Goal: Task Accomplishment & Management: Use online tool/utility

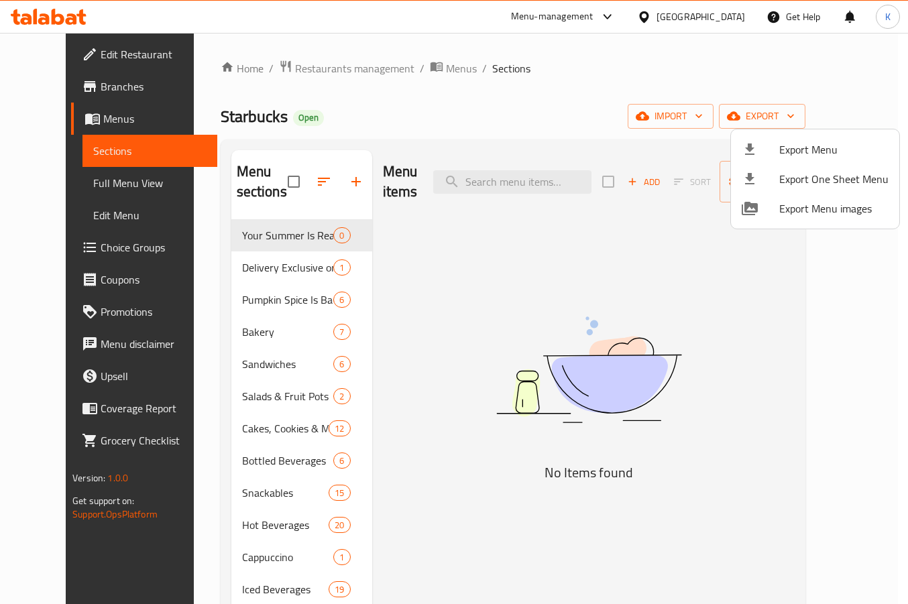
click at [54, 16] on div at bounding box center [454, 302] width 908 height 604
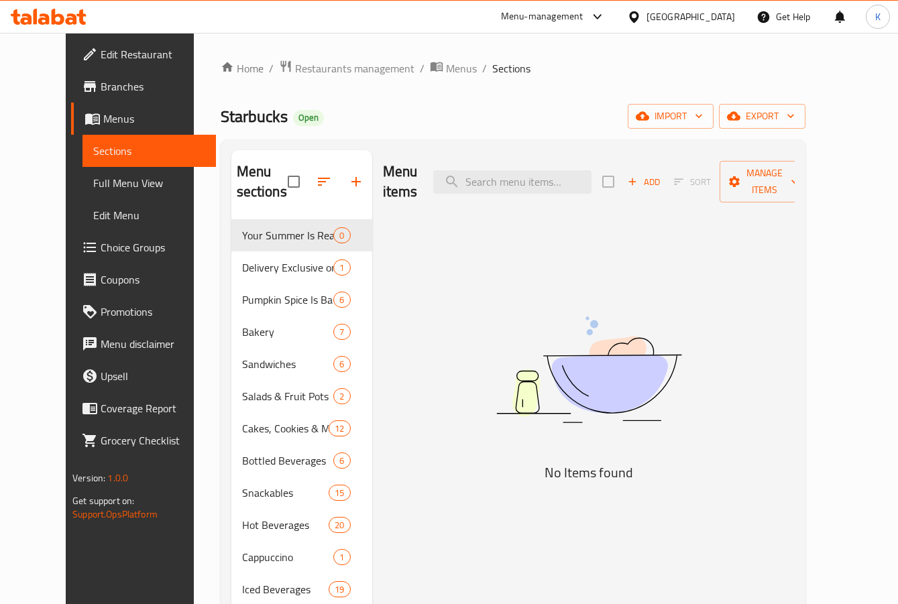
click at [54, 16] on icon at bounding box center [58, 17] width 13 height 16
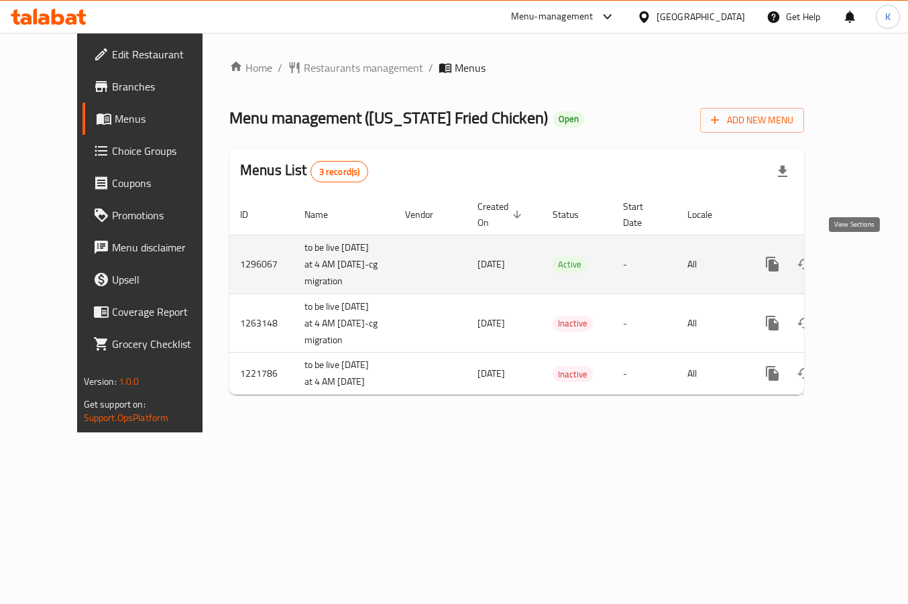
click at [861, 256] on icon "enhanced table" at bounding box center [869, 264] width 16 height 16
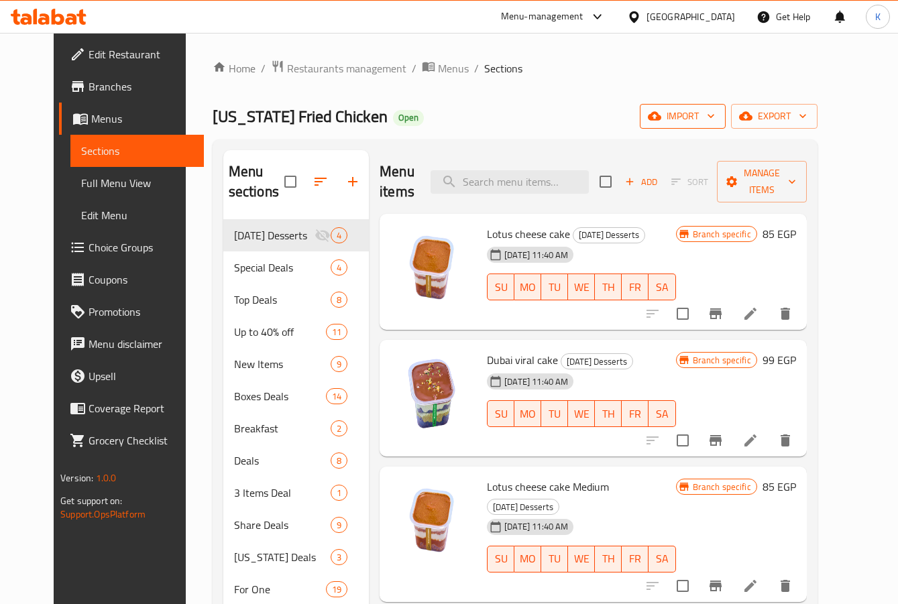
click at [715, 109] on span "import" at bounding box center [682, 116] width 64 height 17
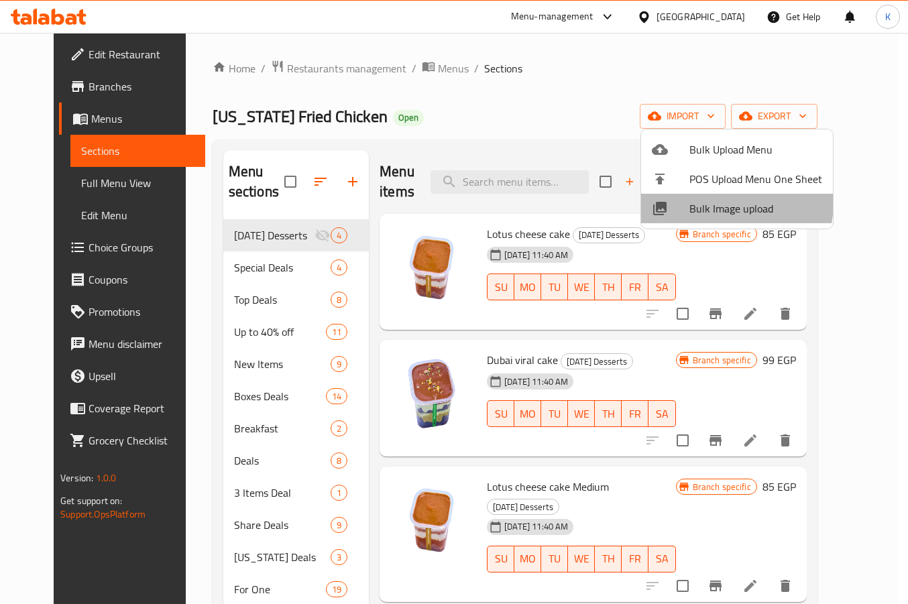
click at [711, 202] on span "Bulk Image upload" at bounding box center [755, 208] width 133 height 16
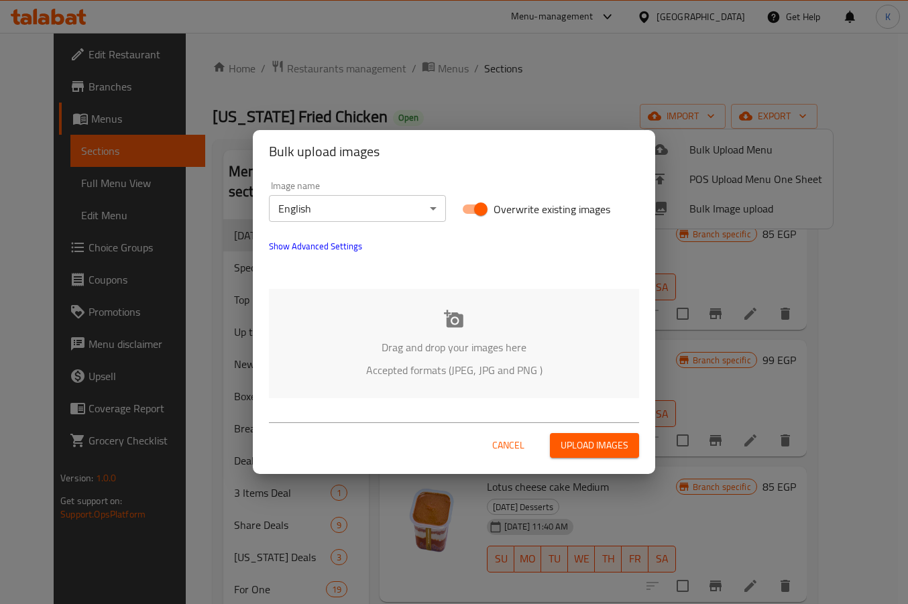
click at [421, 347] on p "Drag and drop your images here" at bounding box center [454, 347] width 330 height 16
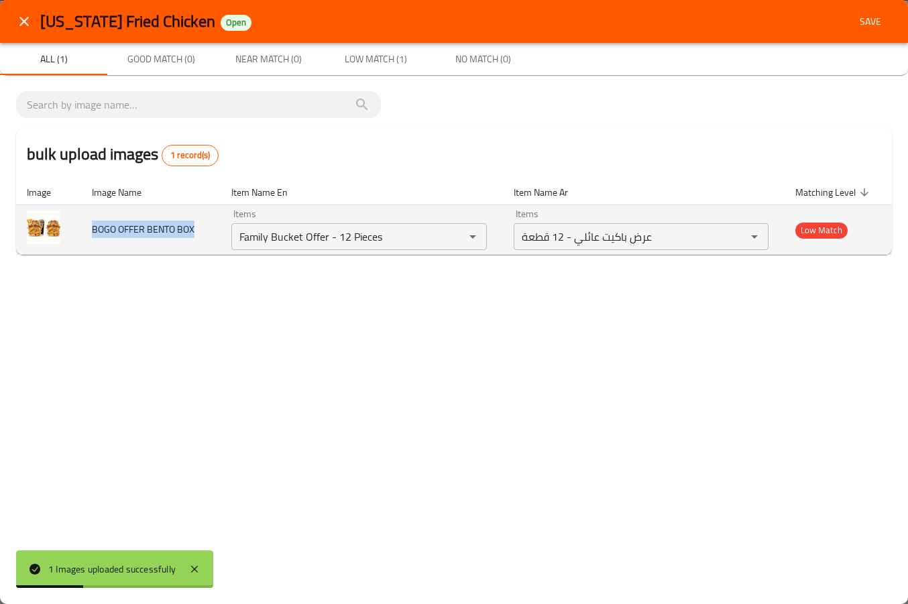
drag, startPoint x: 93, startPoint y: 230, endPoint x: 198, endPoint y: 235, distance: 105.4
click at [198, 235] on td "BOGO OFFER BENTO BOX" at bounding box center [150, 230] width 139 height 50
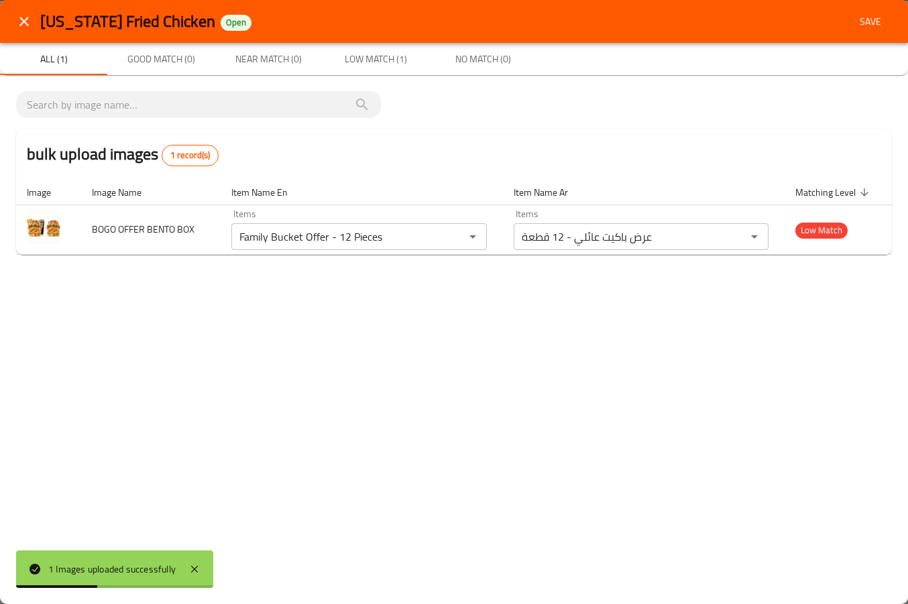
click at [225, 294] on div "Kansas Fried Chicken Open Save All (1) Good Match (0) Near Match (0) Low Match …" at bounding box center [454, 302] width 908 height 604
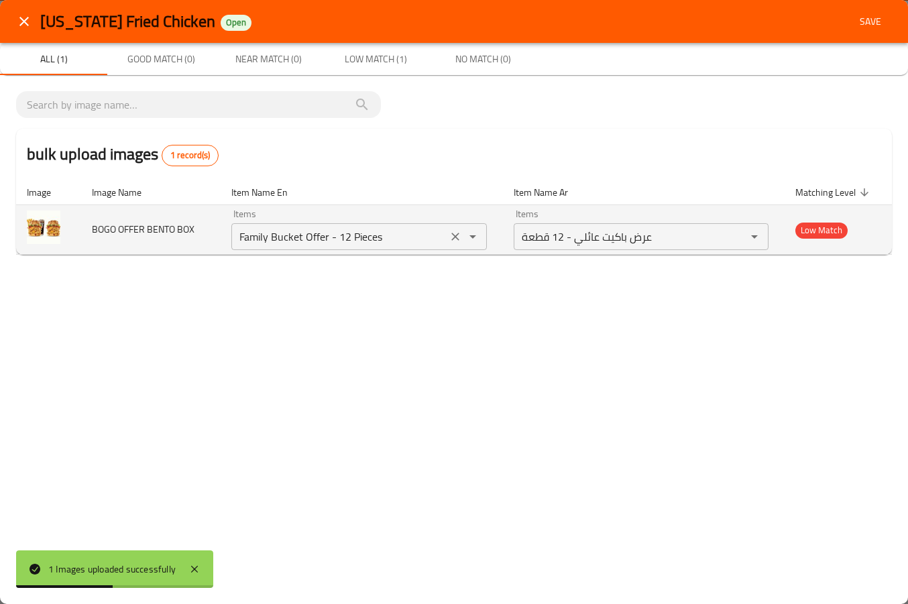
click at [294, 237] on BOX "Family Bucket Offer - 12 Pieces" at bounding box center [339, 236] width 208 height 19
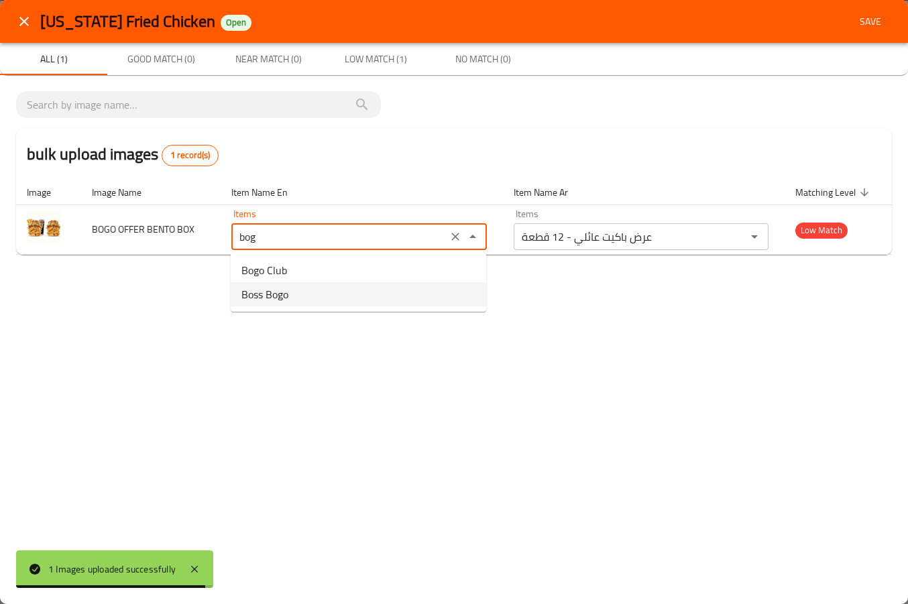
type BOX "Family Bucket Offer - 12 Pieces"
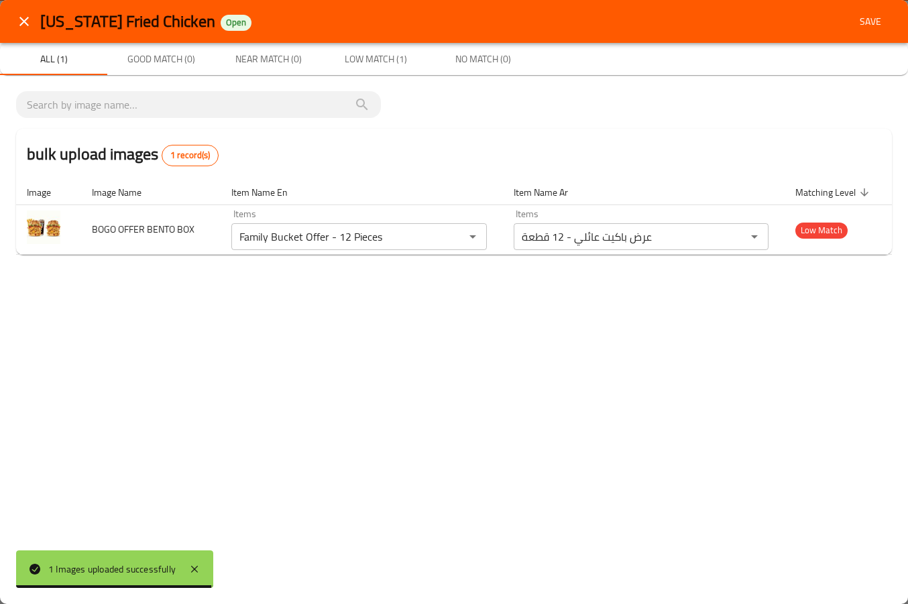
click at [178, 313] on div "Kansas Fried Chicken Open Save All (1) Good Match (0) Near Match (0) Low Match …" at bounding box center [454, 302] width 908 height 604
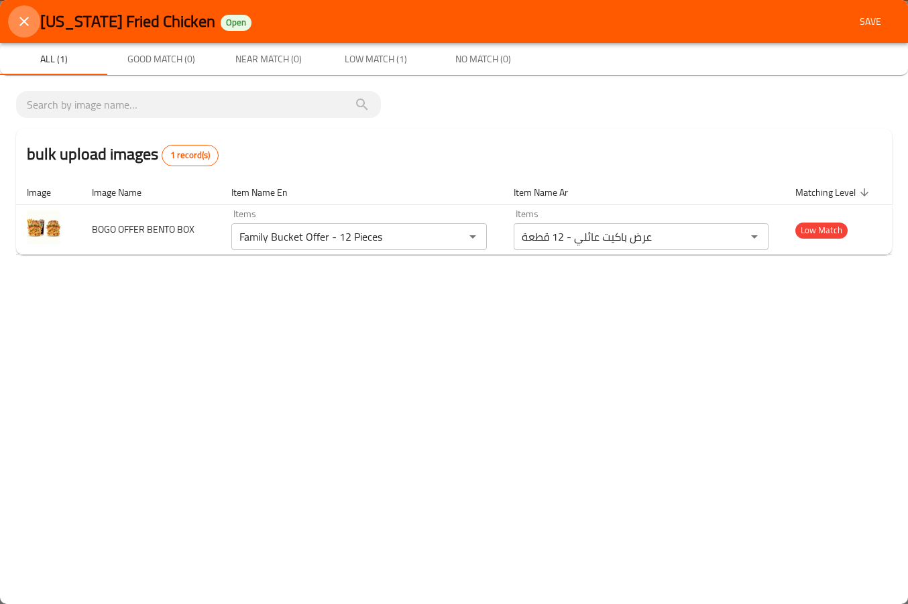
click at [11, 15] on button "close" at bounding box center [24, 21] width 32 height 32
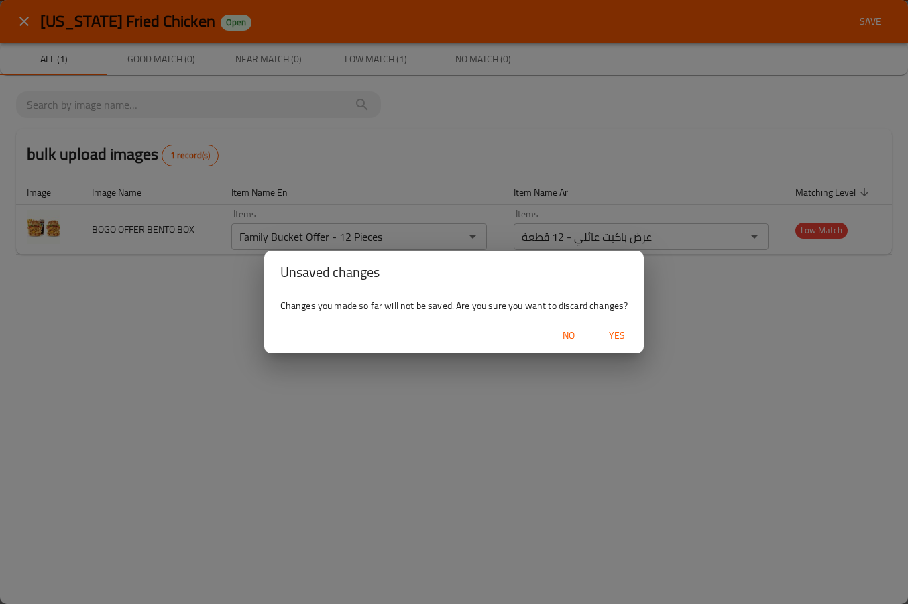
click at [620, 333] on span "Yes" at bounding box center [617, 335] width 32 height 17
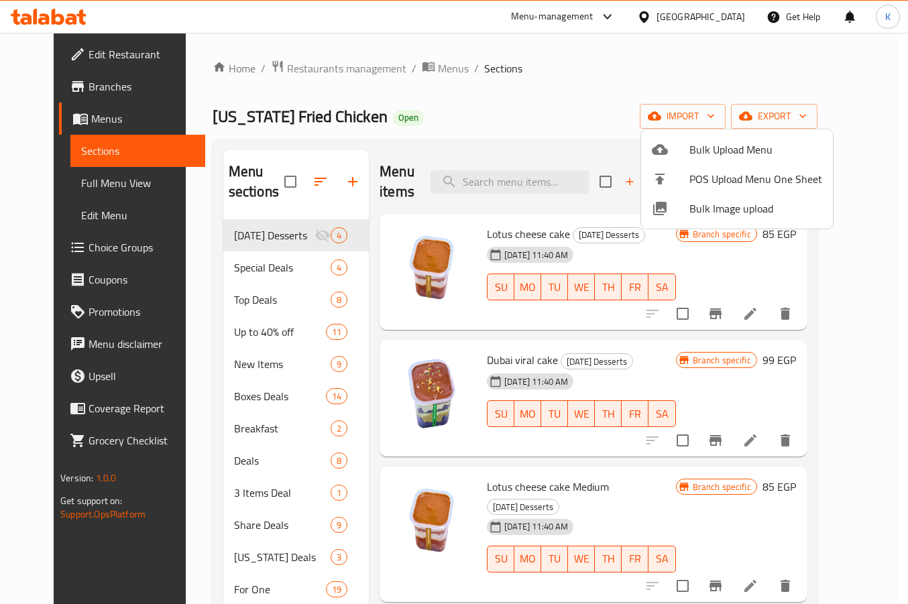
click at [509, 108] on div at bounding box center [454, 302] width 908 height 604
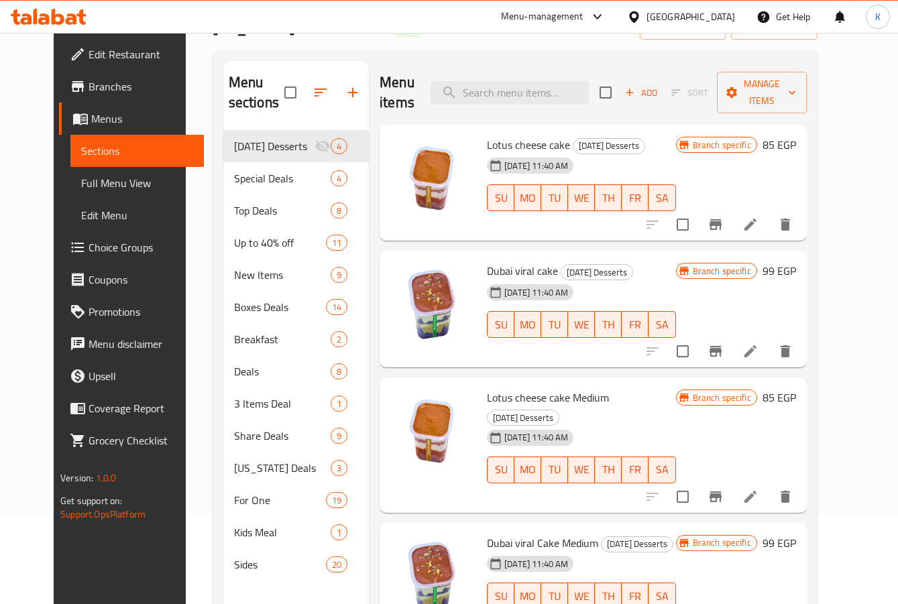
scroll to position [188, 0]
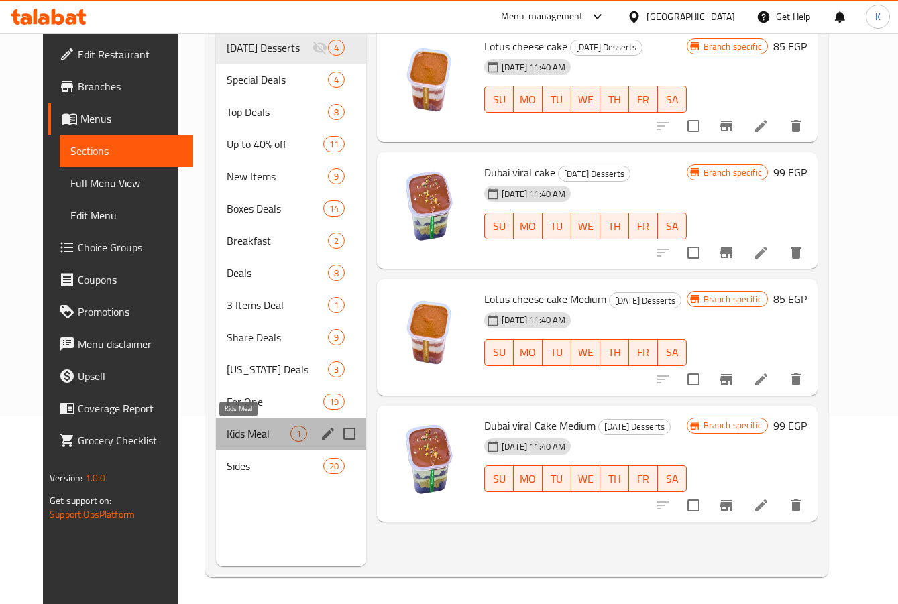
click at [236, 439] on span "Kids Meal" at bounding box center [259, 434] width 64 height 16
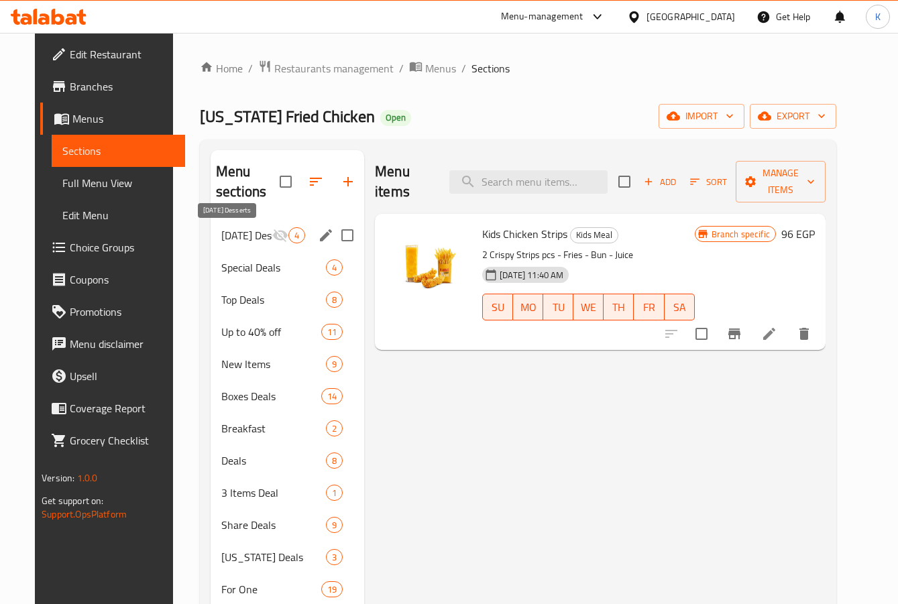
click at [239, 235] on span "Ramadan Desserts" at bounding box center [246, 235] width 51 height 16
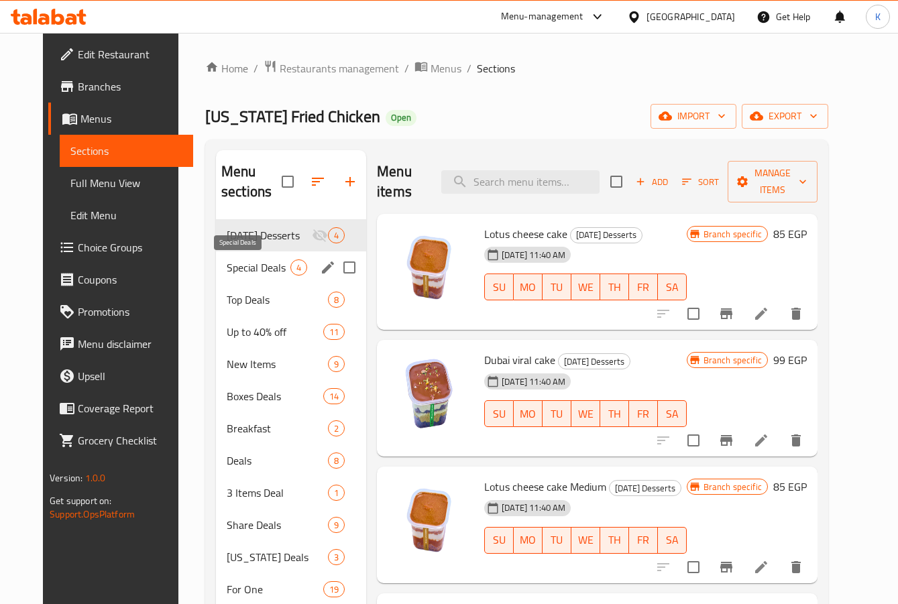
drag, startPoint x: 239, startPoint y: 273, endPoint x: 242, endPoint y: 286, distance: 13.7
click at [239, 273] on span "Special Deals" at bounding box center [259, 267] width 64 height 16
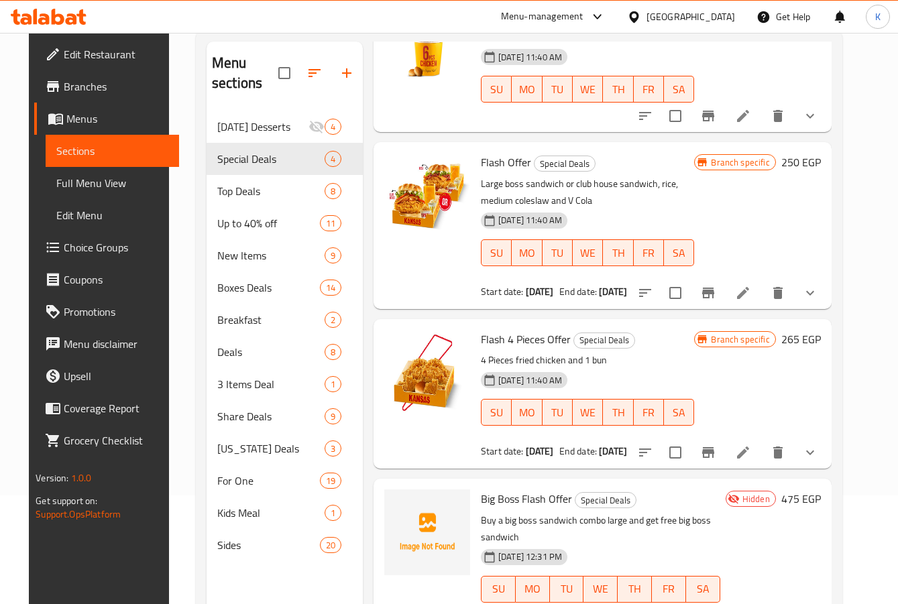
scroll to position [188, 0]
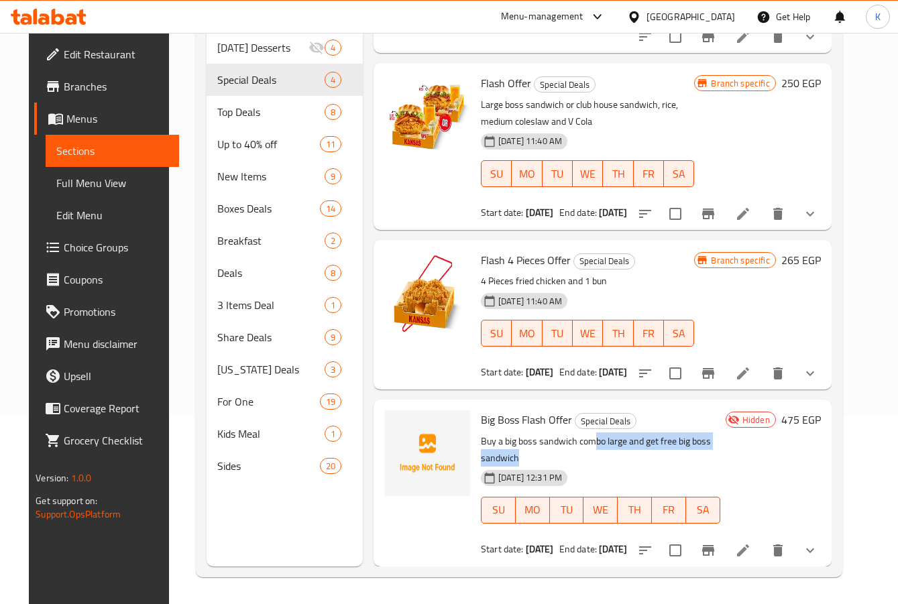
drag, startPoint x: 585, startPoint y: 444, endPoint x: 679, endPoint y: 462, distance: 95.7
click at [679, 462] on p "Buy a big boss sandwich combo large and get free big boss sandwich" at bounding box center [600, 450] width 239 height 34
click at [814, 548] on icon "show more" at bounding box center [810, 550] width 8 height 5
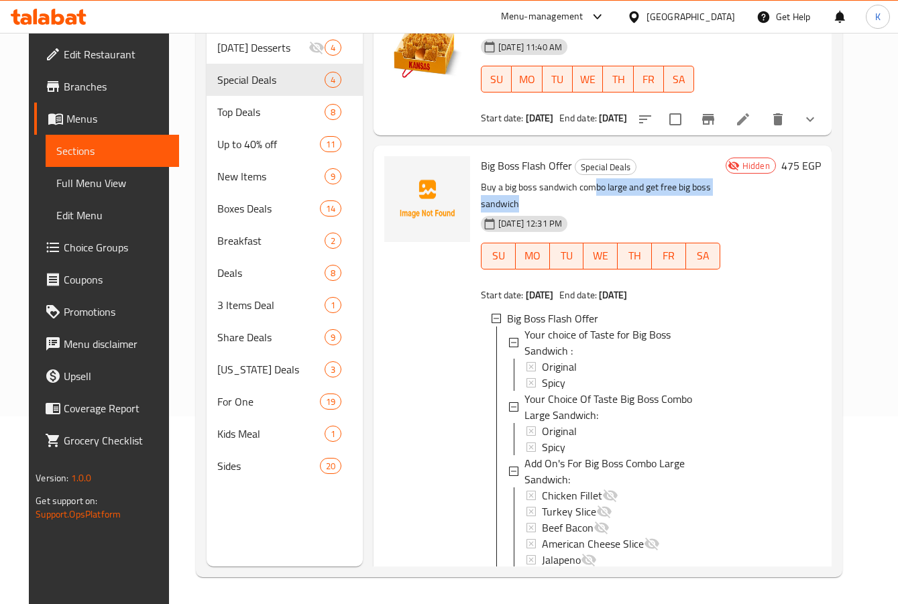
scroll to position [259, 0]
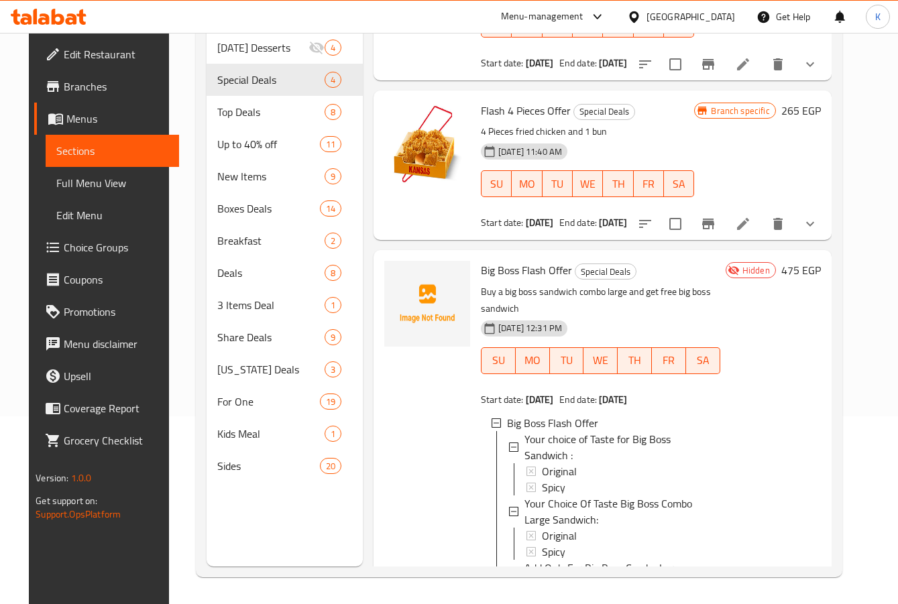
click at [544, 294] on p "Buy a big boss sandwich combo large and get free big boss sandwich" at bounding box center [600, 301] width 239 height 34
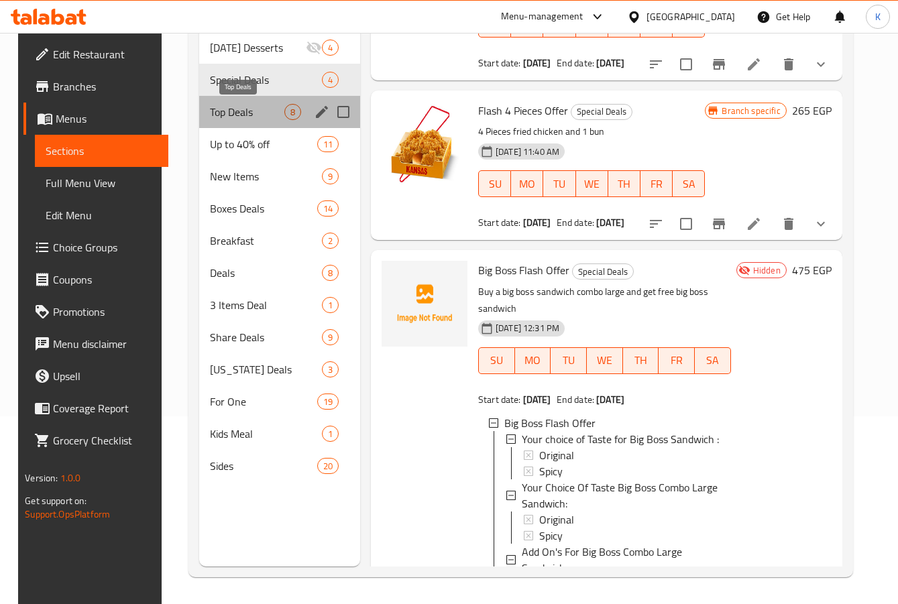
click at [217, 111] on span "Top Deals" at bounding box center [247, 112] width 74 height 16
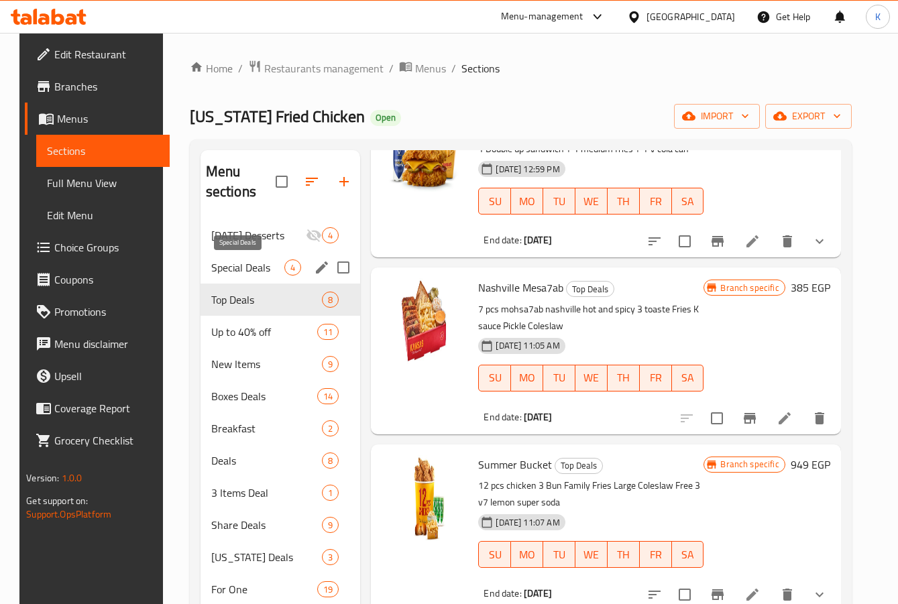
drag, startPoint x: 228, startPoint y: 268, endPoint x: 304, endPoint y: 298, distance: 82.2
click at [228, 268] on span "Special Deals" at bounding box center [248, 267] width 74 height 16
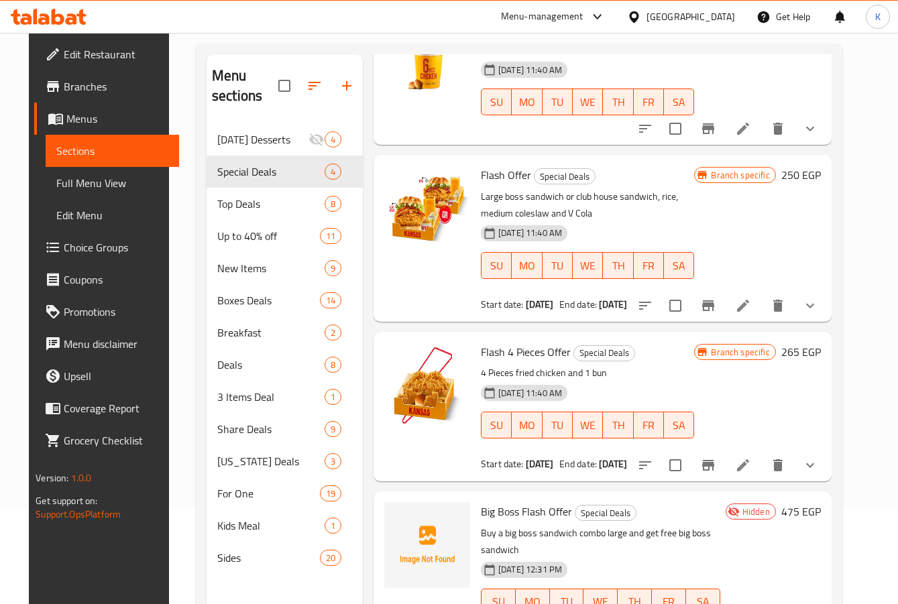
scroll to position [188, 0]
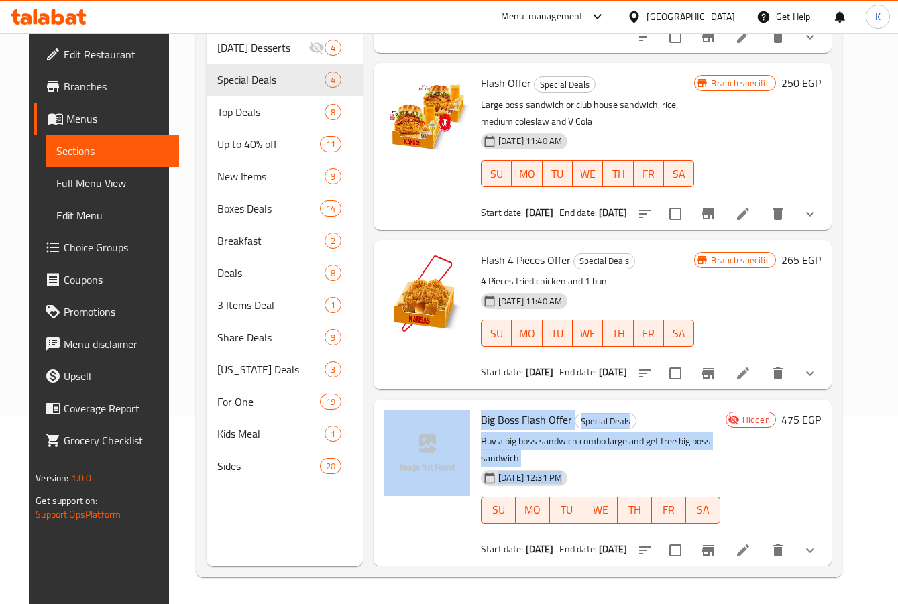
drag, startPoint x: 465, startPoint y: 438, endPoint x: 666, endPoint y: 465, distance: 202.1
click at [589, 464] on div "Big Boss Flash Offer Special Deals Buy a big boss sandwich combo large and get …" at bounding box center [602, 483] width 447 height 156
click at [814, 550] on icon "show more" at bounding box center [810, 550] width 8 height 5
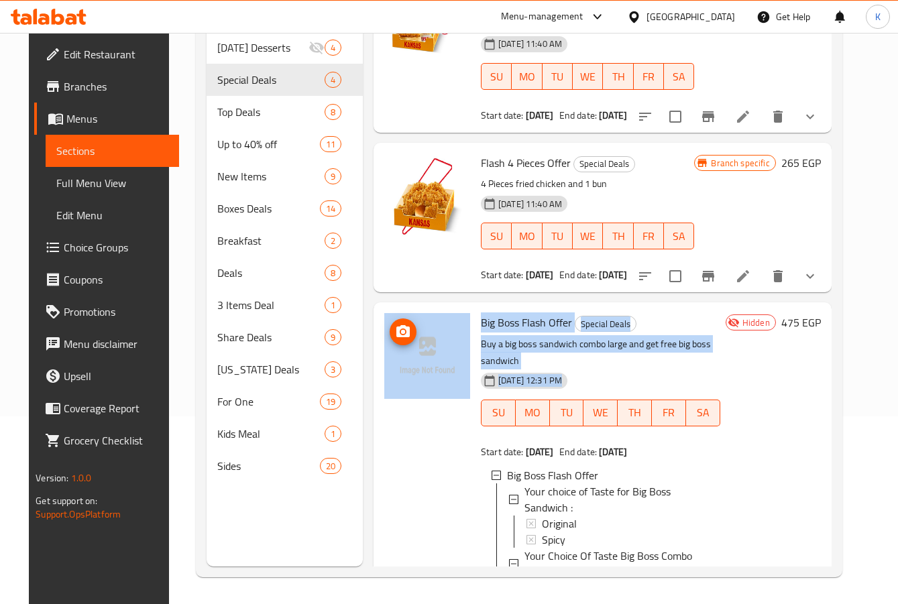
scroll to position [58, 0]
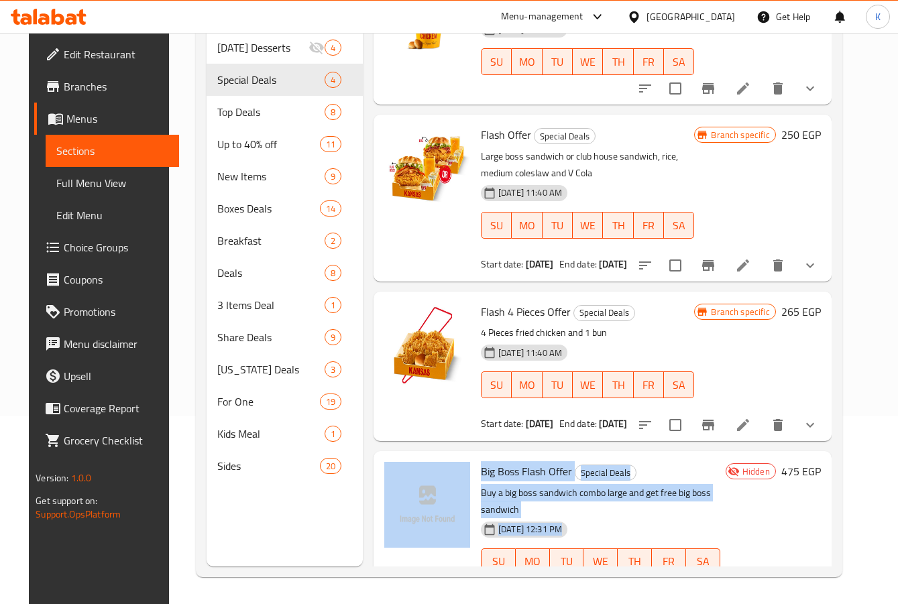
click at [501, 469] on span "Big Boss Flash Offer" at bounding box center [526, 471] width 91 height 20
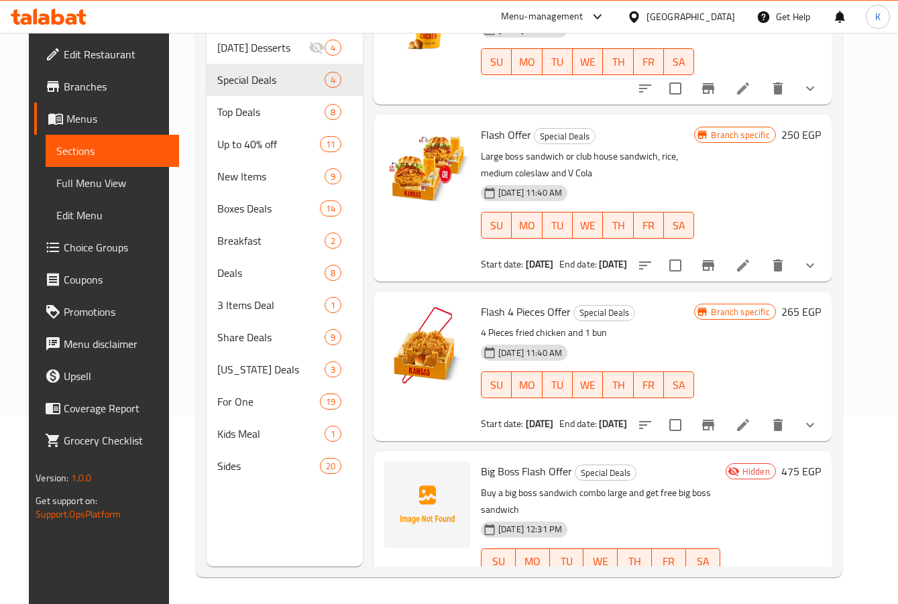
click at [712, 17] on div "[GEOGRAPHIC_DATA]" at bounding box center [690, 16] width 88 height 15
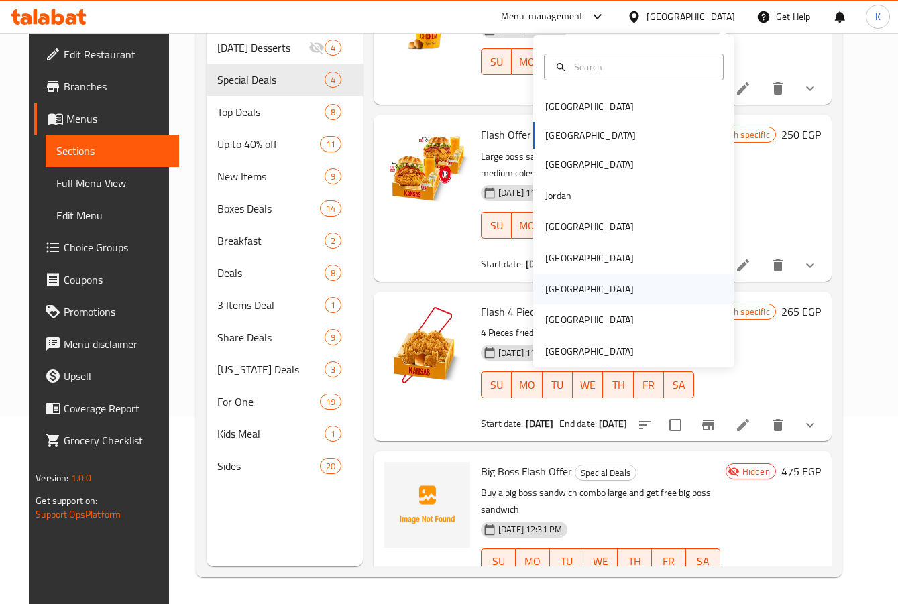
click at [553, 288] on div "[GEOGRAPHIC_DATA]" at bounding box center [589, 289] width 88 height 15
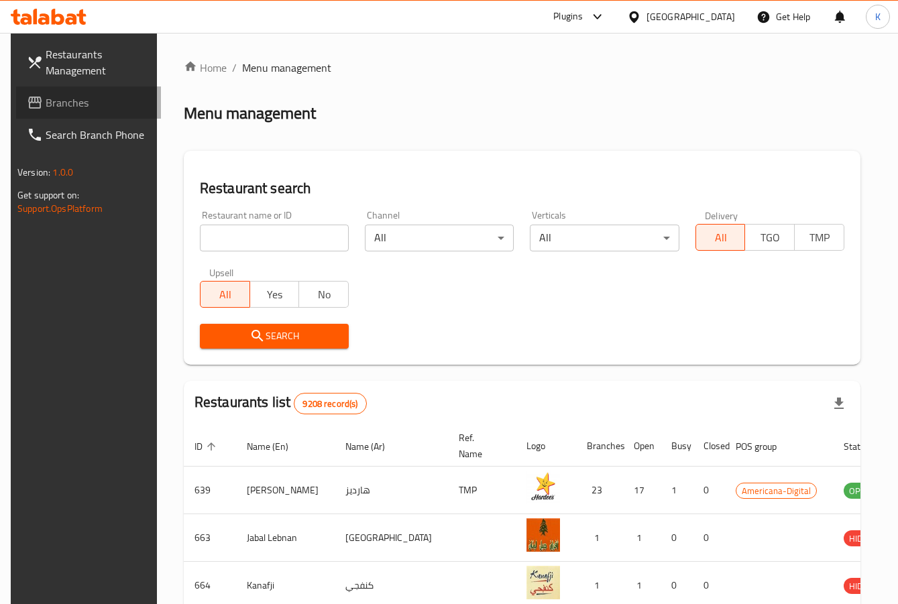
click at [46, 97] on span "Branches" at bounding box center [98, 103] width 105 height 16
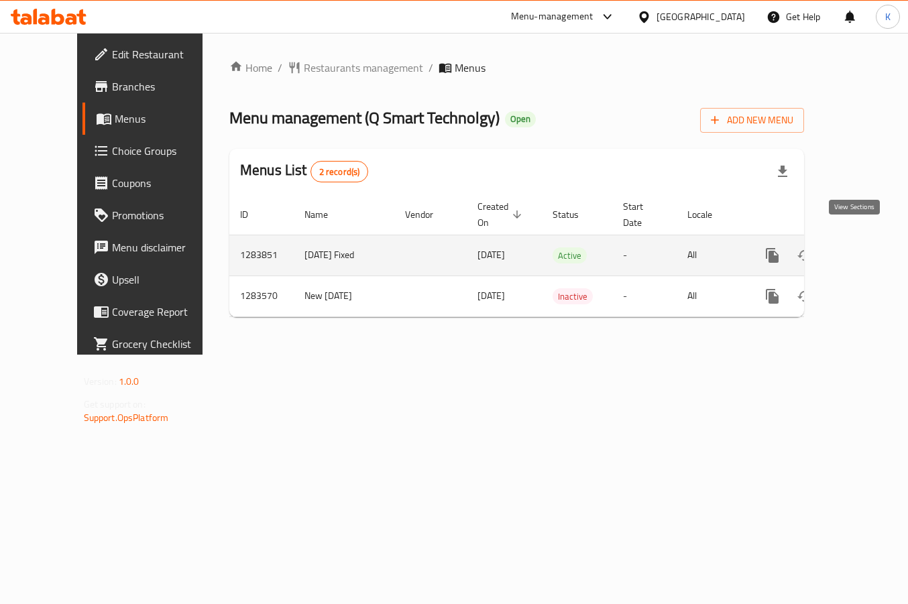
click at [863, 249] on icon "enhanced table" at bounding box center [869, 255] width 12 height 12
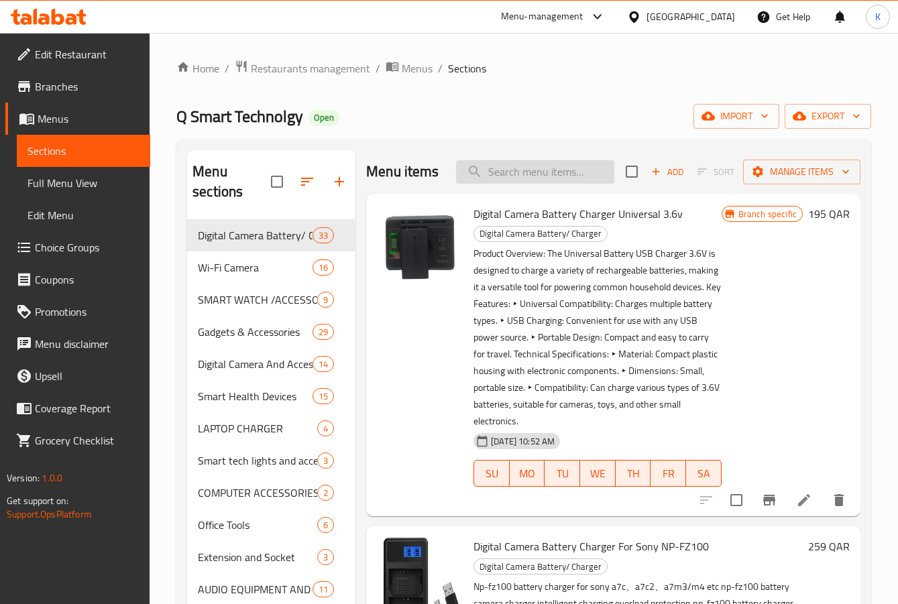
click at [513, 182] on input "search" at bounding box center [535, 171] width 158 height 23
paste input "760464"
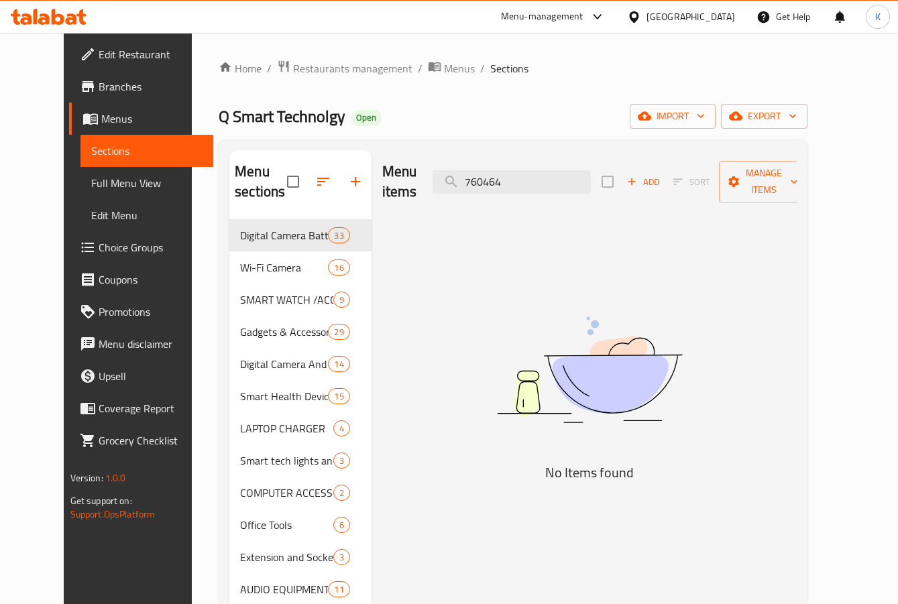
drag, startPoint x: 471, startPoint y: 164, endPoint x: 383, endPoint y: 151, distance: 88.0
click at [389, 151] on div "Menu items 760464 Add Sort Manage items" at bounding box center [589, 182] width 415 height 64
paste input "digital voice recorder device (8gb)"
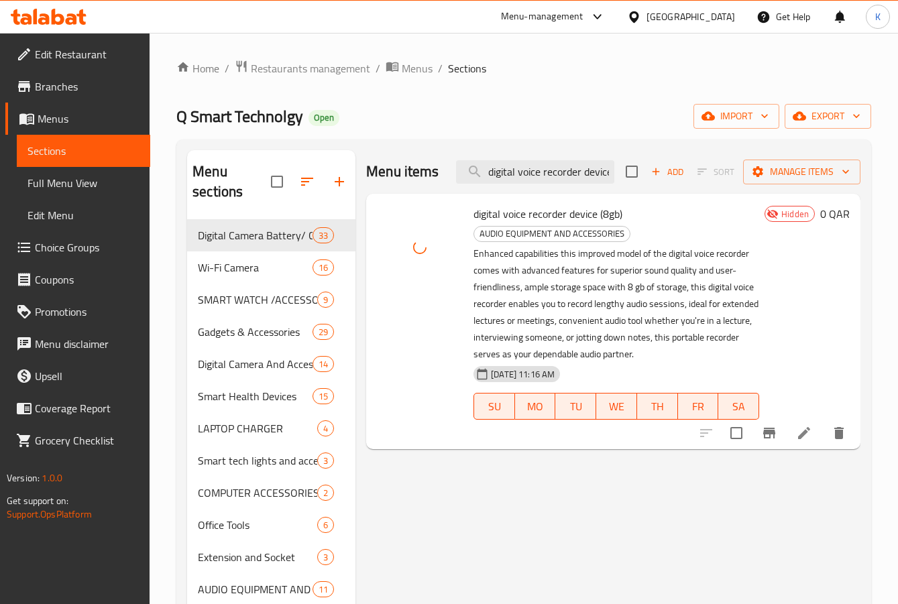
click at [455, 404] on div at bounding box center [419, 321] width 97 height 245
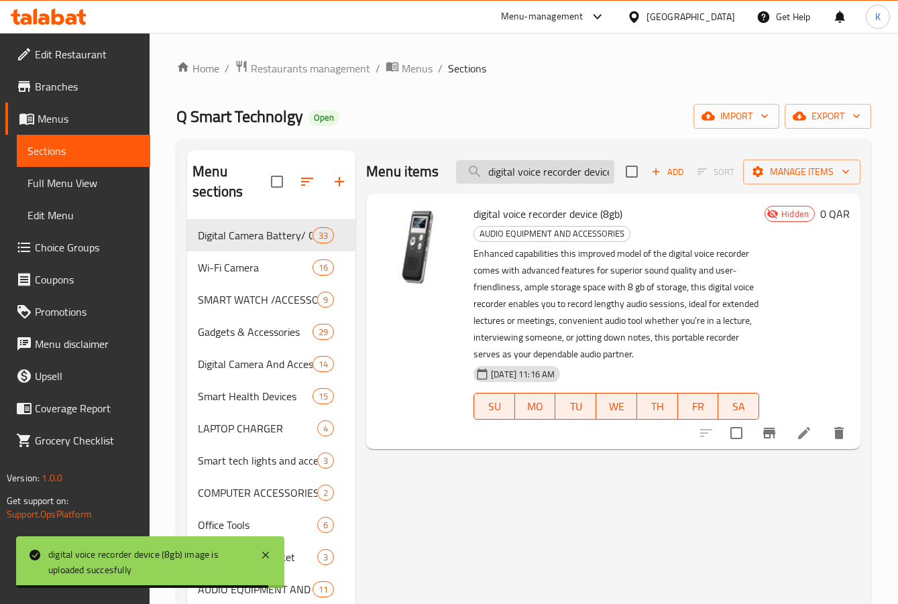
click at [546, 166] on input "digital voice recorder device (8gb)" at bounding box center [535, 171] width 158 height 23
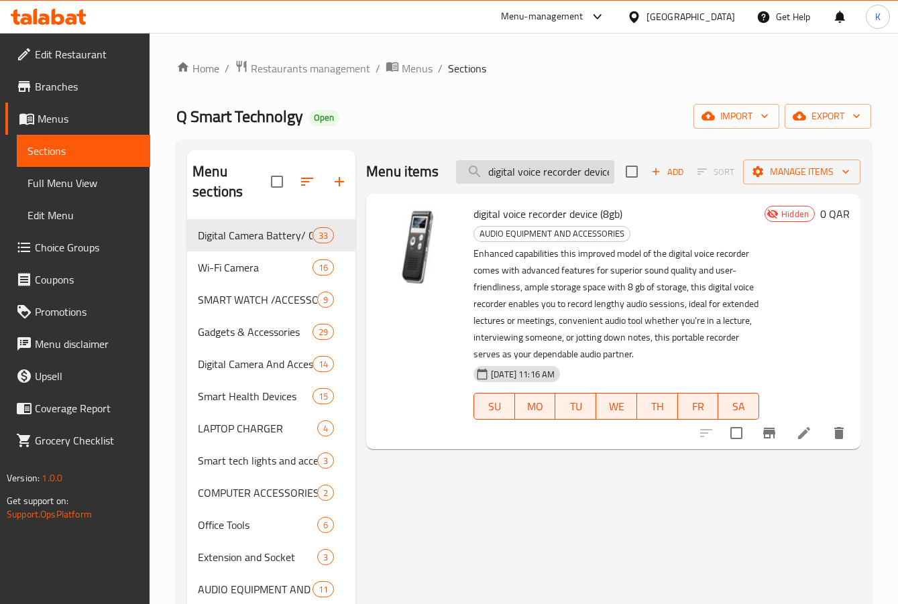
click at [546, 166] on input "digital voice recorder device (8gb)" at bounding box center [535, 171] width 158 height 23
paste input "VCR VHS Head Cleaner Reusable"
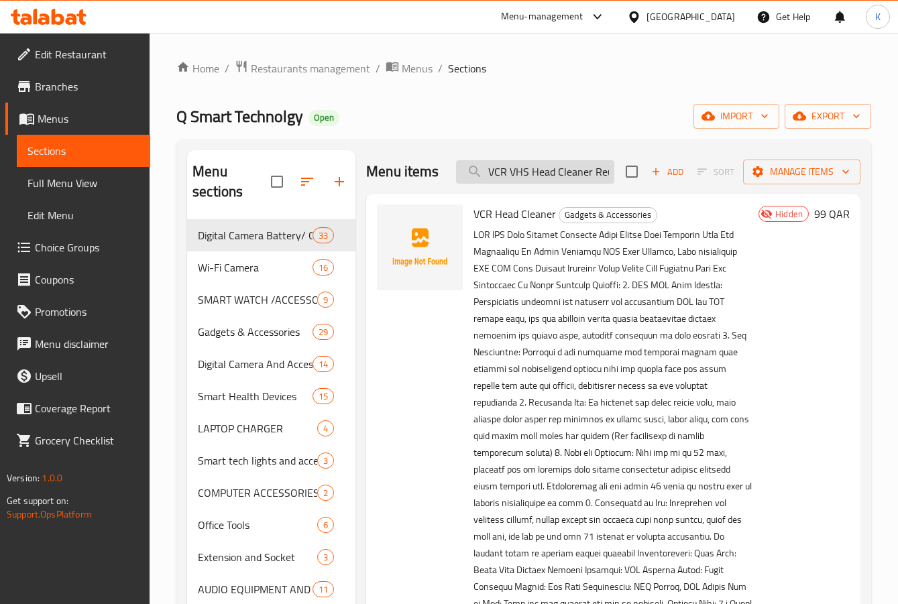
click at [509, 184] on input "VCR VHS Head Cleaner Reusable" at bounding box center [535, 171] width 158 height 23
paste input "Item name 2.4G Wireless Lavalier Microphone Head-Mounted (WX26 1 V 2)"
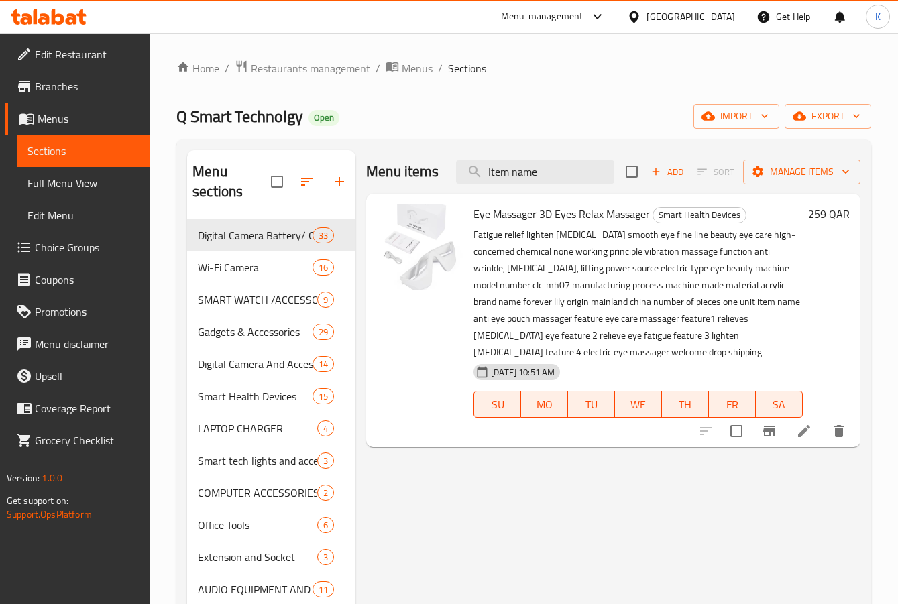
drag, startPoint x: 552, startPoint y: 176, endPoint x: 247, endPoint y: 165, distance: 304.5
click at [247, 165] on div "Menu sections Digital Camera Battery/ Charger 33 Wi-Fi Camera 16 SMART WATCH /A…" at bounding box center [523, 589] width 673 height 879
paste input "2.4G Wireless Lavalier Microphone Head-Mounted (WX26 1 V 2)"
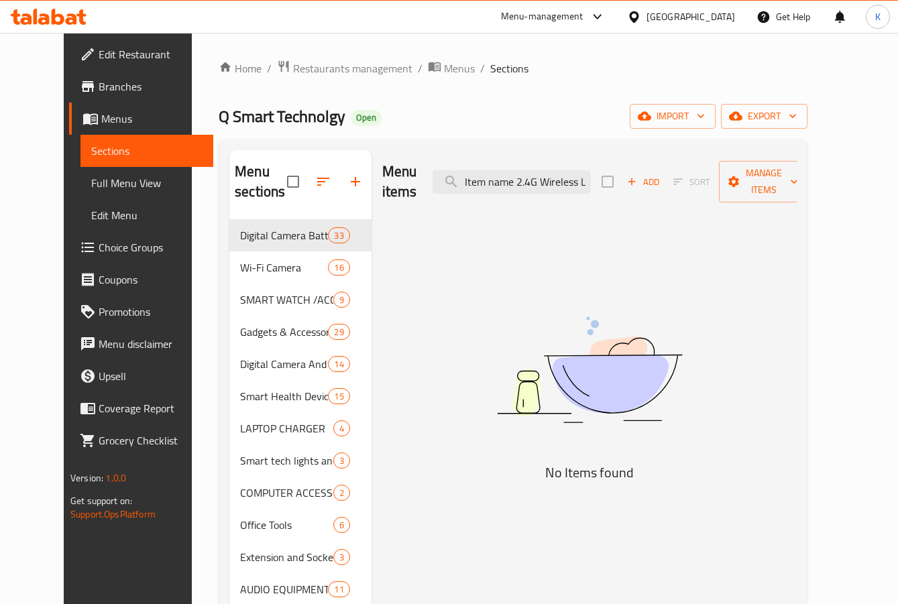
drag, startPoint x: 514, startPoint y: 168, endPoint x: 496, endPoint y: 177, distance: 20.4
click at [219, 158] on div "Menu sections Digital Camera Battery/ Charger 33 Wi-Fi Camera 16 SMART WATCH /A…" at bounding box center [513, 589] width 589 height 900
click at [548, 172] on input "Item name 2.4G Wireless Lavalier Microphone Head-Mounted (WX26 1 V 2)" at bounding box center [511, 181] width 158 height 23
drag, startPoint x: 540, startPoint y: 173, endPoint x: 320, endPoint y: 180, distance: 220.0
click at [320, 180] on div "Menu sections Digital Camera Battery/ Charger 33 Wi-Fi Camera 16 SMART WATCH /A…" at bounding box center [512, 589] width 567 height 879
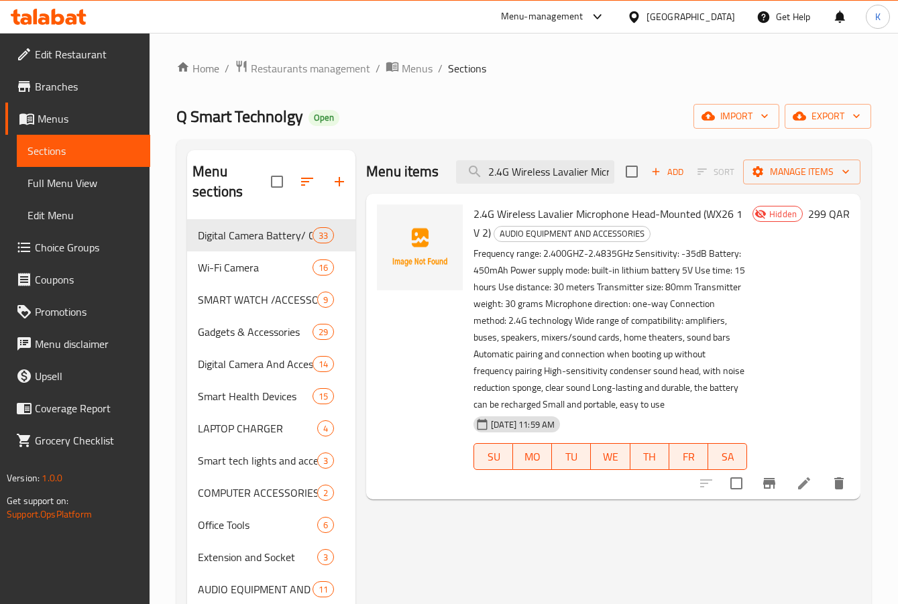
type input "2.4G Wireless Lavalier Microphone Head-Mounted (WX26 1 V 2)"
click at [469, 127] on div "Q Smart Technolgy Open import export" at bounding box center [523, 116] width 694 height 25
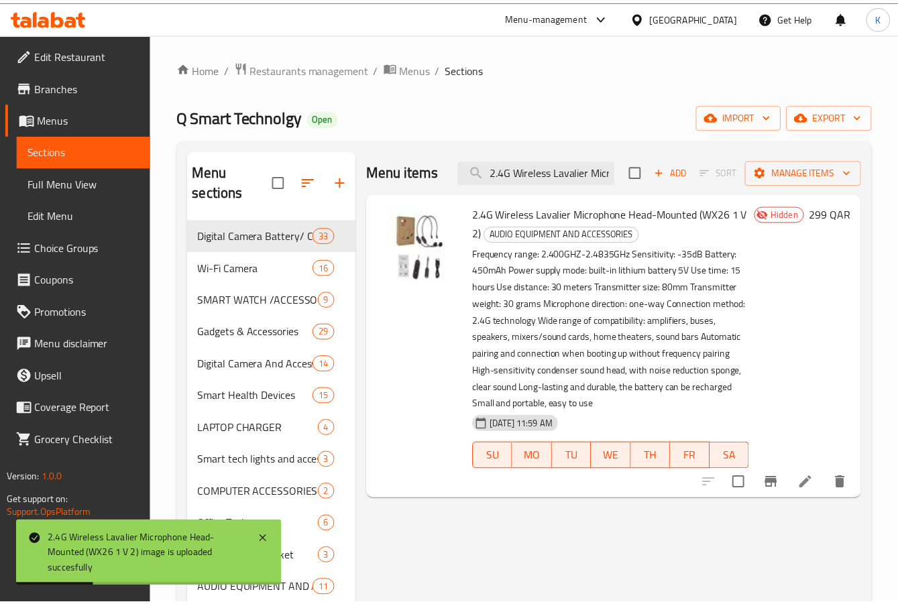
scroll to position [462, 0]
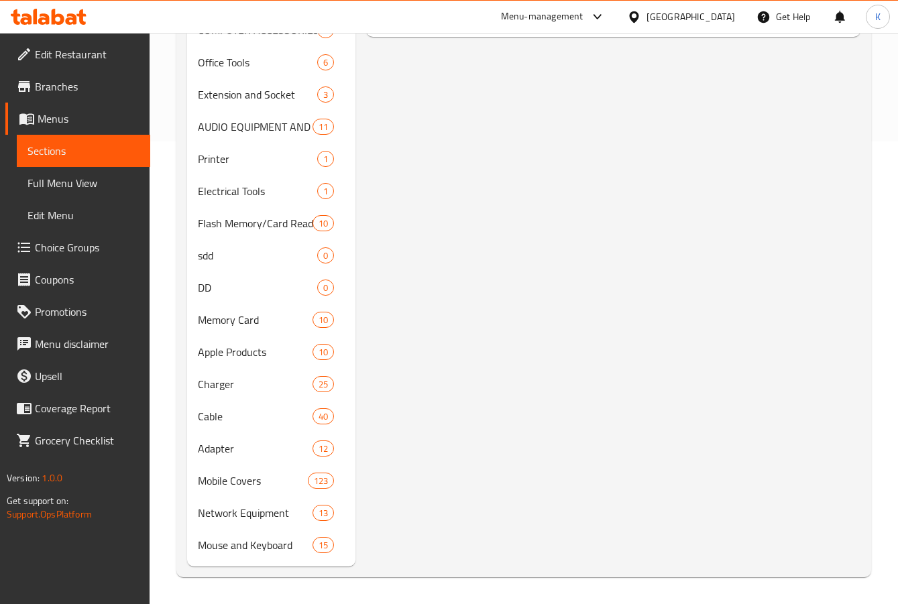
click at [726, 21] on div "[GEOGRAPHIC_DATA]" at bounding box center [690, 16] width 88 height 15
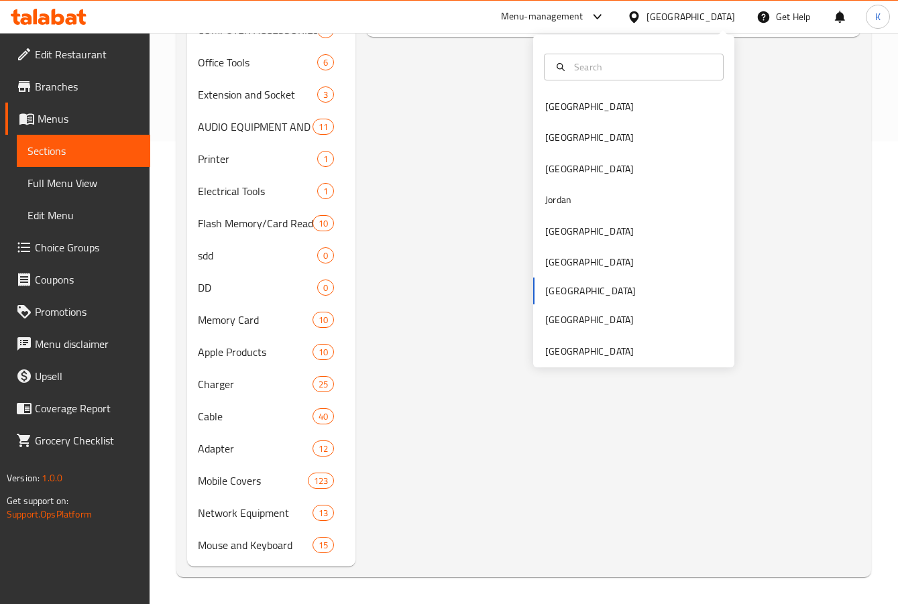
click at [613, 359] on div "Bahrain Egypt Iraq Jordan Kuwait Oman Qatar Saudi Arabia United Arab Emirates" at bounding box center [633, 201] width 201 height 332
click at [611, 352] on div "[GEOGRAPHIC_DATA]" at bounding box center [589, 351] width 88 height 15
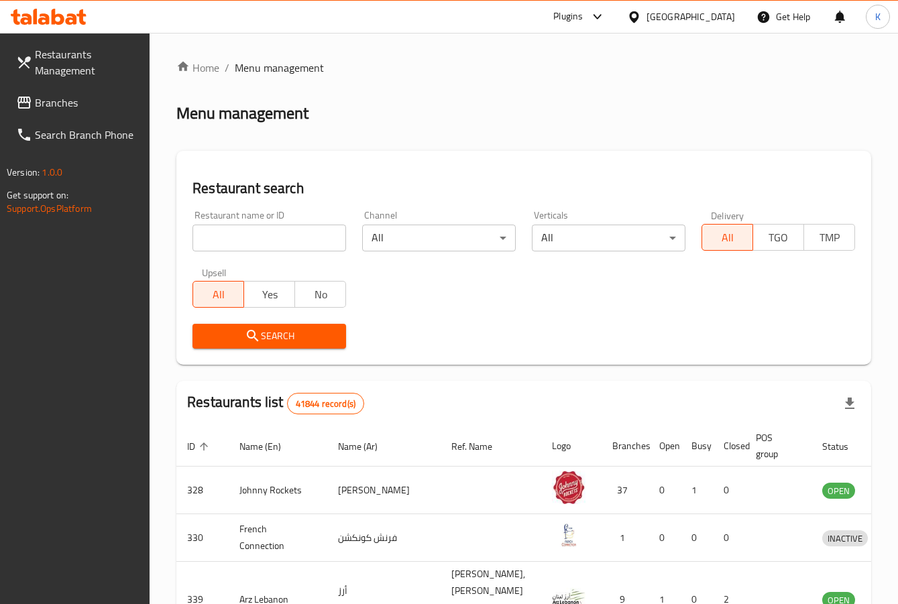
click at [225, 239] on input "search" at bounding box center [268, 238] width 153 height 27
paste input "748345"
type input "748345"
click at [221, 342] on span "Search" at bounding box center [269, 336] width 132 height 17
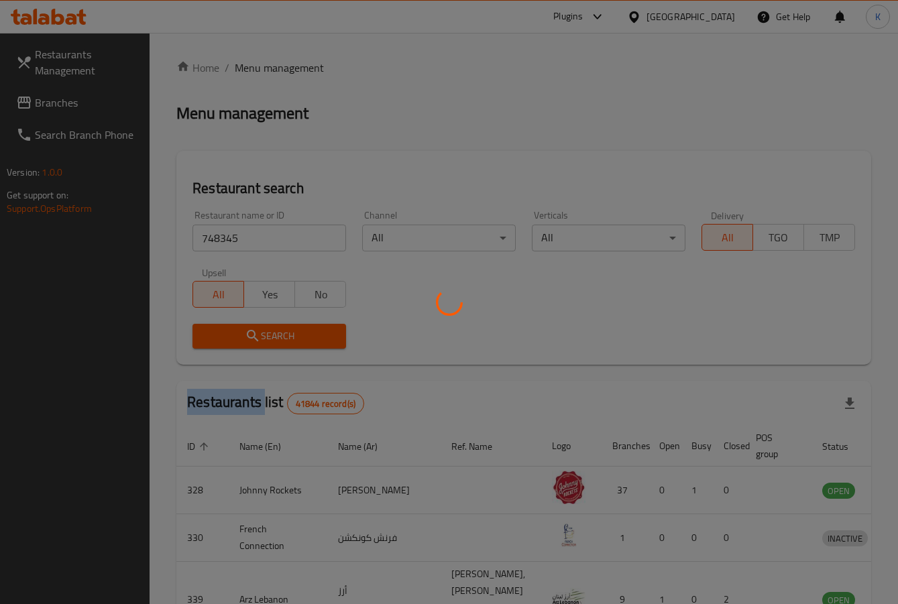
click at [221, 342] on div at bounding box center [449, 302] width 898 height 604
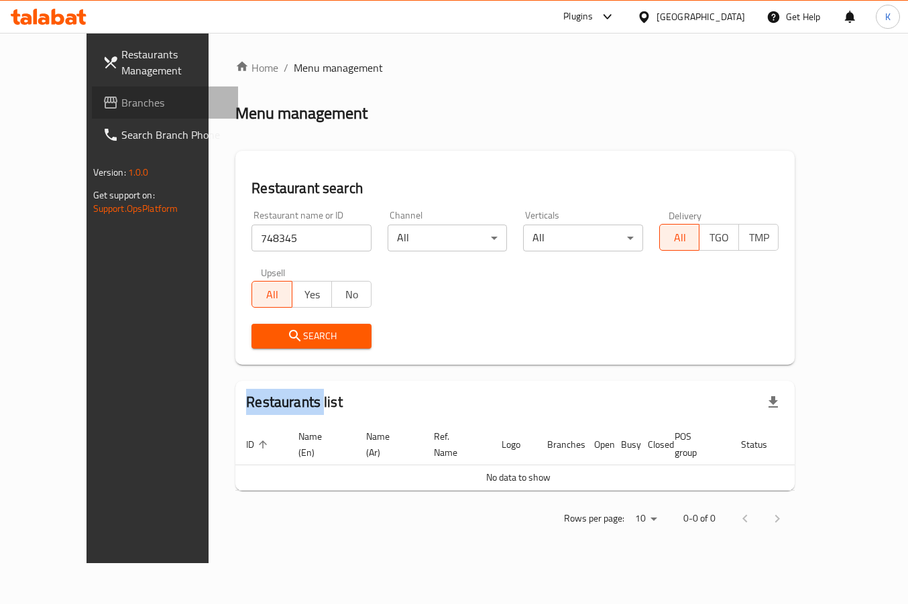
click at [121, 103] on span "Branches" at bounding box center [174, 103] width 106 height 16
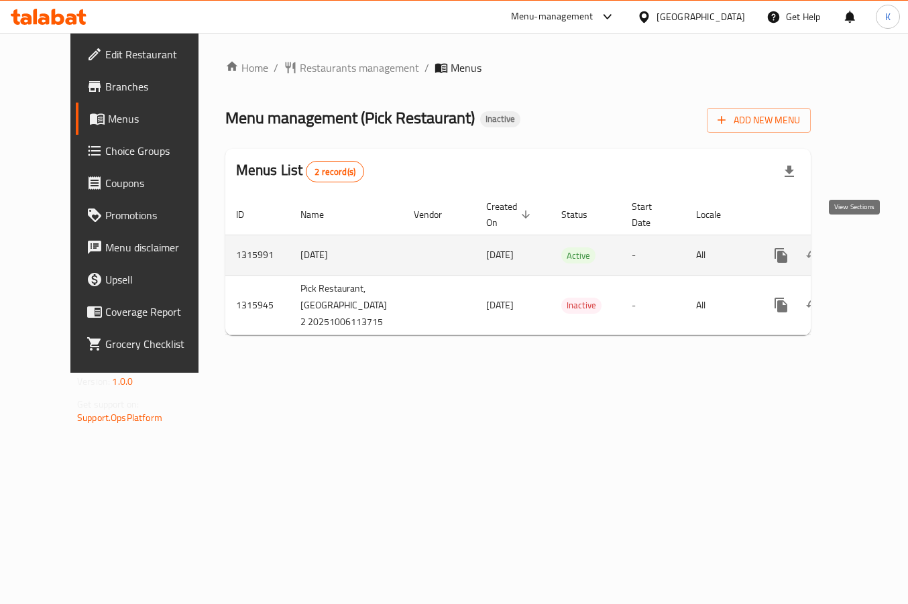
click at [869, 247] on icon "enhanced table" at bounding box center [877, 255] width 16 height 16
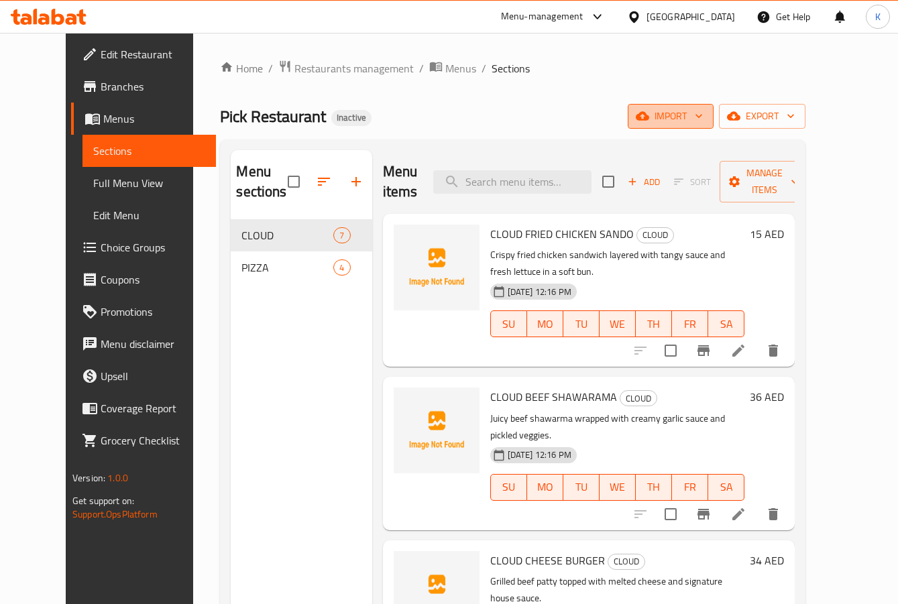
click at [699, 115] on button "import" at bounding box center [670, 116] width 86 height 25
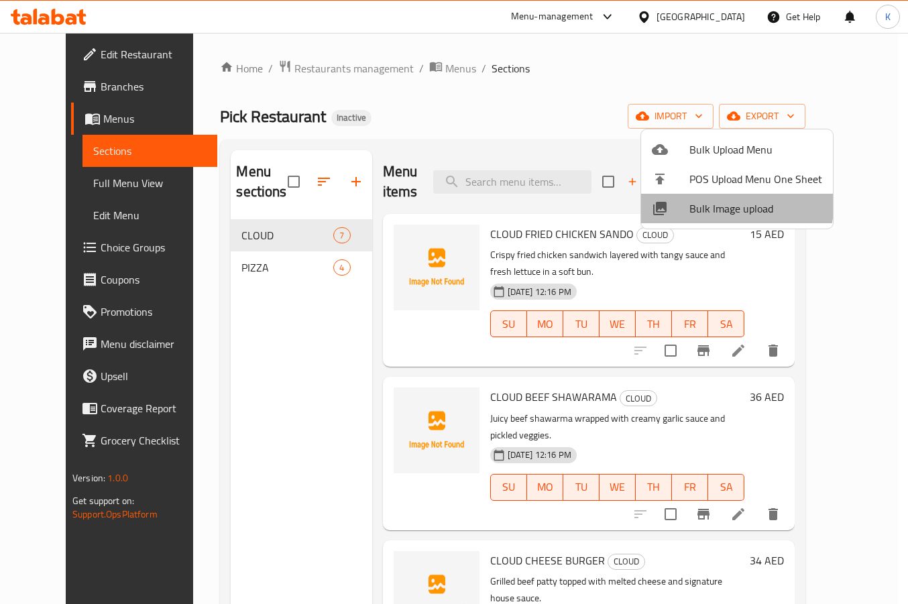
click at [694, 200] on span "Bulk Image upload" at bounding box center [755, 208] width 133 height 16
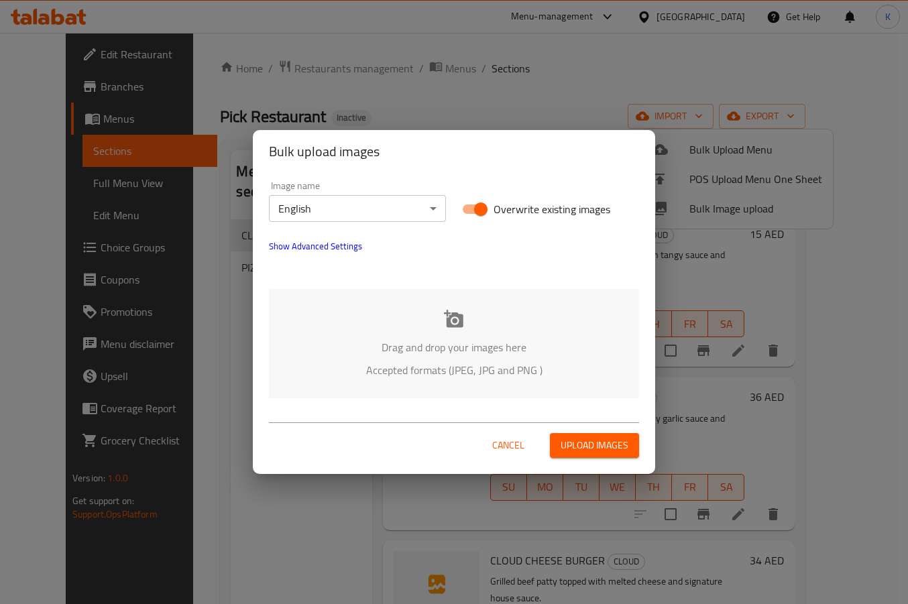
click at [402, 324] on div "Drag and drop your images here Accepted formats (JPEG, JPG and PNG )" at bounding box center [454, 343] width 370 height 109
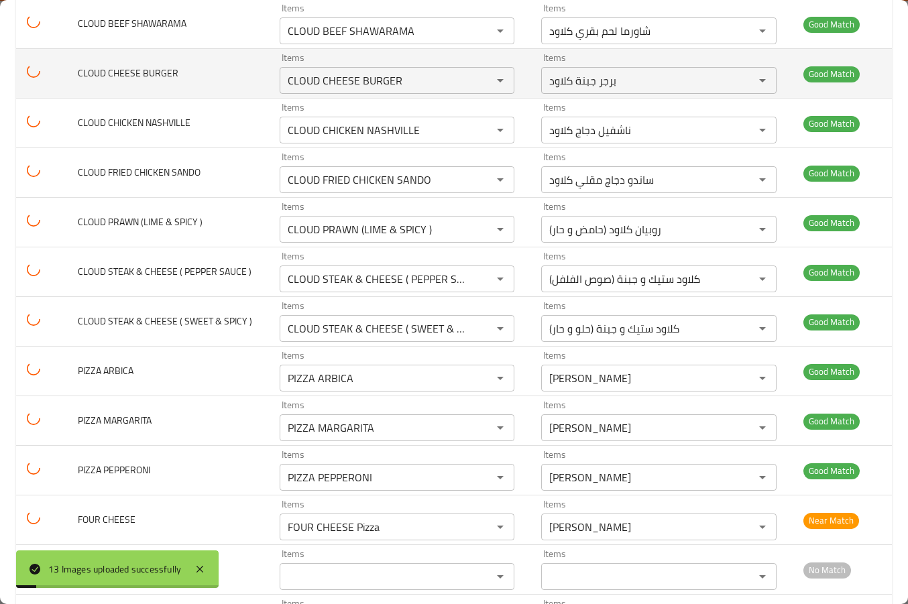
scroll to position [288, 0]
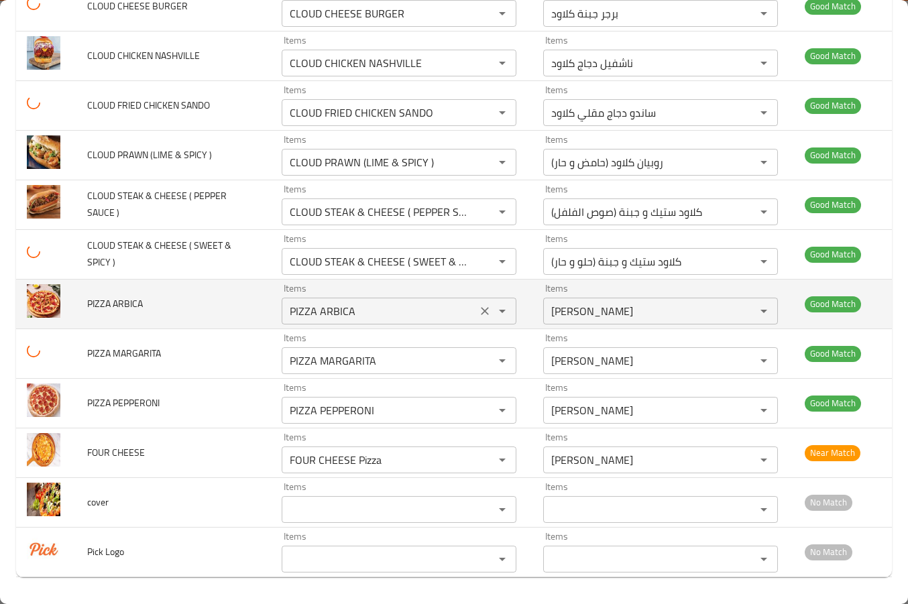
click at [444, 284] on div "Items PIZZA ARBICA Items" at bounding box center [399, 304] width 235 height 41
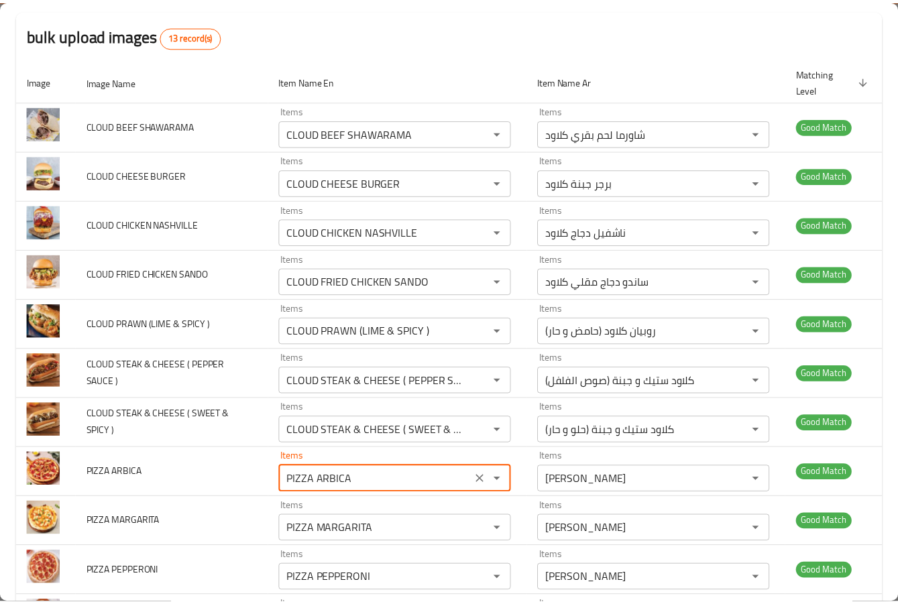
scroll to position [0, 0]
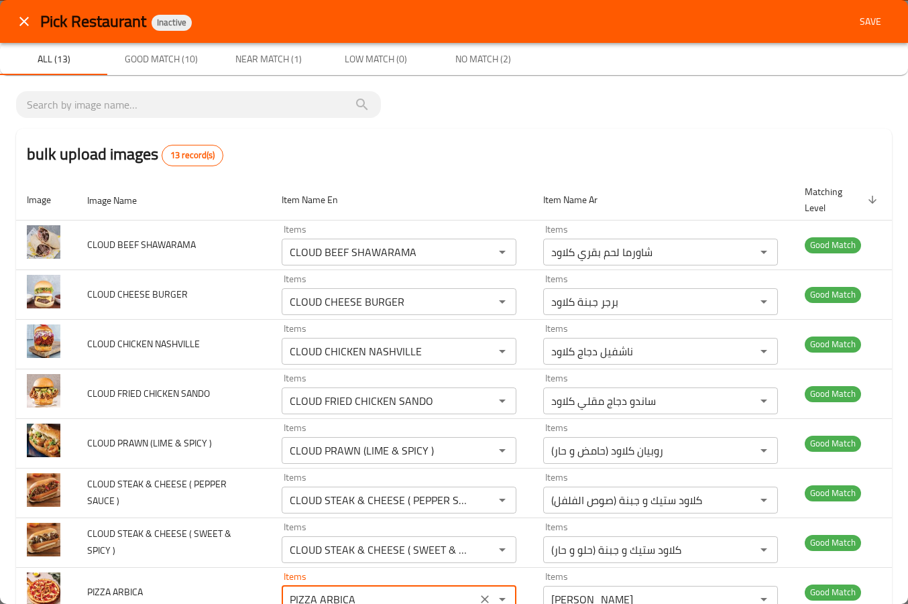
click at [855, 22] on span "Save" at bounding box center [870, 21] width 32 height 17
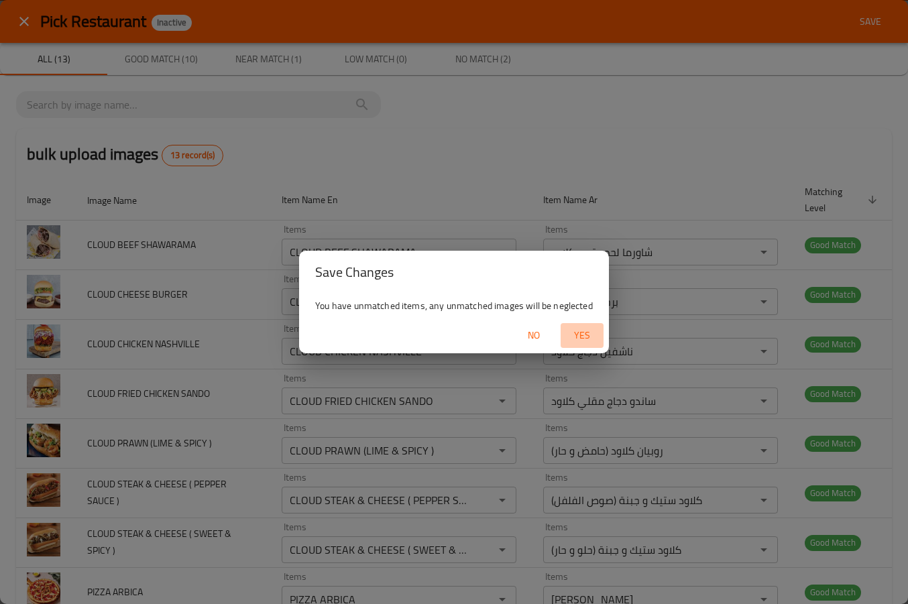
click at [573, 332] on span "Yes" at bounding box center [582, 335] width 32 height 17
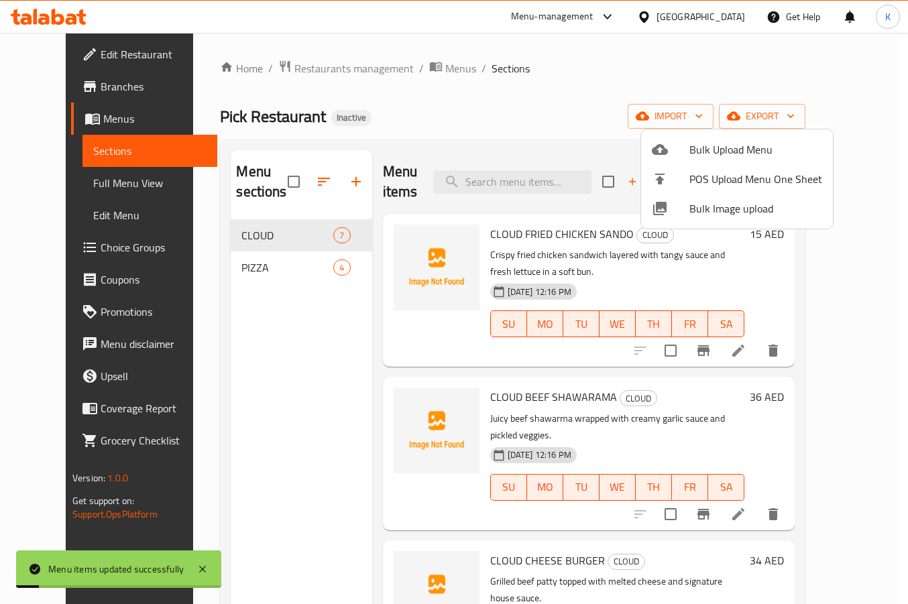
click at [102, 185] on div at bounding box center [454, 302] width 908 height 604
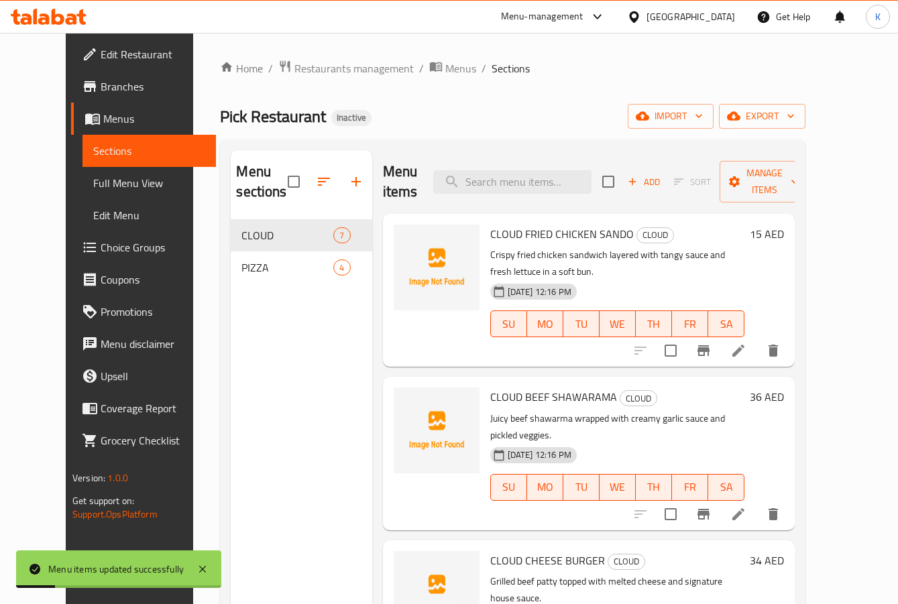
click at [111, 186] on span "Full Menu View" at bounding box center [149, 183] width 112 height 16
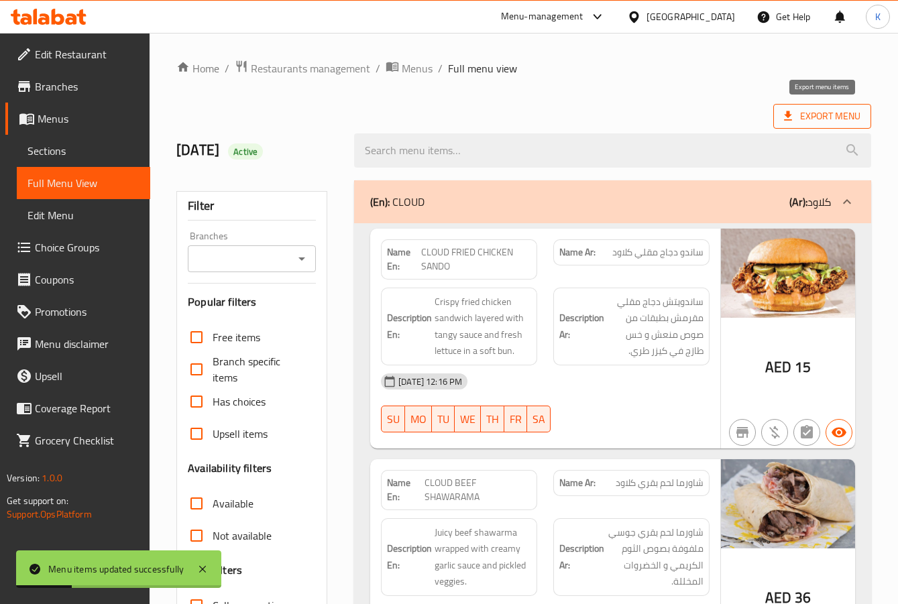
click at [830, 108] on span "Export Menu" at bounding box center [822, 116] width 76 height 17
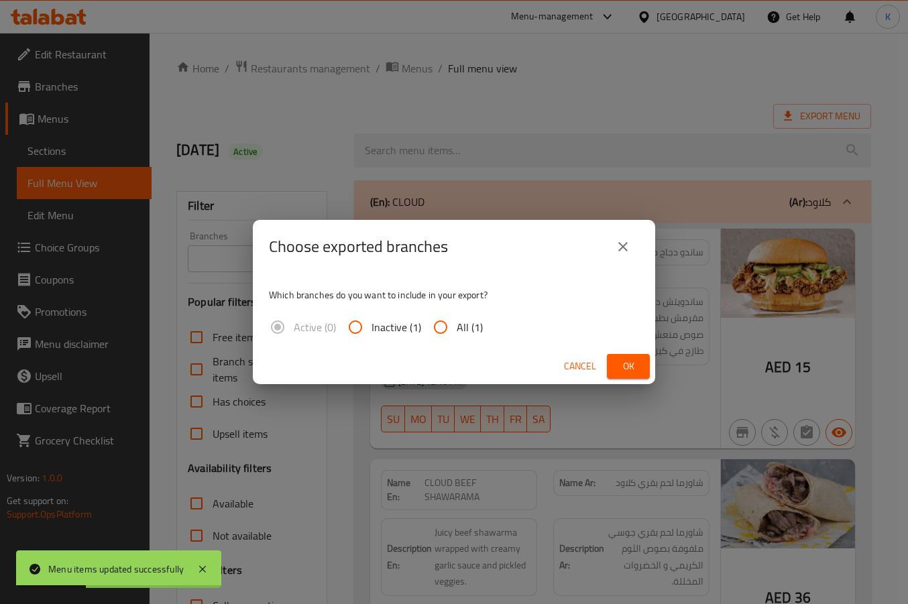
click at [452, 322] on input "All (1)" at bounding box center [440, 327] width 32 height 32
radio input "true"
click at [631, 367] on span "Ok" at bounding box center [627, 366] width 21 height 17
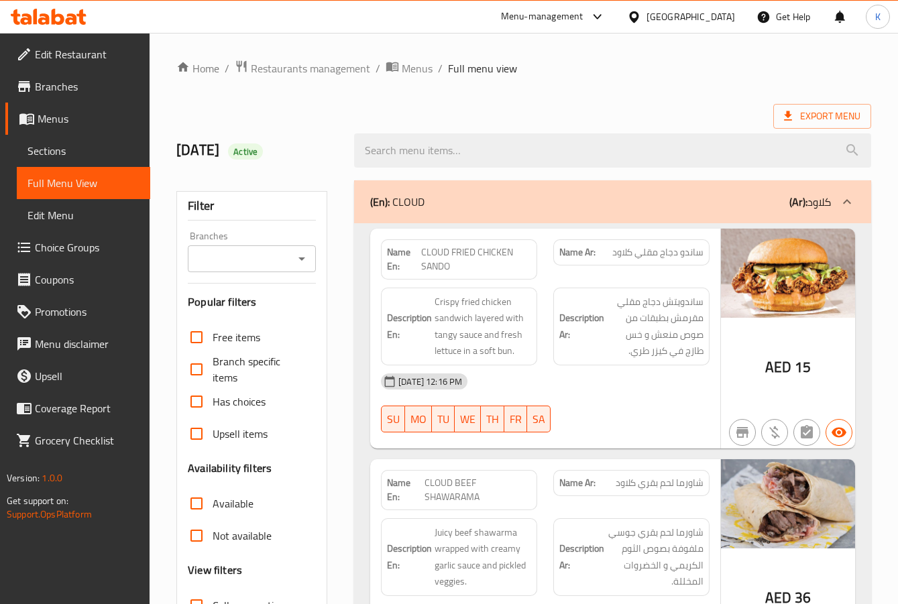
click at [679, 23] on div "[GEOGRAPHIC_DATA]" at bounding box center [690, 16] width 88 height 15
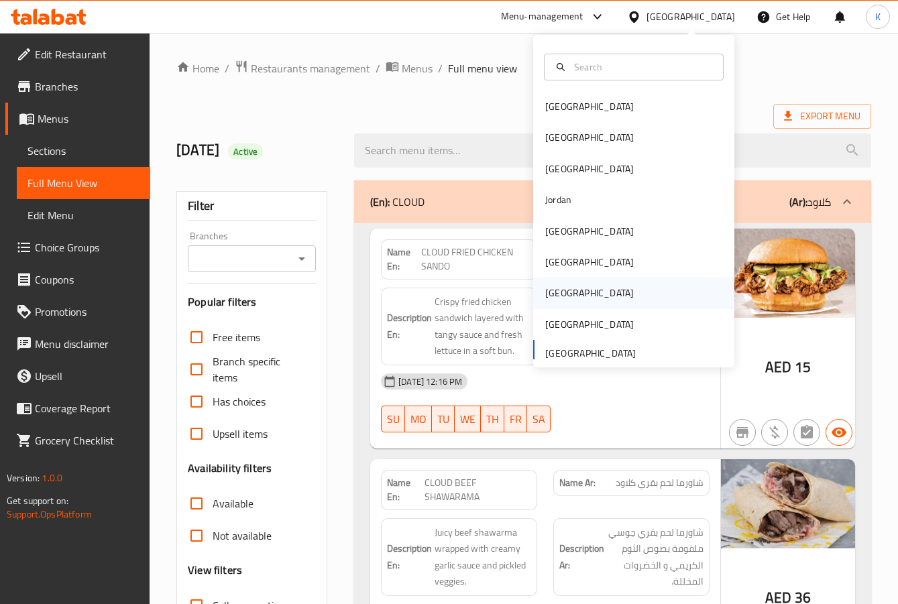
click at [545, 286] on div "[GEOGRAPHIC_DATA]" at bounding box center [589, 293] width 88 height 15
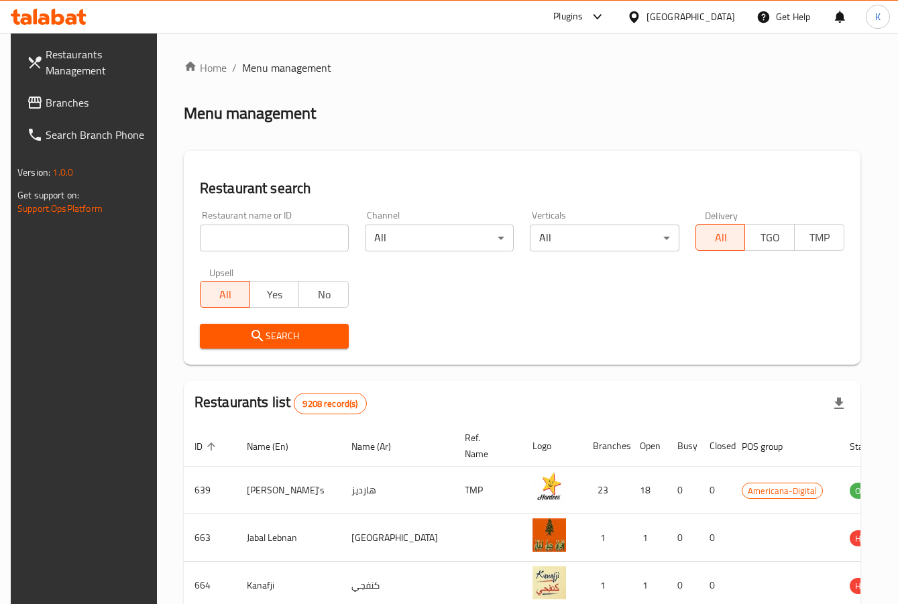
click at [57, 107] on span "Branches" at bounding box center [98, 103] width 105 height 16
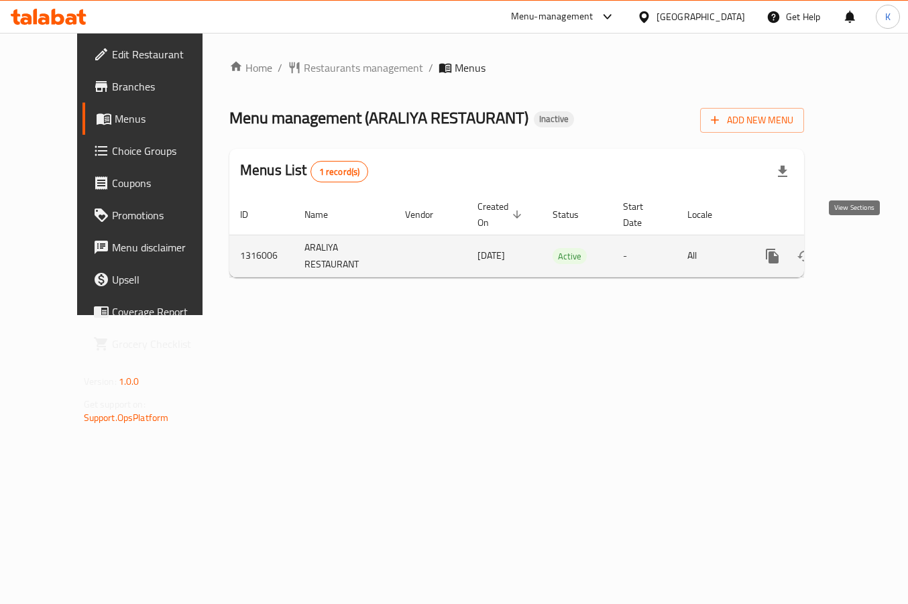
click at [861, 248] on icon "enhanced table" at bounding box center [869, 256] width 16 height 16
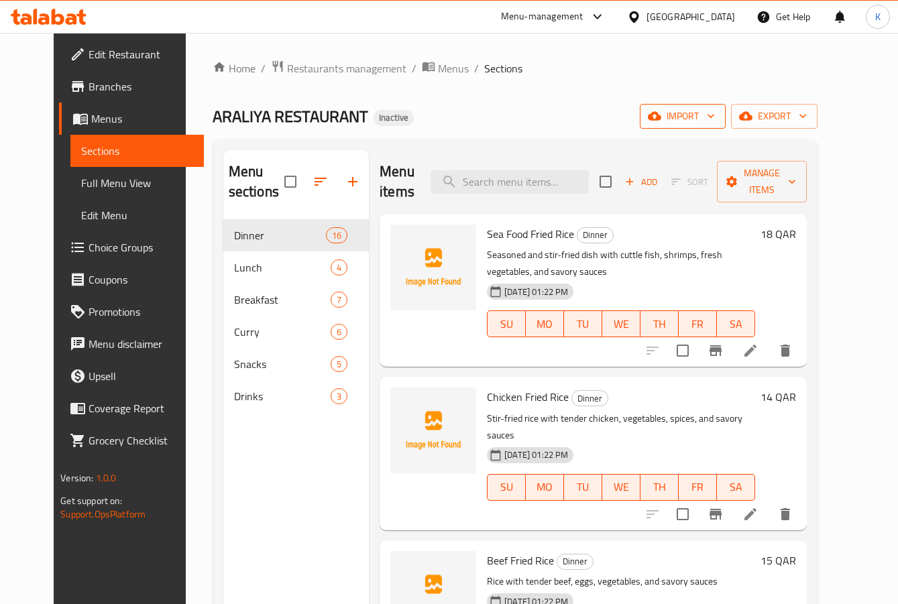
click at [661, 123] on icon "button" at bounding box center [653, 115] width 13 height 13
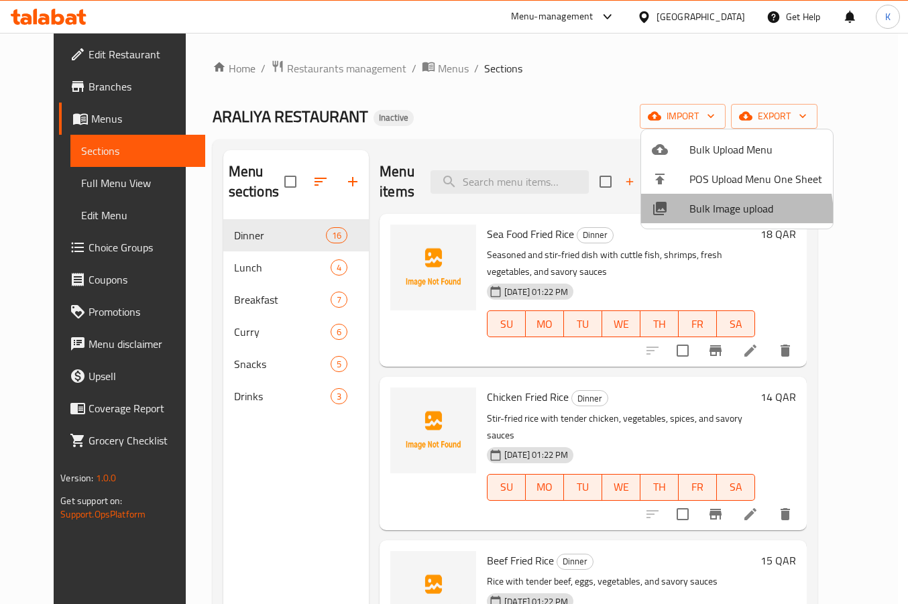
click at [711, 216] on span "Bulk Image upload" at bounding box center [755, 208] width 133 height 16
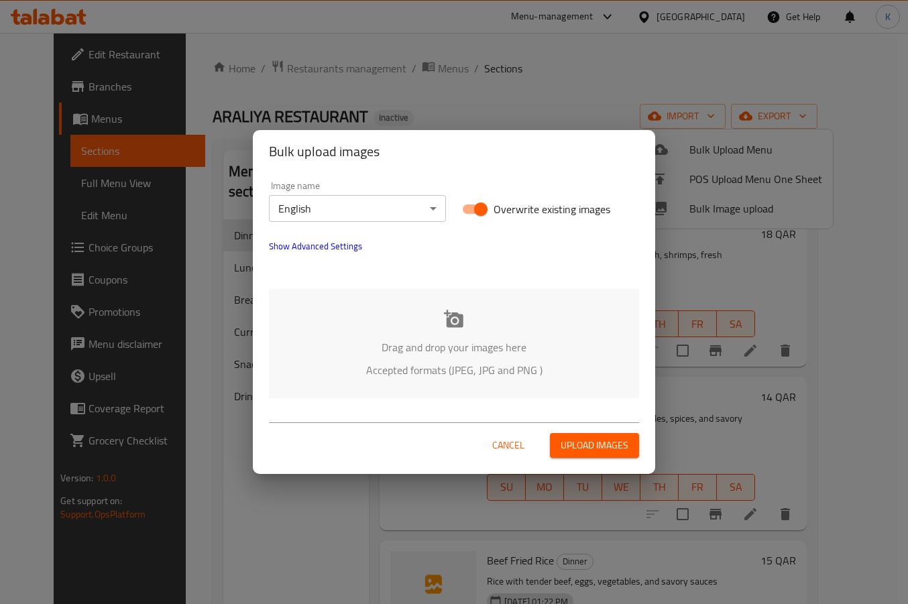
click at [295, 345] on p "Drag and drop your images here" at bounding box center [454, 347] width 330 height 16
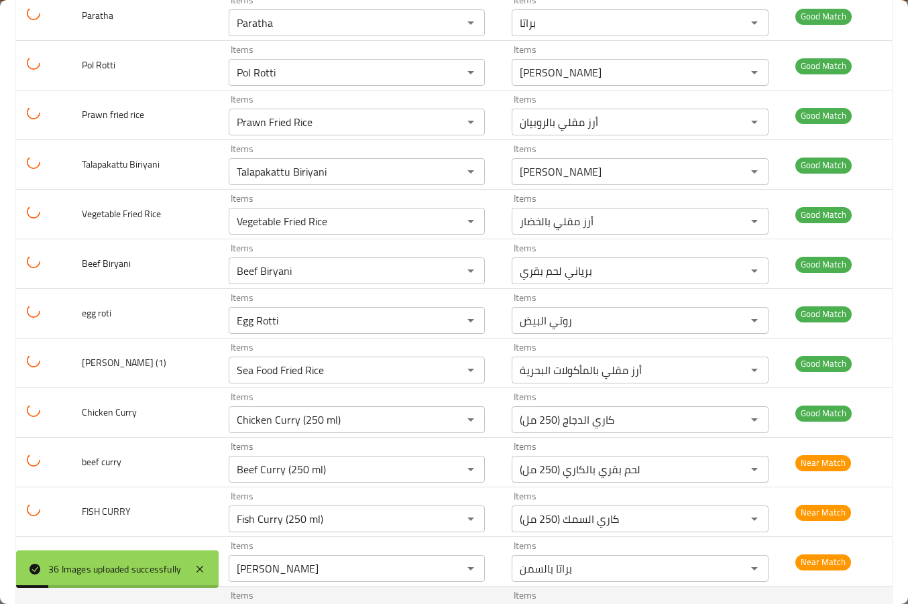
scroll to position [1408, 0]
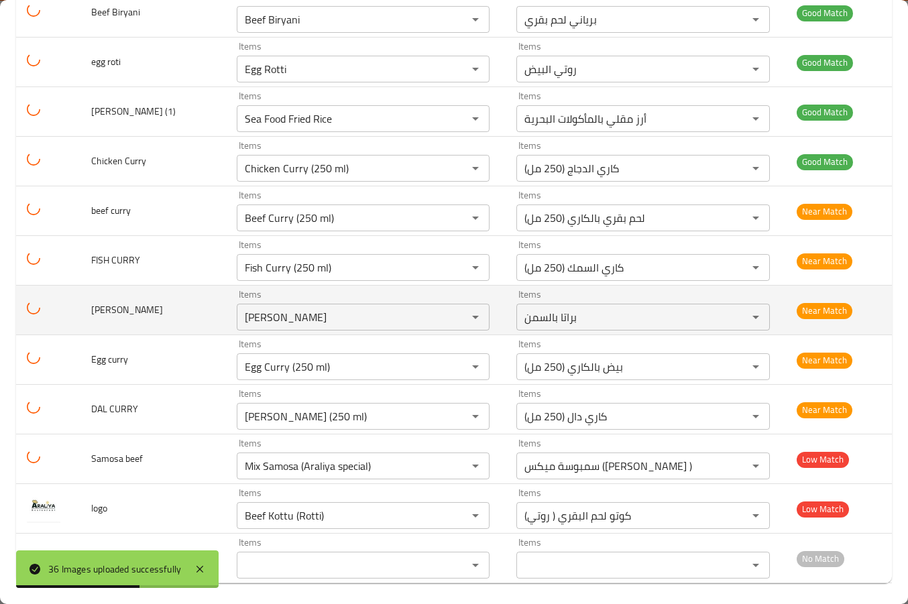
drag, startPoint x: 96, startPoint y: 311, endPoint x: 164, endPoint y: 320, distance: 69.0
click at [164, 320] on td "Desi Ghee Paratha" at bounding box center [152, 311] width 145 height 50
click at [128, 310] on span "Desi Ghee Paratha" at bounding box center [127, 309] width 72 height 17
click at [117, 309] on span "Desi Ghee Paratha" at bounding box center [127, 309] width 72 height 17
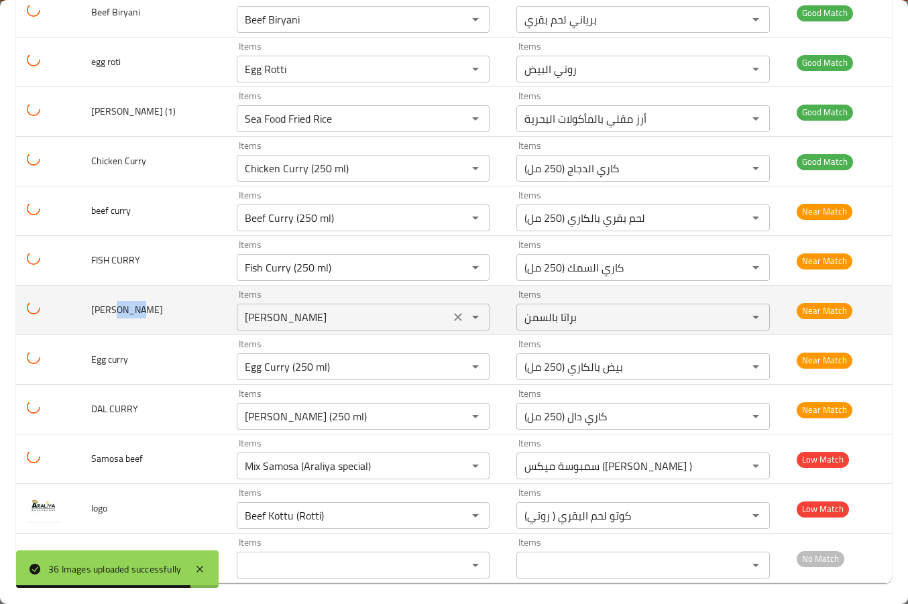
copy span "Ghee"
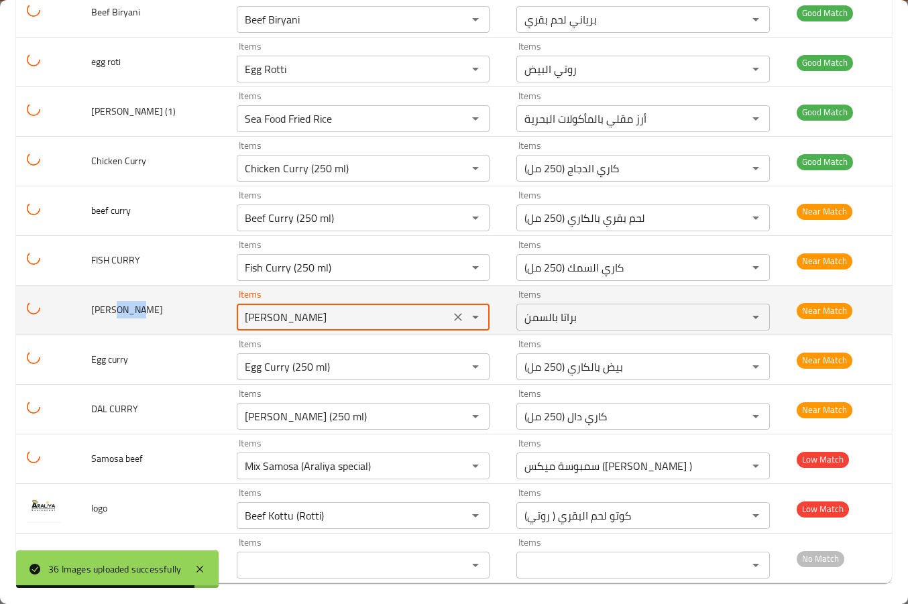
click at [315, 319] on Paratha "Ghee Paratha" at bounding box center [343, 317] width 205 height 19
paste Paratha "enhanced table"
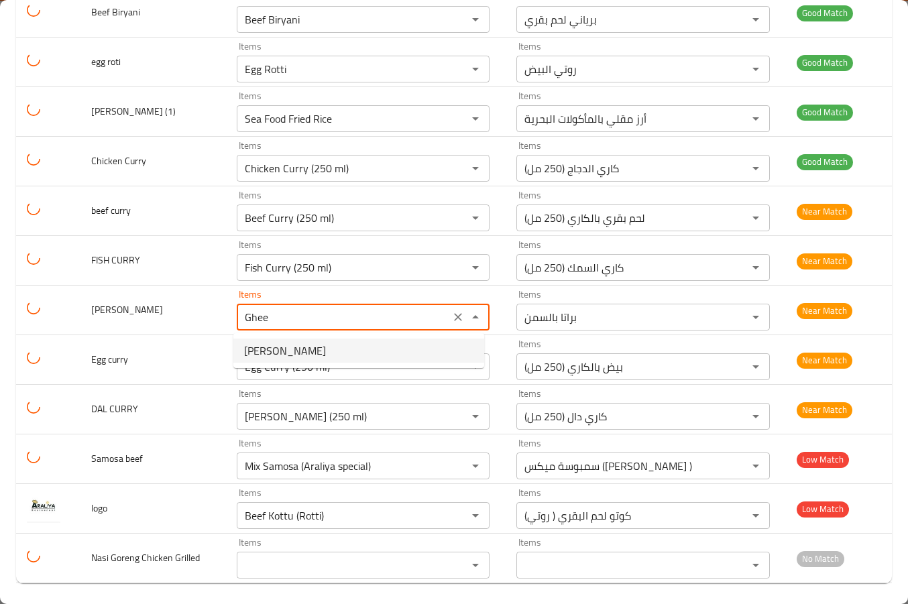
click at [300, 349] on span "Ghee Paratha" at bounding box center [285, 351] width 82 height 16
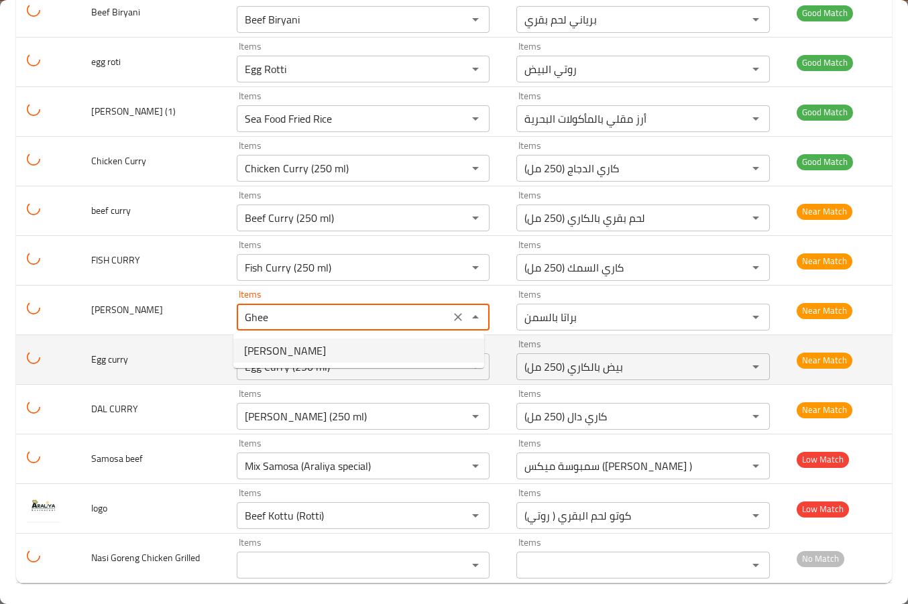
type Paratha "Ghee Paratha"
click at [119, 357] on span "Egg curry" at bounding box center [109, 359] width 37 height 17
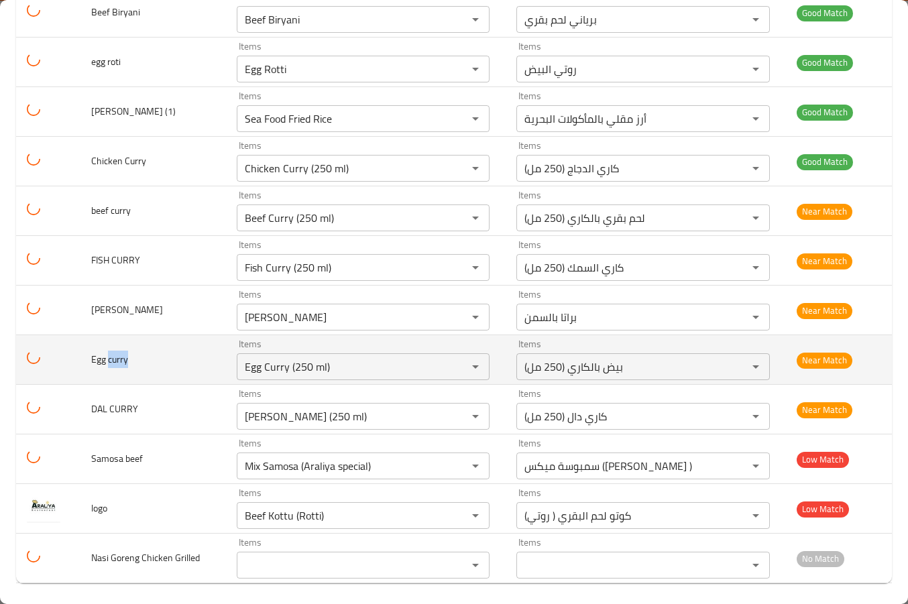
click at [119, 357] on span "Egg curry" at bounding box center [109, 359] width 37 height 17
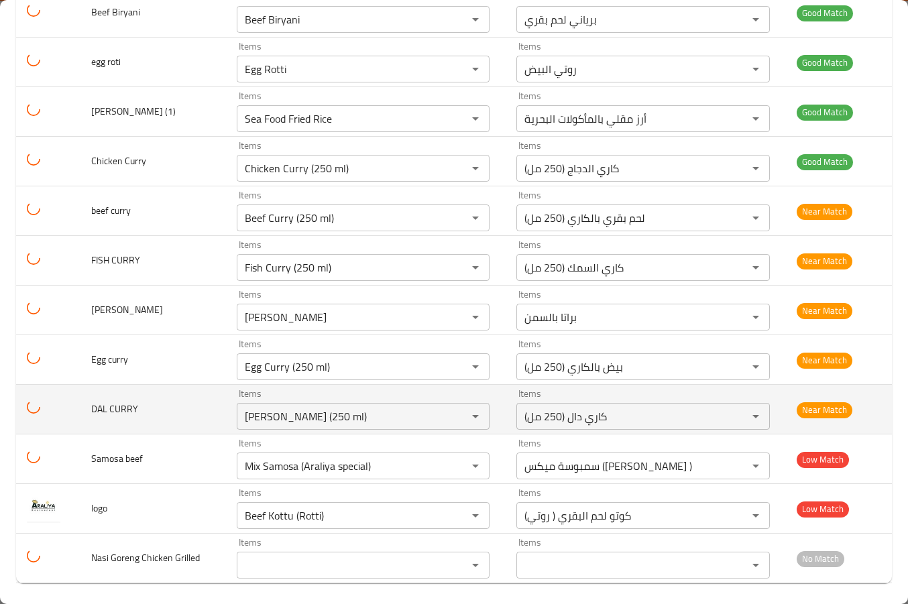
click at [111, 413] on span "DAL CURRY" at bounding box center [114, 408] width 47 height 17
copy span "CURRY"
click at [296, 422] on CURRY "Dhal Curry (250 ml)" at bounding box center [343, 416] width 205 height 19
paste CURRY "CURRY"
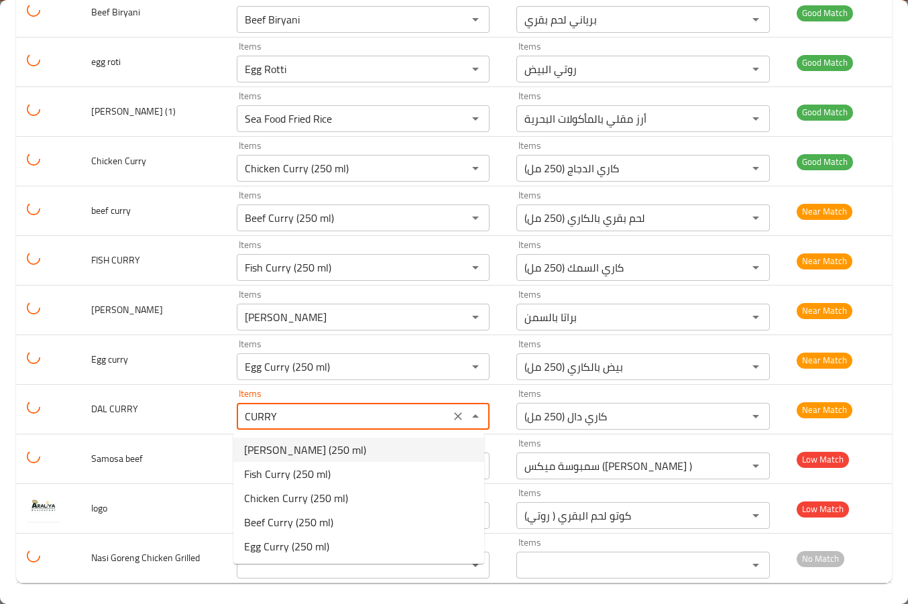
click at [271, 452] on span "Dhal Curry (250 ml)" at bounding box center [305, 450] width 122 height 16
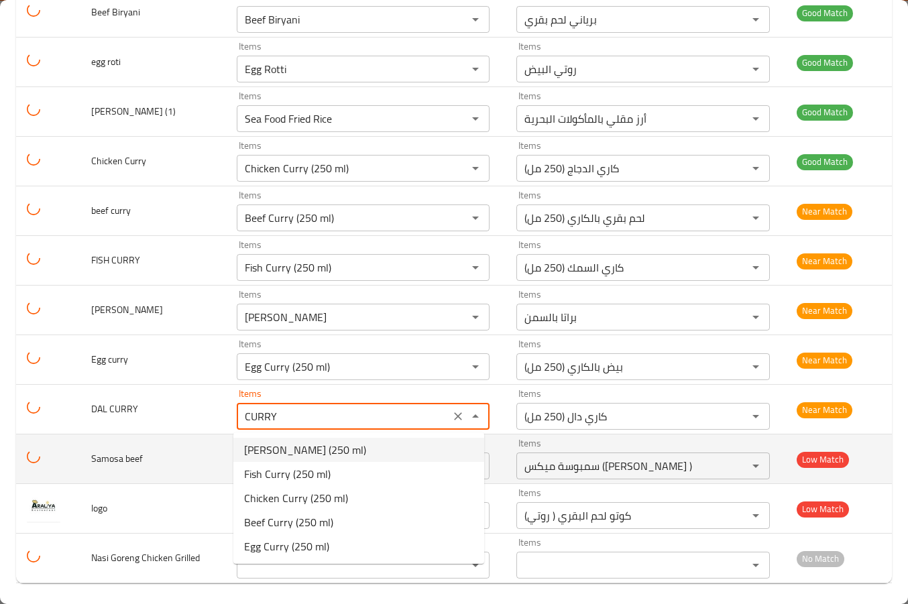
type CURRY "Dhal Curry (250 ml)"
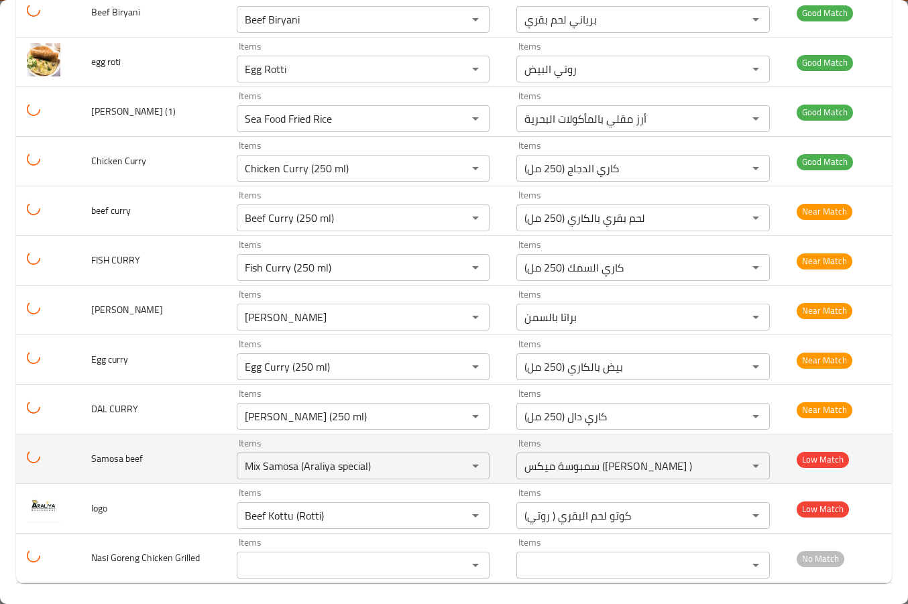
click at [131, 463] on span "Samosa beef" at bounding box center [117, 458] width 52 height 17
copy span "beef"
click at [298, 473] on beef "Mix Samosa (Araliya special)" at bounding box center [343, 465] width 205 height 19
paste beef "beef"
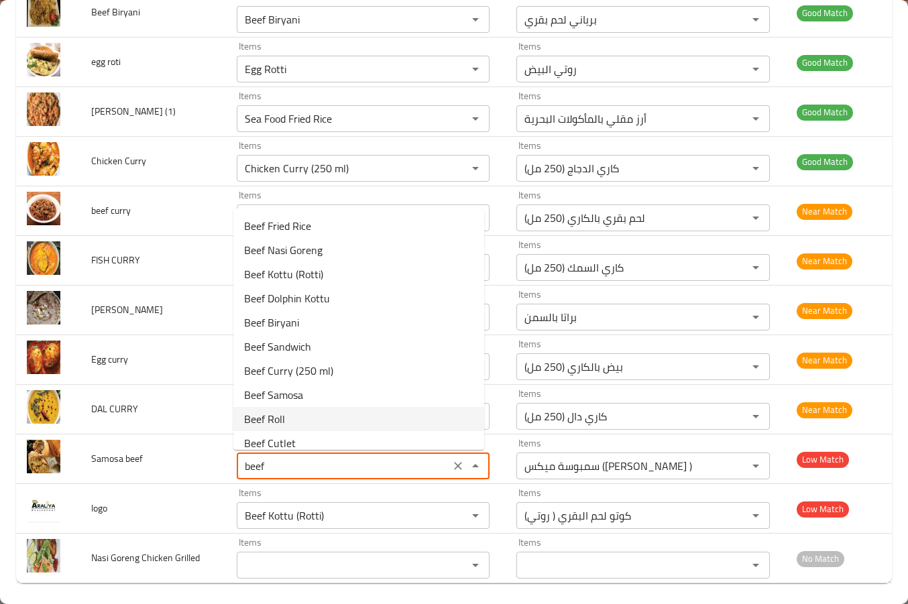
scroll to position [11, 0]
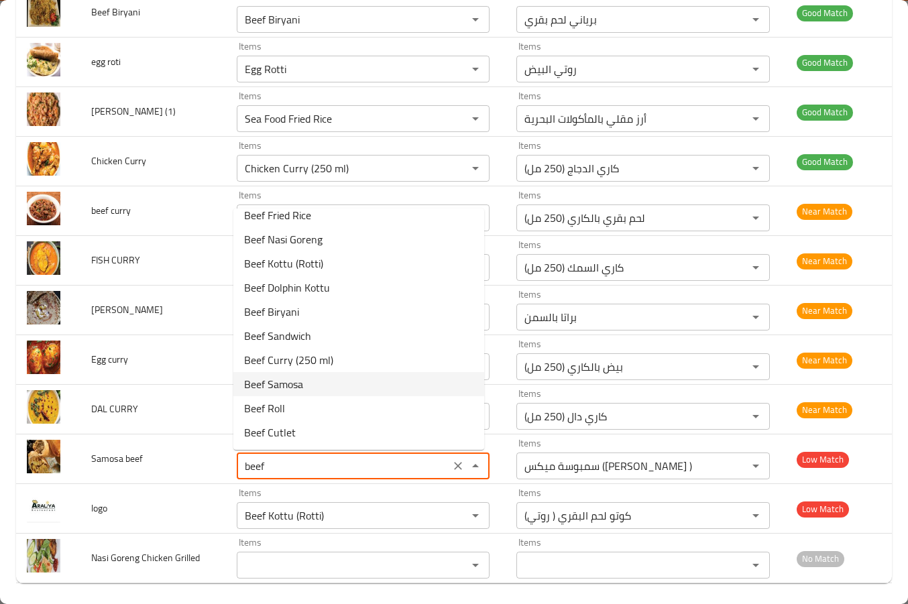
click at [337, 381] on beef-option-7 "Beef Samosa" at bounding box center [358, 384] width 251 height 24
type beef "Beef Samosa"
type beef-ar "سمبوسة لحم البقري"
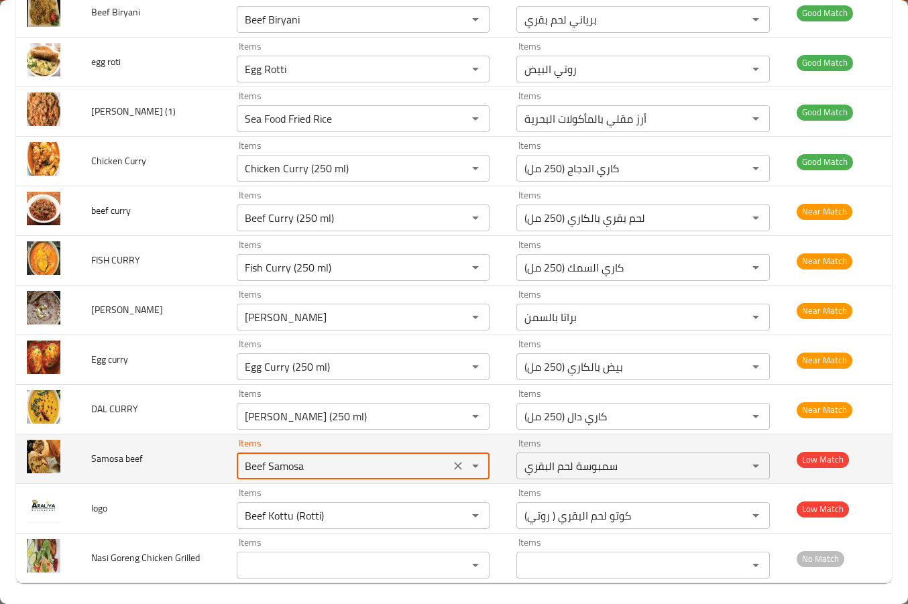
type beef "Beef Samosa"
click at [167, 467] on td "Samosa beef" at bounding box center [152, 459] width 145 height 50
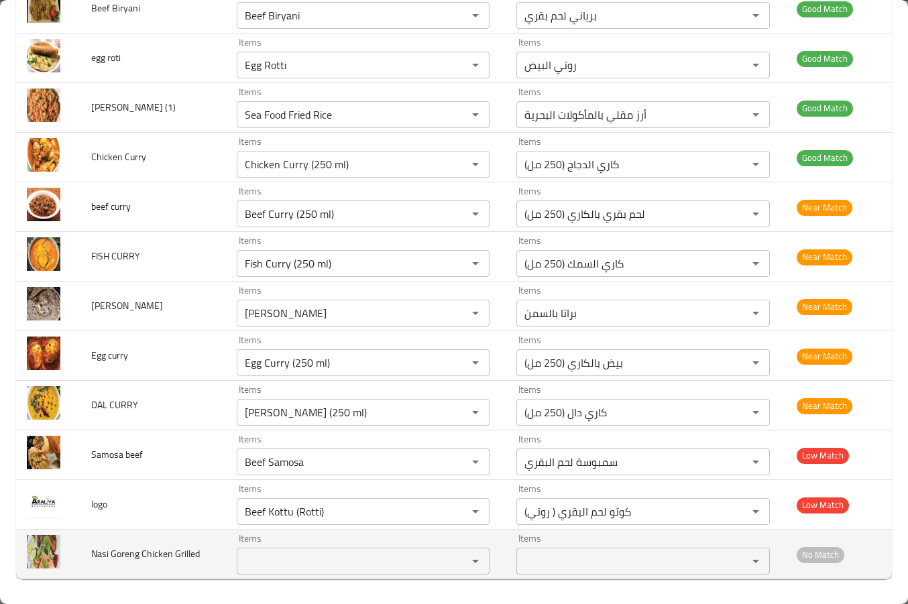
scroll to position [1414, 0]
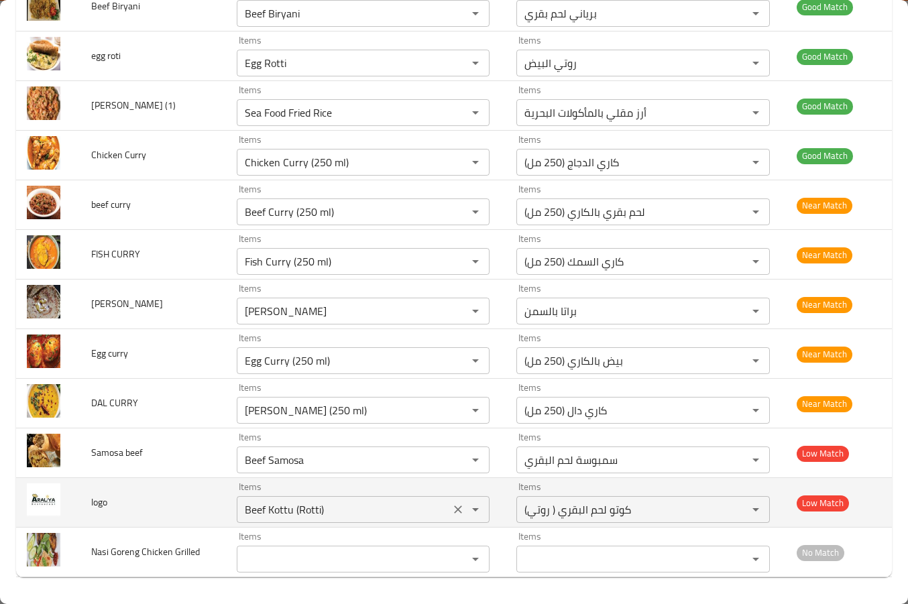
click at [451, 507] on icon "Clear" at bounding box center [457, 509] width 13 height 13
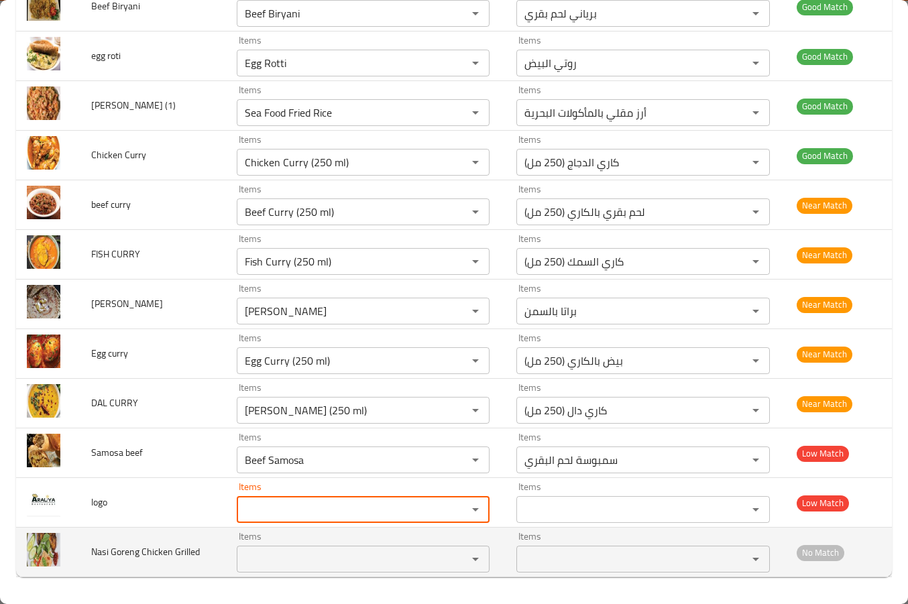
click at [124, 550] on span "Nasi Goreng Chicken Grilled" at bounding box center [145, 551] width 109 height 17
copy span "Goreng"
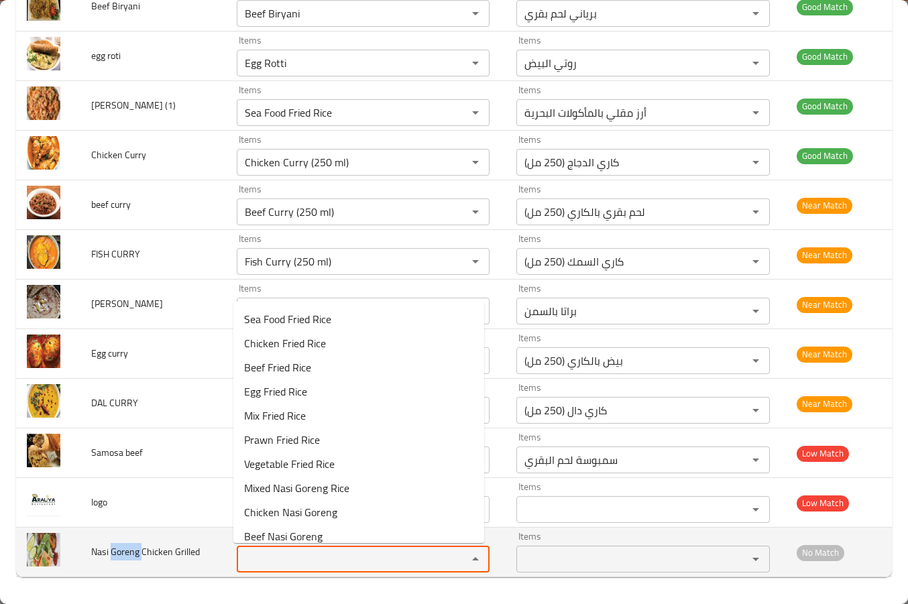
click at [297, 562] on Grilled "Items" at bounding box center [343, 559] width 205 height 19
paste Grilled "Goreng"
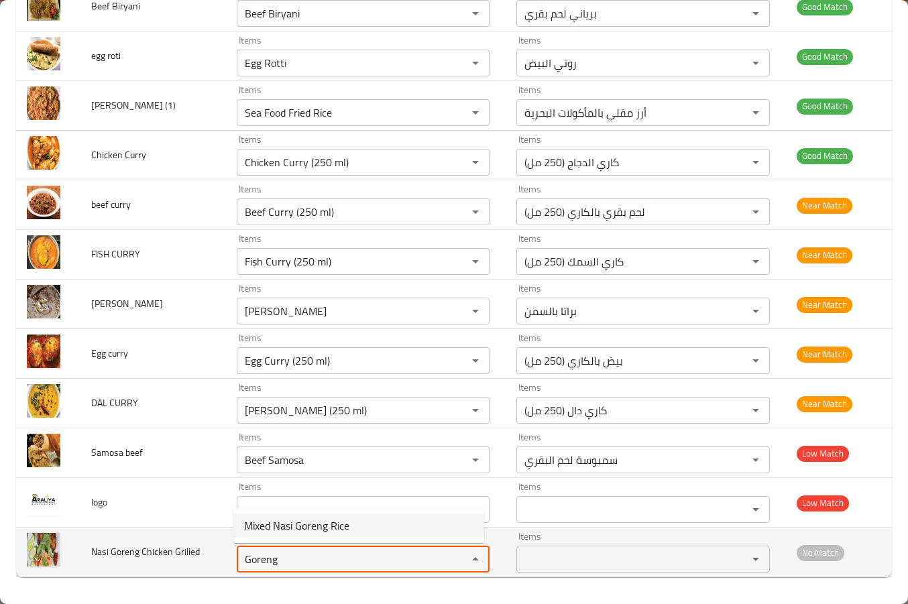
type Grilled "Goreng"
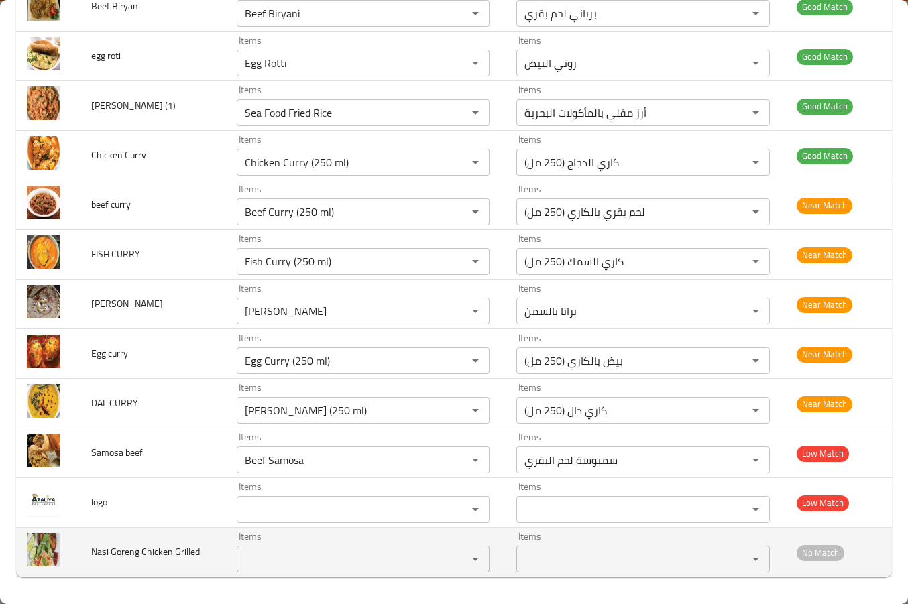
click at [157, 550] on span "Nasi Goreng Chicken Grilled" at bounding box center [145, 551] width 109 height 17
copy span "Chicken"
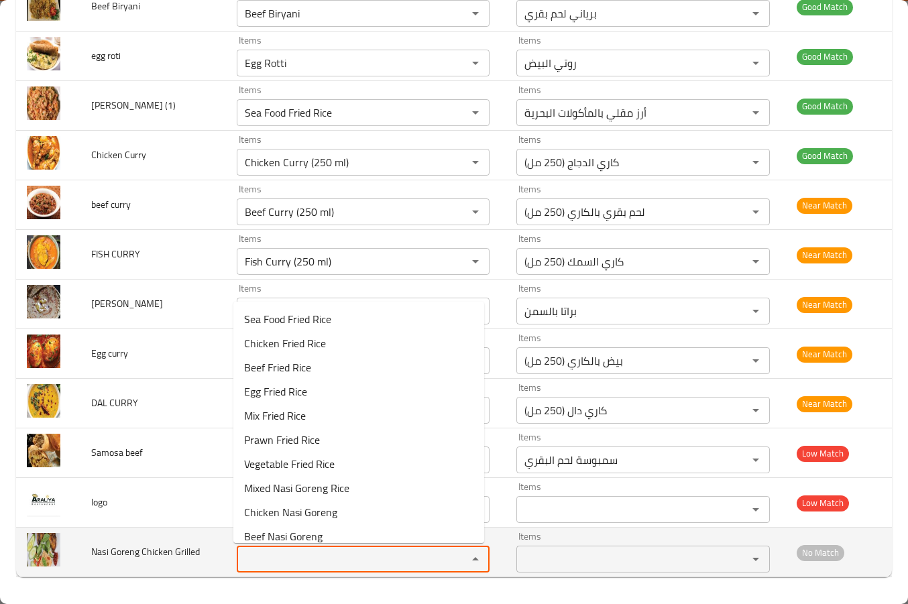
click at [297, 557] on Grilled "Items" at bounding box center [343, 559] width 205 height 19
paste Grilled "Chicken"
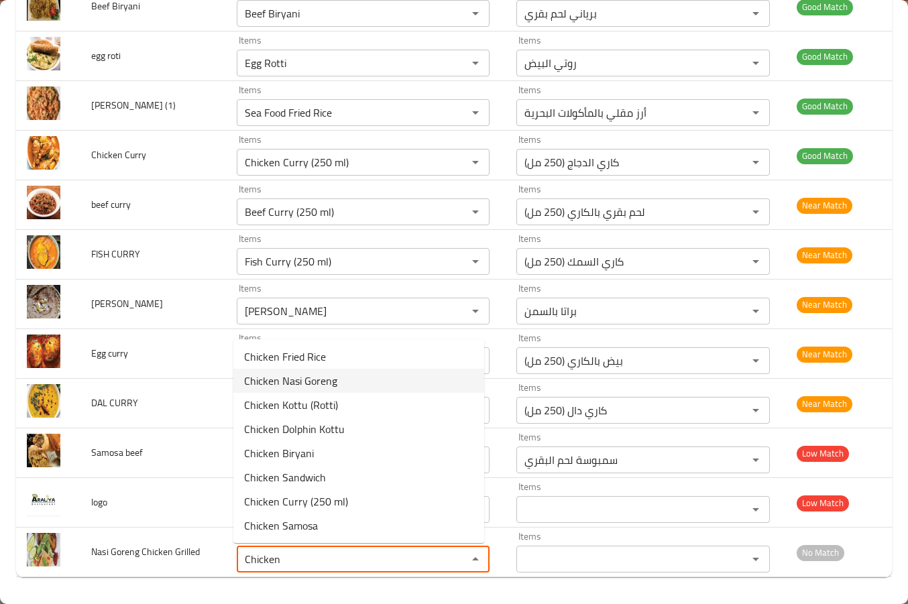
click at [315, 379] on span "Chicken Nasi Goreng" at bounding box center [290, 381] width 93 height 16
type Grilled "Chicken Nasi Goreng"
type Grilled-ar "دجاج ناسي جورينج"
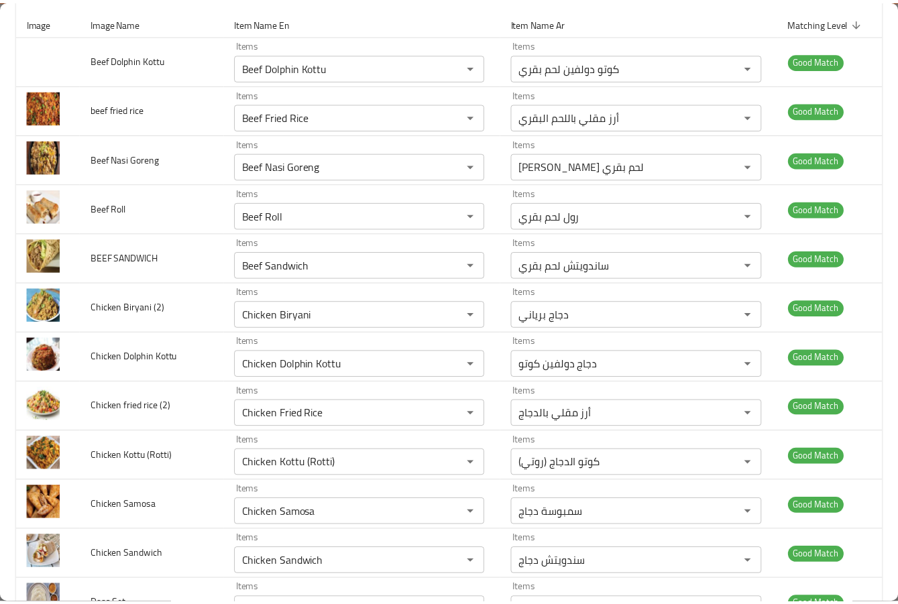
scroll to position [0, 0]
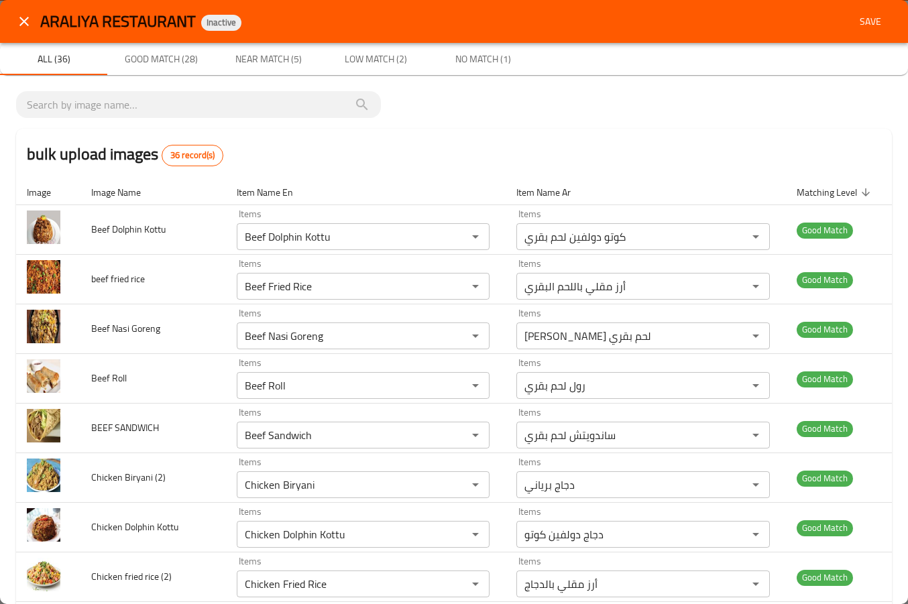
type Grilled "Chicken Nasi Goreng"
click at [863, 27] on span "Save" at bounding box center [870, 21] width 32 height 17
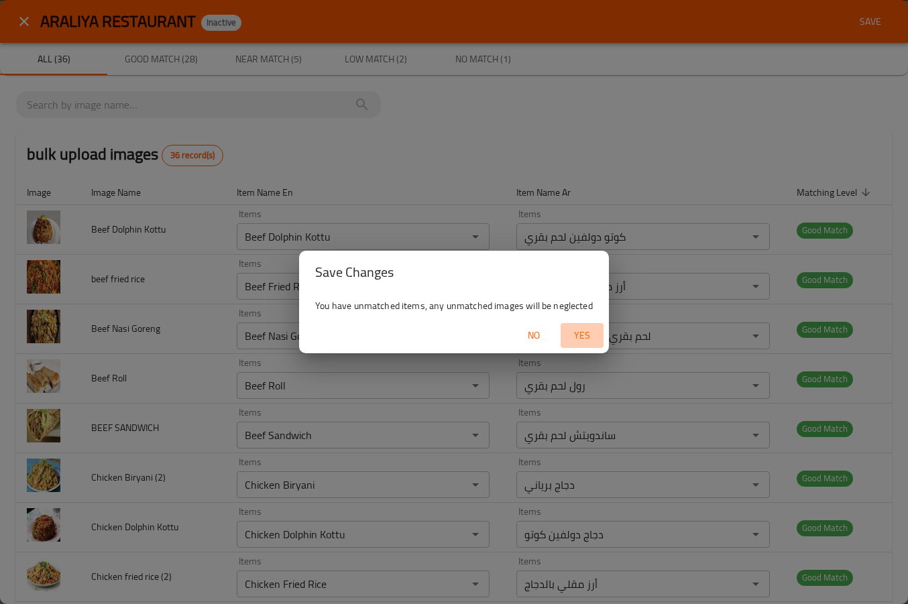
click at [573, 332] on span "Yes" at bounding box center [582, 335] width 32 height 17
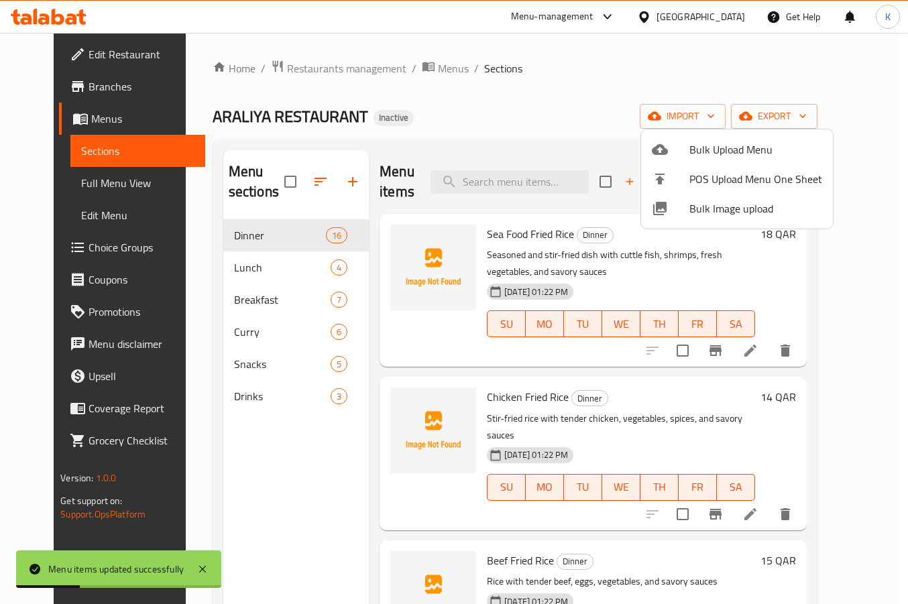
click at [832, 125] on div at bounding box center [454, 302] width 908 height 604
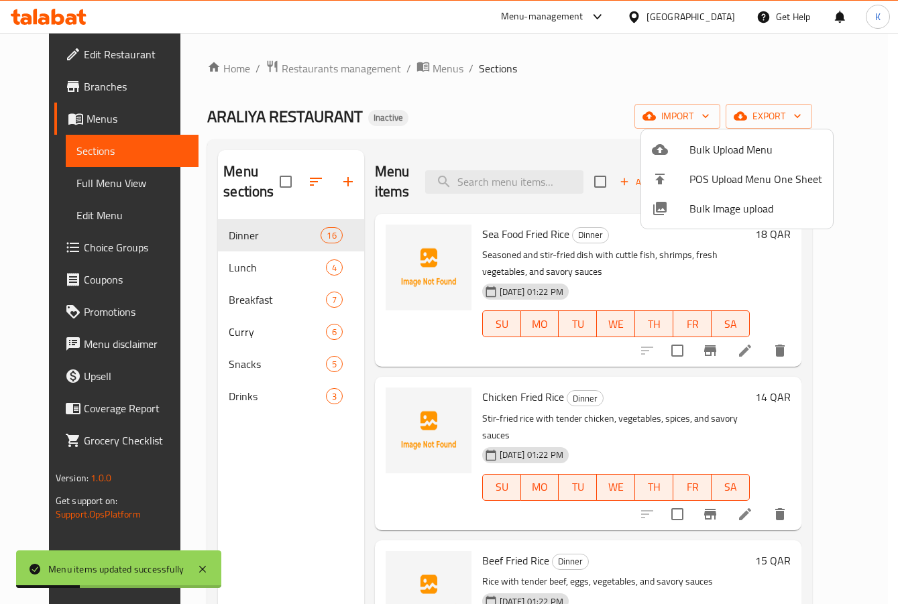
click at [812, 125] on button "export" at bounding box center [768, 116] width 86 height 25
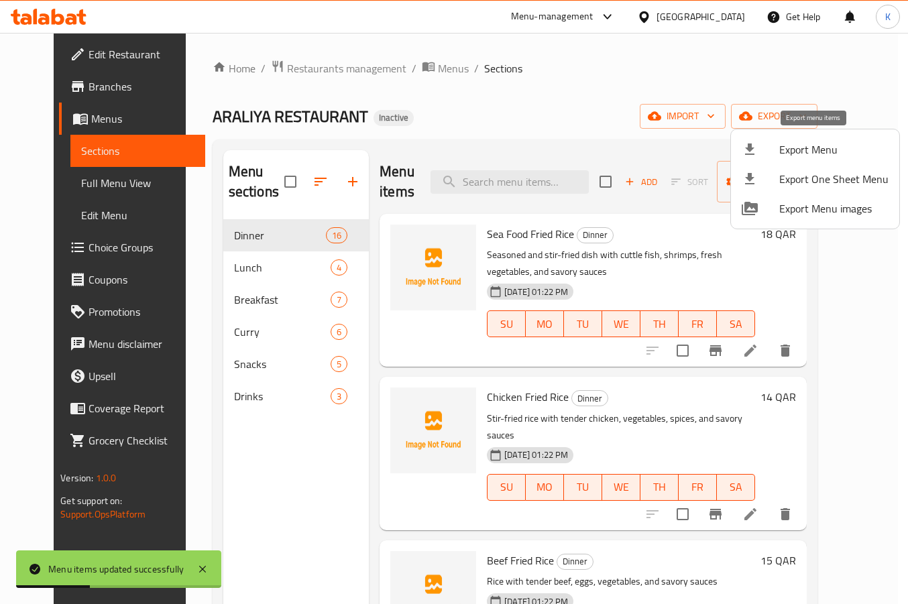
click at [824, 152] on span "Export Menu" at bounding box center [833, 149] width 109 height 16
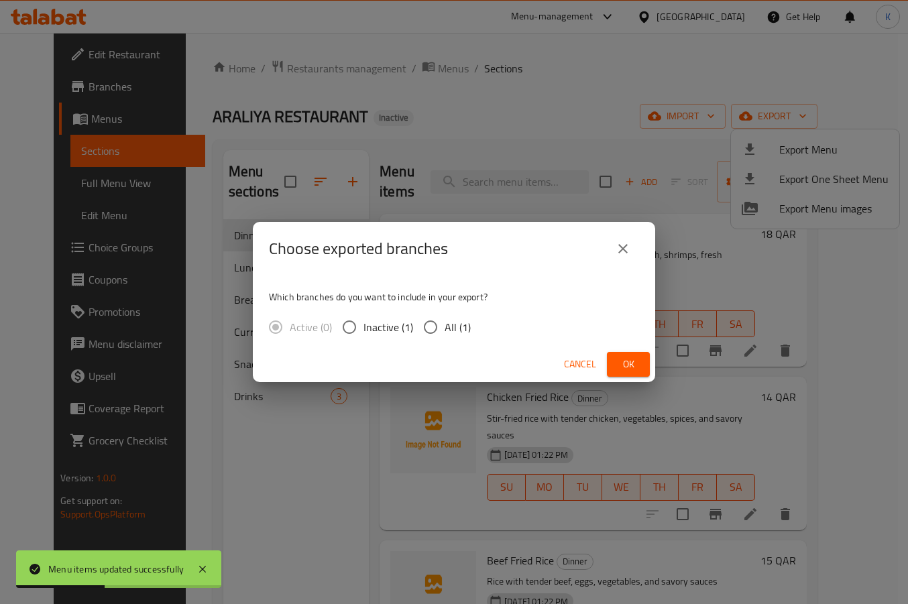
click at [444, 337] on label "All (1)" at bounding box center [443, 327] width 54 height 28
click at [444, 337] on input "All (1)" at bounding box center [430, 327] width 28 height 28
radio input "true"
click at [631, 376] on button "Ok" at bounding box center [628, 364] width 43 height 25
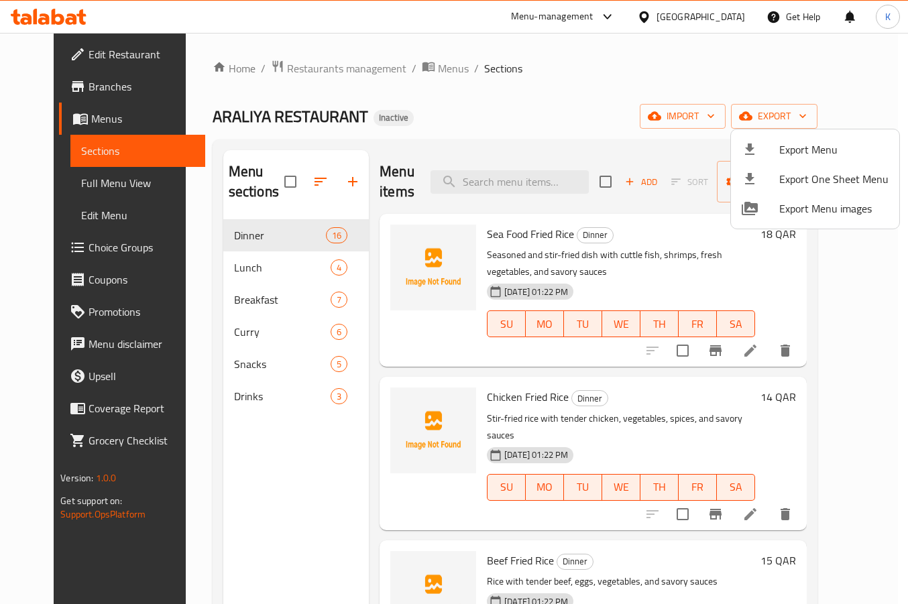
click at [727, 23] on div at bounding box center [454, 302] width 908 height 604
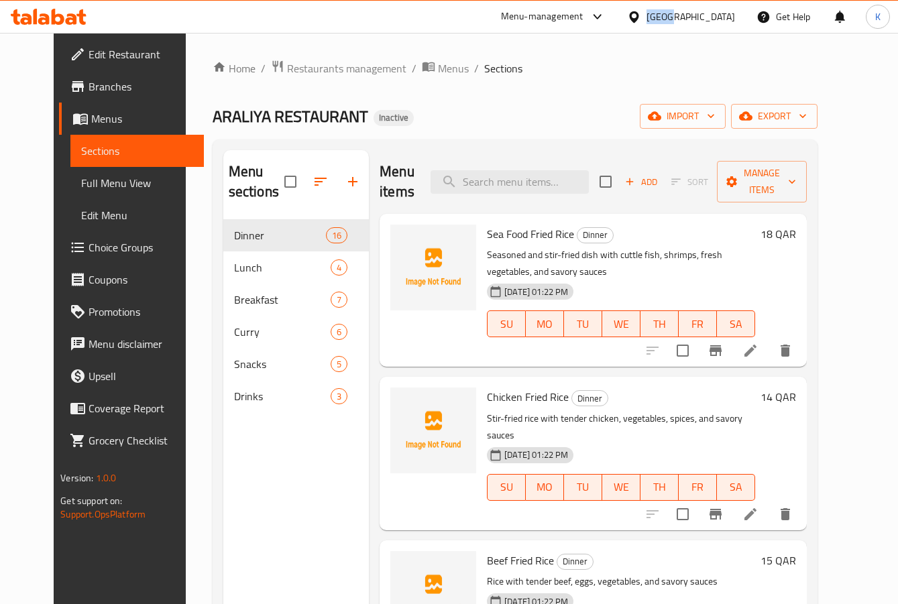
click at [727, 23] on div "[GEOGRAPHIC_DATA]" at bounding box center [690, 16] width 88 height 15
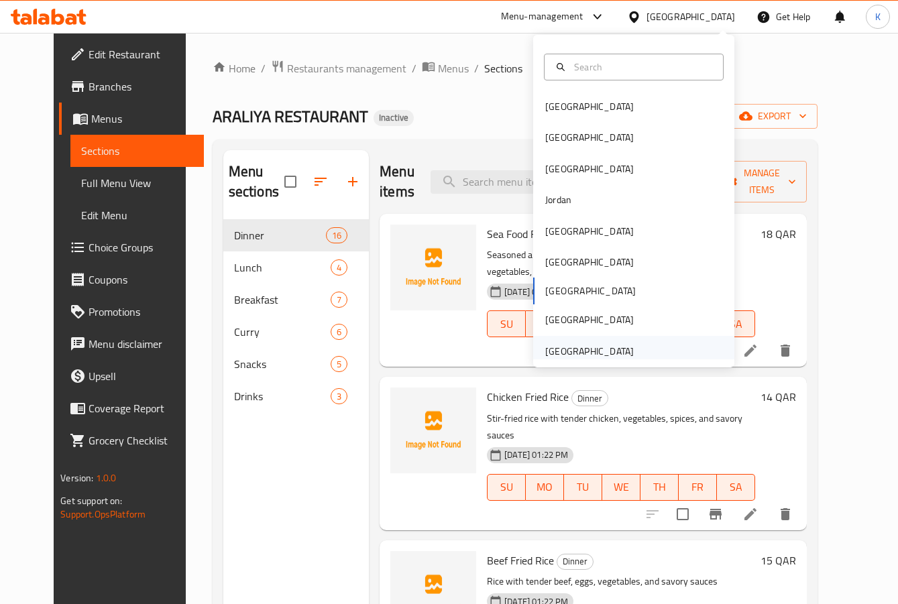
click at [547, 350] on div "[GEOGRAPHIC_DATA]" at bounding box center [589, 351] width 88 height 15
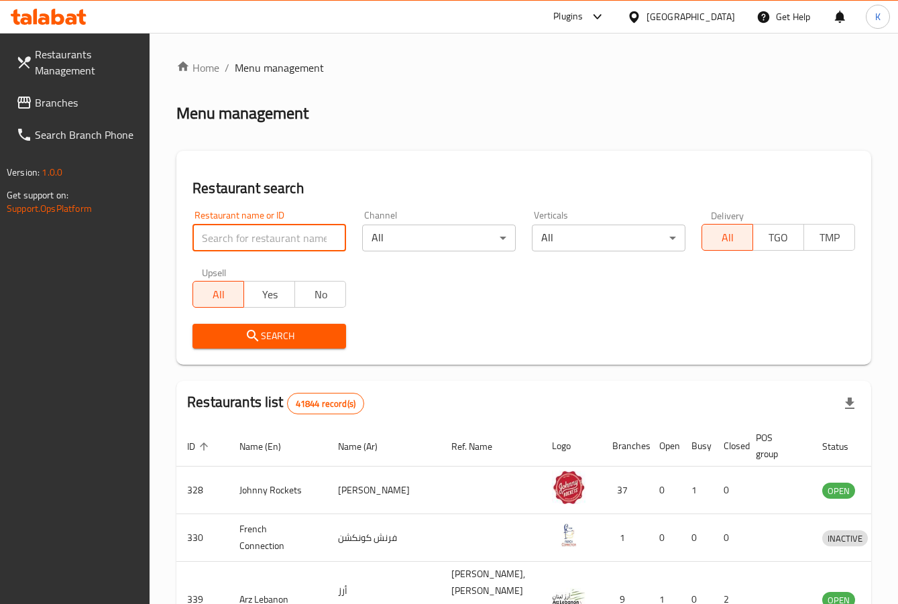
click at [242, 233] on input "search" at bounding box center [268, 238] width 153 height 27
paste input "779573"
type input "779573"
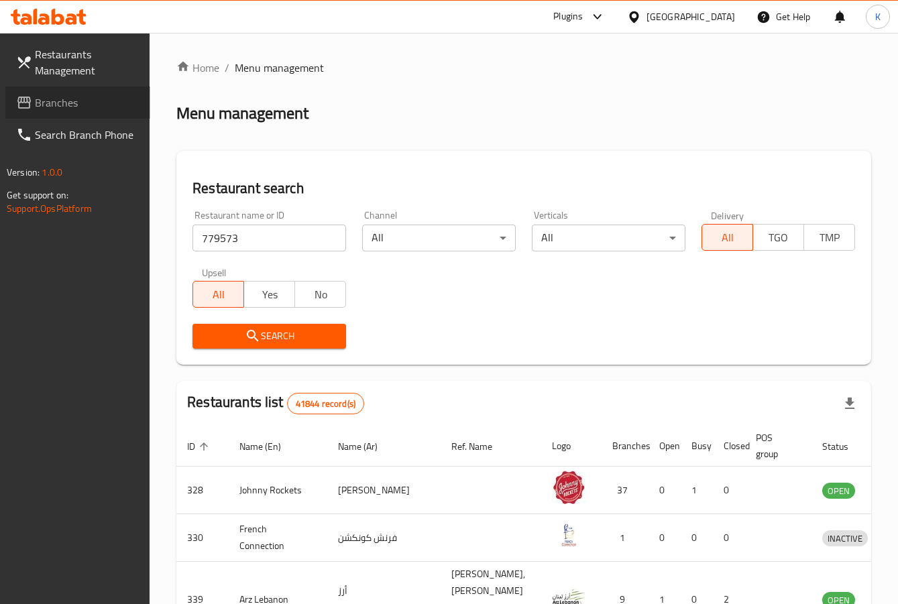
click at [60, 96] on span "Branches" at bounding box center [87, 103] width 105 height 16
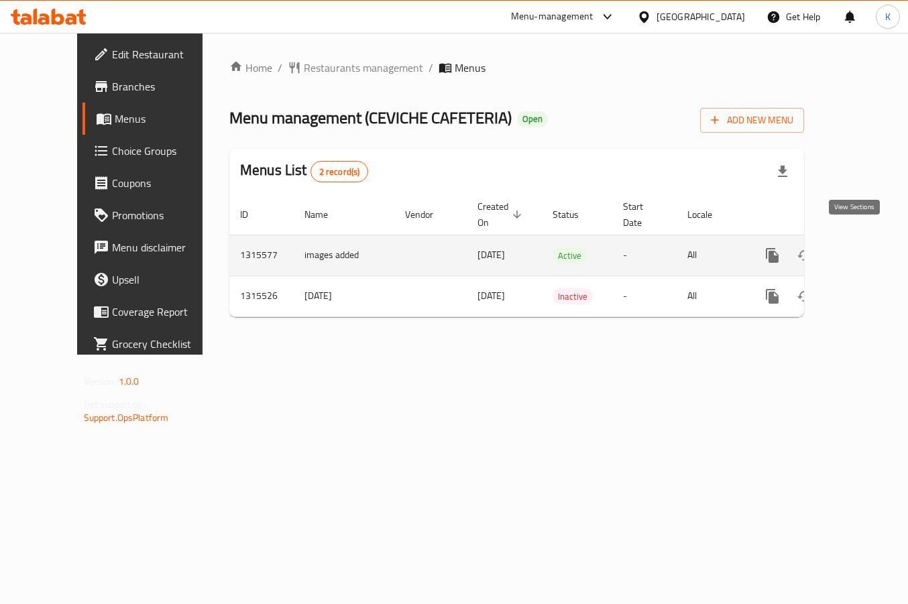
click at [861, 247] on icon "enhanced table" at bounding box center [869, 255] width 16 height 16
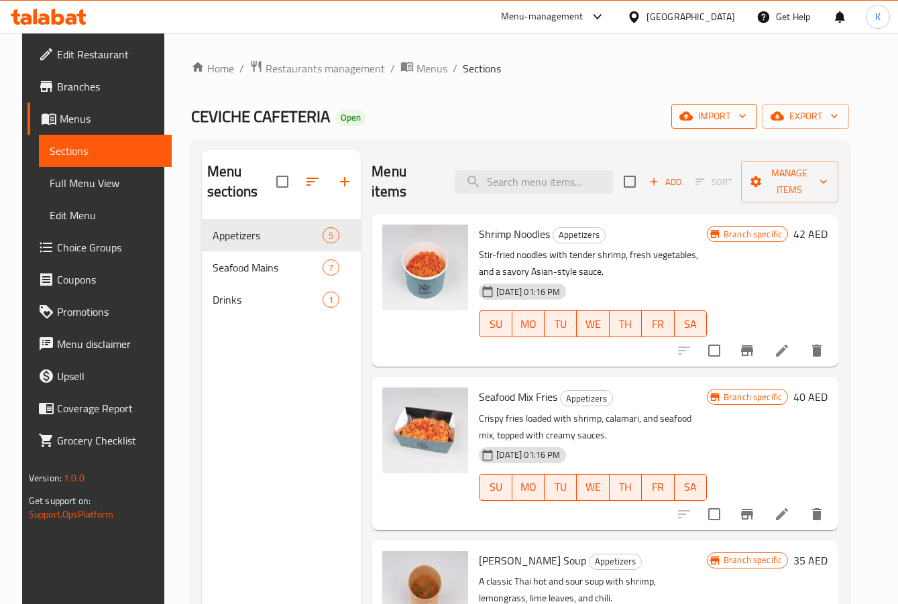
click at [737, 115] on span "import" at bounding box center [714, 116] width 64 height 17
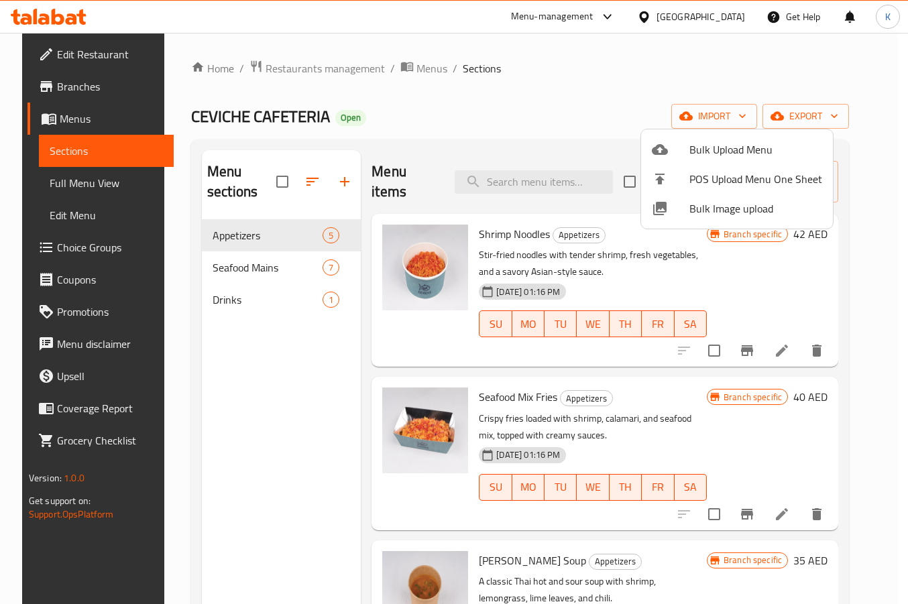
click at [708, 196] on li "Bulk Image upload" at bounding box center [737, 208] width 192 height 29
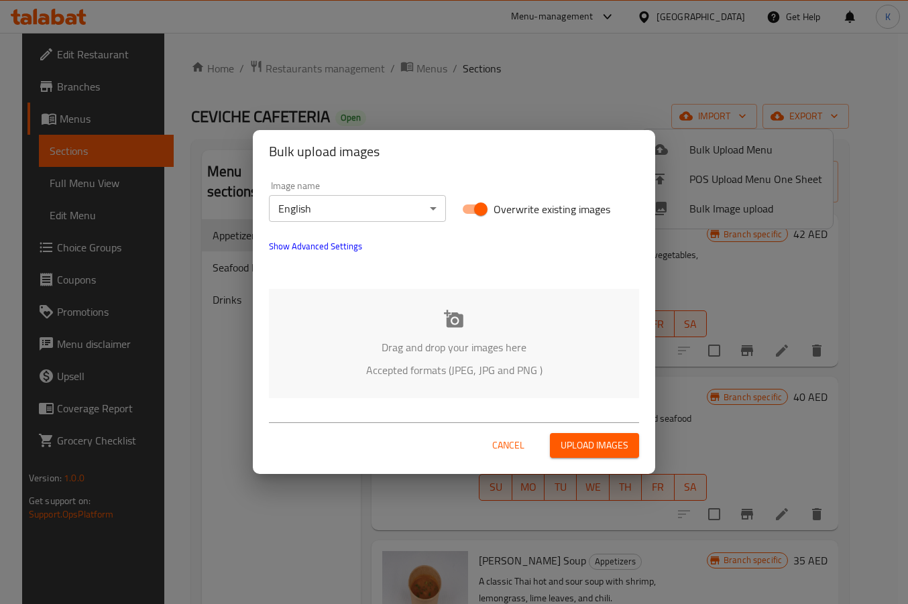
click at [438, 288] on div "Image name English ​ Overwrite existing images Show Advanced Settings Drag and …" at bounding box center [454, 289] width 402 height 233
click at [441, 326] on div "Drag and drop your images here Accepted formats (JPEG, JPG and PNG )" at bounding box center [454, 343] width 370 height 109
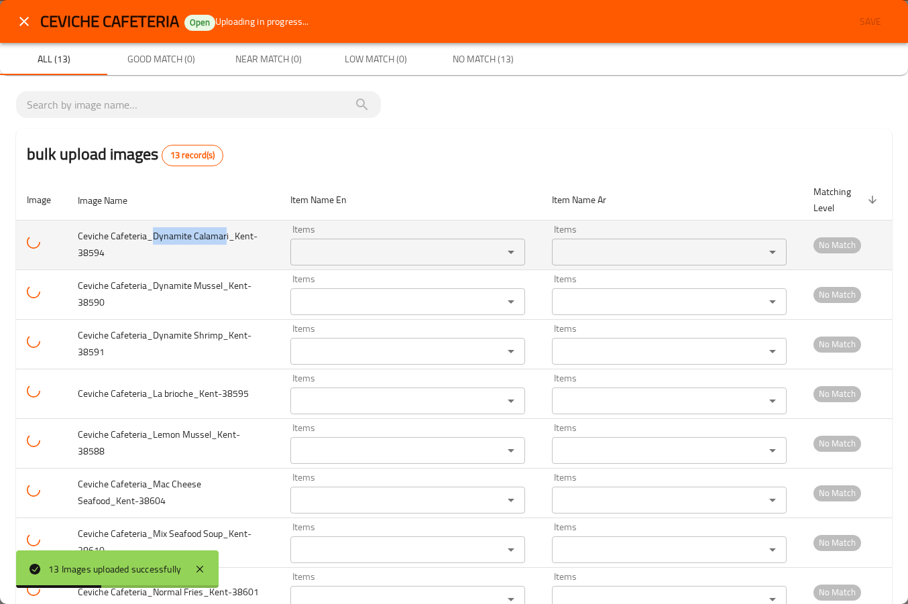
drag, startPoint x: 151, startPoint y: 235, endPoint x: 225, endPoint y: 240, distance: 73.9
click at [225, 240] on span "Ceviche Cafeteria_Dynamite Calamari_Kent-38594" at bounding box center [168, 244] width 180 height 34
copy span "Dynamite Calamar"
click at [339, 255] on Calamari_Kent-38594 "Items" at bounding box center [387, 252] width 187 height 19
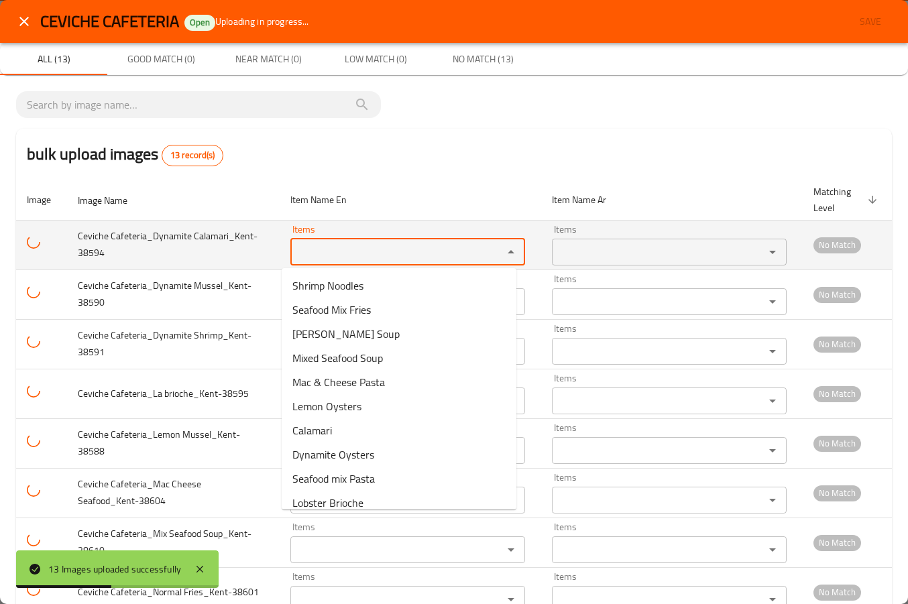
paste Calamari_Kent-38594 "Dynamite Calamar"
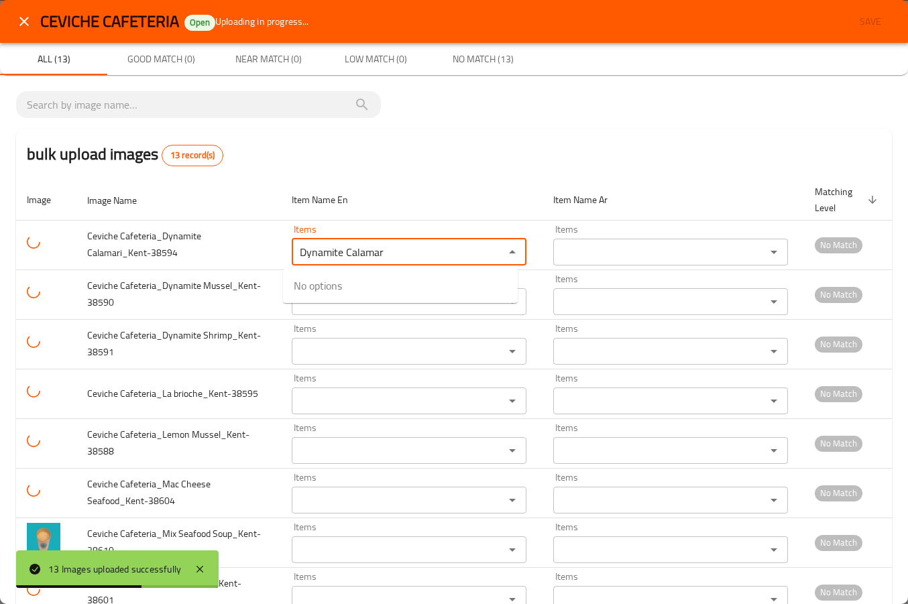
drag, startPoint x: 334, startPoint y: 255, endPoint x: 450, endPoint y: 267, distance: 116.5
click at [450, 266] on body "13 Images uploaded successfully ​ Menu-management [GEOGRAPHIC_DATA] Get Help K …" at bounding box center [454, 318] width 908 height 571
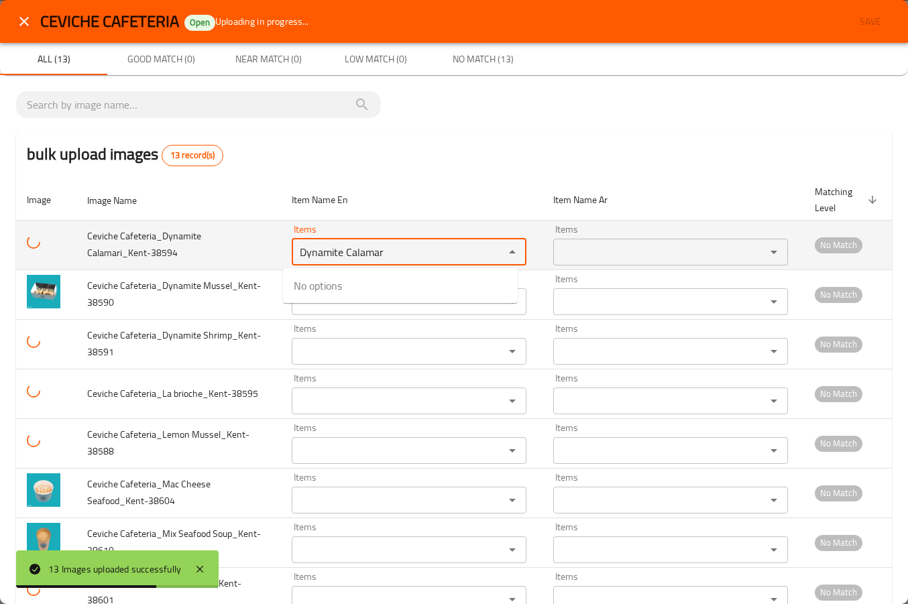
click at [385, 244] on Calamari_Kent-38594 "Dynamite Calamar" at bounding box center [389, 252] width 187 height 19
click at [341, 253] on Calamari_Kent-38594 "Dynamite Calamar" at bounding box center [389, 252] width 187 height 19
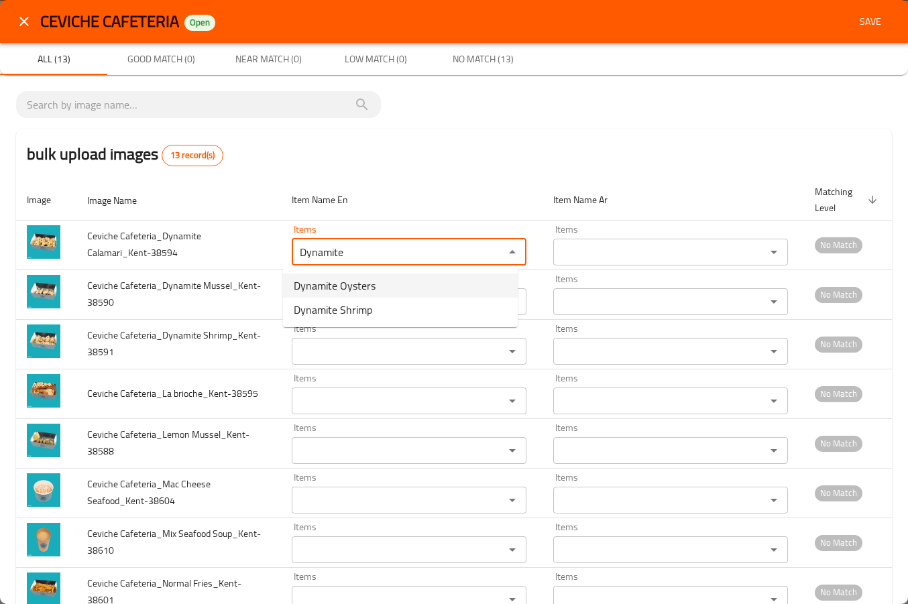
click at [351, 287] on span "Dynamite Oysters" at bounding box center [335, 285] width 82 height 16
type Calamari_Kent-38594 "Dynamite Oysters"
type Calamari_Kent-38594-ar "محار داينمت"
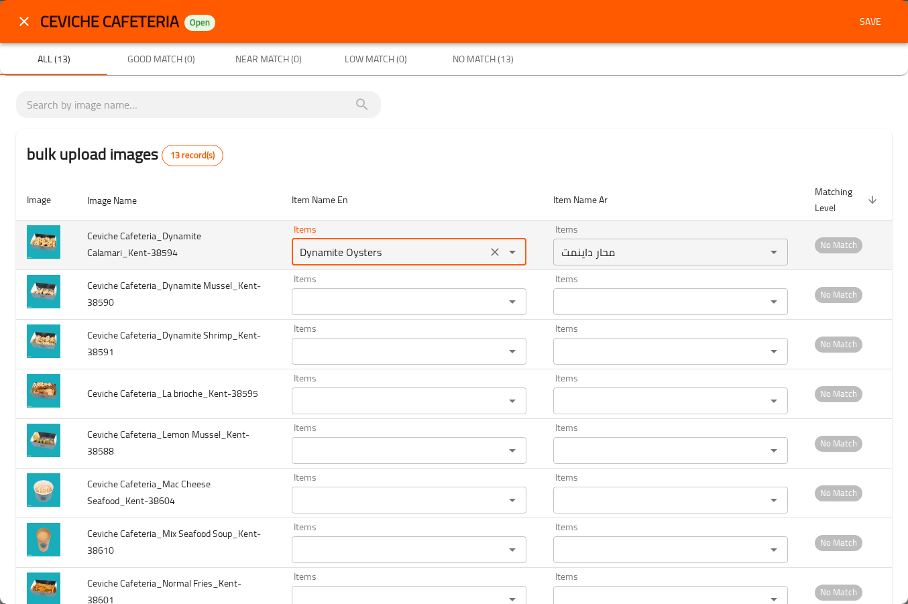
click at [491, 254] on icon "Clear" at bounding box center [495, 252] width 8 height 8
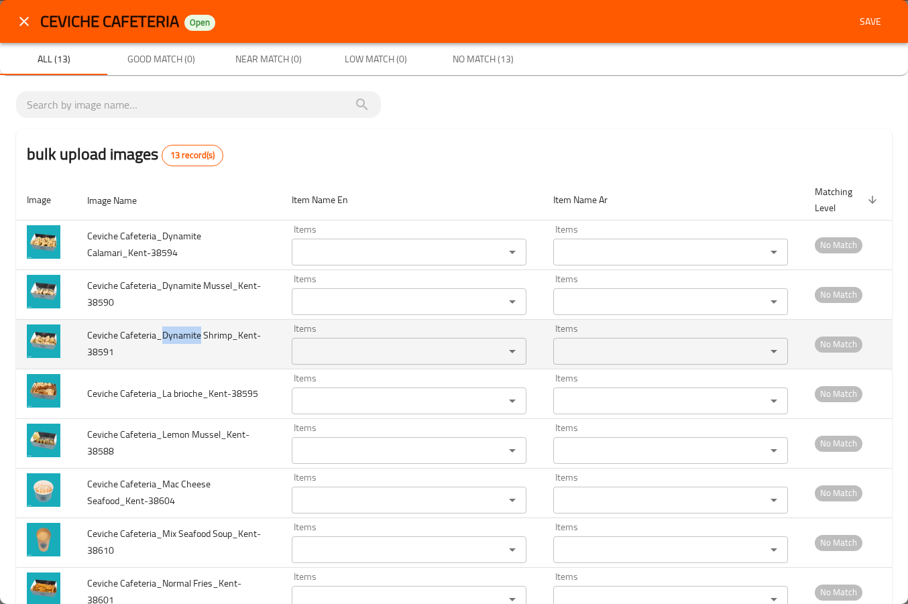
drag, startPoint x: 162, startPoint y: 336, endPoint x: 202, endPoint y: 334, distance: 40.9
click at [202, 334] on td "Ceviche Cafeteria_Dynamite Shrimp_Kent-38591" at bounding box center [178, 344] width 204 height 50
copy span "Dynamite"
click at [296, 345] on Shrimp_Kent-38591 "Items" at bounding box center [389, 351] width 187 height 19
paste Shrimp_Kent-38591 "Dynamite"
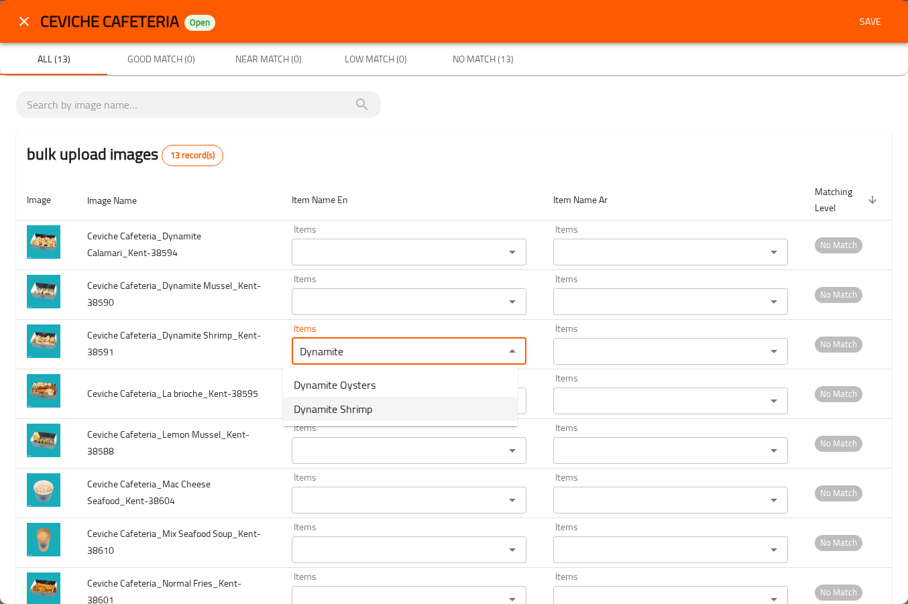
click at [336, 408] on span "Dynamite Shrimp" at bounding box center [333, 409] width 78 height 16
type Shrimp_Kent-38591 "Dynamite Shrimp"
type Shrimp_Kent-38591-ar "داينمت شرمب"
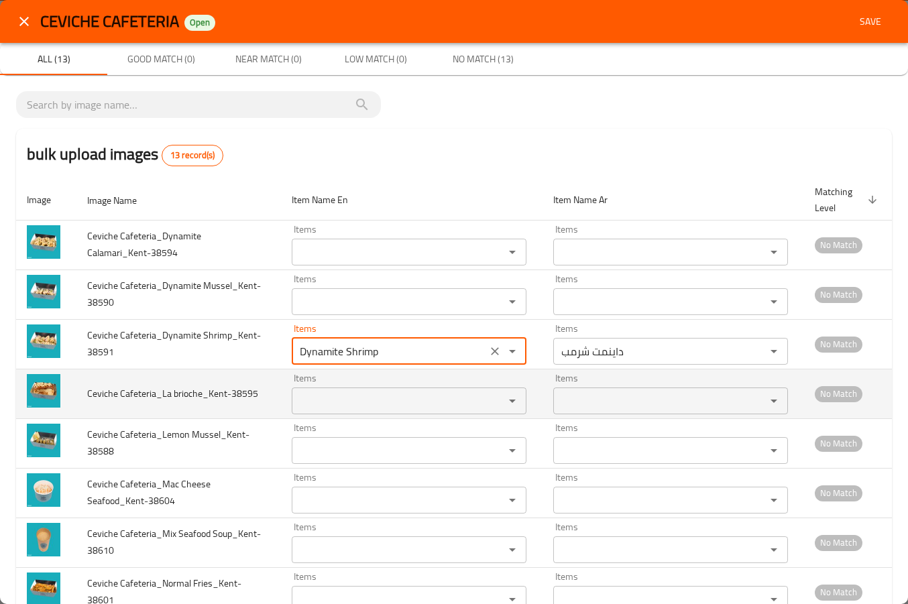
type Shrimp_Kent-38591 "Dynamite Shrimp"
drag, startPoint x: 160, startPoint y: 393, endPoint x: 197, endPoint y: 393, distance: 36.9
click at [197, 393] on span "Ceviche Cafeteria_La brioche_Kent-38595" at bounding box center [172, 393] width 171 height 17
copy span "La brioch"
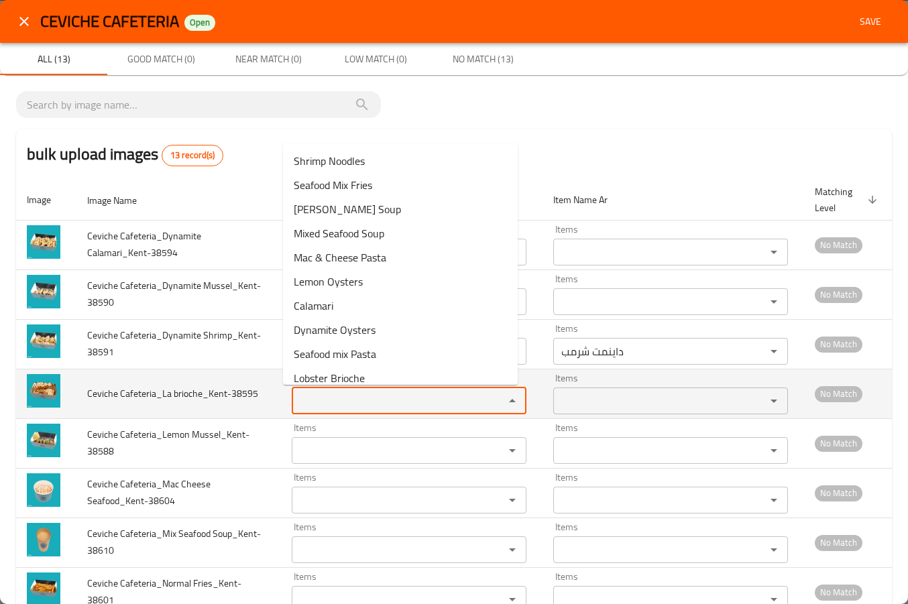
click at [297, 405] on brioche_Kent-38595 "Items" at bounding box center [389, 400] width 187 height 19
paste brioche_Kent-38595 "La brioch"
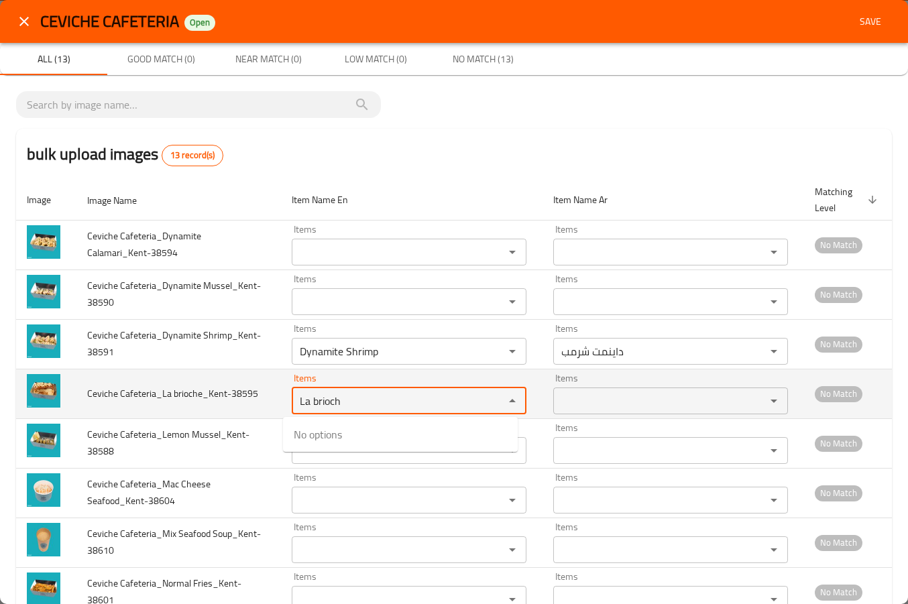
drag, startPoint x: 304, startPoint y: 405, endPoint x: 185, endPoint y: 395, distance: 119.7
click at [185, 395] on tr "Ceviche Cafeteria_La brioche_Kent-38595 Items La brioch Items Items Items No Ma…" at bounding box center [453, 394] width 875 height 50
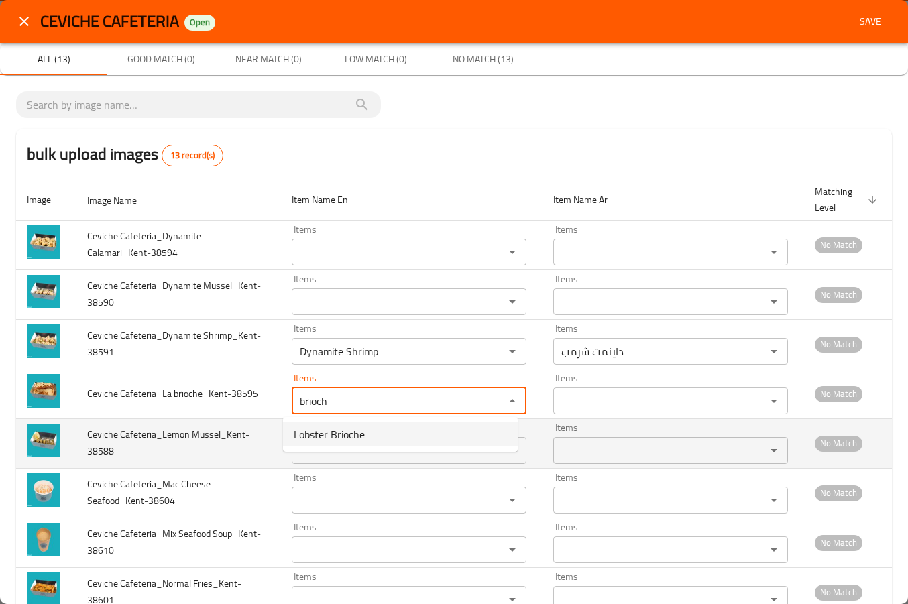
type brioche_Kent-38595 "brioch"
click at [212, 438] on span "Ceviche Cafeteria_Lemon Mussel_Kent-38588" at bounding box center [168, 443] width 162 height 34
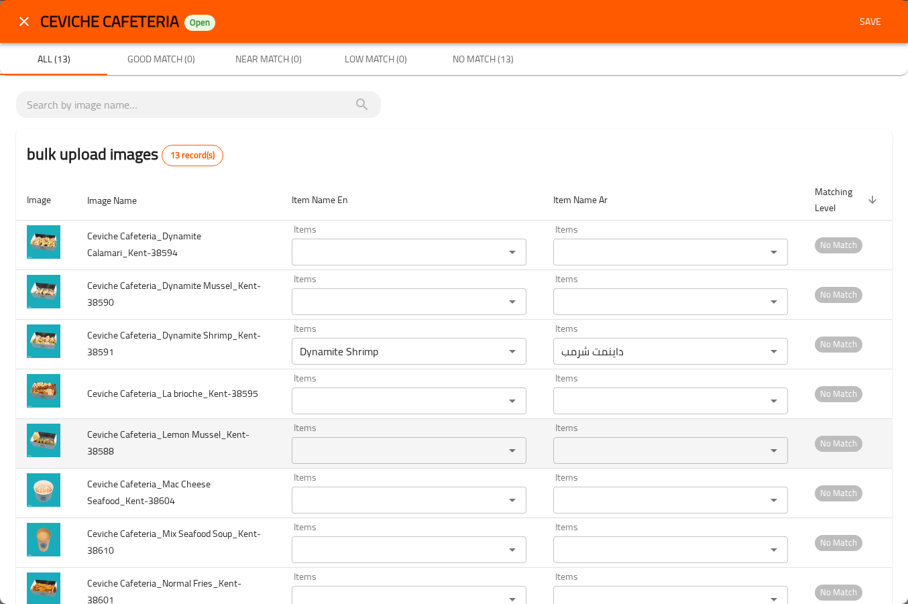
click at [309, 452] on Mussel_Kent-38588 "Items" at bounding box center [389, 450] width 187 height 19
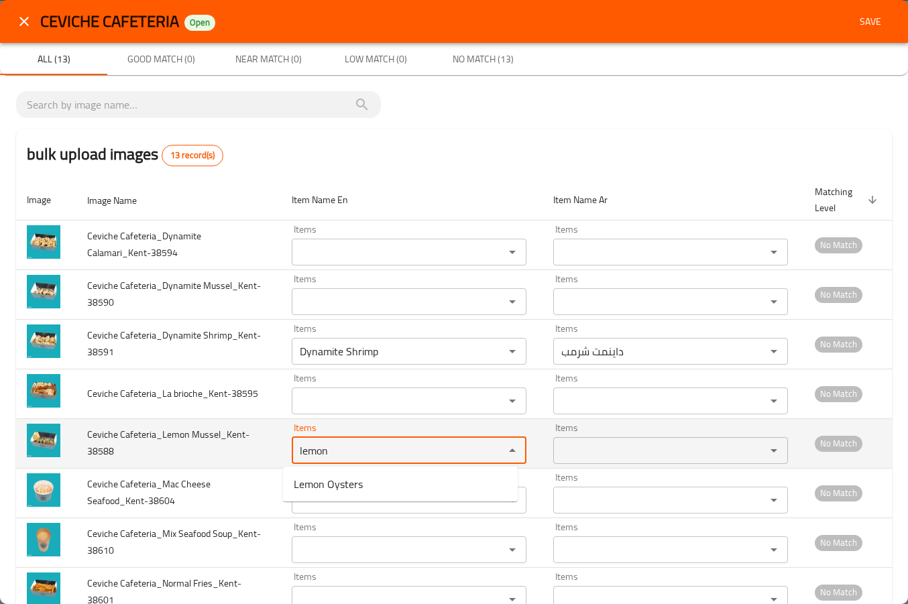
drag, startPoint x: 335, startPoint y: 452, endPoint x: 183, endPoint y: 459, distance: 152.3
click at [183, 459] on tr "Ceviche Cafeteria_Lemon Mussel_Kent-38588 Items lemon Items Items Items No Match" at bounding box center [453, 443] width 875 height 50
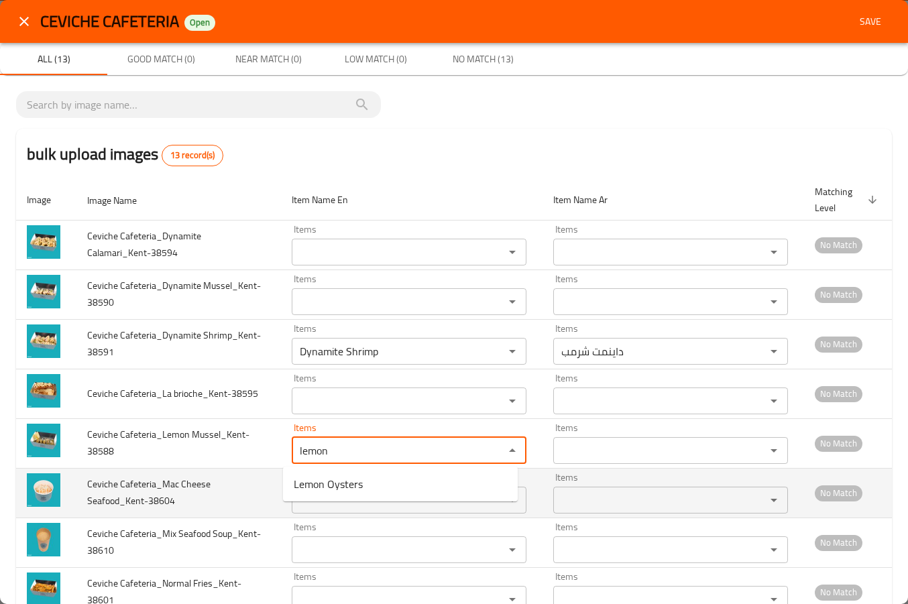
type Mussel_Kent-38588 "lemon"
click at [193, 511] on td "Ceviche Cafeteria_Mac Cheese Seafood_Kent-38604" at bounding box center [178, 493] width 204 height 50
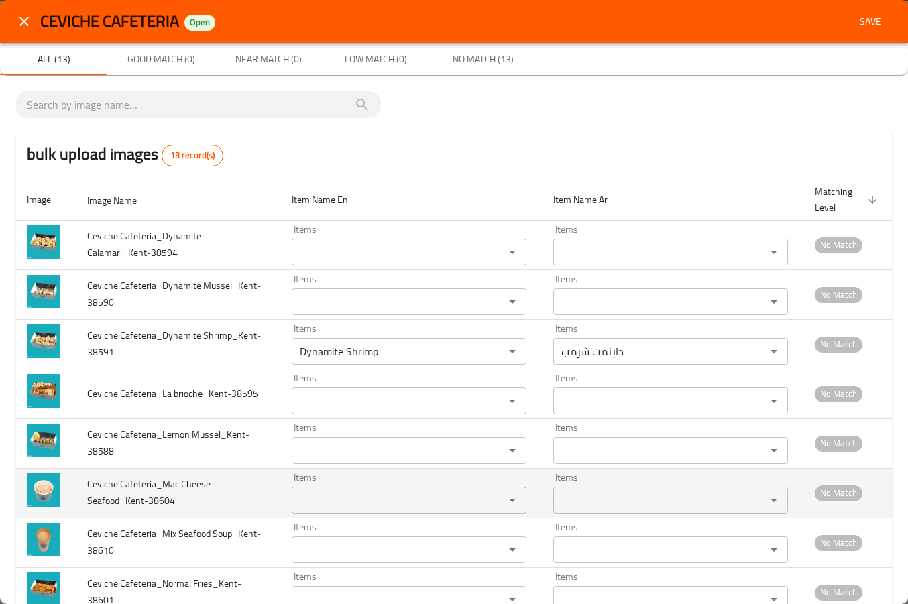
click at [300, 499] on Seafood_Kent-38604 "Items" at bounding box center [389, 500] width 187 height 19
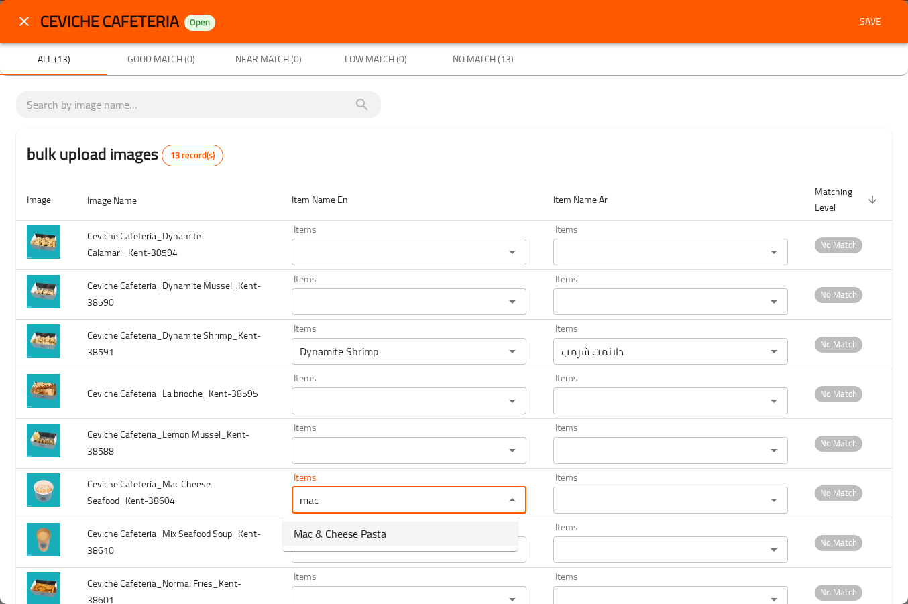
click at [369, 526] on span "Mac & Cheese Pasta" at bounding box center [340, 534] width 92 height 16
type Seafood_Kent-38604 "Mac & Cheese Pasta"
type Seafood_Kent-38604-ar "[PERSON_NAME] معكرونه"
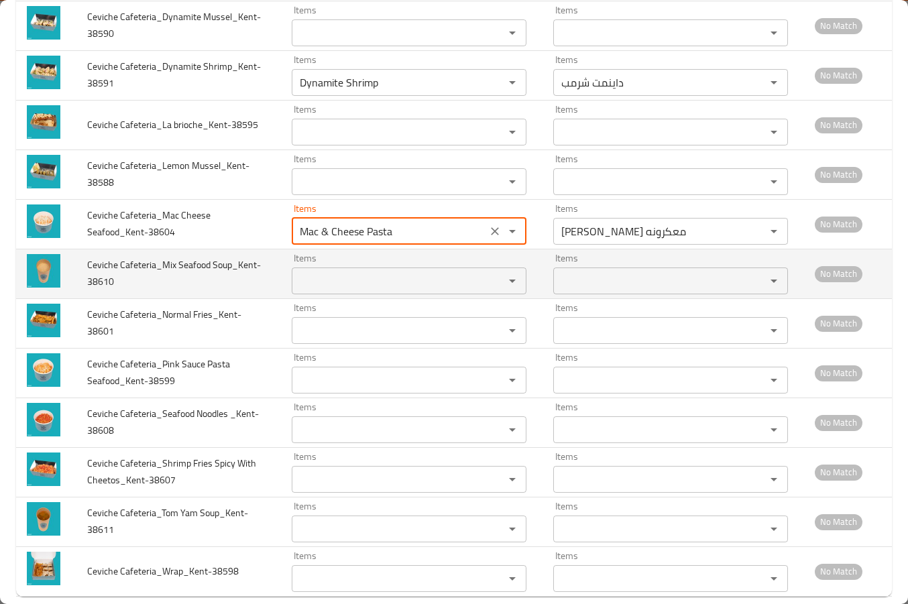
scroll to position [288, 0]
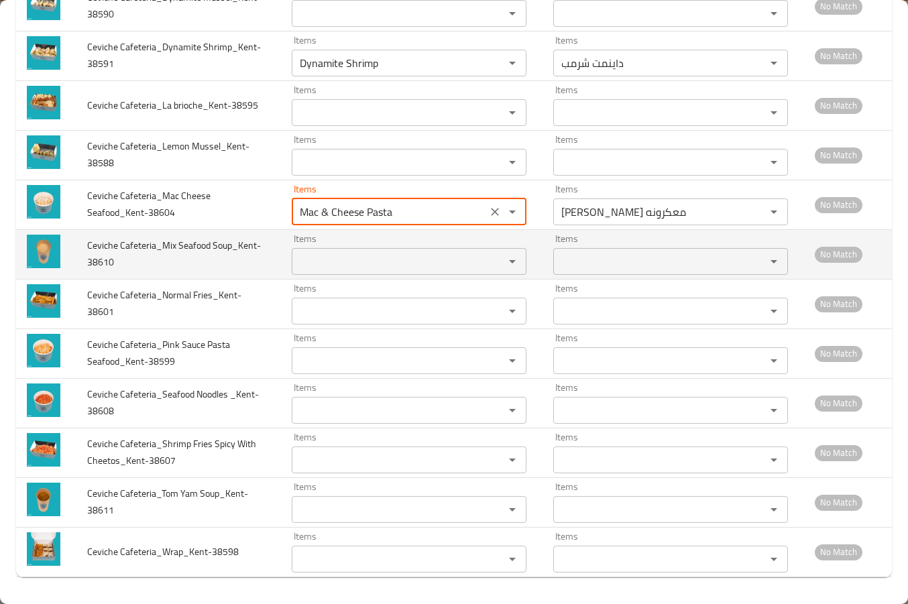
type Seafood_Kent-38604 "Mac & Cheese Pasta"
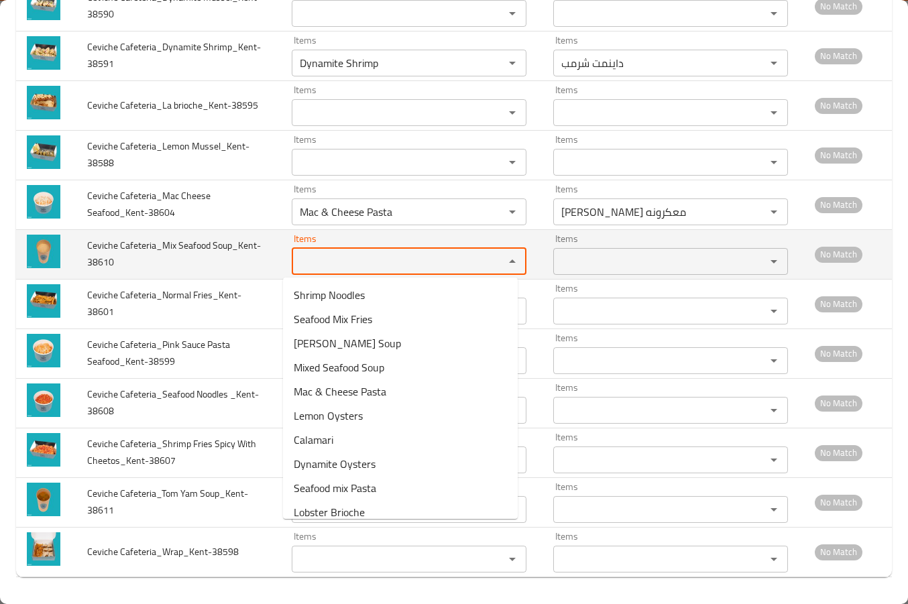
click at [322, 256] on Soup_Kent-38610 "Items" at bounding box center [389, 261] width 187 height 19
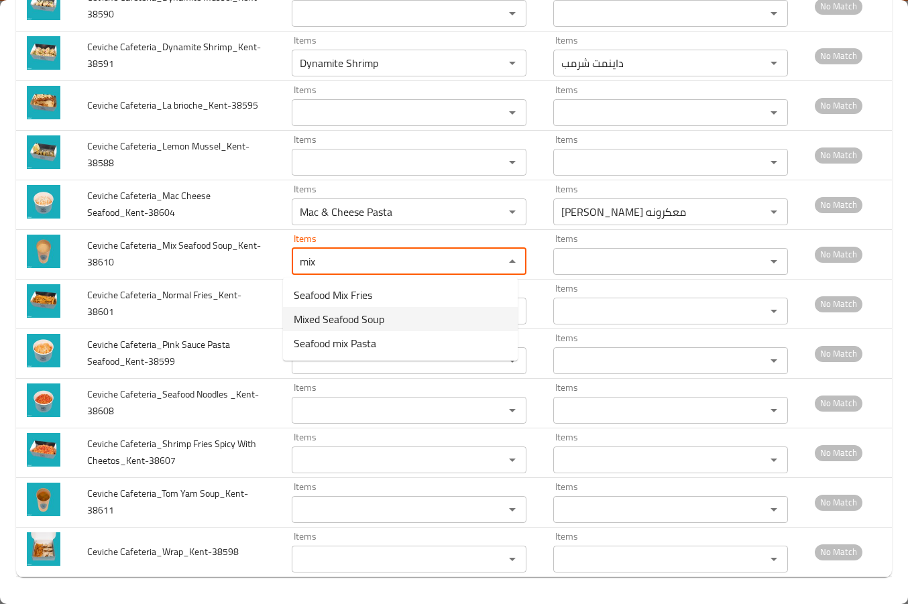
click at [338, 324] on span "Mixed Seafood Soup" at bounding box center [339, 319] width 90 height 16
type Soup_Kent-38610 "Mixed Seafood Soup"
type Soup_Kent-38610-ar "شوربه مكس سي فود"
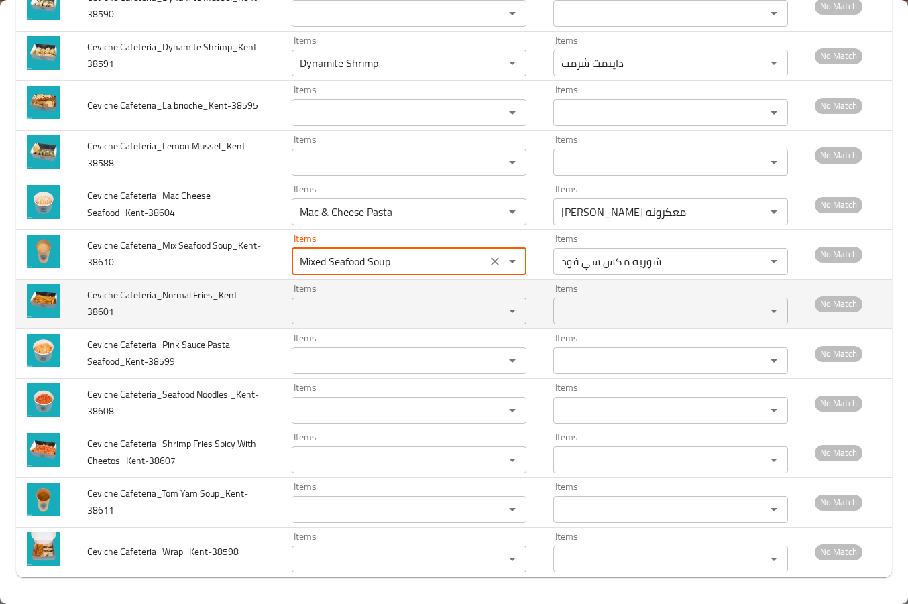
type Soup_Kent-38610 "Mixed Seafood Soup"
click at [332, 312] on Fries_Kent-38601 "Items" at bounding box center [389, 311] width 187 height 19
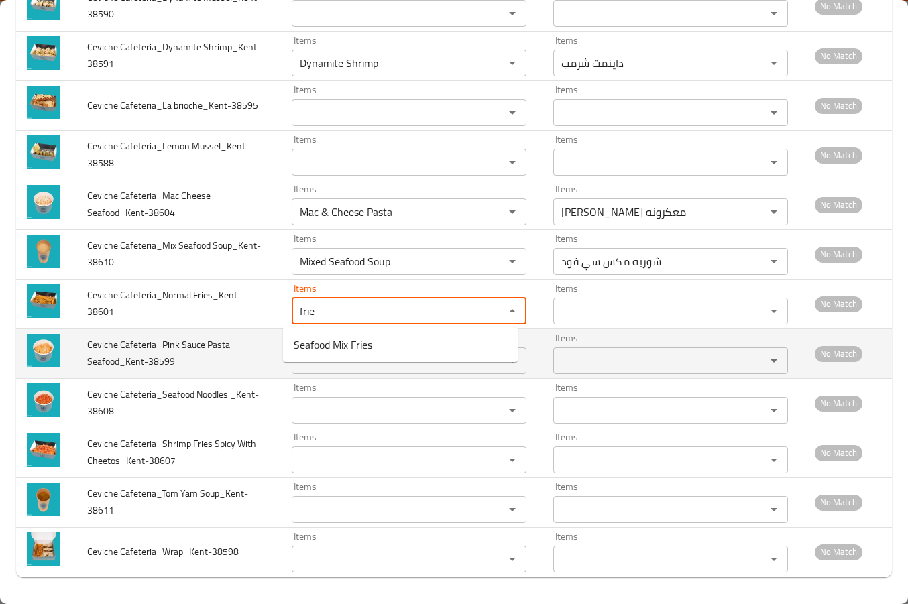
type Fries_Kent-38601 "frie"
click at [221, 351] on span "Ceviche Cafeteria_Pink Sauce Pasta Seafood_Kent-38599" at bounding box center [158, 353] width 143 height 34
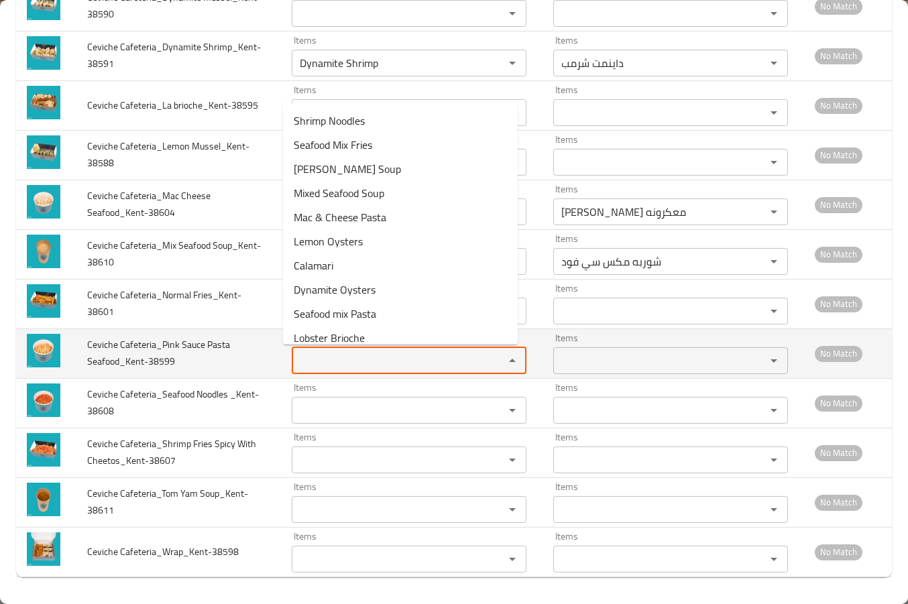
click at [361, 366] on Seafood_Kent-38599 "Items" at bounding box center [389, 360] width 187 height 19
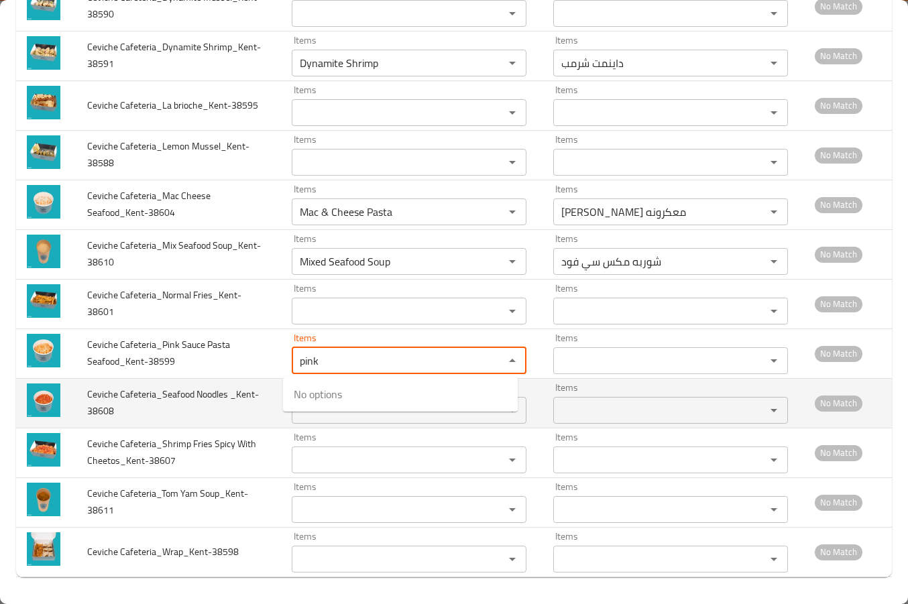
type Seafood_Kent-38599 "pink"
click at [219, 395] on span "Ceviche Cafeteria_Seafood Noodles _Kent-38608" at bounding box center [173, 402] width 172 height 34
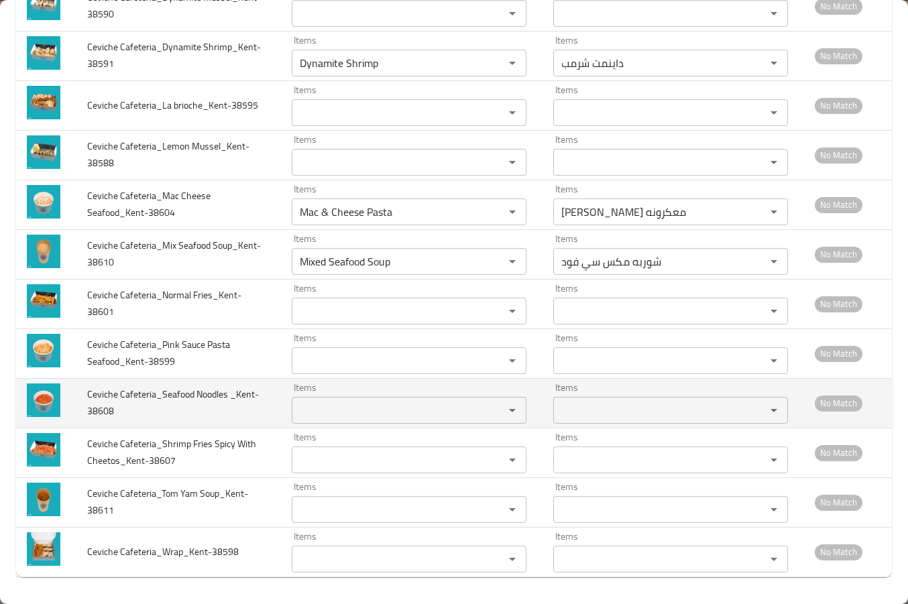
click at [311, 394] on div "Items Items" at bounding box center [409, 403] width 235 height 41
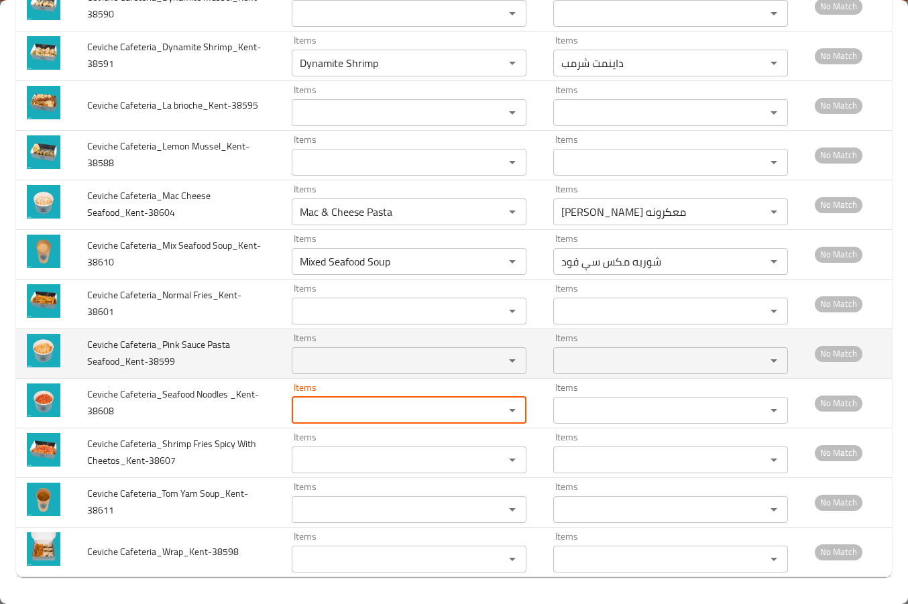
click at [313, 367] on Seafood_Kent-38599 "Items" at bounding box center [389, 360] width 187 height 19
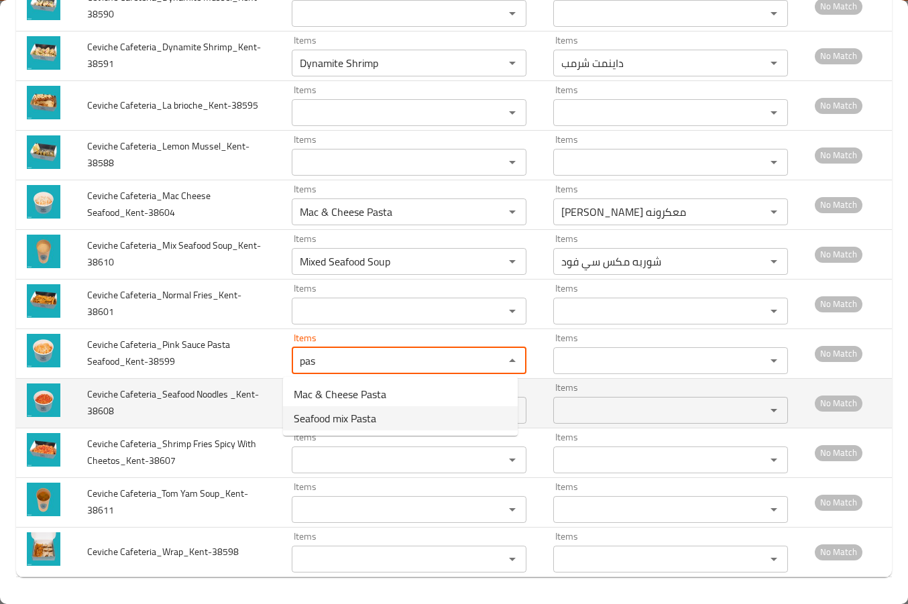
type Seafood_Kent-38599 "pas"
click at [216, 407] on td "Ceviche Cafeteria_Seafood Noodles _Kent-38608" at bounding box center [178, 403] width 204 height 50
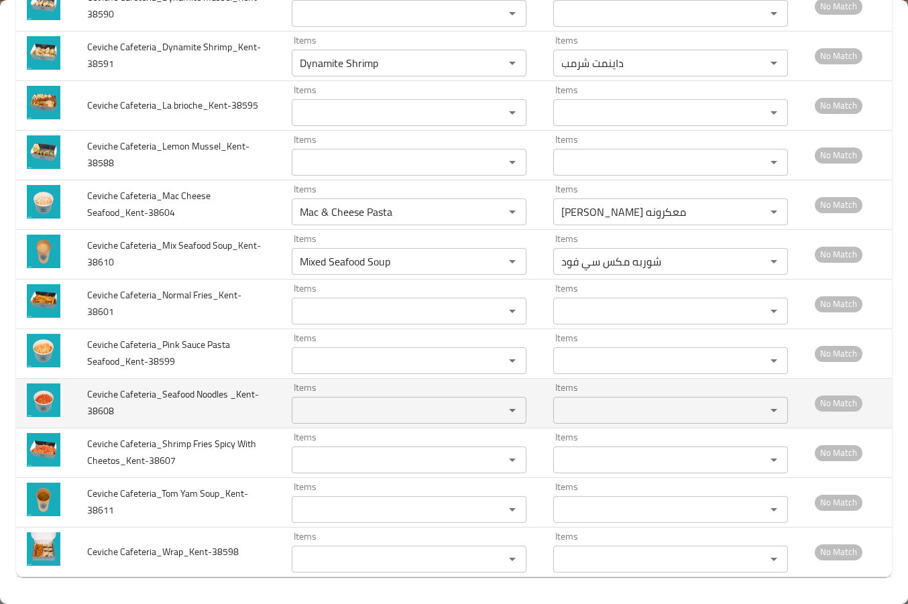
click at [306, 407] on _Kent-38608 "Items" at bounding box center [389, 410] width 187 height 19
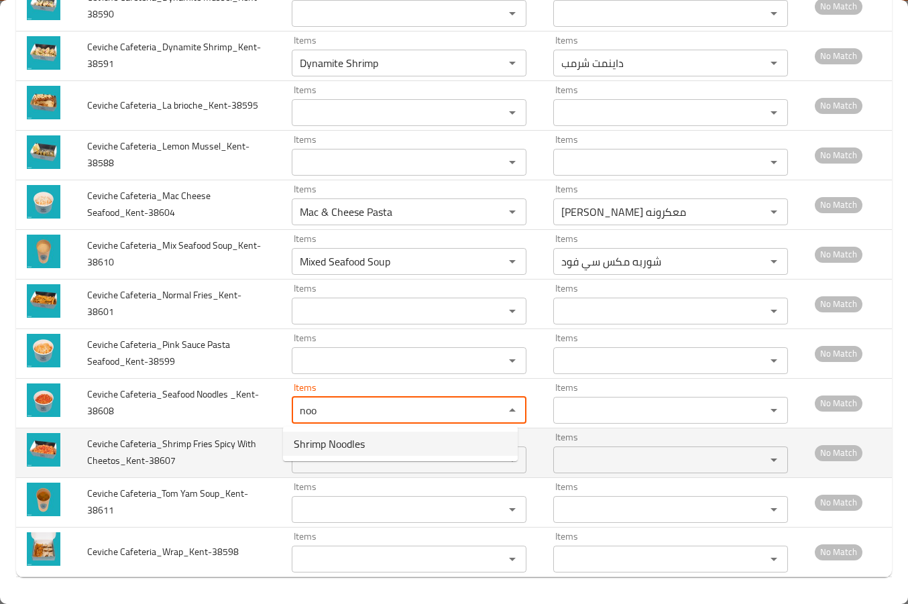
type _Kent-38608 "noo"
click at [230, 461] on td "Ceviche Cafeteria_Shrimp Fries Spicy With Cheetos_Kent-38607" at bounding box center [178, 453] width 204 height 50
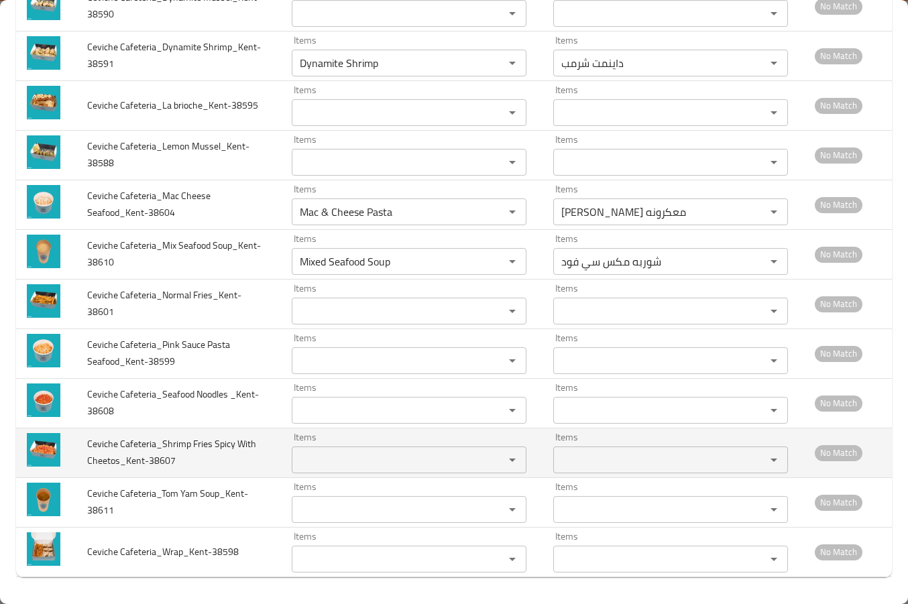
click at [341, 464] on Cheetos_Kent-38607 "Items" at bounding box center [389, 459] width 187 height 19
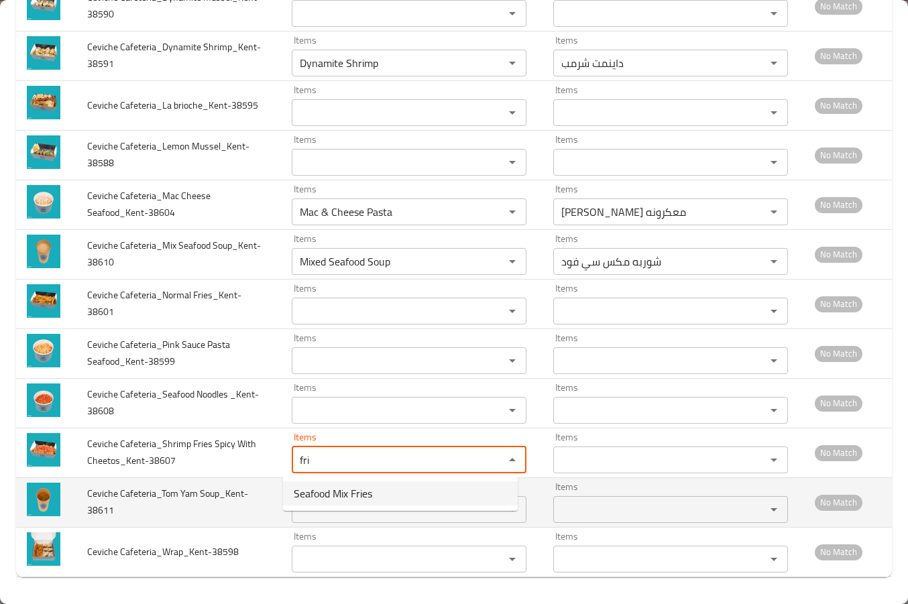
type Cheetos_Kent-38607 "fri"
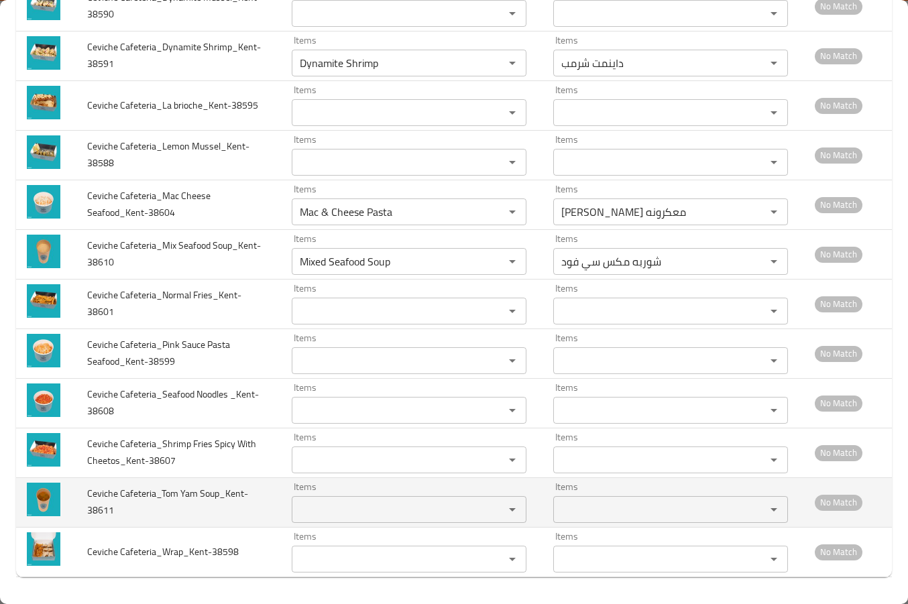
click at [209, 503] on td "Ceviche Cafeteria_Tom Yam Soup_Kent-38611" at bounding box center [178, 502] width 204 height 50
click at [303, 516] on Soup_Kent-38611 "Items" at bounding box center [389, 509] width 187 height 19
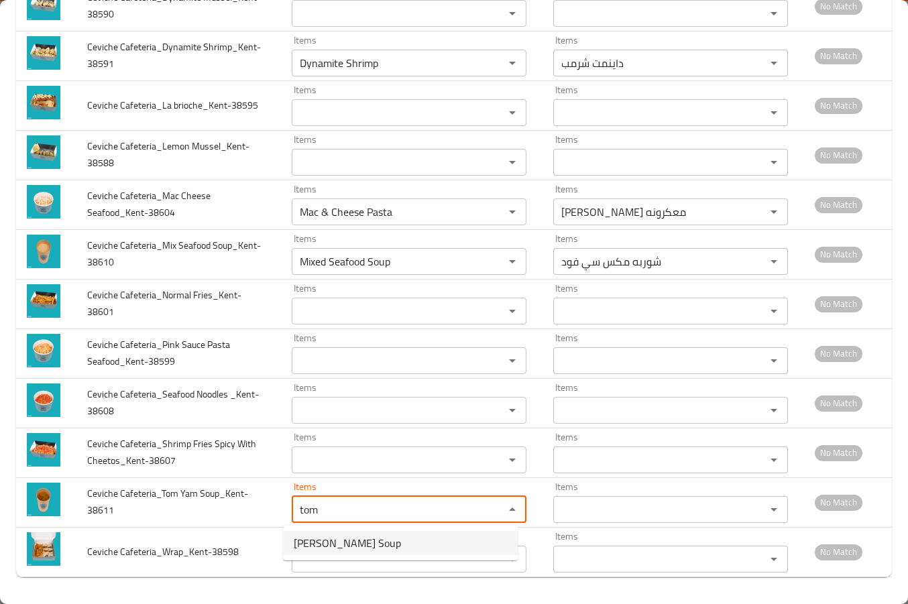
click at [332, 548] on span "Tom Yum Soup" at bounding box center [347, 543] width 107 height 16
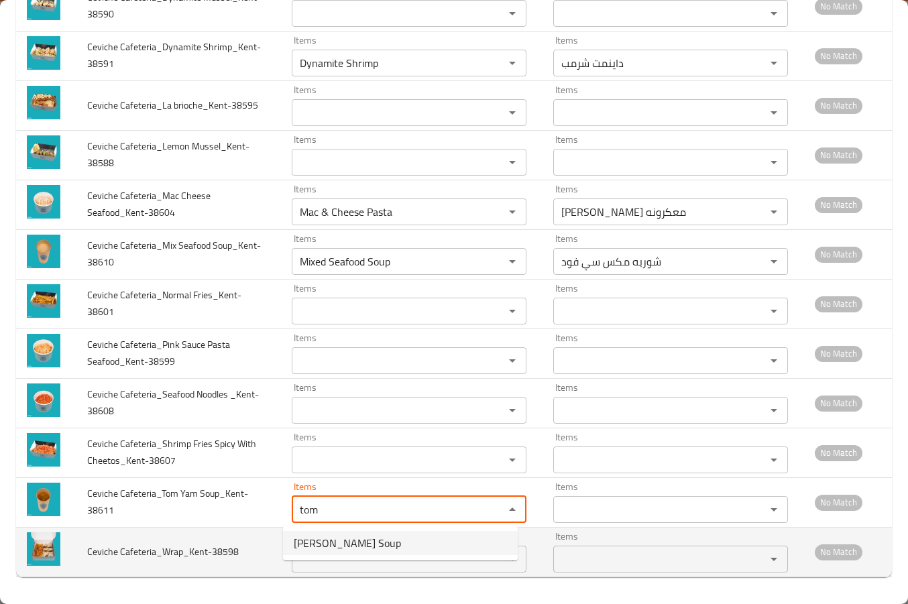
type Soup_Kent-38611 "Tom Yum Soup"
type Soup_Kent-38611-ar "شوربة توم يام"
type Soup_Kent-38611 "Tom Yum Soup"
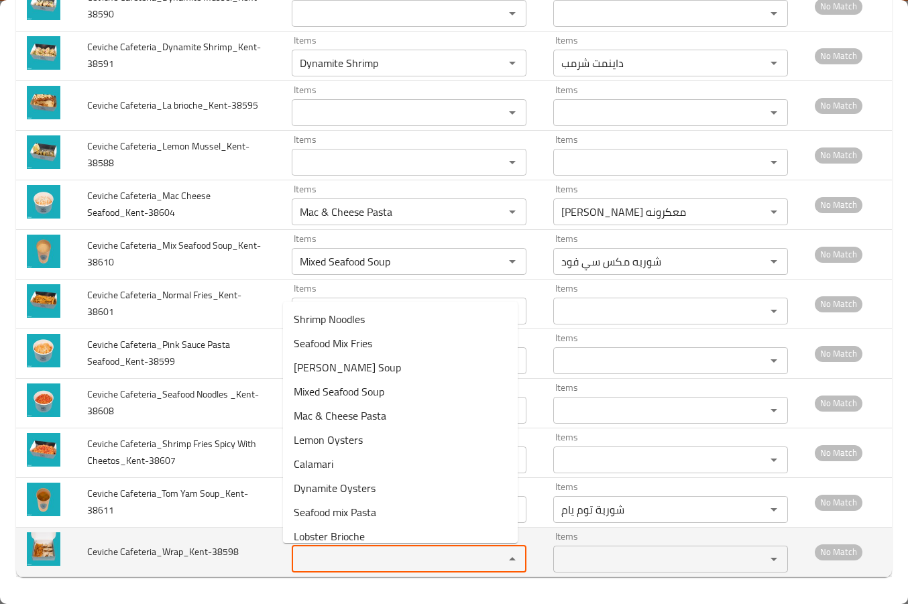
click at [332, 559] on Cafeteria_Wrap_Kent-38598 "Items" at bounding box center [389, 559] width 187 height 19
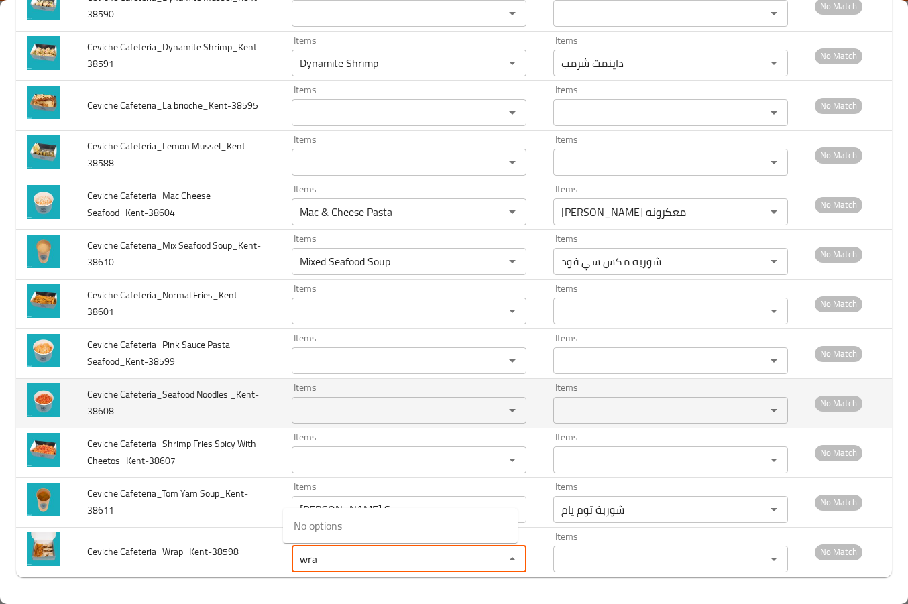
type Cafeteria_Wrap_Kent-38598 "wra"
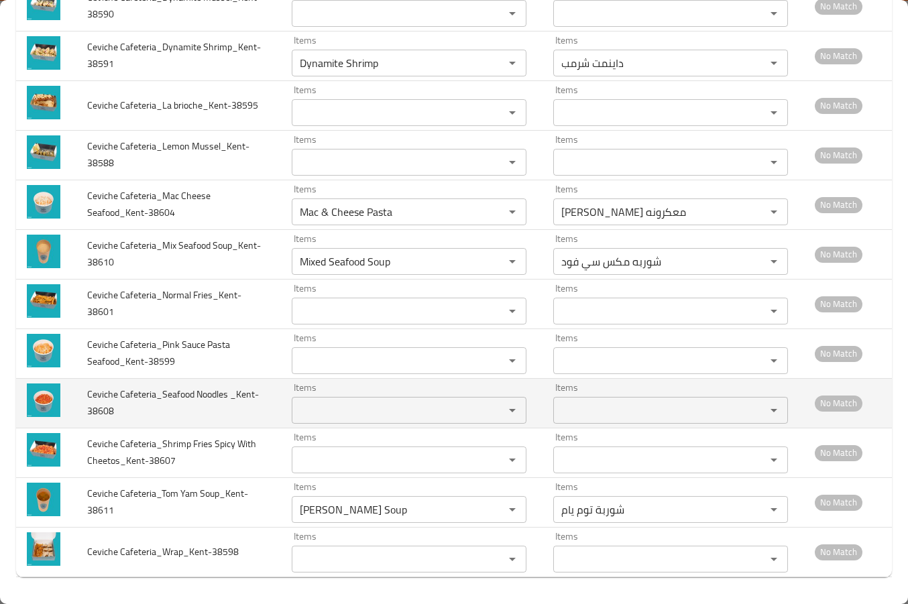
click at [133, 408] on span "Ceviche Cafeteria_Seafood Noodles _Kent-38608" at bounding box center [173, 402] width 172 height 34
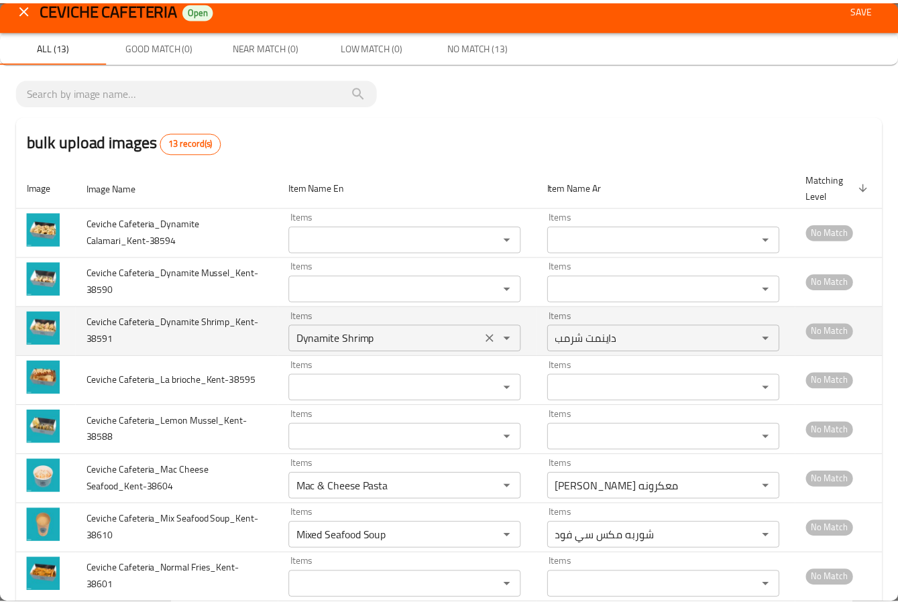
scroll to position [0, 0]
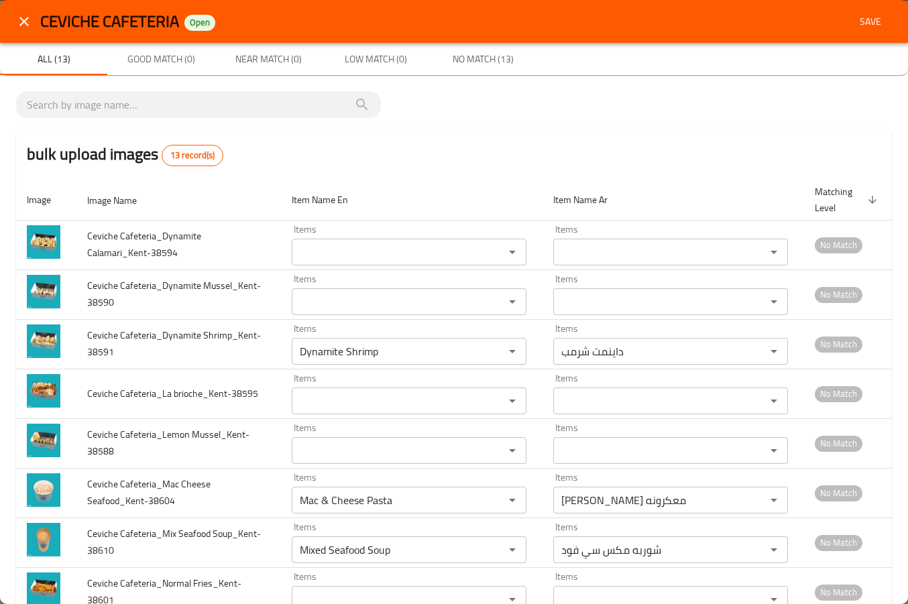
click at [858, 26] on span "Save" at bounding box center [870, 21] width 32 height 17
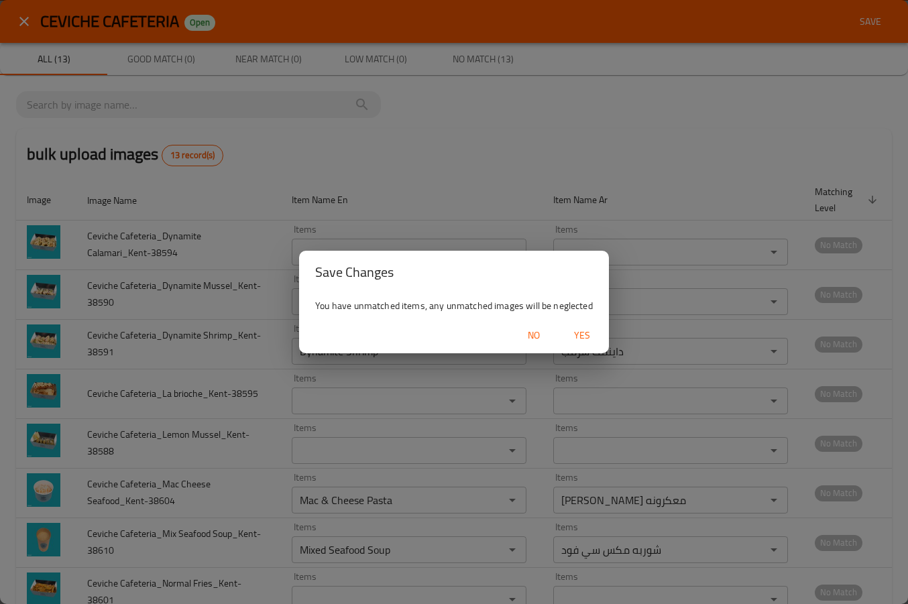
click at [583, 330] on span "Yes" at bounding box center [582, 335] width 32 height 17
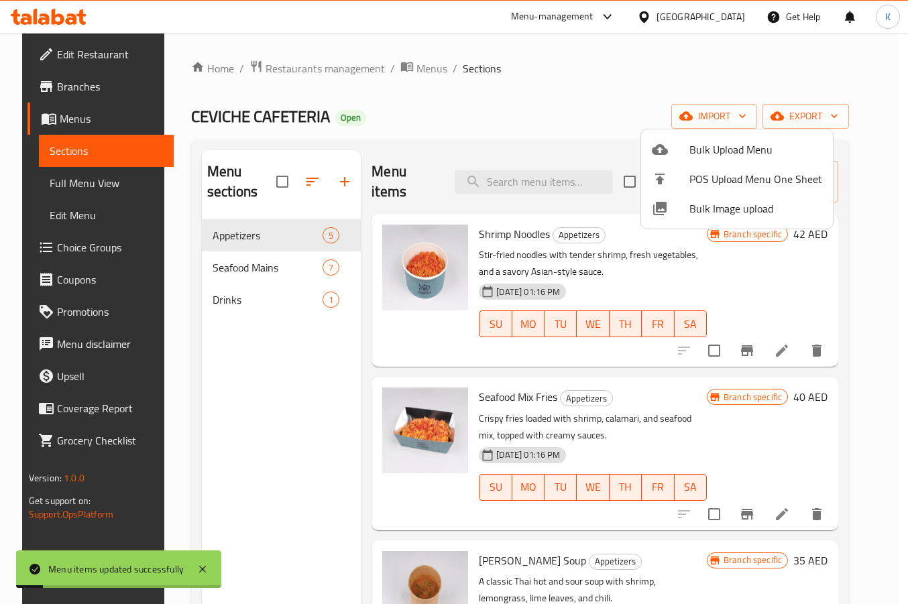
click at [64, 122] on div at bounding box center [454, 302] width 908 height 604
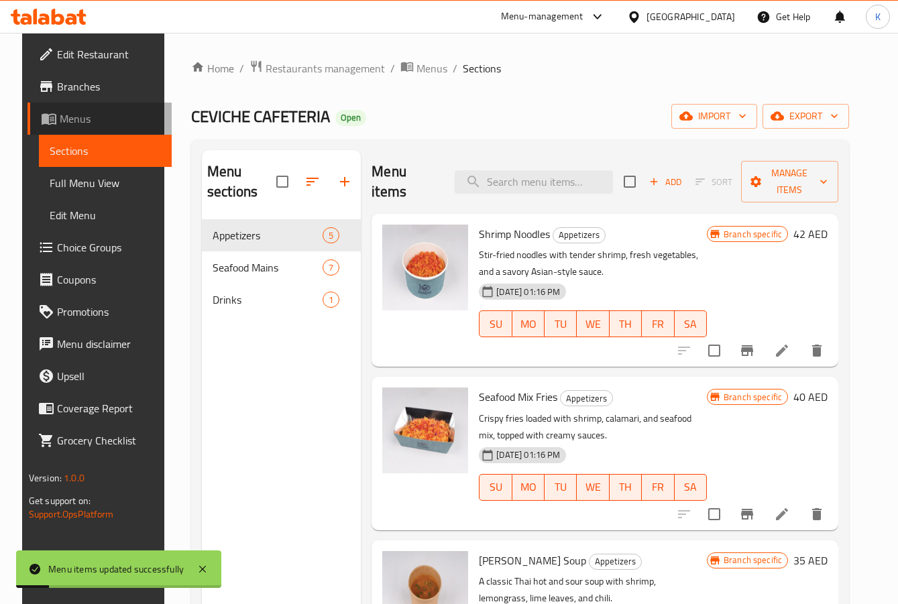
click at [64, 122] on span "Menus" at bounding box center [111, 119] width 102 height 16
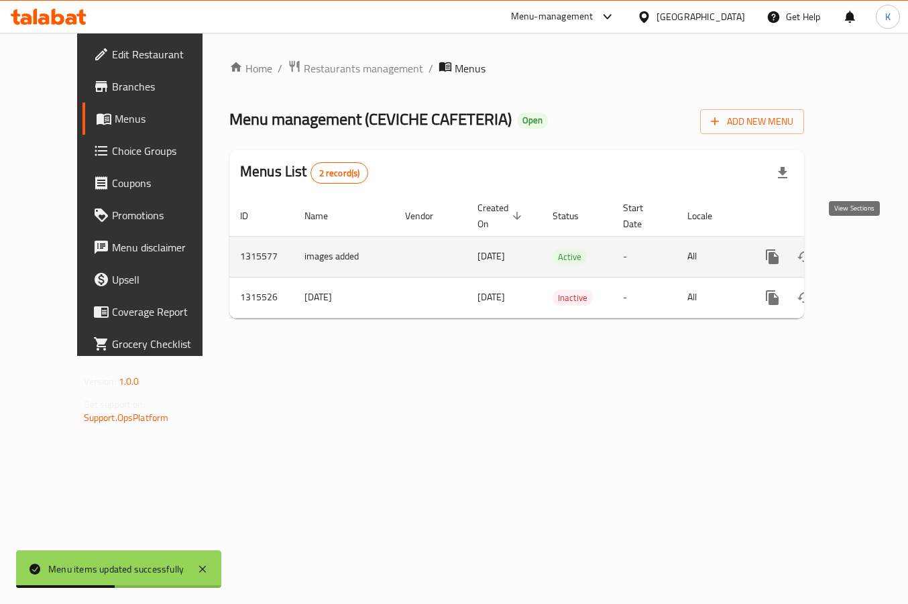
click at [863, 251] on icon "enhanced table" at bounding box center [869, 257] width 12 height 12
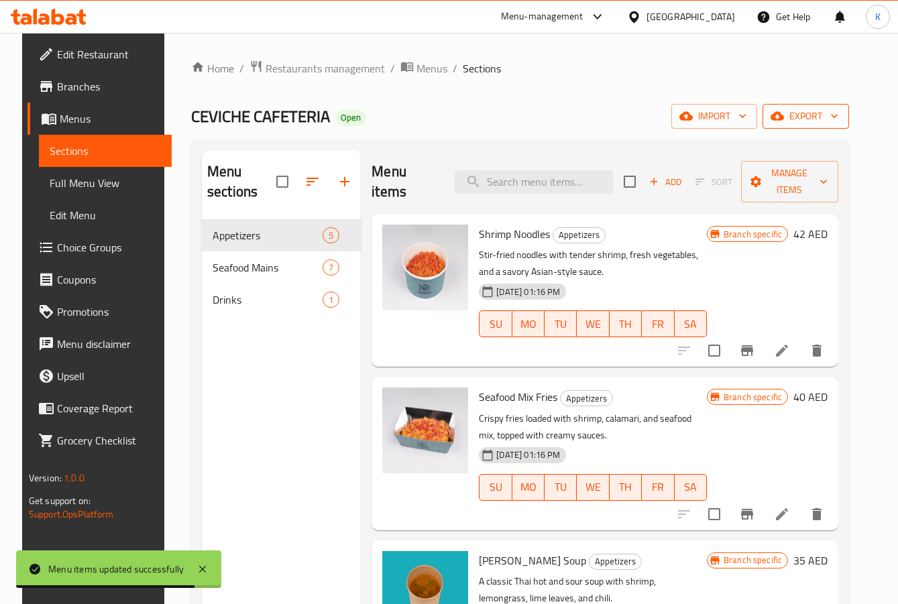
click at [822, 117] on span "export" at bounding box center [805, 116] width 65 height 17
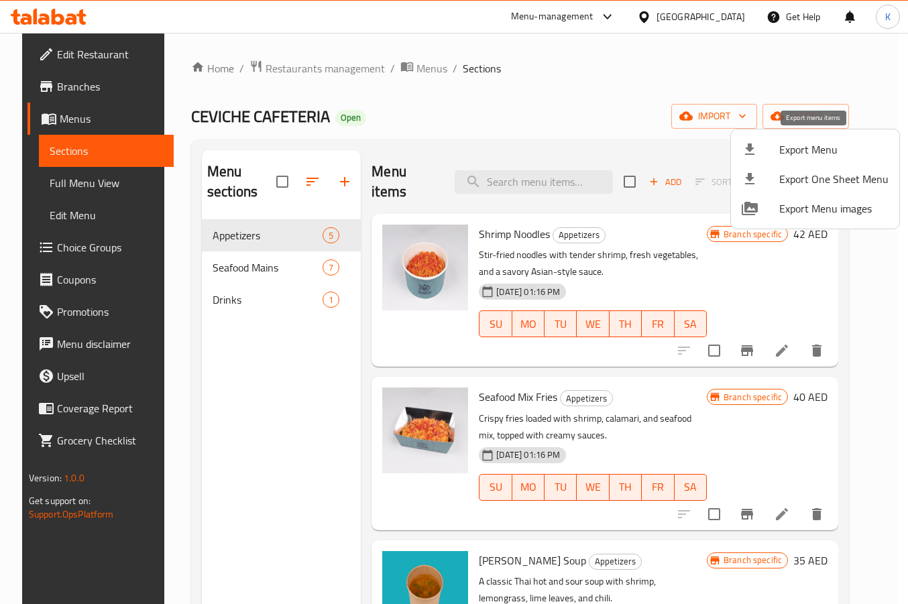
click at [769, 153] on div at bounding box center [760, 149] width 38 height 16
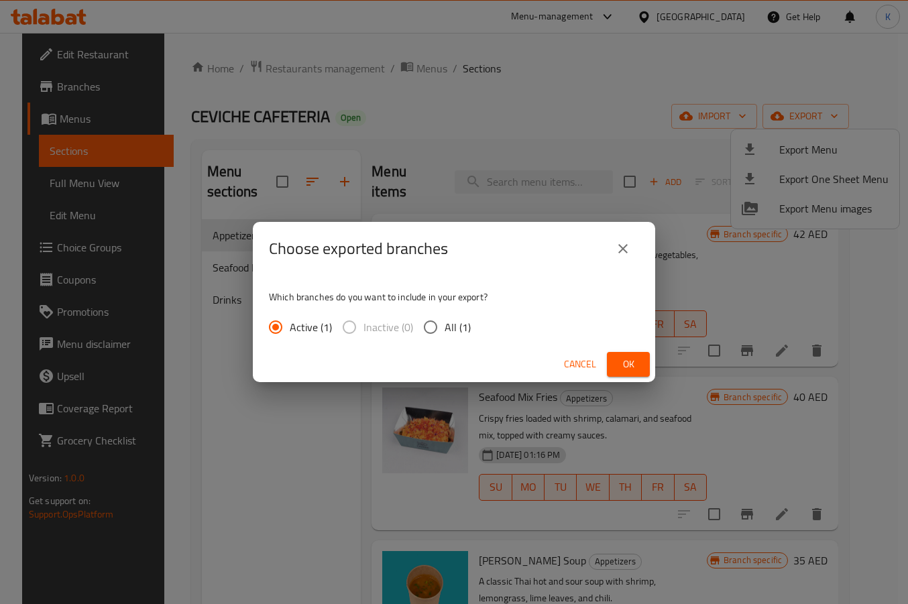
click at [454, 319] on span "All (1)" at bounding box center [457, 327] width 26 height 16
click at [444, 319] on input "All (1)" at bounding box center [430, 327] width 28 height 28
radio input "true"
click at [611, 365] on button "Ok" at bounding box center [628, 364] width 43 height 25
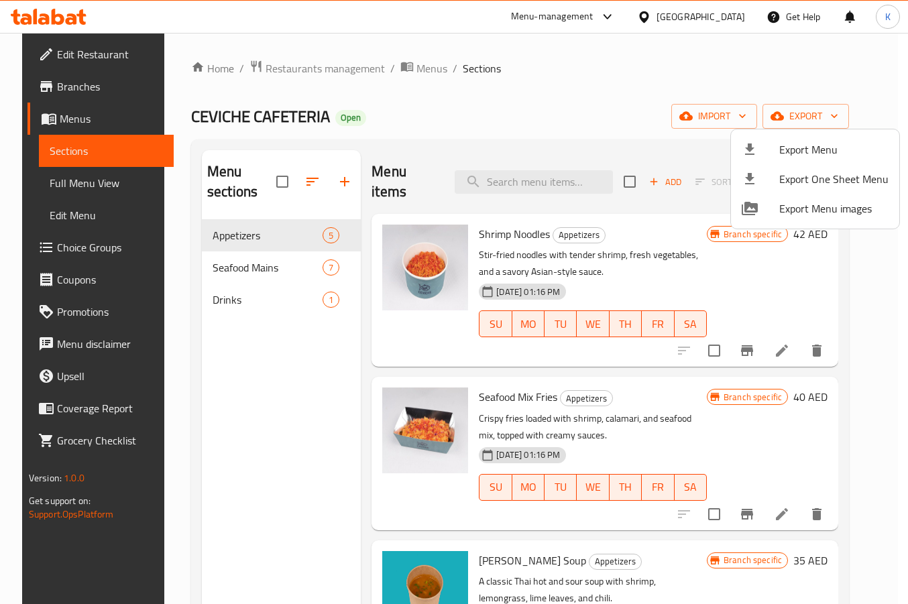
click at [687, 12] on div at bounding box center [454, 302] width 908 height 604
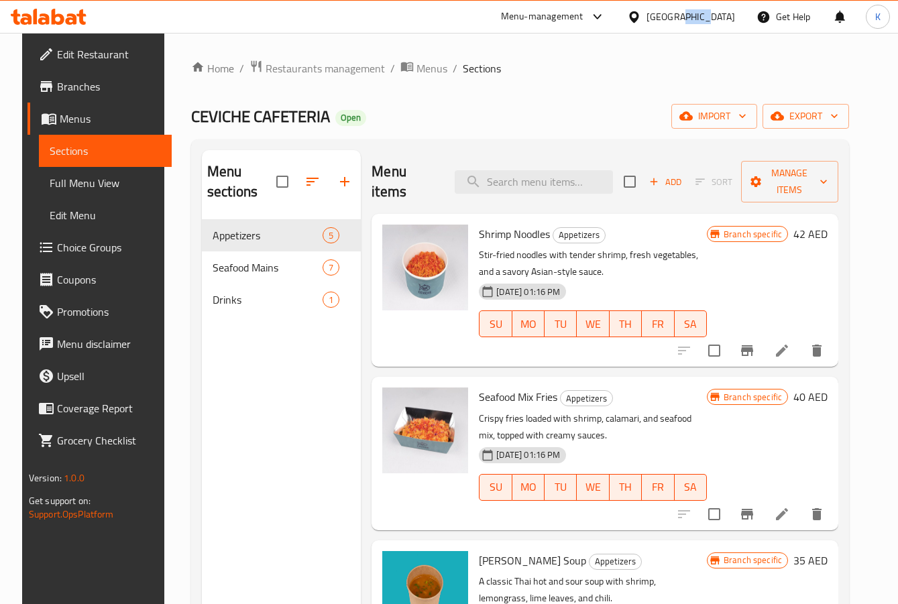
click at [687, 12] on div "[GEOGRAPHIC_DATA]" at bounding box center [690, 16] width 88 height 15
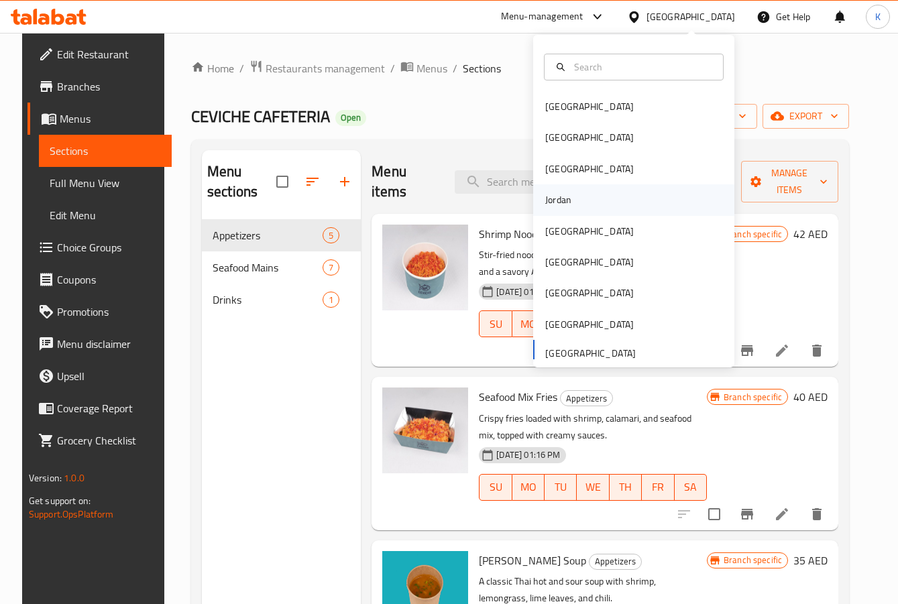
click at [557, 204] on div "Jordan" at bounding box center [558, 199] width 26 height 15
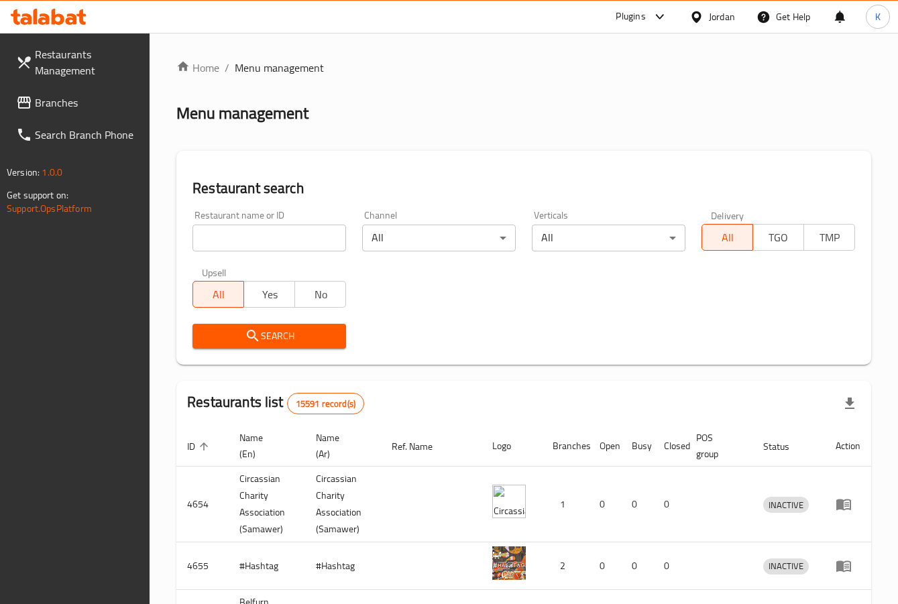
click at [75, 104] on span "Branches" at bounding box center [87, 103] width 105 height 16
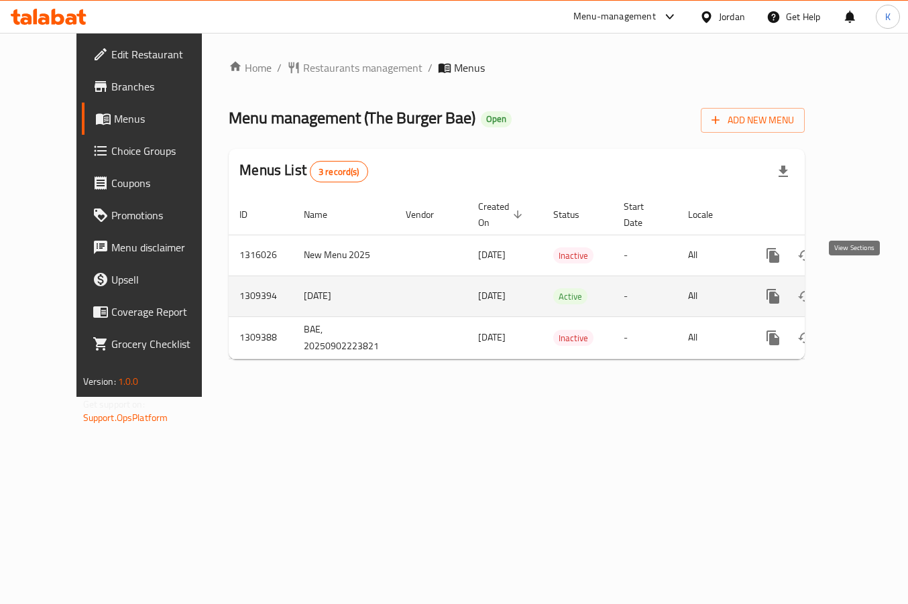
click at [861, 288] on icon "enhanced table" at bounding box center [869, 296] width 16 height 16
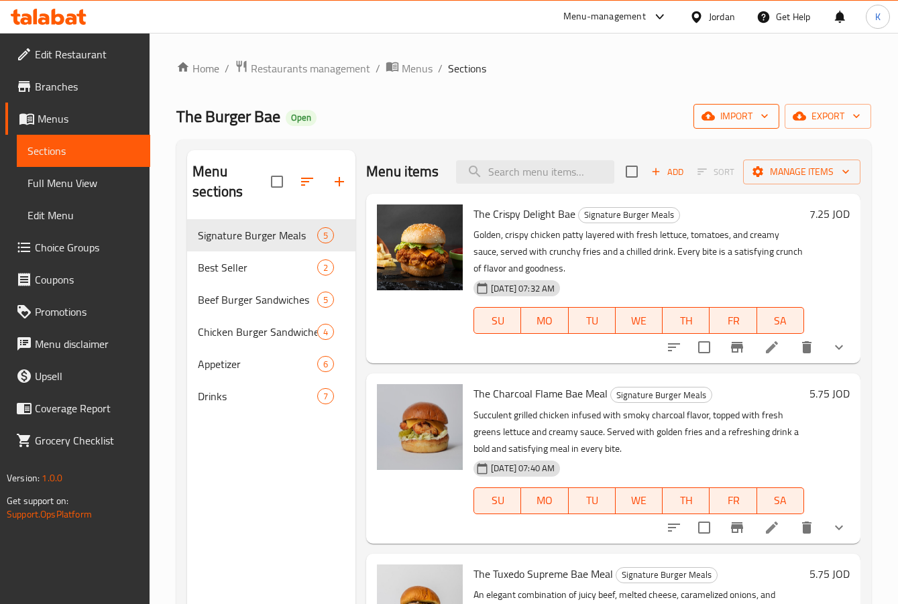
click at [714, 110] on icon "button" at bounding box center [707, 115] width 13 height 13
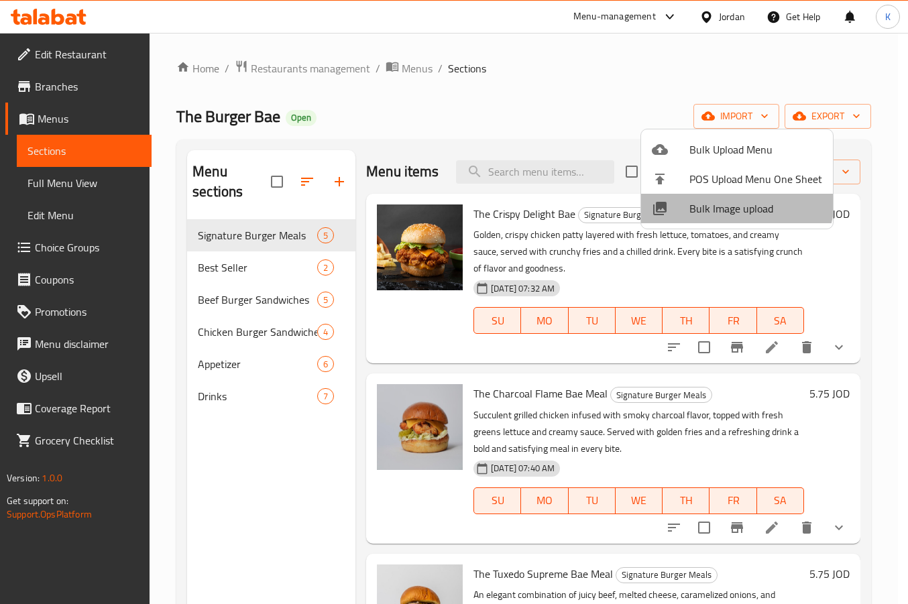
click at [713, 196] on li "Bulk Image upload" at bounding box center [737, 208] width 192 height 29
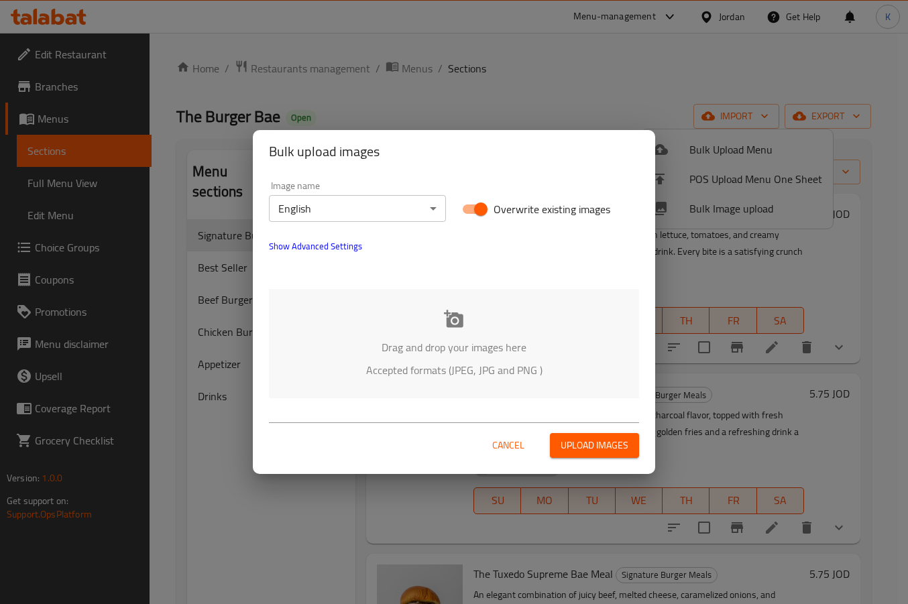
click at [396, 341] on p "Drag and drop your images here" at bounding box center [454, 347] width 330 height 16
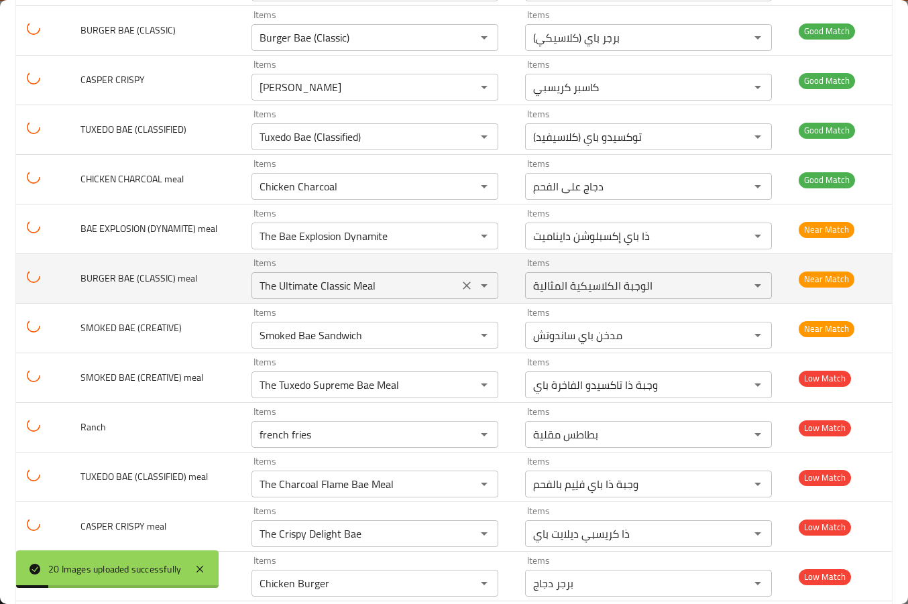
scroll to position [218, 0]
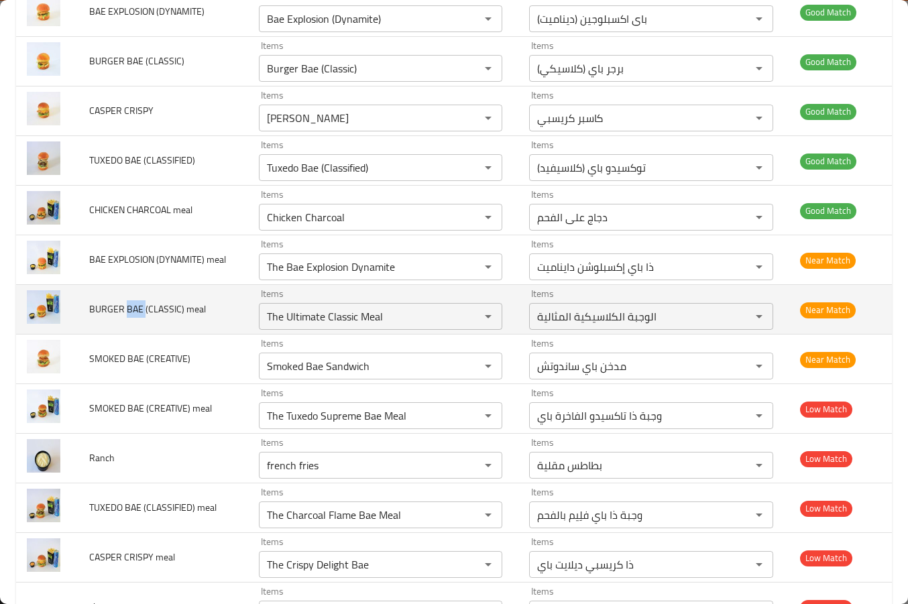
drag, startPoint x: 125, startPoint y: 312, endPoint x: 143, endPoint y: 308, distance: 19.2
click at [143, 308] on span "BURGER BAE (CLASSIC) meal" at bounding box center [147, 308] width 117 height 17
click at [161, 308] on span "BURGER BAE (CLASSIC) meal" at bounding box center [147, 308] width 117 height 17
copy span "CLASSIC"
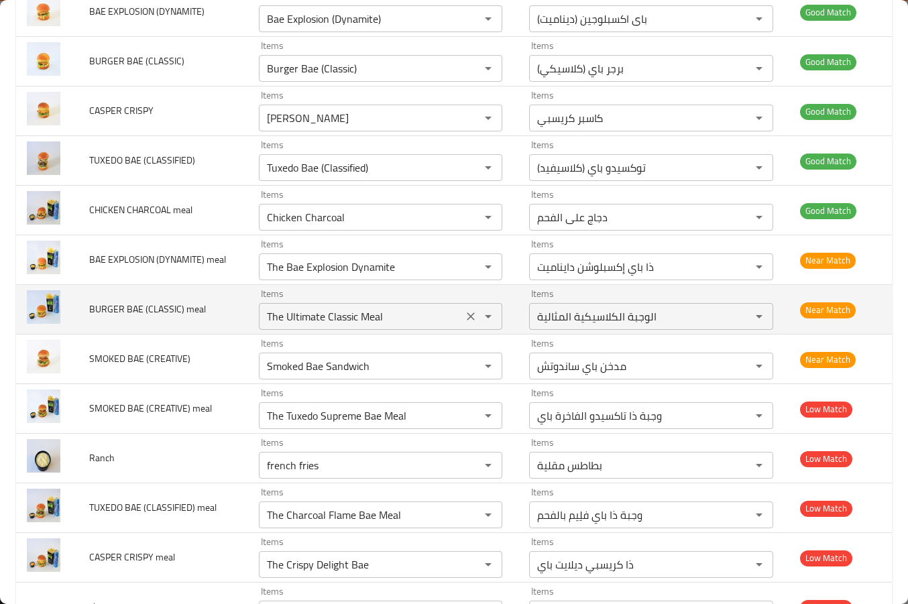
click at [280, 317] on meal "The Ultimate Classic Meal" at bounding box center [361, 316] width 196 height 19
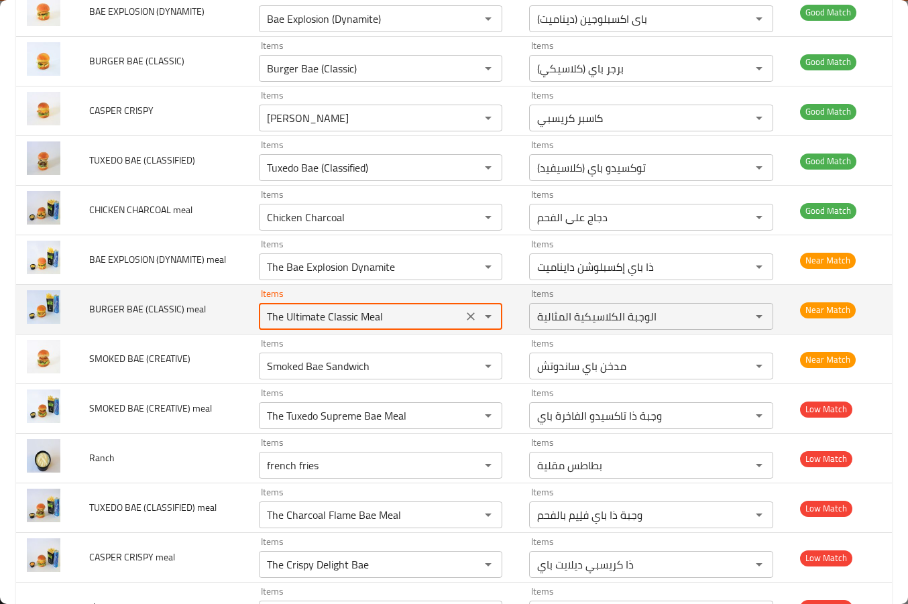
paste meal "CLASSIC"
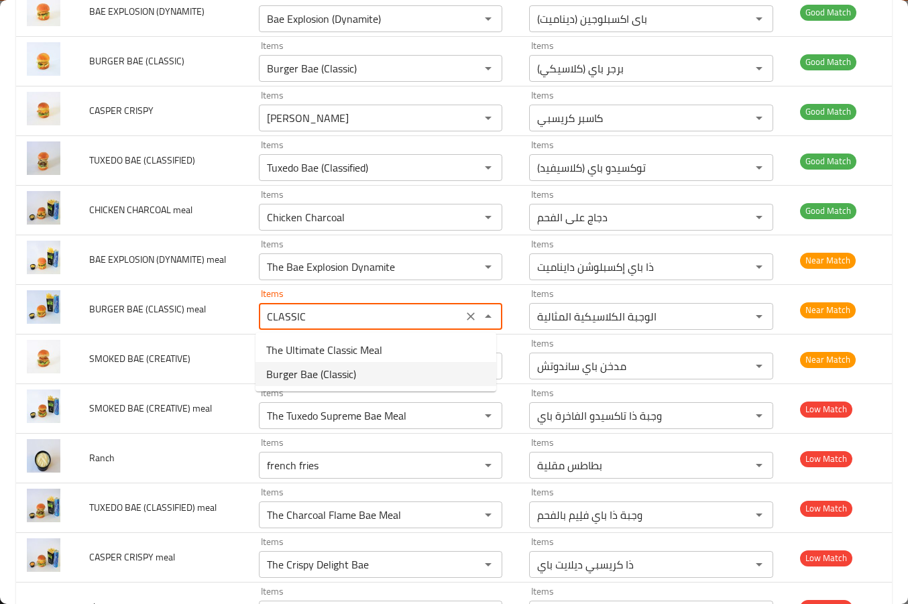
click at [296, 377] on span "Burger Bae (Classic)" at bounding box center [311, 374] width 90 height 16
type meal "Burger Bae (Classic)"
type meal-ar "برجر باي (كلاسيكي)"
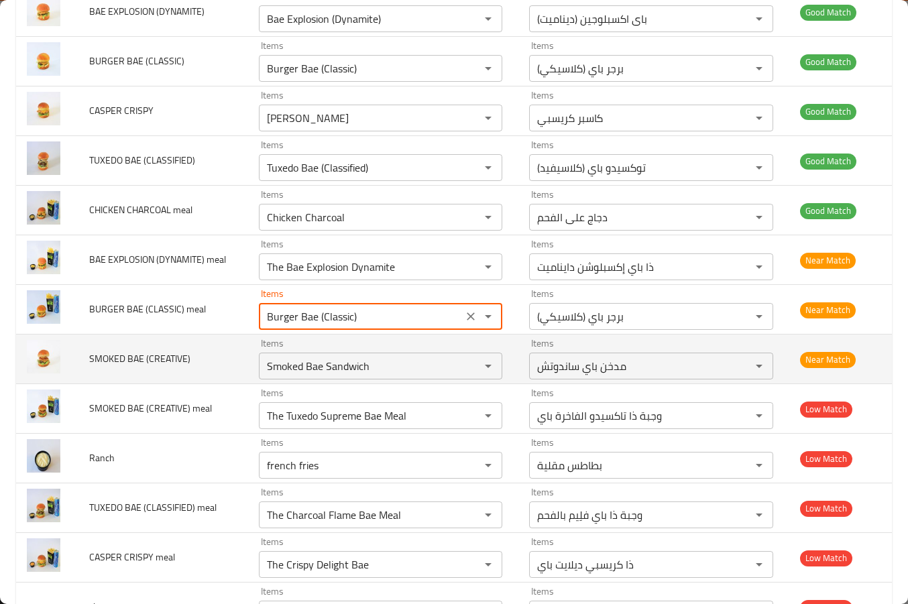
type meal "Burger Bae (Classic)"
click at [134, 359] on span "SMOKED BAE (CREATIVE)" at bounding box center [139, 358] width 101 height 17
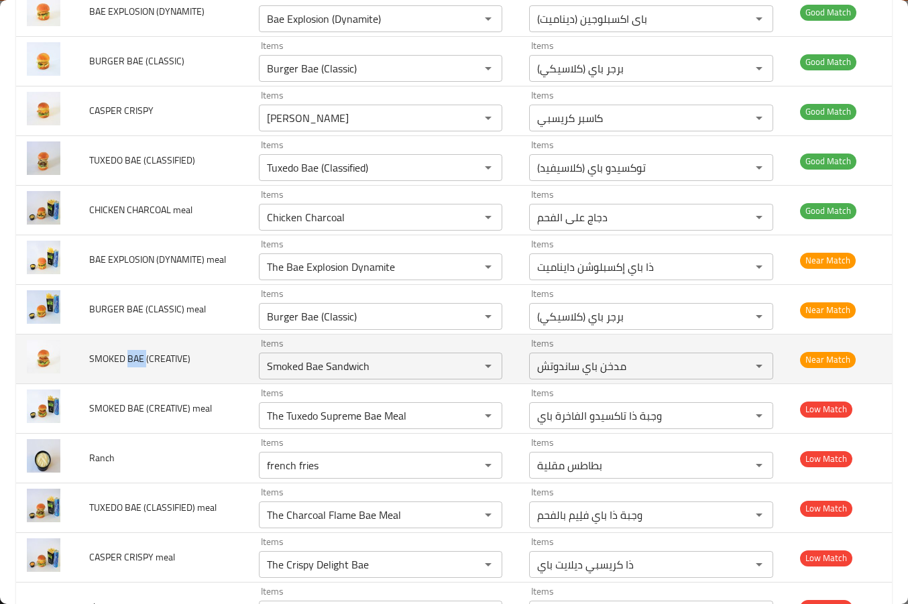
click at [134, 359] on span "SMOKED BAE (CREATIVE)" at bounding box center [139, 358] width 101 height 17
click at [166, 359] on span "SMOKED BAE (CREATIVE)" at bounding box center [139, 358] width 101 height 17
copy span "CREATIVE"
click at [290, 373] on \(CREATIVE\) "Smoked Bae Sandwich" at bounding box center [361, 366] width 196 height 19
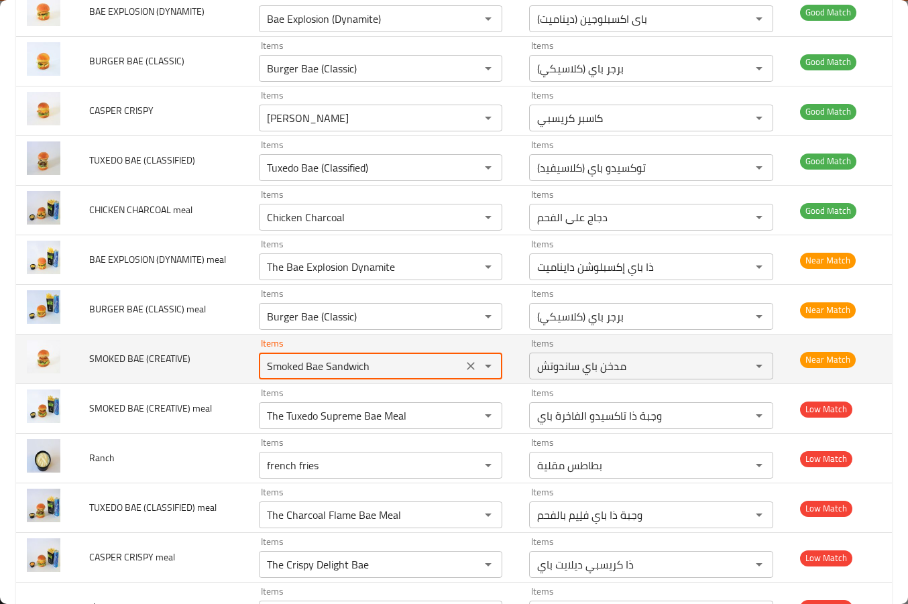
paste \(CREATIVE\) "CREATIVE"
type \(CREATIVE\) "C"
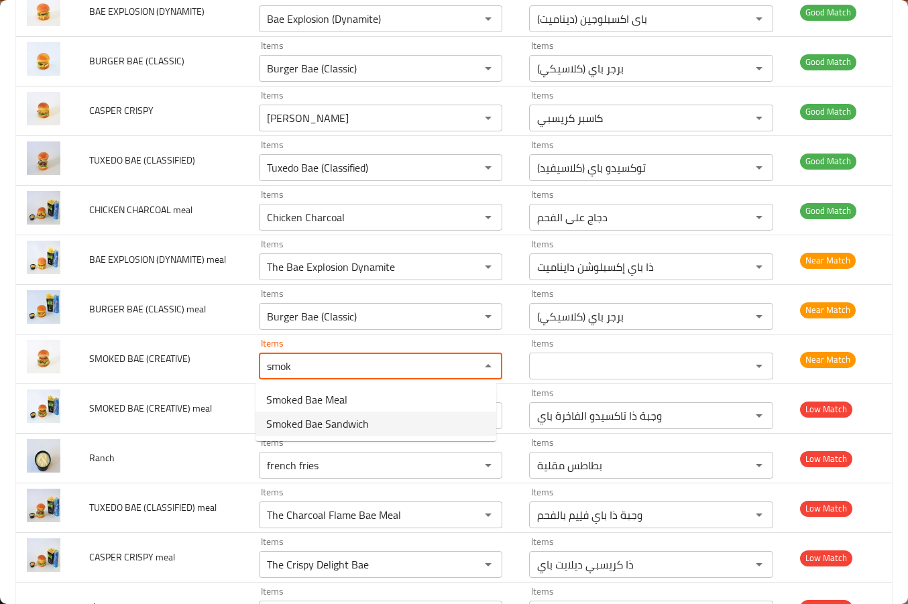
click at [296, 430] on span "Smoked Bae Sandwich" at bounding box center [317, 424] width 103 height 16
type \(CREATIVE\) "Smoked Bae Sandwich"
type \(CREATIVE\)-ar "مدخن باي ساندوتش"
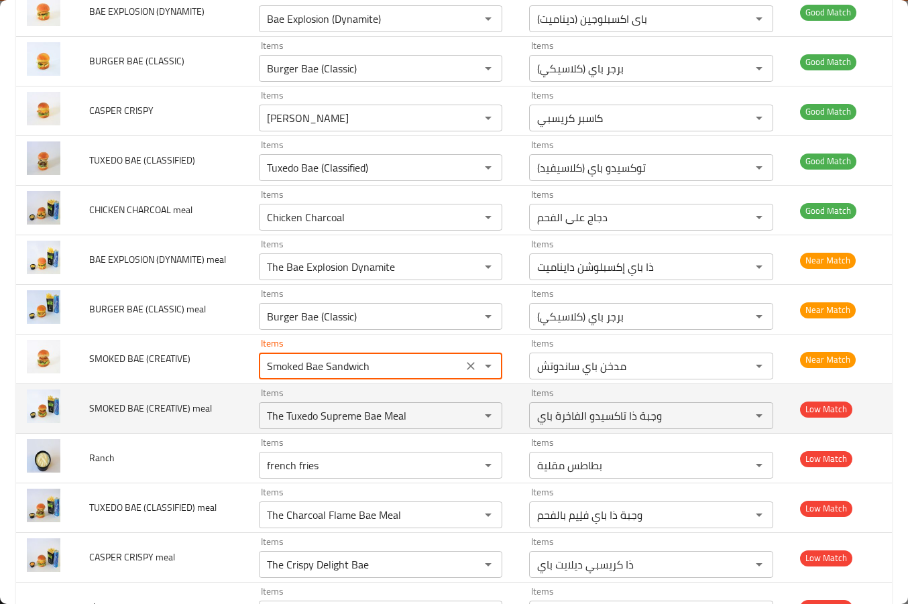
click at [120, 414] on span "SMOKED BAE (CREATIVE) meal" at bounding box center [150, 407] width 123 height 17
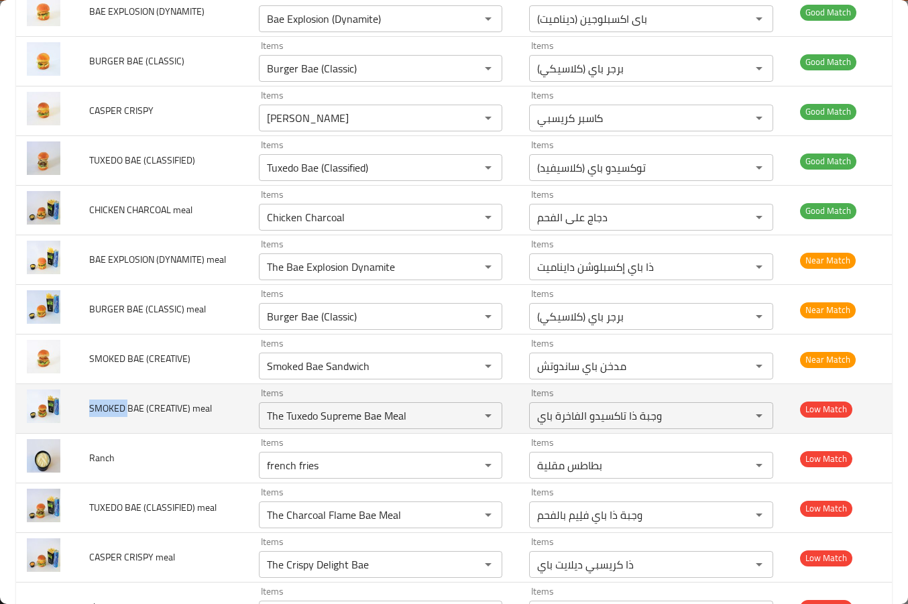
click at [120, 414] on span "SMOKED BAE (CREATIVE) meal" at bounding box center [150, 407] width 123 height 17
copy span "SMOKED"
click at [309, 423] on meal "The Tuxedo Supreme Bae Meal" at bounding box center [361, 415] width 196 height 19
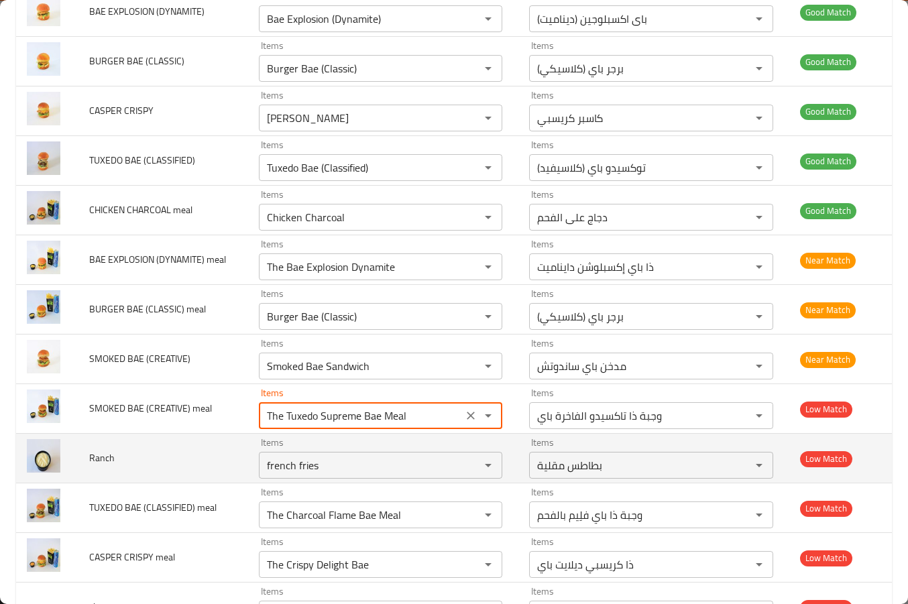
paste meal "SMOKED"
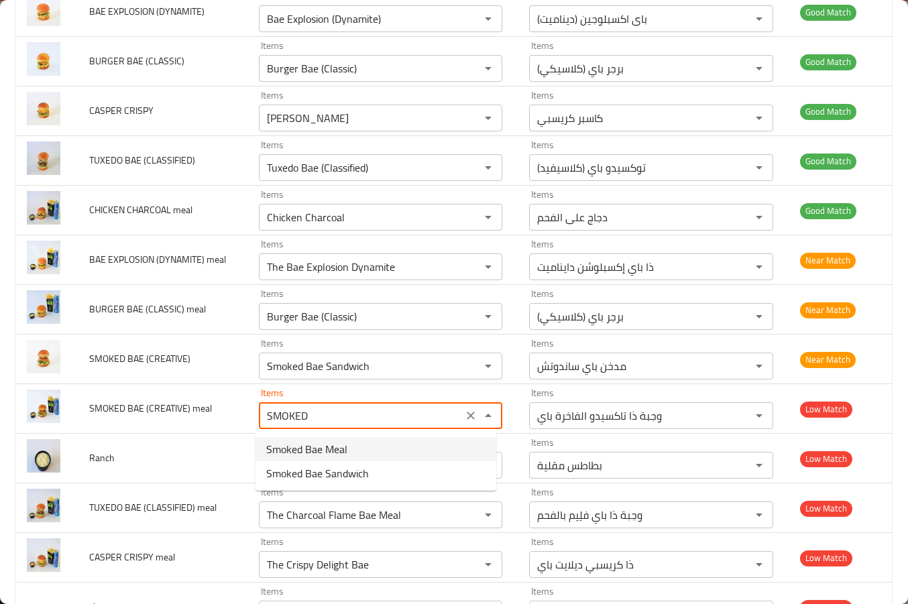
click at [298, 453] on span "Smoked Bae Meal" at bounding box center [306, 449] width 81 height 16
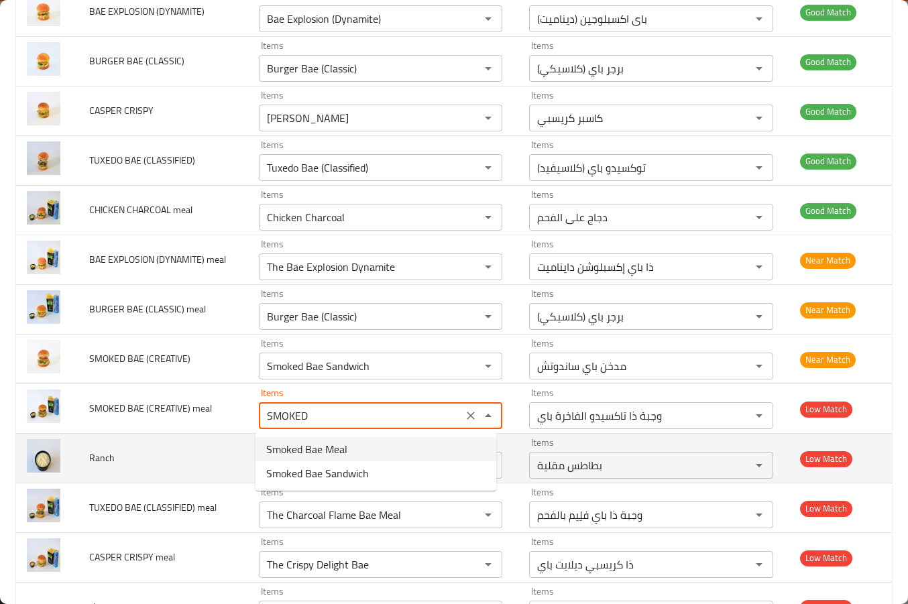
type meal "Smoked Bae Meal"
type meal-ar "مدخن باي ميل"
type meal "Smoked Bae Meal"
click at [105, 456] on span "Ranch" at bounding box center [101, 457] width 25 height 17
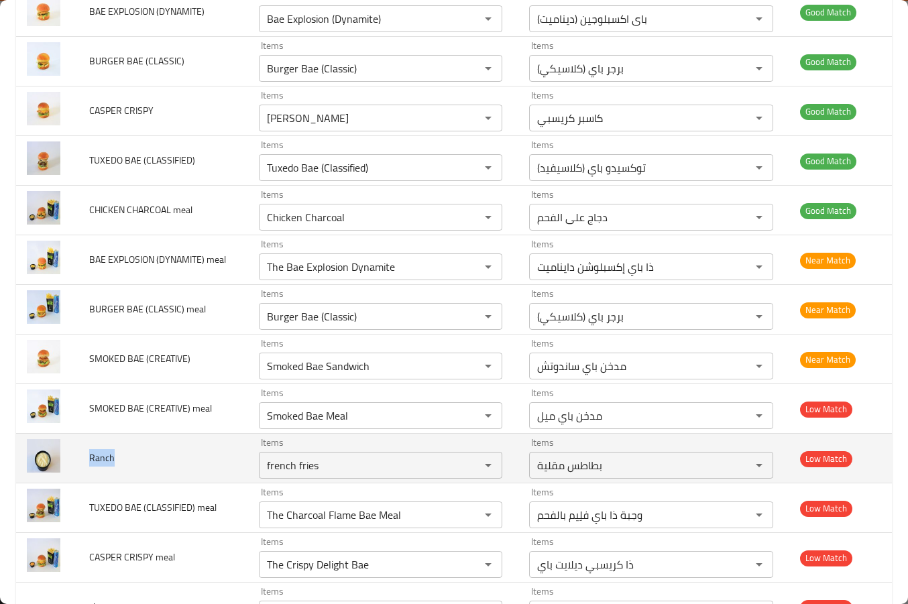
click at [105, 456] on span "Ranch" at bounding box center [101, 457] width 25 height 17
copy span "Ranch"
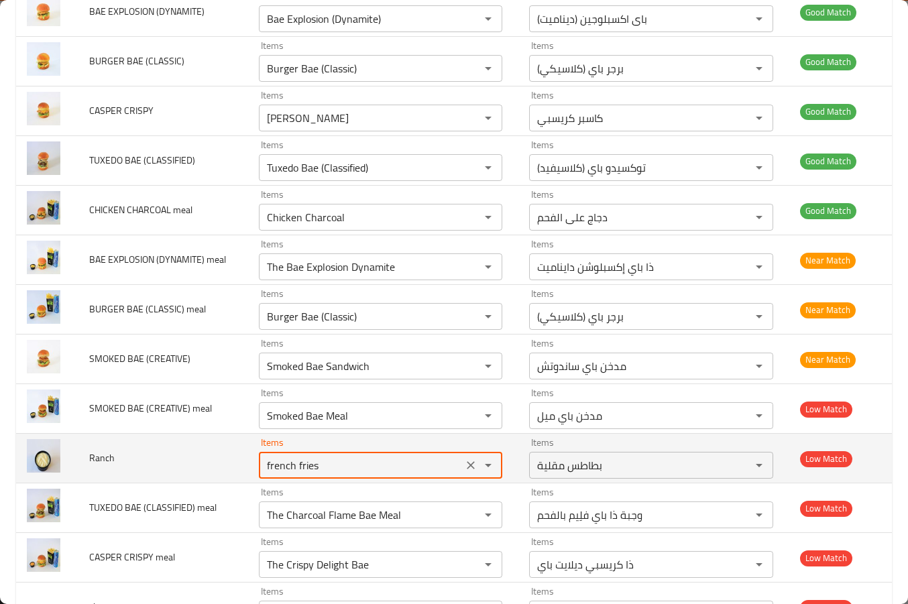
click at [275, 462] on input "french fries" at bounding box center [361, 465] width 196 height 19
paste input "Ranch"
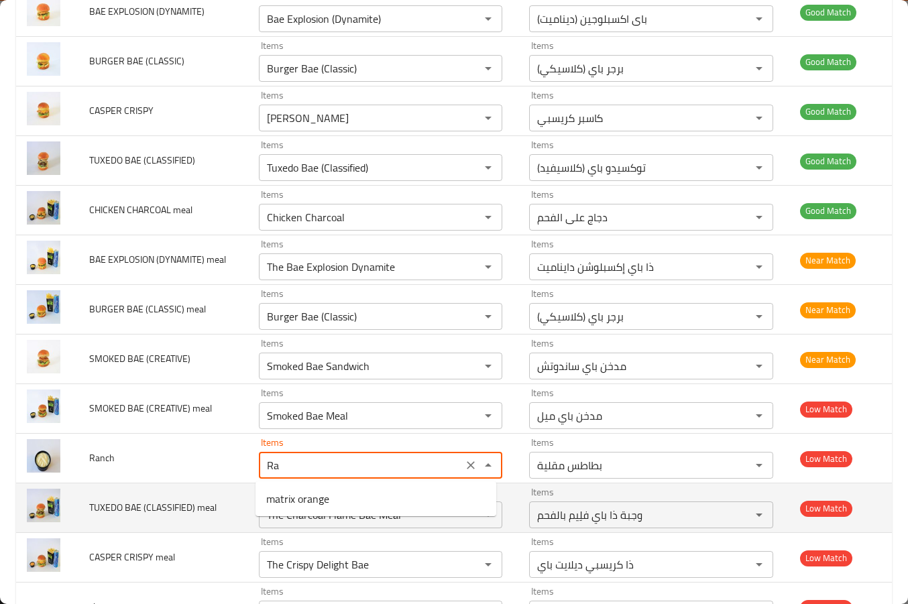
type input "R"
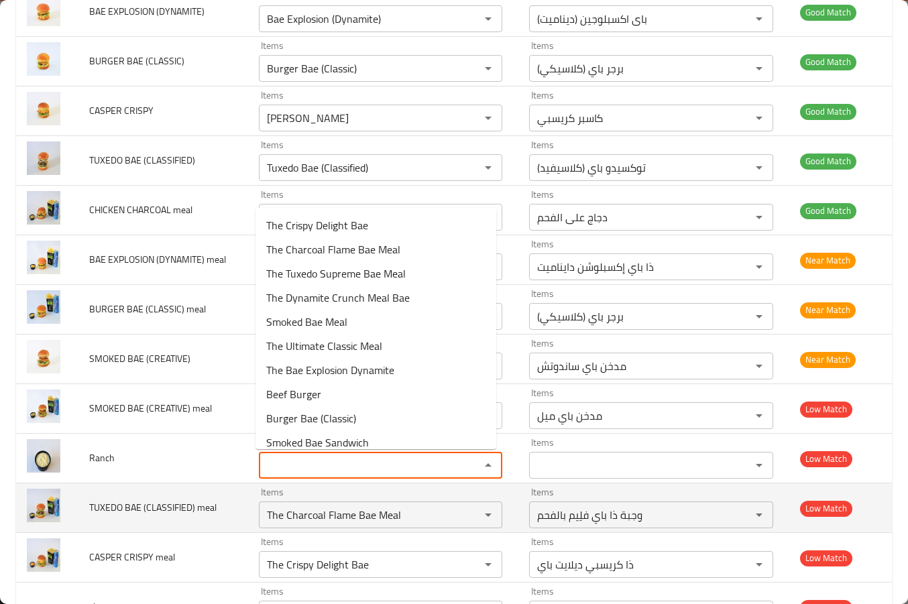
click at [101, 507] on span "TUXEDO BAE (CLASSIFIED) meal" at bounding box center [152, 507] width 127 height 17
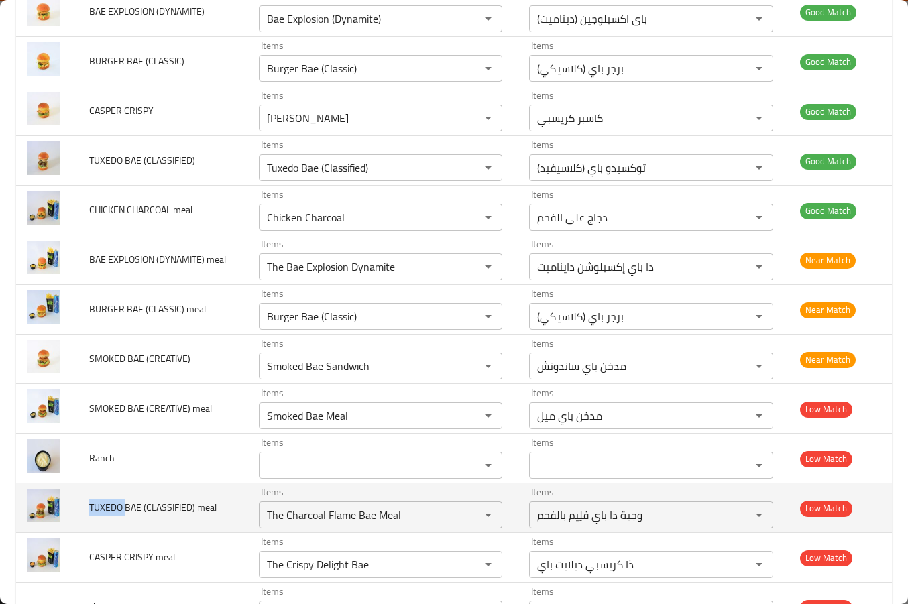
click at [101, 507] on span "TUXEDO BAE (CLASSIFIED) meal" at bounding box center [152, 507] width 127 height 17
copy span "TUXEDO"
click at [308, 511] on meal "The Charcoal Flame Bae Meal" at bounding box center [361, 514] width 196 height 19
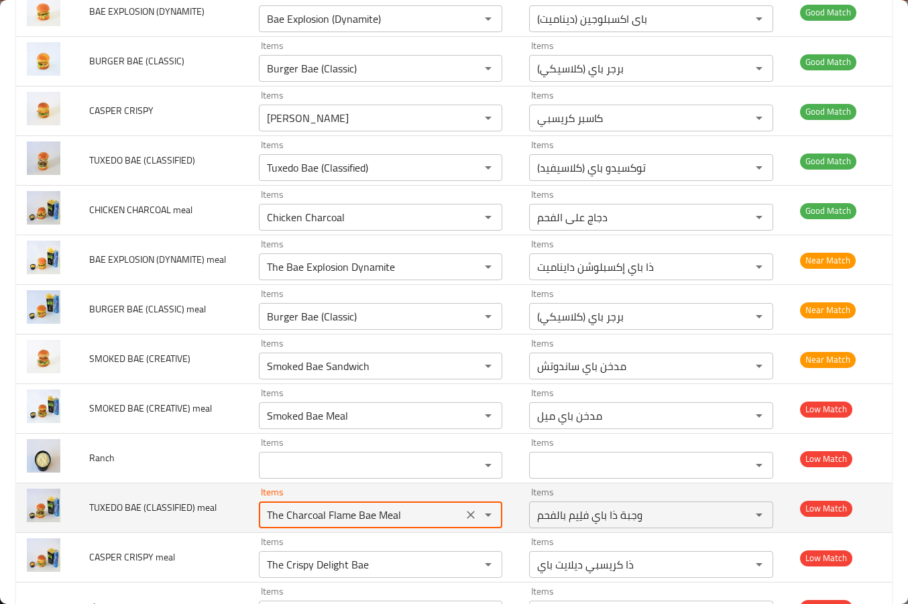
paste meal "UXEDO"
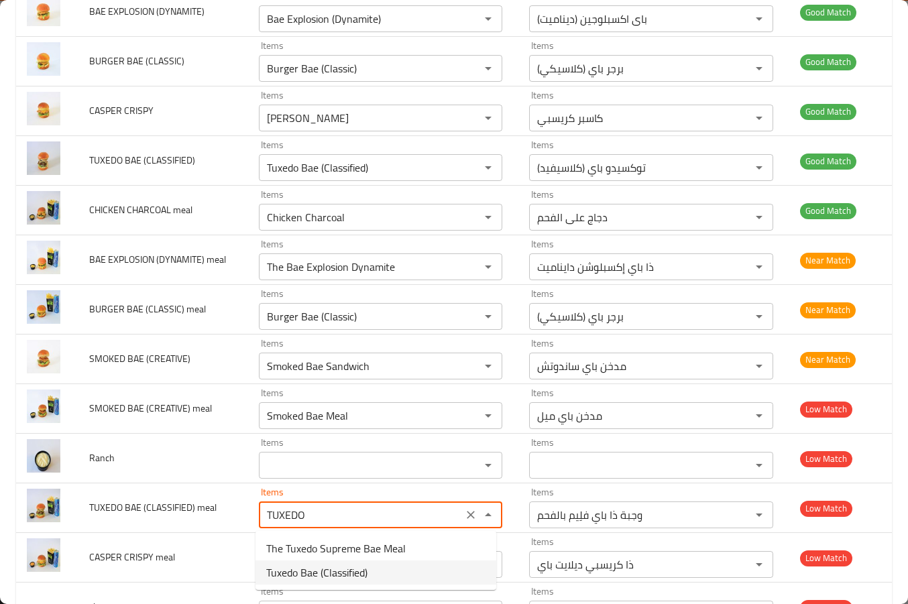
click at [304, 570] on span "Tuxedo Bae (Classified)" at bounding box center [316, 572] width 101 height 16
type meal "Tuxedo Bae (Classified)"
type meal-ar "توكسيدو باي (كلاسيفيد)"
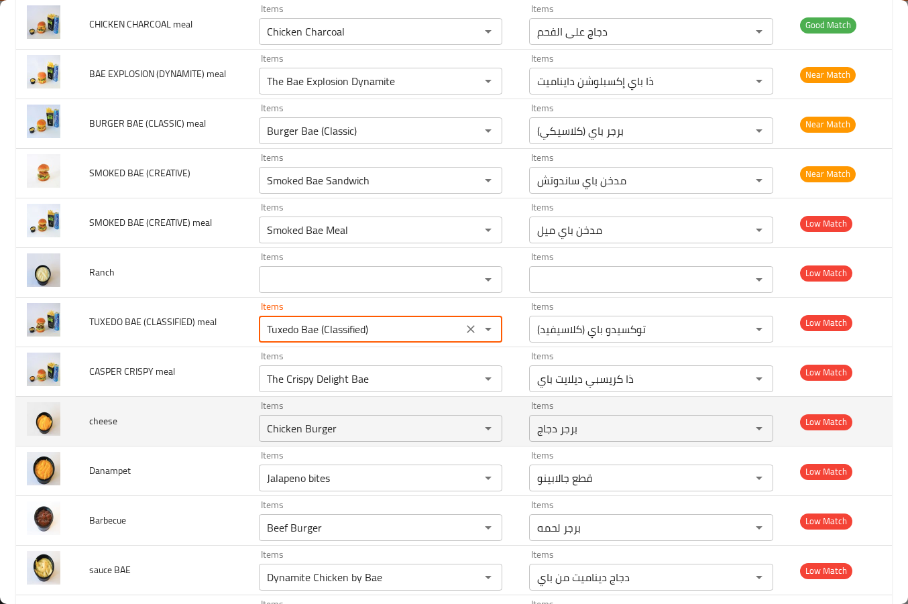
scroll to position [419, 0]
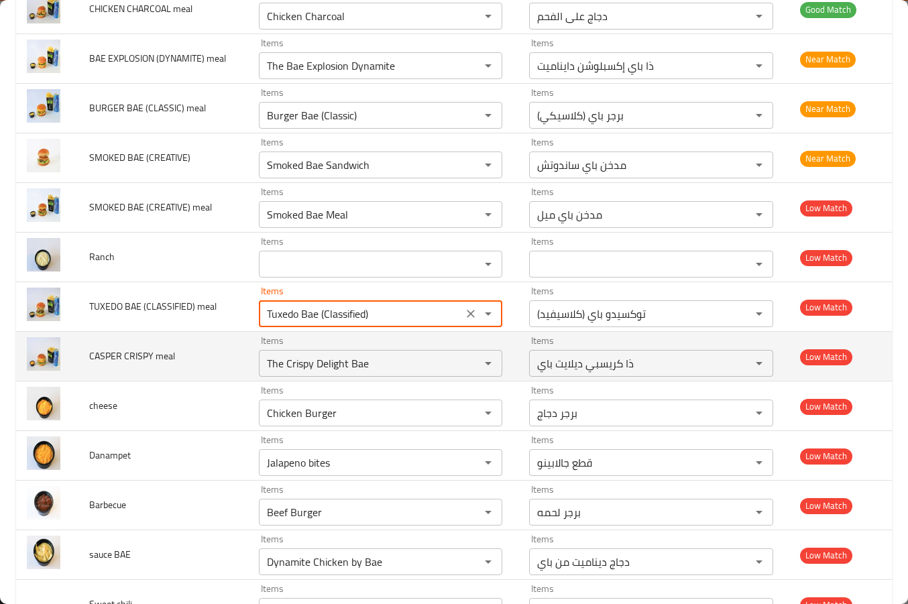
type meal "Tuxedo Bae (Classified)"
click at [109, 351] on span "CASPER CRISPY meal" at bounding box center [132, 355] width 86 height 17
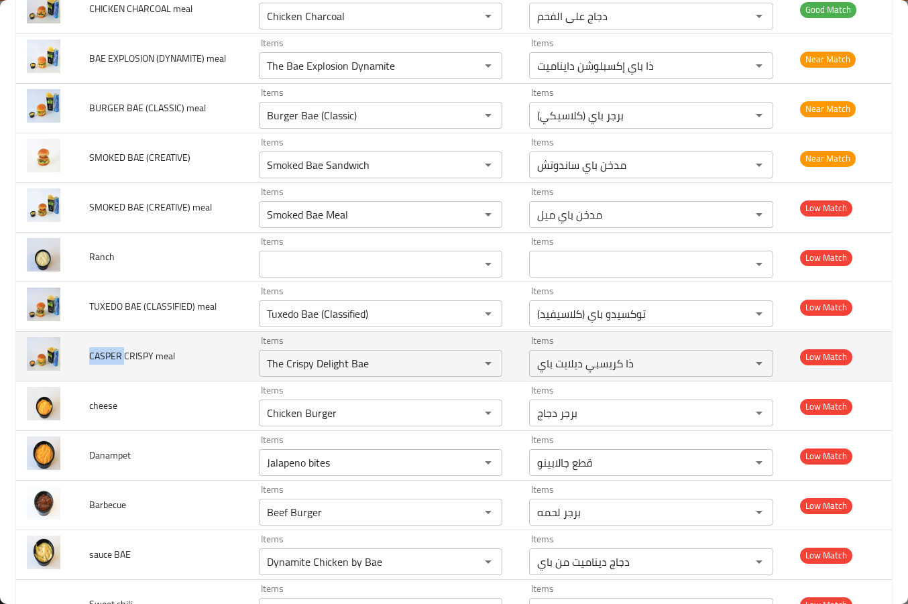
click at [109, 351] on span "CASPER CRISPY meal" at bounding box center [132, 355] width 86 height 17
copy span "CASPER"
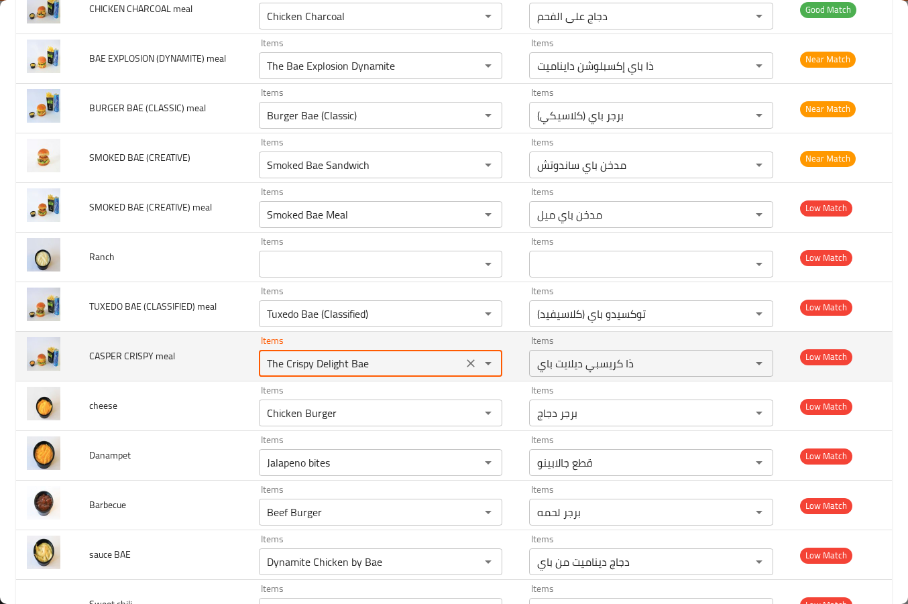
click at [332, 367] on meal "The Crispy Delight Bae" at bounding box center [361, 363] width 196 height 19
paste meal "CASPER"
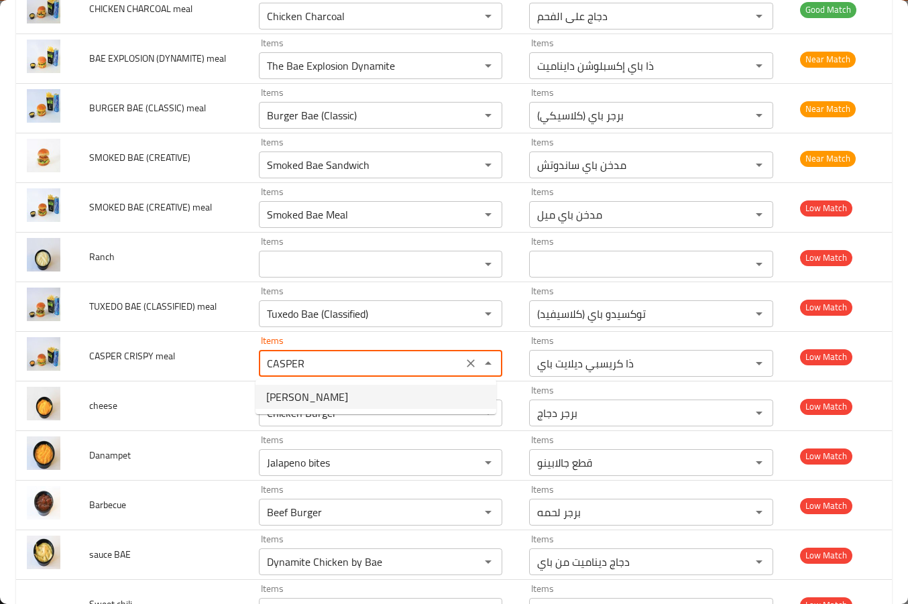
click at [306, 389] on span "Casper Crispy" at bounding box center [307, 397] width 82 height 16
type meal "Casper Crispy"
type meal-ar "كاسبر كريسبي"
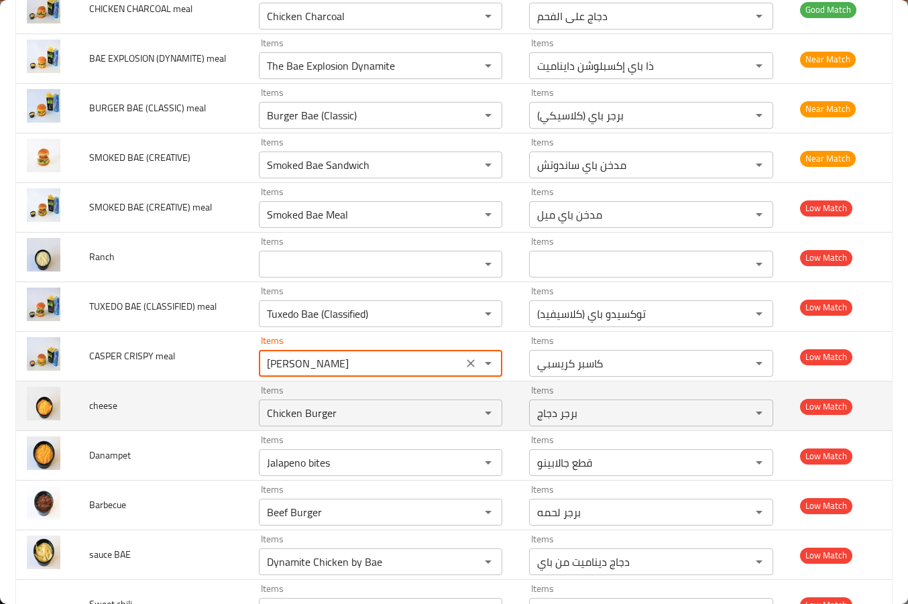
type meal "Casper Crispy"
click at [99, 400] on span "cheese" at bounding box center [103, 405] width 28 height 17
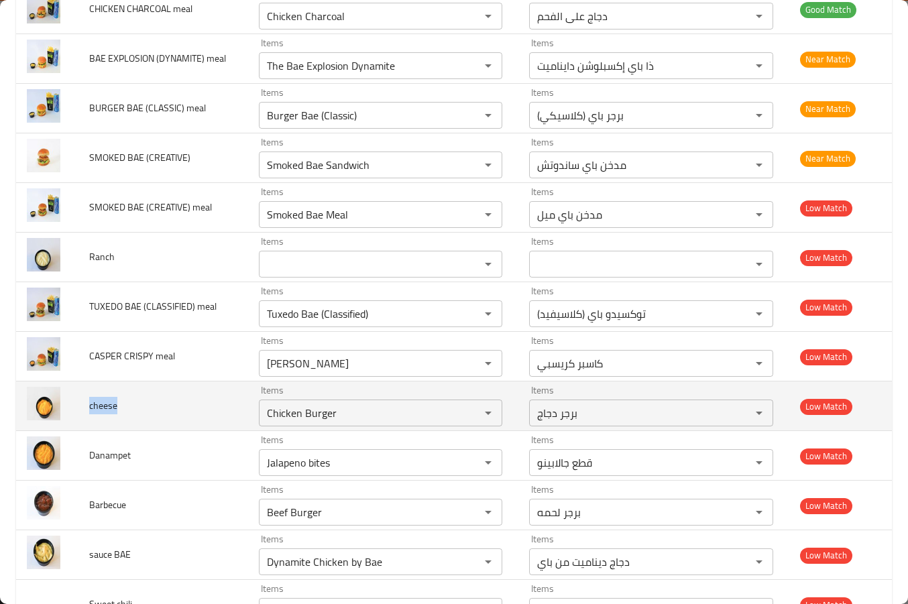
click at [99, 400] on span "cheese" at bounding box center [103, 405] width 28 height 17
copy span "cheese"
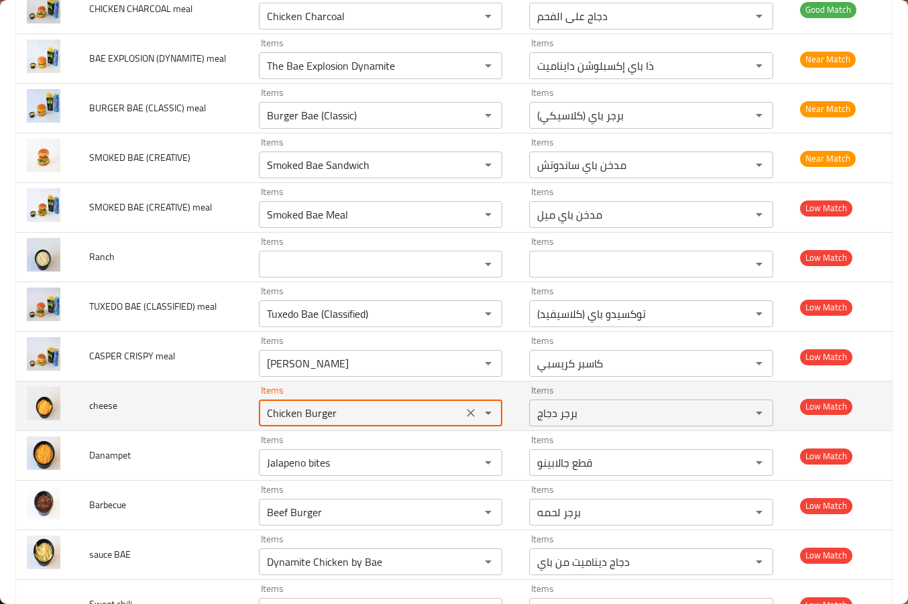
click at [292, 418] on input "Chicken Burger" at bounding box center [361, 413] width 196 height 19
paste input "cheese"
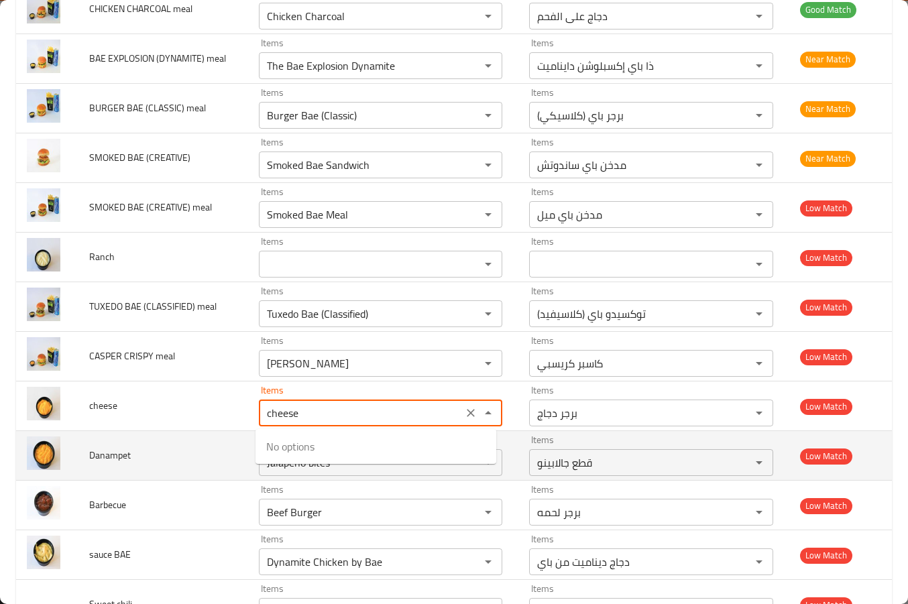
type input "Chicken Burger"
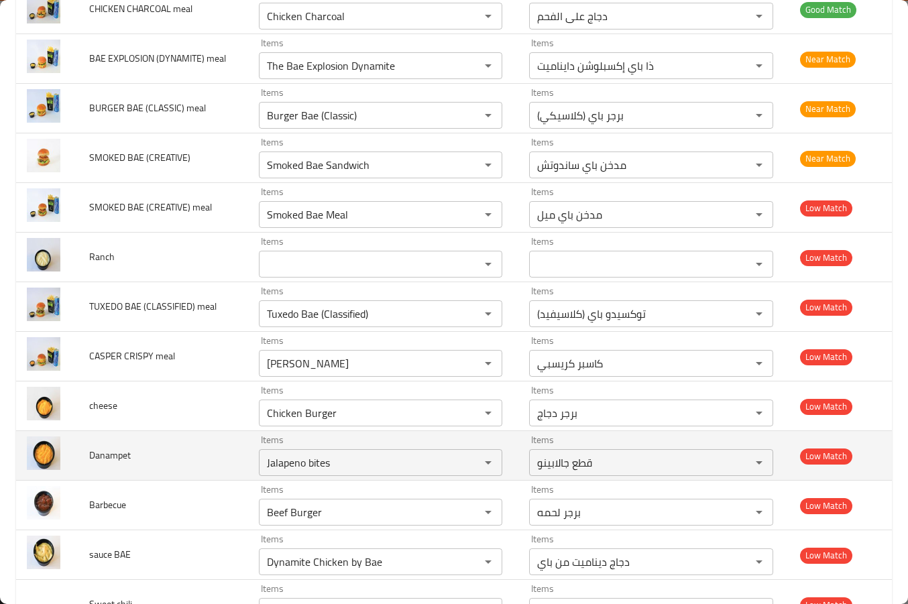
click at [77, 454] on td "enhanced table" at bounding box center [47, 456] width 62 height 50
click at [99, 454] on span "Danampet" at bounding box center [110, 454] width 42 height 17
copy span "Danampet"
click at [320, 464] on input "Jalapeno bites" at bounding box center [361, 462] width 196 height 19
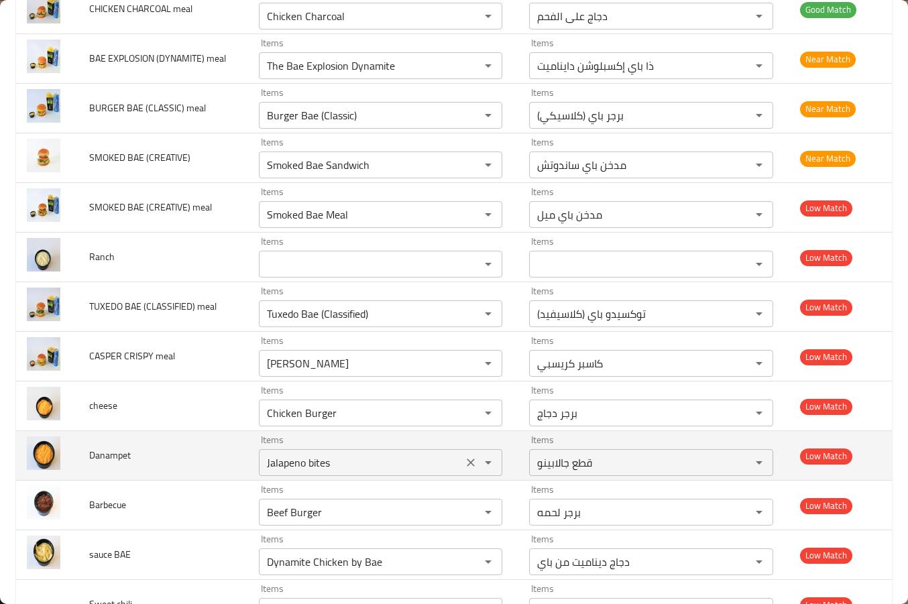
paste input "Danampet"
type input "Danampet"
click at [467, 458] on icon "Clear" at bounding box center [470, 462] width 13 height 13
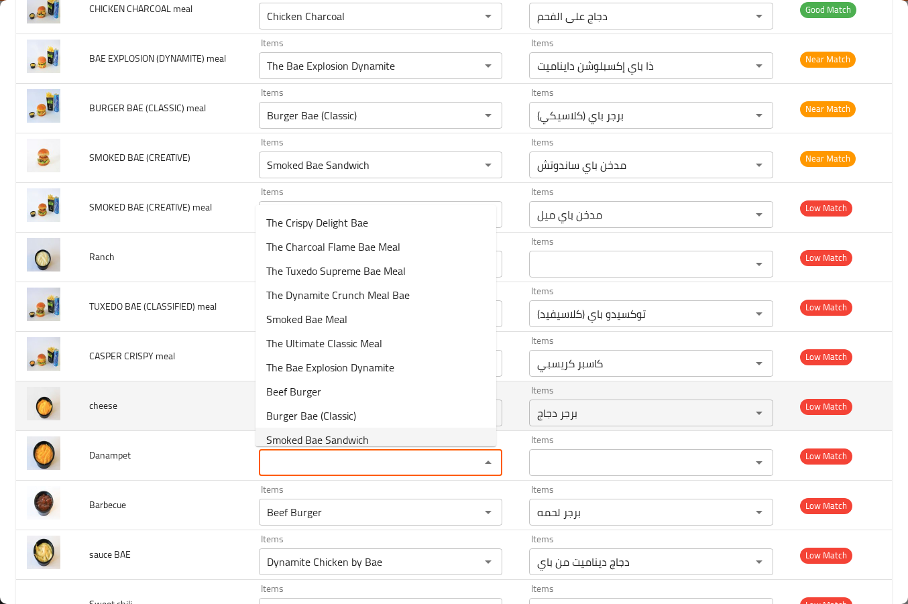
click at [140, 426] on td "cheese" at bounding box center [163, 406] width 170 height 50
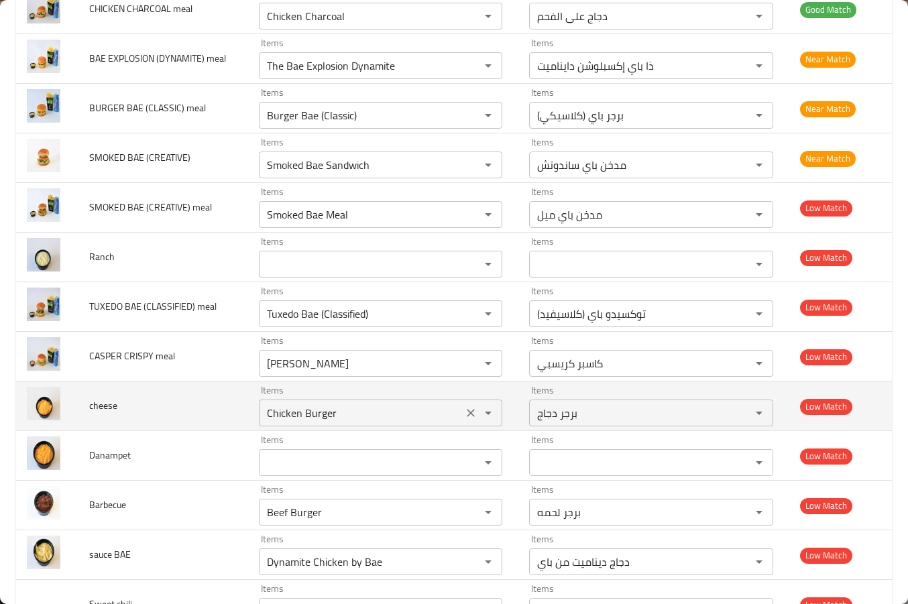
click at [468, 411] on icon "Clear" at bounding box center [471, 413] width 8 height 8
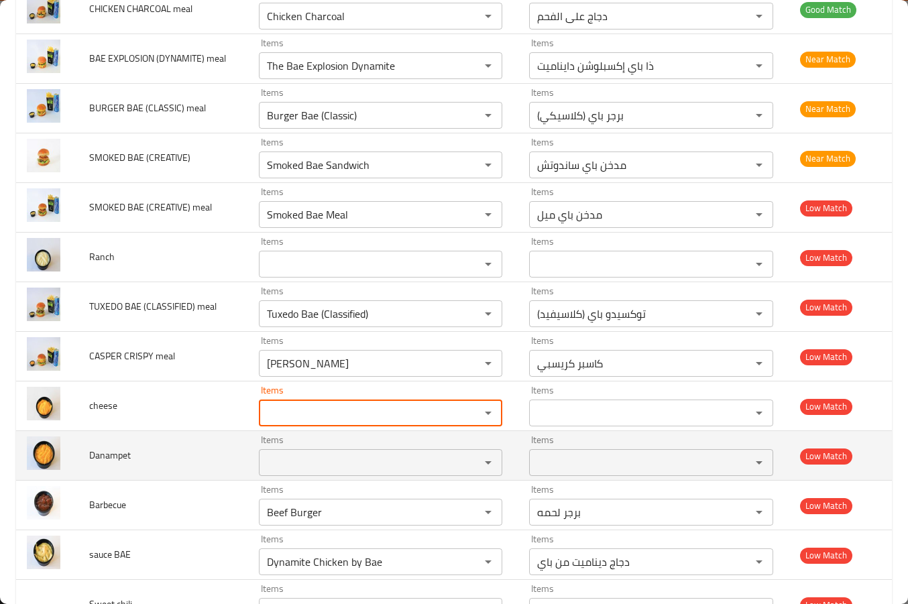
click at [277, 461] on input "Items" at bounding box center [361, 462] width 196 height 19
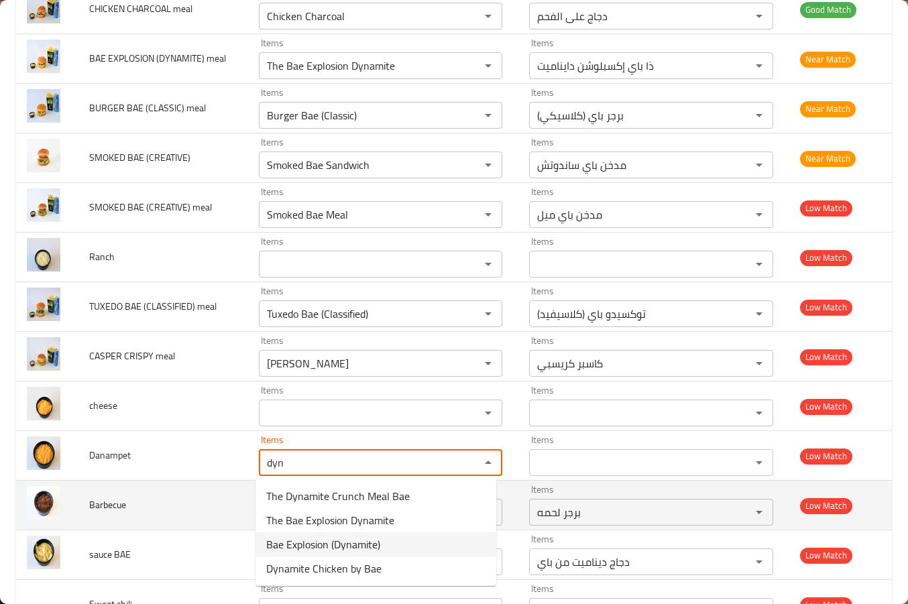
type input "dyn"
click at [163, 495] on td "Barbecue" at bounding box center [163, 506] width 170 height 50
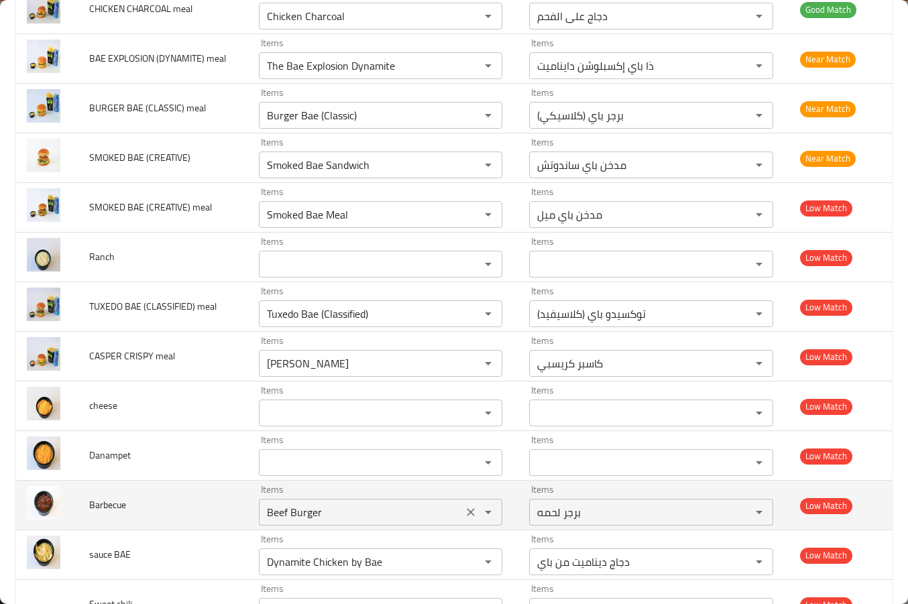
click at [302, 510] on input "Beef Burger" at bounding box center [361, 512] width 196 height 19
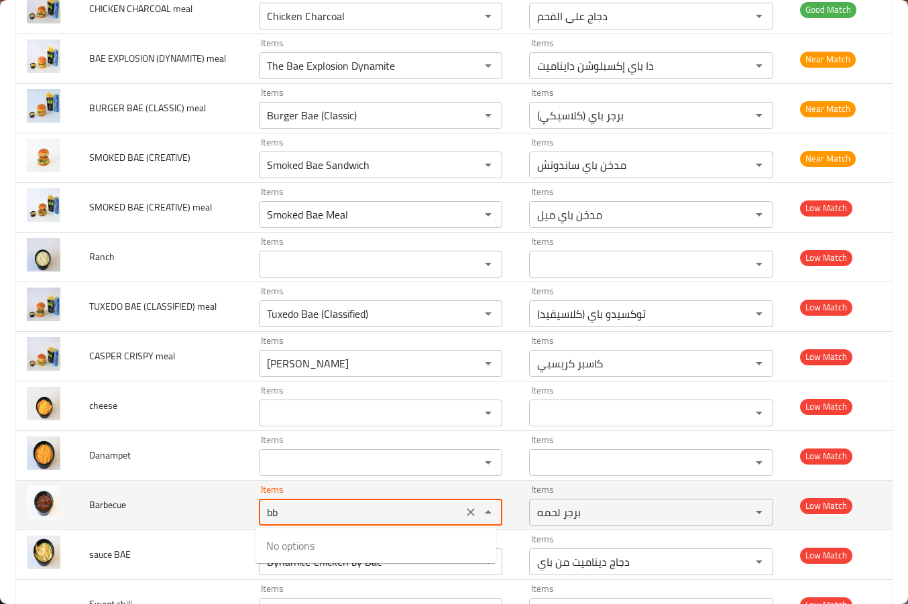
drag, startPoint x: 273, startPoint y: 514, endPoint x: 204, endPoint y: 505, distance: 70.3
click at [204, 505] on tr "Barbecue Items bb Items Items برجر لحمه Items Low Match" at bounding box center [453, 506] width 875 height 50
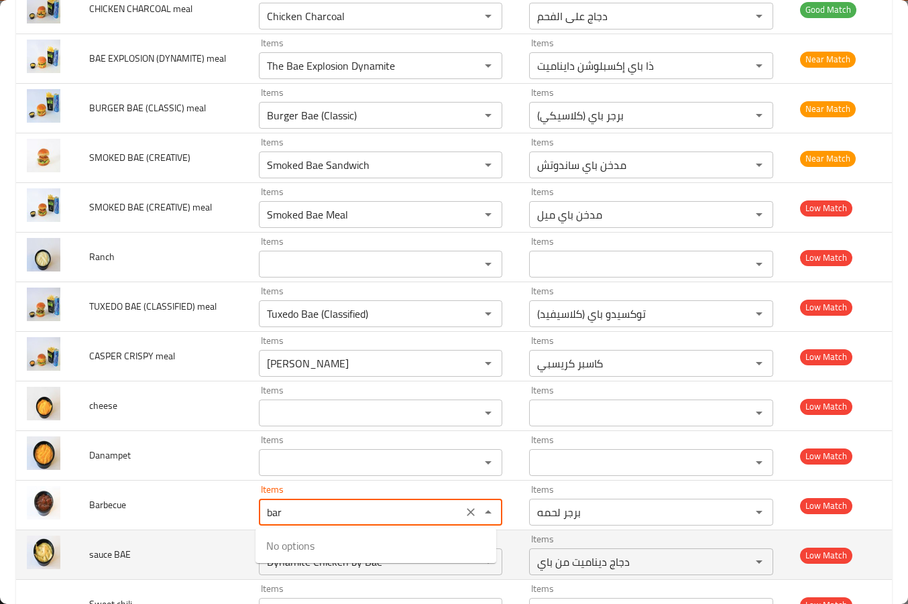
type input "Beef Burger"
click at [162, 557] on td "sauce BAE" at bounding box center [163, 555] width 170 height 50
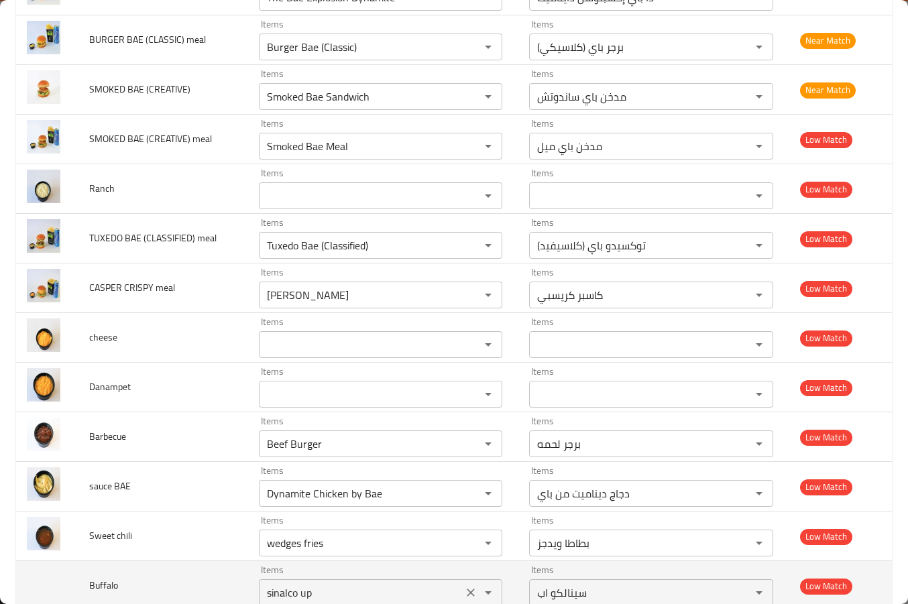
scroll to position [620, 0]
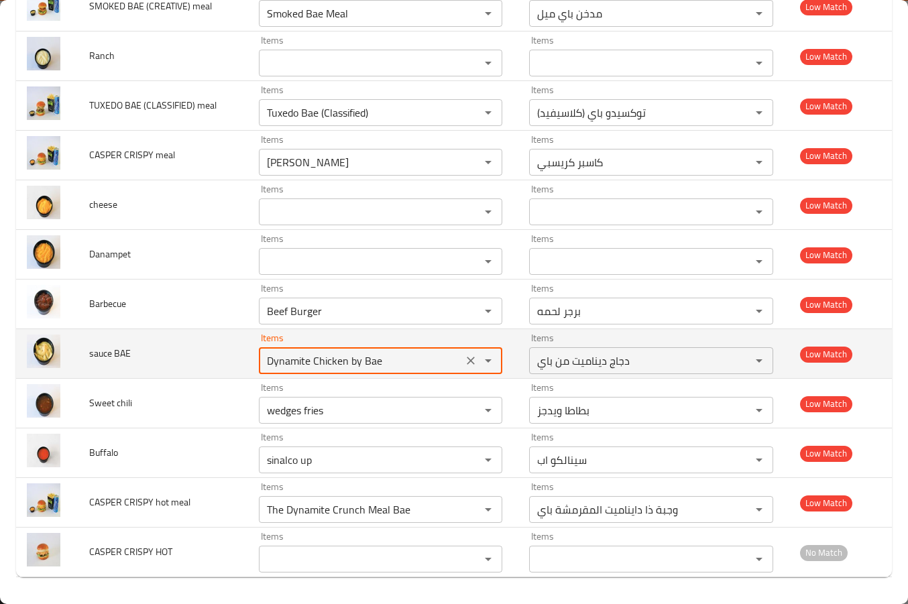
click at [293, 364] on BAE "Dynamite Chicken by Bae" at bounding box center [361, 360] width 196 height 19
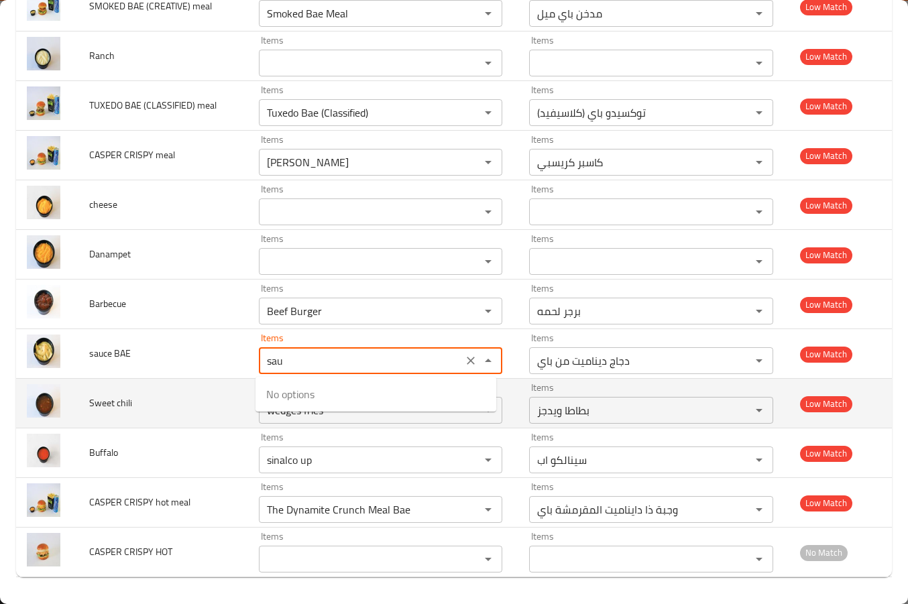
type BAE "Dynamite Chicken by Bae"
click at [137, 388] on td "Sweet chili" at bounding box center [163, 404] width 170 height 50
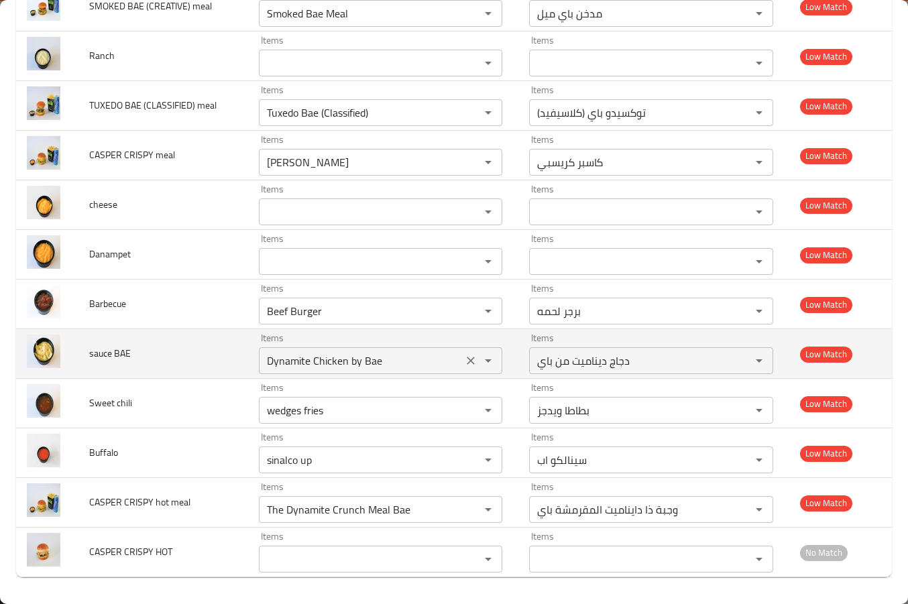
click at [464, 361] on icon "Clear" at bounding box center [470, 360] width 13 height 13
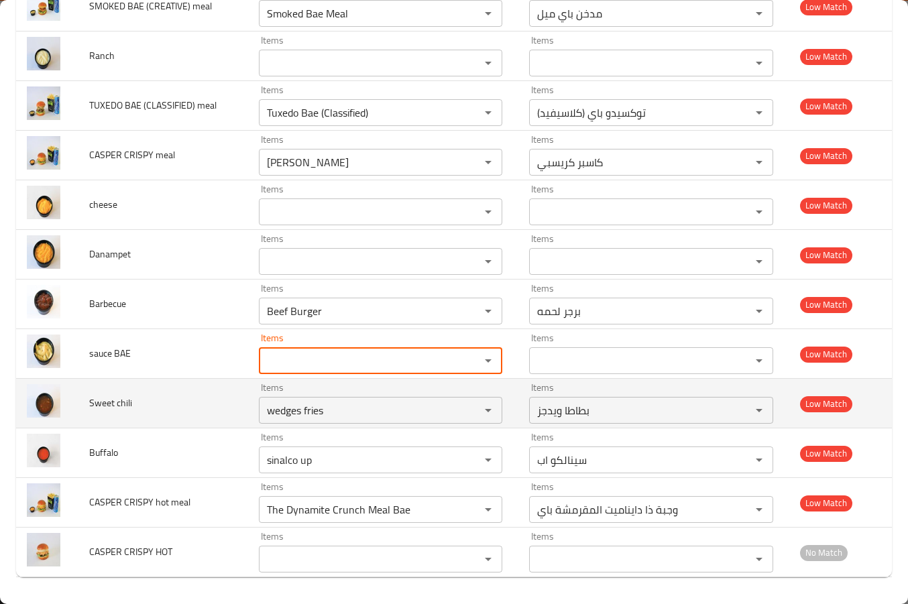
drag, startPoint x: 340, startPoint y: 411, endPoint x: 157, endPoint y: 391, distance: 184.1
click at [157, 391] on tr "Sweet chili Items wedges fries Items Items بطاطا ويدجز Items Low Match" at bounding box center [453, 404] width 875 height 50
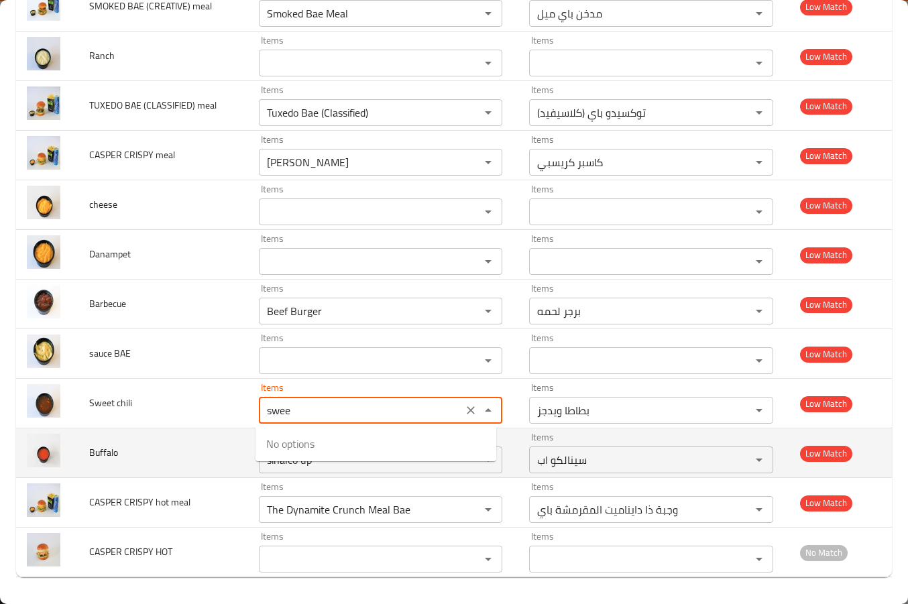
type chili "wedges fries"
click at [180, 463] on td "Buffalo" at bounding box center [163, 453] width 170 height 50
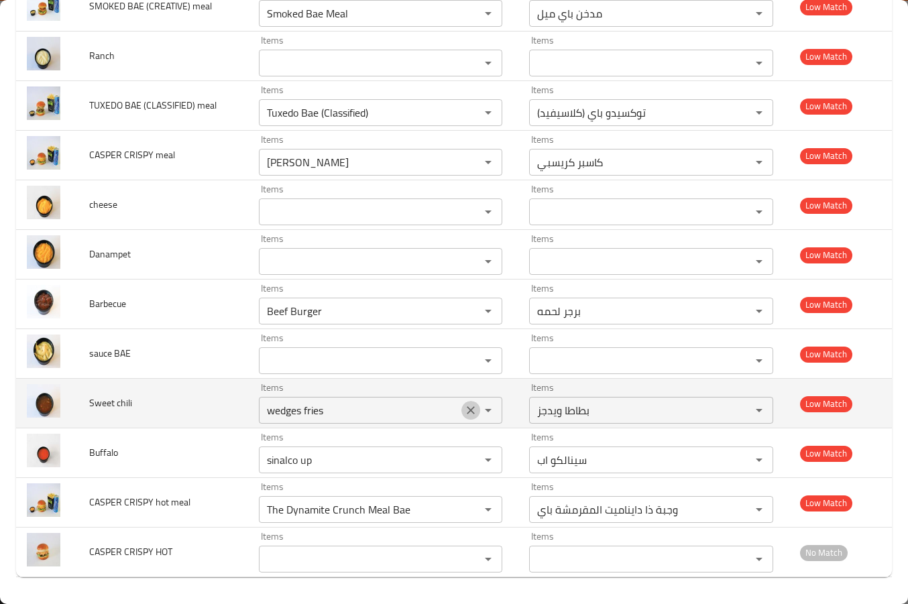
click at [467, 412] on icon "Clear" at bounding box center [471, 410] width 8 height 8
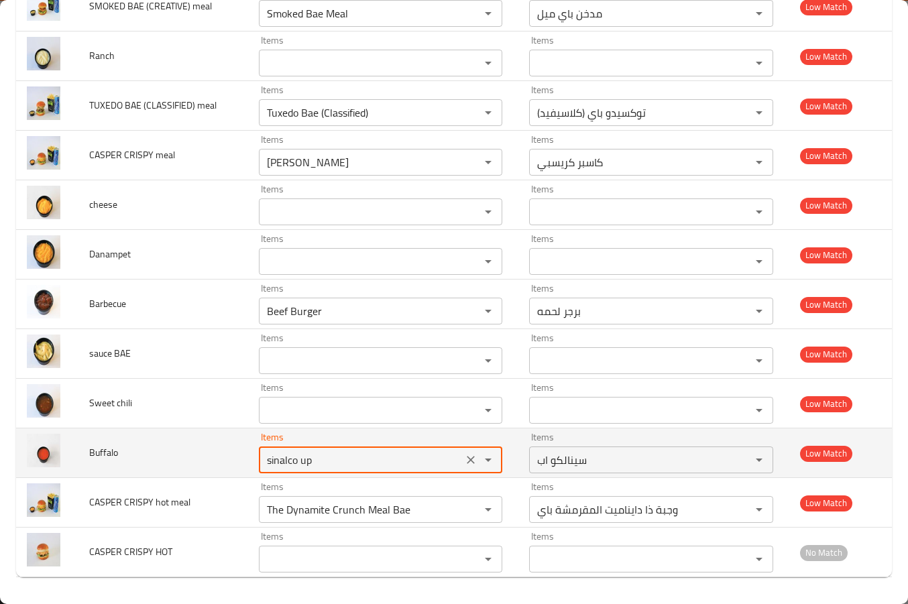
drag, startPoint x: 321, startPoint y: 461, endPoint x: 214, endPoint y: 447, distance: 107.5
click at [214, 447] on tr "Buffalo Items sinalco up Items Items سينالكو اب Items Low Match" at bounding box center [453, 453] width 875 height 50
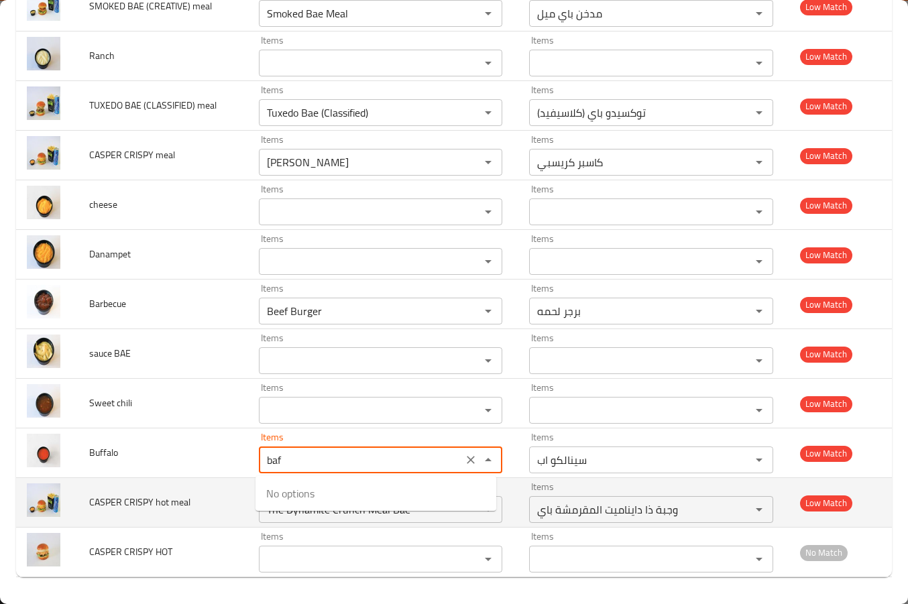
type input "sinalco up"
click at [160, 486] on td "CASPER CRISPY hot meal" at bounding box center [163, 503] width 170 height 50
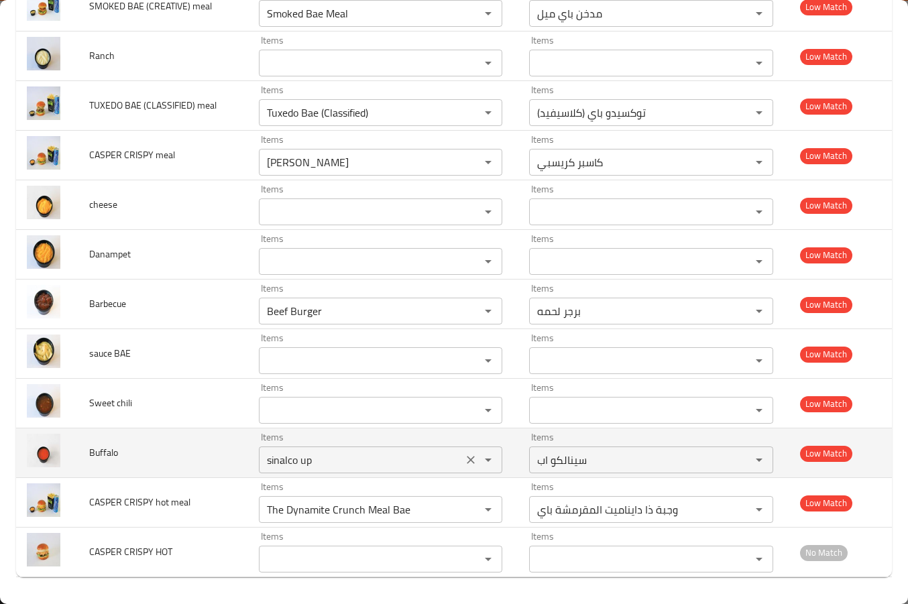
click at [466, 459] on icon "Clear" at bounding box center [470, 459] width 13 height 13
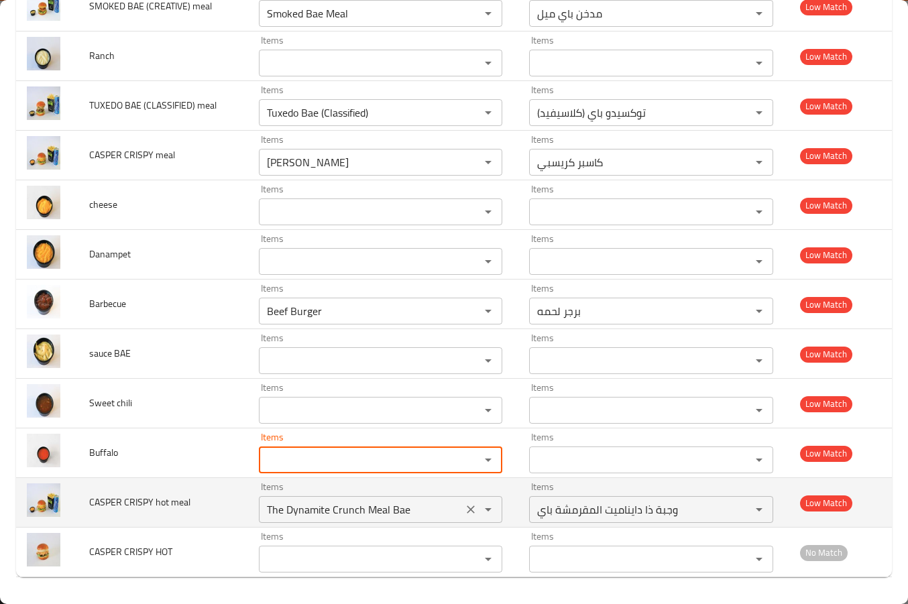
click at [306, 505] on meal "The Dynamite Crunch Meal Bae" at bounding box center [361, 509] width 196 height 19
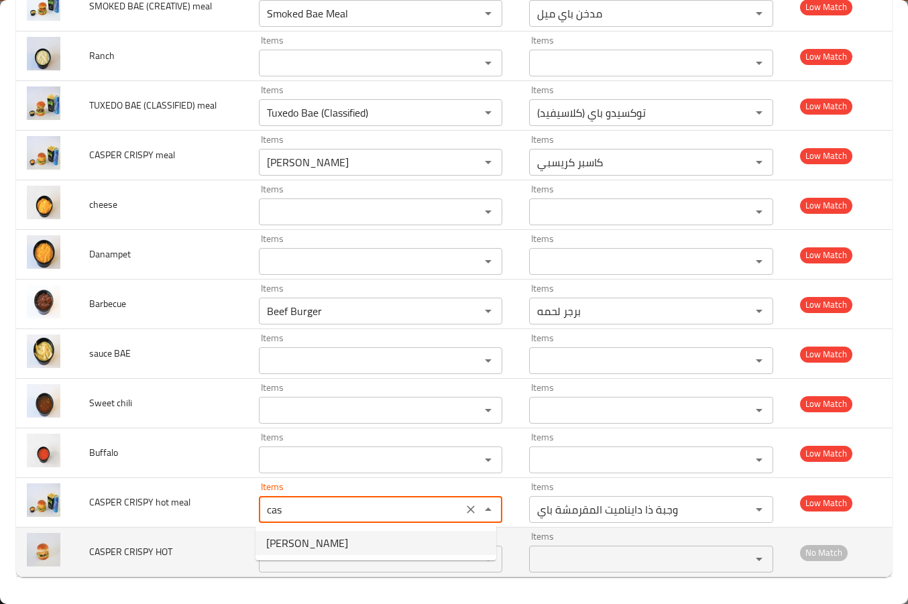
type meal "The Dynamite Crunch Meal Bae"
click at [200, 550] on td "CASPER CRISPY HOT" at bounding box center [163, 553] width 170 height 50
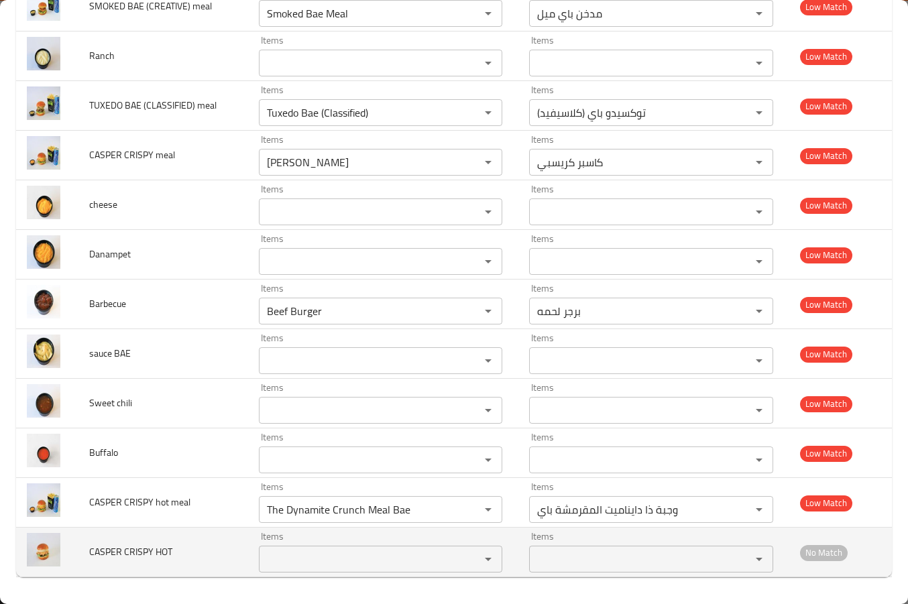
click at [288, 557] on HOT "Items" at bounding box center [361, 559] width 196 height 19
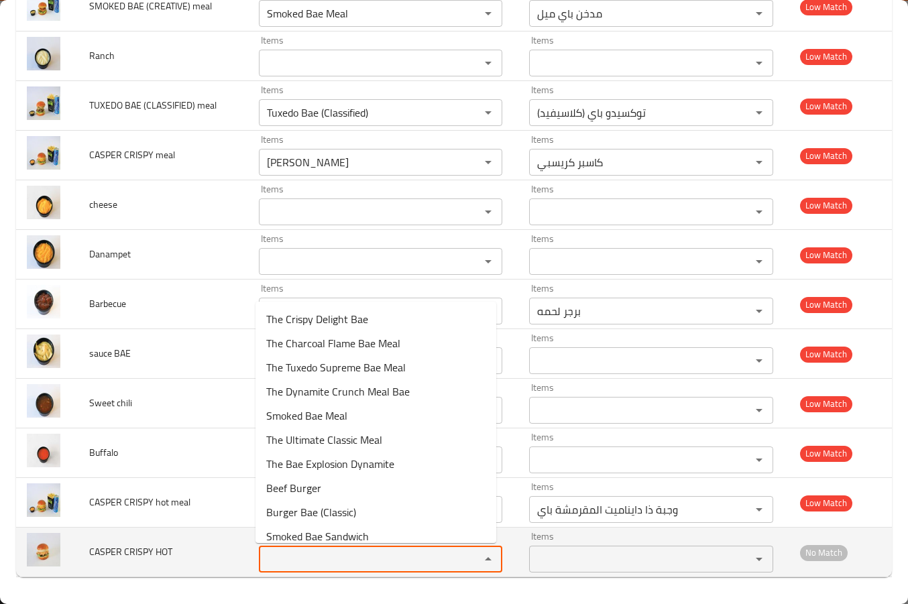
click at [207, 558] on td "CASPER CRISPY HOT" at bounding box center [163, 553] width 170 height 50
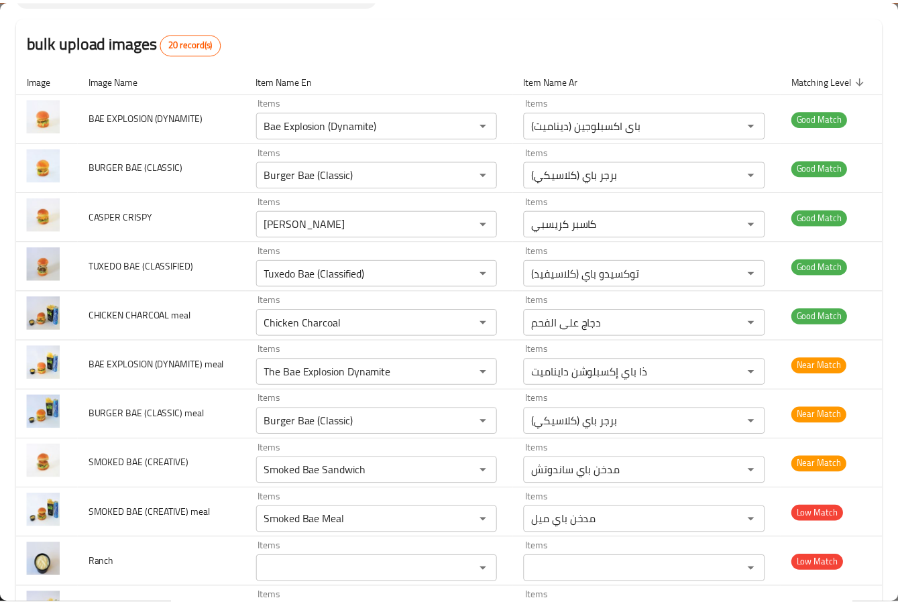
scroll to position [0, 0]
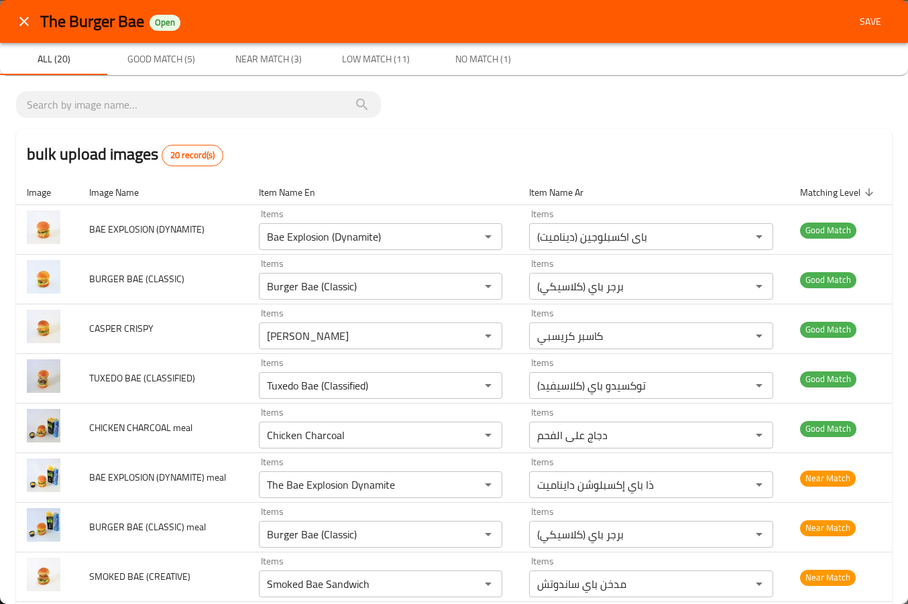
click at [858, 14] on span "Save" at bounding box center [870, 21] width 32 height 17
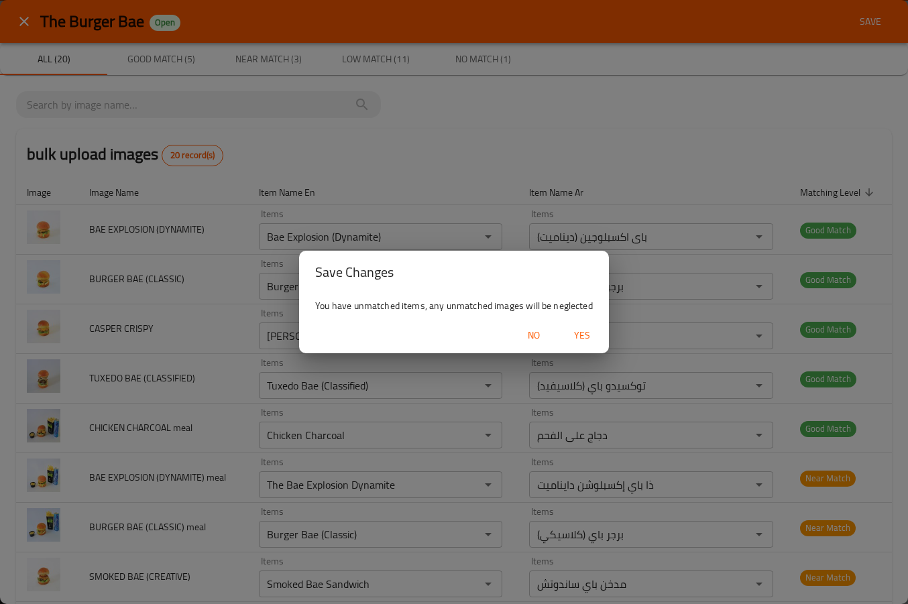
click at [581, 328] on span "Yes" at bounding box center [582, 335] width 32 height 17
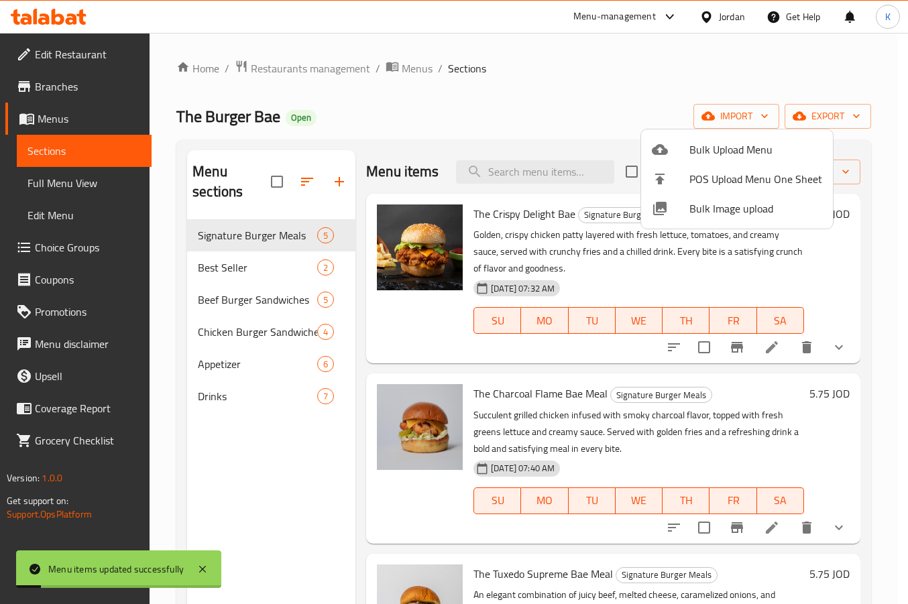
click at [830, 111] on div at bounding box center [454, 302] width 908 height 604
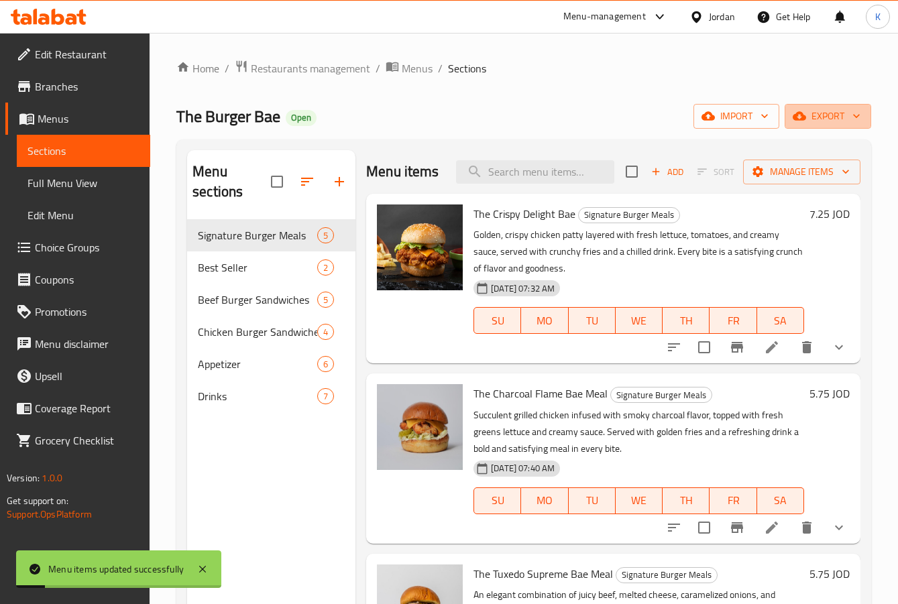
click at [830, 111] on span "export" at bounding box center [827, 116] width 65 height 17
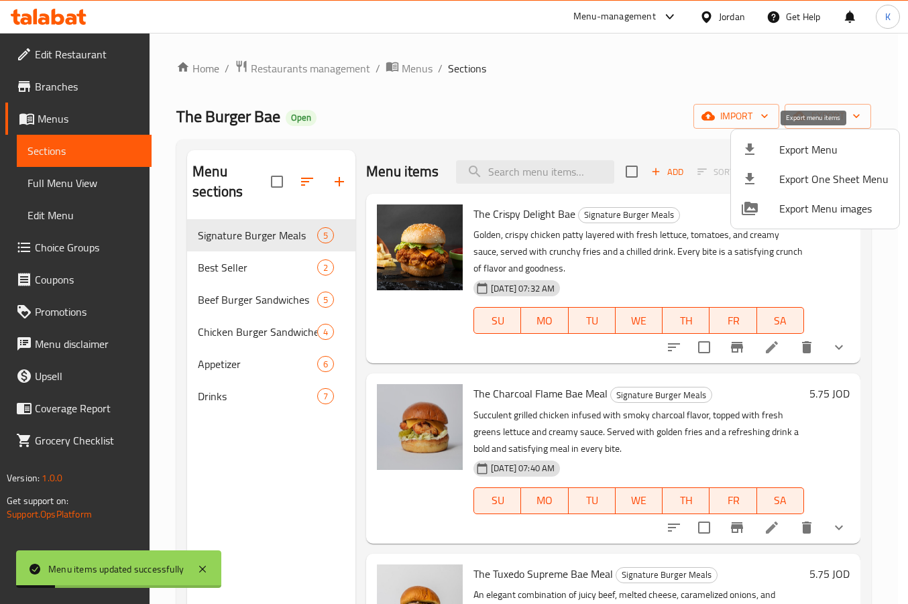
click at [809, 143] on span "Export Menu" at bounding box center [833, 149] width 109 height 16
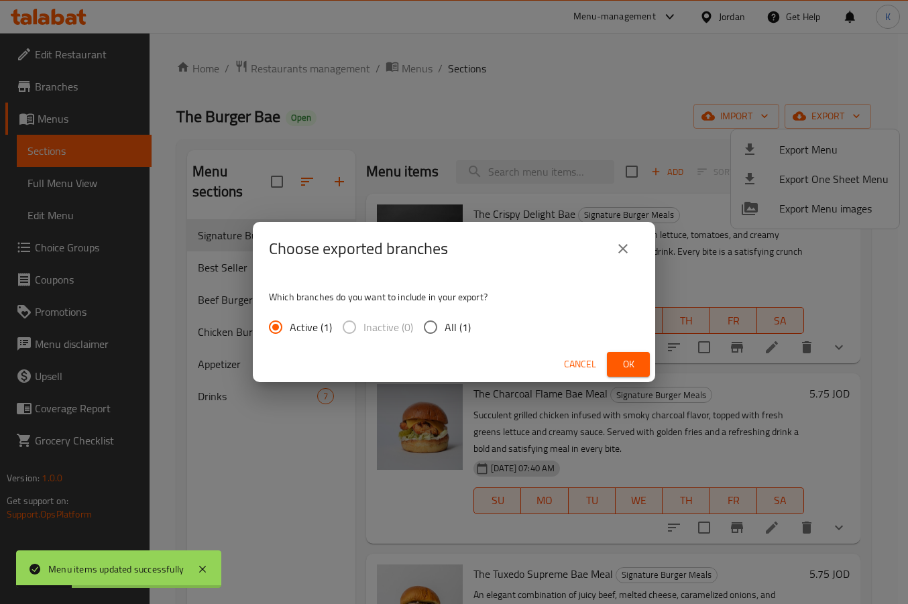
drag, startPoint x: 426, startPoint y: 324, endPoint x: 532, endPoint y: 362, distance: 112.4
click at [426, 324] on input "All (1)" at bounding box center [430, 327] width 28 height 28
radio input "true"
click at [635, 358] on span "Ok" at bounding box center [627, 364] width 21 height 17
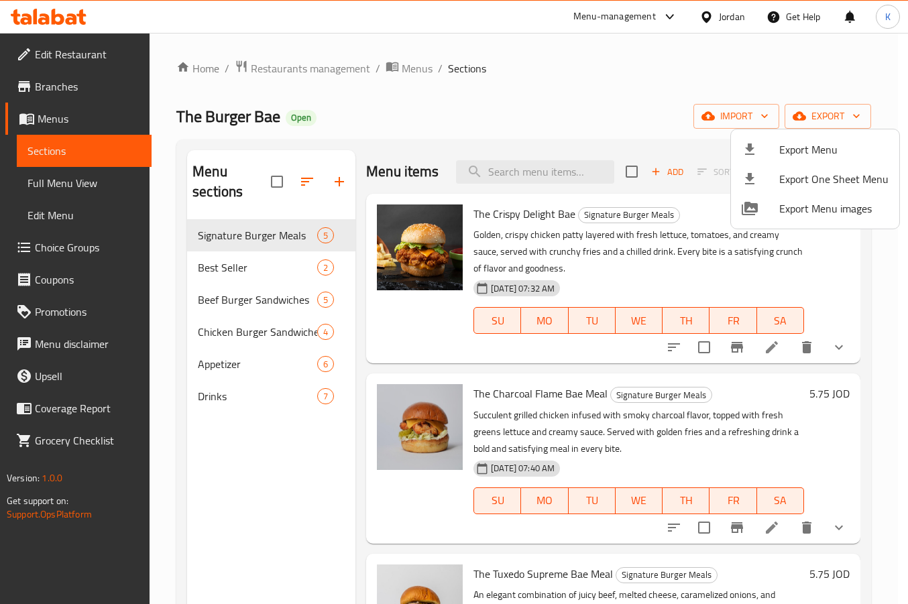
click at [722, 13] on div at bounding box center [454, 302] width 908 height 604
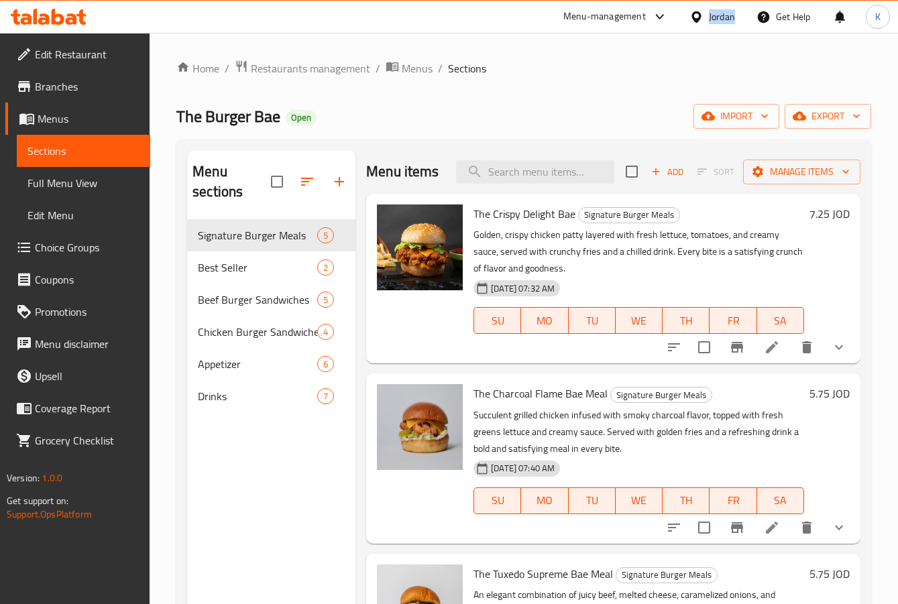
click at [722, 13] on div "Jordan" at bounding box center [721, 16] width 26 height 15
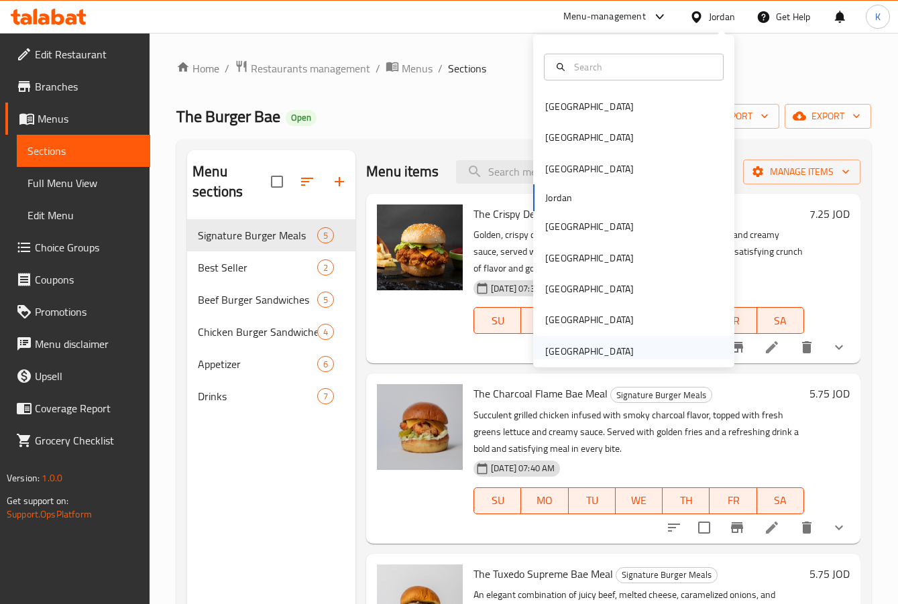
click at [598, 344] on div "[GEOGRAPHIC_DATA]" at bounding box center [589, 351] width 88 height 15
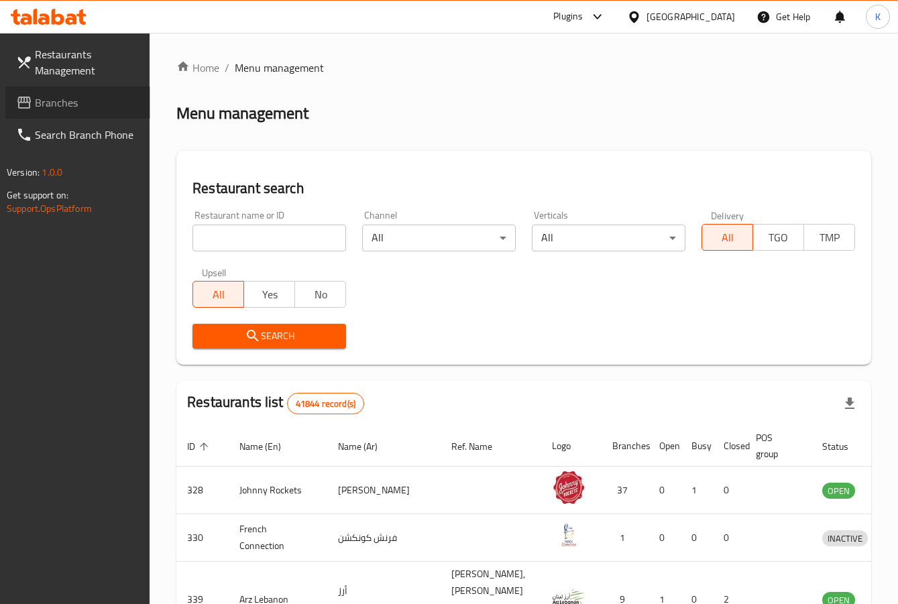
click at [81, 99] on span "Branches" at bounding box center [87, 103] width 105 height 16
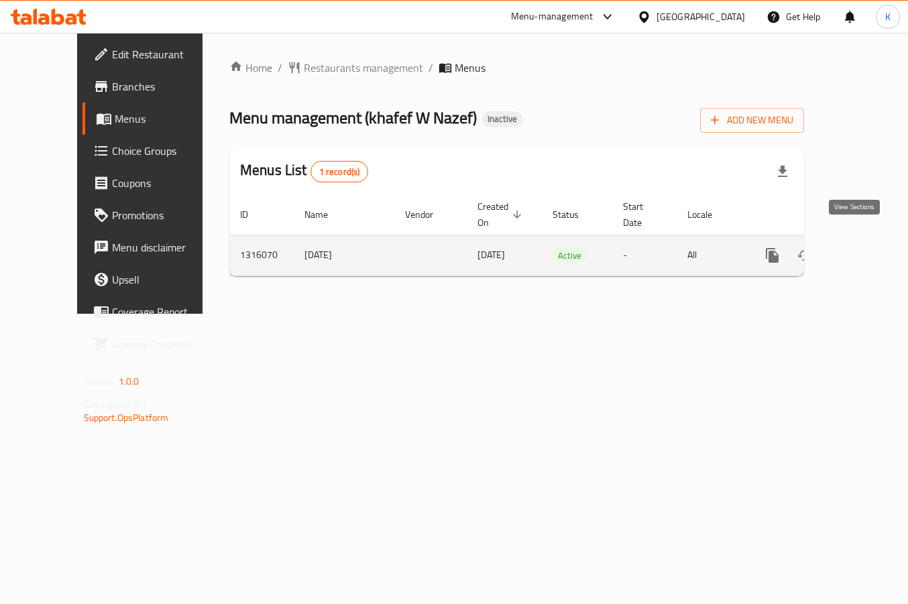
click at [861, 247] on icon "enhanced table" at bounding box center [869, 255] width 16 height 16
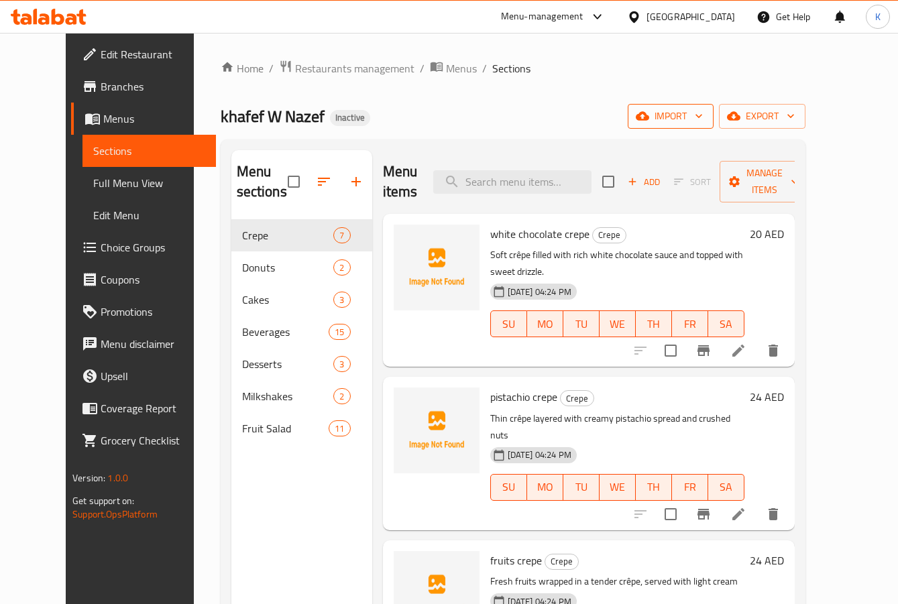
click at [702, 108] on span "import" at bounding box center [670, 116] width 64 height 17
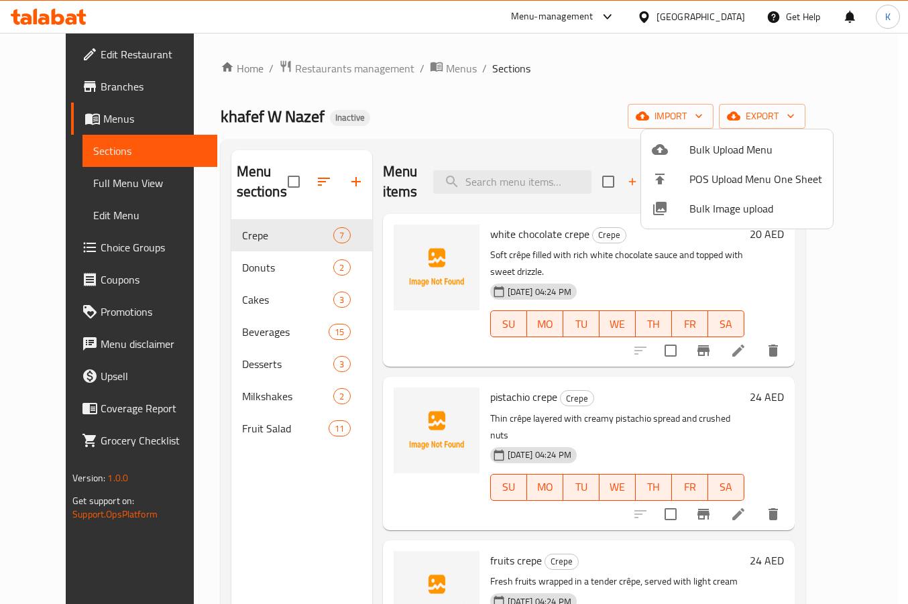
click at [735, 200] on span "Bulk Image upload" at bounding box center [755, 208] width 133 height 16
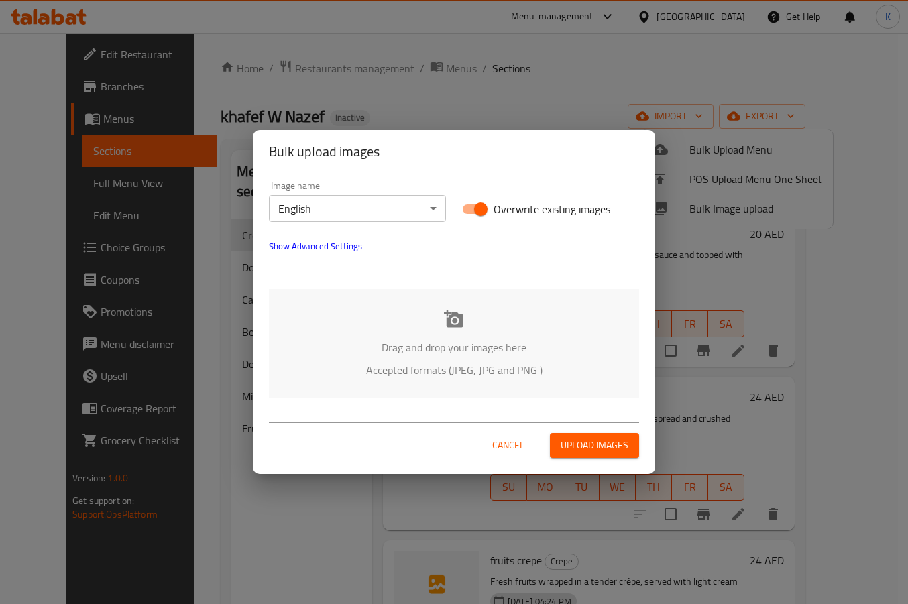
click at [436, 330] on div "Drag and drop your images here Accepted formats (JPEG, JPG and PNG )" at bounding box center [454, 343] width 370 height 109
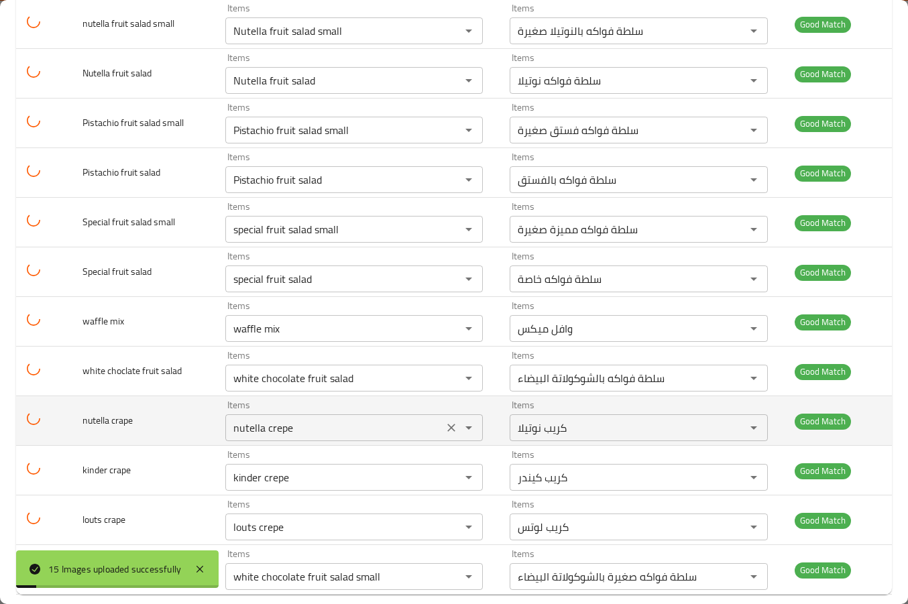
scroll to position [372, 0]
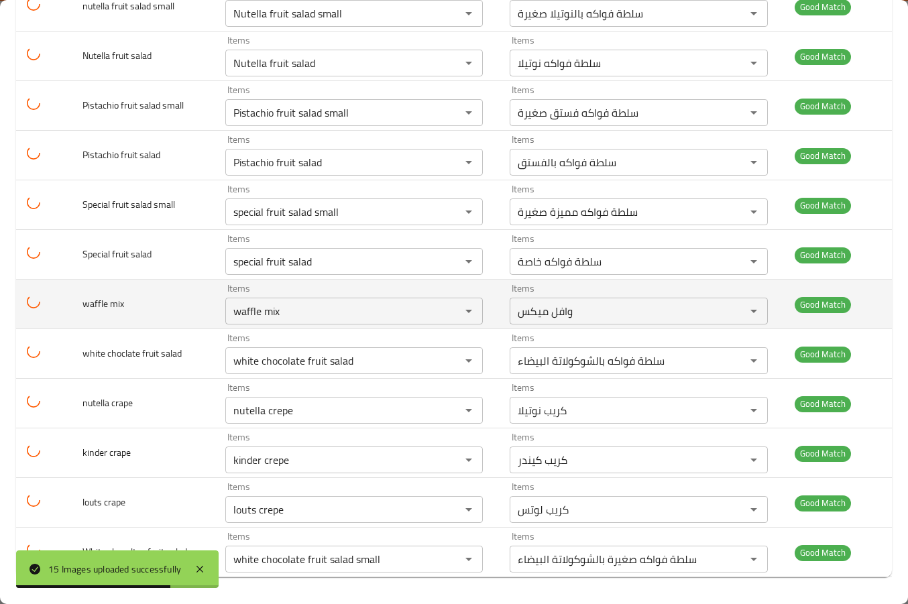
click at [490, 287] on td "Items waffle mix Items" at bounding box center [356, 305] width 284 height 50
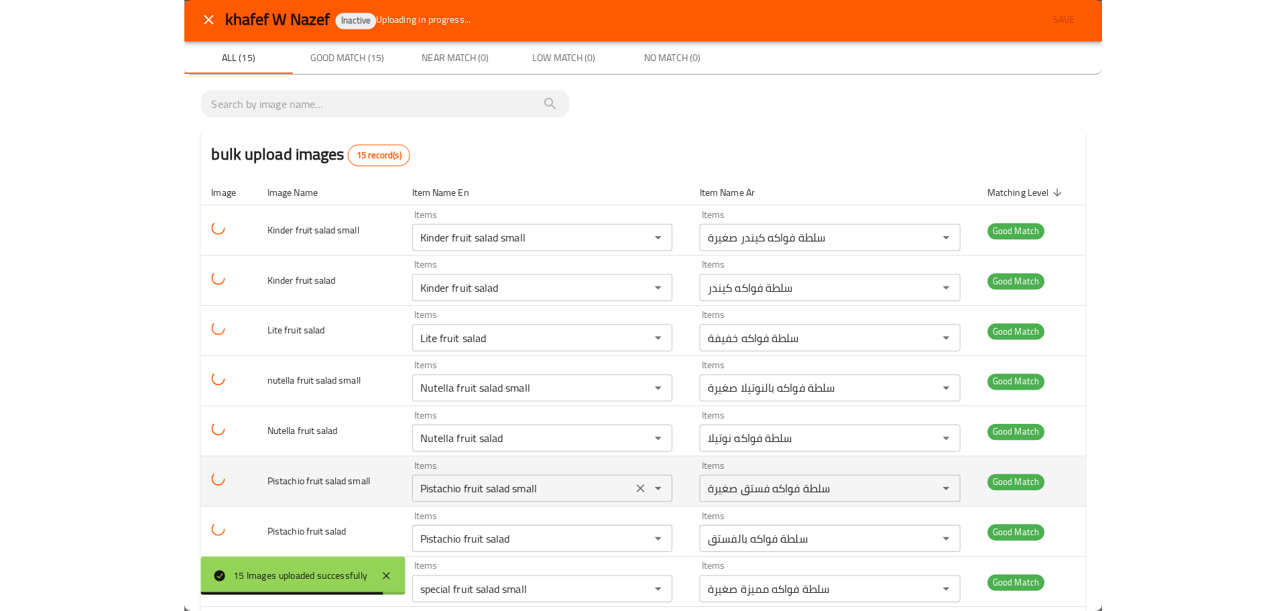
scroll to position [0, 0]
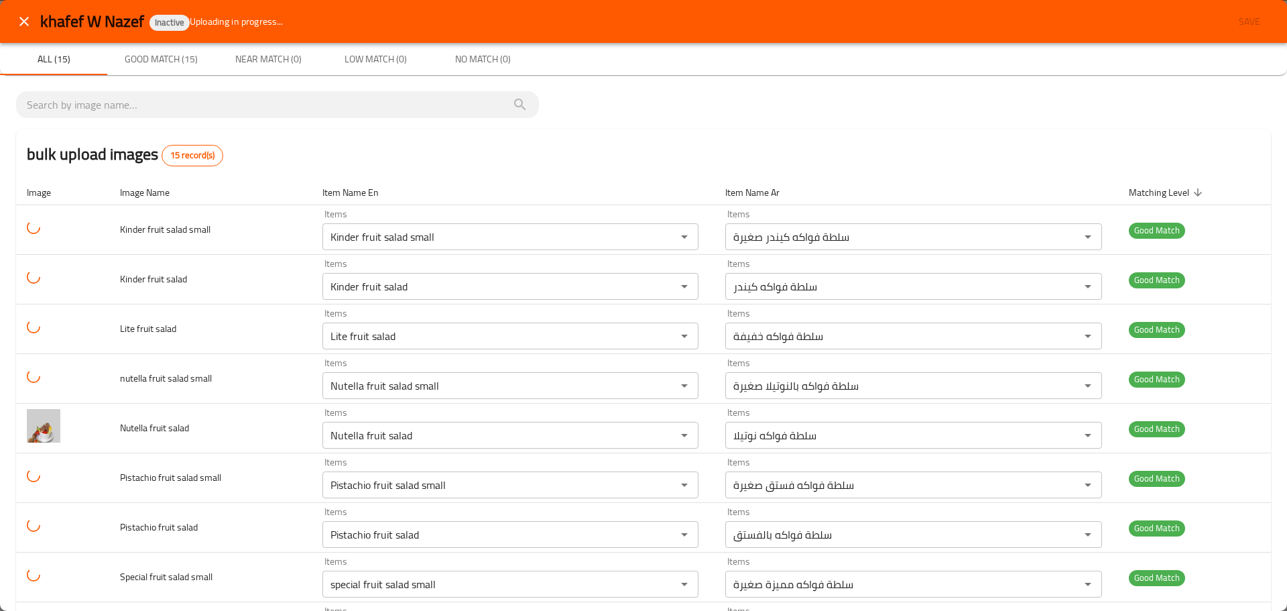
click at [540, 169] on div "bulk upload images 15 record(s)" at bounding box center [643, 154] width 1255 height 51
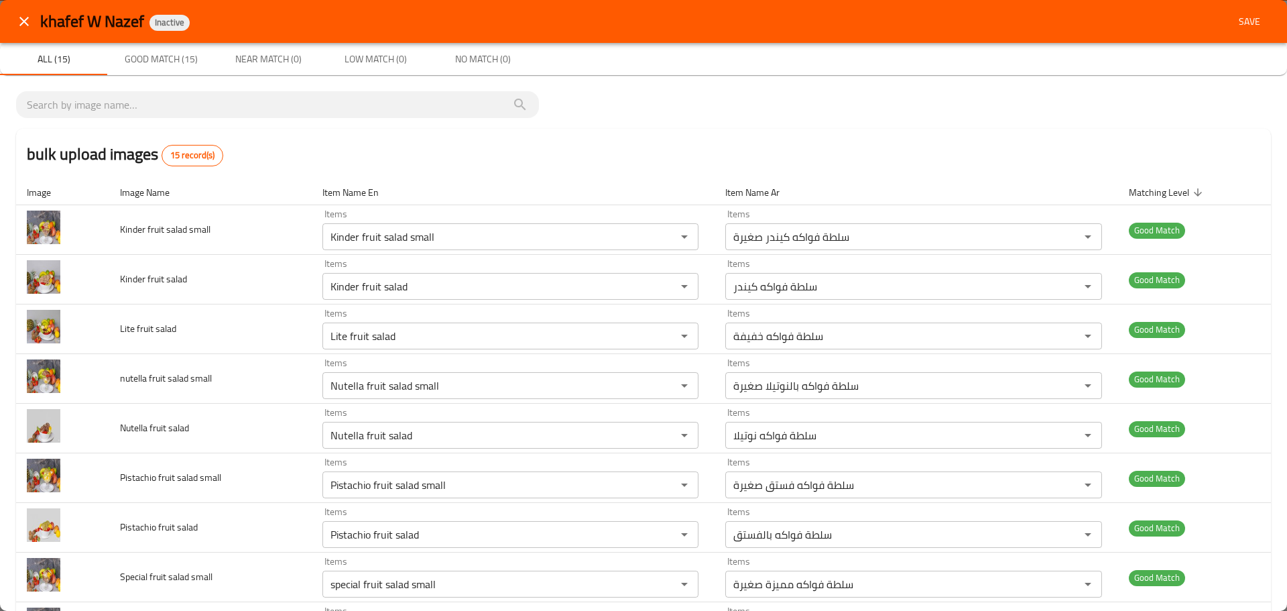
click at [907, 21] on span "Save" at bounding box center [1249, 21] width 32 height 17
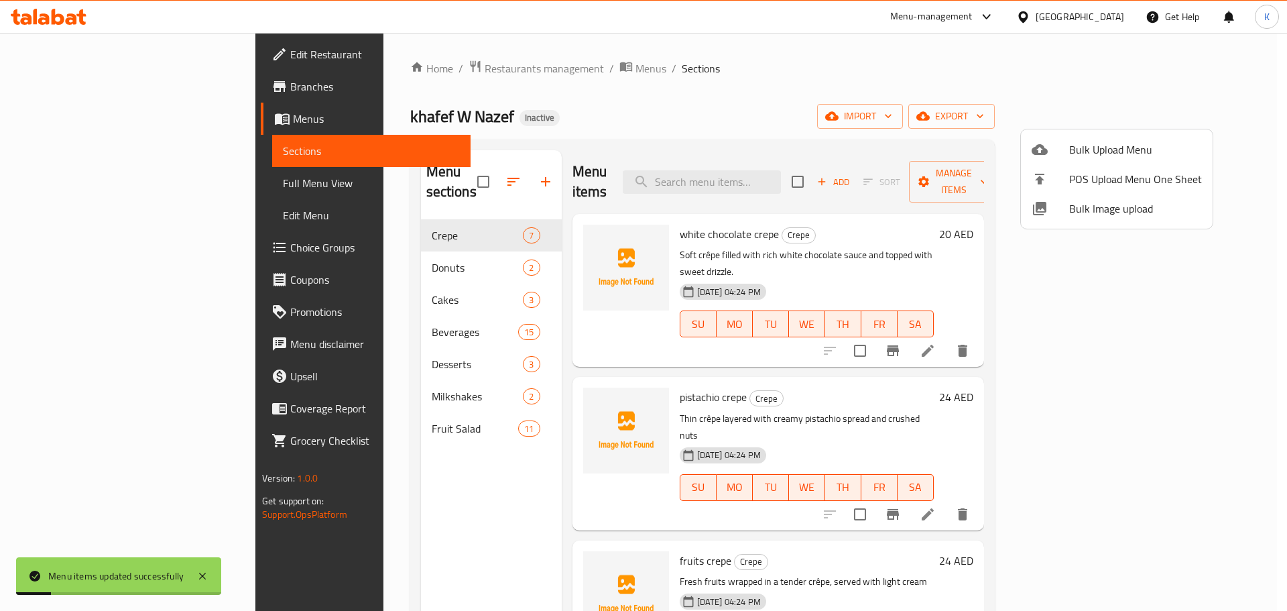
click at [767, 107] on div at bounding box center [643, 305] width 1287 height 611
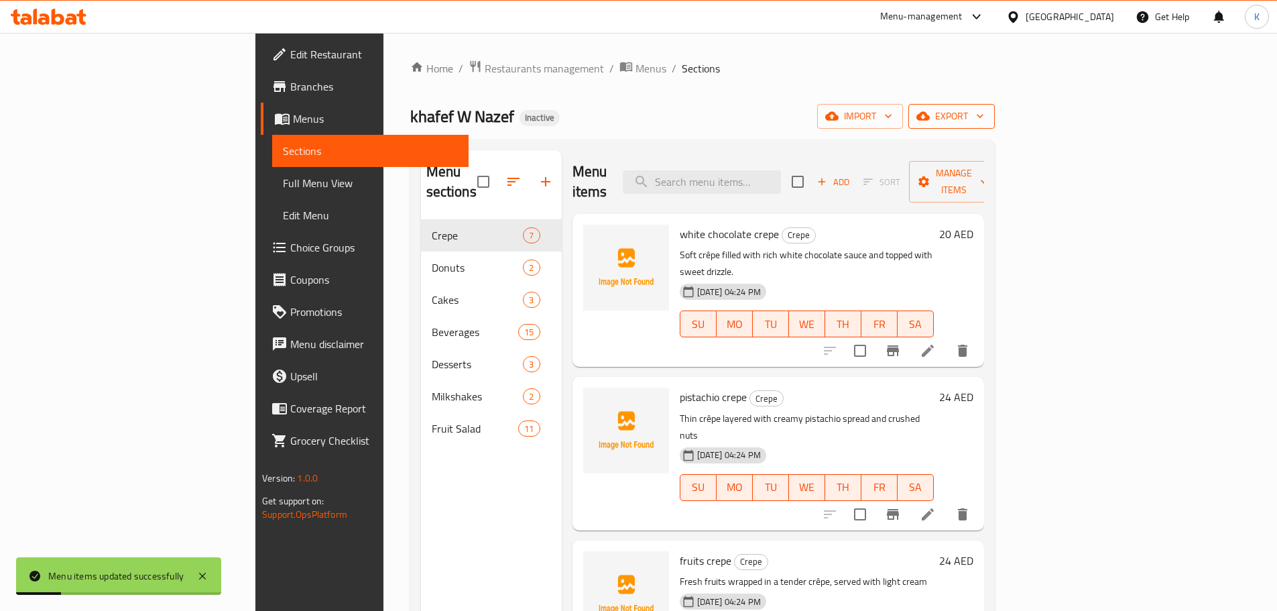
click at [907, 117] on span "export" at bounding box center [951, 116] width 65 height 17
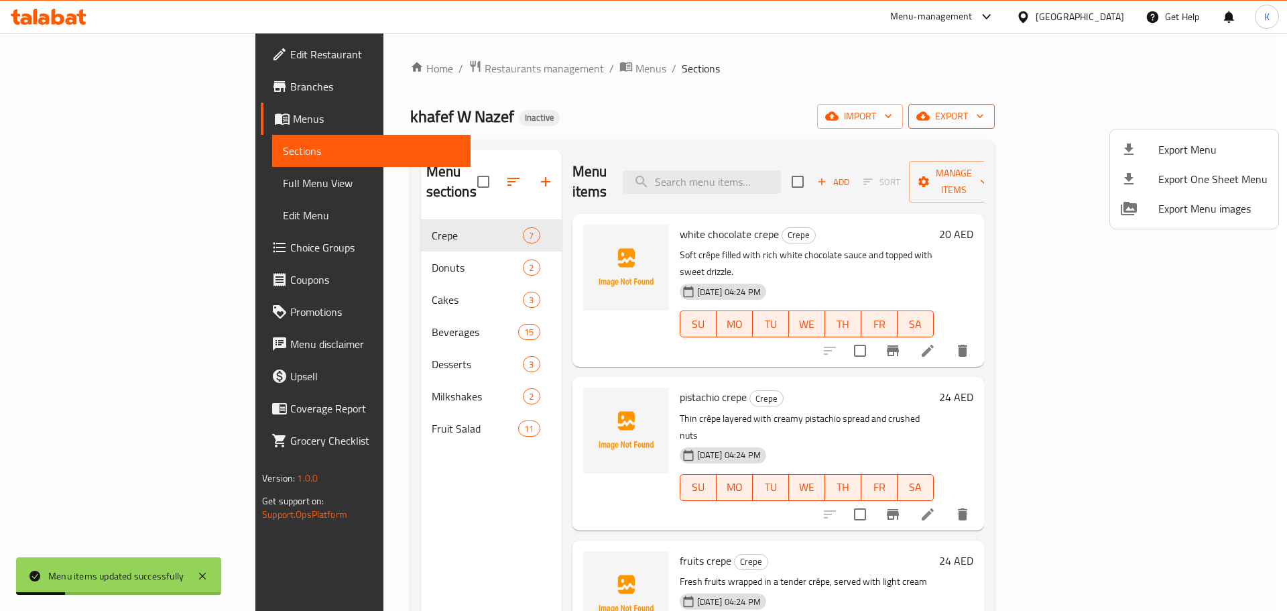
click at [907, 117] on div at bounding box center [643, 305] width 1287 height 611
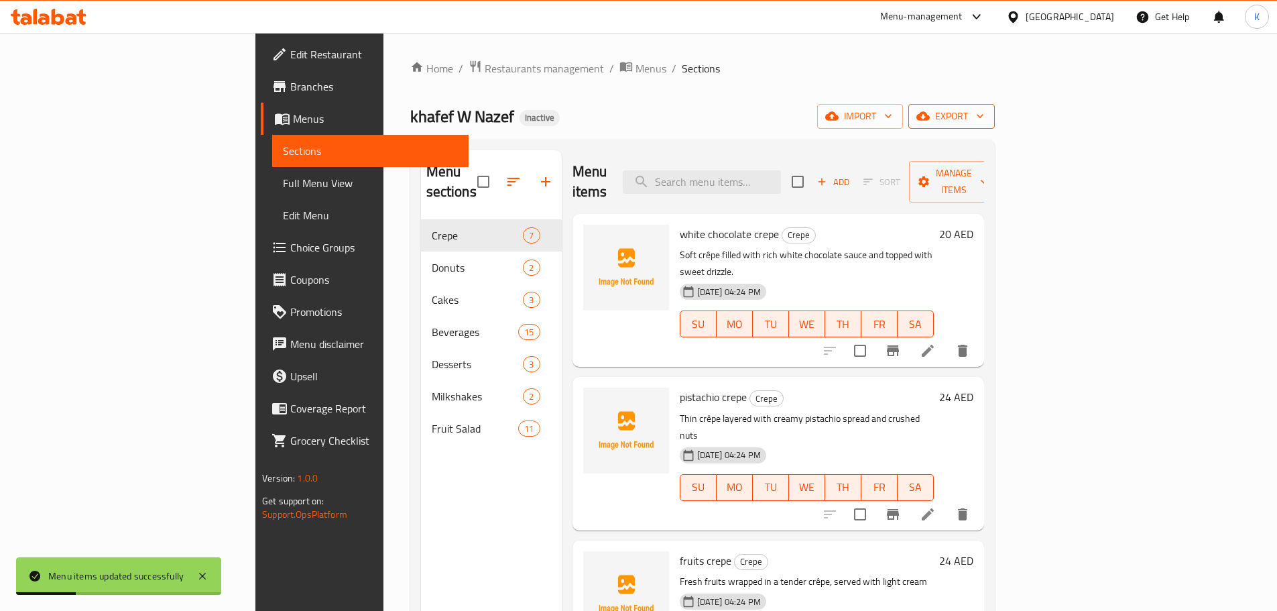
click at [907, 118] on span "export" at bounding box center [951, 116] width 65 height 17
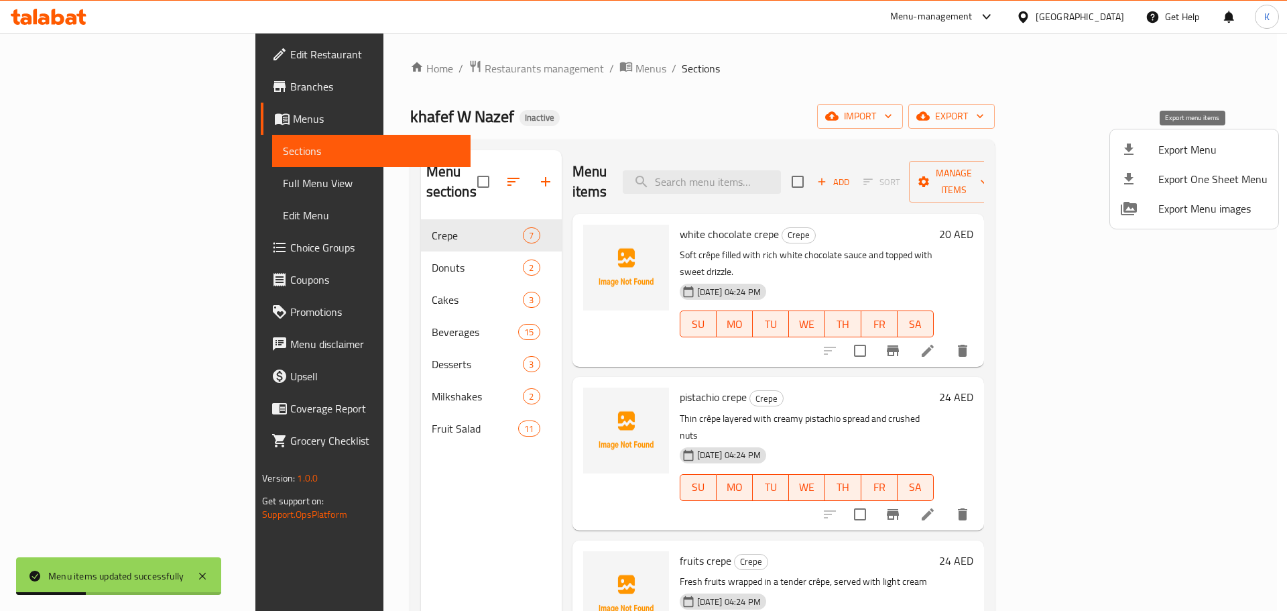
click at [907, 155] on span "Export Menu" at bounding box center [1212, 149] width 109 height 16
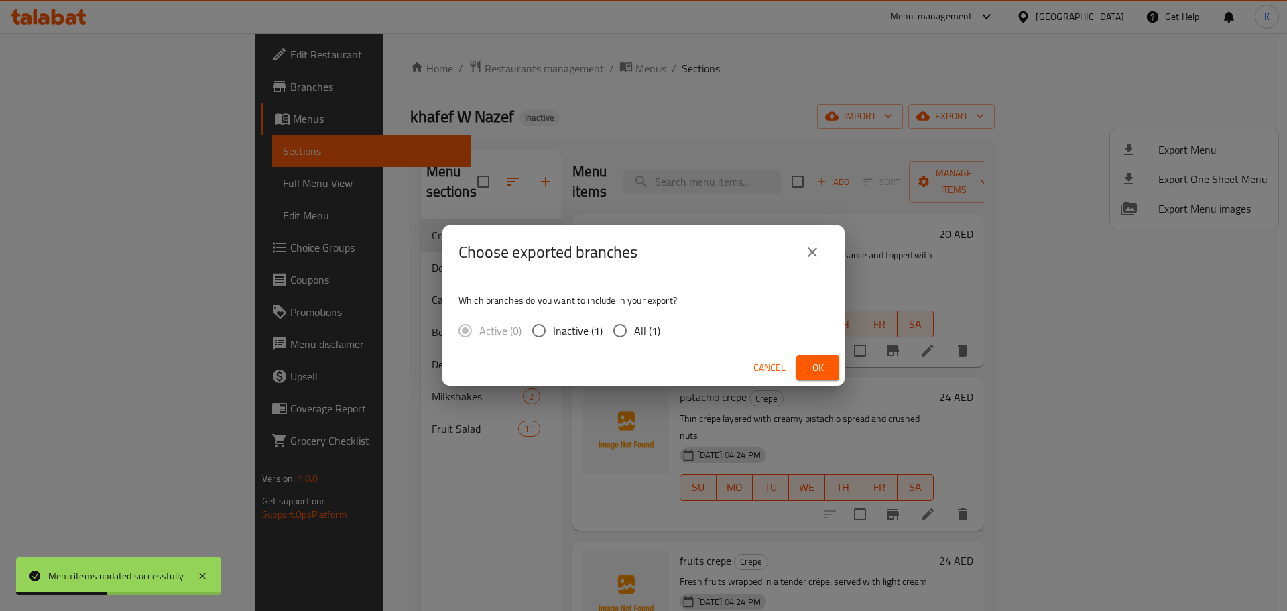
click at [652, 326] on span "All (1)" at bounding box center [647, 330] width 26 height 16
click at [634, 326] on input "All (1)" at bounding box center [620, 330] width 28 height 28
radio input "true"
click at [813, 365] on span "Ok" at bounding box center [817, 367] width 21 height 17
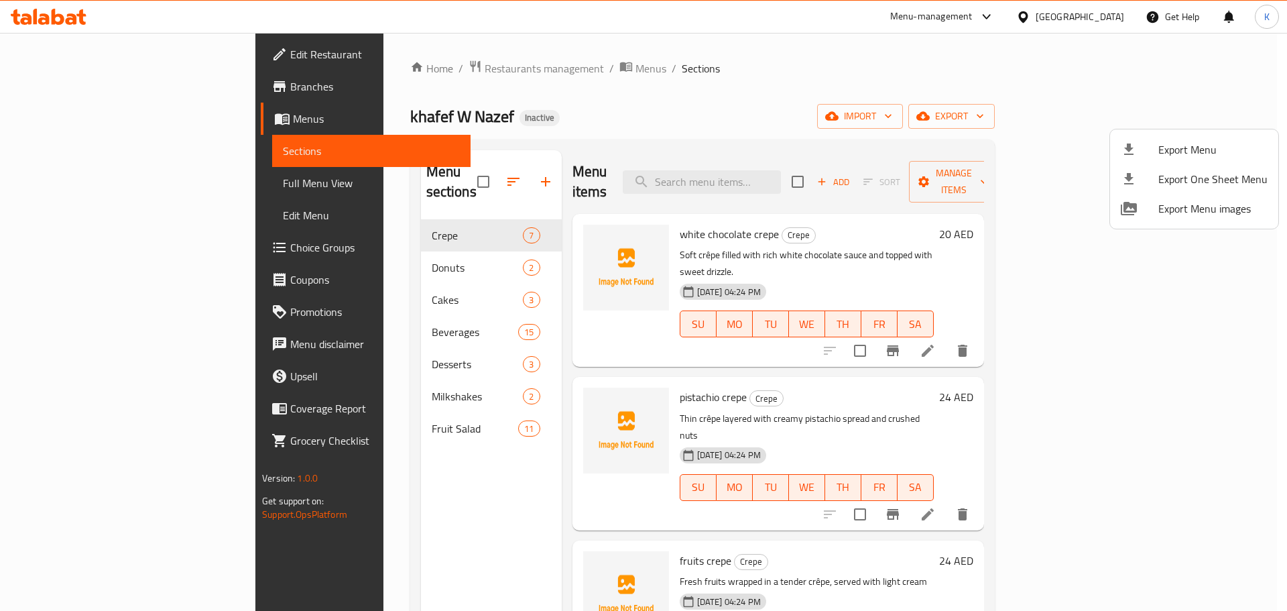
click at [907, 24] on div at bounding box center [643, 305] width 1287 height 611
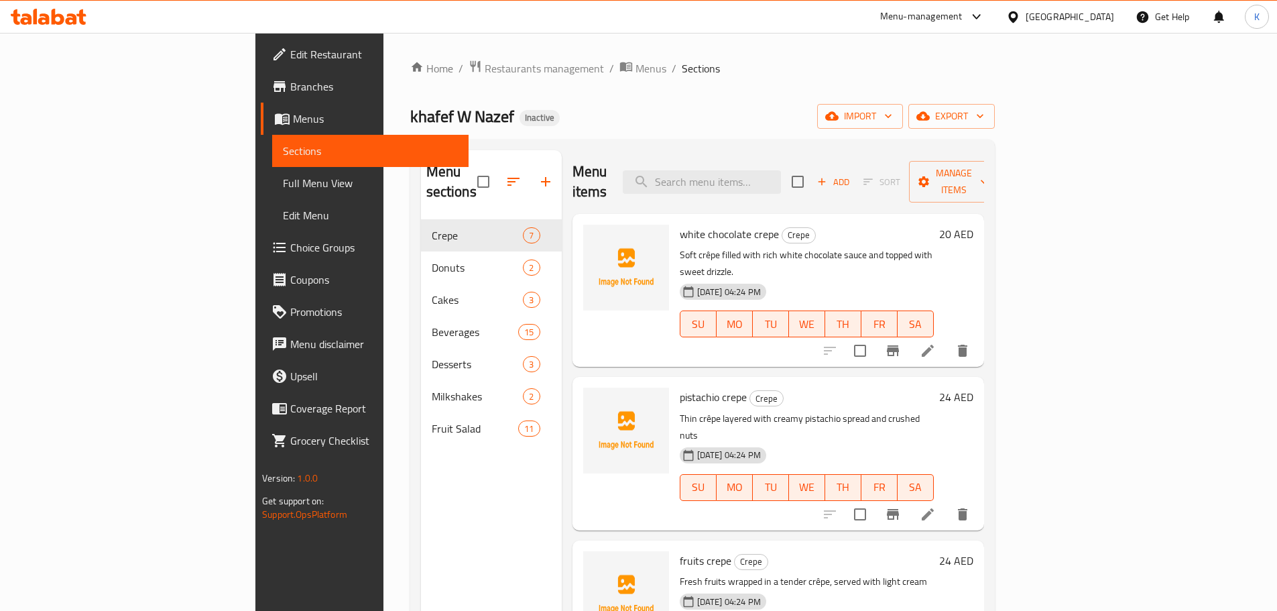
click at [907, 17] on div "[GEOGRAPHIC_DATA]" at bounding box center [1070, 16] width 88 height 15
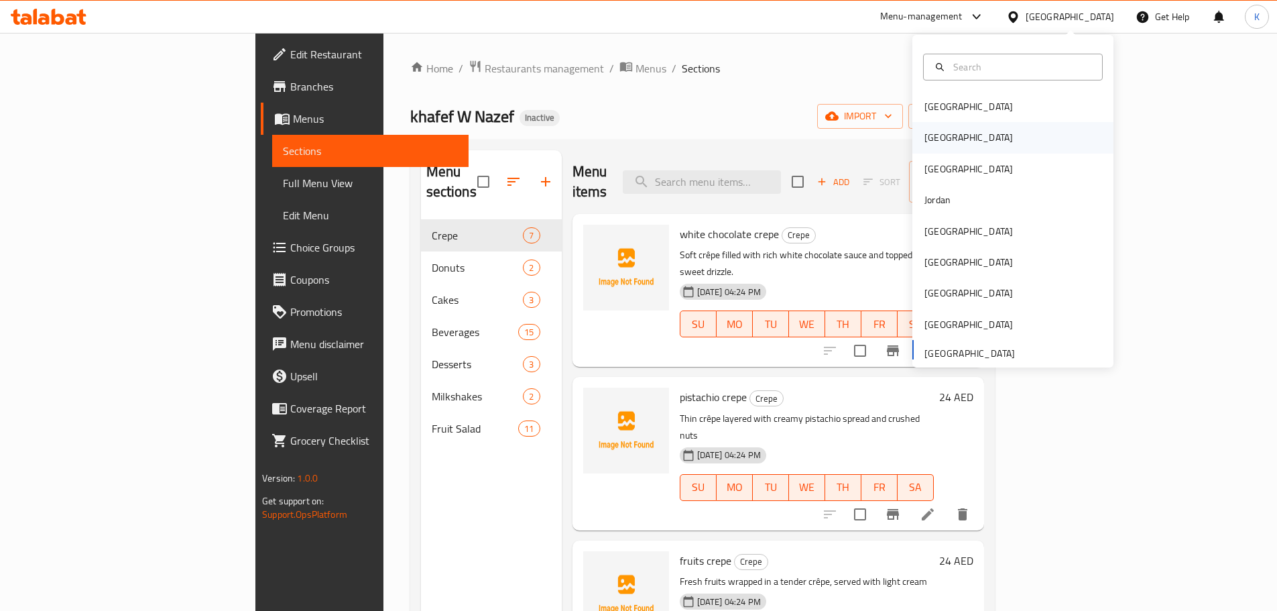
click at [907, 135] on div "[GEOGRAPHIC_DATA]" at bounding box center [968, 137] width 88 height 15
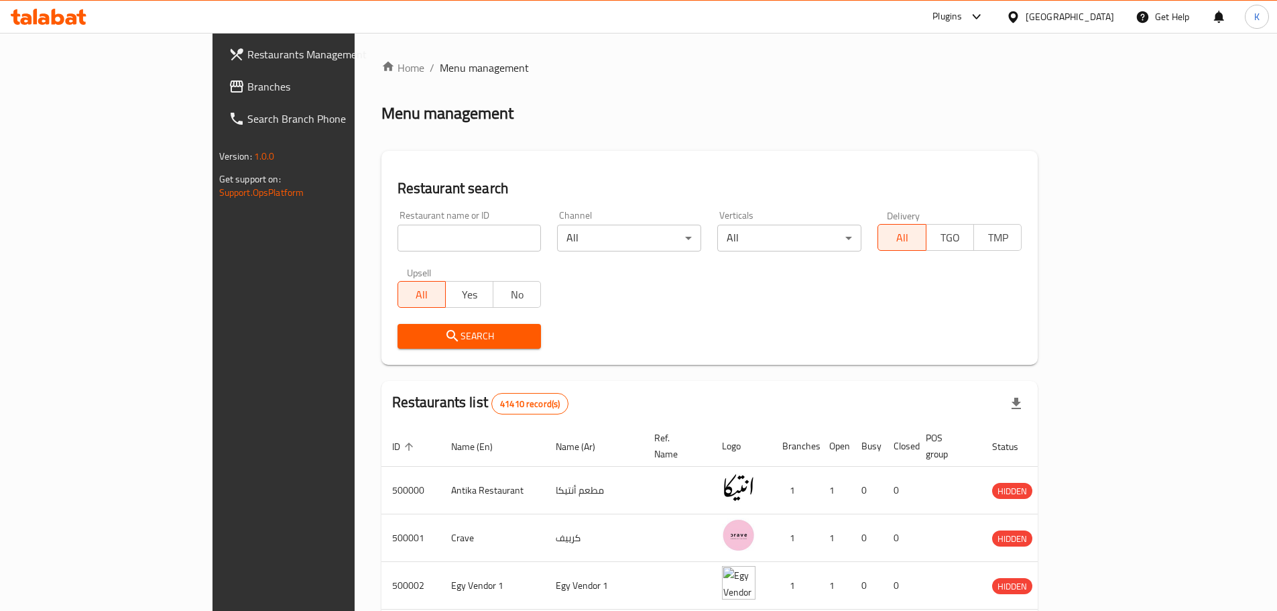
click at [247, 92] on span "Branches" at bounding box center [331, 86] width 168 height 16
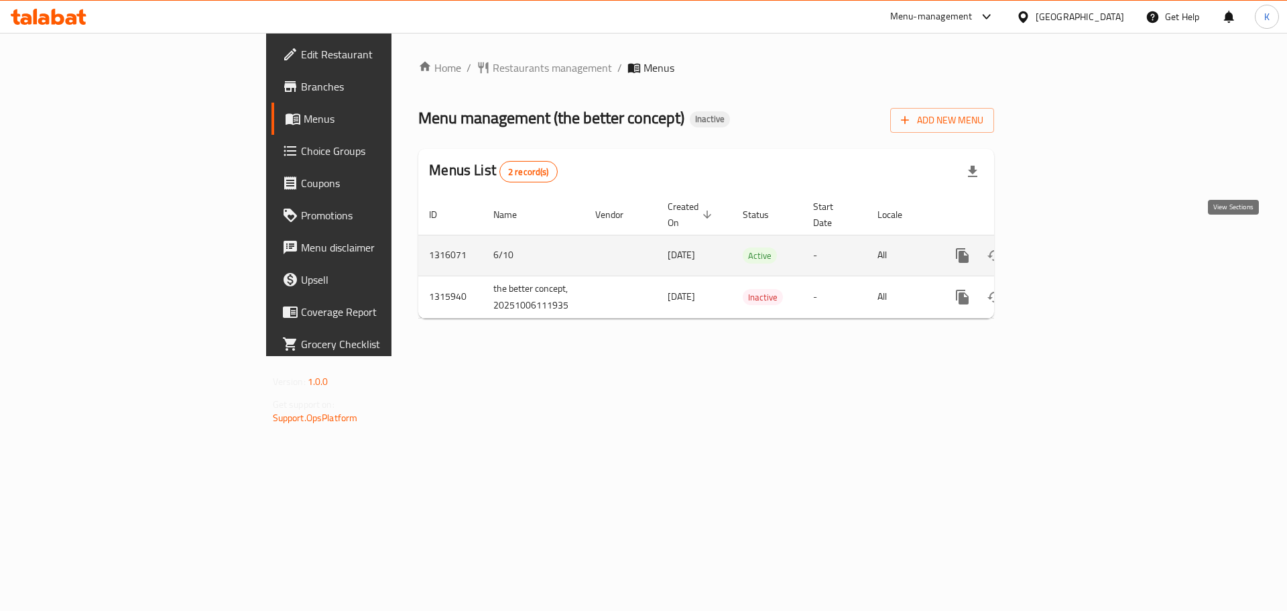
click at [1067, 247] on icon "enhanced table" at bounding box center [1059, 255] width 16 height 16
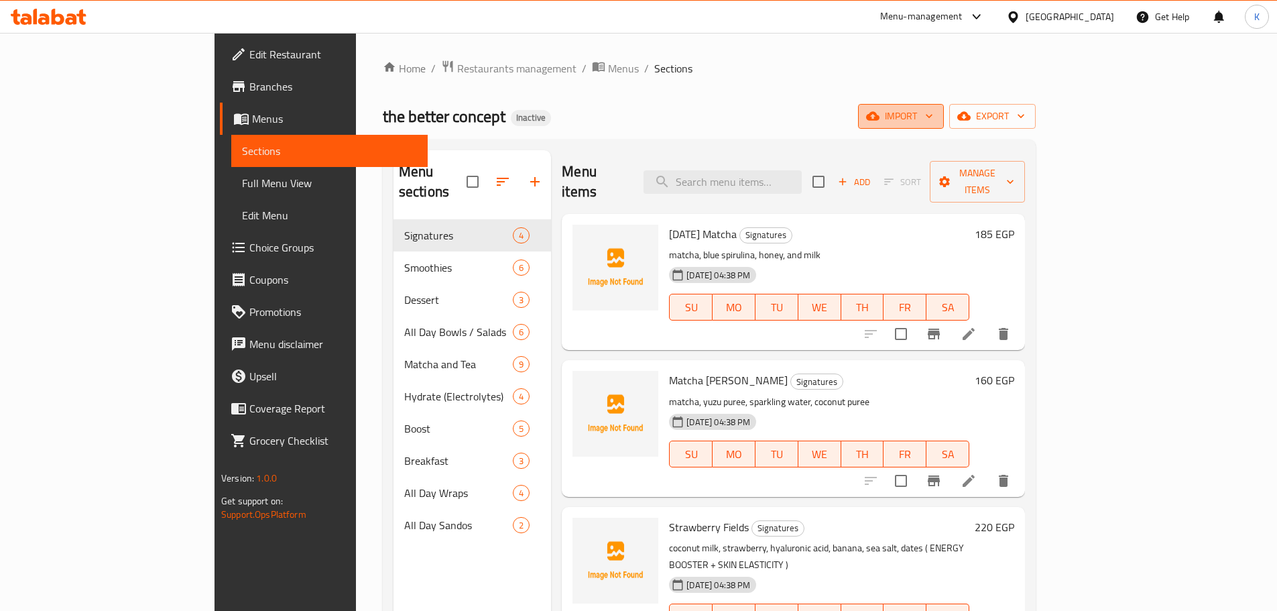
click at [933, 121] on span "import" at bounding box center [901, 116] width 64 height 17
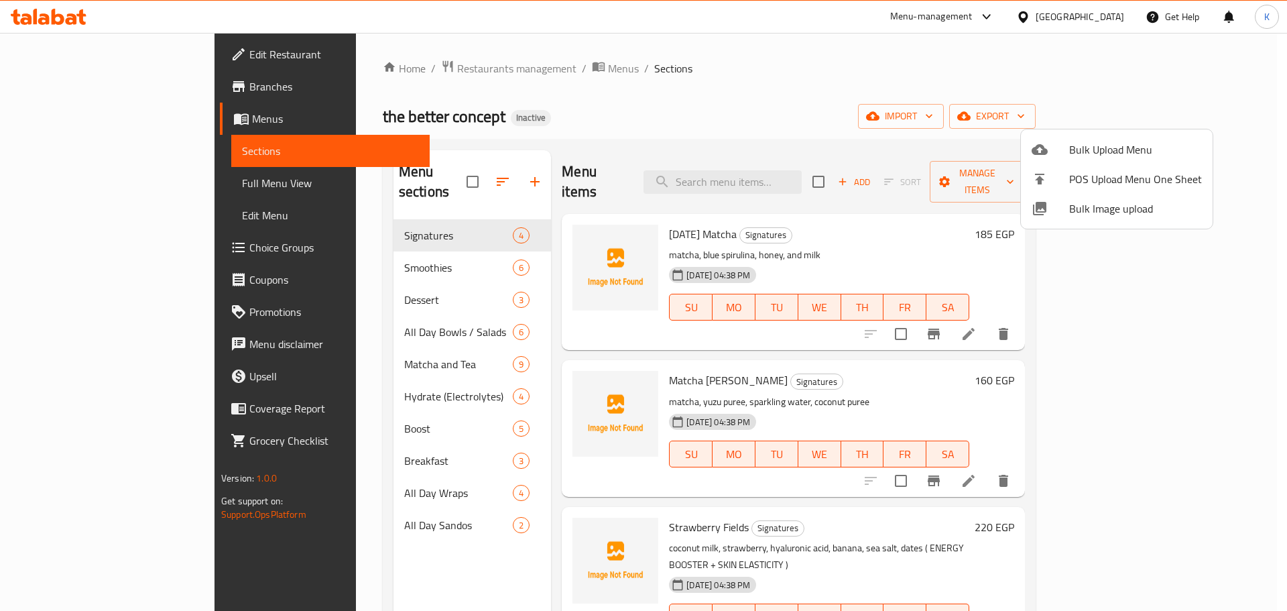
click at [1094, 206] on span "Bulk Image upload" at bounding box center [1135, 208] width 133 height 16
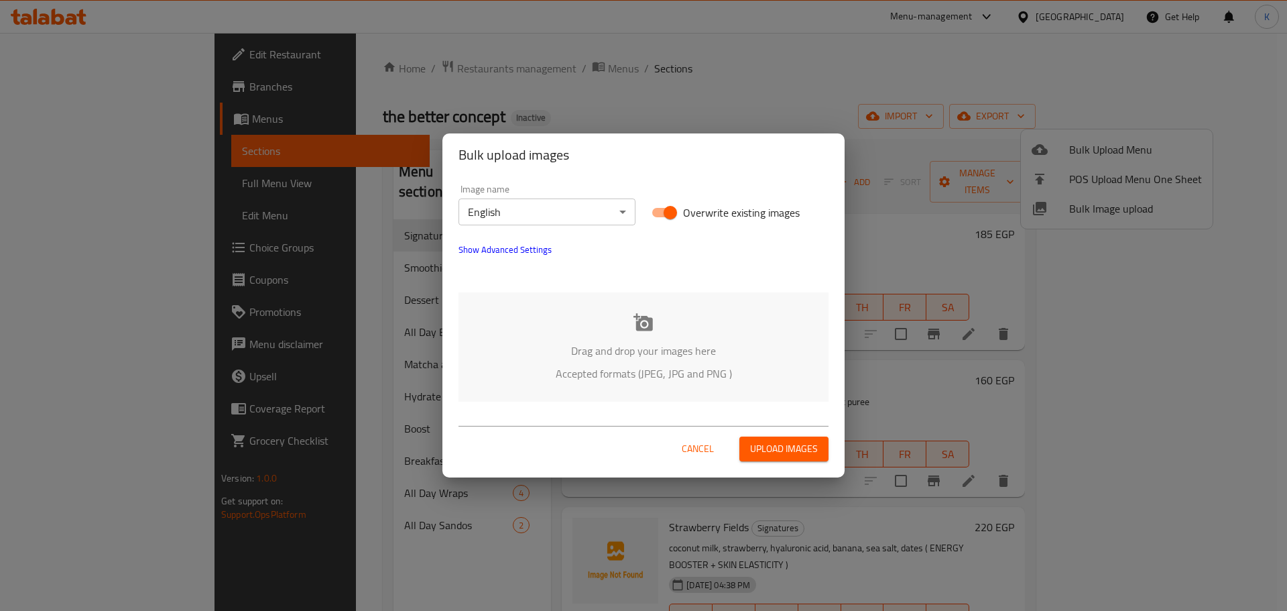
click at [631, 345] on p "Drag and drop your images here" at bounding box center [644, 351] width 330 height 16
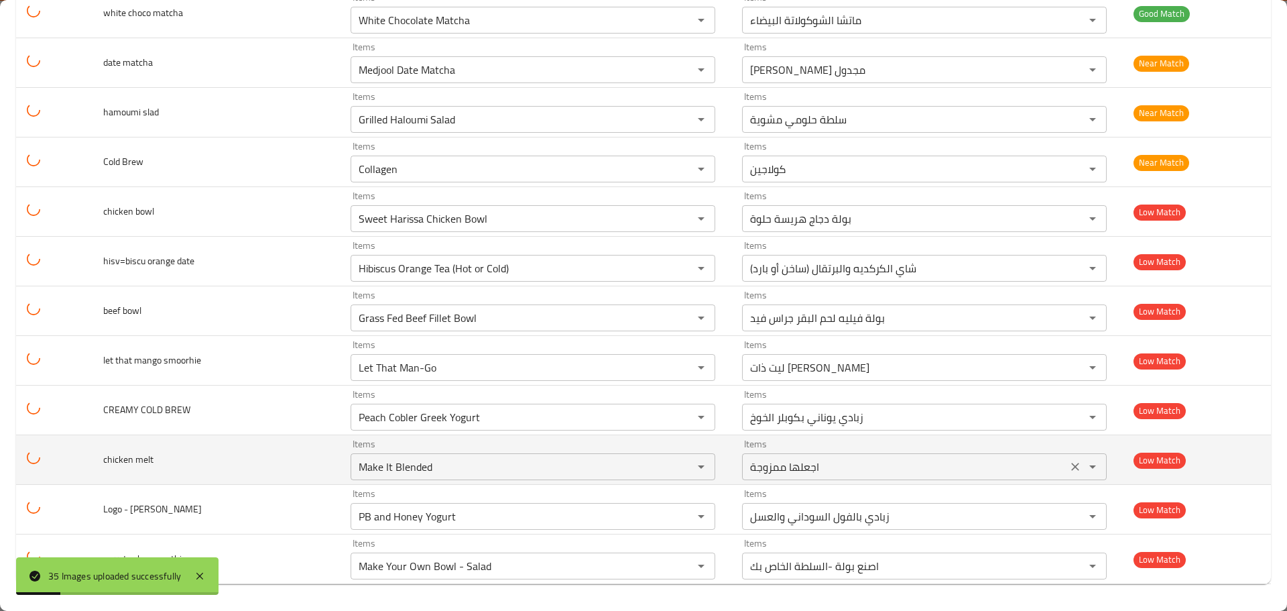
scroll to position [1290, 0]
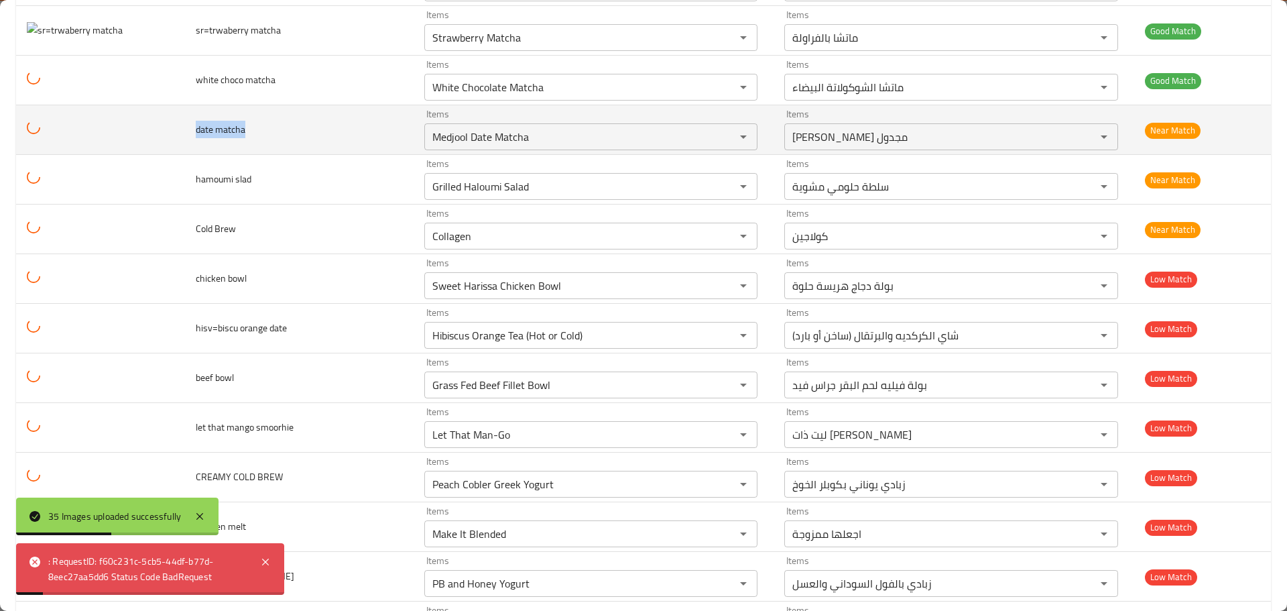
drag, startPoint x: 170, startPoint y: 131, endPoint x: 113, endPoint y: 127, distance: 57.1
click at [113, 127] on tr "date matcha Items Medjool Date Matcha Items Items ماتشا تمر مجدول Items Near Ma…" at bounding box center [643, 130] width 1255 height 50
copy span "date matcha"
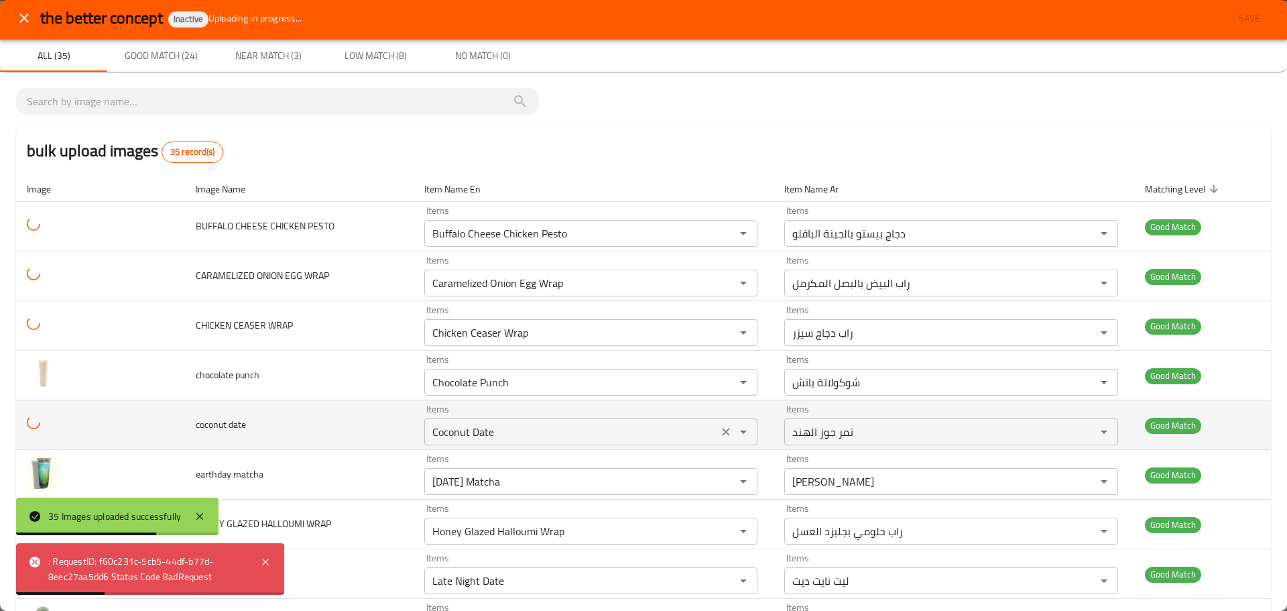
scroll to position [0, 0]
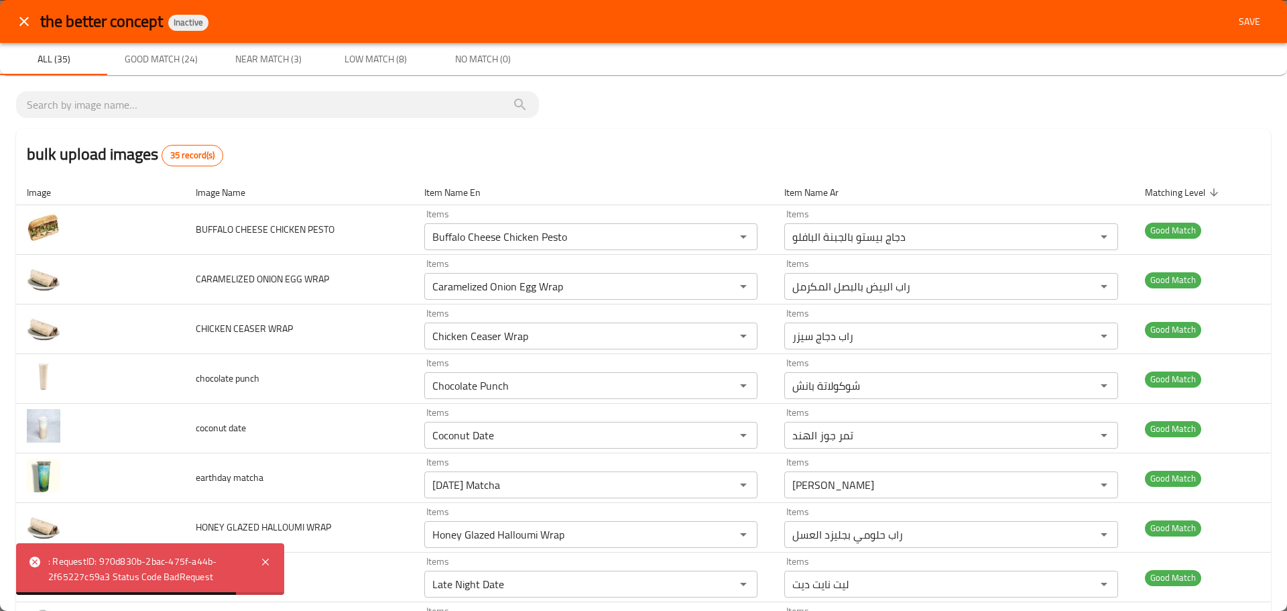
click at [26, 21] on icon "close" at bounding box center [24, 21] width 16 height 16
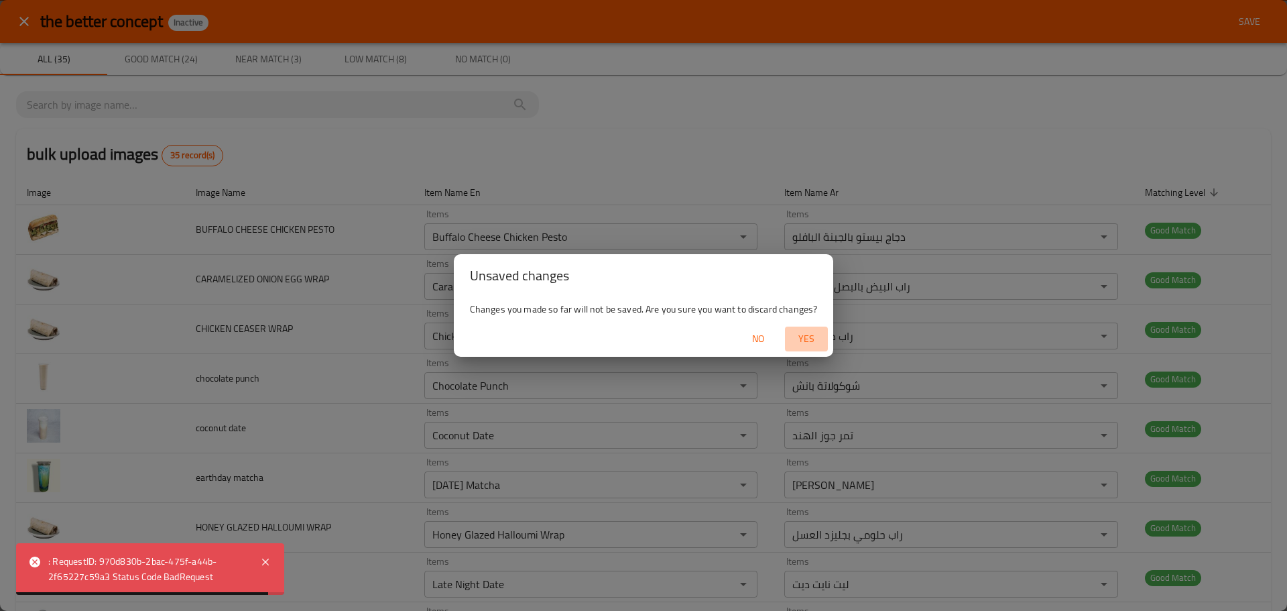
click at [806, 342] on span "Yes" at bounding box center [806, 338] width 32 height 17
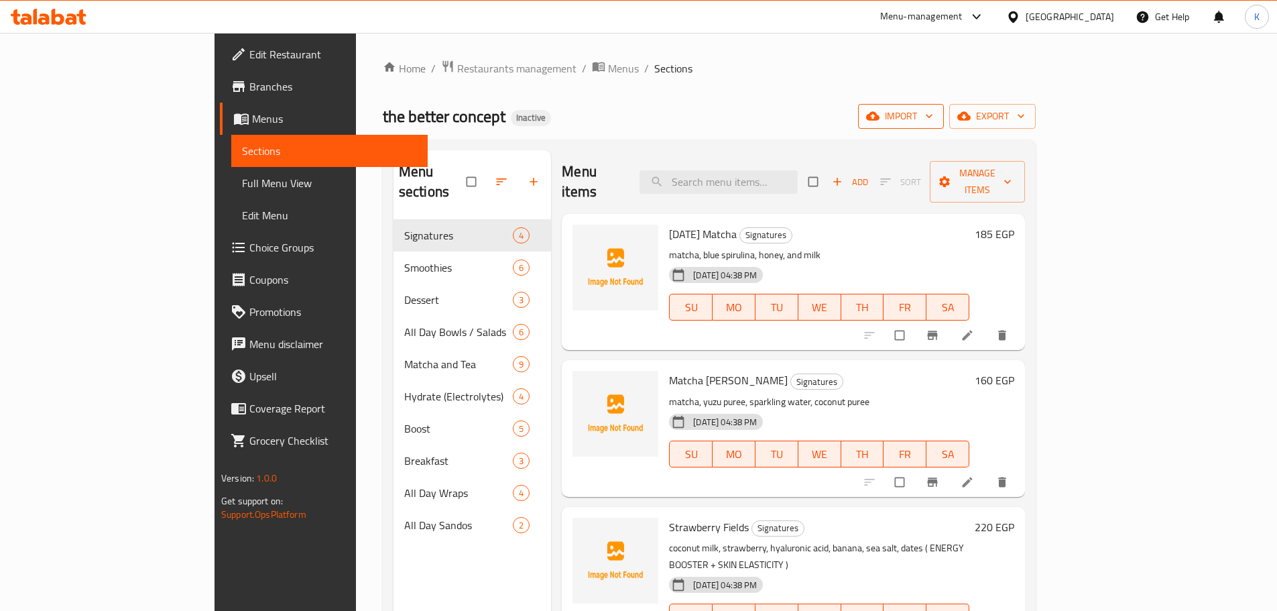
click at [944, 107] on button "import" at bounding box center [901, 116] width 86 height 25
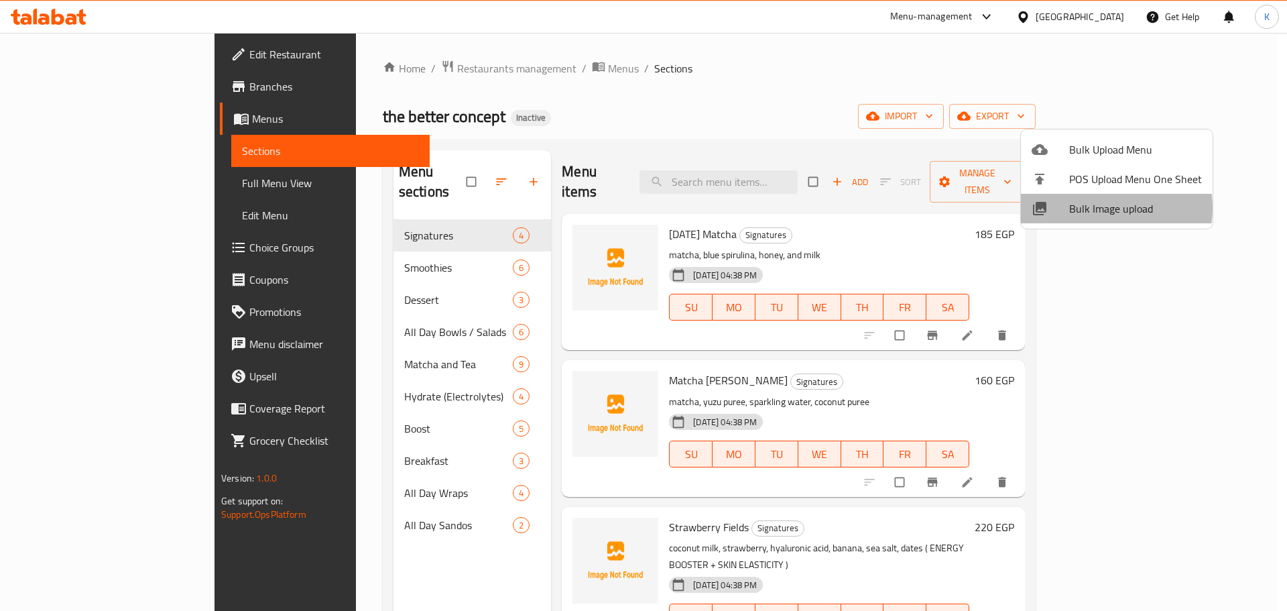
click at [1105, 208] on span "Bulk Image upload" at bounding box center [1135, 208] width 133 height 16
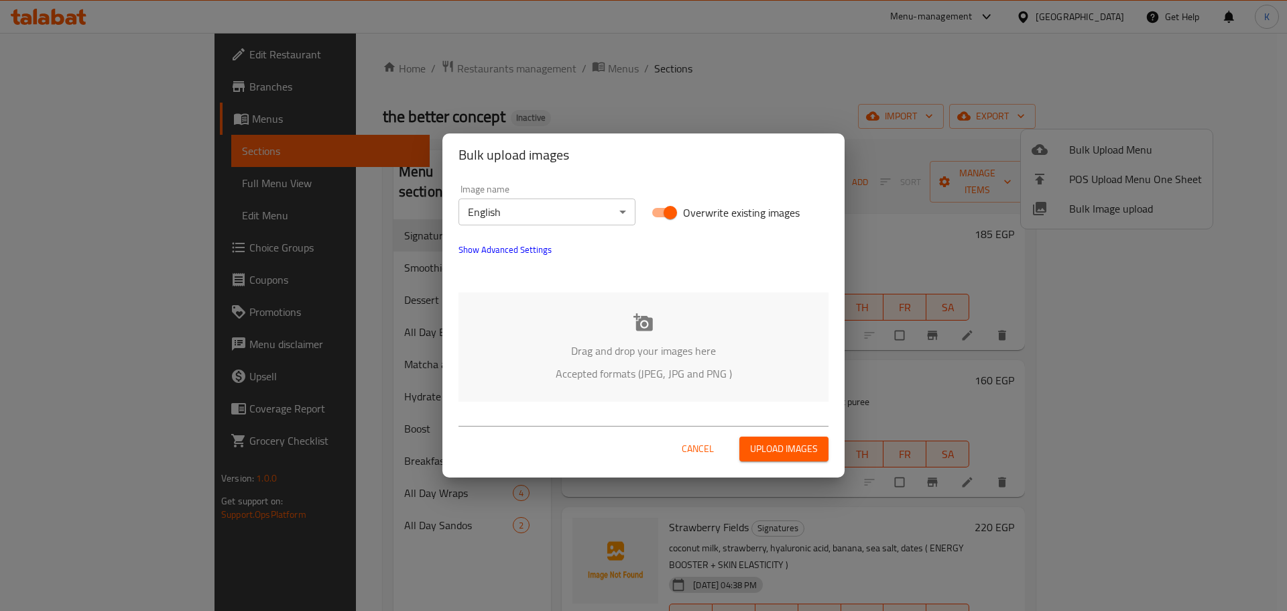
click at [635, 391] on div "Drag and drop your images here Accepted formats (JPEG, JPG and PNG )" at bounding box center [643, 346] width 370 height 109
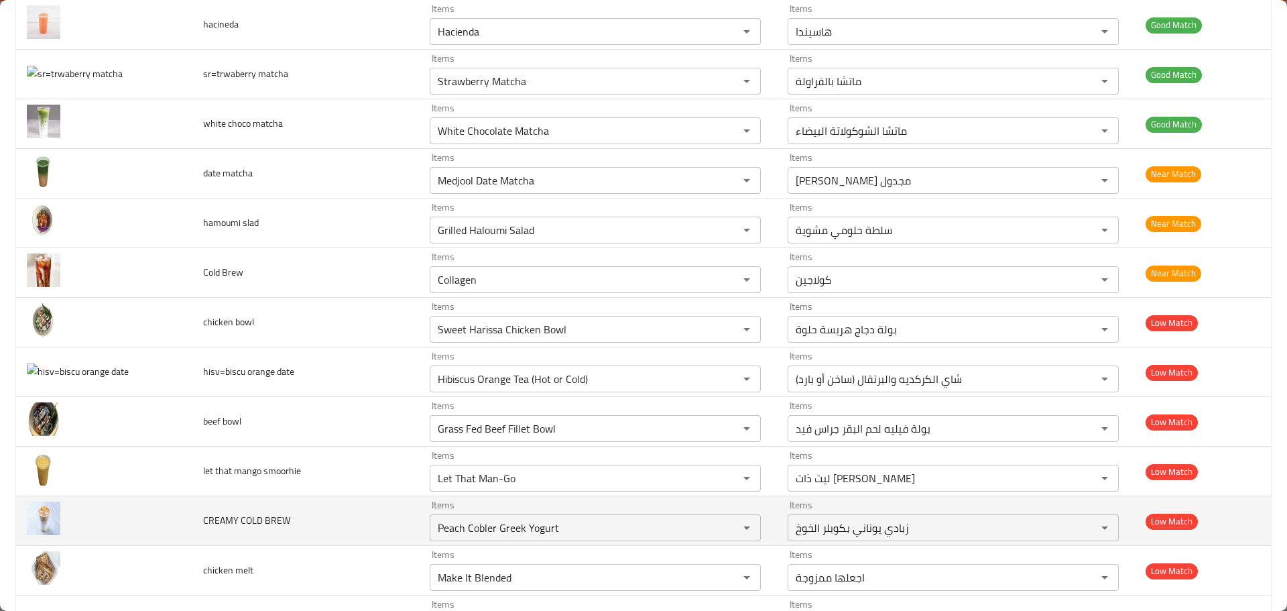
scroll to position [1357, 0]
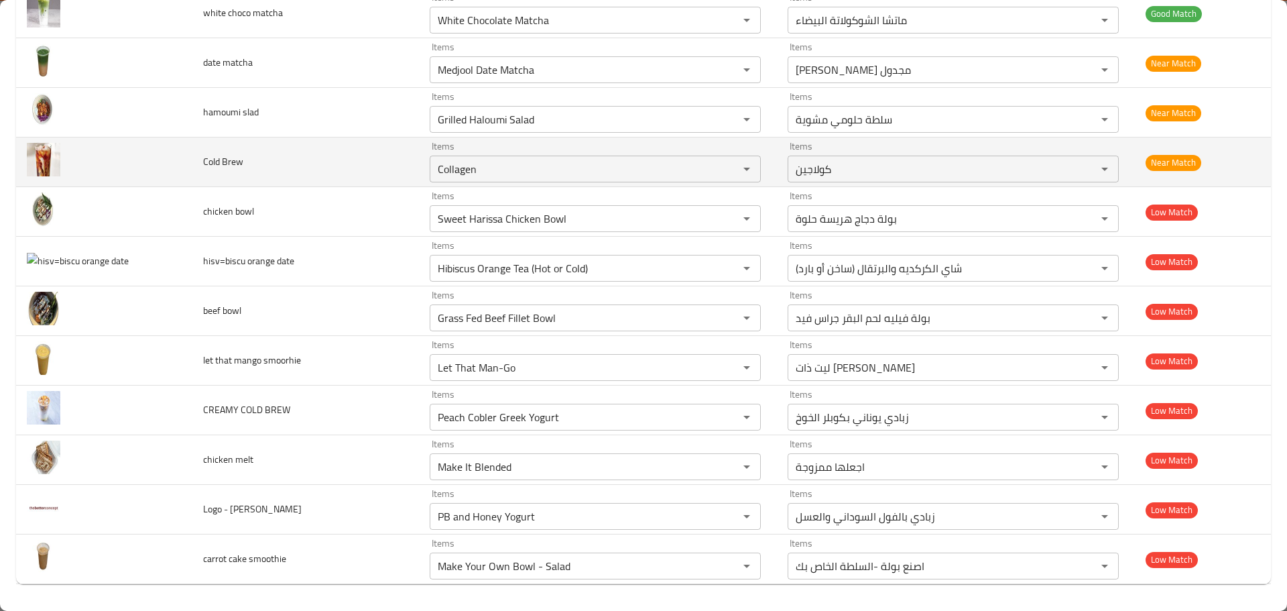
drag, startPoint x: 489, startPoint y: 173, endPoint x: 328, endPoint y: 169, distance: 160.9
click at [328, 169] on tr "Cold Brew Items Collagen Items Items كولاجين Items Near Match" at bounding box center [643, 162] width 1255 height 50
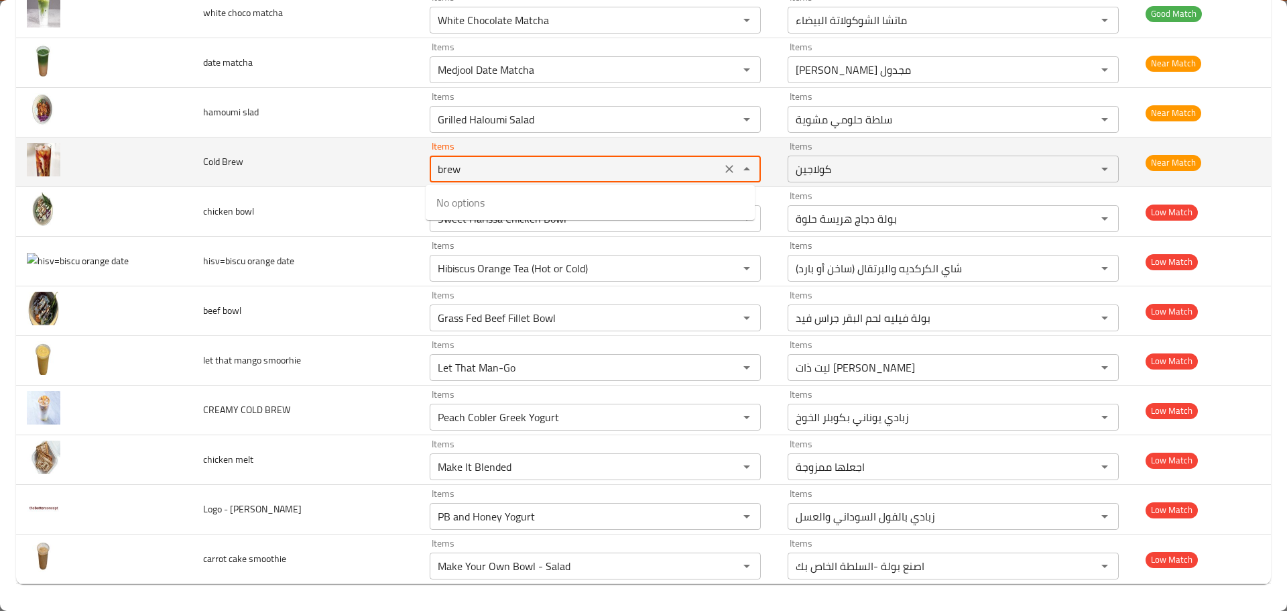
type Brew "Collagen"
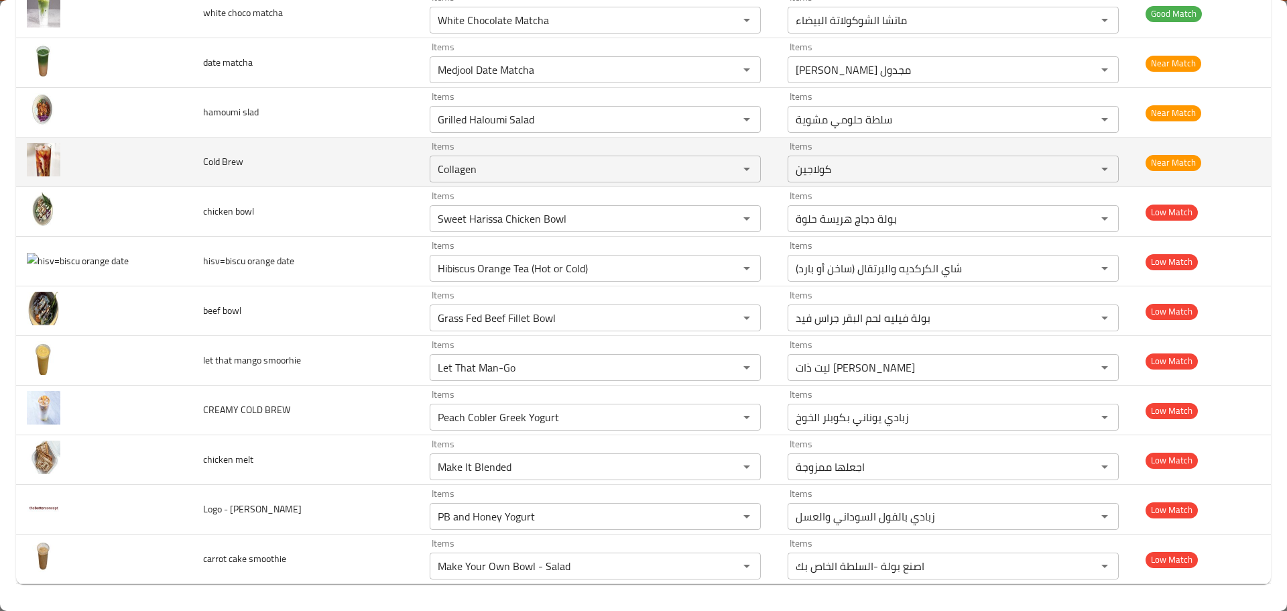
click at [326, 164] on td "Cold Brew" at bounding box center [305, 162] width 227 height 50
click at [724, 166] on icon "Clear" at bounding box center [729, 168] width 13 height 13
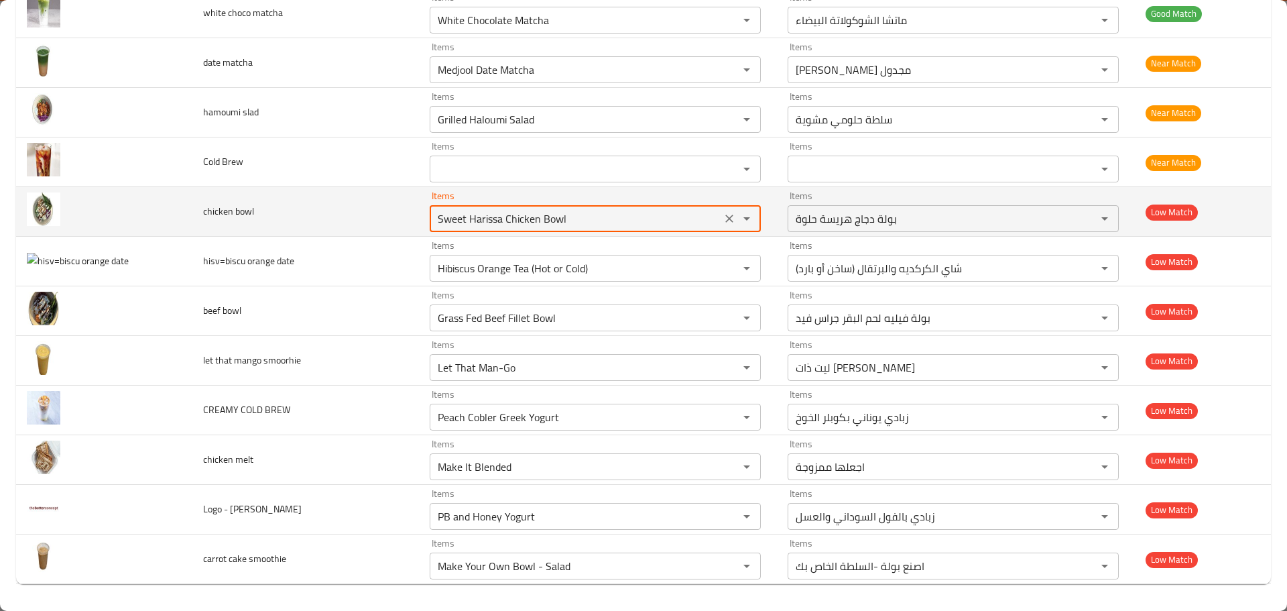
click at [487, 223] on bowl "Sweet Harissa Chicken Bowl" at bounding box center [576, 218] width 284 height 19
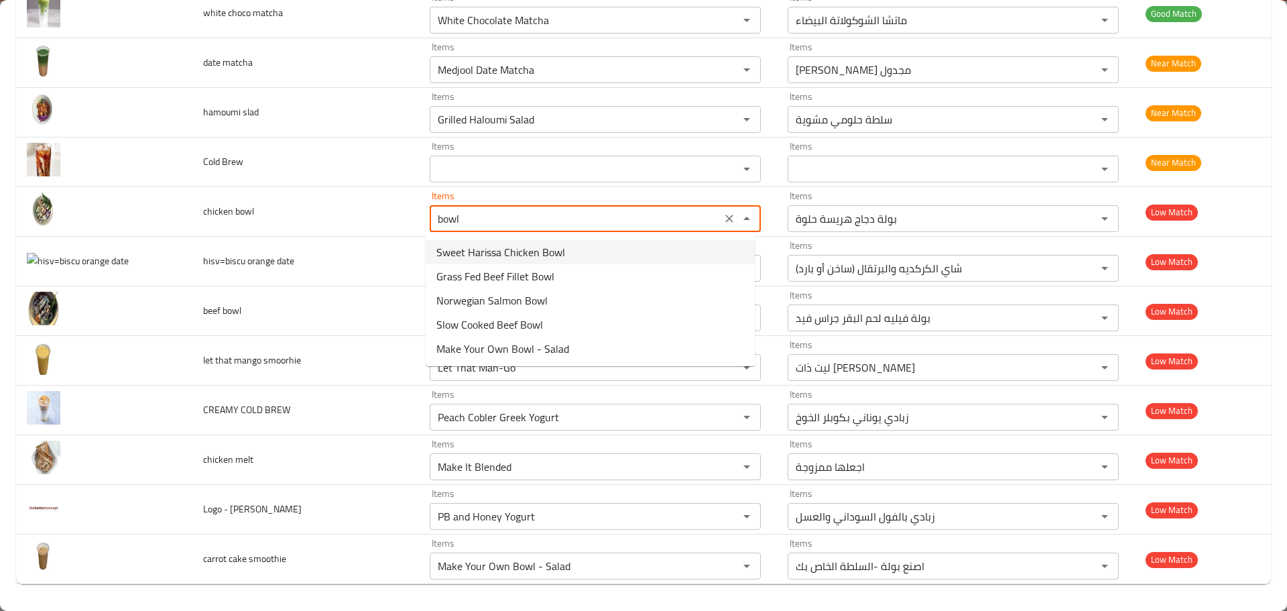
click at [450, 245] on span "Sweet Harissa Chicken Bowl" at bounding box center [500, 252] width 129 height 16
type bowl "Sweet Harissa Chicken Bowl"
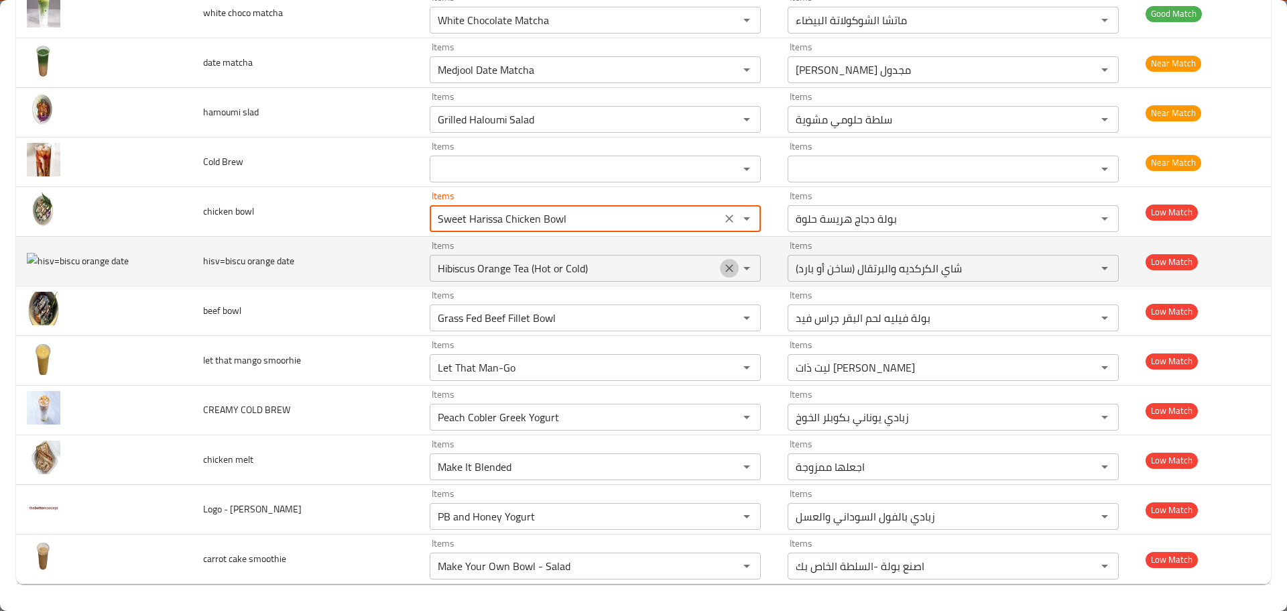
click at [725, 271] on icon "Clear" at bounding box center [729, 267] width 13 height 13
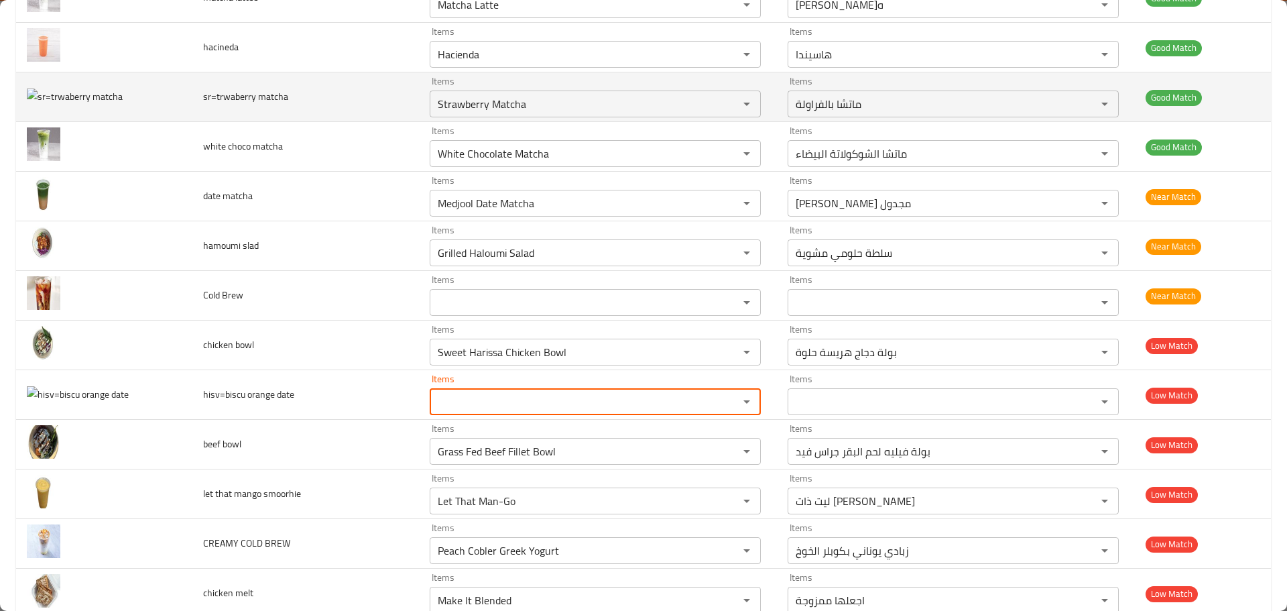
scroll to position [1223, 0]
click at [725, 107] on icon "Clear" at bounding box center [729, 105] width 8 height 8
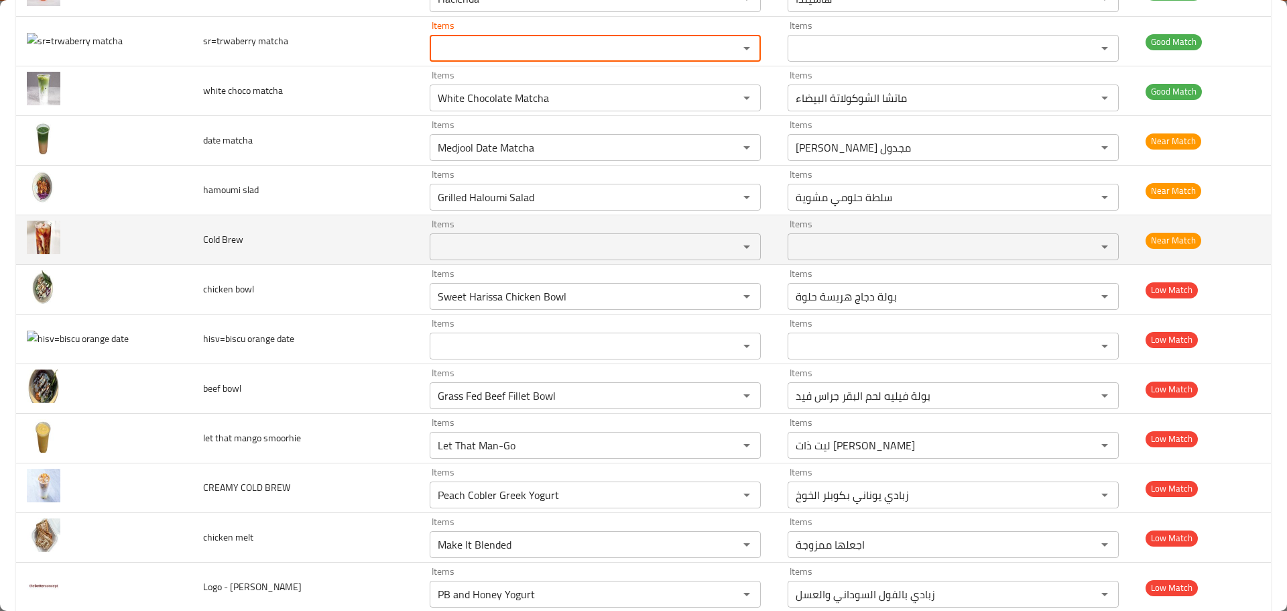
scroll to position [1357, 0]
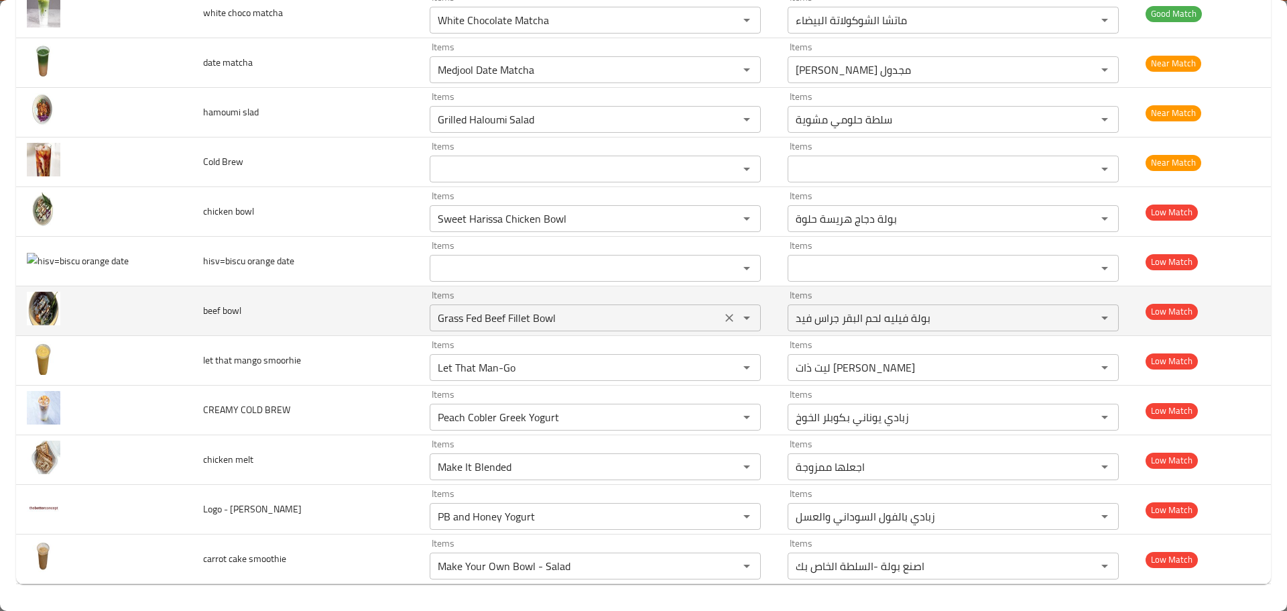
click at [456, 326] on bowl "Grass Fed Beef Fillet Bowl" at bounding box center [576, 317] width 284 height 19
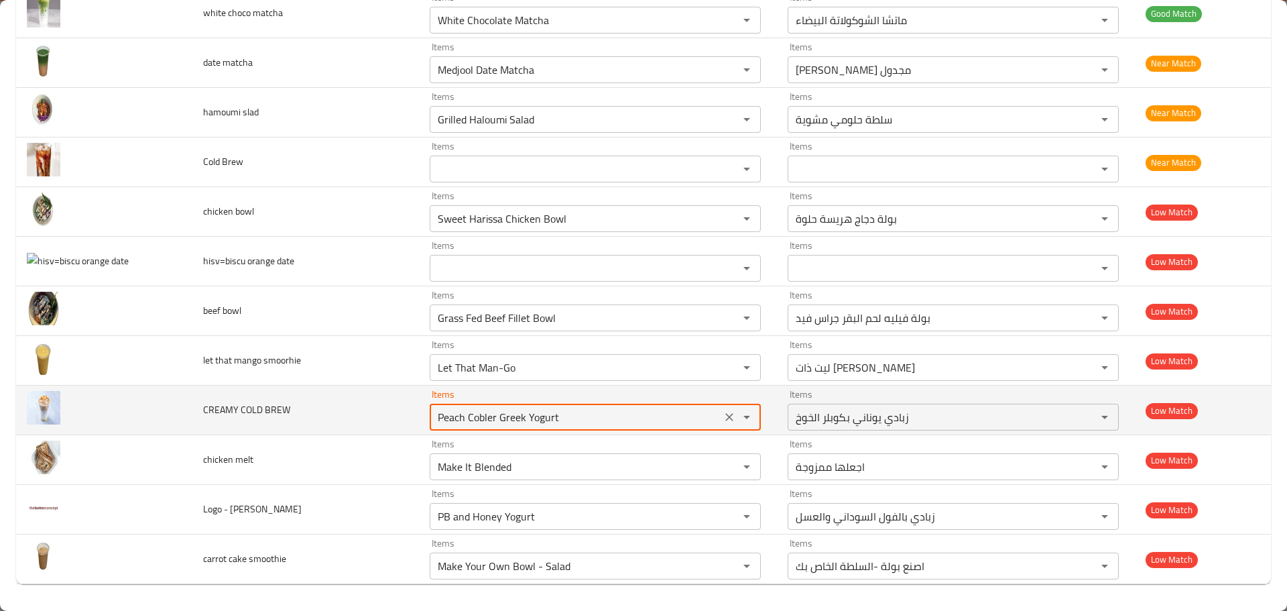
click at [469, 422] on BREW "Peach Cobler Greek Yogurt" at bounding box center [576, 417] width 284 height 19
type BREW "brew"
click at [725, 420] on icon "Clear" at bounding box center [729, 417] width 8 height 8
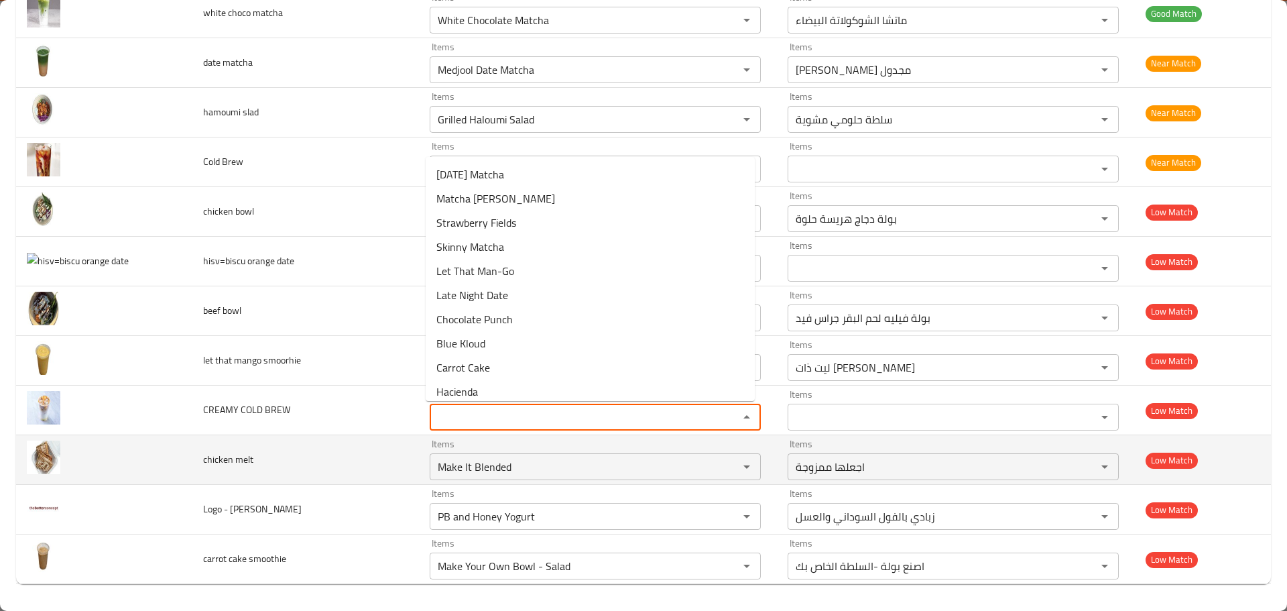
click at [322, 482] on td "chicken melt" at bounding box center [305, 460] width 227 height 50
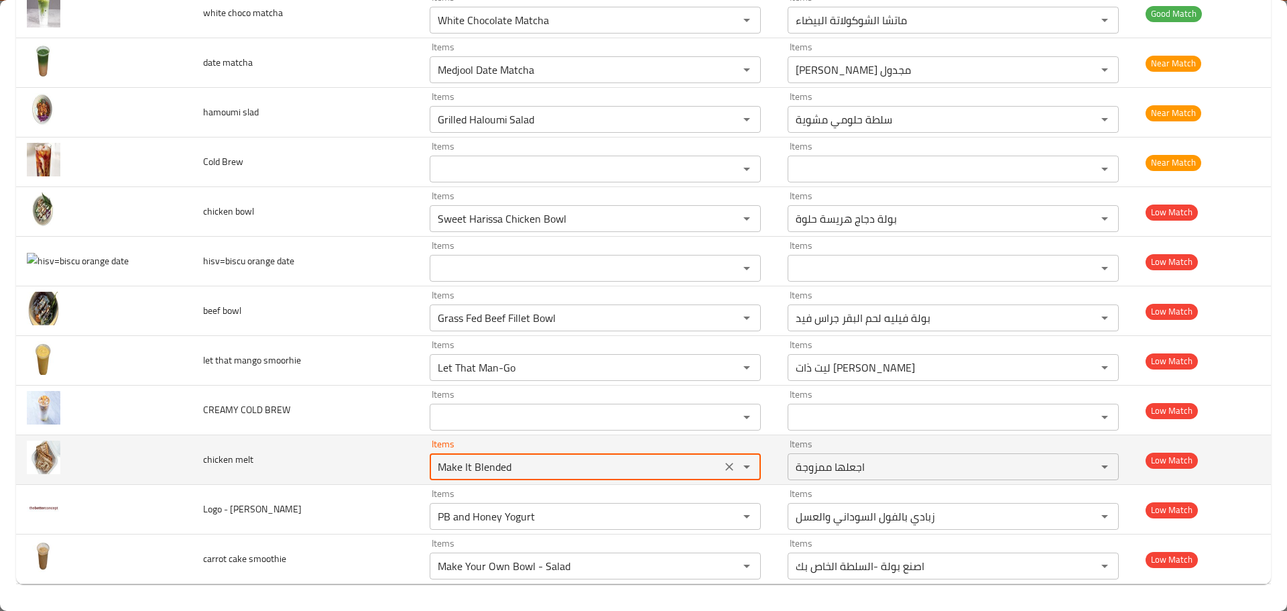
click at [453, 471] on melt "Make It Blended" at bounding box center [576, 466] width 284 height 19
type melt "melt"
click at [726, 465] on icon "Clear" at bounding box center [729, 466] width 8 height 8
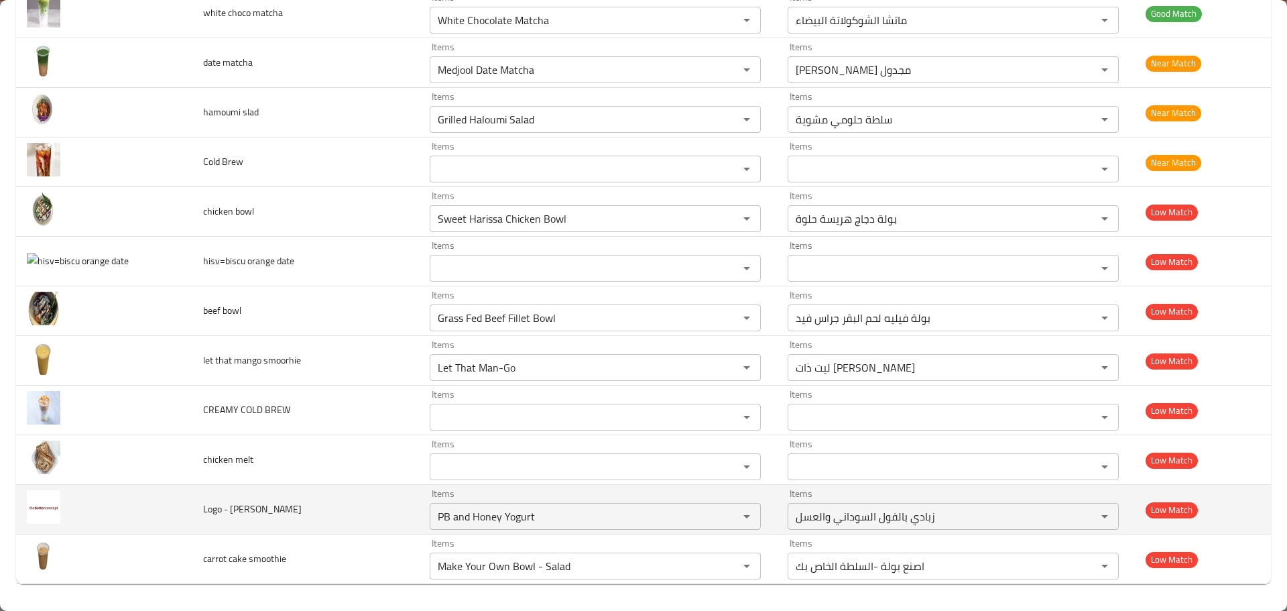
click at [374, 508] on td "Logo - Mohamed Gouda" at bounding box center [305, 510] width 227 height 50
click at [727, 517] on icon "Clear" at bounding box center [729, 515] width 13 height 13
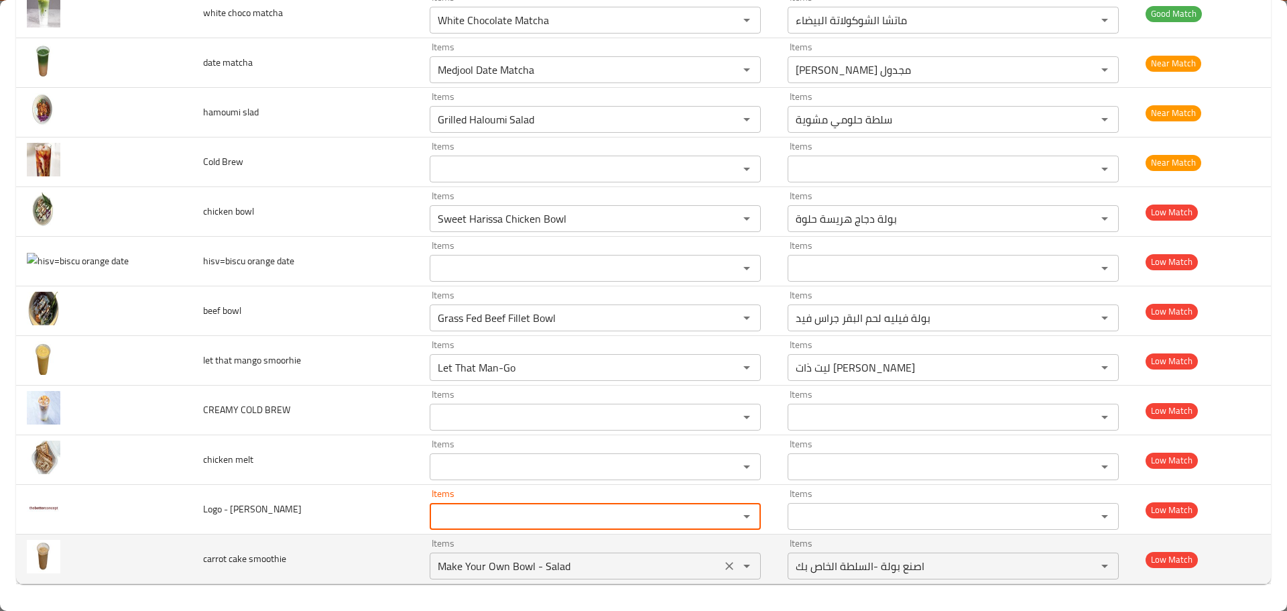
click at [499, 556] on div "Make Your Own Bowl - Salad Items" at bounding box center [595, 565] width 331 height 27
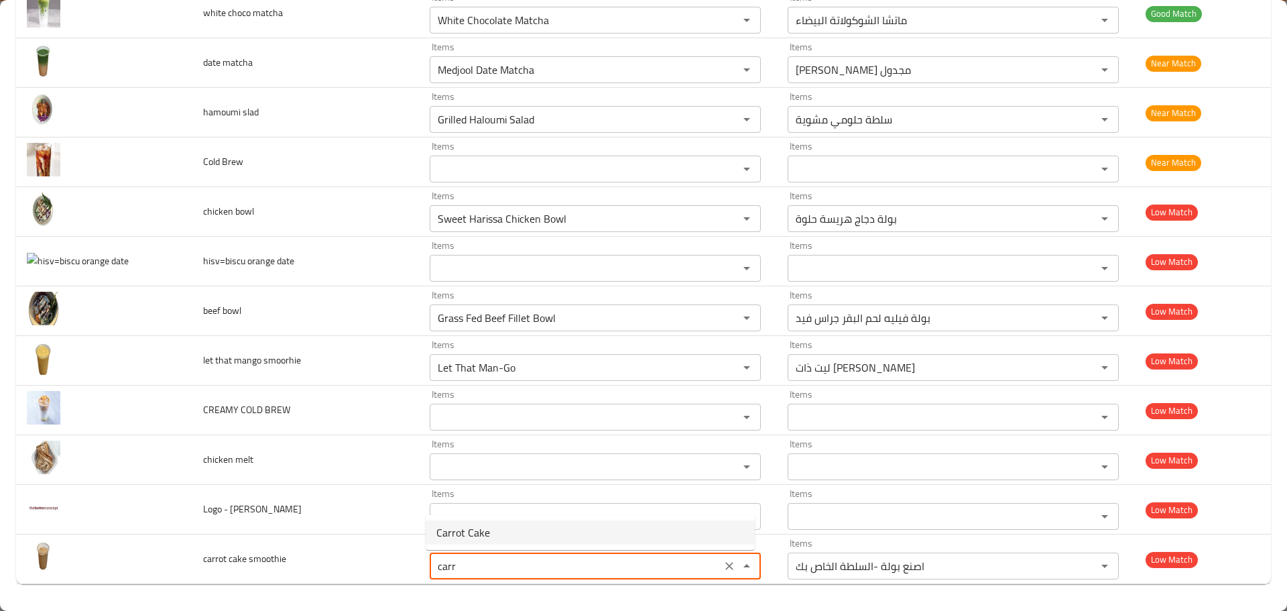
click at [499, 536] on smoothie-option-0 "Carrot Cake" at bounding box center [590, 532] width 329 height 24
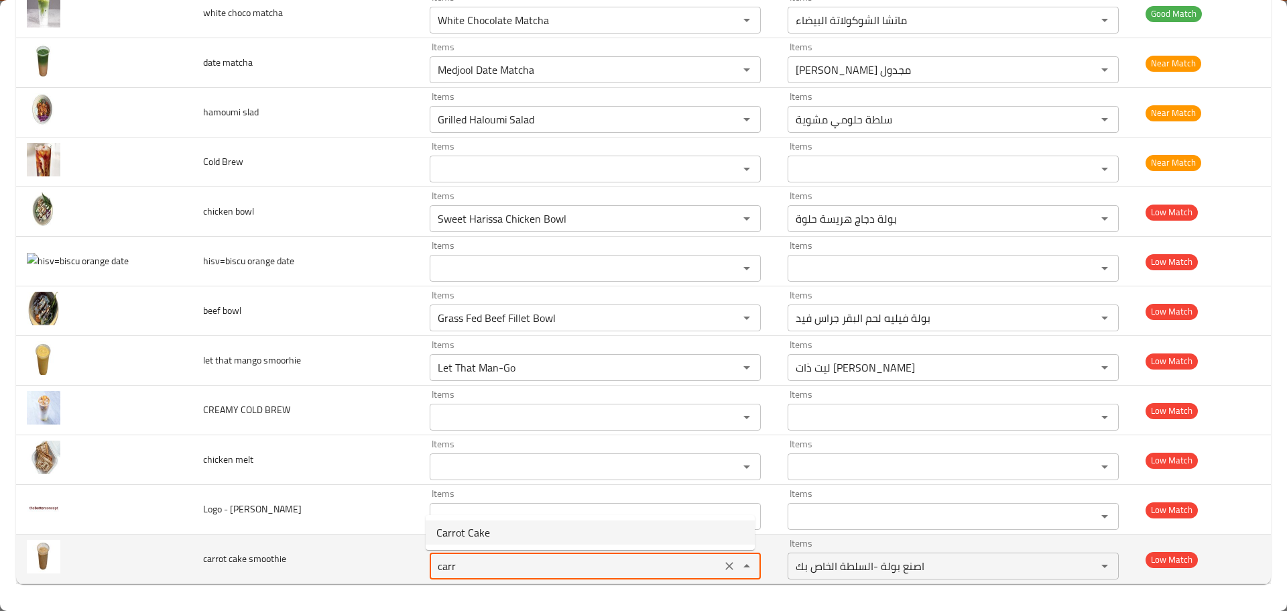
type smoothie "Carrot Cake"
type smoothie-ar "كعكة الجزر"
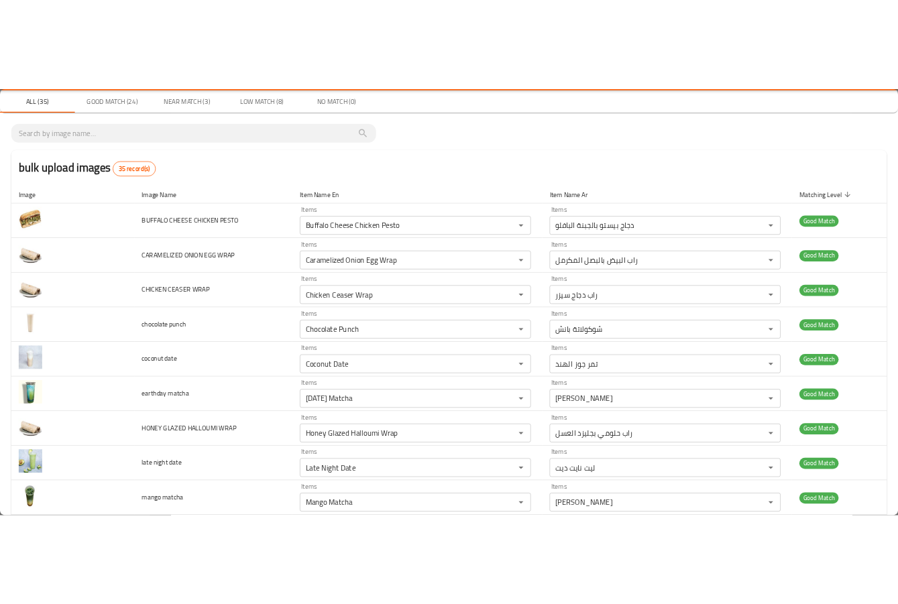
scroll to position [0, 0]
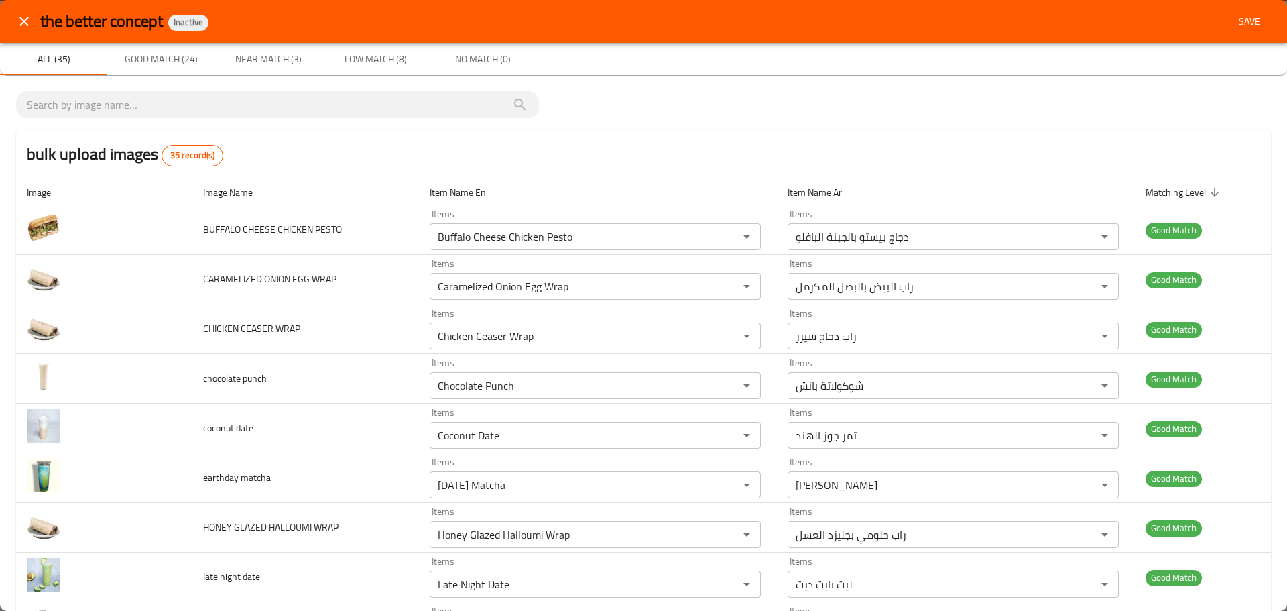
type smoothie "Carrot Cake"
click at [1233, 25] on span "Save" at bounding box center [1249, 21] width 32 height 17
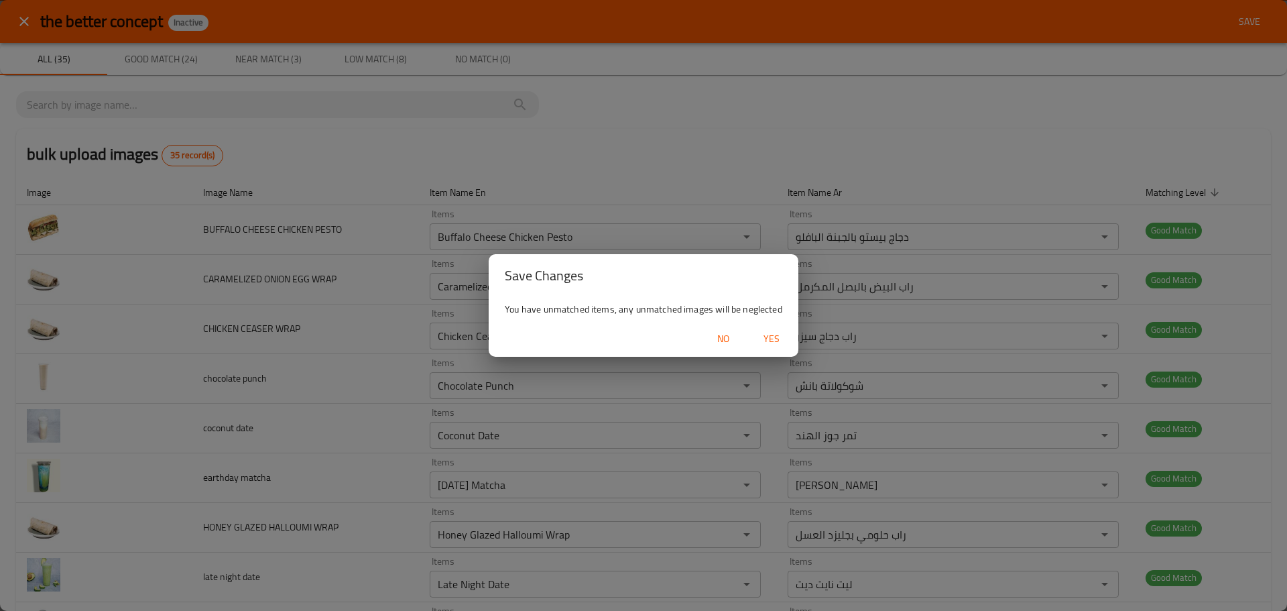
click at [767, 343] on span "Yes" at bounding box center [771, 338] width 32 height 17
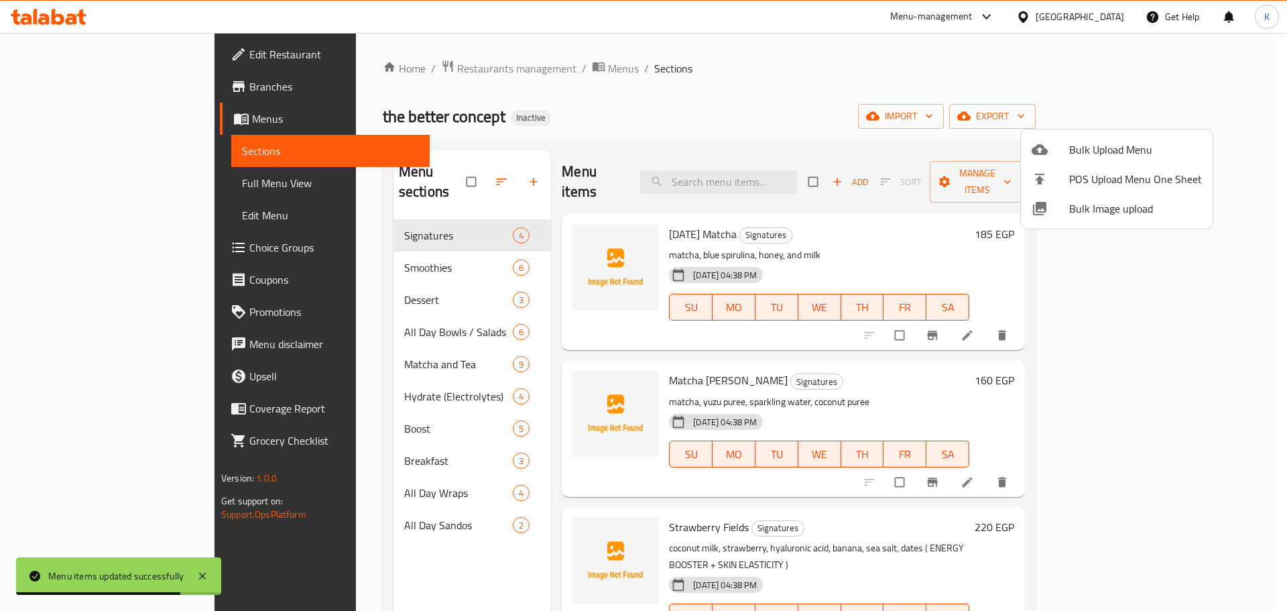
drag, startPoint x: 715, startPoint y: 107, endPoint x: 1147, endPoint y: 6, distance: 443.4
click at [717, 107] on div at bounding box center [643, 305] width 1287 height 611
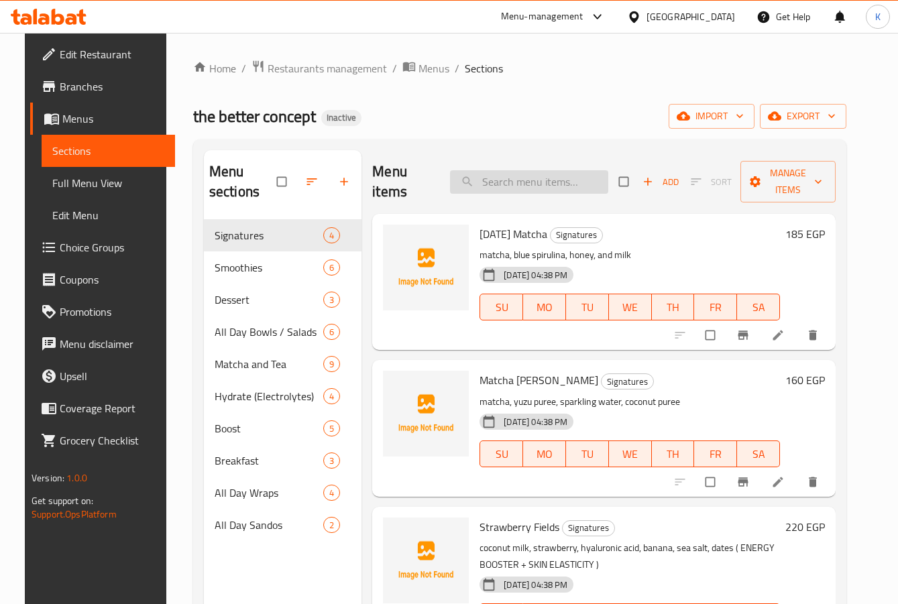
click at [501, 187] on input "search" at bounding box center [529, 181] width 158 height 23
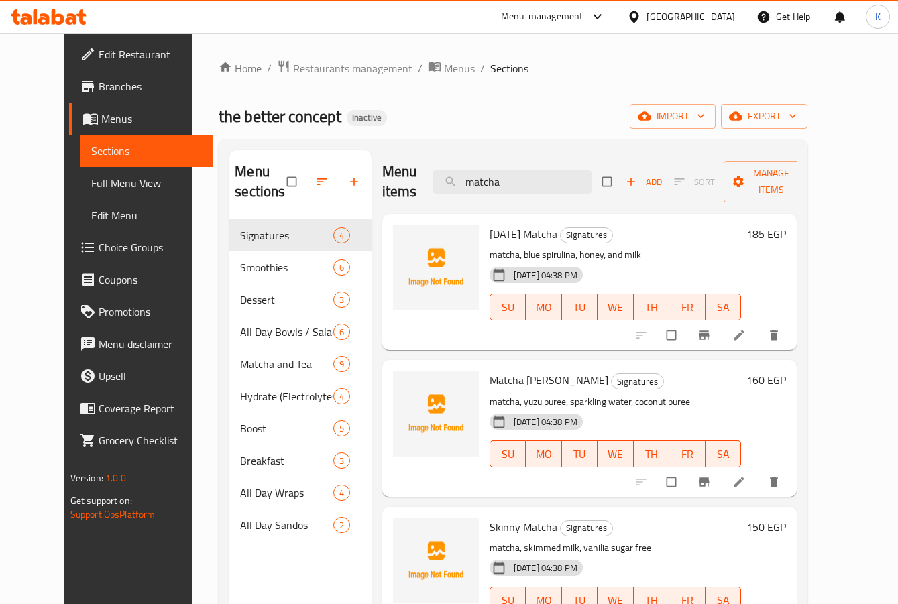
click at [406, 157] on div "Menu items matcha Add Sort Manage items" at bounding box center [589, 182] width 415 height 64
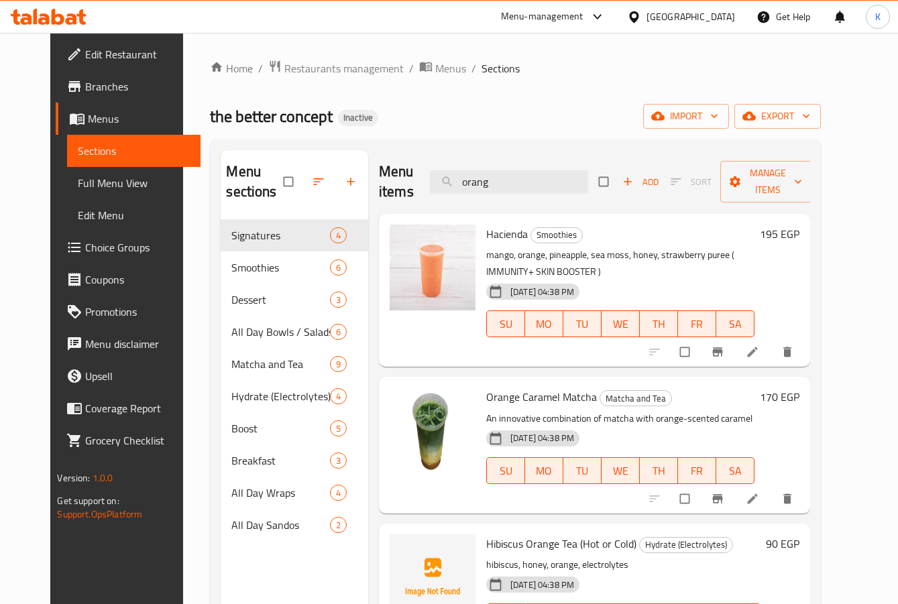
type input "orang"
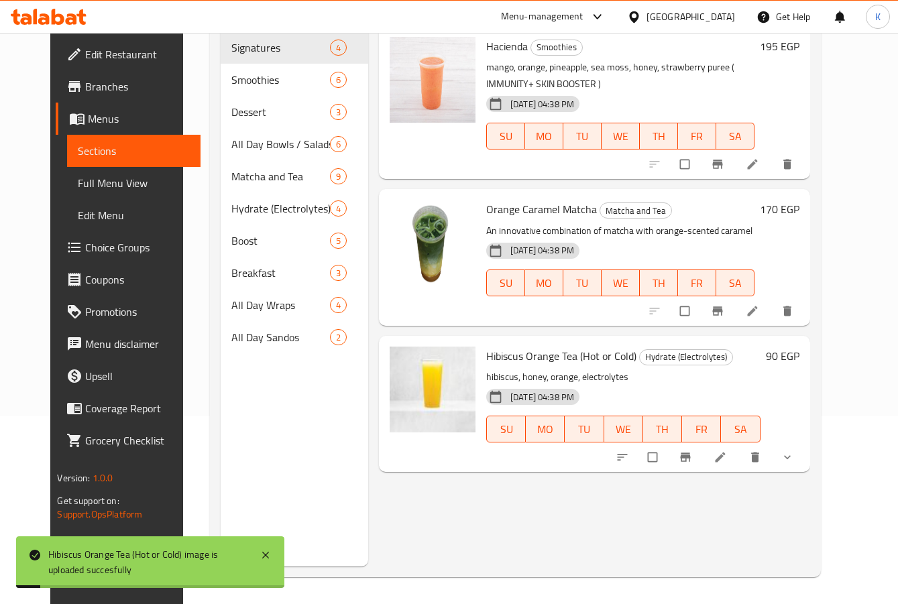
click at [78, 175] on span "Full Menu View" at bounding box center [134, 183] width 112 height 16
click at [78, 180] on span "Full Menu View" at bounding box center [134, 183] width 112 height 16
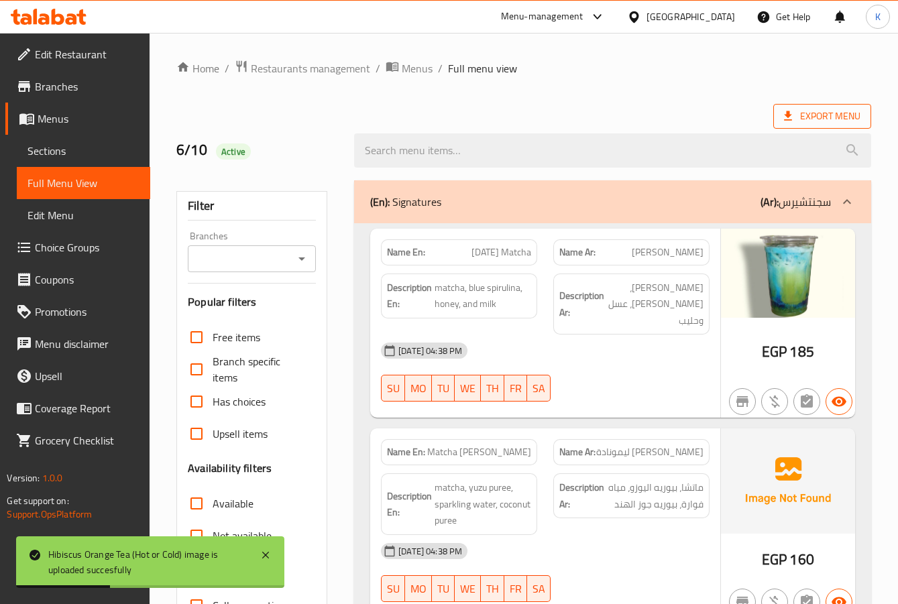
click at [809, 117] on span "Export Menu" at bounding box center [822, 116] width 76 height 17
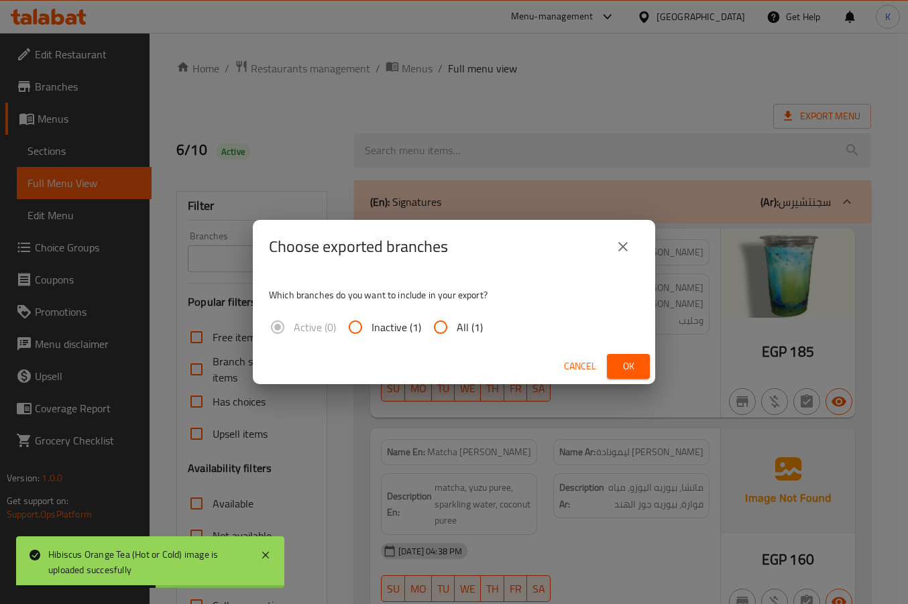
click at [461, 325] on span "All (1)" at bounding box center [469, 327] width 26 height 16
click at [456, 325] on input "All (1)" at bounding box center [440, 327] width 32 height 32
radio input "true"
click at [629, 363] on span "Ok" at bounding box center [627, 366] width 21 height 17
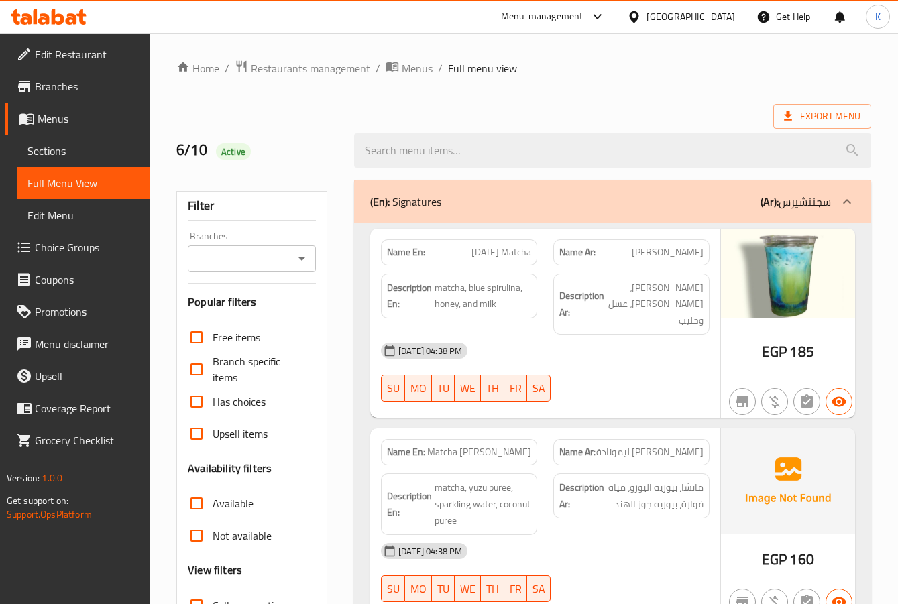
click at [42, 19] on icon at bounding box center [43, 18] width 11 height 11
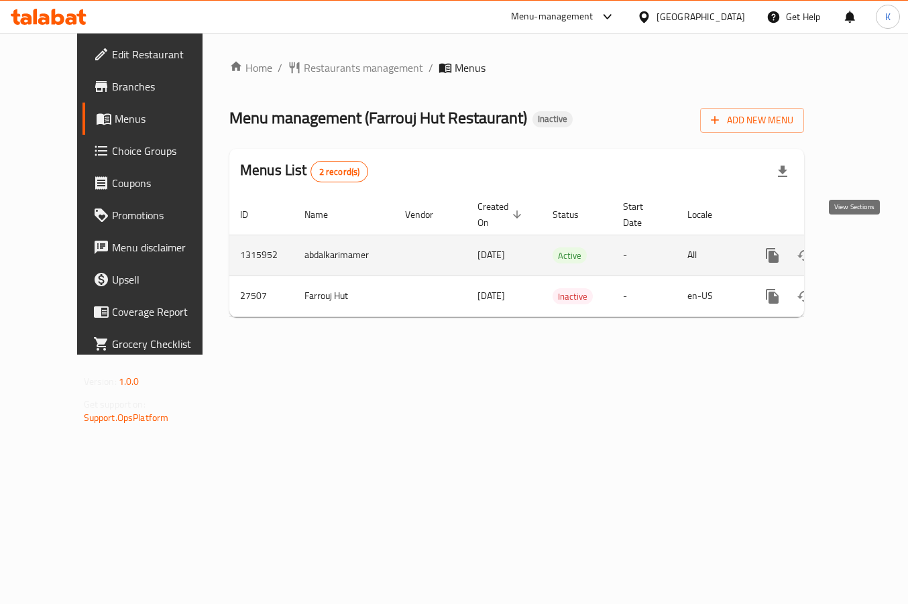
click at [861, 247] on icon "enhanced table" at bounding box center [869, 255] width 16 height 16
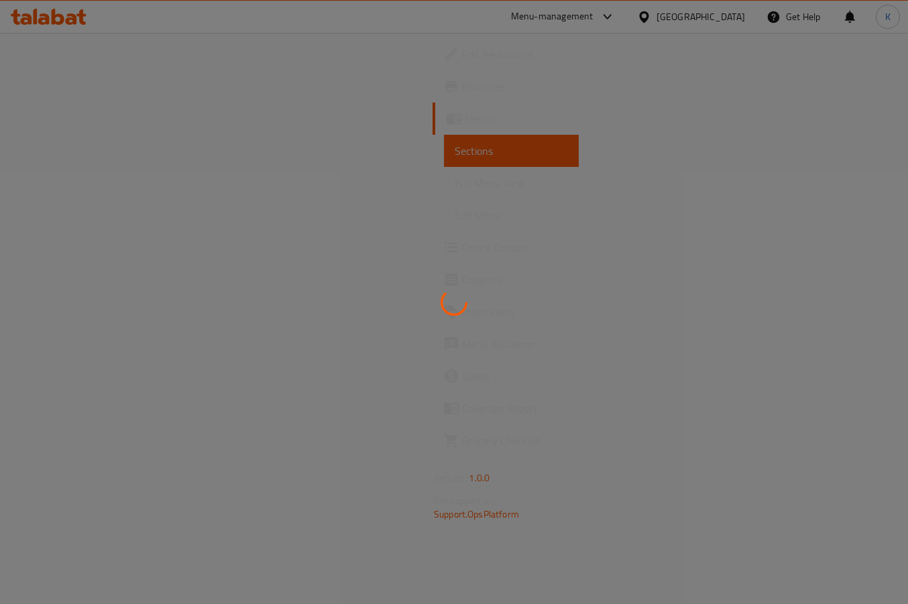
click at [573, 241] on div at bounding box center [454, 302] width 908 height 604
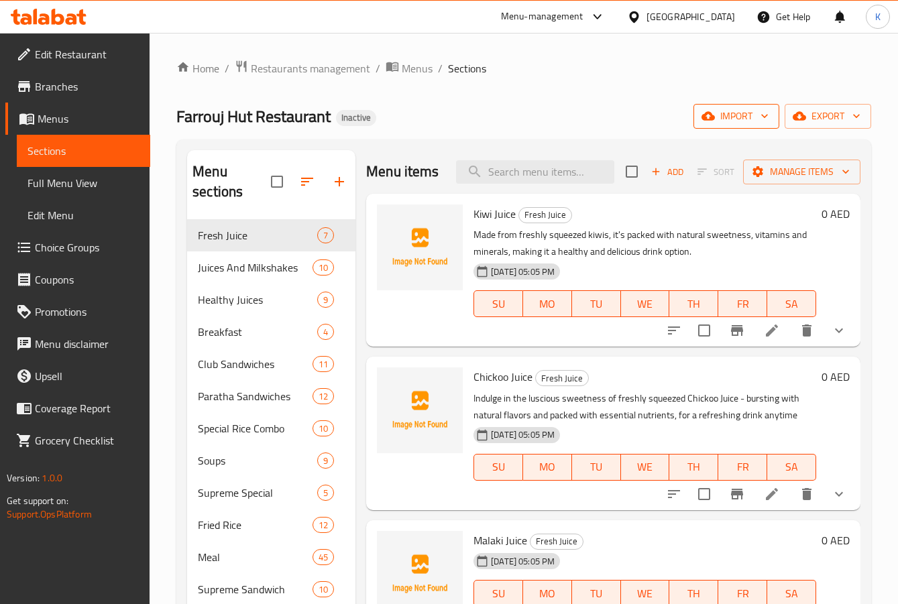
click at [718, 113] on span "import" at bounding box center [736, 116] width 64 height 17
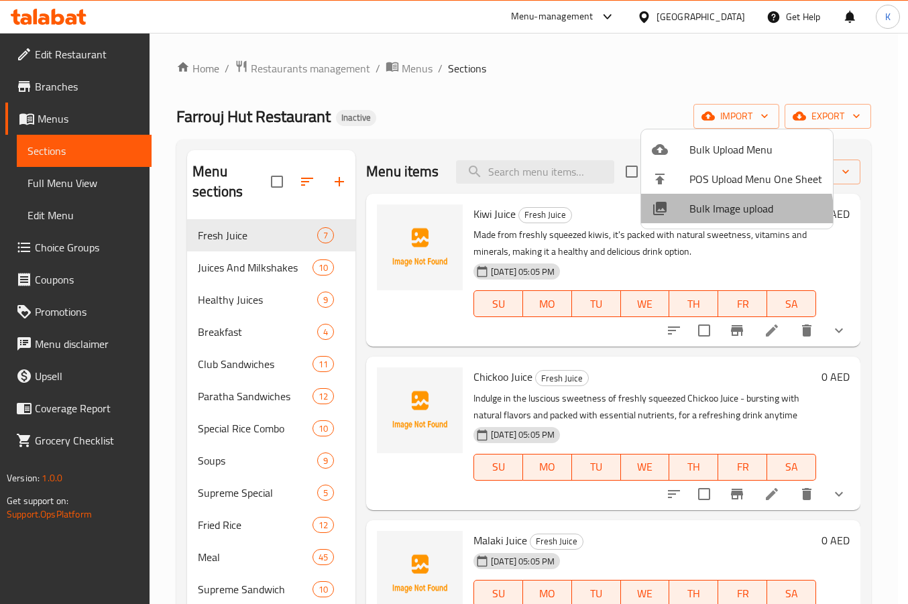
click at [701, 219] on li "Bulk Image upload" at bounding box center [737, 208] width 192 height 29
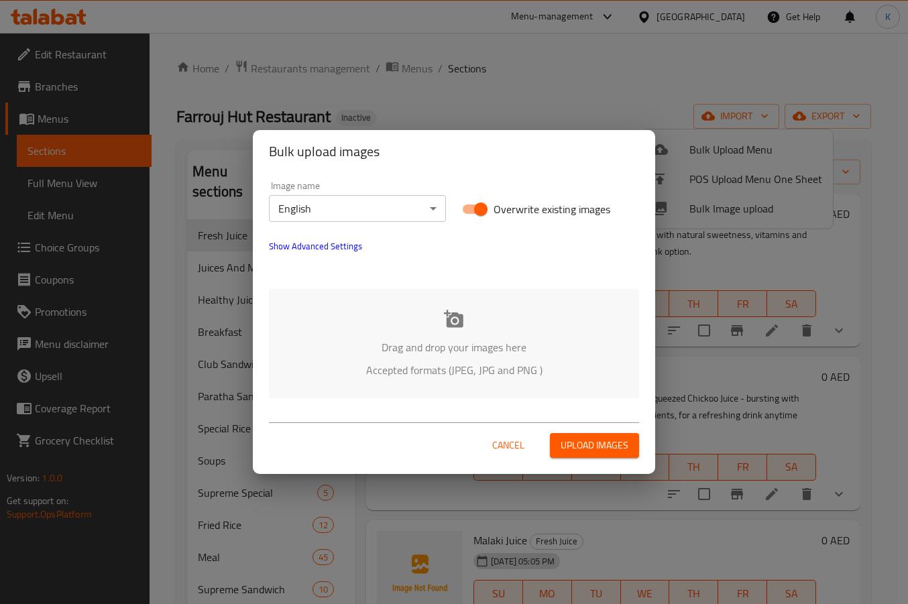
click at [403, 341] on p "Drag and drop your images here" at bounding box center [454, 347] width 330 height 16
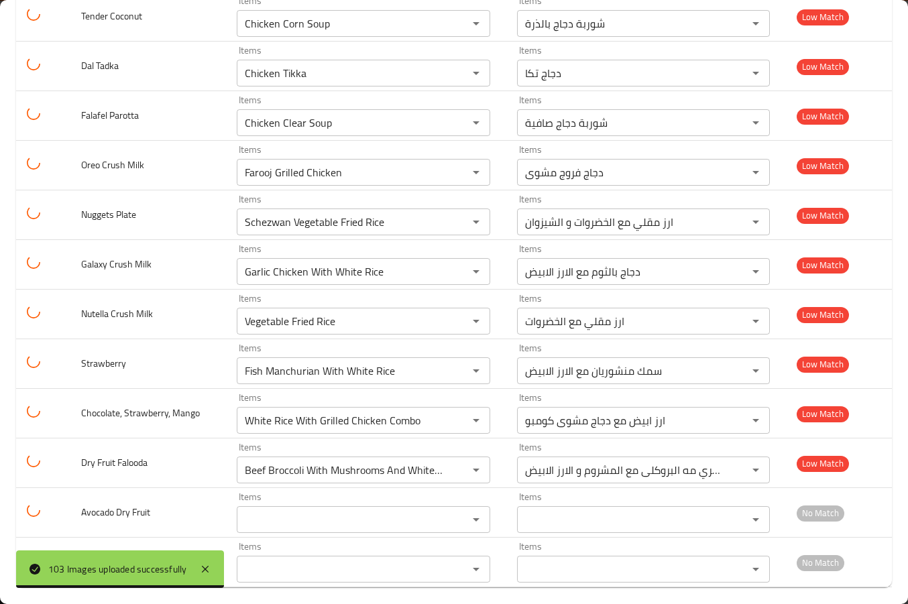
scroll to position [4737, 0]
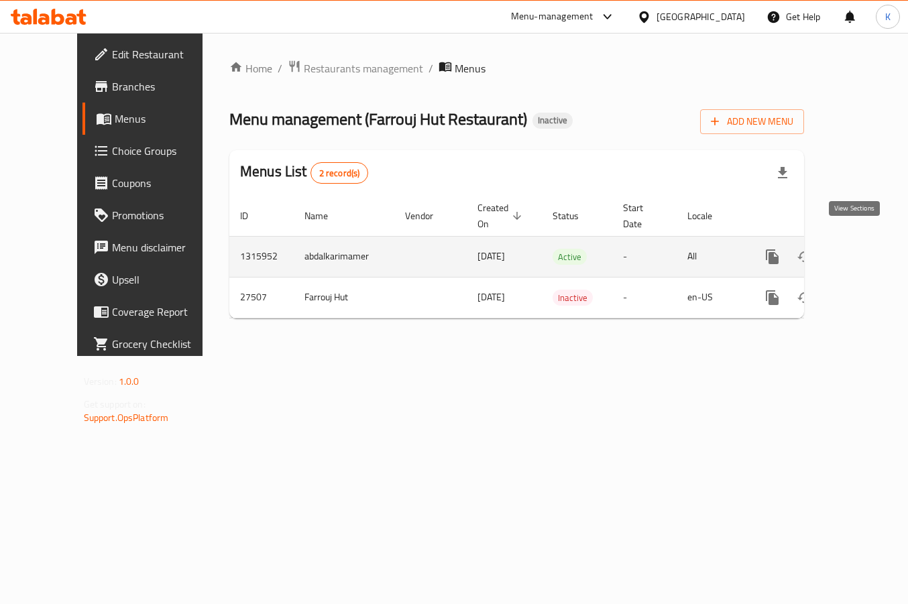
click at [861, 249] on icon "enhanced table" at bounding box center [869, 257] width 16 height 16
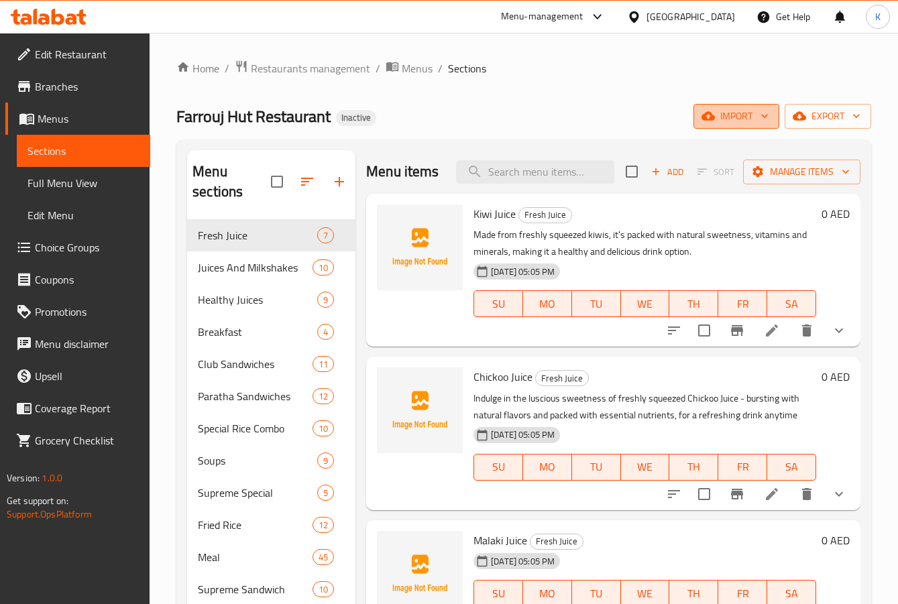
click at [728, 121] on span "import" at bounding box center [736, 116] width 64 height 17
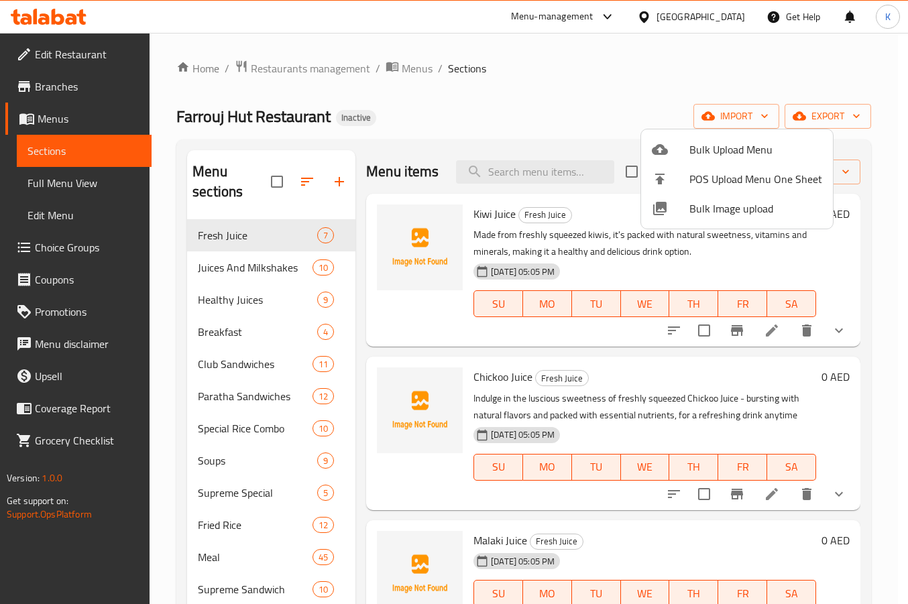
click at [720, 201] on span "Bulk Image upload" at bounding box center [755, 208] width 133 height 16
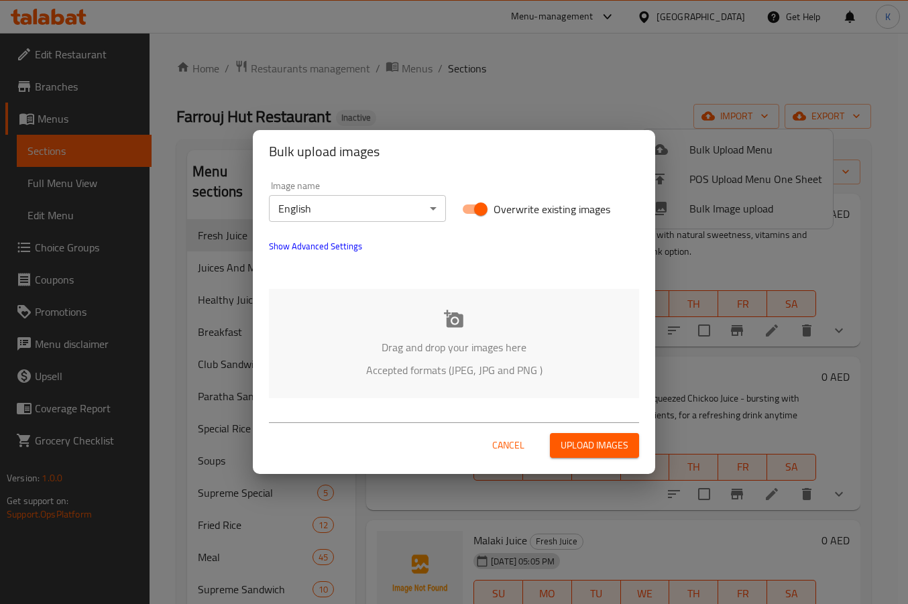
click at [428, 320] on div "Drag and drop your images here Accepted formats (JPEG, JPG and PNG )" at bounding box center [454, 343] width 370 height 109
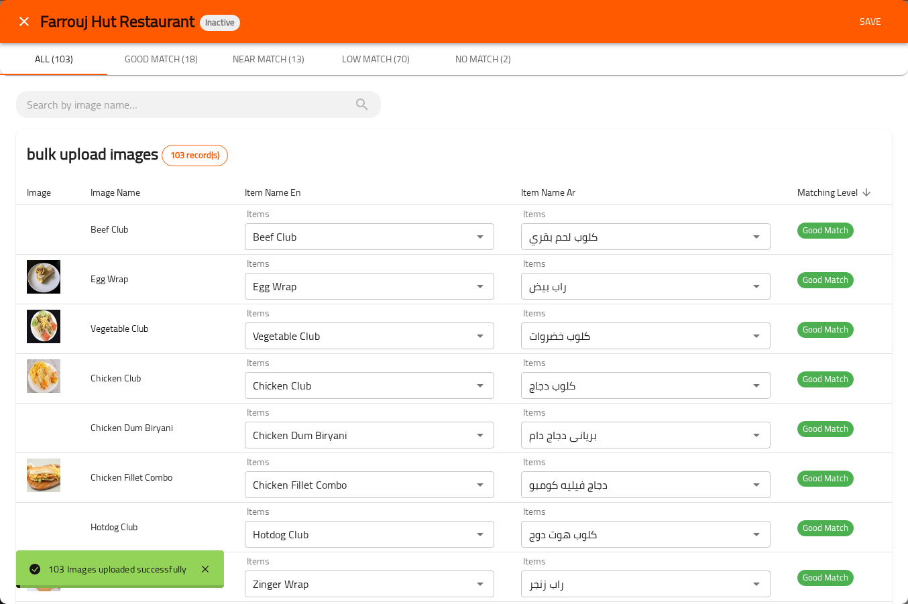
scroll to position [1005, 0]
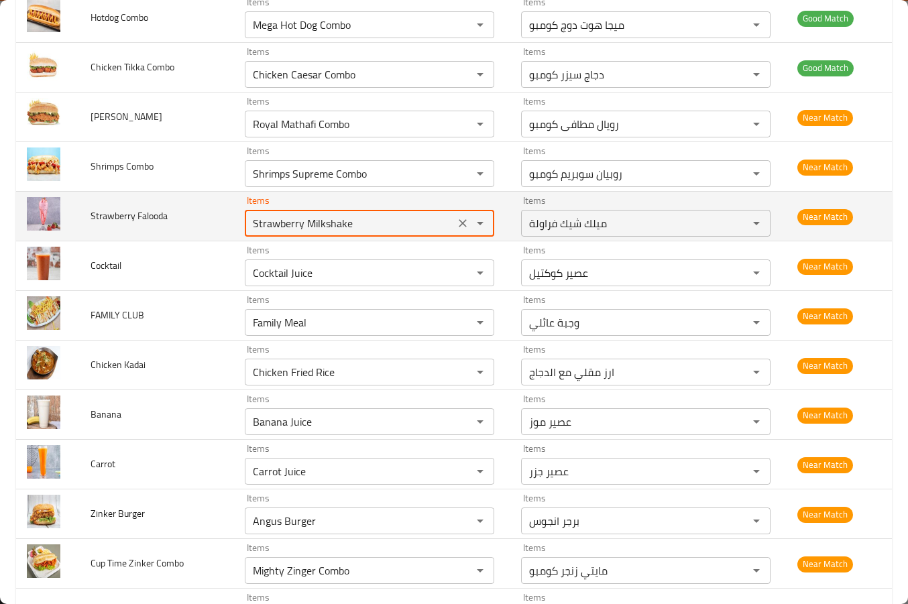
drag, startPoint x: 365, startPoint y: 226, endPoint x: 298, endPoint y: 231, distance: 67.2
click at [298, 231] on Falooda "Strawberry Milkshake" at bounding box center [350, 223] width 202 height 19
type Falooda "Strawberry"
click at [457, 219] on icon "Clear" at bounding box center [462, 223] width 13 height 13
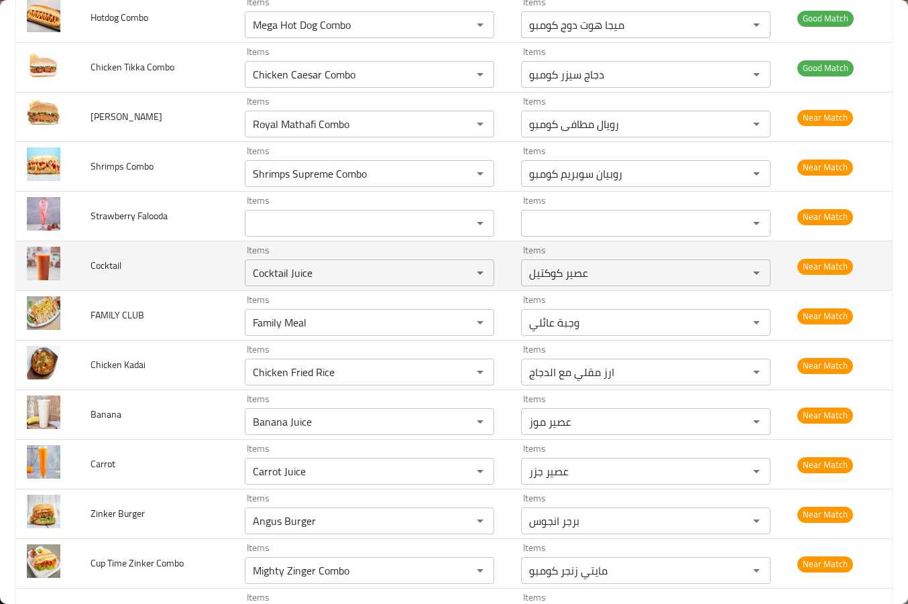
click at [198, 284] on td "Cocktail" at bounding box center [156, 266] width 153 height 50
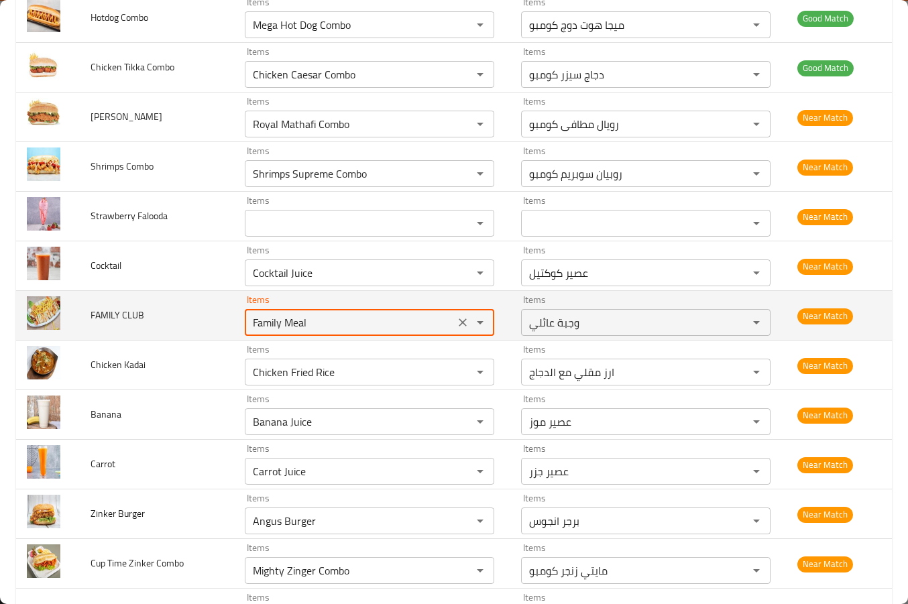
drag, startPoint x: 316, startPoint y: 322, endPoint x: 280, endPoint y: 325, distance: 36.3
click at [280, 325] on CLUB "Family Meal" at bounding box center [350, 322] width 202 height 19
type CLUB "Family"
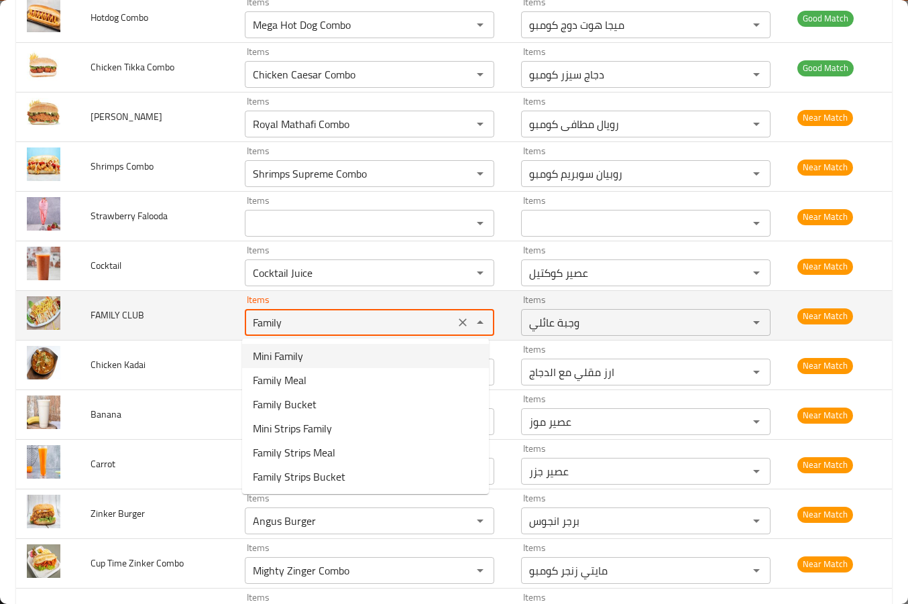
click at [457, 321] on icon "Clear" at bounding box center [462, 322] width 13 height 13
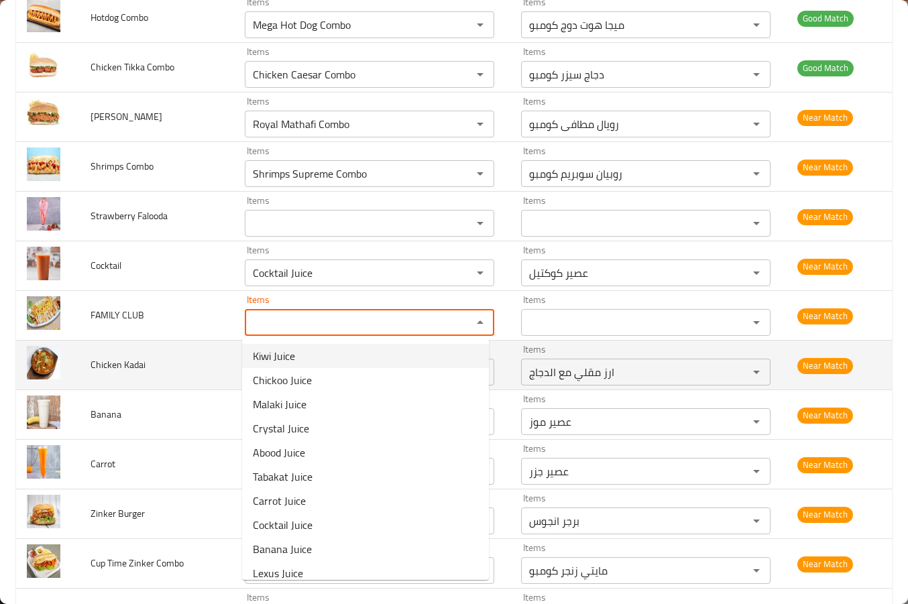
click at [115, 378] on td "Chicken Kadai" at bounding box center [156, 366] width 153 height 50
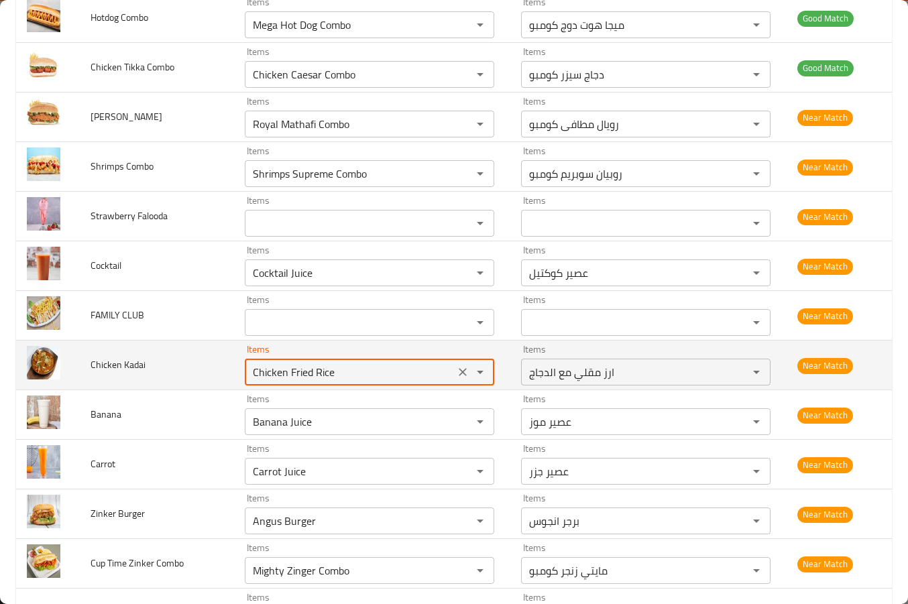
drag, startPoint x: 371, startPoint y: 373, endPoint x: 202, endPoint y: 373, distance: 168.9
click at [202, 373] on tr "Chicken Kadai Items Chicken Fried Rice Items Items ارز مقلي مع الدجاج Items Nea…" at bounding box center [453, 366] width 875 height 50
type Kadai "kad"
click at [456, 374] on icon "Clear" at bounding box center [462, 371] width 13 height 13
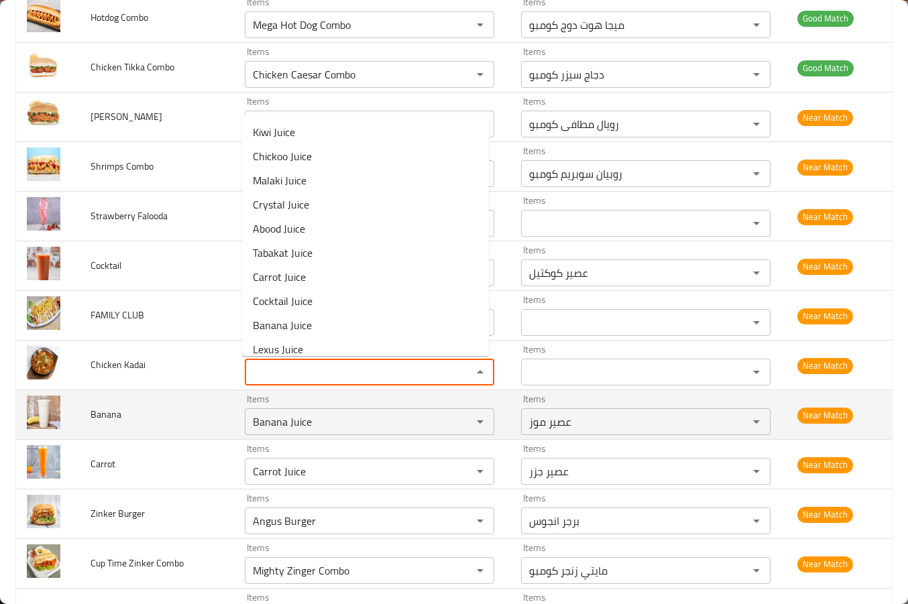
click at [162, 424] on td "Banana" at bounding box center [156, 415] width 153 height 50
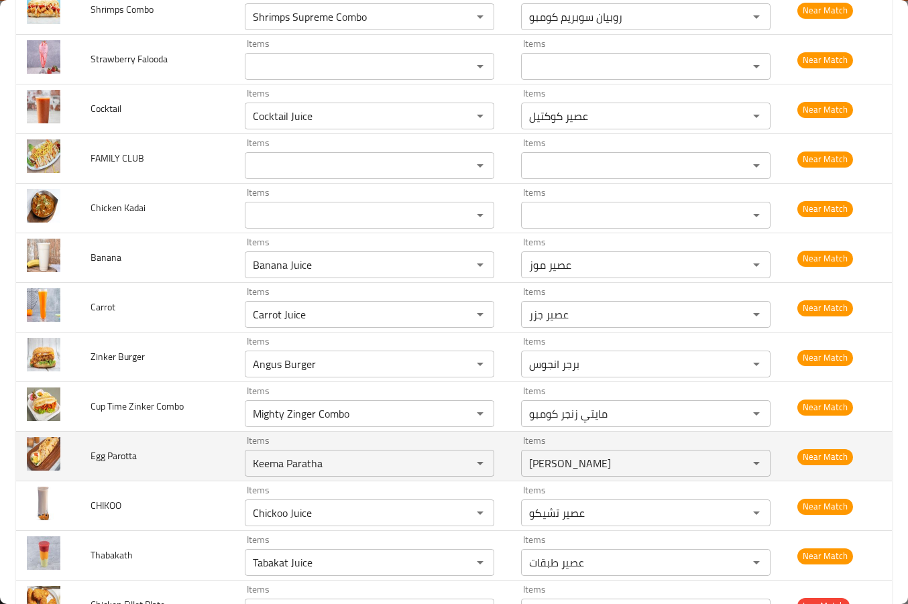
scroll to position [1207, 0]
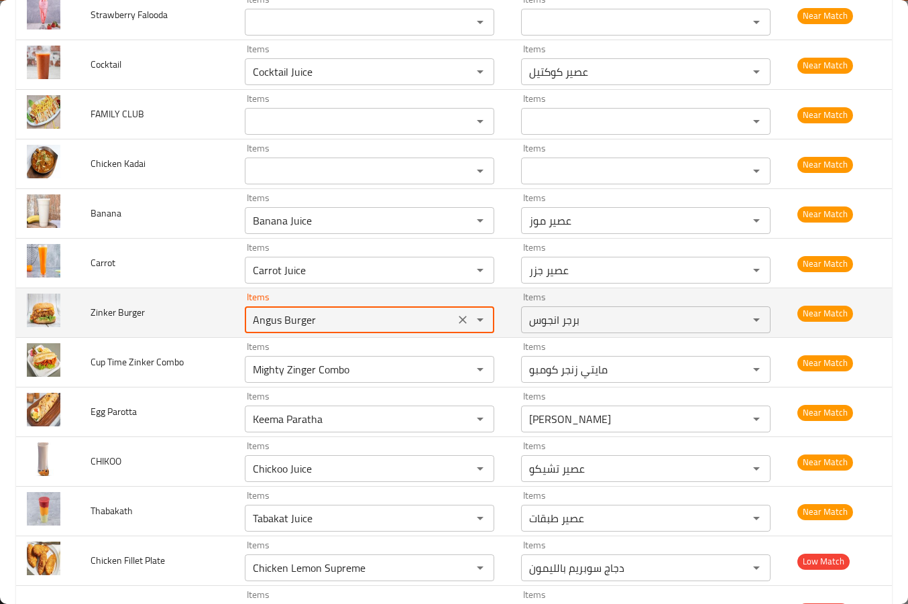
drag, startPoint x: 325, startPoint y: 324, endPoint x: 202, endPoint y: 310, distance: 123.5
click at [202, 310] on tr "Zinker Burger Items Angus Burger Items Items برجر انجوس Items Near Match" at bounding box center [453, 313] width 875 height 50
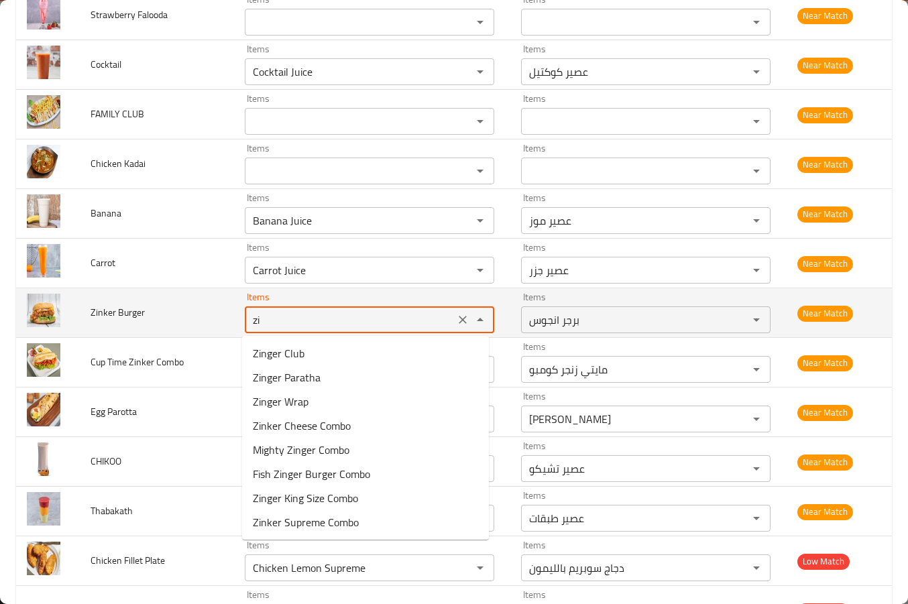
type Burger "zin"
click at [459, 318] on icon "Clear" at bounding box center [462, 320] width 8 height 8
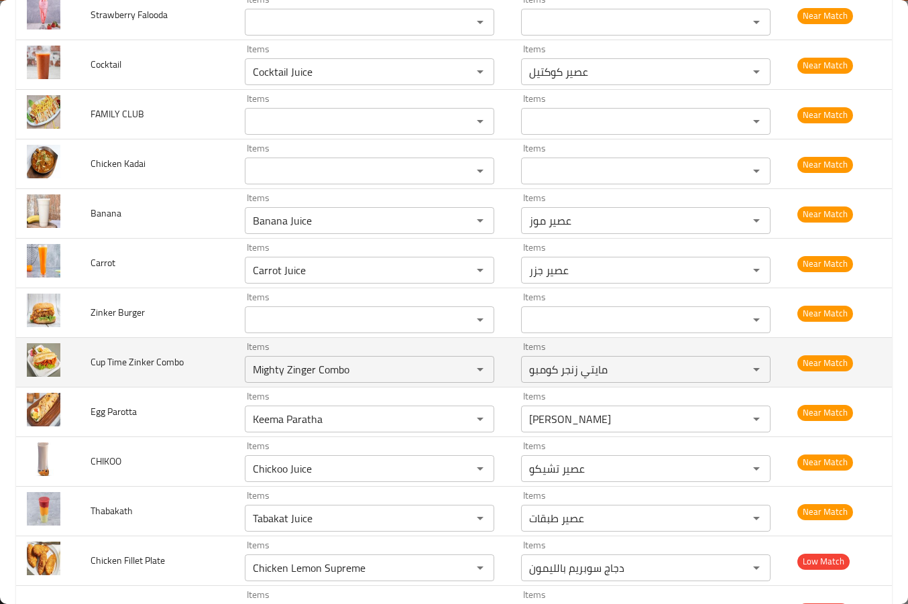
click at [164, 371] on td "Cup Time Zinker Combo" at bounding box center [156, 363] width 153 height 50
click at [268, 367] on Combo "Mighty Zinger Combo" at bounding box center [350, 369] width 202 height 19
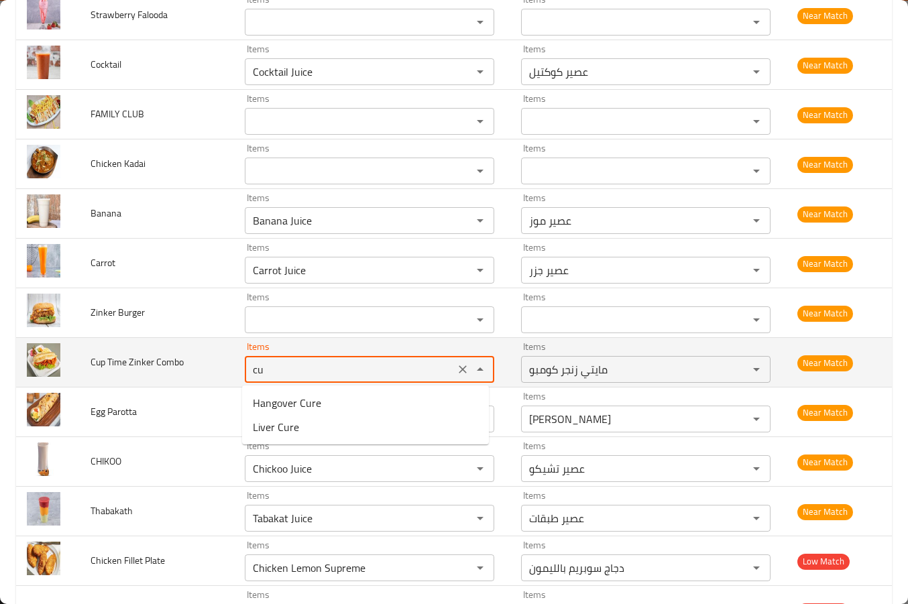
type Combo "cup"
click at [458, 363] on icon "Clear" at bounding box center [462, 369] width 13 height 13
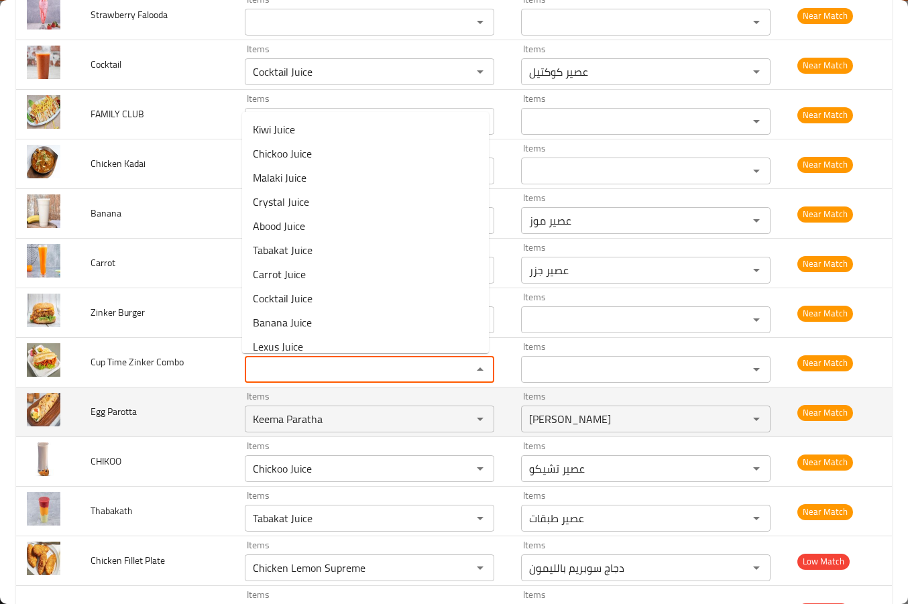
click at [194, 414] on td "Egg Parotta" at bounding box center [156, 412] width 153 height 50
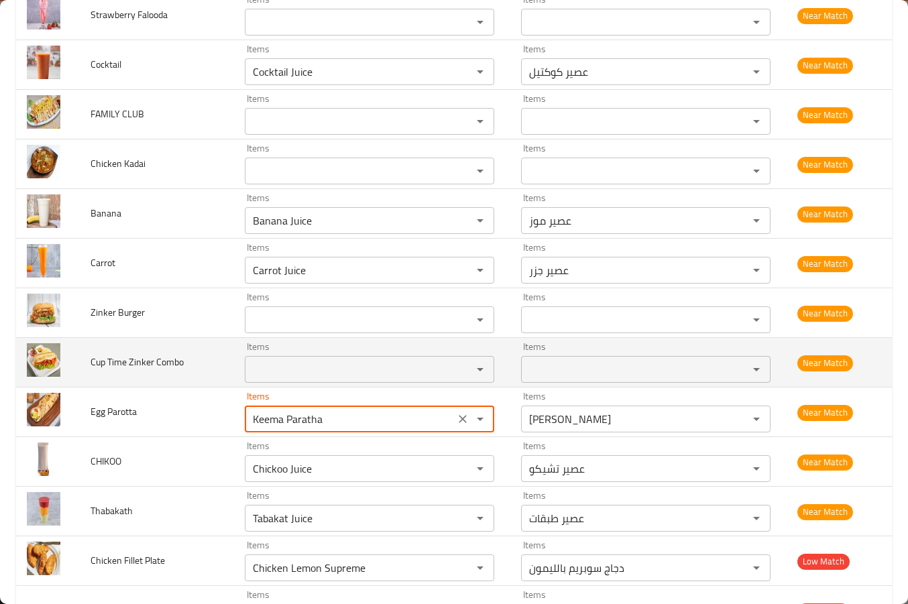
drag, startPoint x: 343, startPoint y: 420, endPoint x: 121, endPoint y: 384, distance: 225.5
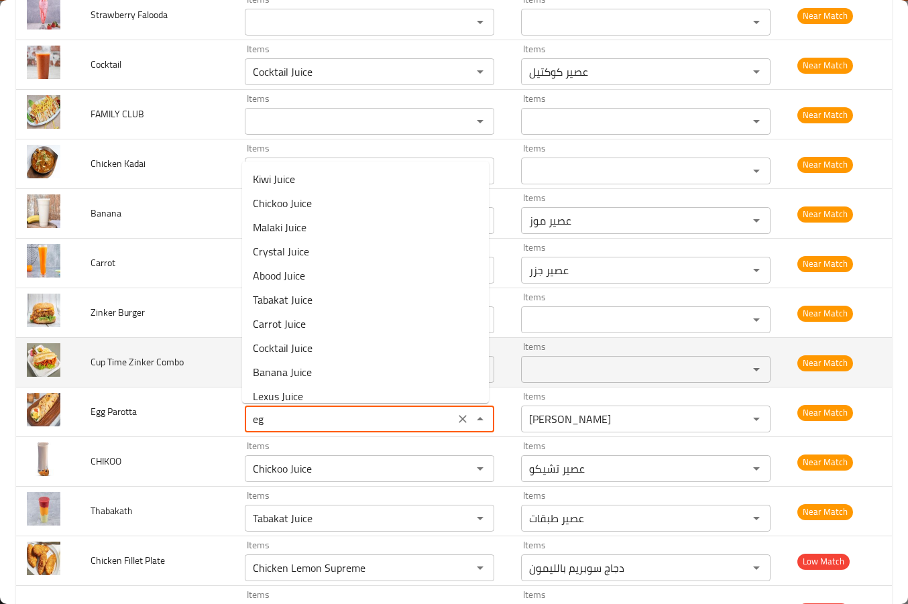
type Parotta "egg"
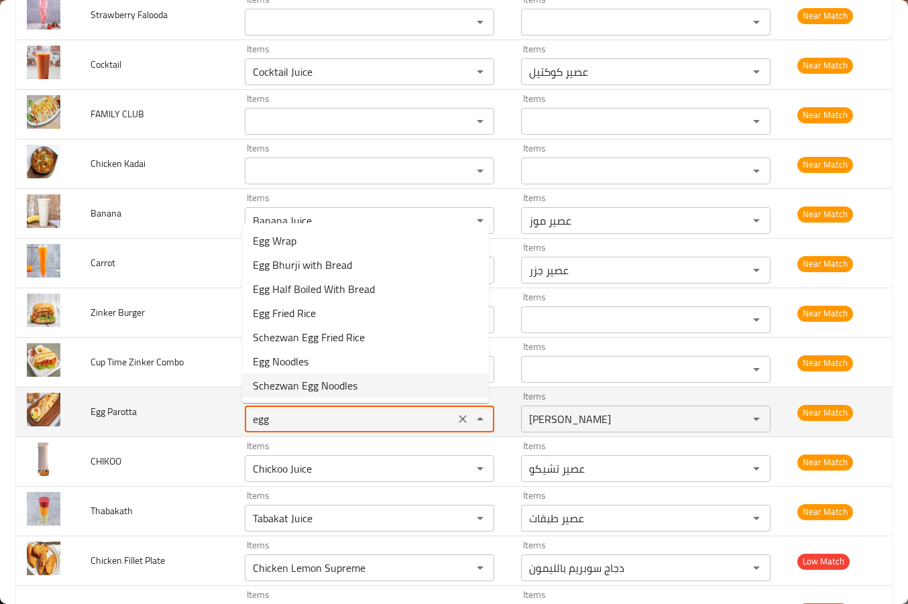
click at [456, 420] on icon "Clear" at bounding box center [462, 418] width 13 height 13
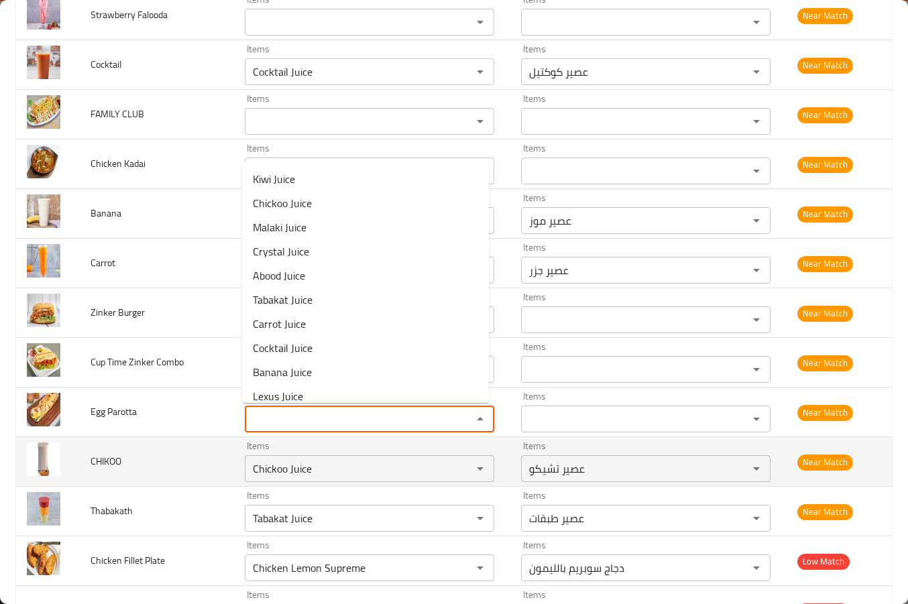
click at [177, 464] on td "CHIKOO" at bounding box center [156, 462] width 153 height 50
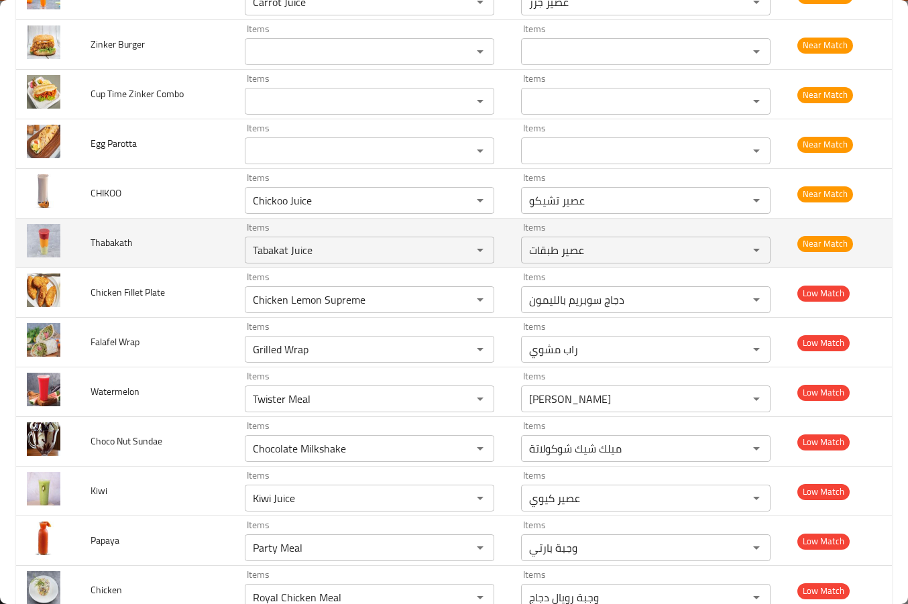
scroll to position [1542, 0]
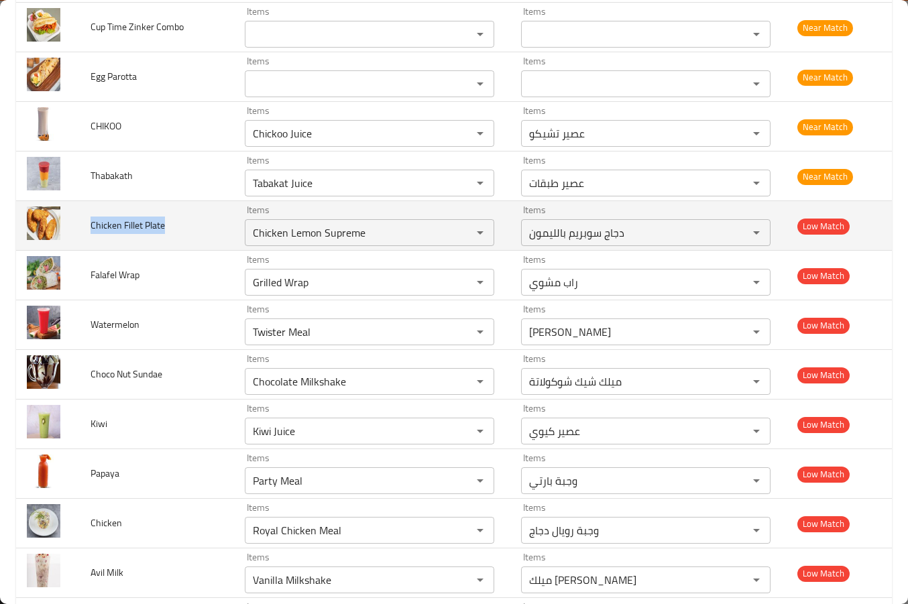
drag, startPoint x: 174, startPoint y: 223, endPoint x: 85, endPoint y: 219, distance: 88.5
click at [85, 219] on td "Chicken Fillet Plate" at bounding box center [156, 226] width 153 height 50
click at [126, 237] on td "Chicken Fillet Plate" at bounding box center [156, 226] width 153 height 50
click at [292, 235] on Plate "Chicken Lemon Supreme" at bounding box center [350, 232] width 202 height 19
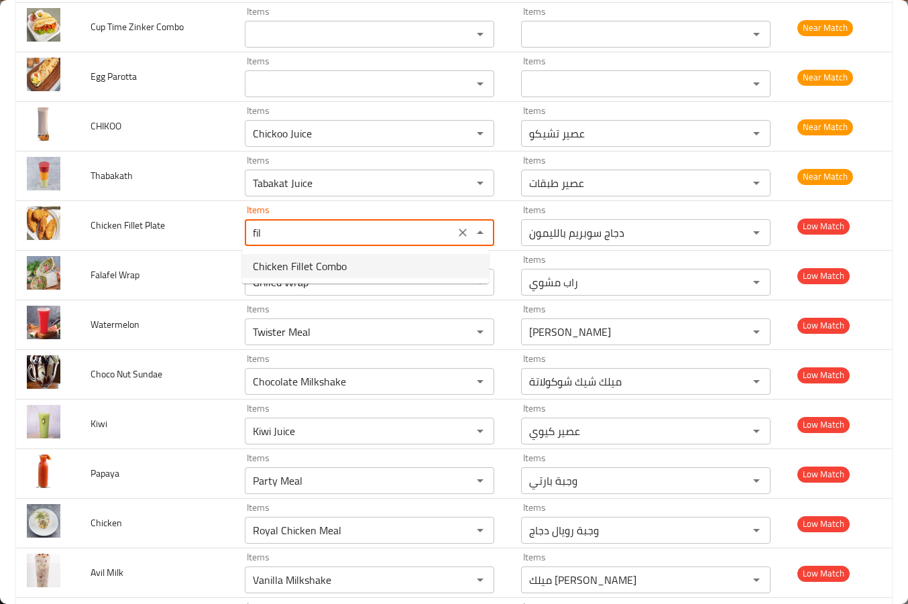
click at [297, 265] on span "Chicken Fillet Combo" at bounding box center [300, 266] width 94 height 16
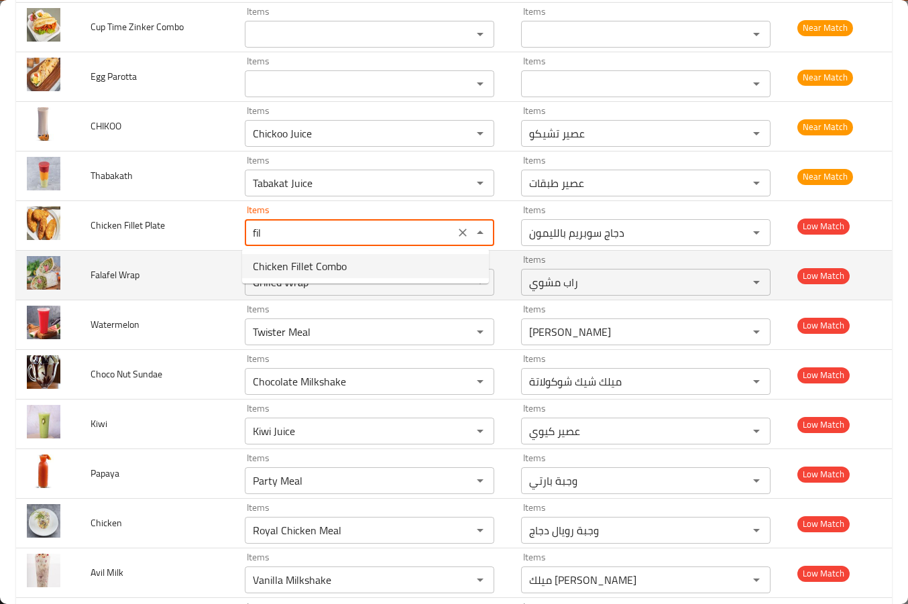
type Plate "Chicken Fillet Combo"
type Plate-ar "دجاج فيليه كومبو"
type Plate "Chicken Fillet Combo"
click at [125, 280] on span "Falafel Wrap" at bounding box center [114, 274] width 49 height 17
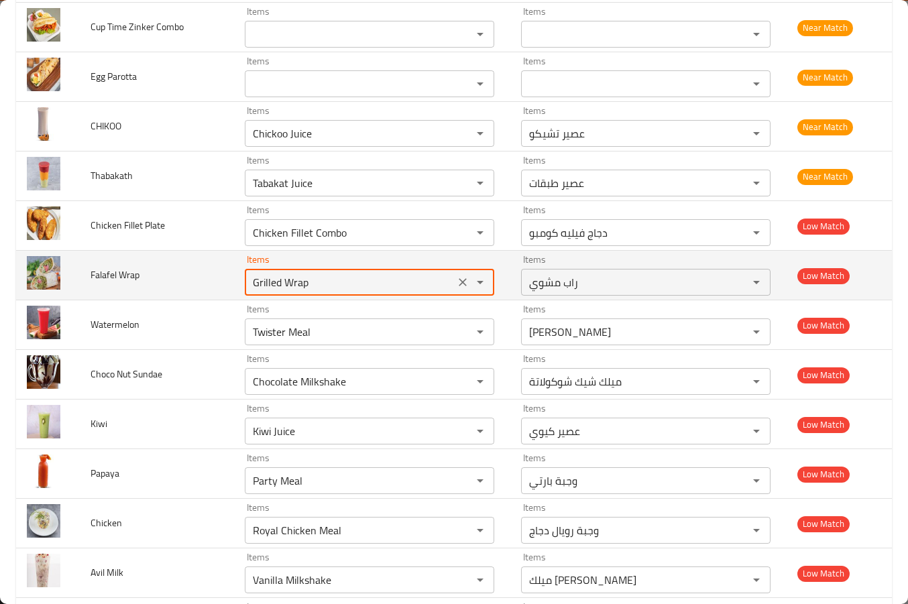
click at [326, 275] on Wrap "Grilled Wrap" at bounding box center [350, 282] width 202 height 19
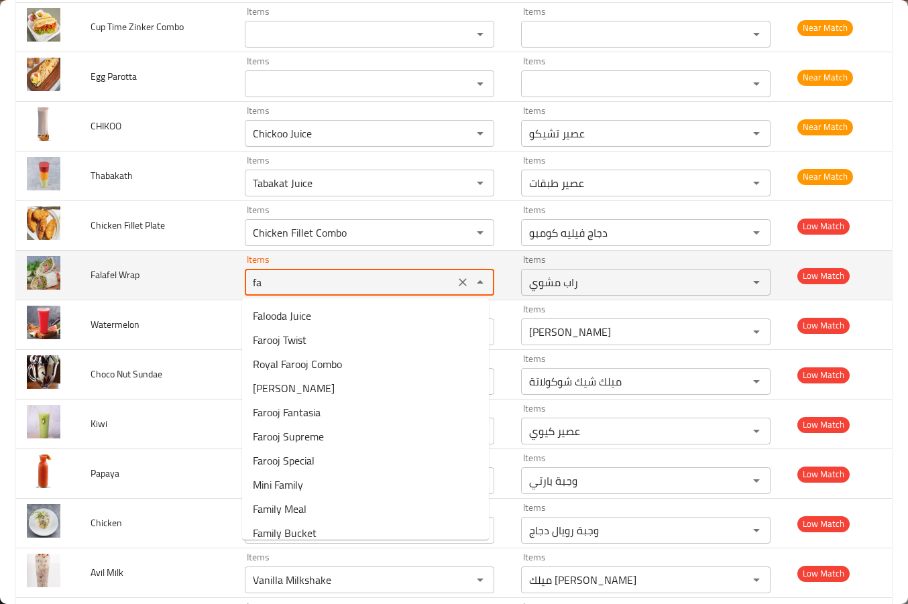
type Wrap "fal"
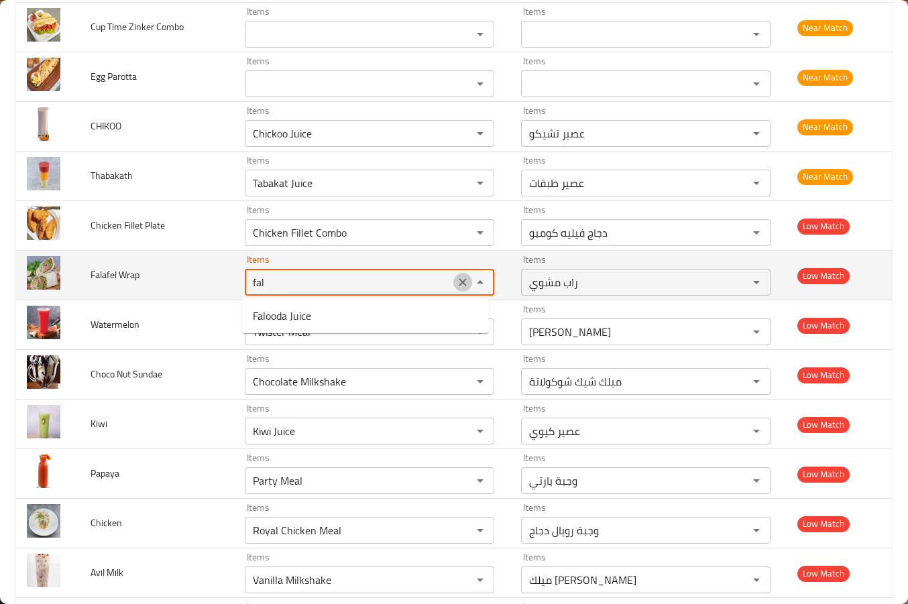
click at [458, 282] on icon "Clear" at bounding box center [462, 282] width 8 height 8
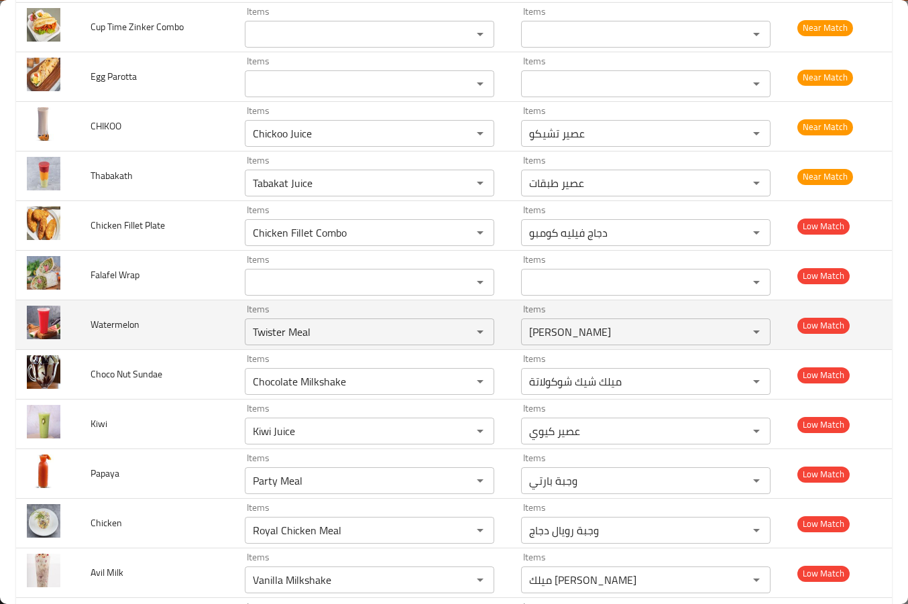
click at [177, 330] on td "Watermelon" at bounding box center [156, 325] width 153 height 50
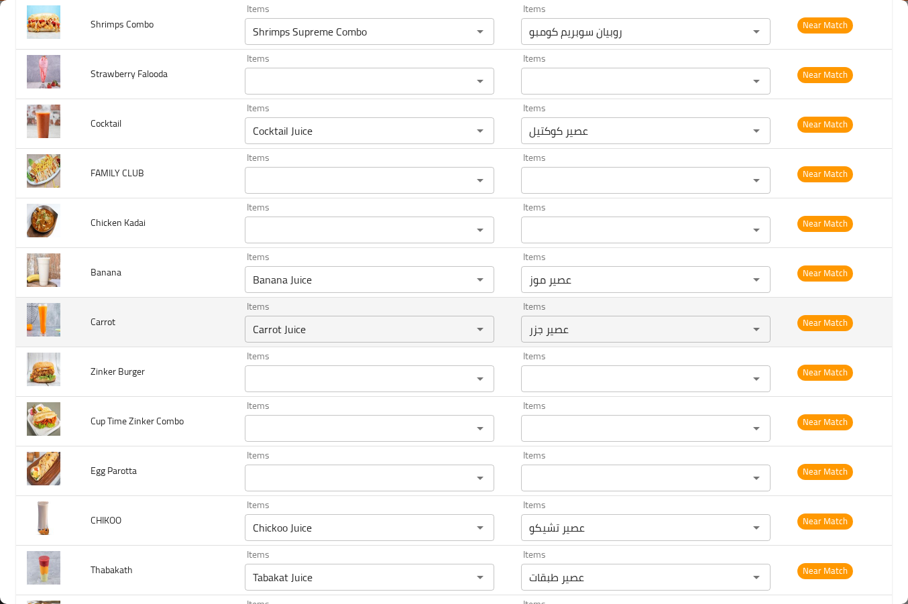
scroll to position [1139, 0]
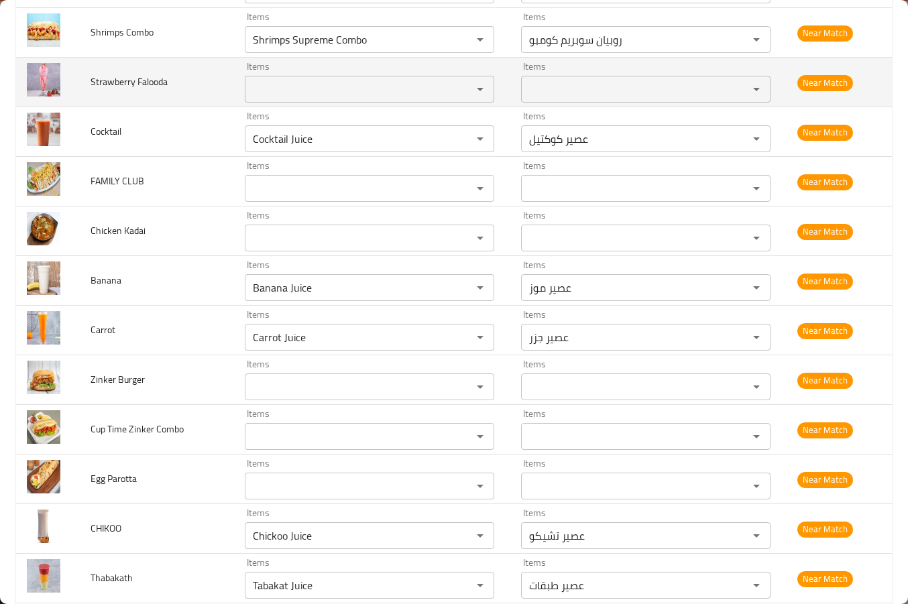
click at [294, 84] on Falooda "Items" at bounding box center [350, 89] width 202 height 19
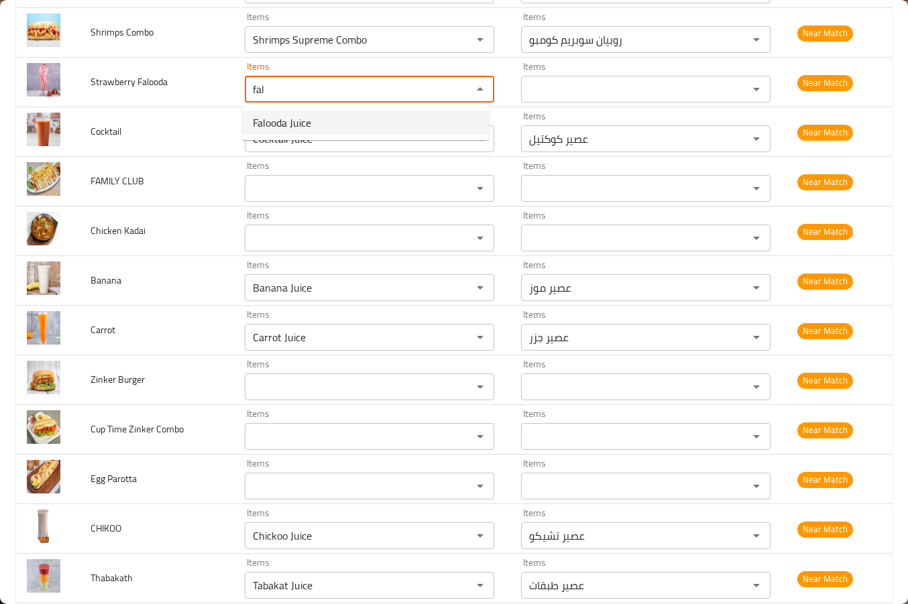
click at [273, 115] on span "Falooda Juice" at bounding box center [282, 123] width 58 height 16
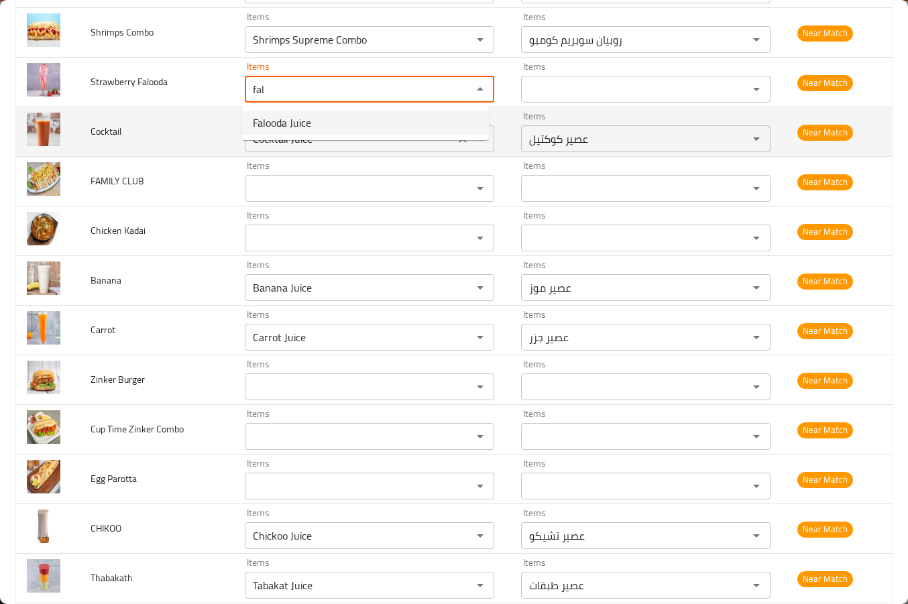
type Falooda "Falooda Juice"
type Falooda-ar "عصير فالودة"
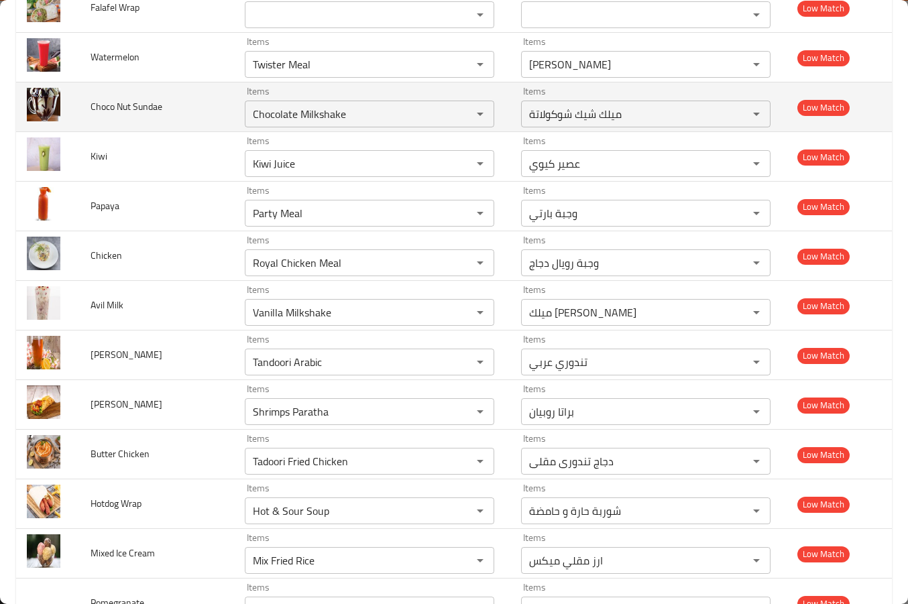
scroll to position [1810, 0]
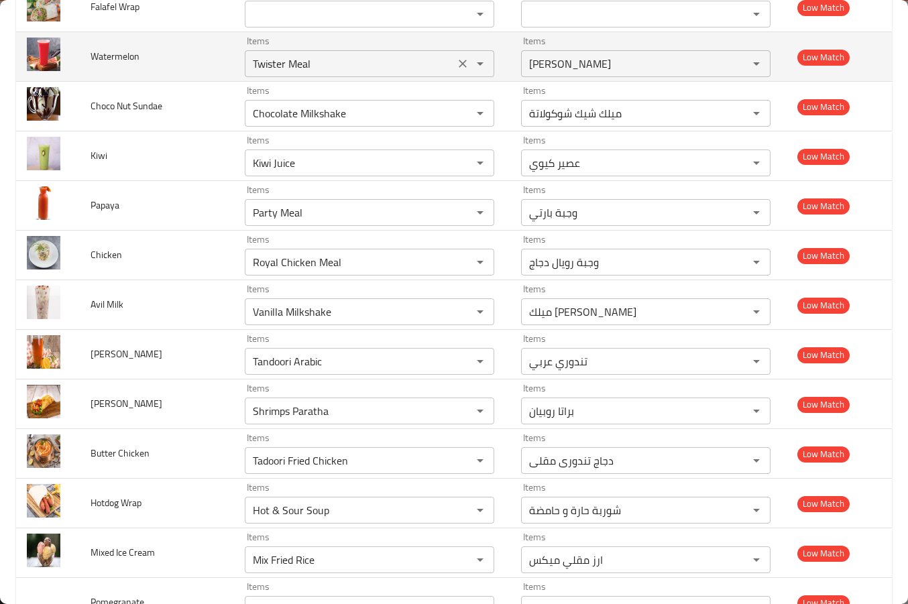
type Falooda "Falooda Juice"
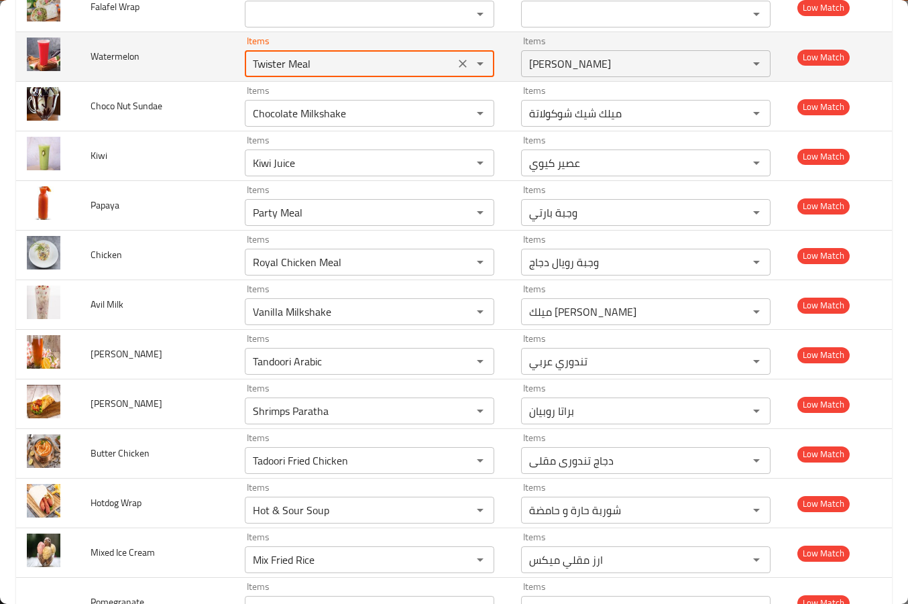
click at [308, 66] on input "Twister Meal" at bounding box center [350, 63] width 202 height 19
type input "wat"
click at [456, 62] on icon "Clear" at bounding box center [462, 63] width 13 height 13
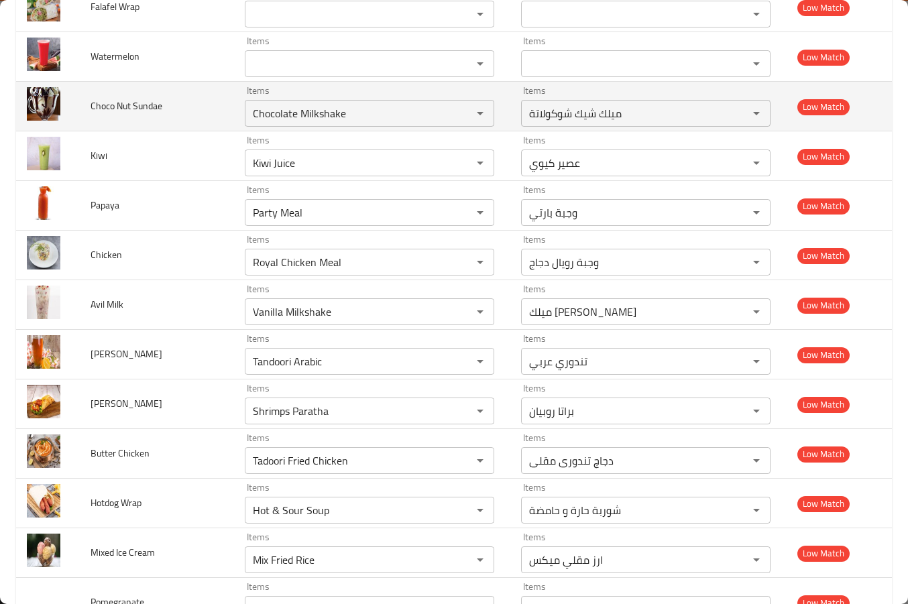
click at [127, 103] on span "Choco Nut Sundae" at bounding box center [126, 105] width 72 height 17
click at [290, 114] on Sundae "Chocolate Milkshake" at bounding box center [350, 113] width 202 height 19
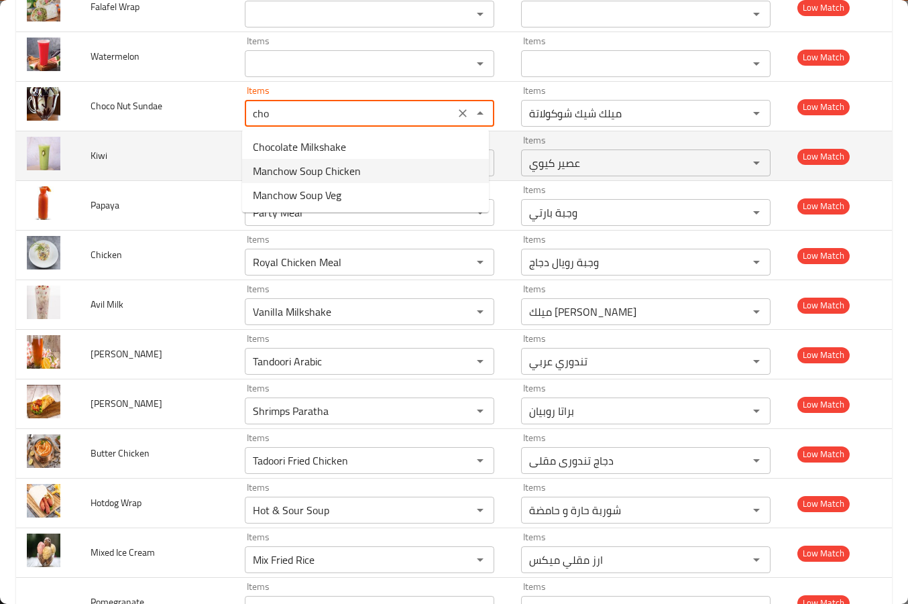
type Sundae "Chocolate Milkshake"
click at [182, 160] on td "Kiwi" at bounding box center [156, 156] width 153 height 50
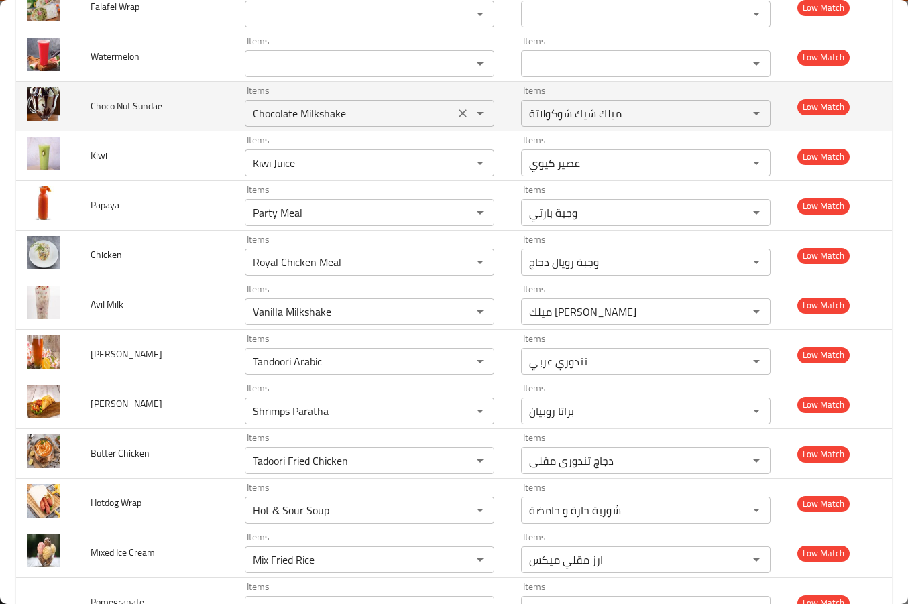
click at [458, 112] on icon "Clear" at bounding box center [462, 113] width 8 height 8
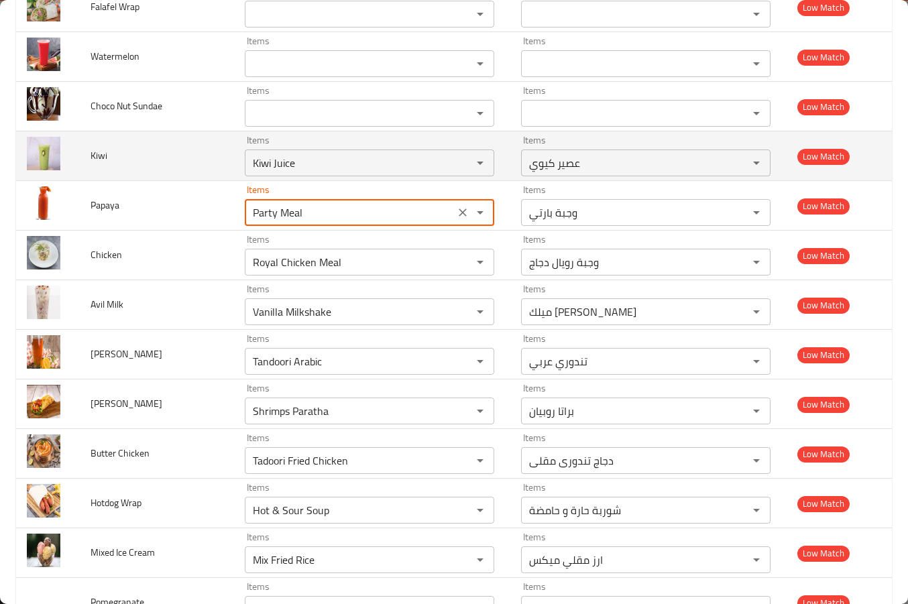
drag, startPoint x: 326, startPoint y: 210, endPoint x: 35, endPoint y: 147, distance: 298.3
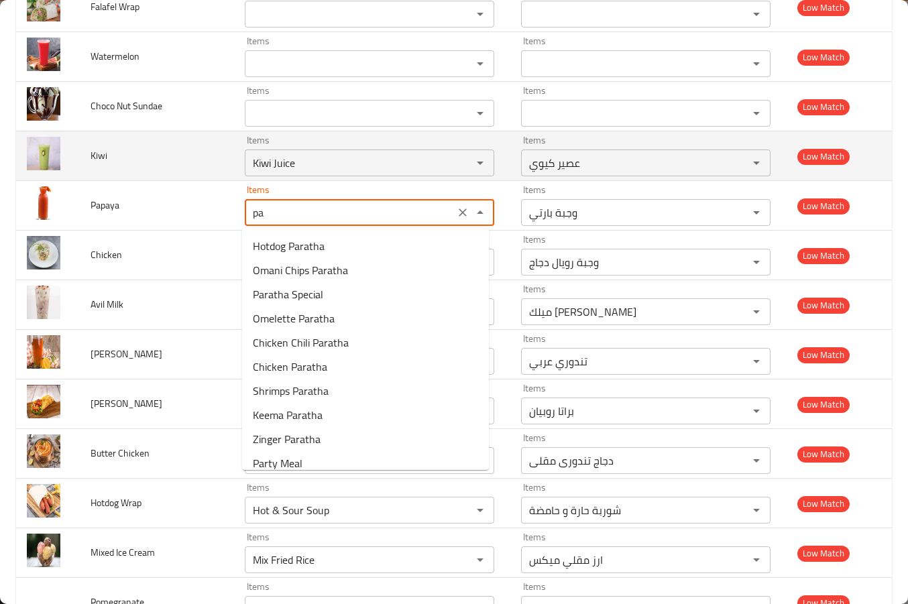
type input "pap"
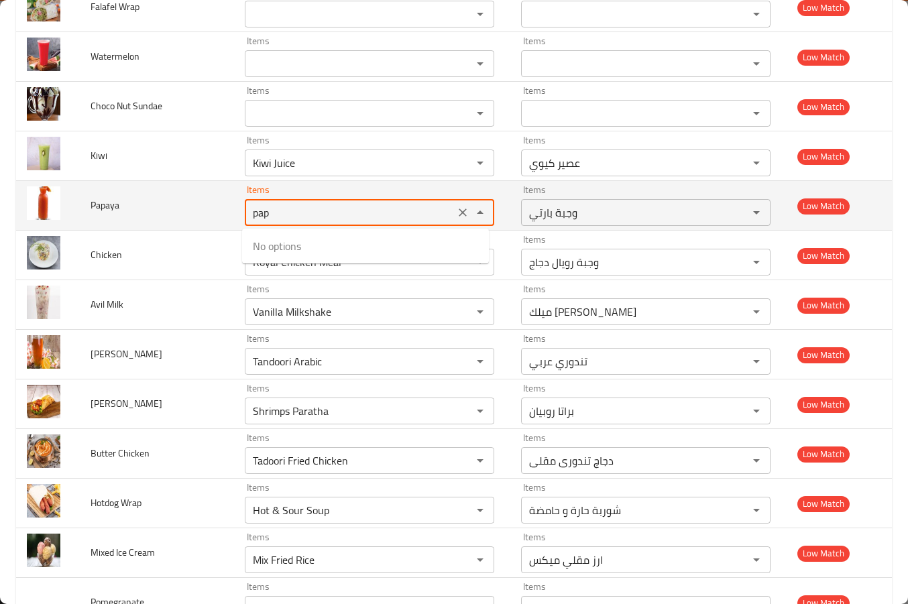
click at [458, 210] on icon "Clear" at bounding box center [462, 212] width 13 height 13
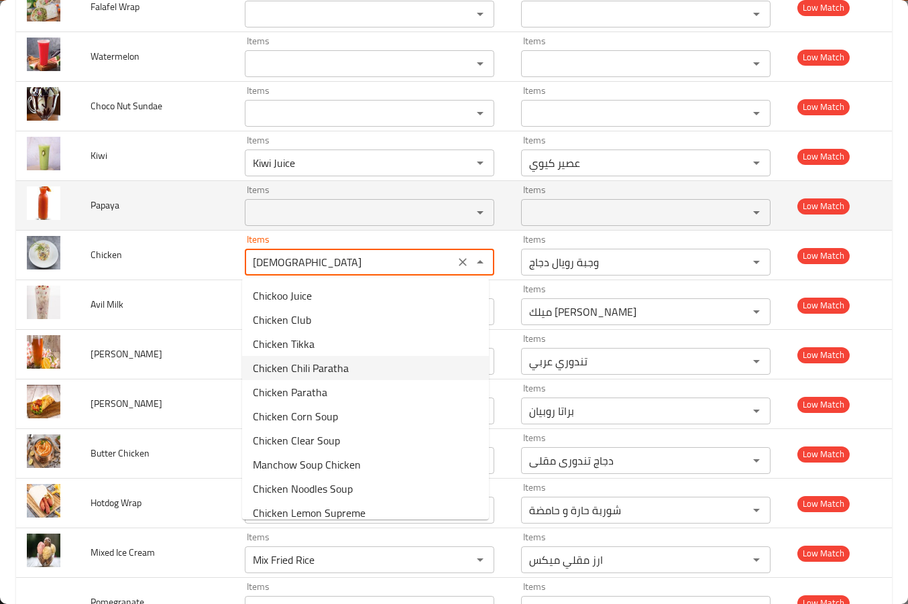
type input "Royal Chicken Meal"
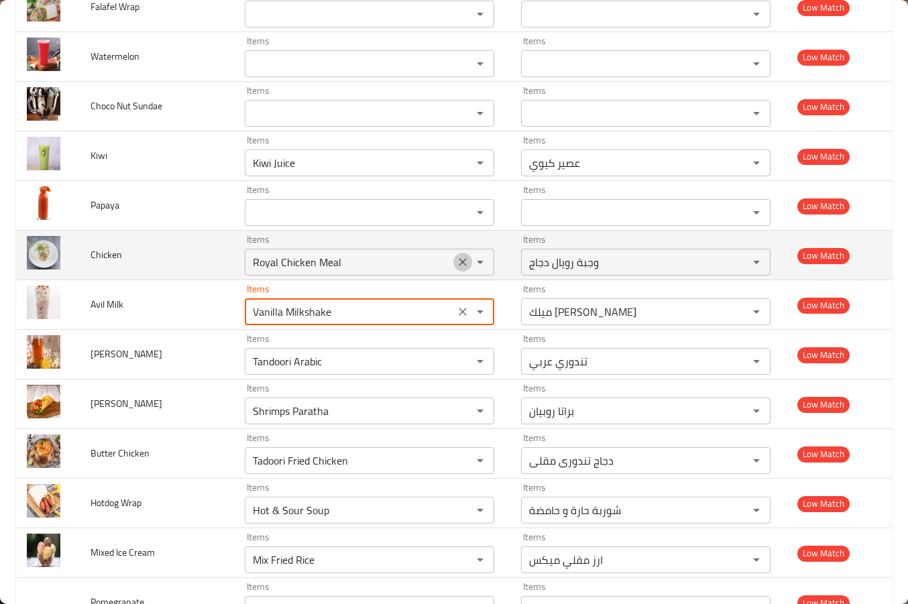
click at [456, 258] on icon "Clear" at bounding box center [462, 261] width 13 height 13
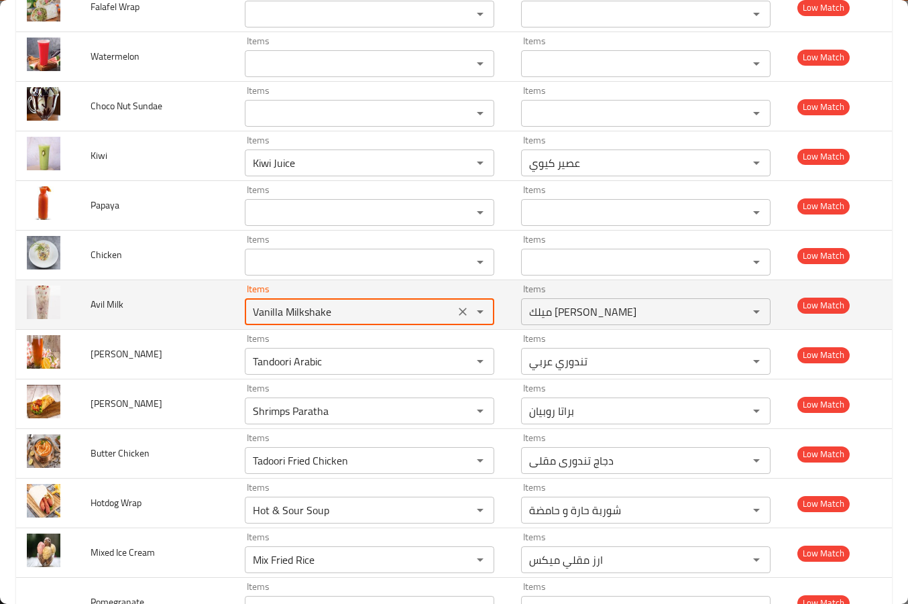
drag, startPoint x: 348, startPoint y: 304, endPoint x: 230, endPoint y: 301, distance: 118.0
click at [231, 301] on tr "Avil Milk Items Vanilla Milkshake Items Items ميلك شيك فانيليا Items Low Match" at bounding box center [453, 305] width 875 height 50
type Milk "avil"
click at [456, 312] on icon "Clear" at bounding box center [462, 311] width 13 height 13
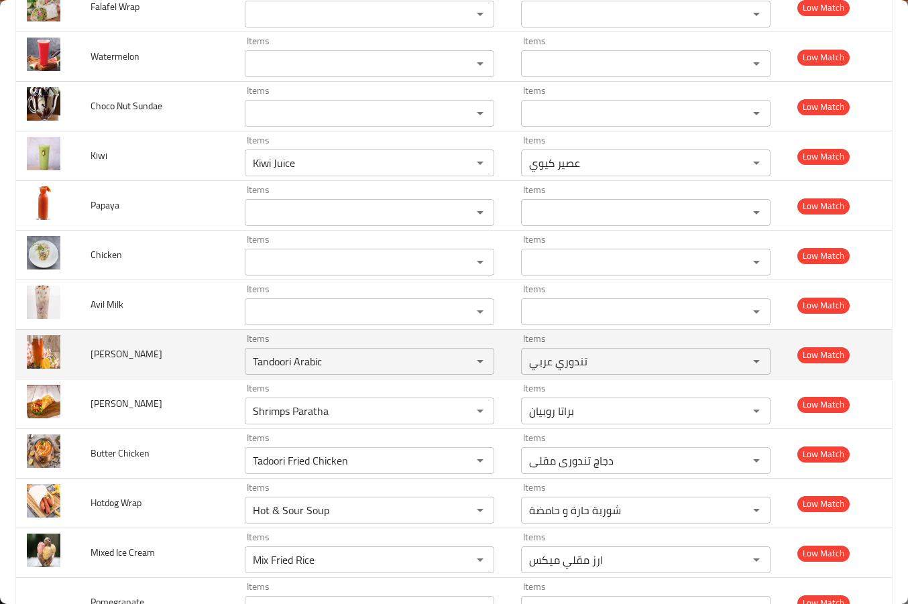
click at [149, 353] on span "Nanari Sarbath" at bounding box center [126, 353] width 72 height 17
click at [269, 371] on Sarbath "Tandoori Arabic" at bounding box center [350, 361] width 202 height 19
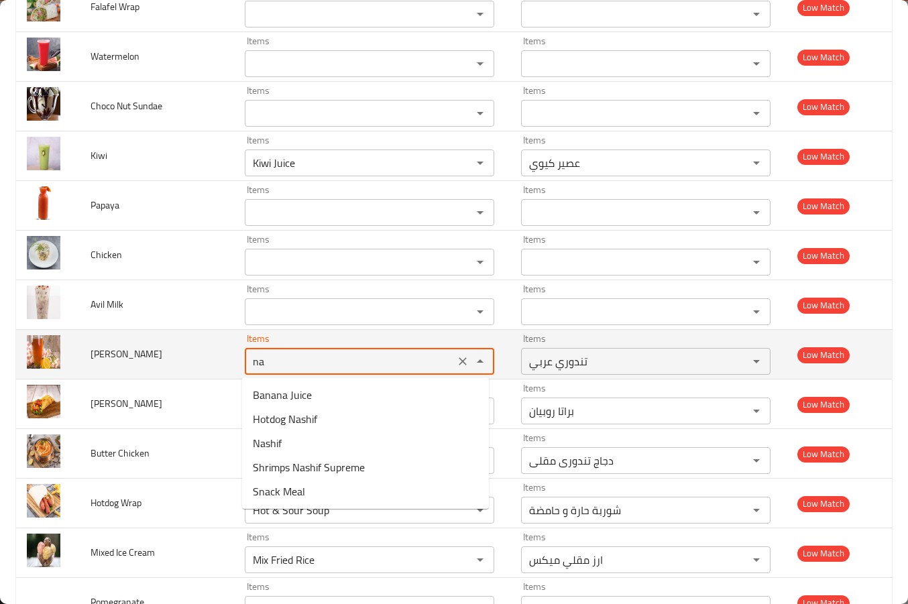
type Sarbath "nan"
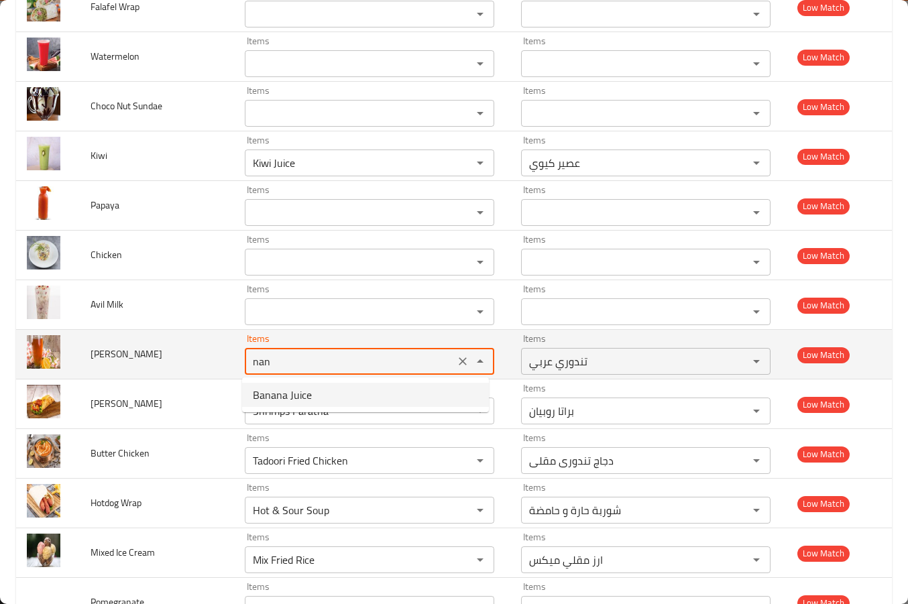
click at [456, 361] on icon "Clear" at bounding box center [462, 361] width 13 height 13
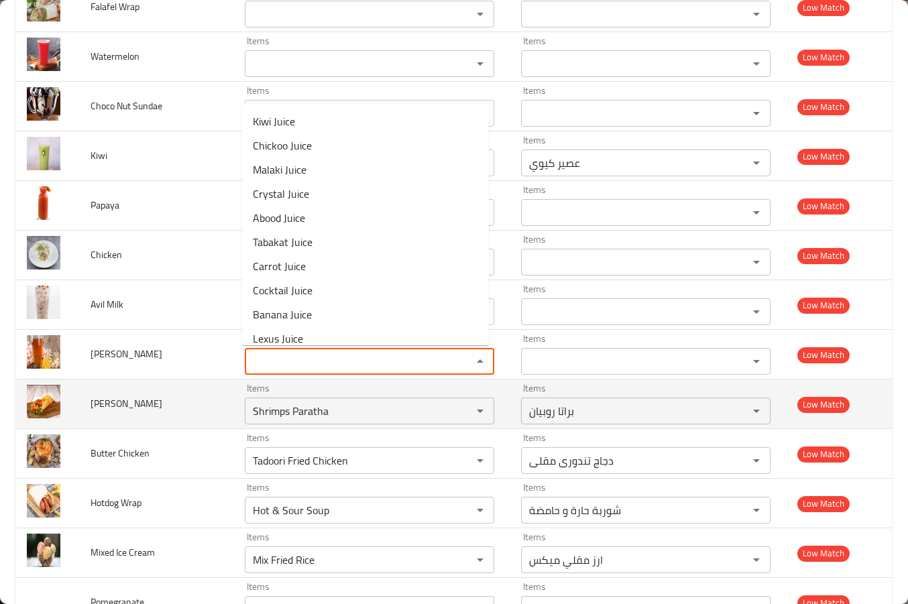
click at [145, 414] on td "Tikka Parotta" at bounding box center [156, 404] width 153 height 50
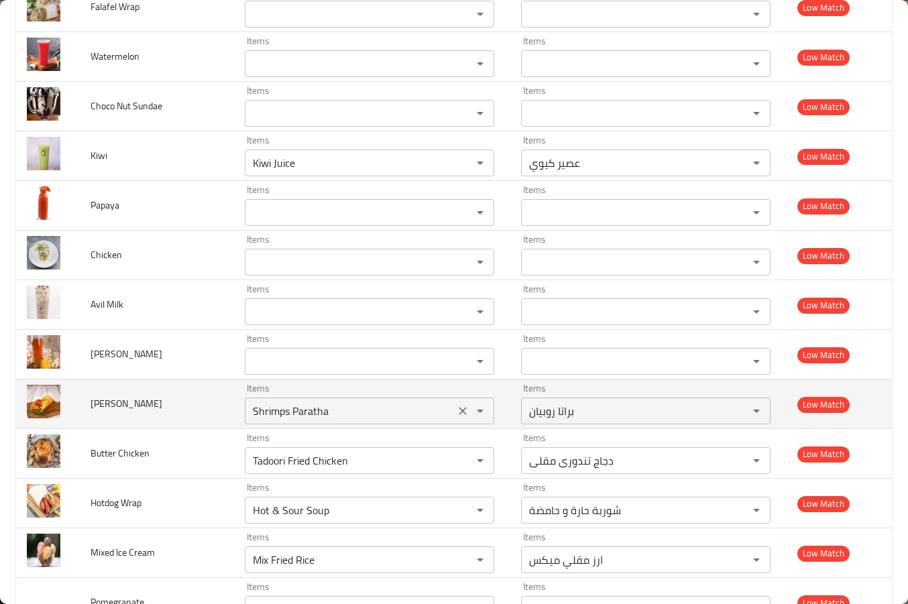
click at [267, 410] on Parotta "Shrimps Paratha" at bounding box center [350, 411] width 202 height 19
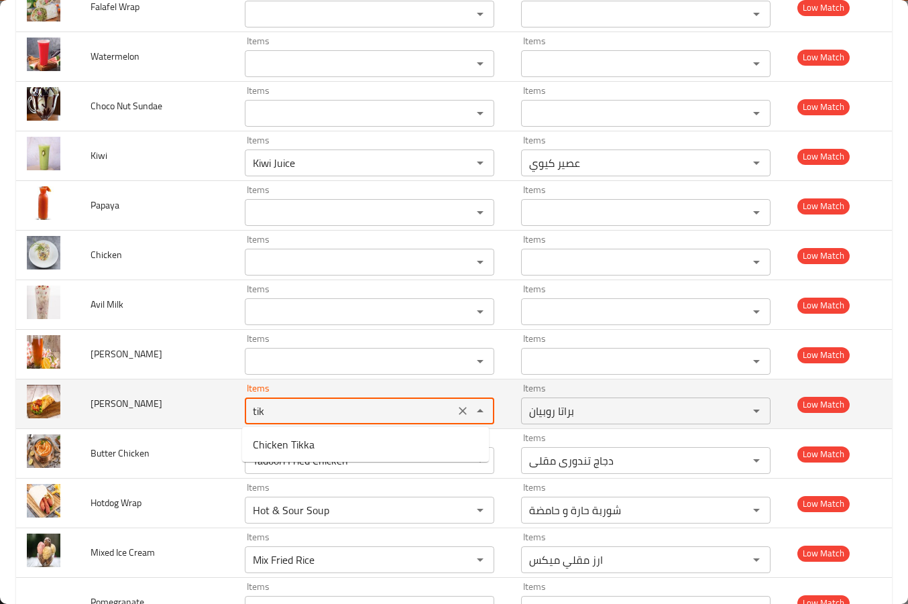
type Parotta "tikk"
click at [458, 410] on icon "Clear" at bounding box center [462, 411] width 8 height 8
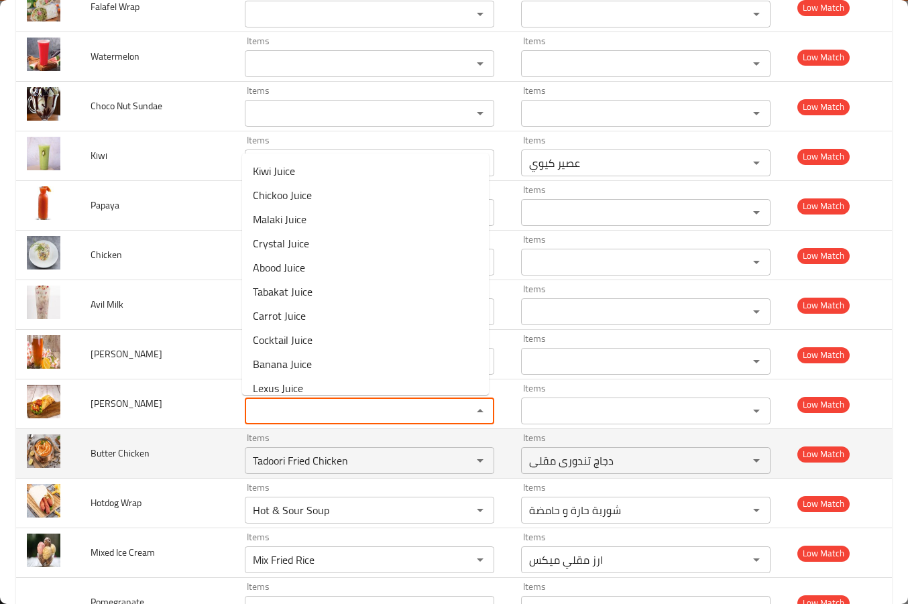
click at [197, 462] on td "Butter Chicken" at bounding box center [156, 454] width 153 height 50
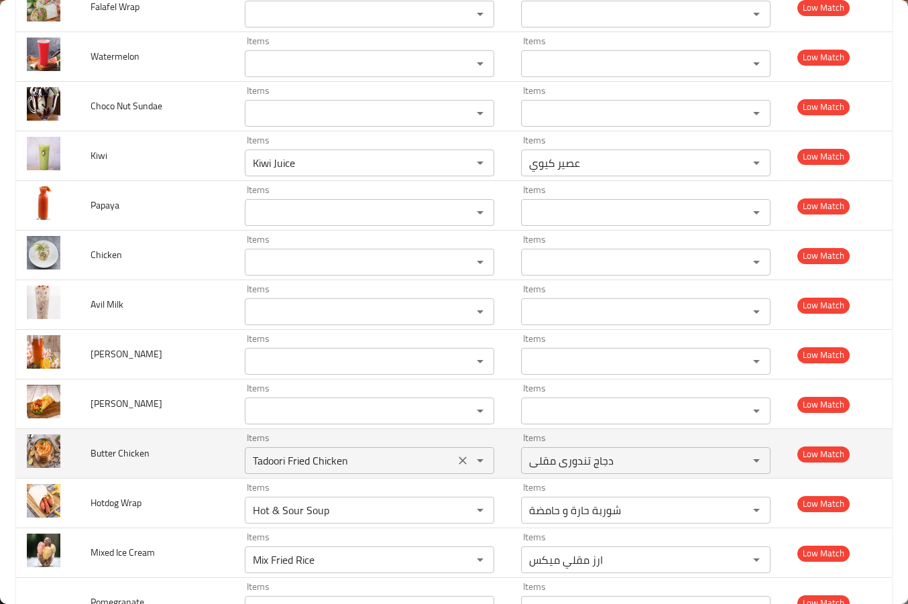
click at [282, 463] on Chicken "Tadoori Fried Chicken" at bounding box center [350, 460] width 202 height 19
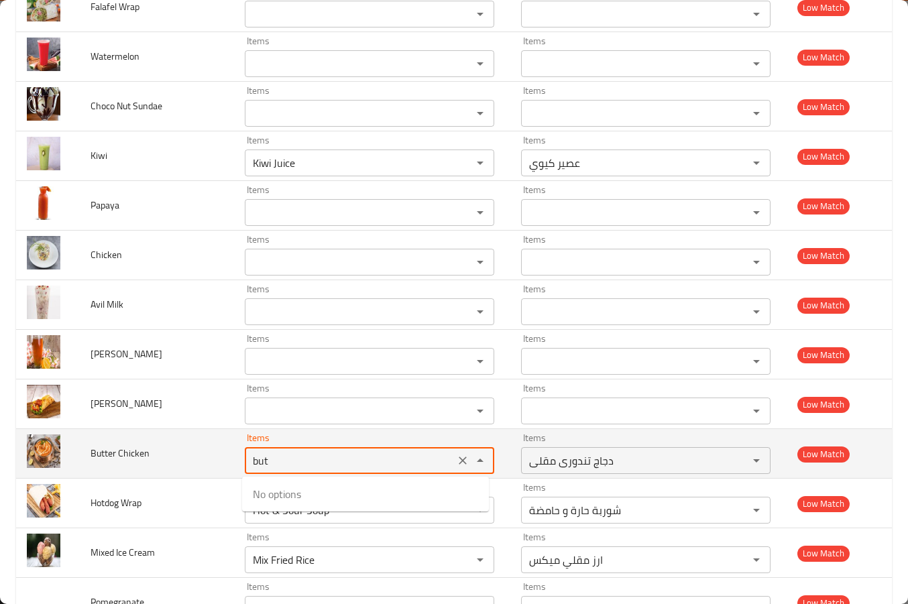
type Chicken "butt"
click at [456, 456] on icon "Clear" at bounding box center [462, 460] width 13 height 13
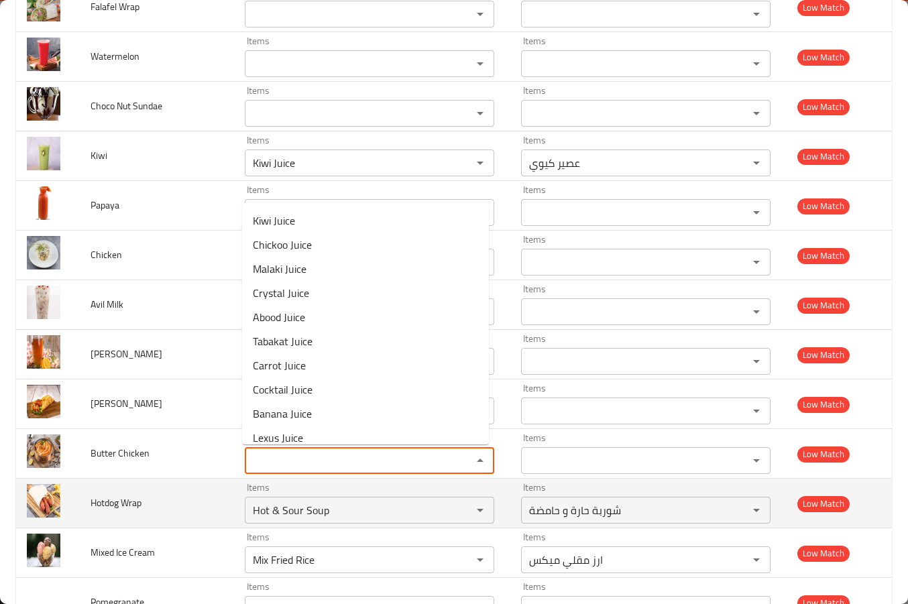
click at [210, 499] on td "Hotdog Wrap" at bounding box center [156, 504] width 153 height 50
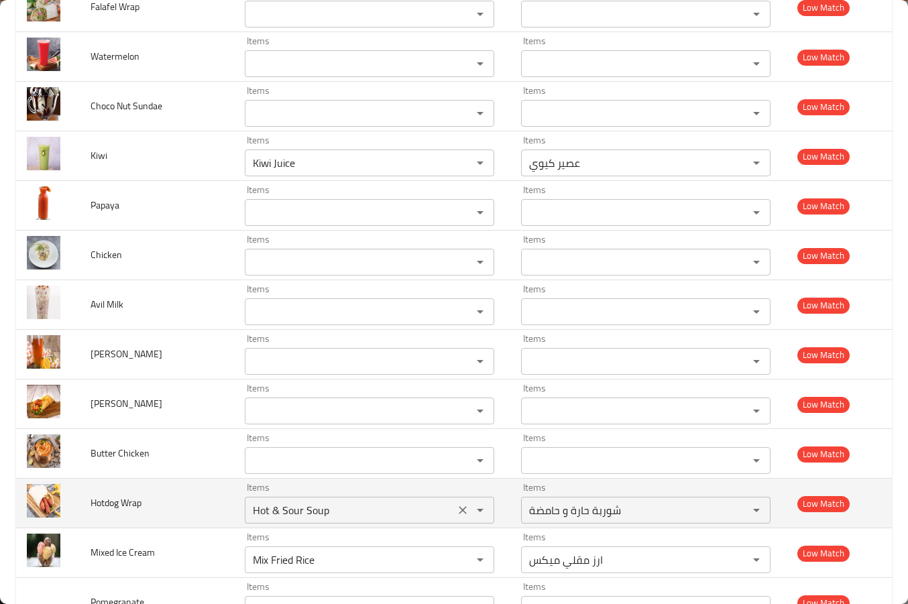
click at [274, 504] on Wrap "Hot & Sour Soup" at bounding box center [350, 510] width 202 height 19
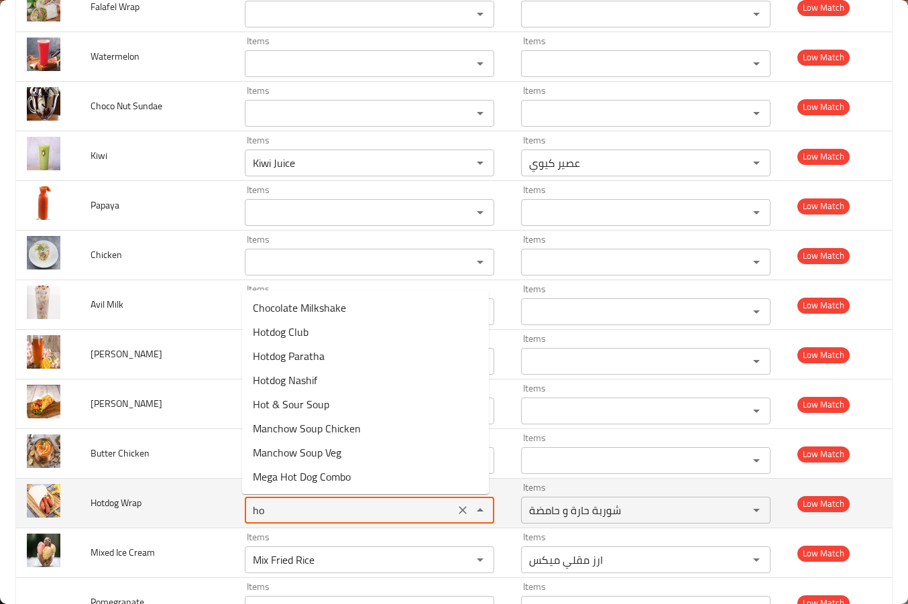
type Wrap "hot"
click at [456, 508] on icon "Clear" at bounding box center [462, 509] width 13 height 13
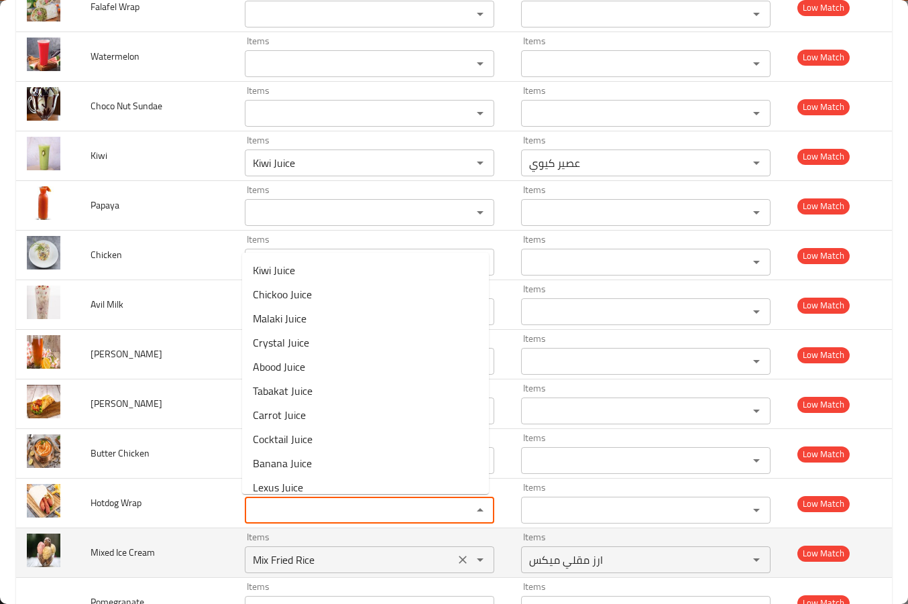
click at [322, 564] on Cream "Mix Fried Rice" at bounding box center [350, 559] width 202 height 19
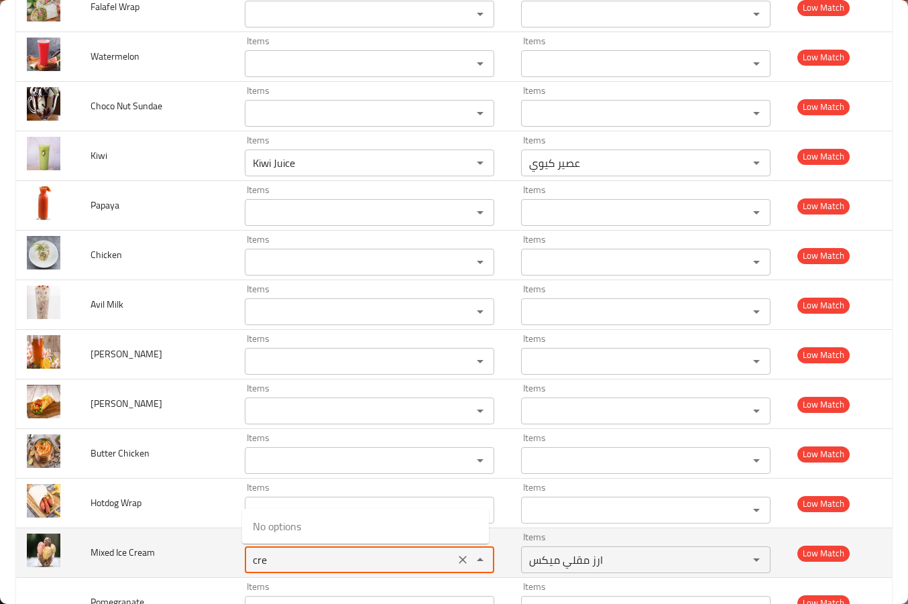
type Cream "crea"
click at [456, 556] on icon "Clear" at bounding box center [462, 559] width 13 height 13
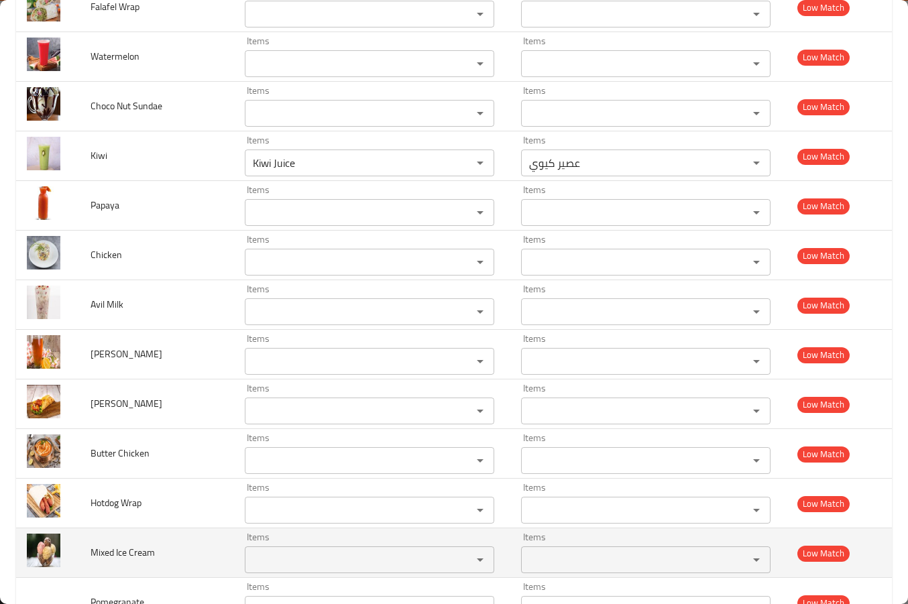
click at [139, 546] on span "Mixed Ice Cream" at bounding box center [122, 552] width 64 height 17
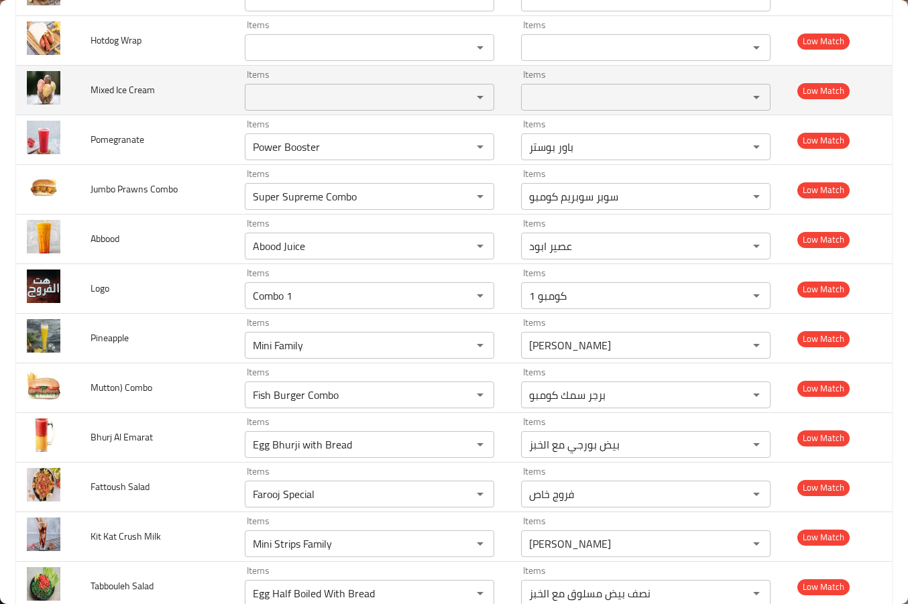
scroll to position [2279, 0]
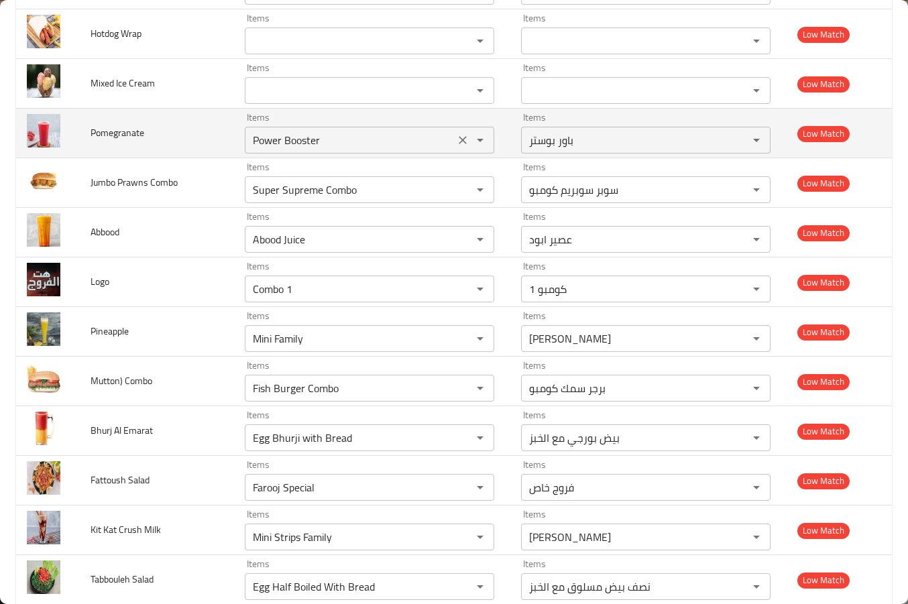
click at [273, 141] on input "Power Booster" at bounding box center [350, 140] width 202 height 19
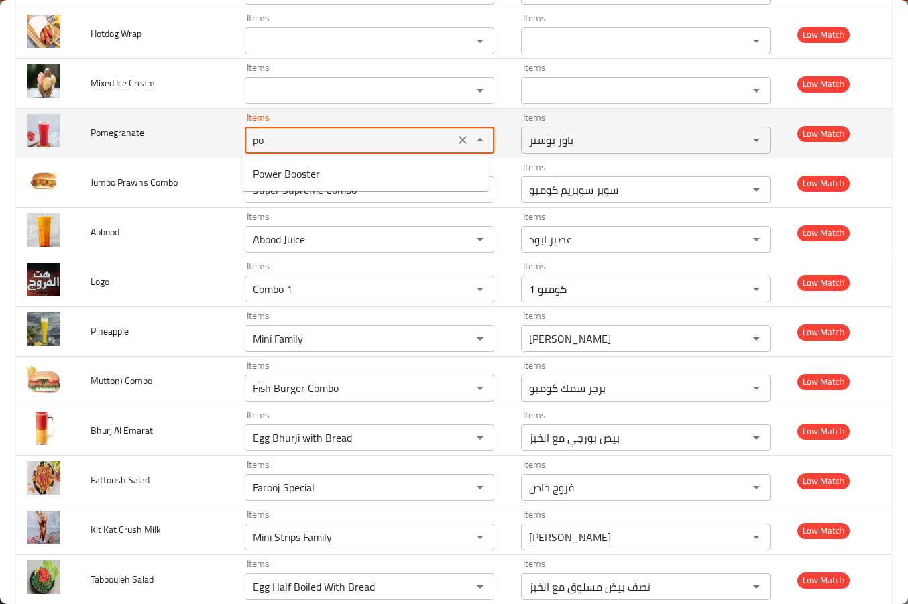
type input "pom"
click at [456, 134] on icon "Clear" at bounding box center [462, 139] width 13 height 13
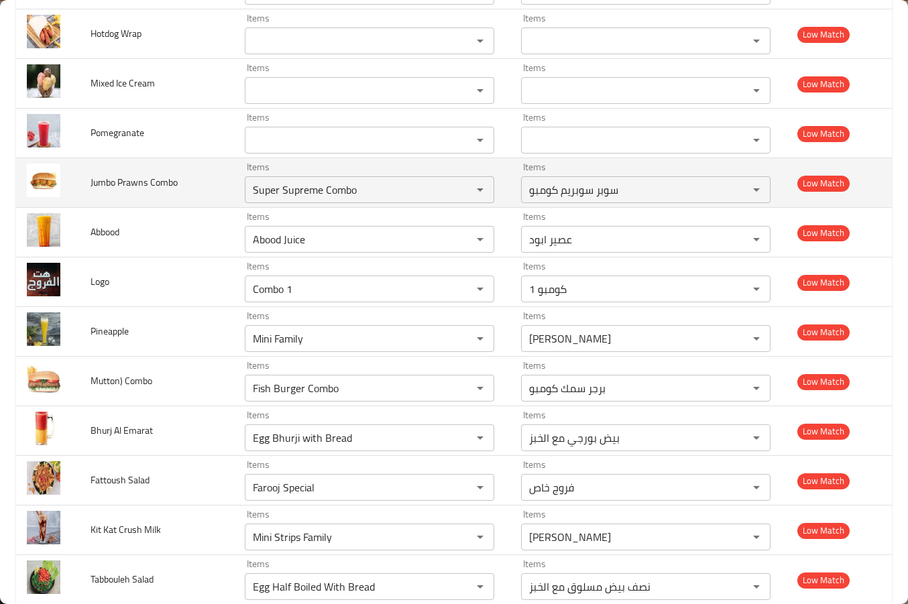
click at [180, 182] on td "Jumbo Prawns Combo" at bounding box center [156, 183] width 153 height 50
click at [306, 192] on Combo "Super Supreme Combo" at bounding box center [350, 189] width 202 height 19
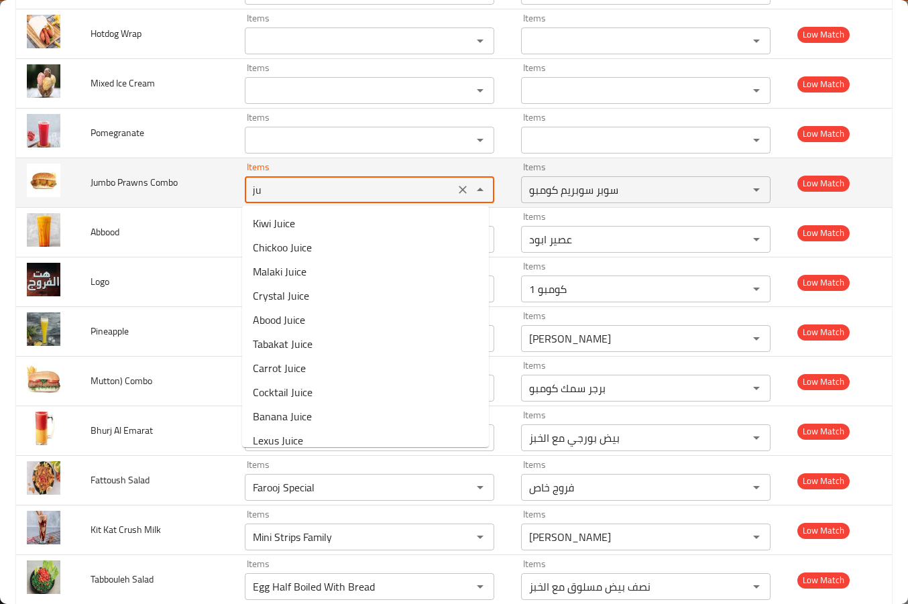
type Combo "jum"
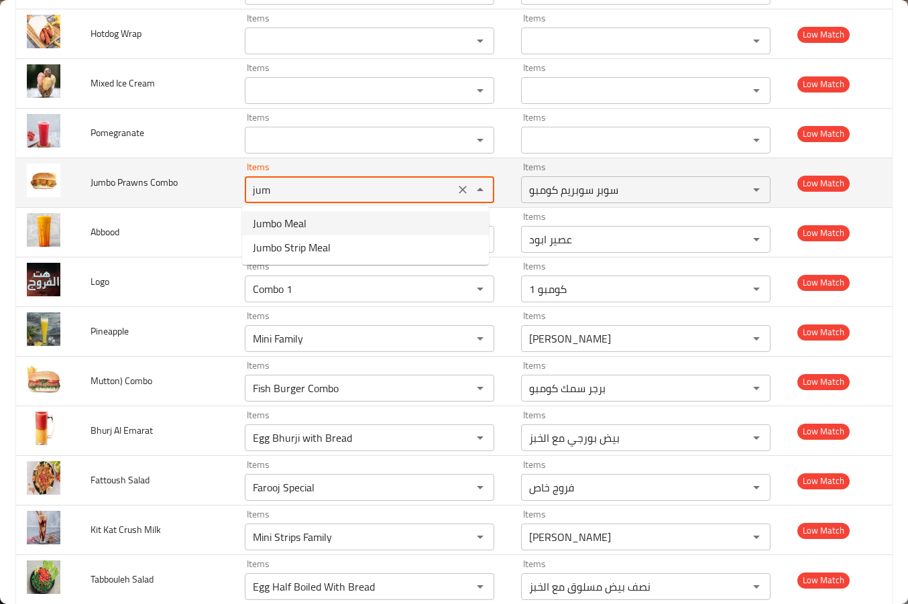
click at [457, 186] on icon "Clear" at bounding box center [462, 189] width 13 height 13
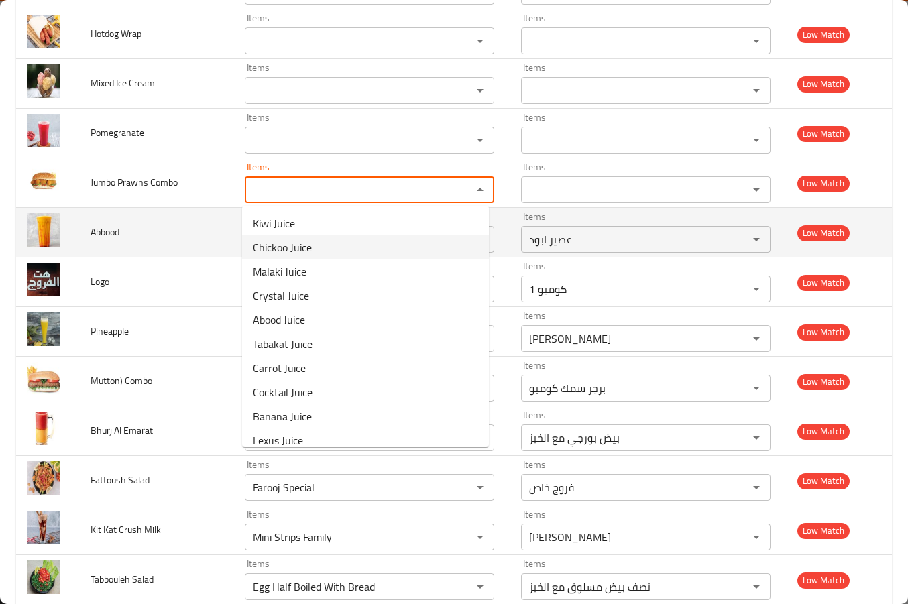
click at [180, 247] on td "Abbood" at bounding box center [156, 233] width 153 height 50
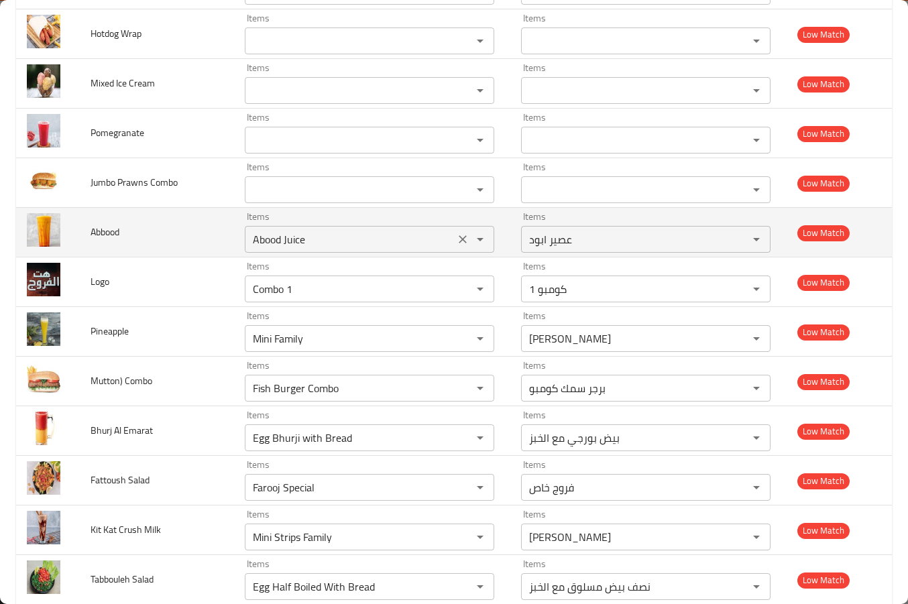
click at [294, 243] on input "Abood Juice" at bounding box center [350, 239] width 202 height 19
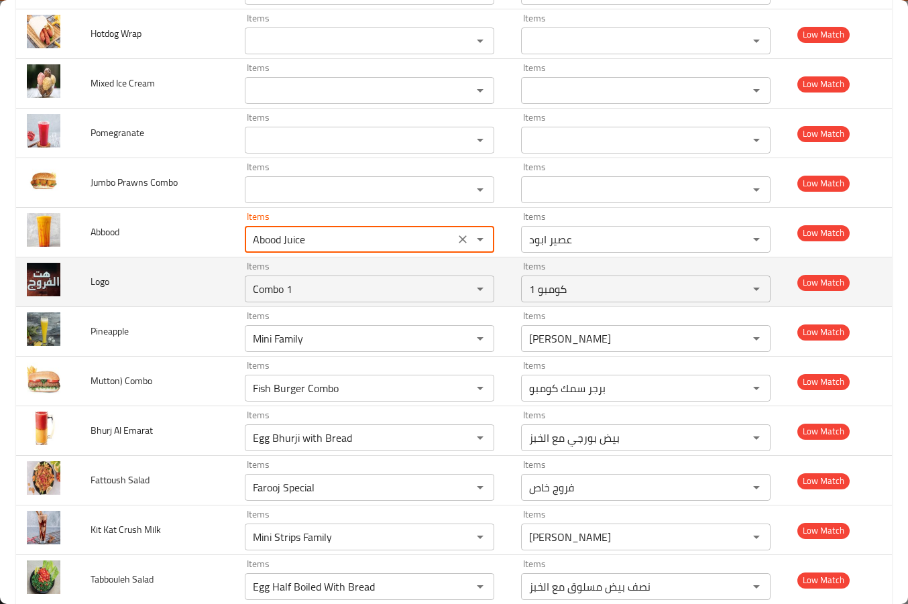
click at [186, 269] on td "Logo" at bounding box center [156, 282] width 153 height 50
click at [456, 288] on icon "Clear" at bounding box center [462, 288] width 13 height 13
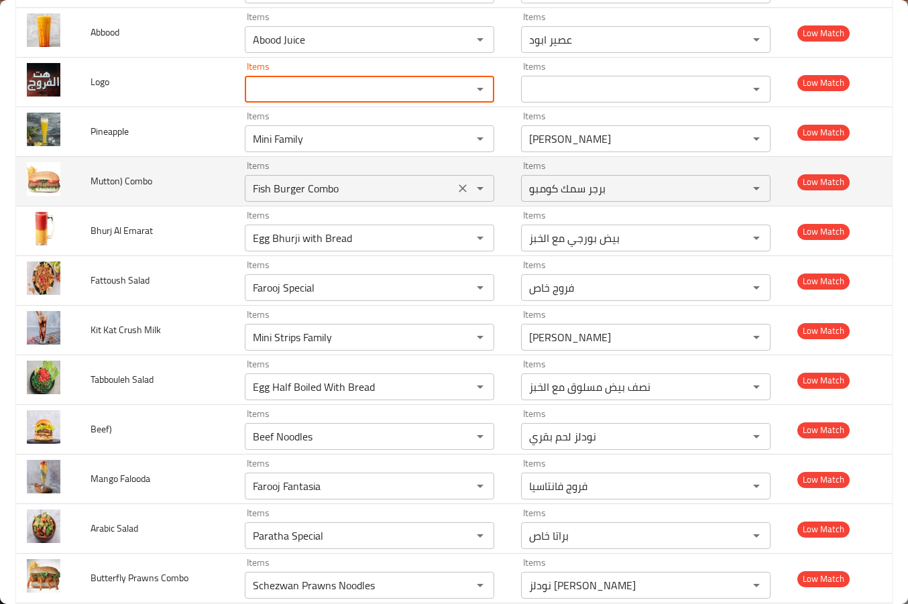
scroll to position [2480, 0]
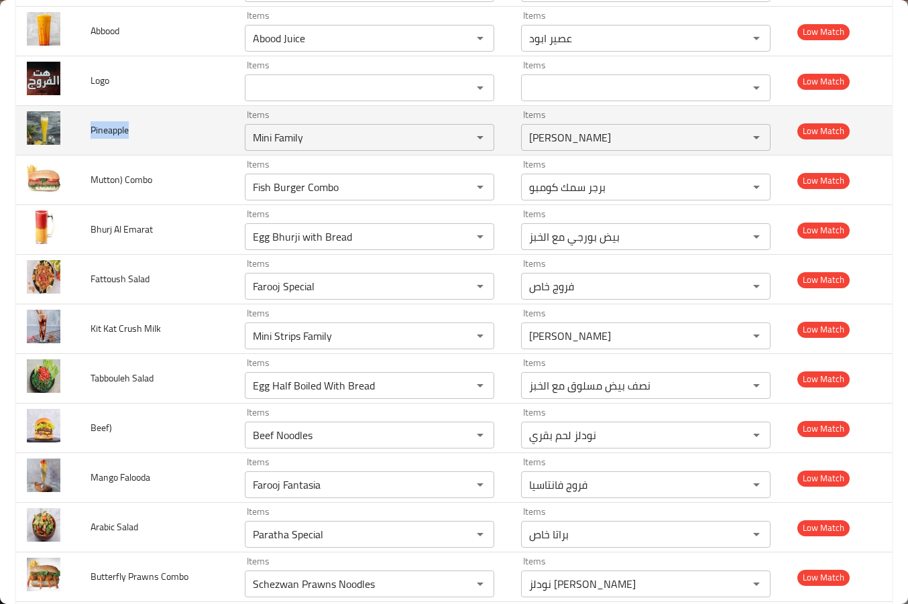
drag, startPoint x: 130, startPoint y: 130, endPoint x: 89, endPoint y: 131, distance: 40.9
click at [89, 131] on td "Pineapple" at bounding box center [156, 131] width 153 height 50
copy span "Pineapple"
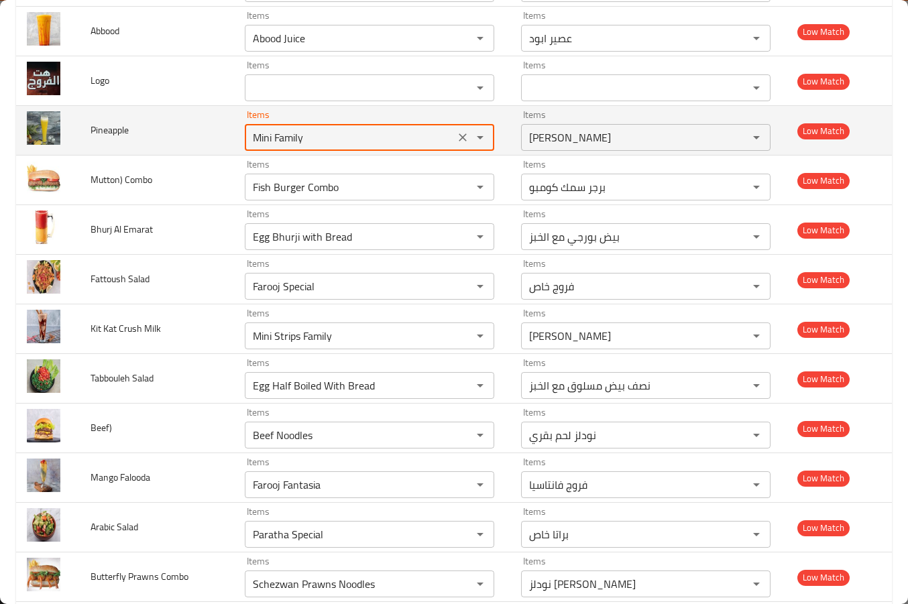
click at [330, 139] on input "Mini Family" at bounding box center [350, 137] width 202 height 19
paste input "Pineapple"
type input "Pineapple"
click at [458, 139] on icon "Clear" at bounding box center [462, 137] width 8 height 8
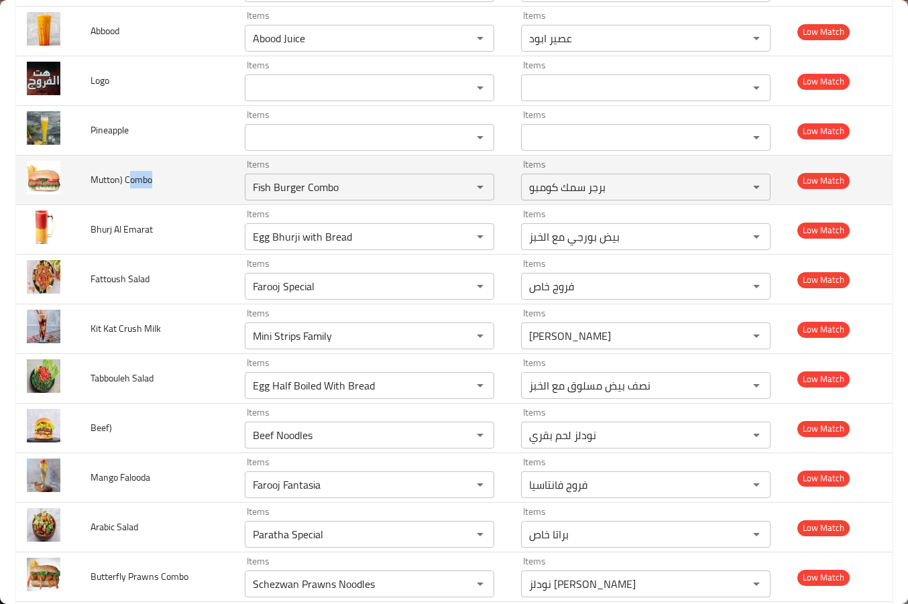
drag, startPoint x: 127, startPoint y: 180, endPoint x: 156, endPoint y: 178, distance: 29.5
click at [156, 178] on td "Mutton) Combo" at bounding box center [156, 181] width 153 height 50
click at [458, 187] on icon "Clear" at bounding box center [462, 187] width 8 height 8
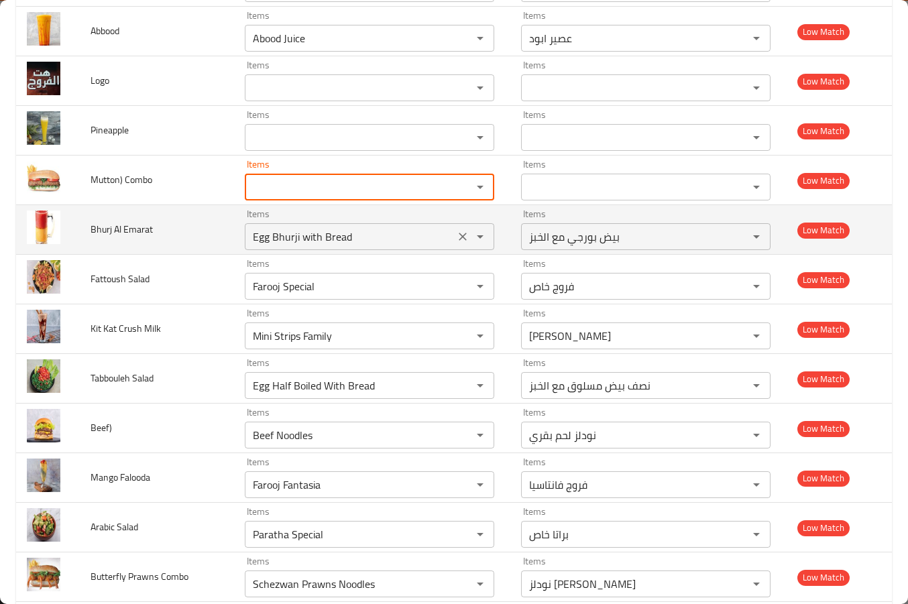
click at [456, 240] on icon "Clear" at bounding box center [462, 236] width 13 height 13
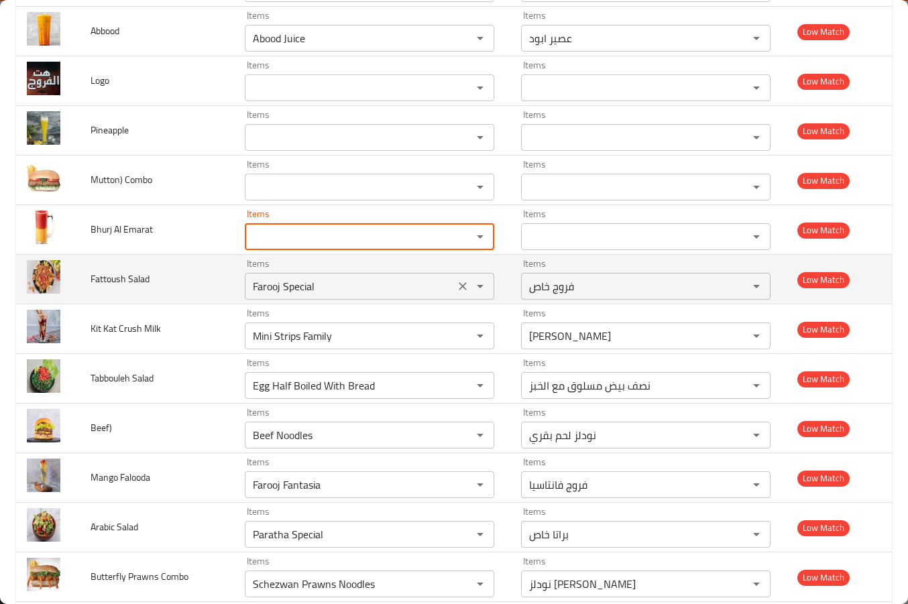
click at [456, 289] on icon "Clear" at bounding box center [462, 286] width 13 height 13
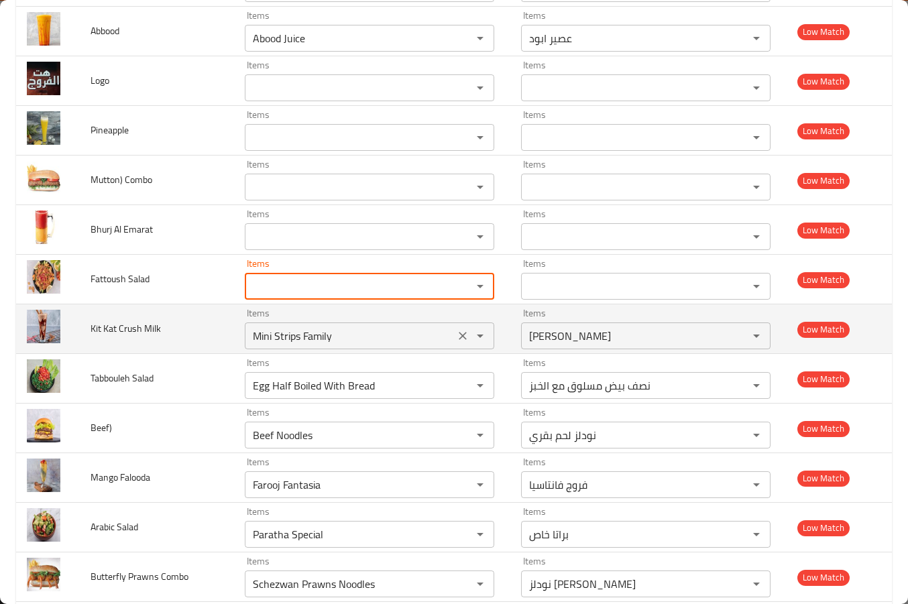
click at [453, 328] on div "enhanced table" at bounding box center [470, 335] width 35 height 19
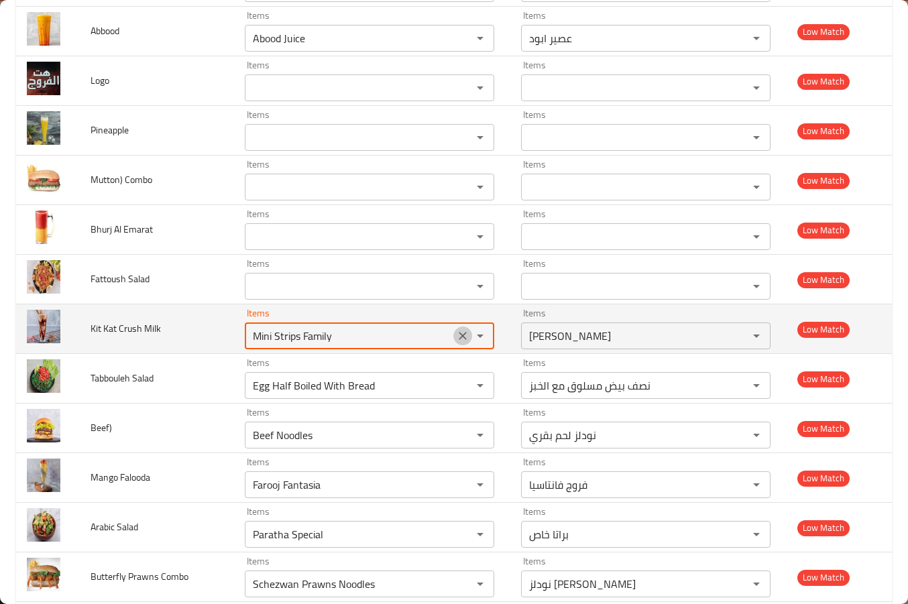
click at [456, 338] on icon "Clear" at bounding box center [462, 335] width 13 height 13
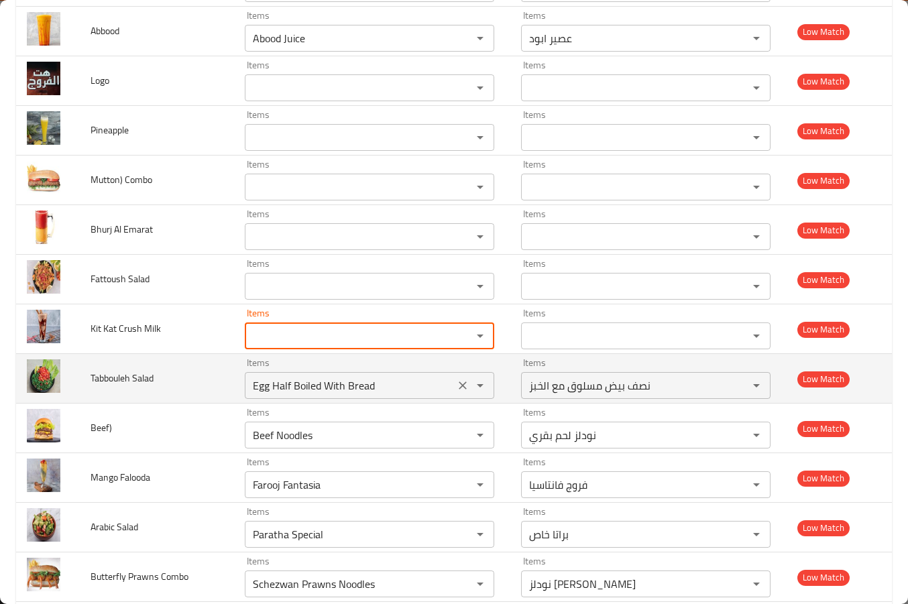
click at [456, 383] on icon "Clear" at bounding box center [462, 385] width 13 height 13
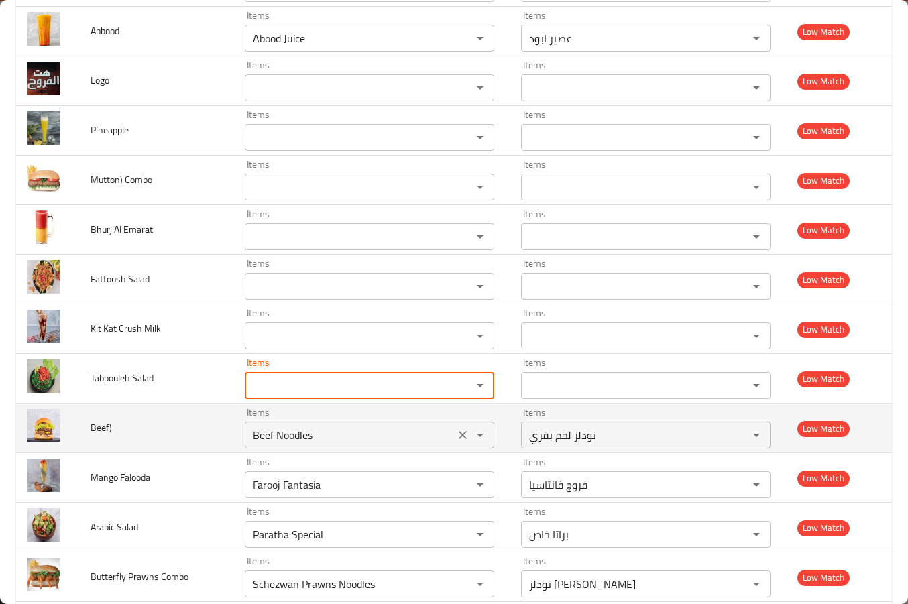
click at [461, 435] on icon "Clear" at bounding box center [462, 434] width 13 height 13
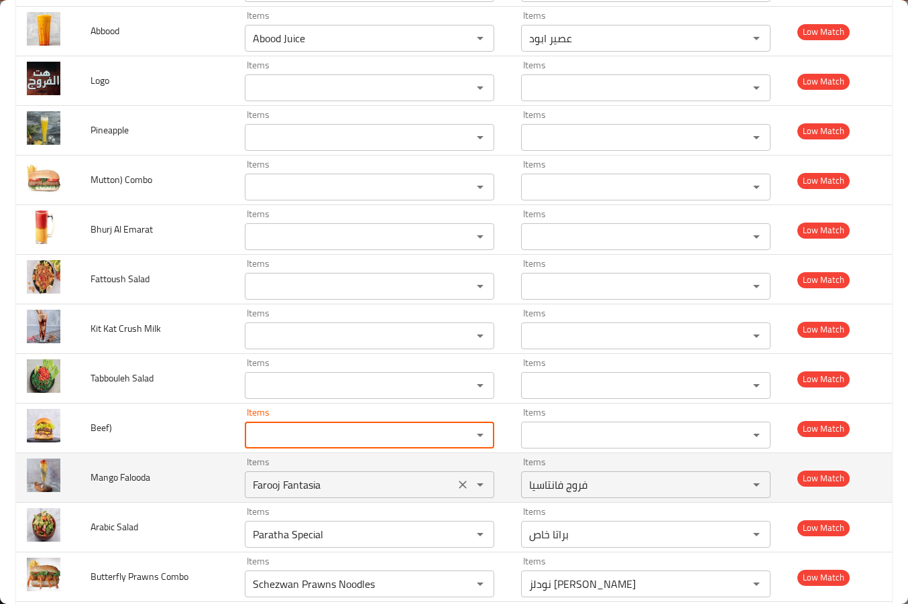
click at [458, 488] on icon "Clear" at bounding box center [462, 484] width 13 height 13
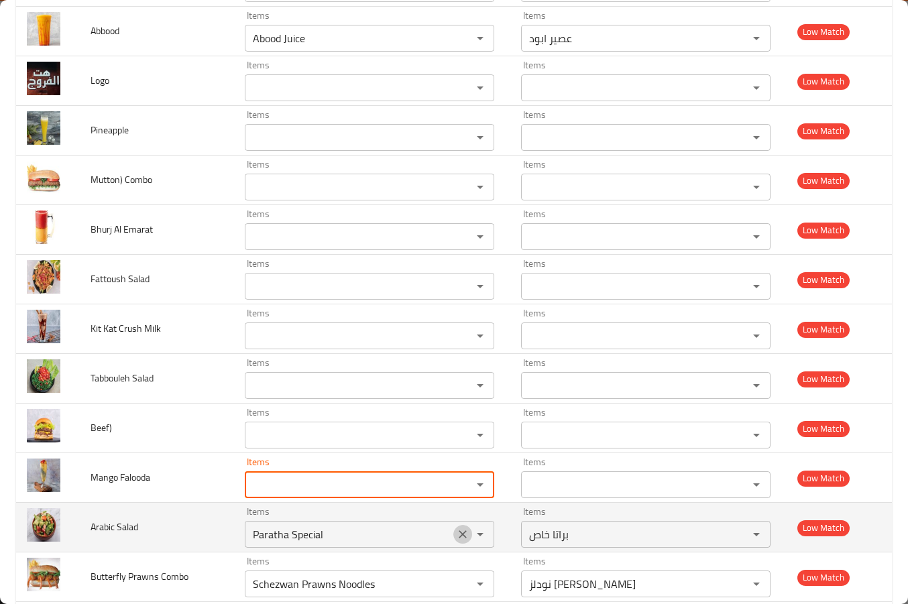
click at [460, 535] on icon "Clear" at bounding box center [462, 534] width 13 height 13
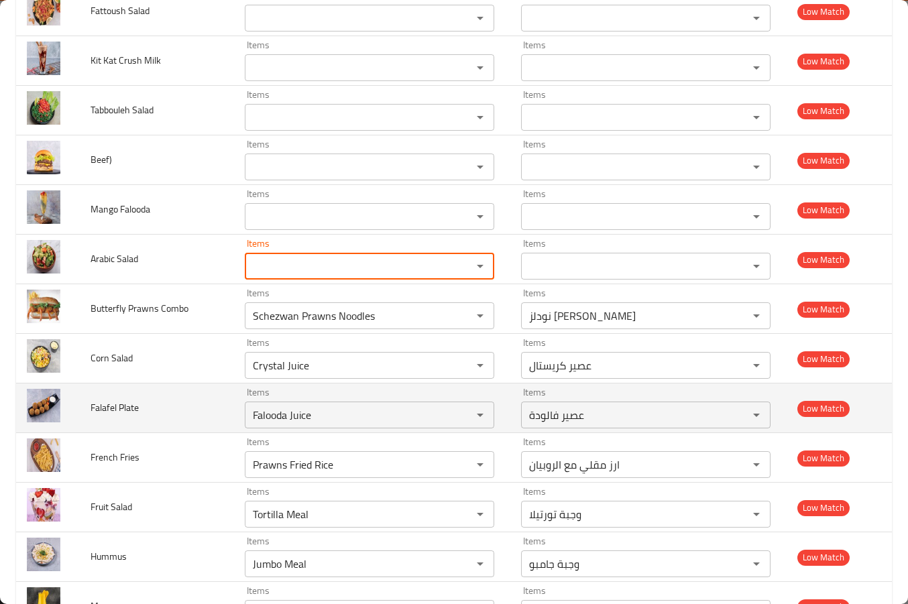
scroll to position [2949, 0]
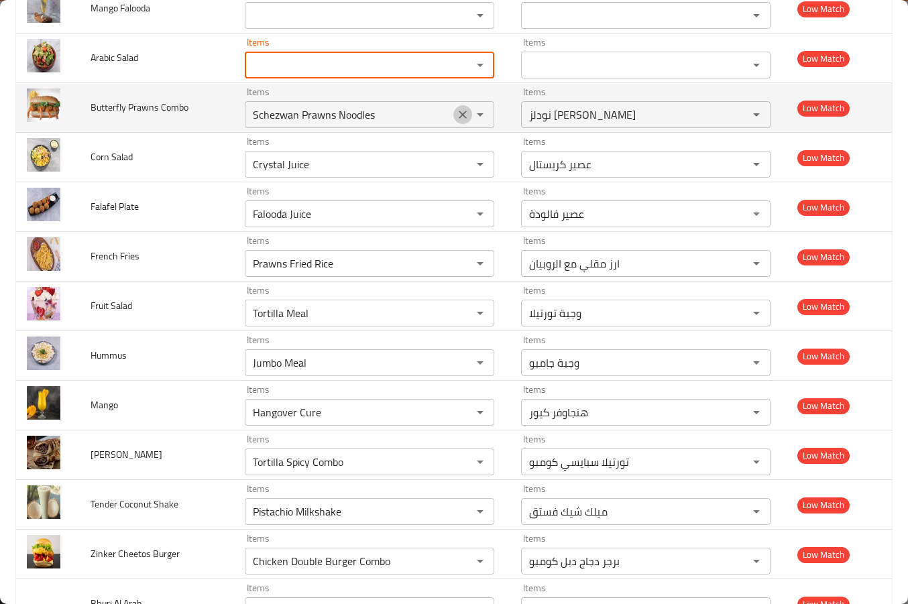
click at [458, 114] on icon "Clear" at bounding box center [462, 115] width 8 height 8
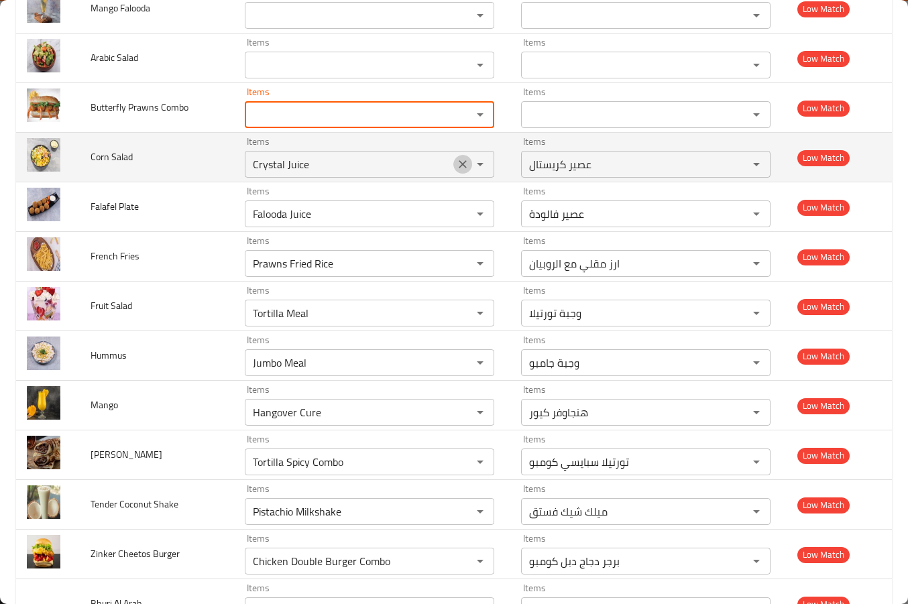
click at [459, 164] on icon "Clear" at bounding box center [462, 164] width 13 height 13
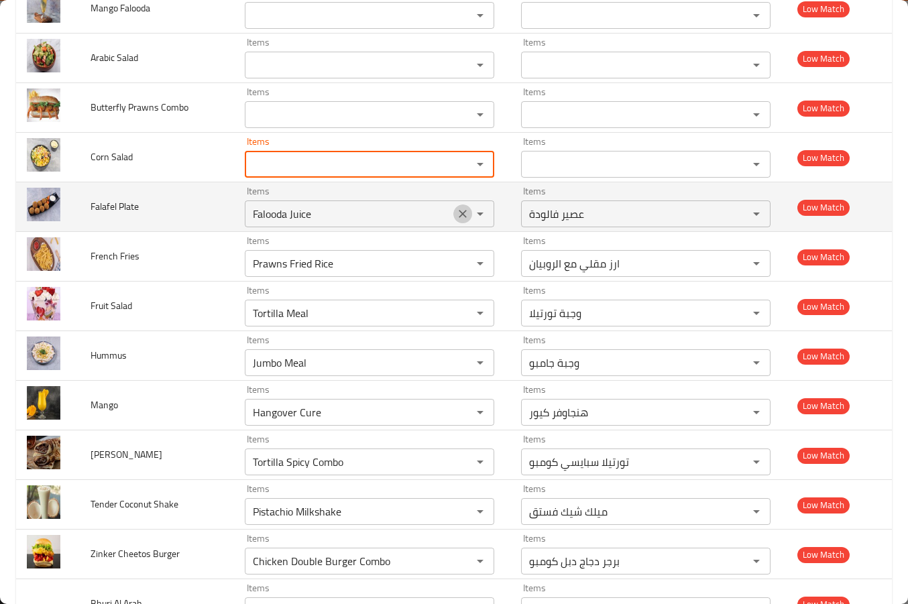
click at [460, 214] on icon "Clear" at bounding box center [462, 213] width 13 height 13
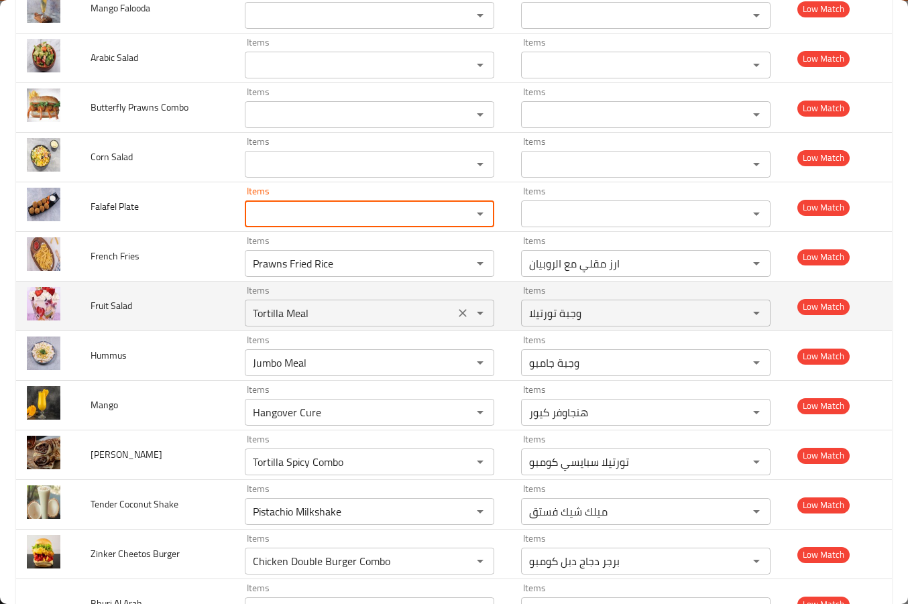
click at [458, 262] on icon "Clear" at bounding box center [462, 263] width 8 height 8
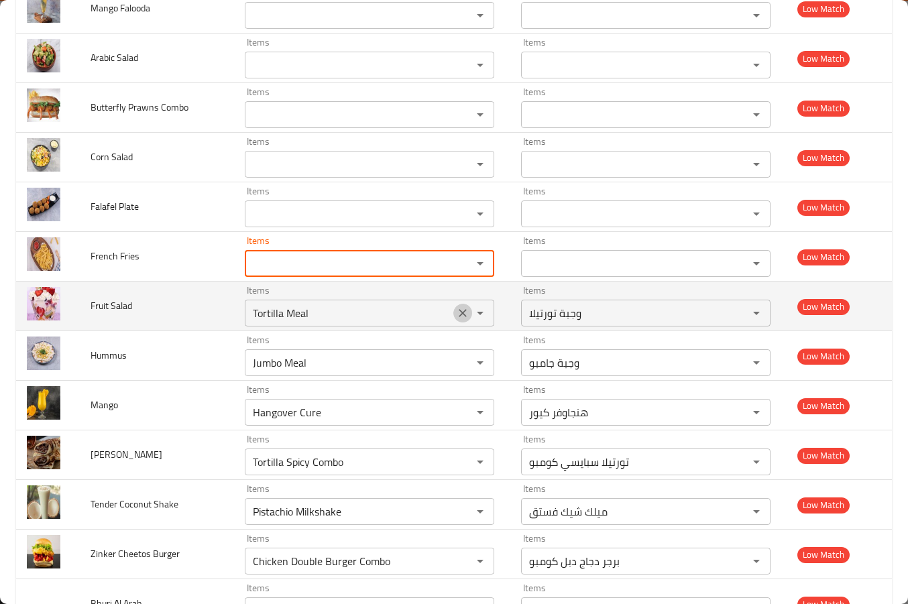
click at [456, 316] on icon "Clear" at bounding box center [462, 312] width 13 height 13
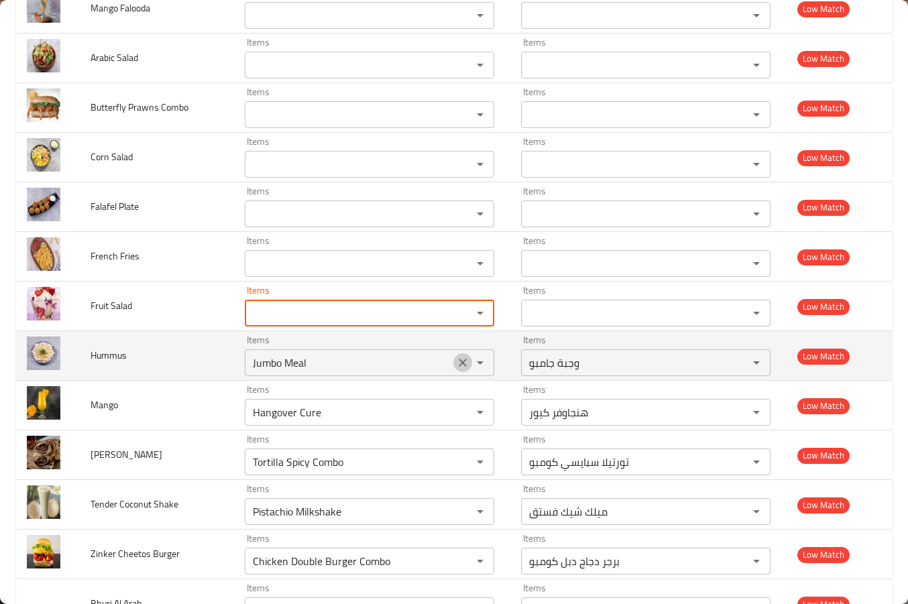
click at [456, 359] on icon "Clear" at bounding box center [462, 362] width 13 height 13
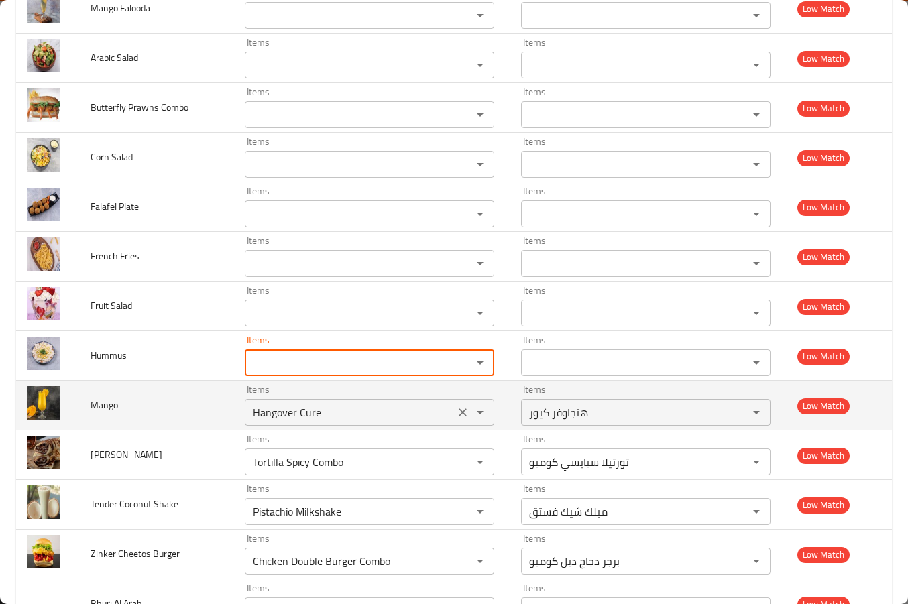
click at [460, 414] on icon "Clear" at bounding box center [462, 412] width 8 height 8
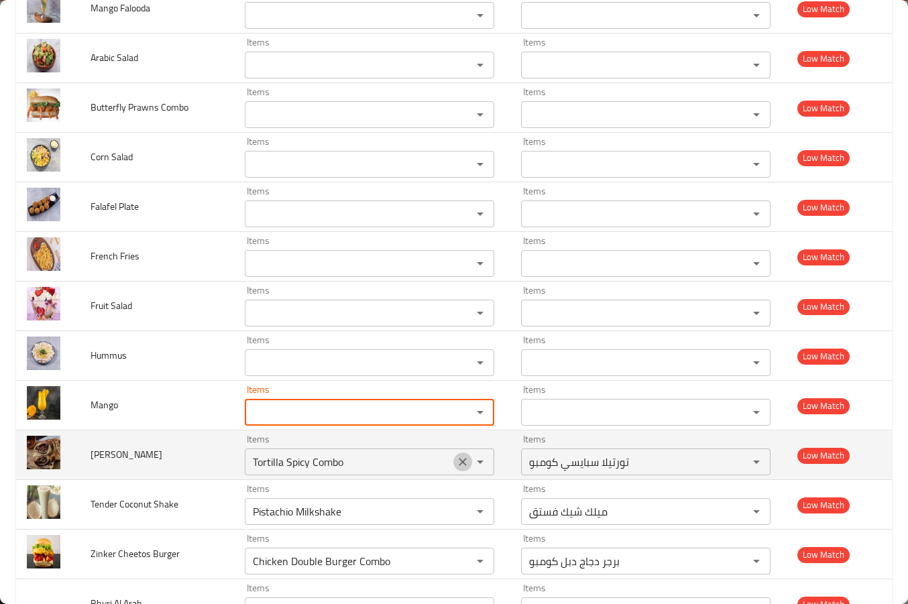
click at [458, 457] on icon "Clear" at bounding box center [462, 461] width 13 height 13
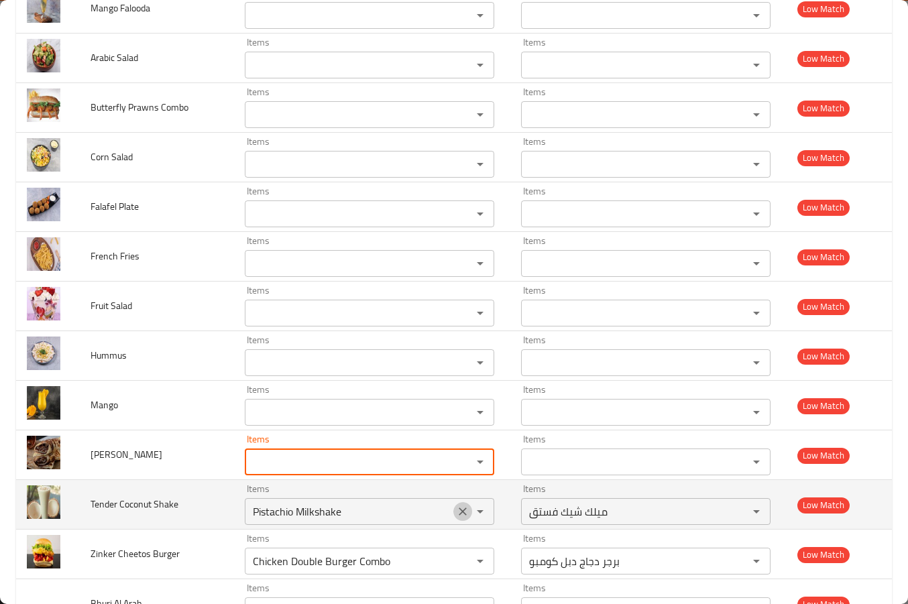
click at [458, 511] on icon "Clear" at bounding box center [462, 511] width 8 height 8
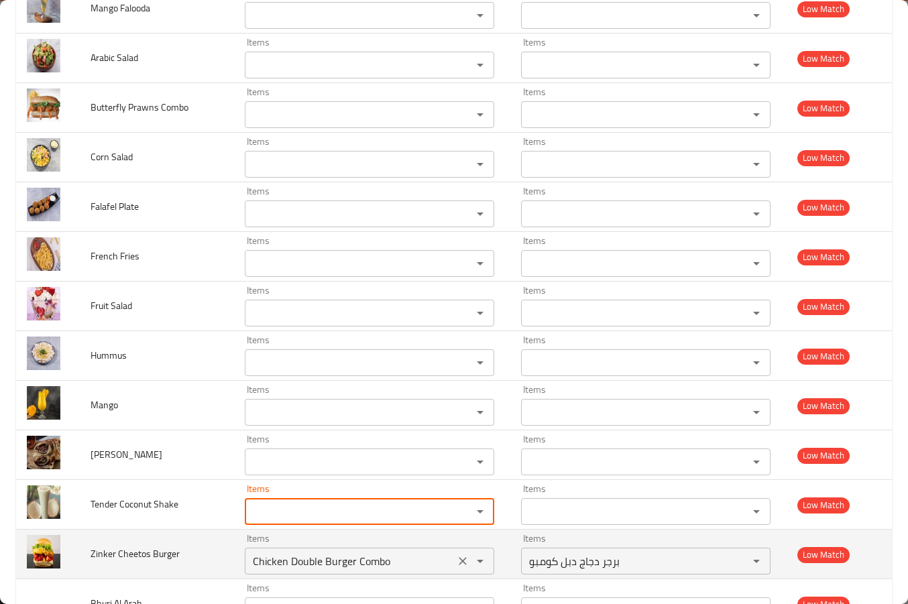
click at [453, 560] on button "Clear" at bounding box center [462, 561] width 19 height 19
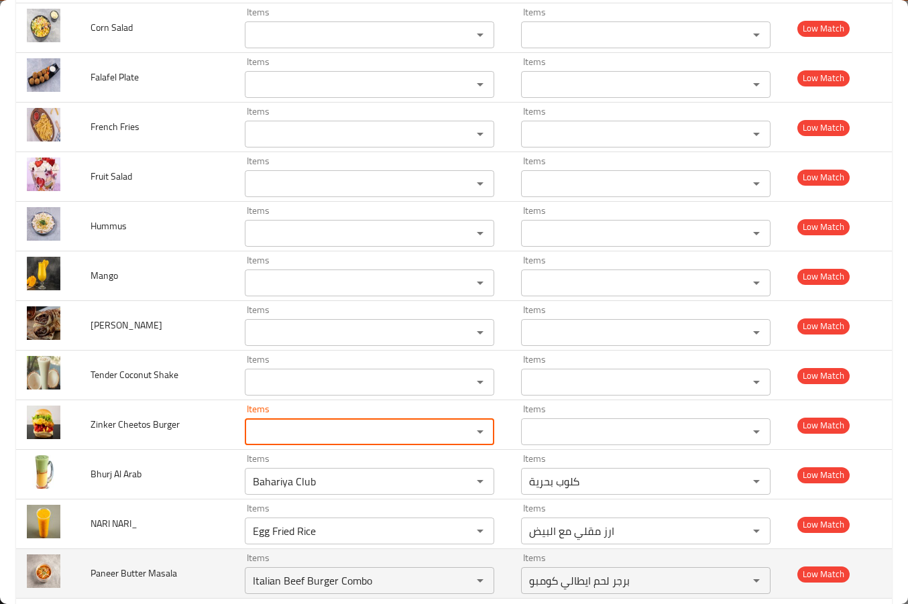
scroll to position [3284, 0]
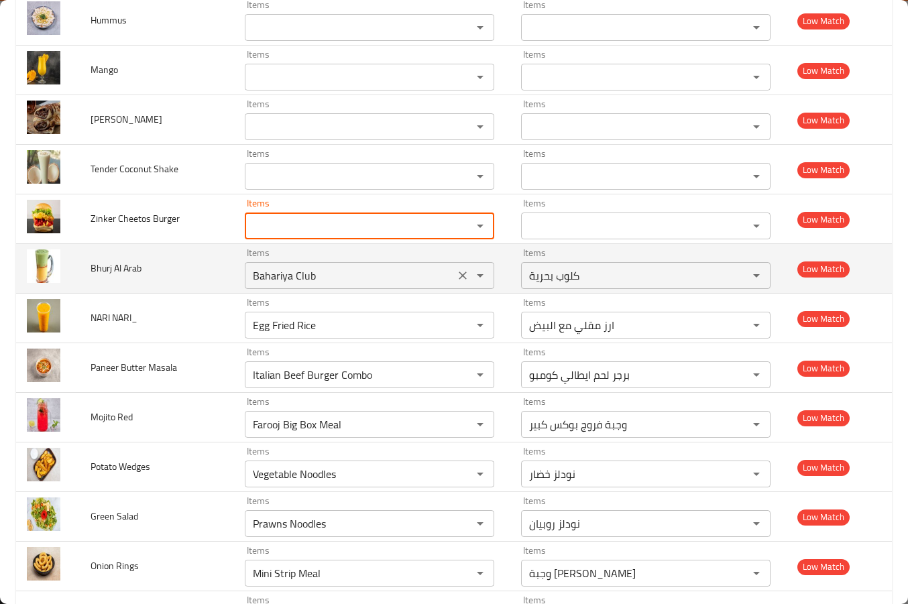
click at [458, 269] on icon "Clear" at bounding box center [462, 275] width 13 height 13
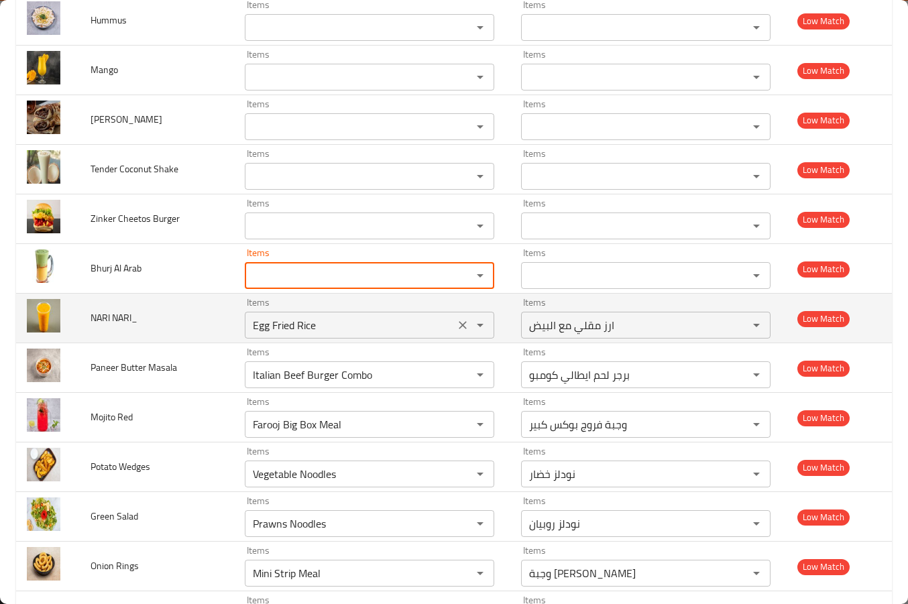
click at [456, 326] on icon "Clear" at bounding box center [462, 324] width 13 height 13
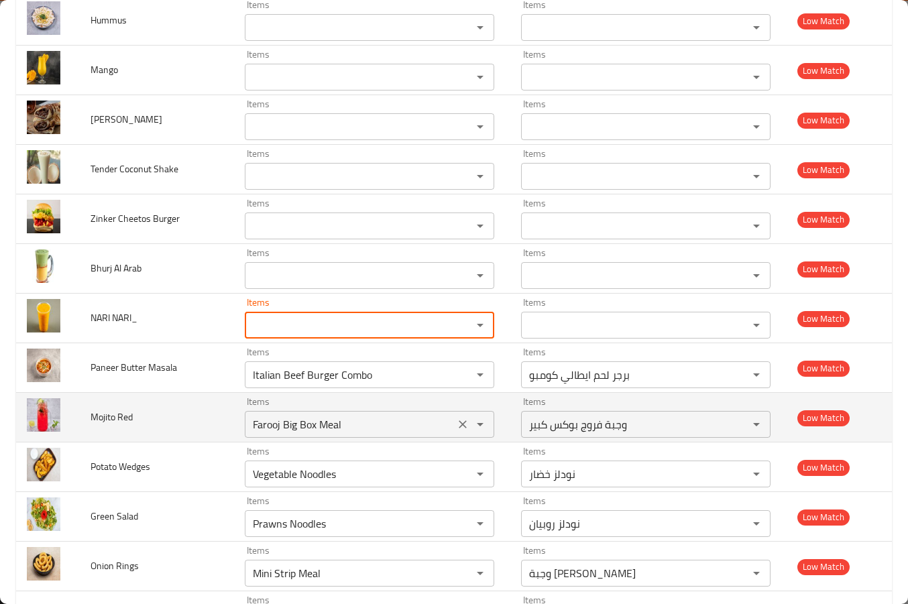
click at [456, 375] on icon "Clear" at bounding box center [462, 374] width 13 height 13
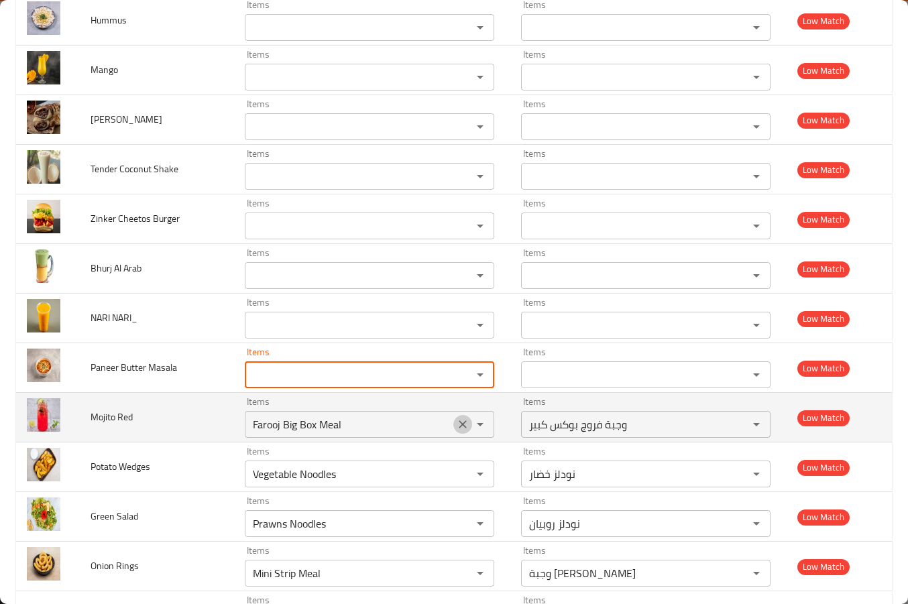
drag, startPoint x: 458, startPoint y: 421, endPoint x: 454, endPoint y: 467, distance: 46.4
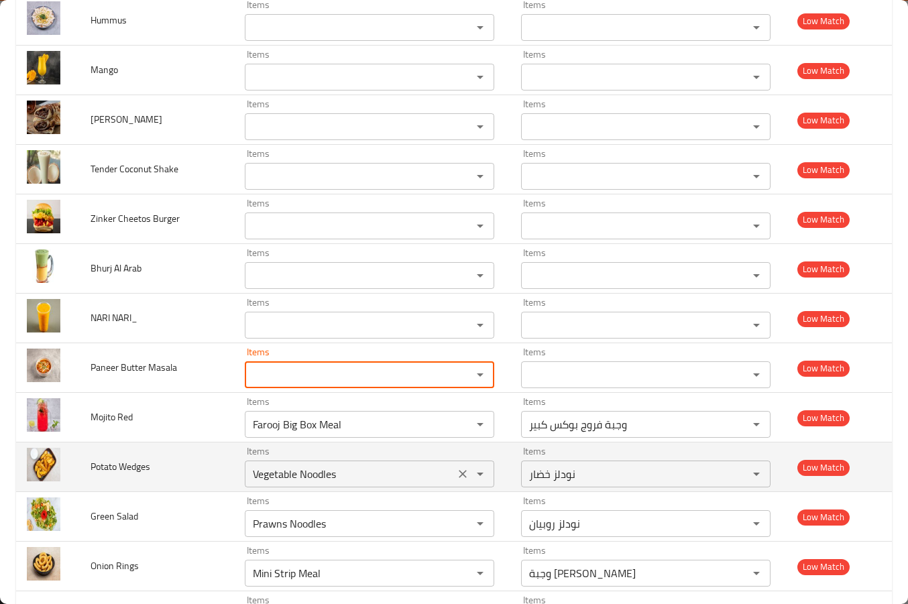
click at [458, 422] on icon "Clear" at bounding box center [462, 424] width 13 height 13
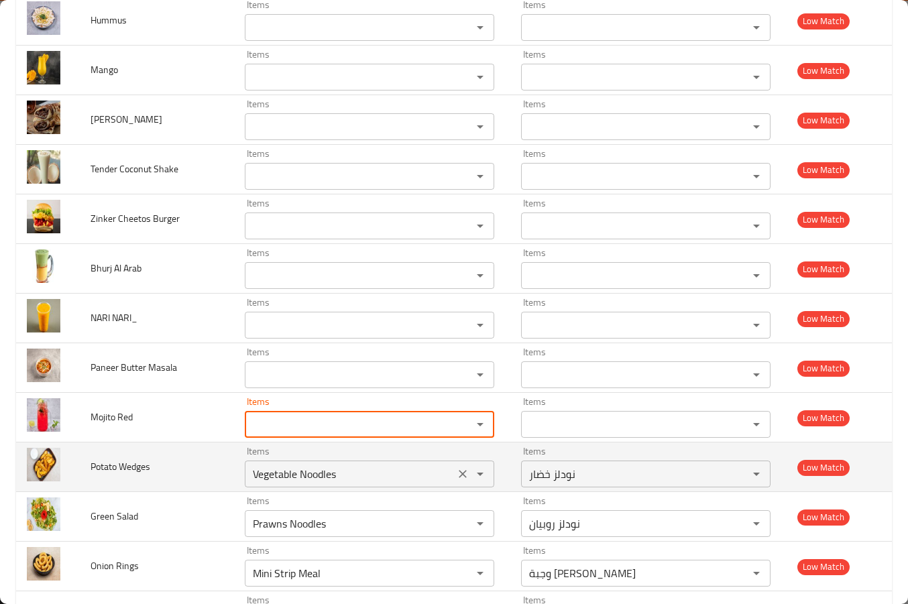
click at [456, 475] on icon "Clear" at bounding box center [462, 473] width 13 height 13
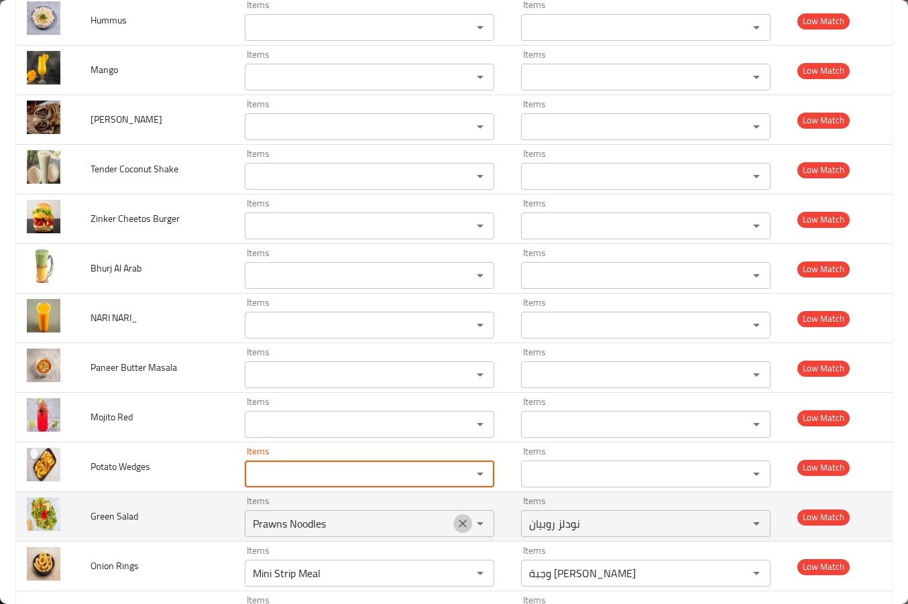
click at [456, 528] on icon "Clear" at bounding box center [462, 523] width 13 height 13
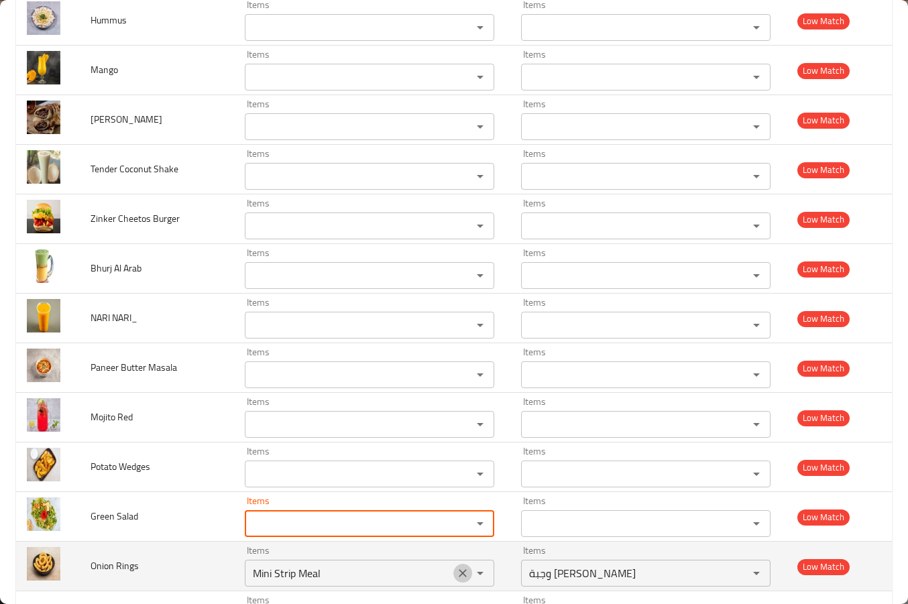
click at [456, 567] on icon "Clear" at bounding box center [462, 572] width 13 height 13
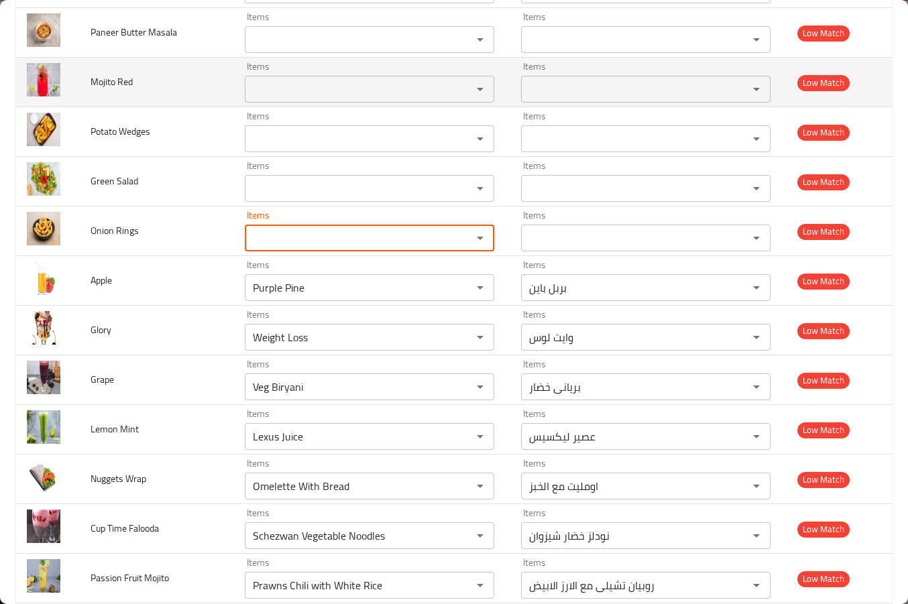
scroll to position [3687, 0]
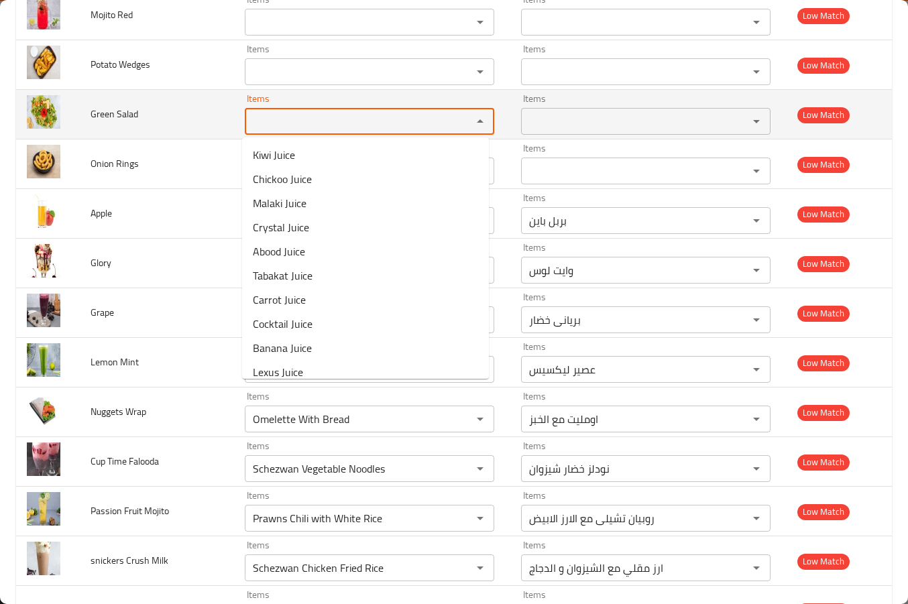
click at [308, 125] on Salad "Items" at bounding box center [350, 121] width 202 height 19
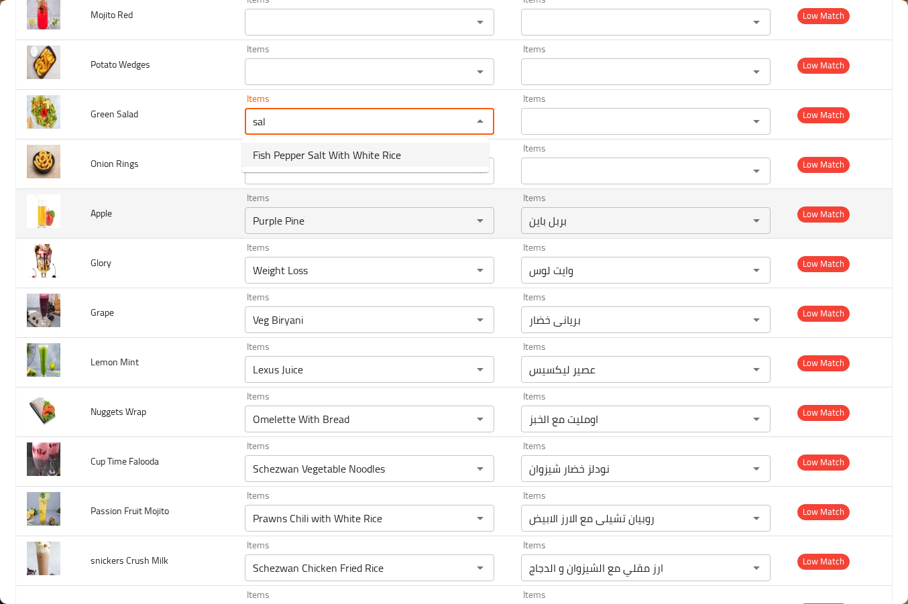
type Salad "sal"
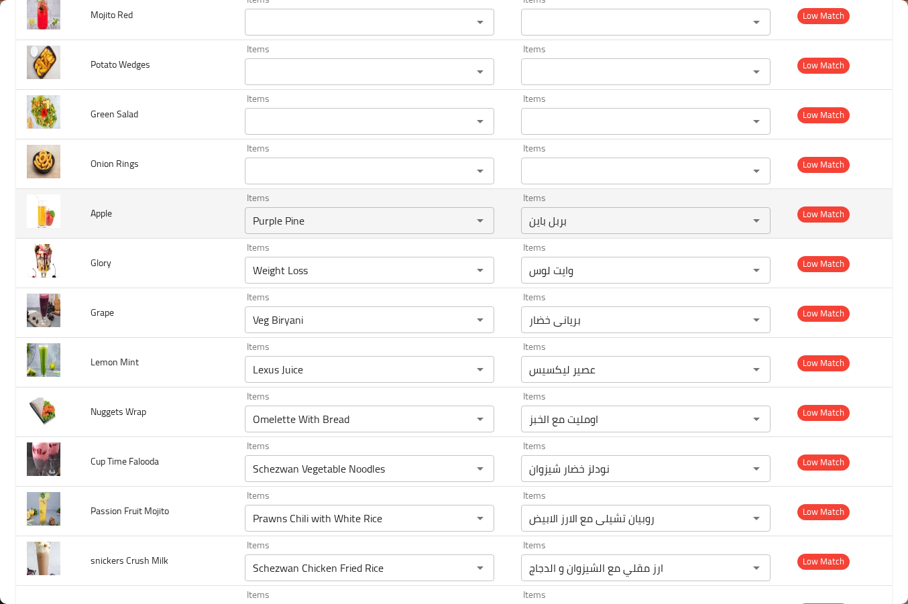
click at [156, 201] on td "Apple" at bounding box center [156, 214] width 153 height 50
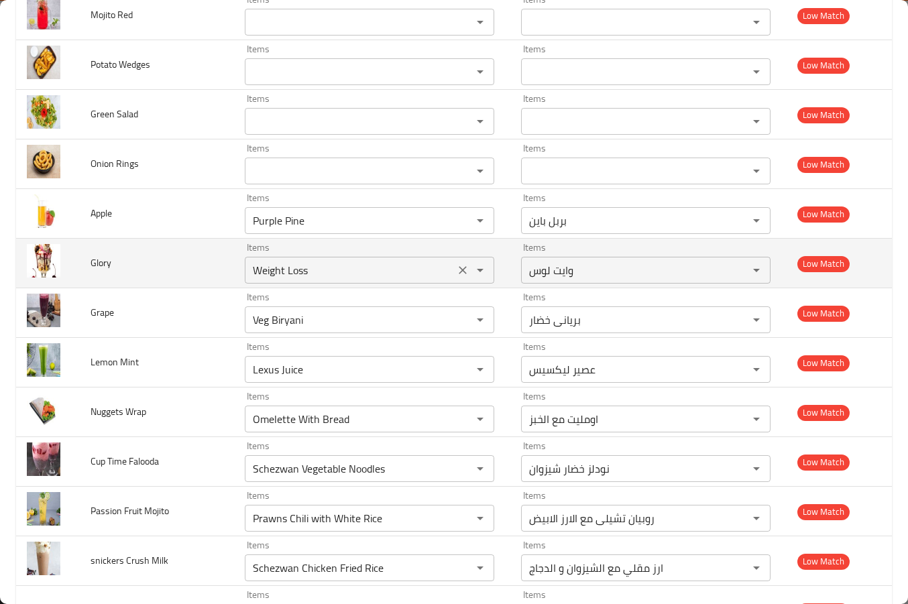
drag, startPoint x: 453, startPoint y: 222, endPoint x: 452, endPoint y: 271, distance: 49.6
click at [456, 221] on icon "Clear" at bounding box center [462, 220] width 13 height 13
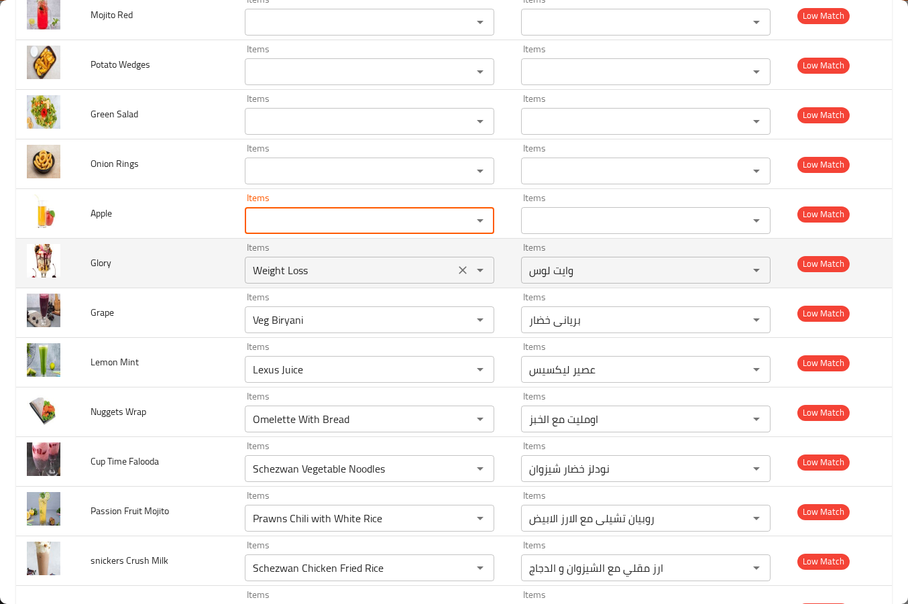
click at [459, 265] on icon "Clear" at bounding box center [462, 269] width 13 height 13
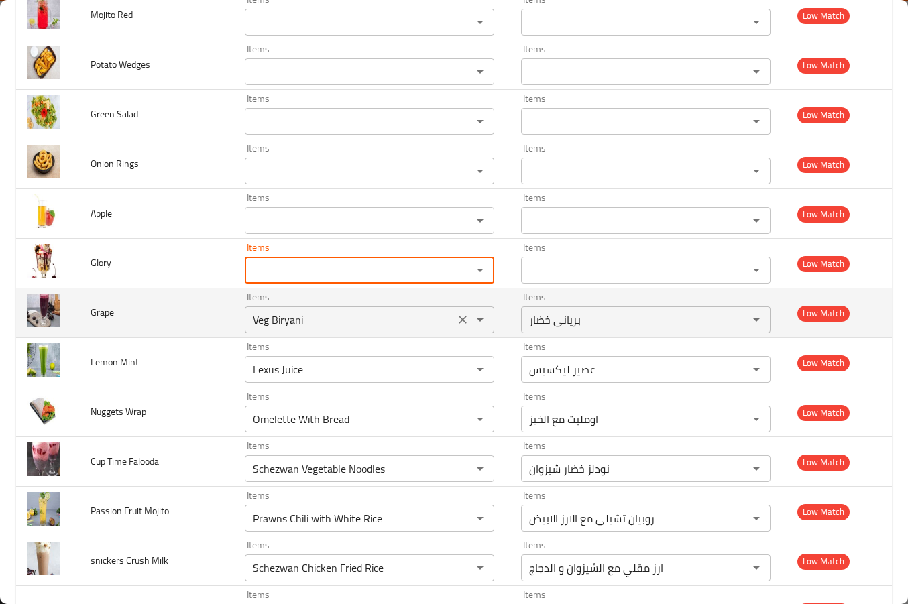
click at [462, 320] on icon "Clear" at bounding box center [462, 319] width 13 height 13
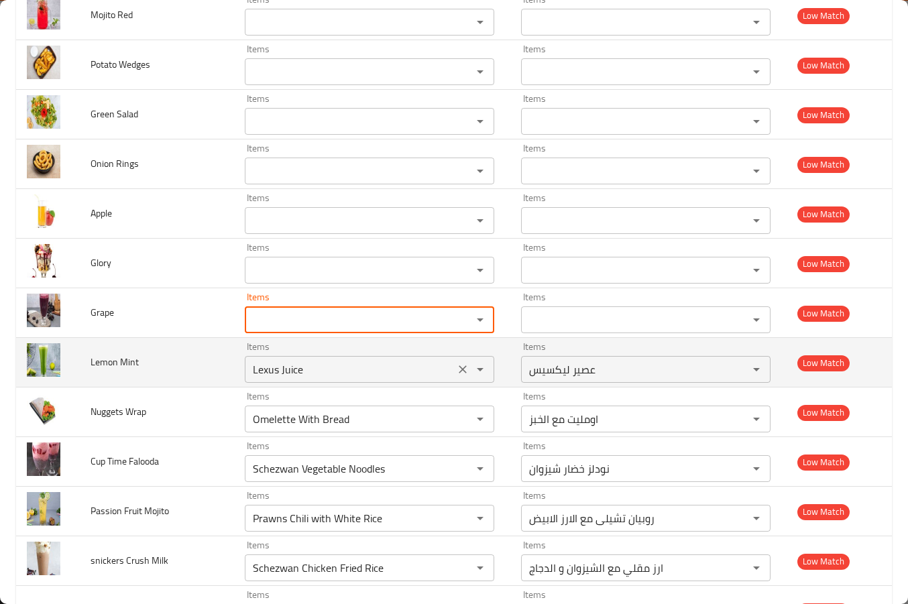
click at [457, 372] on icon "Clear" at bounding box center [462, 369] width 13 height 13
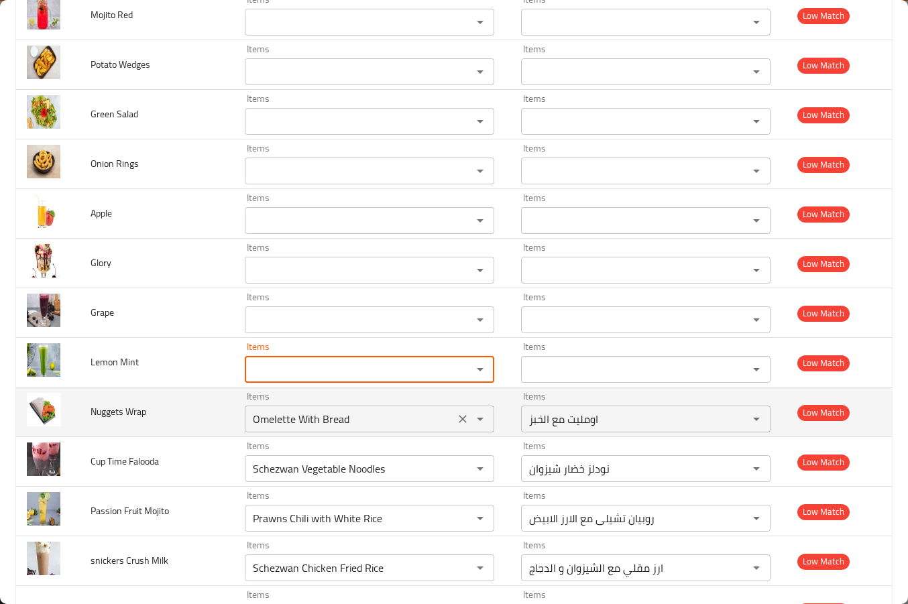
click at [460, 416] on icon "Clear" at bounding box center [462, 418] width 13 height 13
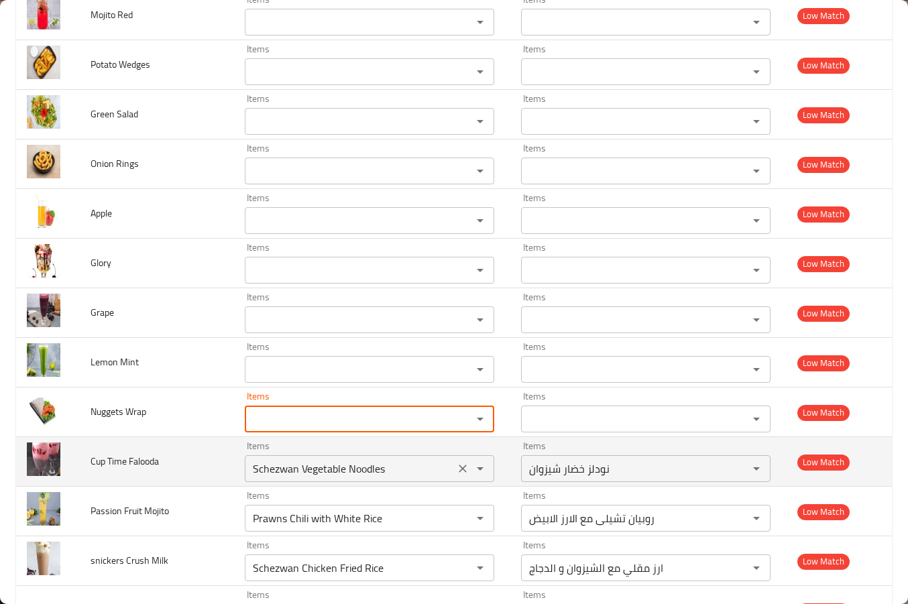
click at [456, 465] on icon "Clear" at bounding box center [462, 468] width 13 height 13
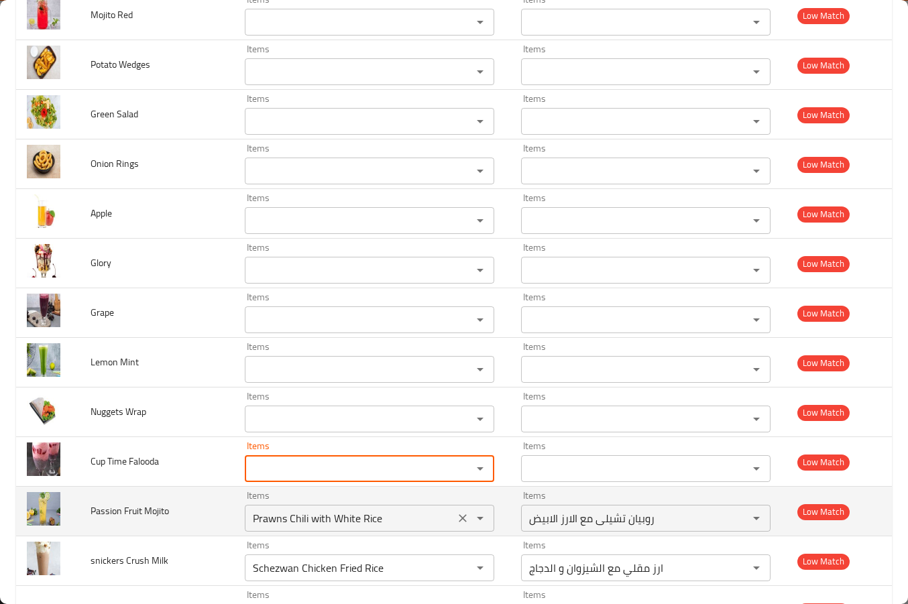
click at [457, 513] on icon "Clear" at bounding box center [462, 517] width 13 height 13
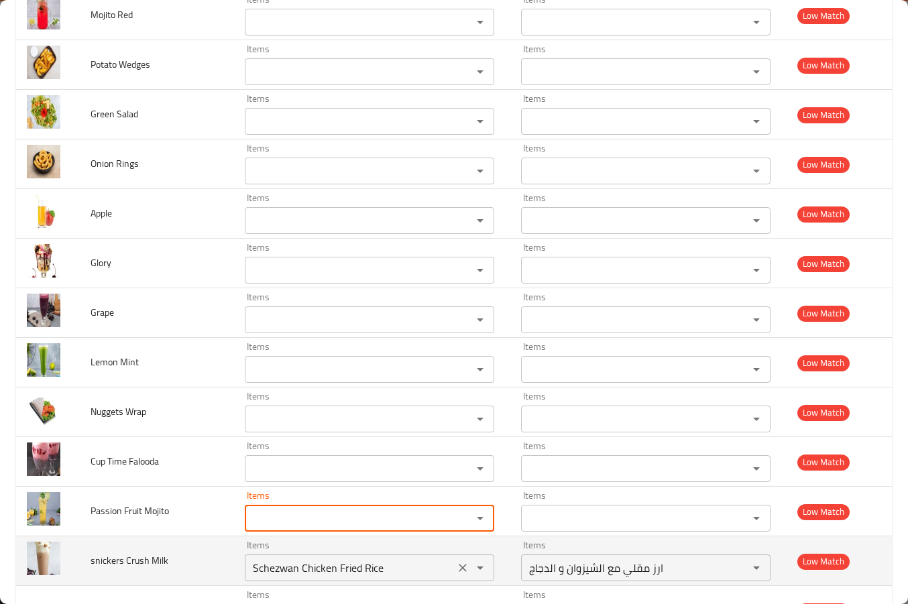
click at [456, 568] on icon "Clear" at bounding box center [462, 567] width 13 height 13
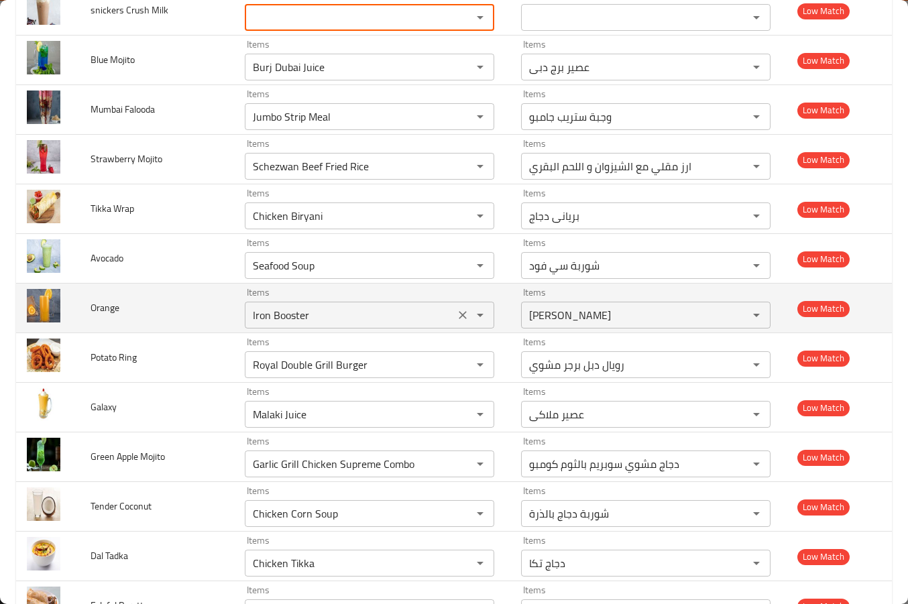
scroll to position [4290, 0]
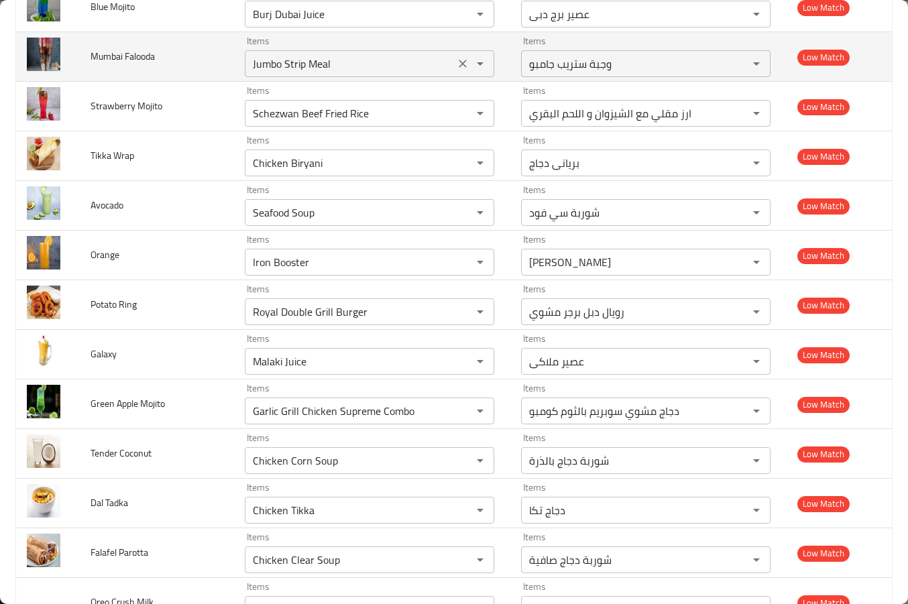
drag, startPoint x: 453, startPoint y: 10, endPoint x: 460, endPoint y: 58, distance: 48.7
click at [456, 10] on icon "Clear" at bounding box center [462, 13] width 13 height 13
click at [459, 60] on icon "Clear" at bounding box center [462, 63] width 13 height 13
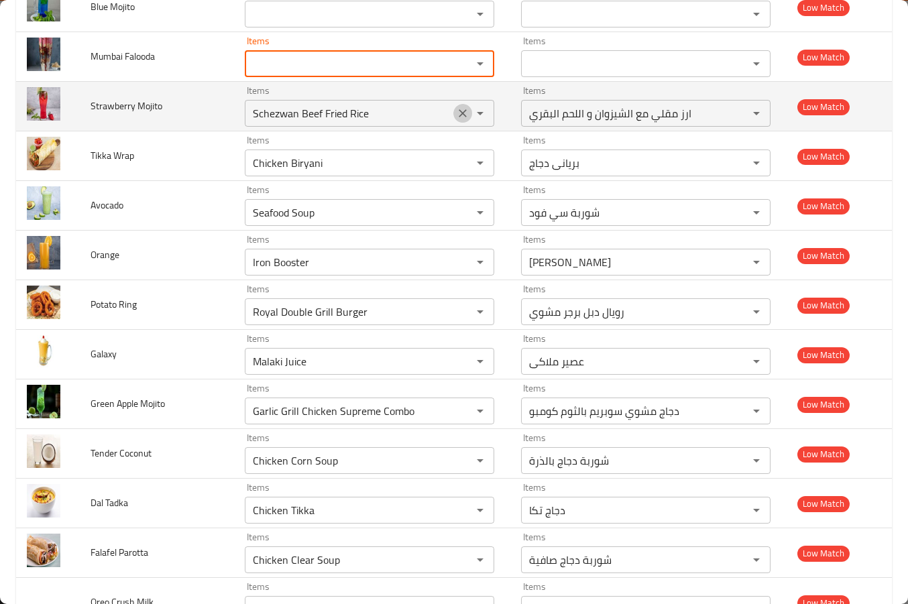
click at [453, 111] on button "Clear" at bounding box center [462, 113] width 19 height 19
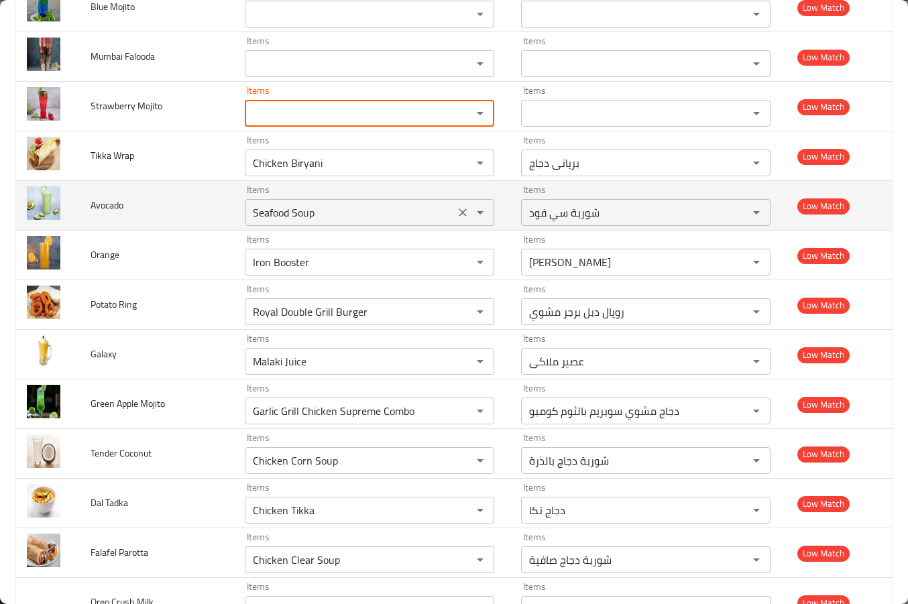
drag, startPoint x: 462, startPoint y: 161, endPoint x: 453, endPoint y: 210, distance: 49.8
click at [462, 162] on icon "Clear" at bounding box center [462, 162] width 13 height 13
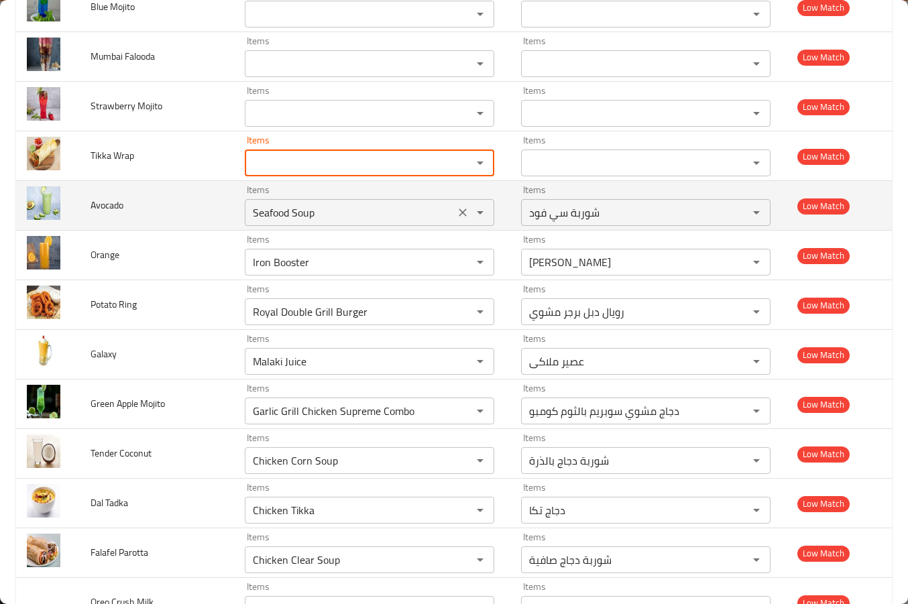
click at [456, 215] on icon "Clear" at bounding box center [462, 212] width 13 height 13
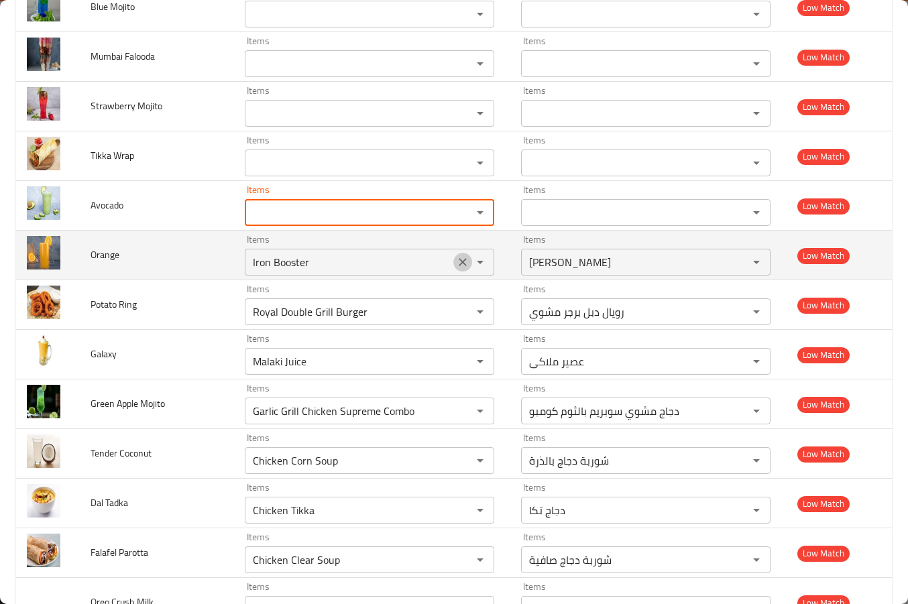
click at [456, 267] on icon "Clear" at bounding box center [462, 261] width 13 height 13
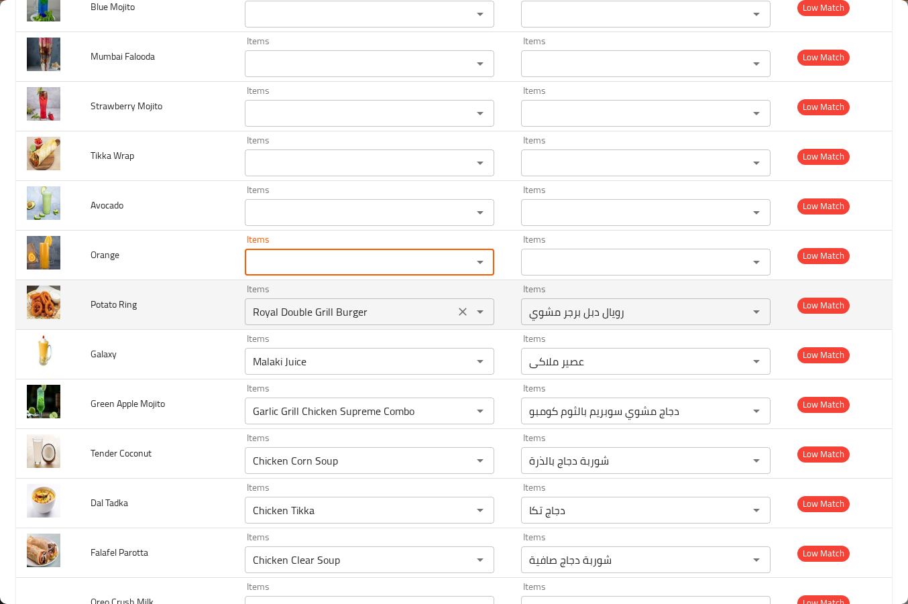
click at [460, 315] on icon "Clear" at bounding box center [462, 312] width 8 height 8
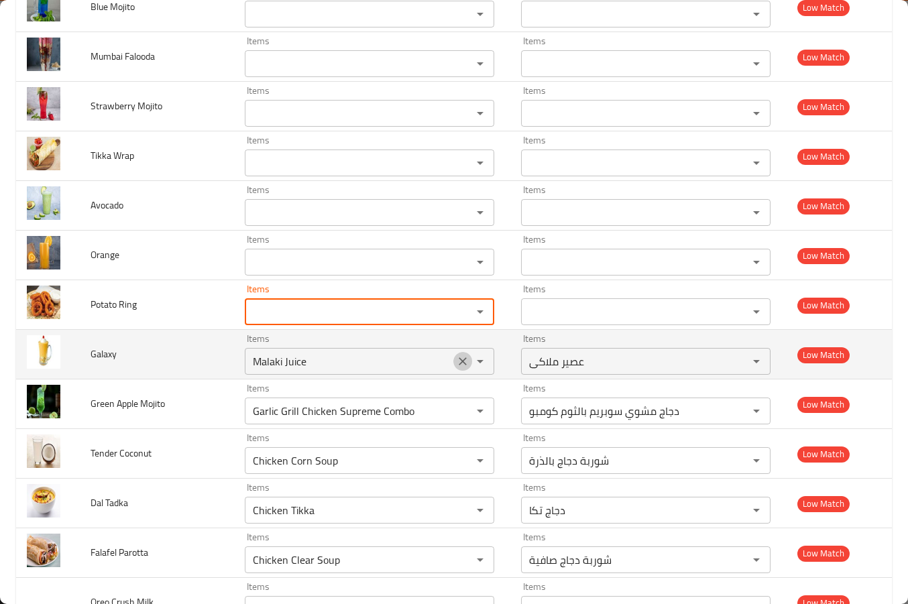
click at [458, 359] on icon "Clear" at bounding box center [462, 361] width 8 height 8
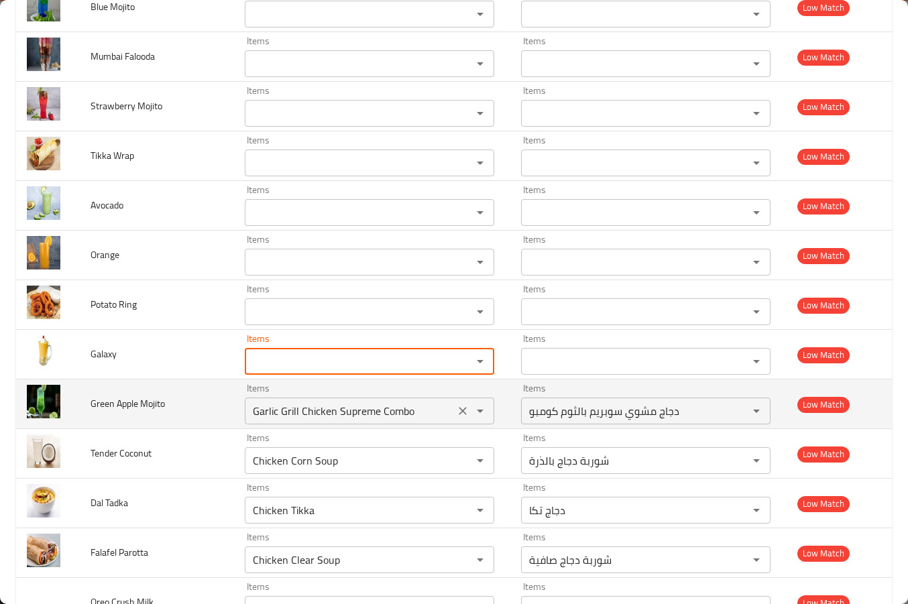
click at [456, 414] on icon "Clear" at bounding box center [462, 410] width 13 height 13
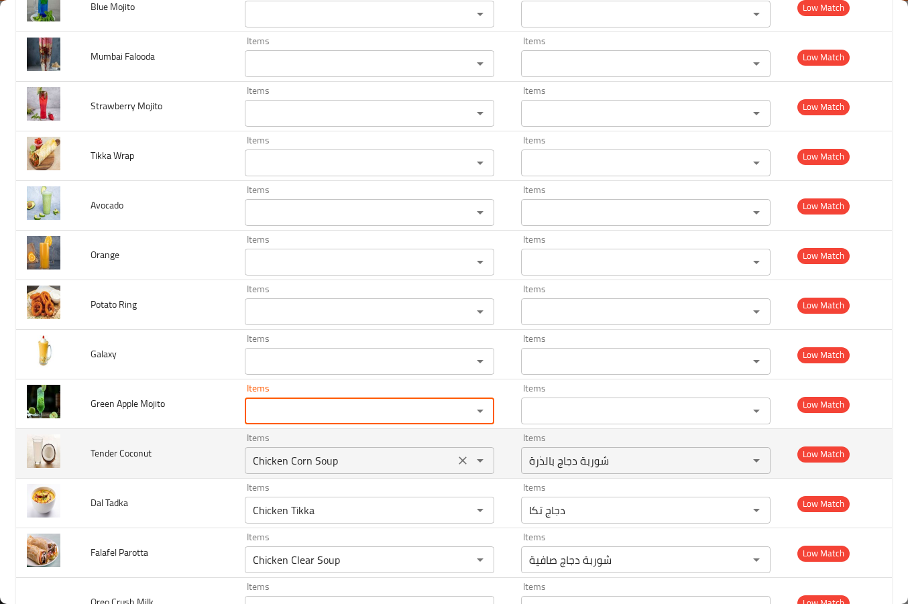
click at [456, 456] on icon "Clear" at bounding box center [462, 460] width 13 height 13
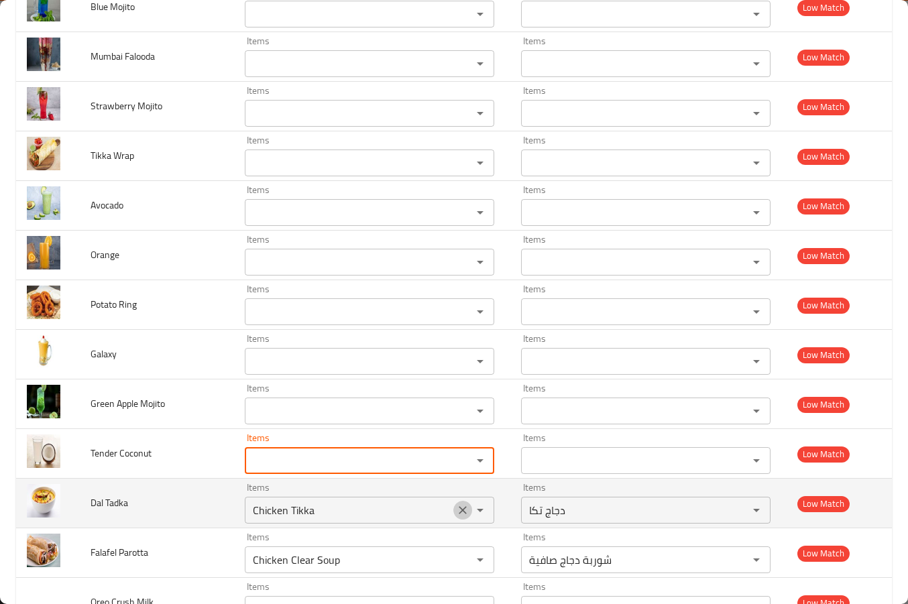
click at [456, 509] on icon "Clear" at bounding box center [462, 509] width 13 height 13
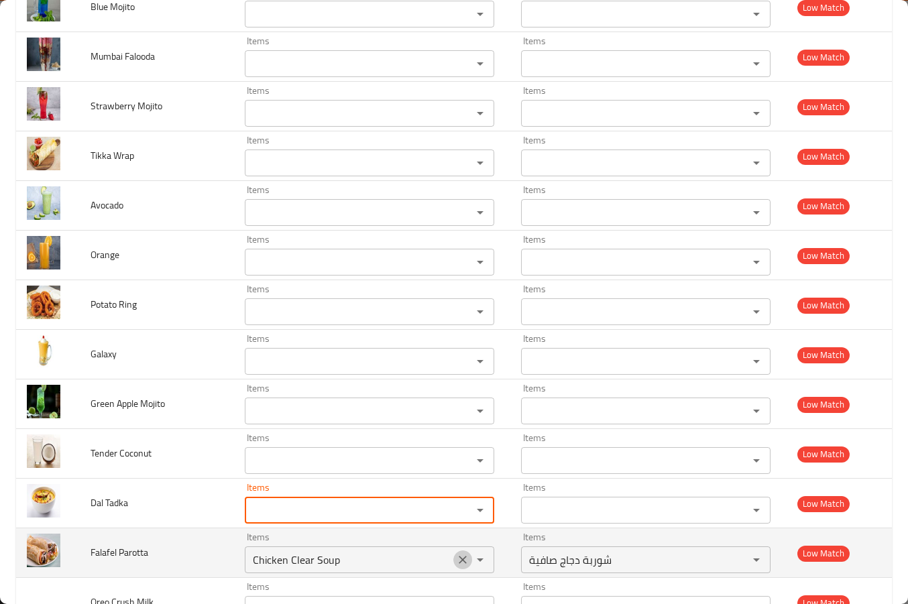
click at [456, 564] on icon "Clear" at bounding box center [462, 559] width 13 height 13
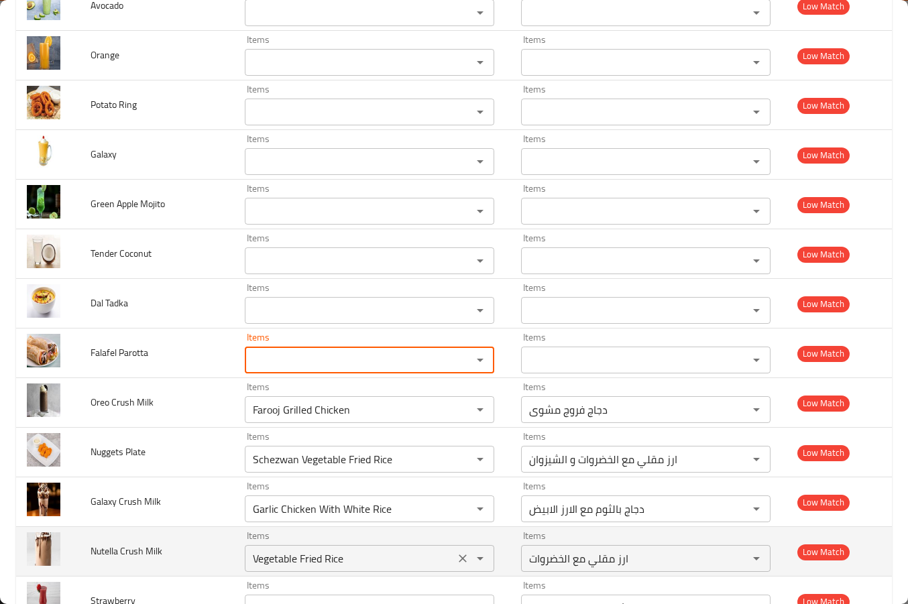
scroll to position [4737, 0]
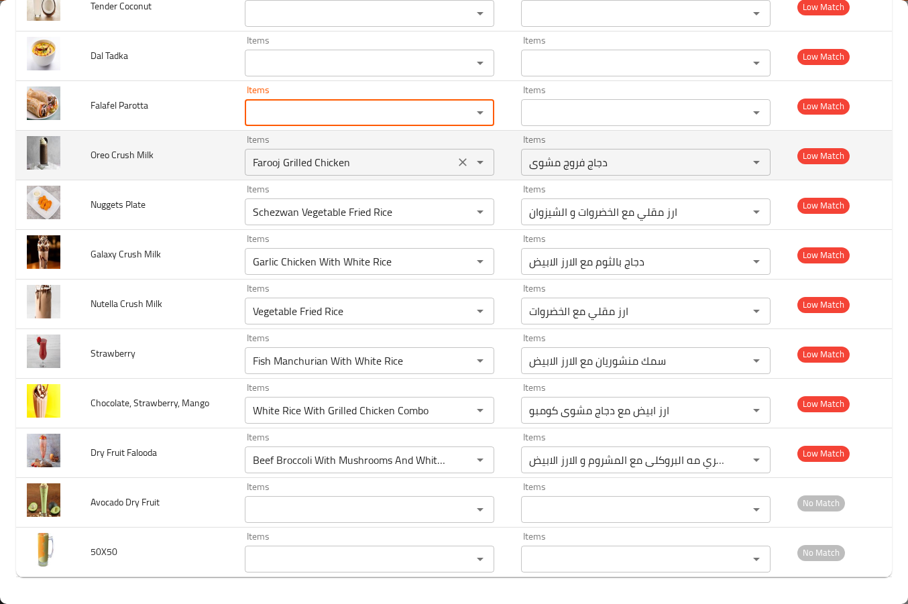
click at [456, 162] on icon "Clear" at bounding box center [462, 162] width 13 height 13
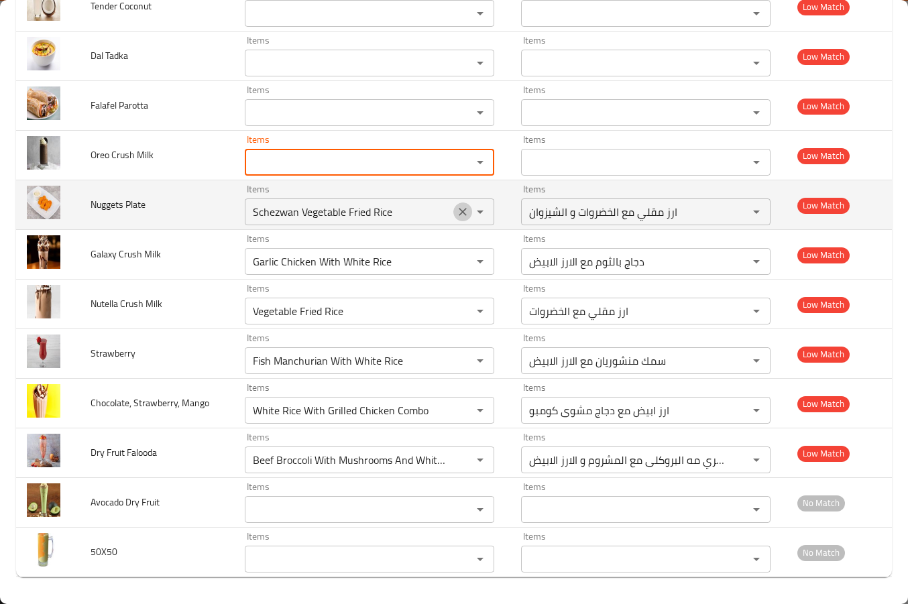
click at [458, 210] on icon "Clear" at bounding box center [462, 212] width 8 height 8
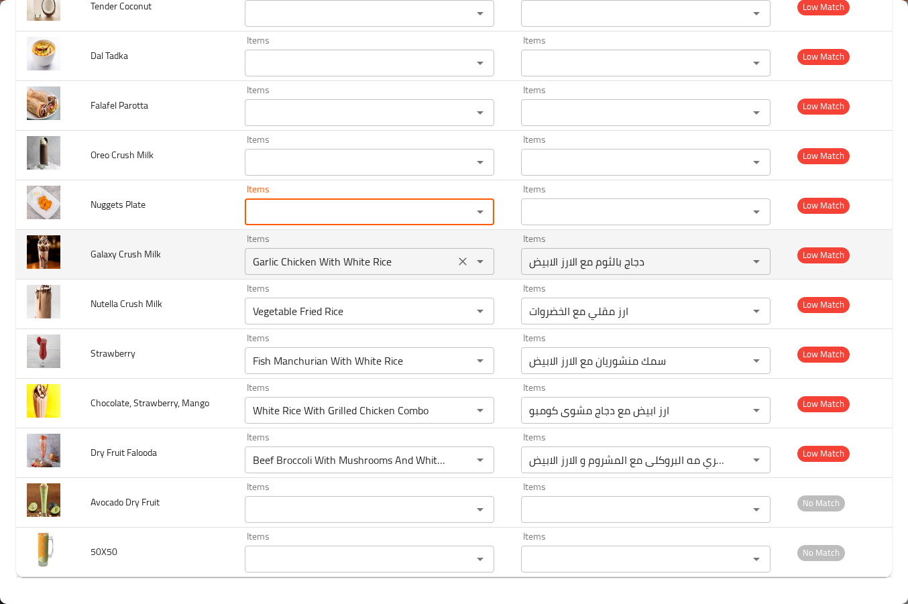
click at [457, 258] on icon "Clear" at bounding box center [462, 261] width 13 height 13
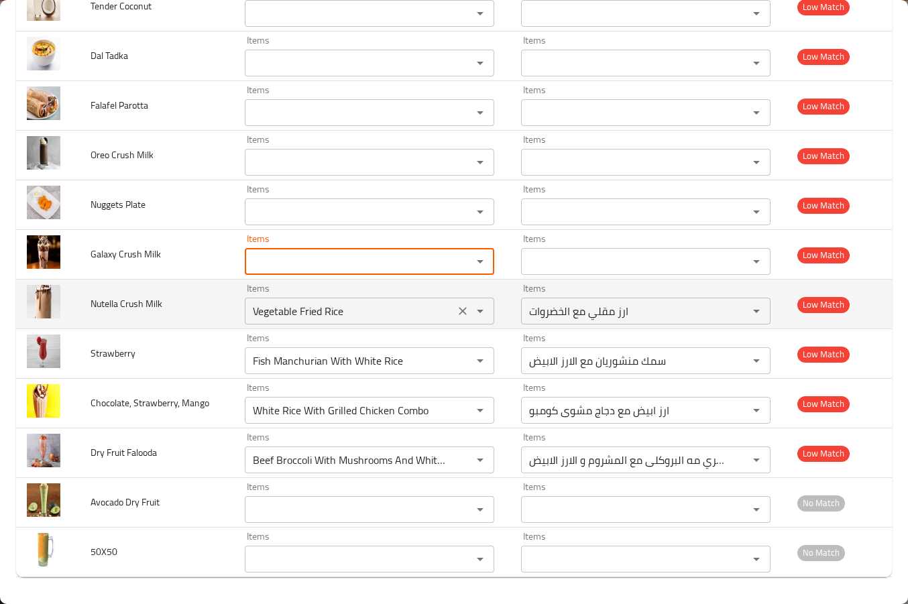
click at [458, 318] on button "Clear" at bounding box center [462, 311] width 19 height 19
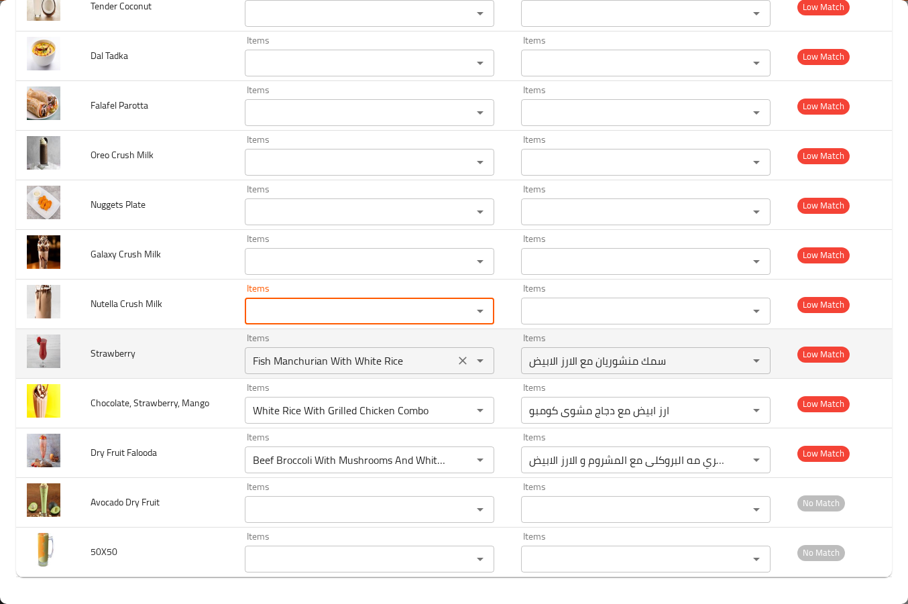
click at [463, 363] on icon "Clear" at bounding box center [462, 360] width 13 height 13
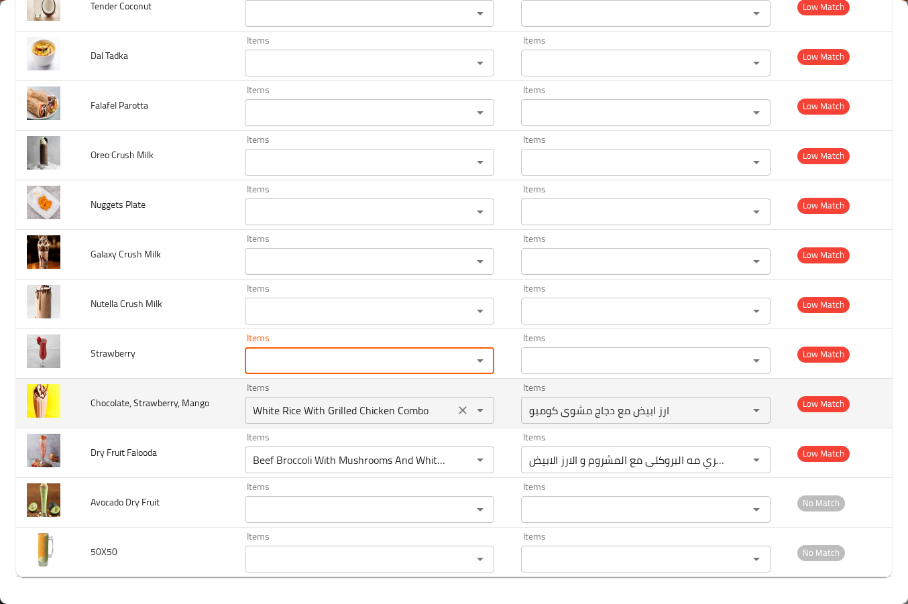
click at [456, 406] on icon "Clear" at bounding box center [462, 410] width 13 height 13
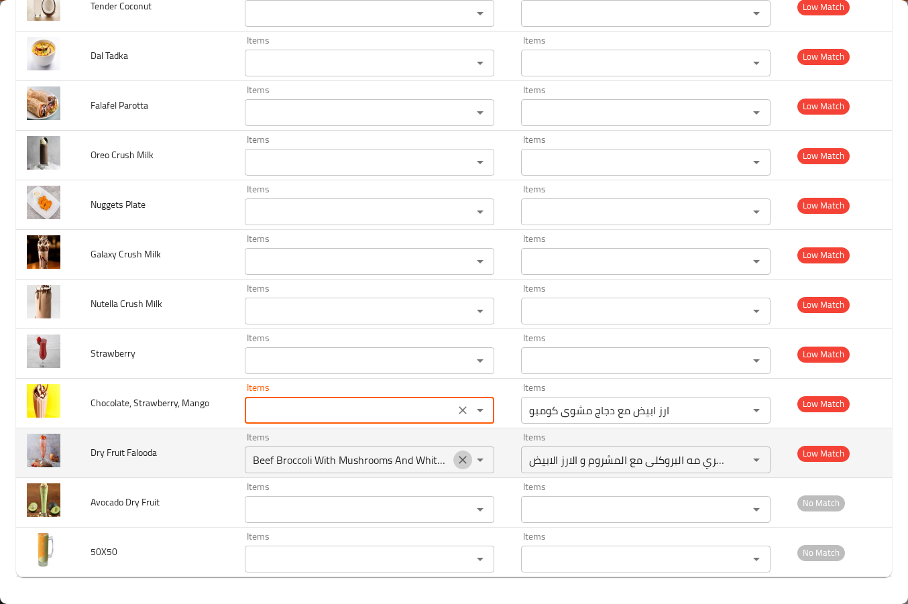
click at [459, 457] on icon "Clear" at bounding box center [462, 459] width 13 height 13
type Mango "White Rice With Grilled Chicken Combo"
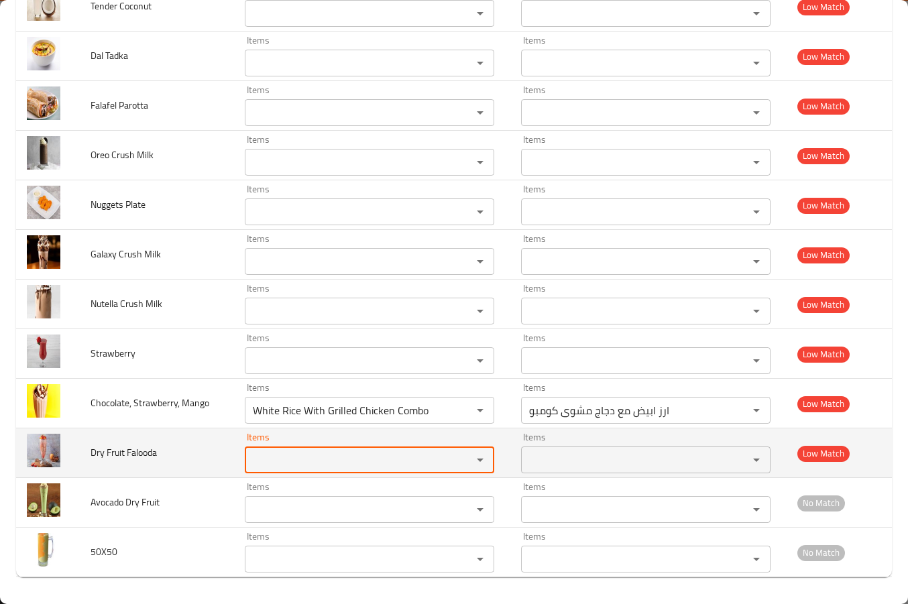
scroll to position [0, 0]
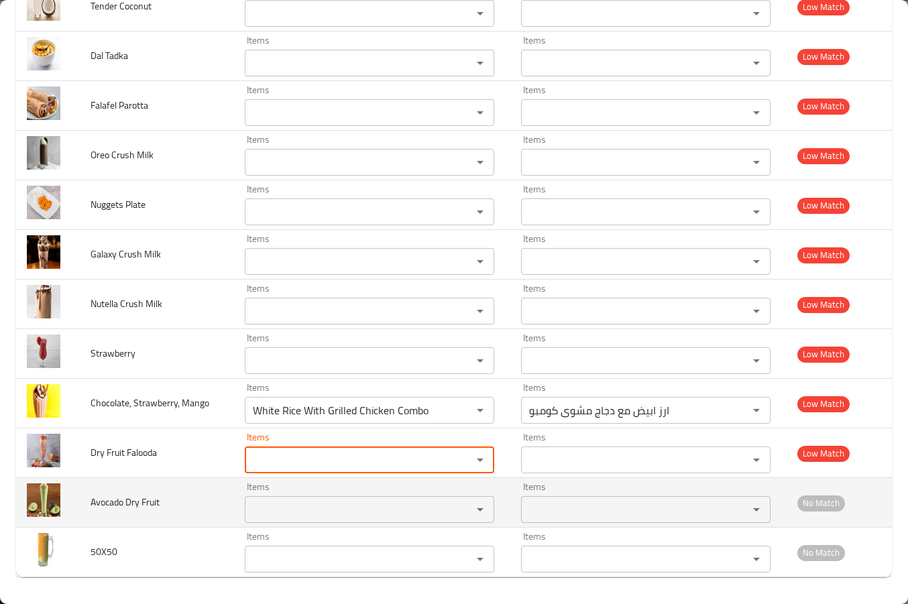
drag, startPoint x: 391, startPoint y: 501, endPoint x: 387, endPoint y: 512, distance: 11.5
click at [387, 508] on Fruit "Items" at bounding box center [350, 509] width 202 height 19
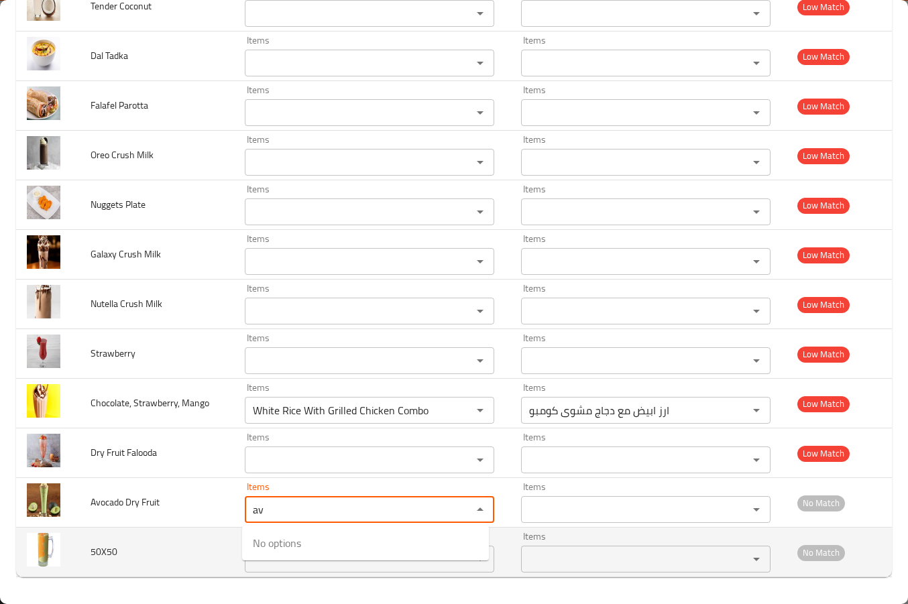
type Fruit "av"
click at [296, 573] on td "Items Items" at bounding box center [372, 553] width 276 height 50
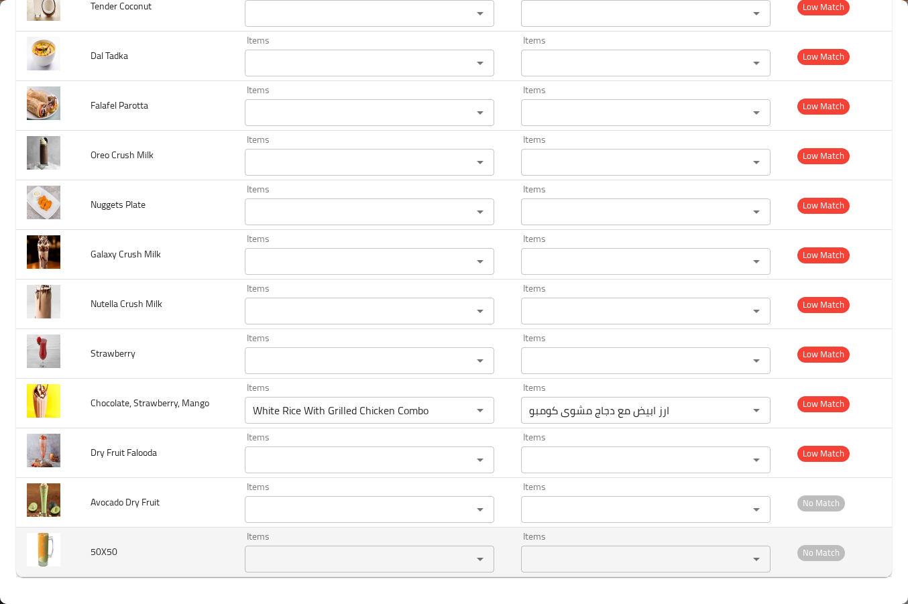
click at [296, 560] on input "Items" at bounding box center [350, 559] width 202 height 19
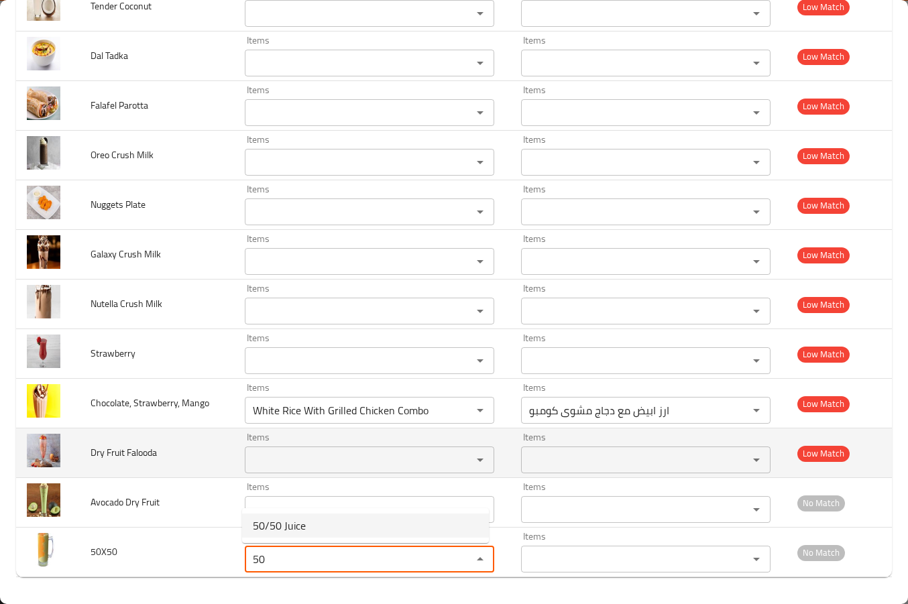
drag, startPoint x: 281, startPoint y: 526, endPoint x: 243, endPoint y: 459, distance: 76.2
click at [281, 526] on span "50/50 Juice" at bounding box center [279, 525] width 53 height 16
type input "50/50 Juice"
type input "عصير 50/50"
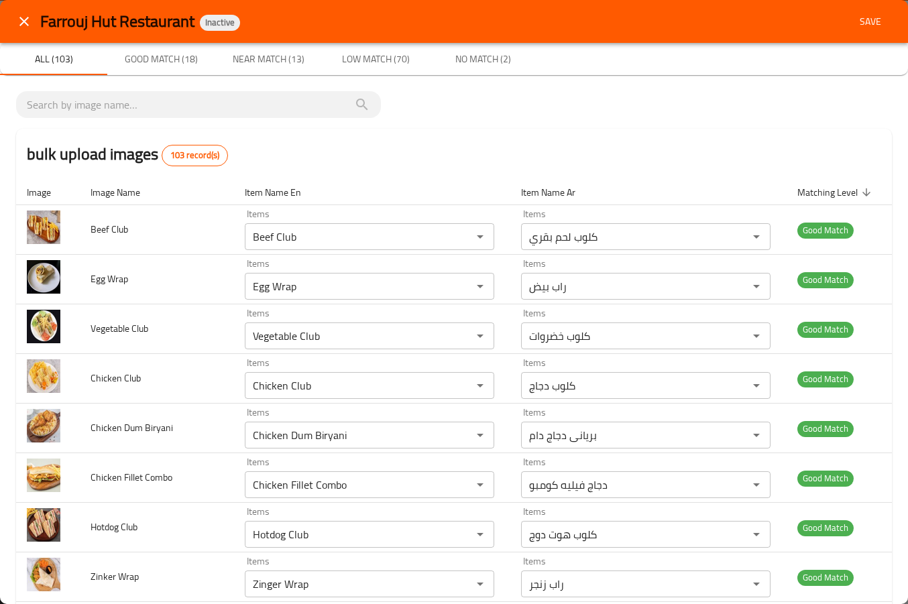
type input "50/50 Juice"
click at [854, 19] on span "Save" at bounding box center [870, 21] width 32 height 17
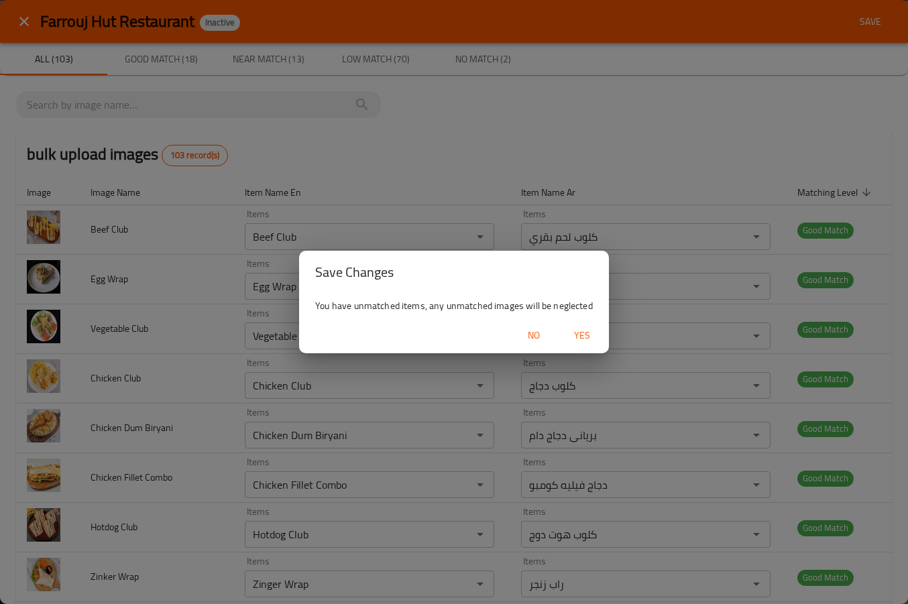
click at [578, 341] on span "Yes" at bounding box center [582, 335] width 32 height 17
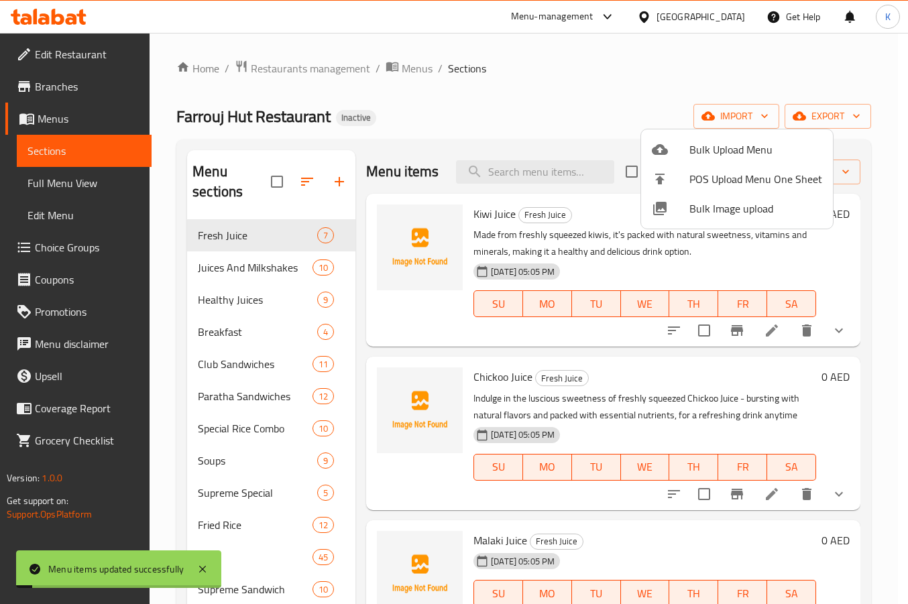
click at [575, 95] on div at bounding box center [454, 302] width 908 height 604
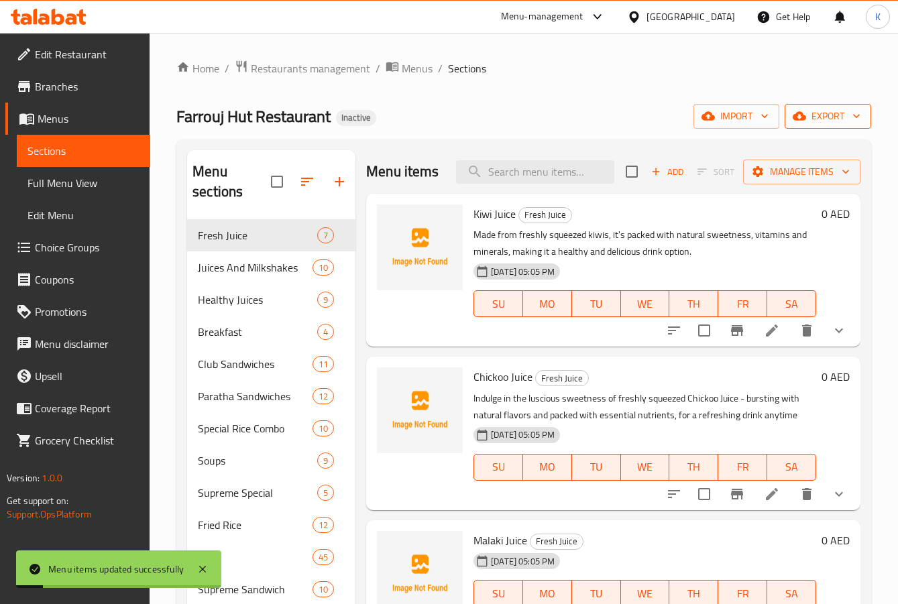
click at [835, 124] on span "export" at bounding box center [827, 116] width 65 height 17
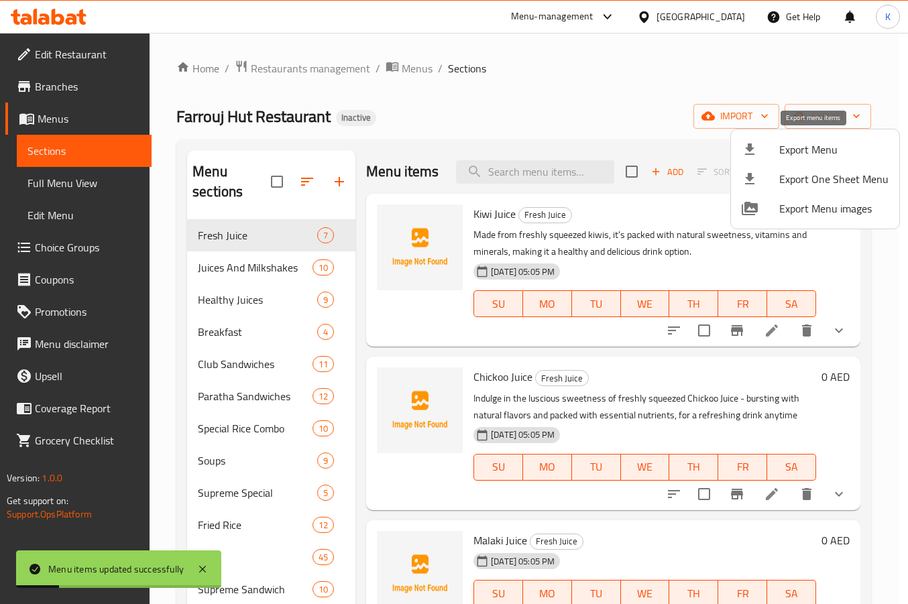
click at [791, 151] on span "Export Menu" at bounding box center [833, 149] width 109 height 16
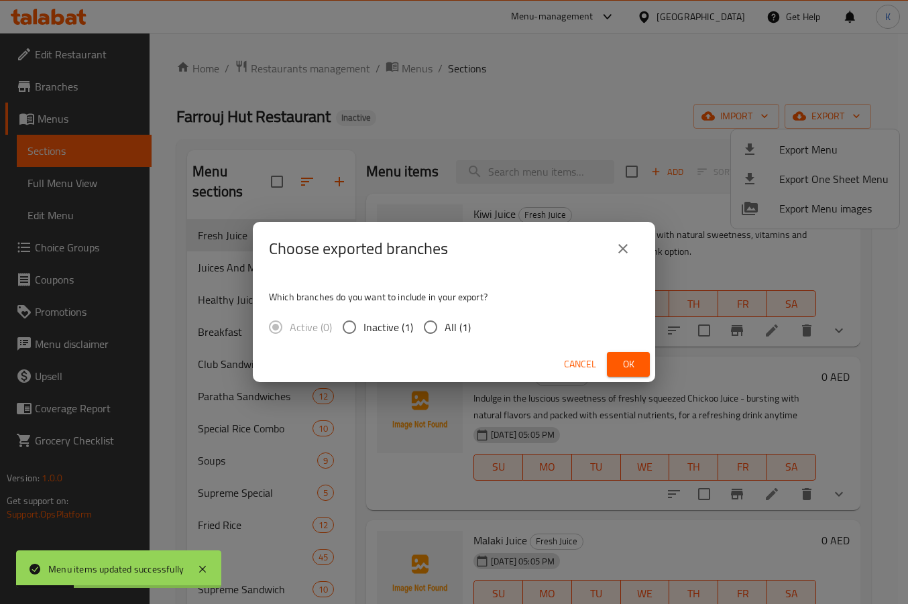
click at [434, 322] on input "All (1)" at bounding box center [430, 327] width 28 height 28
radio input "true"
click at [632, 367] on span "Ok" at bounding box center [627, 364] width 21 height 17
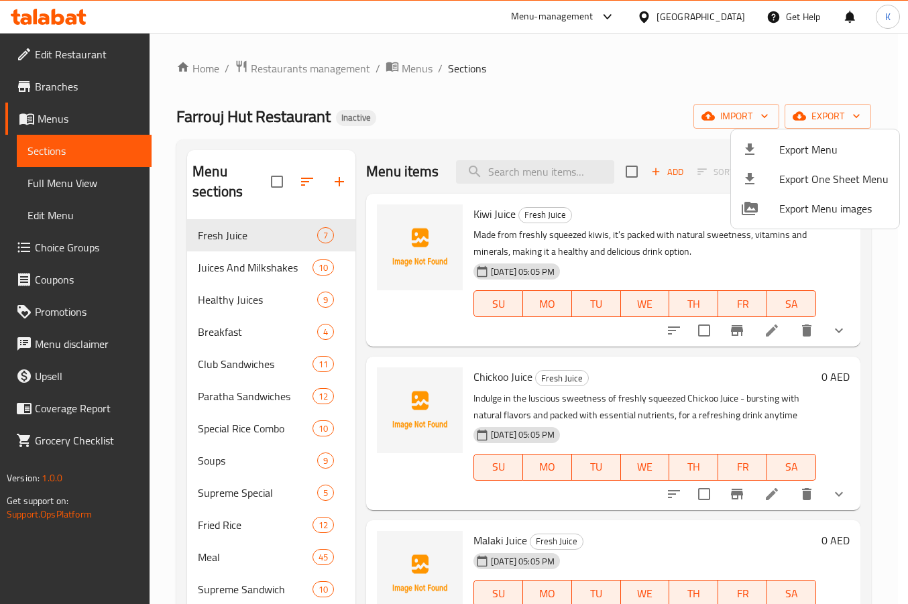
click at [689, 19] on div at bounding box center [454, 302] width 908 height 604
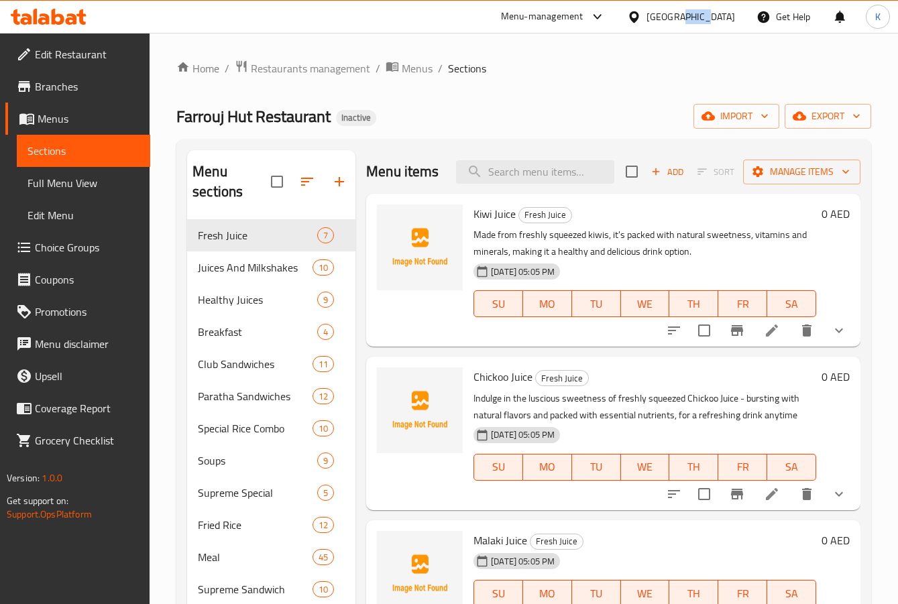
click at [689, 19] on div "United Arab Emirates" at bounding box center [690, 16] width 88 height 15
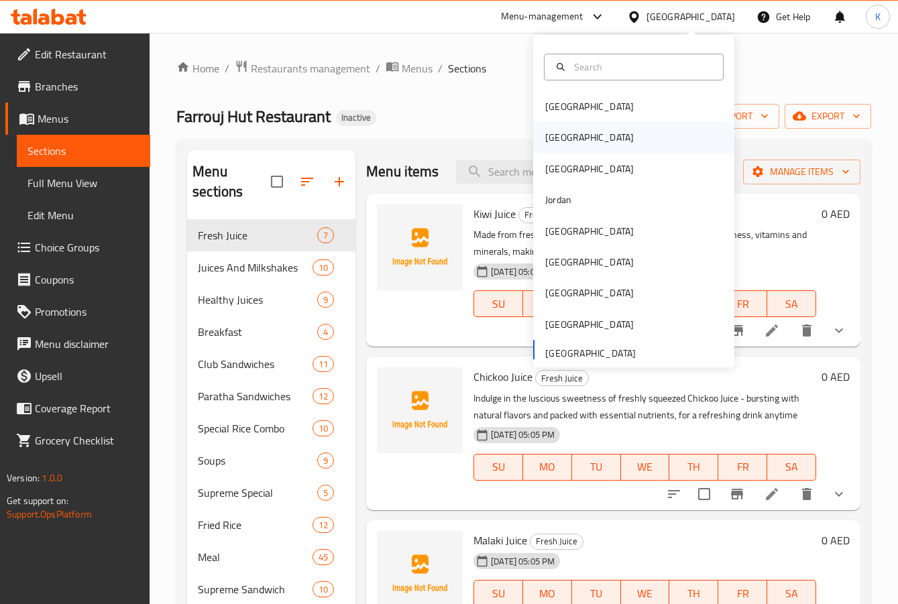
click at [561, 142] on div "Egypt" at bounding box center [589, 137] width 110 height 31
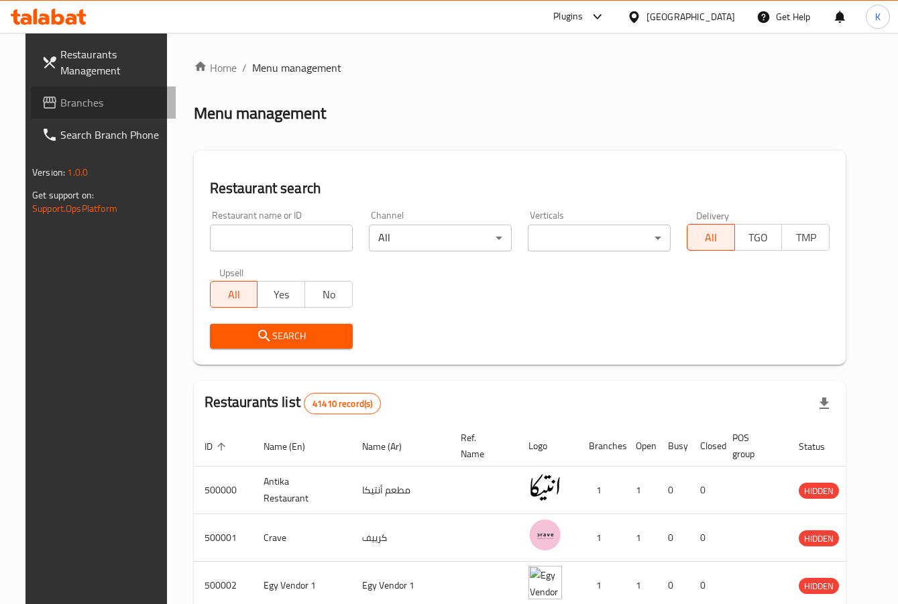
click at [60, 105] on span "Branches" at bounding box center [112, 103] width 105 height 16
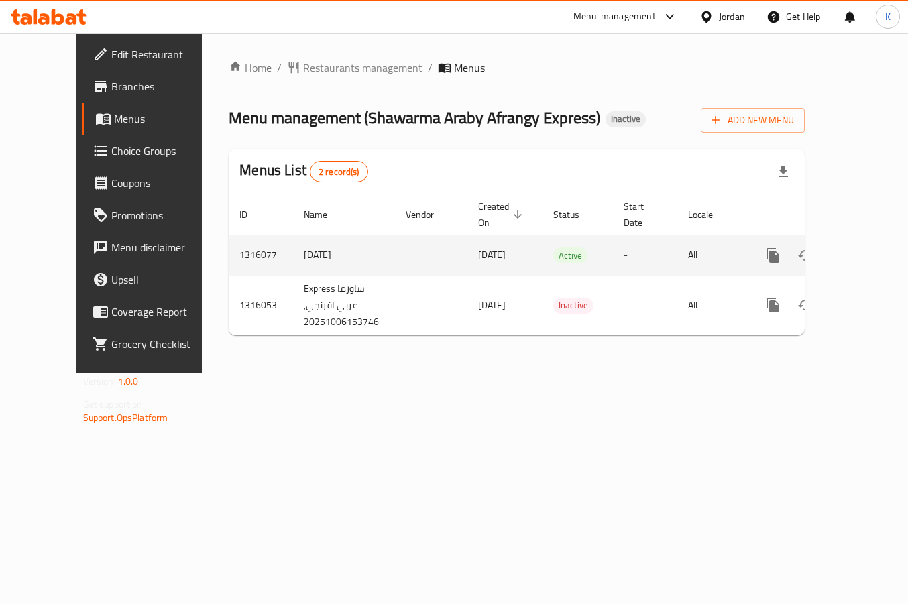
click at [863, 249] on icon "enhanced table" at bounding box center [869, 255] width 12 height 12
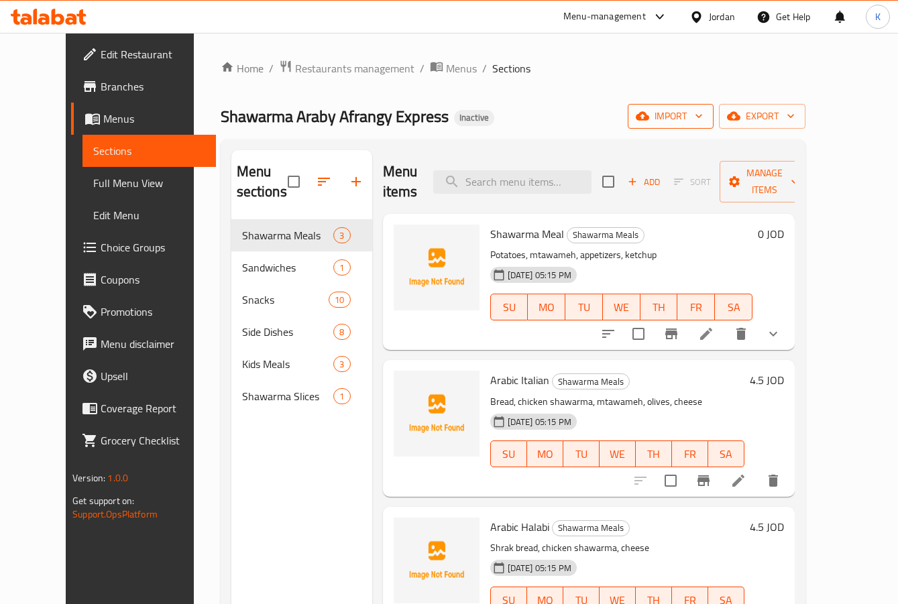
click at [702, 118] on span "import" at bounding box center [670, 116] width 64 height 17
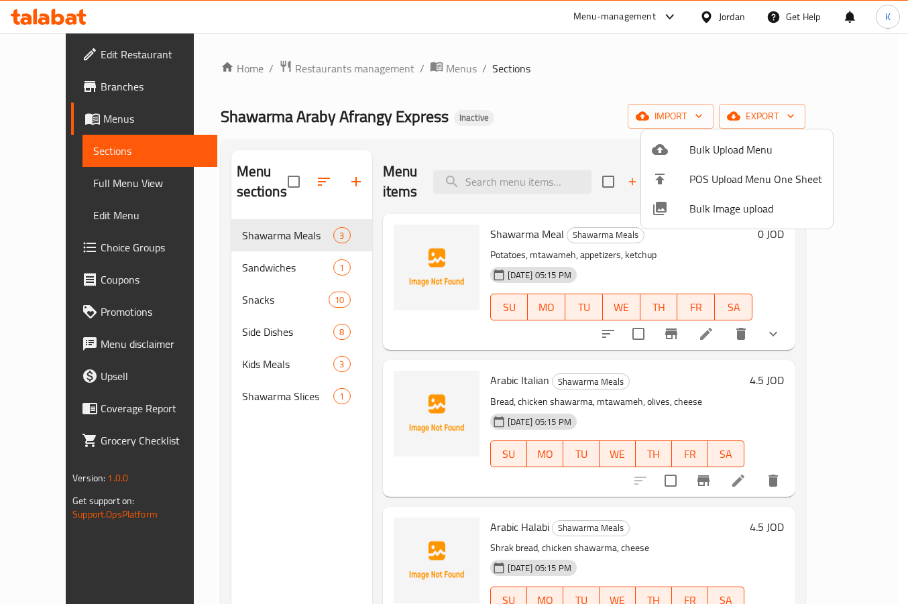
click at [727, 210] on span "Bulk Image upload" at bounding box center [755, 208] width 133 height 16
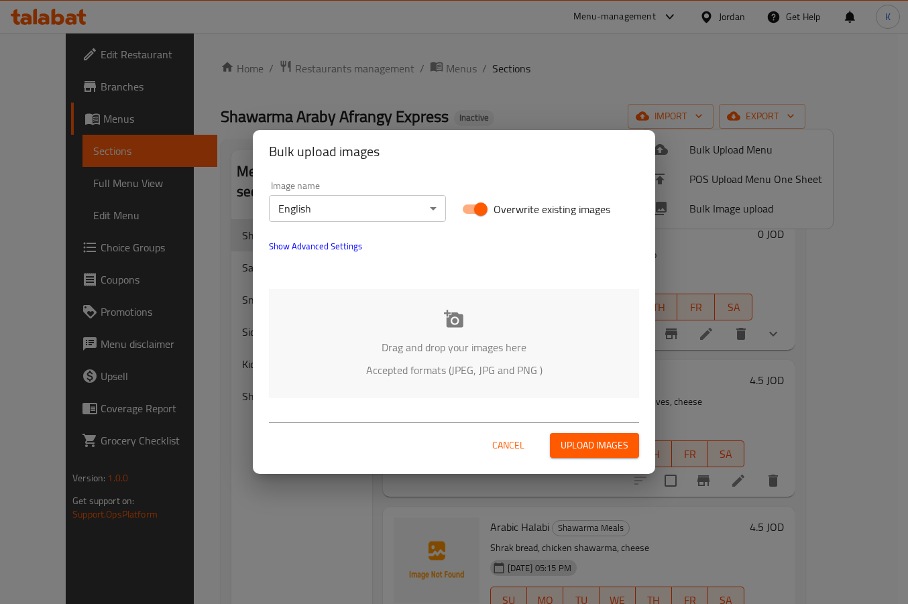
click at [385, 313] on div "Drag and drop your images here Accepted formats (JPEG, JPG and PNG )" at bounding box center [454, 343] width 370 height 109
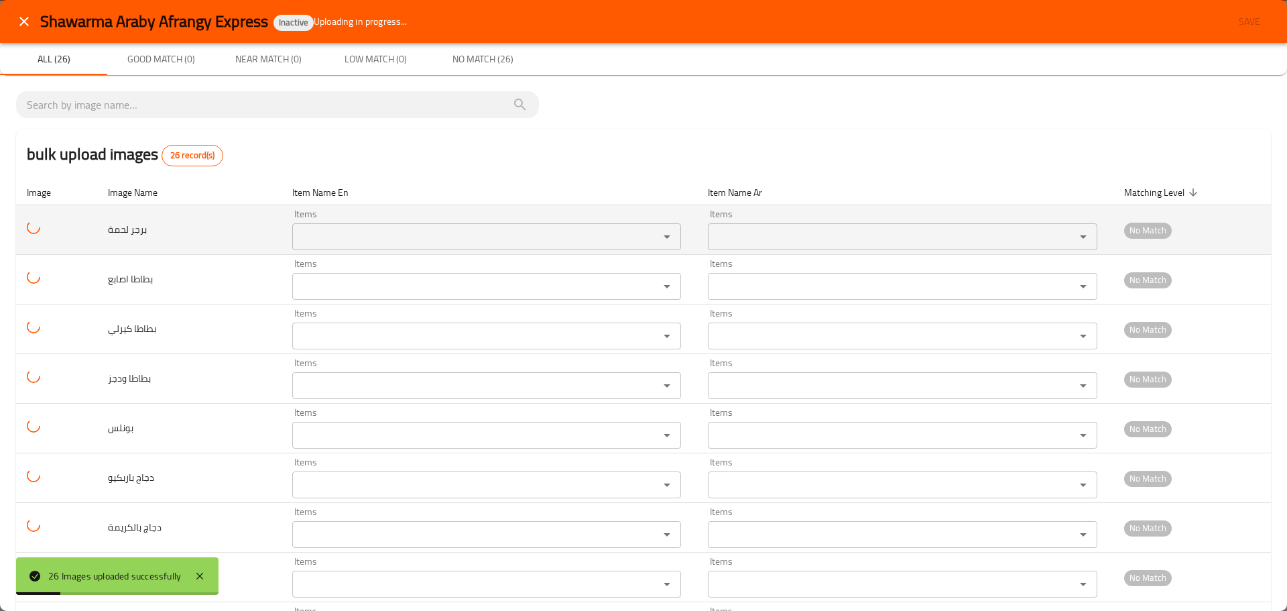
click at [457, 227] on div "Items" at bounding box center [486, 236] width 389 height 27
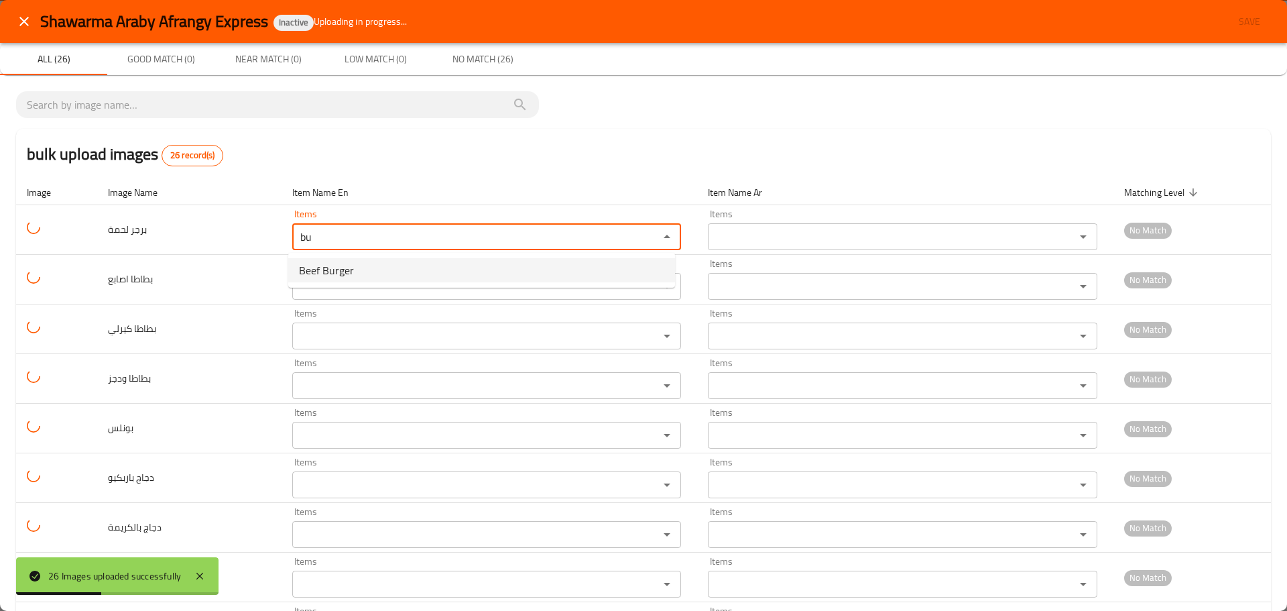
click at [377, 273] on لحمة-option-0 "Beef Burger" at bounding box center [481, 270] width 387 height 24
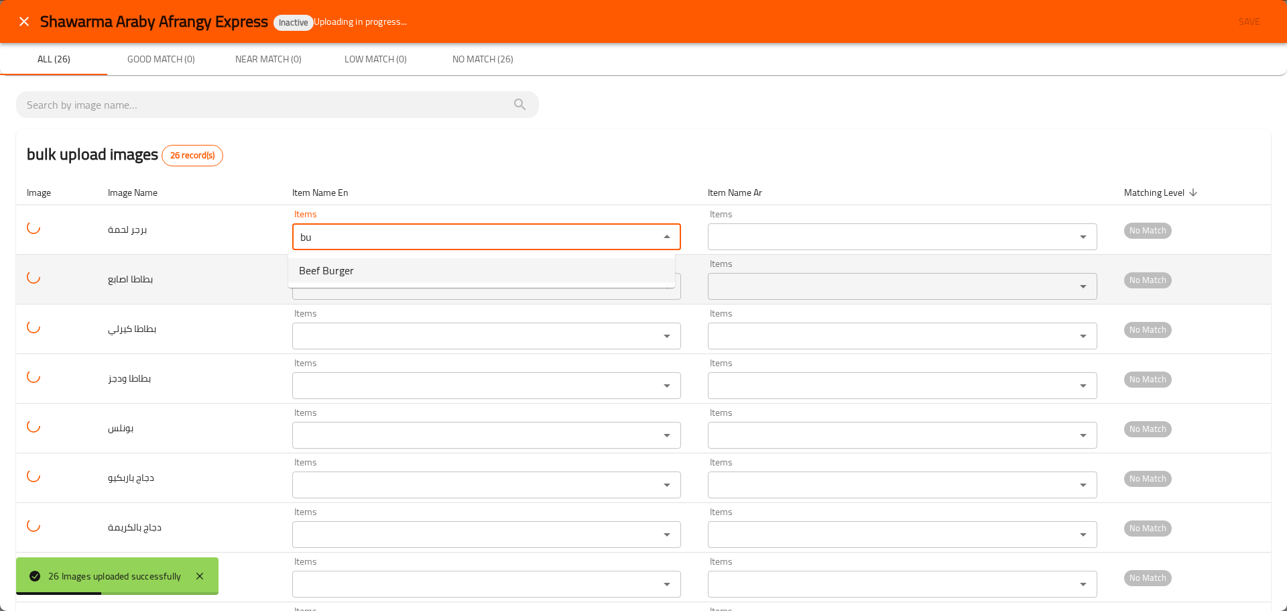
type لحمة "Beef Burger"
type لحمة-ar "برجر لحمة"
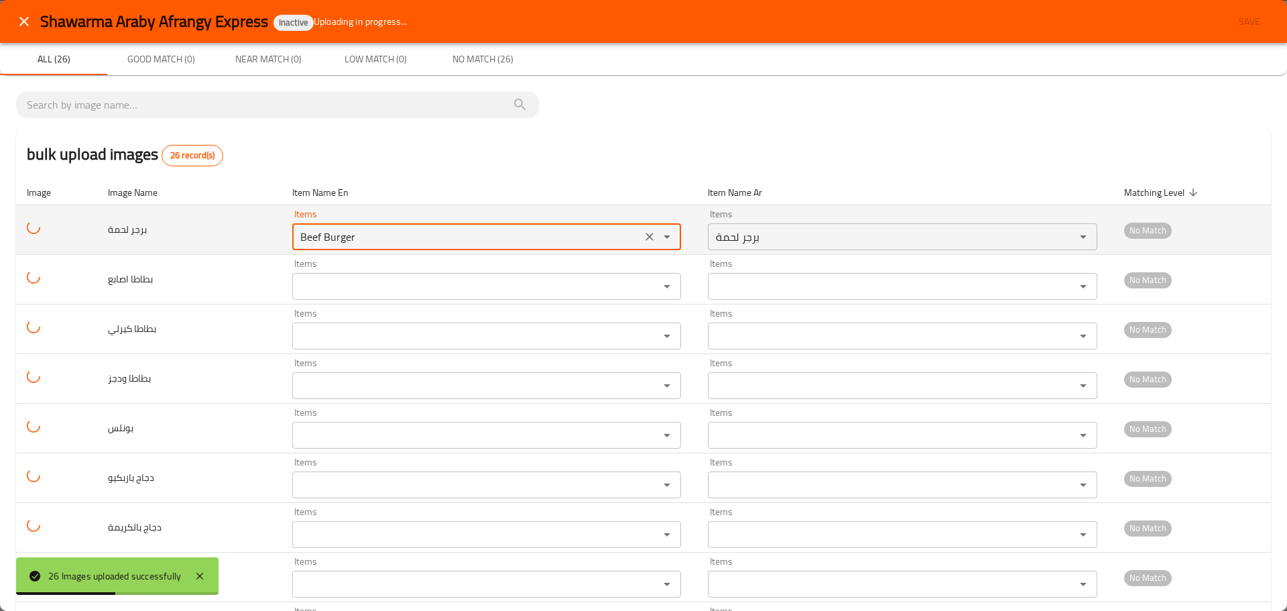
click at [347, 241] on لحمة "Beef Burger" at bounding box center [466, 236] width 341 height 19
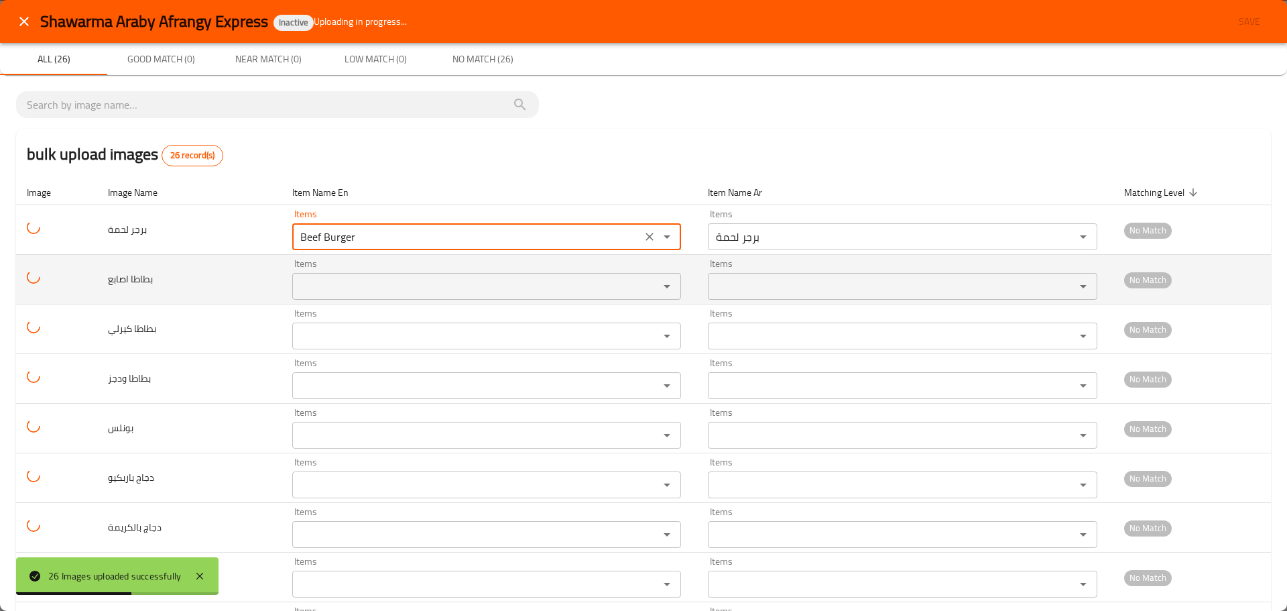
type لحمة "Beef Burger"
click at [319, 282] on اصابع "Items" at bounding box center [466, 286] width 341 height 19
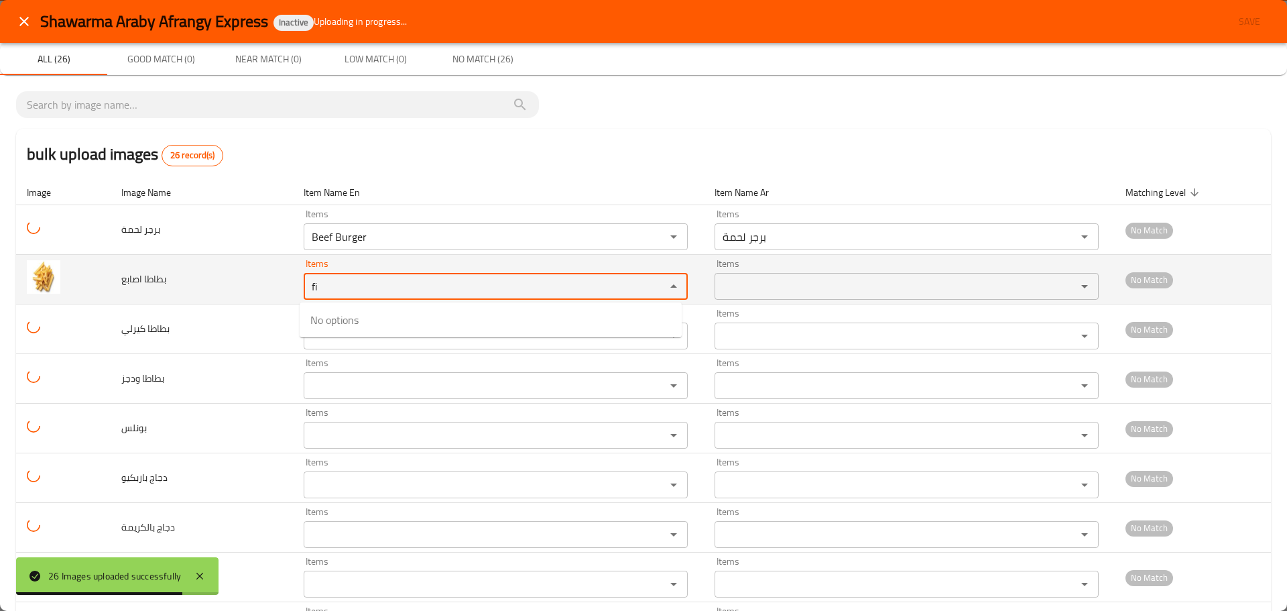
drag, startPoint x: 257, startPoint y: 283, endPoint x: 249, endPoint y: 283, distance: 8.7
click at [249, 283] on tr "بطاطا اصابع Items fi Items Items Items No Match" at bounding box center [643, 280] width 1255 height 50
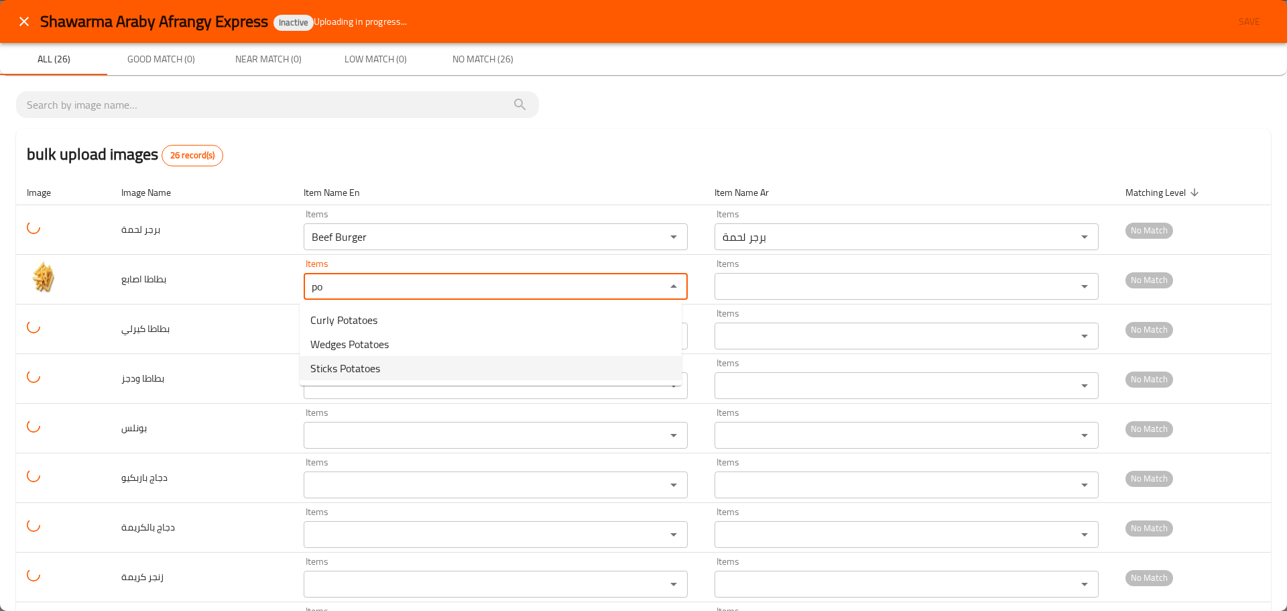
click at [363, 371] on span "Sticks Potatoes" at bounding box center [345, 368] width 70 height 16
type اصابع "Sticks Potatoes"
type اصابع-ar "بطاطا اصابع"
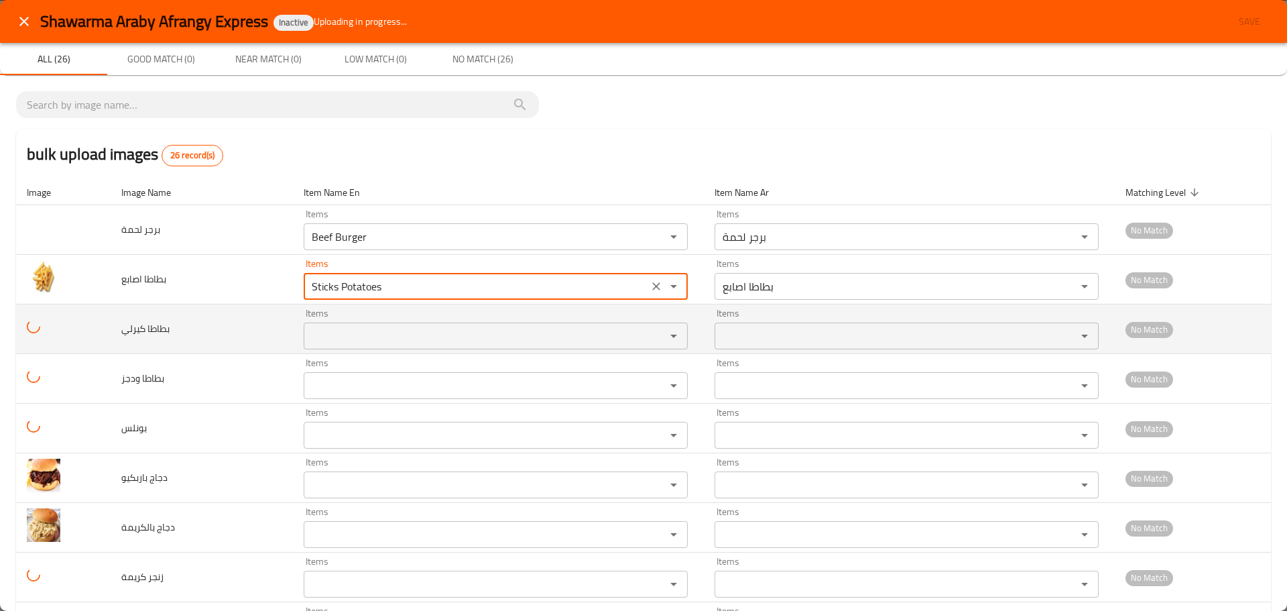
type اصابع "Sticks Potatoes"
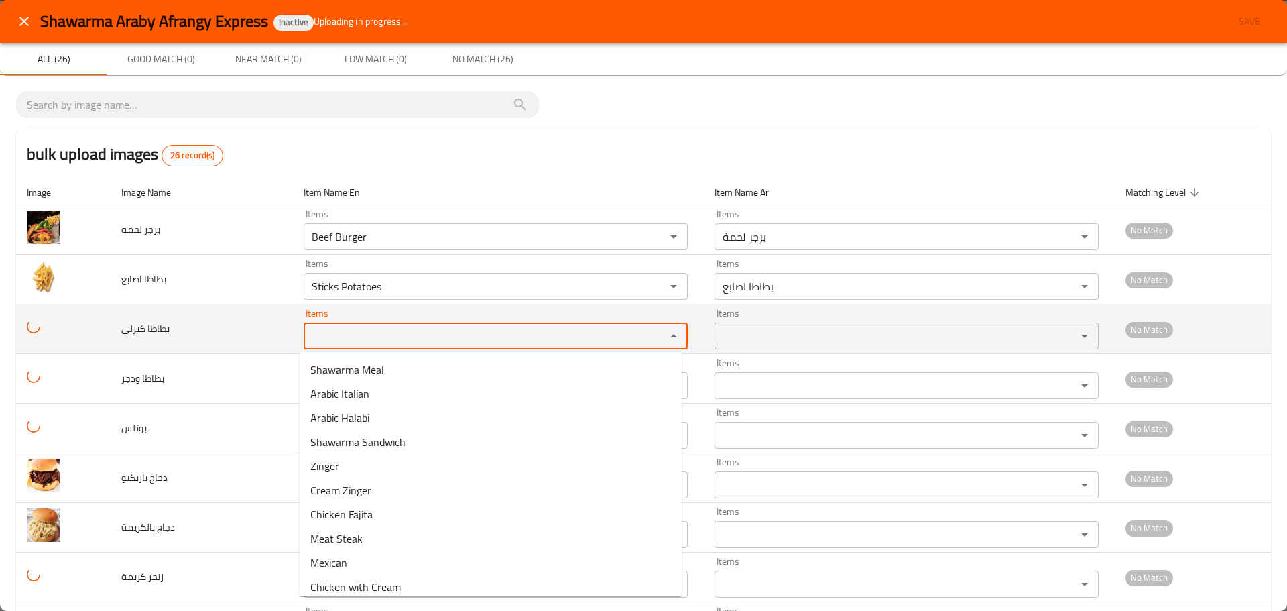
click at [362, 341] on كيرلي "Items" at bounding box center [476, 335] width 336 height 19
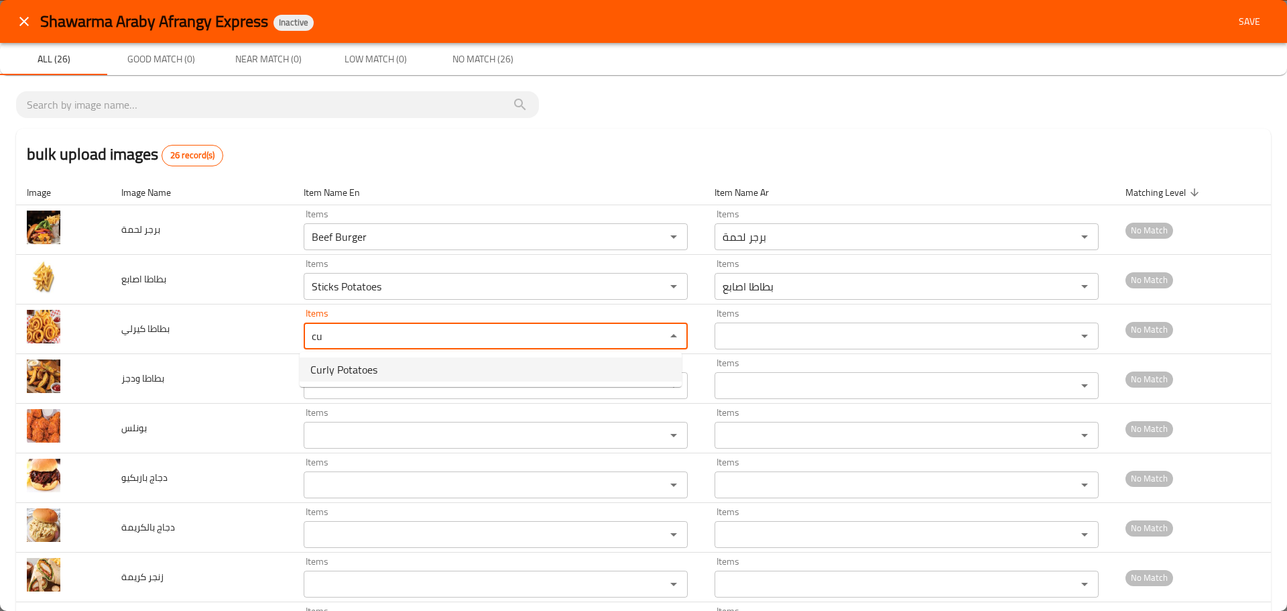
click at [353, 369] on span "Curly Potatoes" at bounding box center [343, 369] width 67 height 16
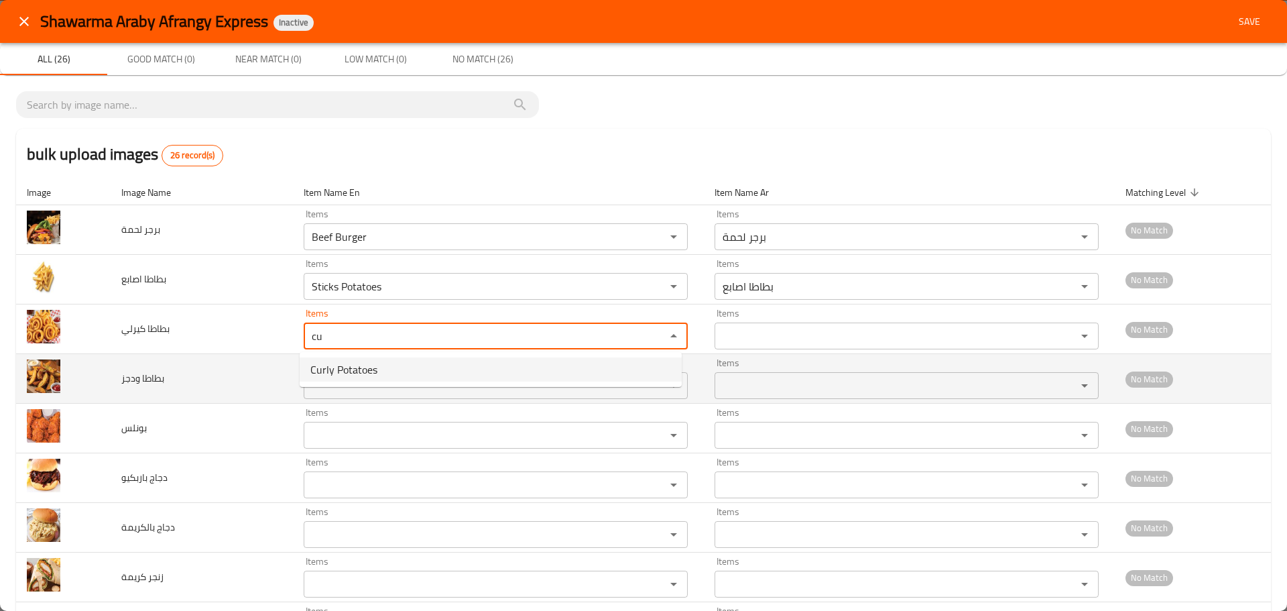
type كيرلي "Curly Potatoes"
type كيرلي-ar "بطاطا كيرلي"
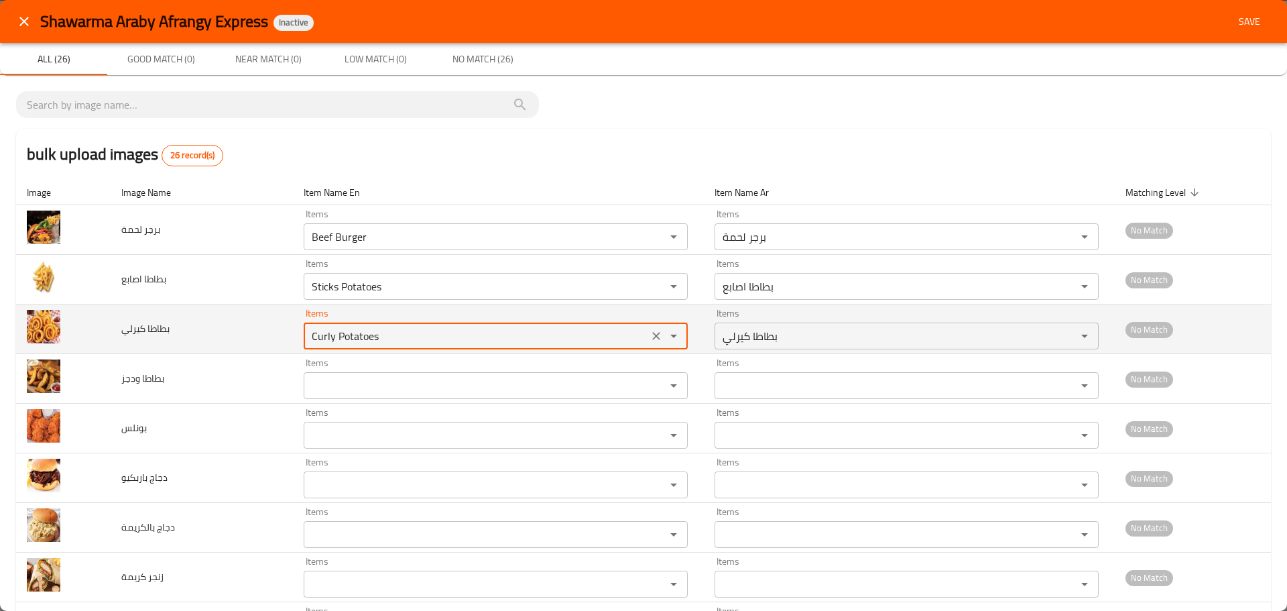
click at [365, 334] on كيرلي "Curly Potatoes" at bounding box center [476, 335] width 336 height 19
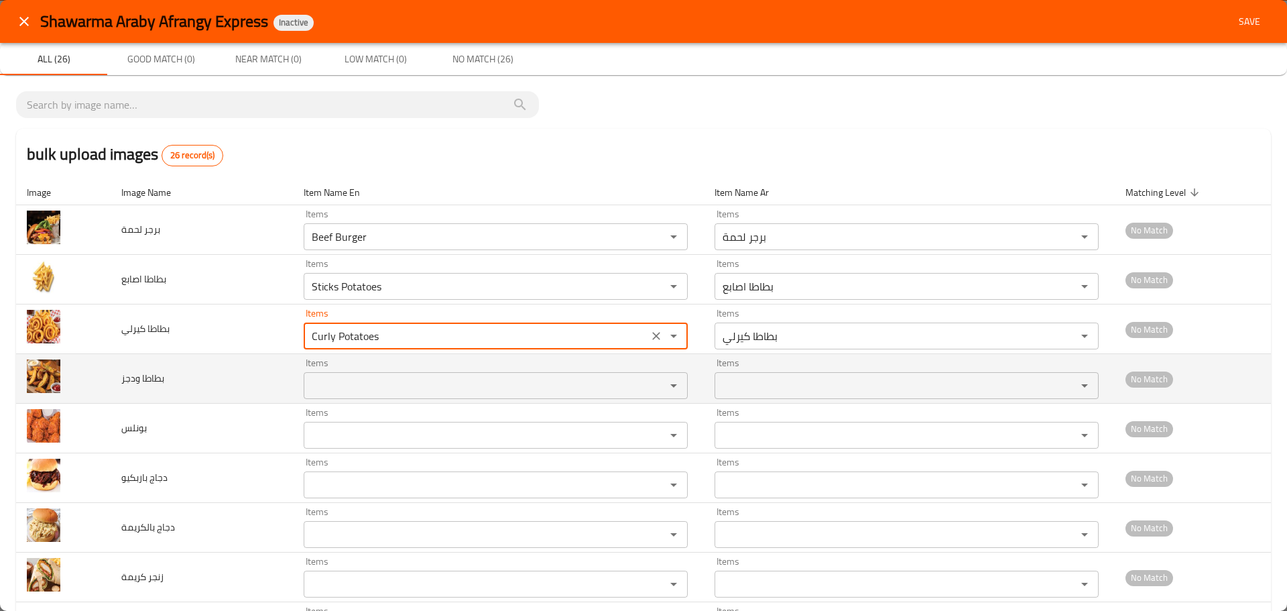
type كيرلي "Curly Potatoes"
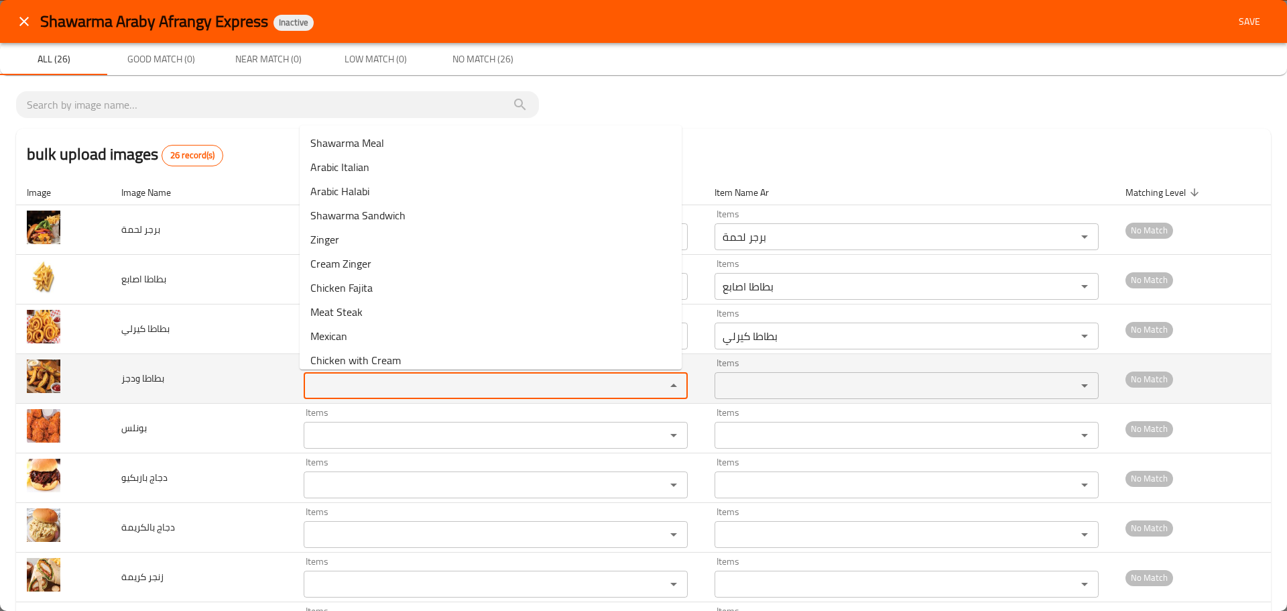
click at [357, 380] on ودجز "Items" at bounding box center [476, 385] width 336 height 19
paste ودجز "Potatoes"
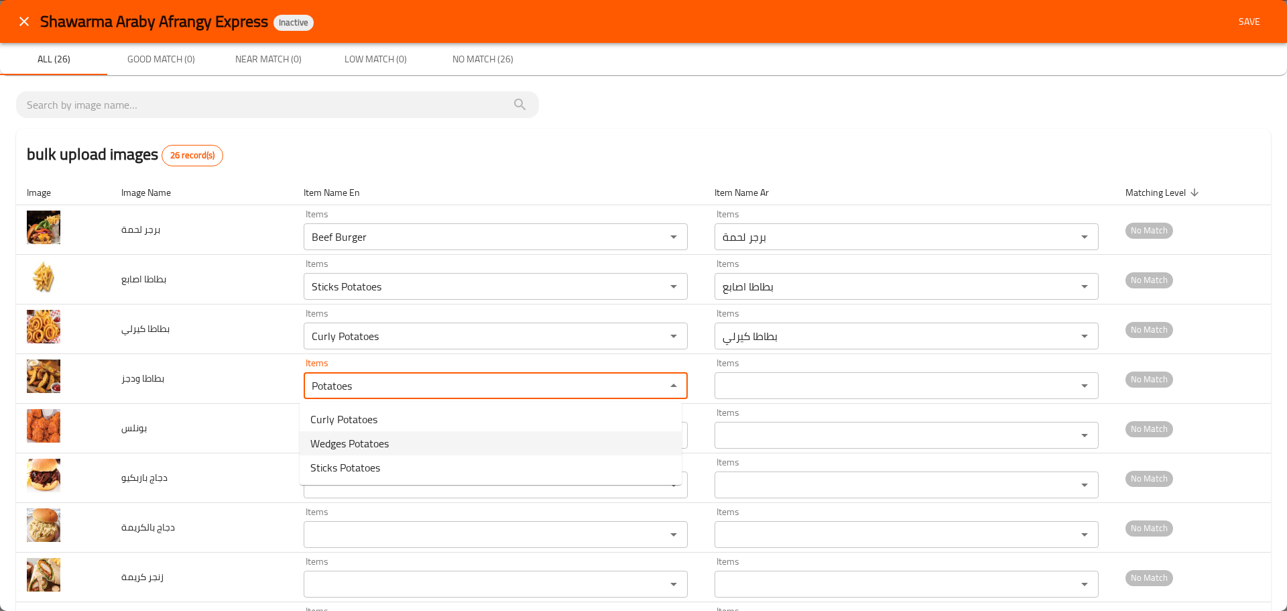
click at [339, 441] on span "Wedges Potatoes" at bounding box center [349, 443] width 78 height 16
type ودجز "Wedges Potatoes"
type ودجز-ar "بطاطا ودجز"
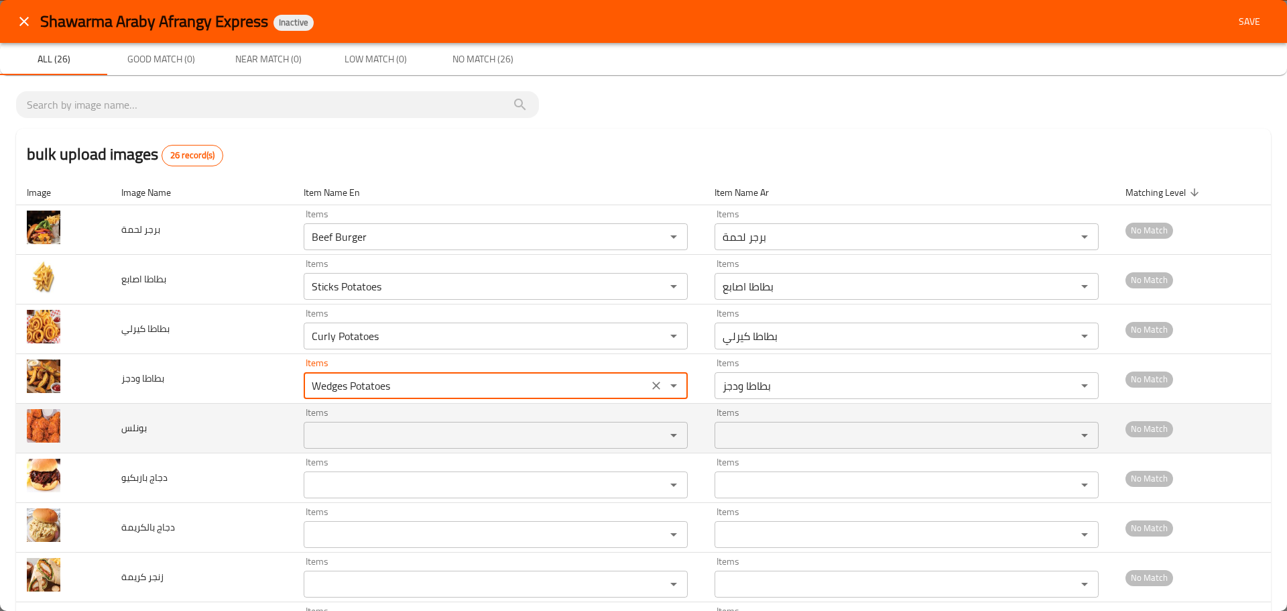
type ودجز "Wedges Potatoes"
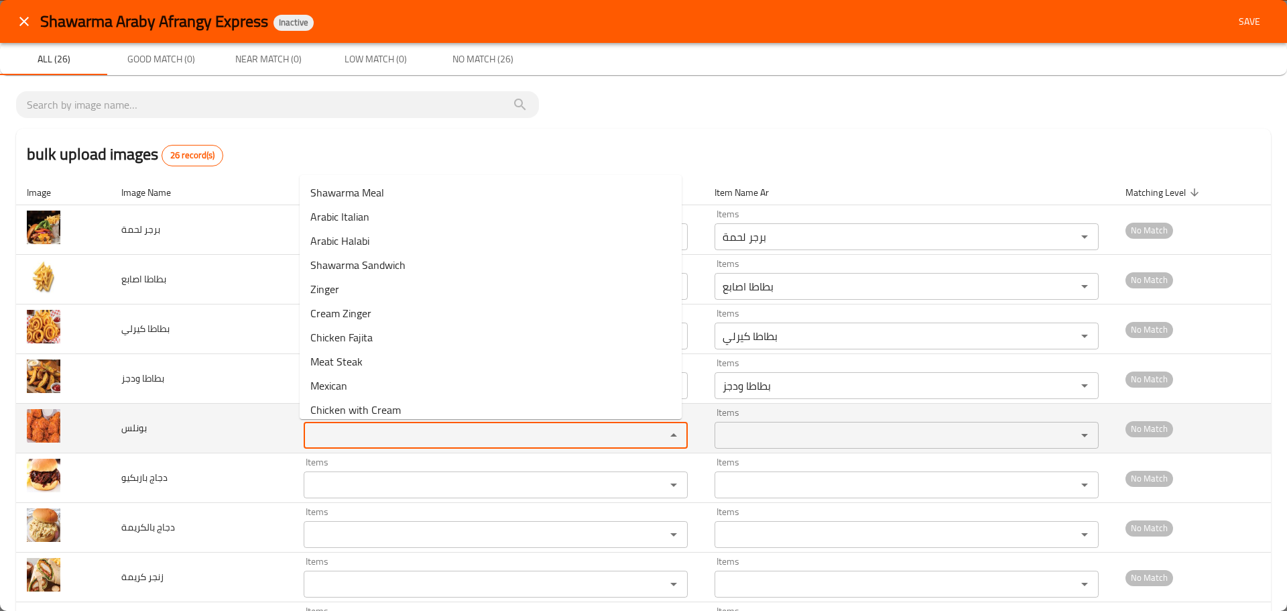
click at [330, 435] on input "Items" at bounding box center [476, 435] width 336 height 19
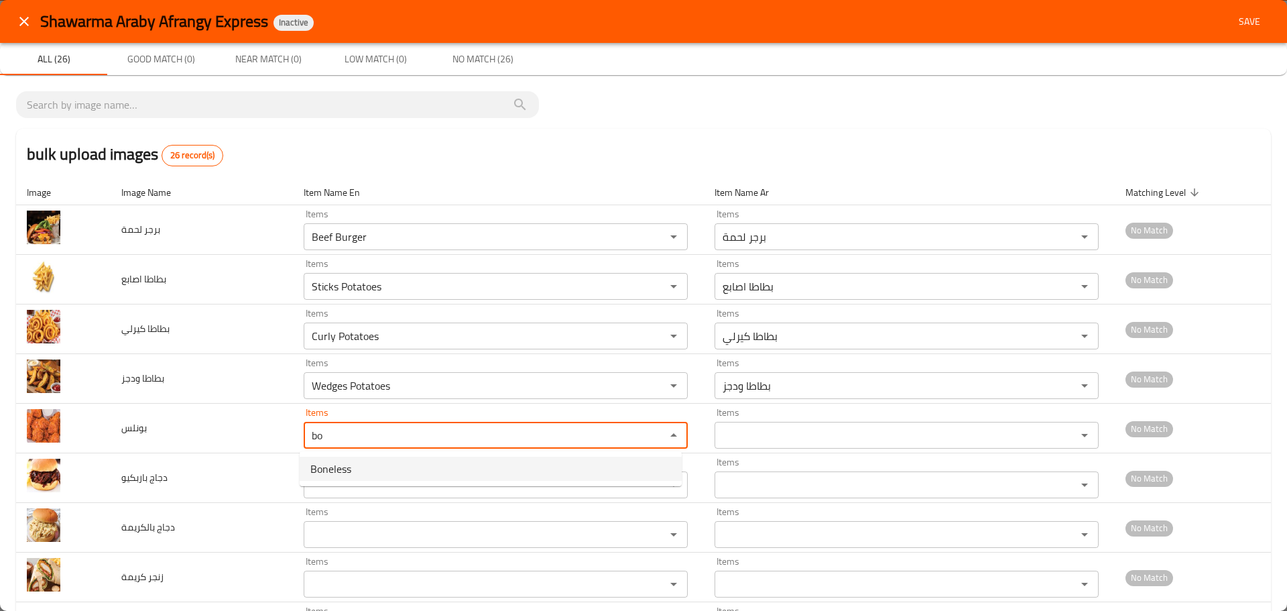
click at [349, 462] on span "Boneless" at bounding box center [330, 468] width 41 height 16
type input "Boneless"
type input "بونلس"
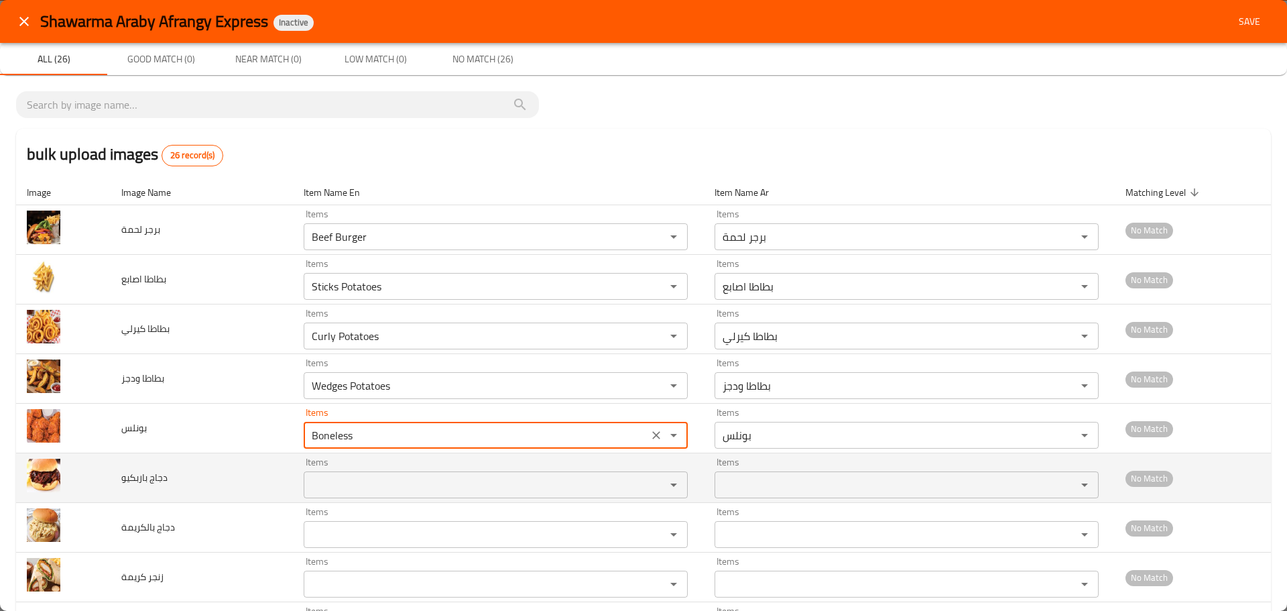
type input "Boneless"
click at [338, 480] on باربكيو "Items" at bounding box center [476, 484] width 336 height 19
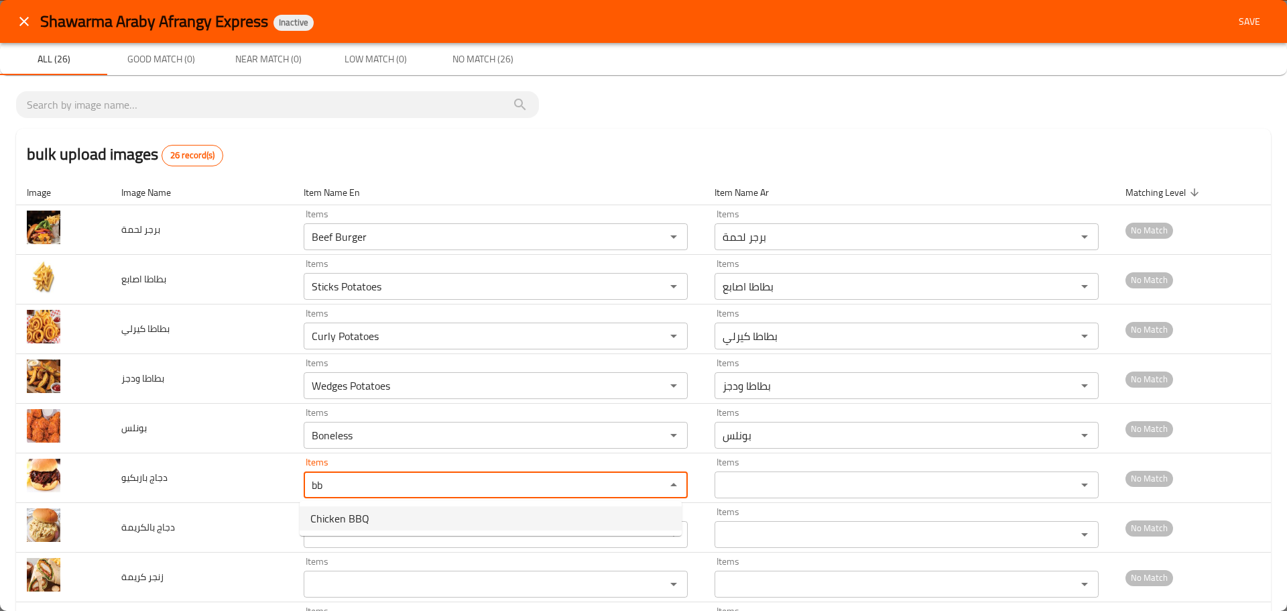
click at [344, 511] on span "Chicken BBQ" at bounding box center [339, 518] width 59 height 16
type باربكيو "Chicken BBQ"
type باربكيو-ar "دجاج باربكيو"
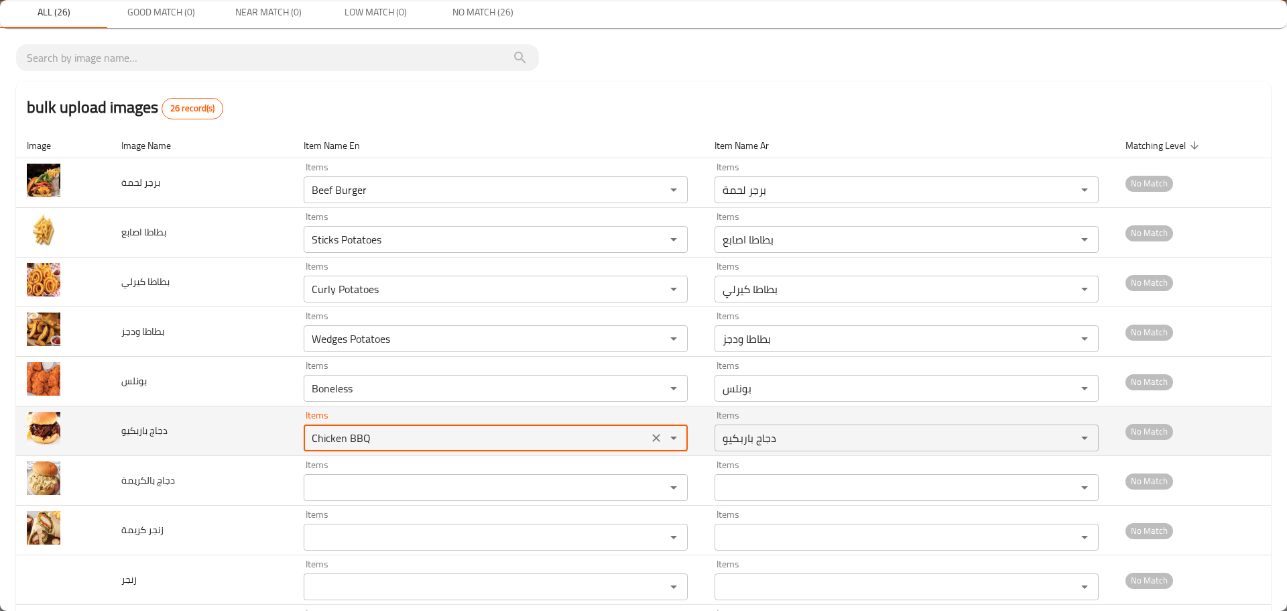
scroll to position [268, 0]
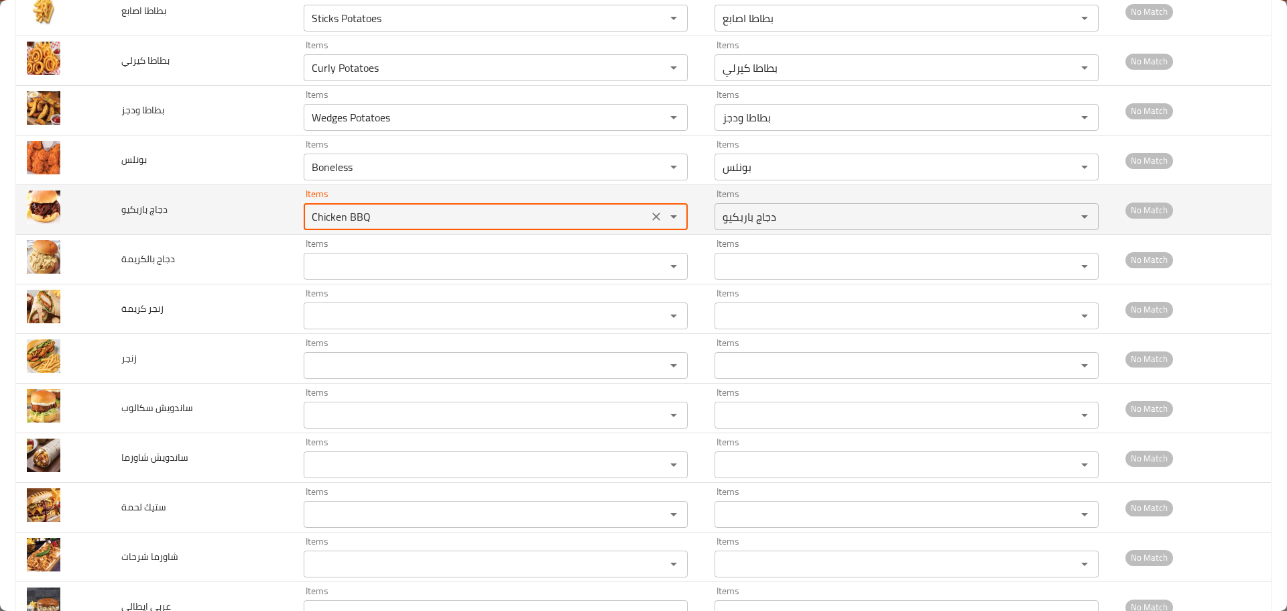
click at [330, 220] on باربكيو "Chicken BBQ" at bounding box center [476, 216] width 336 height 19
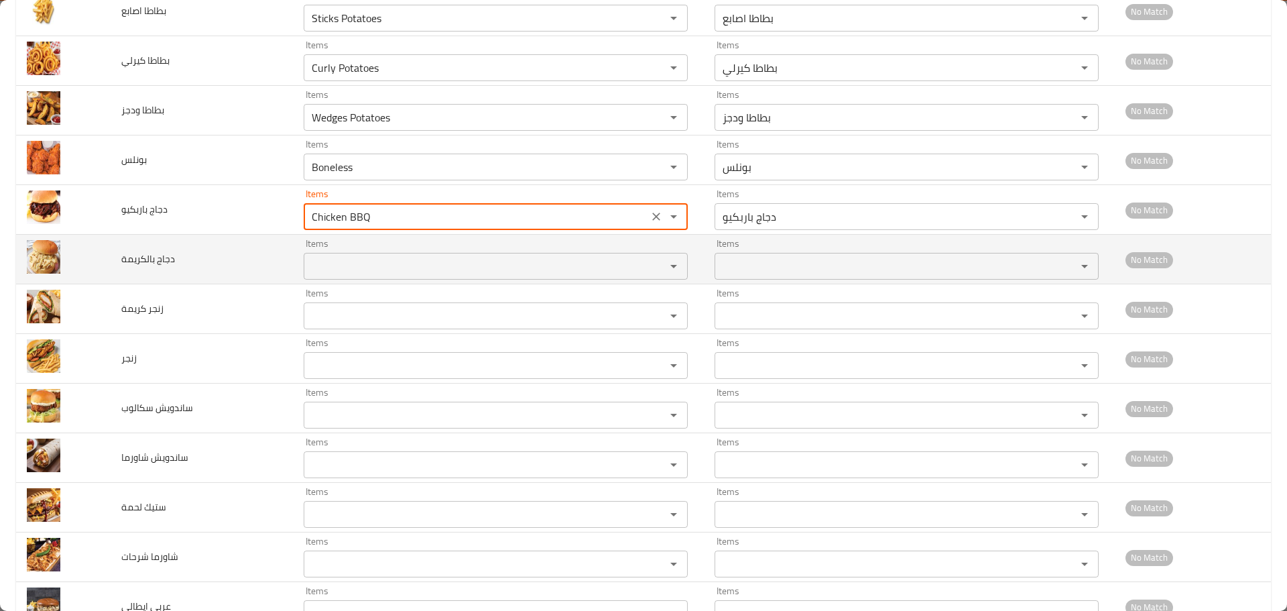
type باربكيو "Chicken BBQ"
click at [338, 281] on td "Items Items" at bounding box center [498, 260] width 411 height 50
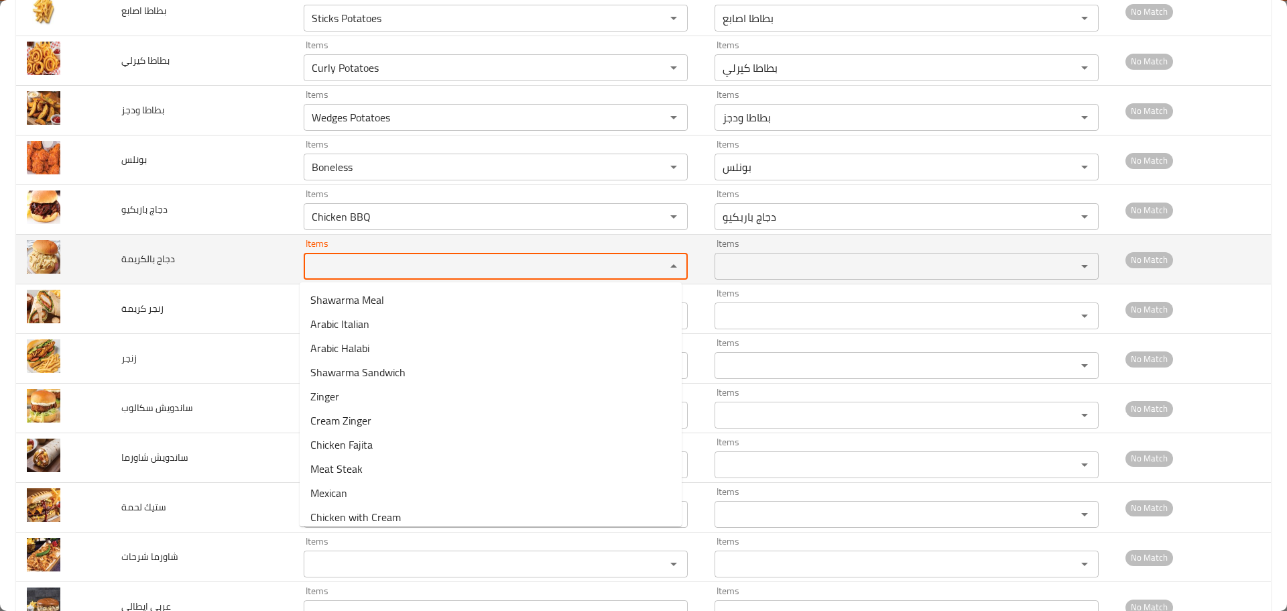
click at [340, 265] on بالكريمة "Items" at bounding box center [476, 266] width 336 height 19
paste بالكريمة "Chicken"
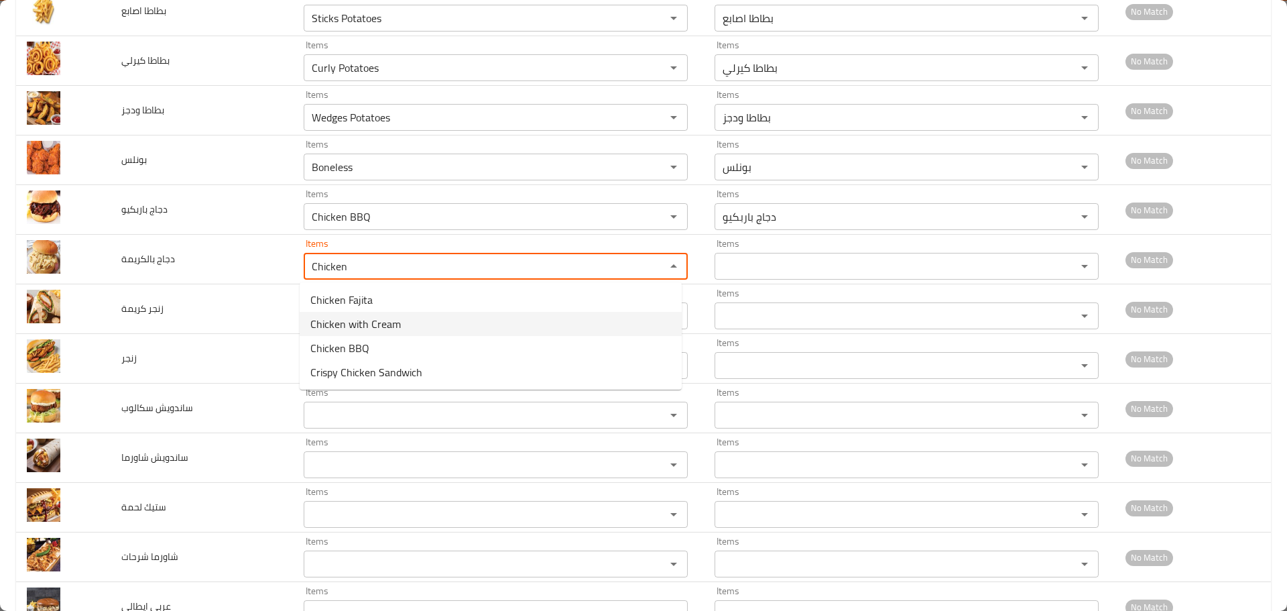
click at [364, 326] on span "Chicken with Cream" at bounding box center [355, 324] width 90 height 16
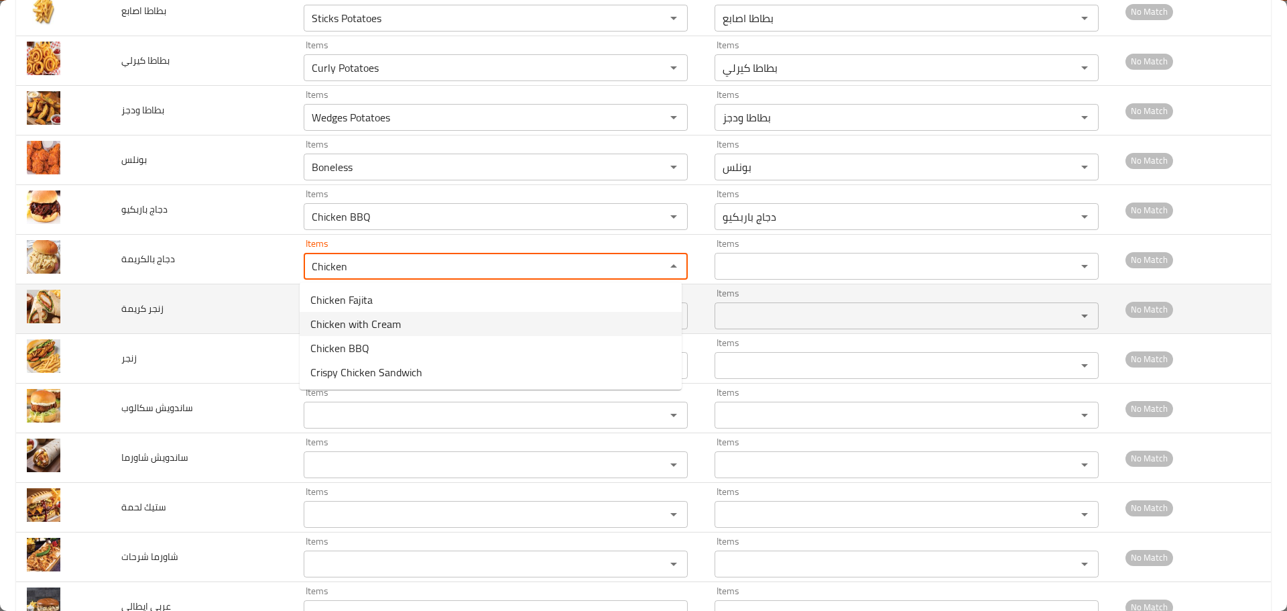
type بالكريمة "Chicken with Cream"
type بالكريمة-ar "دجاج بالكريمة"
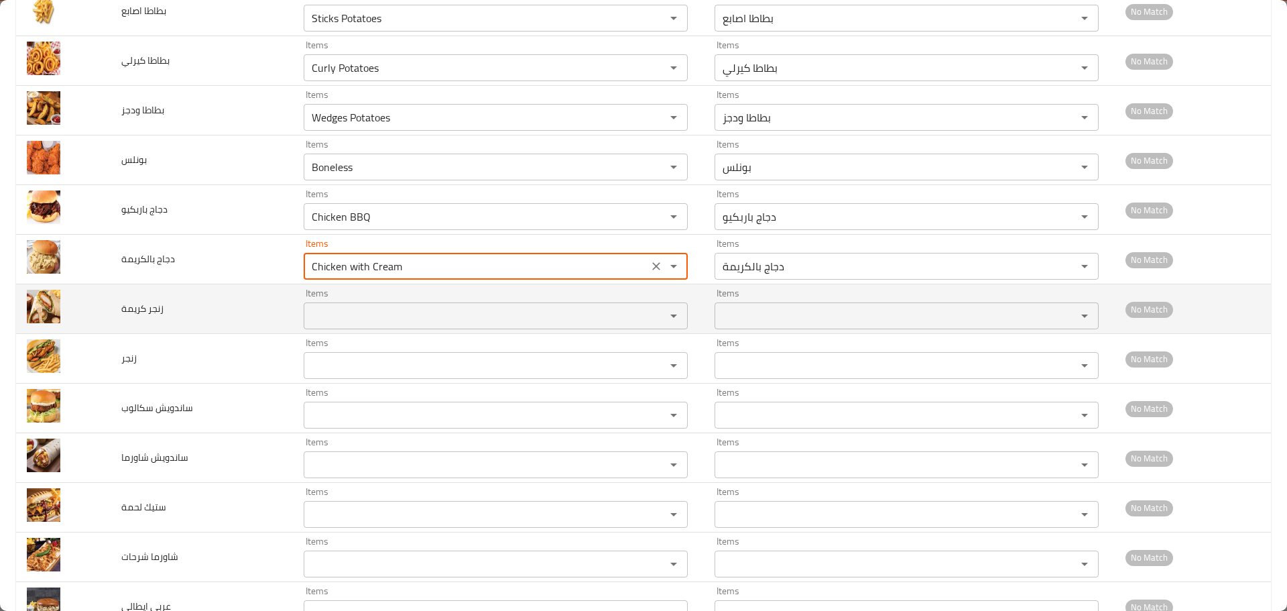
type بالكريمة "Chicken with Cream"
click at [344, 312] on كريمة "Items" at bounding box center [476, 315] width 336 height 19
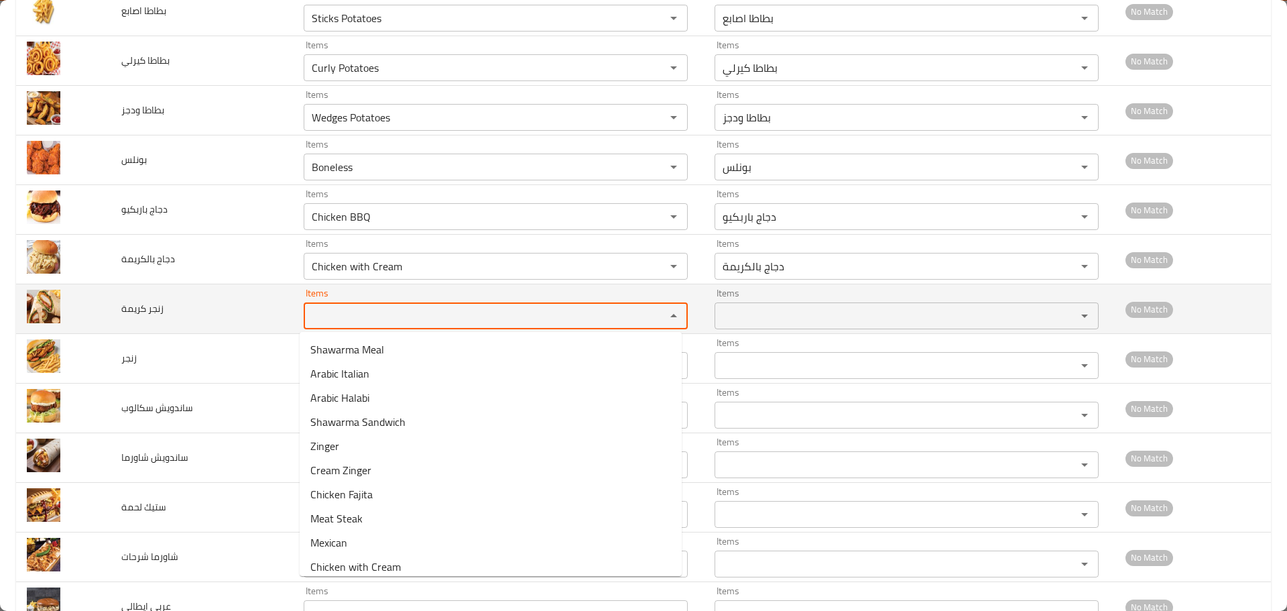
paste كريمة "Chicken"
drag, startPoint x: 353, startPoint y: 315, endPoint x: 270, endPoint y: 304, distance: 83.9
click at [270, 304] on tr "زنجر كريمة Items Chicken Items Items Items No Match" at bounding box center [643, 309] width 1255 height 50
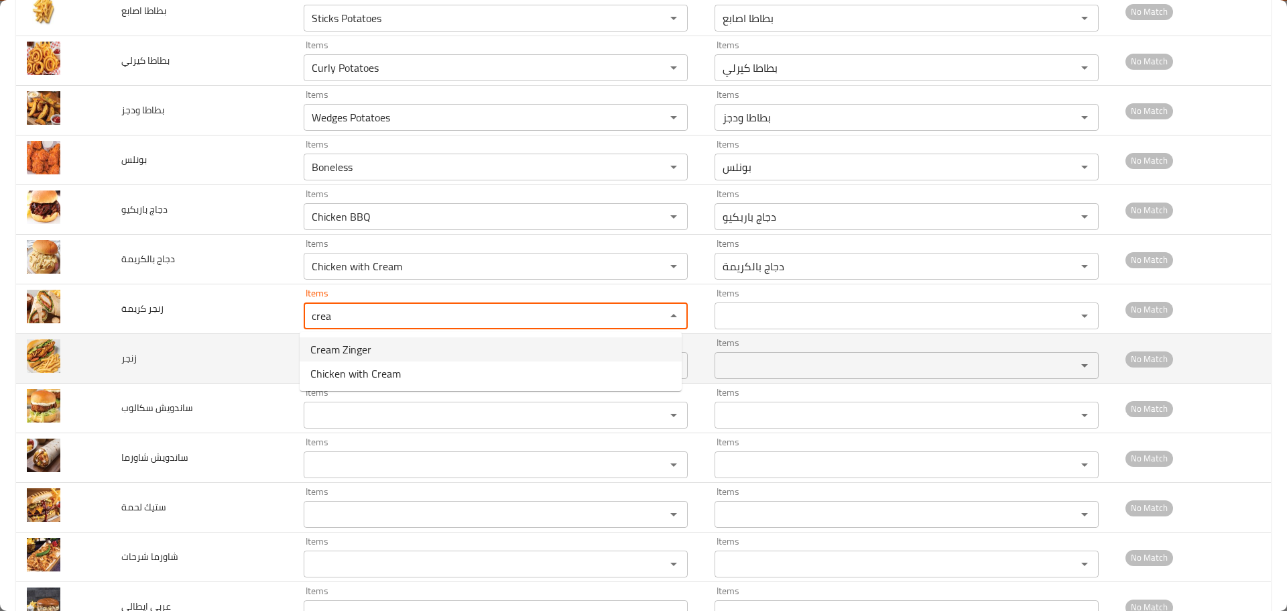
click at [330, 343] on span "Cream Zinger" at bounding box center [340, 349] width 61 height 16
type كريمة "Cream Zinger"
type كريمة-ar "زنجر كريمة"
type كريمة "Cream Zinger"
click at [330, 362] on input "Items" at bounding box center [476, 365] width 336 height 19
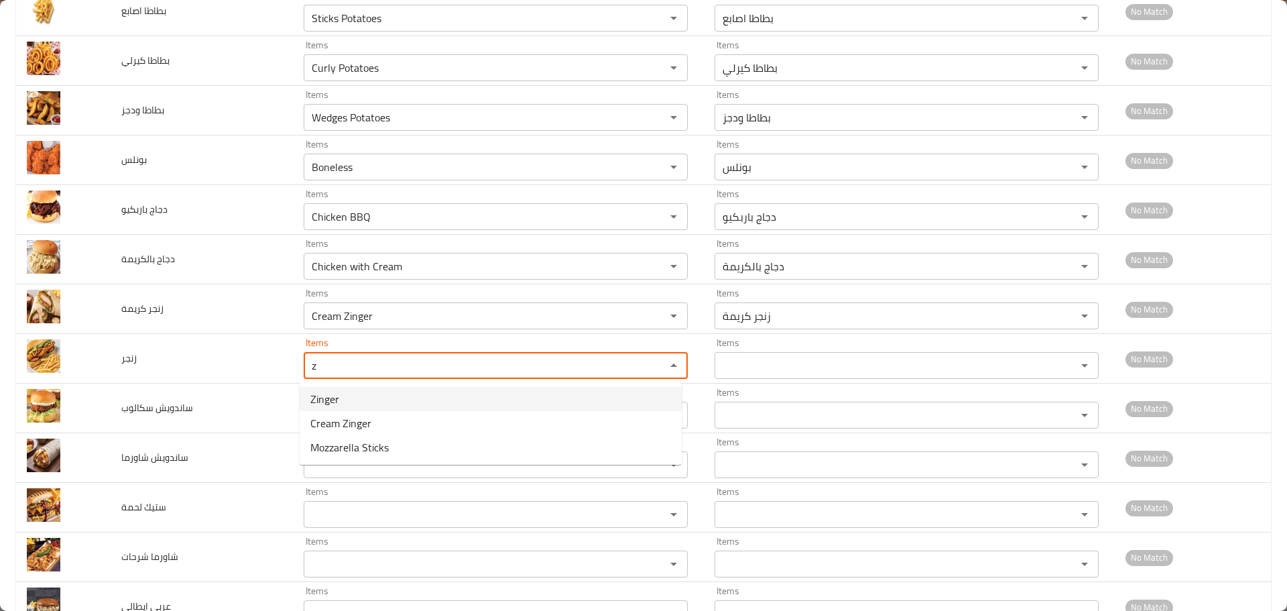
click at [341, 400] on li "Zinger" at bounding box center [491, 399] width 382 height 24
type input "Zinger"
type input "زنجر"
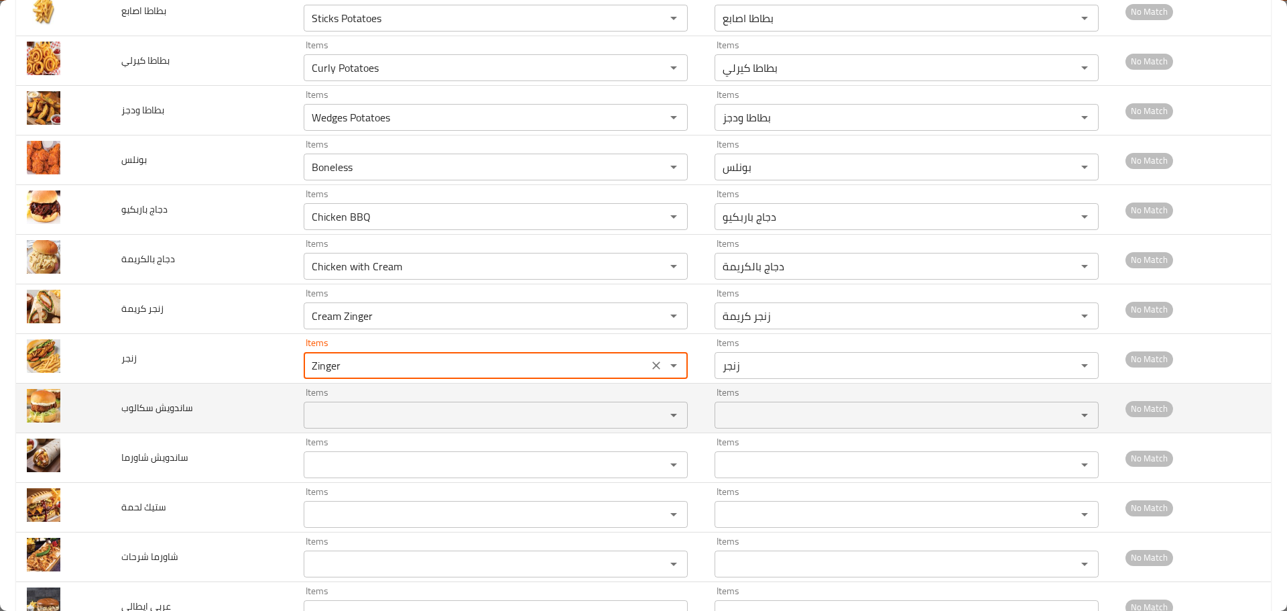
type input "Zinger"
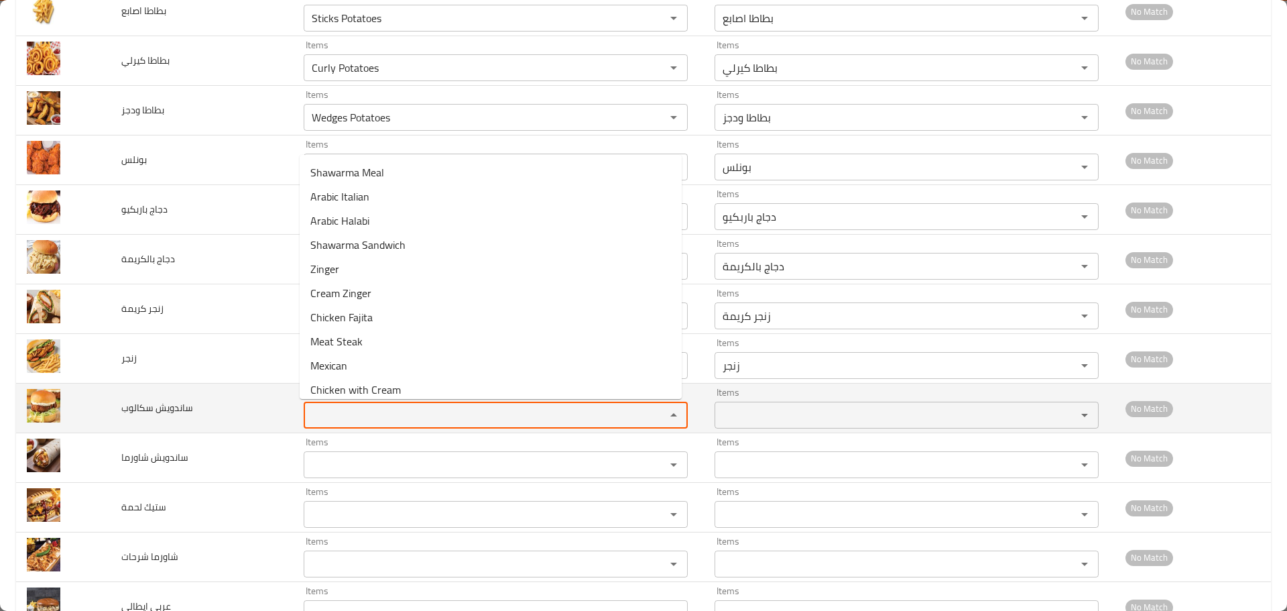
click at [338, 407] on سكالوب "Items" at bounding box center [476, 415] width 336 height 19
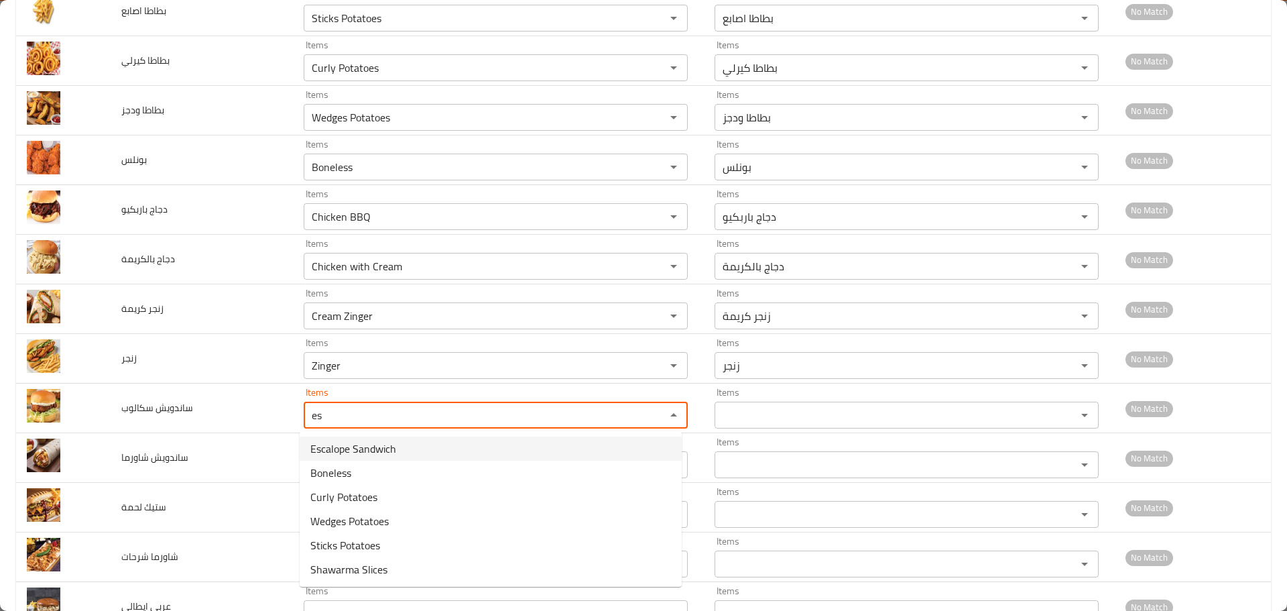
click at [352, 445] on span "Escalope Sandwich" at bounding box center [353, 448] width 86 height 16
type سكالوب "Escalope Sandwich"
type سكالوب-ar "ساندويش سكالوب"
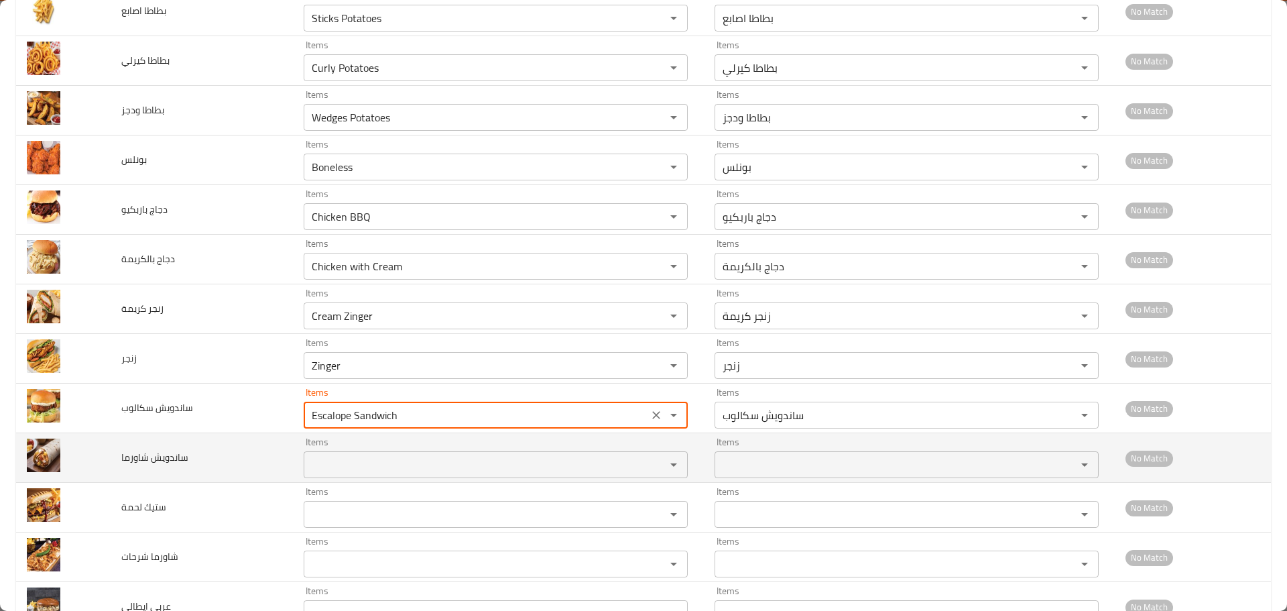
click at [352, 446] on div "Items Items" at bounding box center [496, 457] width 384 height 41
type سكالوب "Escalope Sandwich"
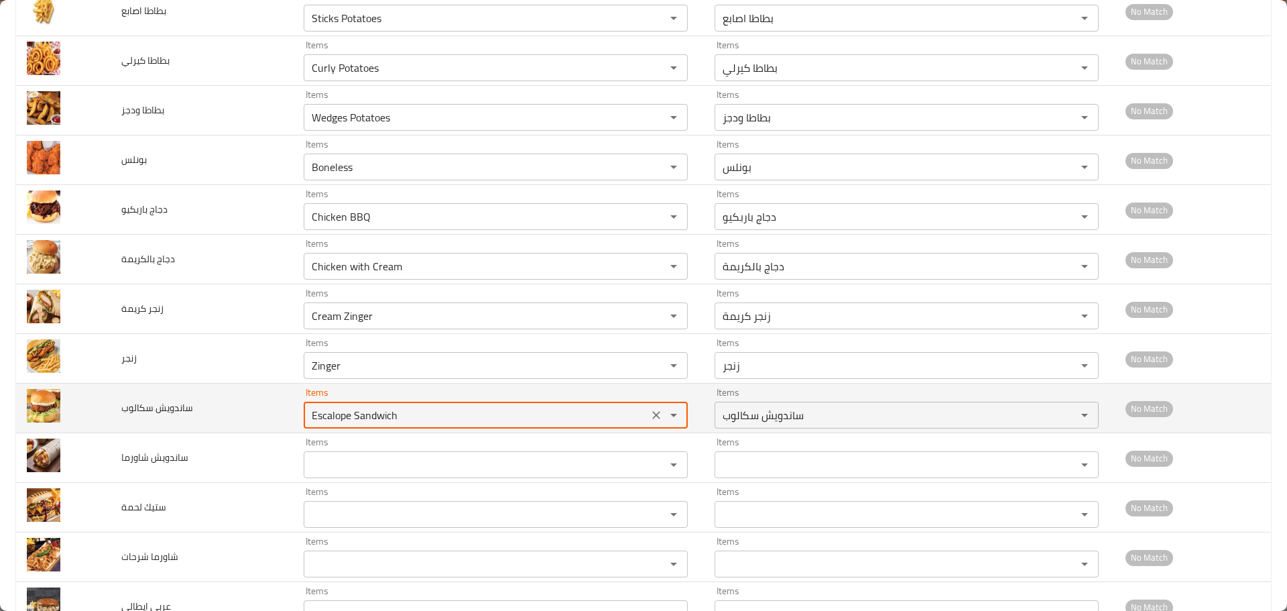
click at [375, 407] on سكالوب "Escalope Sandwich" at bounding box center [476, 415] width 336 height 19
click at [383, 416] on سكالوب "Escalope Sandwich" at bounding box center [476, 415] width 336 height 19
click at [373, 416] on سكالوب "Escalope Sandwich" at bounding box center [476, 415] width 336 height 19
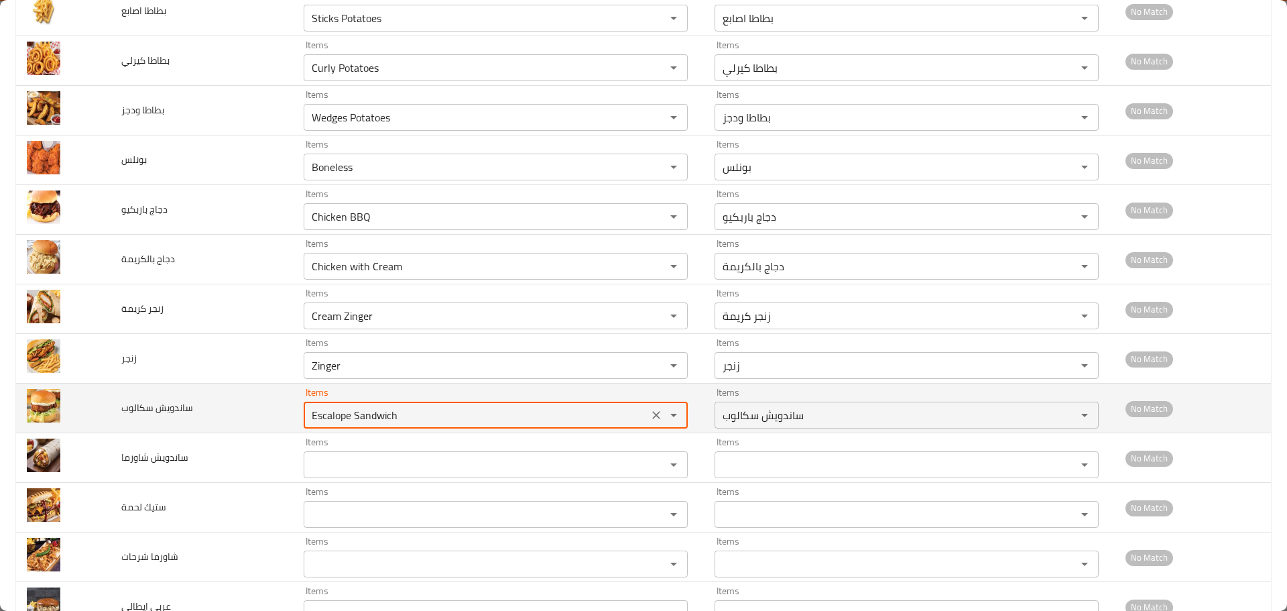
click at [373, 416] on سكالوب "Escalope Sandwich" at bounding box center [476, 415] width 336 height 19
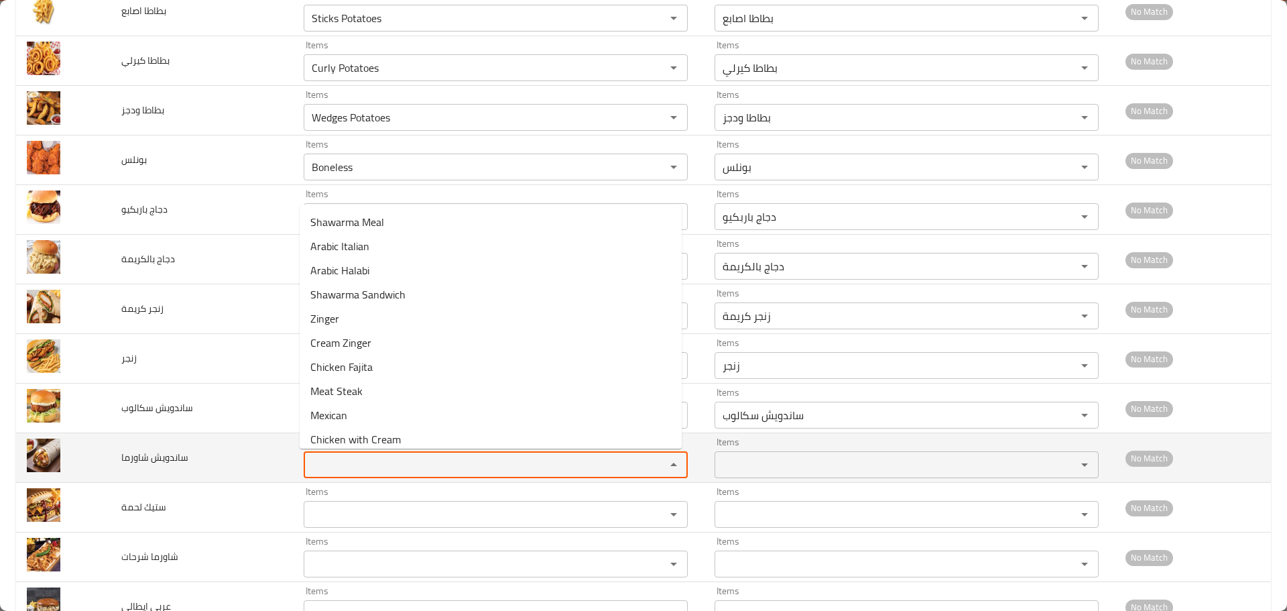
click at [358, 463] on شاورما "Items" at bounding box center [476, 464] width 336 height 19
paste شاورما "Sandwich"
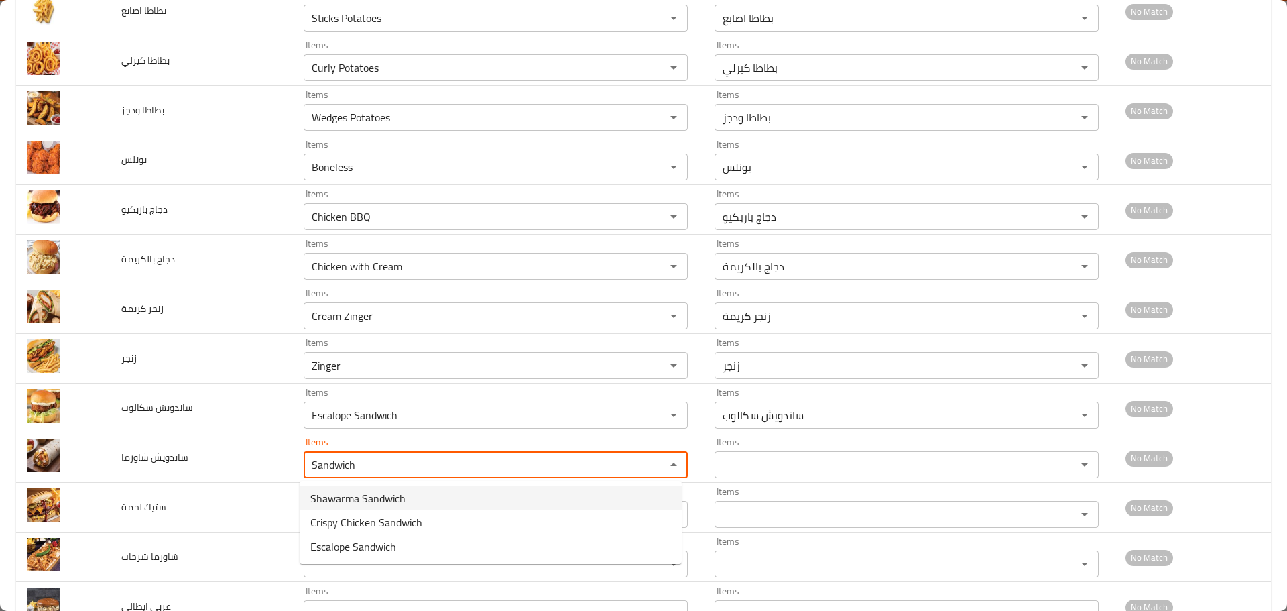
click at [343, 493] on span "Shawarma Sandwich" at bounding box center [357, 498] width 95 height 16
type شاورما "Shawarma Sandwich"
type شاورما-ar "ساندويش شاورما"
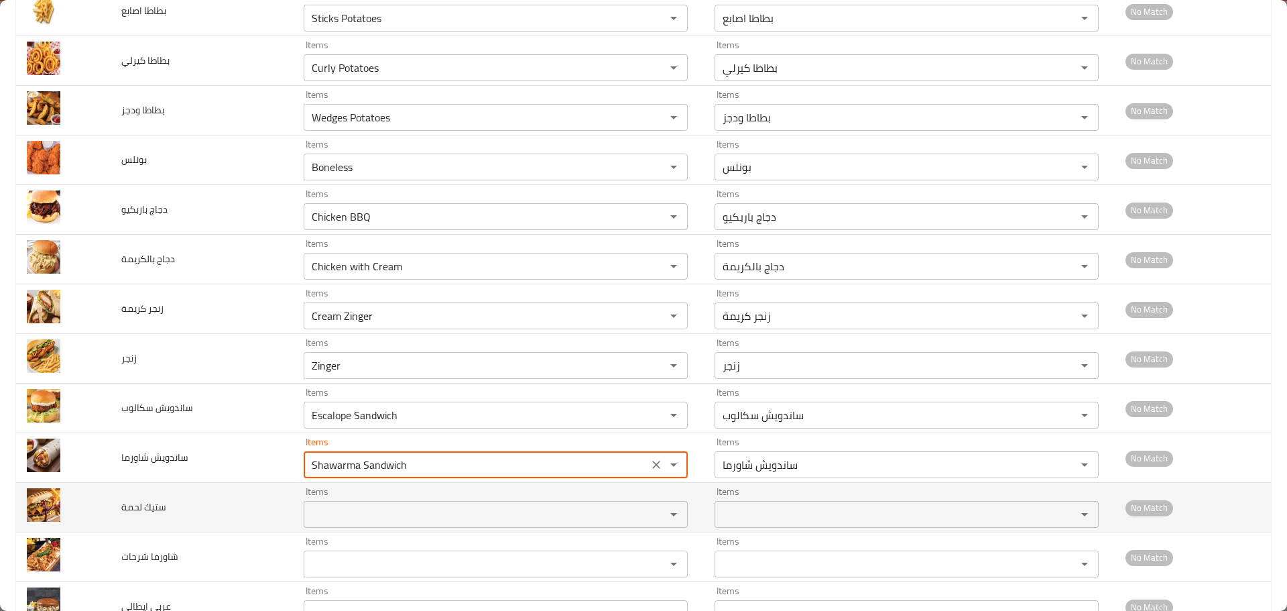
type شاورما "Shawarma Sandwich"
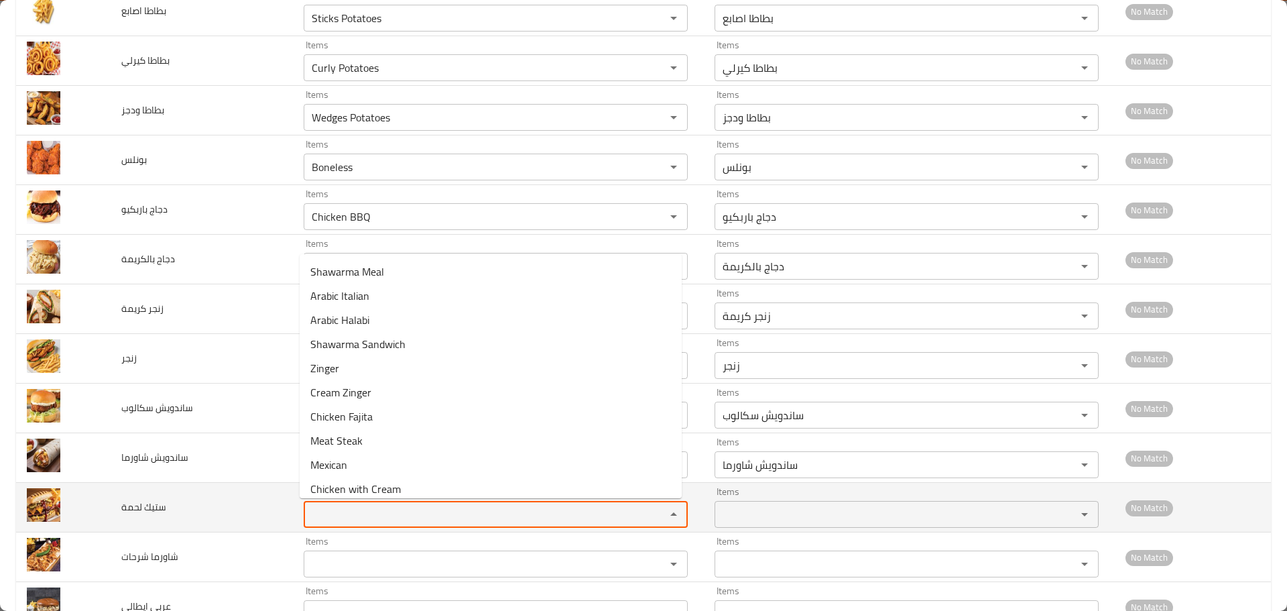
click at [338, 506] on لحمة "Items" at bounding box center [476, 514] width 336 height 19
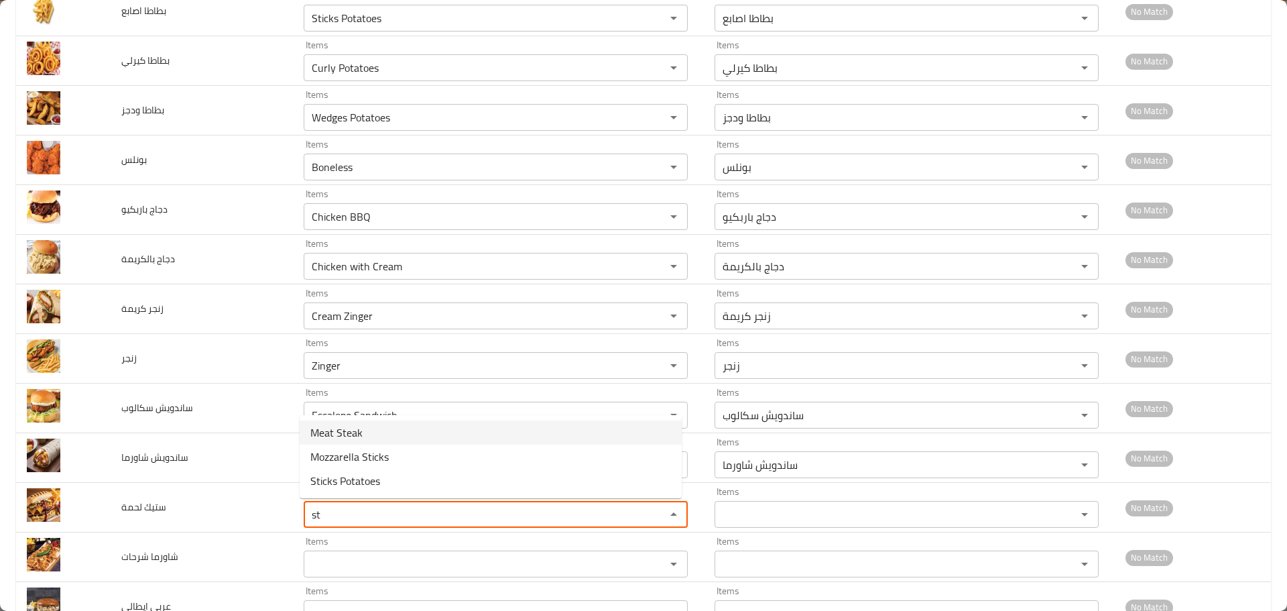
click at [356, 432] on span "Meat Steak" at bounding box center [336, 432] width 52 height 16
type لحمة "Meat Steak"
type لحمة-ar "ستيك لحمة"
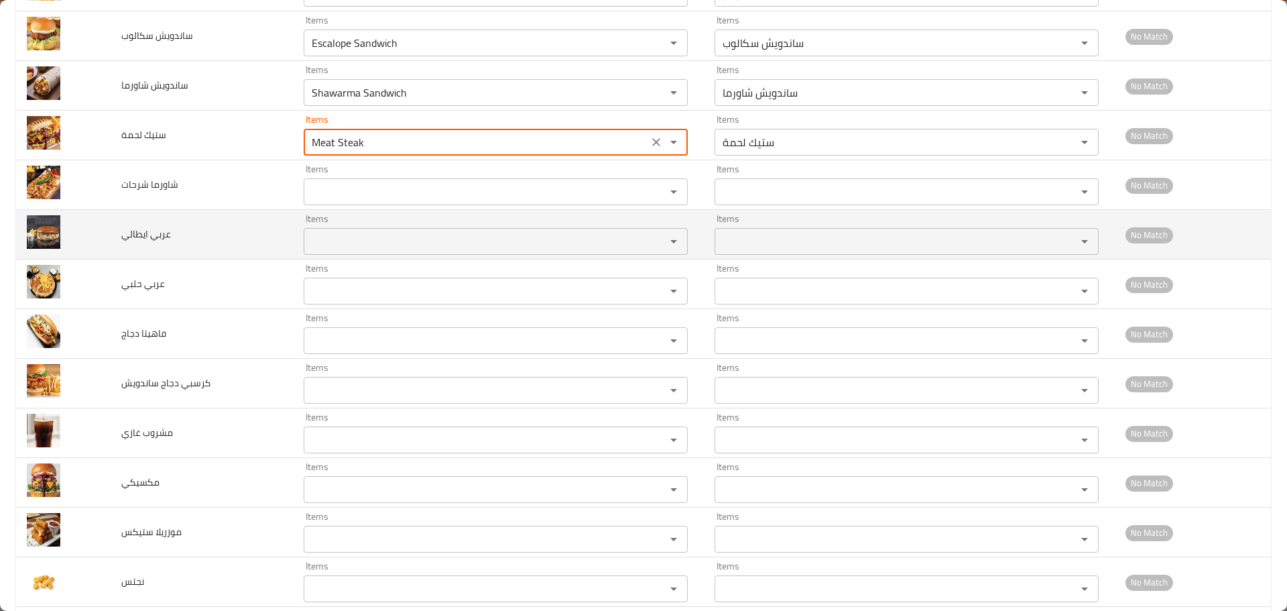
scroll to position [670, 0]
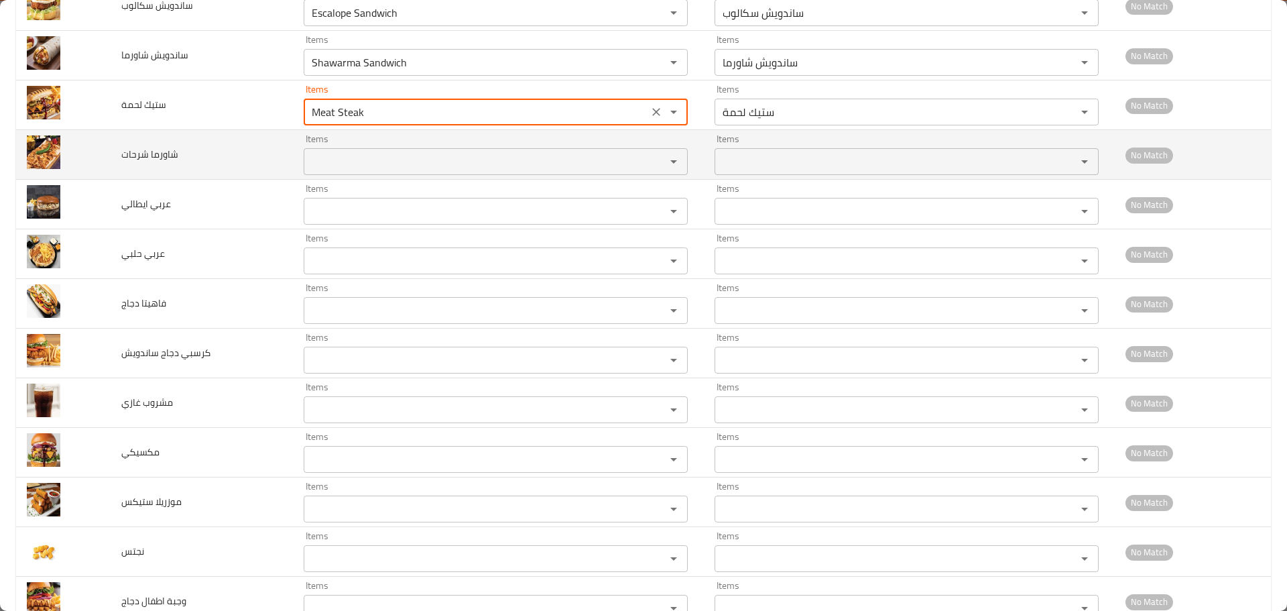
type لحمة "Meat Steak"
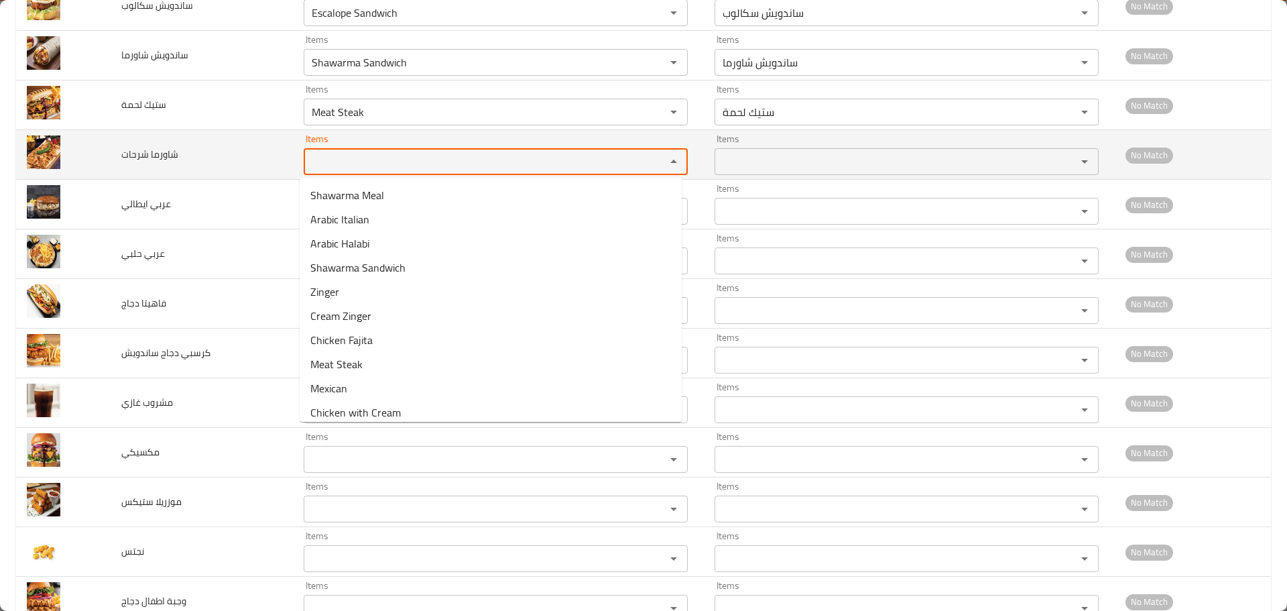
click at [334, 159] on شرحات "Items" at bounding box center [476, 161] width 336 height 19
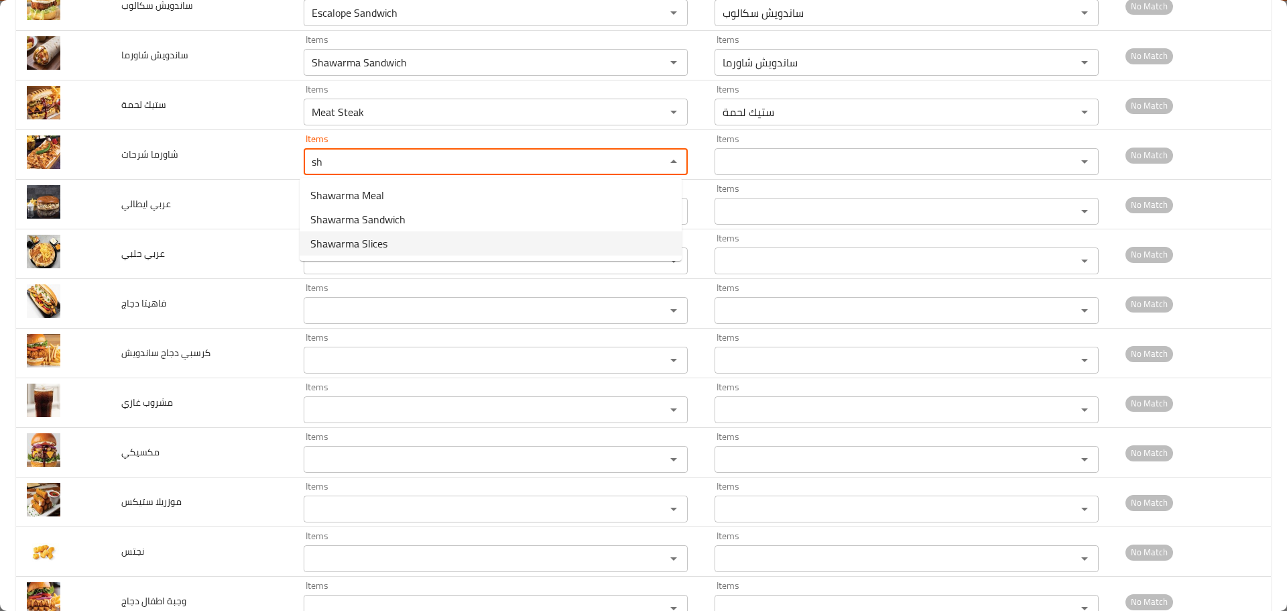
click at [391, 249] on شرحات-option-2 "Shawarma Slices" at bounding box center [491, 243] width 382 height 24
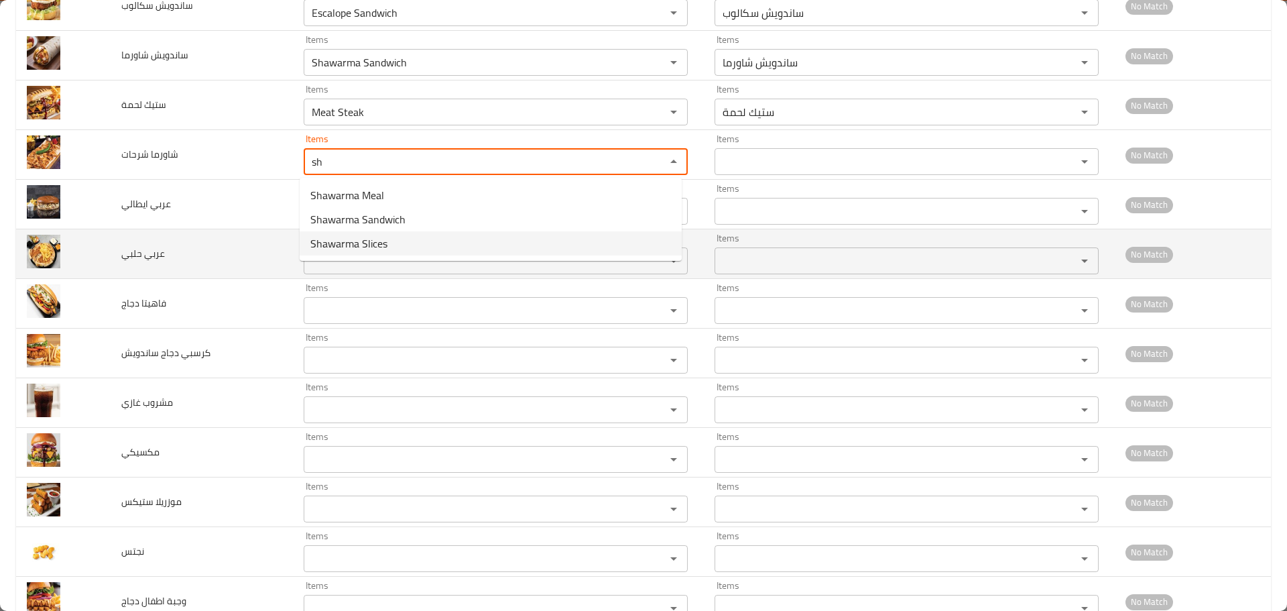
type شرحات "Shawarma Slices"
type شرحات-ar "شاورما شرحات"
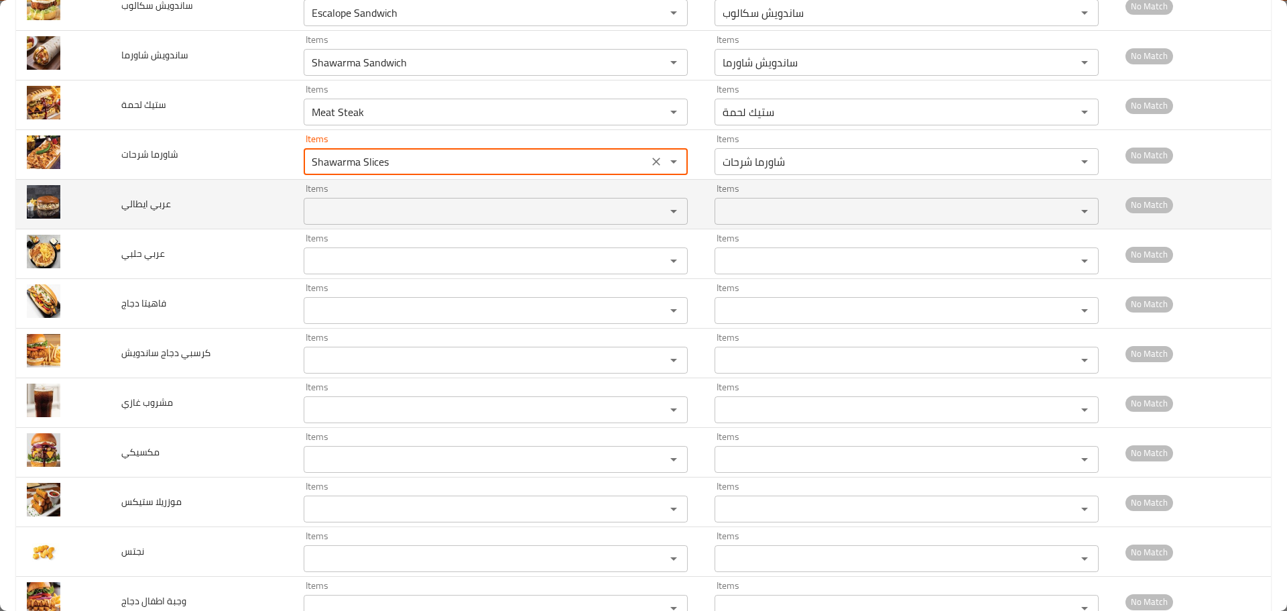
type شرحات "Shawarma Slices"
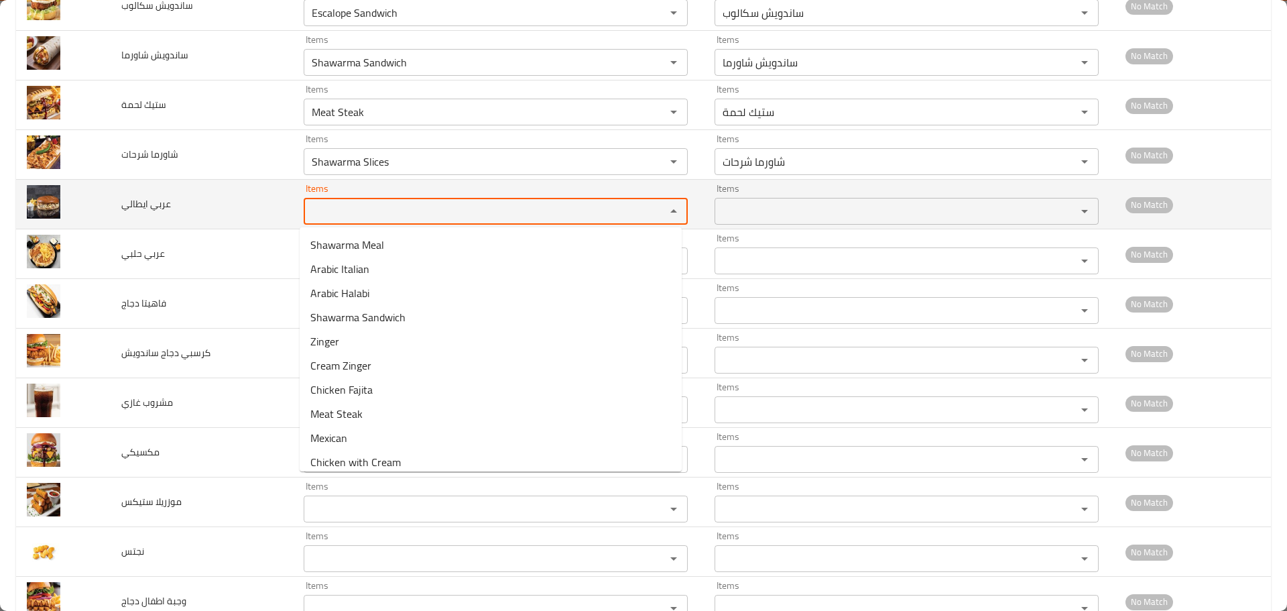
click at [362, 214] on ايطالي "Items" at bounding box center [476, 211] width 336 height 19
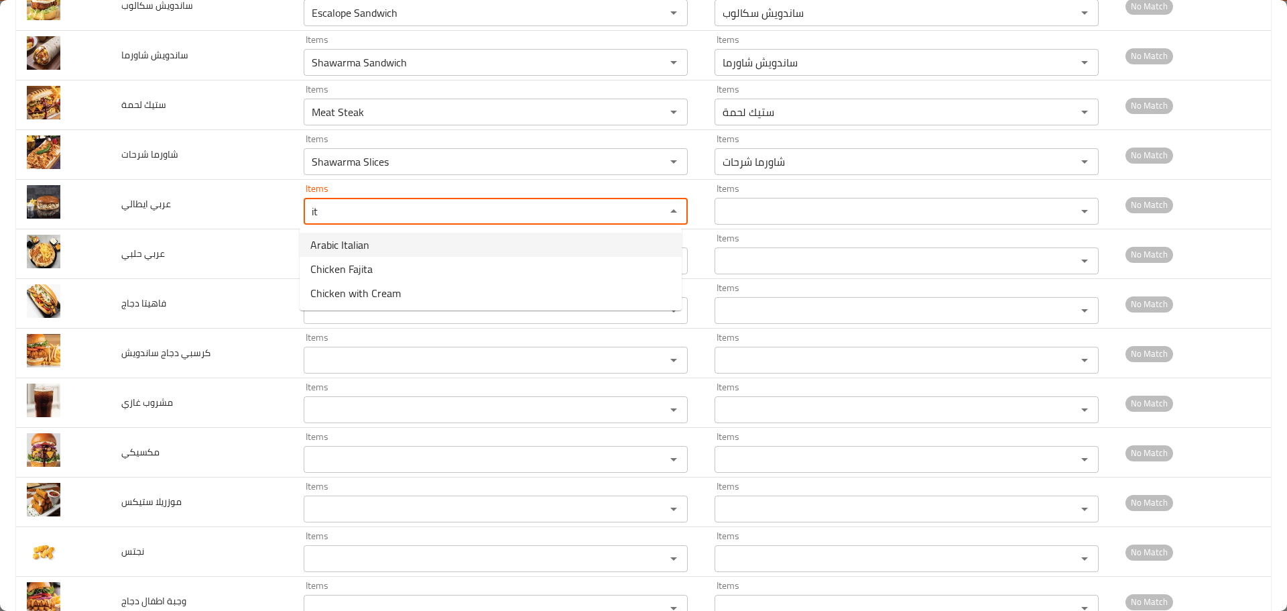
click at [373, 241] on ايطالي-option-0 "Arabic Italian" at bounding box center [491, 245] width 382 height 24
type ايطالي "Arabic Italian"
type ايطالي-ar "عربي ايطالي"
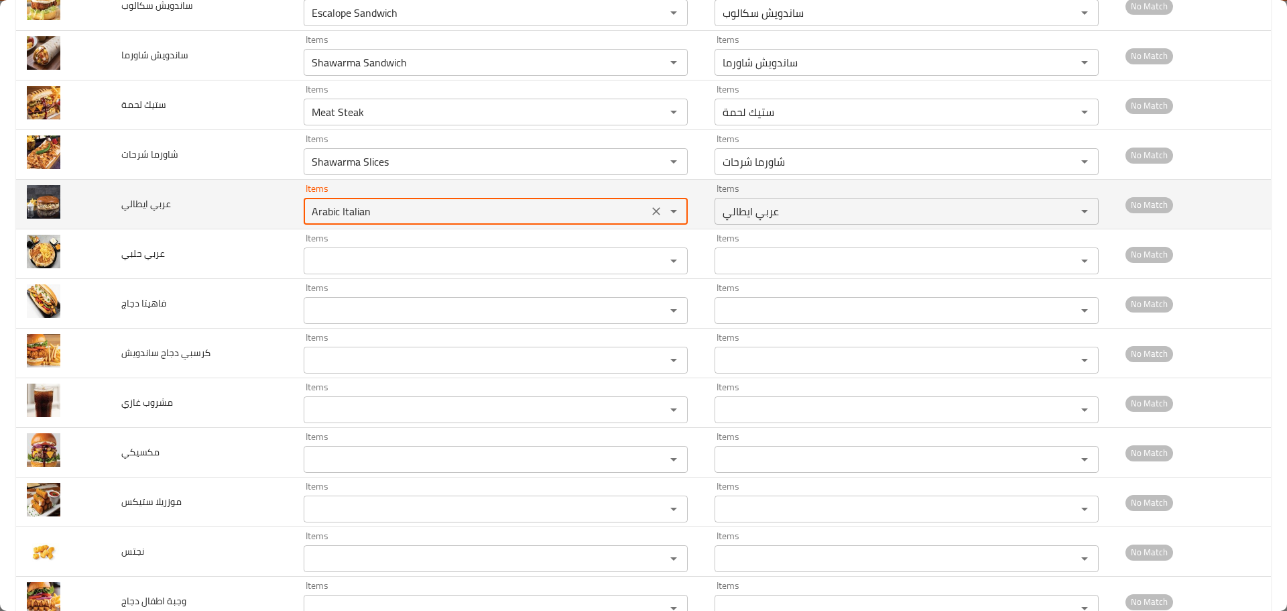
click at [329, 213] on ايطالي "Arabic Italian" at bounding box center [476, 211] width 336 height 19
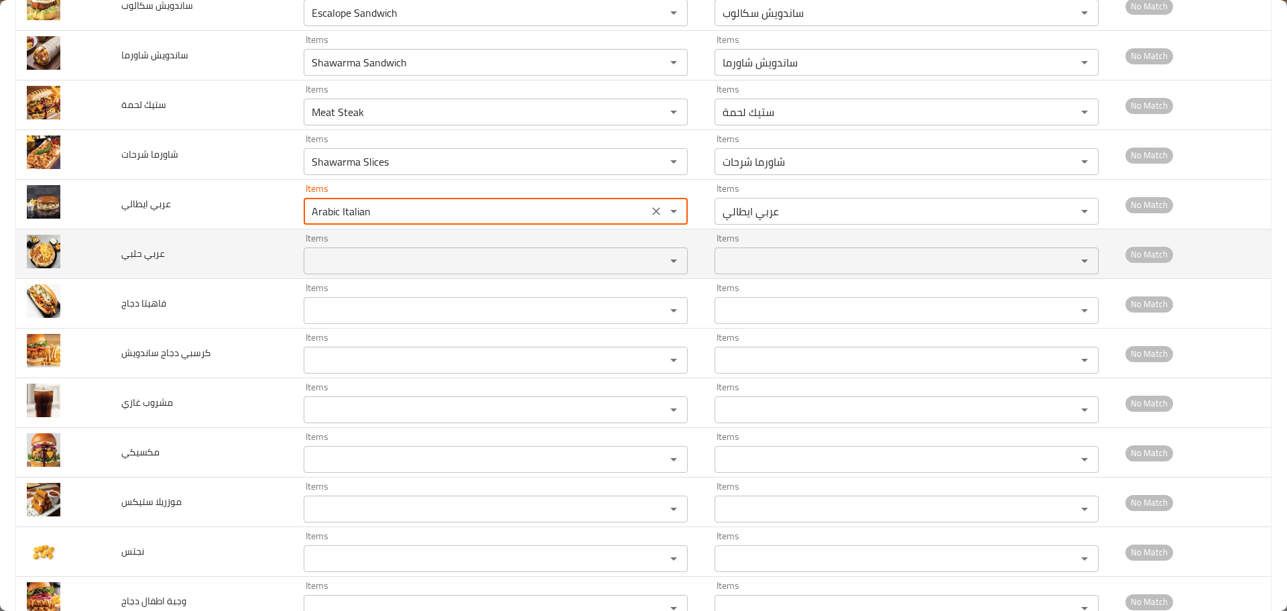
type ايطالي "Arabic Italian"
click at [332, 265] on حلبي "Items" at bounding box center [476, 260] width 336 height 19
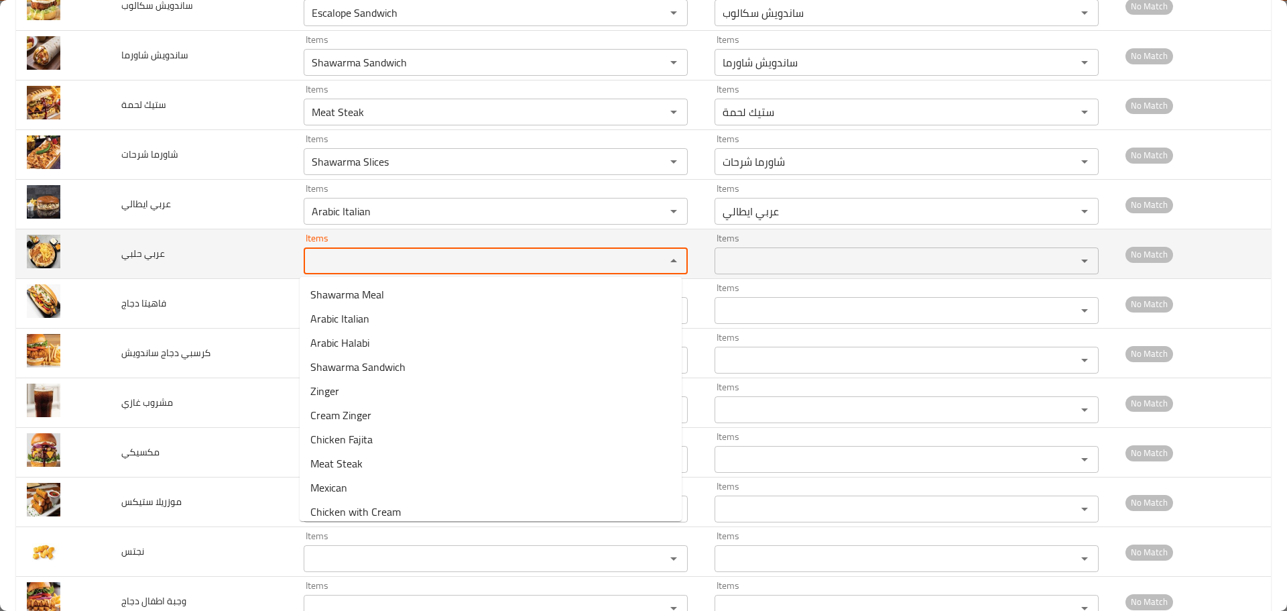
paste حلبي "Arabic"
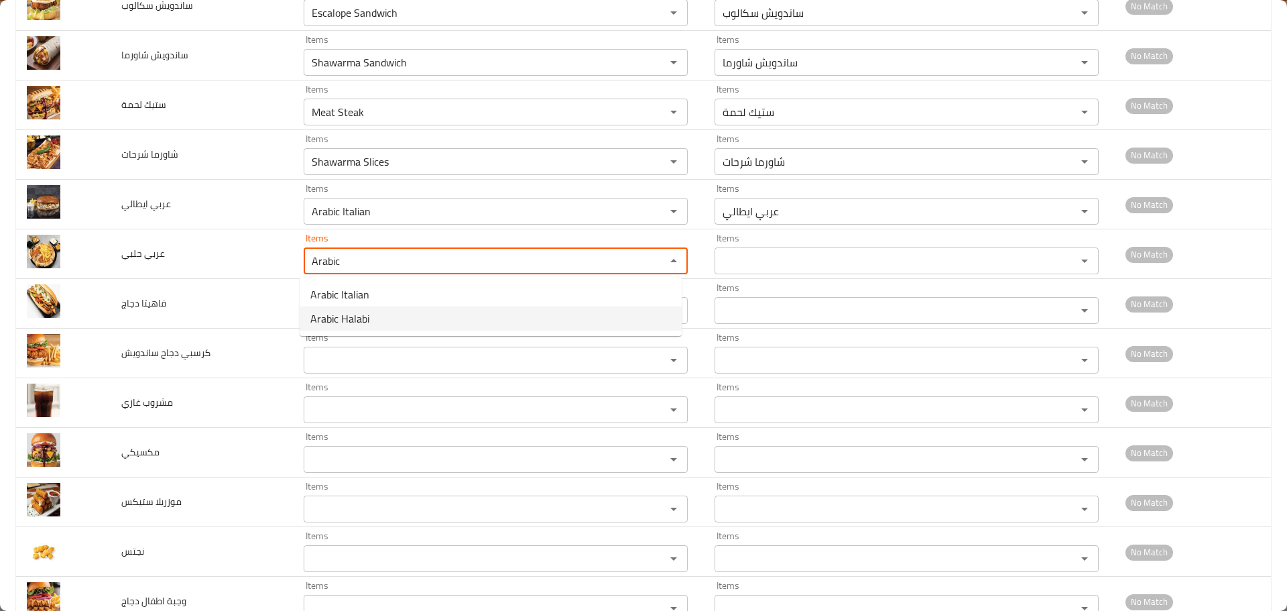
click at [348, 316] on span "Arabic Halabi" at bounding box center [339, 318] width 59 height 16
type حلبي "Arabic Halabi"
type حلبي-ar "عربي حلبي"
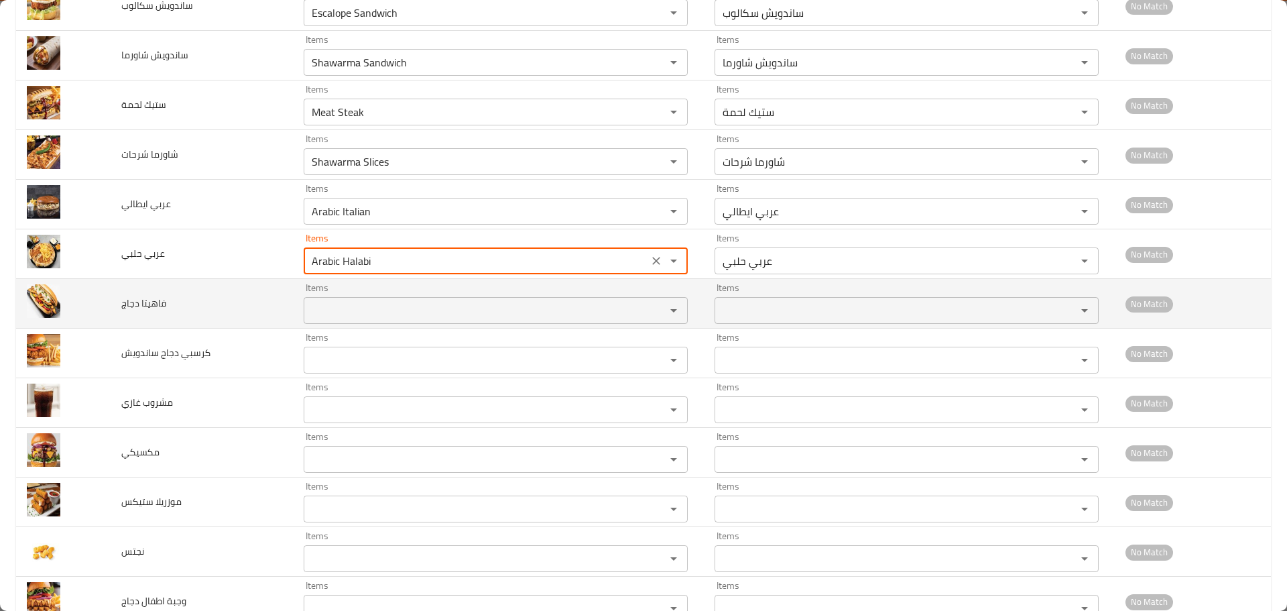
type حلبي "Arabic Halabi"
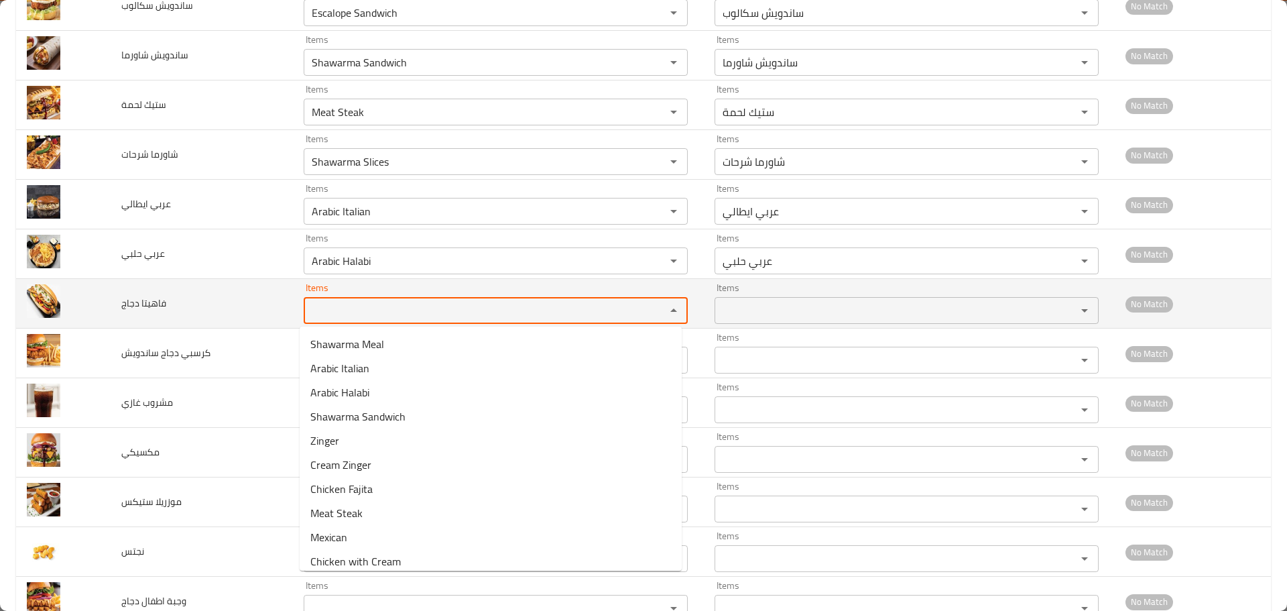
click at [345, 302] on دجاج "Items" at bounding box center [476, 310] width 336 height 19
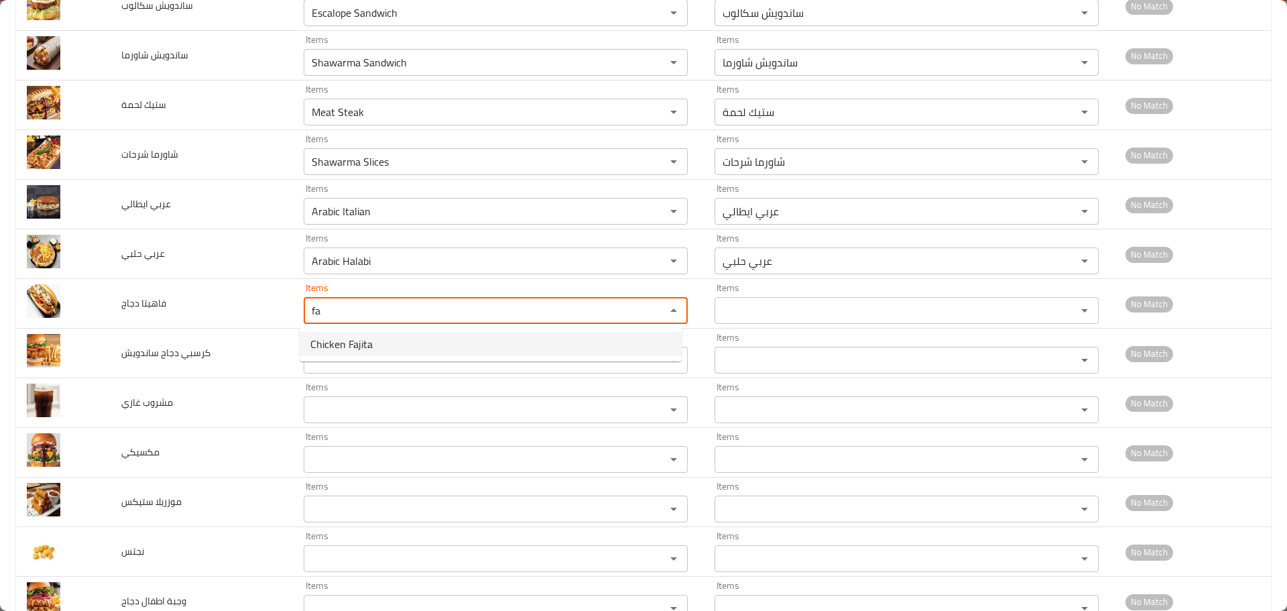
click at [343, 345] on span "Chicken Fajita" at bounding box center [341, 344] width 62 height 16
type دجاج "Chicken Fajita"
type دجاج-ar "فاهيتا دجاج"
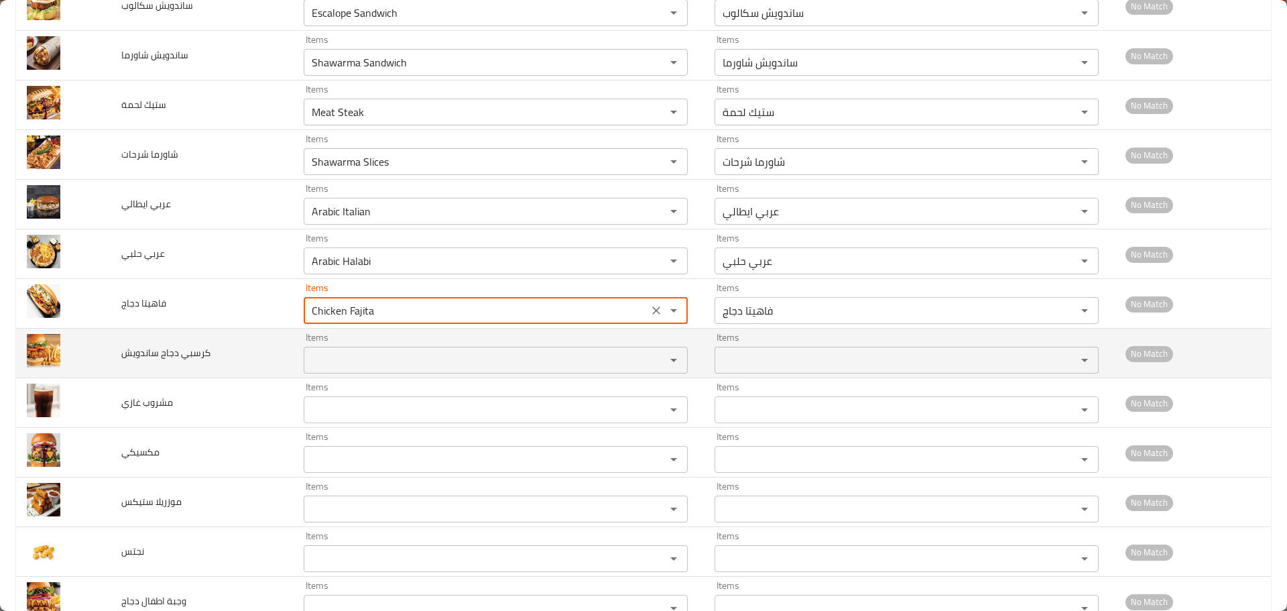
type دجاج "Chicken Fajita"
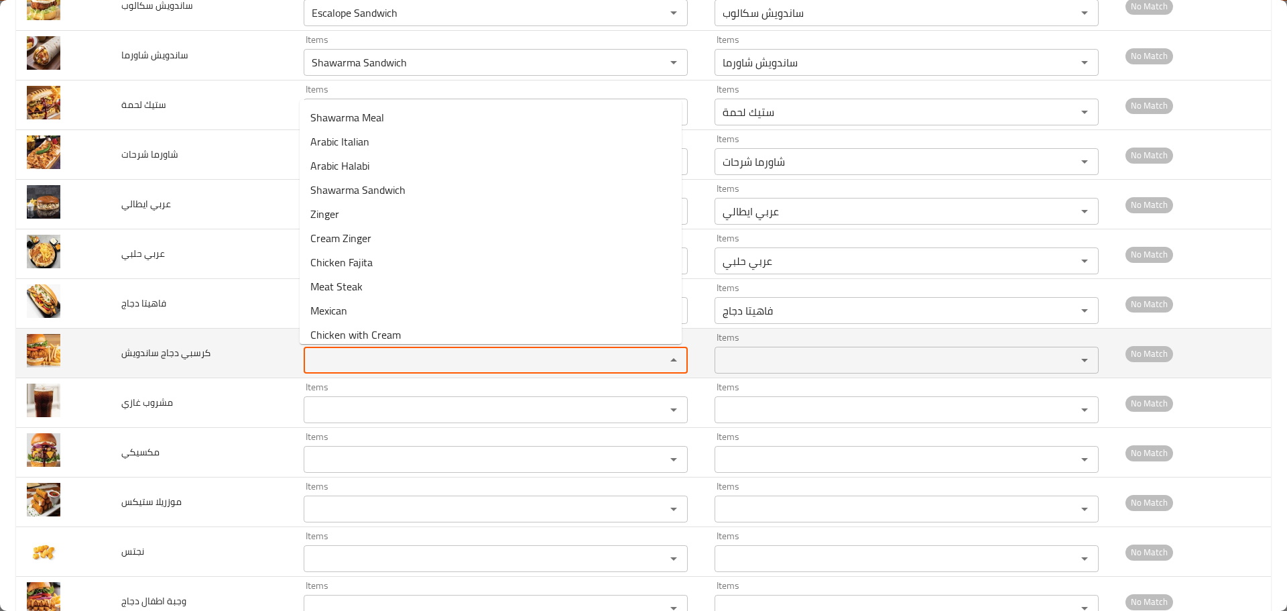
click at [335, 357] on ساندويش "Items" at bounding box center [476, 360] width 336 height 19
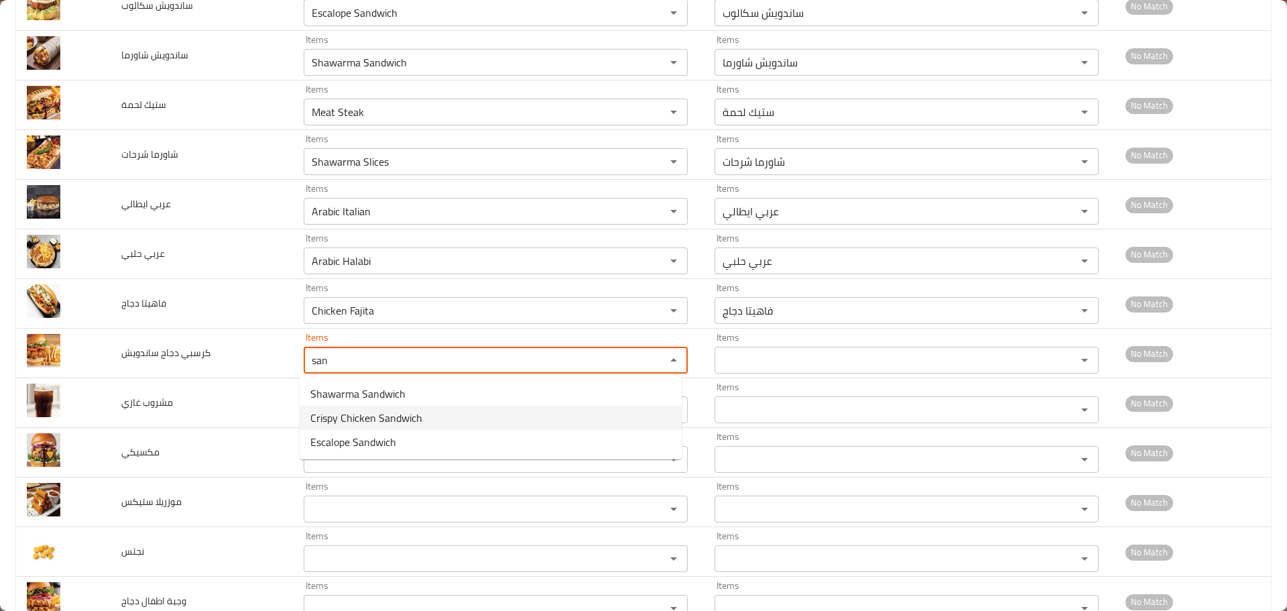
click at [361, 414] on span "Crispy Chicken Sandwich" at bounding box center [366, 418] width 112 height 16
type ساندويش "Crispy Chicken Sandwich"
type ساندويش-ar "كرسبي دجاج ساندويش"
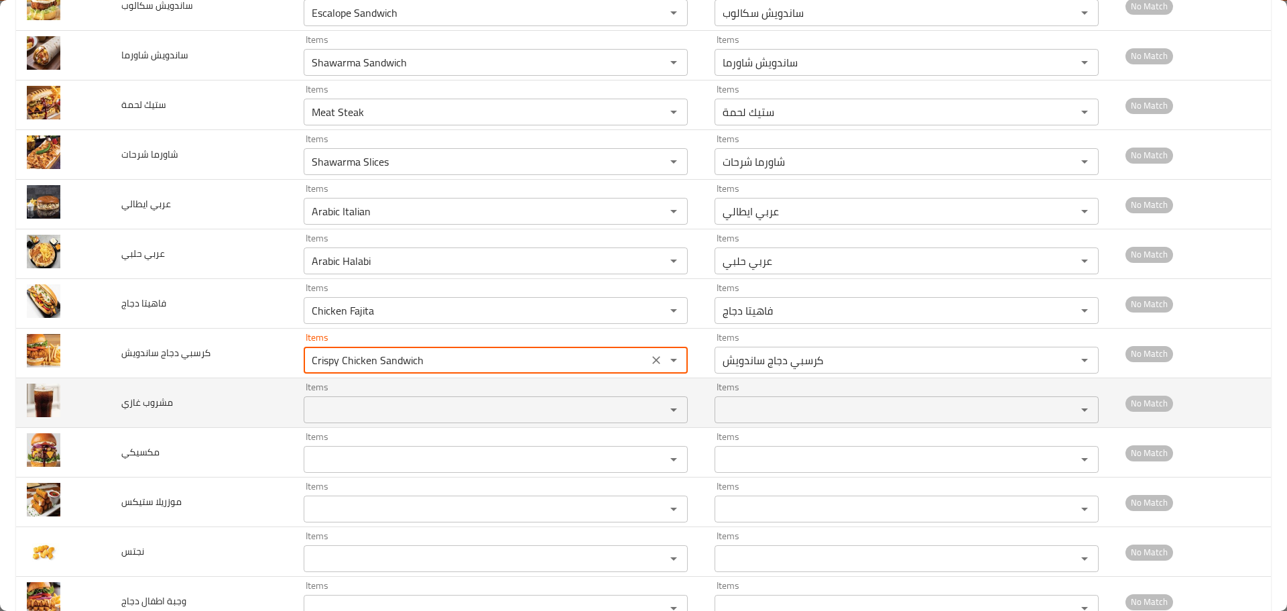
type ساندويش "Crispy Chicken Sandwich"
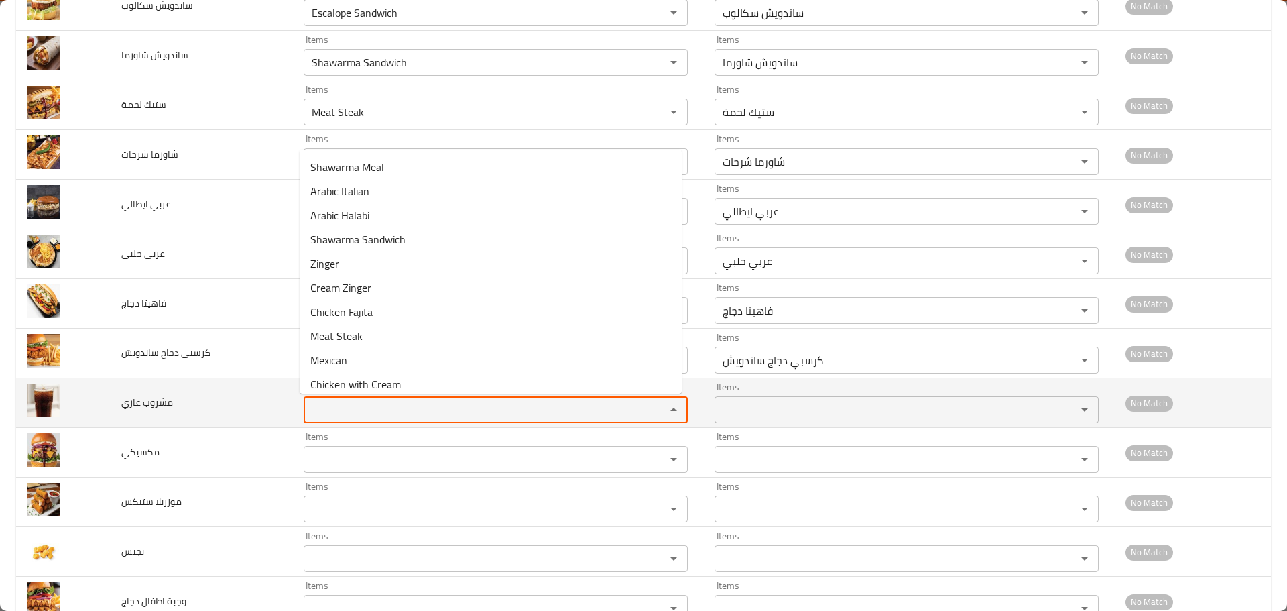
click at [353, 409] on غازي "Items" at bounding box center [476, 409] width 336 height 19
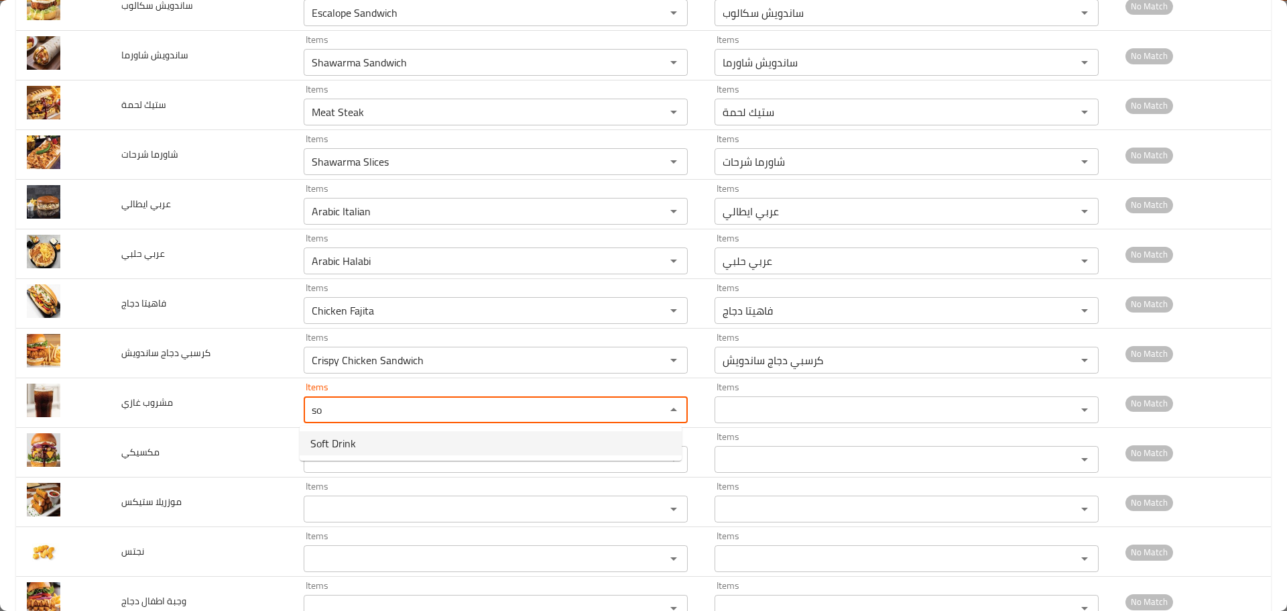
click at [353, 438] on span "Soft Drink" at bounding box center [333, 443] width 46 height 16
type غازي "Soft Drink"
type غازي-ar "مشروب غازي"
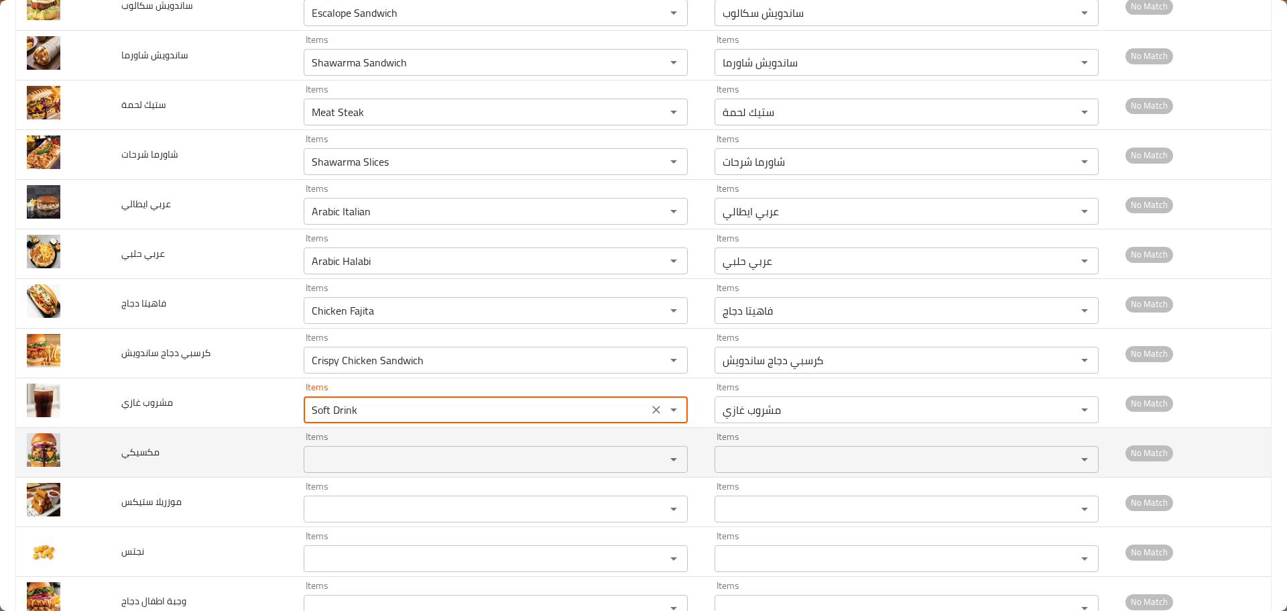
type غازي "Soft Drink"
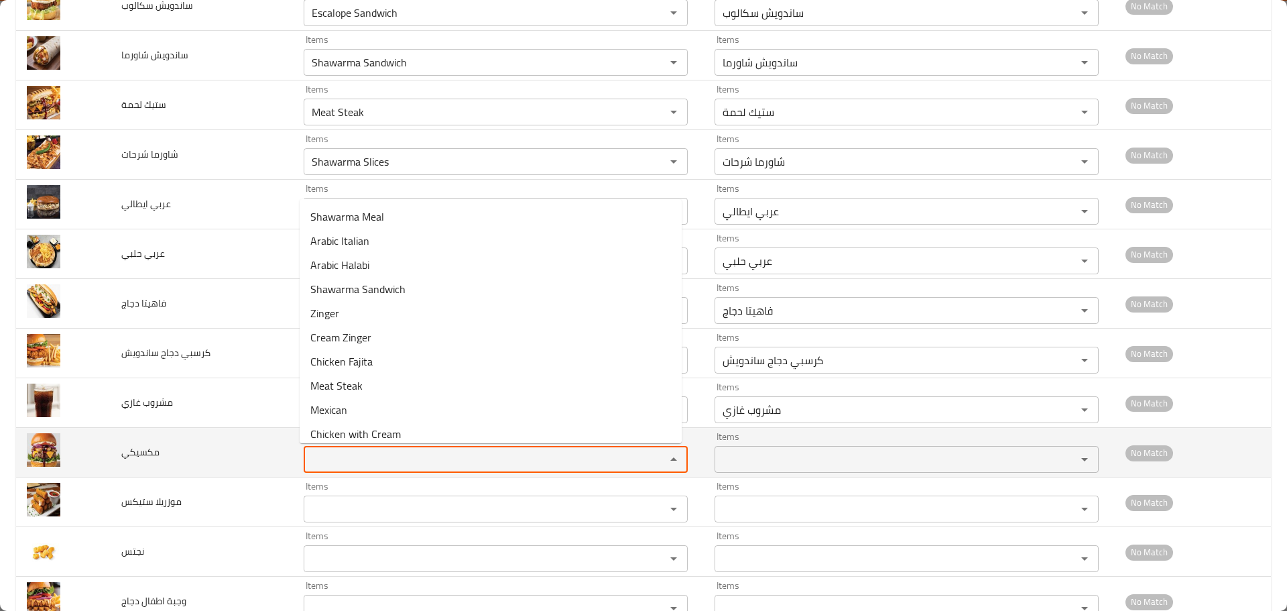
click at [344, 454] on input "Items" at bounding box center [476, 459] width 336 height 19
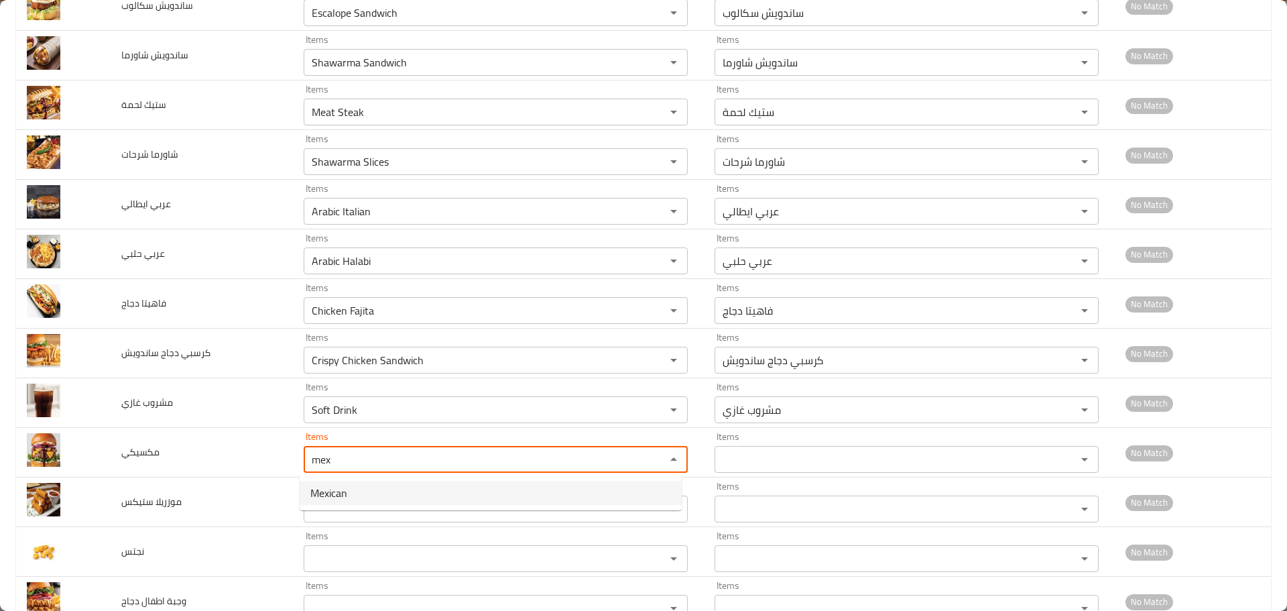
click at [336, 490] on span "Mexican" at bounding box center [328, 493] width 37 height 16
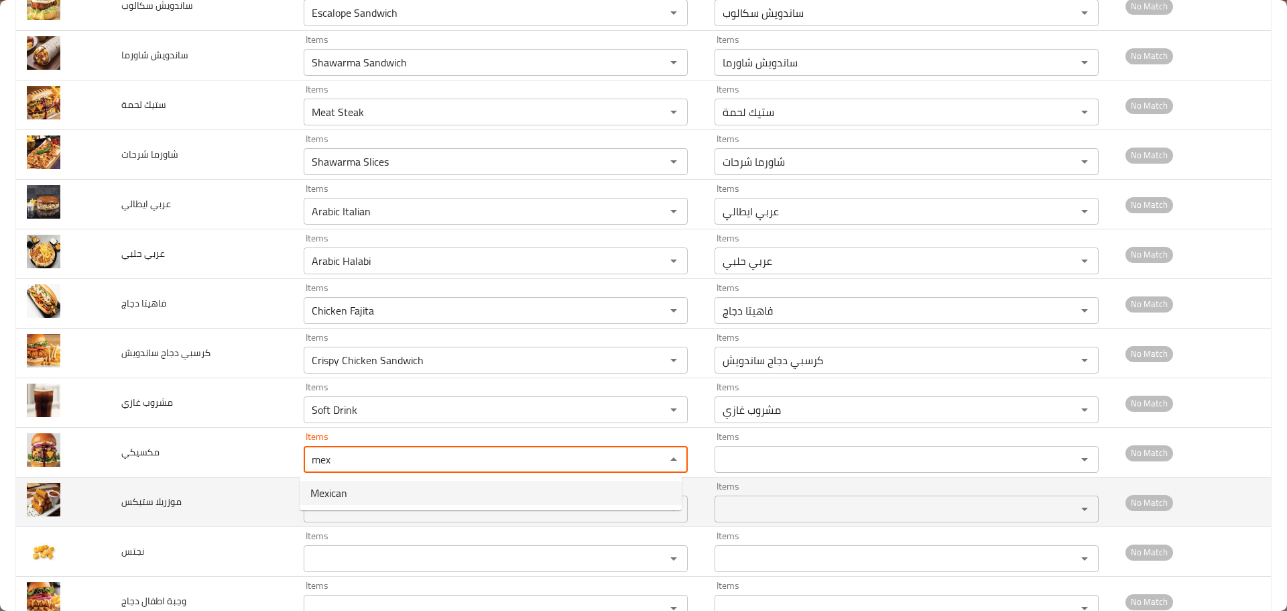
type input "Mexican"
type input "مكسيكي"
type input "Mexican"
click at [329, 503] on ستيكس "Items" at bounding box center [476, 508] width 336 height 19
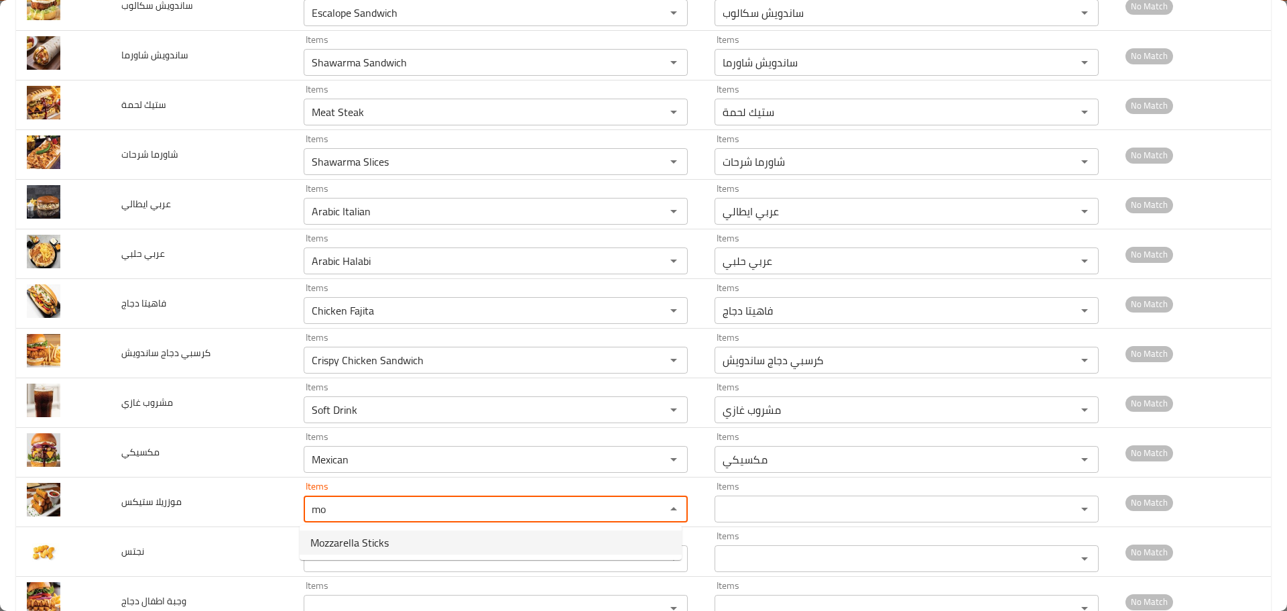
click at [350, 545] on span "Mozzarella Sticks" at bounding box center [349, 542] width 78 height 16
type ستيكس "Mozzarella Sticks"
type ستيكس-ar "موزريلا ستيكس"
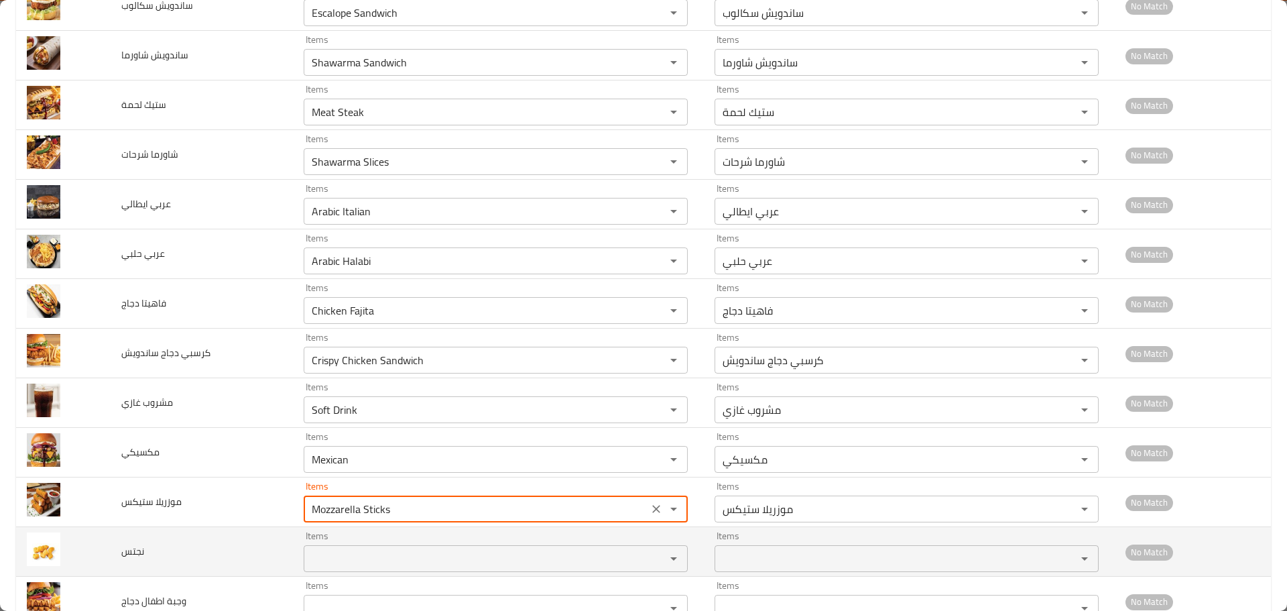
type ستيكس "Mozzarella Sticks"
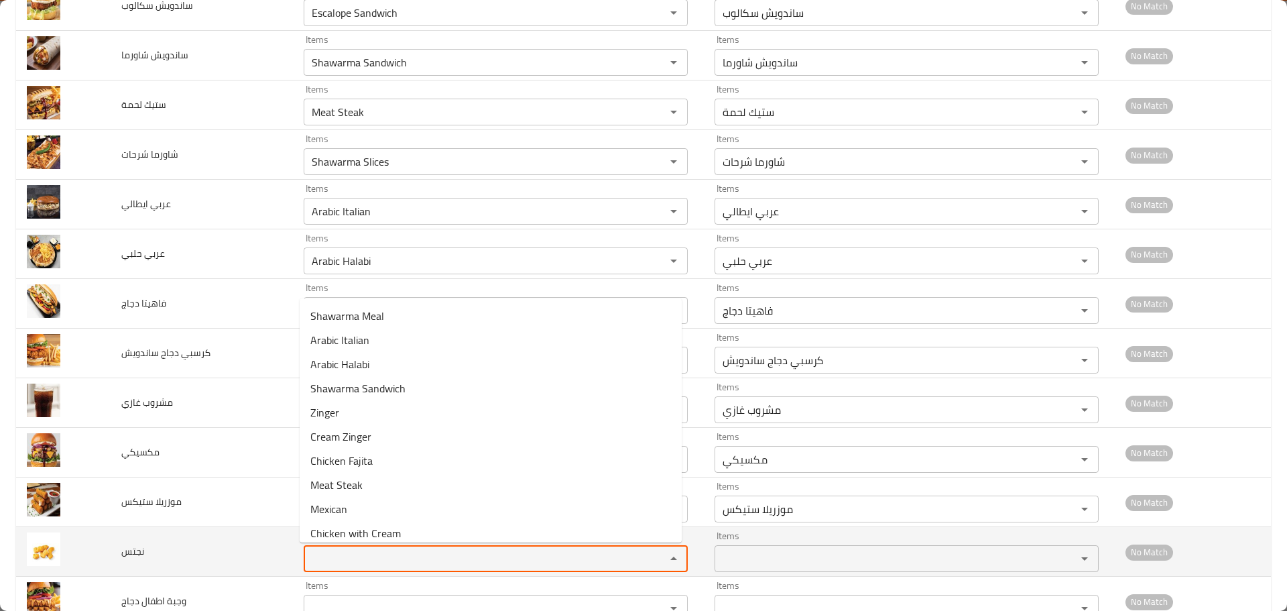
click at [328, 558] on input "Items" at bounding box center [476, 558] width 336 height 19
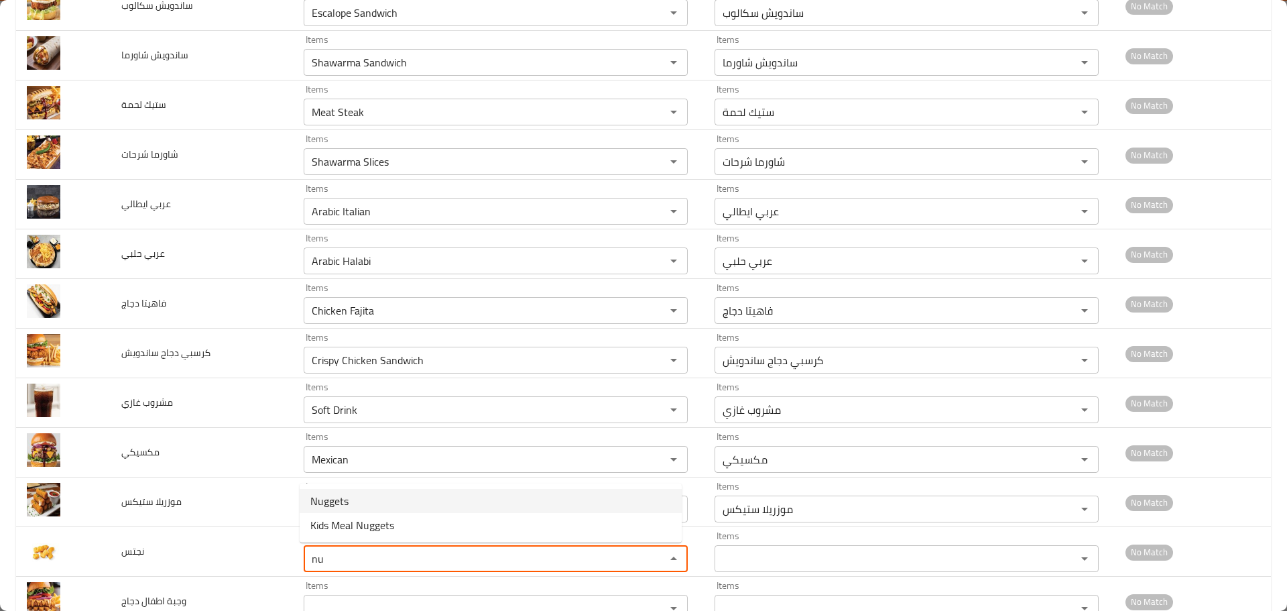
click at [338, 503] on span "Nuggets" at bounding box center [329, 501] width 38 height 16
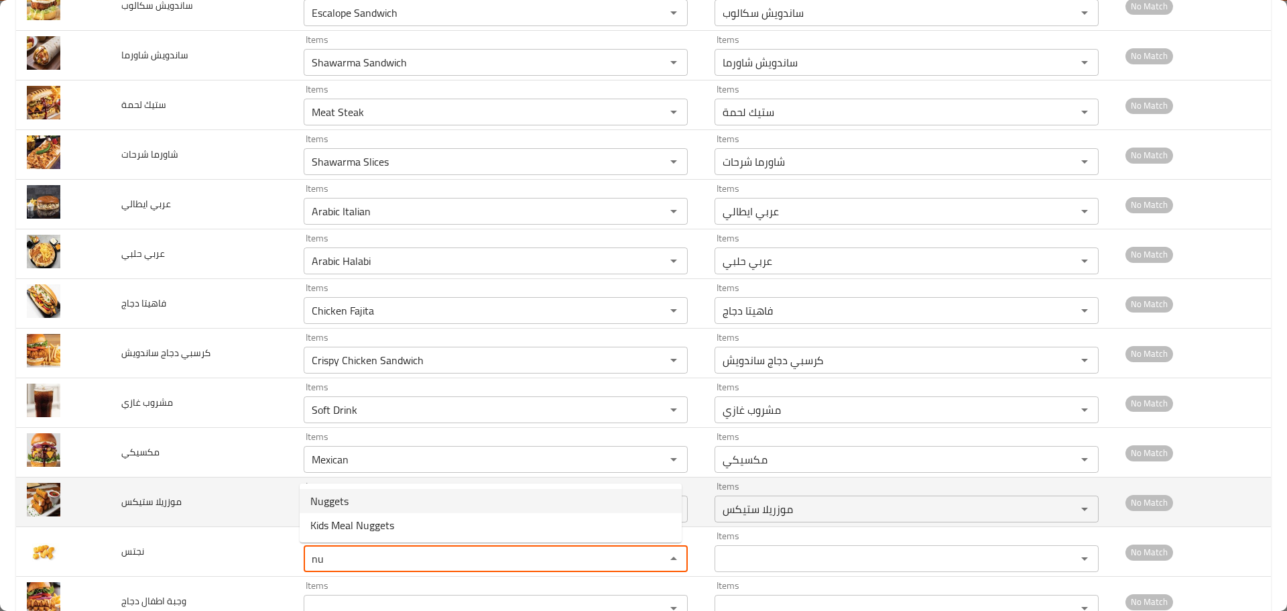
type input "Nuggets"
type input "نجتس"
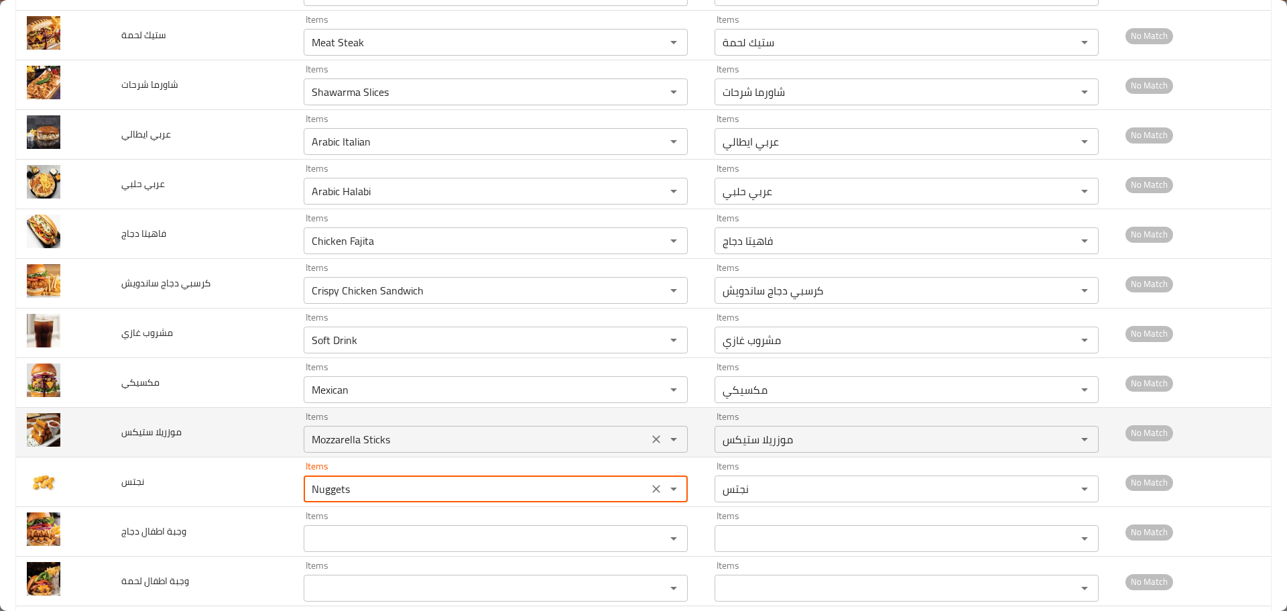
scroll to position [911, 0]
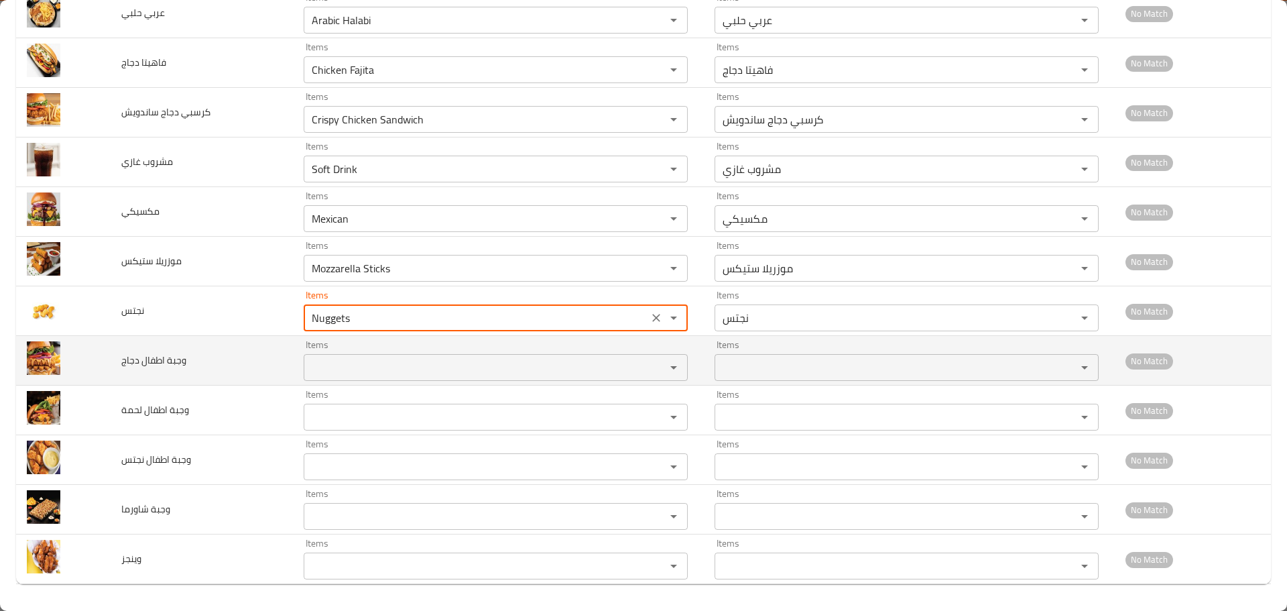
type input "Nuggets"
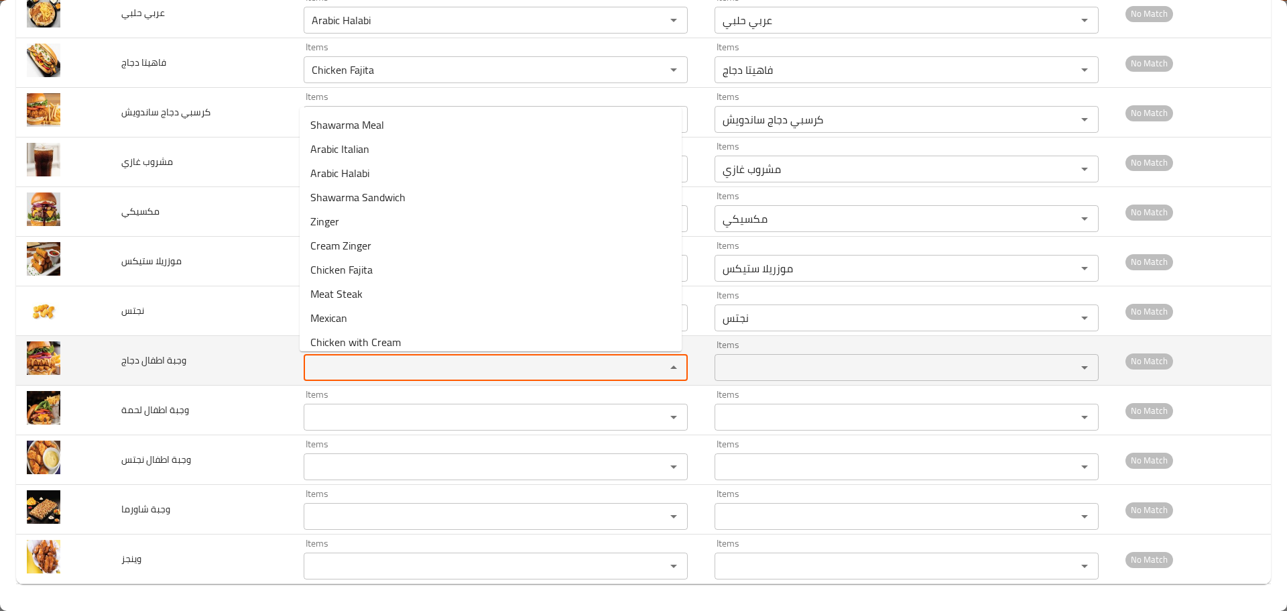
click at [339, 361] on دجاج "Items" at bounding box center [476, 367] width 336 height 19
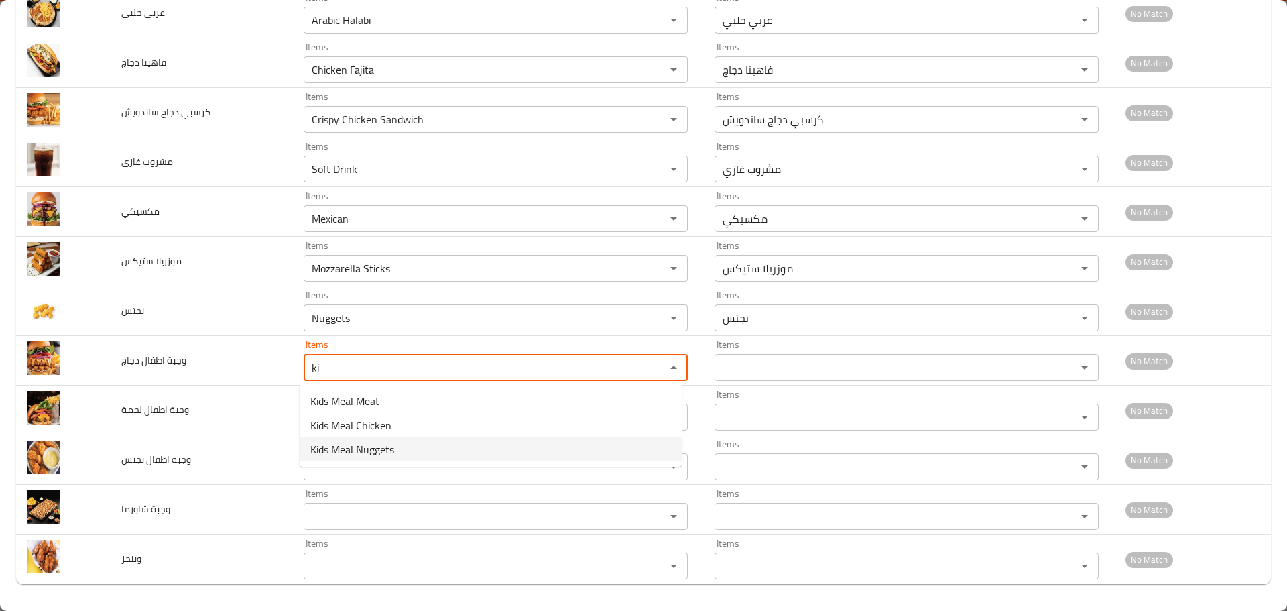
click at [372, 453] on span "Kids Meal Nuggets" at bounding box center [352, 449] width 84 height 16
type دجاج "Kids Meal Nuggets"
type دجاج-ar "وجبة اطفال نجتس"
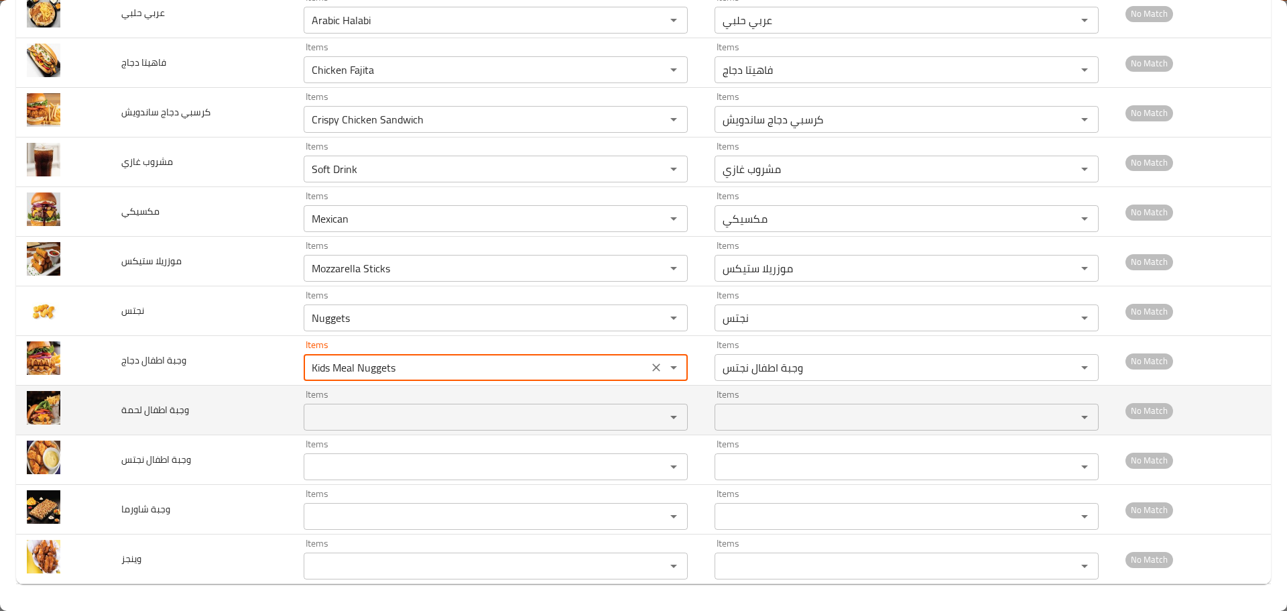
type دجاج "Kids Meal Nuggets"
click at [349, 419] on لحمة "Items" at bounding box center [476, 417] width 336 height 19
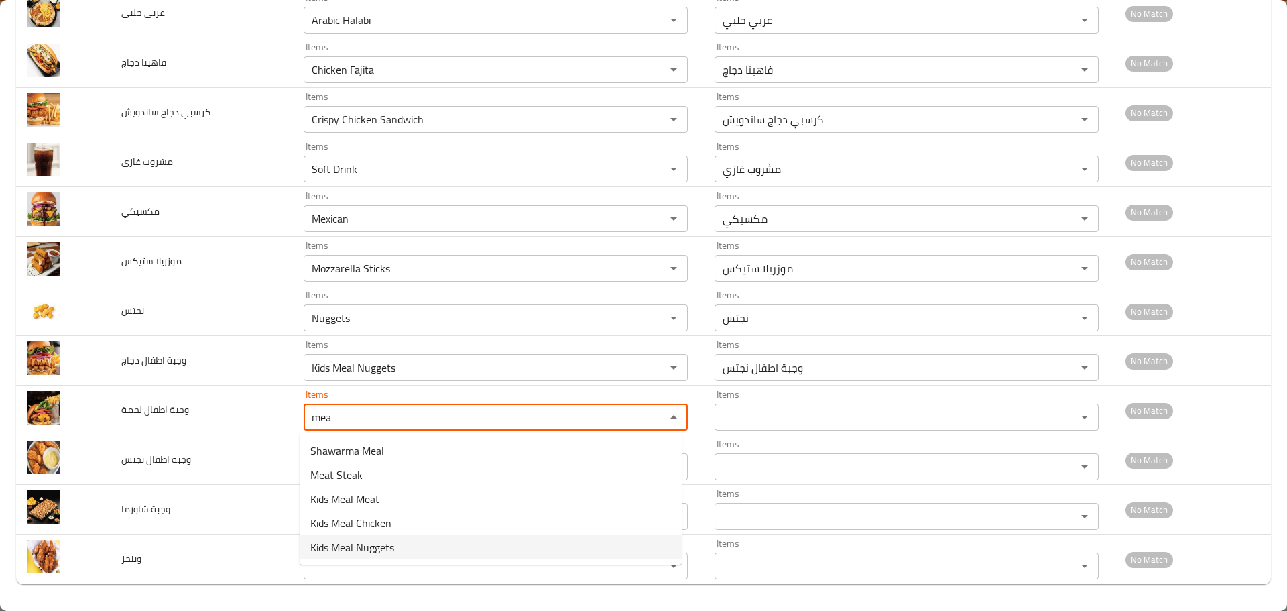
click at [383, 548] on span "Kids Meal Nuggets" at bounding box center [352, 547] width 84 height 16
type لحمة "Kids Meal Nuggets"
type لحمة-ar "وجبة اطفال نجتس"
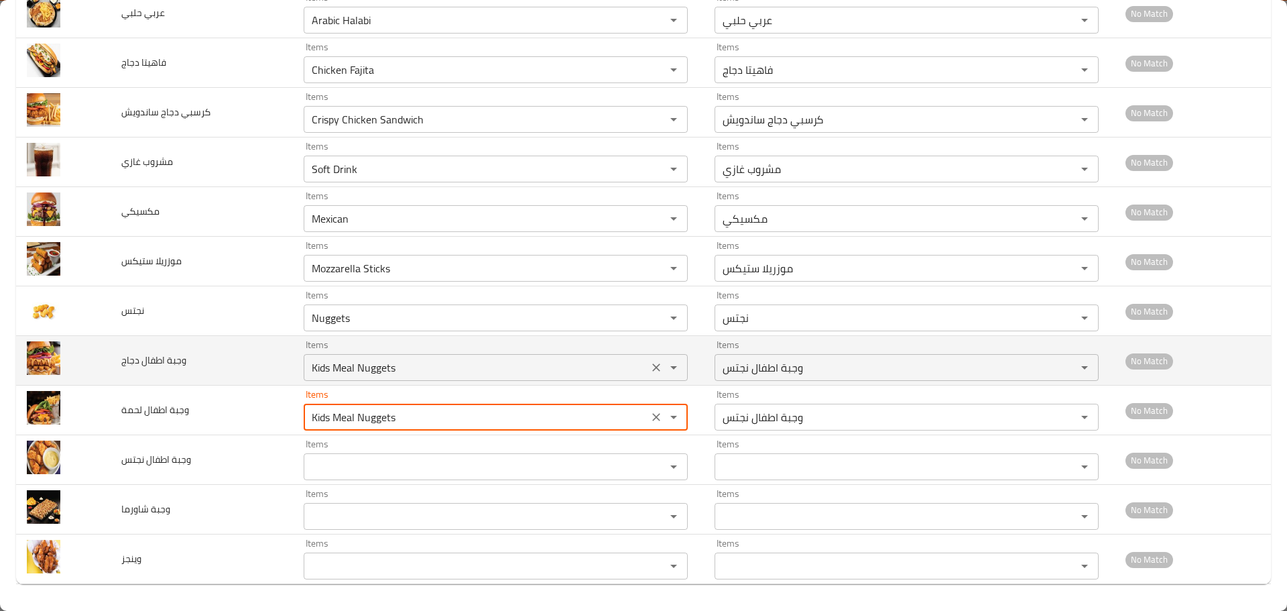
type لحمة "Kids Meal Nuggets"
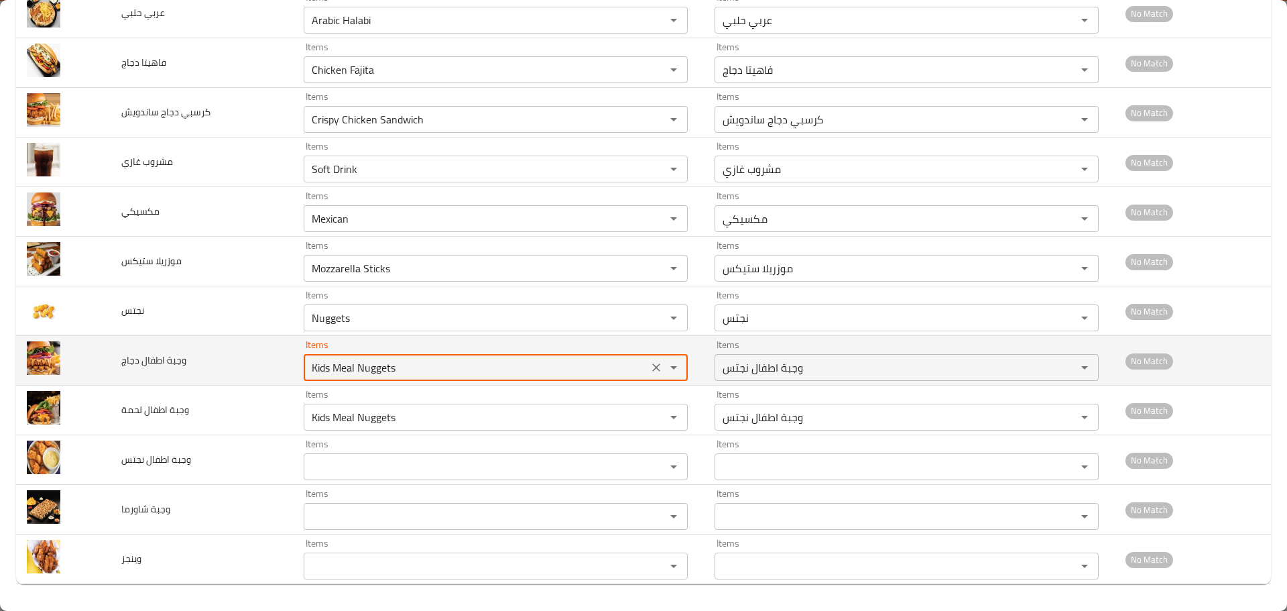
drag, startPoint x: 390, startPoint y: 361, endPoint x: 352, endPoint y: 368, distance: 38.8
click at [352, 368] on دجاج "Kids Meal Nuggets" at bounding box center [476, 367] width 336 height 19
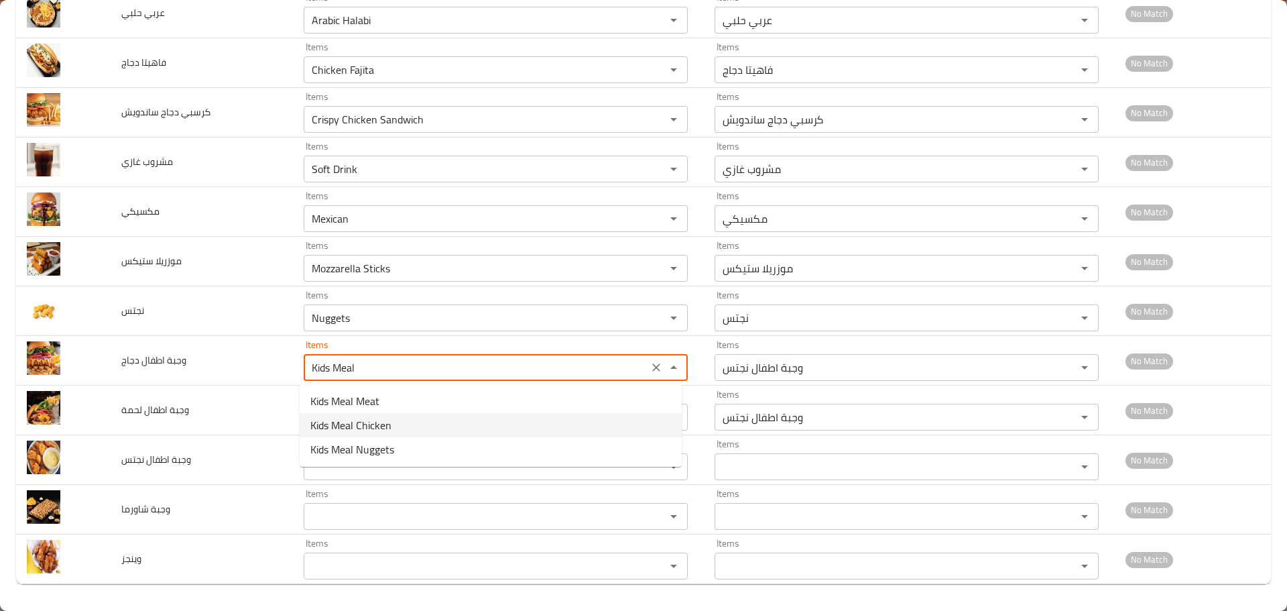
click at [369, 430] on span "Kids Meal Chicken" at bounding box center [350, 425] width 81 height 16
type دجاج "Kids Meal Chicken"
type دجاج-ar "وجبة اطفال دجاج"
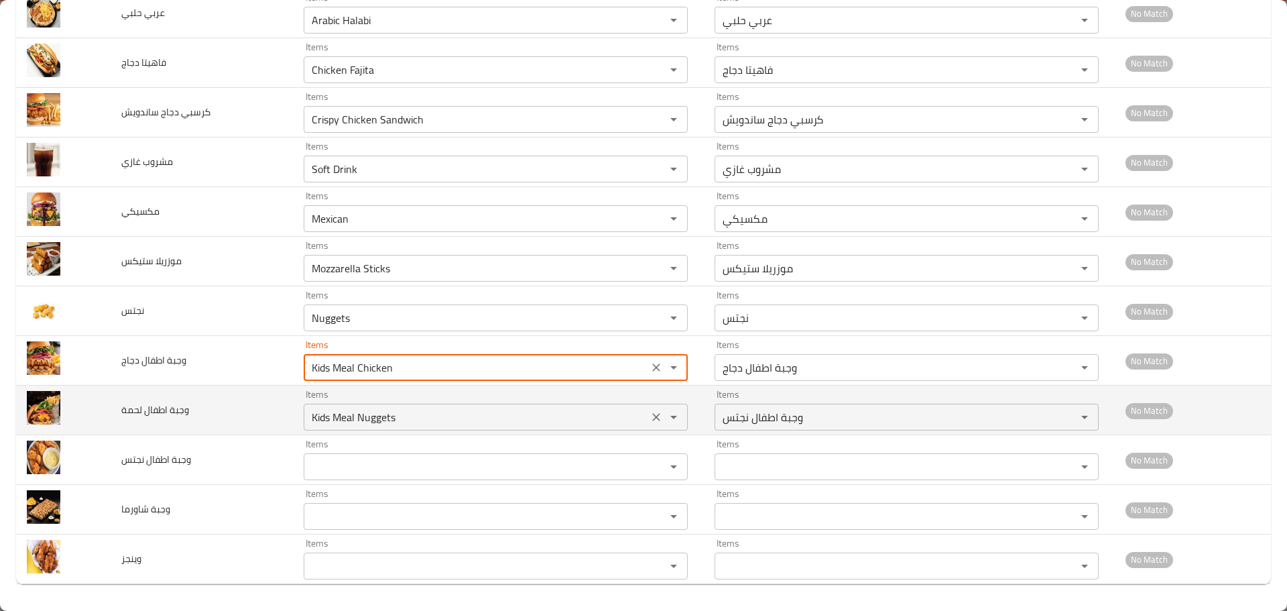
type دجاج "Kids Meal Chicken"
click at [354, 414] on لحمة "Kids Meal Nuggets" at bounding box center [476, 417] width 336 height 19
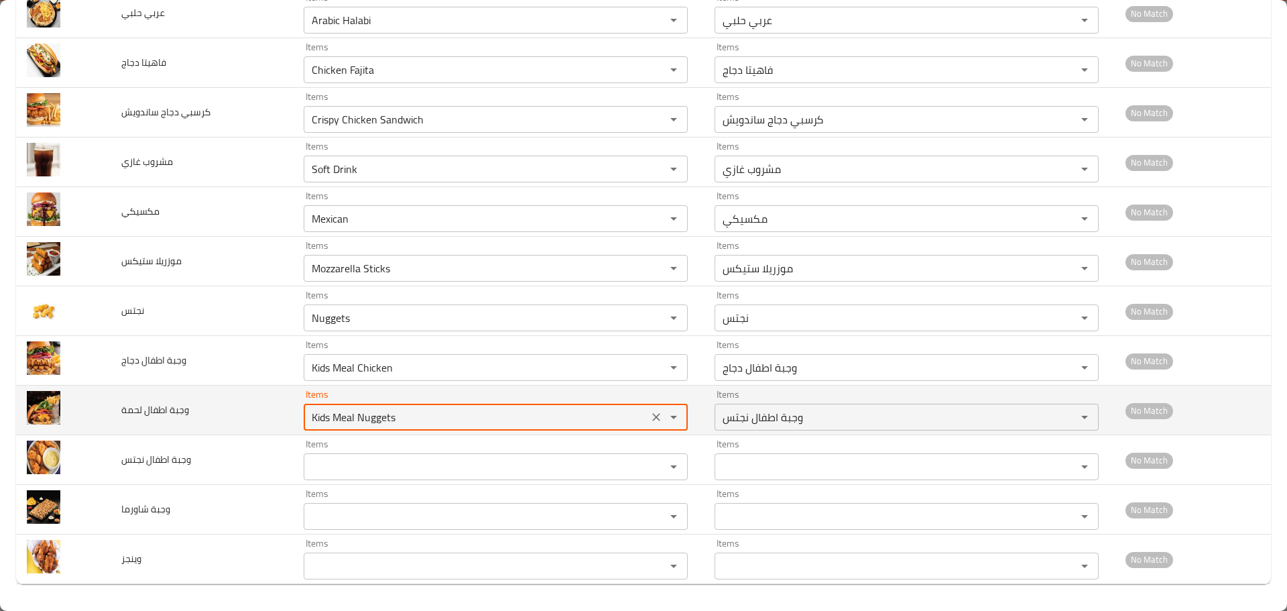
click at [354, 414] on لحمة "Kids Meal Nuggets" at bounding box center [476, 417] width 336 height 19
click at [339, 424] on لحمة "Kids Meal Nuggets" at bounding box center [476, 417] width 336 height 19
drag, startPoint x: 353, startPoint y: 418, endPoint x: 283, endPoint y: 418, distance: 69.7
click at [283, 418] on tr "وجبة اطفال لحمة Items Kids Meal Nuggets Items Items وجبة اطفال نجتس Items No Ma…" at bounding box center [643, 410] width 1255 height 50
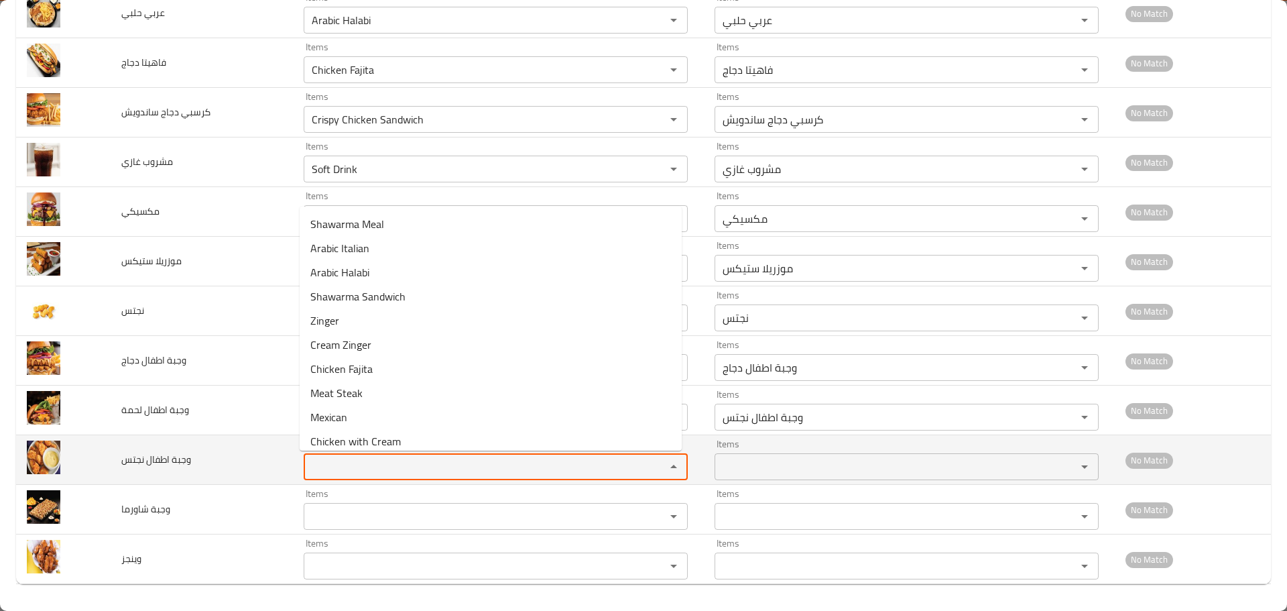
click at [327, 470] on نجتس "Items" at bounding box center [476, 466] width 336 height 19
paste نجتس "Kids Meal"
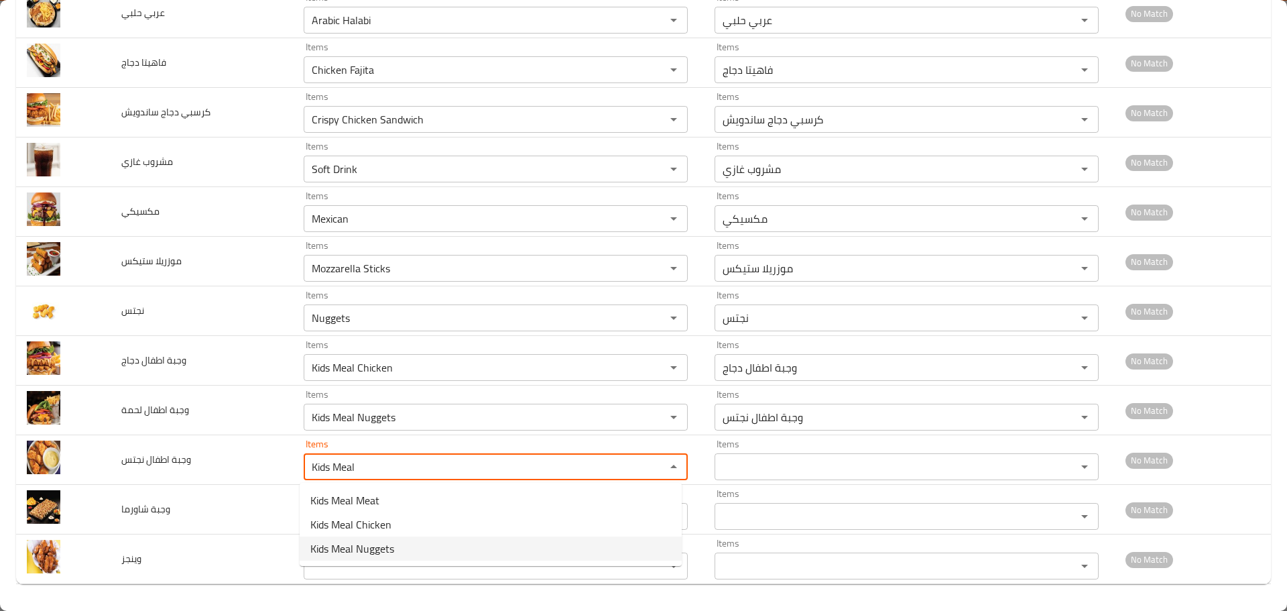
click at [358, 547] on span "Kids Meal Nuggets" at bounding box center [352, 548] width 84 height 16
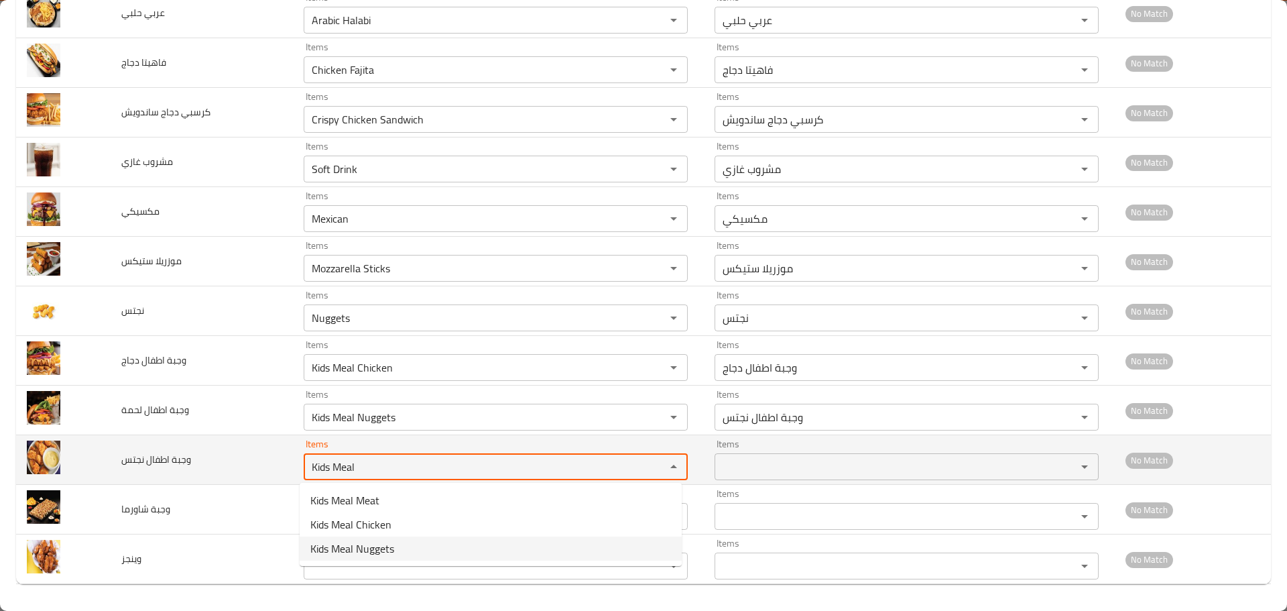
type نجتس "Kids Meal Nuggets"
type نجتس-ar "وجبة اطفال نجتس"
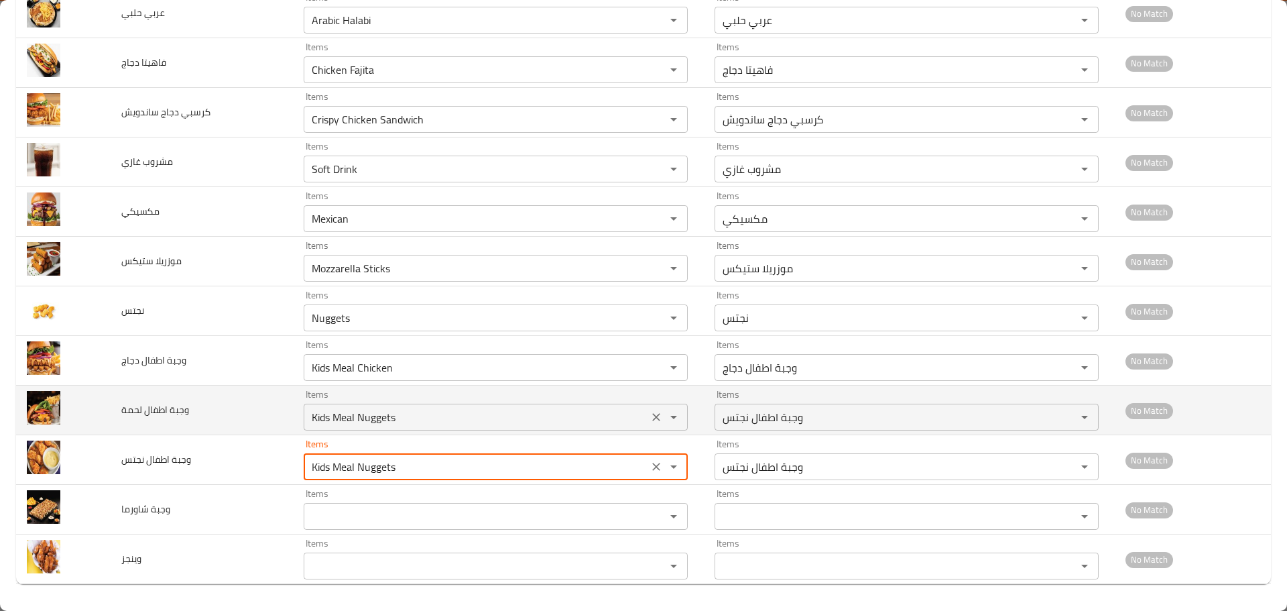
type نجتس "Kids Meal Nuggets"
click at [357, 420] on لحمة "Kids Meal Nuggets" at bounding box center [476, 417] width 336 height 19
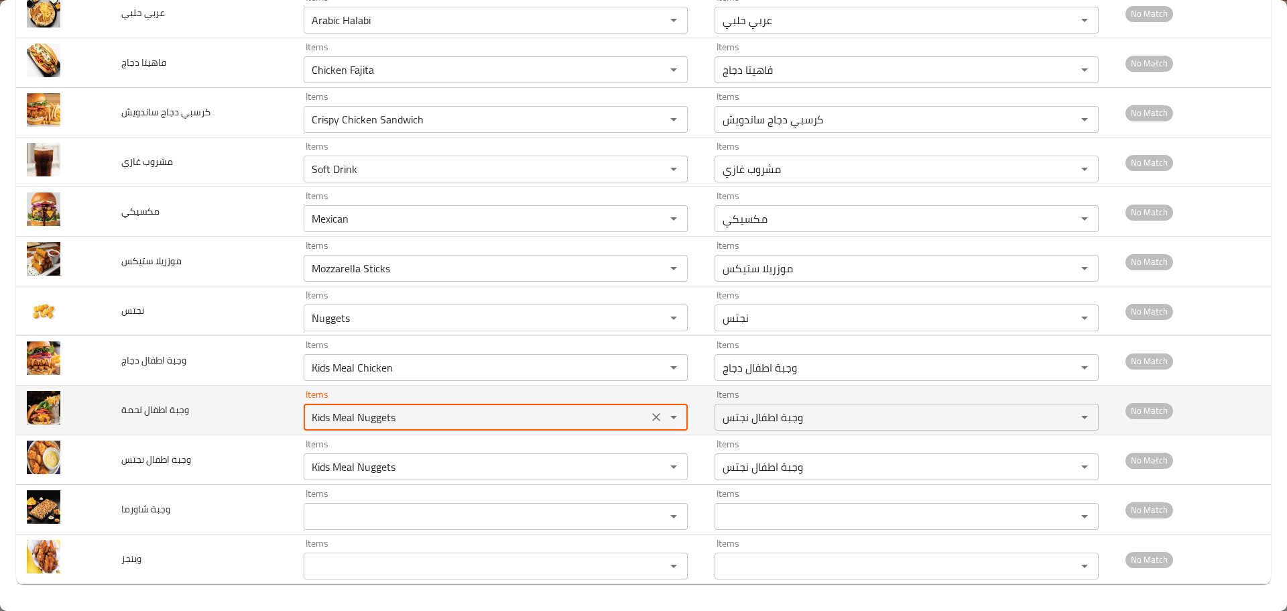
paste لحمة "enhanced table"
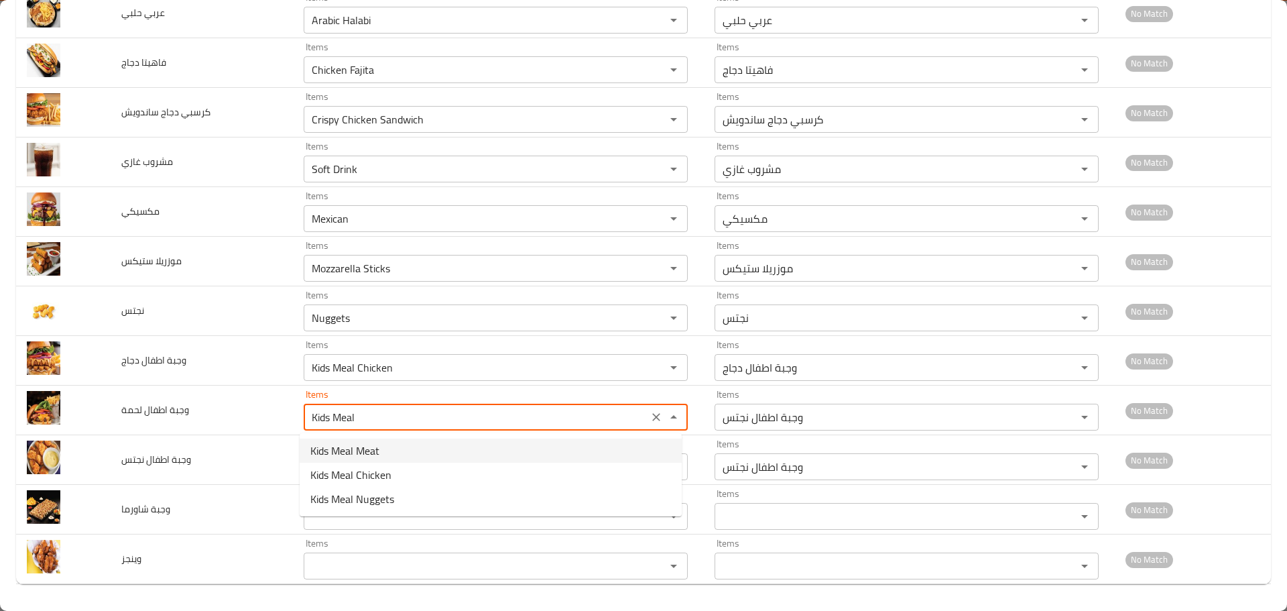
click at [372, 446] on span "Kids Meal Meat" at bounding box center [344, 450] width 69 height 16
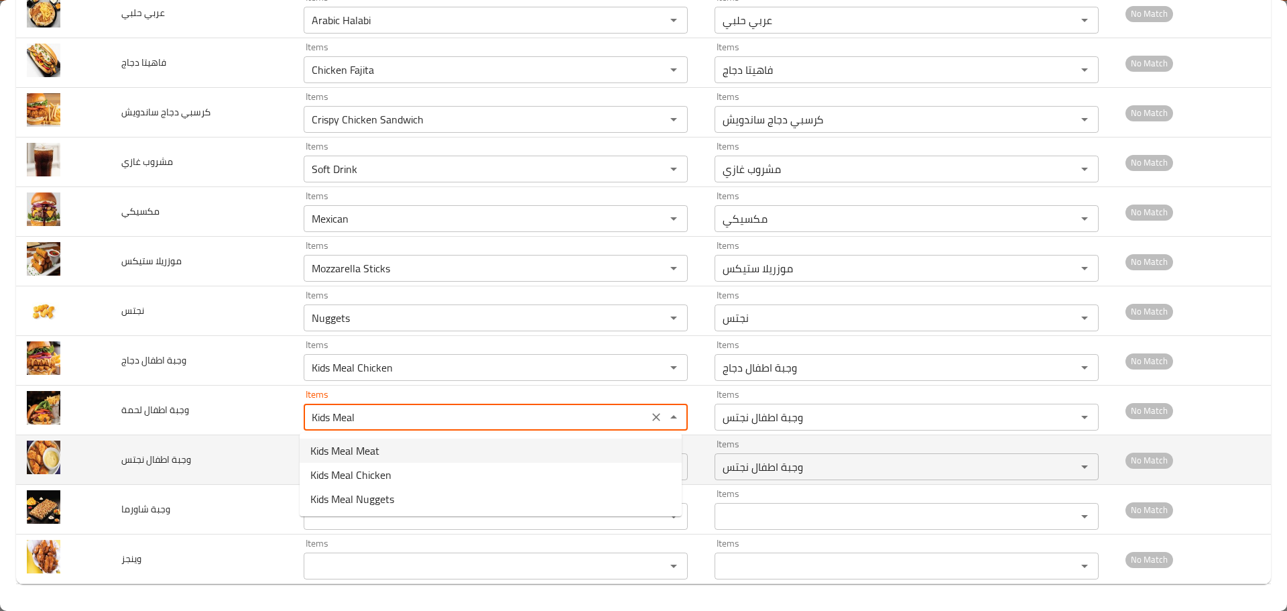
type لحمة "Kids Meal Meat"
type لحمة-ar "وجبة اطفال لحمة"
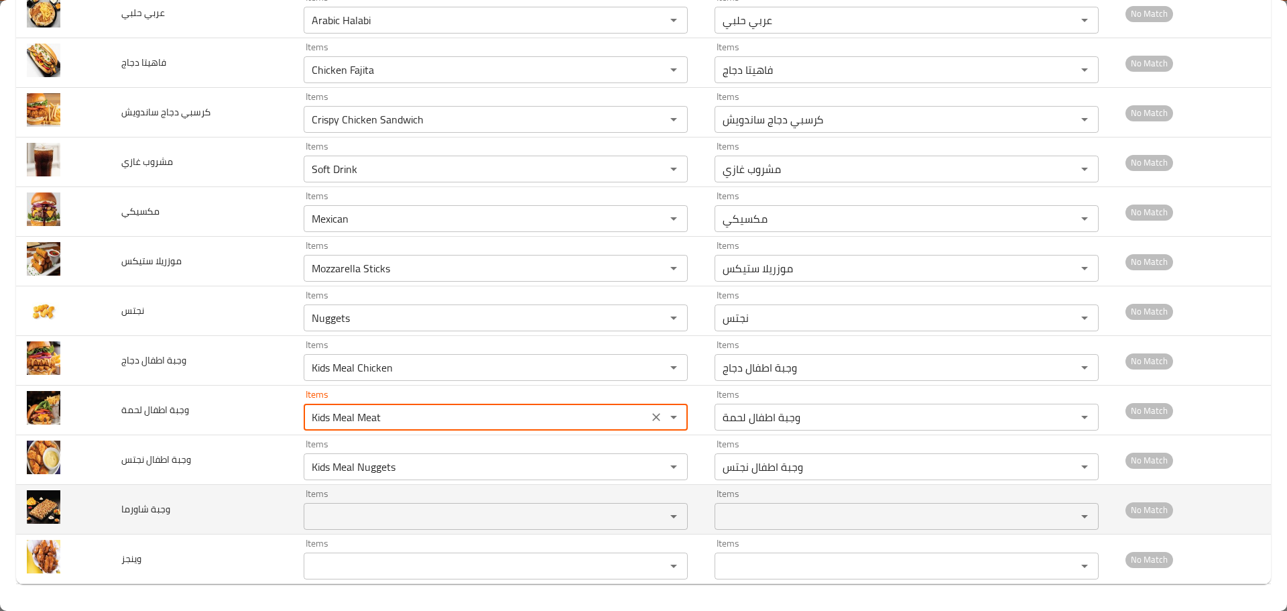
type لحمة "Kids Meal Meat"
click at [339, 519] on شاورما "Items" at bounding box center [476, 516] width 336 height 19
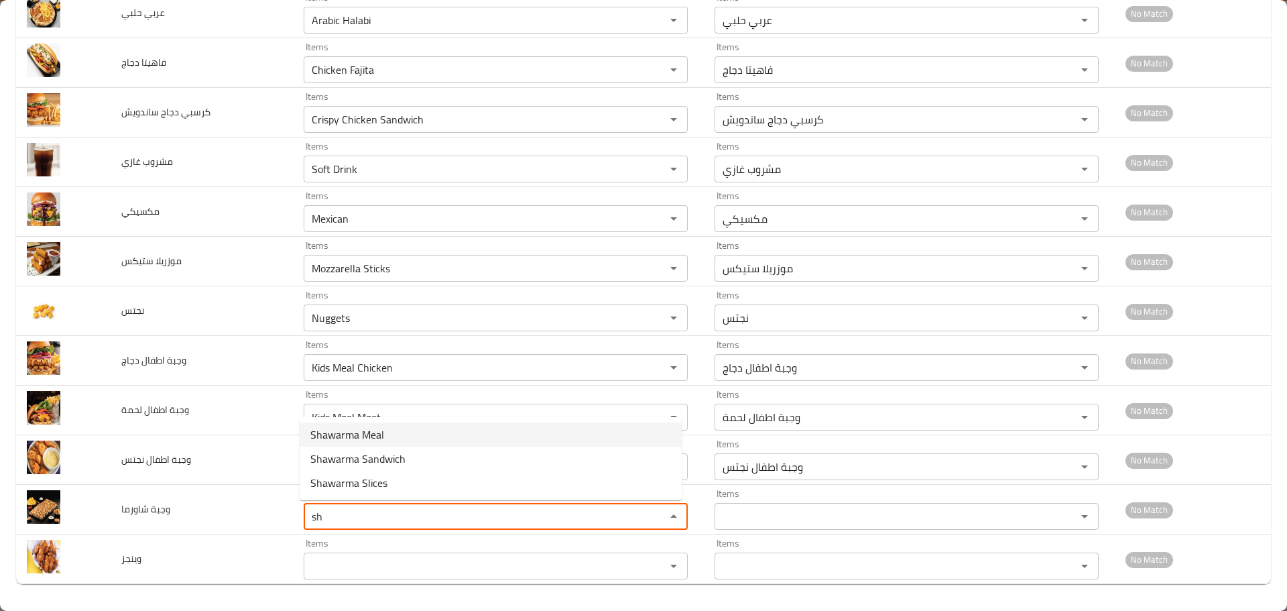
click at [364, 437] on span "Shawarma Meal" at bounding box center [347, 434] width 74 height 16
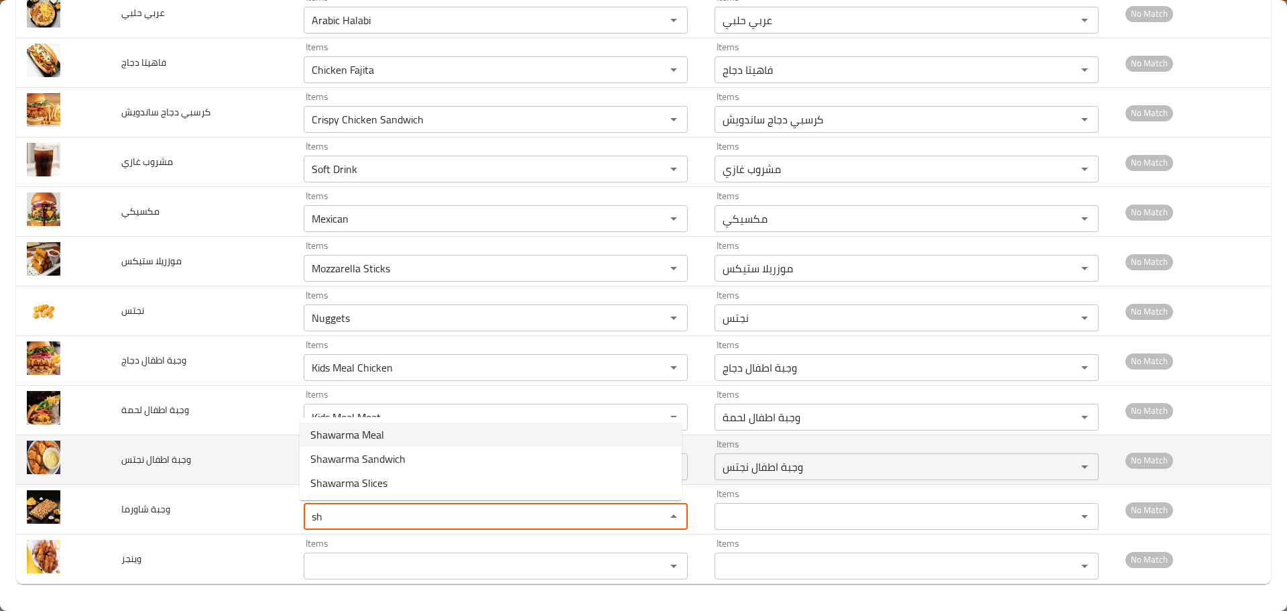
type شاورما "Shawarma Meal"
type شاورما-ar "وجبة شاورما"
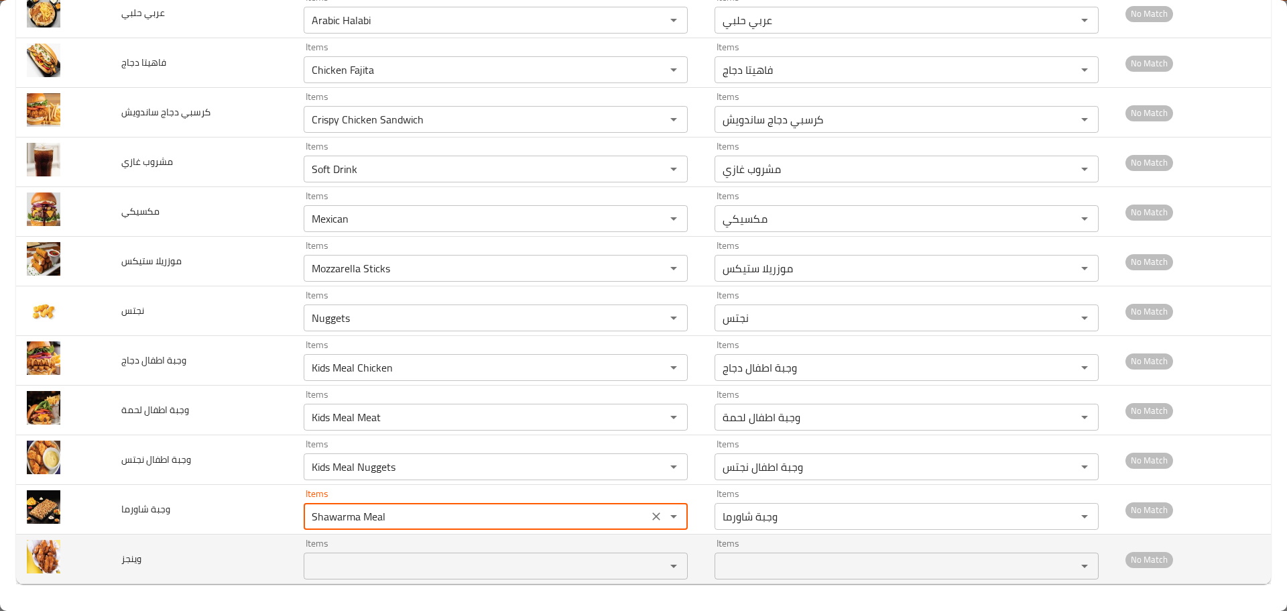
type شاورما "Shawarma Meal"
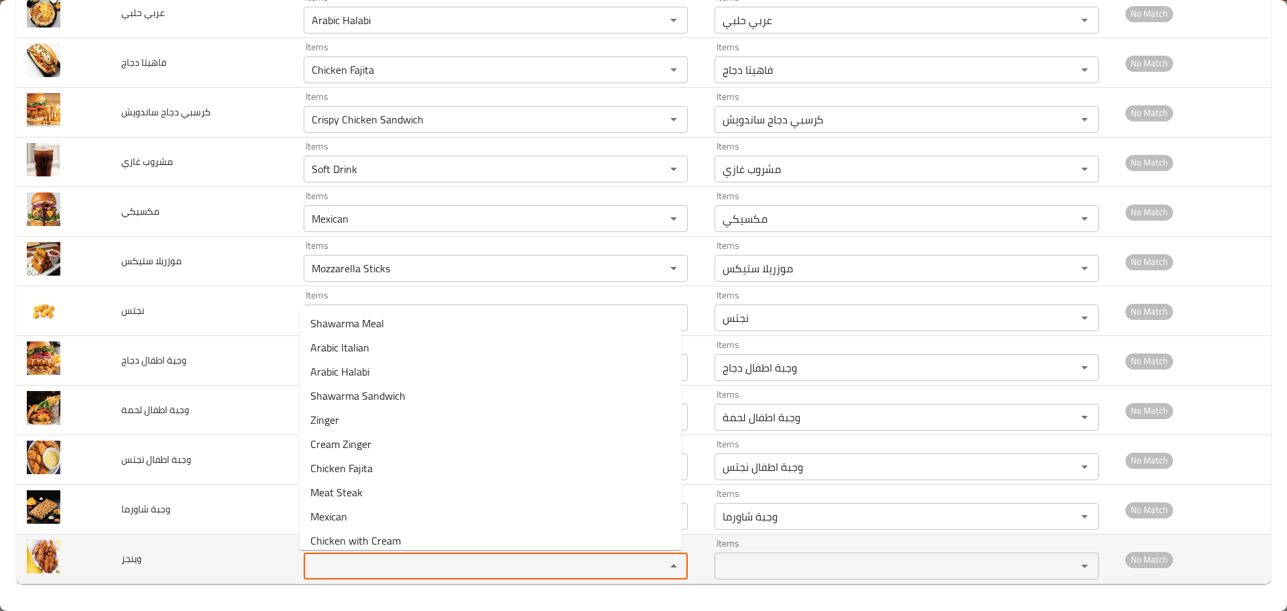
click at [324, 564] on input "Items" at bounding box center [476, 565] width 336 height 19
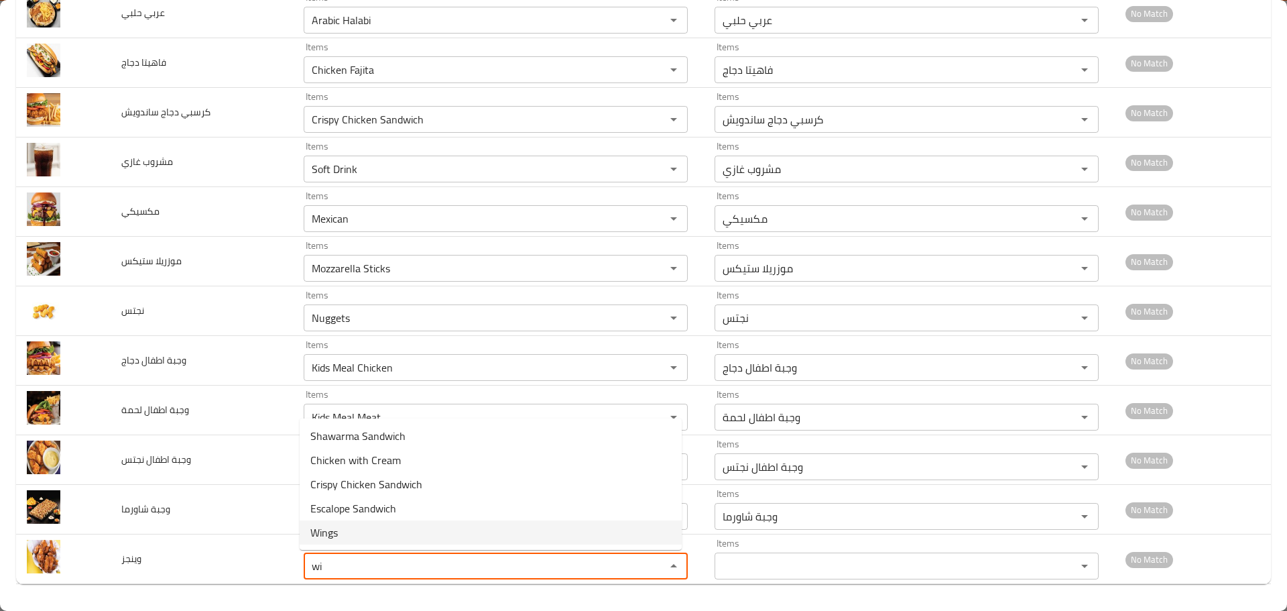
click at [345, 536] on li "Wings" at bounding box center [491, 532] width 382 height 24
type input "Wings"
type input "وينجز"
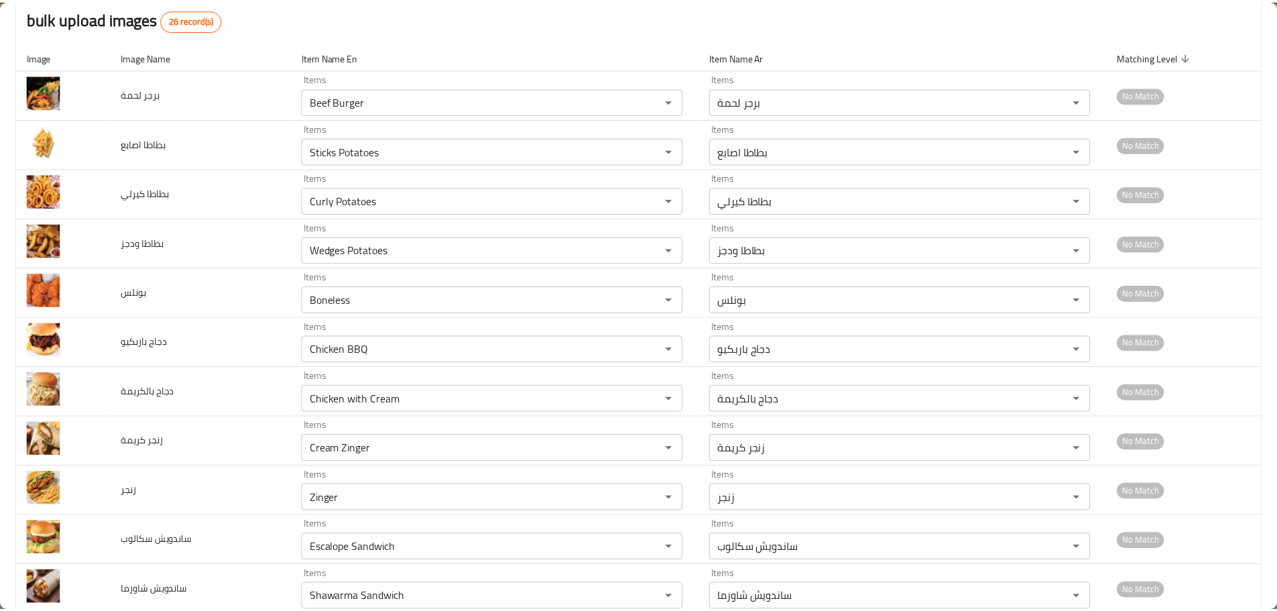
scroll to position [0, 0]
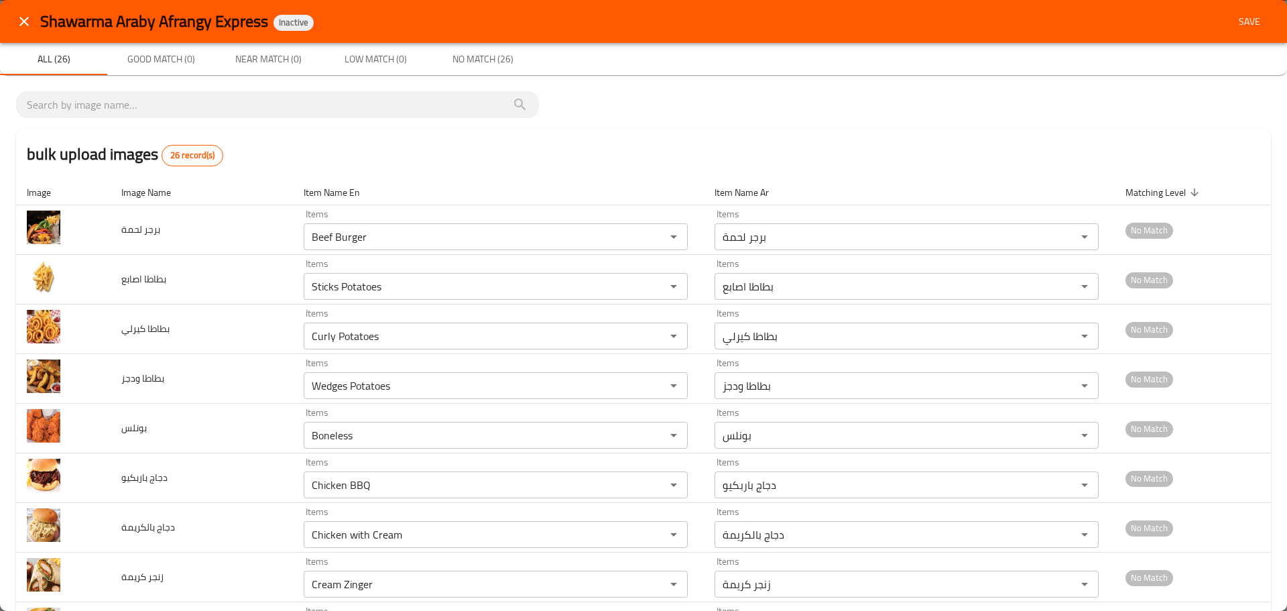
type input "Wings"
click at [907, 15] on span "Save" at bounding box center [1249, 21] width 32 height 17
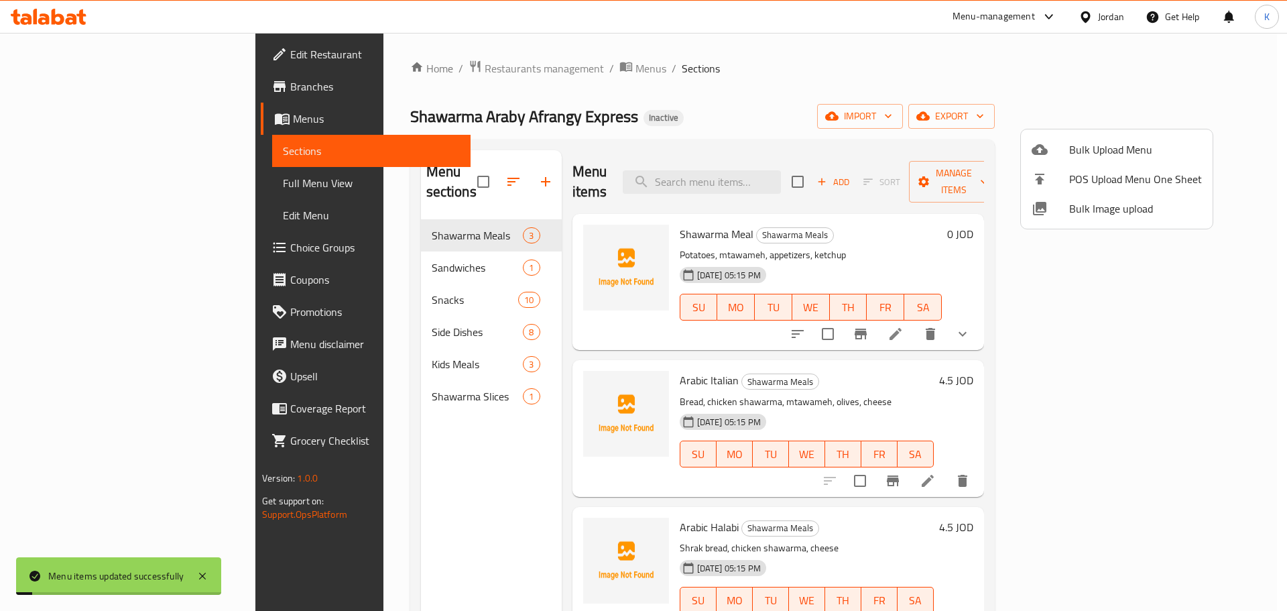
click at [117, 185] on div at bounding box center [643, 305] width 1287 height 611
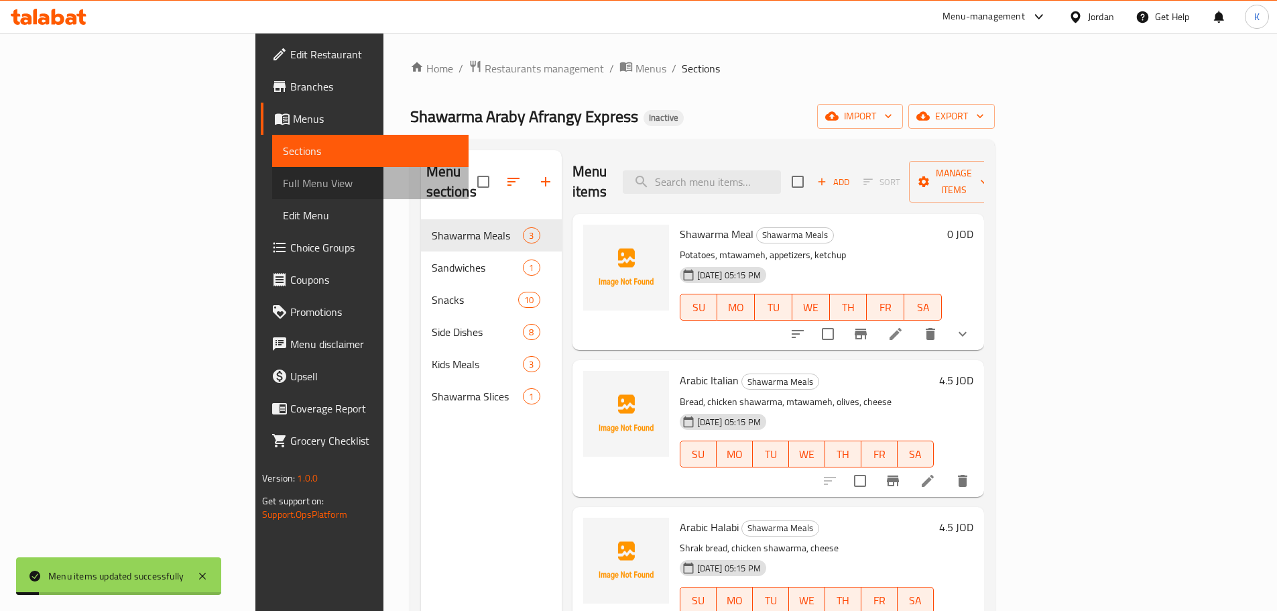
click at [283, 185] on span "Full Menu View" at bounding box center [370, 183] width 175 height 16
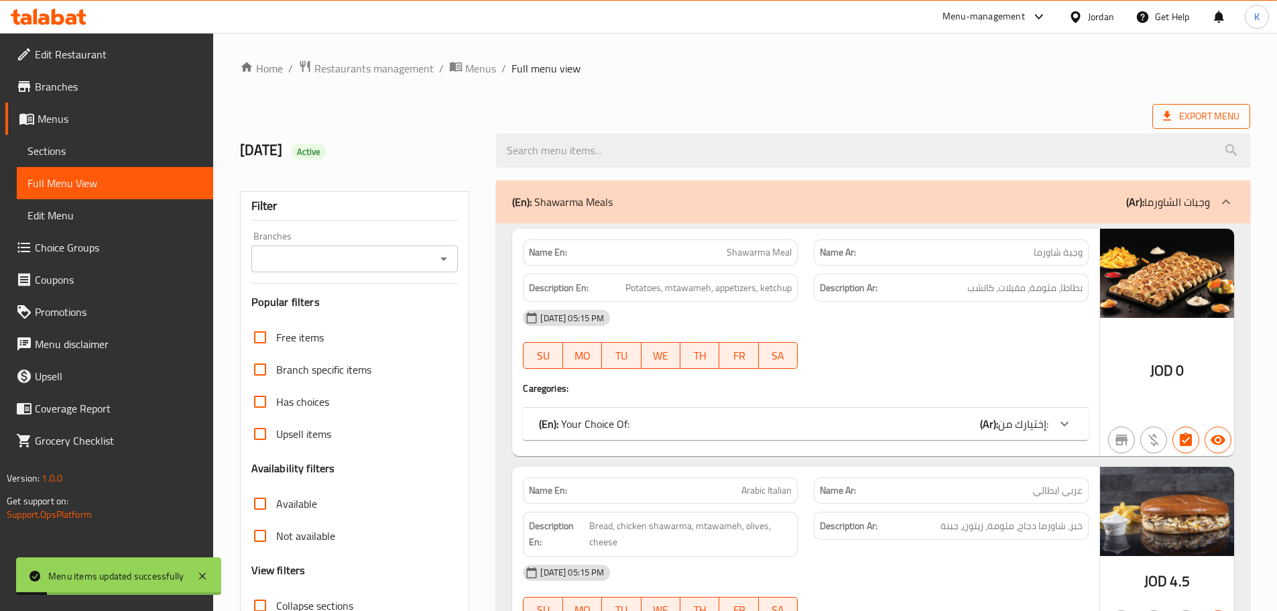
click at [907, 115] on span "Export Menu" at bounding box center [1201, 116] width 76 height 17
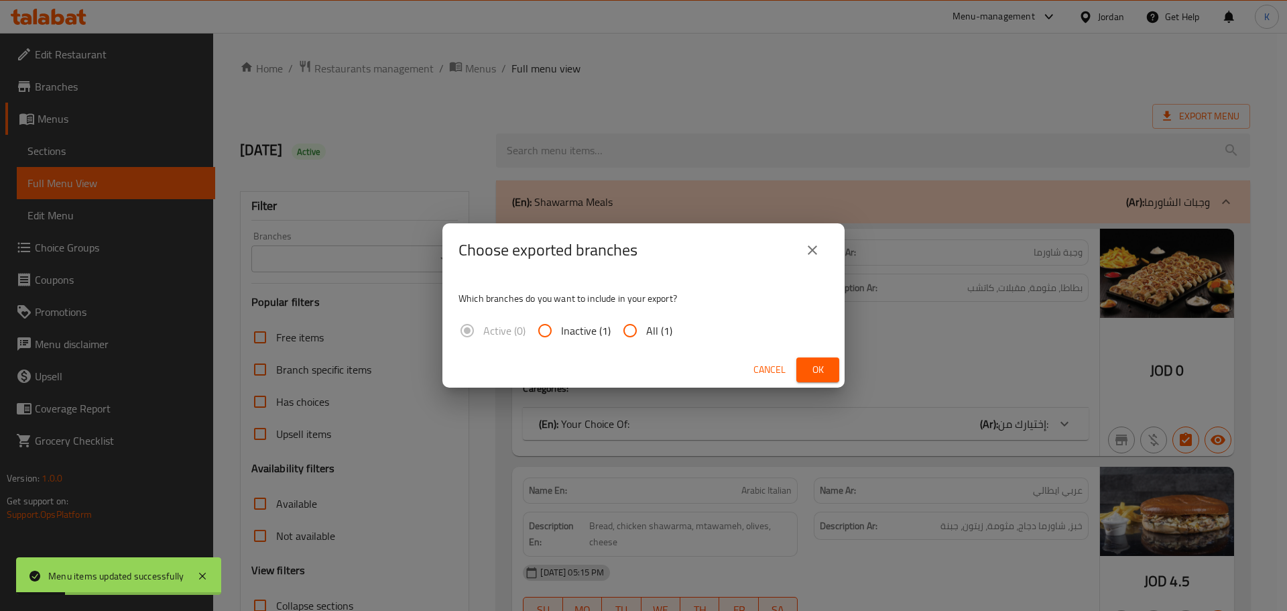
click at [636, 332] on input "All (1)" at bounding box center [630, 330] width 32 height 32
radio input "true"
click at [826, 367] on span "Ok" at bounding box center [817, 369] width 21 height 17
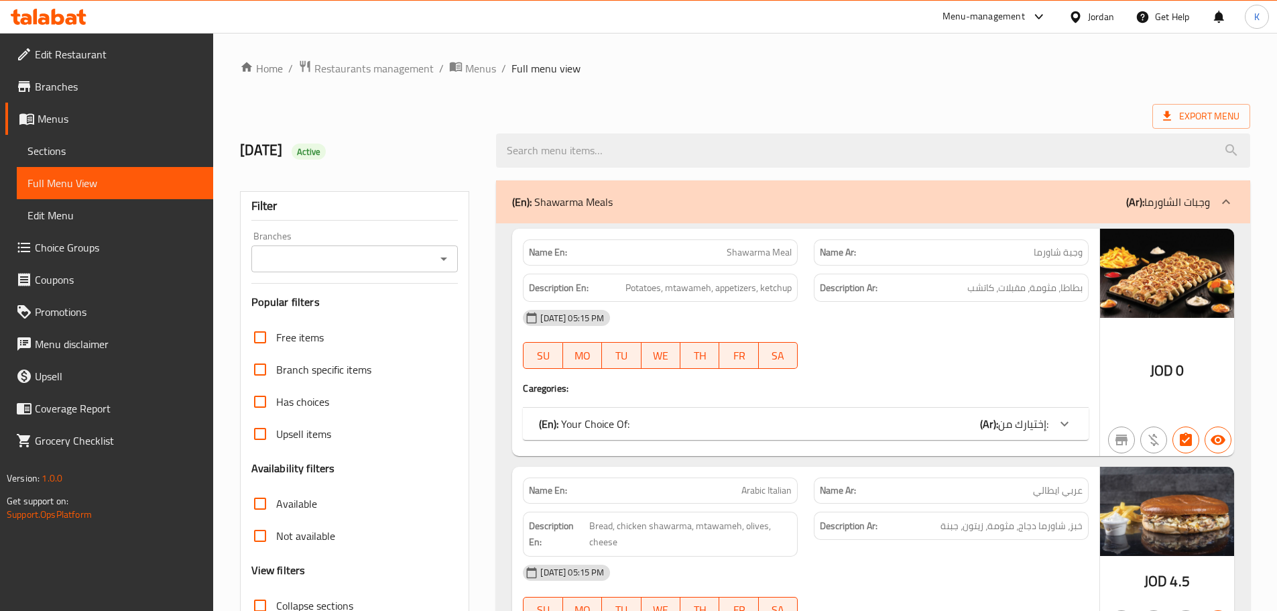
click at [907, 23] on icon at bounding box center [1075, 17] width 14 height 14
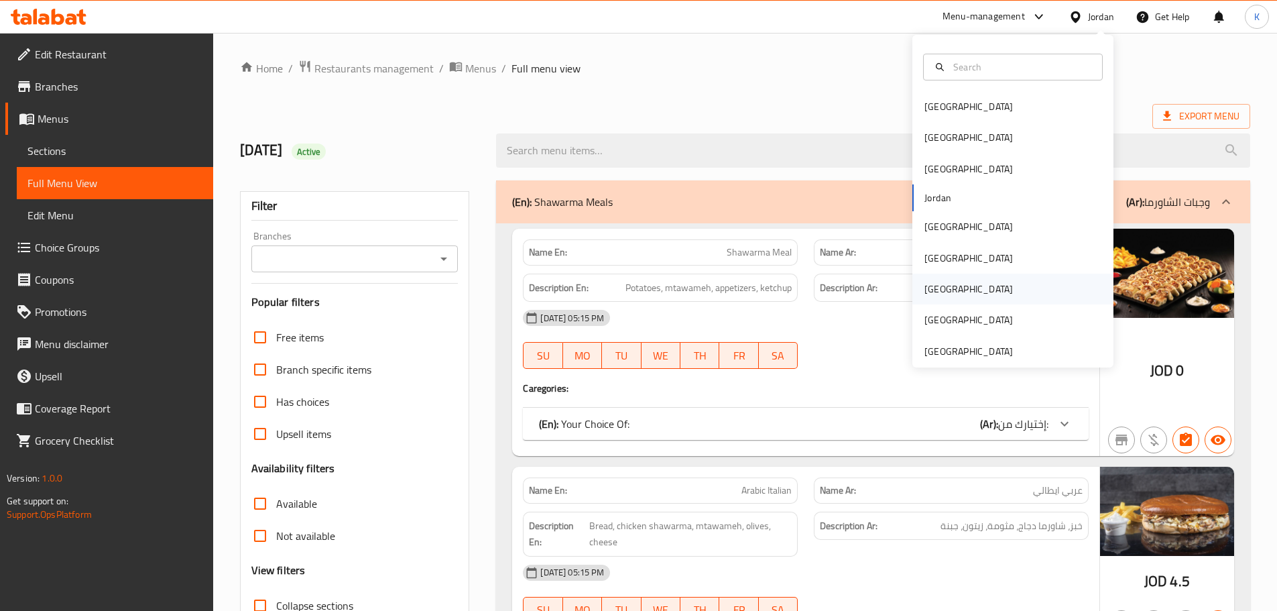
click at [907, 283] on div "Qatar" at bounding box center [968, 289] width 88 height 15
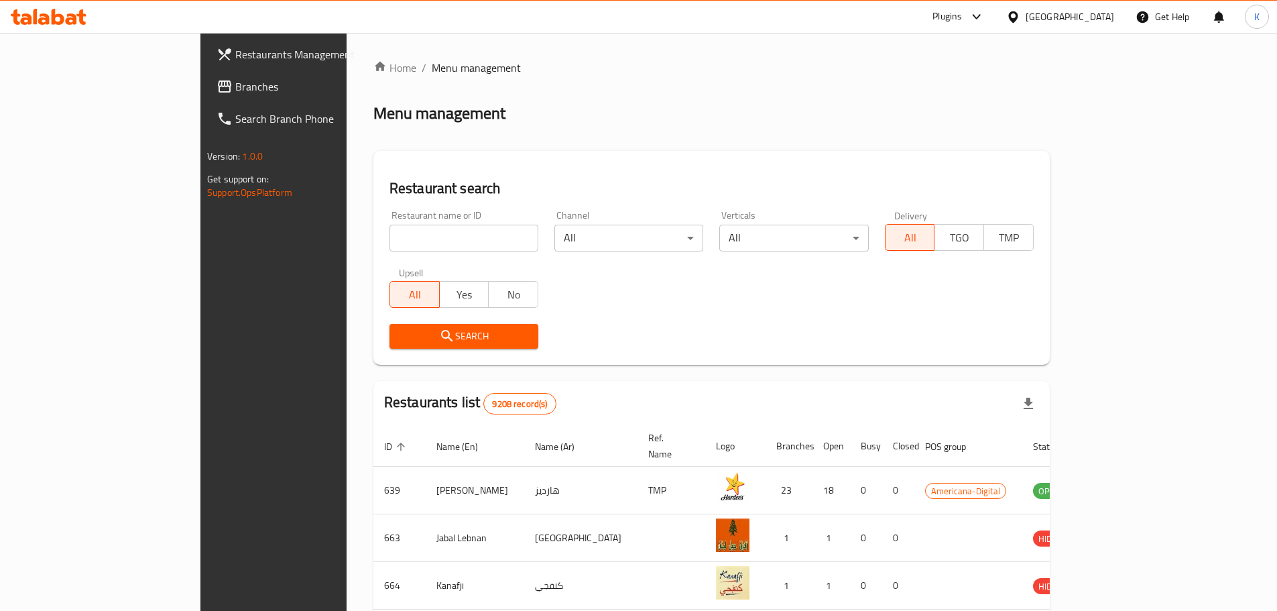
click at [907, 122] on div "Menu management" at bounding box center [711, 113] width 676 height 21
drag, startPoint x: 808, startPoint y: 102, endPoint x: 637, endPoint y: 103, distance: 170.9
click at [803, 103] on div "Home / Menu management Menu management Restaurant search Restaurant name or ID …" at bounding box center [711, 513] width 676 height 907
click at [235, 92] on span "Branches" at bounding box center [319, 86] width 168 height 16
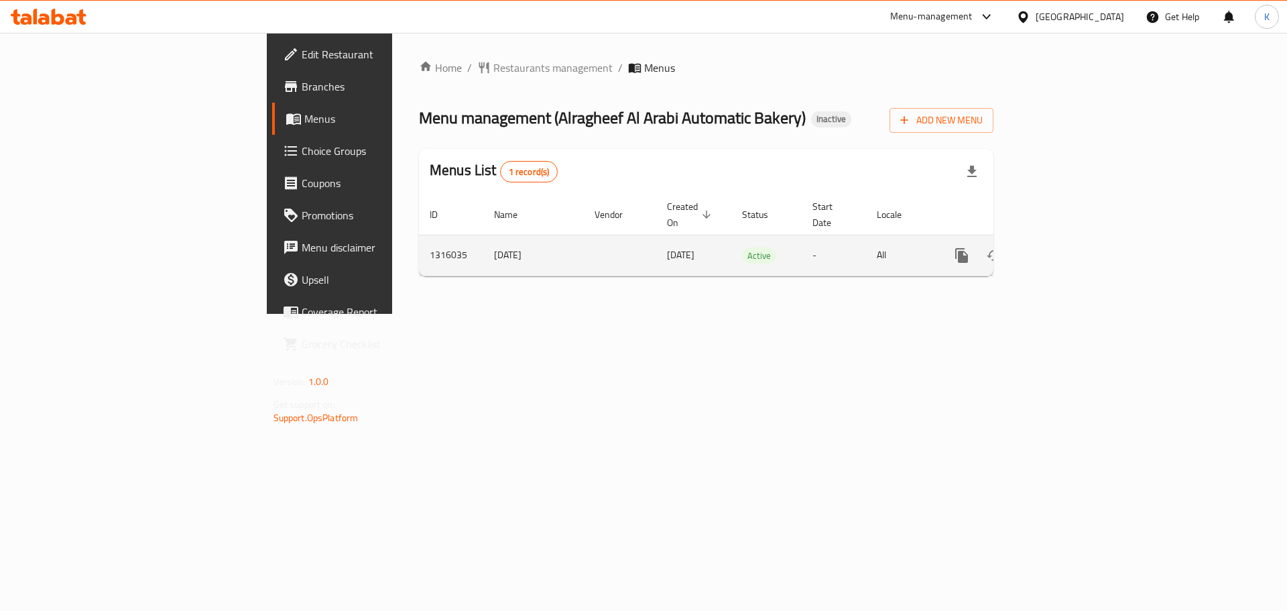
click at [1066, 247] on icon "enhanced table" at bounding box center [1058, 255] width 16 height 16
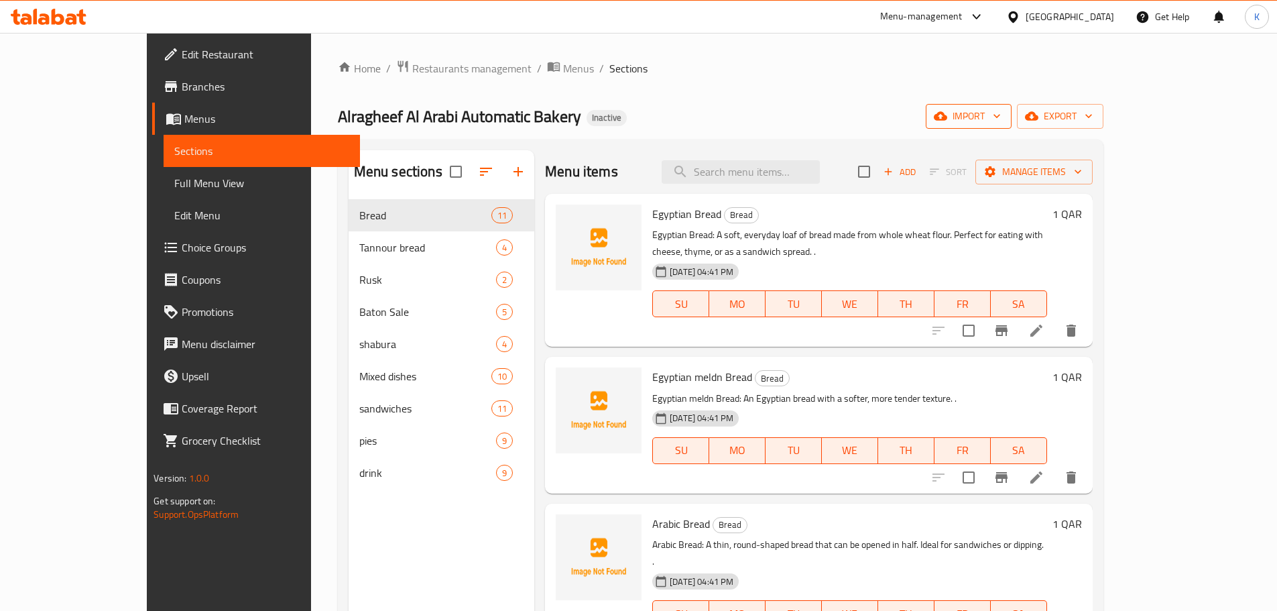
click at [1001, 119] on span "import" at bounding box center [968, 116] width 64 height 17
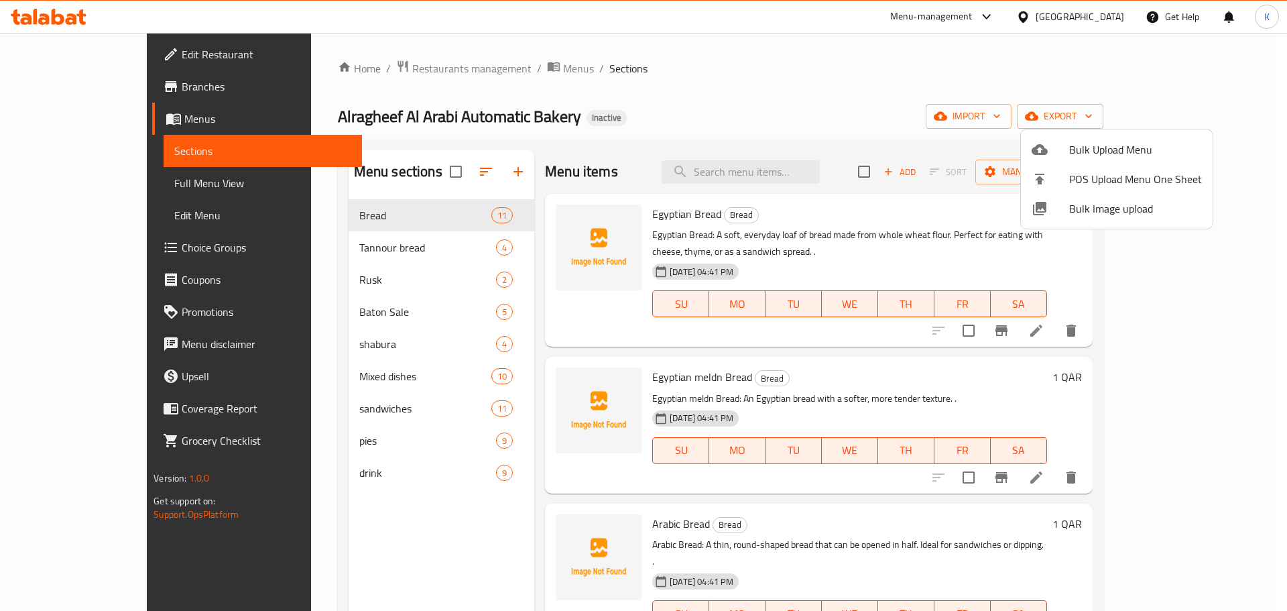
click at [1066, 208] on div at bounding box center [1051, 208] width 38 height 16
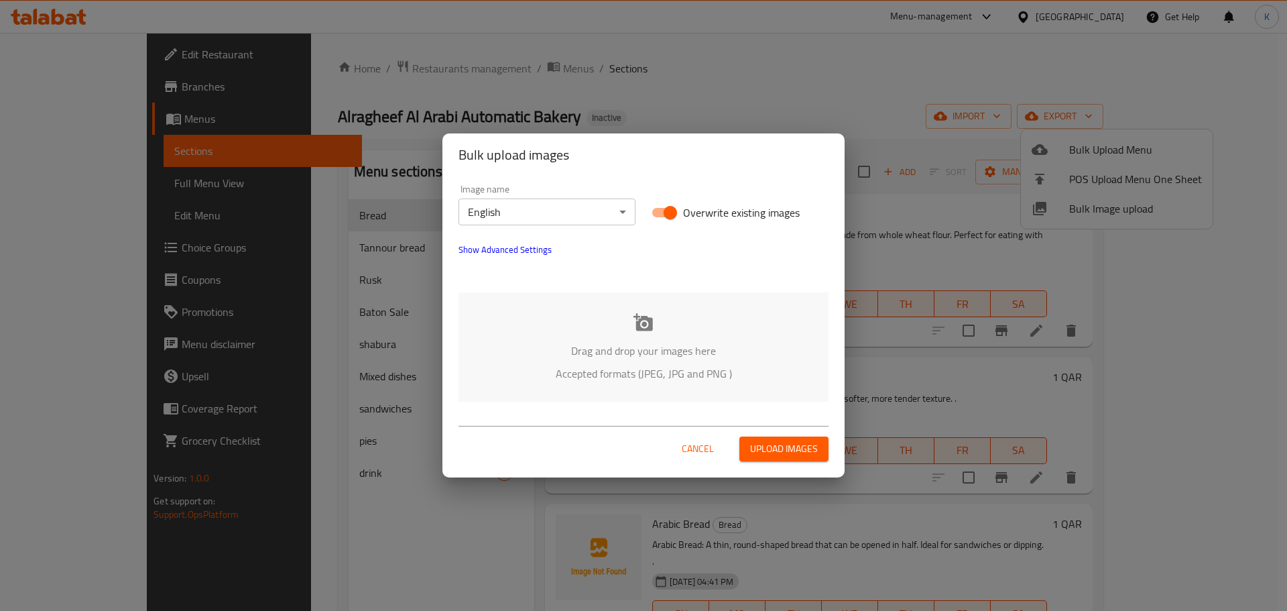
click at [670, 365] on p "Accepted formats (JPEG, JPG and PNG )" at bounding box center [644, 373] width 330 height 16
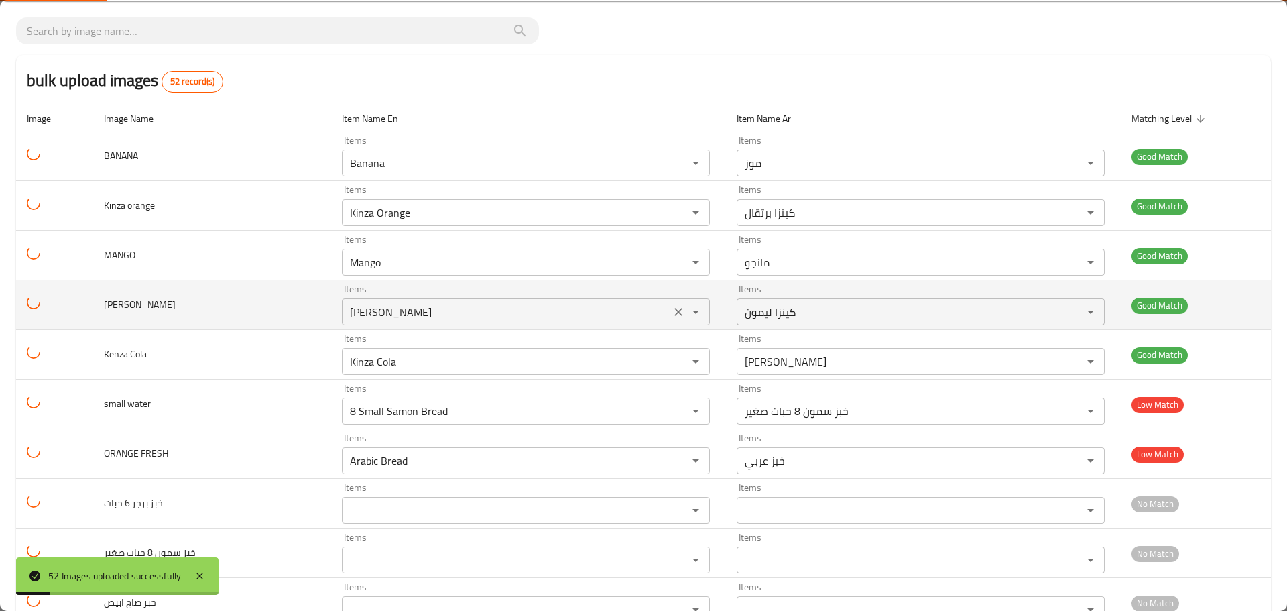
scroll to position [201, 0]
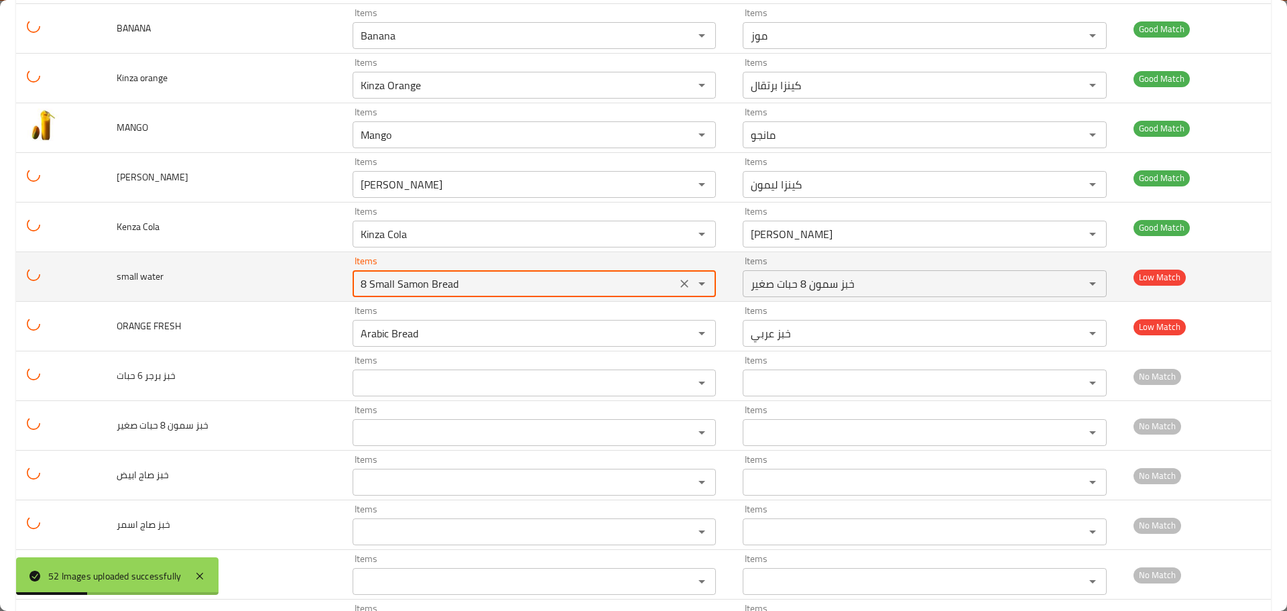
drag, startPoint x: 462, startPoint y: 284, endPoint x: 231, endPoint y: 260, distance: 232.5
click at [231, 260] on tr "small water Items 8 Small Samon Bread Items Items خبز سمون 8 حبات صغير Items Lo…" at bounding box center [643, 277] width 1255 height 50
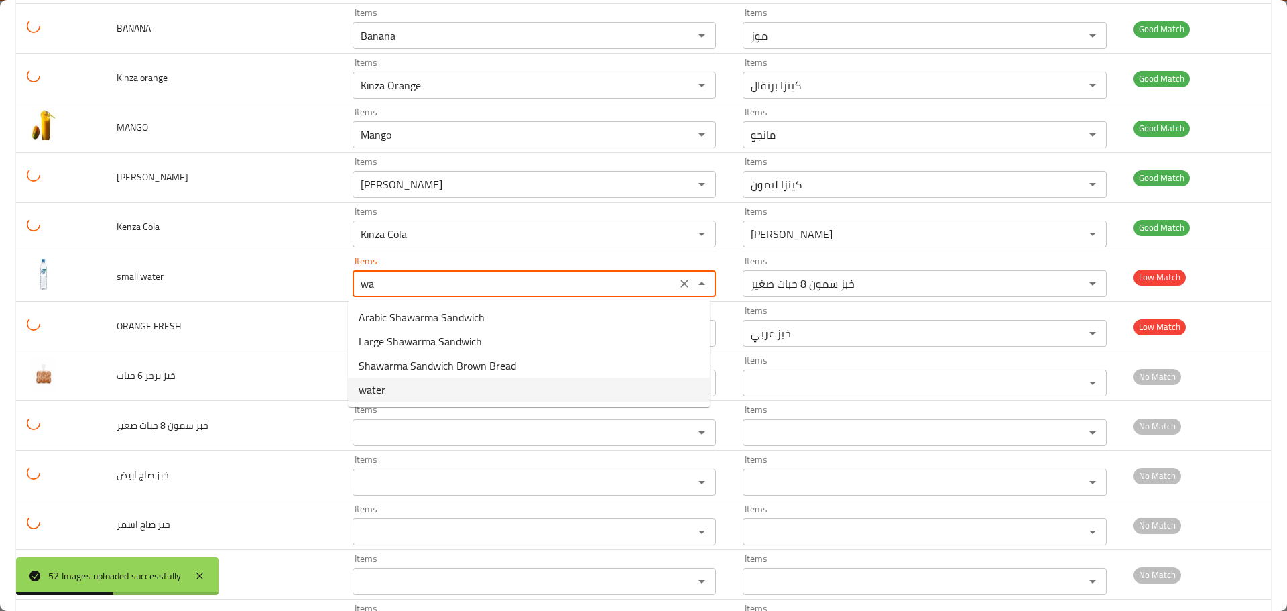
click at [377, 387] on span "water" at bounding box center [372, 389] width 27 height 16
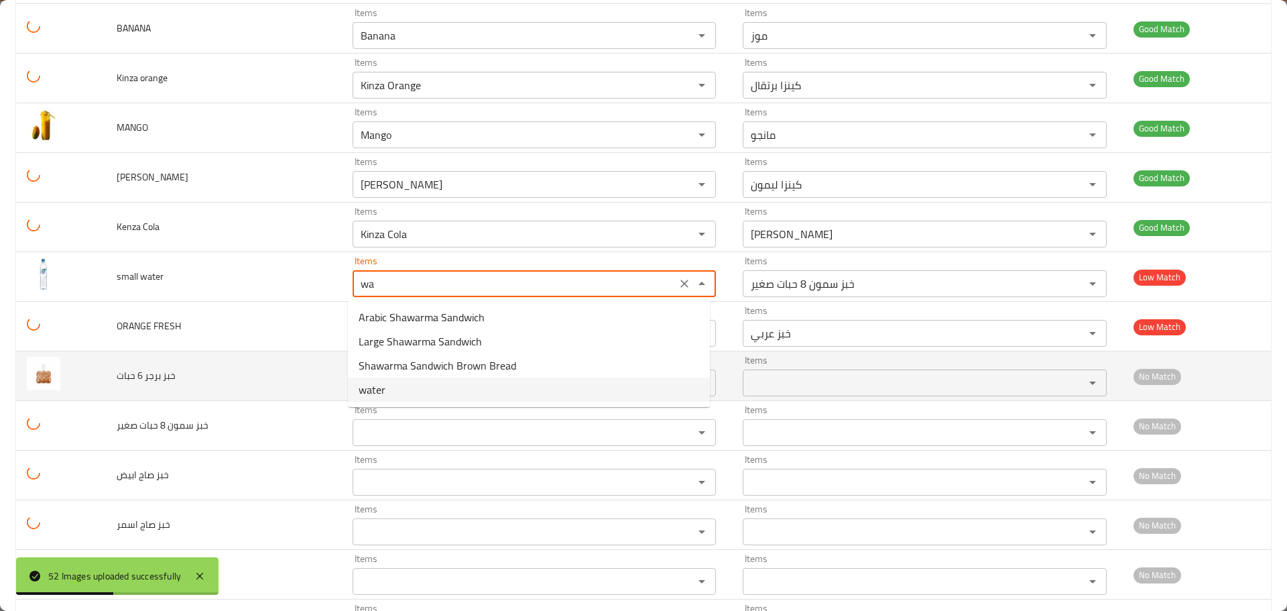
type water "water"
type water-ar "ماء"
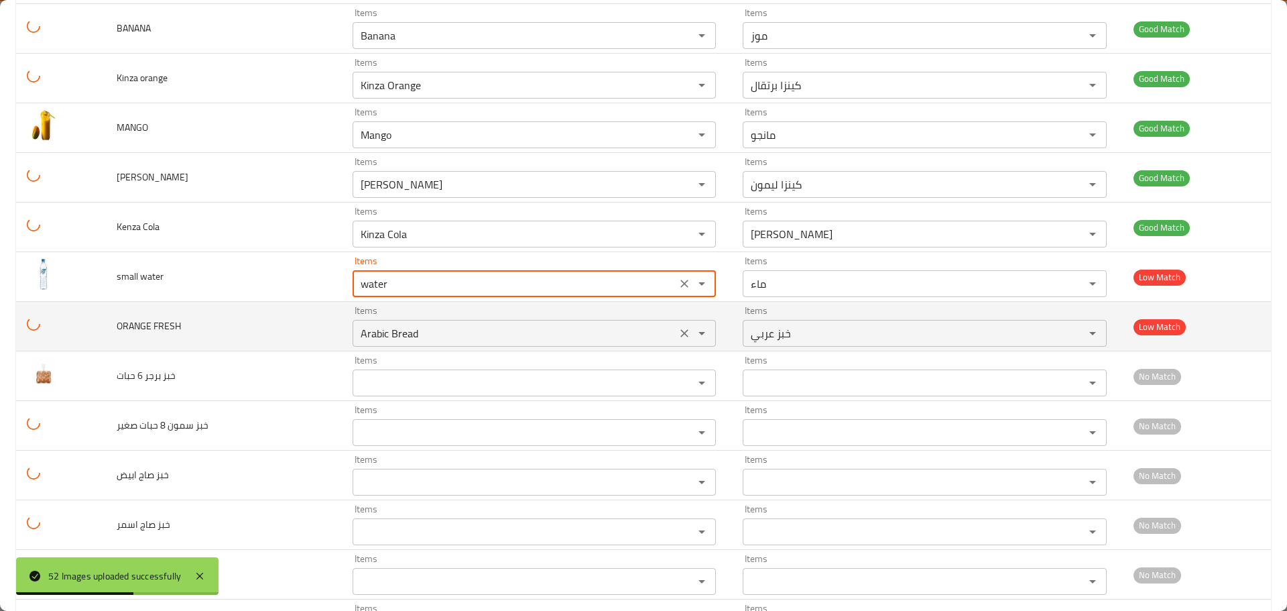
type water "water"
click at [402, 332] on FRESH "Arabic Bread" at bounding box center [515, 333] width 316 height 19
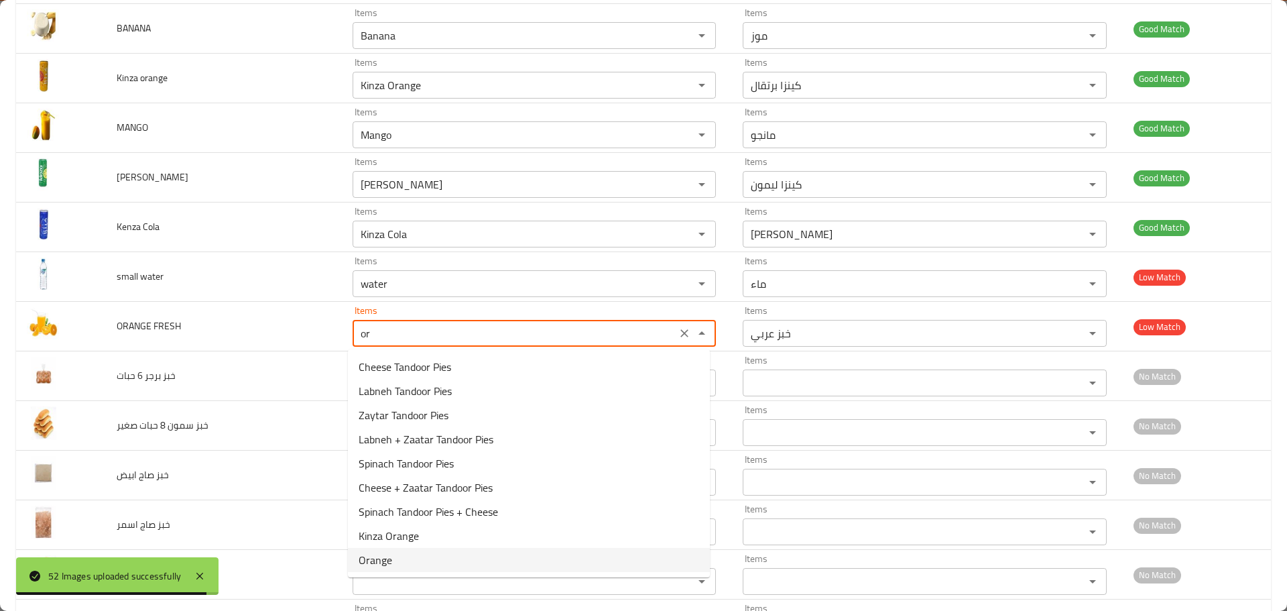
click at [401, 559] on FRESH-option-8 "Orange" at bounding box center [529, 560] width 362 height 24
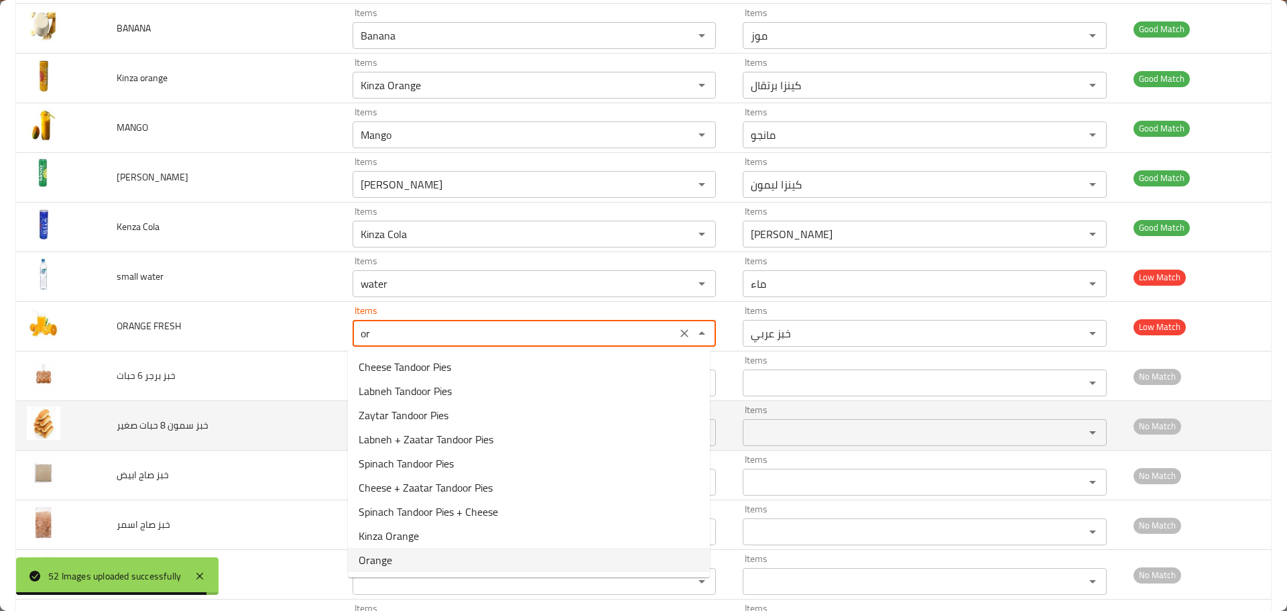
type FRESH "Orange"
type FRESH-ar "برتقال"
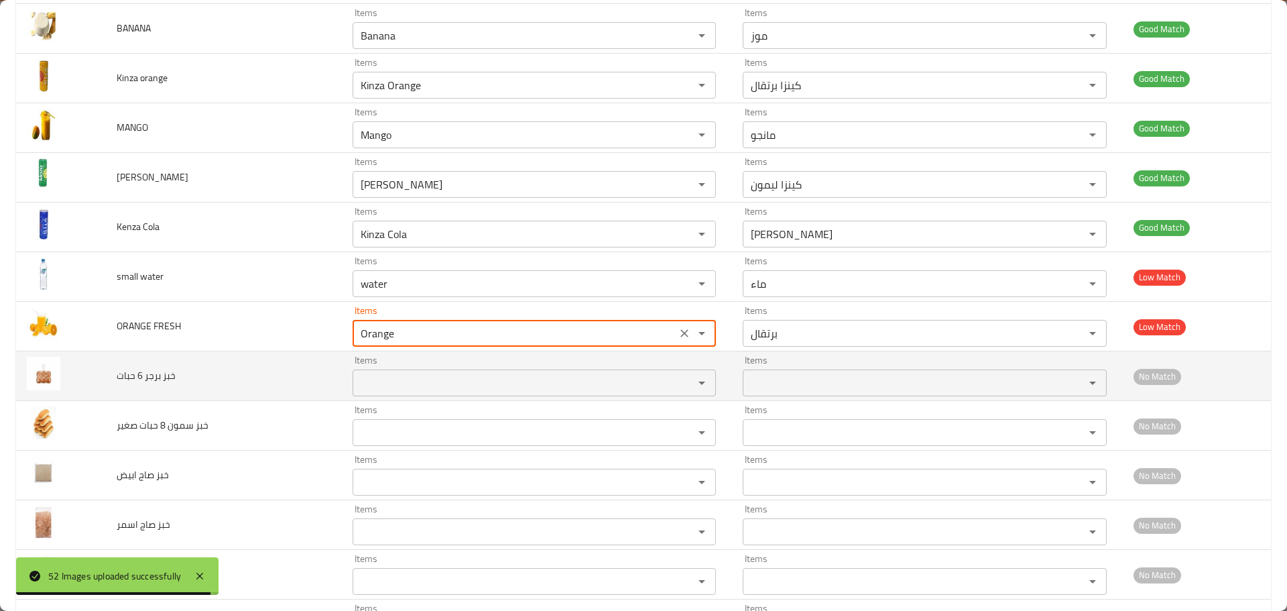
click at [395, 373] on div "Items" at bounding box center [535, 382] width 364 height 27
type FRESH "Orange"
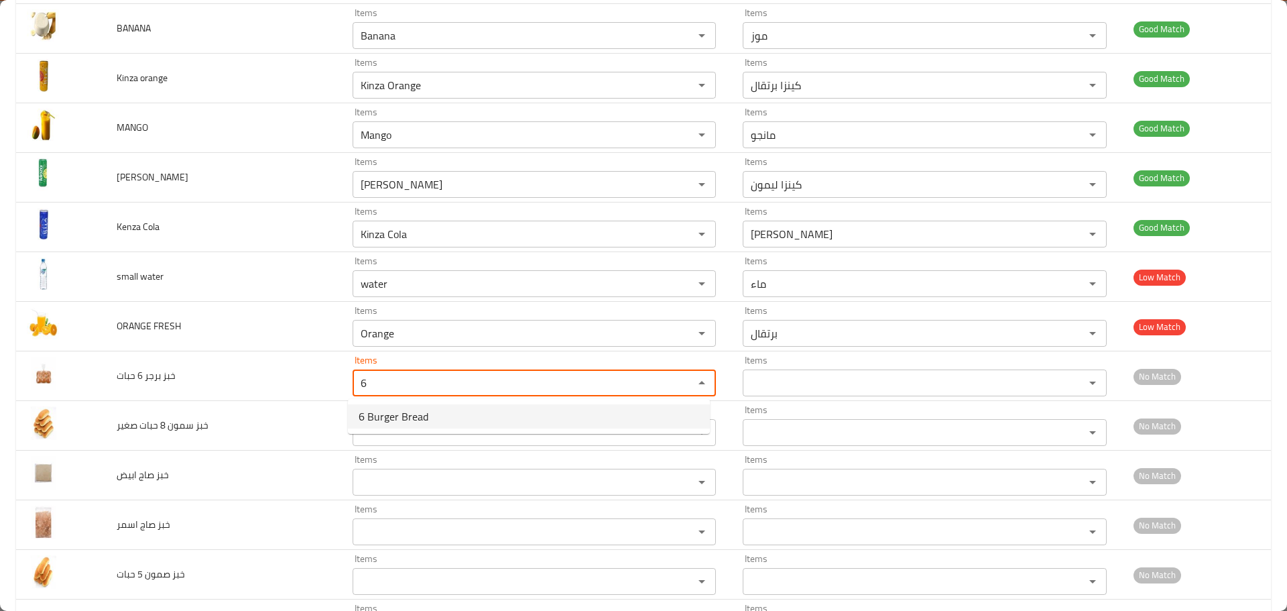
click at [374, 423] on span "6 Burger Bread" at bounding box center [394, 416] width 70 height 16
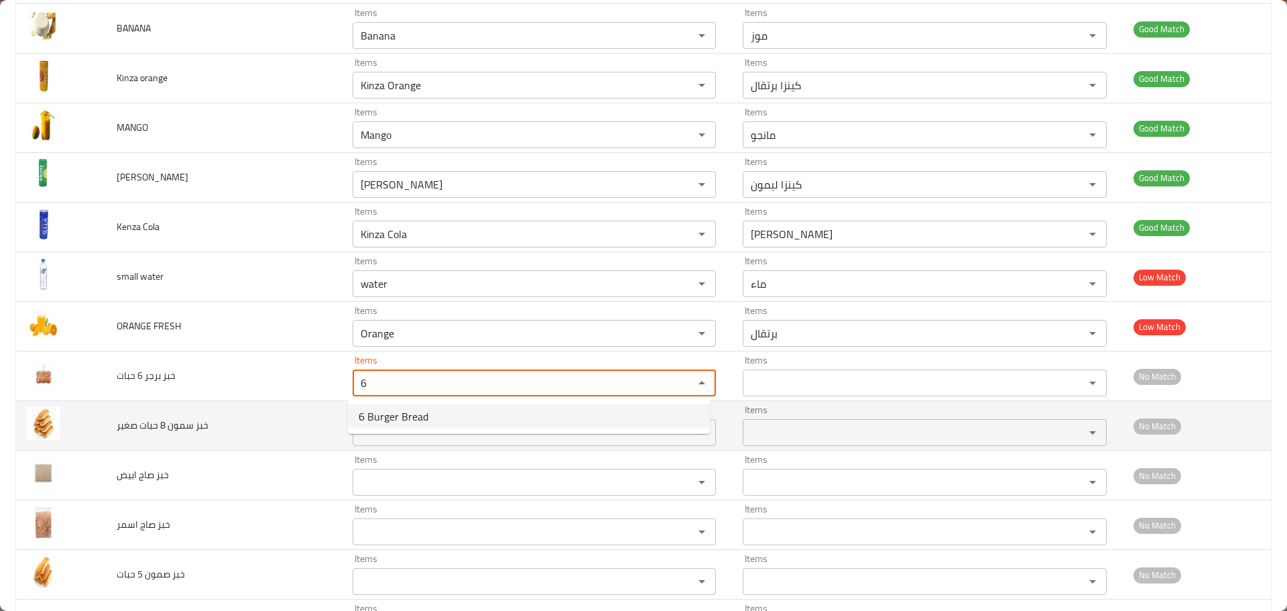
type حبات "6 Burger Bread"
type حبات-ar "خبز برجر 6 حبات"
type حبات "6 Burger Bread"
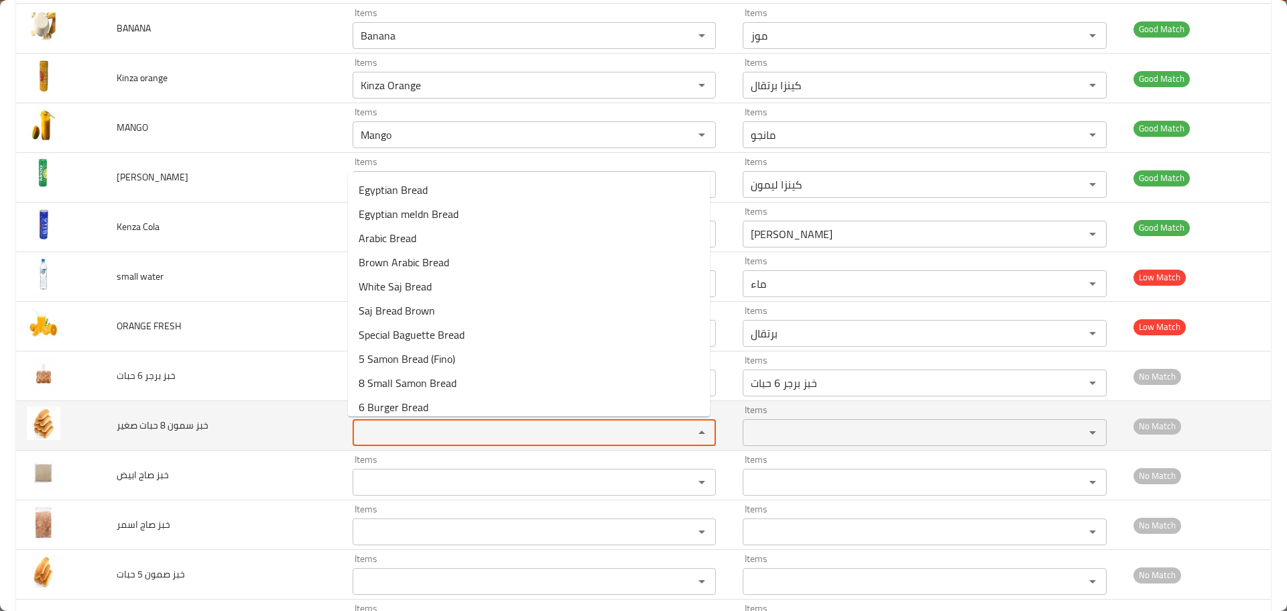
click at [381, 425] on صغير "Items" at bounding box center [515, 432] width 316 height 19
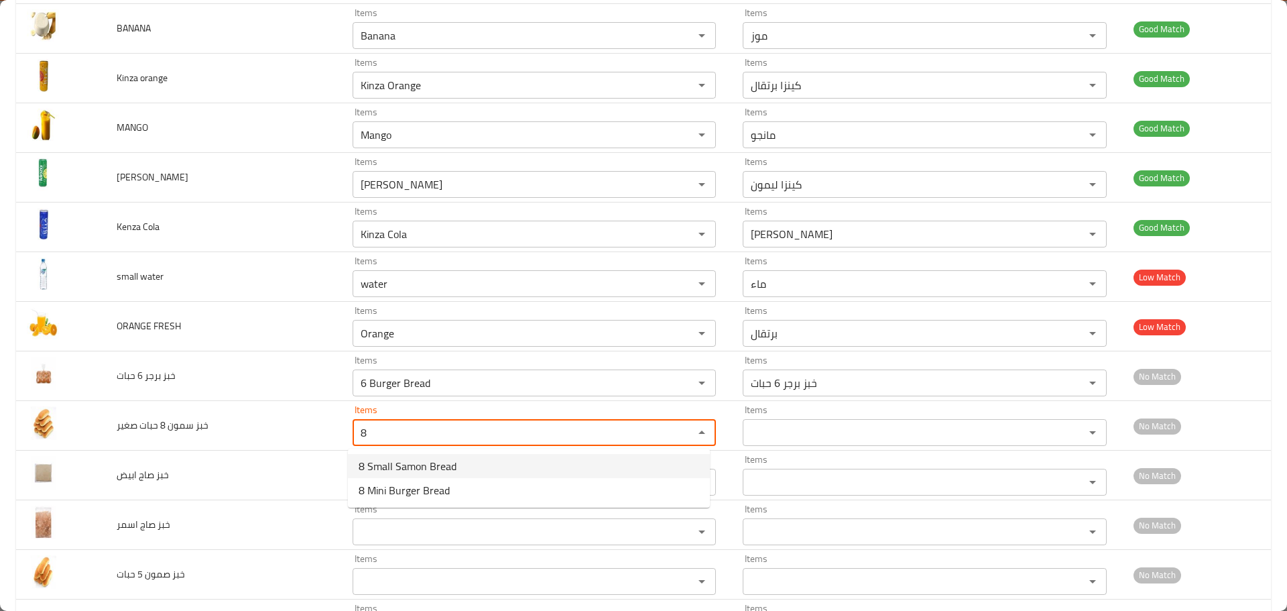
click at [395, 471] on span "8 Small Samon Bread" at bounding box center [408, 466] width 98 height 16
type صغير "8 Small Samon Bread"
type صغير-ar "خبز سمون 8 حبات صغير"
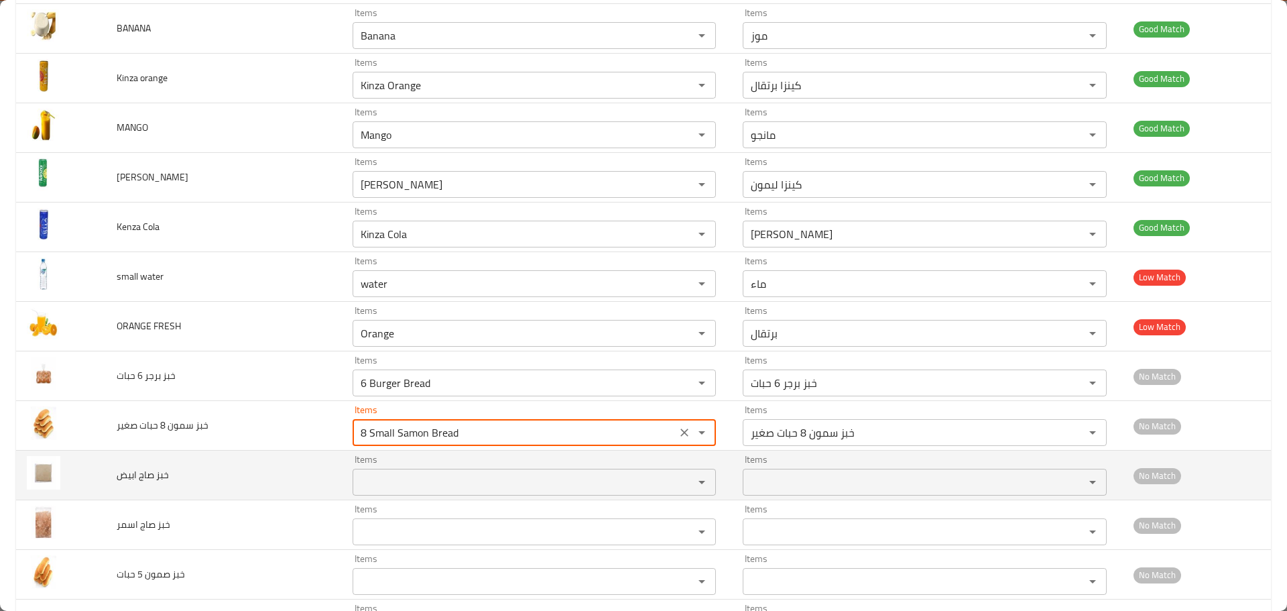
type صغير "8 Small Samon Bread"
click at [390, 481] on ابيض "Items" at bounding box center [515, 482] width 316 height 19
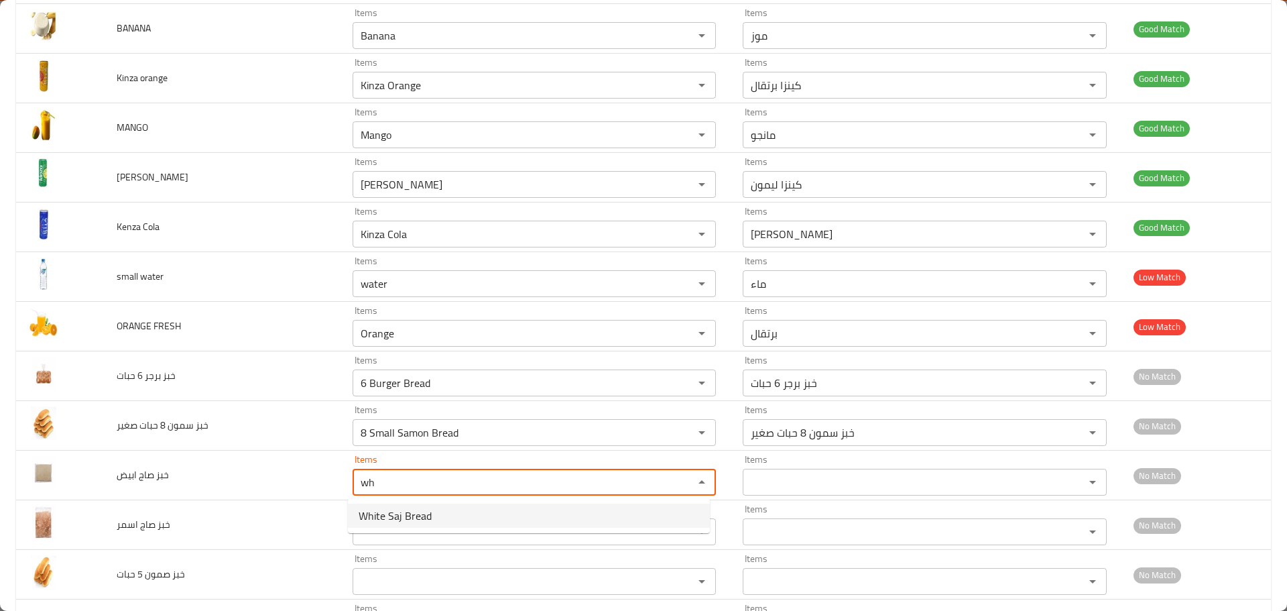
click at [405, 512] on span "White Saj Bread" at bounding box center [395, 515] width 73 height 16
type ابيض "White Saj Bread"
type ابيض-ar "خبز صاج ابيض"
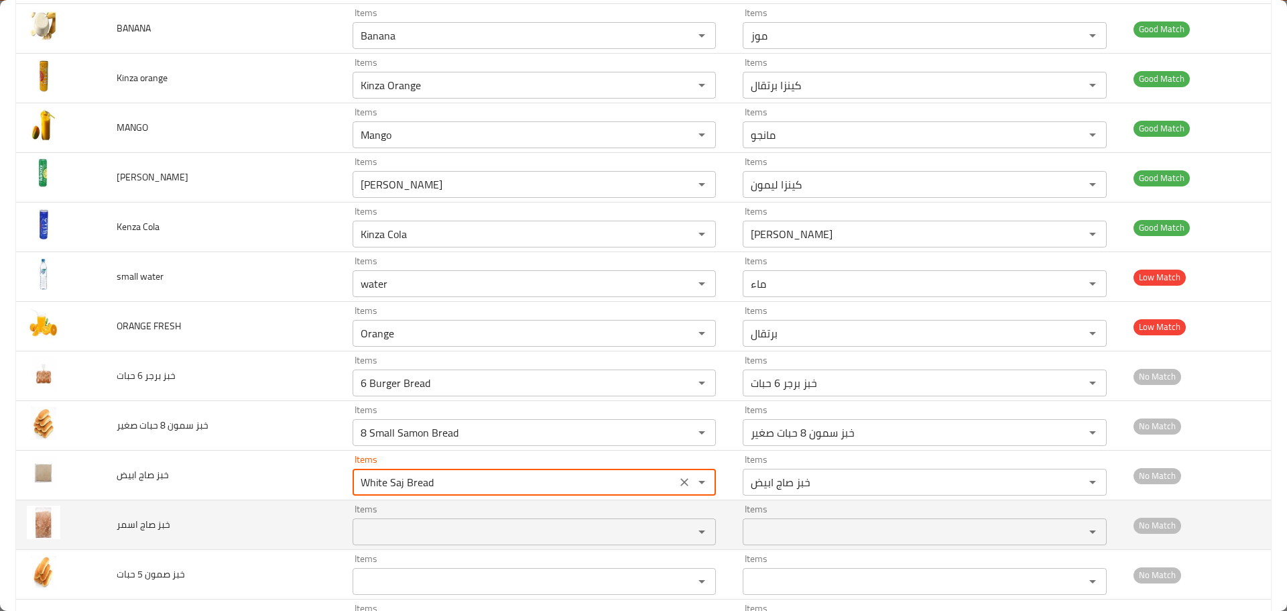
click at [402, 516] on div "Items Items" at bounding box center [535, 524] width 364 height 41
type ابيض "White Saj Bread"
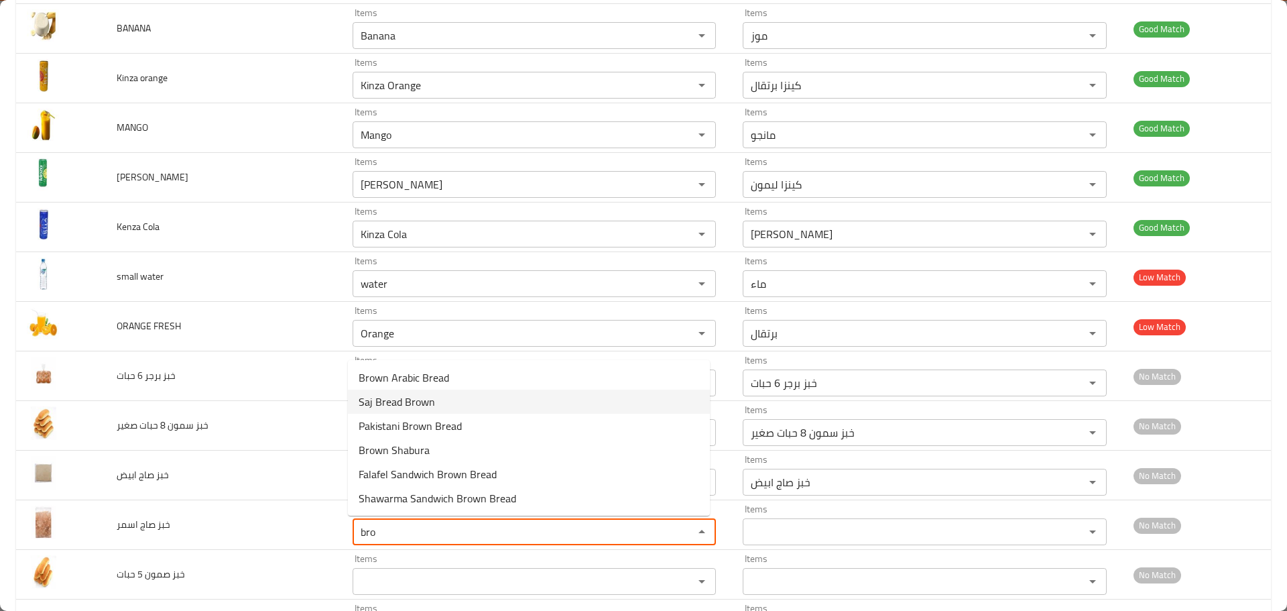
click at [407, 405] on span "Saj Bread Brown" at bounding box center [397, 401] width 76 height 16
type اسمر "Saj Bread Brown"
type اسمر-ar "خبز صاج اسمر"
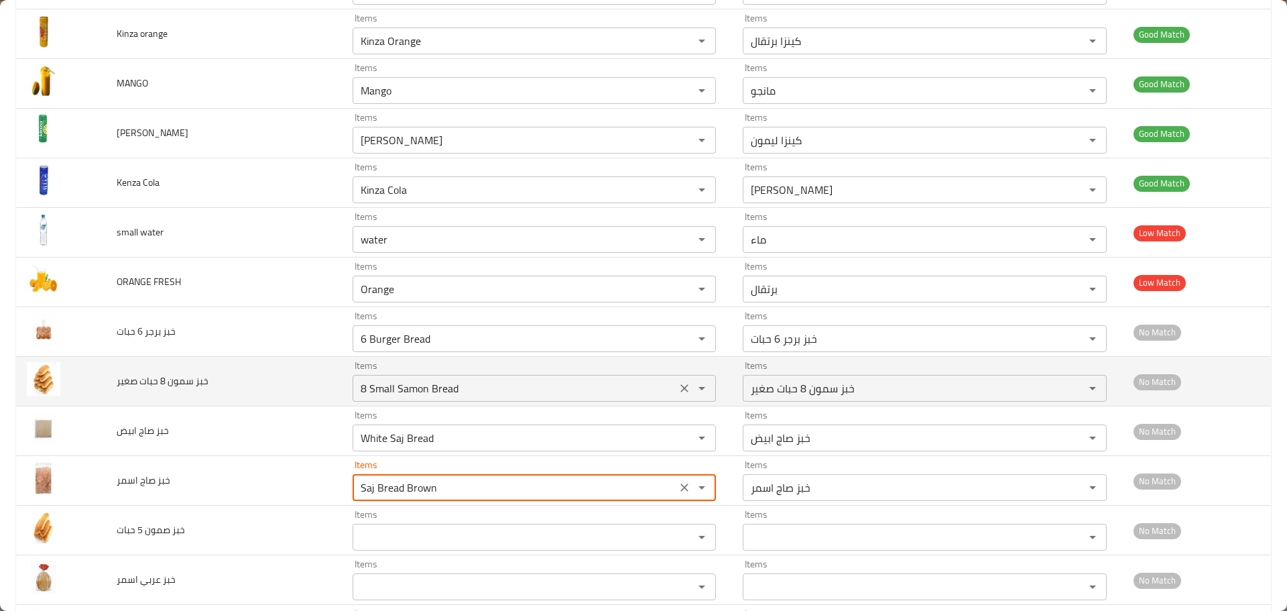
scroll to position [469, 0]
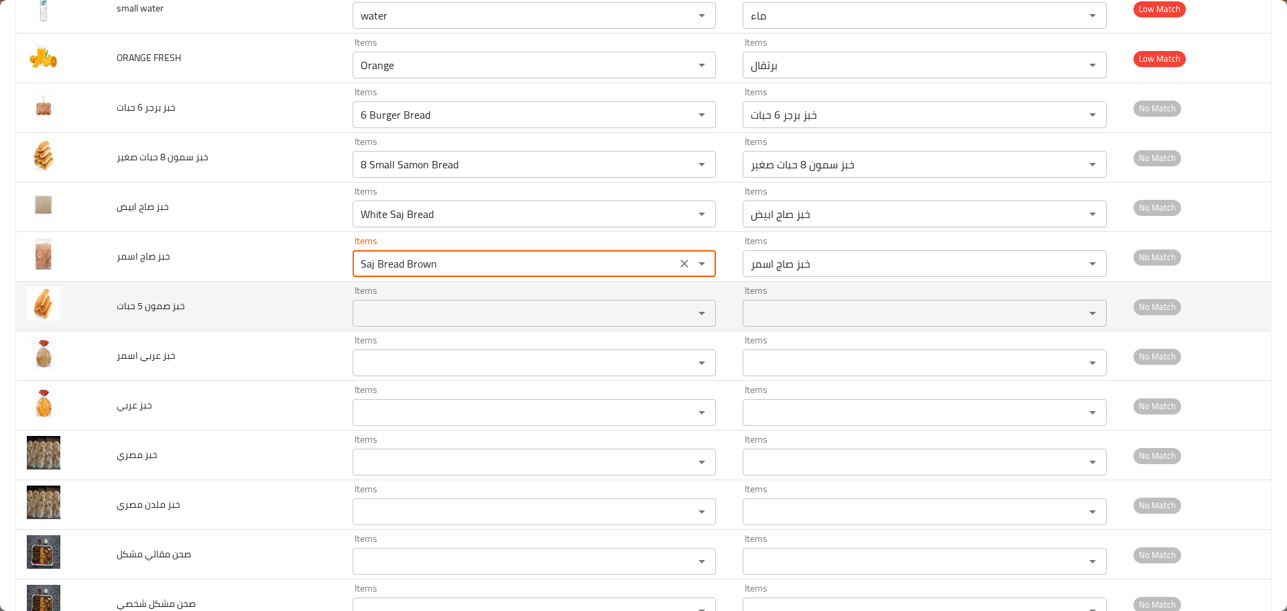
type اسمر "Saj Bread Brown"
click at [370, 310] on حبات "Items" at bounding box center [515, 313] width 316 height 19
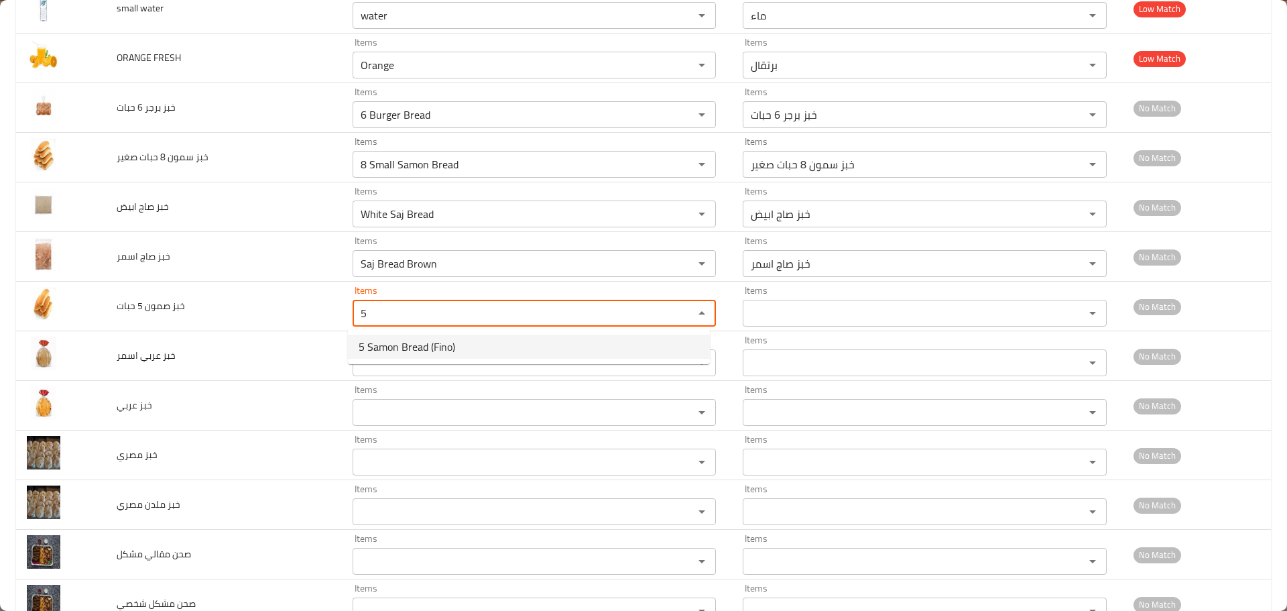
click at [393, 355] on span "5 Samon Bread (Fino)" at bounding box center [407, 346] width 97 height 16
type حبات "5 Samon Bread (Fino)"
type حبات-ar "خبز سمون 5 حبات ( فينو )"
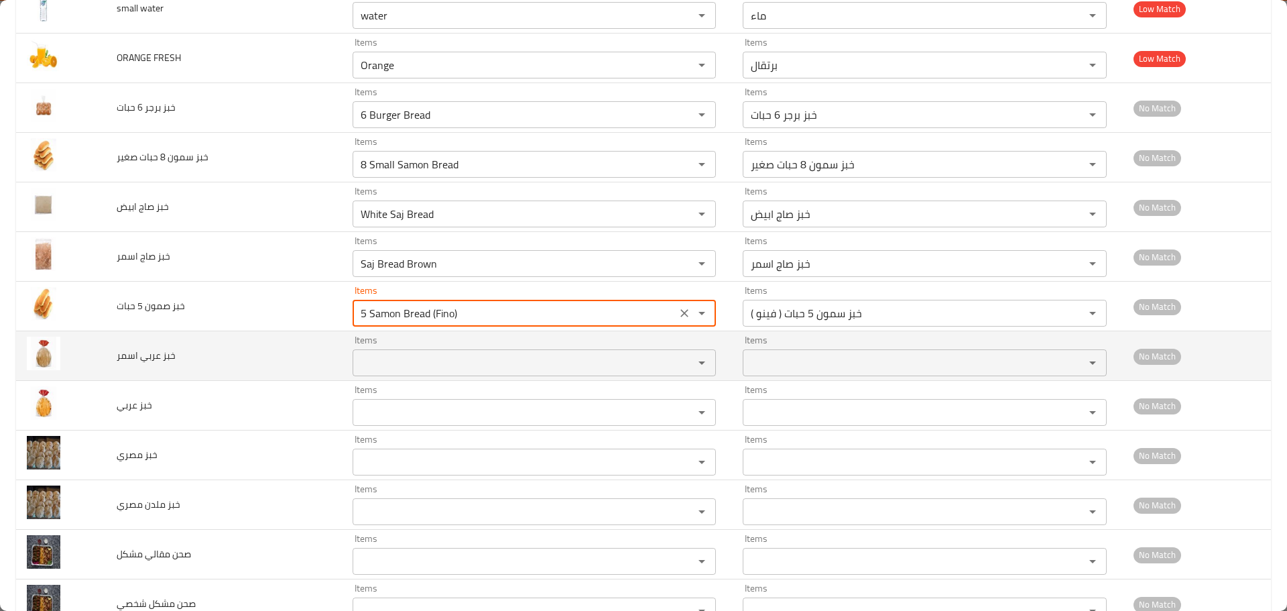
type حبات "5 Samon Bread (Fino)"
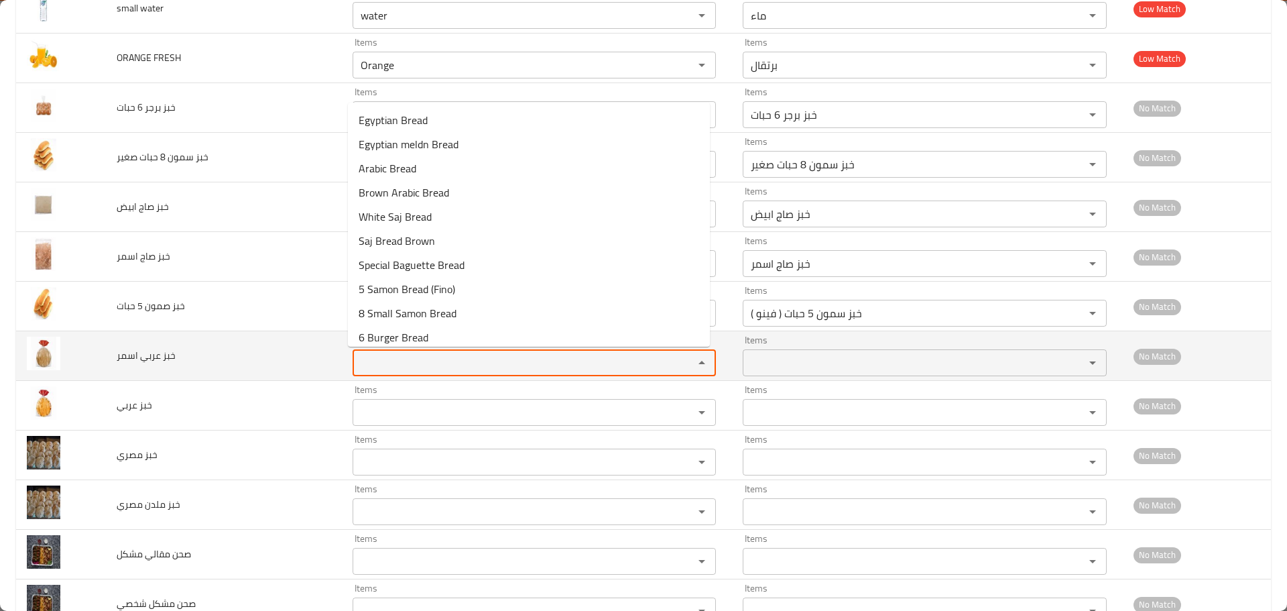
click at [387, 357] on اسمر "Items" at bounding box center [515, 362] width 316 height 19
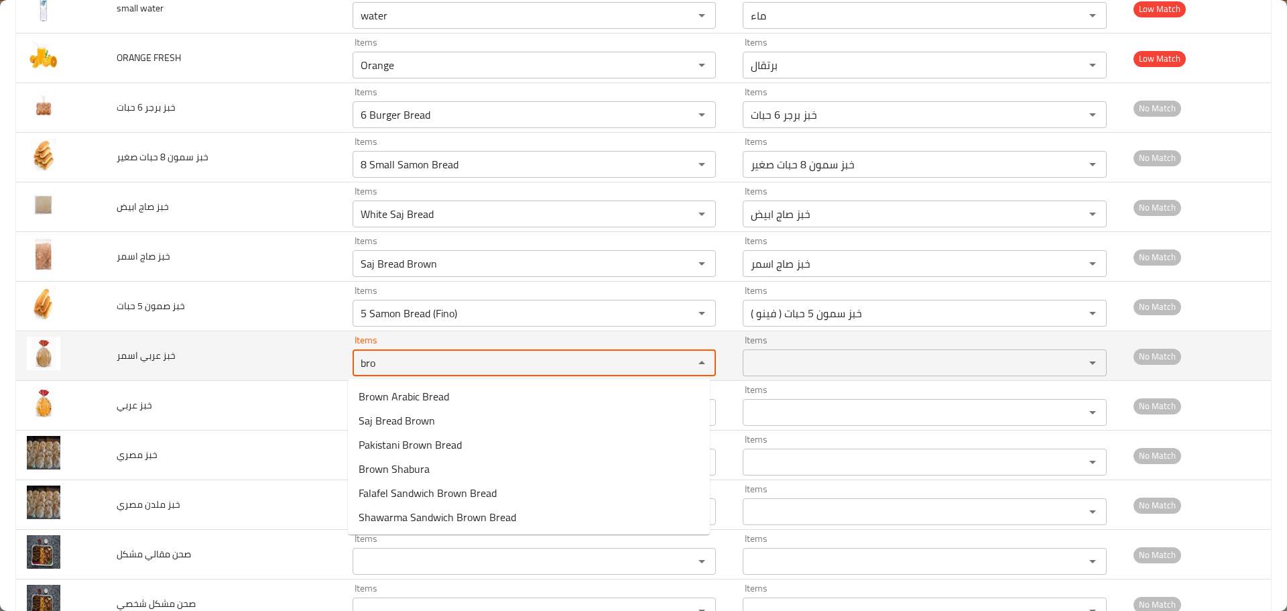
drag, startPoint x: 388, startPoint y: 366, endPoint x: 205, endPoint y: 341, distance: 184.8
click at [205, 341] on tr "خبز عربي اسمر Items bro Items Items Items No Match" at bounding box center [643, 356] width 1255 height 50
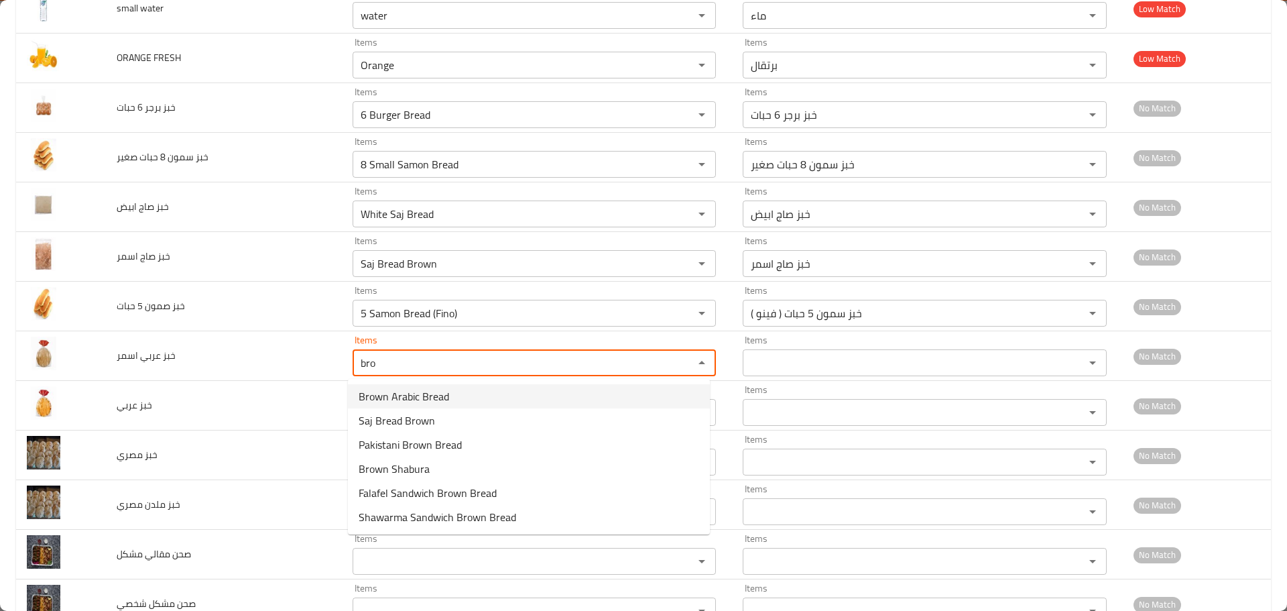
click at [417, 393] on span "Brown Arabic Bread" at bounding box center [404, 396] width 90 height 16
type اسمر "Brown Arabic Bread"
type اسمر-ar "خبز عربي اسمر"
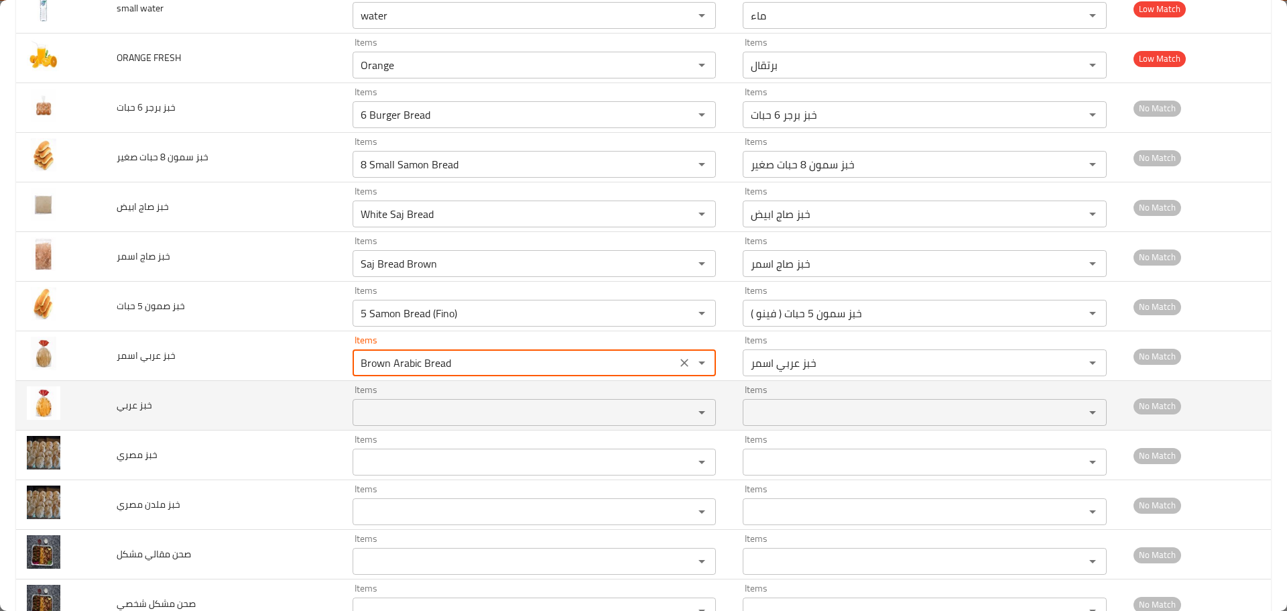
click at [391, 402] on div "Items" at bounding box center [535, 412] width 364 height 27
type اسمر "Brown Arabic Bread"
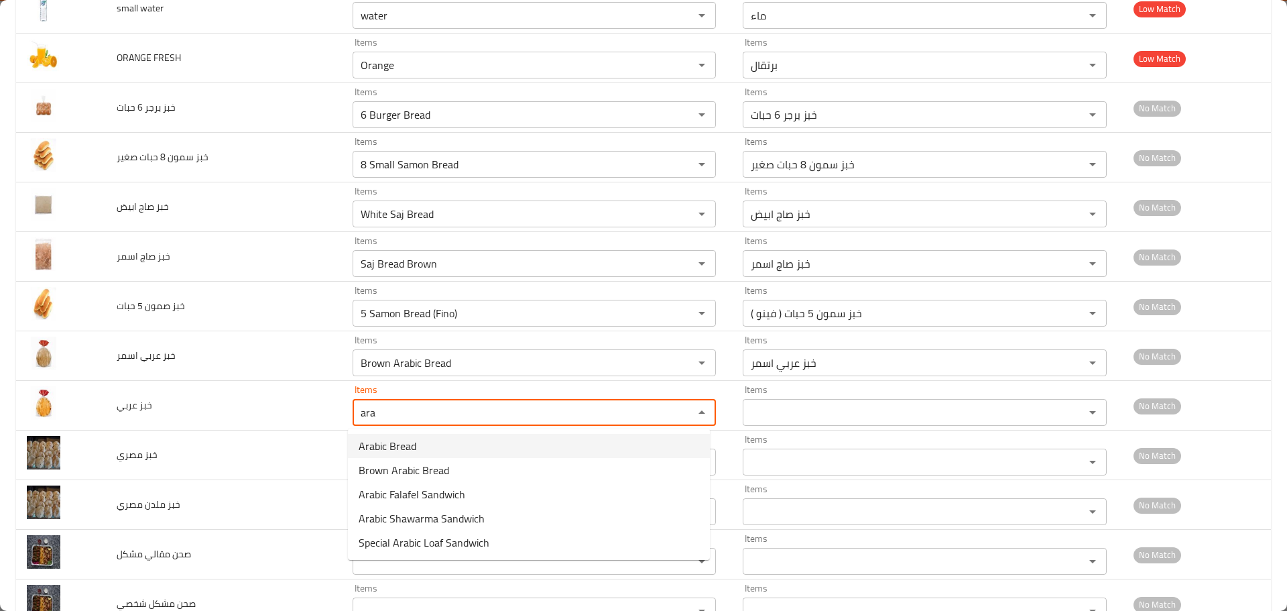
click at [390, 444] on span "Arabic Bread" at bounding box center [388, 446] width 58 height 16
type عربي "Arabic Bread"
type عربي-ar "خبز عربي"
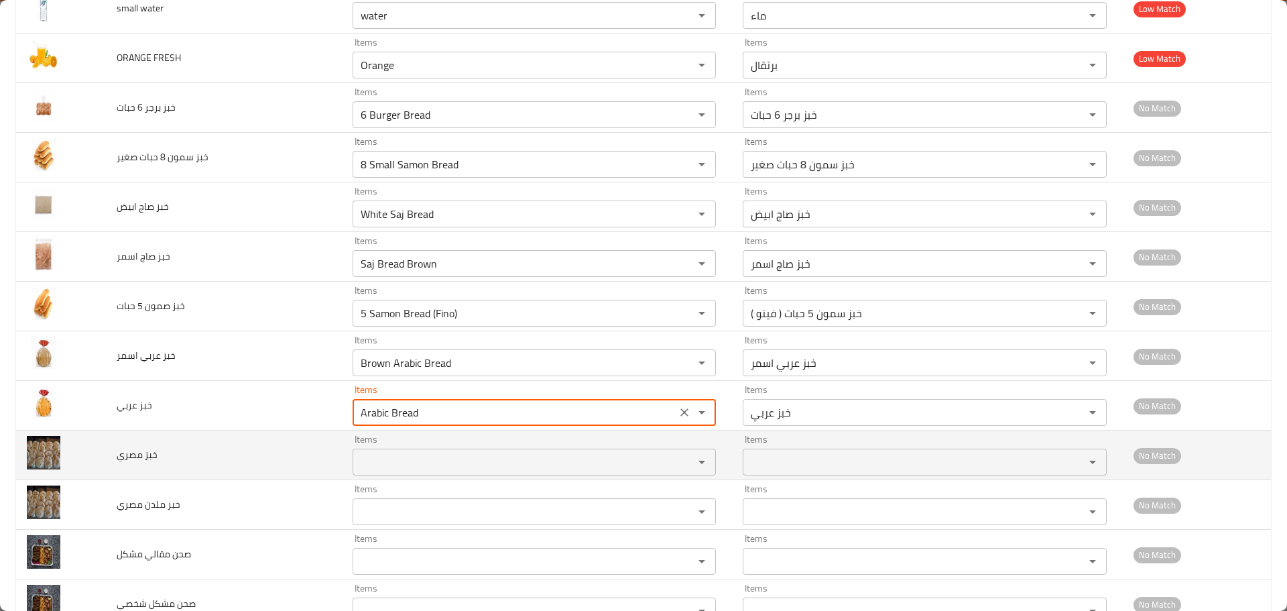
type عربي "Arabic Bread"
click at [379, 459] on مصري "Items" at bounding box center [515, 461] width 316 height 19
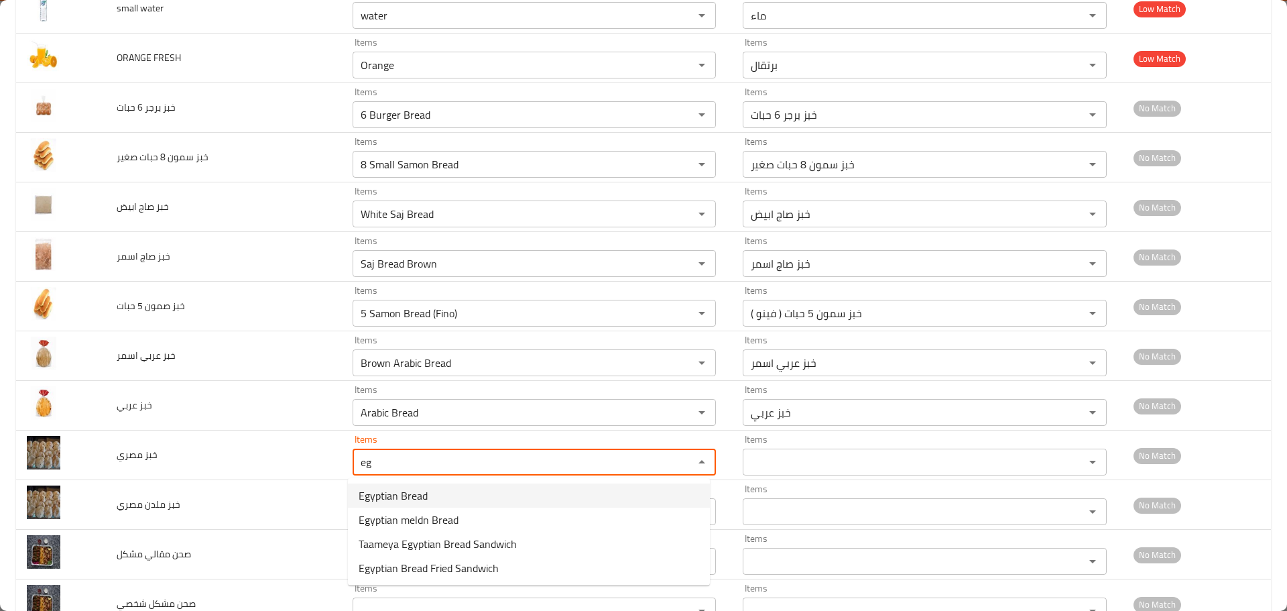
click at [396, 497] on span "Egyptian Bread" at bounding box center [393, 495] width 69 height 16
type مصري "Egyptian Bread"
type مصري-ar "خبز مصري"
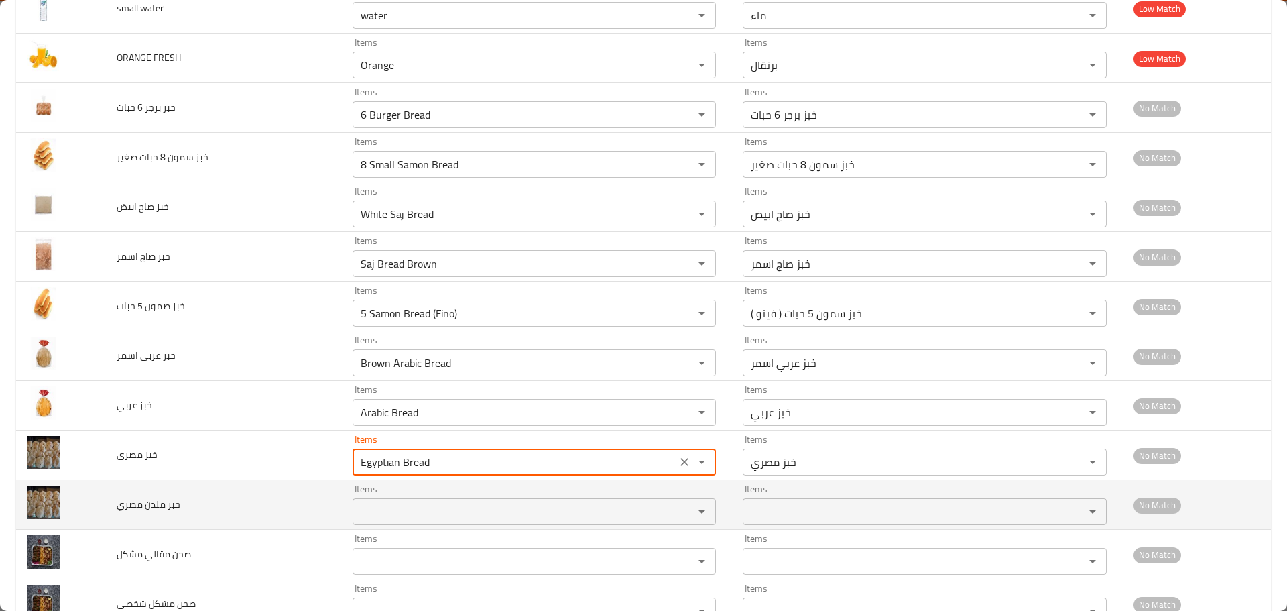
type مصري "Egyptian Bread"
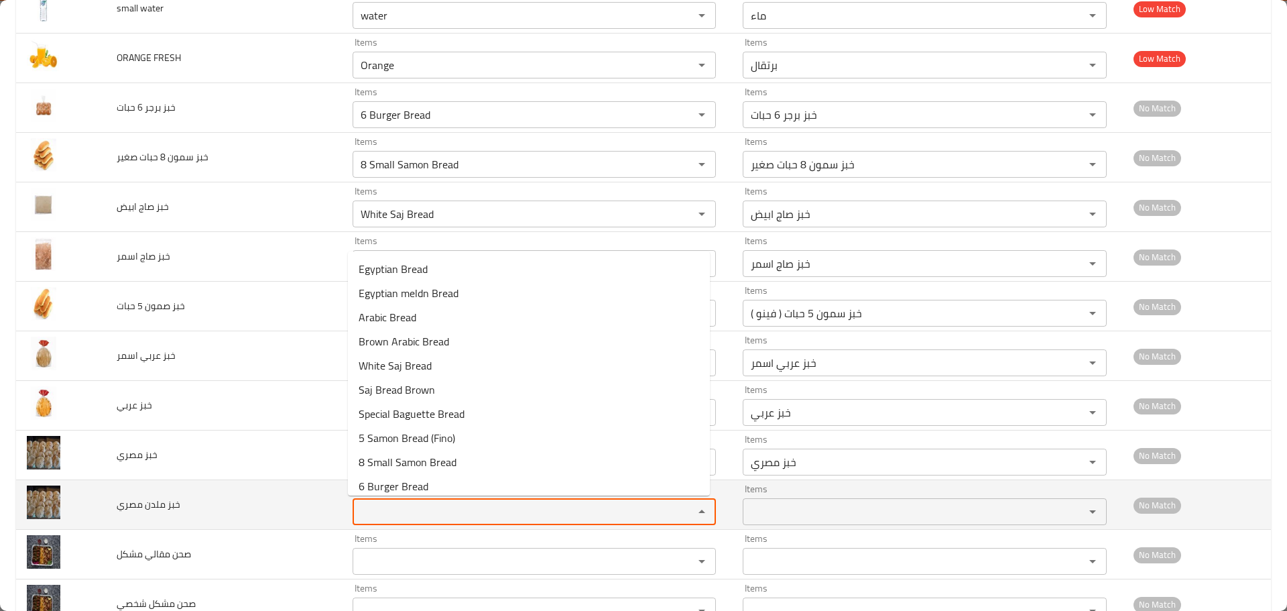
click at [391, 505] on مصري "Items" at bounding box center [515, 511] width 316 height 19
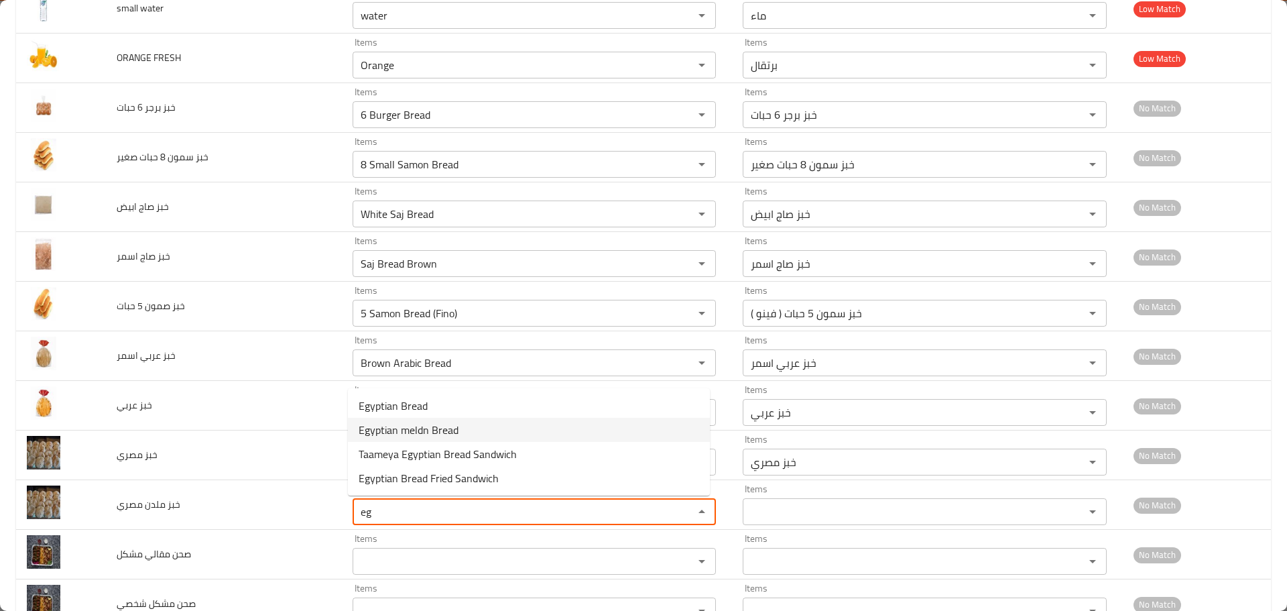
click at [404, 422] on span "Egyptian meldn Bread" at bounding box center [409, 430] width 100 height 16
type مصري "Egyptian meldn Bread"
type مصري-ar "خبز ملدن مصري"
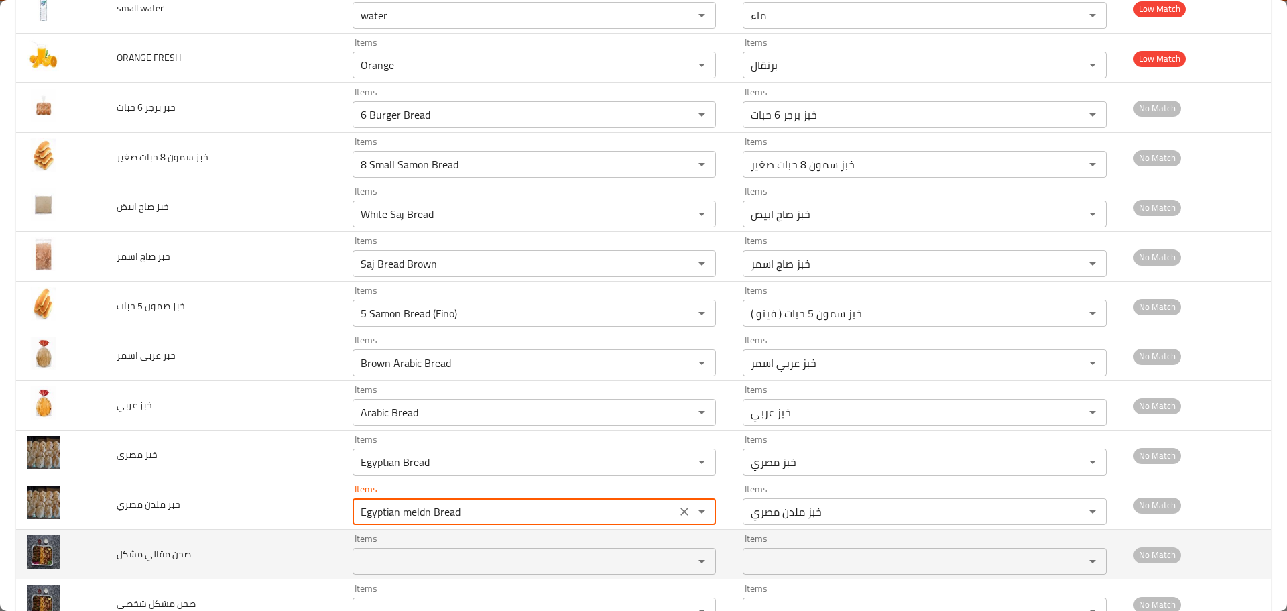
type مصري "Egyptian meldn Bread"
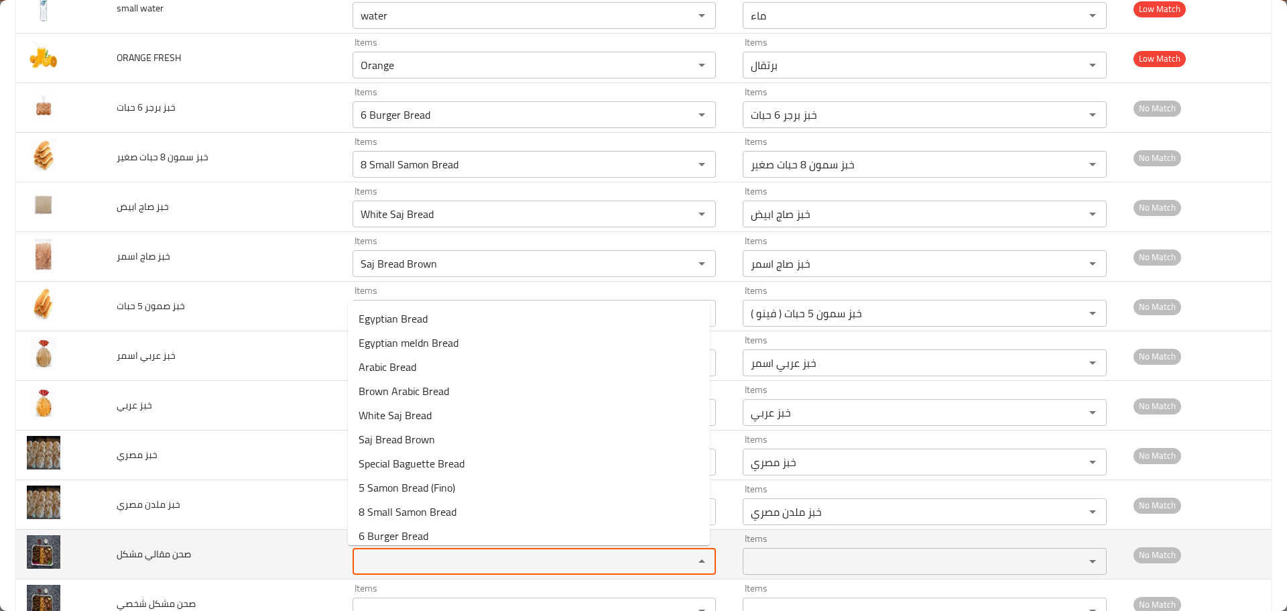
click at [387, 558] on مشكل "Items" at bounding box center [515, 561] width 316 height 19
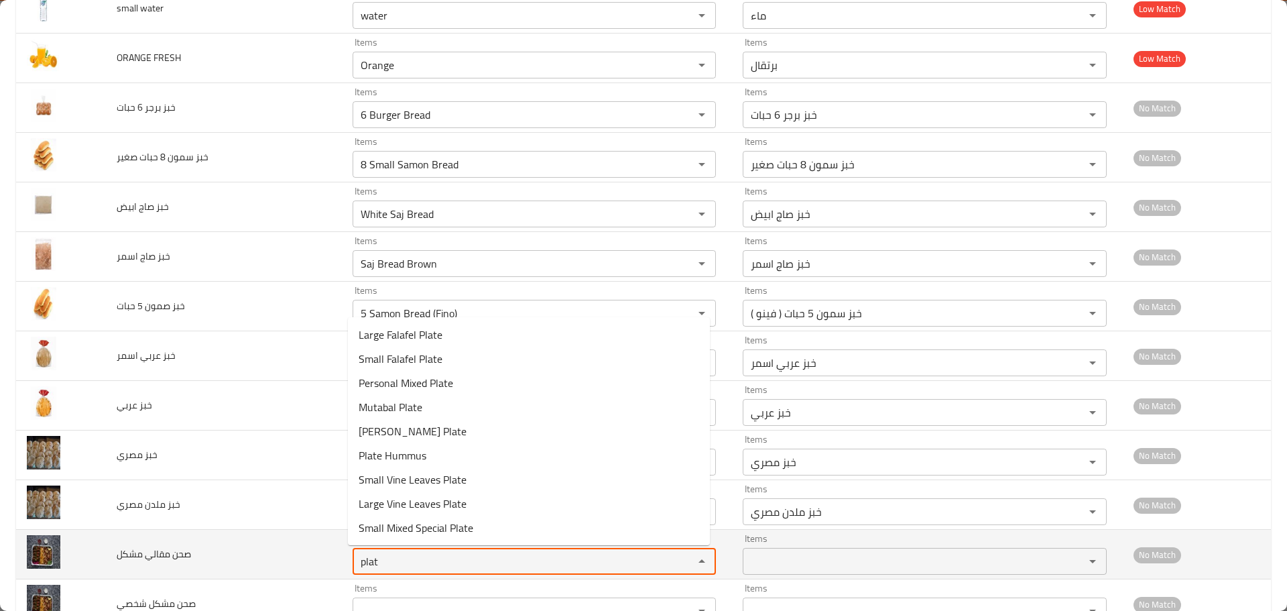
drag, startPoint x: 387, startPoint y: 564, endPoint x: 270, endPoint y: 543, distance: 119.1
click at [273, 544] on tr "صحن مقالي مشكل Items plat Items Items Items No Match" at bounding box center [643, 555] width 1255 height 50
drag, startPoint x: 393, startPoint y: 559, endPoint x: 290, endPoint y: 551, distance: 102.9
click at [310, 554] on tr "صحن مقالي مشكل Items mix Items Items Items No Match" at bounding box center [643, 555] width 1255 height 50
type مشكل "m"
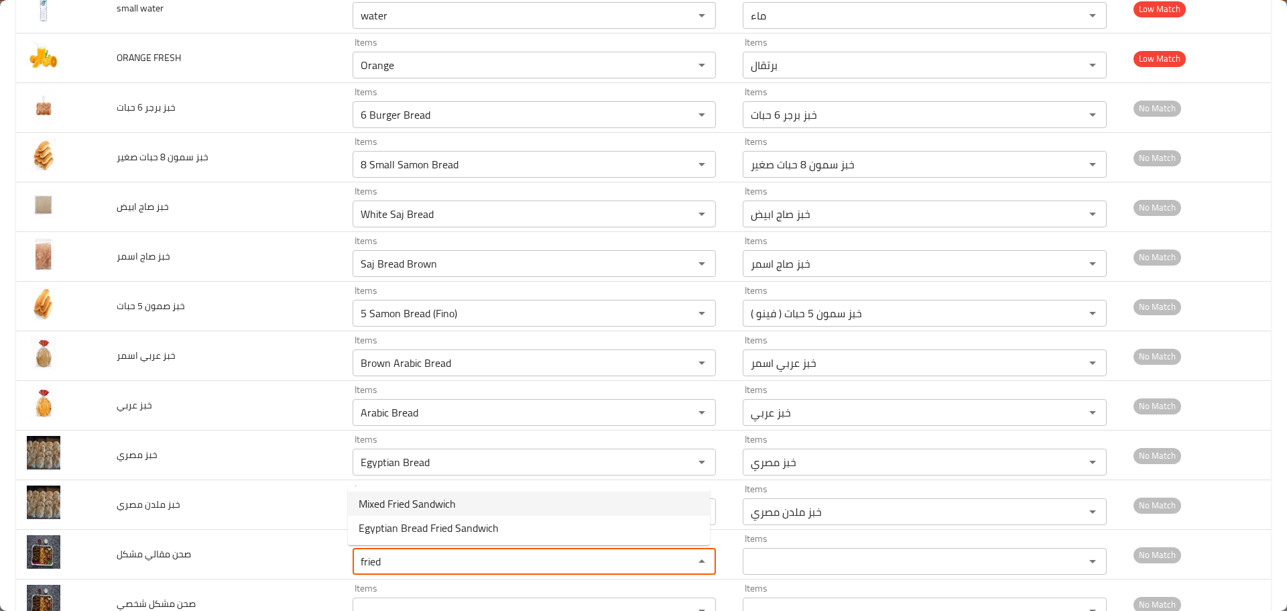
click at [411, 501] on span "Mixed Fried Sandwich" at bounding box center [407, 503] width 97 height 16
type مشكل "Mixed Fried Sandwich"
type مشكل-ar "سندويش مقالي مكس"
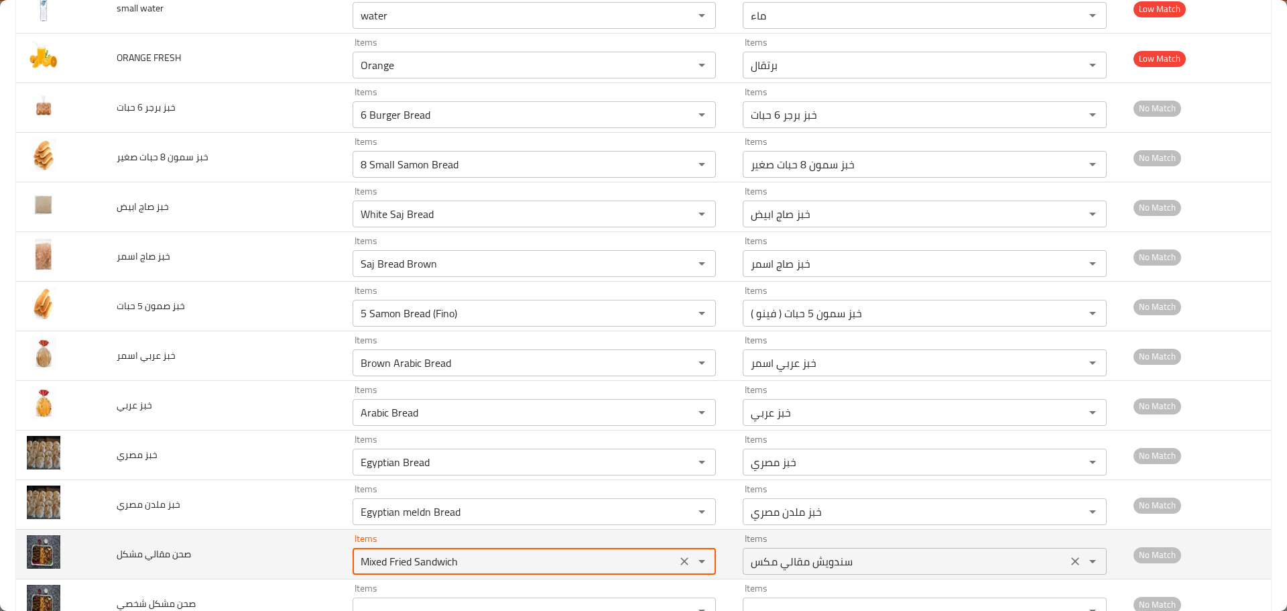
type مشكل "Mixed Fried Sandwich"
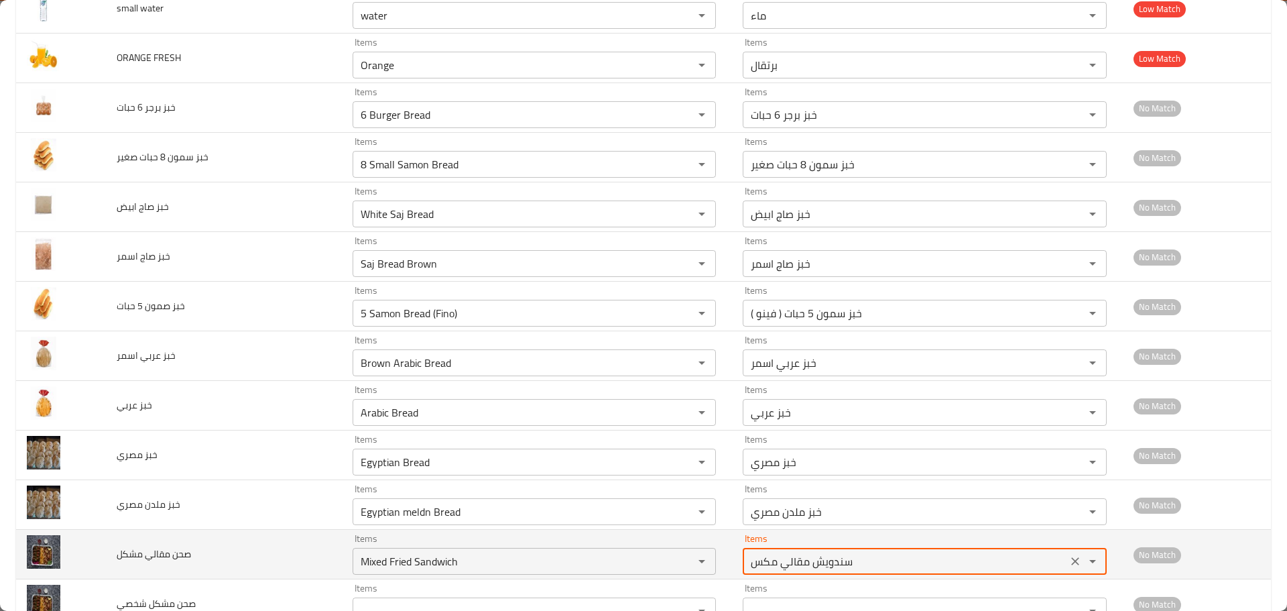
drag, startPoint x: 803, startPoint y: 561, endPoint x: 775, endPoint y: 566, distance: 28.5
click at [775, 566] on مشكل-ar "سندويش مقالي مكس" at bounding box center [905, 561] width 316 height 19
click at [682, 561] on icon "Clear" at bounding box center [684, 560] width 13 height 13
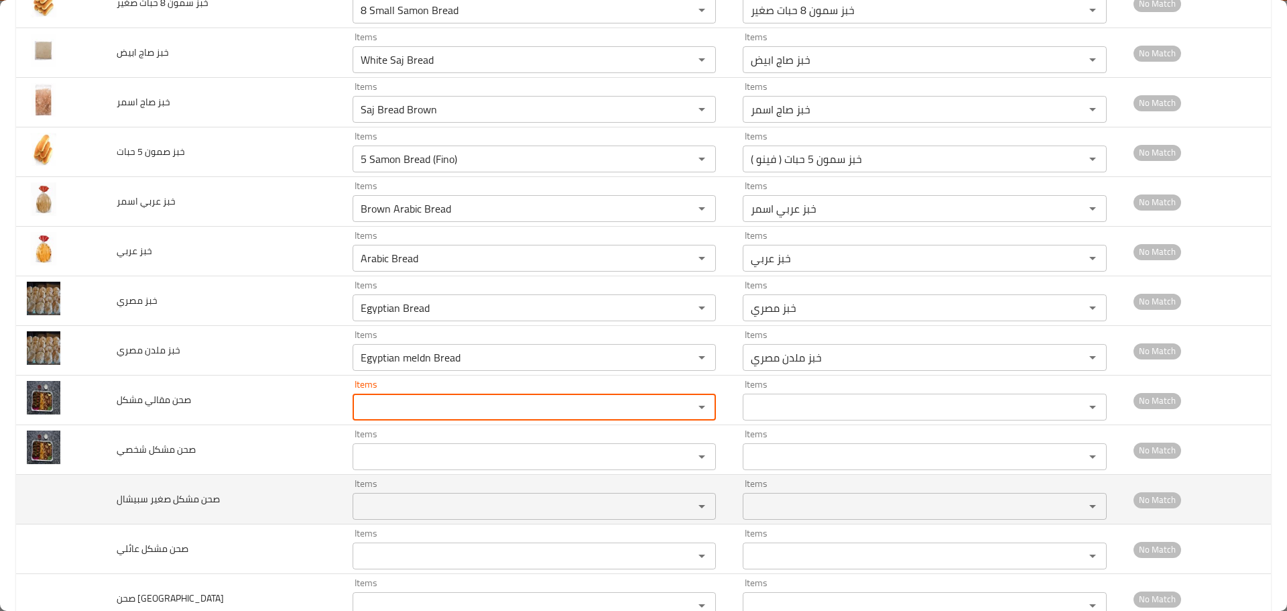
scroll to position [670, 0]
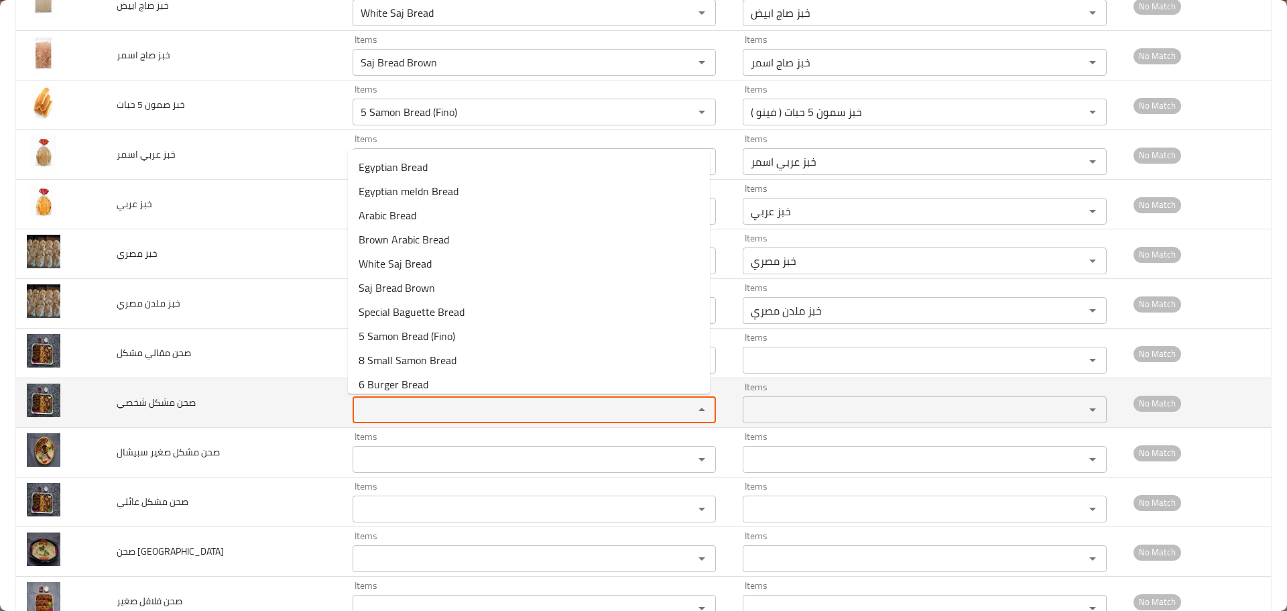
click at [412, 412] on شخصي "Items" at bounding box center [515, 409] width 316 height 19
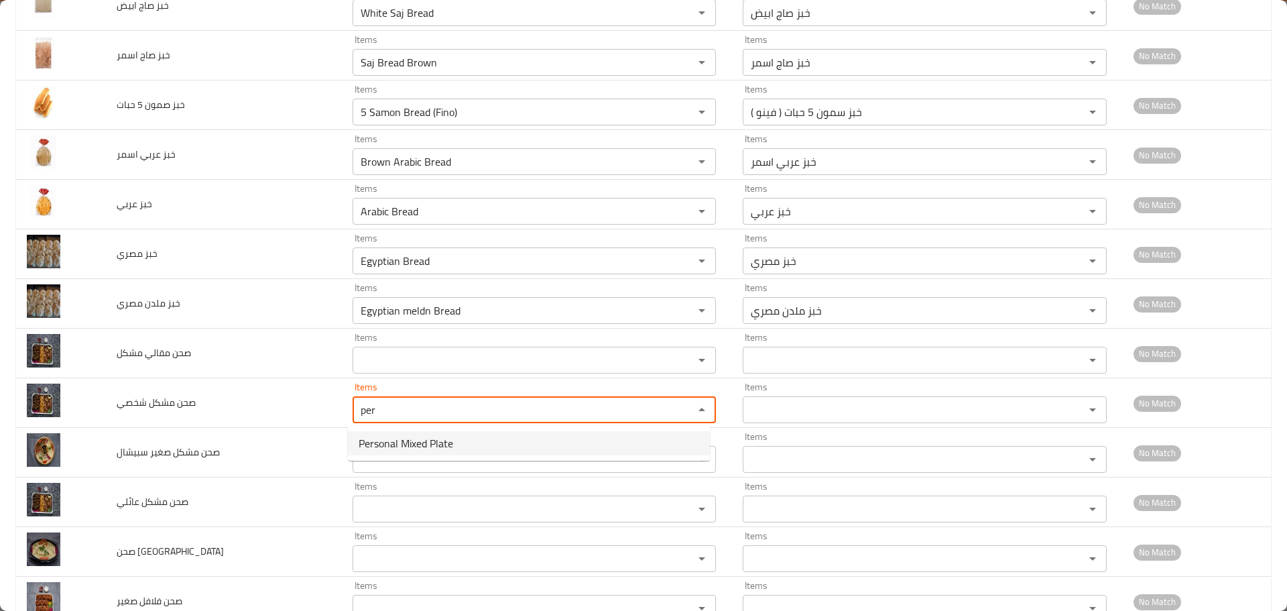
click at [410, 447] on span "Personal Mixed Plate" at bounding box center [406, 443] width 95 height 16
type شخصي "Personal Mixed Plate"
type شخصي-ar "صحن مشكل شخصي"
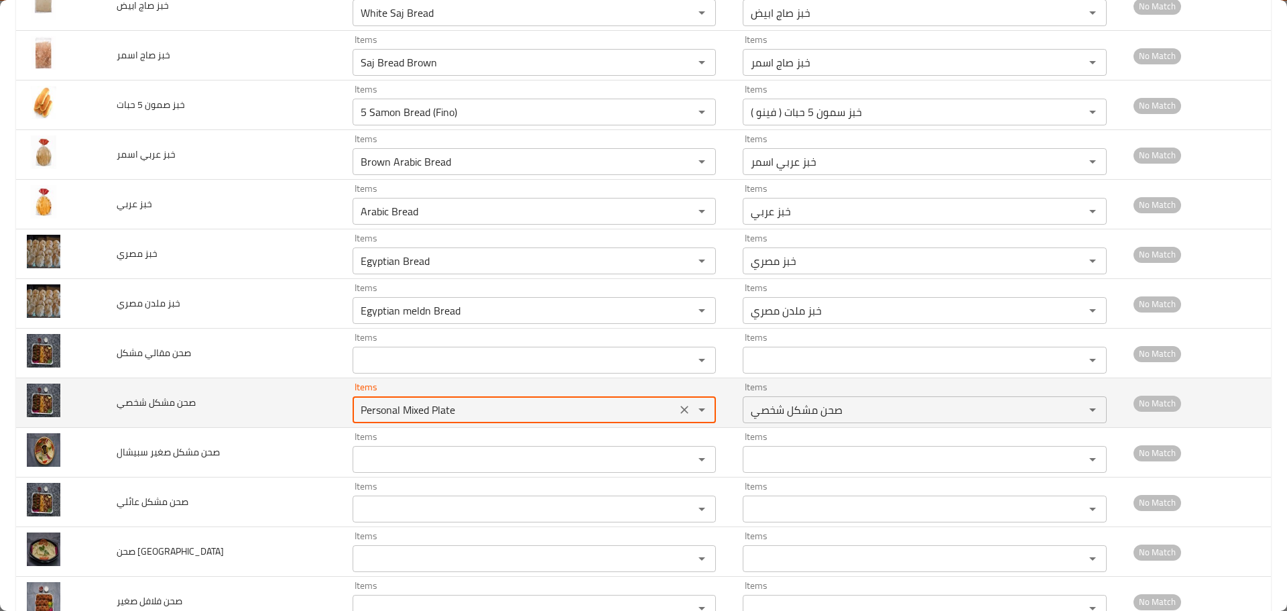
drag, startPoint x: 428, startPoint y: 412, endPoint x: 481, endPoint y: 408, distance: 53.1
click at [482, 412] on شخصي "Personal Mixed Plate" at bounding box center [515, 409] width 316 height 19
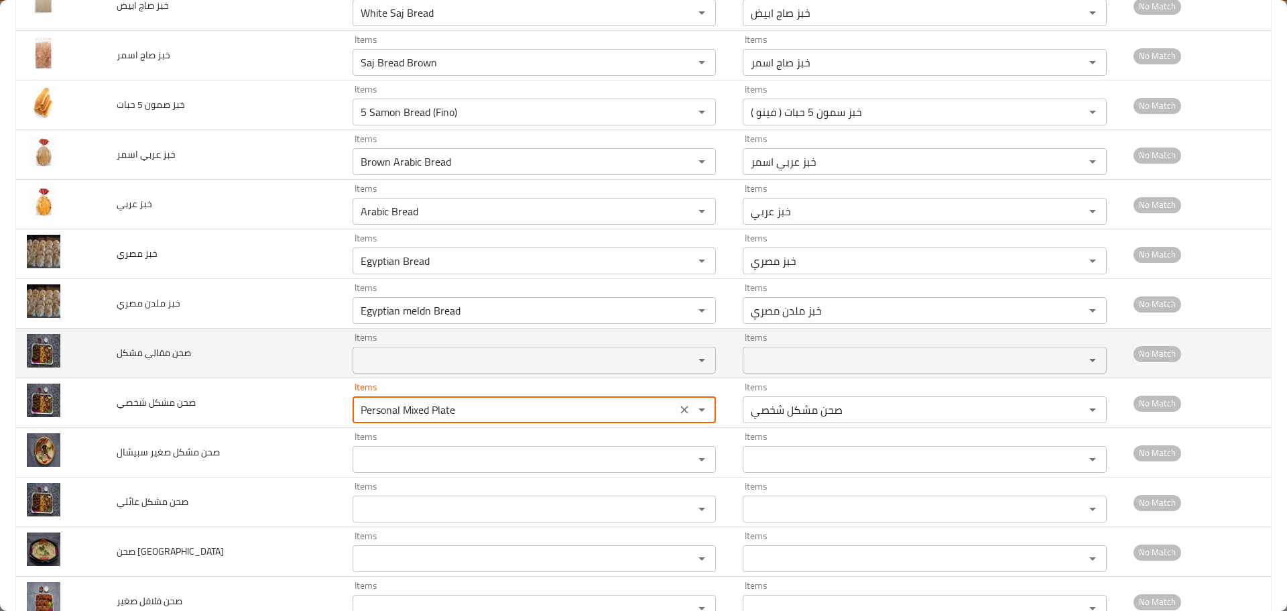
type شخصي "Personal Mixed Plate"
click at [445, 377] on td "Items Items" at bounding box center [537, 353] width 391 height 50
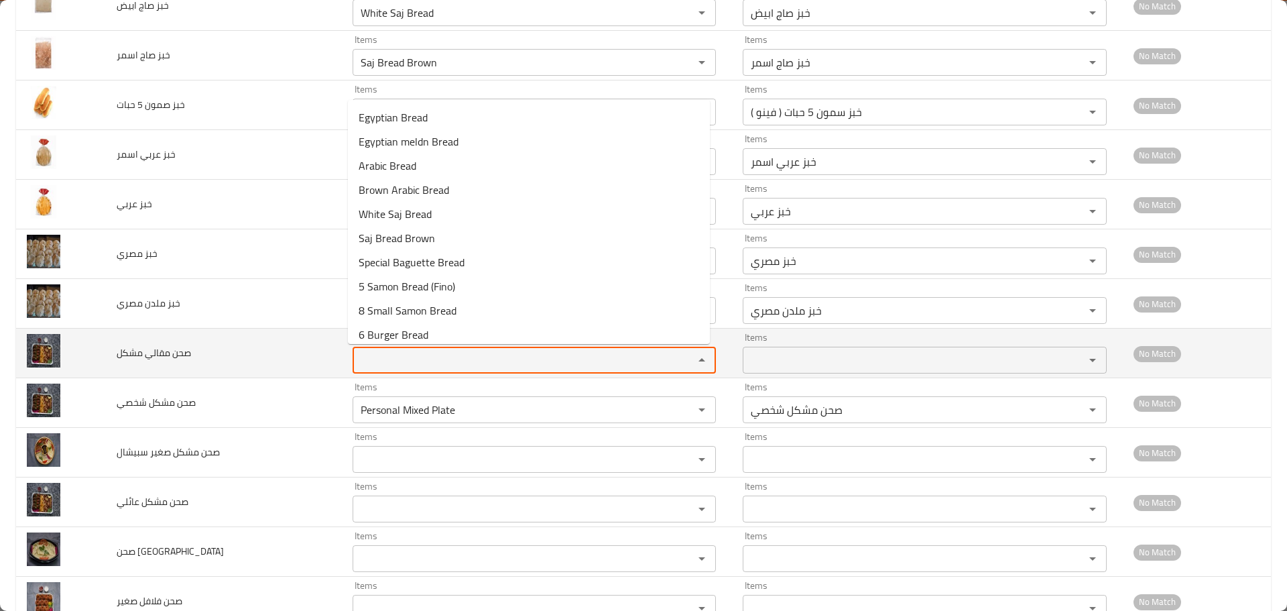
click at [442, 357] on مشكل "Items" at bounding box center [515, 360] width 316 height 19
paste مشكل "Plate"
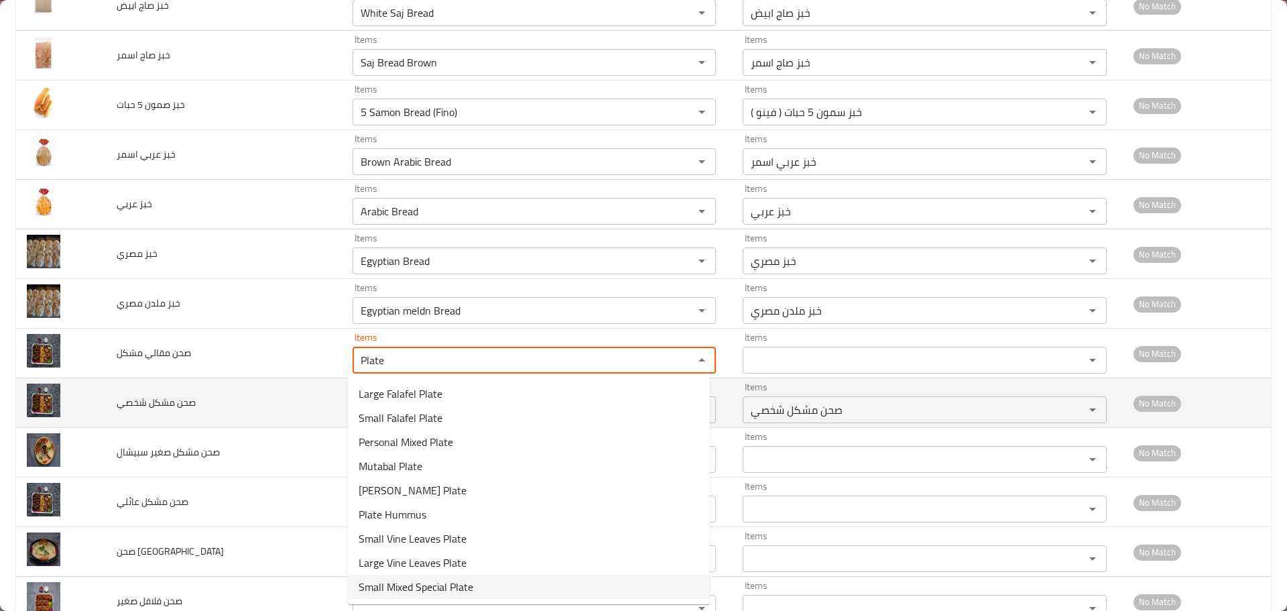
type مشكل "Plate"
click at [290, 408] on td "صحن مشكل شخصي" at bounding box center [223, 403] width 235 height 50
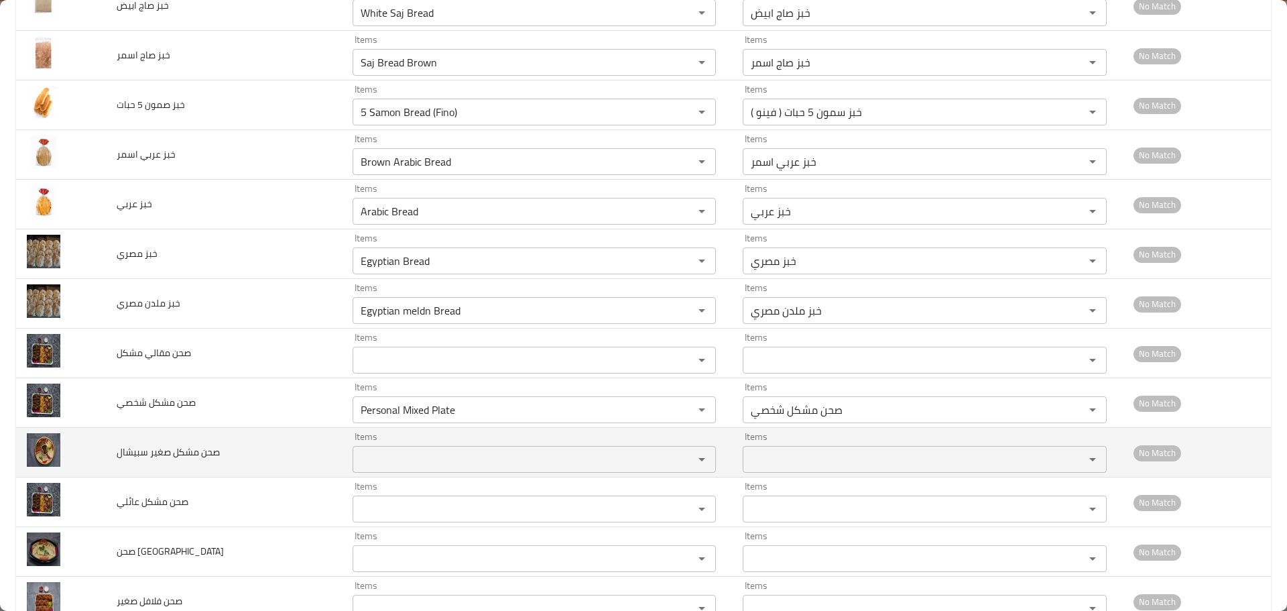
click at [386, 458] on سبيشال "Items" at bounding box center [515, 459] width 316 height 19
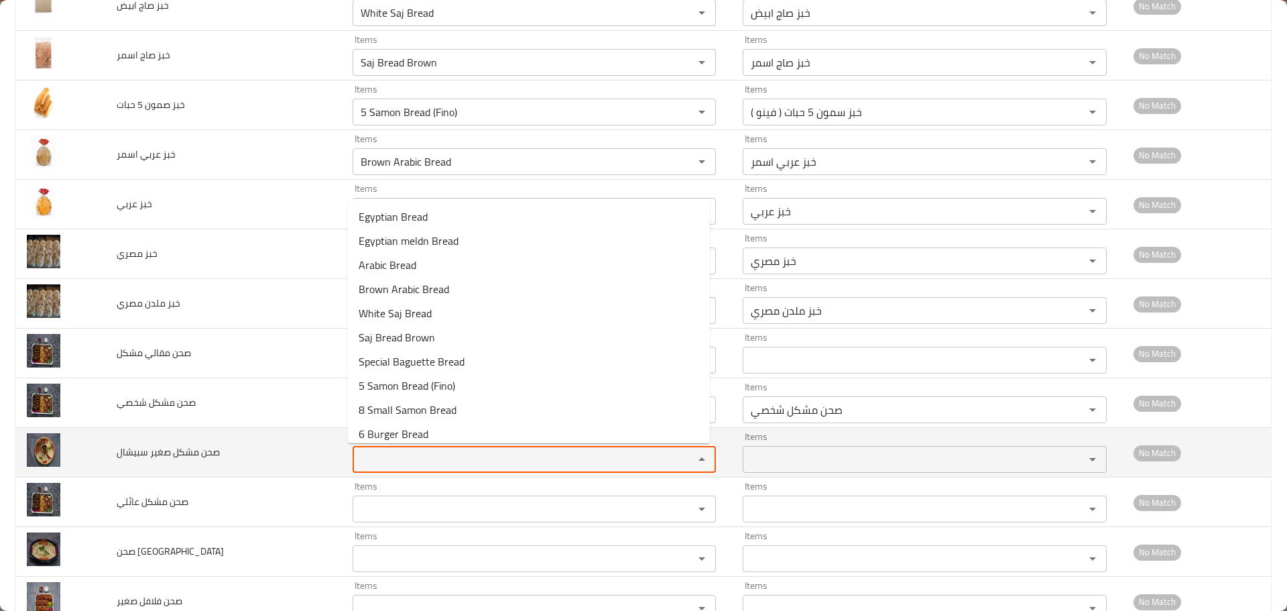
paste سبيشال "Plate"
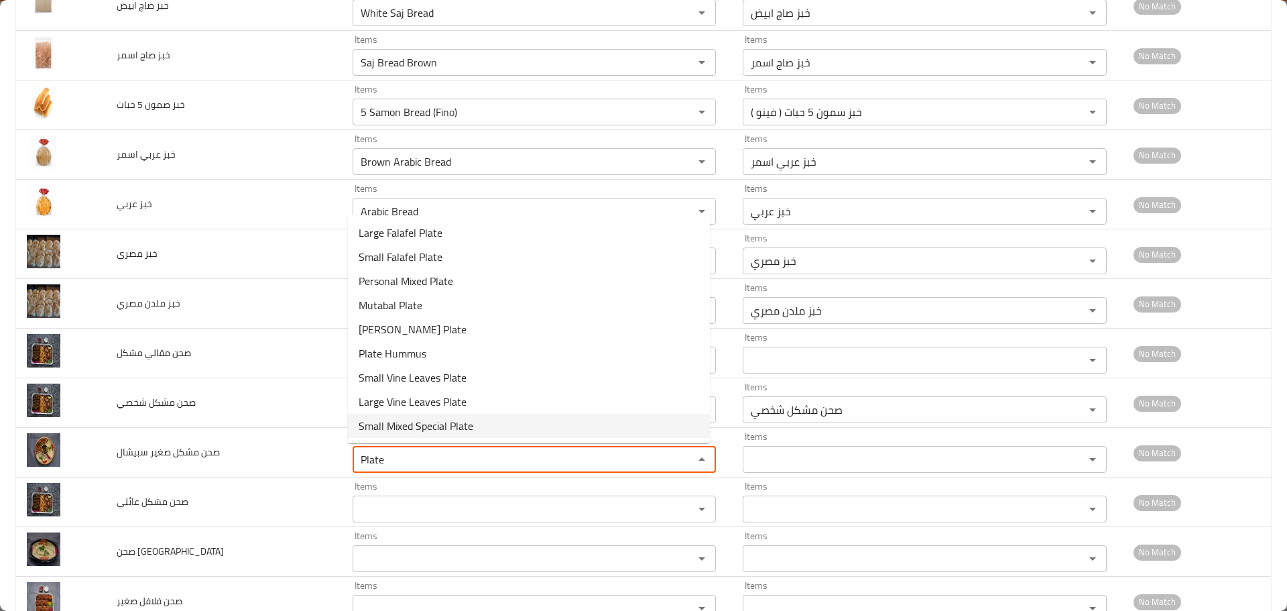
click at [411, 424] on span "Small Mixed Special Plate" at bounding box center [416, 426] width 115 height 16
type سبيشال "Small Mixed Special Plate"
type سبيشال-ar "صحن مشكل صغير سبيشال"
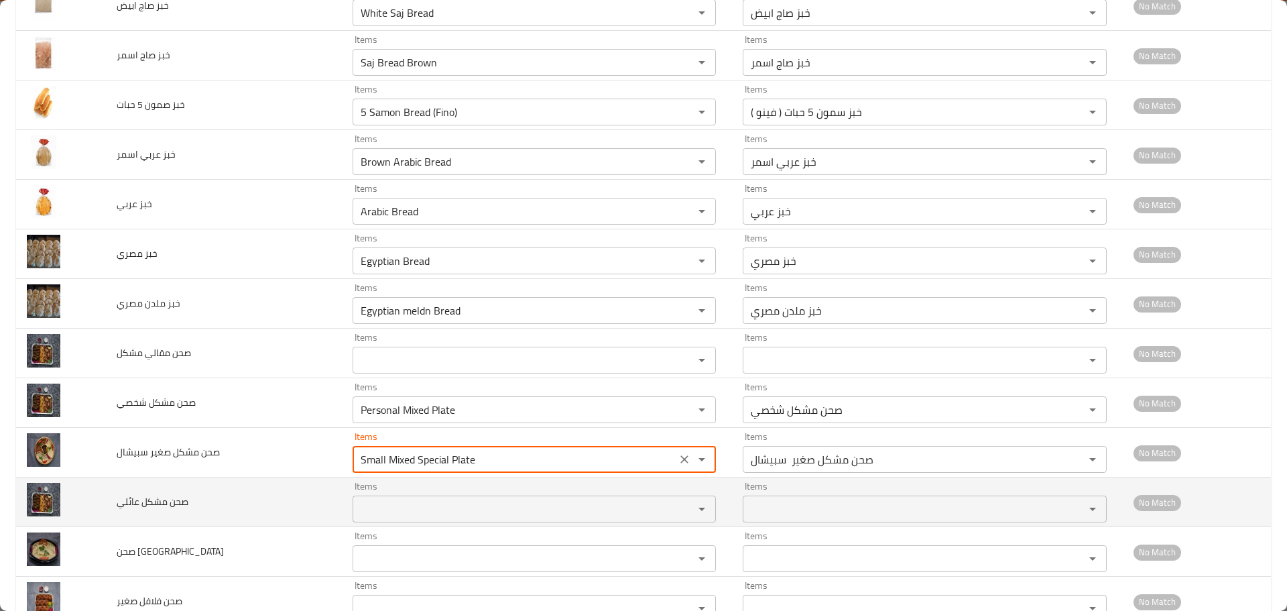
type سبيشال "Small Mixed Special Plate"
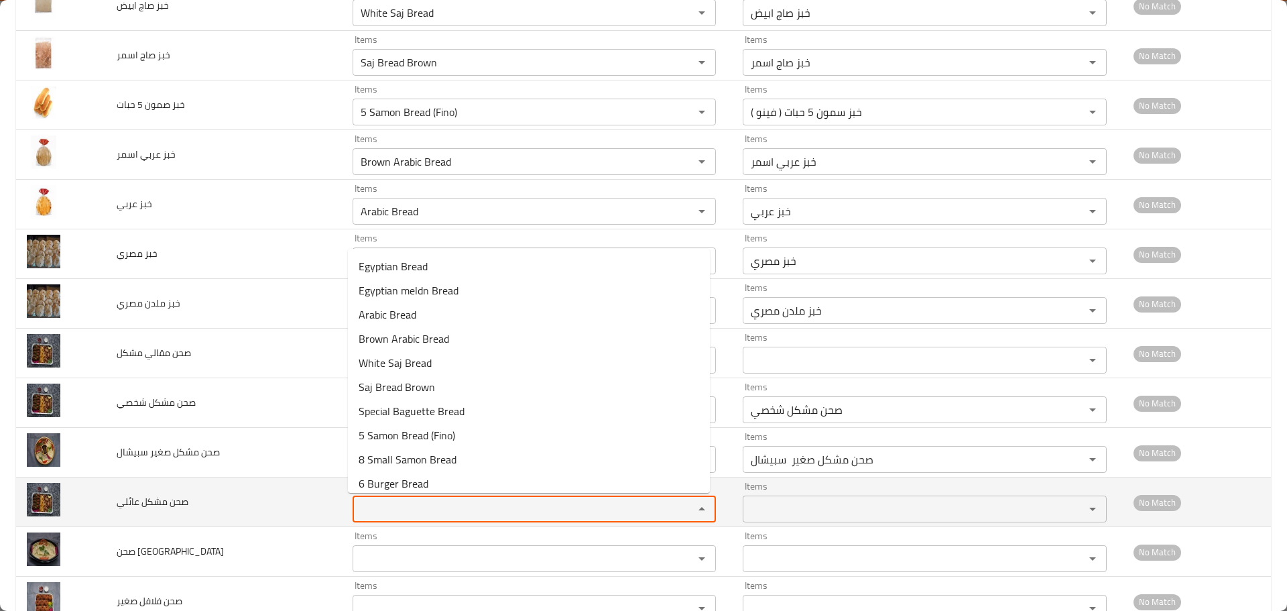
click at [384, 499] on عائلي "Items" at bounding box center [515, 508] width 316 height 19
paste عائلي "Plate"
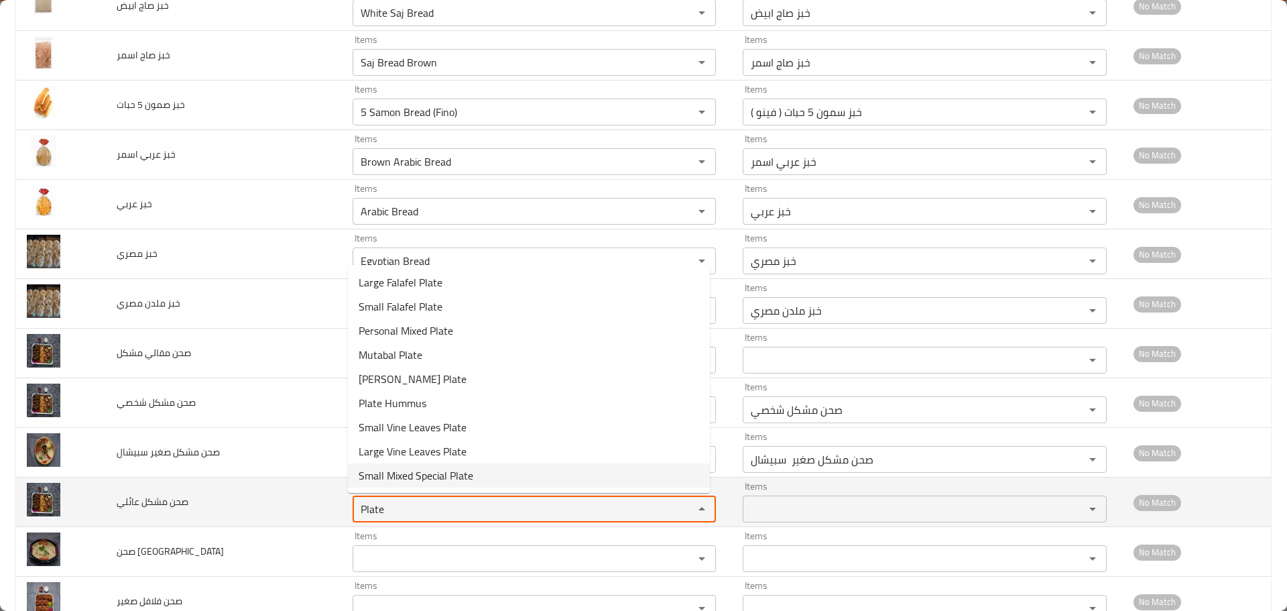
drag, startPoint x: 394, startPoint y: 504, endPoint x: 285, endPoint y: 497, distance: 109.5
click at [288, 498] on tr "صحن مشكل عائلي Items Plate Items Items Items No Match" at bounding box center [643, 502] width 1255 height 50
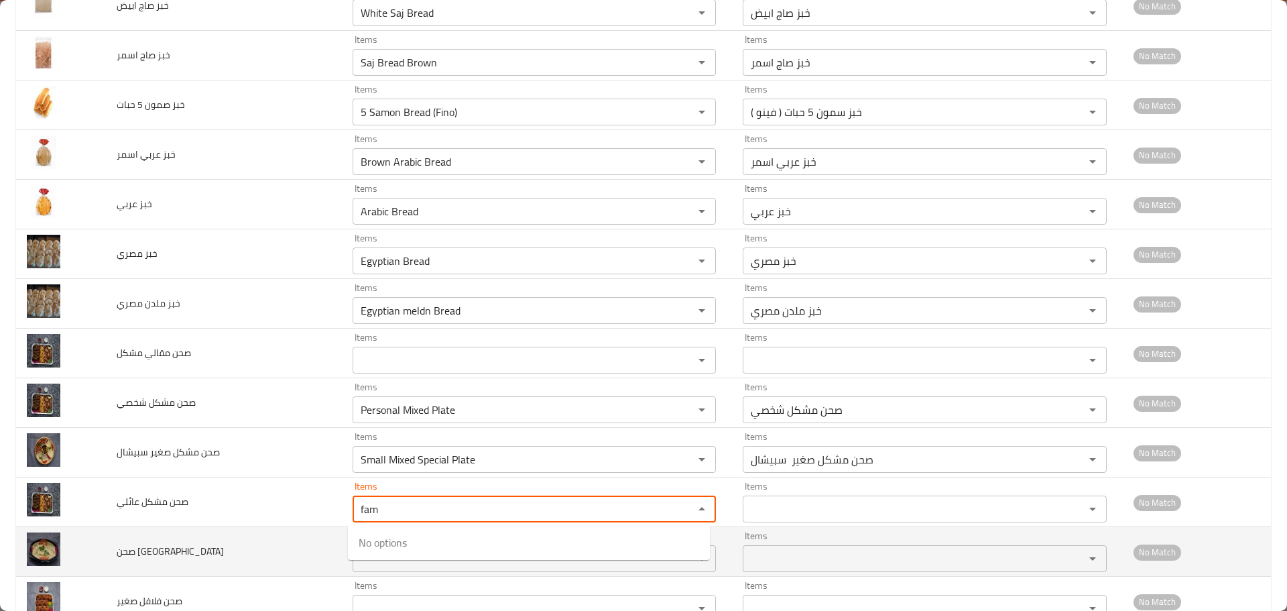
type عائلي "fam"
click at [268, 549] on td "صحن حمص" at bounding box center [223, 552] width 235 height 50
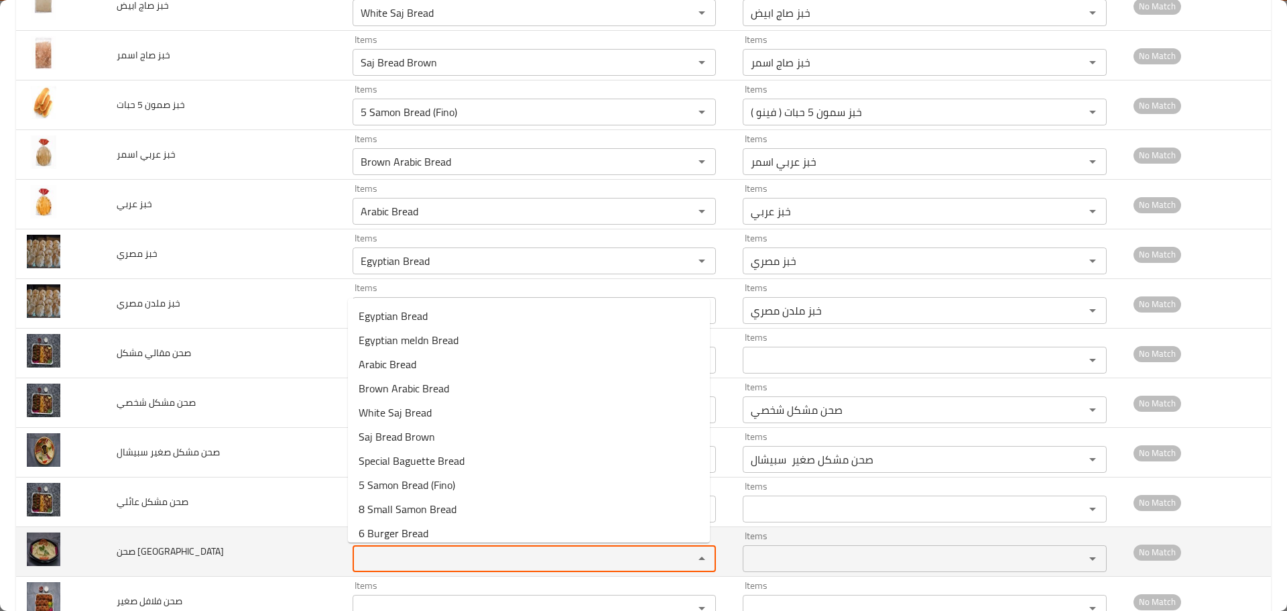
click at [400, 551] on حمص "Items" at bounding box center [515, 558] width 316 height 19
paste حمص "Plate"
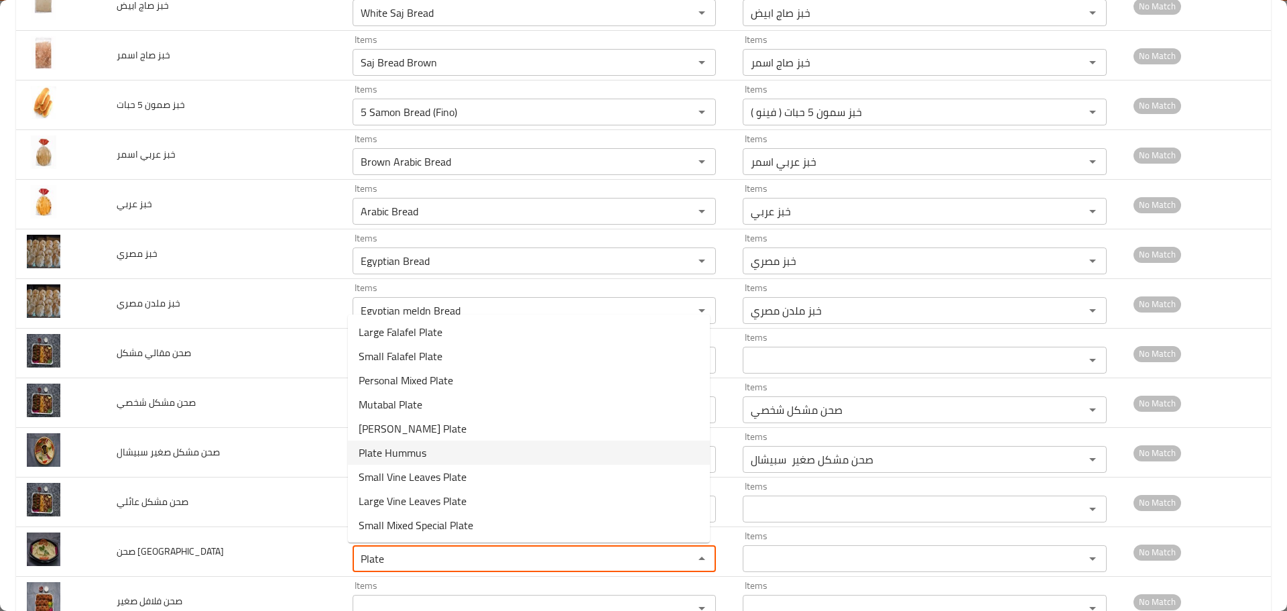
click at [406, 446] on span "Plate Hummus" at bounding box center [393, 452] width 68 height 16
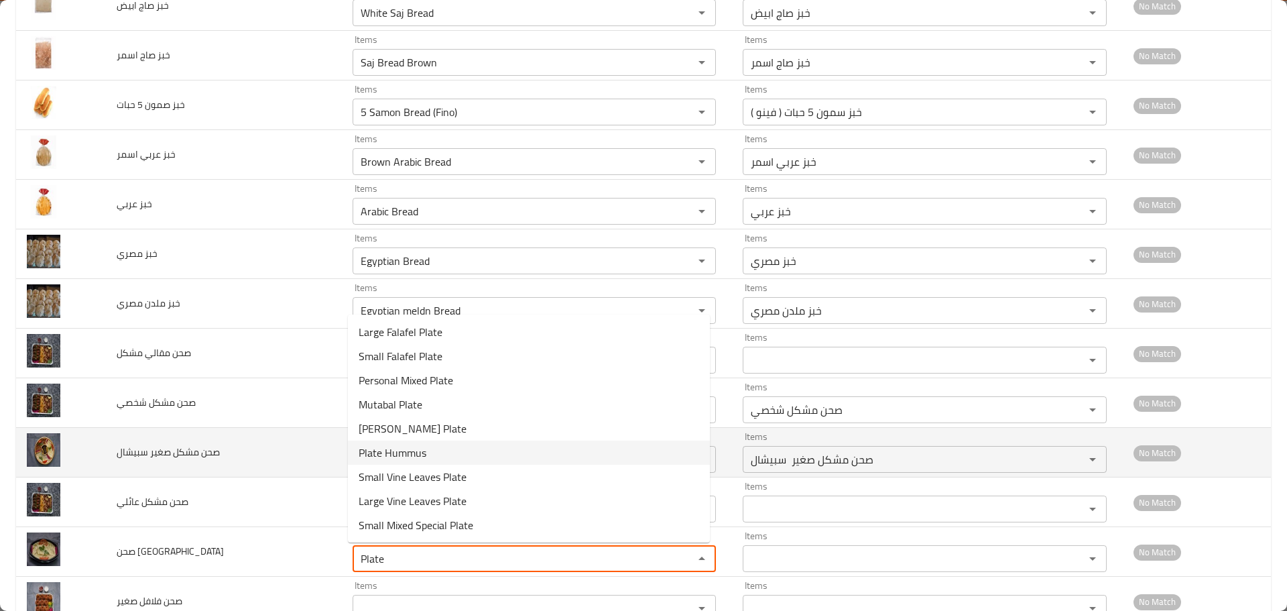
type حمص "Plate Hummus"
type حمص-ar "صحن حمص"
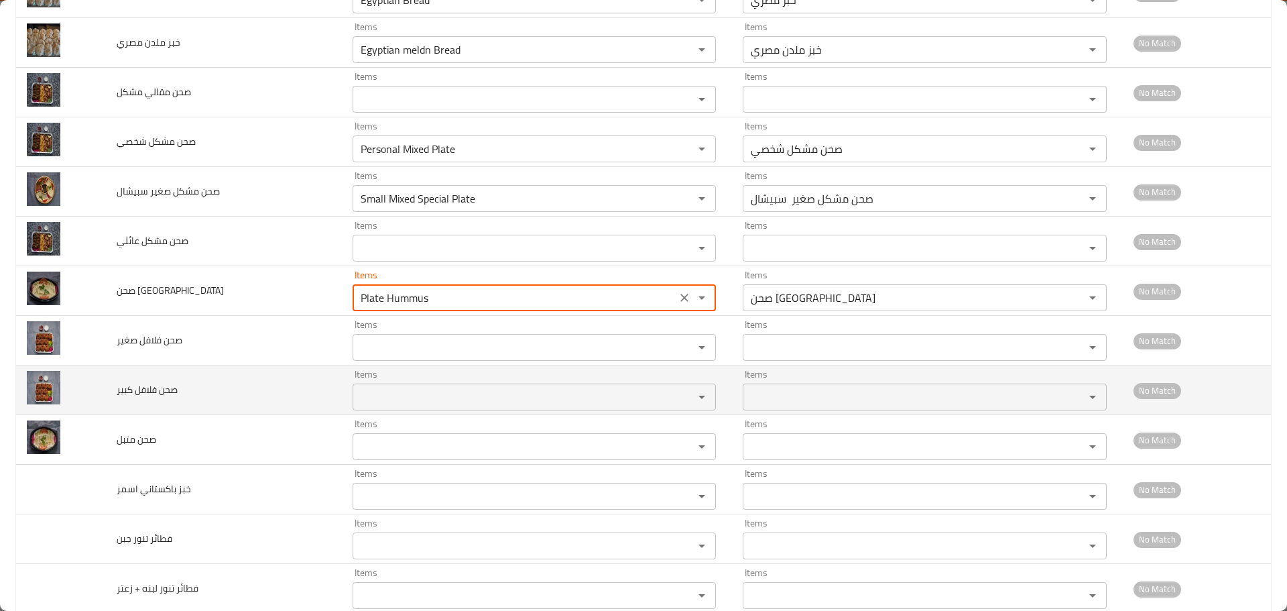
scroll to position [938, 0]
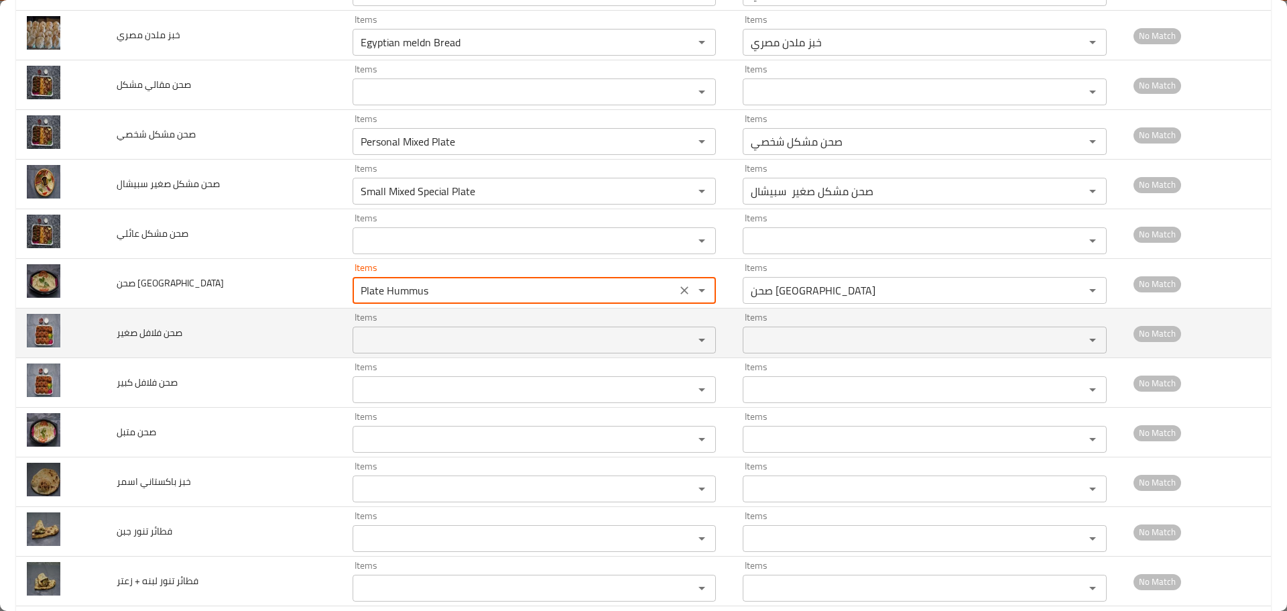
click at [381, 330] on div "Items" at bounding box center [535, 339] width 364 height 27
type حمص "Plate Hummus"
paste صغير "Plate"
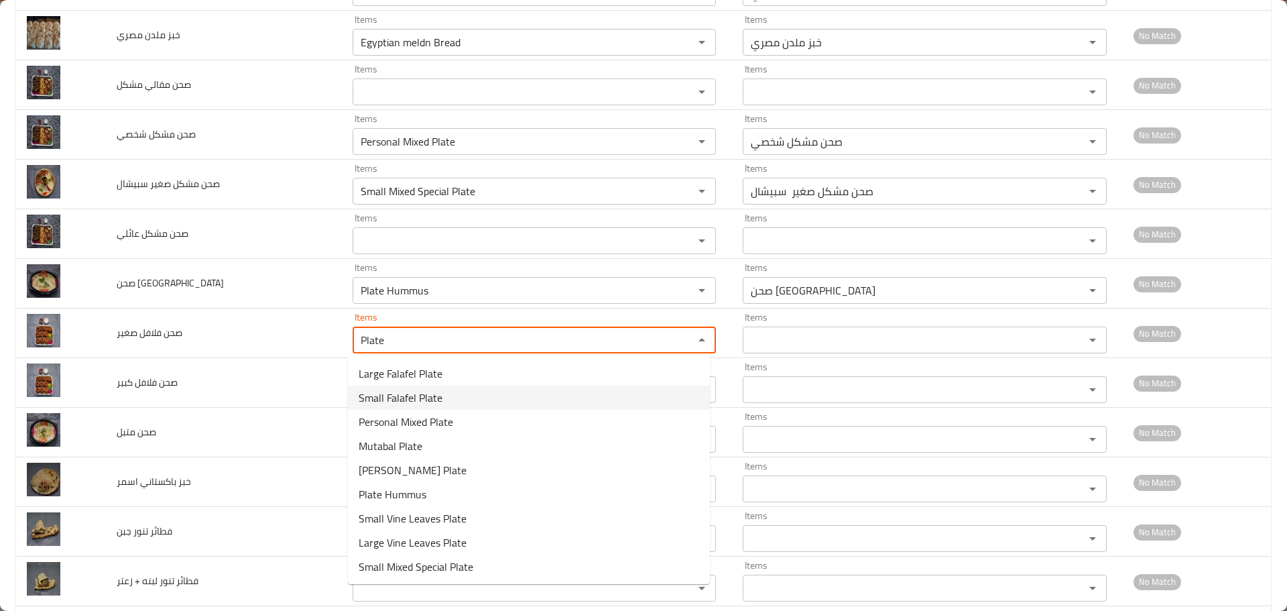
click at [404, 393] on span "Small Falafel Plate" at bounding box center [401, 397] width 84 height 16
type صغير "Small Falafel Plate"
type صغير-ar "صحن فلافل صغير"
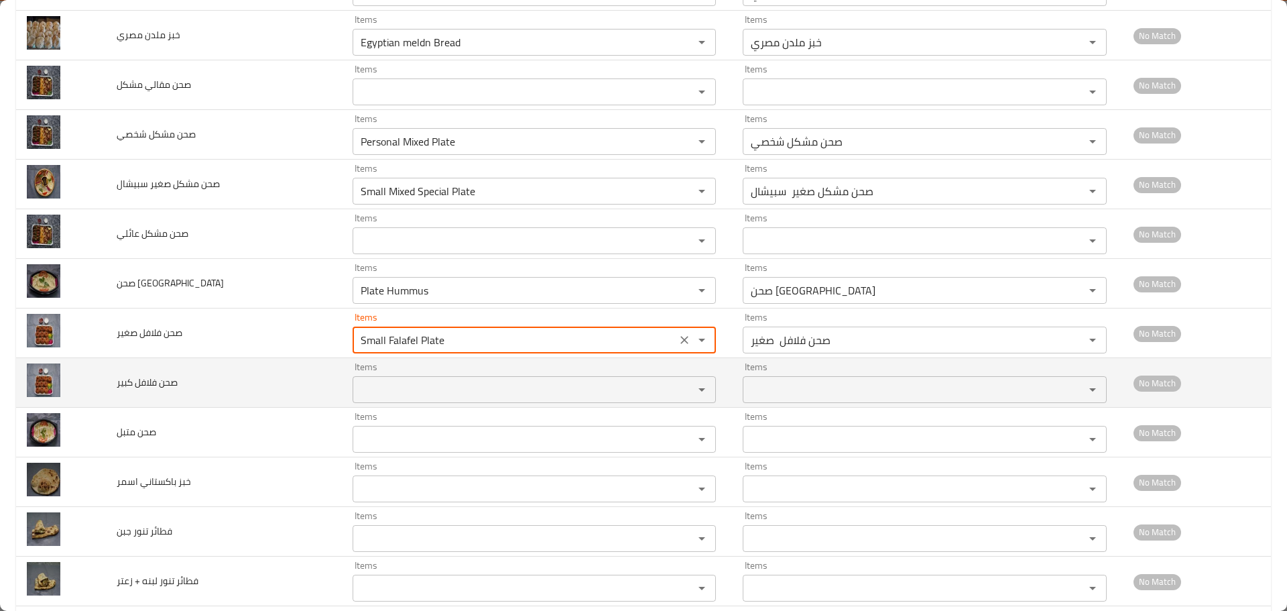
type صغير "Small Falafel Plate"
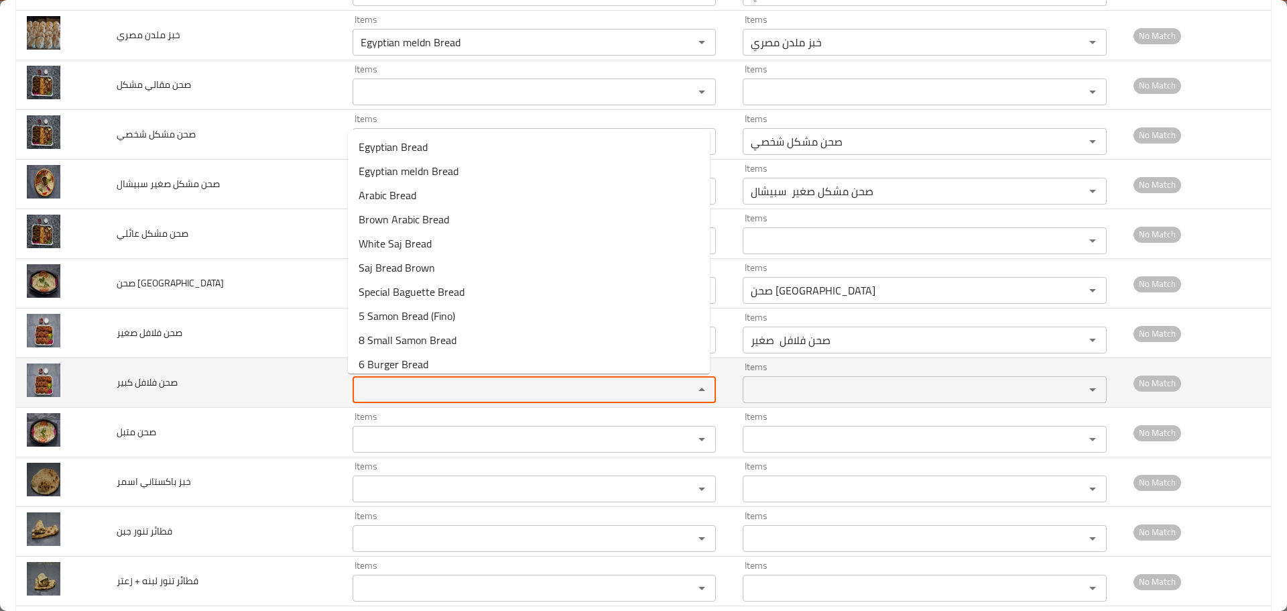
paste كبير "Plate"
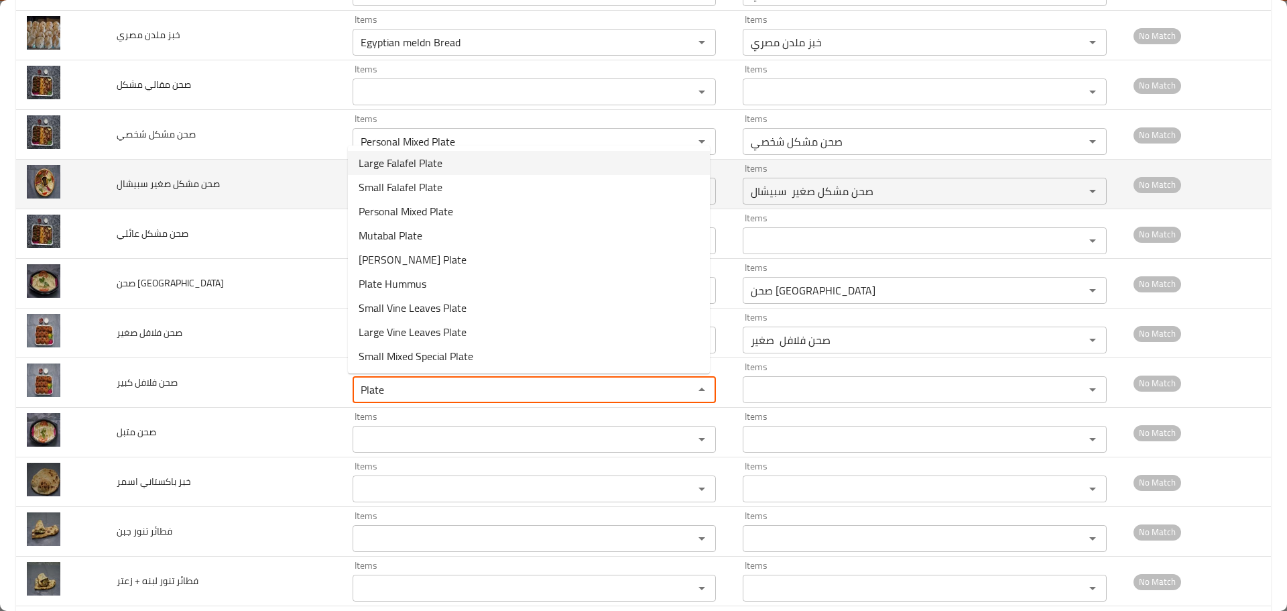
click at [398, 168] on span "Large Falafel Plate" at bounding box center [401, 163] width 84 height 16
type كبير "Large Falafel Plate"
type كبير-ar "صحن فلافل كبير"
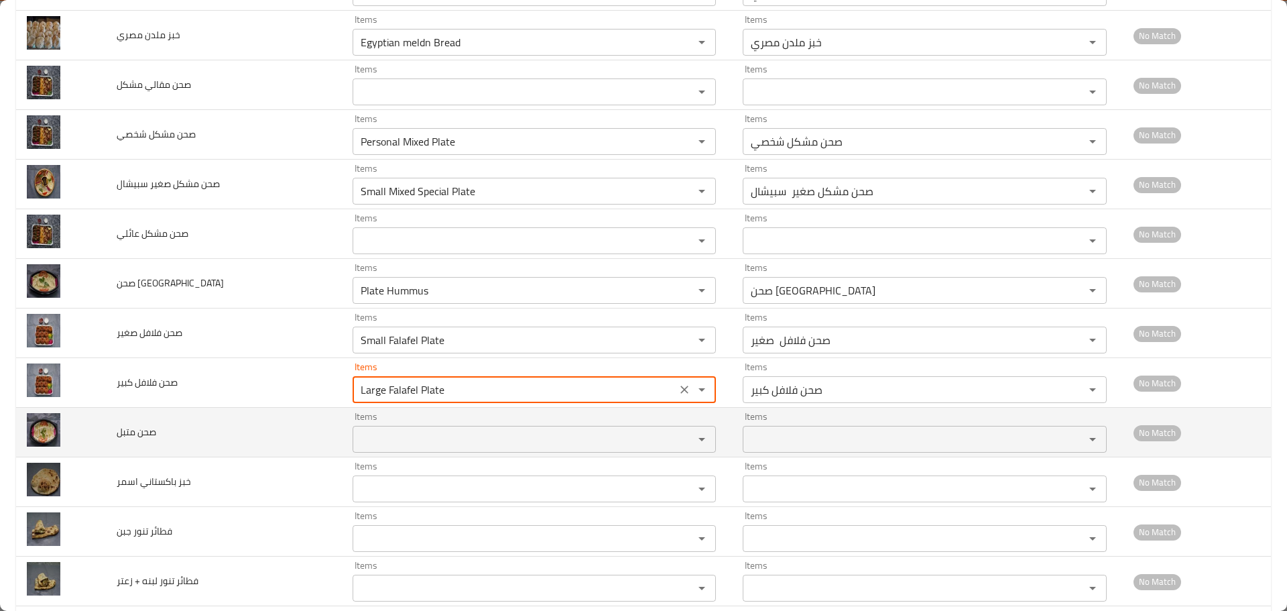
type كبير "Large Falafel Plate"
click at [377, 438] on متبل "Items" at bounding box center [515, 439] width 316 height 19
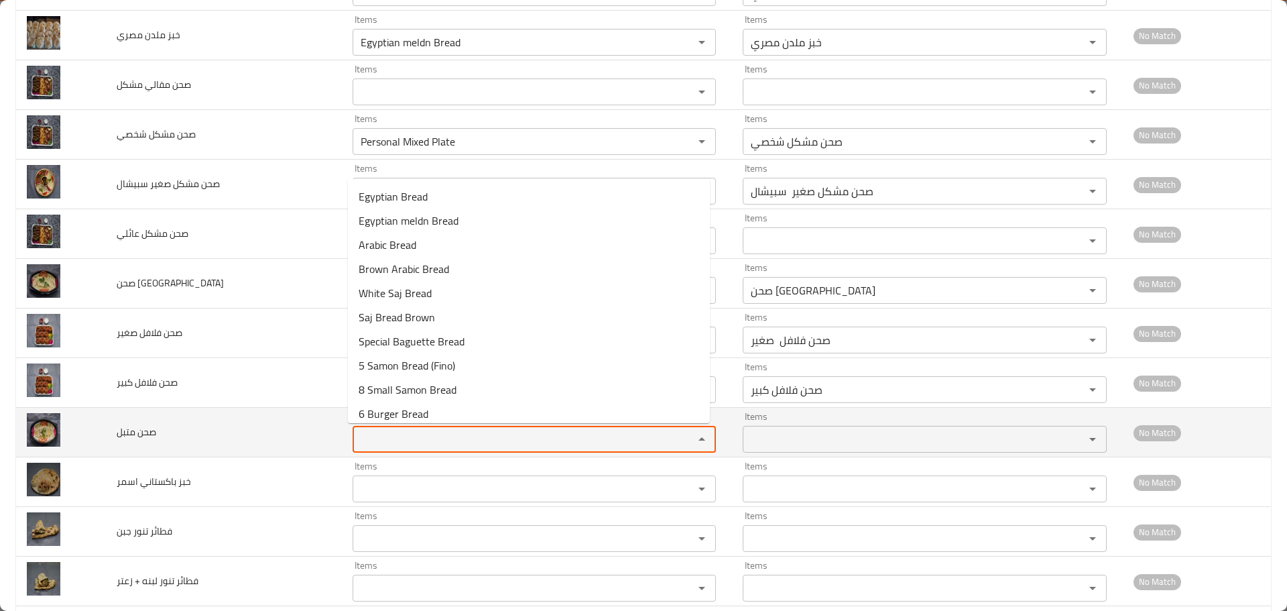
paste متبل "Plate"
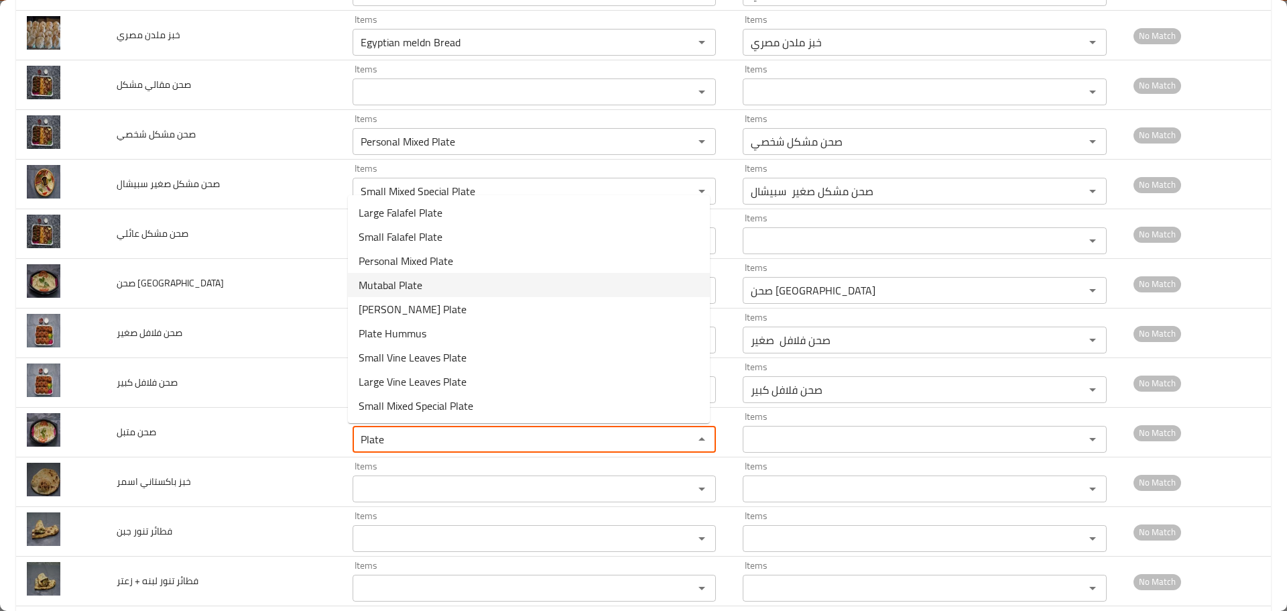
click at [396, 286] on span "Mutabal Plate" at bounding box center [391, 285] width 64 height 16
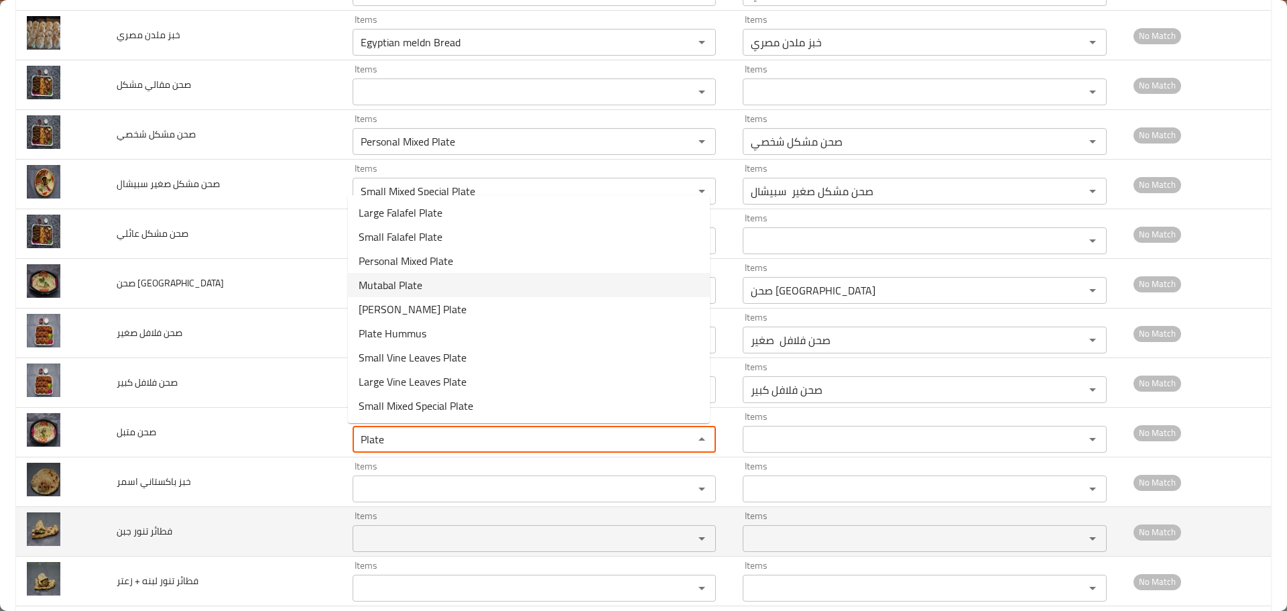
type متبل "Mutabal Plate"
type متبل-ar "صحن متبل"
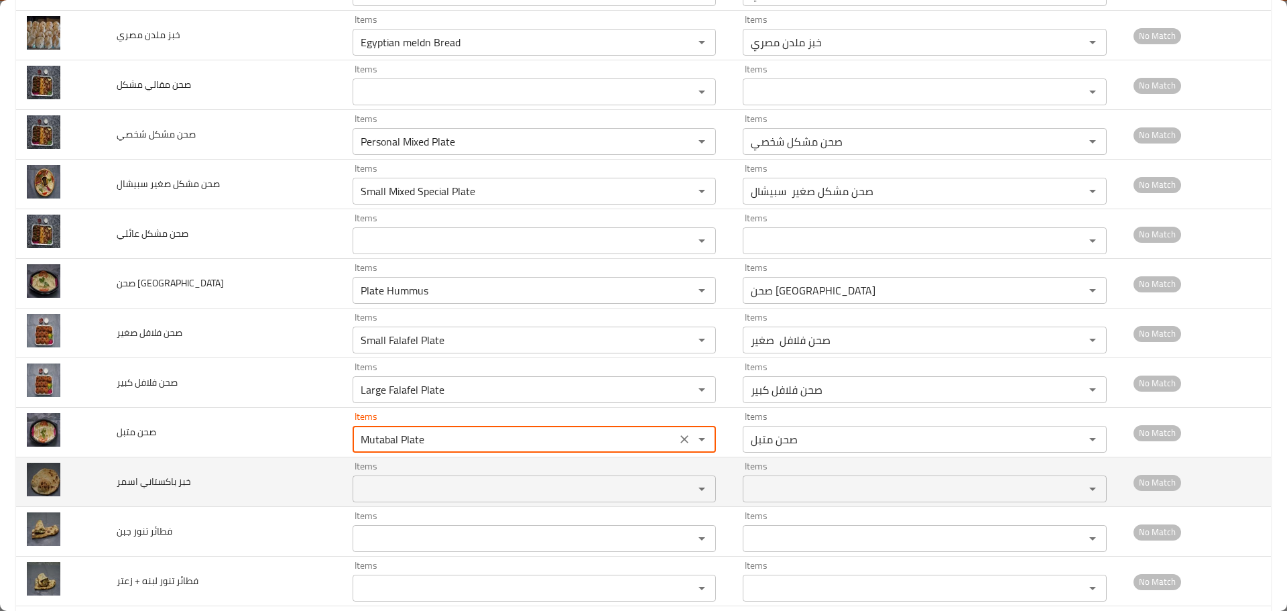
type متبل "Mutabal Plate"
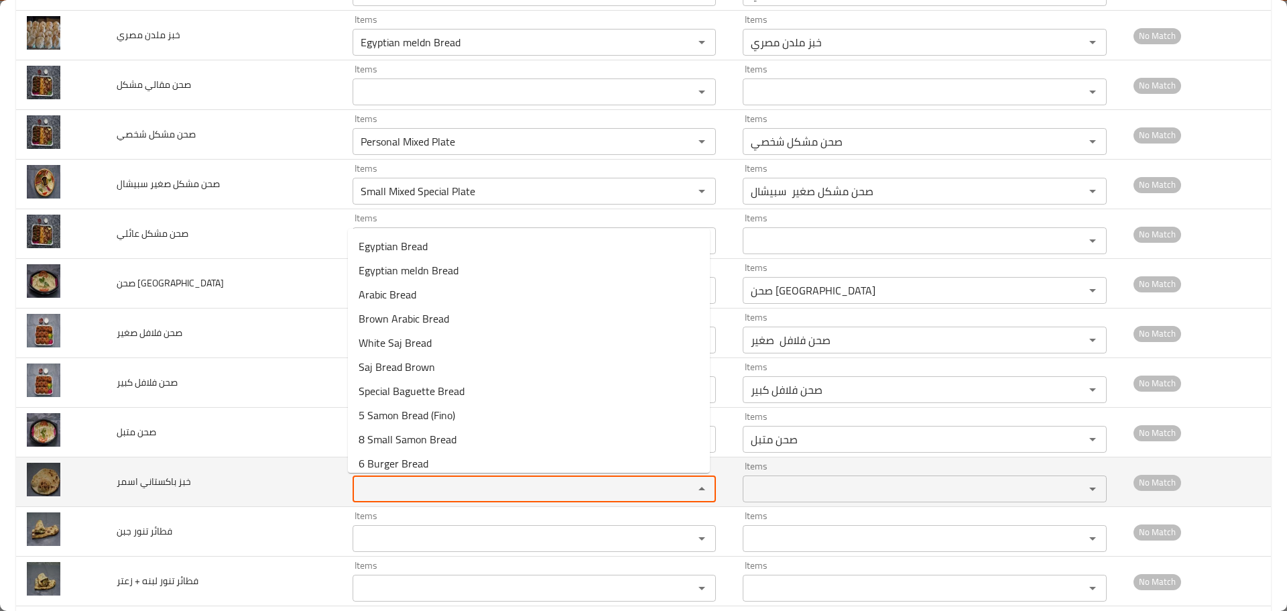
click at [391, 489] on اسمر "Items" at bounding box center [515, 488] width 316 height 19
paste اسمر "Plate"
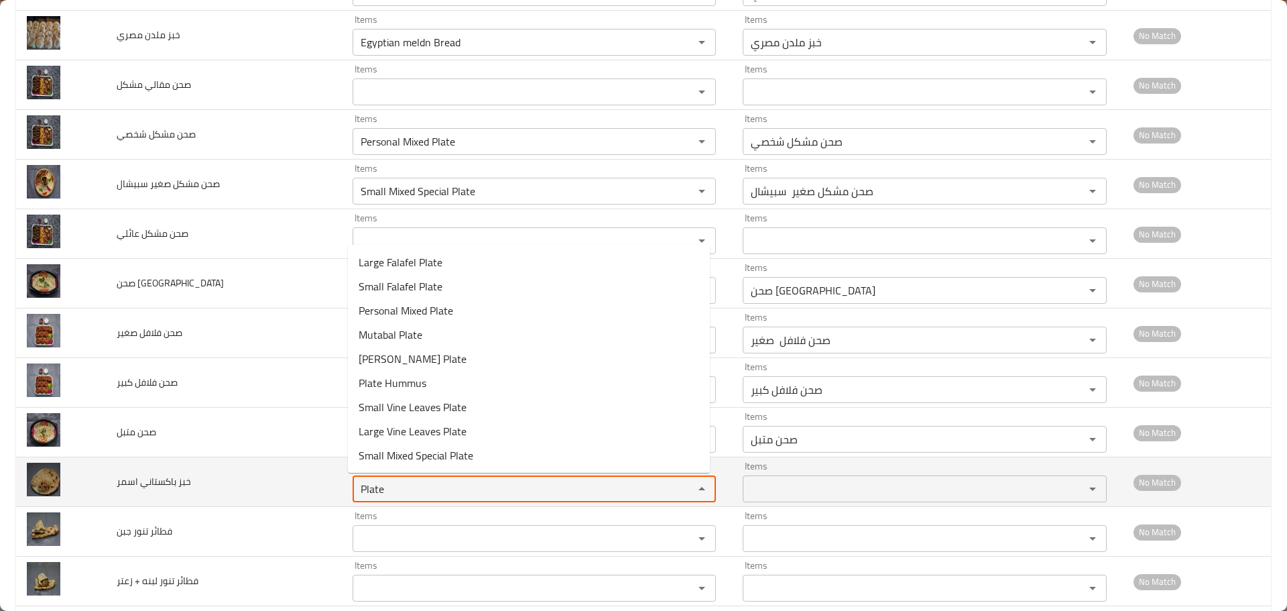
drag, startPoint x: 392, startPoint y: 495, endPoint x: 300, endPoint y: 480, distance: 93.0
click at [301, 480] on tr "خبز باكستاني اسمر Items Plate Items Items Items No Match" at bounding box center [643, 482] width 1255 height 50
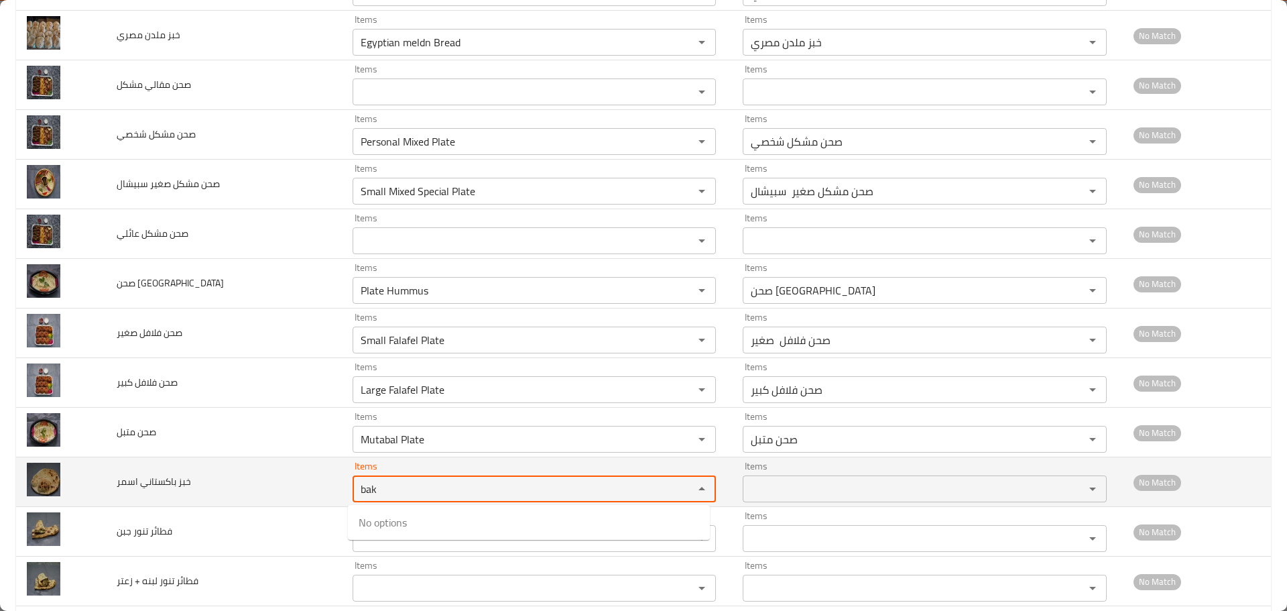
drag, startPoint x: 377, startPoint y: 485, endPoint x: 308, endPoint y: 491, distance: 68.6
click at [308, 491] on tr "خبز باكستاني اسمر Items bak Items Items Items No Match" at bounding box center [643, 482] width 1255 height 50
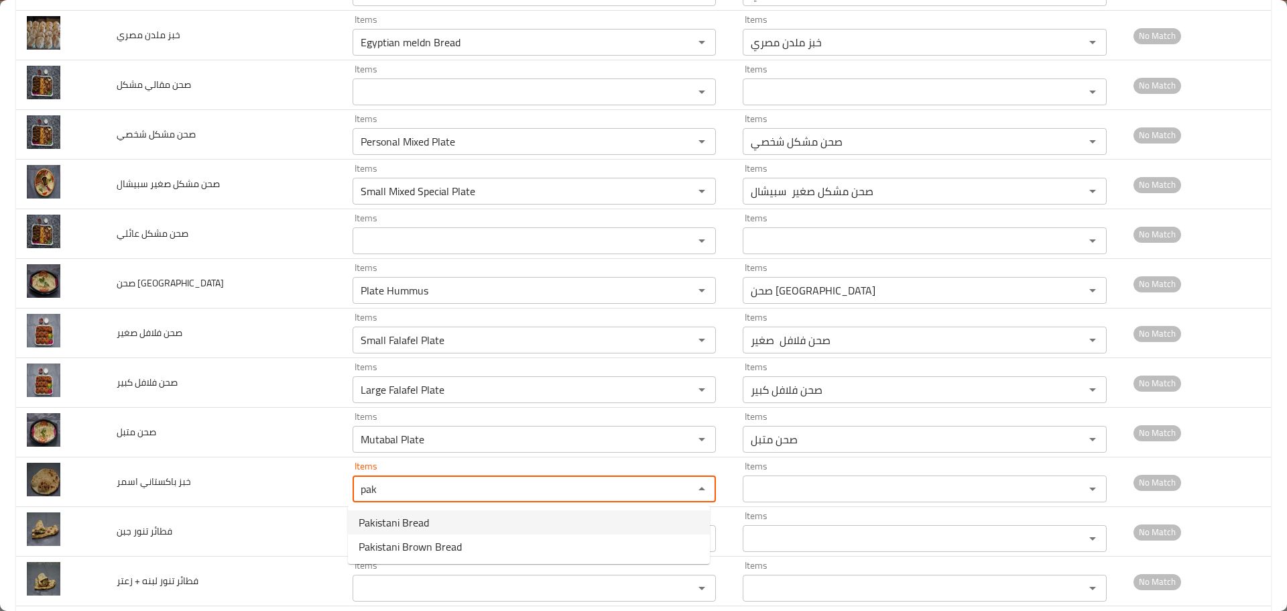
click at [390, 522] on span "Pakistani Bread" at bounding box center [394, 522] width 70 height 16
type اسمر "Pakistani Bread"
type اسمر-ar "خبز باكستاني"
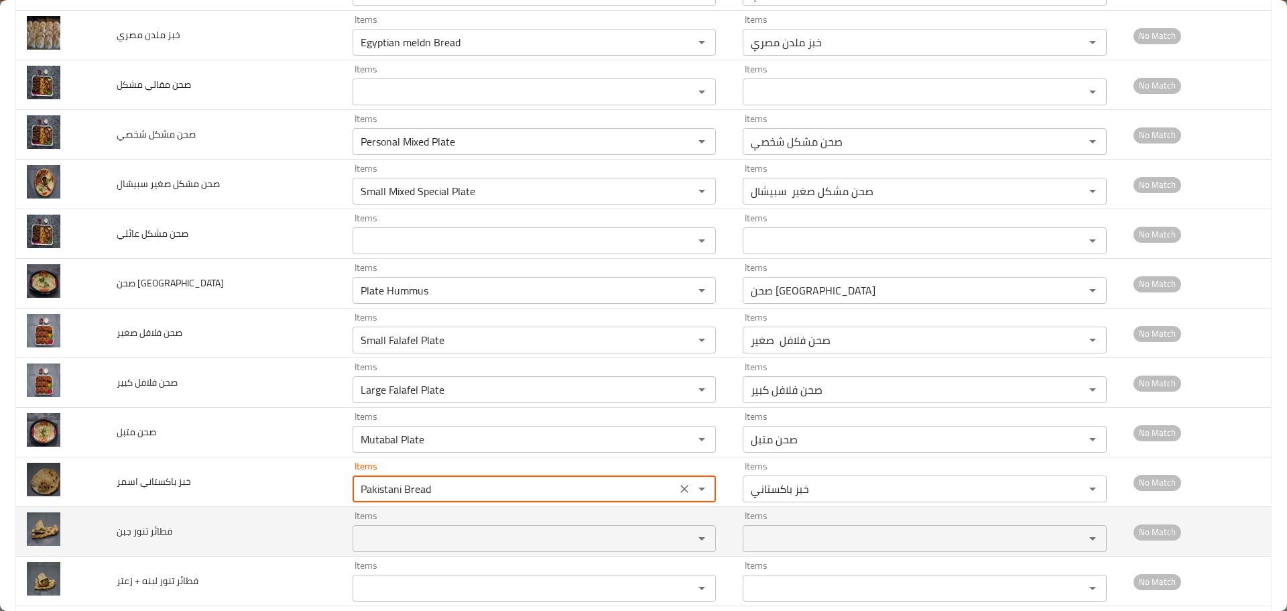
type اسمر "Pakistani Bread"
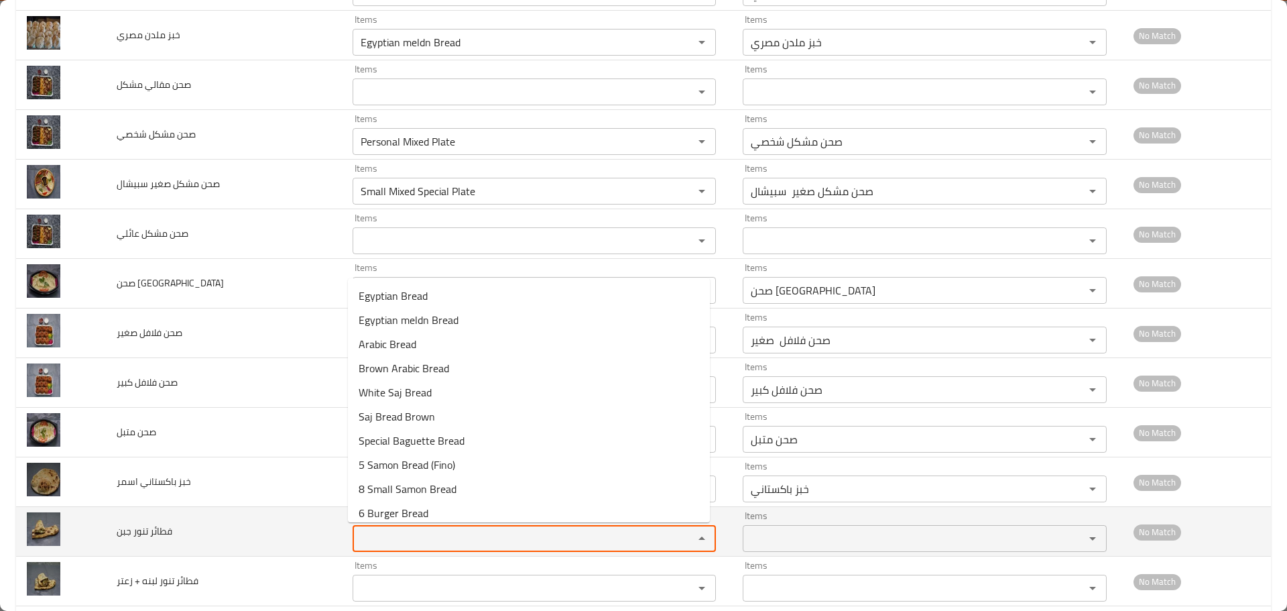
click at [387, 540] on جبن "Items" at bounding box center [515, 538] width 316 height 19
type جبن "t"
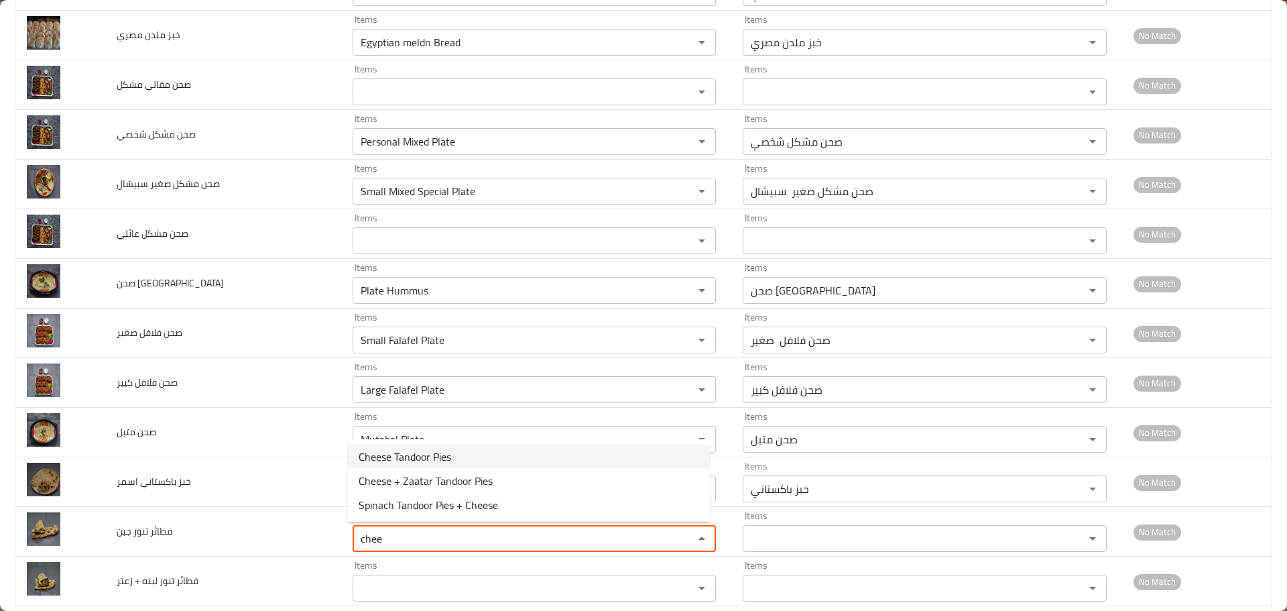
click at [422, 457] on span "Cheese Tandoor Pies" at bounding box center [405, 456] width 92 height 16
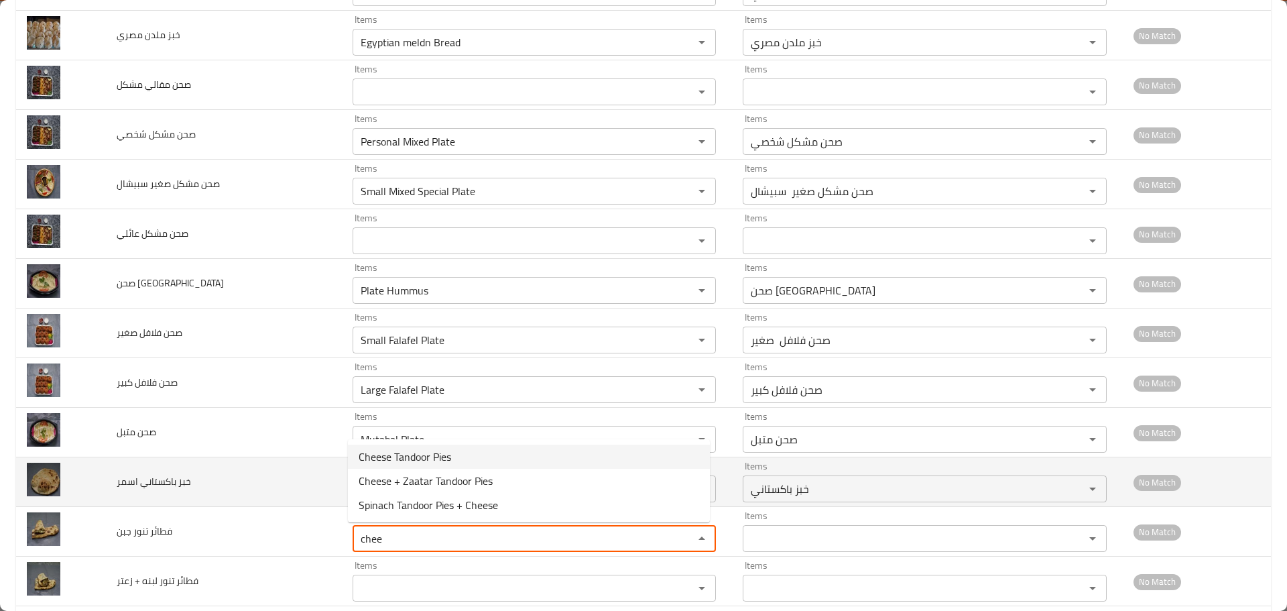
type جبن "Cheese Tandoor Pies"
type جبن-ar "فطائر تنور جبن"
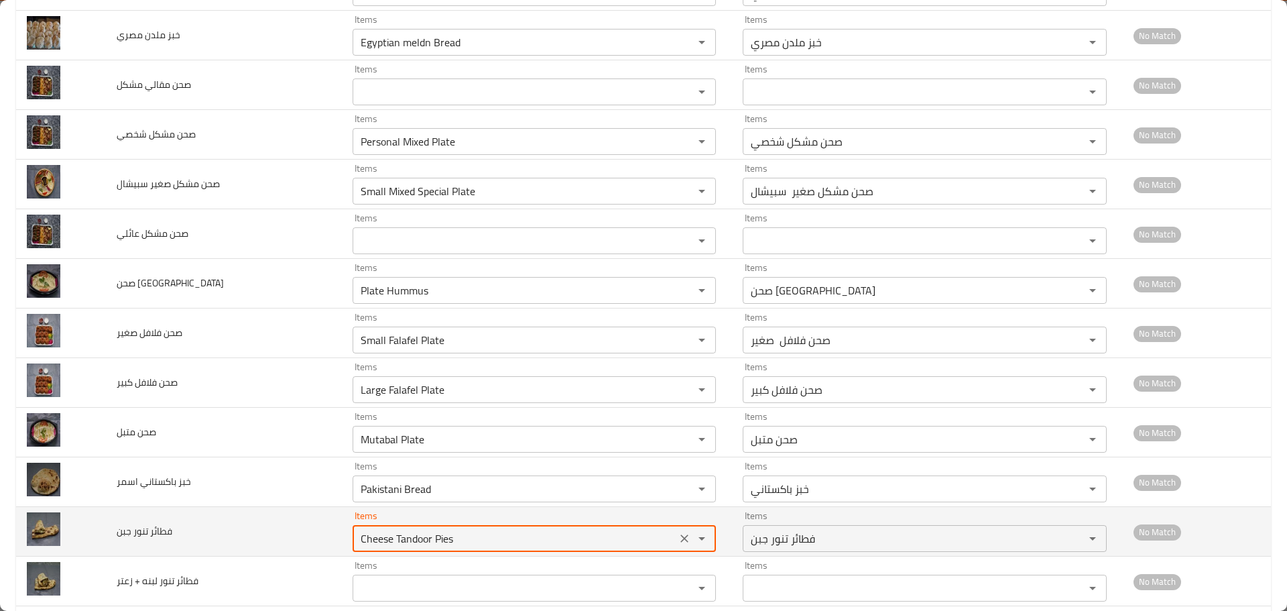
drag, startPoint x: 430, startPoint y: 539, endPoint x: 495, endPoint y: 534, distance: 65.2
click at [495, 534] on جبن "Cheese Tandoor Pies" at bounding box center [515, 538] width 316 height 19
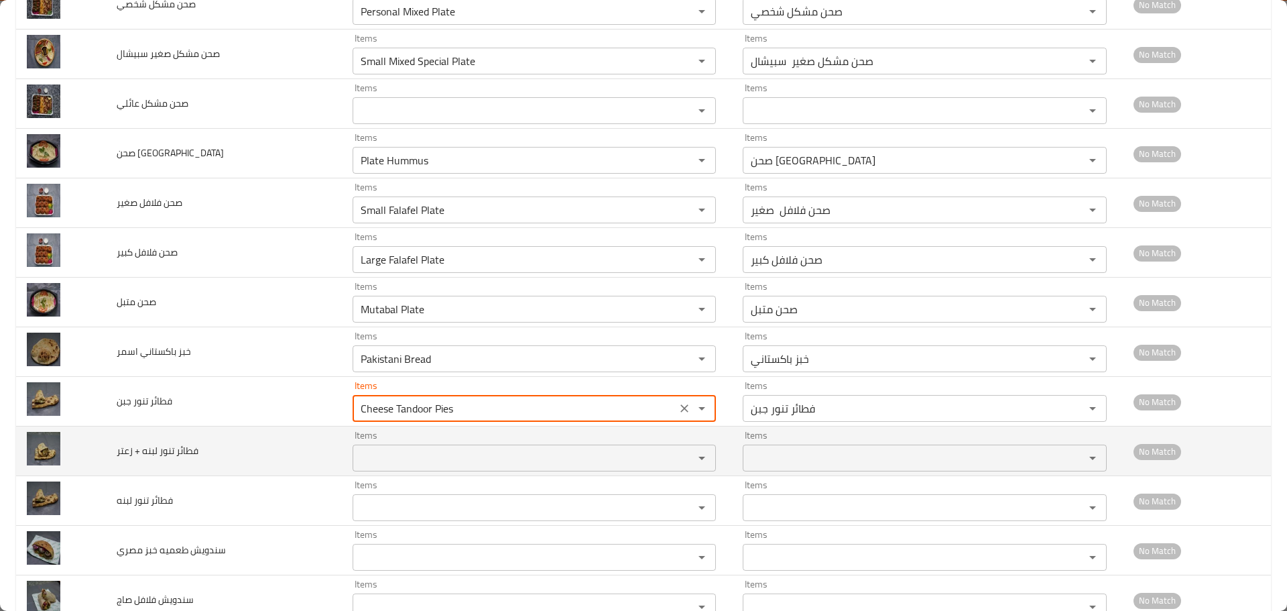
scroll to position [1072, 0]
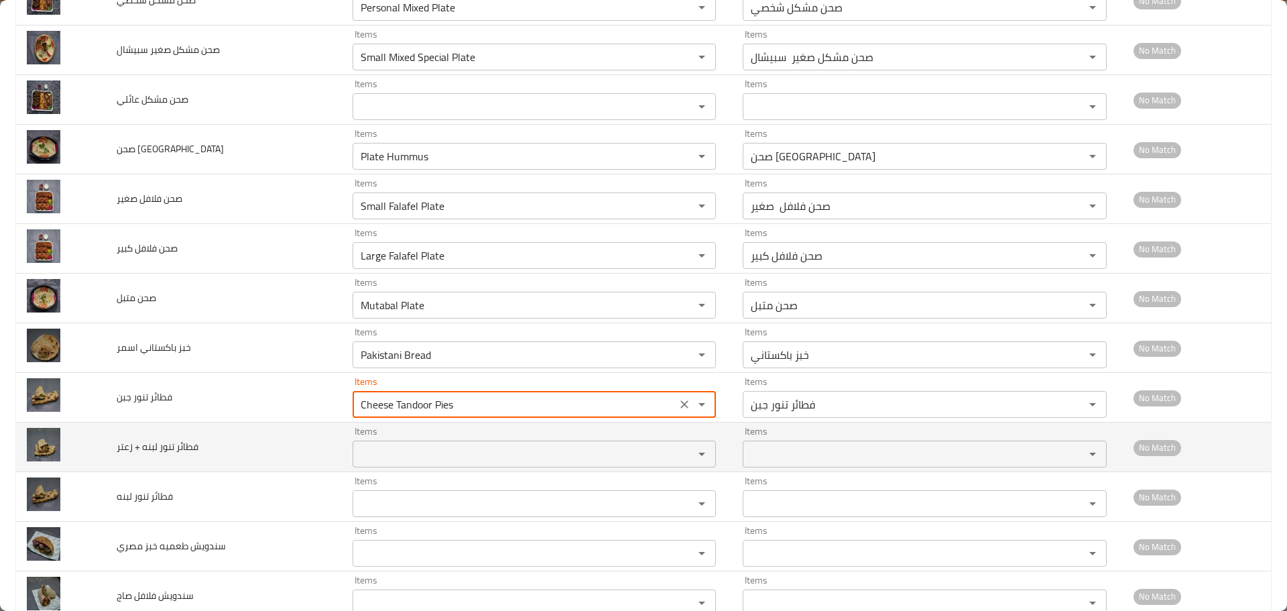
type جبن "Cheese Tandoor Pies"
click at [393, 454] on زعتر "Items" at bounding box center [515, 453] width 316 height 19
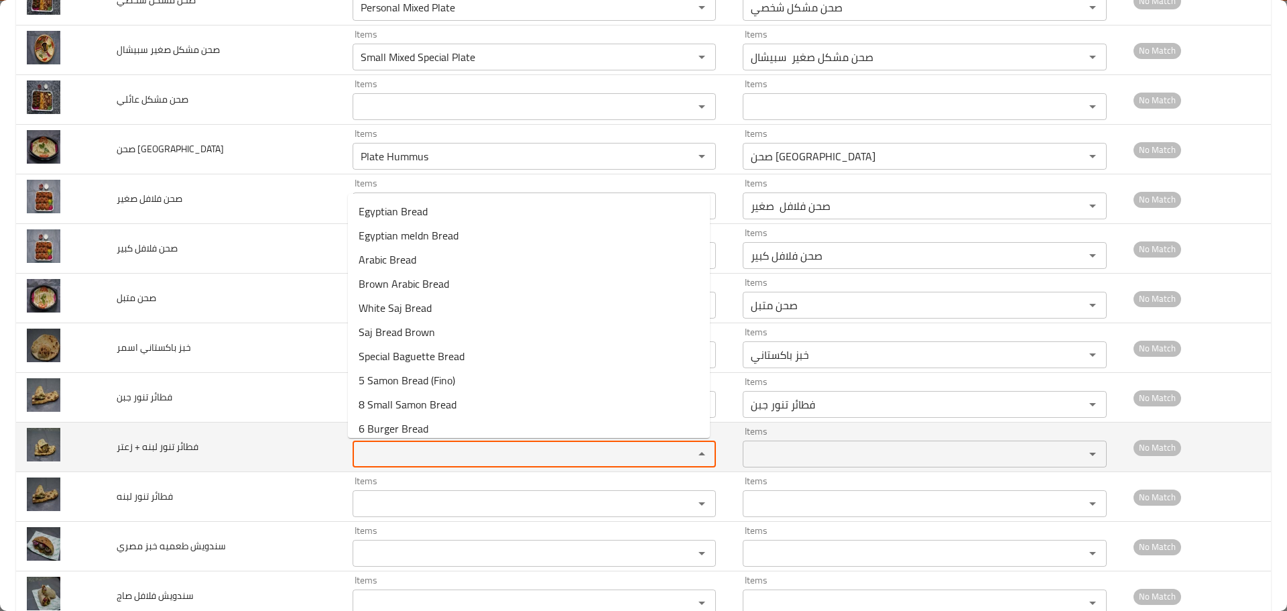
paste زعتر "Pies"
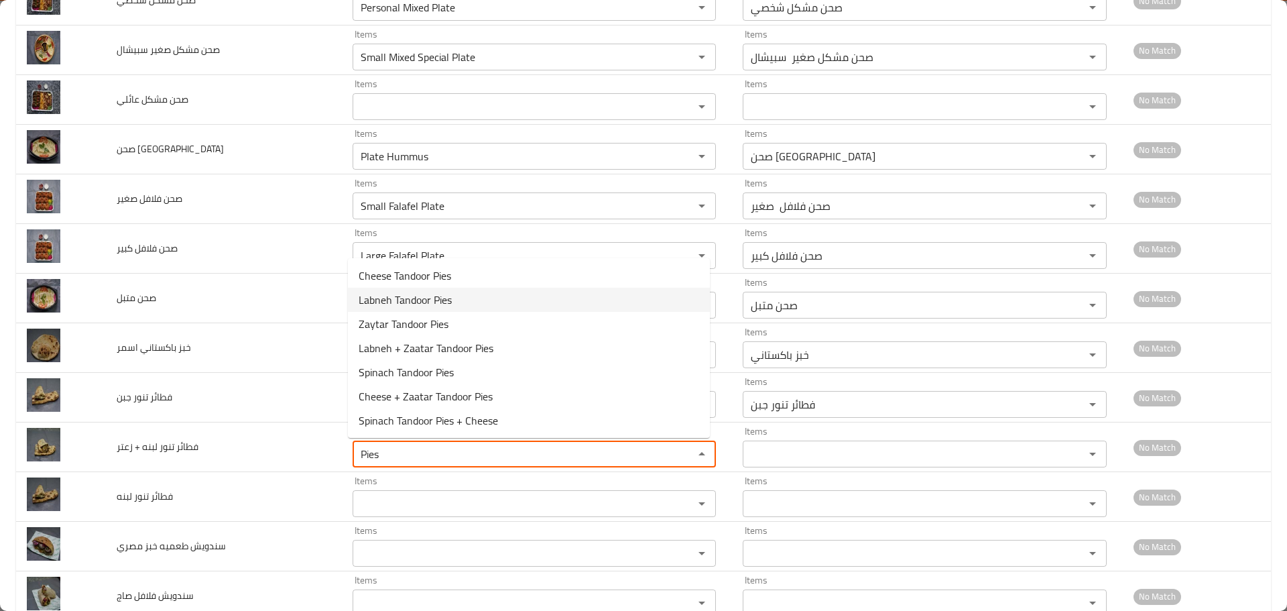
click at [387, 301] on span "Labneh Tandoor Pies" at bounding box center [405, 300] width 93 height 16
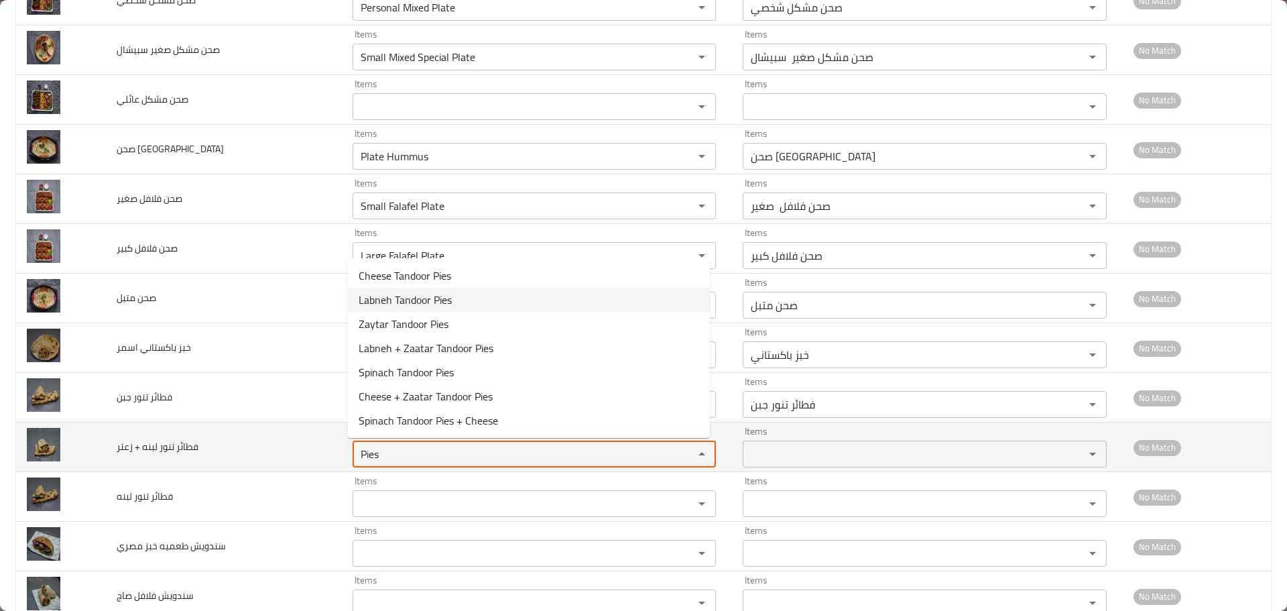
type زعتر "Labneh Tandoor Pies"
type زعتر-ar "فطائر تنور لبنه"
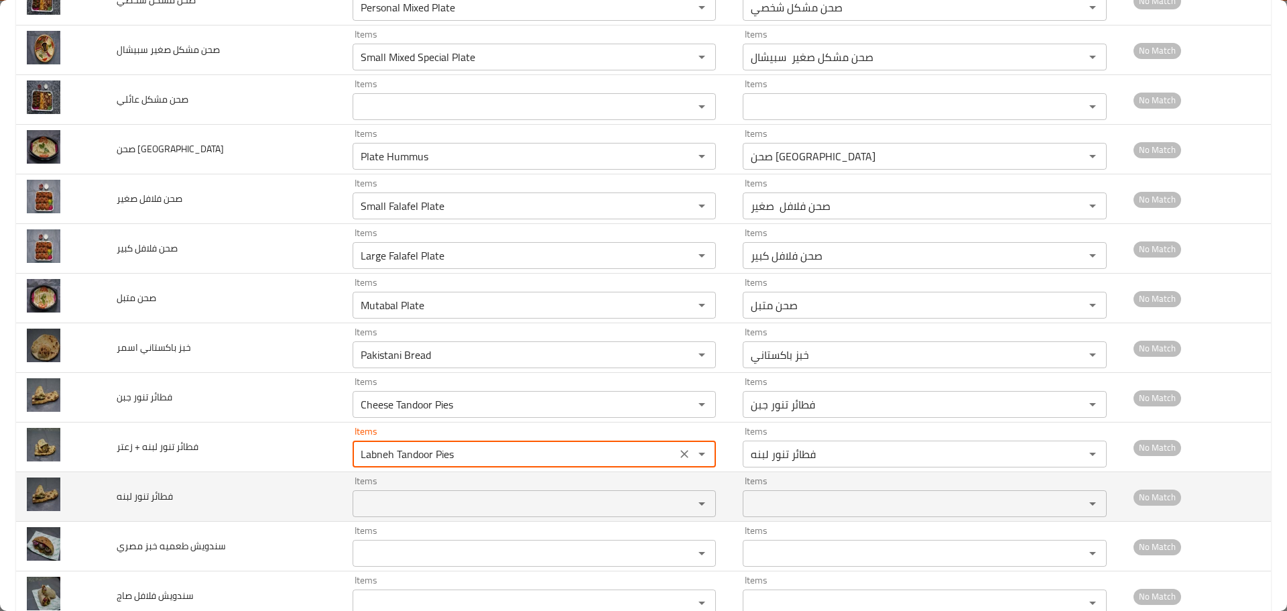
type زعتر "Labneh Tandoor Pies"
click at [383, 502] on لبنه "Items" at bounding box center [515, 503] width 316 height 19
paste لبنه "Pies"
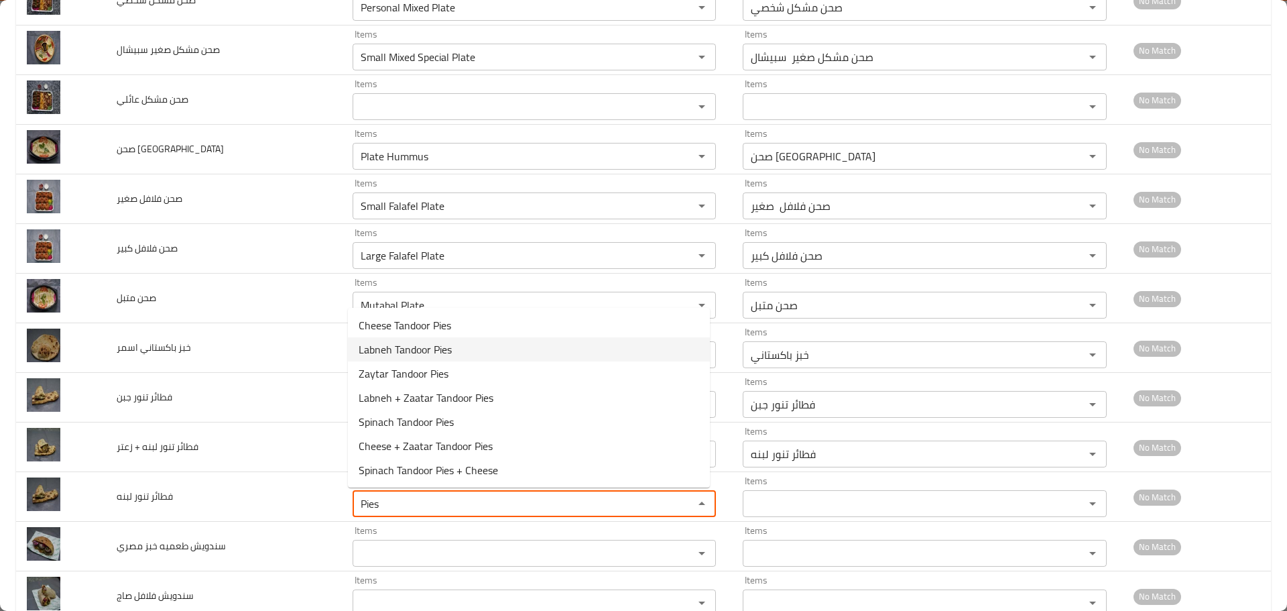
click at [398, 351] on span "Labneh Tandoor Pies" at bounding box center [405, 349] width 93 height 16
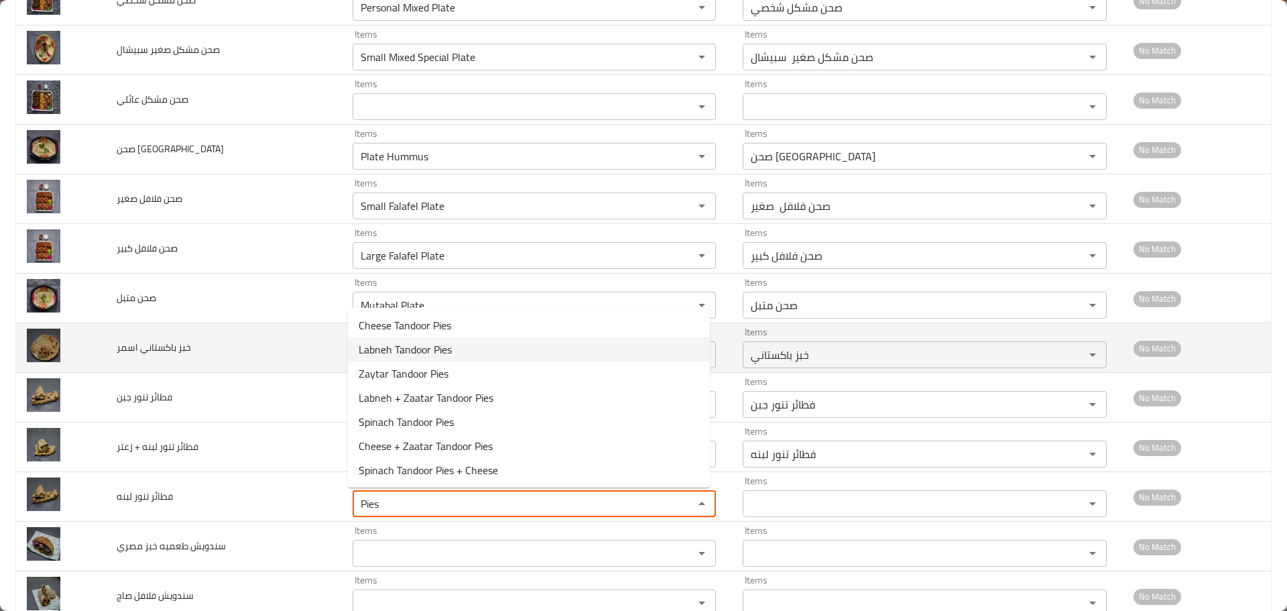
type لبنه "Labneh Tandoor Pies"
type لبنه-ar "فطائر تنور لبنه"
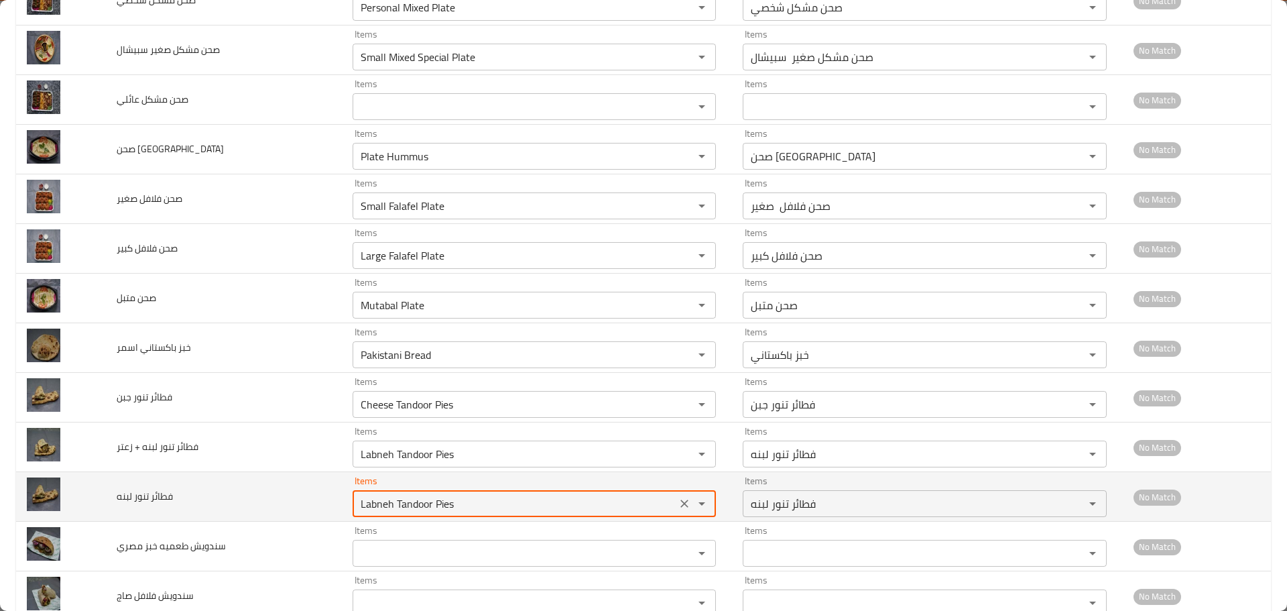
type لبنه "Labneh Tandoor Pies"
click at [230, 477] on td "فطائر تنور لبنه" at bounding box center [223, 497] width 235 height 50
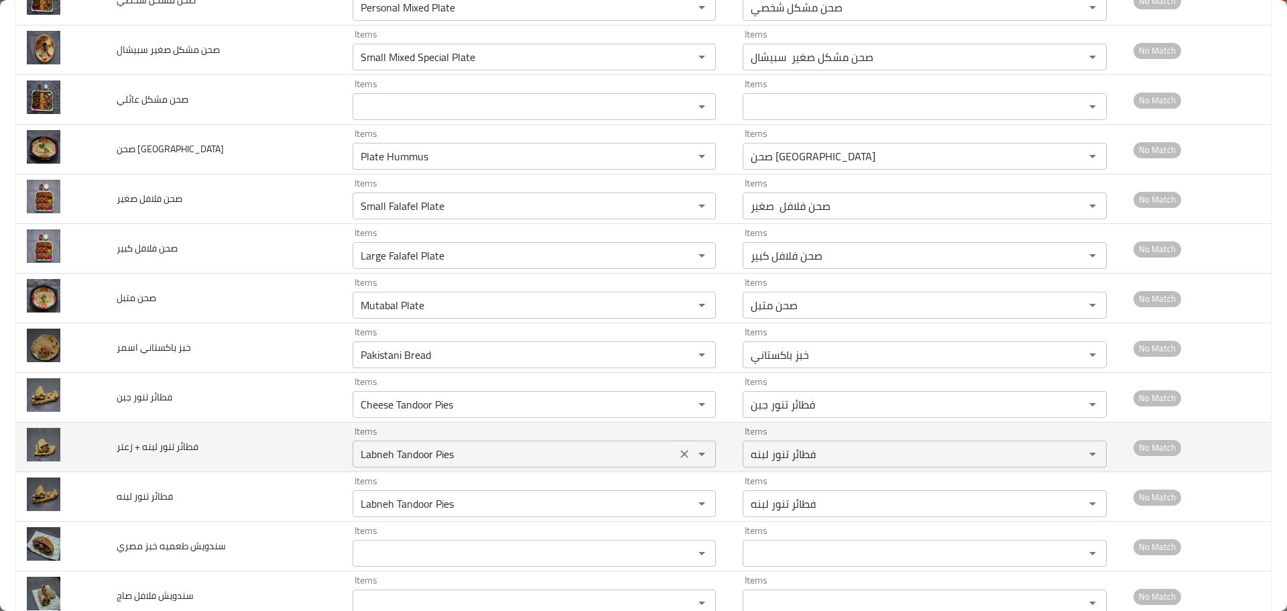
click at [374, 445] on زعتر "Labneh Tandoor Pies" at bounding box center [515, 453] width 316 height 19
paste زعتر "enhanced table"
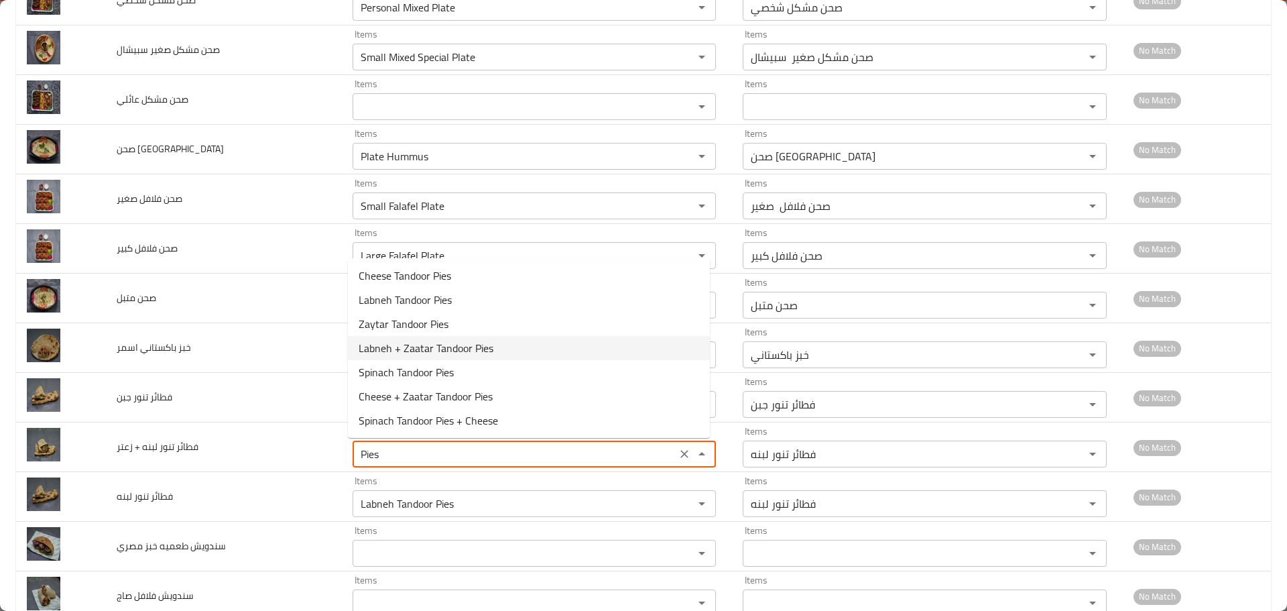
click at [418, 352] on span "Labneh + Zaatar Tandoor Pies" at bounding box center [426, 348] width 135 height 16
type زعتر "Labneh + Zaatar Tandoor Pies"
type زعتر-ar "فطائر تنور لبنه + زعتر"
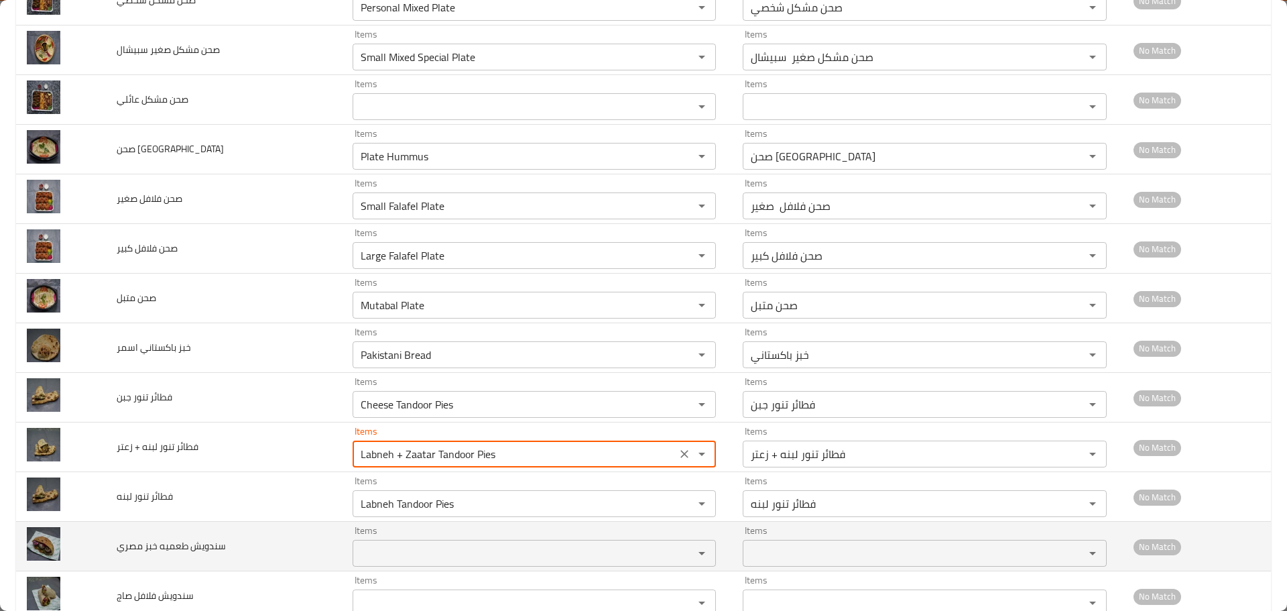
type زعتر "Labneh + Zaatar Tandoor Pies"
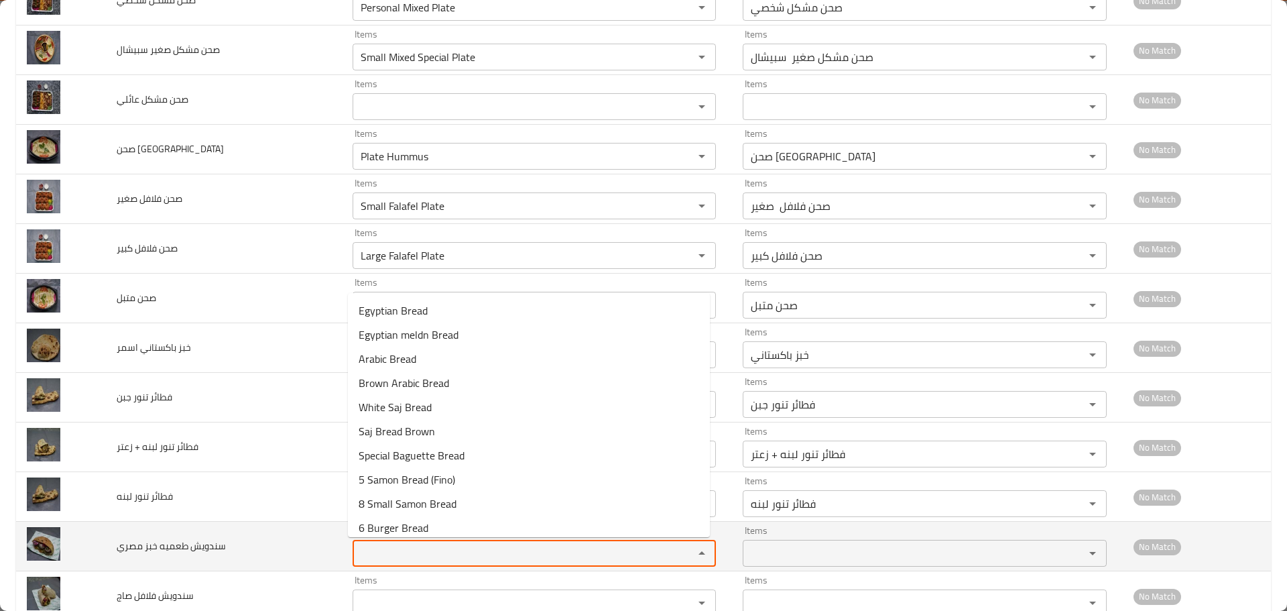
click at [392, 556] on مصري "Items" at bounding box center [515, 553] width 316 height 19
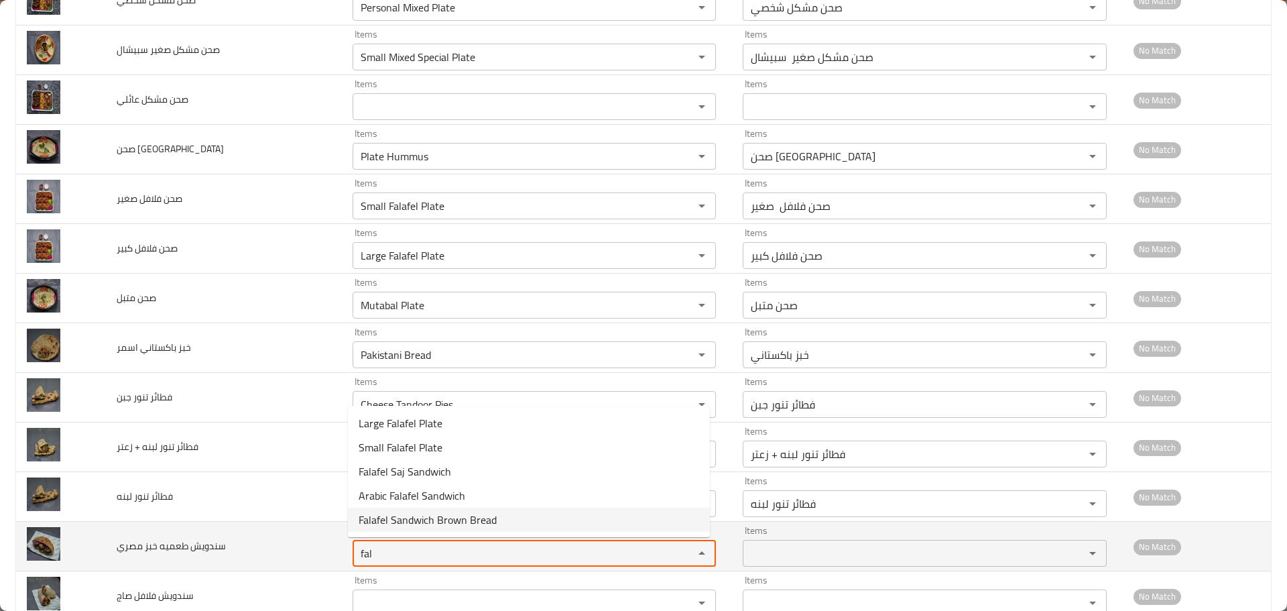
drag, startPoint x: 395, startPoint y: 549, endPoint x: 315, endPoint y: 540, distance: 81.0
click at [320, 540] on tr "سندويش طعميه خبز مصري Items fal Items Items Items No Match" at bounding box center [643, 546] width 1255 height 50
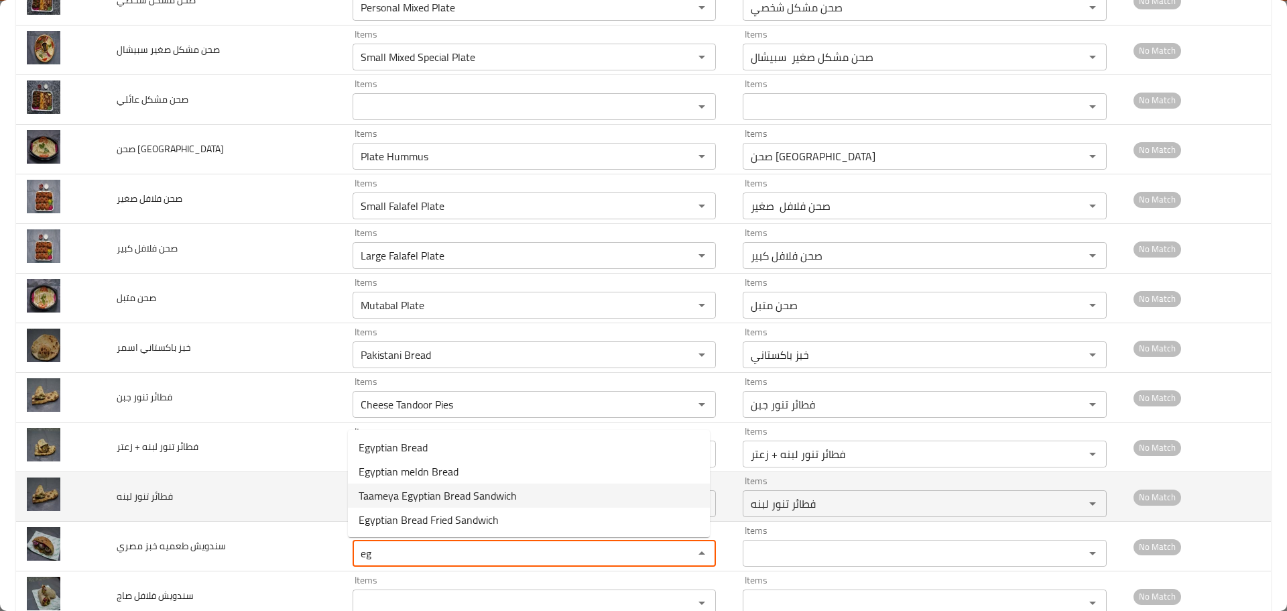
click at [412, 493] on span "Taameya Egyptian Bread Sandwich" at bounding box center [438, 495] width 158 height 16
type مصري "Taameya Egyptian Bread Sandwich"
type مصري-ar "سندويش طعميه خبز مصري"
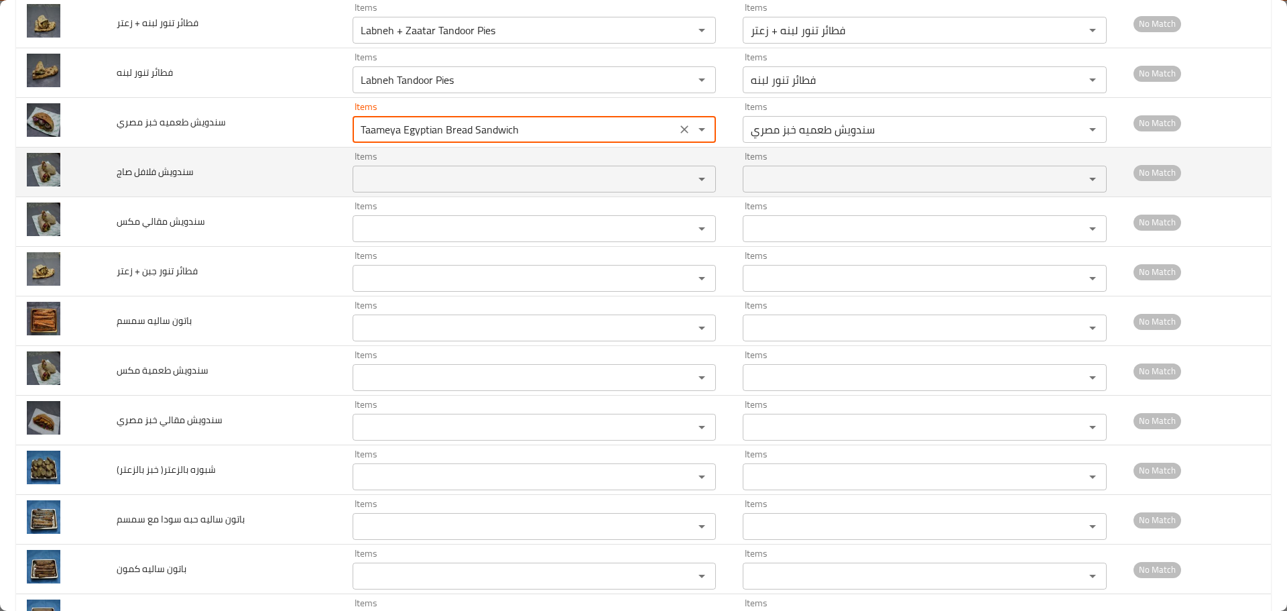
scroll to position [1542, 0]
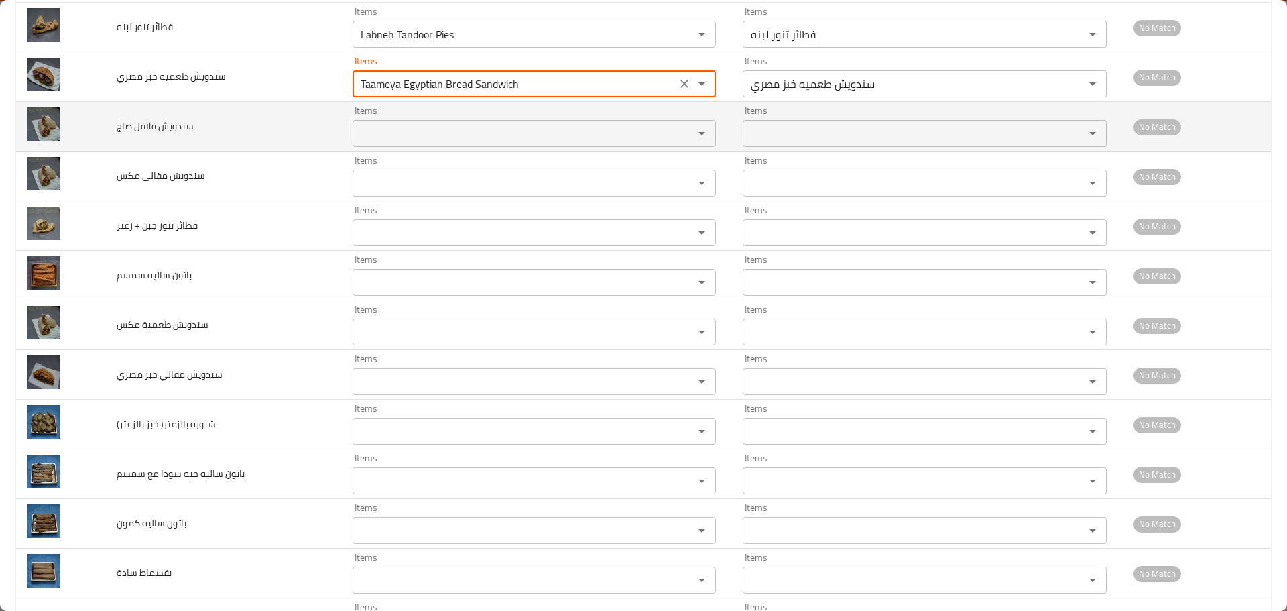
type مصري "Taameya Egyptian Bread Sandwich"
click at [373, 139] on صاج "Items" at bounding box center [515, 133] width 316 height 19
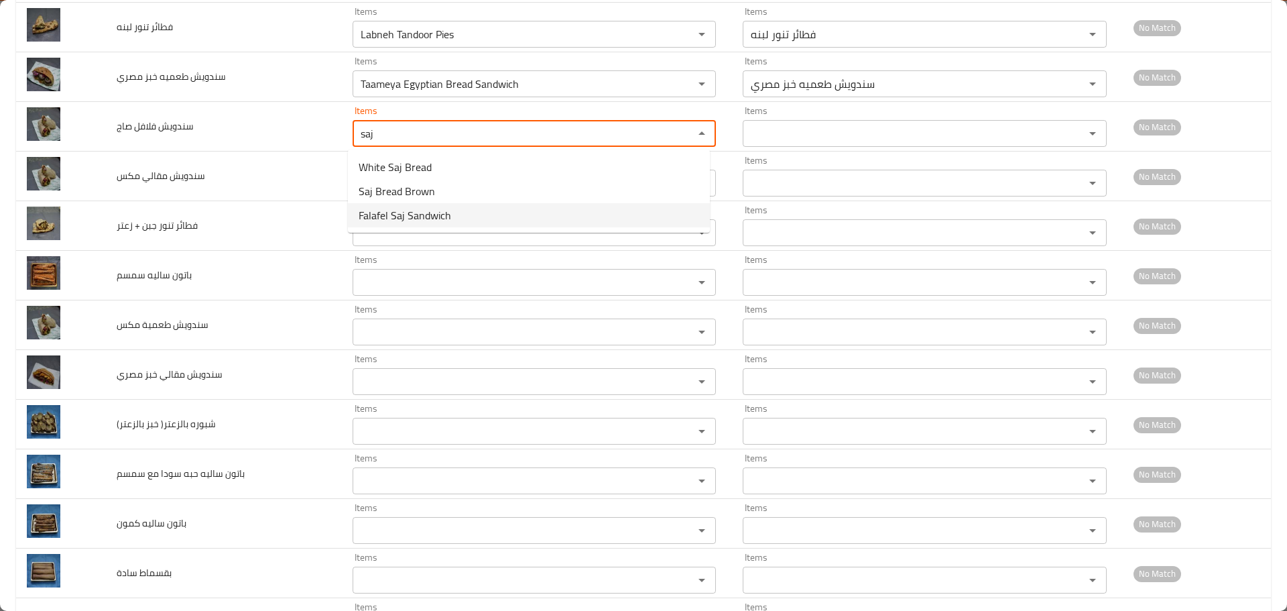
click at [407, 216] on span "Falafel Saj Sandwich" at bounding box center [405, 215] width 92 height 16
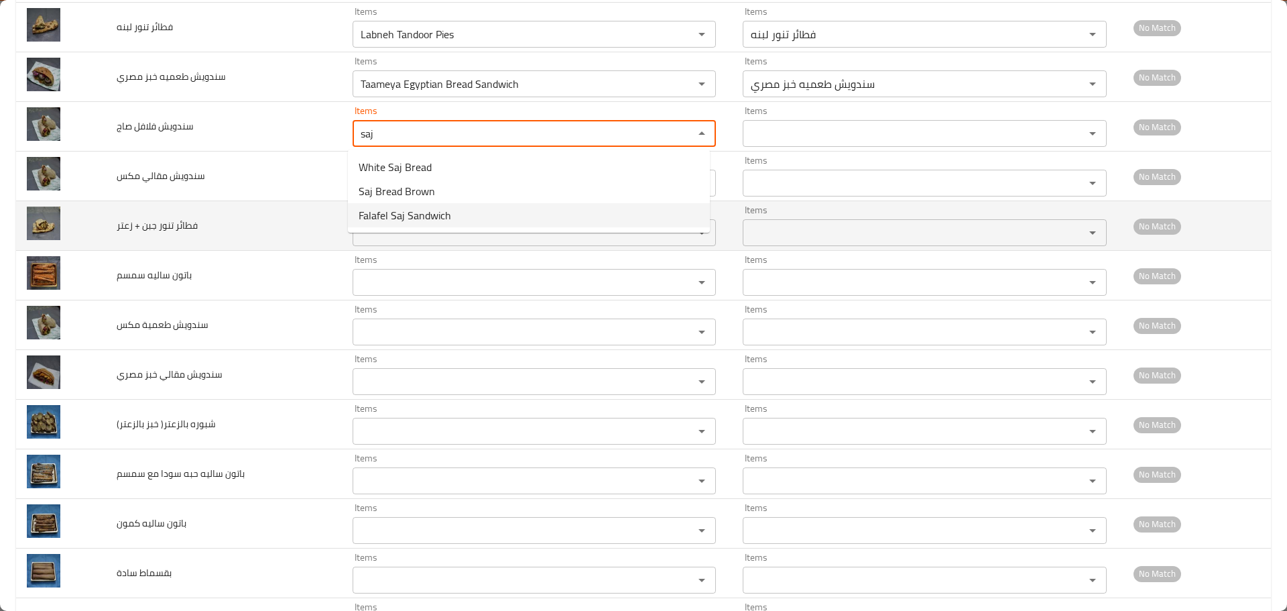
type صاج "Falafel Saj Sandwich"
type صاج-ar "سندويش فلافل صاج"
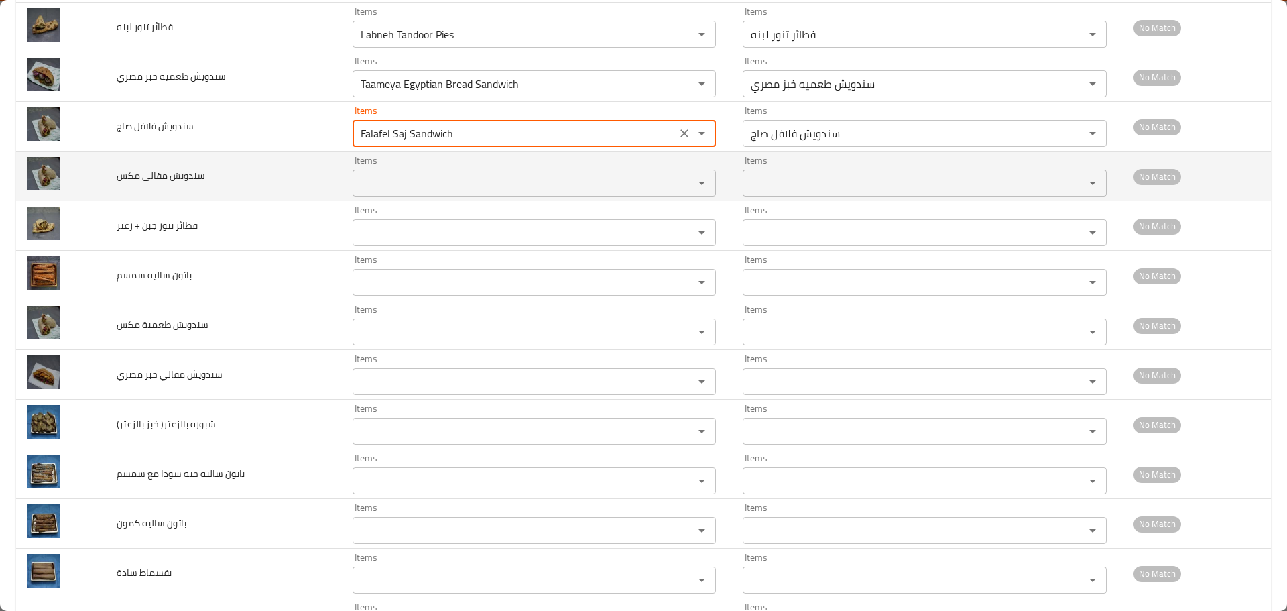
type صاج "Falafel Saj Sandwich"
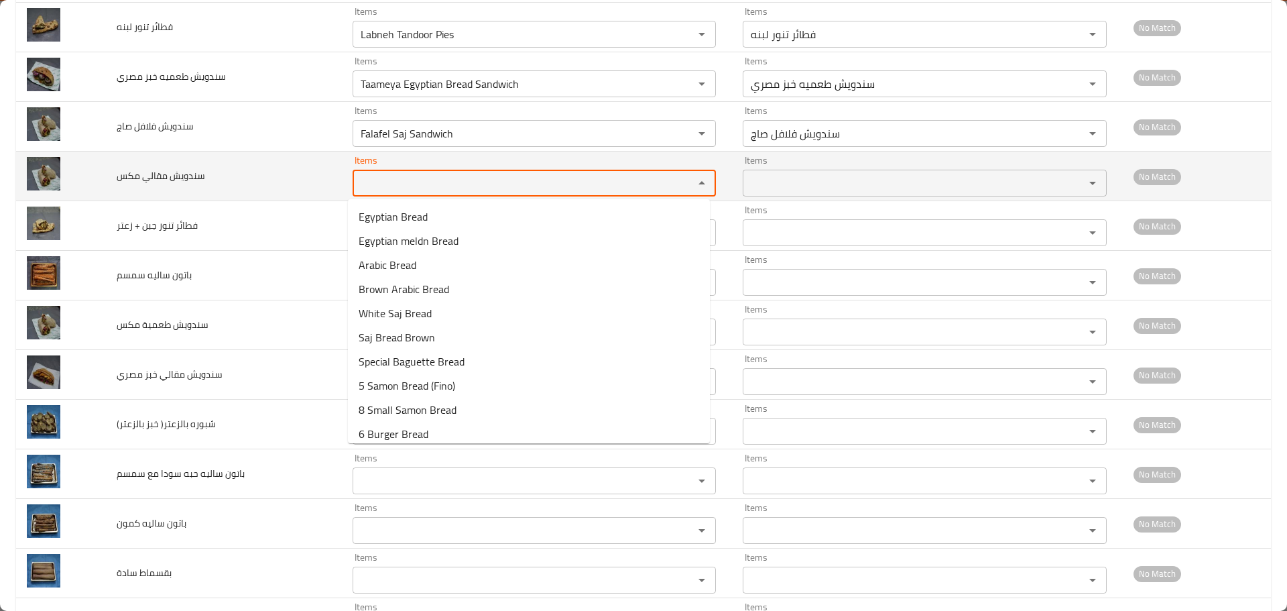
click at [375, 185] on مكس "Items" at bounding box center [515, 183] width 316 height 19
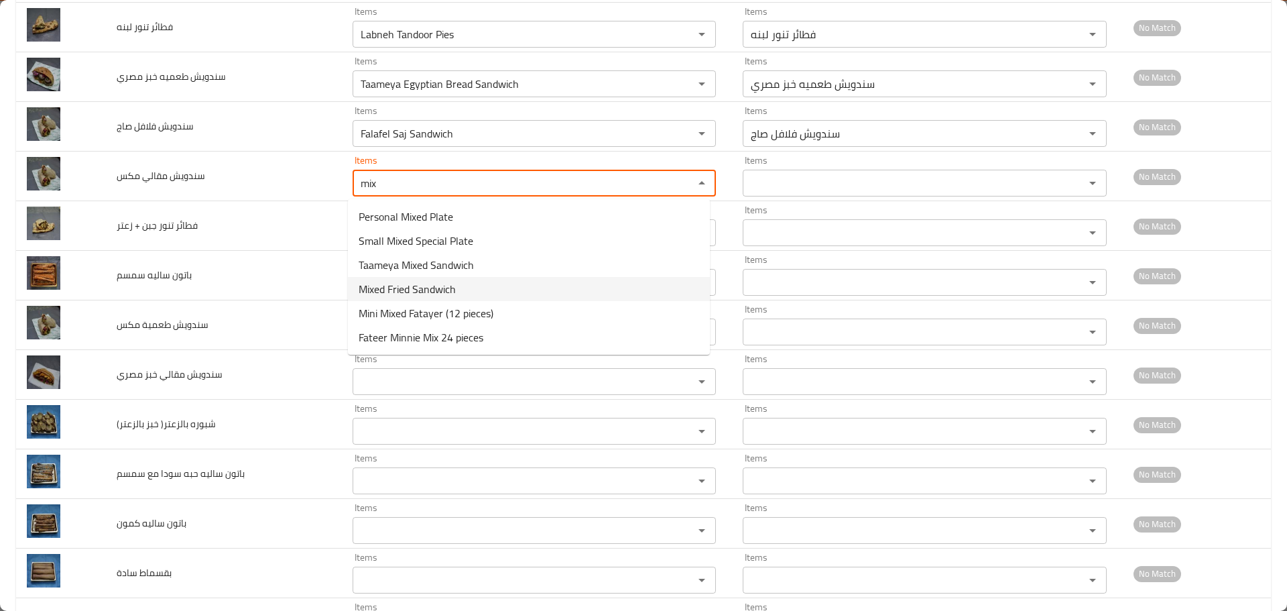
click at [416, 281] on span "Mixed Fried Sandwich" at bounding box center [407, 289] width 97 height 16
type مكس "Mixed Fried Sandwich"
type مكس-ar "سندويش مقالي مكس"
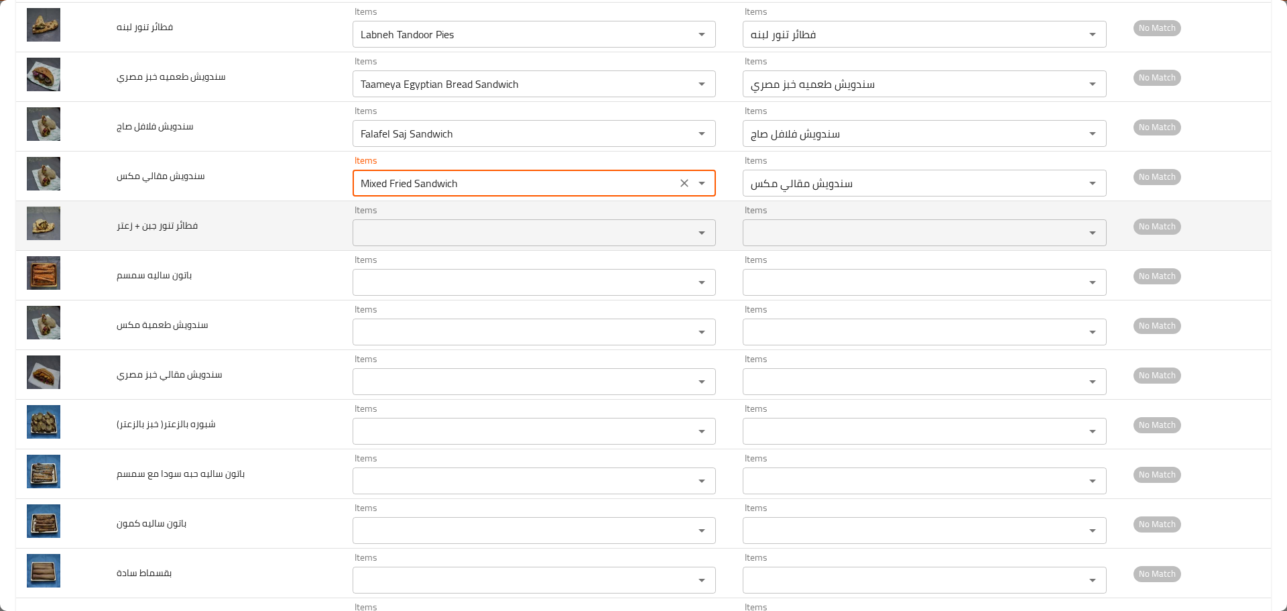
type مكس "Mixed Fried Sandwich"
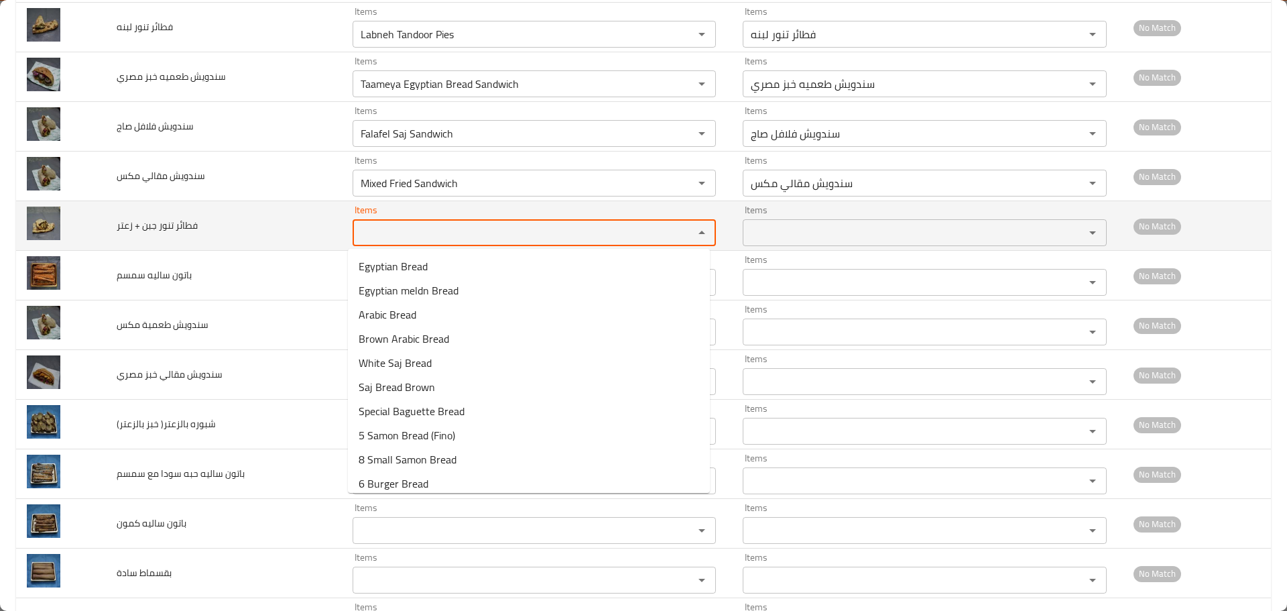
click at [416, 233] on زعتر "Items" at bounding box center [515, 232] width 316 height 19
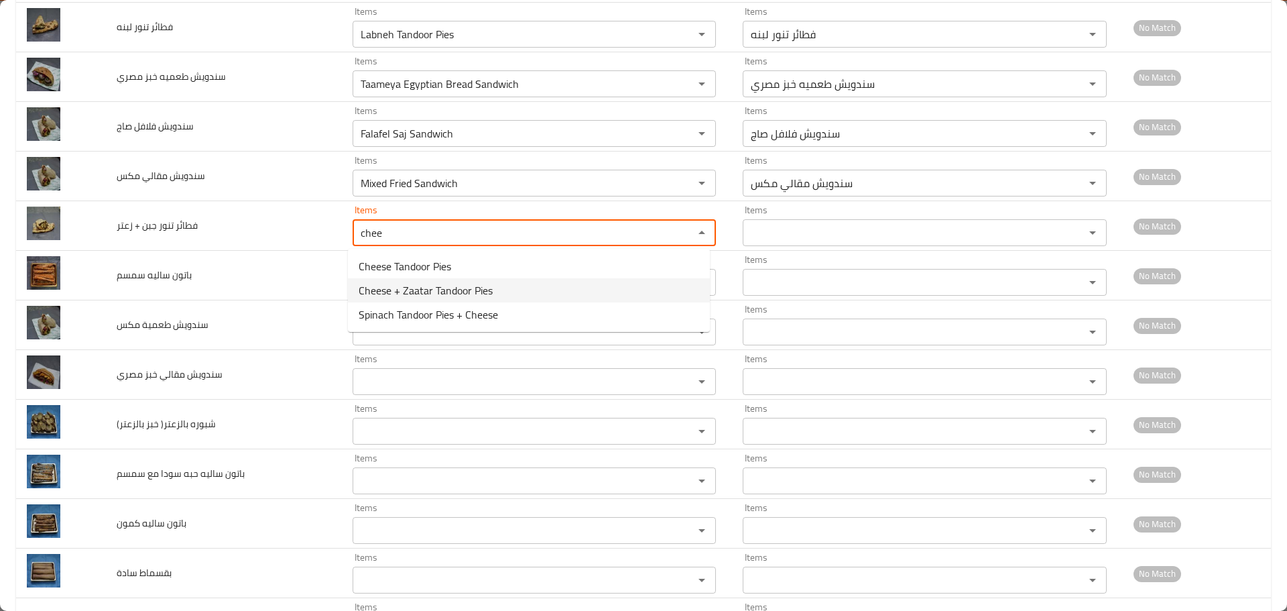
click at [431, 291] on span "Cheese + Zaatar Tandoor Pies" at bounding box center [426, 290] width 134 height 16
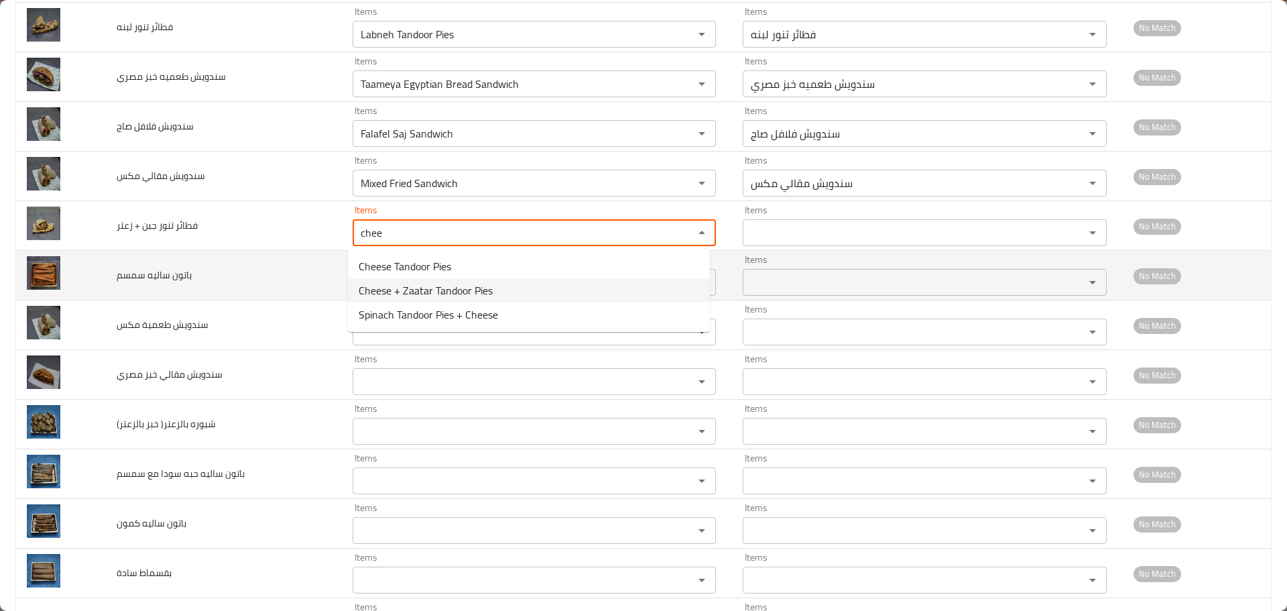
type زعتر "Cheese + Zaatar Tandoor Pies"
type زعتر-ar "فطائر تنور جبن + زعتر"
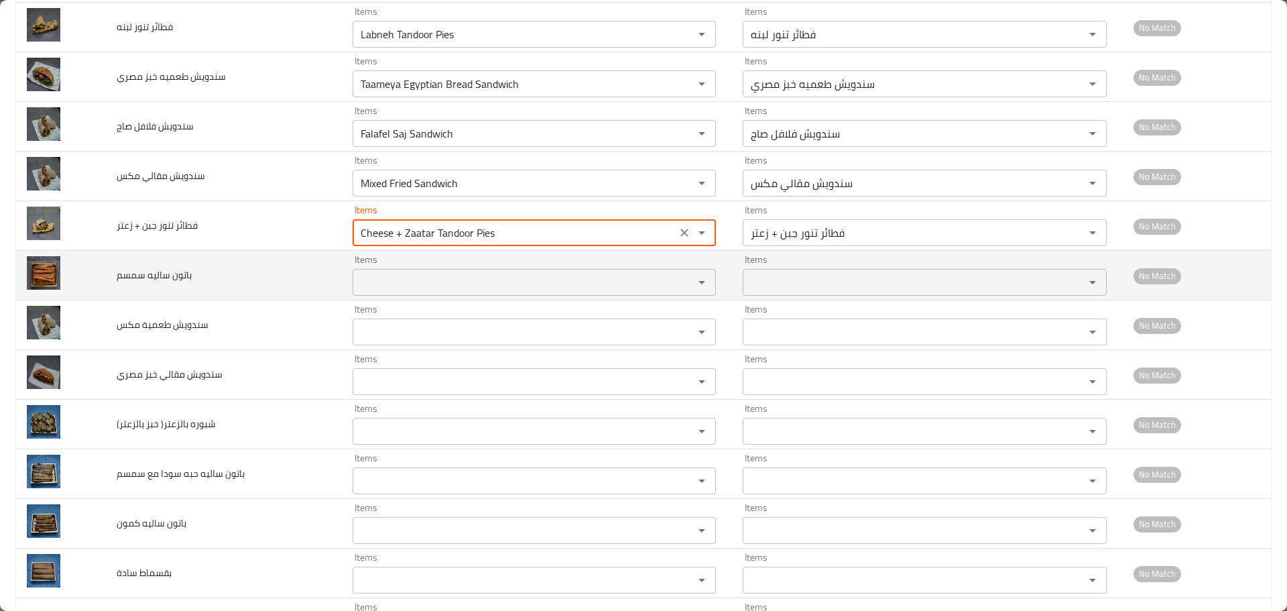
type زعتر "Cheese + Zaatar Tandoor Pies"
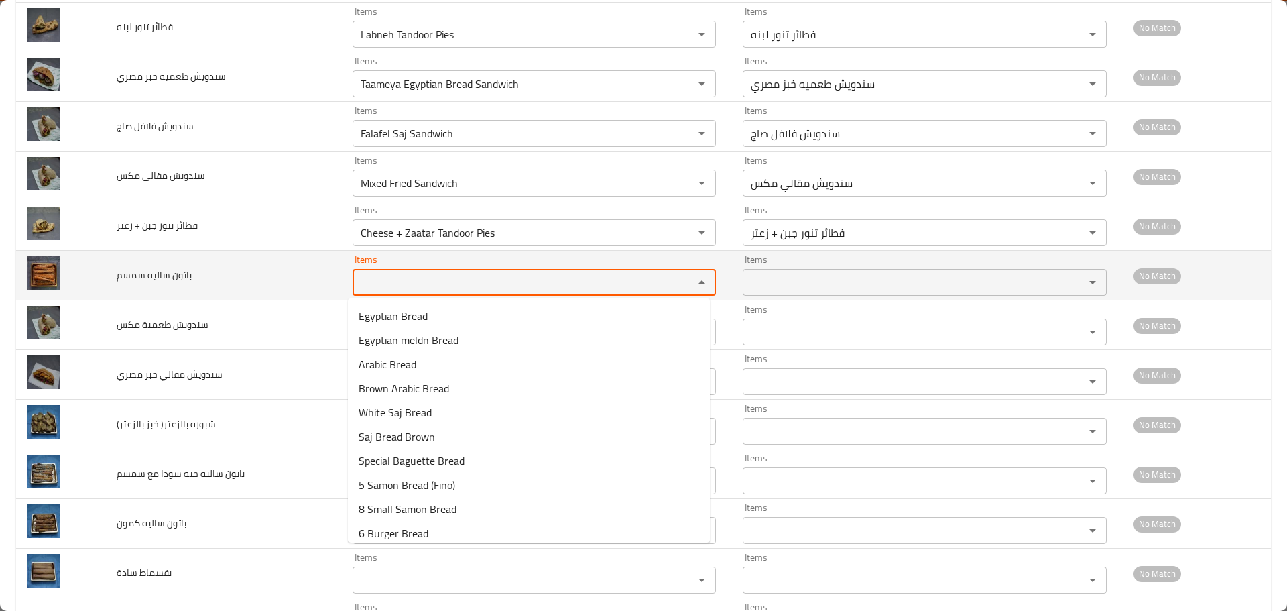
click at [412, 283] on سمسم "Items" at bounding box center [515, 282] width 316 height 19
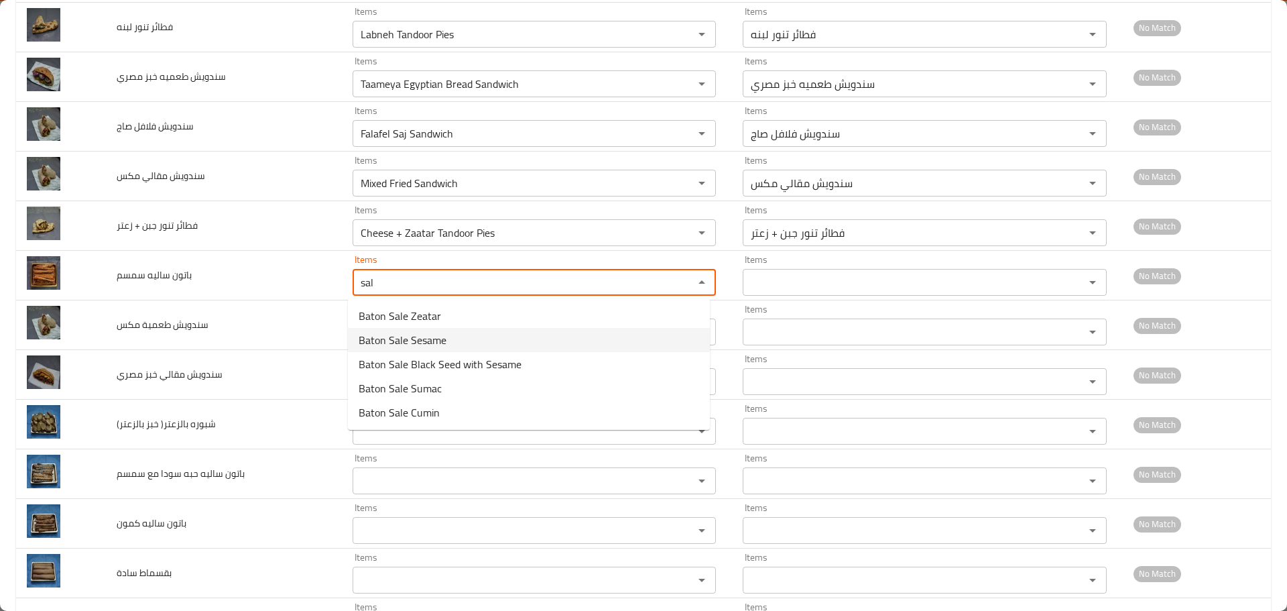
click at [435, 334] on span "Baton Sale Sesame" at bounding box center [403, 340] width 88 height 16
type سمسم "Baton Sale Sesame"
type سمسم-ar "باتون ساليه سمسم"
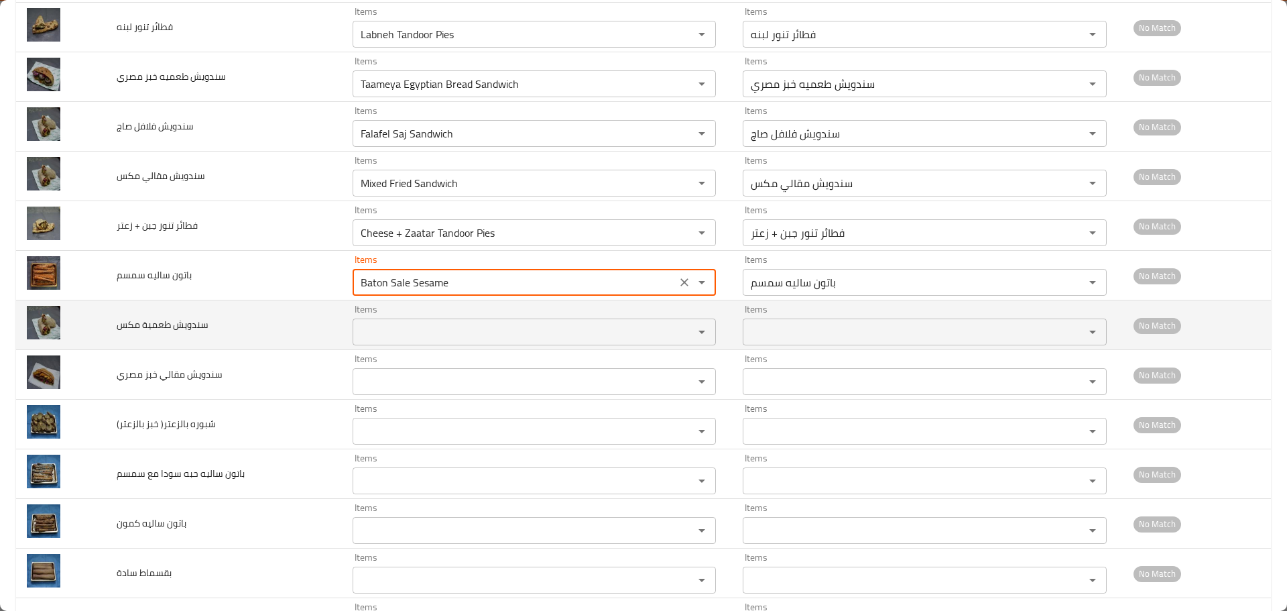
type سمسم "Baton Sale Sesame"
click at [374, 323] on مكس "Items" at bounding box center [515, 331] width 316 height 19
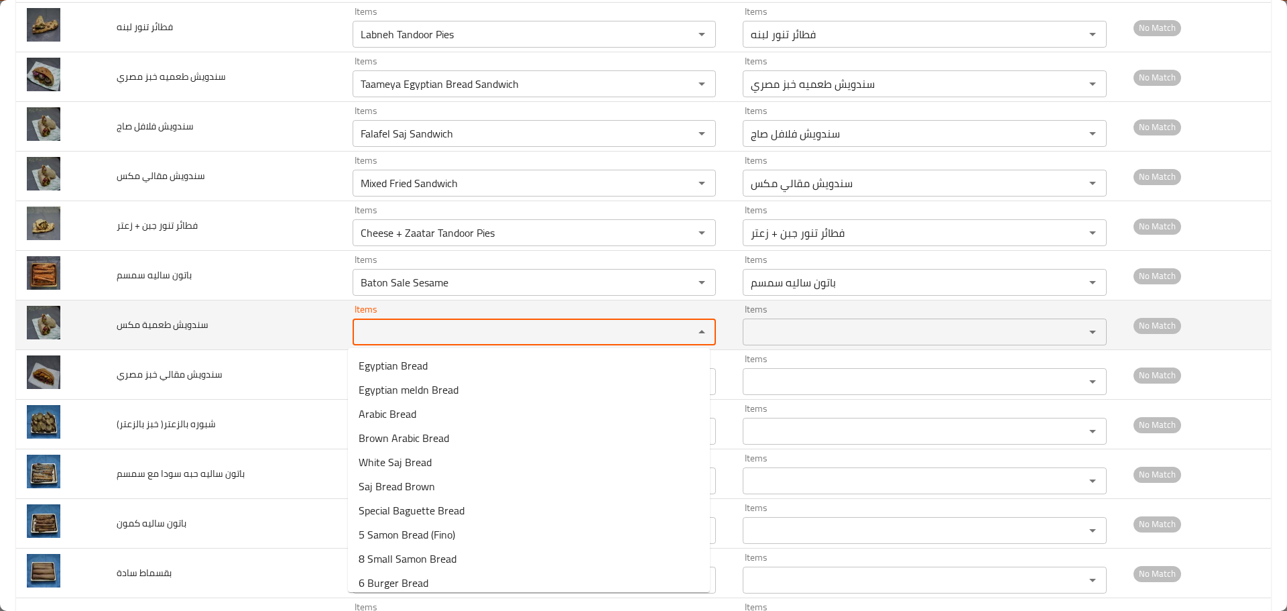
type مكس "n"
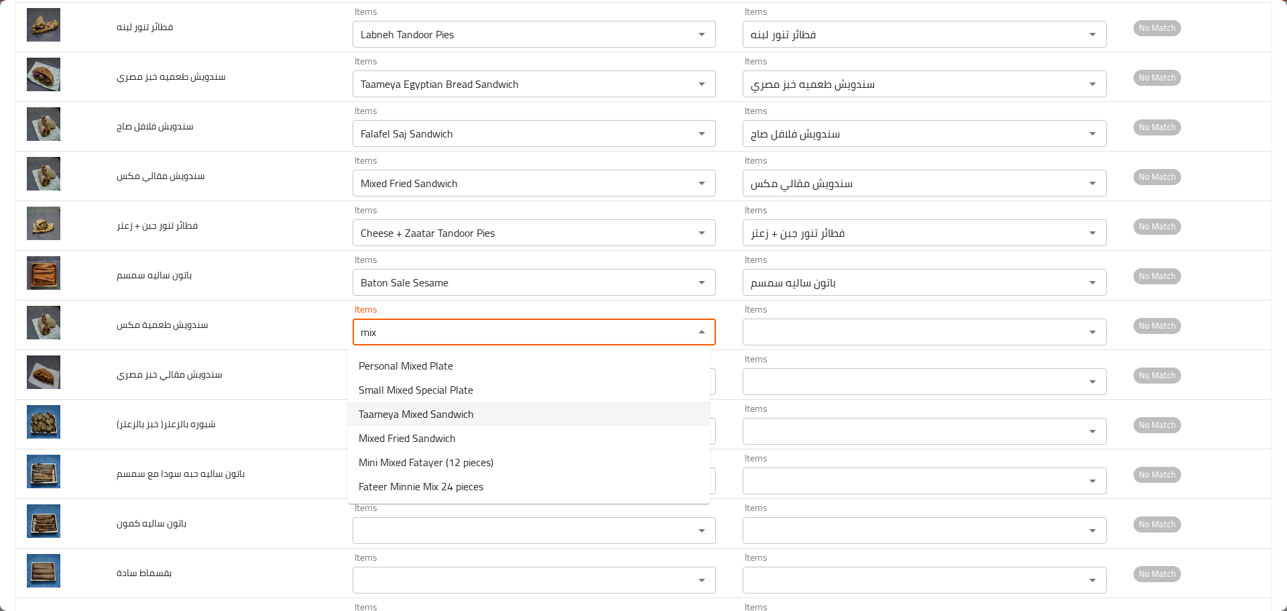
click at [462, 414] on span "Taameya Mixed Sandwich" at bounding box center [416, 414] width 115 height 16
type مكس "Taameya Mixed Sandwich"
type مكس-ar "سندويش طعمية مكس"
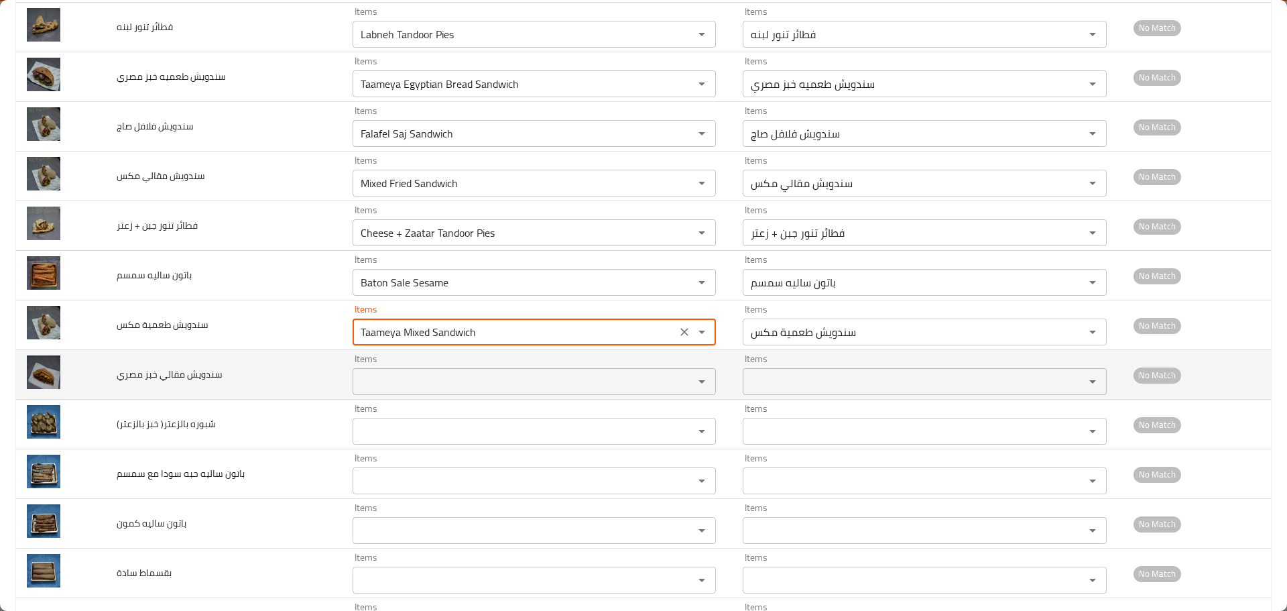
type مكس "Taameya Mixed Sandwich"
click at [422, 389] on مصري "Items" at bounding box center [515, 381] width 316 height 19
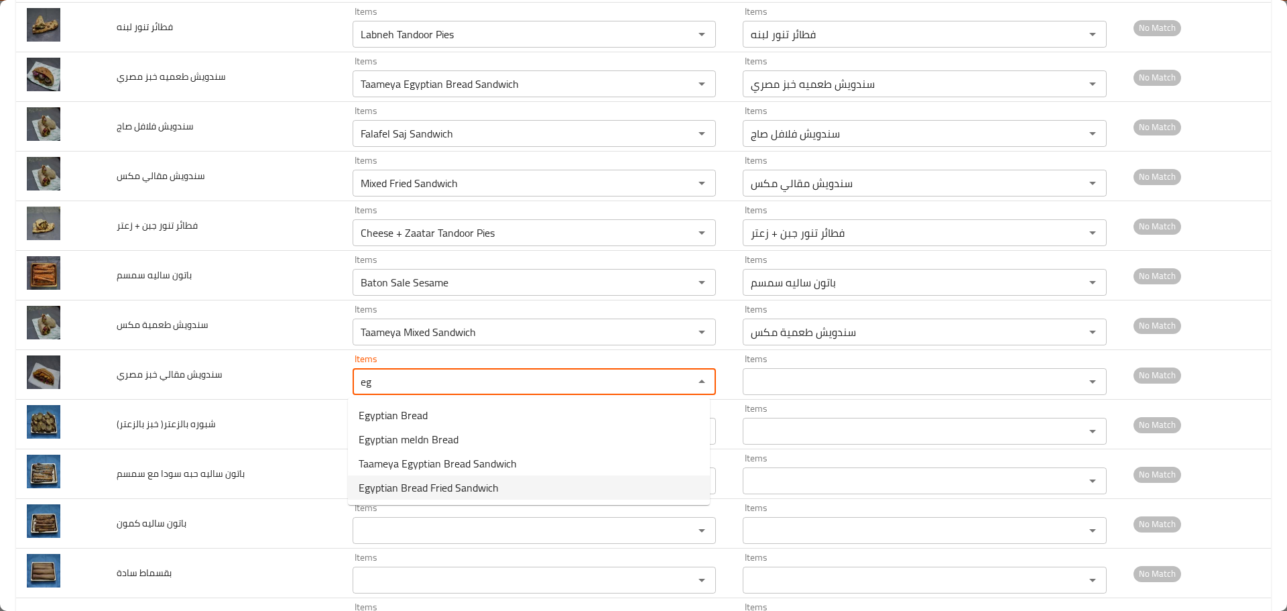
click at [455, 489] on span "Egyptian Bread Fried Sandwich" at bounding box center [429, 487] width 140 height 16
type مصري "Egyptian Bread Fried Sandwich"
type مصري-ar "سندويش مقالي خبز مصري"
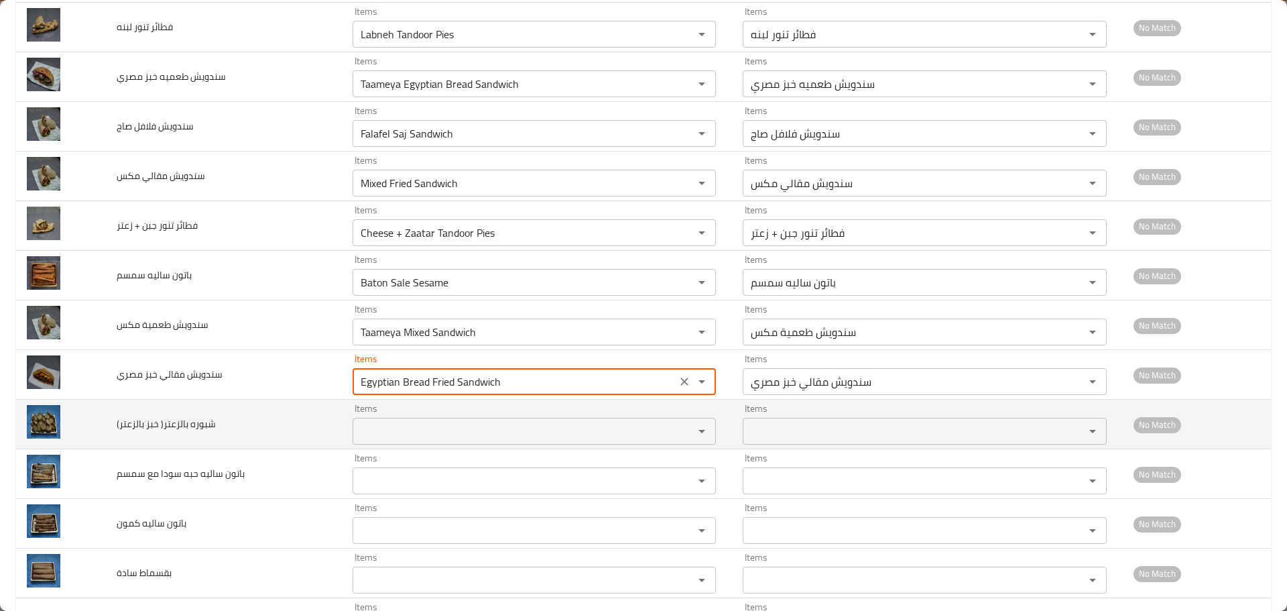
type مصري "Egyptian Bread Fried Sandwich"
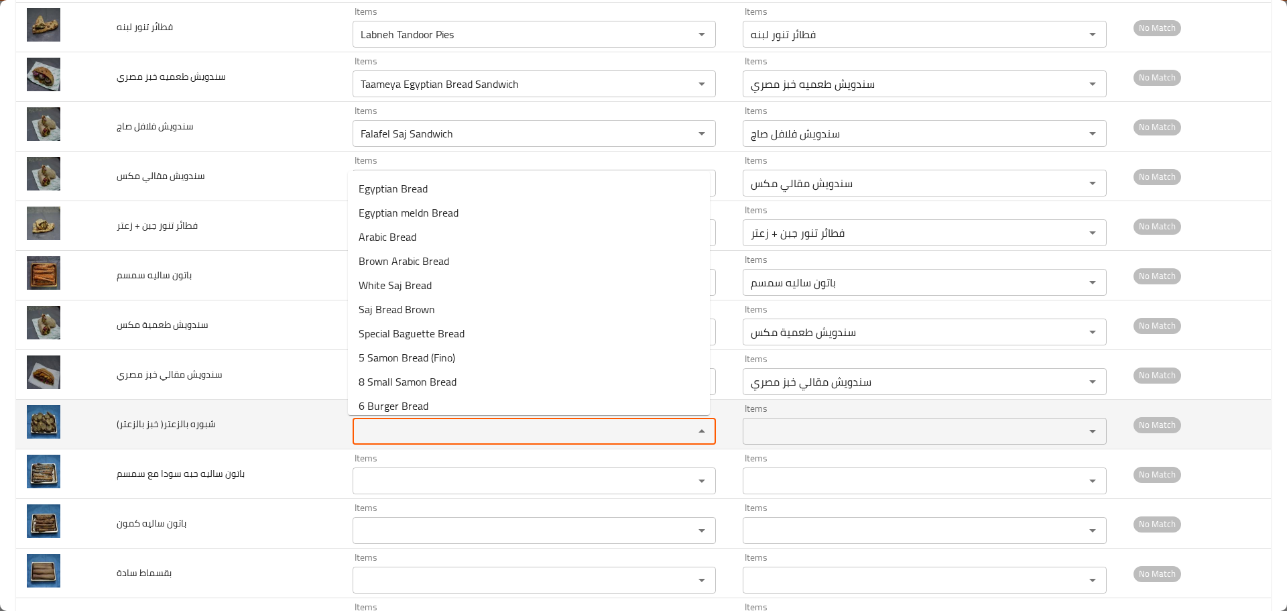
click at [406, 426] on بالزعتر\) "Items" at bounding box center [515, 431] width 316 height 19
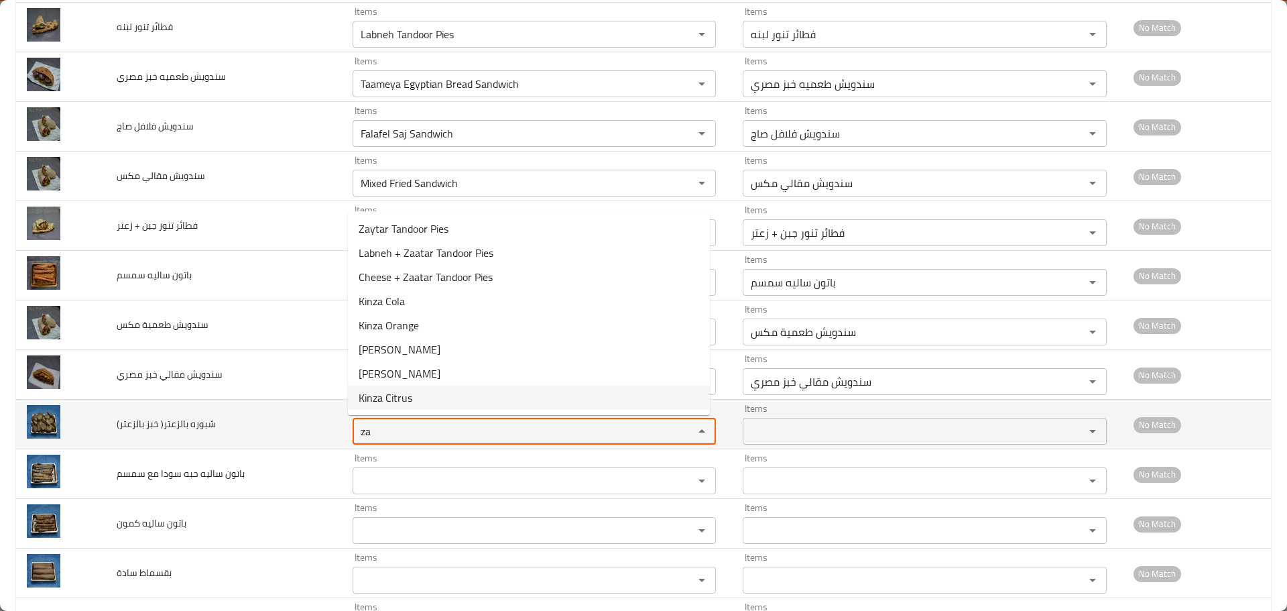
drag, startPoint x: 387, startPoint y: 424, endPoint x: 304, endPoint y: 418, distance: 83.4
click at [304, 418] on tr "شبوره بالزعتر( خبز بالزعتر) Items za Items Items Items No Match" at bounding box center [643, 424] width 1255 height 50
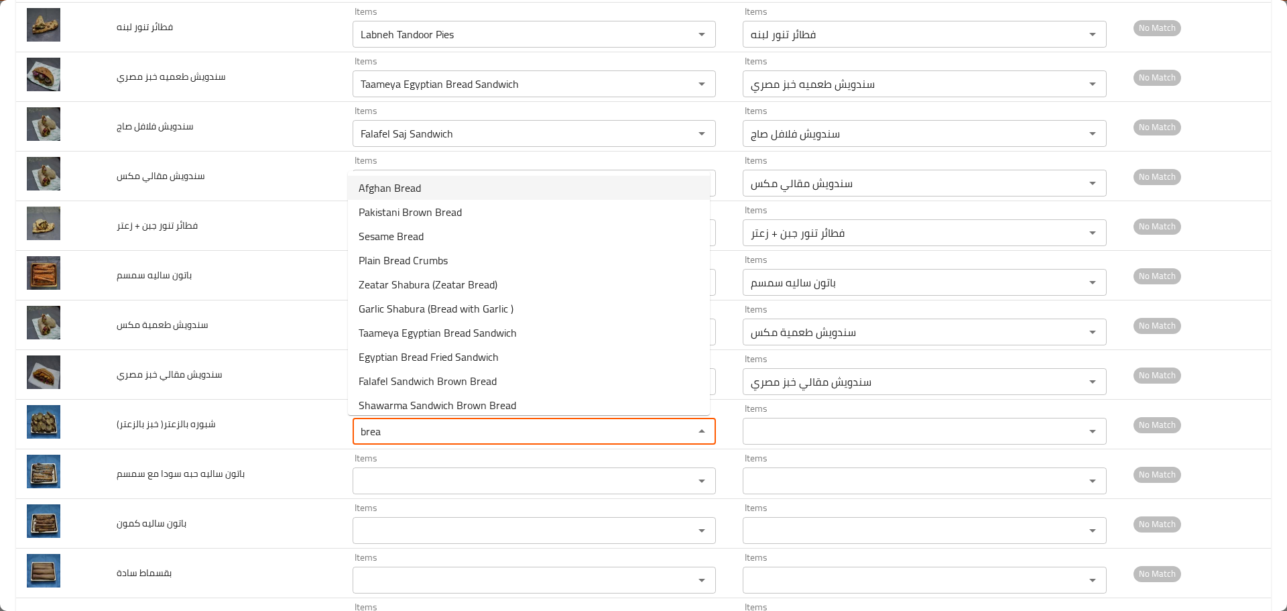
scroll to position [322, 0]
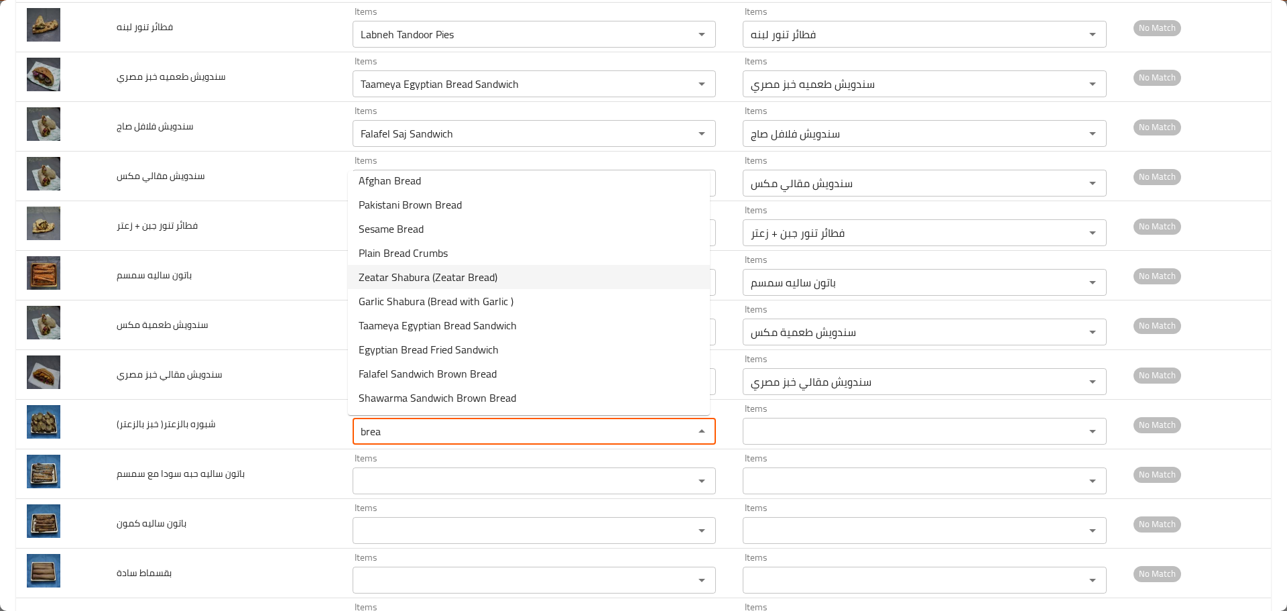
click at [443, 272] on span "Zeatar Shabura (Zeatar Bread)" at bounding box center [428, 277] width 139 height 16
type بالزعتر\) "Zeatar Shabura (Zeatar Bread)"
type بالزعتر\)-ar "شبوره بالزعتر( خبز بالزعتر)"
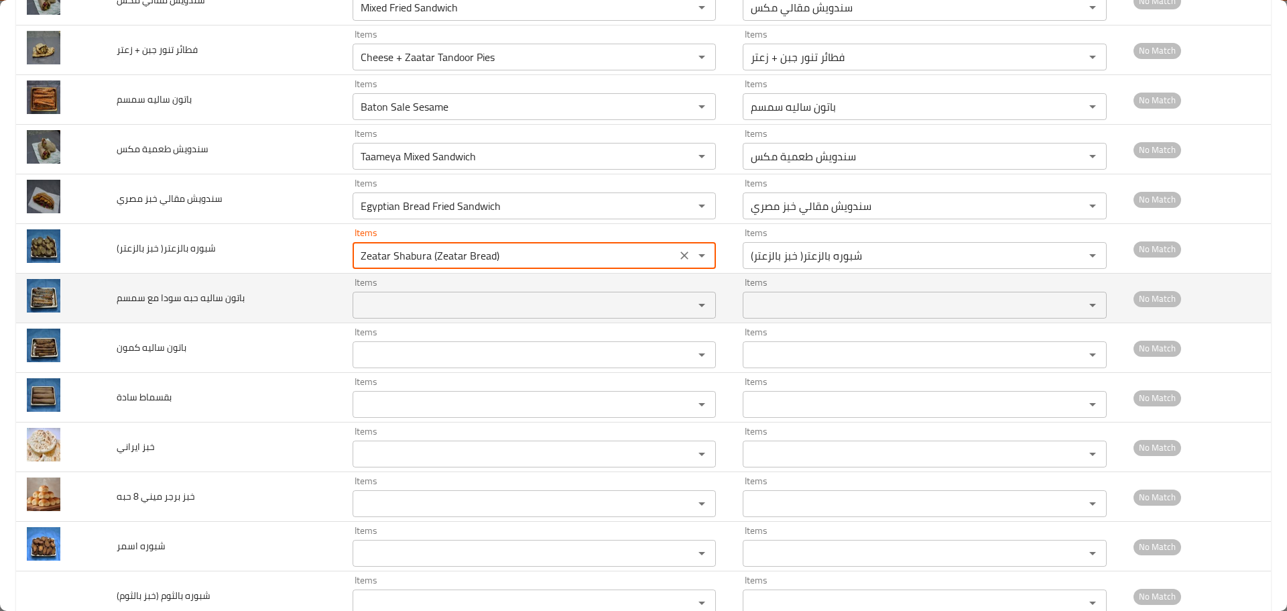
scroll to position [1944, 0]
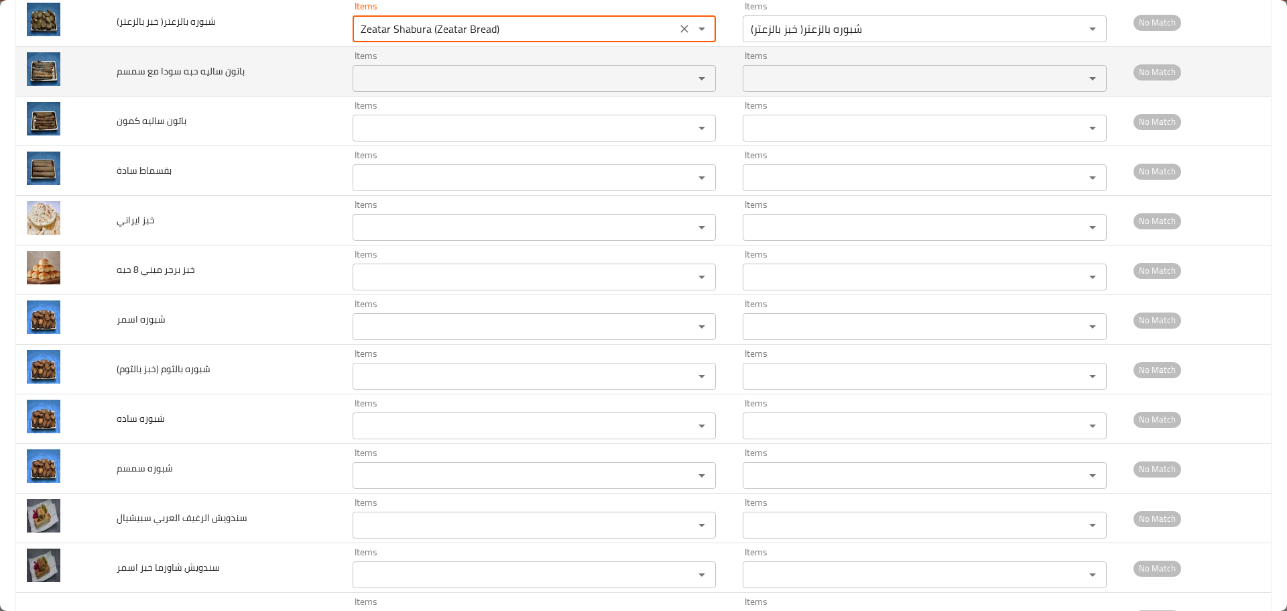
type بالزعتر\) "Zeatar Shabura (Zeatar Bread)"
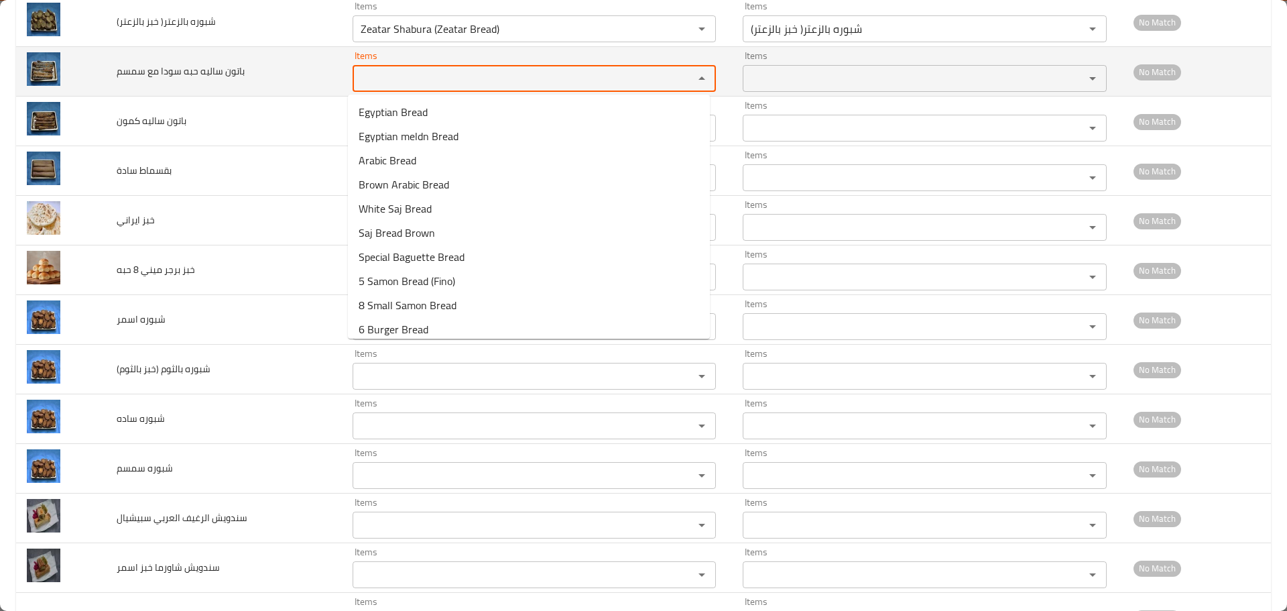
click at [386, 76] on سمسم "Items" at bounding box center [515, 78] width 316 height 19
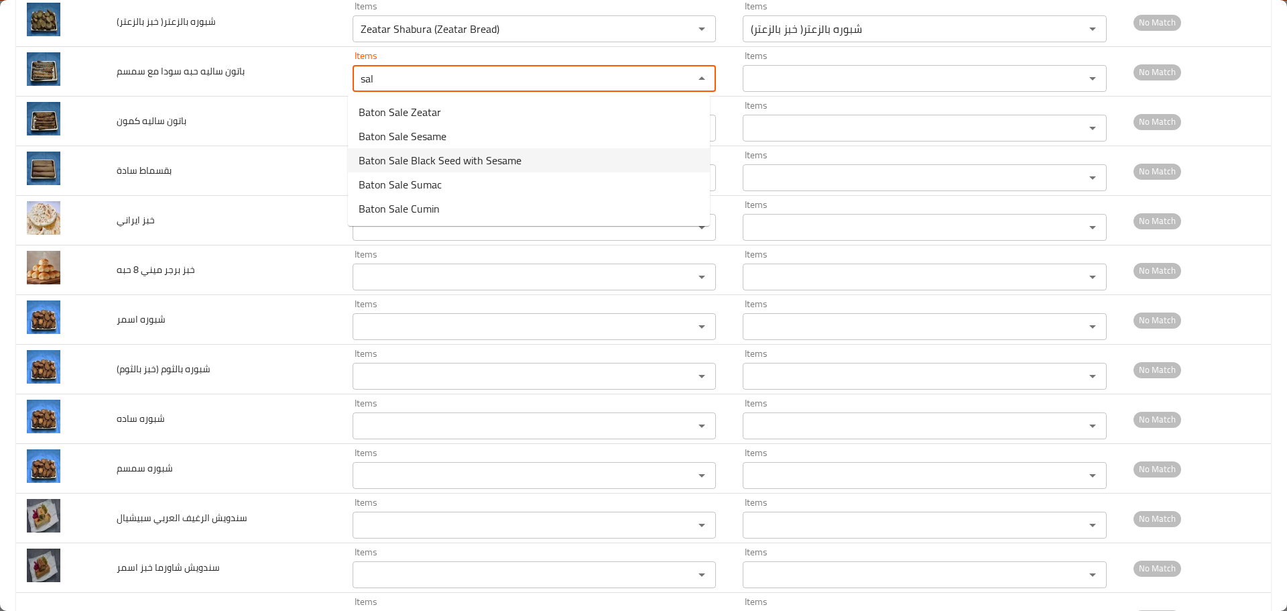
click at [425, 158] on span "Baton Sale Black Seed with Sesame" at bounding box center [440, 160] width 163 height 16
type سمسم "Baton Sale Black Seed with Sesame"
type سمسم-ar "باتون ساليه حبه سودا مع سمسم"
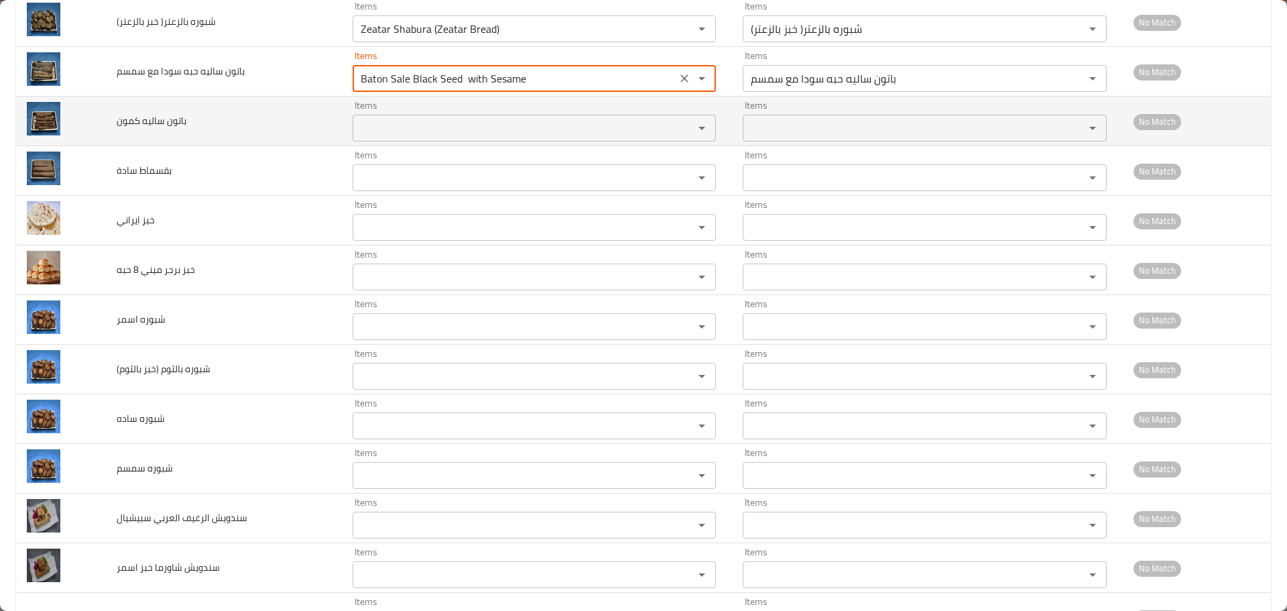
type سمسم "Baton Sale Black Seed with Sesame"
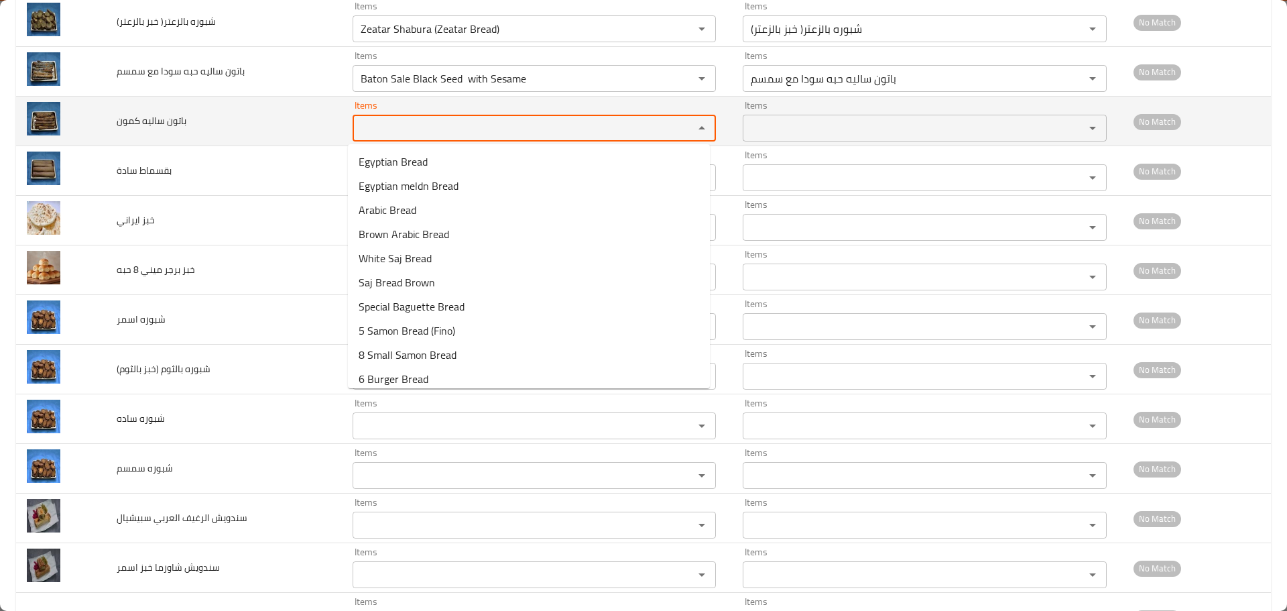
click at [383, 119] on كمون "Items" at bounding box center [515, 128] width 316 height 19
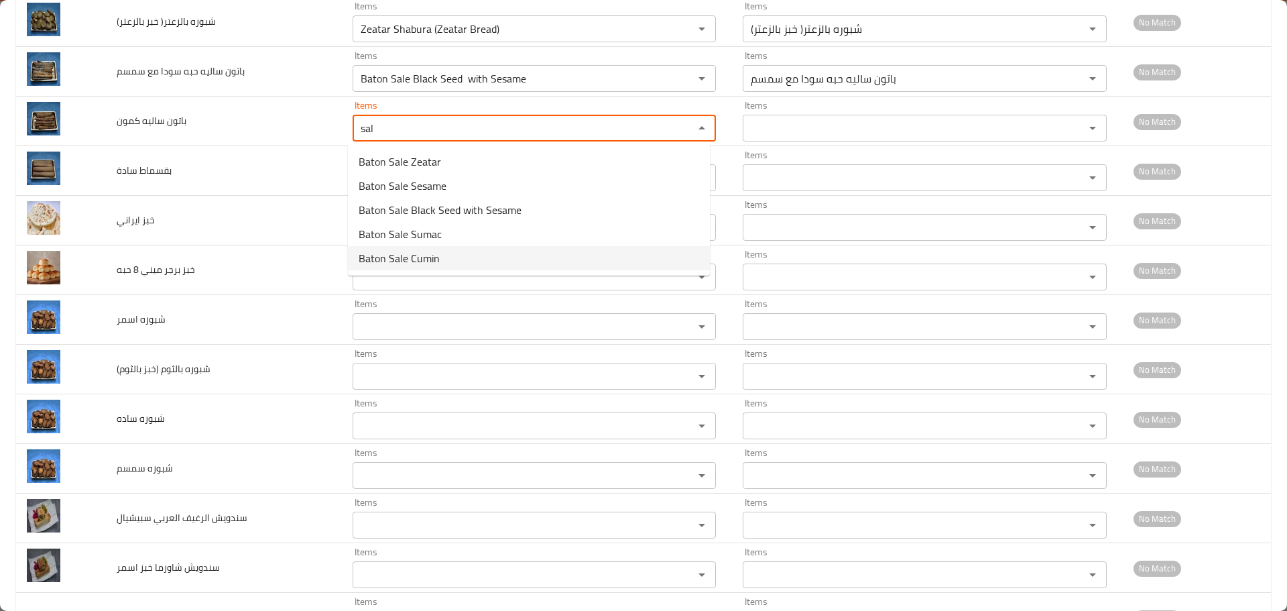
click at [397, 252] on span "Baton Sale Cumin" at bounding box center [399, 258] width 81 height 16
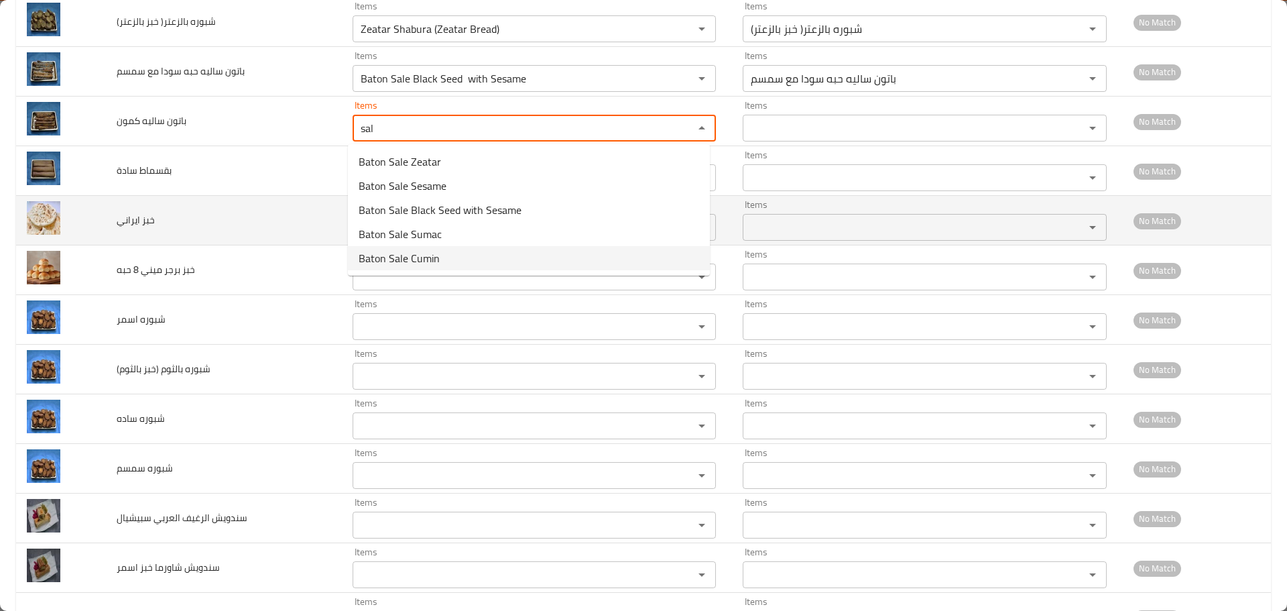
type كمون "Baton Sale Cumin"
type كمون-ar "باتون ساليه كمون"
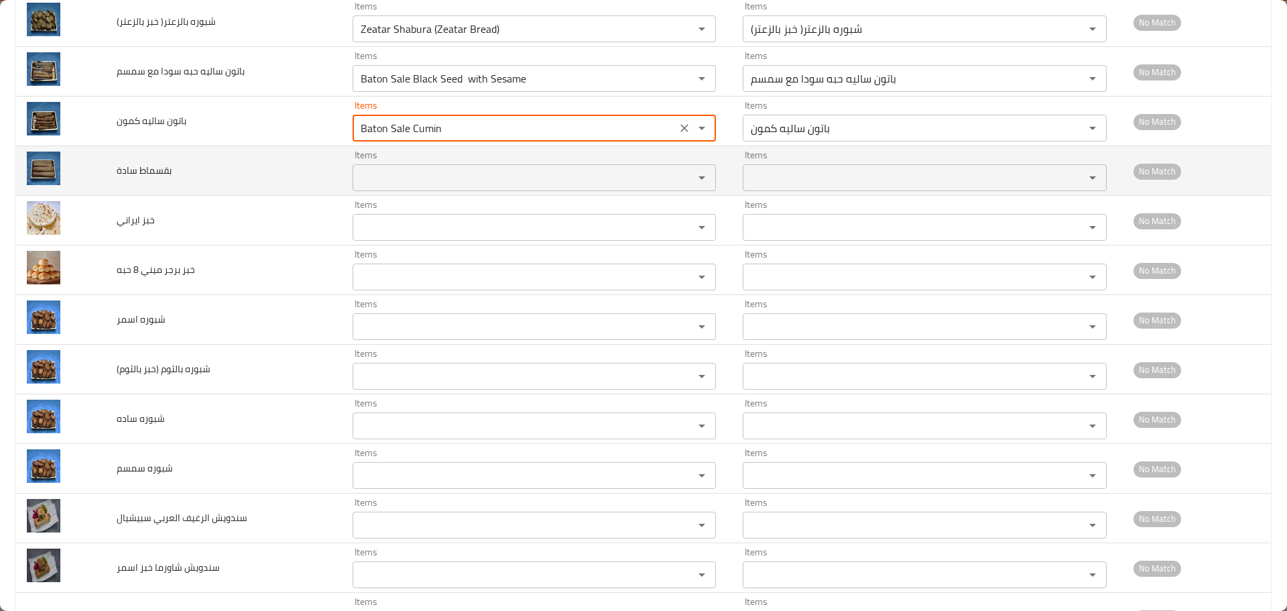
type كمون "Baton Sale Cumin"
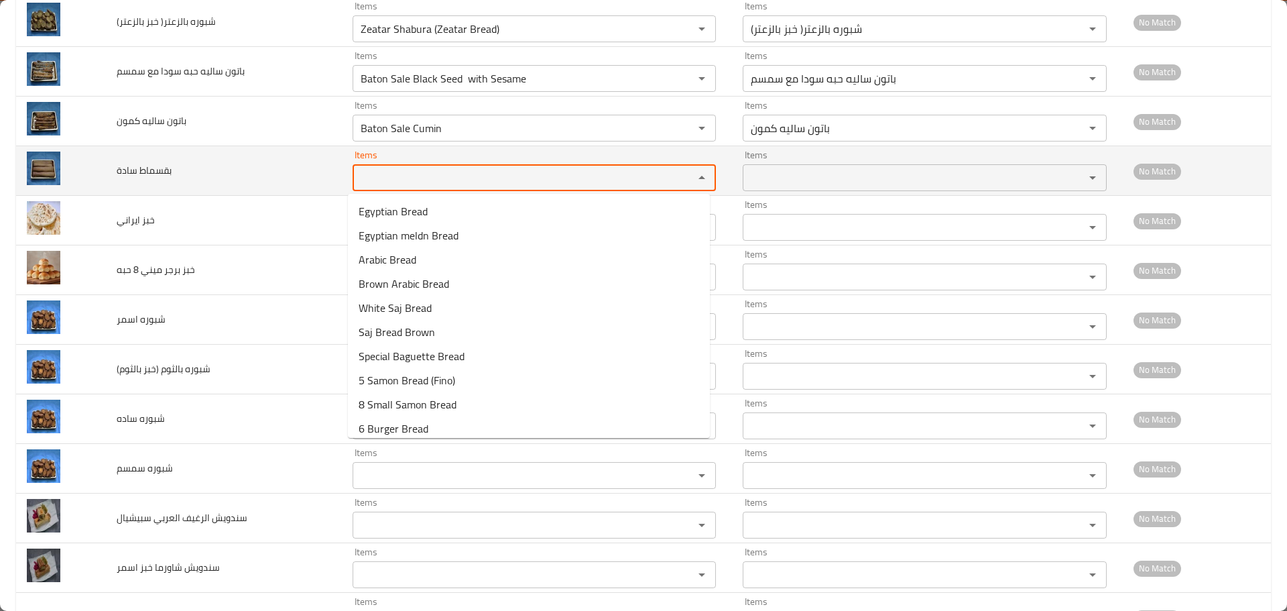
click at [381, 170] on سادة "Items" at bounding box center [515, 177] width 316 height 19
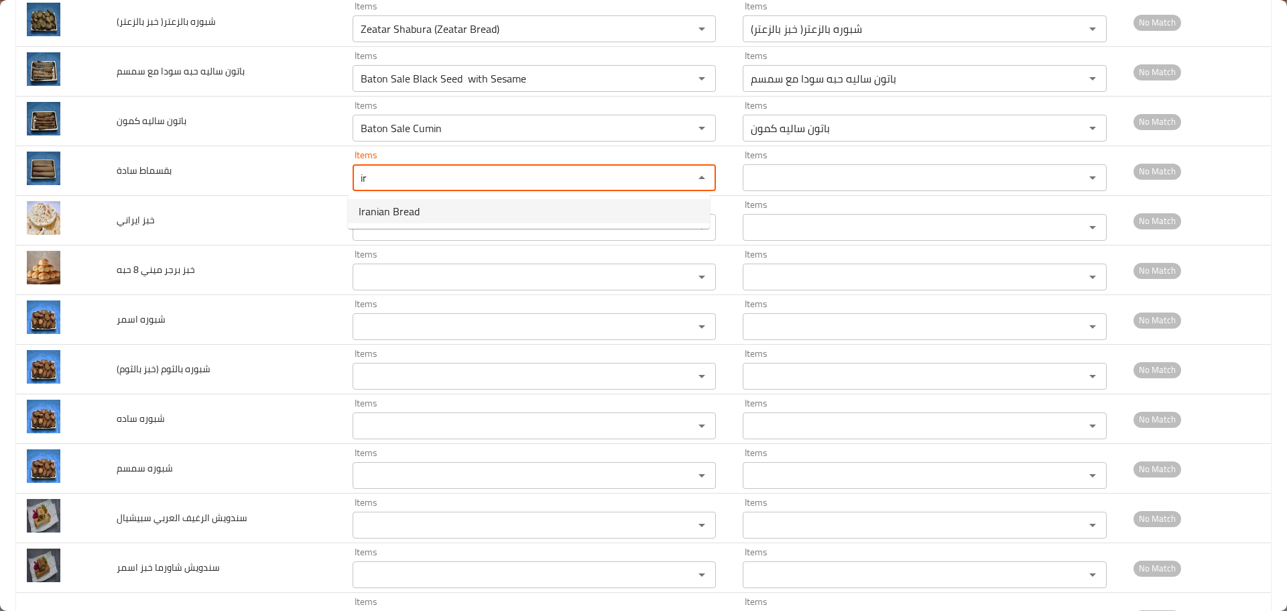
click at [386, 210] on span "Iranian Bread" at bounding box center [389, 211] width 61 height 16
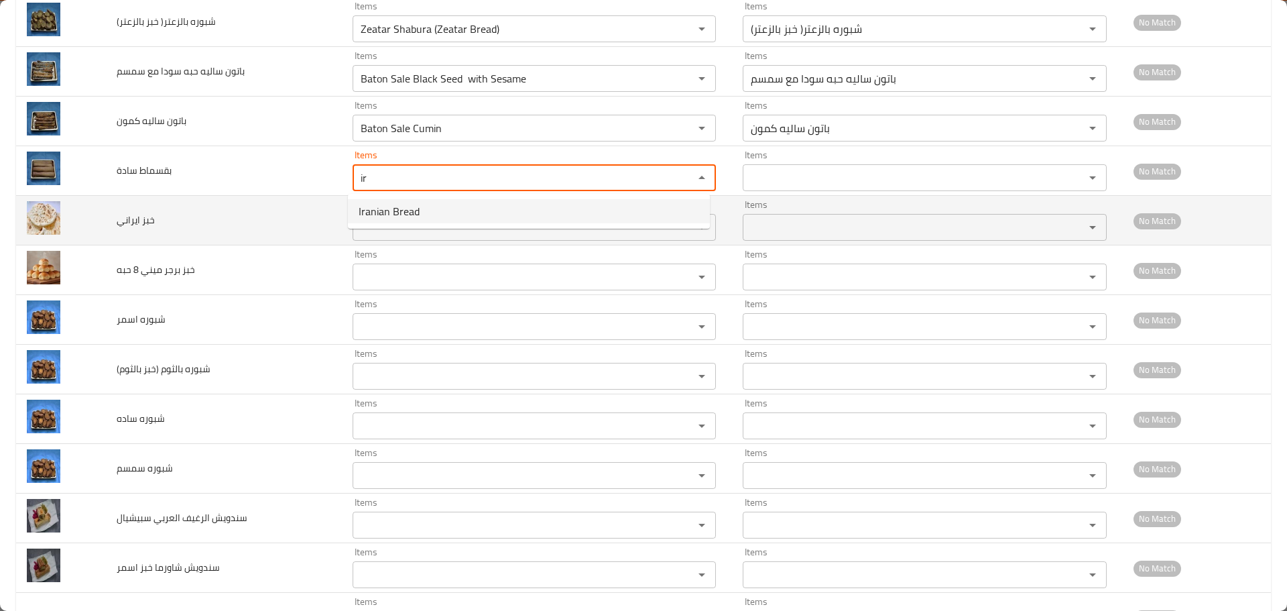
type سادة "Iranian Bread"
type سادة-ar "خبز ايراني"
type سادة "Iranian Bread"
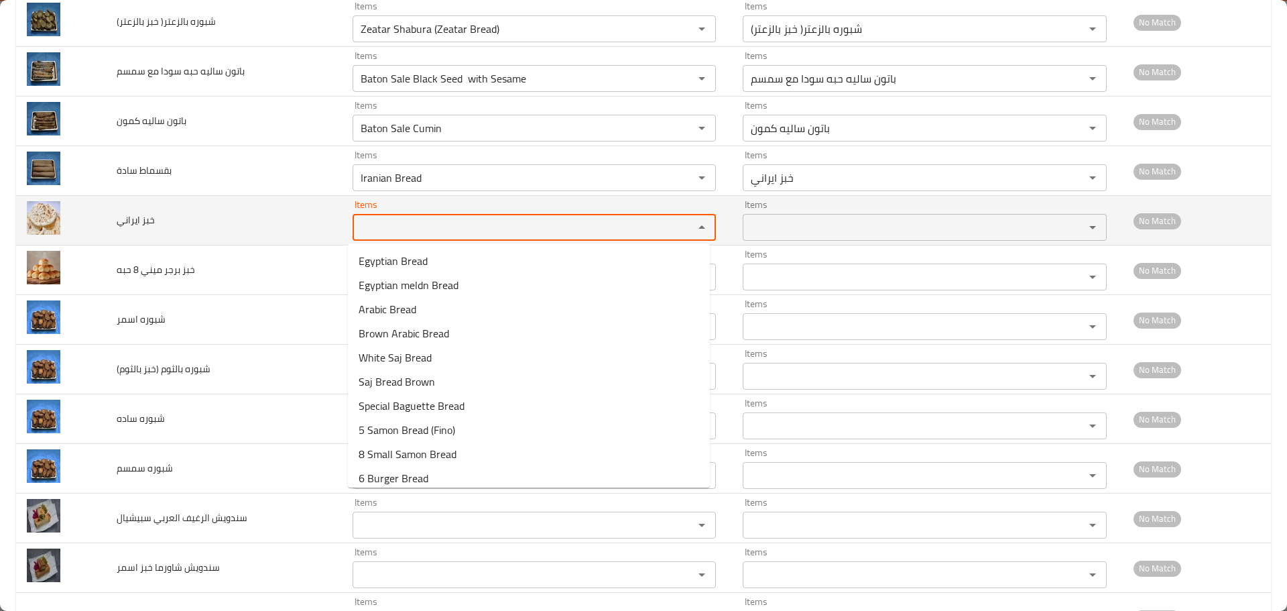
click at [381, 225] on ايراني "Items" at bounding box center [515, 227] width 316 height 19
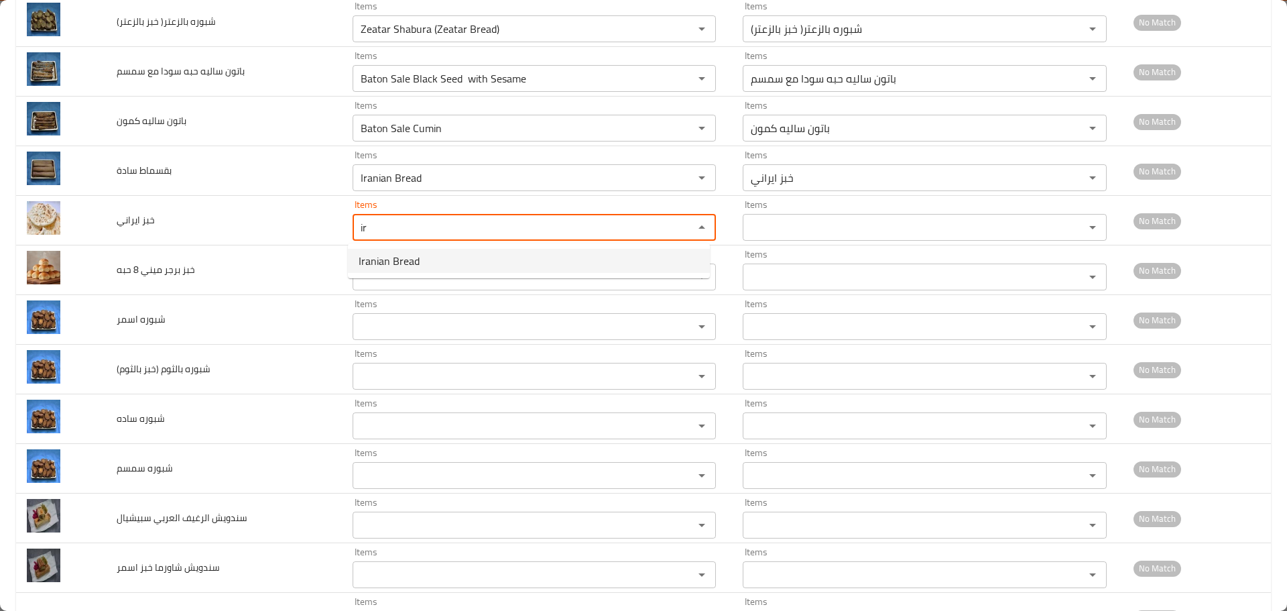
click at [381, 261] on span "Iranian Bread" at bounding box center [389, 261] width 61 height 16
type ايراني "Iranian Bread"
type ايراني-ar "خبز ايراني"
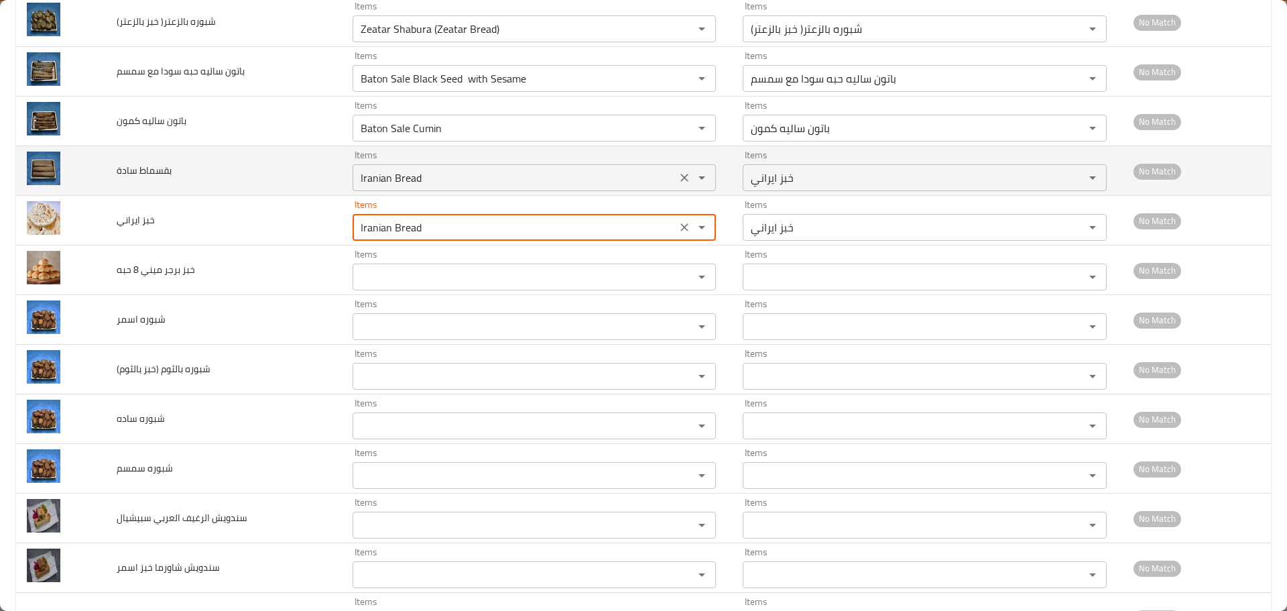
type ايراني "Iranian Bread"
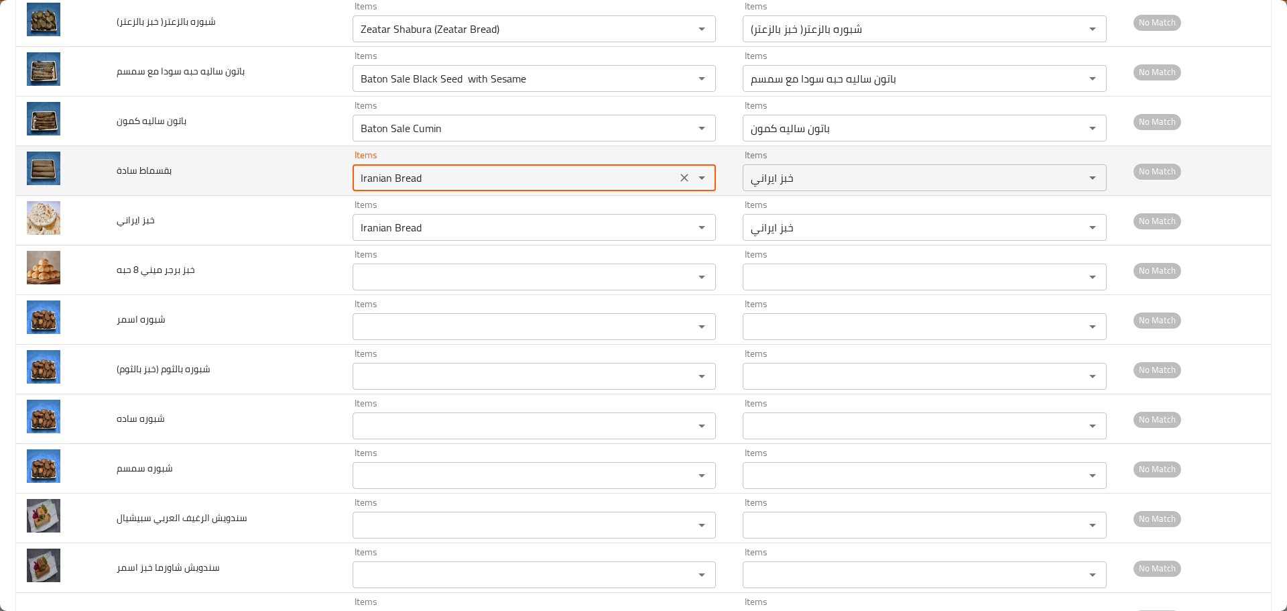
click at [390, 183] on سادة "Iranian Bread" at bounding box center [515, 177] width 316 height 19
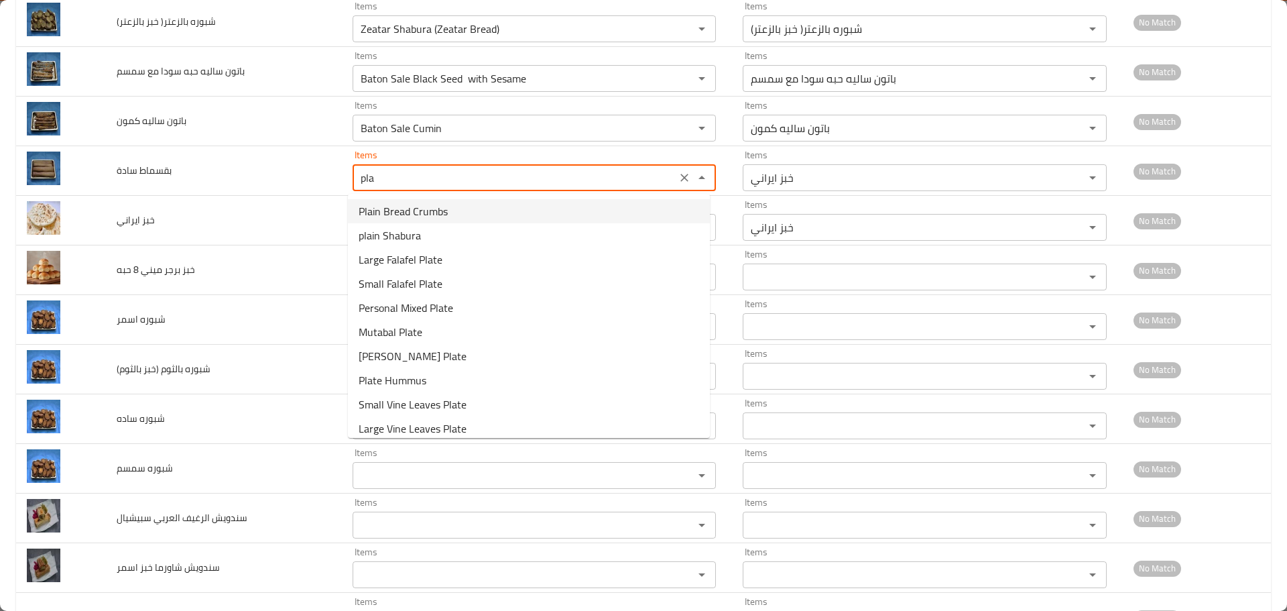
click at [391, 213] on span "Plain Bread Crumbs" at bounding box center [403, 211] width 89 height 16
type سادة "Plain Bread Crumbs"
type سادة-ar "بقسماط ساده"
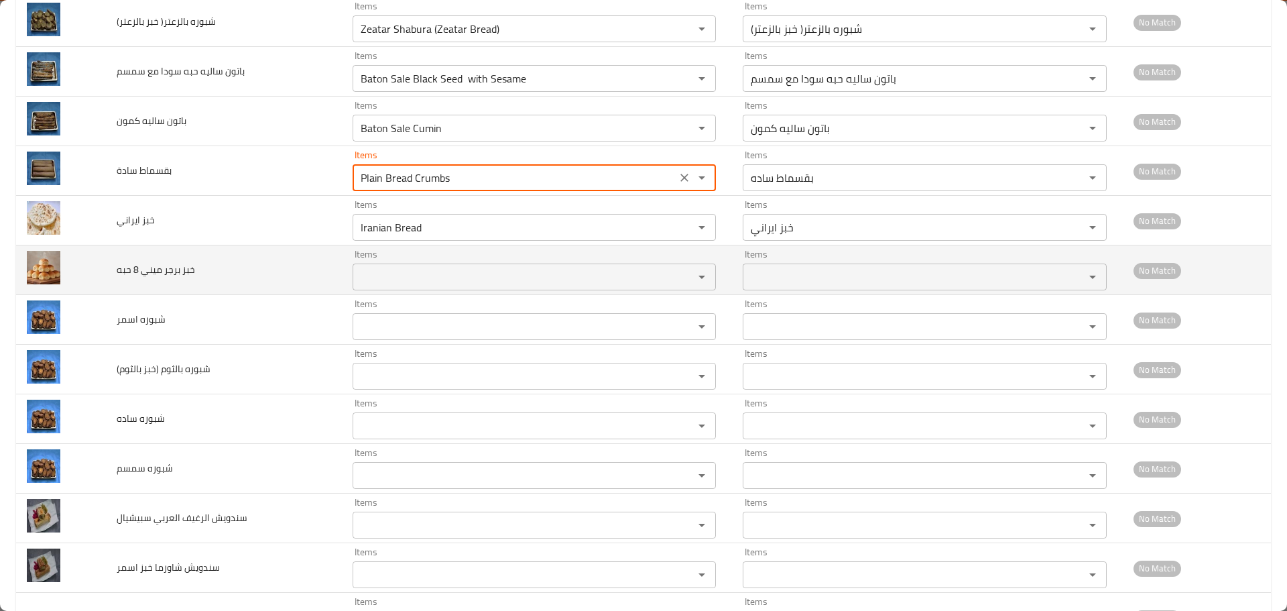
type سادة "Plain Bread Crumbs"
click at [399, 267] on حبه "Items" at bounding box center [515, 276] width 316 height 19
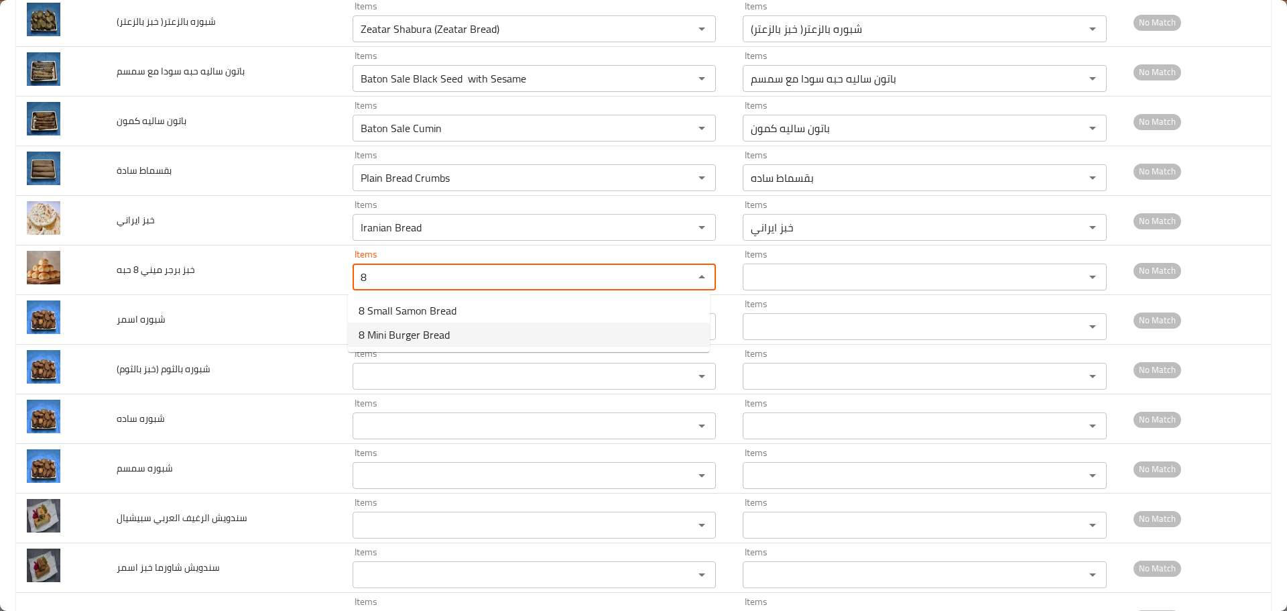
click at [420, 329] on span "8 Mini Burger Bread" at bounding box center [404, 334] width 91 height 16
type حبه "8 Mini Burger Bread"
type حبه-ar "خبز برجر ميني 8 حبه"
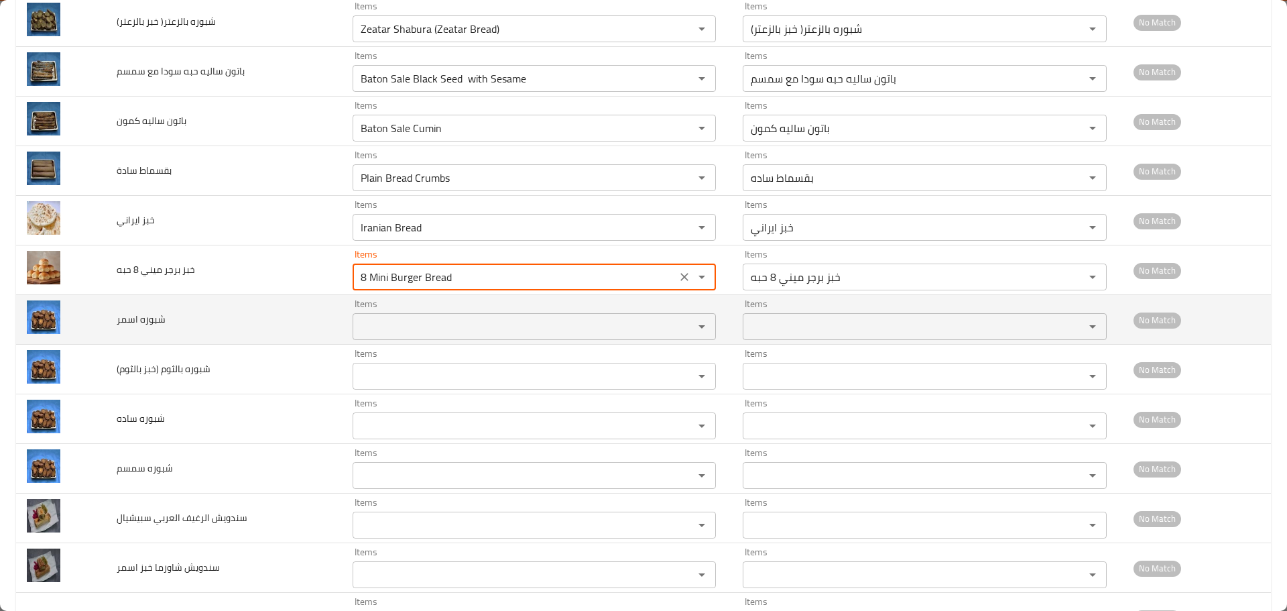
type حبه "8 Mini Burger Bread"
click at [377, 324] on اسمر "Items" at bounding box center [515, 326] width 316 height 19
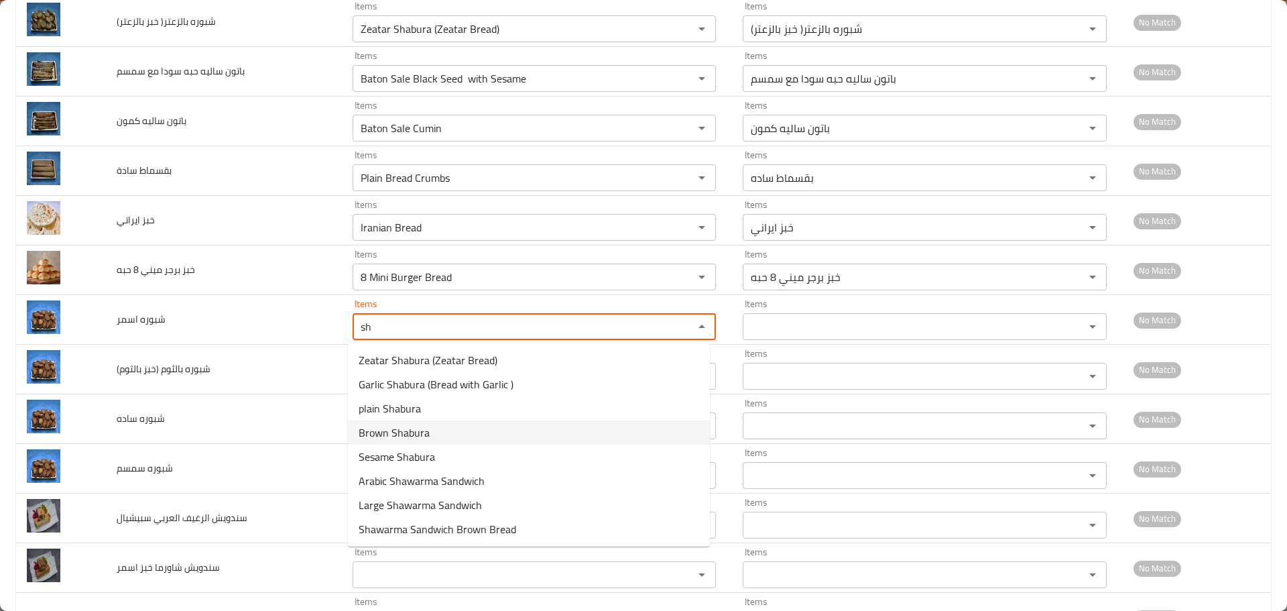
click at [391, 428] on span "Brown Shabura" at bounding box center [394, 432] width 71 height 16
type اسمر "Brown Shabura"
type اسمر-ar "شبوره اسمر"
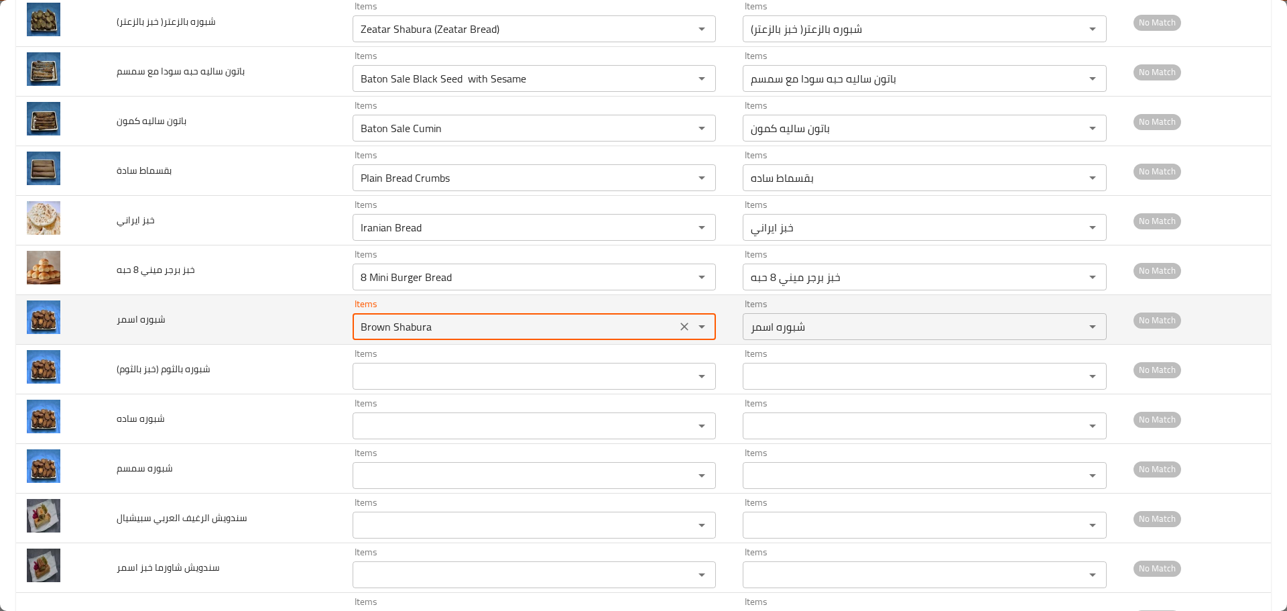
drag, startPoint x: 390, startPoint y: 324, endPoint x: 506, endPoint y: 325, distance: 116.0
click at [506, 325] on اسمر "Brown Shabura" at bounding box center [515, 326] width 316 height 19
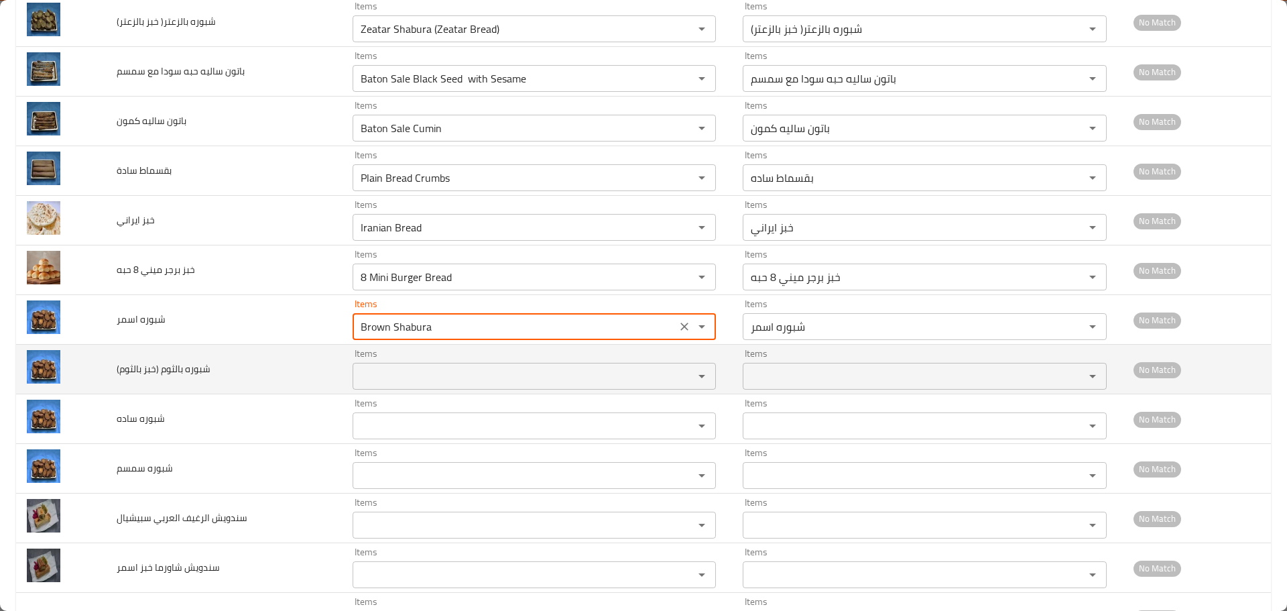
type اسمر "Brown Shabura"
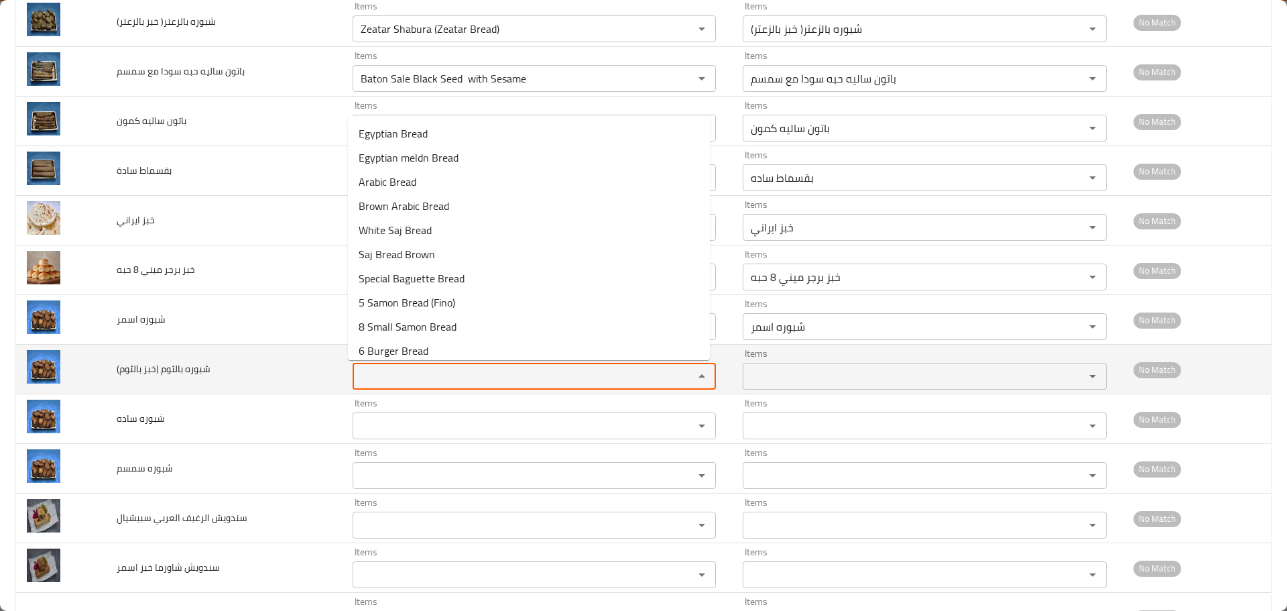
click at [404, 380] on بالثوم\) "Items" at bounding box center [515, 376] width 316 height 19
paste بالثوم\) "Shabura"
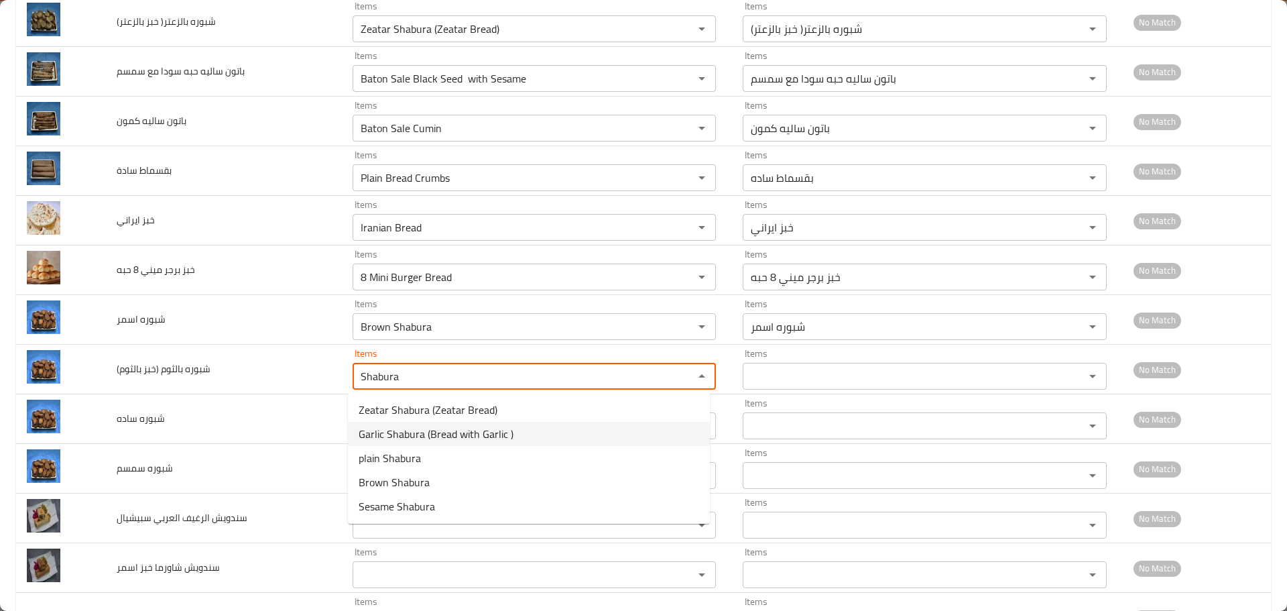
click at [441, 437] on span "Garlic Shabura (Bread with Garlic )" at bounding box center [436, 434] width 155 height 16
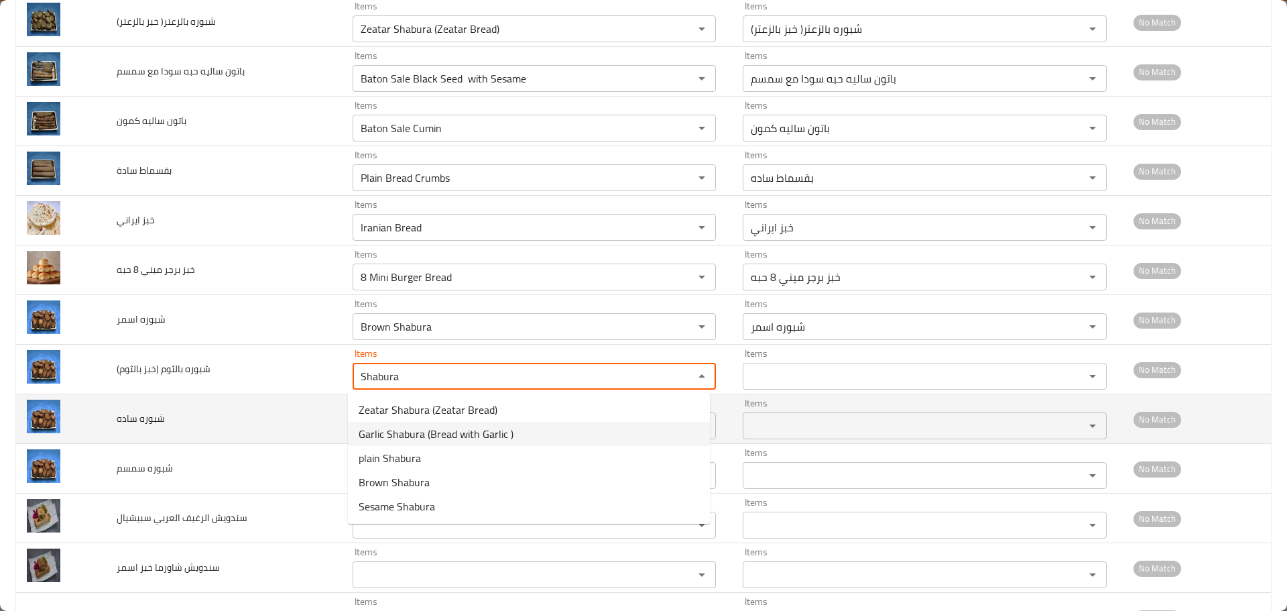
type بالثوم\) "Garlic Shabura (Bread with Garlic )"
type بالثوم\)-ar "شبوره بالثوم (خبز بالثوم)"
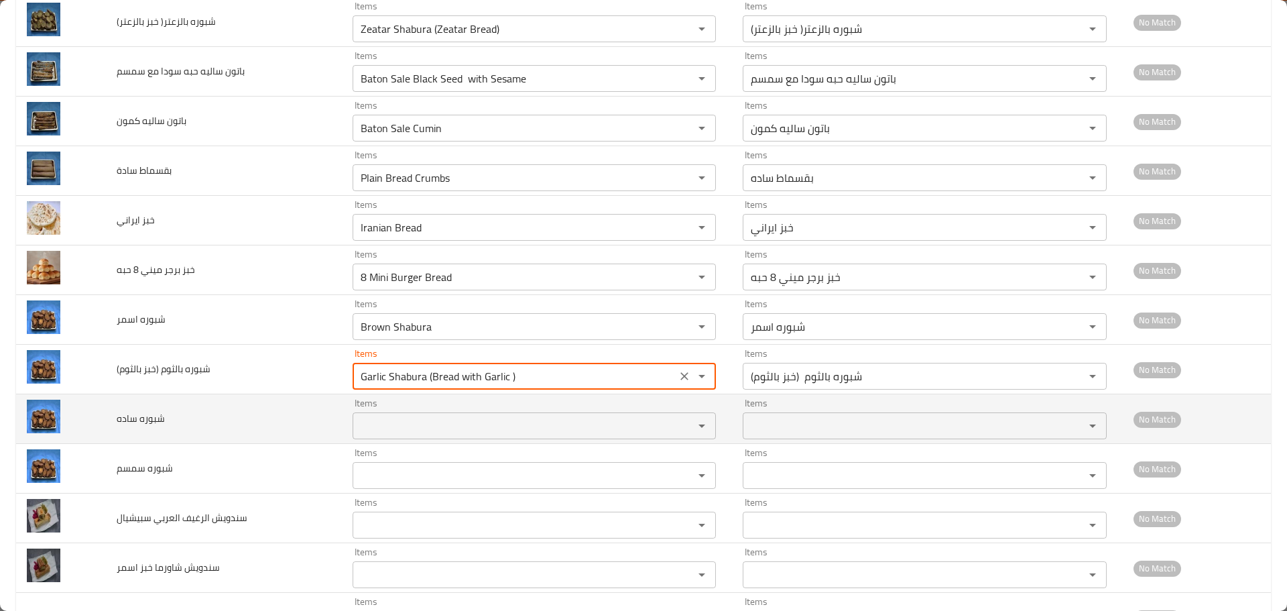
type بالثوم\) "Garlic Shabura (Bread with Garlic )"
click at [390, 430] on ساده "Items" at bounding box center [515, 425] width 316 height 19
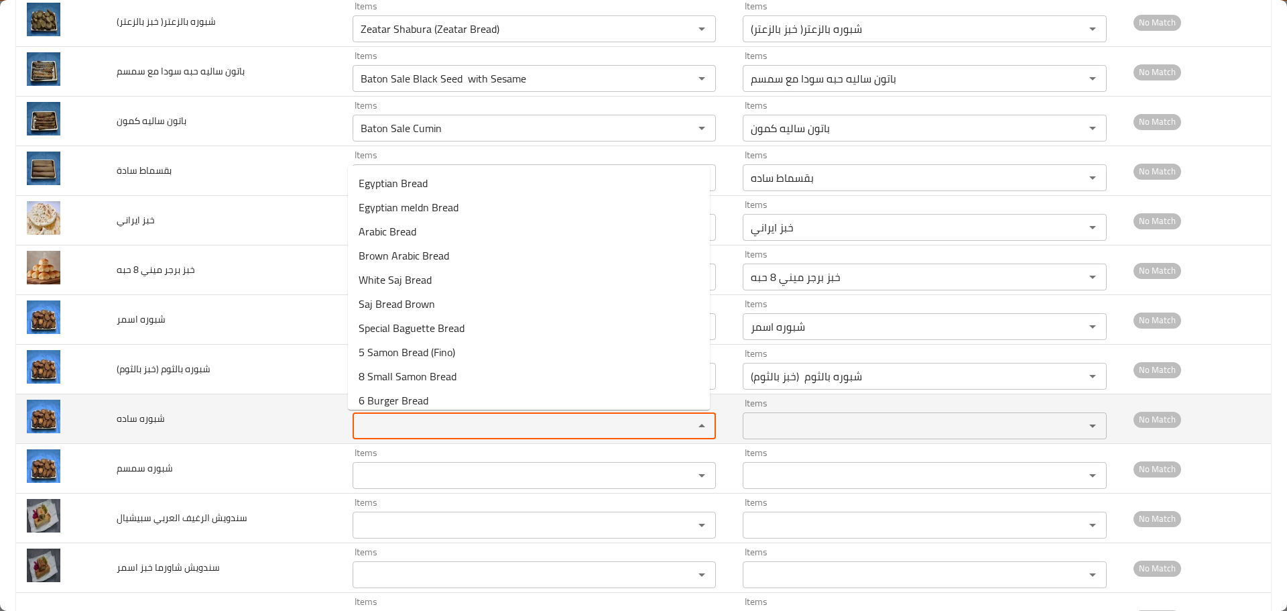
paste ساده "Shabura"
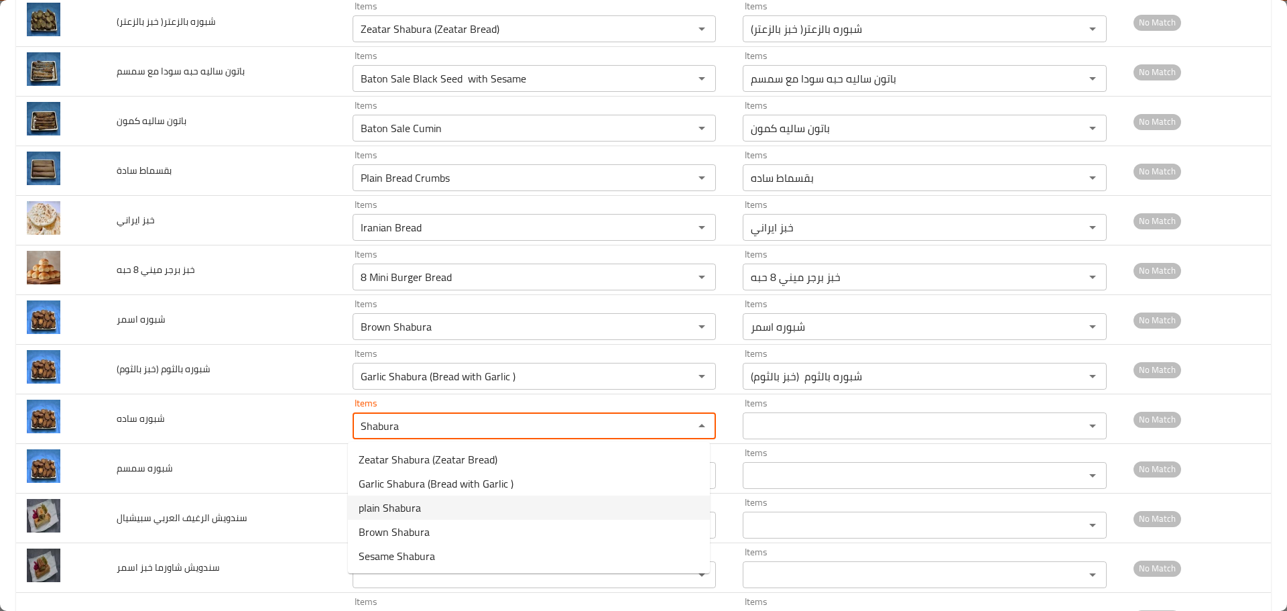
click at [396, 511] on span "plain Shabura" at bounding box center [390, 507] width 62 height 16
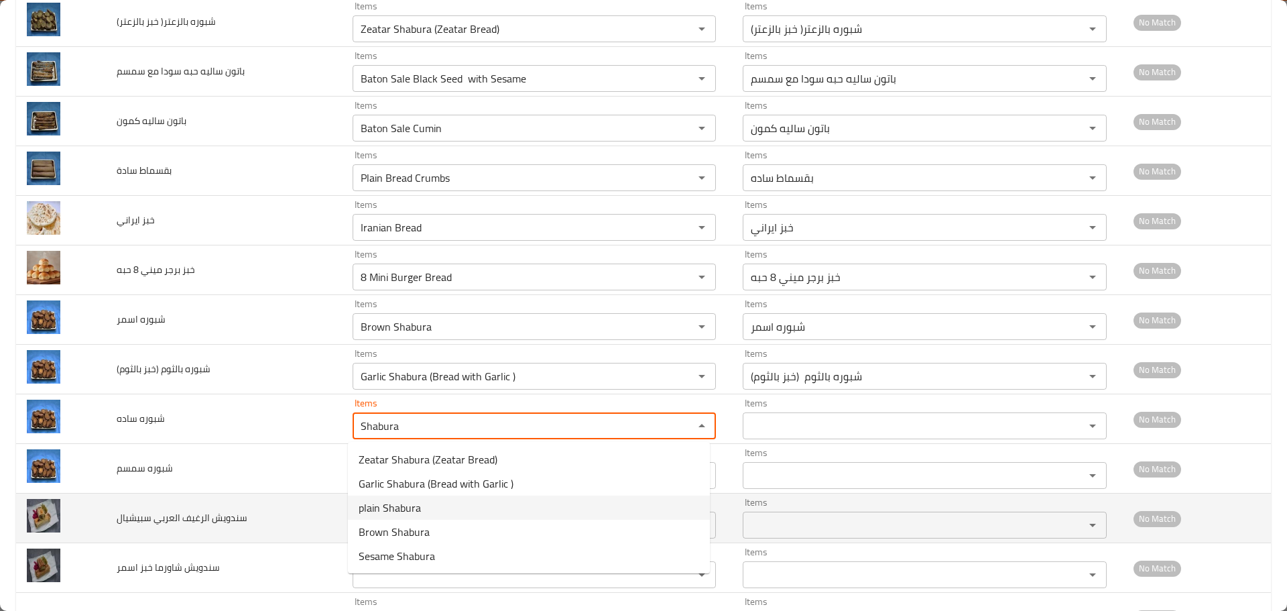
type ساده "plain Shabura"
type ساده-ar "شبوره ساده"
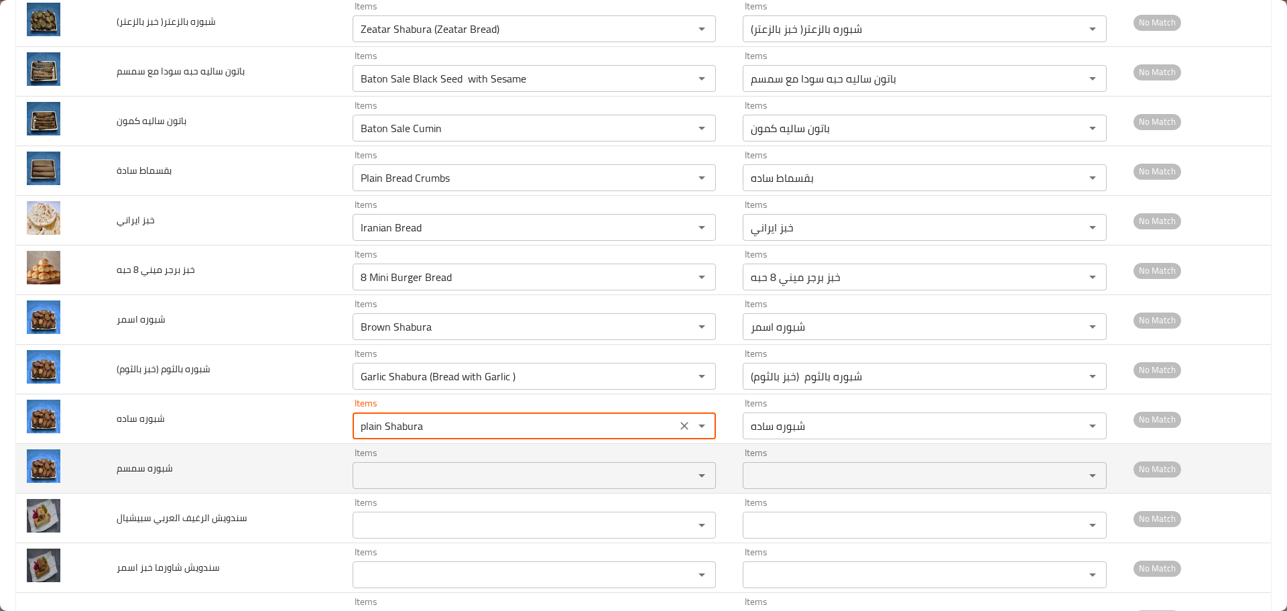
type ساده "plain Shabura"
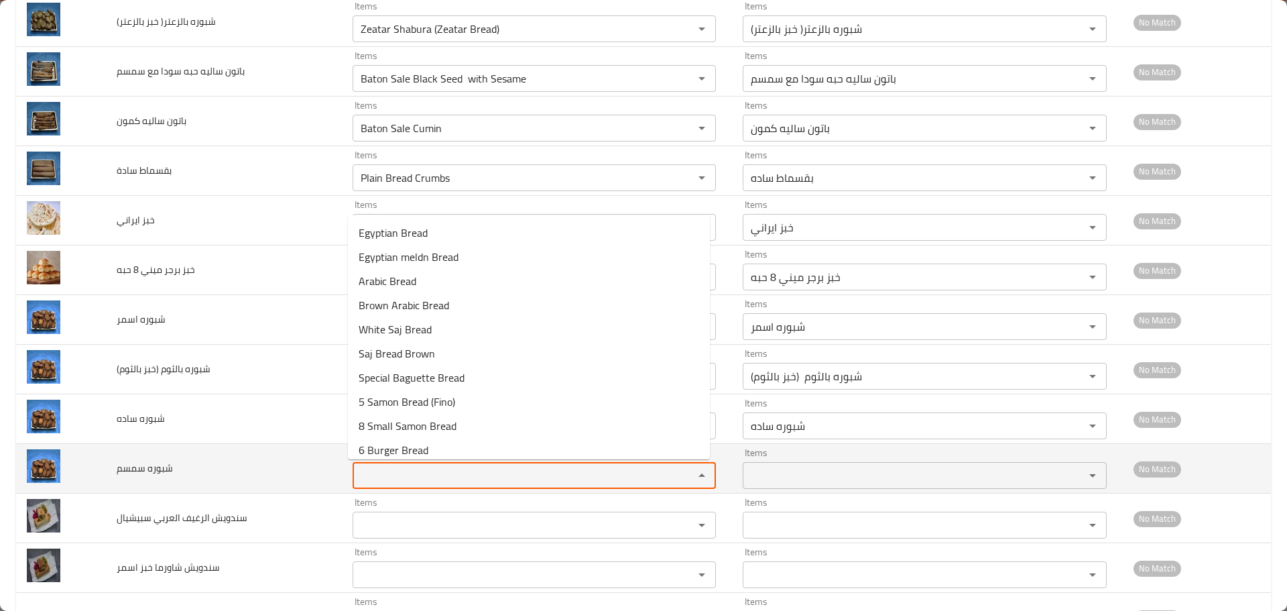
click at [381, 478] on سمسم "Items" at bounding box center [515, 475] width 316 height 19
paste سمسم "Shabura"
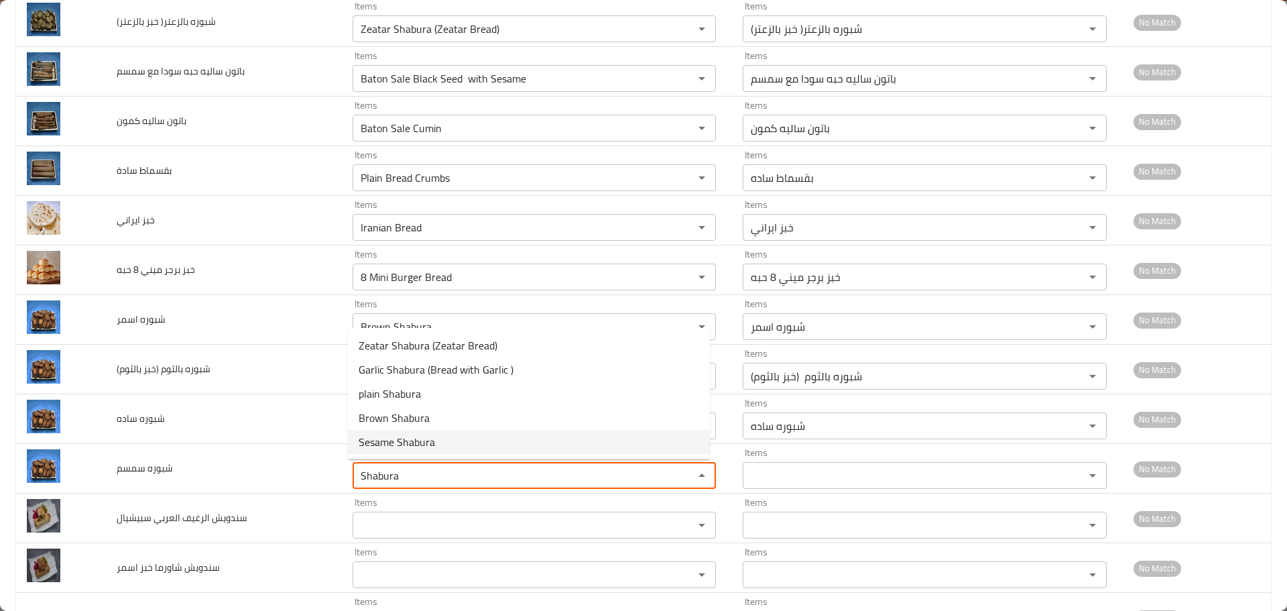
click at [385, 440] on span "Sesame Shabura" at bounding box center [397, 442] width 76 height 16
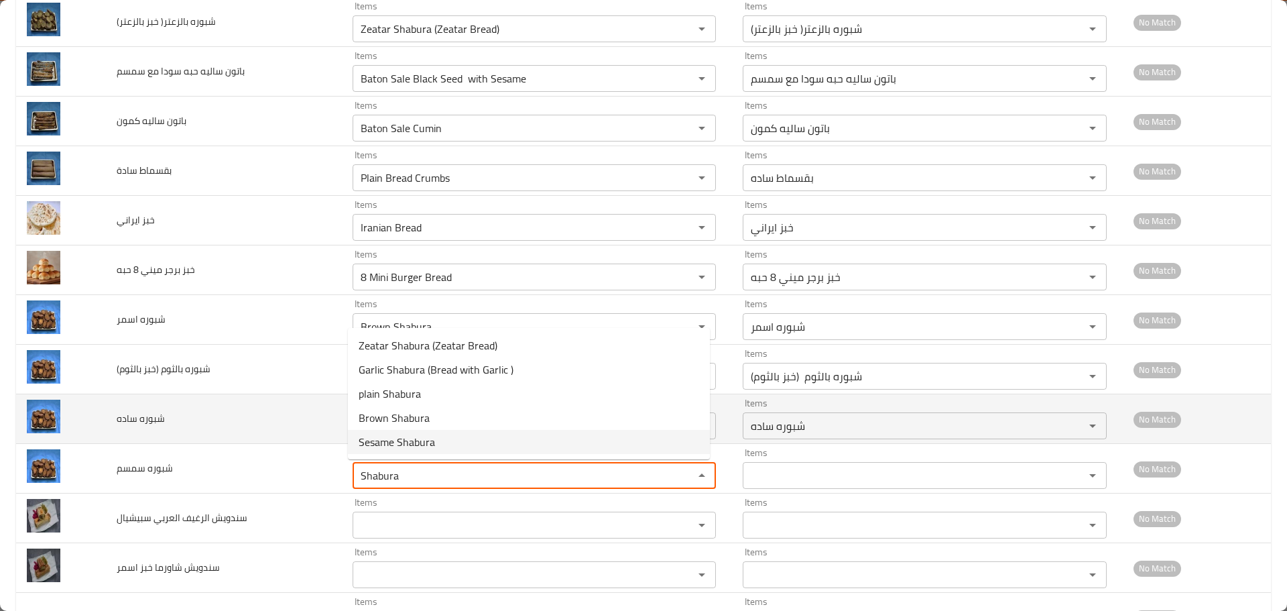
type سمسم "Sesame Shabura"
type سمسم-ar "شبوره سمسم"
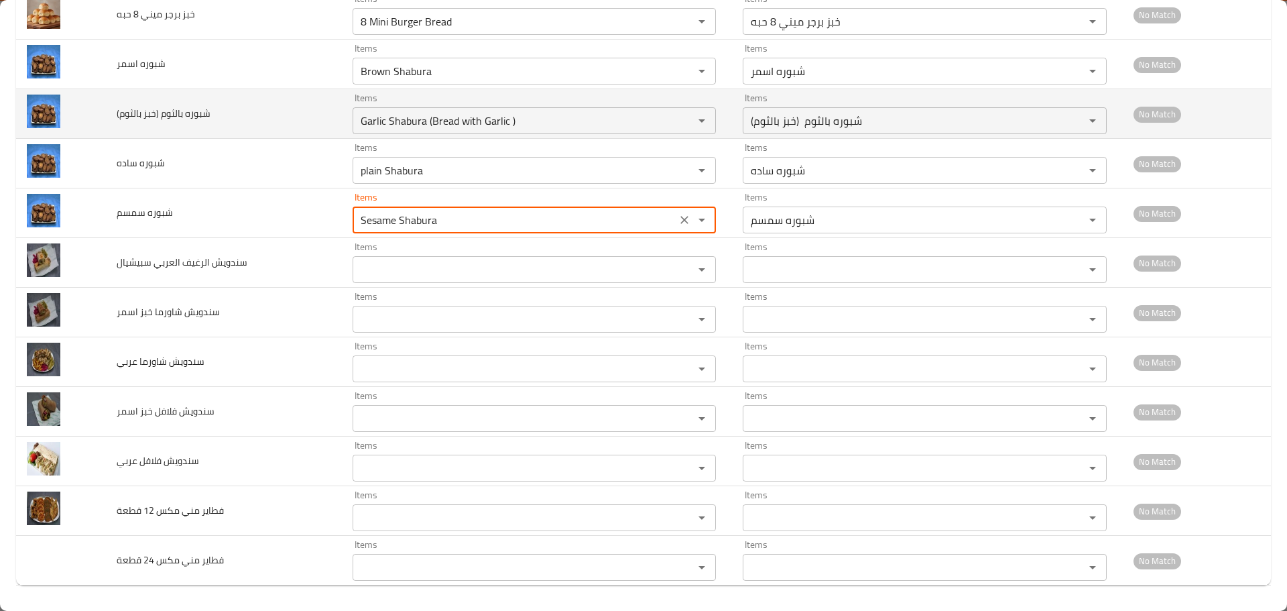
scroll to position [2201, 0]
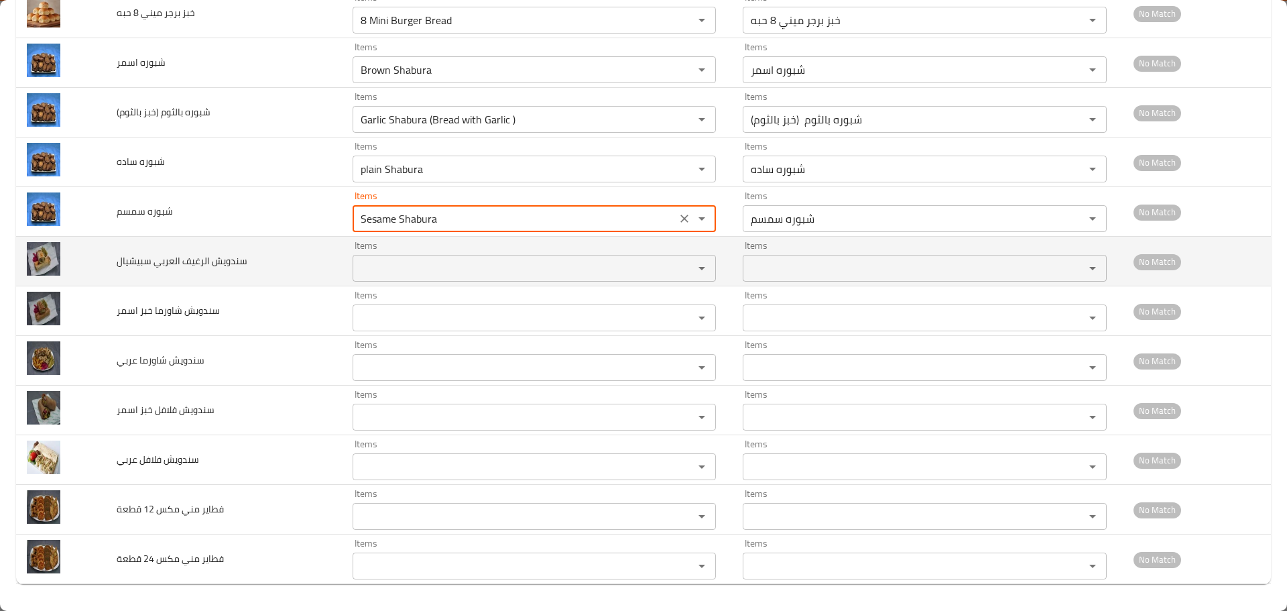
click at [379, 257] on div "Items" at bounding box center [535, 268] width 364 height 27
type سمسم "Sesame Shabura"
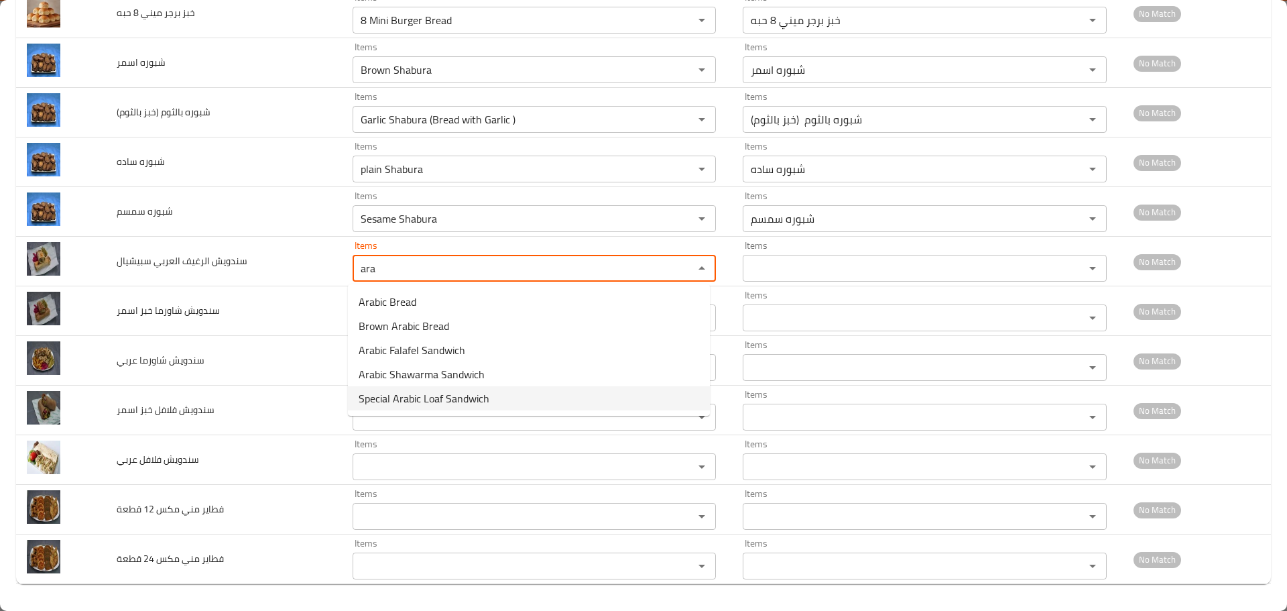
click at [429, 394] on span "Special Arabic Loaf Sandwich" at bounding box center [424, 398] width 131 height 16
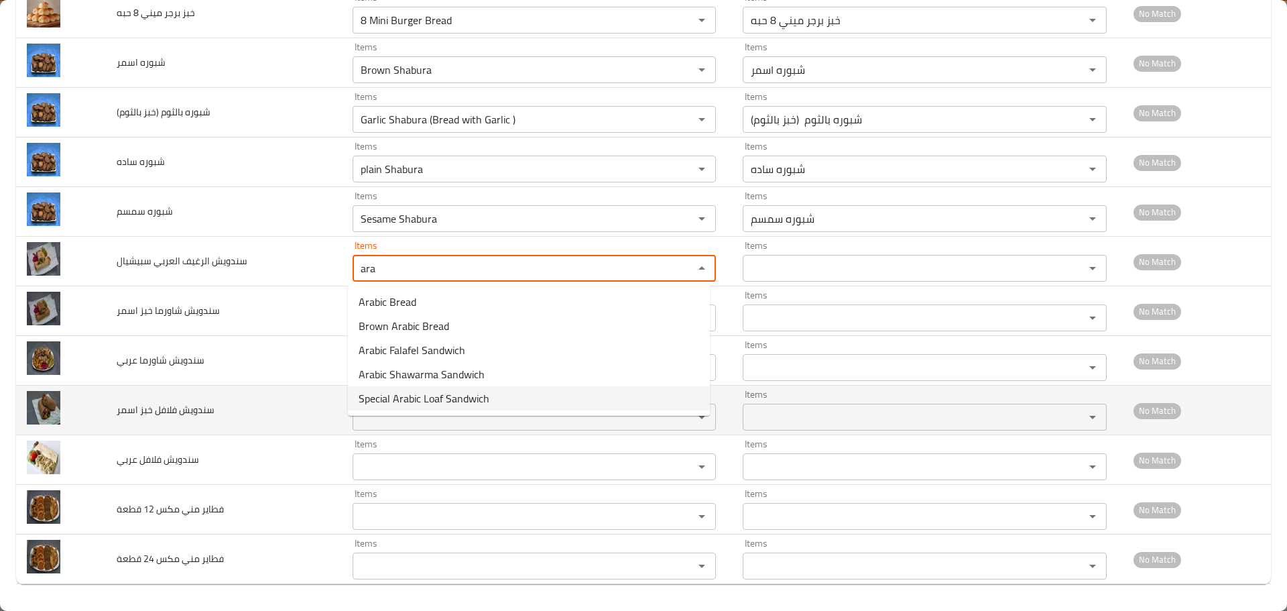
type سبيشيال "Special Arabic Loaf Sandwich"
type سبيشيال-ar "سندويش الرغيف العربي سبيشيال"
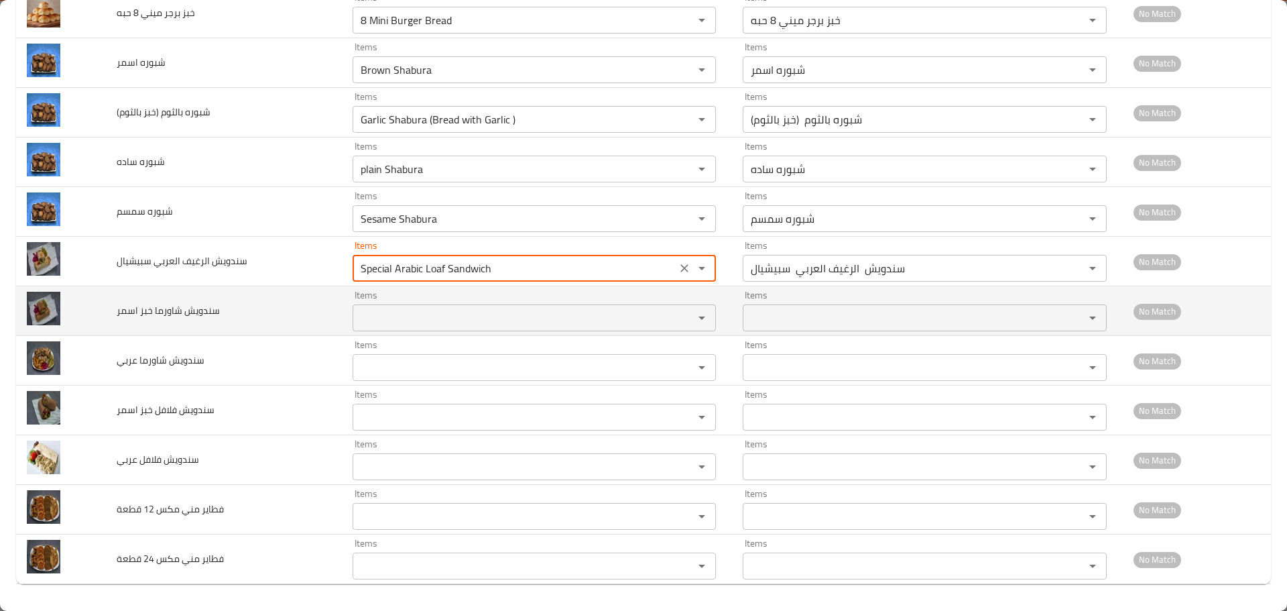
type سبيشيال "Special Arabic Loaf Sandwich"
click at [397, 326] on اسمر "Items" at bounding box center [515, 317] width 316 height 19
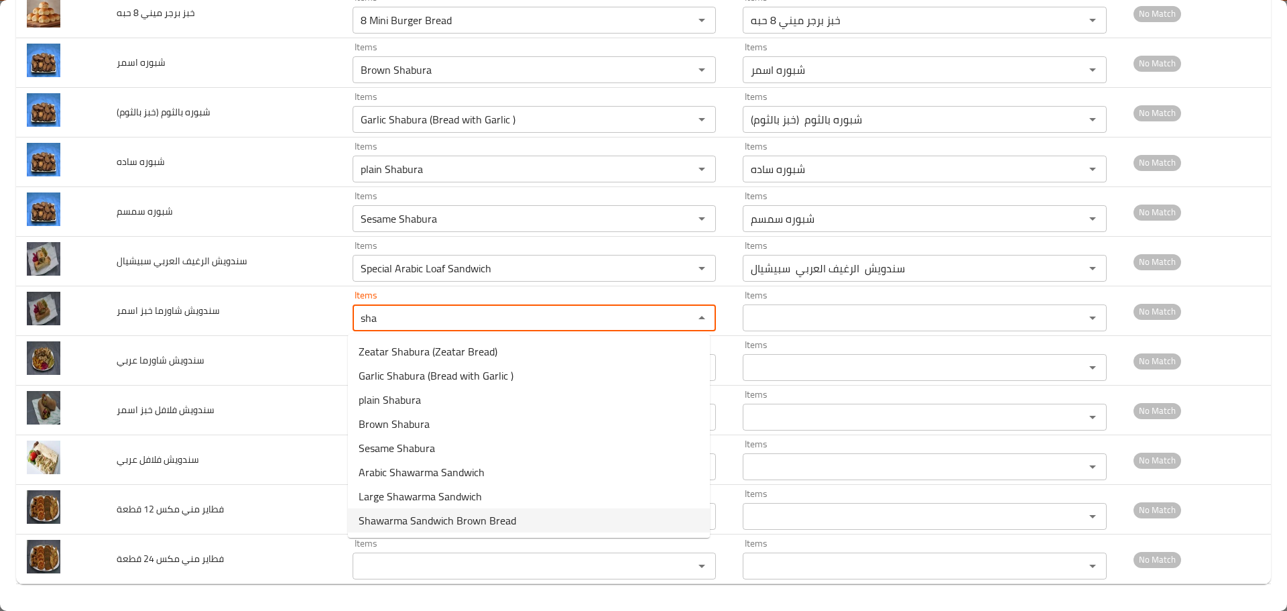
click at [437, 512] on span "Shawarma Sandwich Brown Bread" at bounding box center [438, 520] width 158 height 16
type اسمر "Shawarma Sandwich Brown Bread"
type اسمر-ar "سندويش شاورما خبز اسمر"
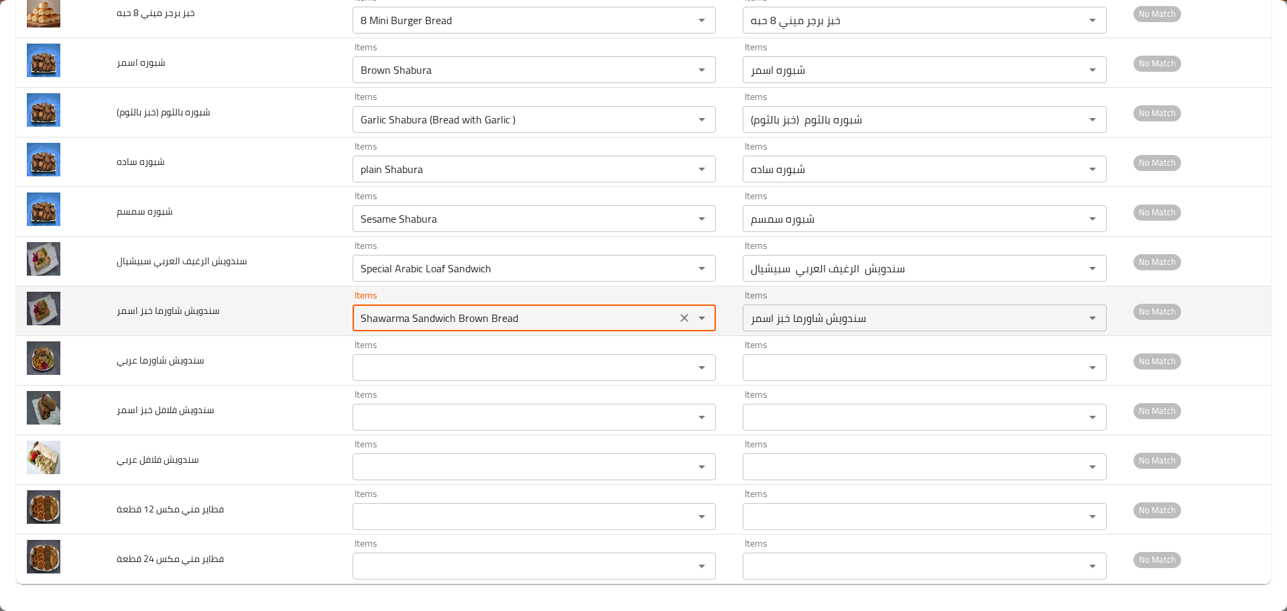
drag, startPoint x: 402, startPoint y: 318, endPoint x: 299, endPoint y: 318, distance: 102.6
click at [299, 318] on tr "سندويش شاورما خبز اسمر Items Shawarma Sandwich Brown Bread Items Items سندويش ش…" at bounding box center [643, 311] width 1255 height 50
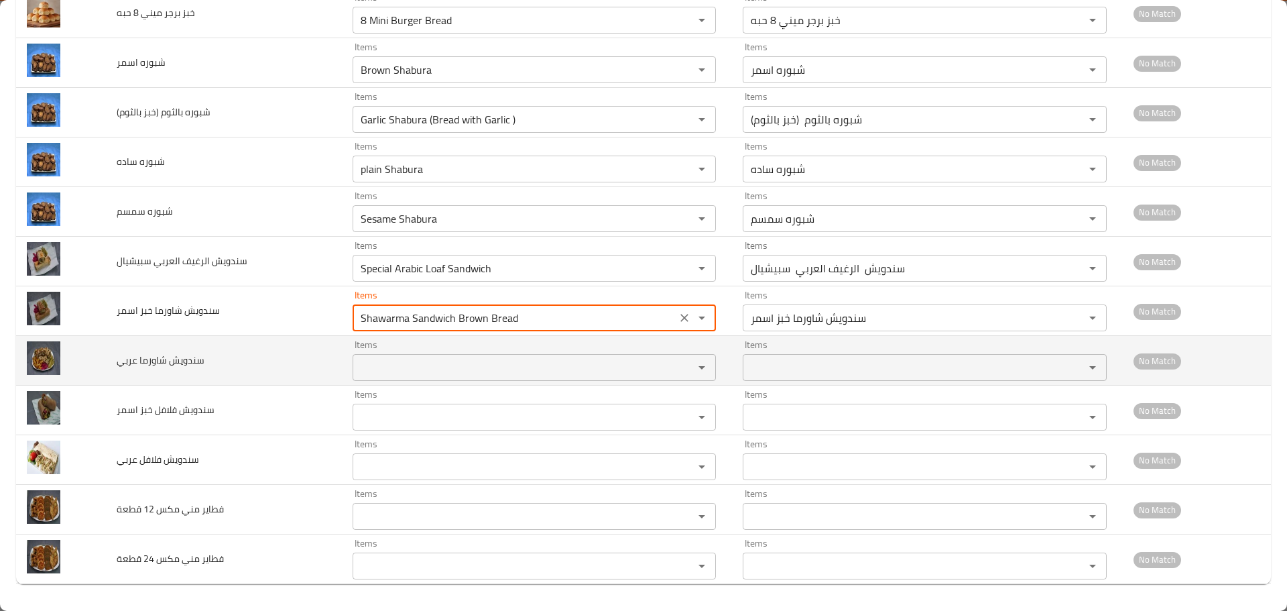
type اسمر "Shawarma Sandwich Brown Bread"
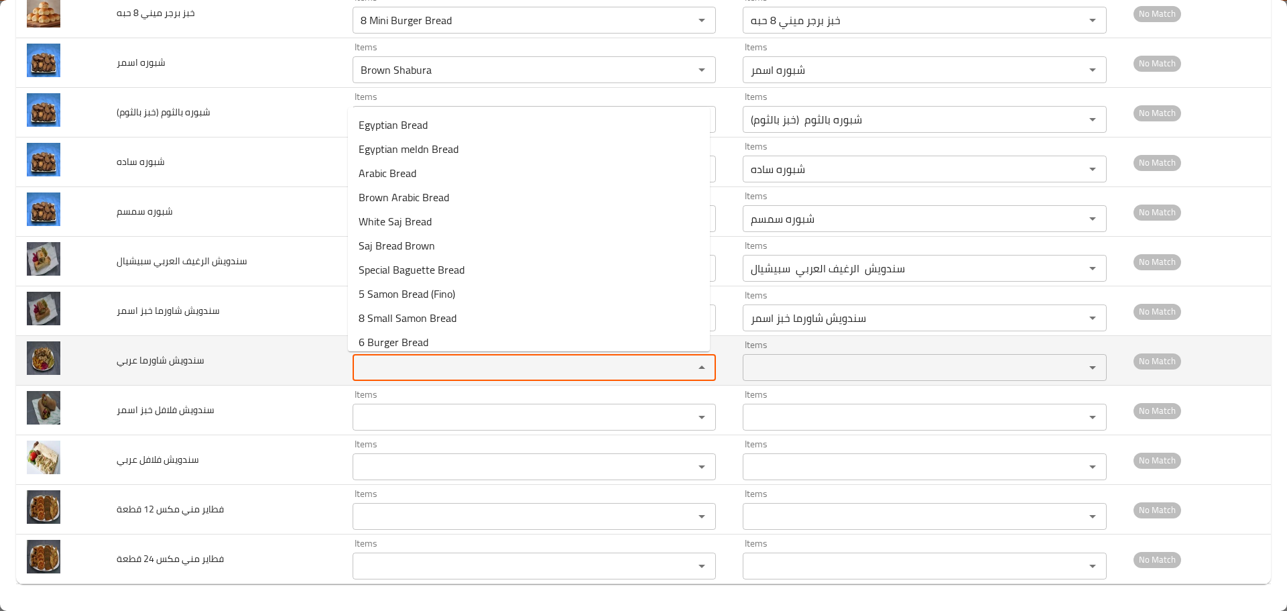
click at [383, 365] on عربي "Items" at bounding box center [515, 367] width 316 height 19
paste عربي "Shawarm"
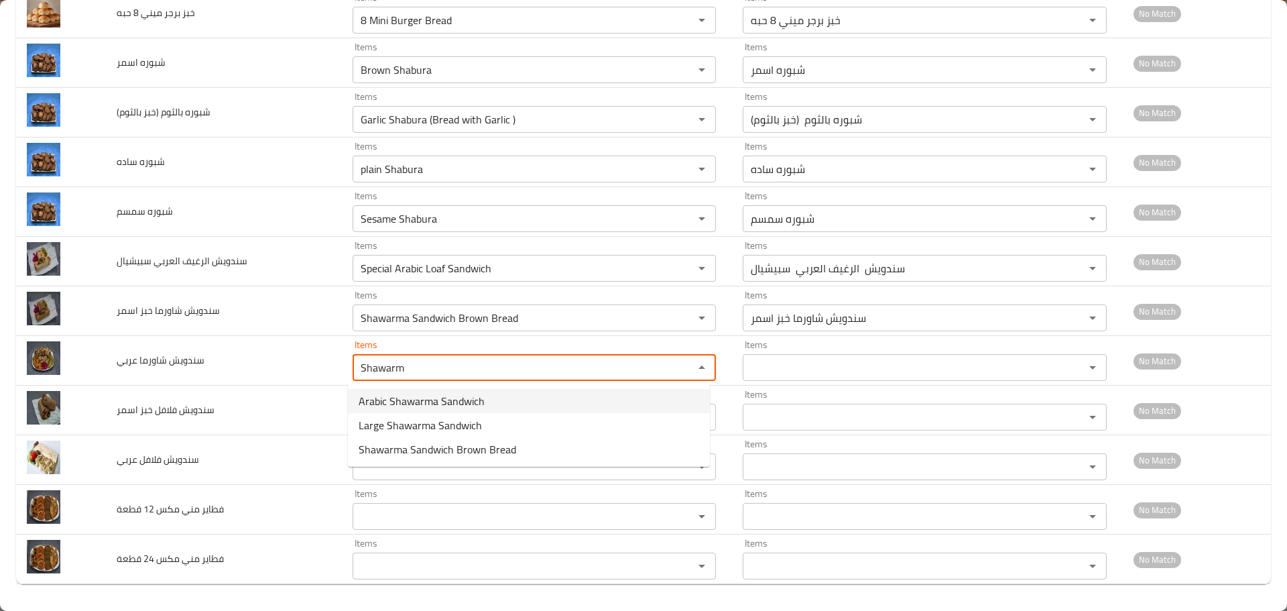
click at [409, 406] on span "Arabic Shawarma Sandwich" at bounding box center [422, 401] width 126 height 16
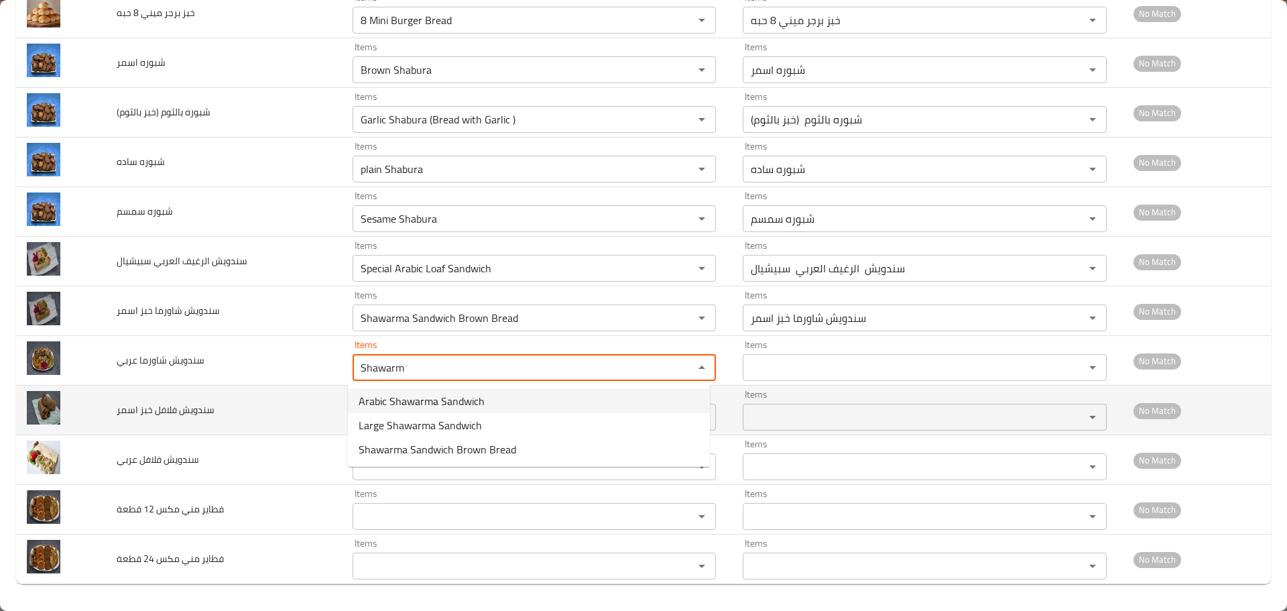
type عربي "Arabic Shawarma Sandwich"
type عربي-ar "سندويش شاورما عربي"
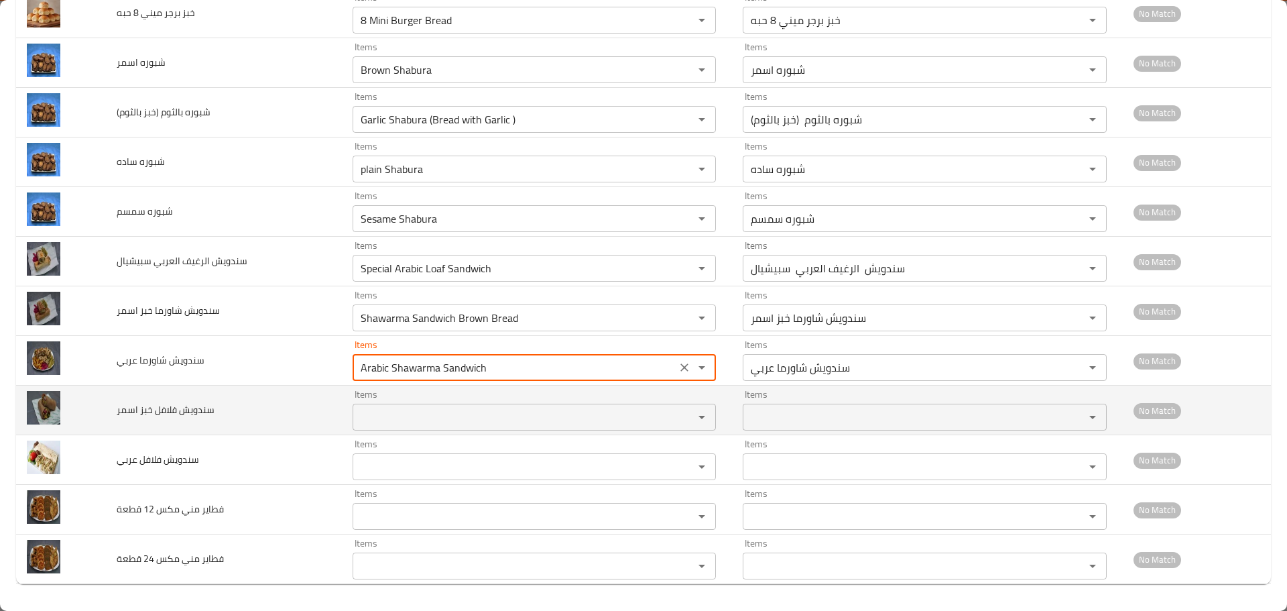
type عربي "Arabic Shawarma Sandwich"
click at [395, 417] on اسمر "Items" at bounding box center [515, 417] width 316 height 19
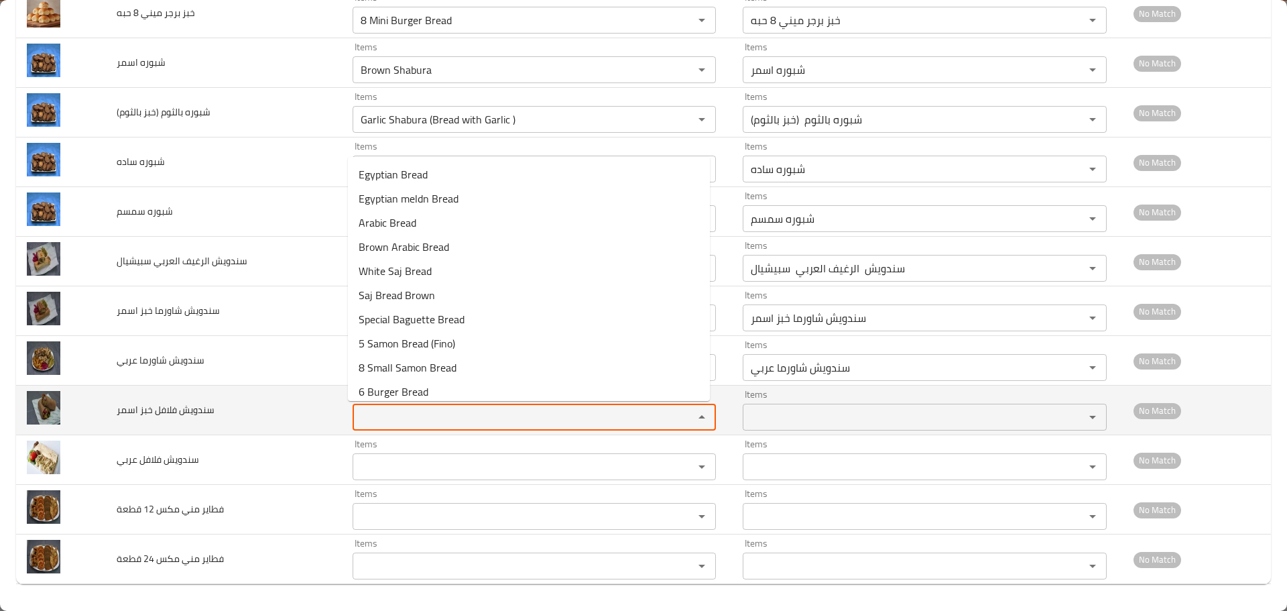
paste اسمر "Shawarm"
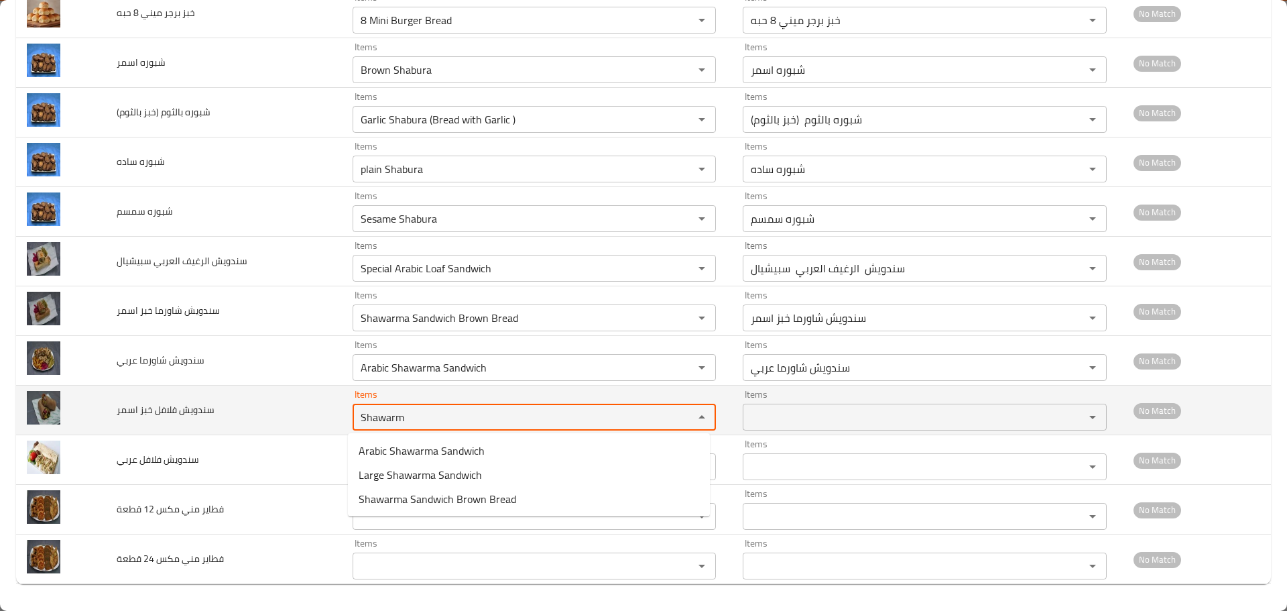
drag, startPoint x: 317, startPoint y: 402, endPoint x: 297, endPoint y: 401, distance: 20.2
click at [297, 401] on tr "سندويش فلافل خبز اسمر Items Shawarm Items Items Items No Match" at bounding box center [643, 410] width 1255 height 50
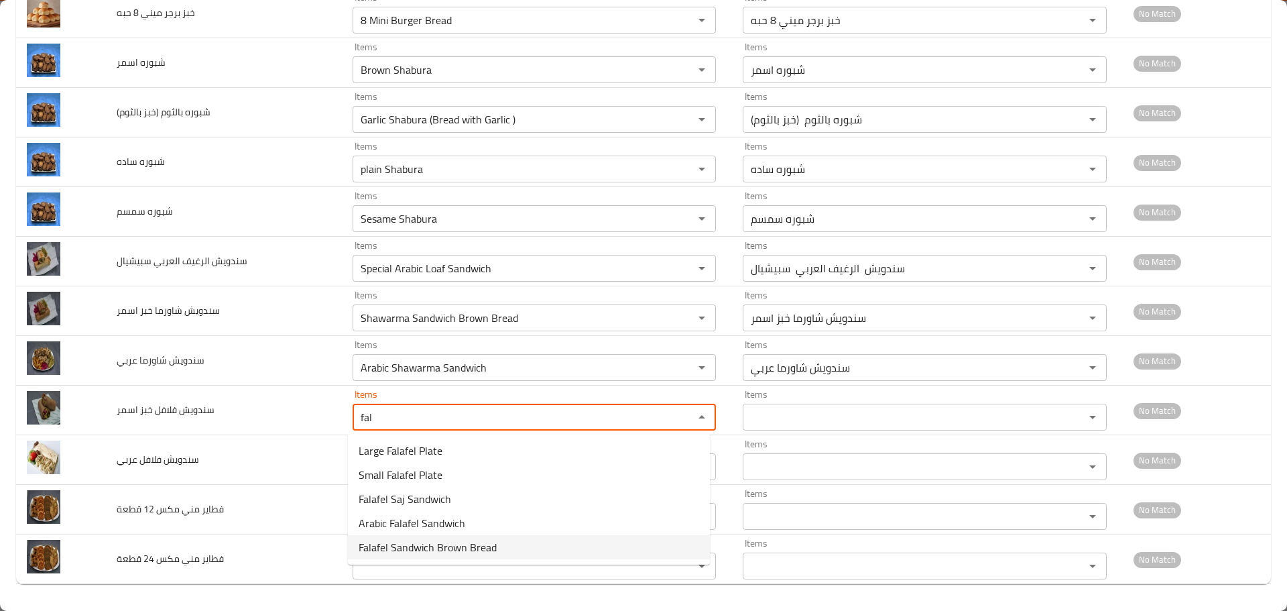
click at [402, 541] on span "Falafel Sandwich Brown Bread" at bounding box center [428, 547] width 138 height 16
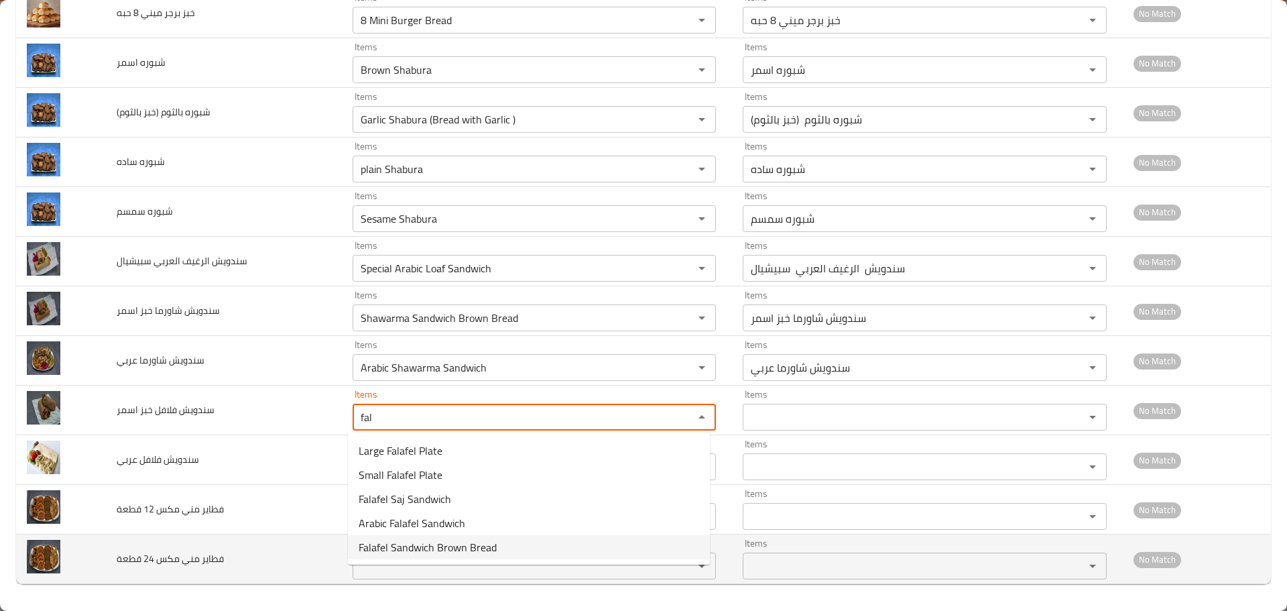
type اسمر "Falafel Sandwich Brown Bread"
type اسمر-ar "سندويش فلافل خبز اسمر"
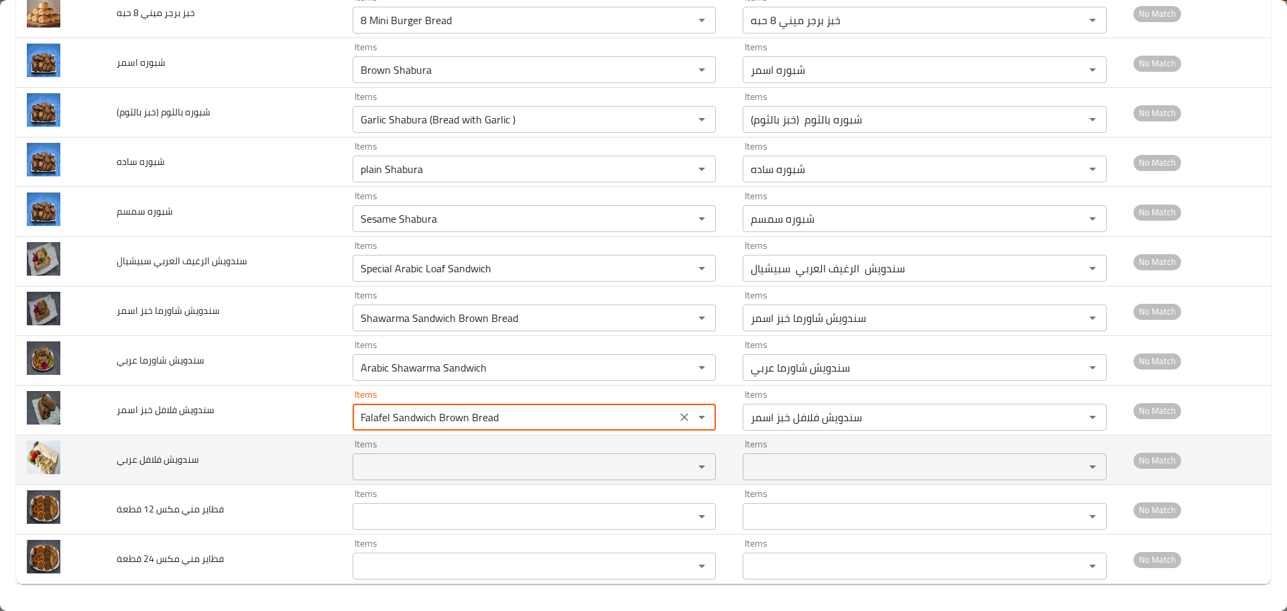
type اسمر "Falafel Sandwich Brown Bread"
click at [381, 465] on عربي "Items" at bounding box center [515, 466] width 316 height 19
click at [391, 469] on عربي "Items" at bounding box center [515, 466] width 316 height 19
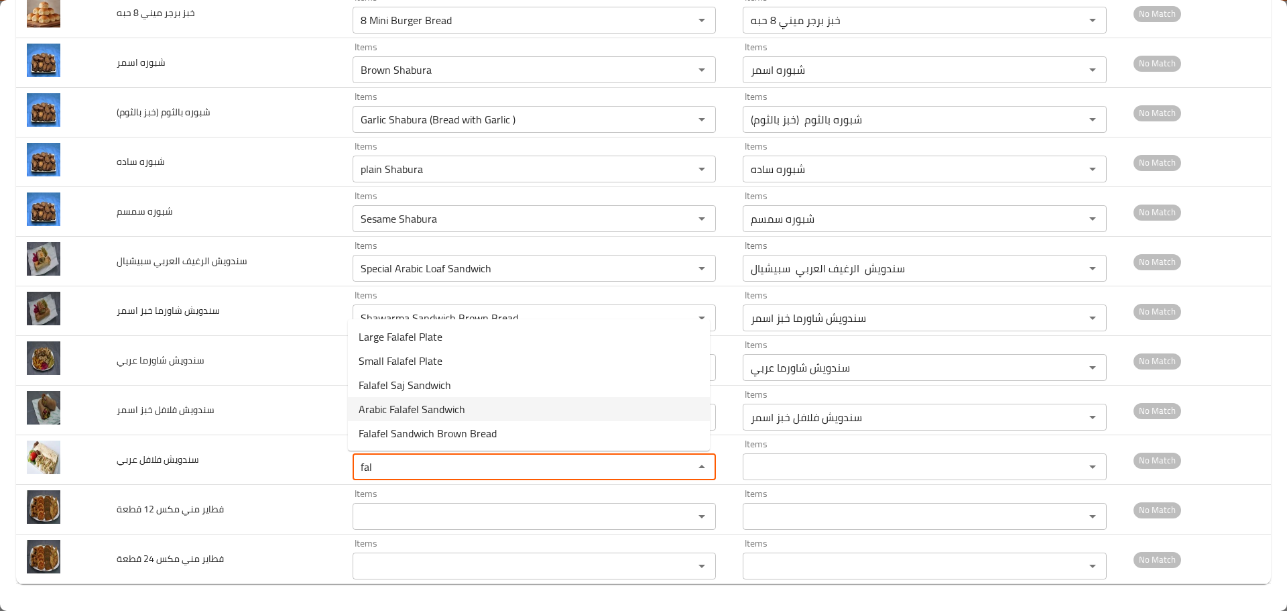
click at [385, 404] on span "Arabic Falafel Sandwich" at bounding box center [412, 409] width 107 height 16
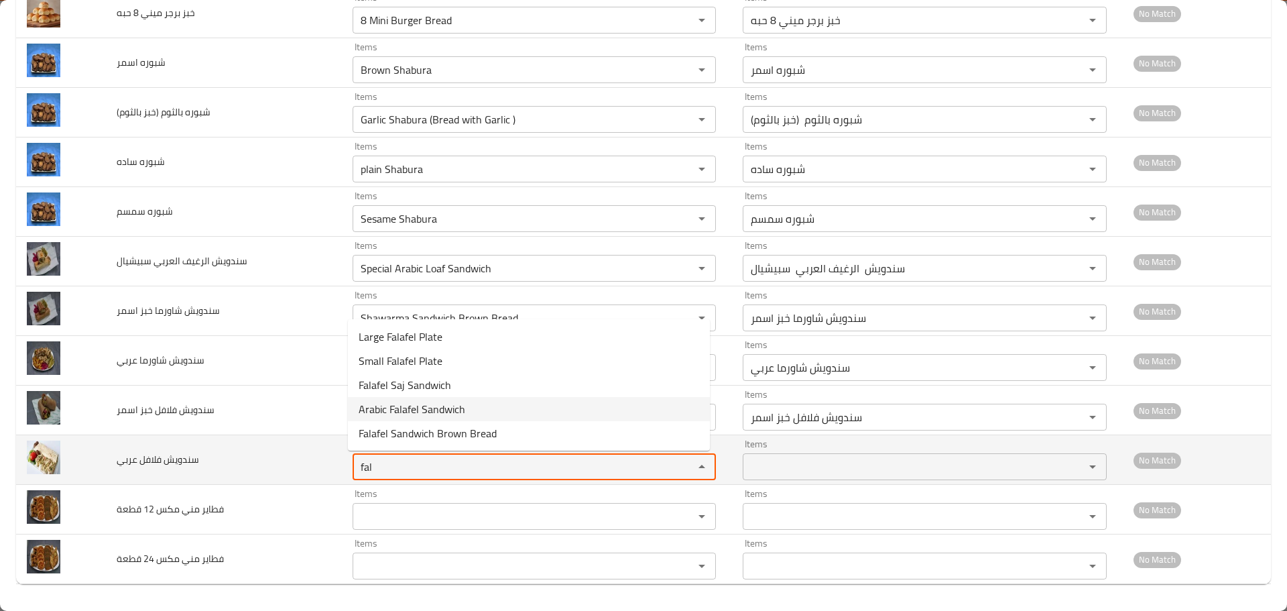
type عربي "Arabic Falafel Sandwich"
type عربي-ar "سندويش فلافل عربي"
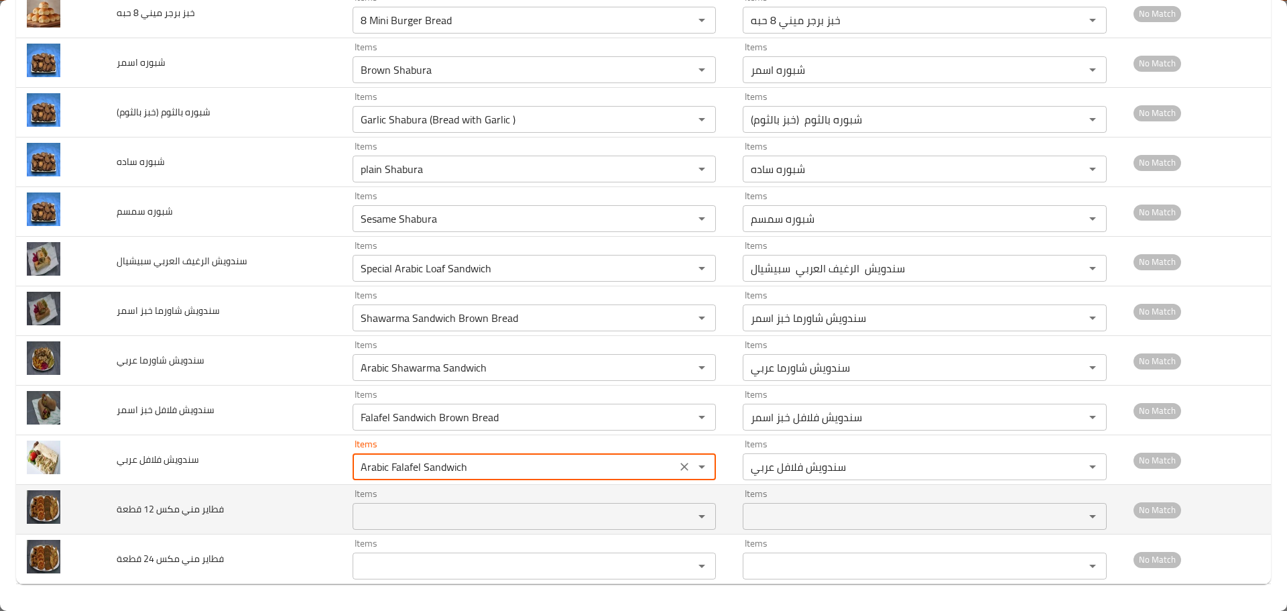
type عربي "Arabic Falafel Sandwich"
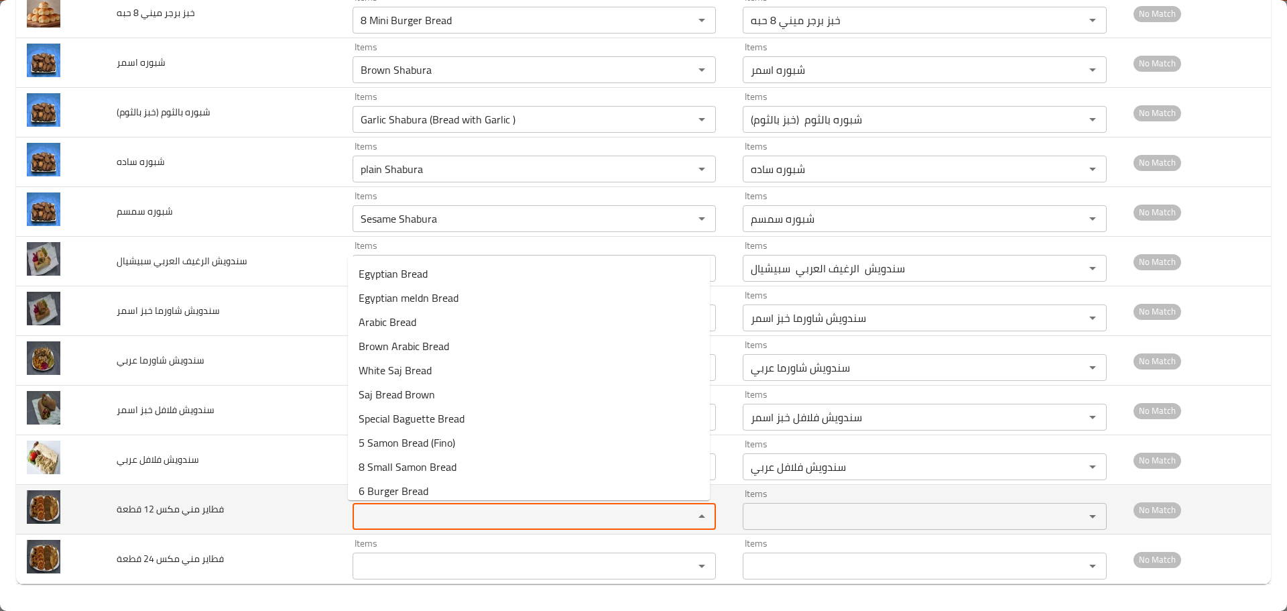
click at [379, 512] on قطعة "Items" at bounding box center [515, 516] width 316 height 19
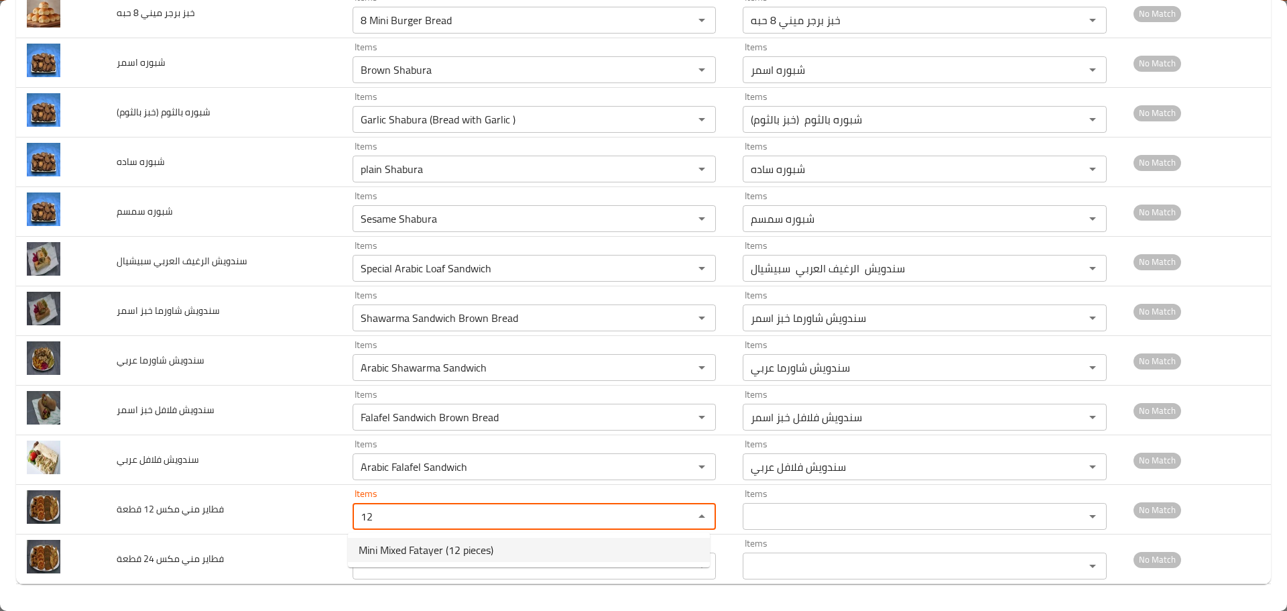
click at [397, 554] on span "Mini Mixed Fatayer (12 pieces)" at bounding box center [426, 550] width 135 height 16
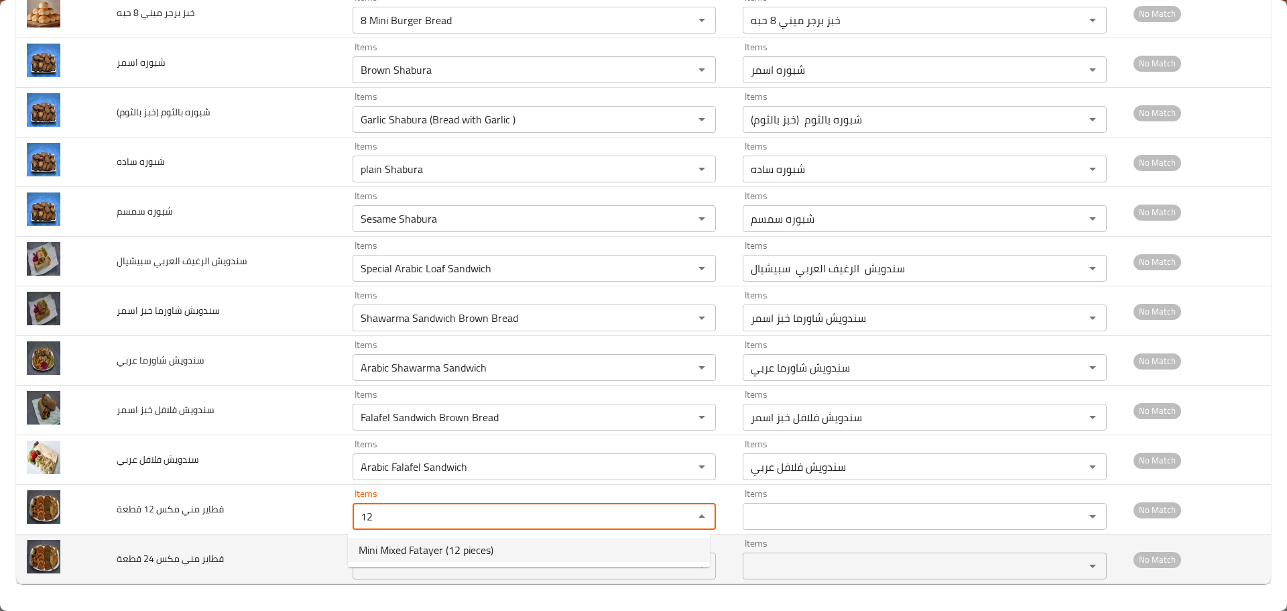
type قطعة "Mini Mixed Fatayer (12 pieces)"
type قطعة-ar "فطاير مني مكس 12 قطعة"
type قطعة "Mini Mixed Fatayer (12 pieces)"
click at [394, 561] on قطعة "Items" at bounding box center [515, 565] width 316 height 19
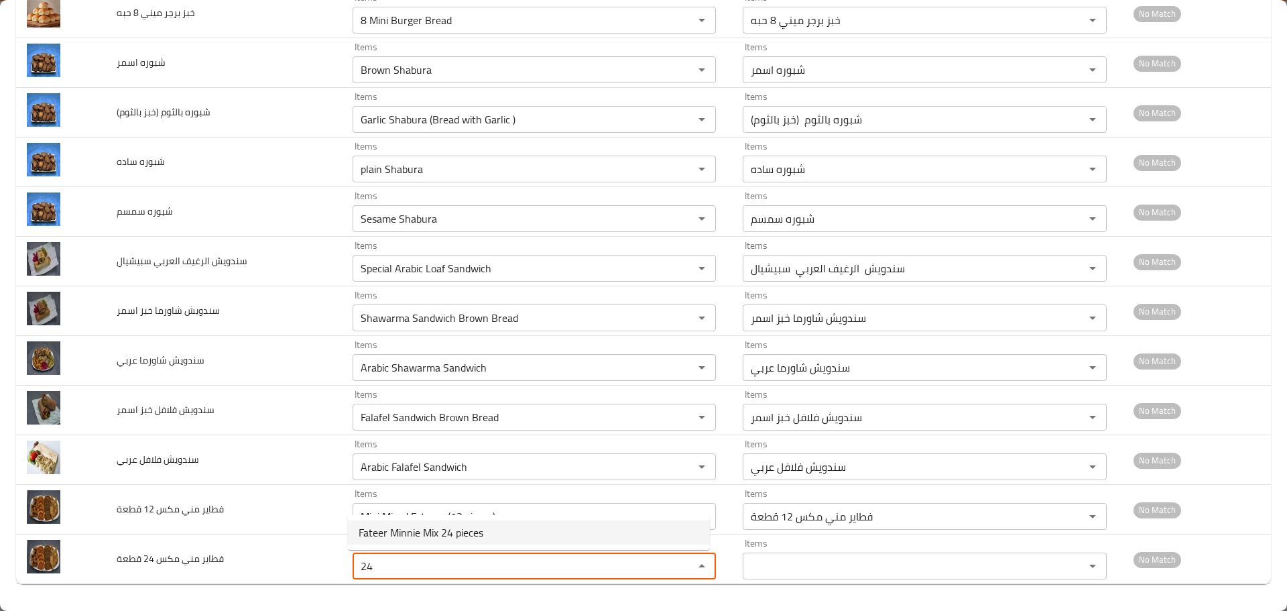
click at [414, 529] on span "Fateer Minnie Mix 24 pieces" at bounding box center [421, 532] width 125 height 16
type قطعة "Fateer Minnie Mix 24 pieces"
type قطعة-ar "فطاير مني مكس 24 قطعة"
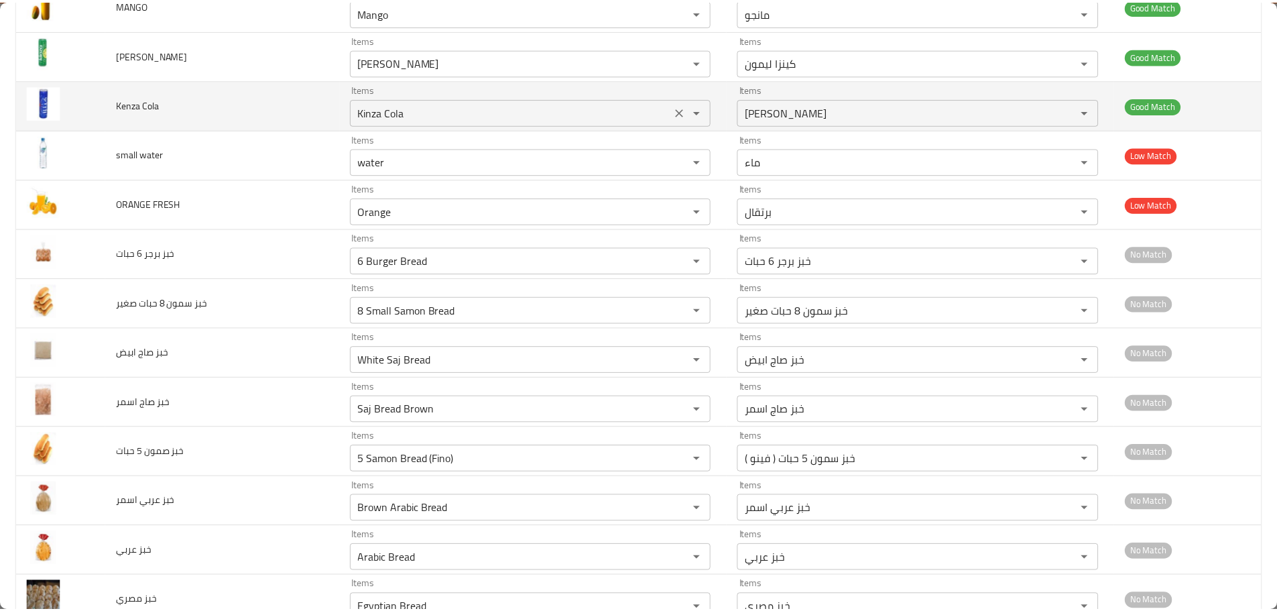
scroll to position [0, 0]
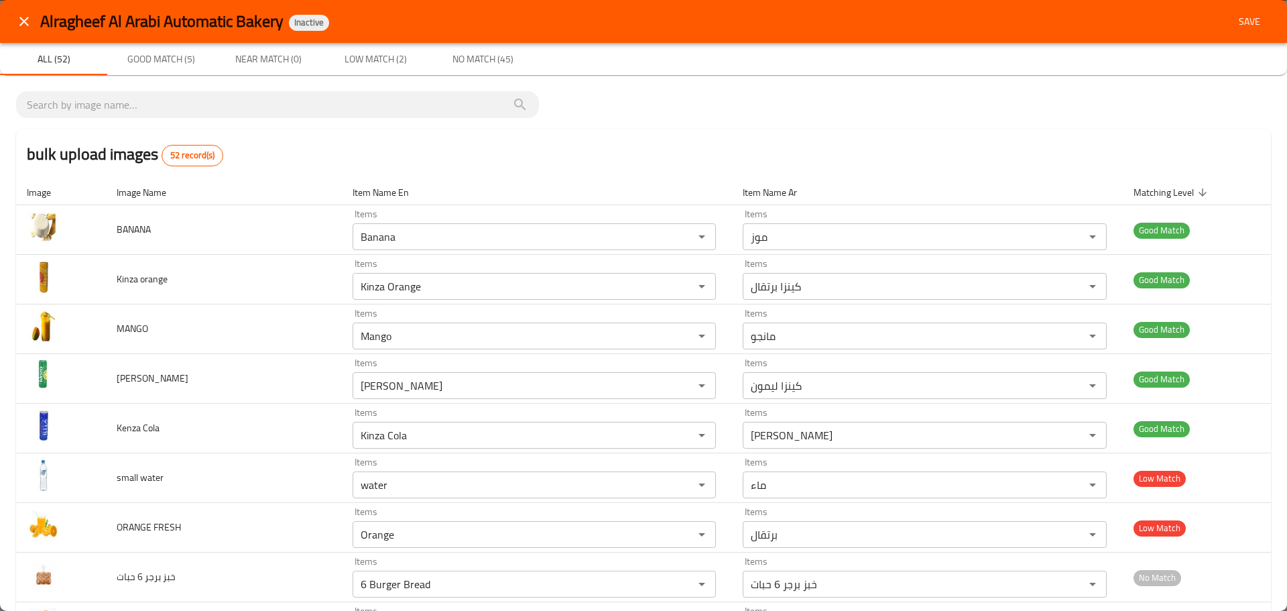
type قطعة "Fateer Minnie Mix 24 pieces"
click at [1243, 23] on span "Save" at bounding box center [1249, 21] width 32 height 17
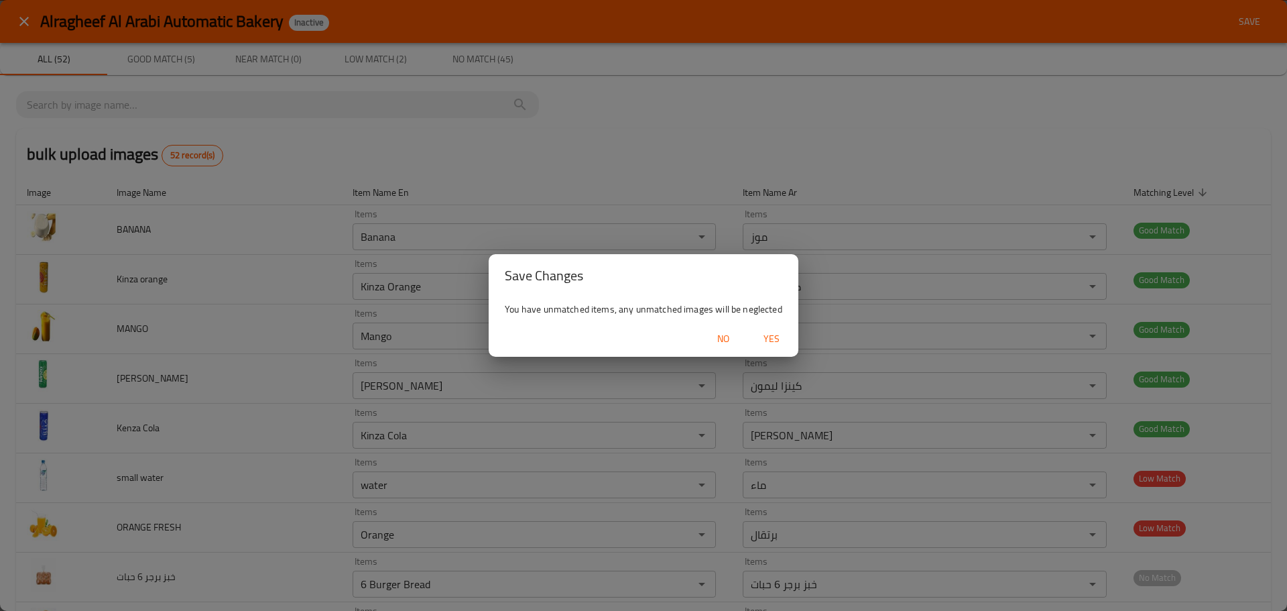
click at [765, 341] on span "Yes" at bounding box center [771, 338] width 32 height 17
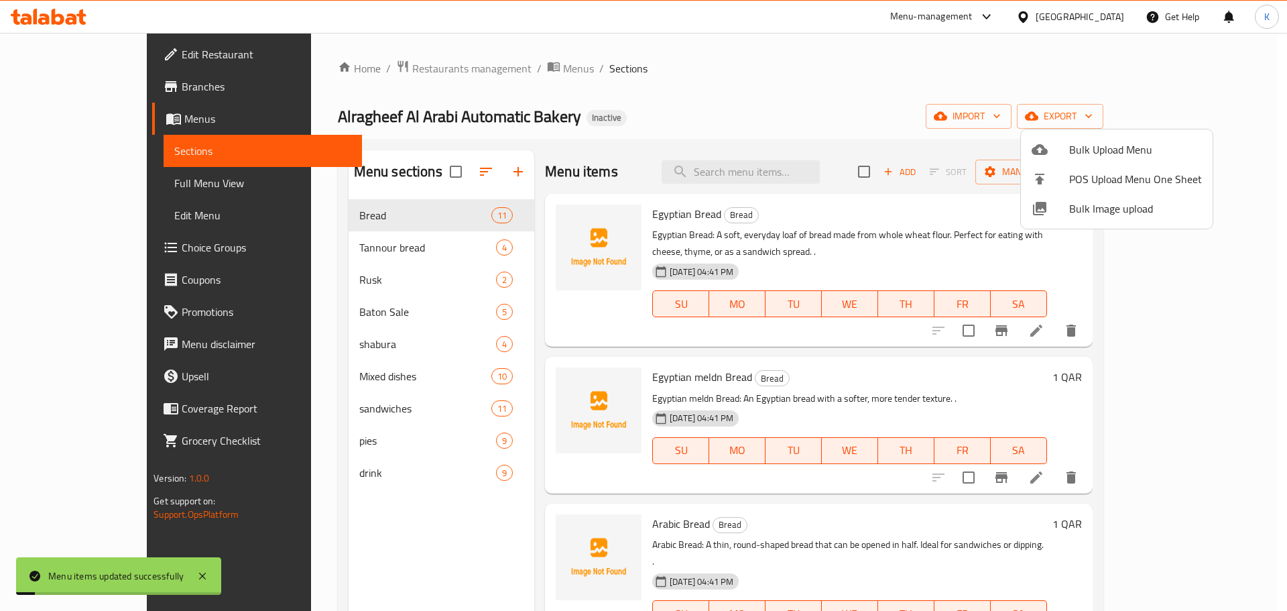
click at [834, 115] on div at bounding box center [643, 305] width 1287 height 611
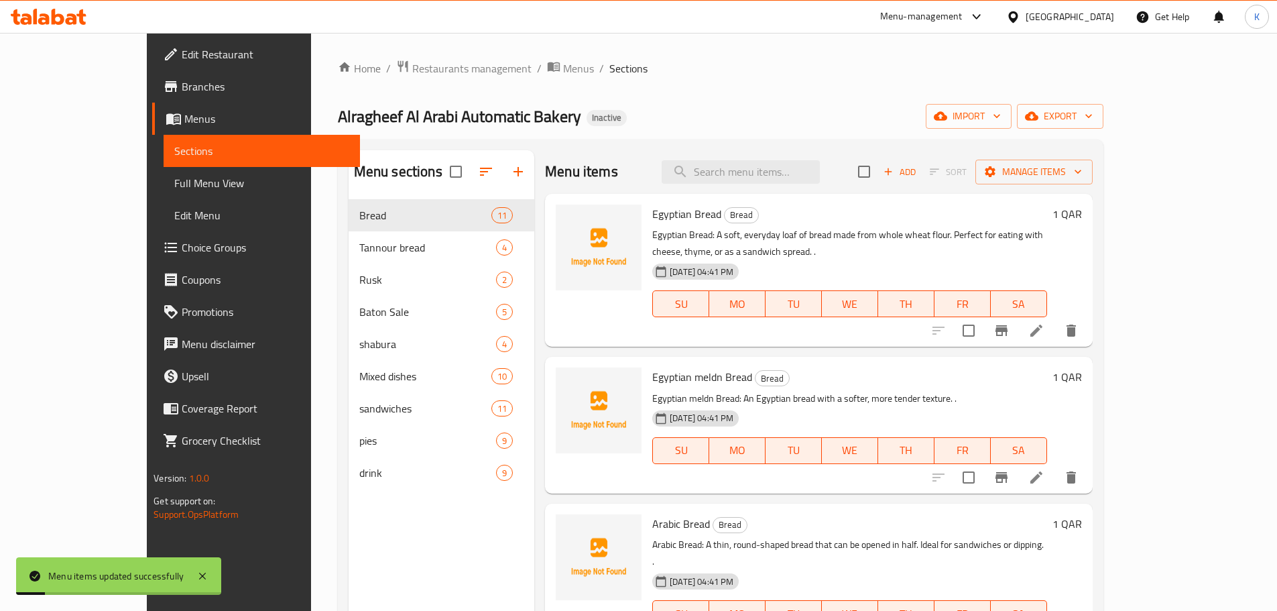
click at [174, 186] on span "Full Menu View" at bounding box center [261, 183] width 175 height 16
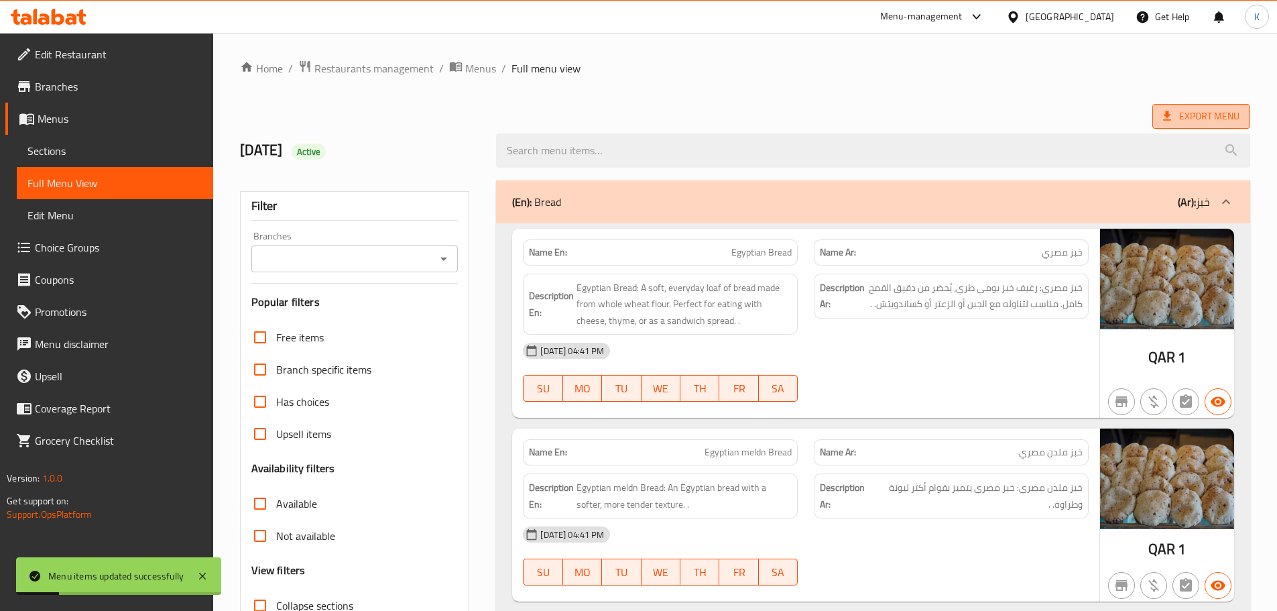
click at [1179, 115] on span "Export Menu" at bounding box center [1201, 116] width 76 height 17
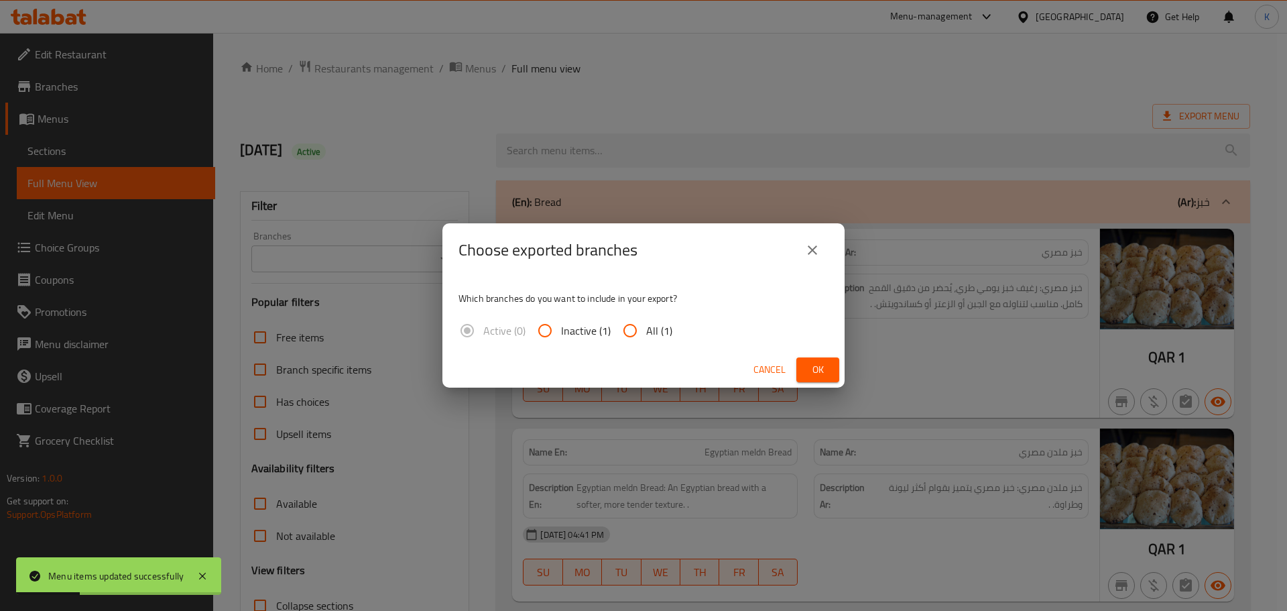
click at [658, 335] on span "All (1)" at bounding box center [659, 330] width 26 height 16
click at [646, 335] on input "All (1)" at bounding box center [630, 330] width 32 height 32
radio input "true"
click at [822, 371] on span "Ok" at bounding box center [817, 369] width 21 height 17
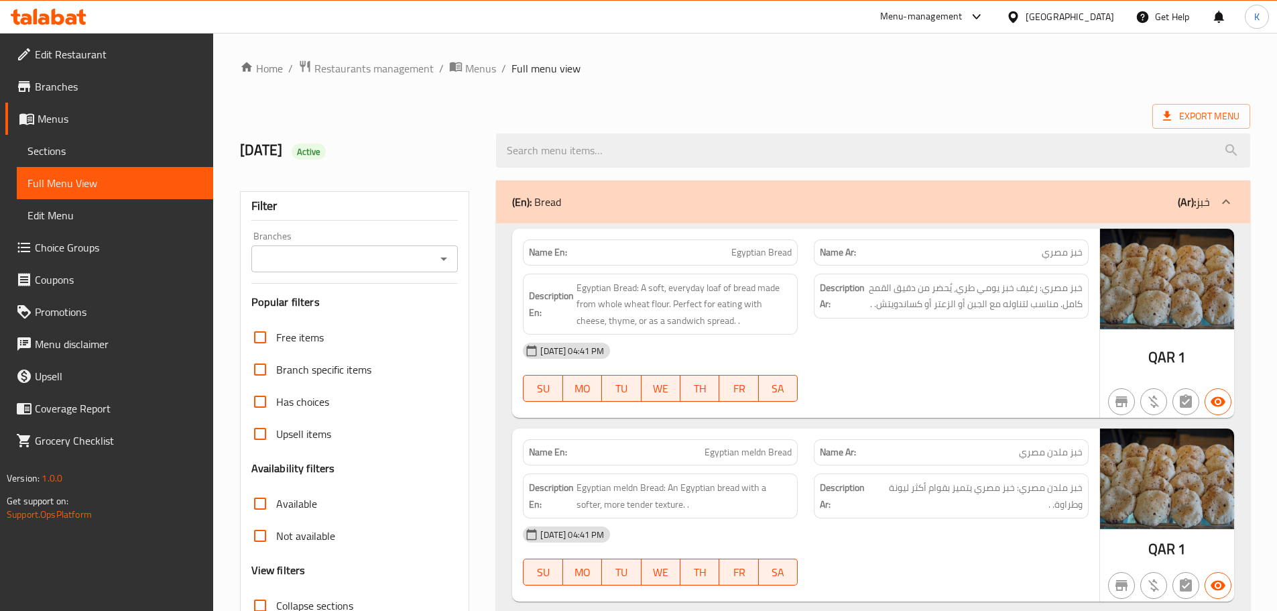
click at [43, 9] on icon at bounding box center [49, 17] width 76 height 16
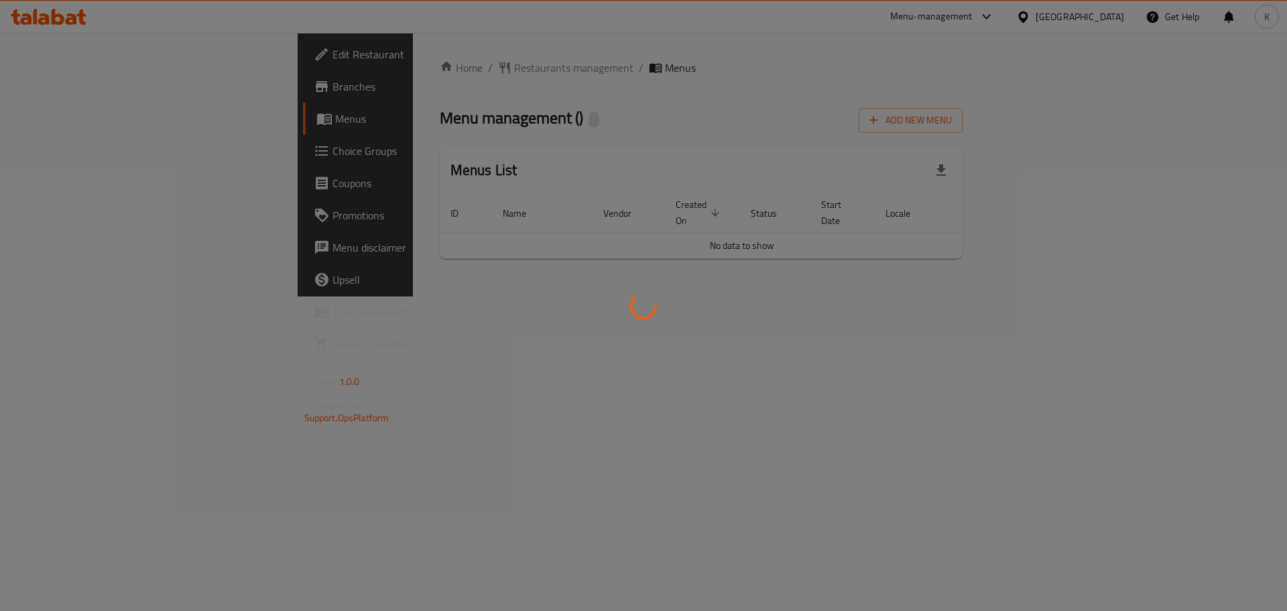
click at [875, 375] on div at bounding box center [643, 305] width 1287 height 611
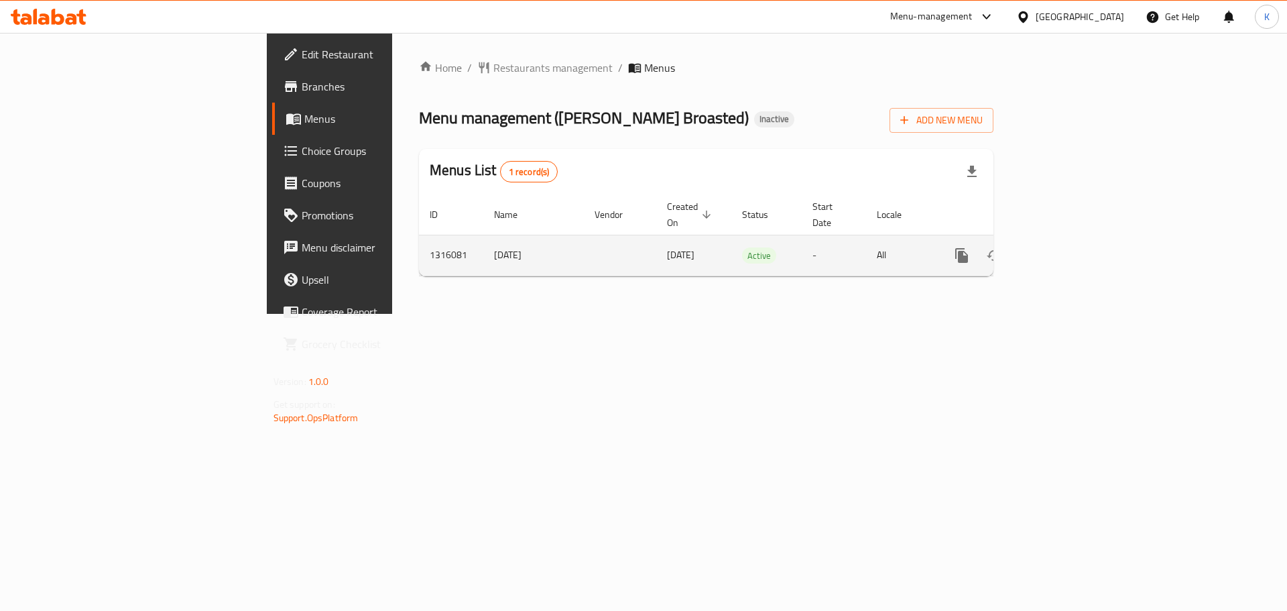
click at [1074, 241] on link "enhanced table" at bounding box center [1058, 255] width 32 height 32
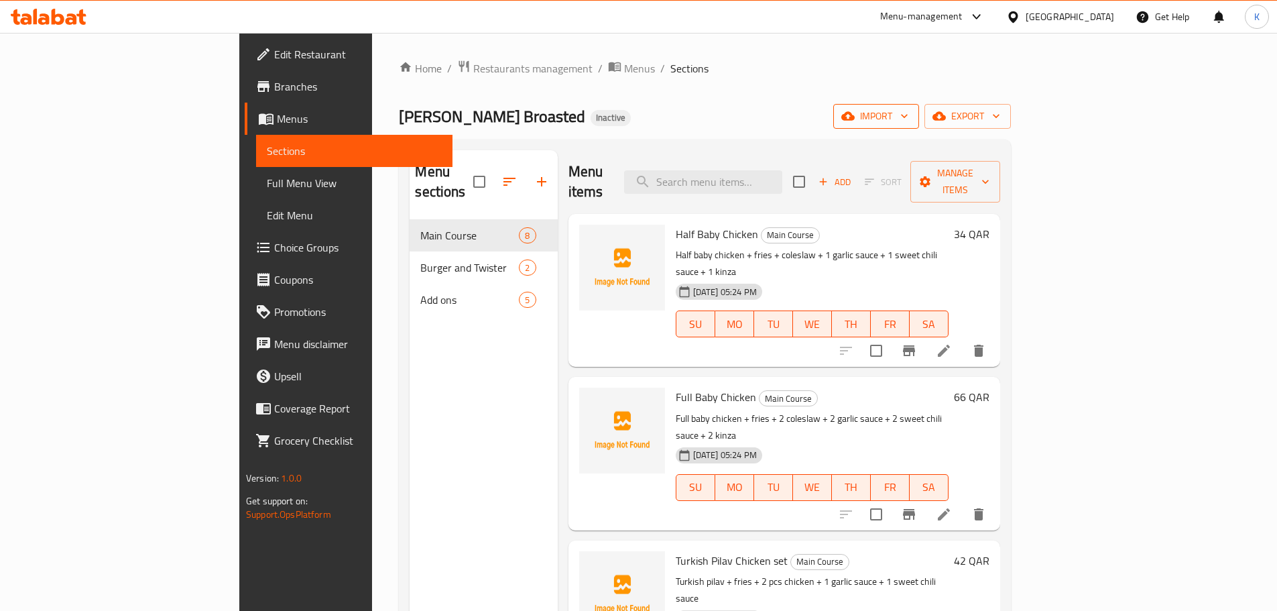
click at [908, 111] on span "import" at bounding box center [876, 116] width 64 height 17
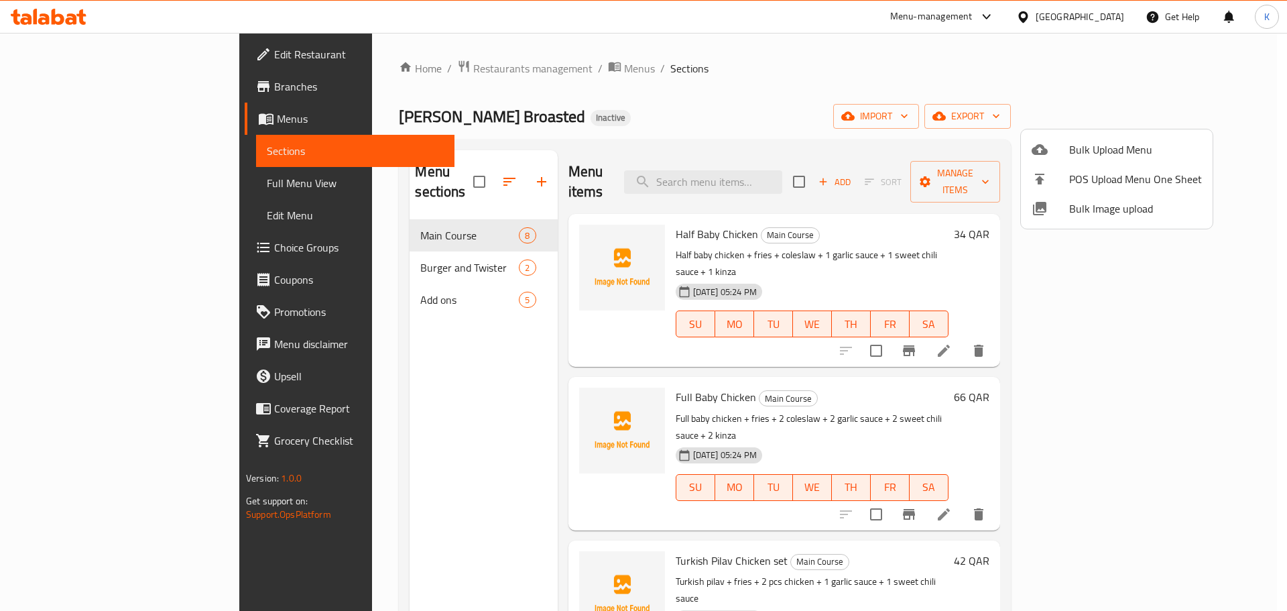
click at [1095, 203] on span "Bulk Image upload" at bounding box center [1135, 208] width 133 height 16
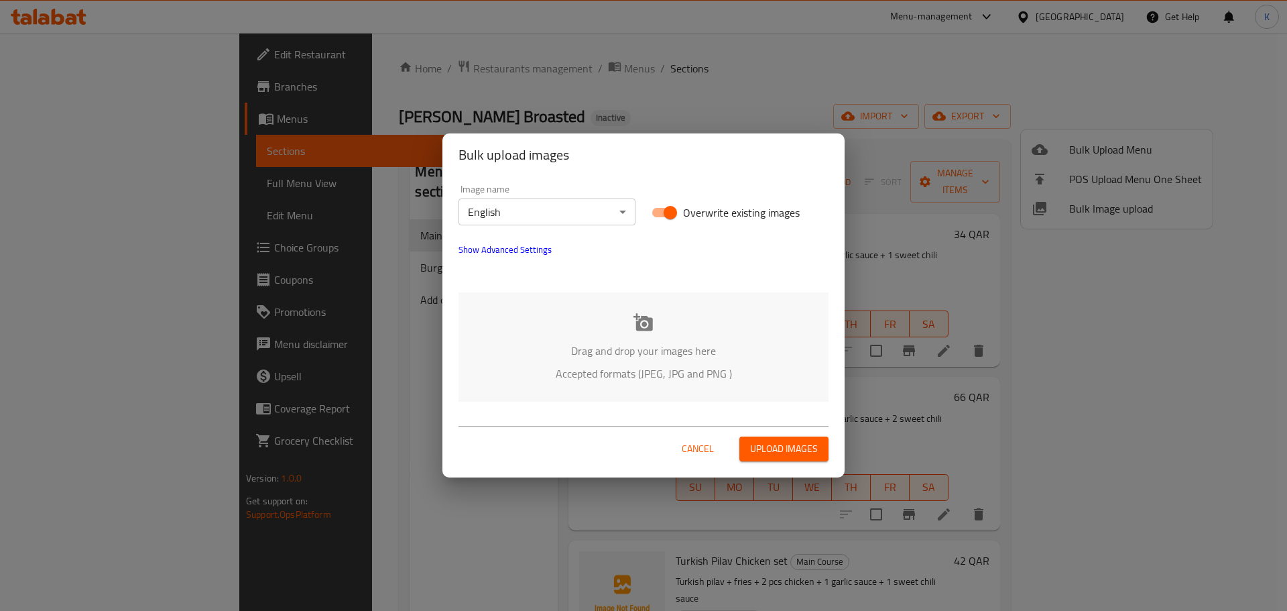
click at [580, 336] on div "Drag and drop your images here Accepted formats (JPEG, JPG and PNG )" at bounding box center [643, 346] width 370 height 109
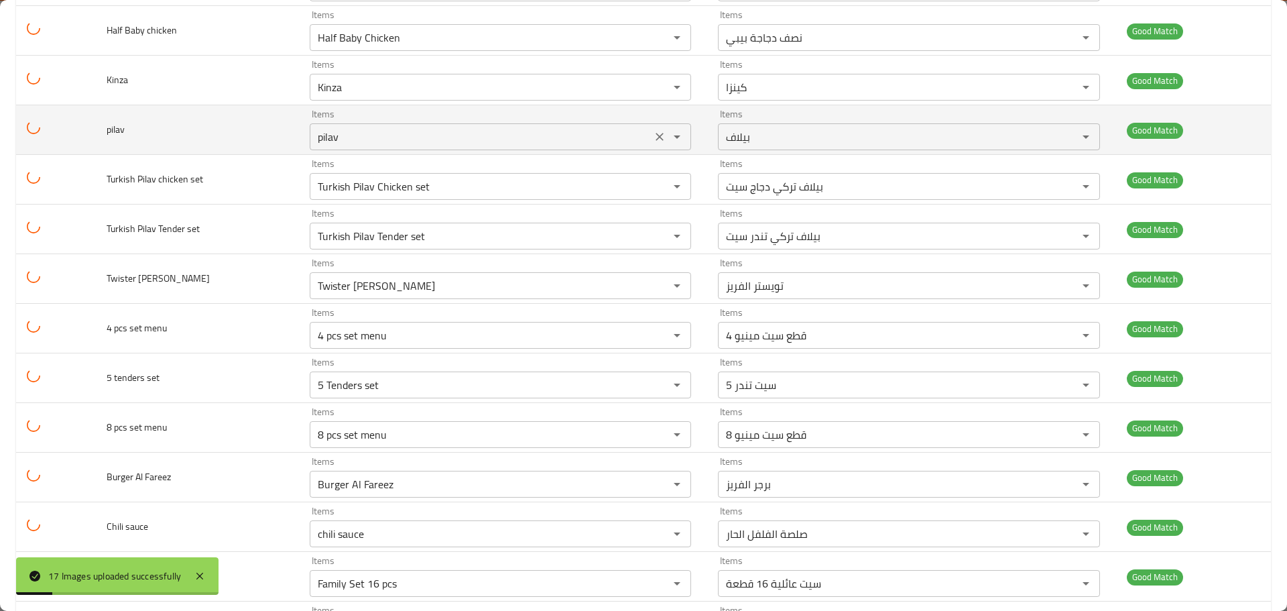
scroll to position [465, 0]
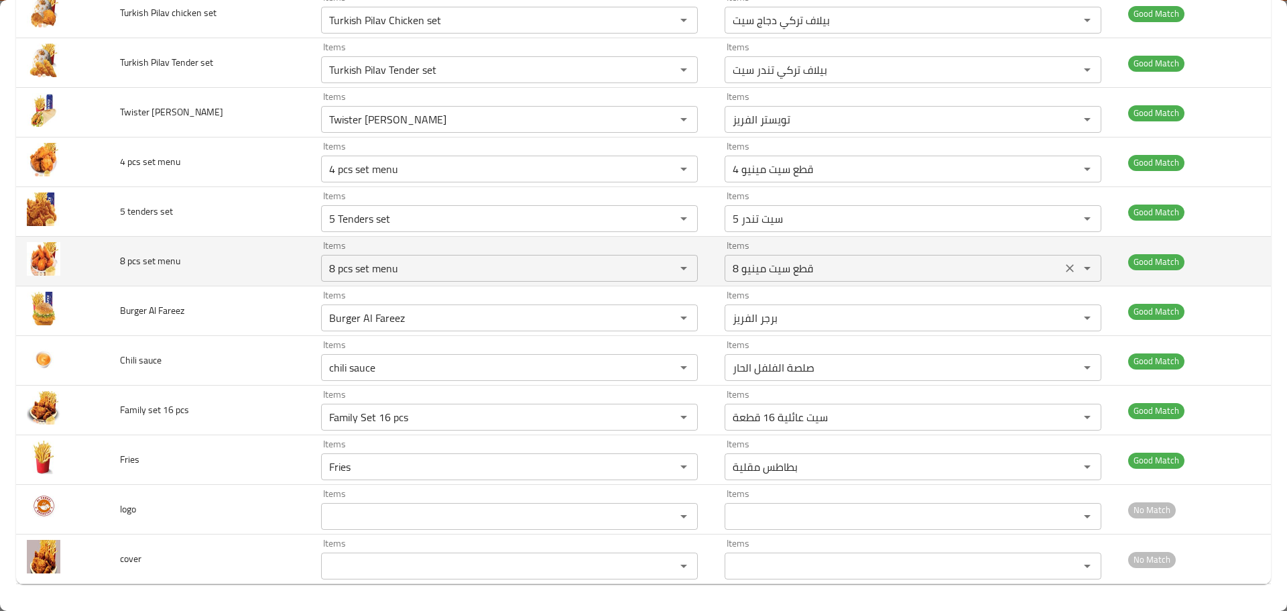
click at [915, 250] on div "Items 8 قطع سيت مينيو Items" at bounding box center [913, 261] width 377 height 41
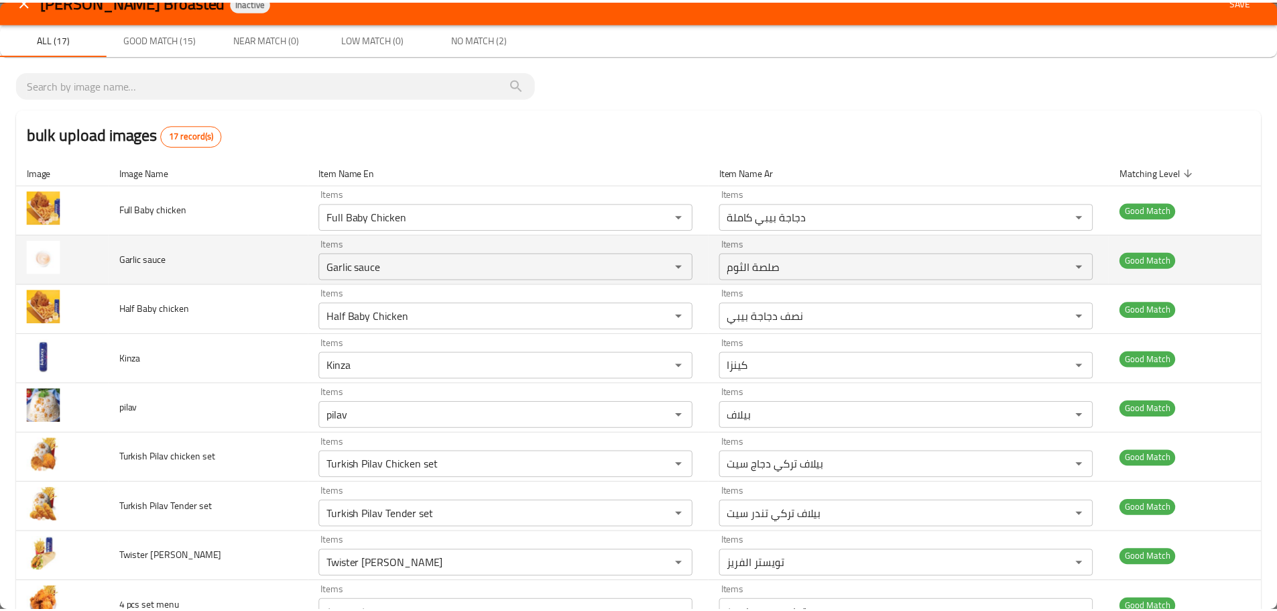
scroll to position [0, 0]
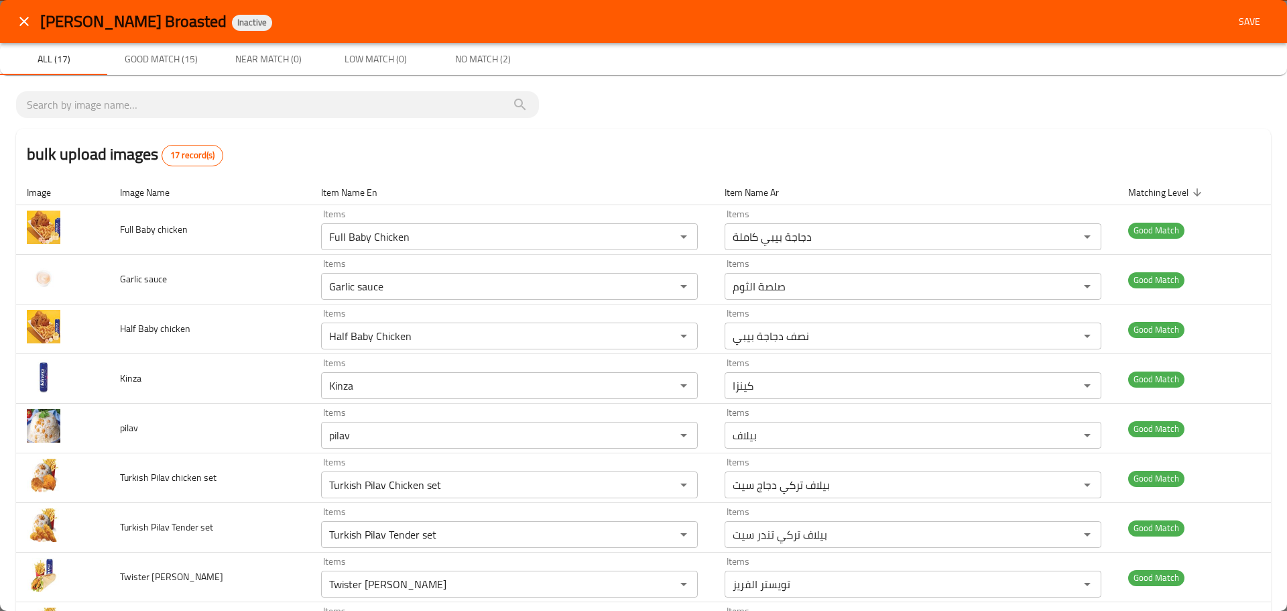
click at [1229, 12] on button "Save" at bounding box center [1249, 21] width 43 height 25
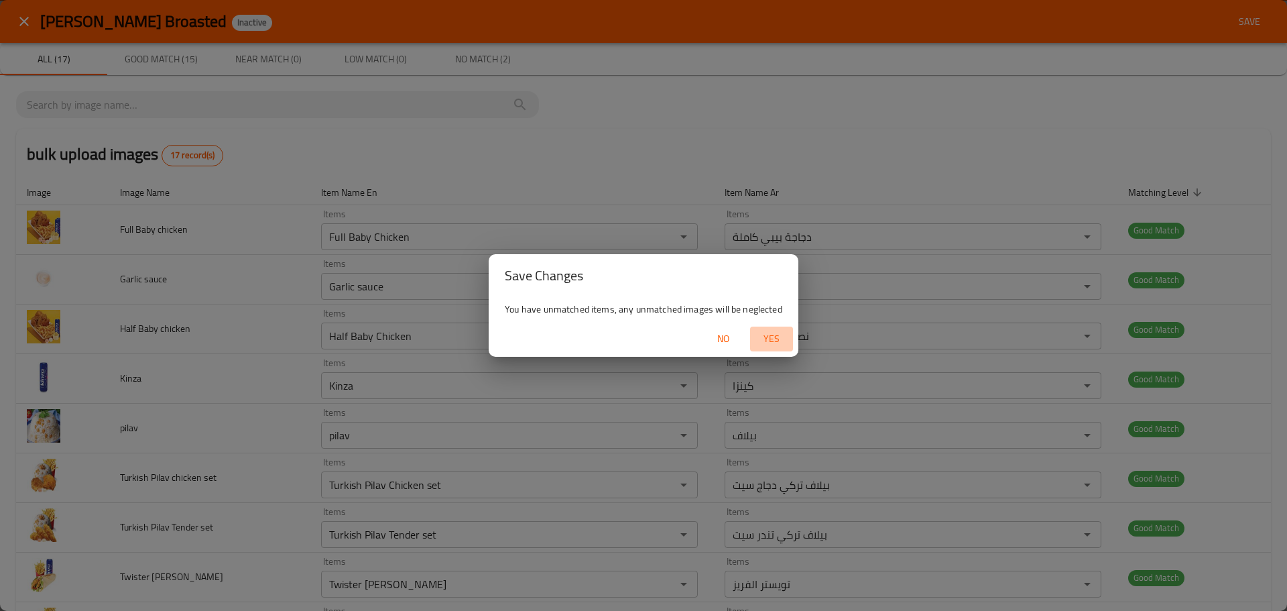
click at [772, 338] on span "Yes" at bounding box center [771, 338] width 32 height 17
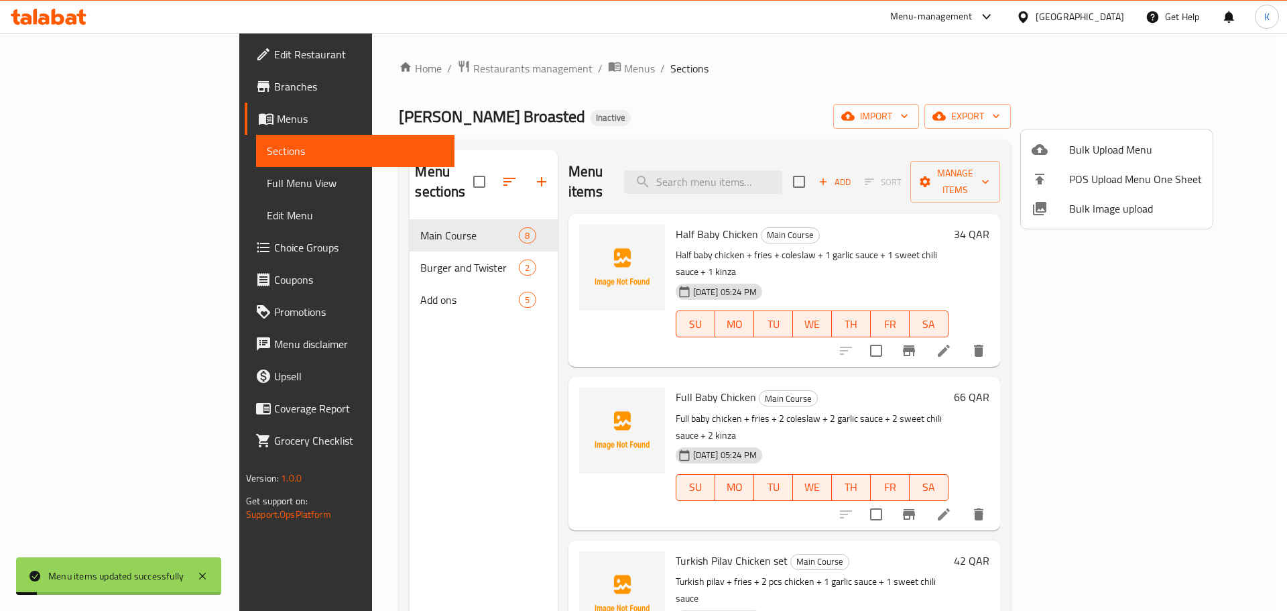
click at [149, 185] on div at bounding box center [643, 305] width 1287 height 611
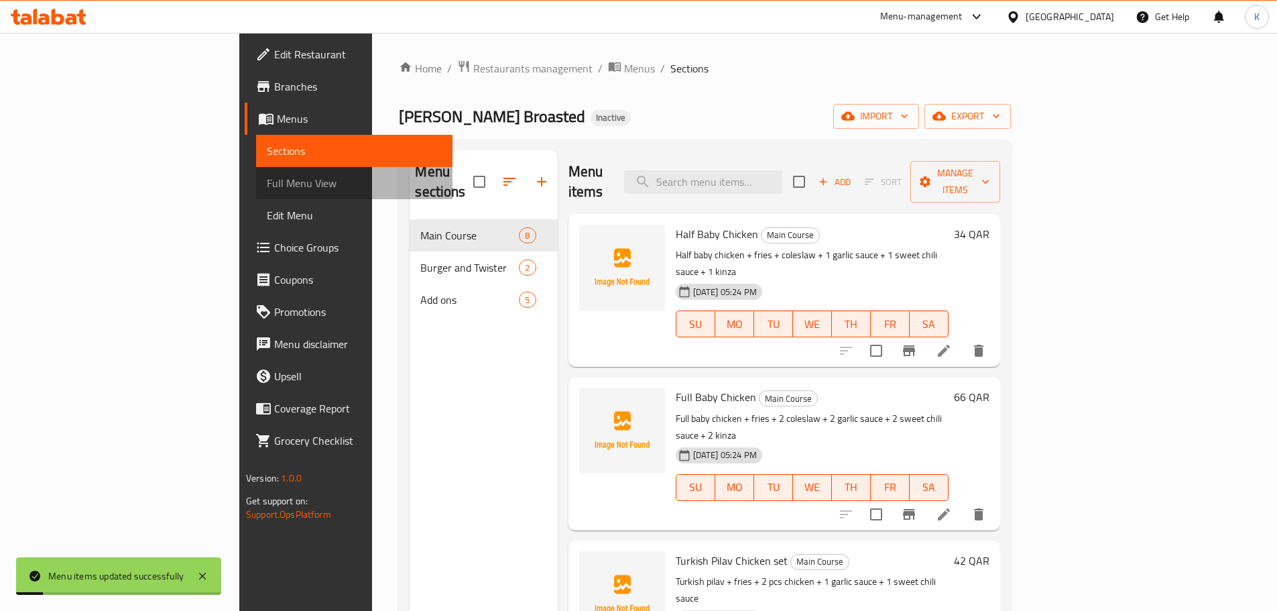
click at [267, 185] on span "Full Menu View" at bounding box center [354, 183] width 175 height 16
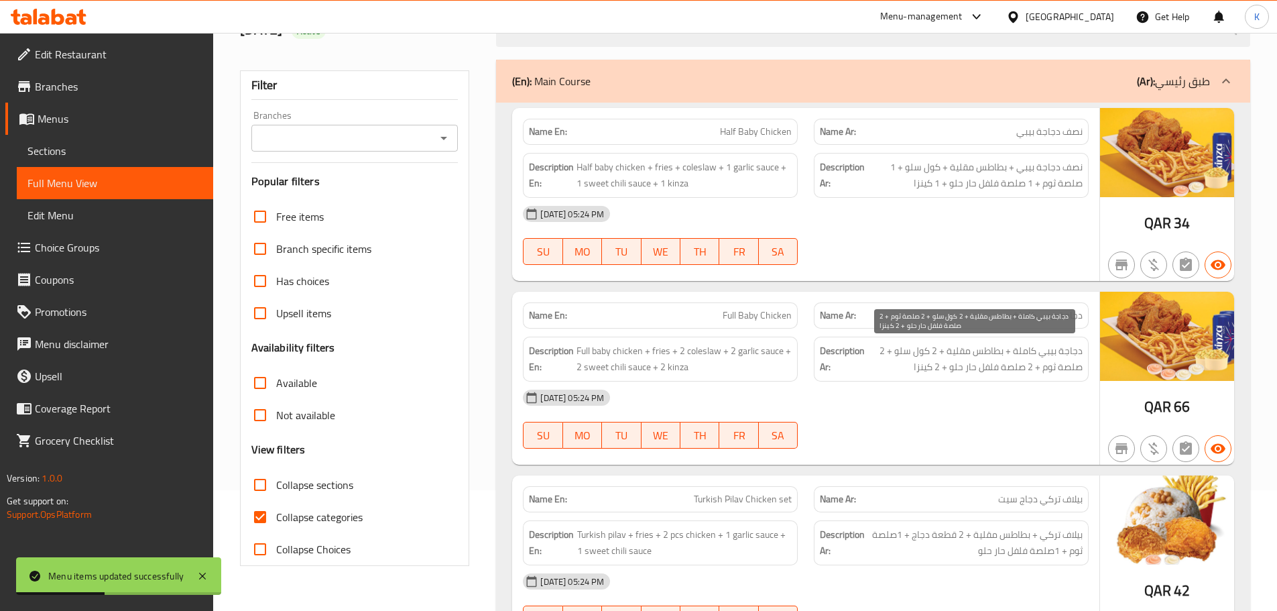
scroll to position [134, 0]
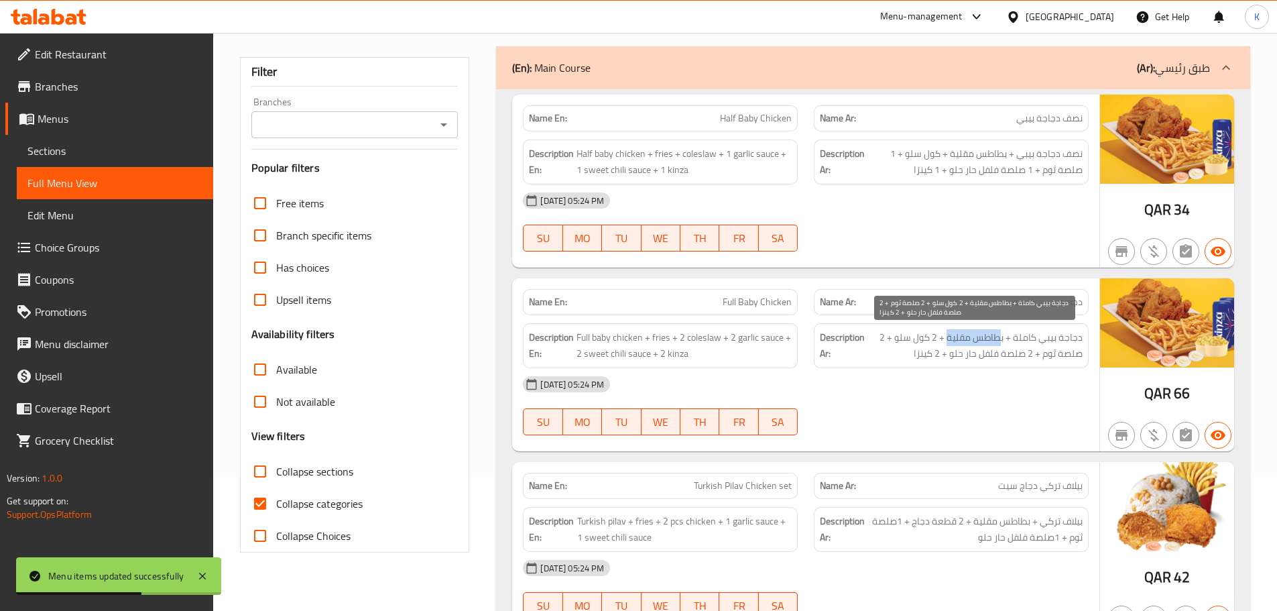
drag, startPoint x: 1001, startPoint y: 339, endPoint x: 948, endPoint y: 334, distance: 53.2
click at [948, 334] on span "دجاجة بيبي كاملة + بطاطس مقلية + 2 كول سلو + 2 صلصة ثوم + 2 صلصة فلفل حار حلو +…" at bounding box center [974, 345] width 215 height 33
copy span "طاطس [GEOGRAPHIC_DATA]"
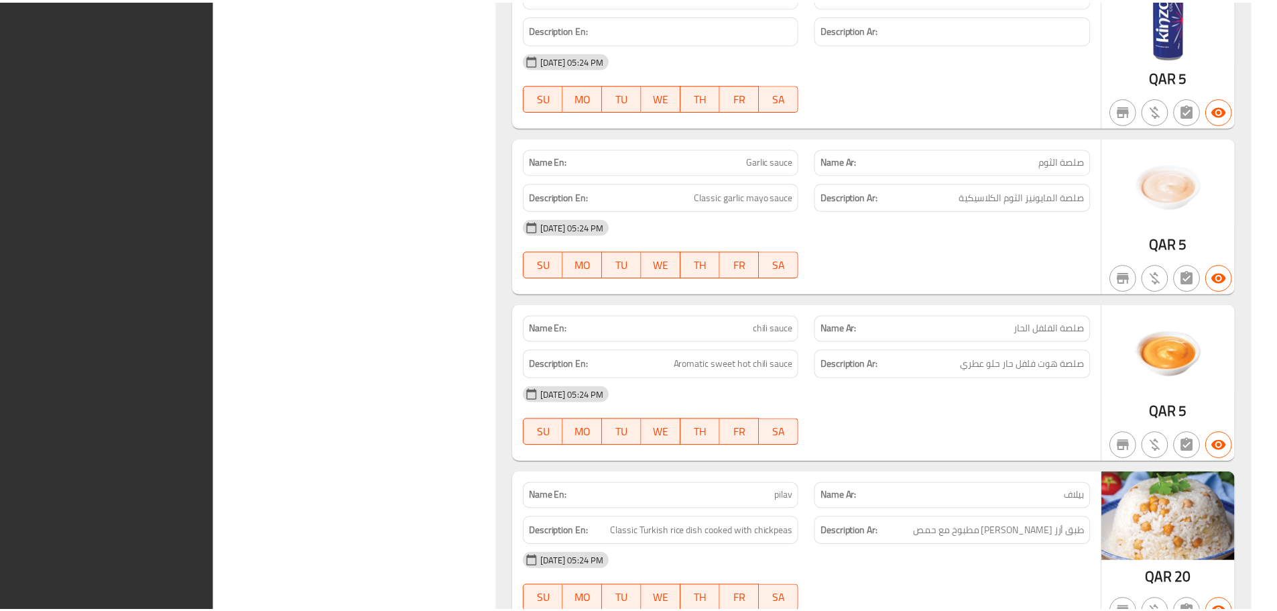
scroll to position [2451, 0]
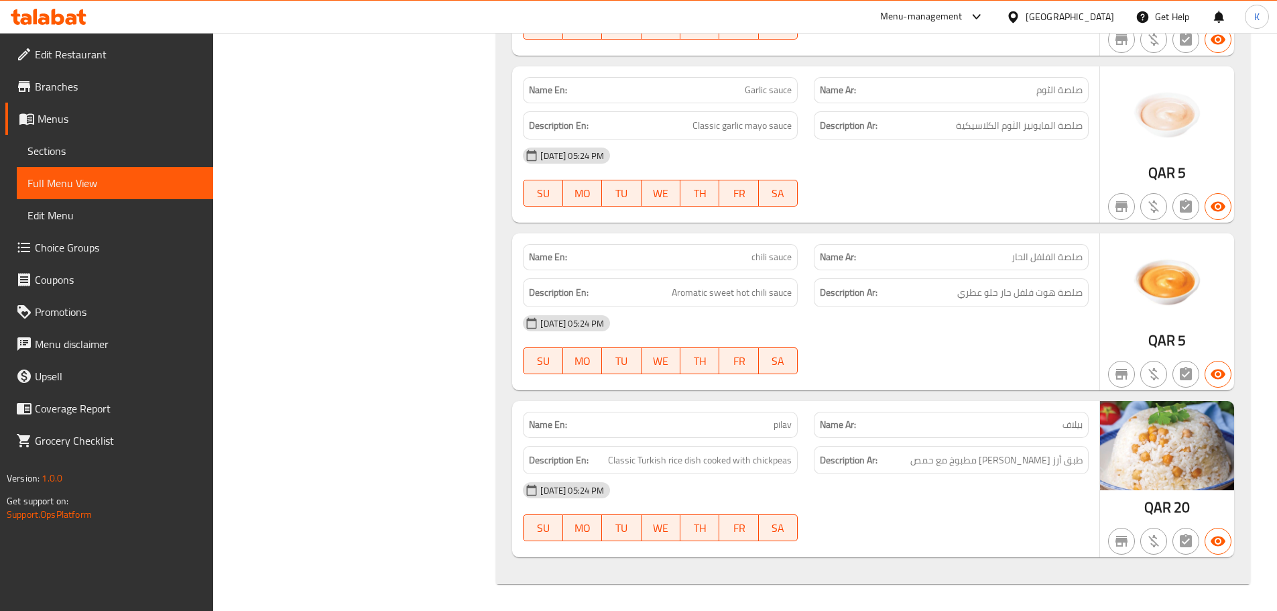
click at [1093, 9] on div "[GEOGRAPHIC_DATA]" at bounding box center [1070, 16] width 88 height 15
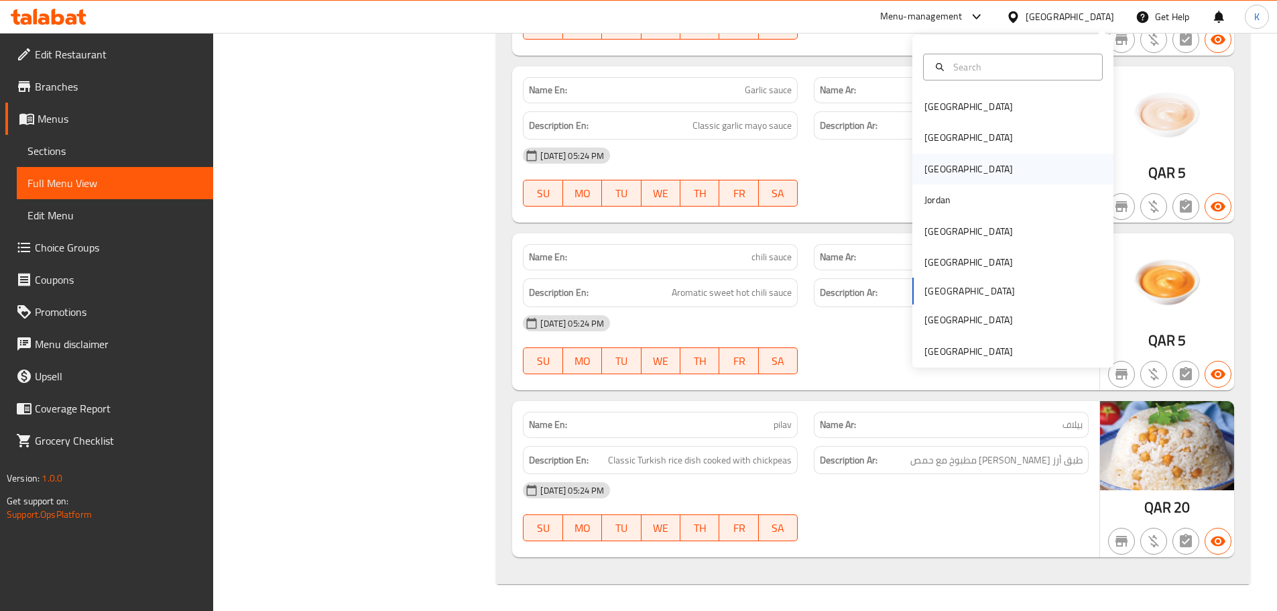
click at [946, 174] on div "[GEOGRAPHIC_DATA]" at bounding box center [1012, 168] width 201 height 31
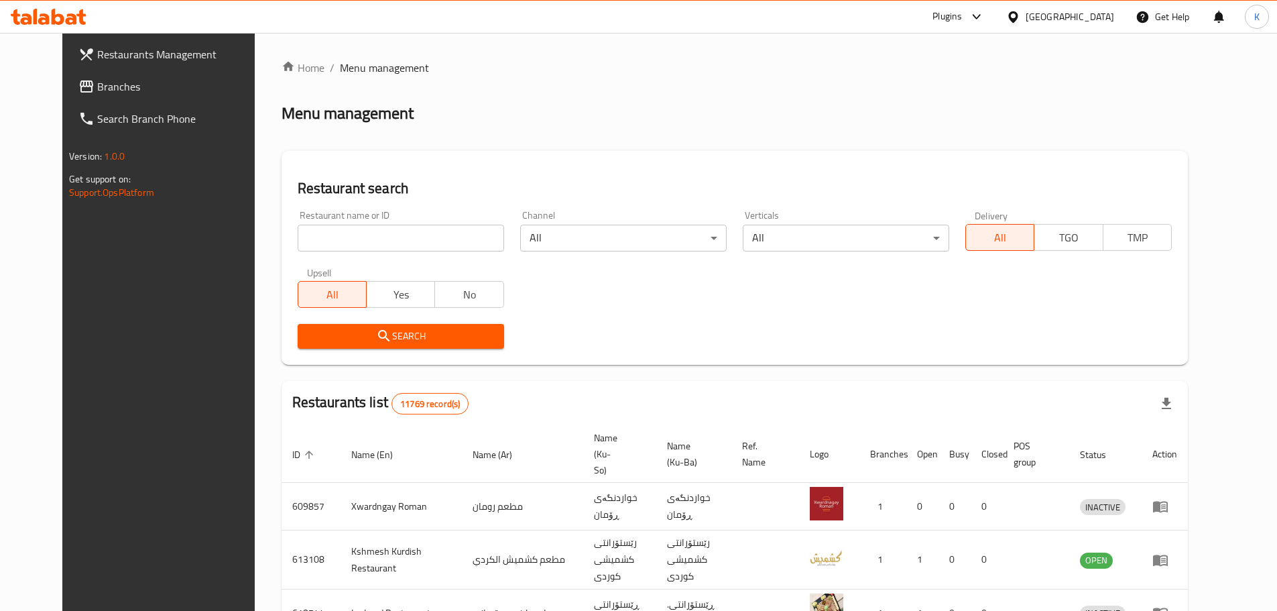
click at [101, 91] on span "Branches" at bounding box center [181, 86] width 168 height 16
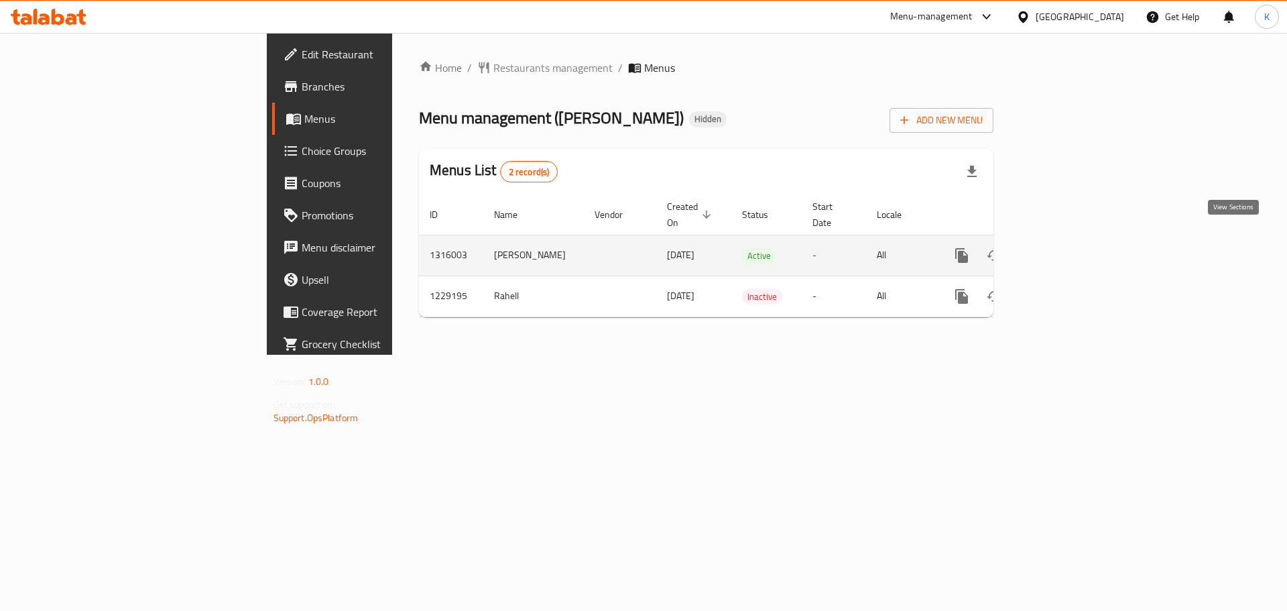
click at [1066, 247] on icon "enhanced table" at bounding box center [1058, 255] width 16 height 16
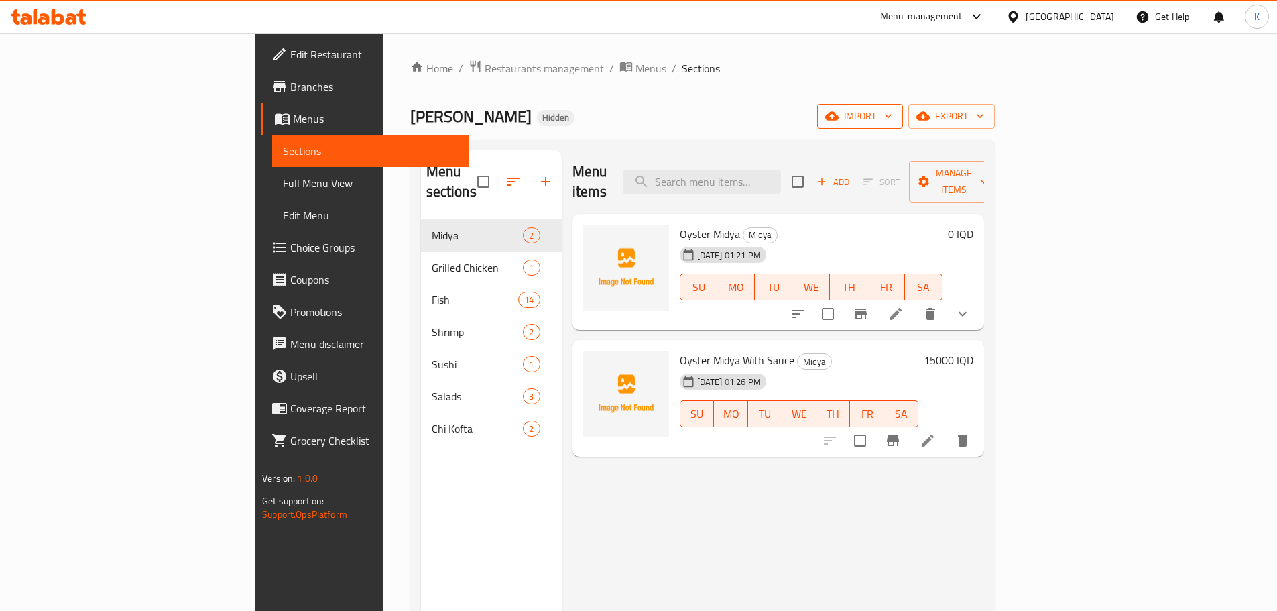
click at [892, 123] on span "import" at bounding box center [860, 116] width 64 height 17
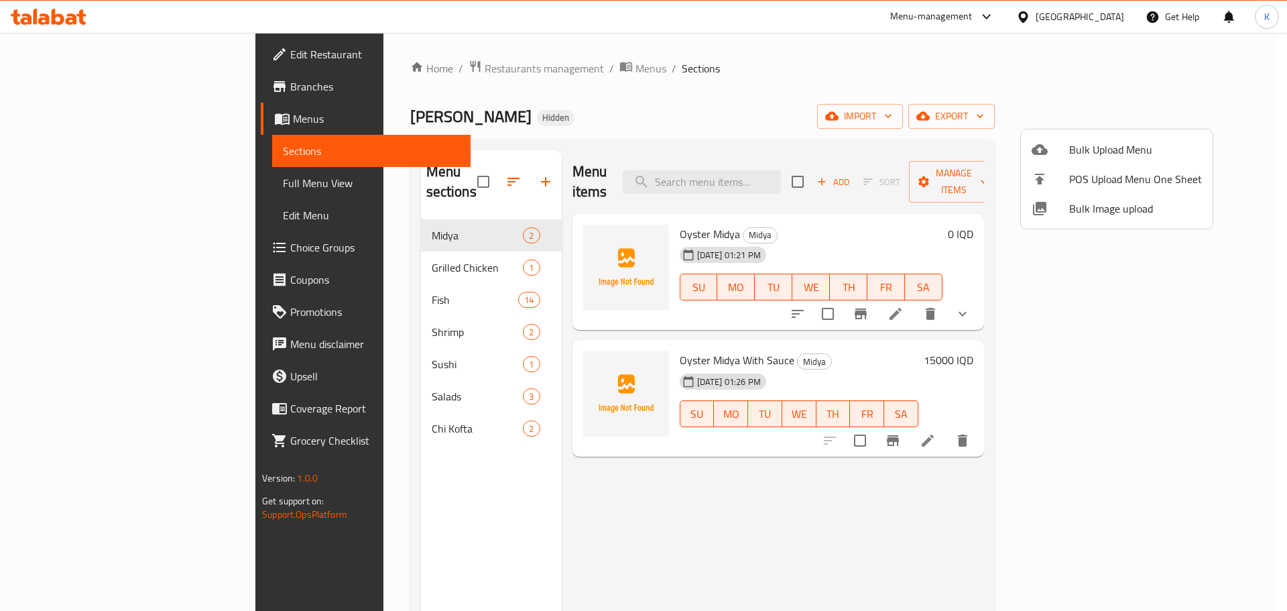
click at [1061, 214] on div at bounding box center [1051, 208] width 38 height 16
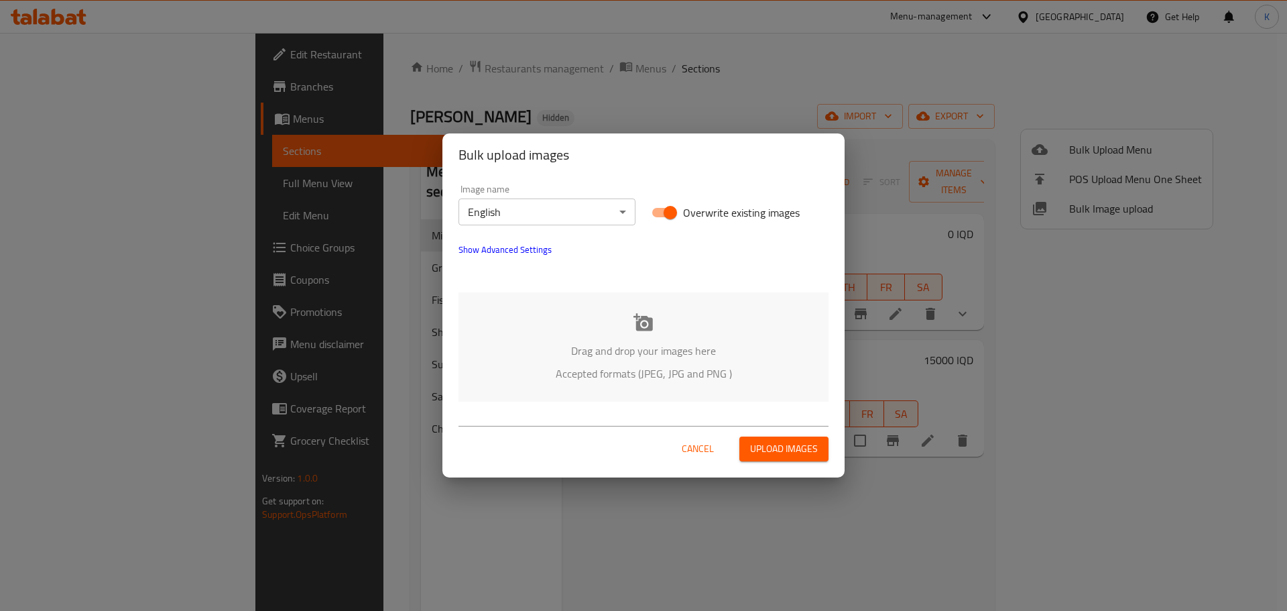
click at [659, 329] on div "Drag and drop your images here Accepted formats (JPEG, JPG and PNG )" at bounding box center [643, 346] width 370 height 109
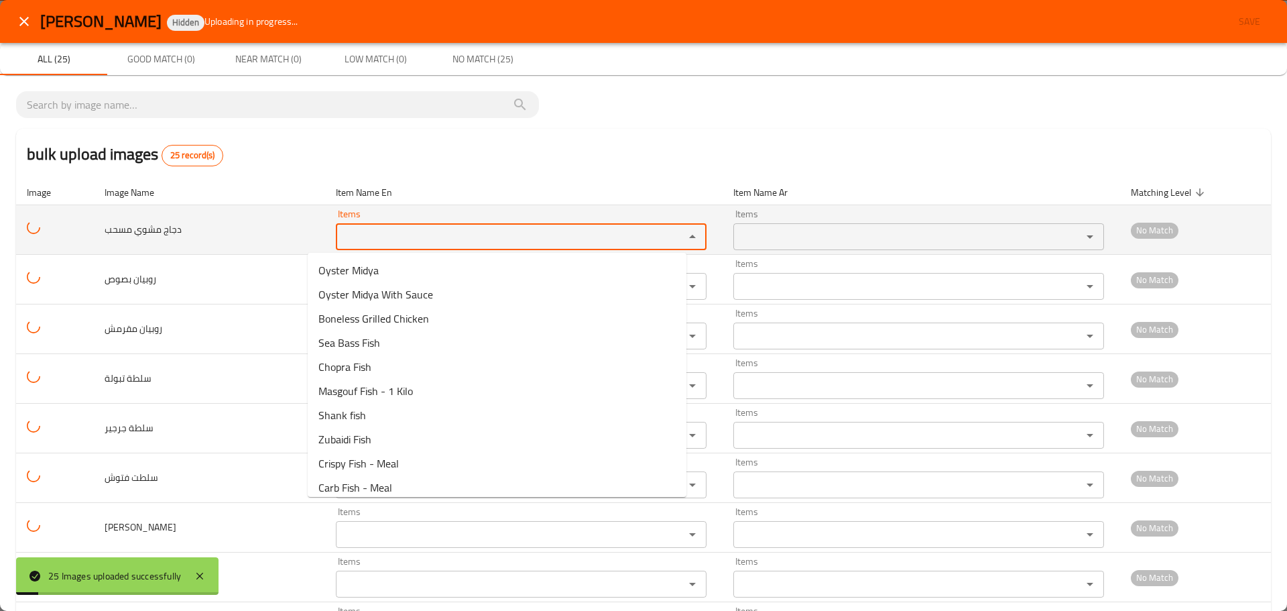
click at [433, 242] on مسحب "Items" at bounding box center [501, 236] width 323 height 19
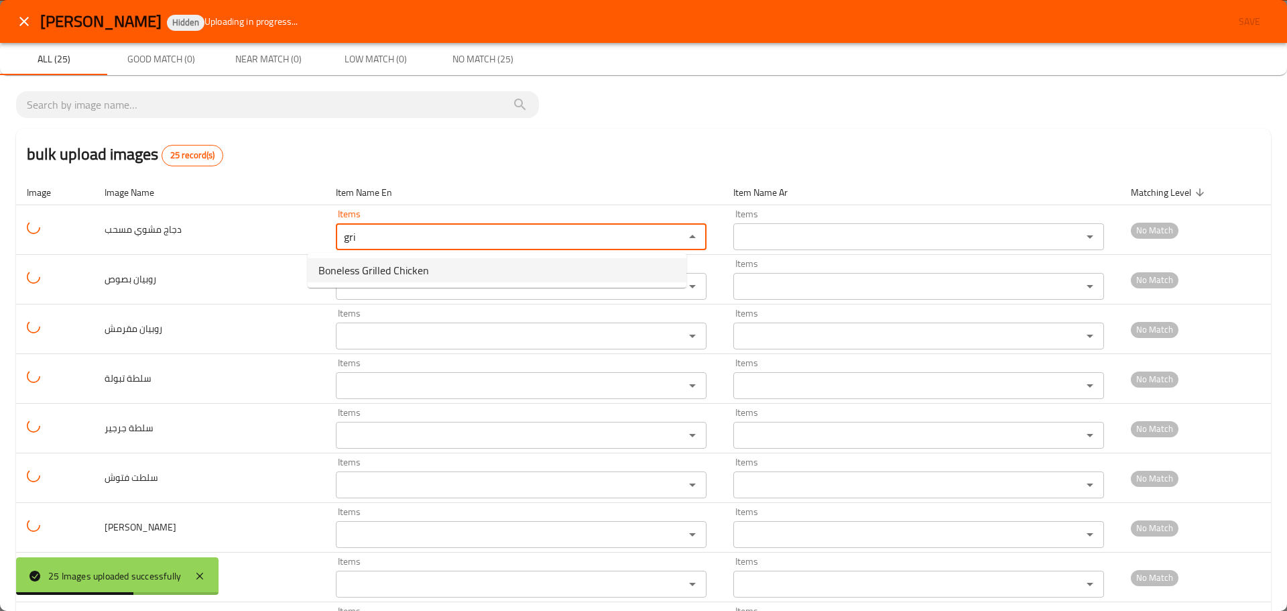
click at [335, 283] on مسحب-popup "Boneless Grilled Chicken" at bounding box center [497, 270] width 379 height 35
click at [336, 271] on span "Boneless Grilled Chicken" at bounding box center [373, 270] width 111 height 16
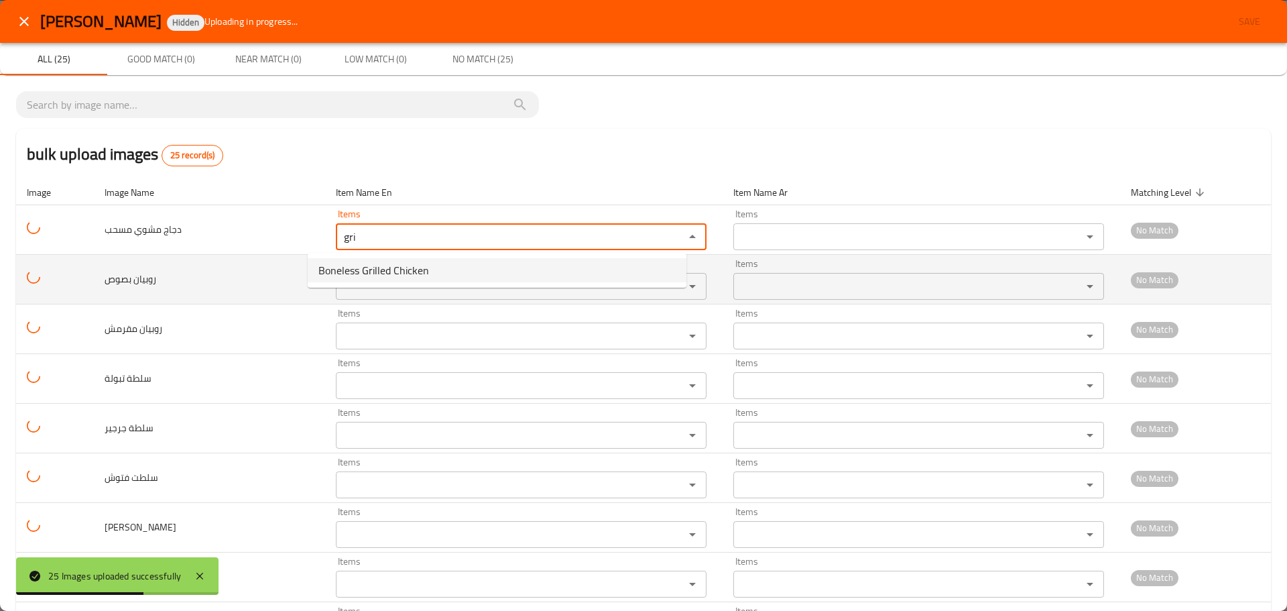
type مسحب "Boneless Grilled Chicken"
type مسحب-ar "دجاج مشوي مسحب"
click at [336, 296] on div "Items" at bounding box center [521, 286] width 371 height 27
type مسحب "Boneless Grilled Chicken"
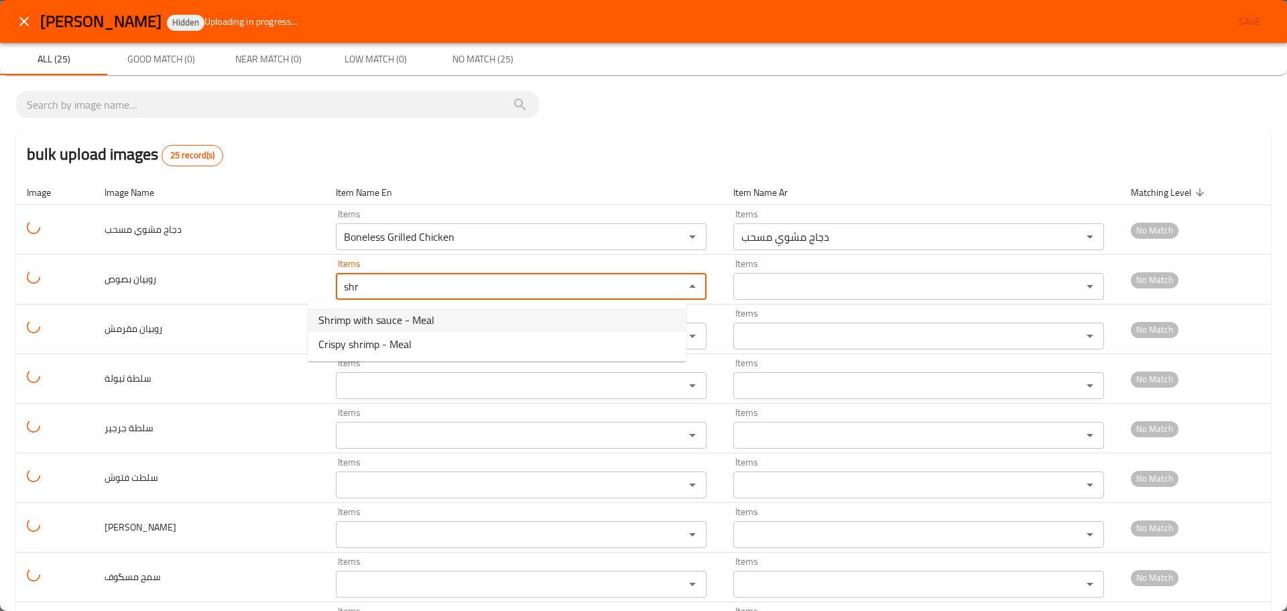
click at [382, 321] on span "Shrimp with sauce - Meal" at bounding box center [376, 320] width 116 height 16
type بصوص "Shrimp with sauce - Meal"
type بصوص-ar "روبيان بصوص - وجبه"
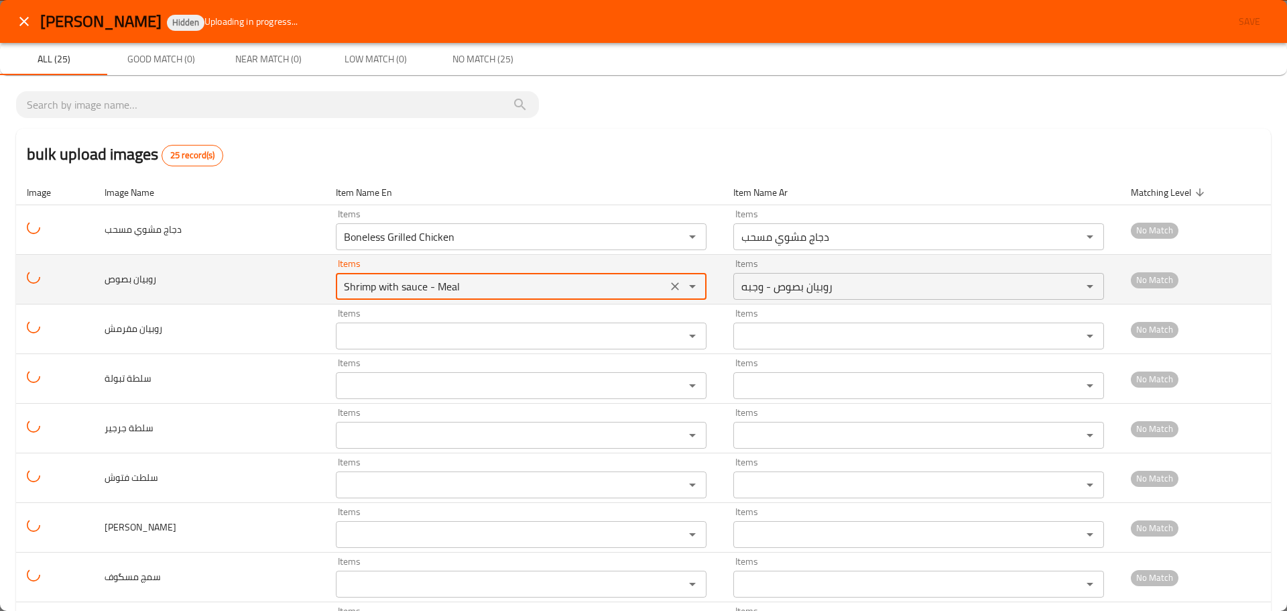
drag, startPoint x: 349, startPoint y: 286, endPoint x: 299, endPoint y: 282, distance: 49.8
click at [325, 282] on td "Items Shrimp with sauce - Meal Items" at bounding box center [523, 280] width 397 height 50
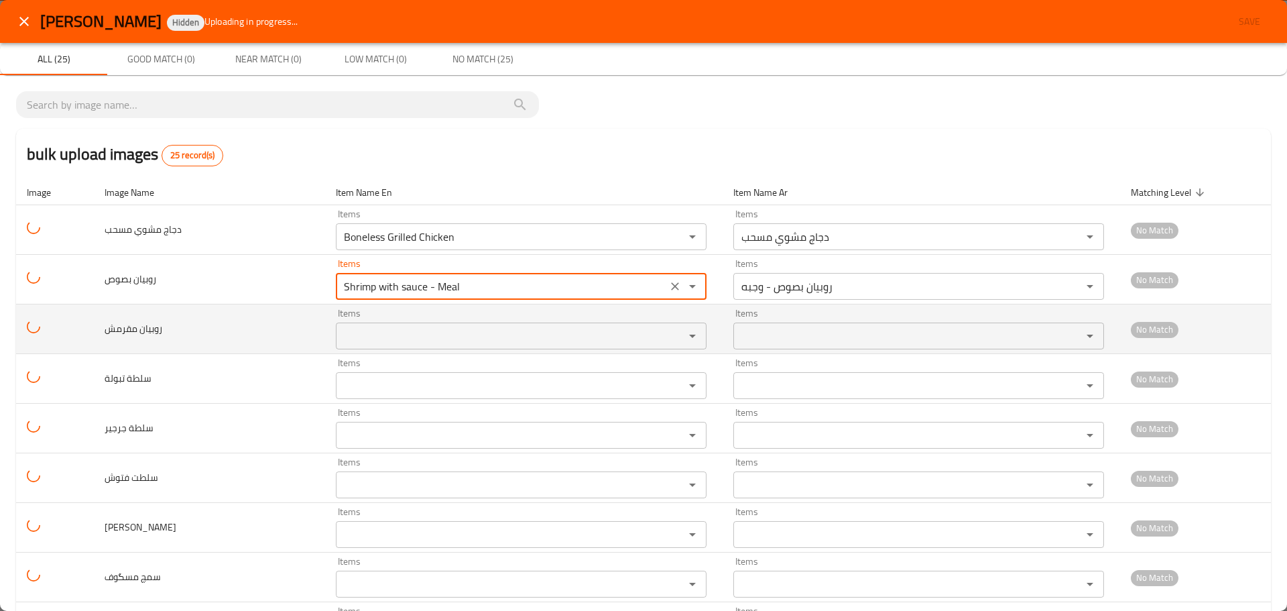
type بصوص "Shrimp with sauce - Meal"
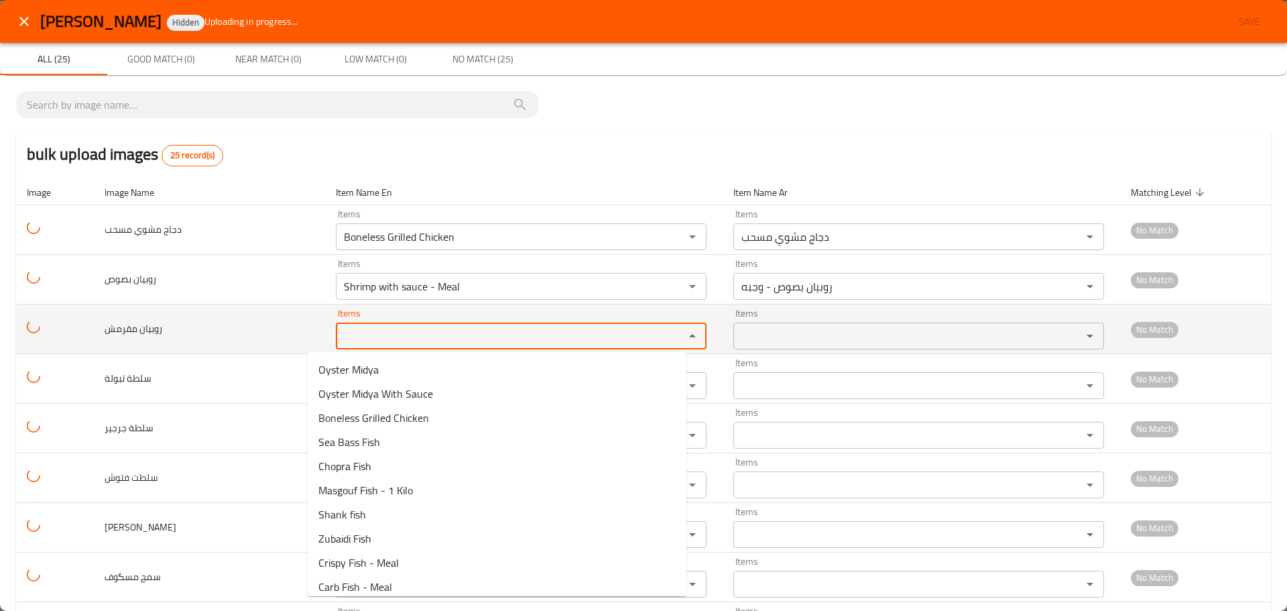
click at [369, 330] on مقرمش "Items" at bounding box center [501, 335] width 323 height 19
paste مقرمش "Shrimp"
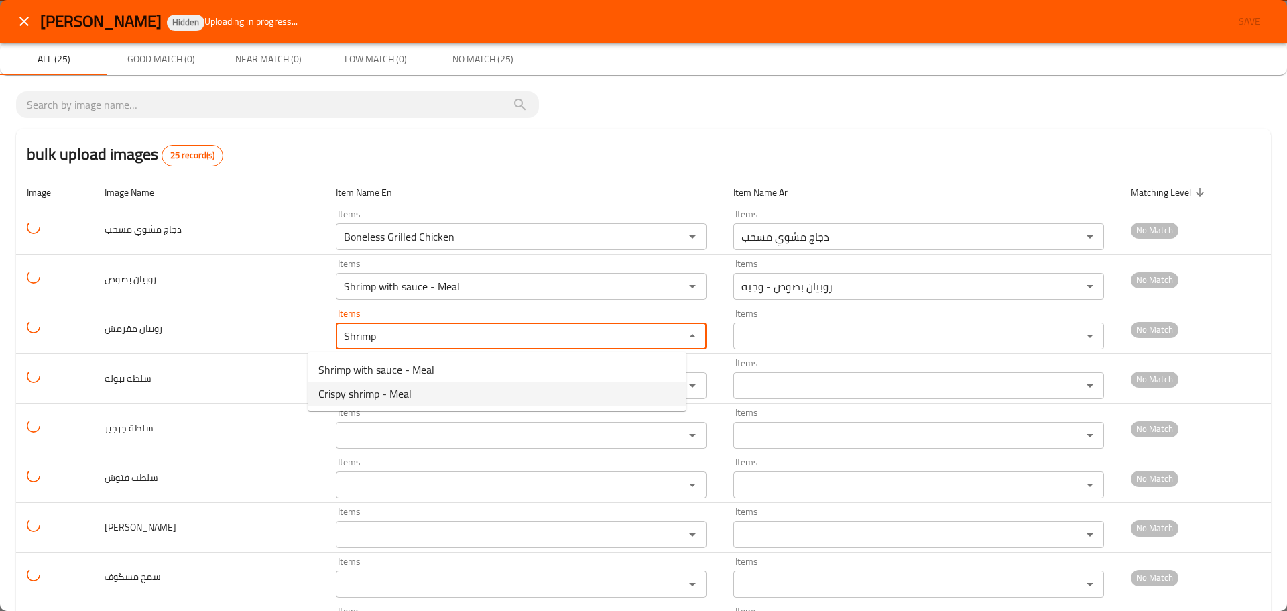
click at [355, 393] on span "Crispy shrimp - Meal" at bounding box center [364, 393] width 93 height 16
type مقرمش "Crispy shrimp - Meal"
type مقرمش-ar "روبيان مقرمش - وجبه"
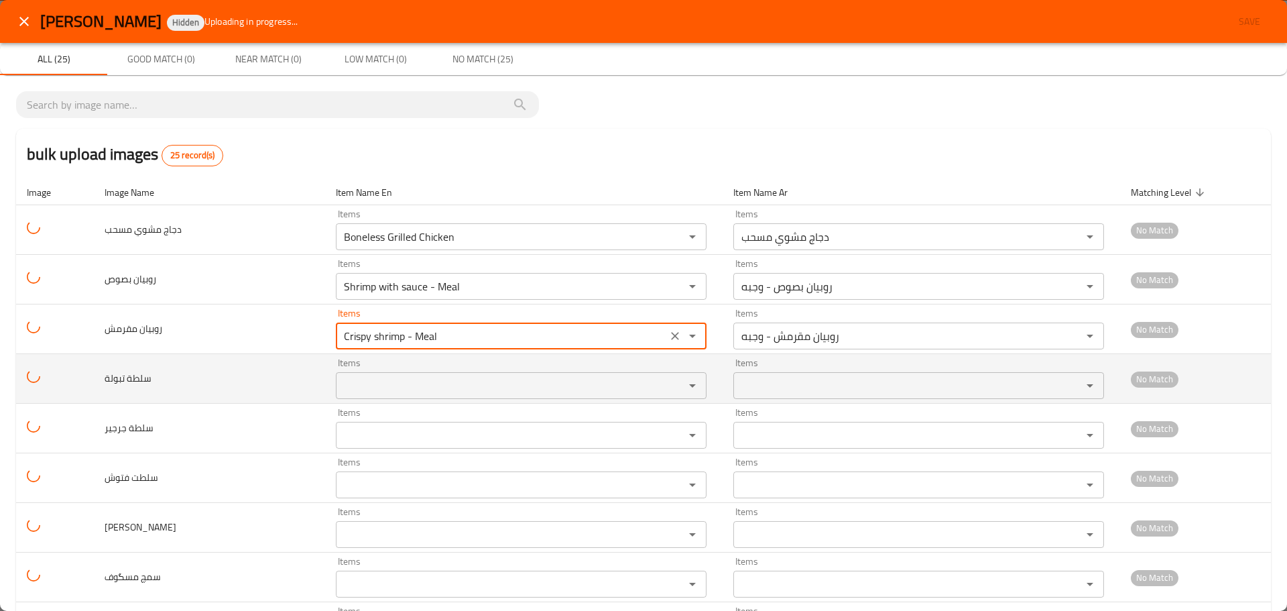
type مقرمش "Crispy shrimp - Meal"
click at [343, 390] on تبولة "Items" at bounding box center [501, 385] width 323 height 19
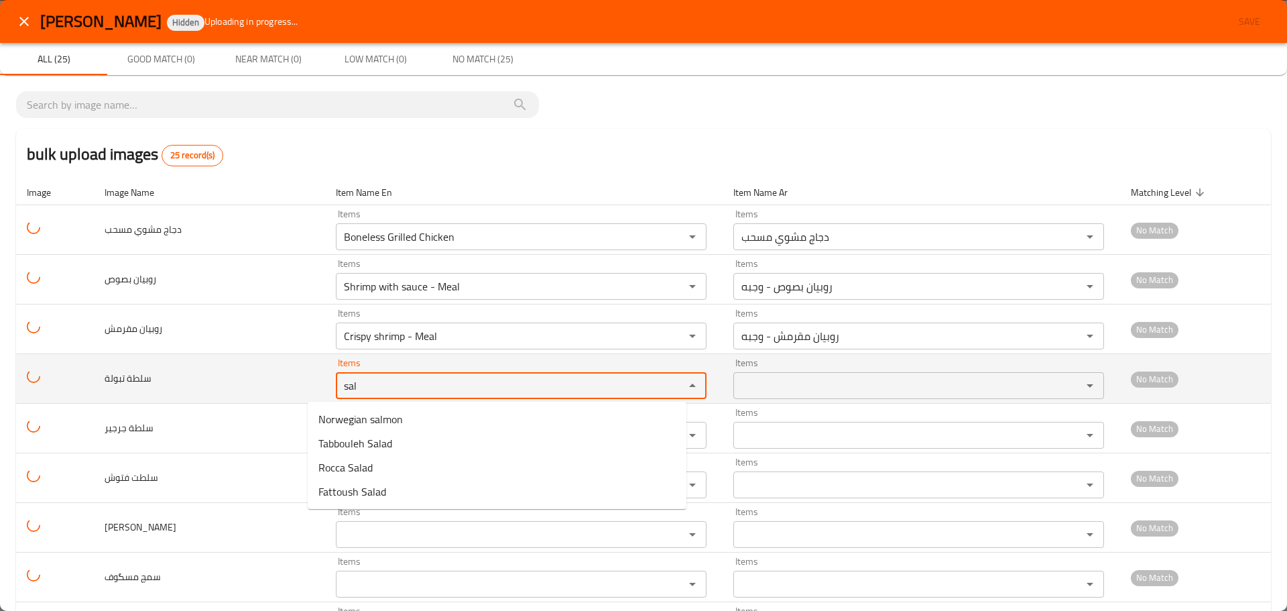
drag, startPoint x: 347, startPoint y: 387, endPoint x: 239, endPoint y: 377, distance: 109.0
click at [239, 377] on tr "سلطة تبولة Items sal Items Items Items No Match" at bounding box center [643, 379] width 1255 height 50
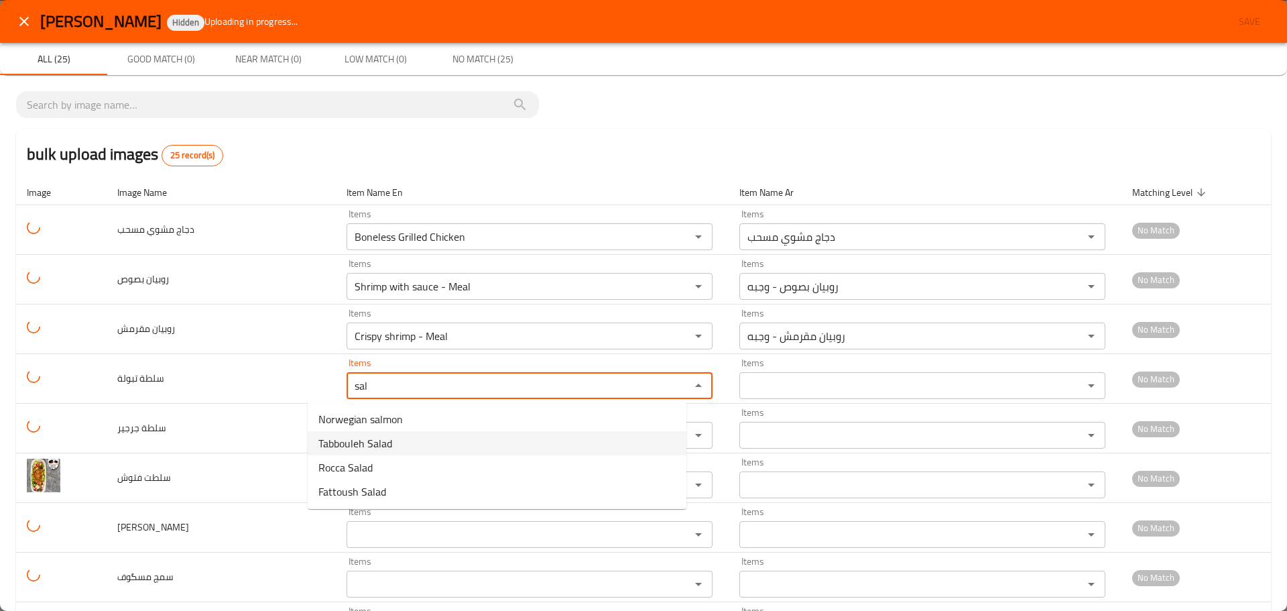
click at [357, 438] on span "Tabbouleh Salad" at bounding box center [355, 443] width 74 height 16
type تبولة "Tabbouleh Salad"
type تبولة-ar "سلطة تبولة"
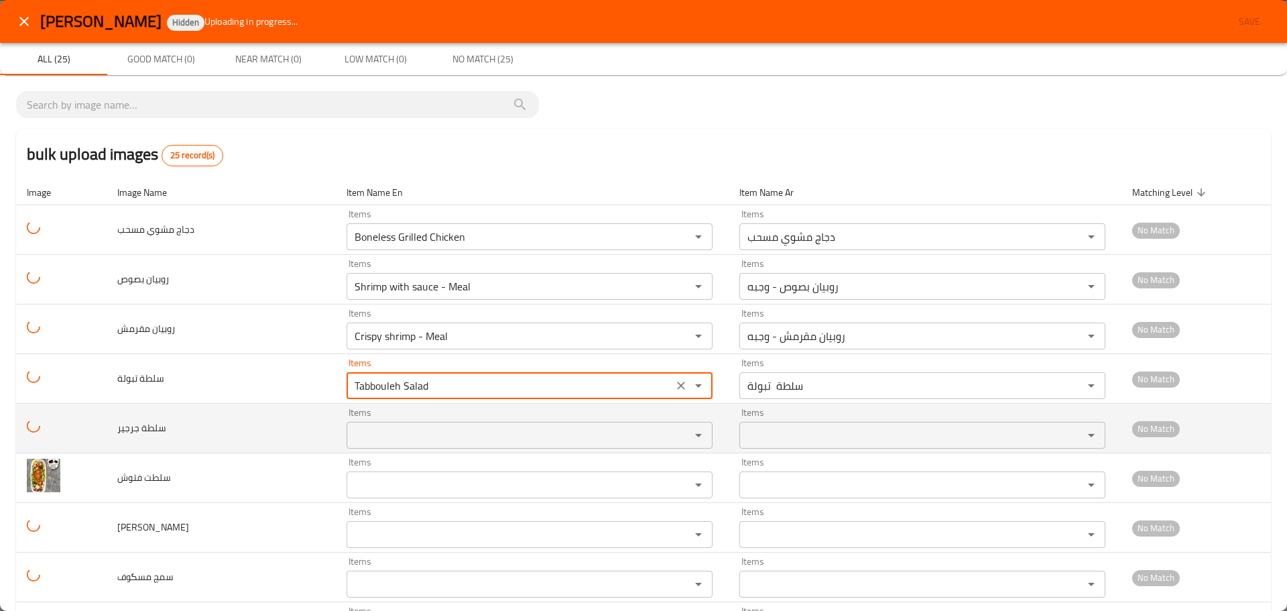
type تبولة "Tabbouleh Salad"
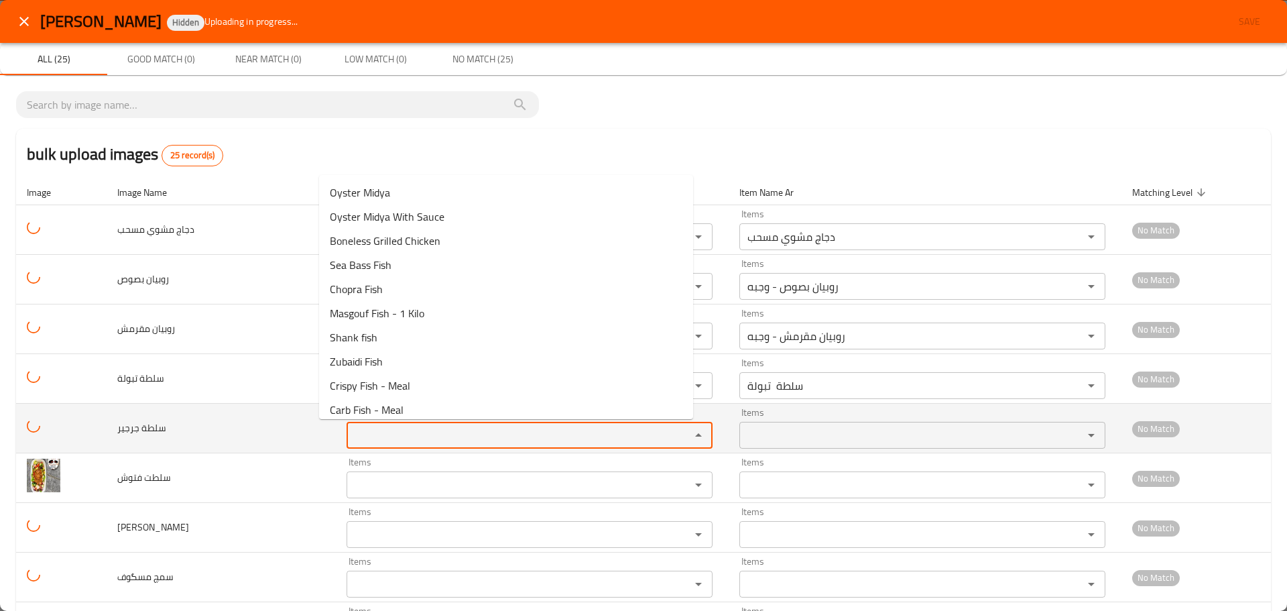
click at [361, 428] on جرجير "Items" at bounding box center [510, 435] width 318 height 19
paste جرجير "sal"
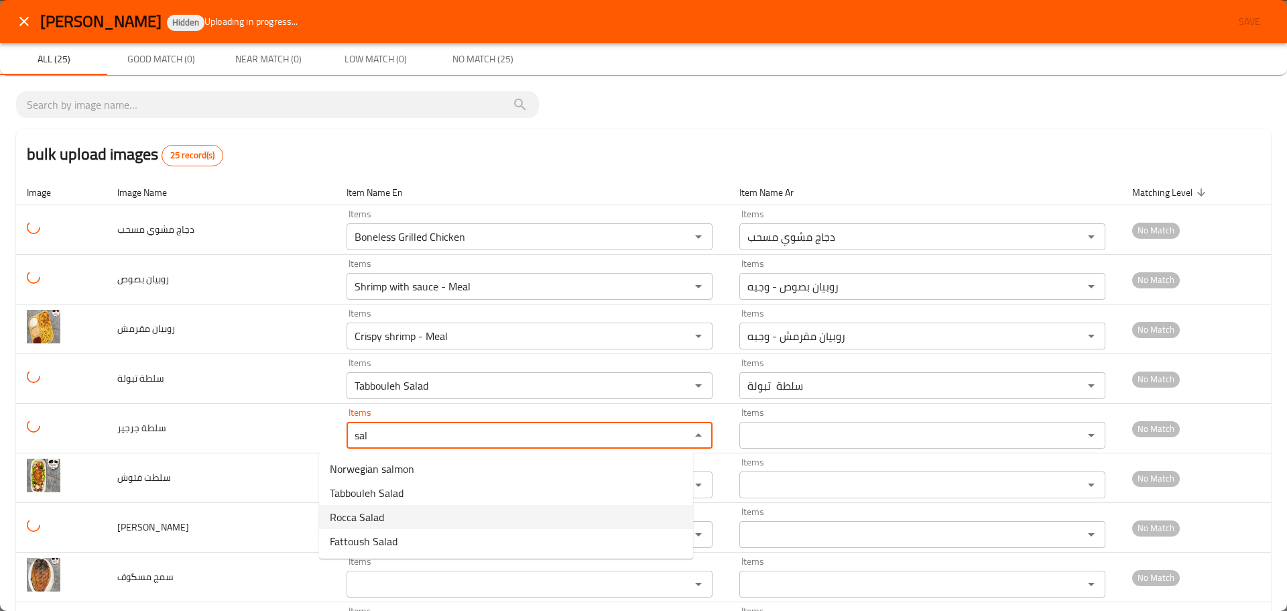
click at [357, 516] on span "Rocca Salad" at bounding box center [357, 517] width 54 height 16
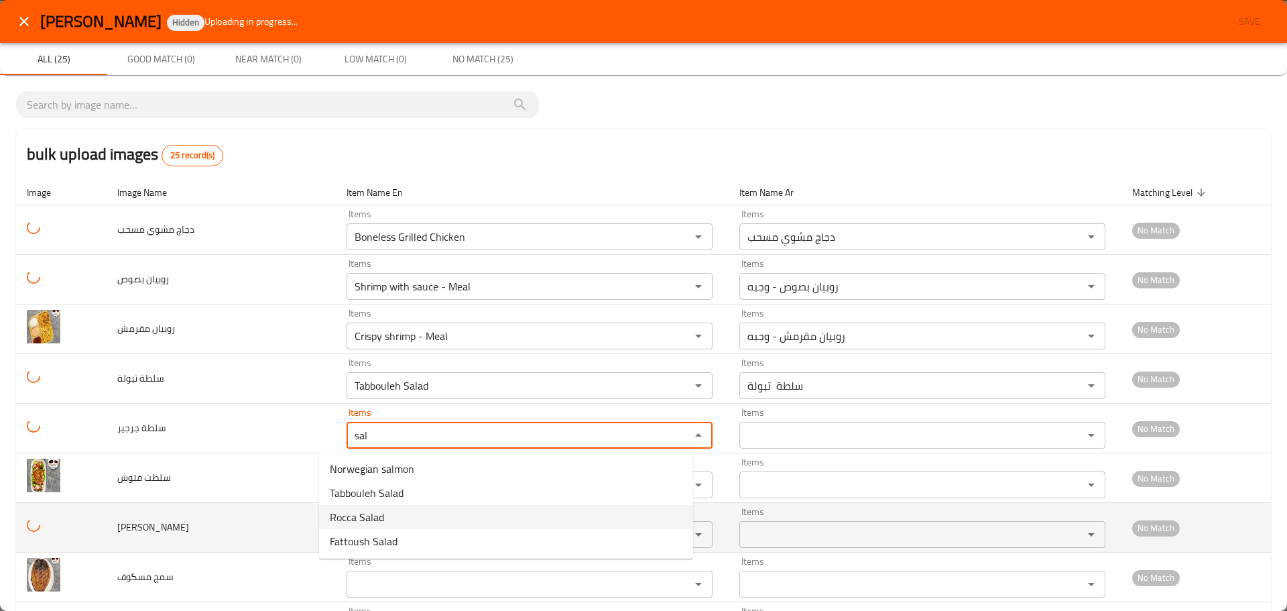
type جرجير "Rocca Salad"
type جرجير-ar "سلطة جرجير"
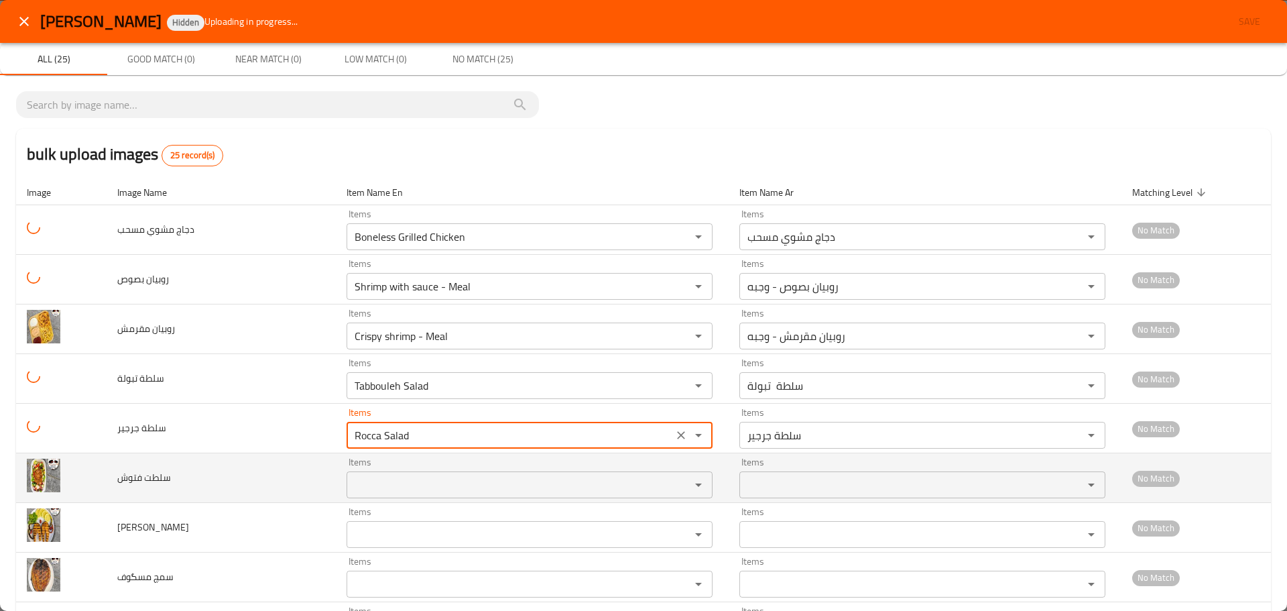
type جرجير "Rocca Salad"
click at [360, 481] on فتوش "Items" at bounding box center [510, 484] width 318 height 19
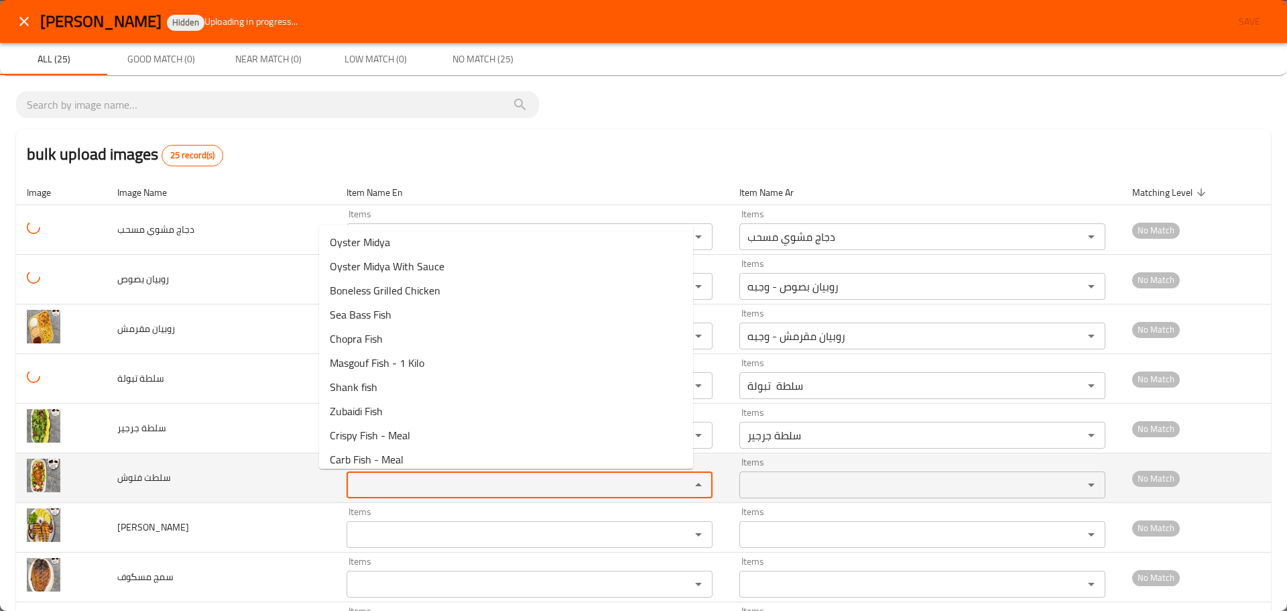
paste فتوش "sal"
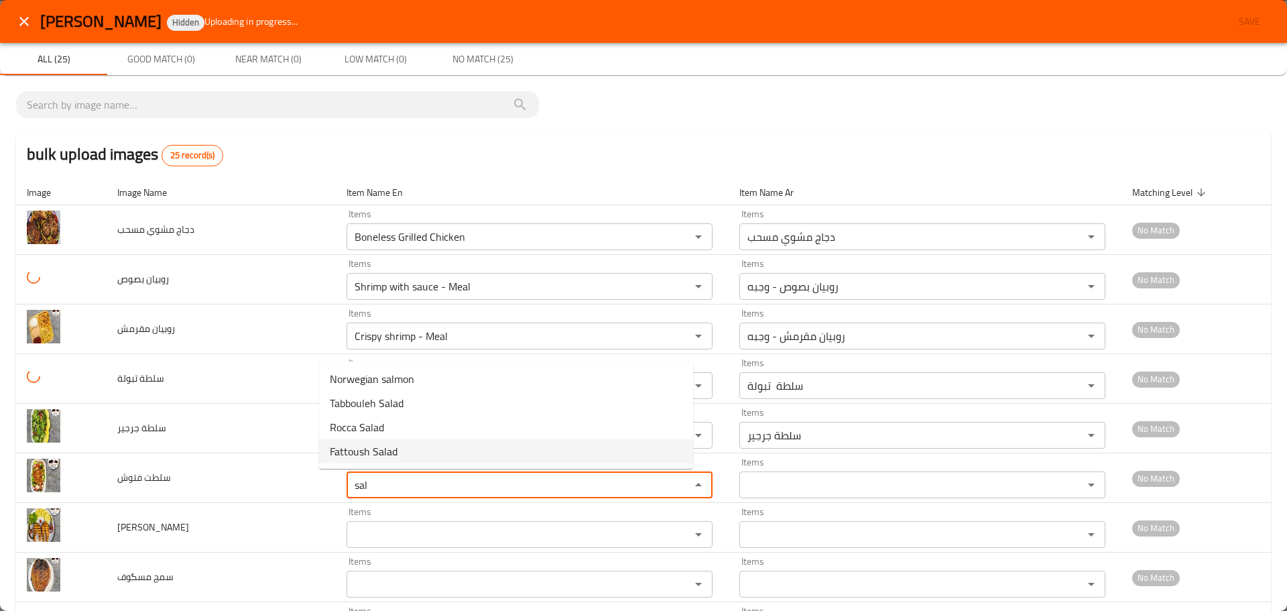
click at [356, 452] on span "Fattoush Salad" at bounding box center [364, 451] width 68 height 16
type فتوش "Fattoush Salad"
type فتوش-ar "سلطة فتوش"
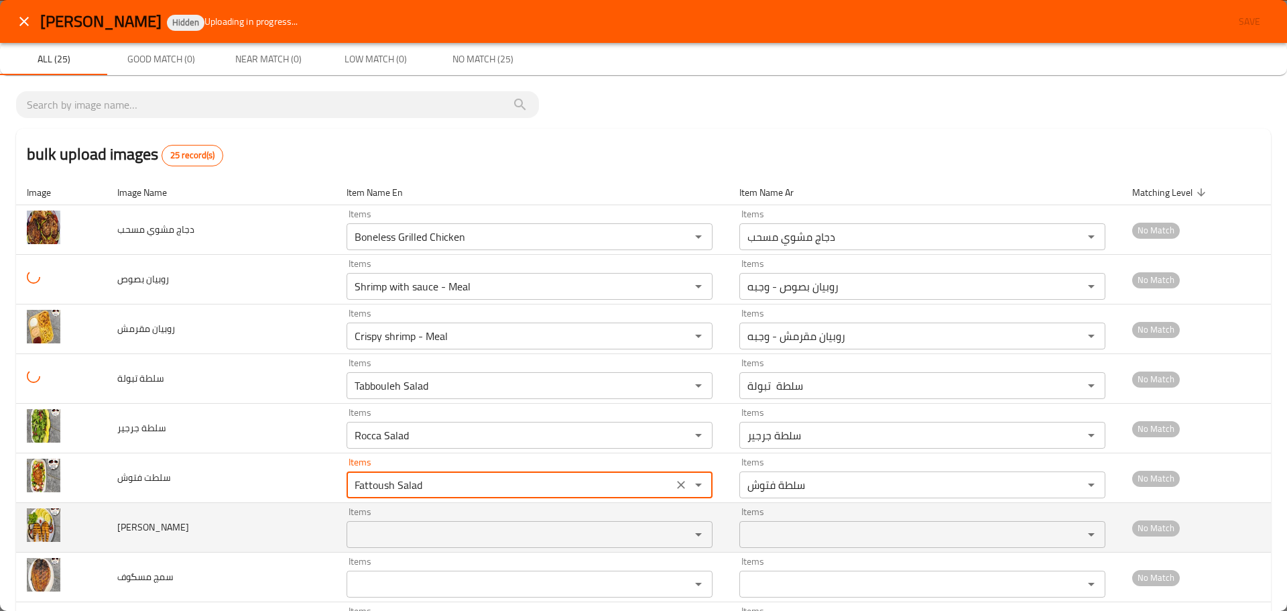
click at [350, 523] on div "Items" at bounding box center [530, 534] width 366 height 27
type فتوش "Fattoush Salad"
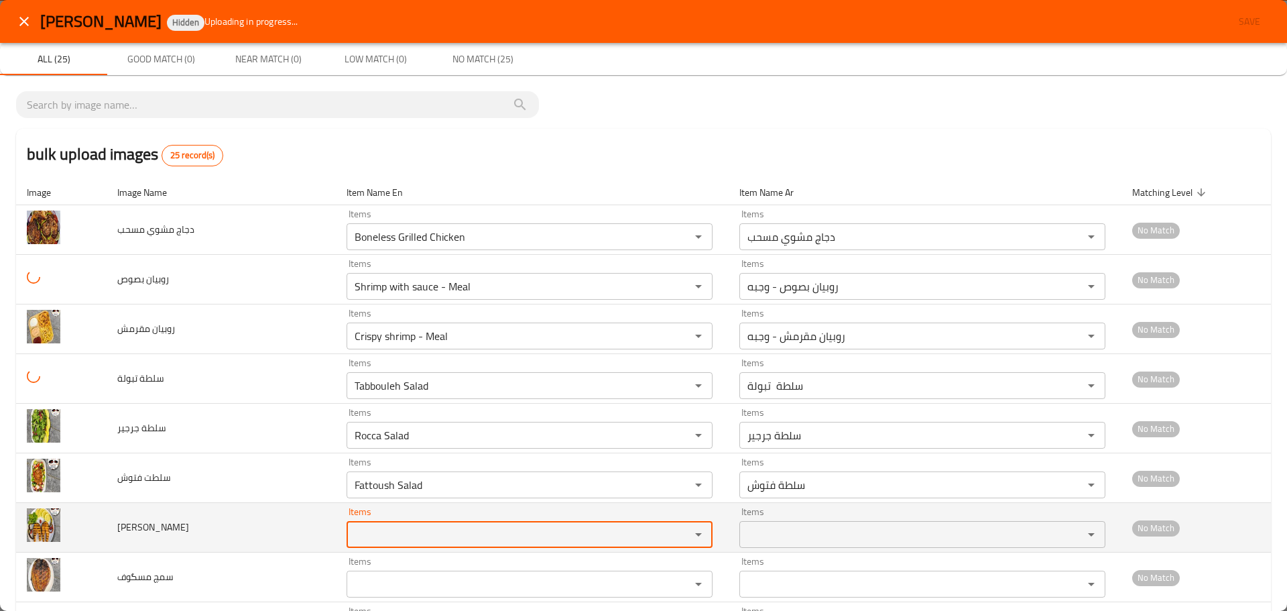
paste نرويجي "sal"
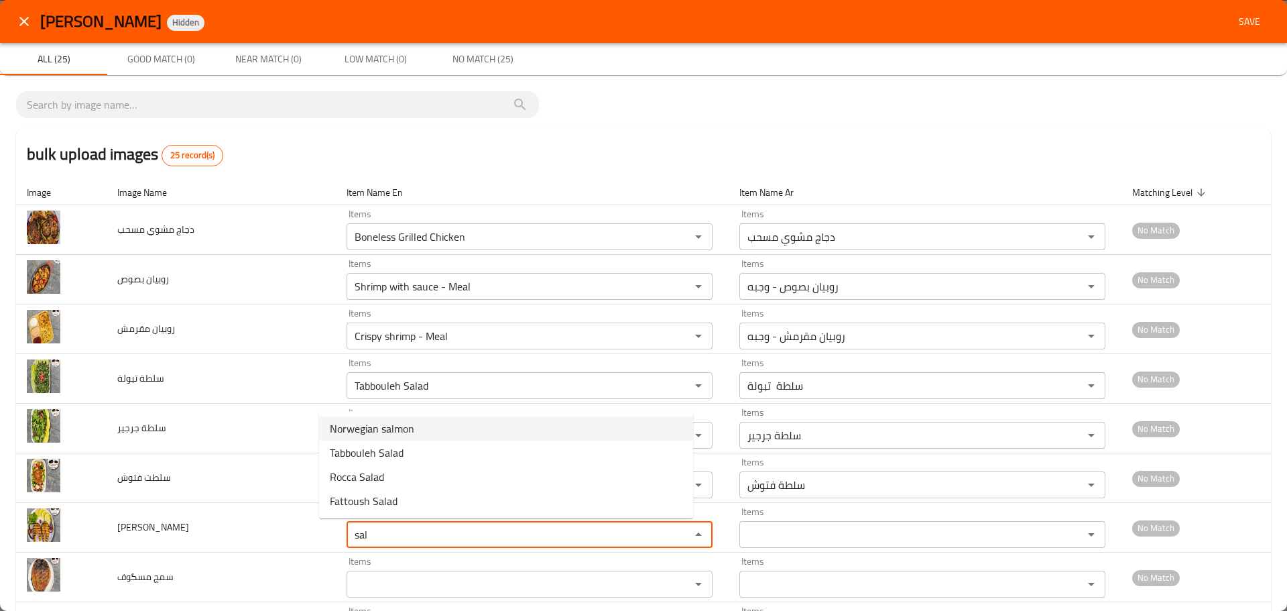
click at [371, 428] on span "Norwegian salmon" at bounding box center [372, 428] width 84 height 16
type نرويجي "Norwegian salmon"
type نرويجي-ar "[PERSON_NAME]"
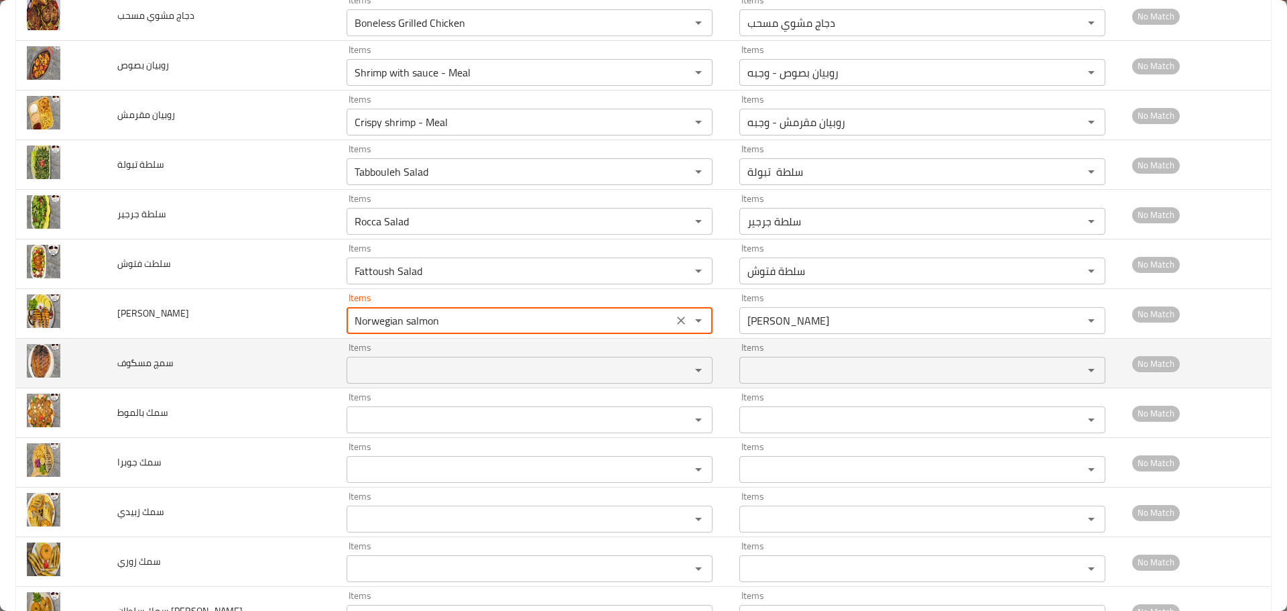
scroll to position [268, 0]
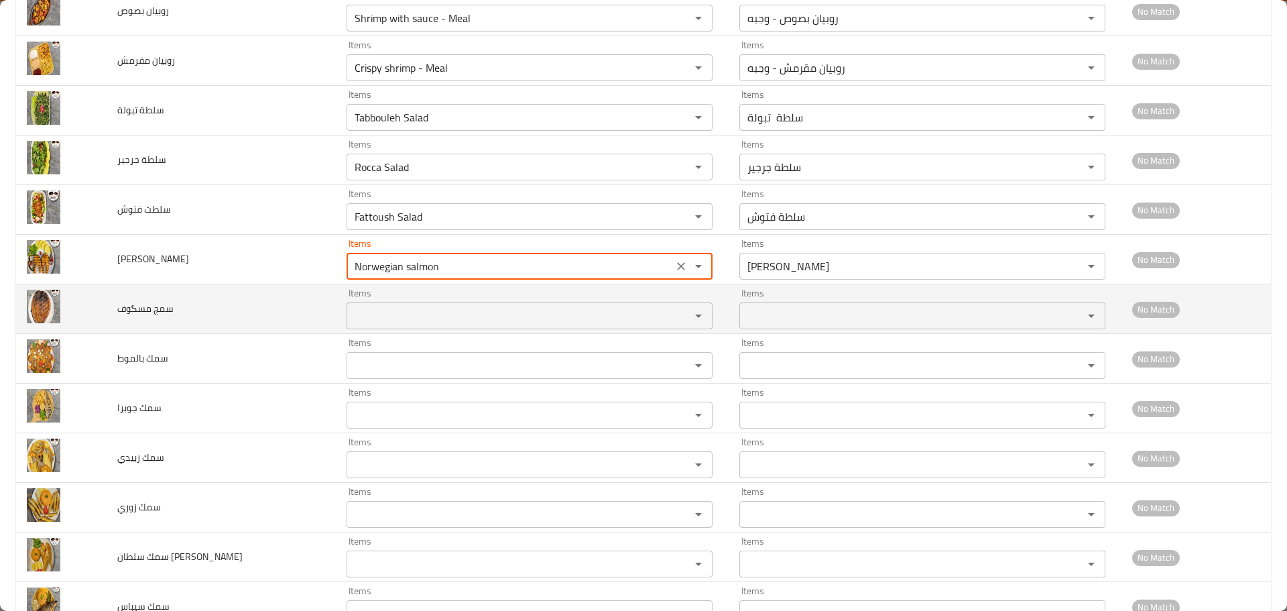
type نرويجي "Norwegian salmon"
click at [352, 308] on مسگوف "Items" at bounding box center [510, 315] width 318 height 19
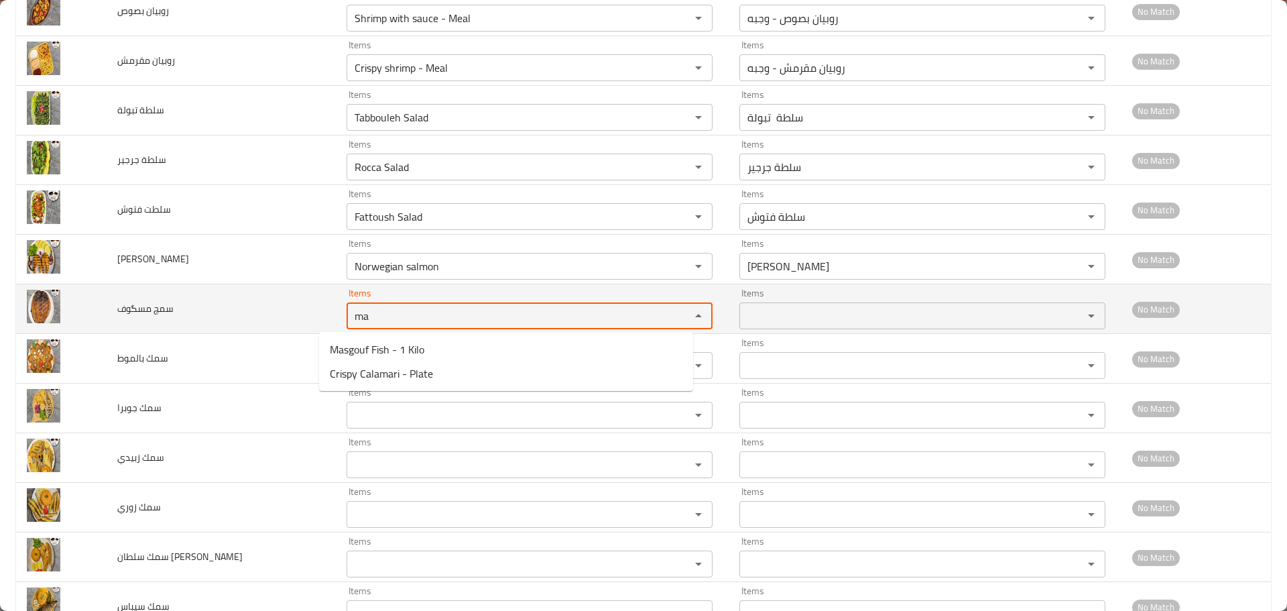
type مسگوف "m"
type مسگوف "s"
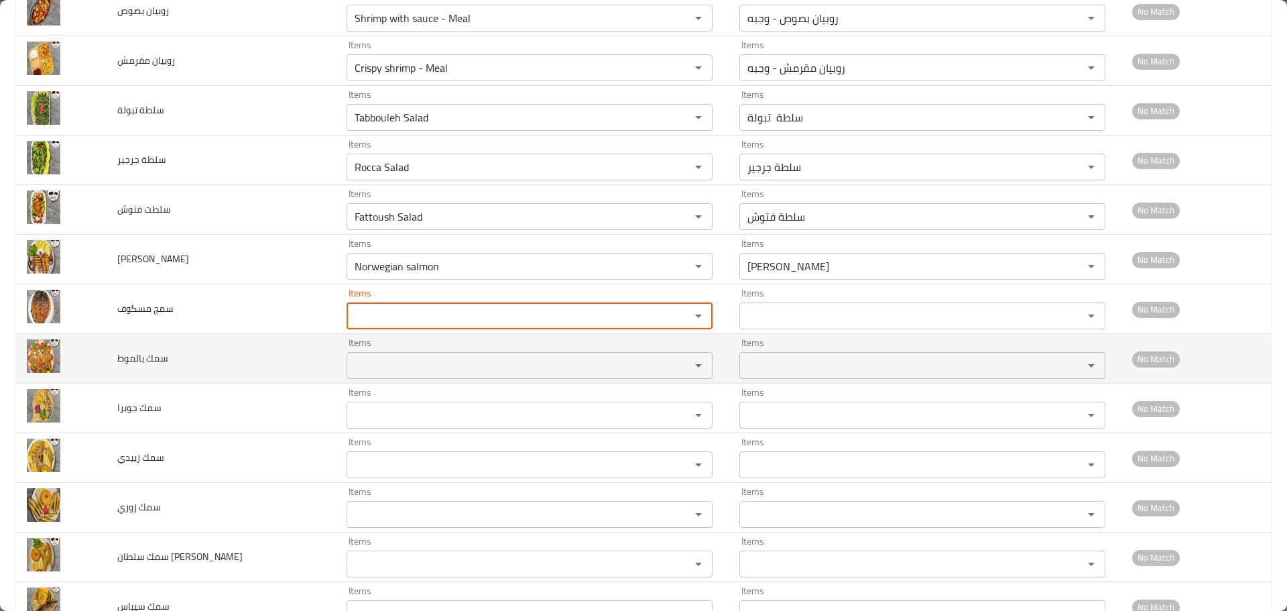
click at [212, 355] on td "سمك بالموط" at bounding box center [221, 359] width 229 height 50
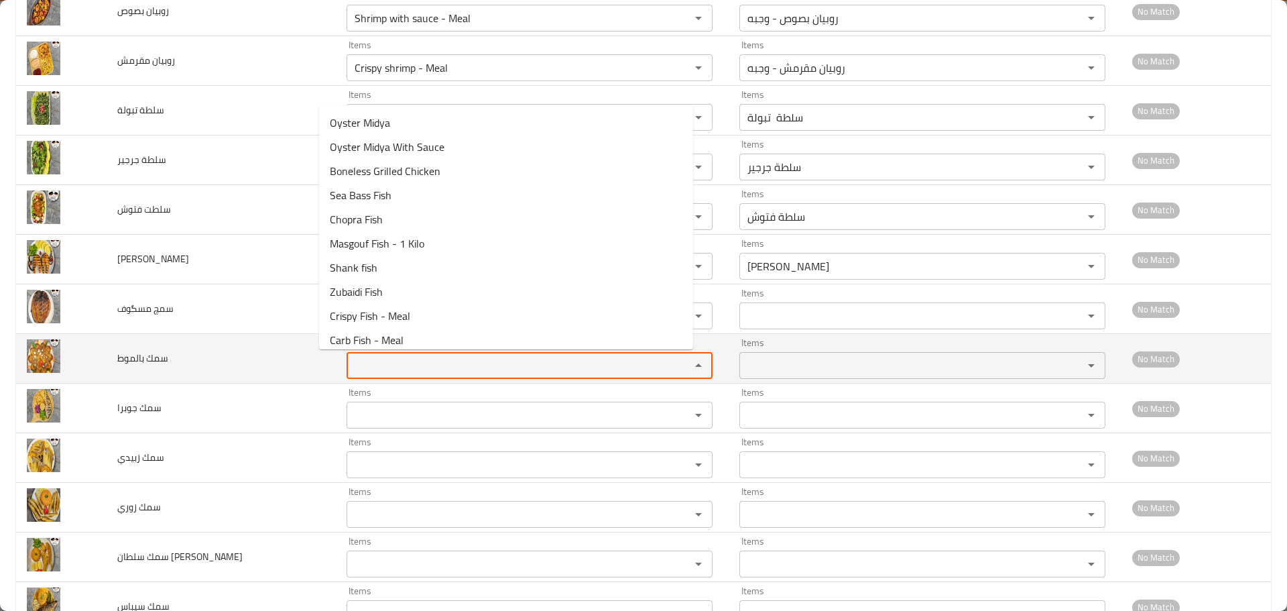
click at [351, 369] on بالموط "Items" at bounding box center [510, 365] width 318 height 19
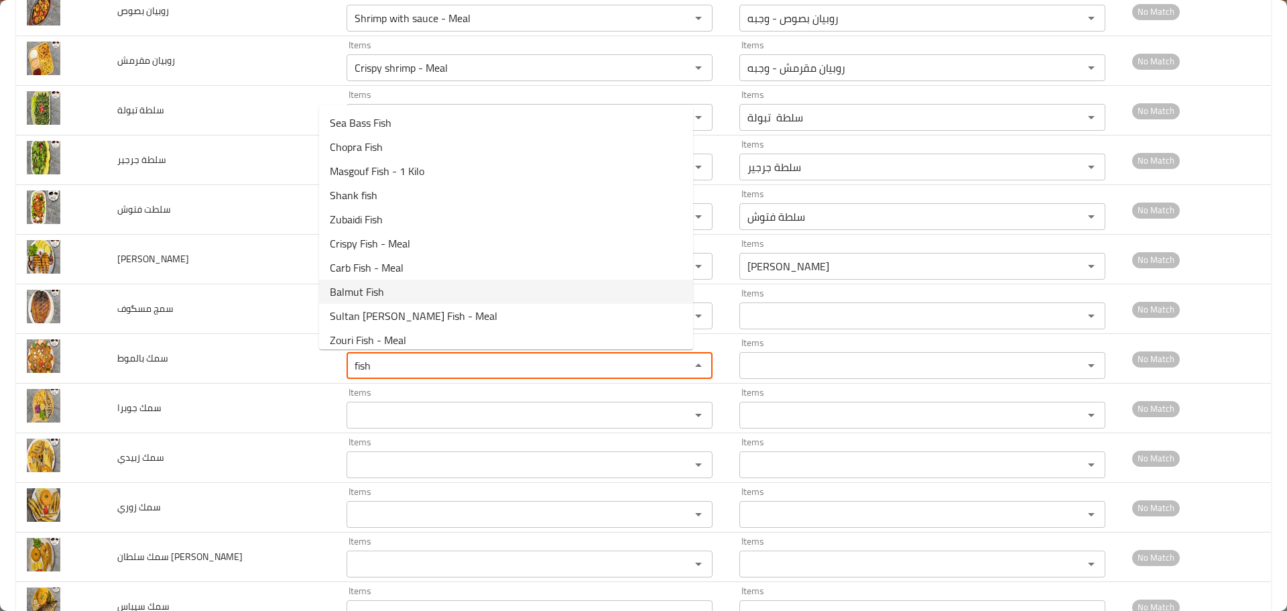
click at [376, 300] on span "Balmut Fish" at bounding box center [357, 292] width 54 height 16
type بالموط "Balmut Fish"
type بالموط-ar "سمك بالموط"
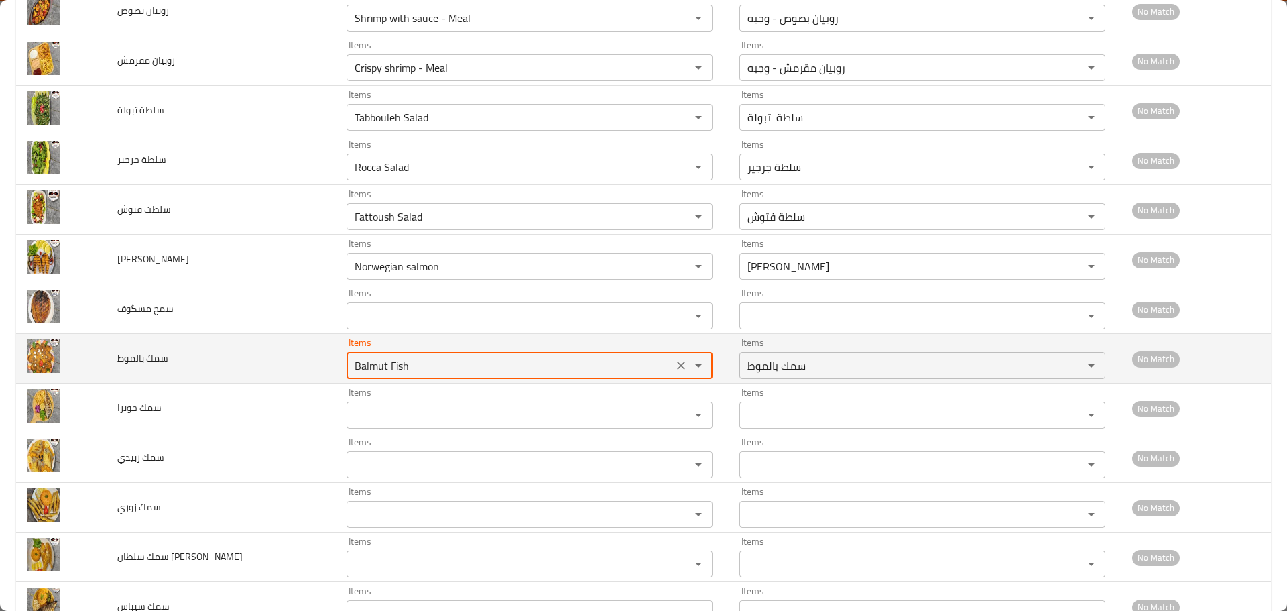
click at [368, 369] on بالموط "Balmut Fish" at bounding box center [510, 365] width 318 height 19
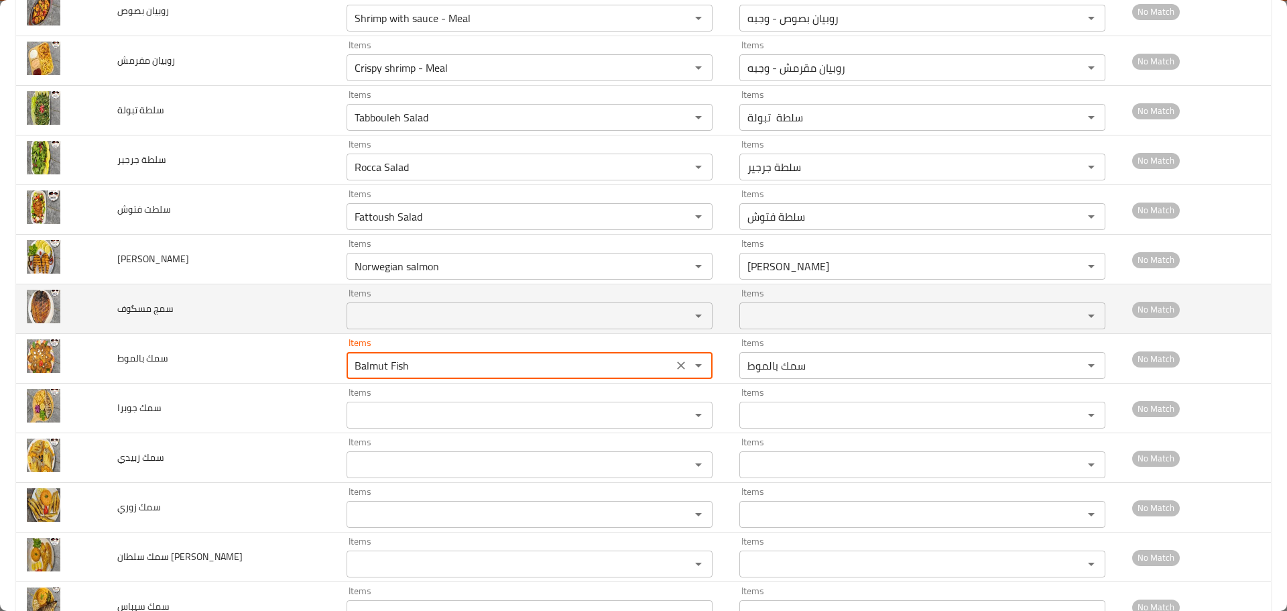
type بالموط "Balmut Fish"
click at [371, 320] on مسگوف "Items" at bounding box center [510, 315] width 318 height 19
paste مسگوف "Fish"
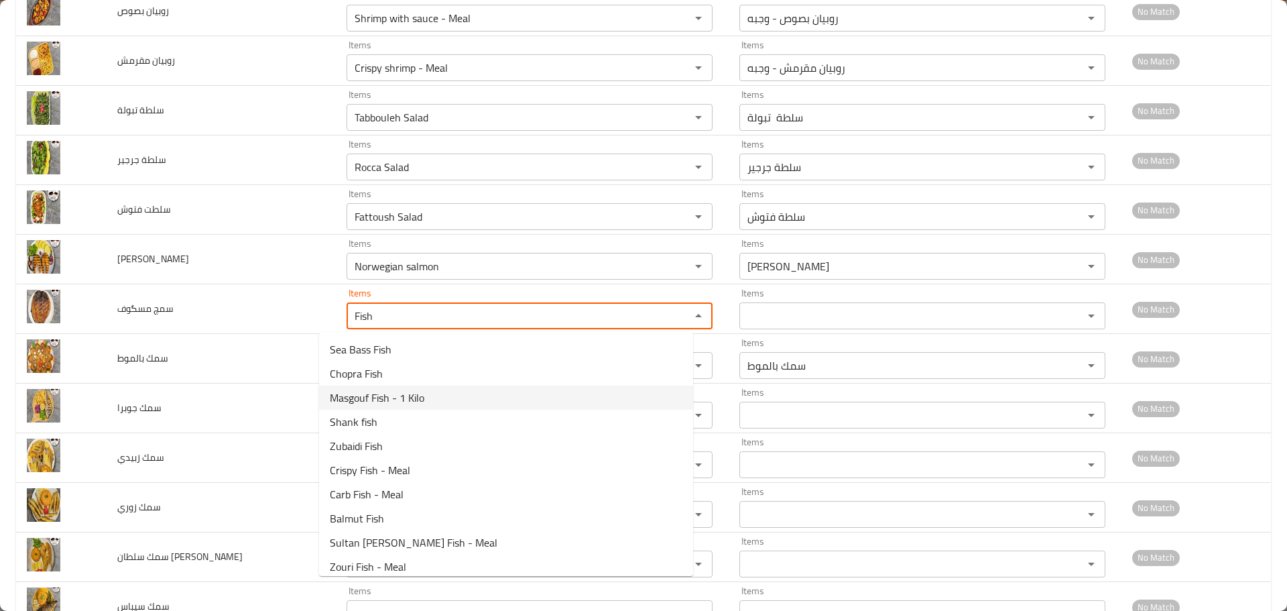
click at [369, 392] on span "Masgouf Fish - 1 Kilo" at bounding box center [377, 397] width 95 height 16
type مسگوف "Masgouf Fish - 1 Kilo"
type مسگوف-ar "سمك مسكوف - 1 كيلو"
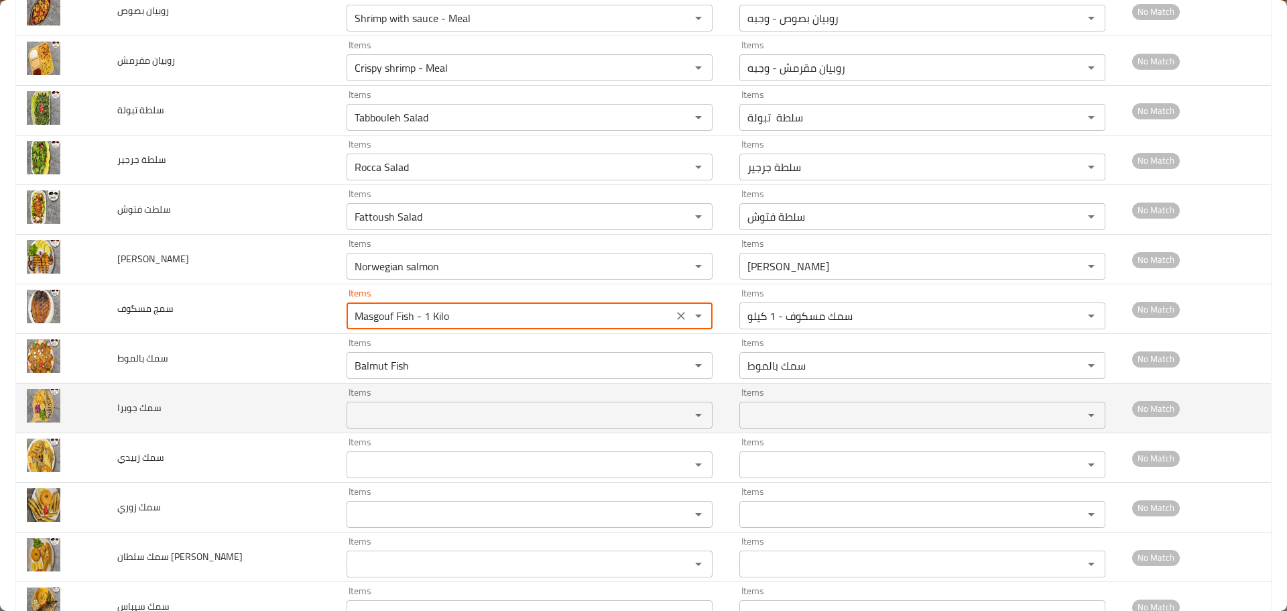
type مسگوف "Masgouf Fish - 1 Kilo"
click at [366, 410] on جوبرا "Items" at bounding box center [510, 415] width 318 height 19
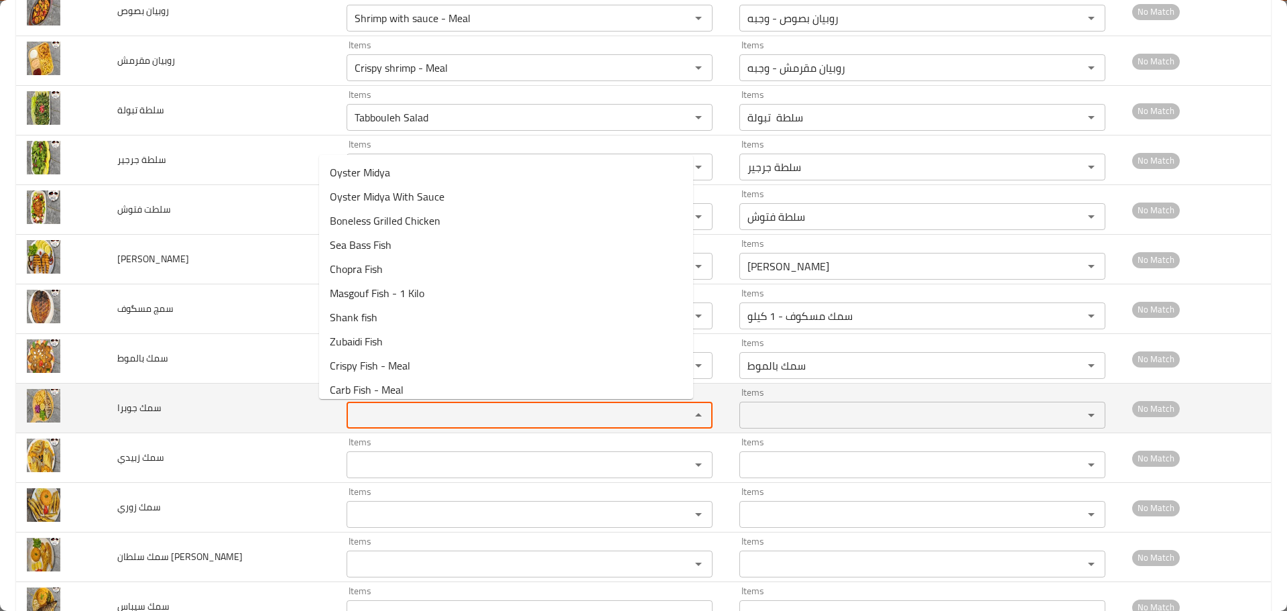
paste جوبرا "Fish"
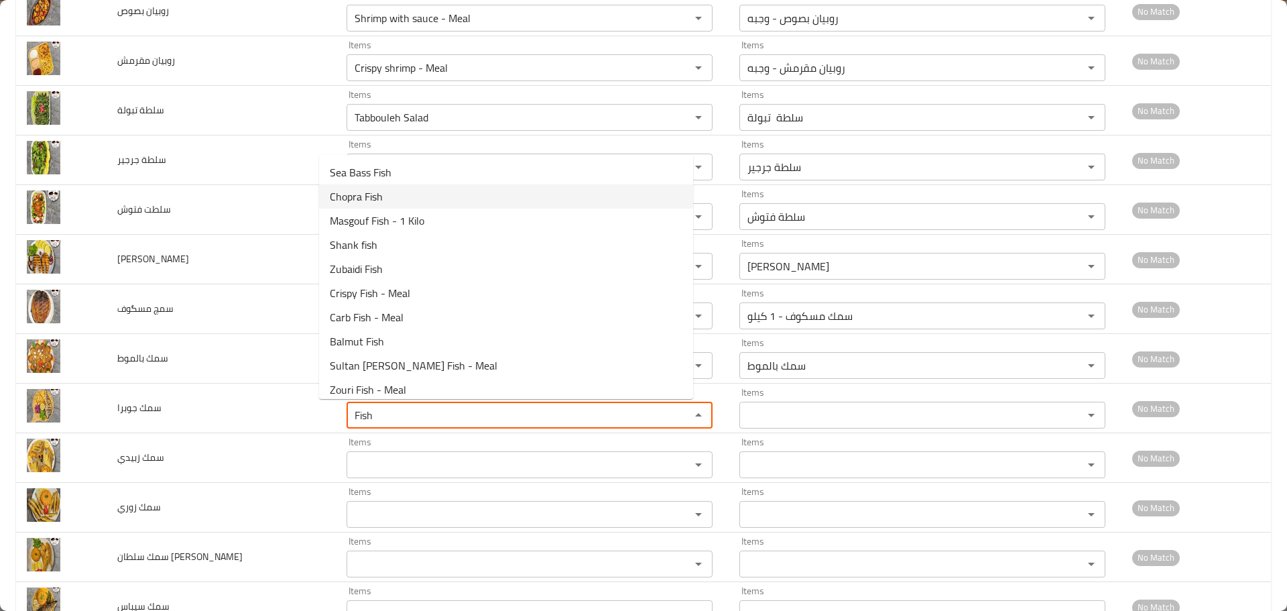
click at [371, 198] on span "Chopra Fish" at bounding box center [356, 196] width 53 height 16
type جوبرا "Chopra Fish"
type جوبرا-ar "سمك جوبرا"
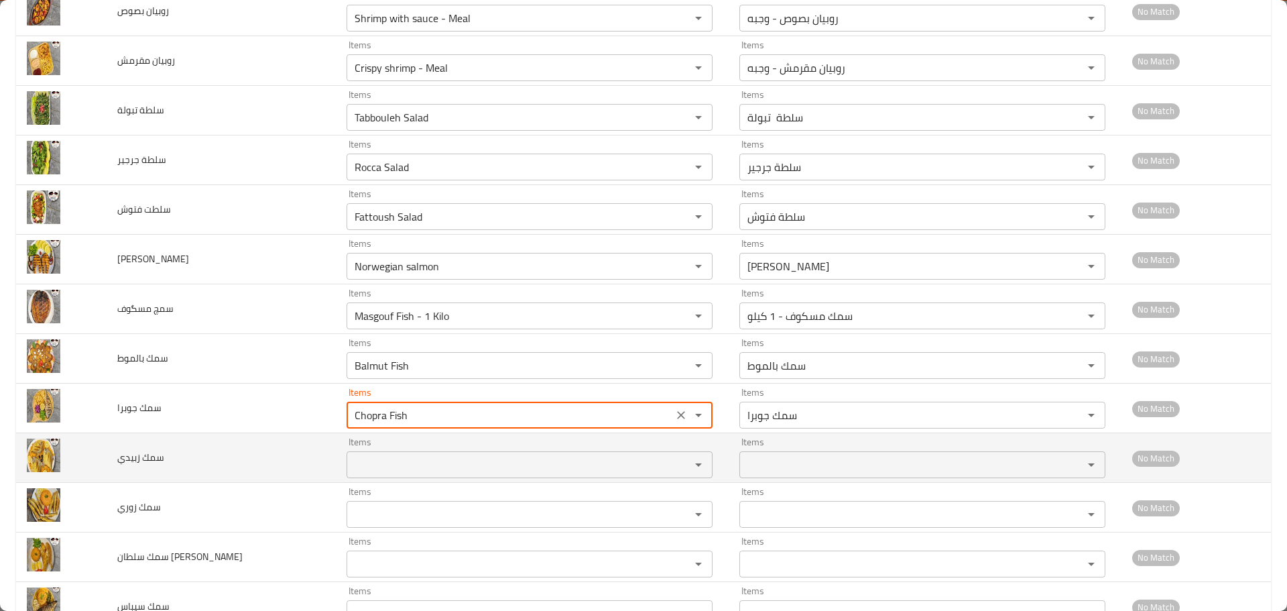
type جوبرا "Chopra Fish"
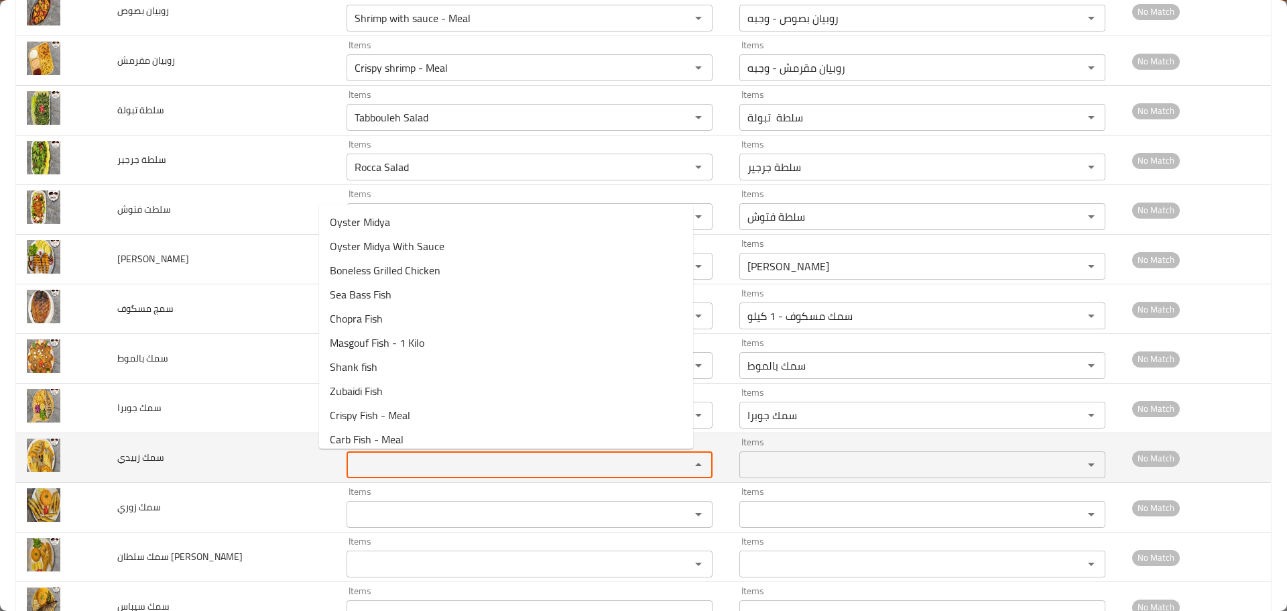
click at [355, 462] on زبيدي "Items" at bounding box center [510, 464] width 318 height 19
paste زبيدي "Fish"
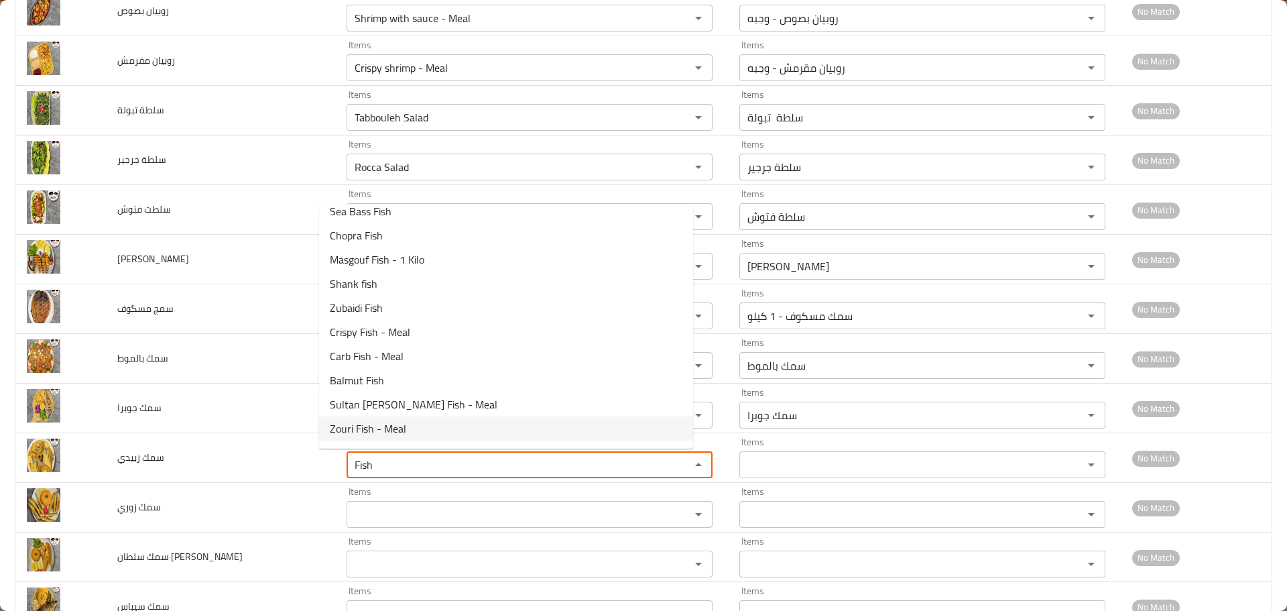
scroll to position [0, 0]
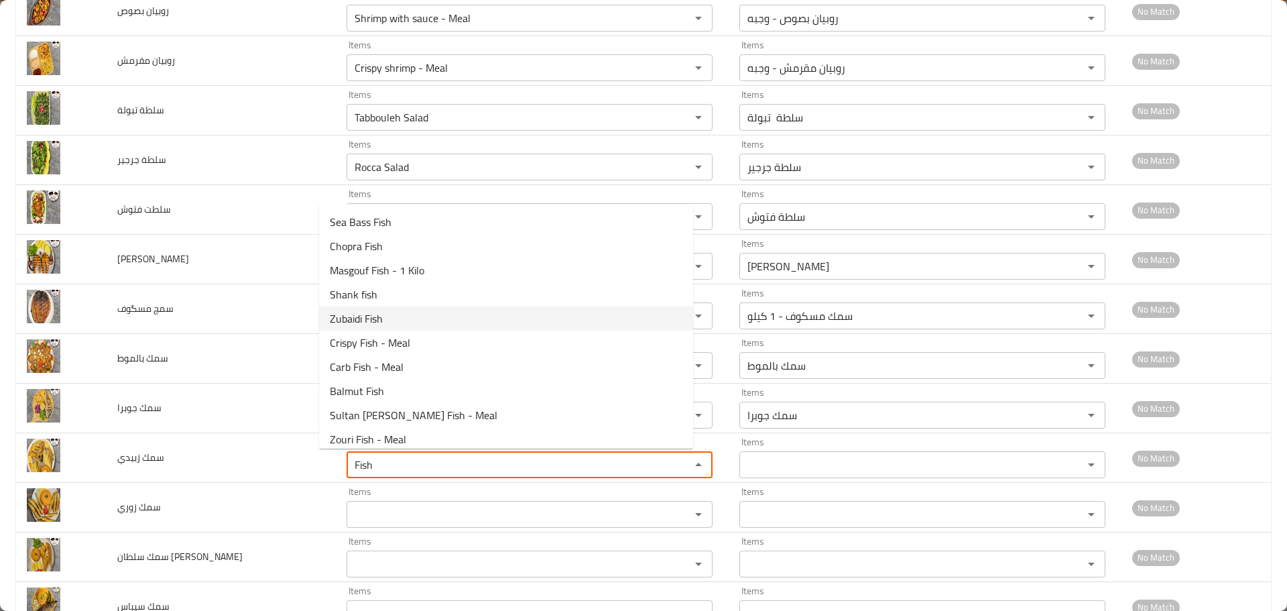
click at [363, 316] on span "Zubaidi Fish" at bounding box center [356, 318] width 53 height 16
type زبيدي "Zubaidi Fish"
type زبيدي-ar "سمك زبيدي"
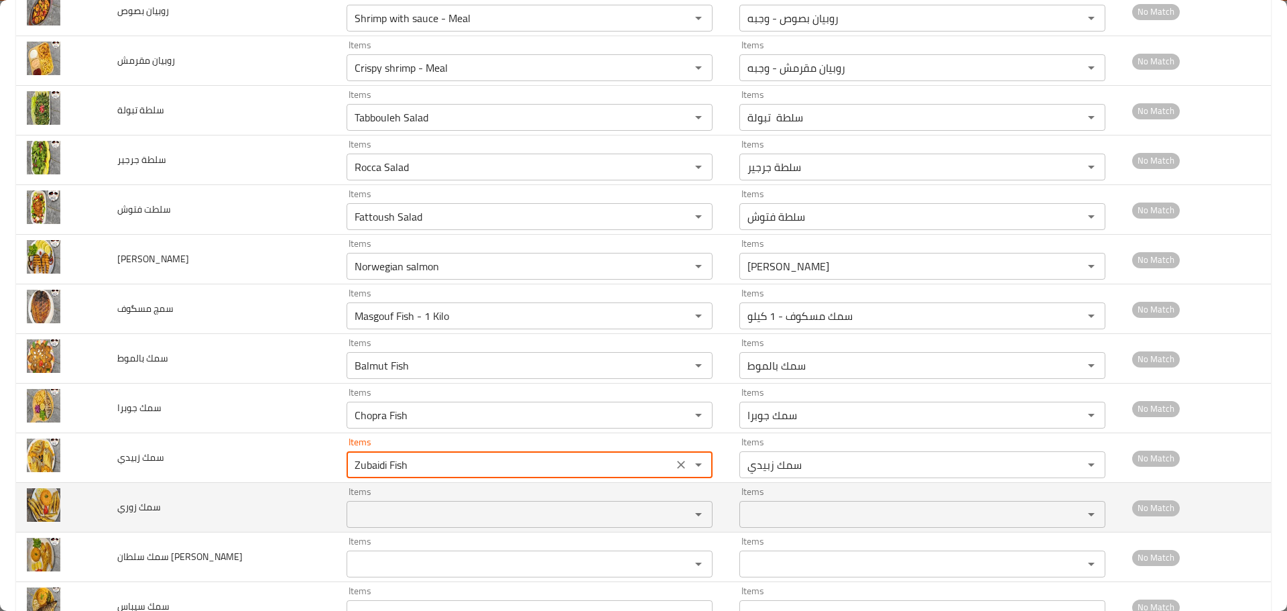
type زبيدي "Zubaidi Fish"
click at [359, 517] on زوري "Items" at bounding box center [510, 514] width 318 height 19
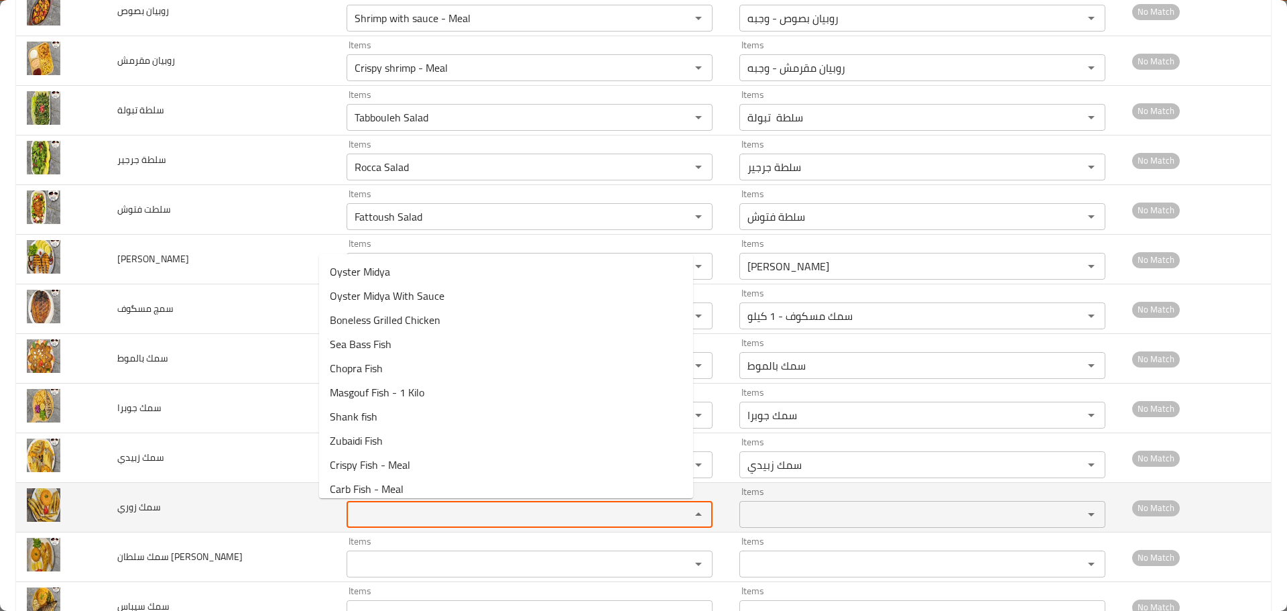
paste زوري "Fish"
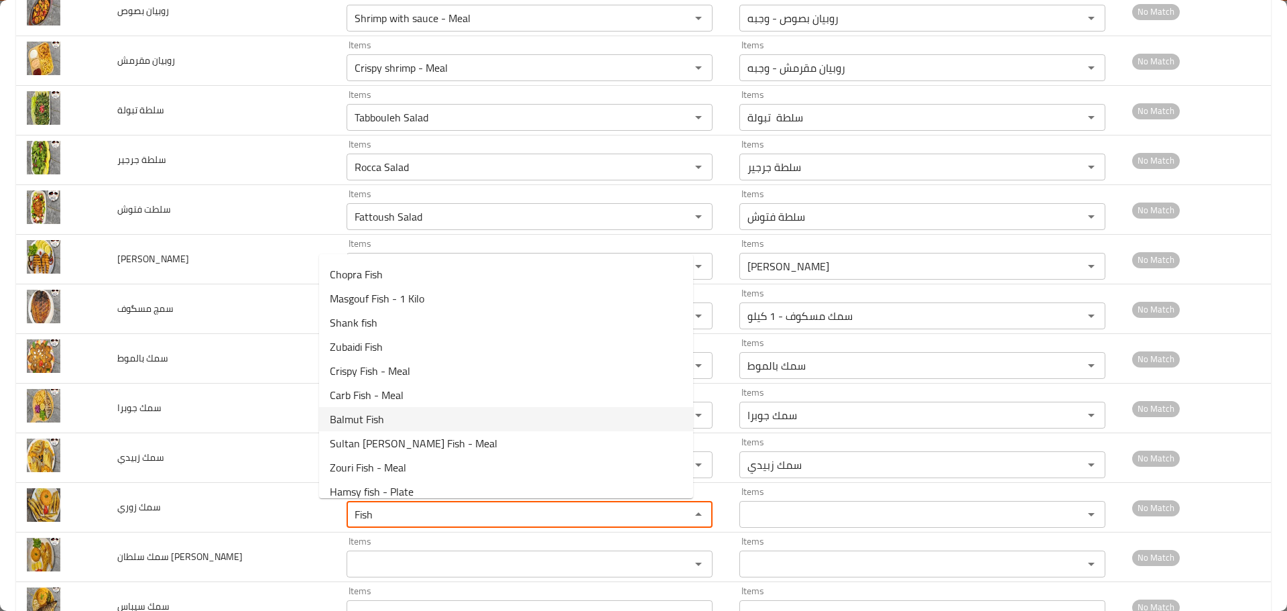
scroll to position [32, 0]
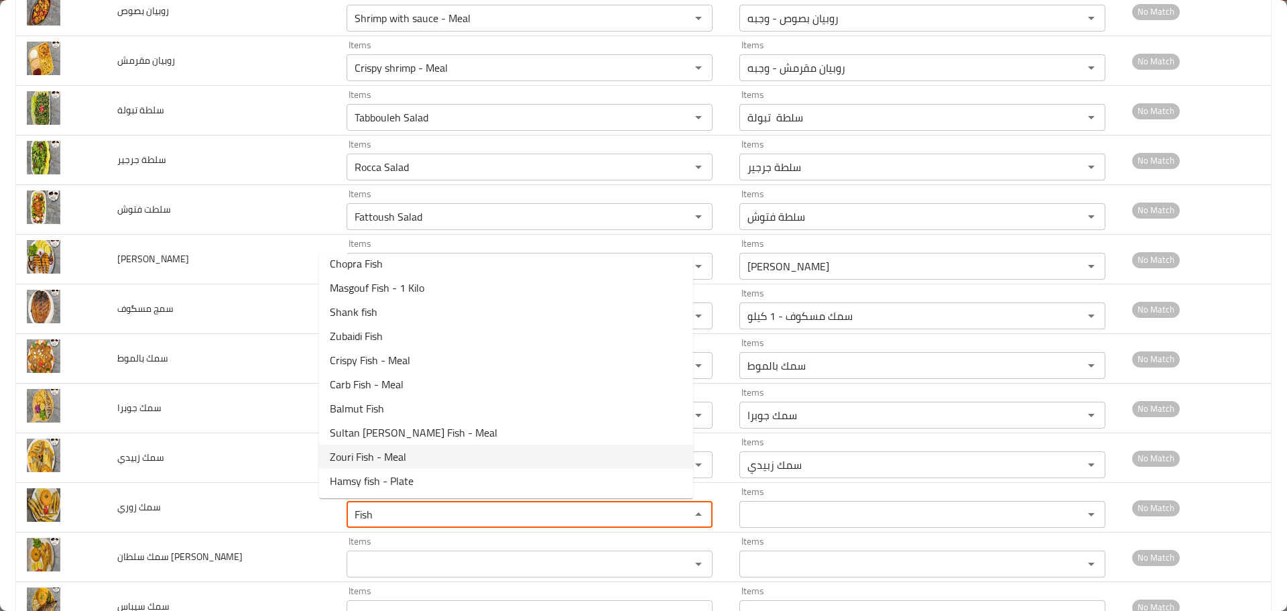
click at [377, 459] on span "Zouri Fish - Meal" at bounding box center [368, 456] width 76 height 16
type زوري "Zouri Fish - Meal"
type زوري-ar "سمك الزوري - وجبه"
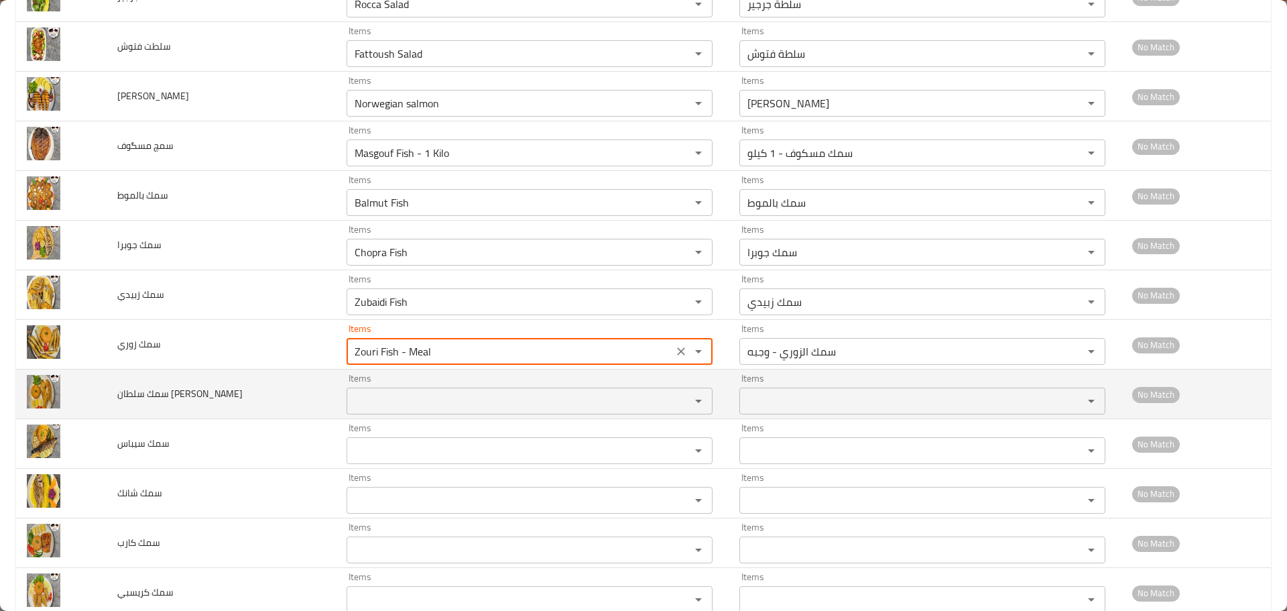
scroll to position [469, 0]
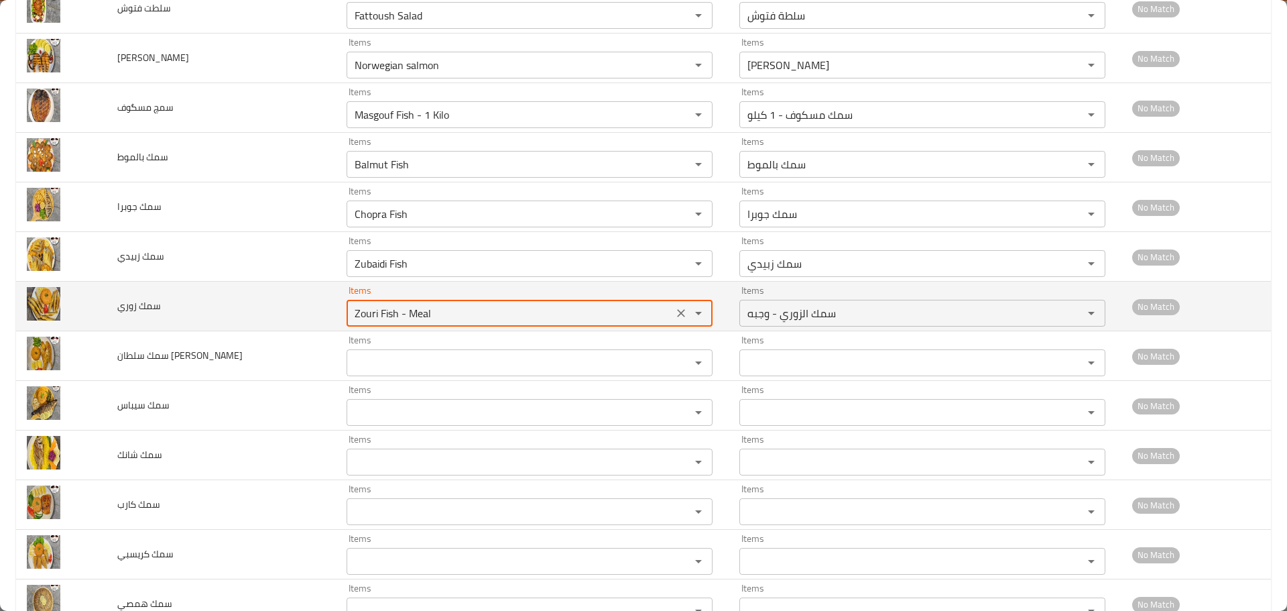
drag, startPoint x: 426, startPoint y: 318, endPoint x: 267, endPoint y: 308, distance: 158.5
click at [267, 308] on tr "سمك زوري Items Zouri Fish - Meal Items Items سمك الزوري - وجبه Items No Match" at bounding box center [643, 307] width 1255 height 50
paste زوري "Fish"
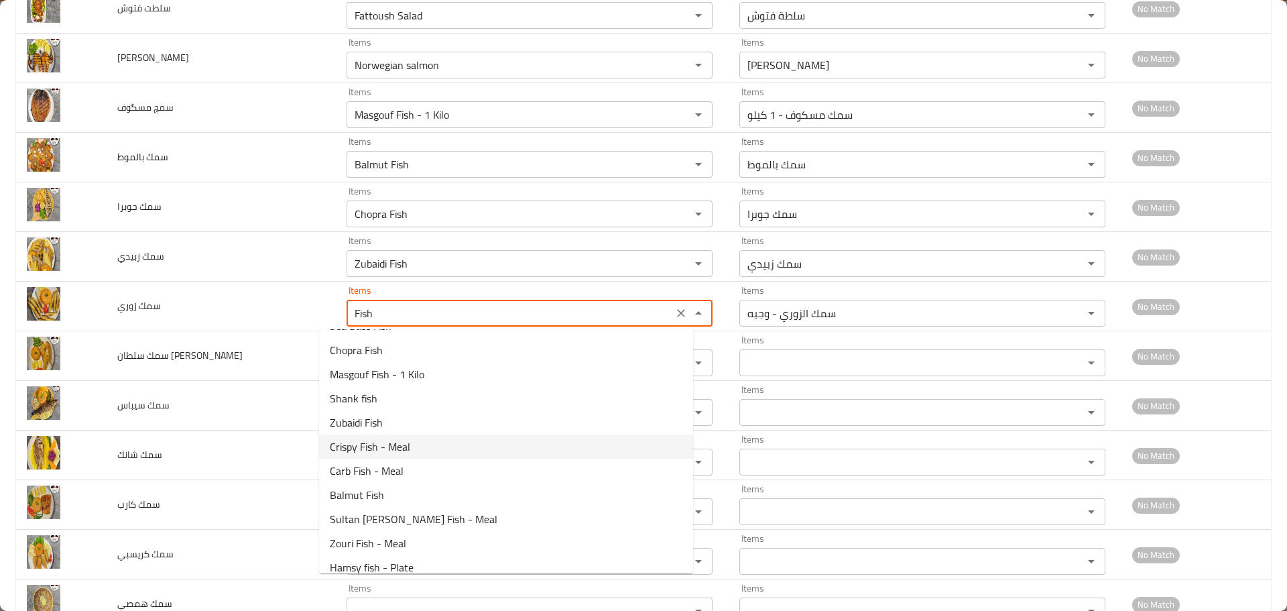
scroll to position [32, 0]
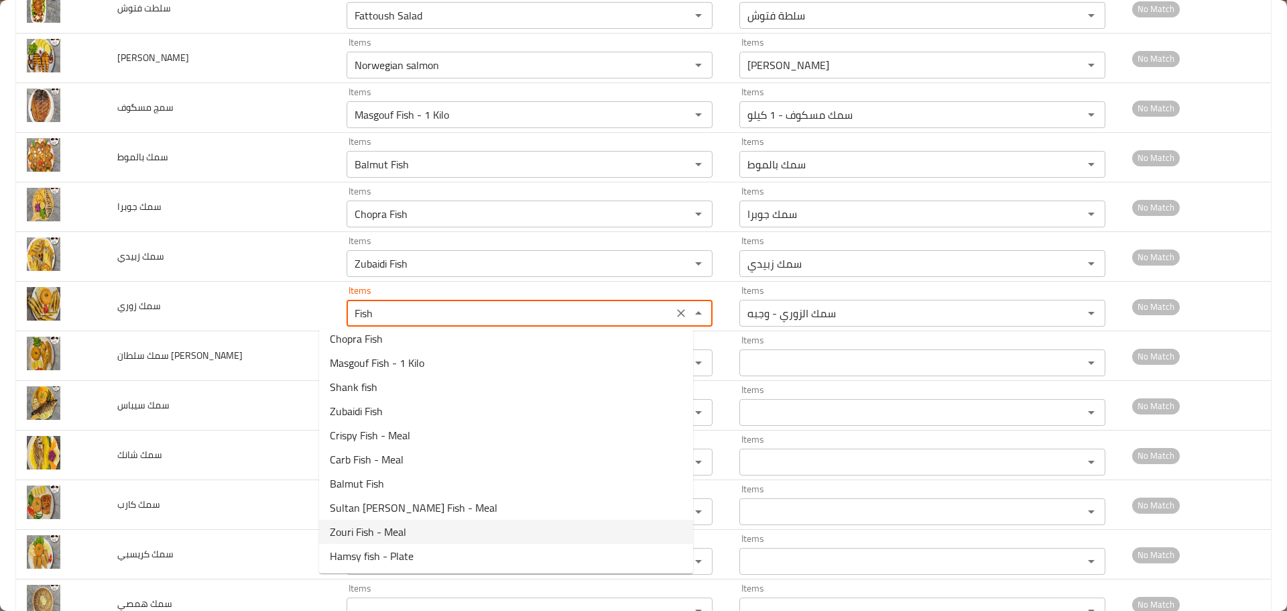
click at [363, 533] on span "Zouri Fish - Meal" at bounding box center [368, 531] width 76 height 16
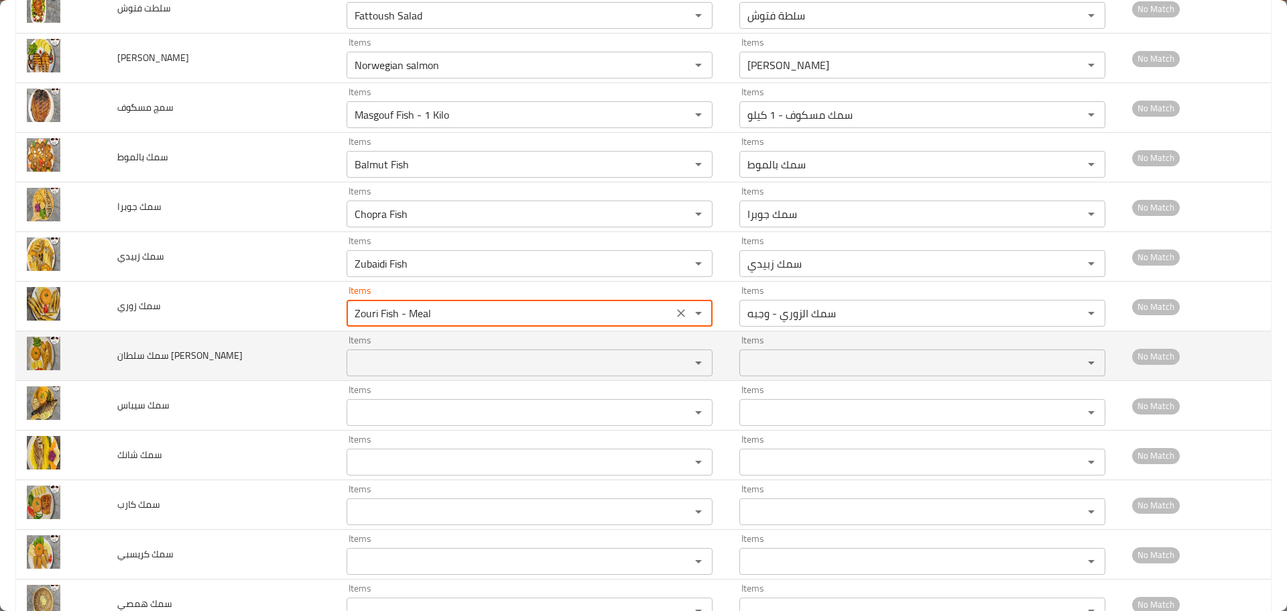
type زوري "Zouri Fish - Meal"
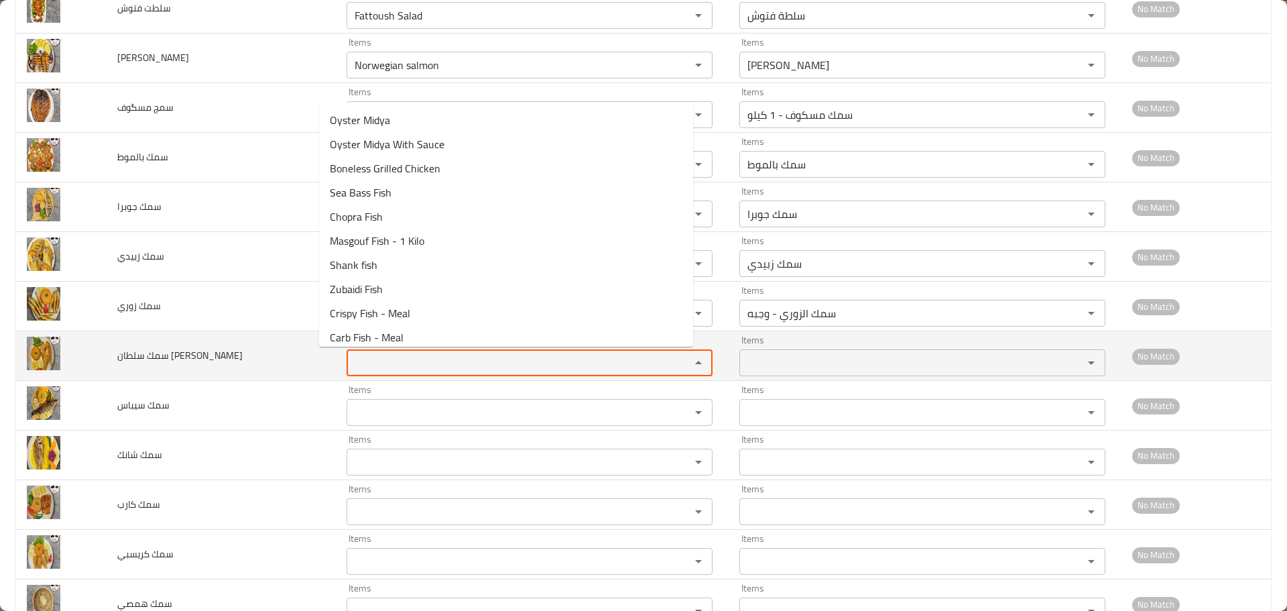
click at [387, 364] on مقلي "Items" at bounding box center [510, 362] width 318 height 19
paste مقلي "Fish"
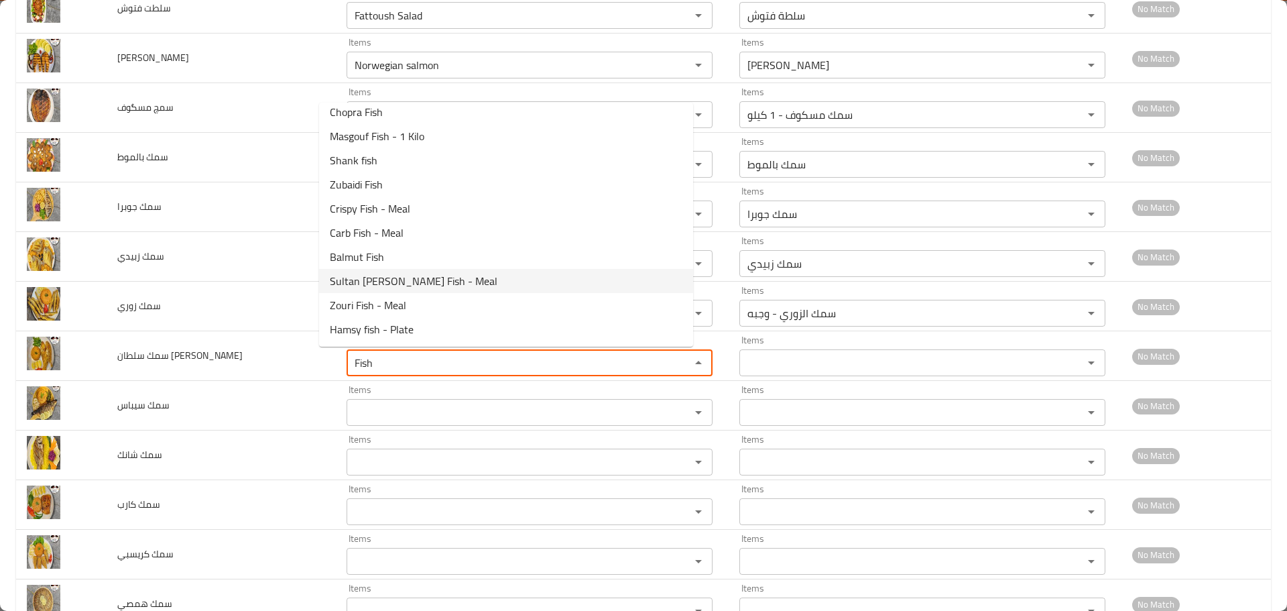
click at [399, 288] on span "Sultan [PERSON_NAME] Fish - Meal" at bounding box center [414, 281] width 168 height 16
type مقلي "Sultan [PERSON_NAME] Fish - Meal"
type مقلي-ar "سمك سلطان براهيم مقلي - وجبه"
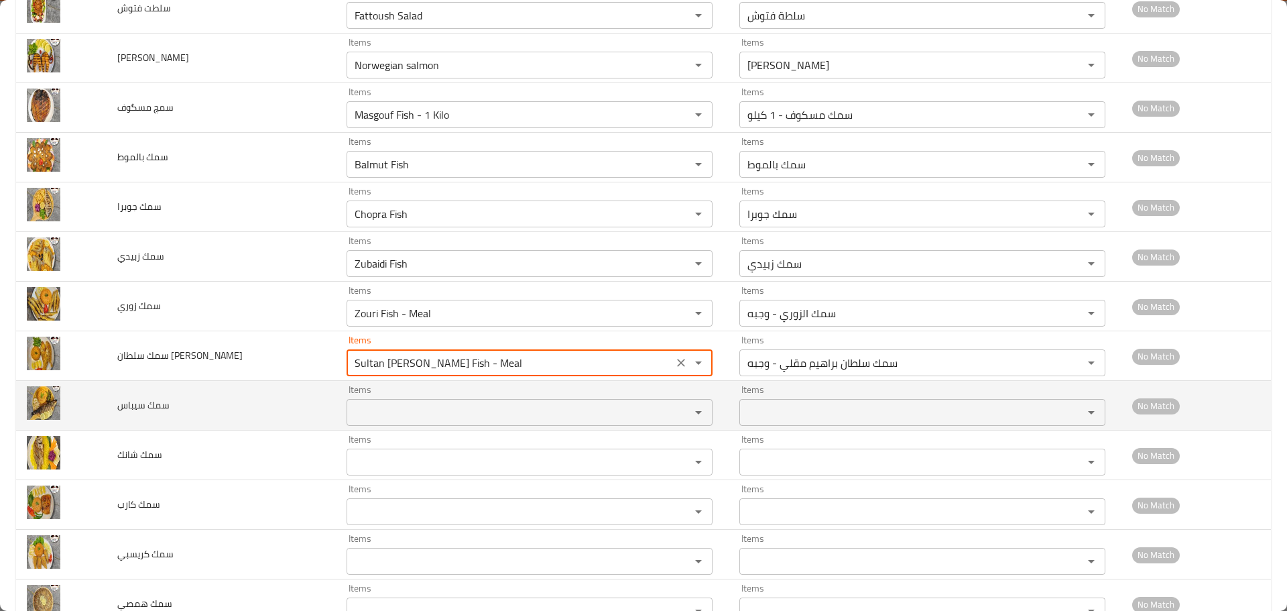
type مقلي "Sultan [PERSON_NAME] Fish - Meal"
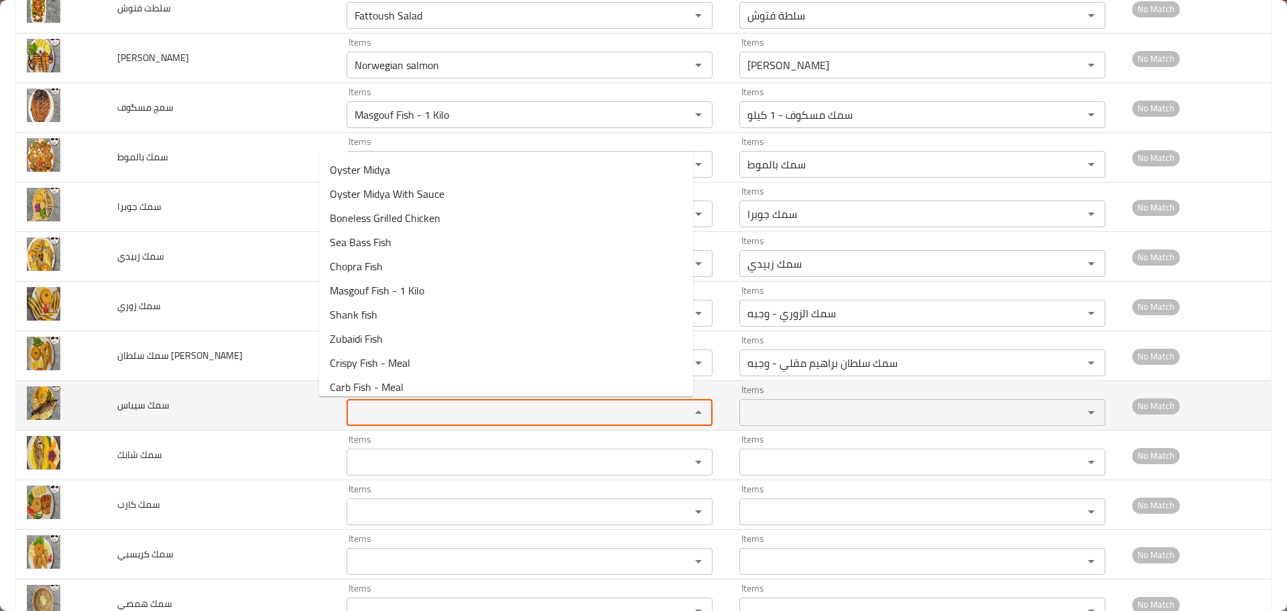
click at [379, 404] on سيباس "Items" at bounding box center [510, 412] width 318 height 19
paste سيباس "Fish"
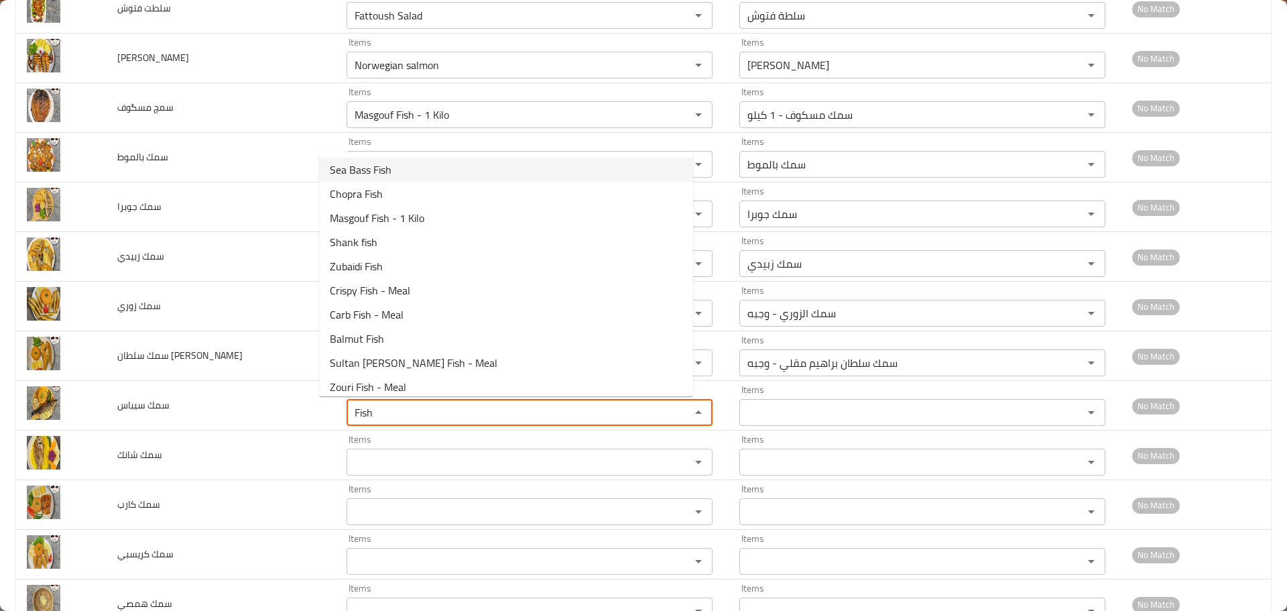
click at [370, 166] on span "Sea Bass Fish" at bounding box center [361, 170] width 62 height 16
type سيباس "Sea Bass Fish"
type سيباس-ar "سمك سيباس"
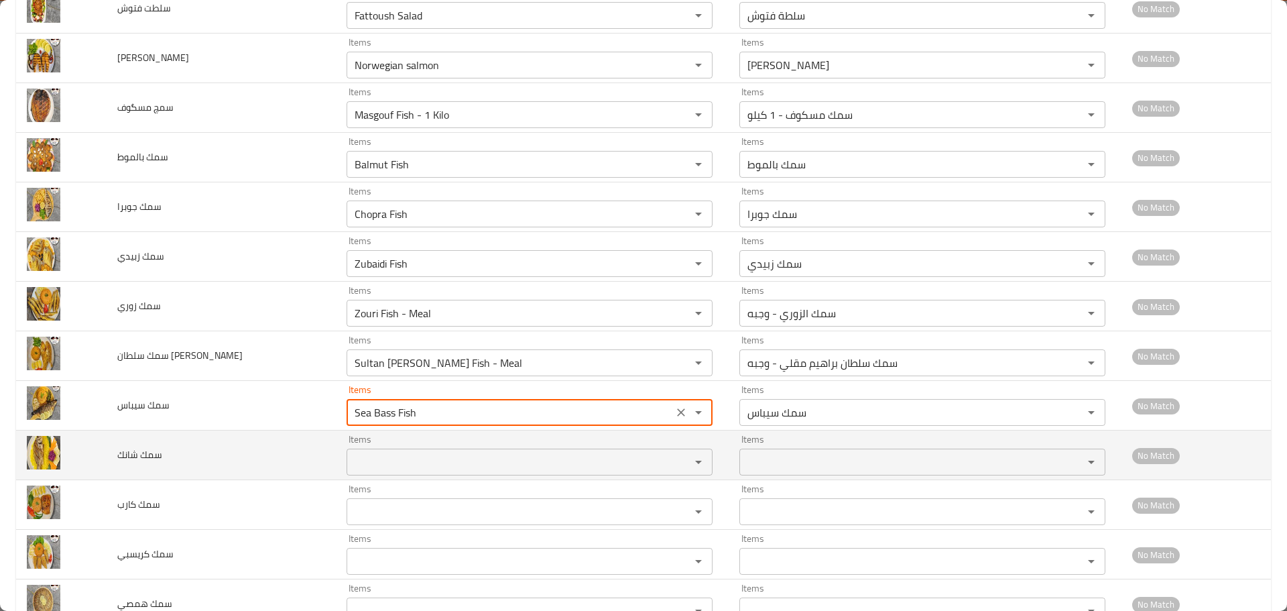
type سيباس "Sea Bass Fish"
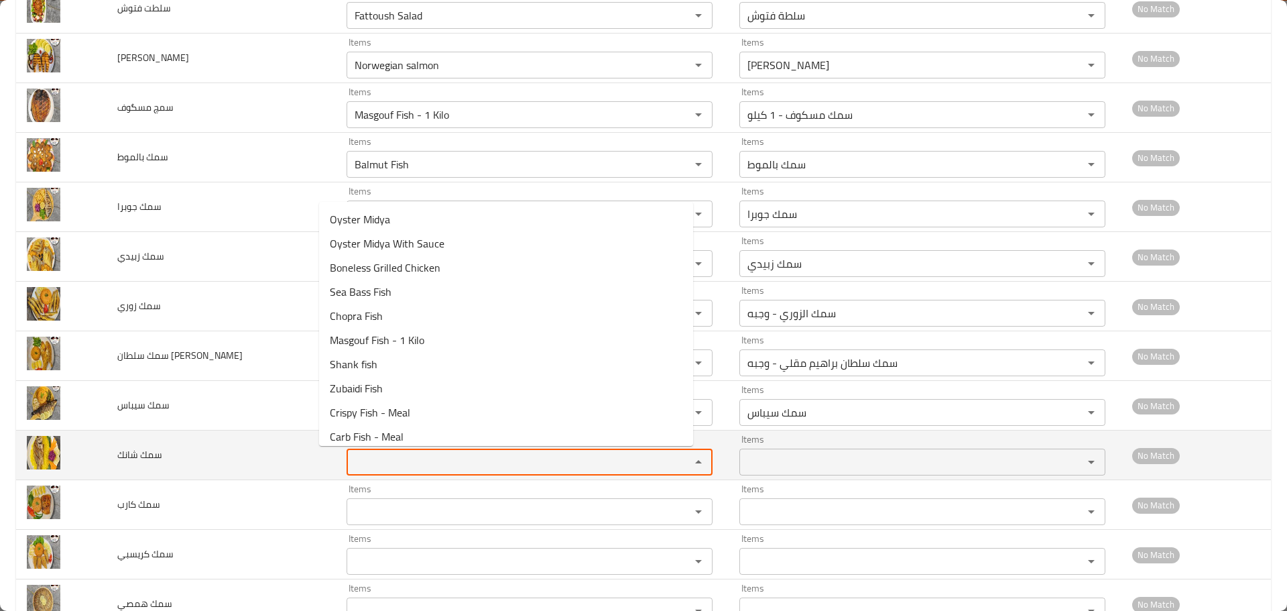
click at [371, 460] on شانك "Items" at bounding box center [510, 461] width 318 height 19
paste شانك "Fish"
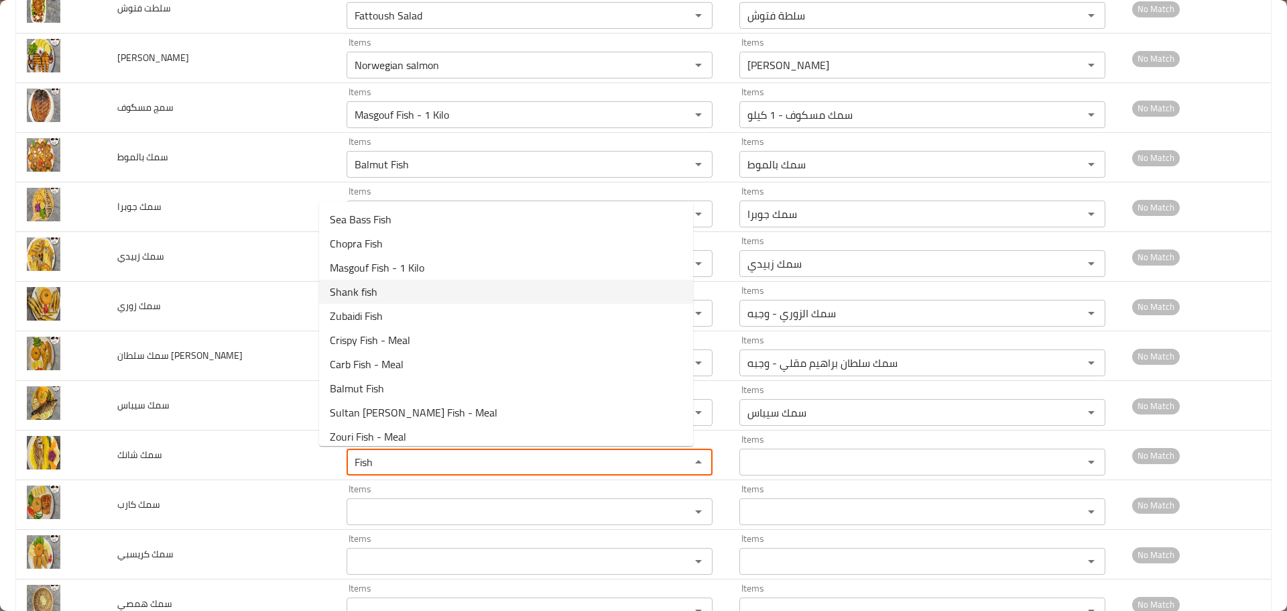
click at [361, 290] on span "Shank fish" at bounding box center [354, 292] width 48 height 16
type شانك "Shank fish"
type شانك-ar "سمك شانك"
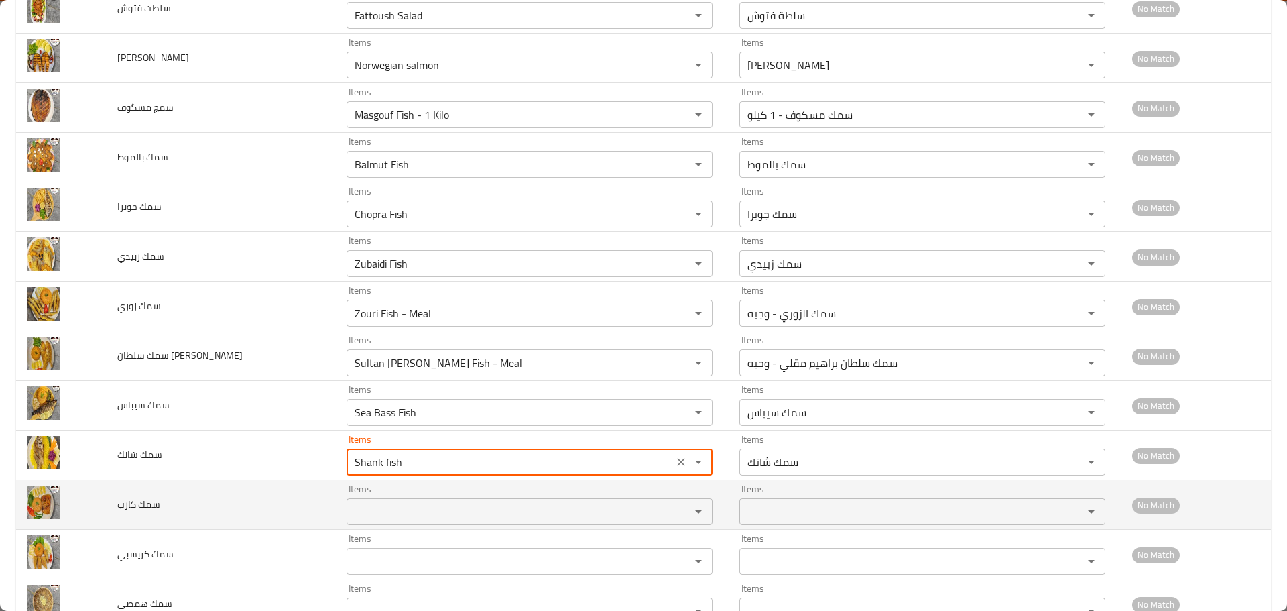
type شانك "Shank fish"
click at [355, 511] on كارب "Items" at bounding box center [510, 511] width 318 height 19
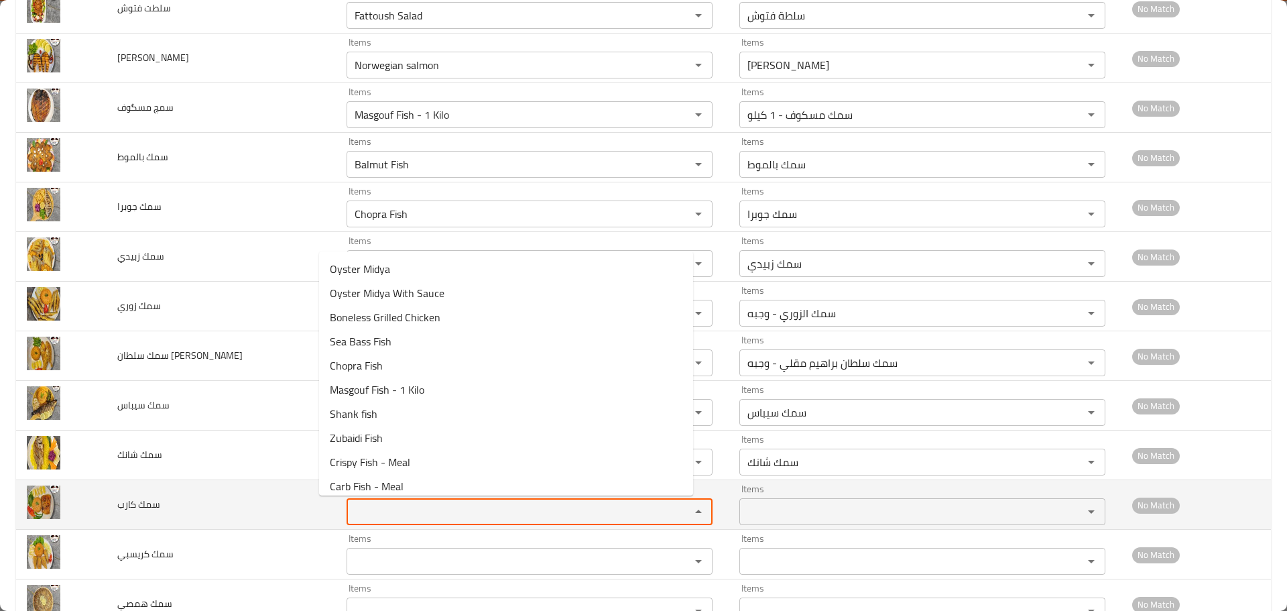
paste كارب "Fish"
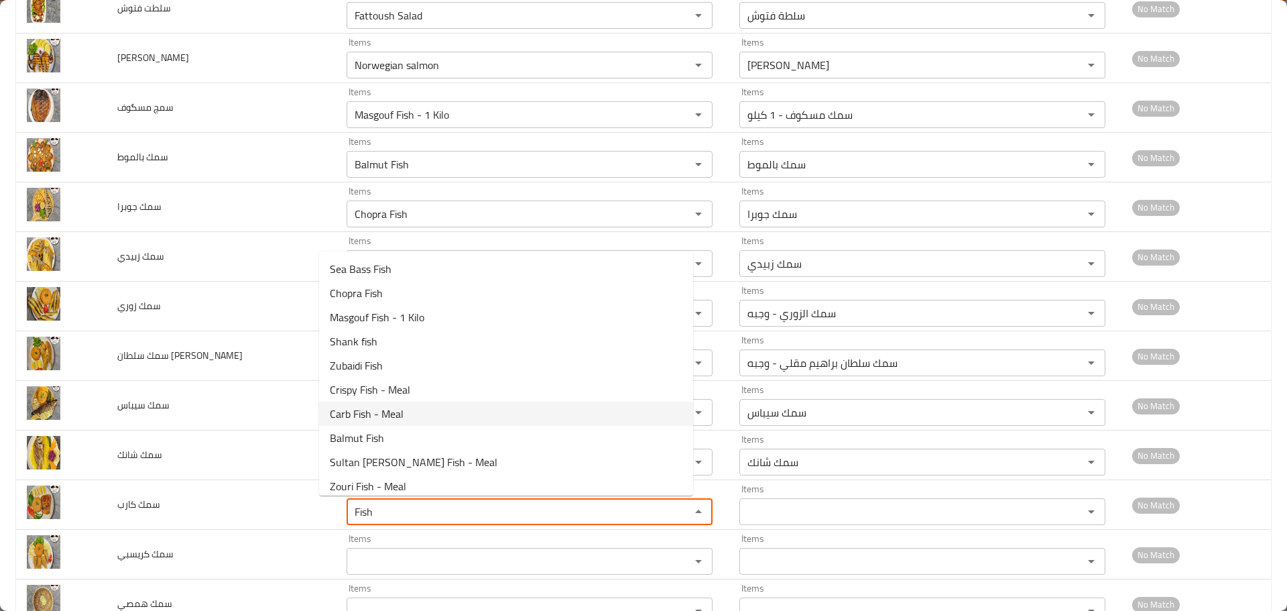
click at [373, 418] on span "Carb Fish - Meal" at bounding box center [367, 414] width 74 height 16
type كارب "Carb Fish - Meal"
type كارب-ar "سمك كارب - وجبه"
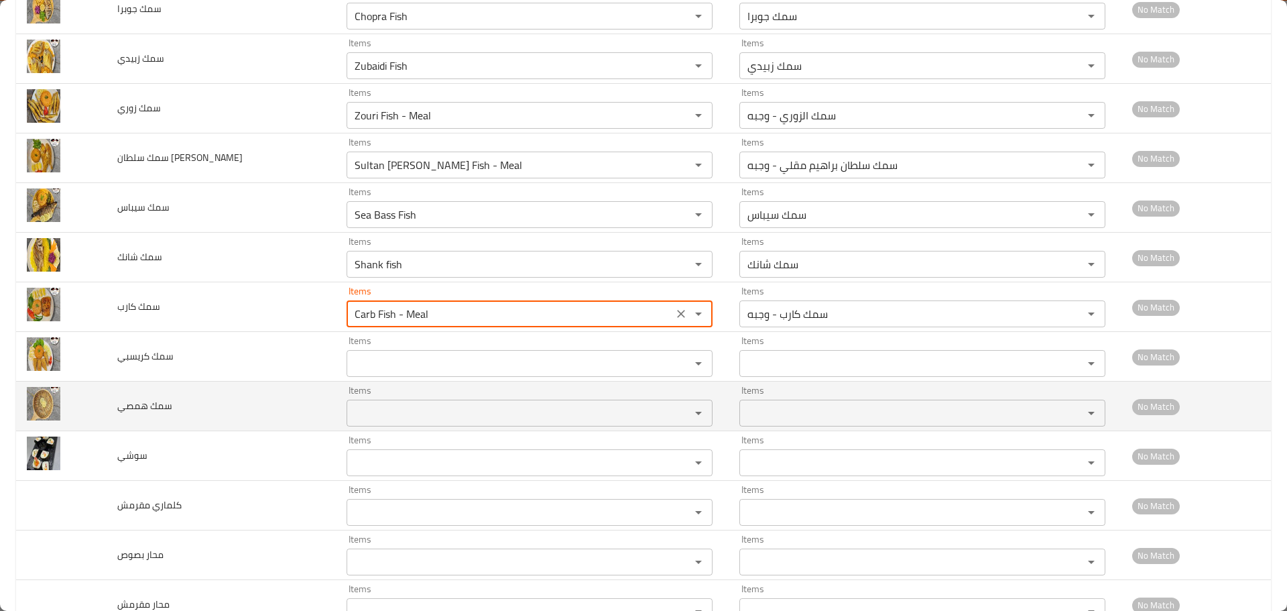
scroll to position [670, 0]
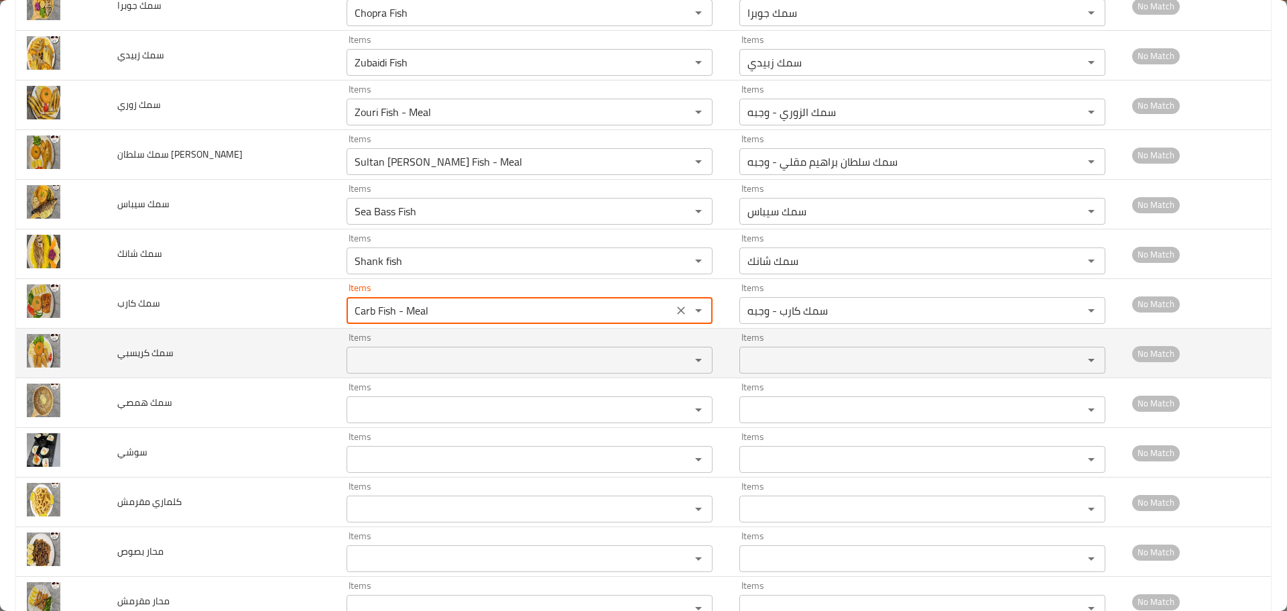
type كارب "Carb Fish - Meal"
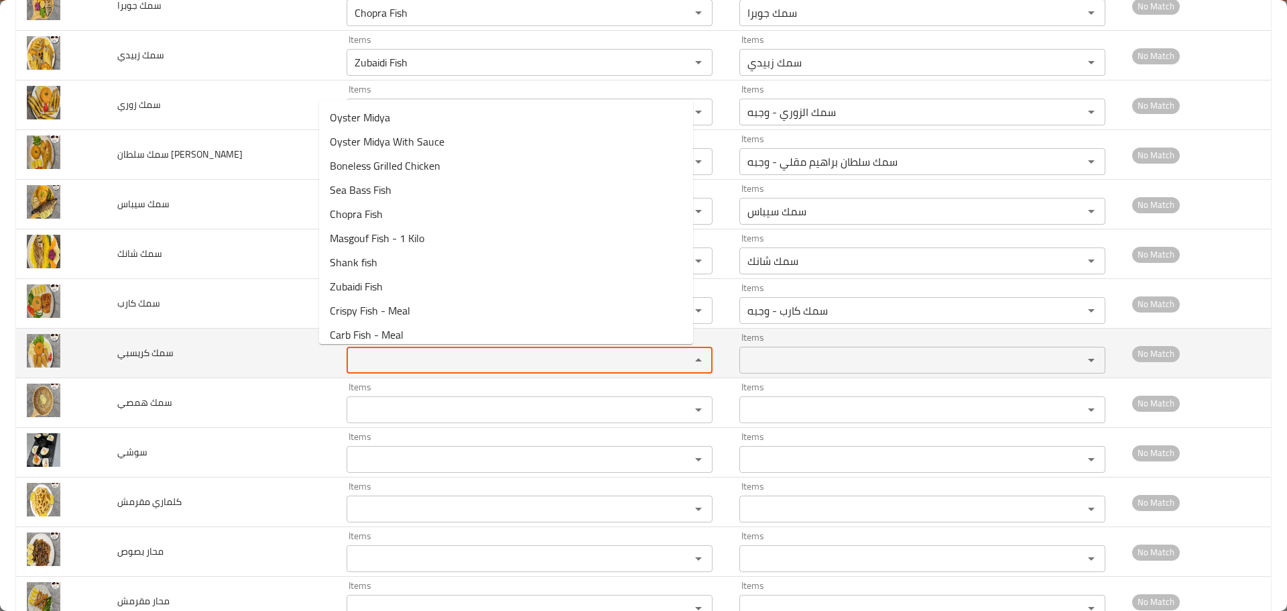
click at [370, 357] on كريسبي "Items" at bounding box center [510, 360] width 318 height 19
paste كريسبي "Fish"
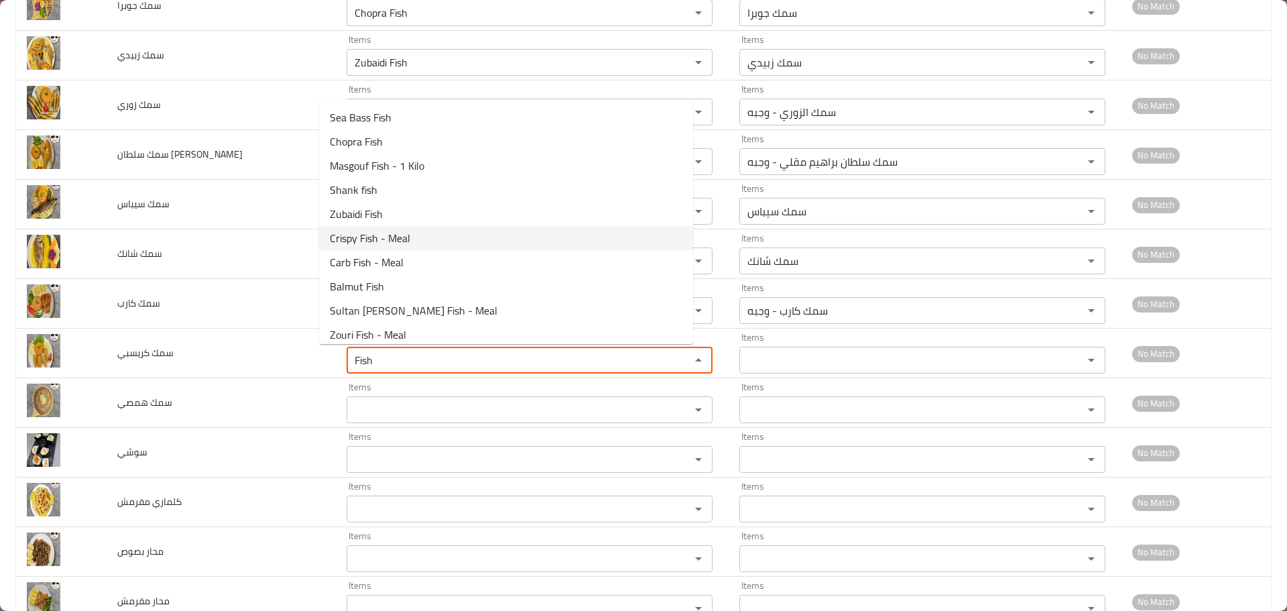
click at [368, 241] on span "Crispy Fish - Meal" at bounding box center [370, 238] width 80 height 16
type كريسبي "Crispy Fish - Meal"
type كريسبي-ar "سمك كرسبي - وجبه"
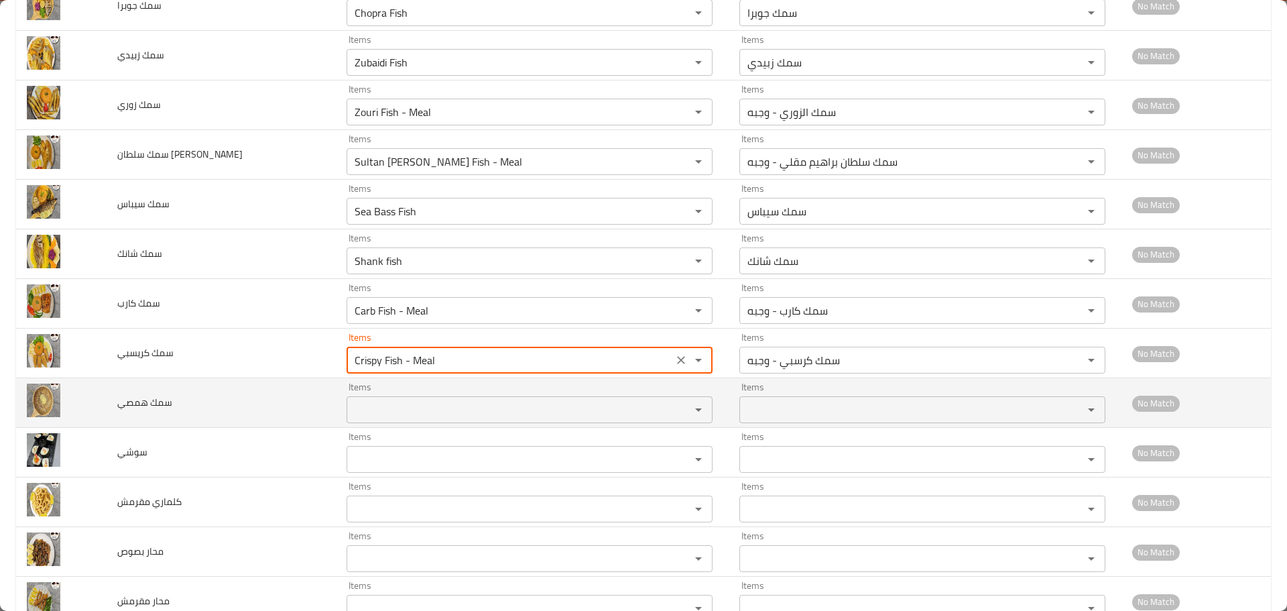
type كريسبي "Crispy Fish - Meal"
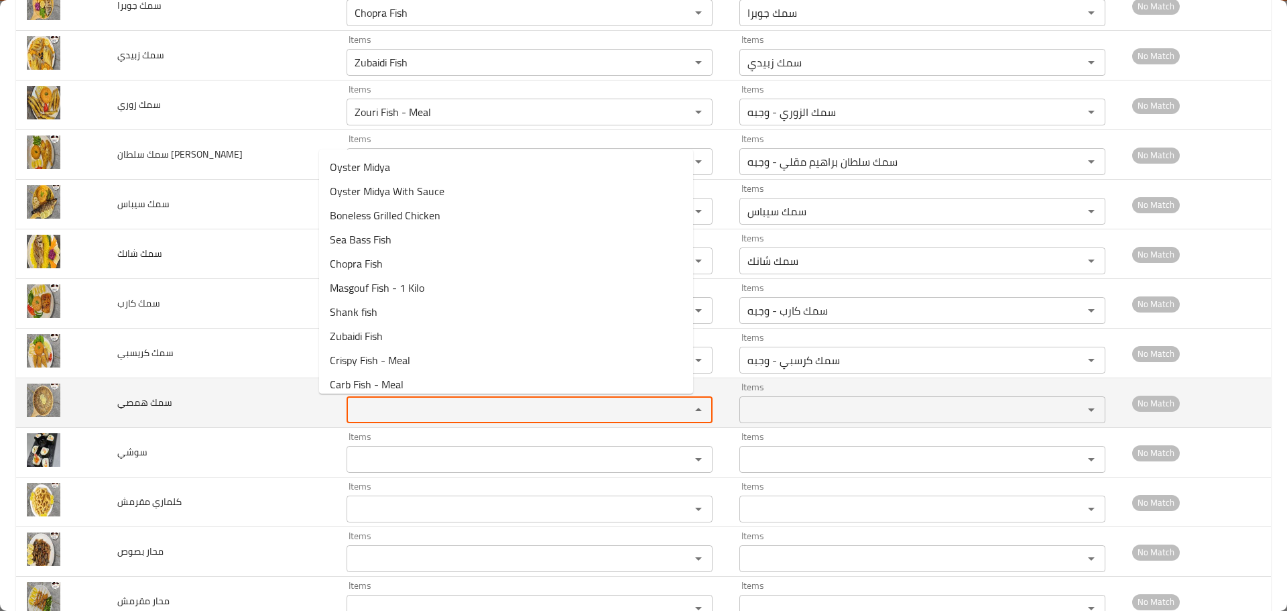
click at [351, 417] on همصي "Items" at bounding box center [510, 409] width 318 height 19
paste همصي "Fish"
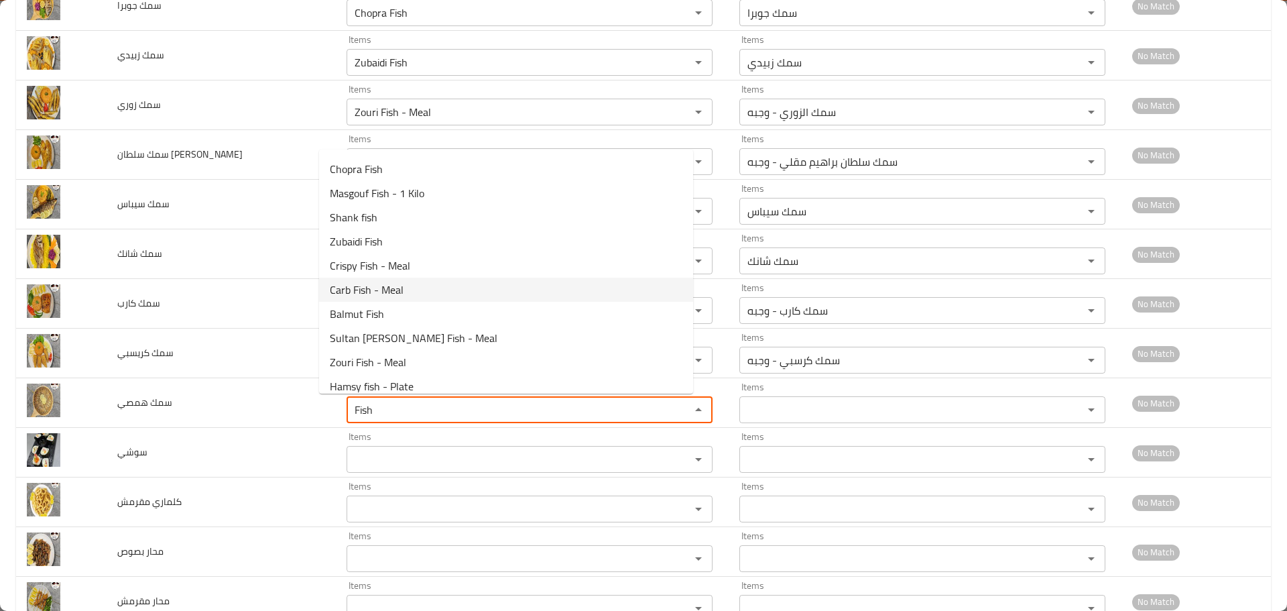
scroll to position [32, 0]
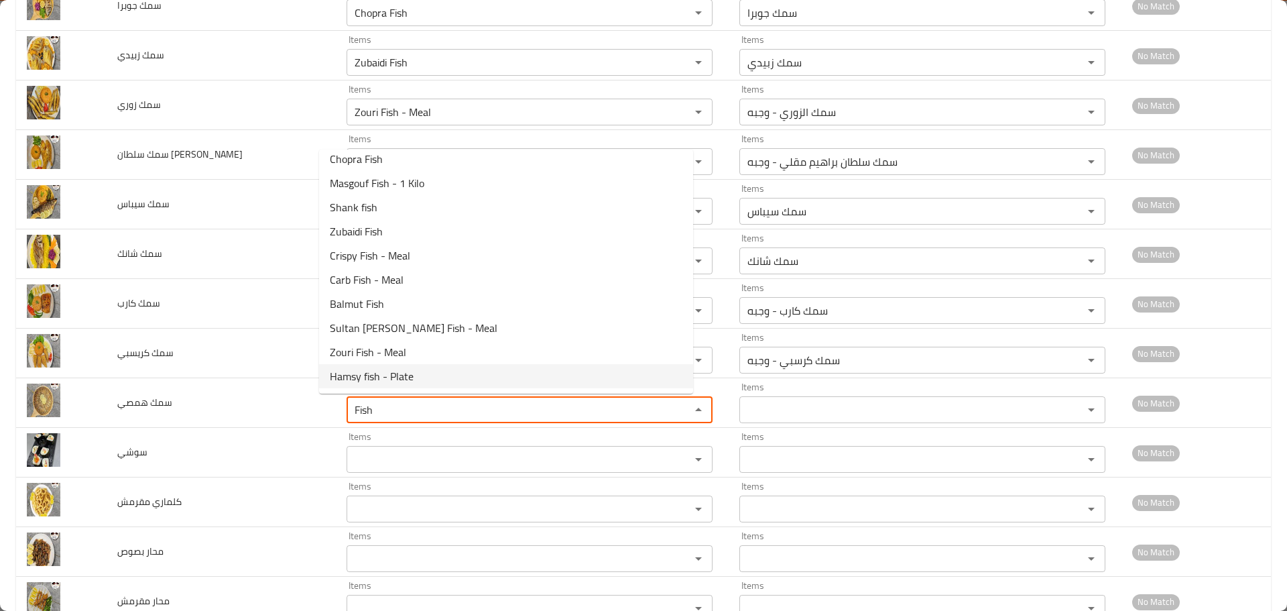
click at [359, 379] on span "Hamsy fish - Plate" at bounding box center [372, 376] width 84 height 16
type همصي "Hamsy fish - Plate"
type همصي-ar "سمك همسي - طبق"
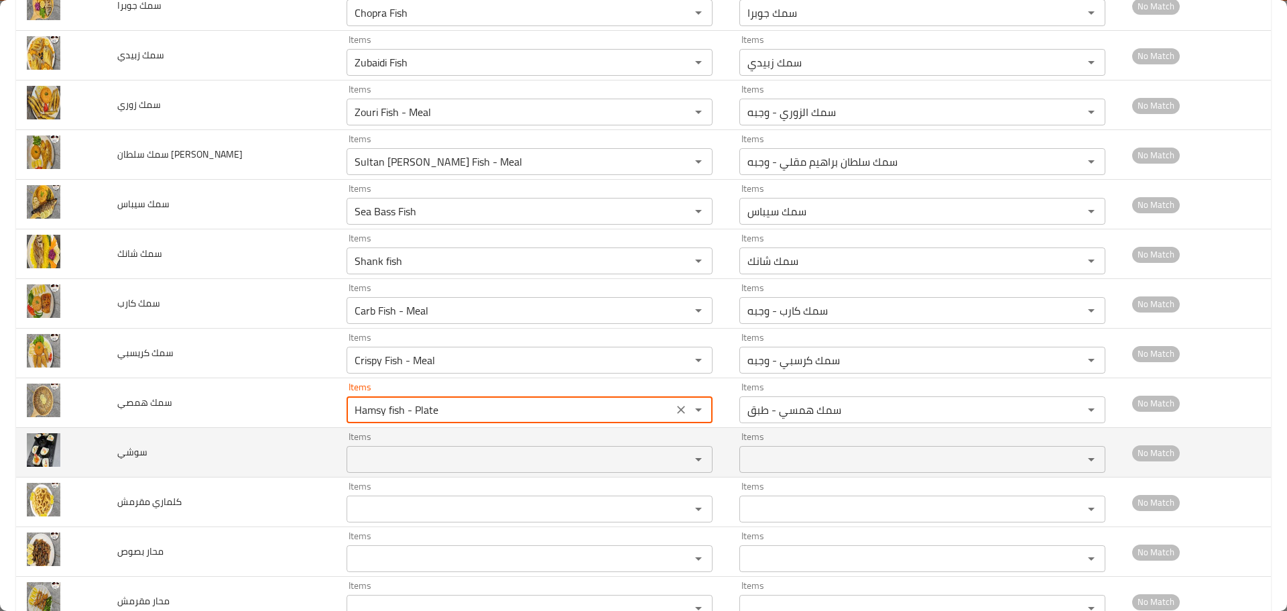
type همصي "Hamsy fish - Plate"
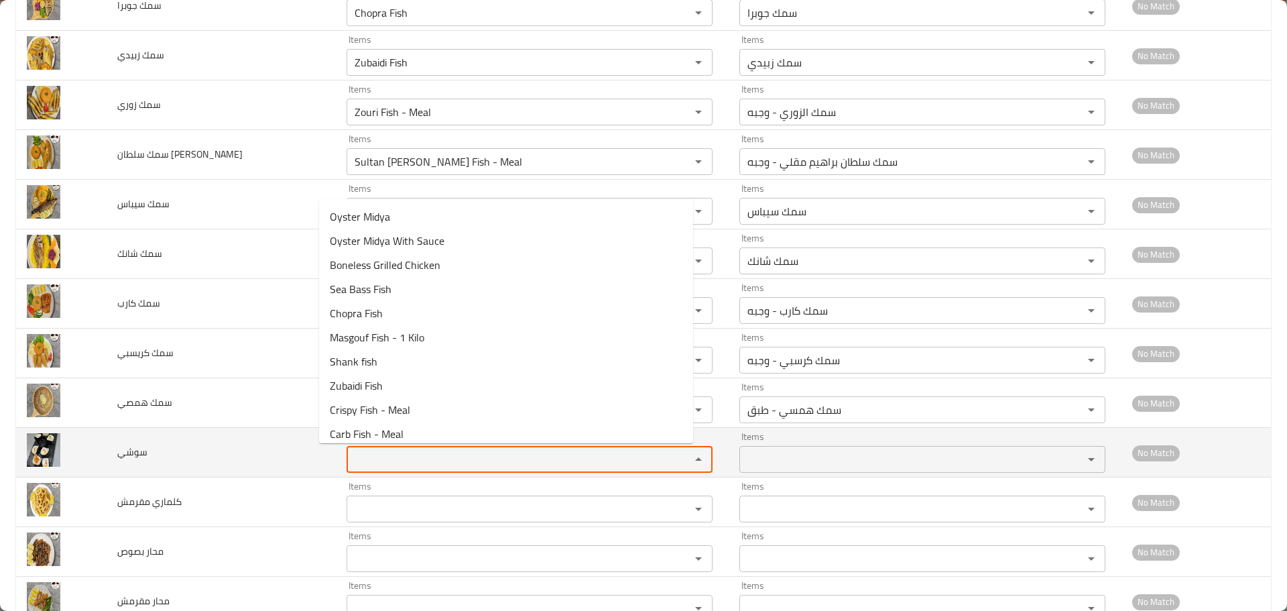
click at [359, 458] on input "Items" at bounding box center [510, 459] width 318 height 19
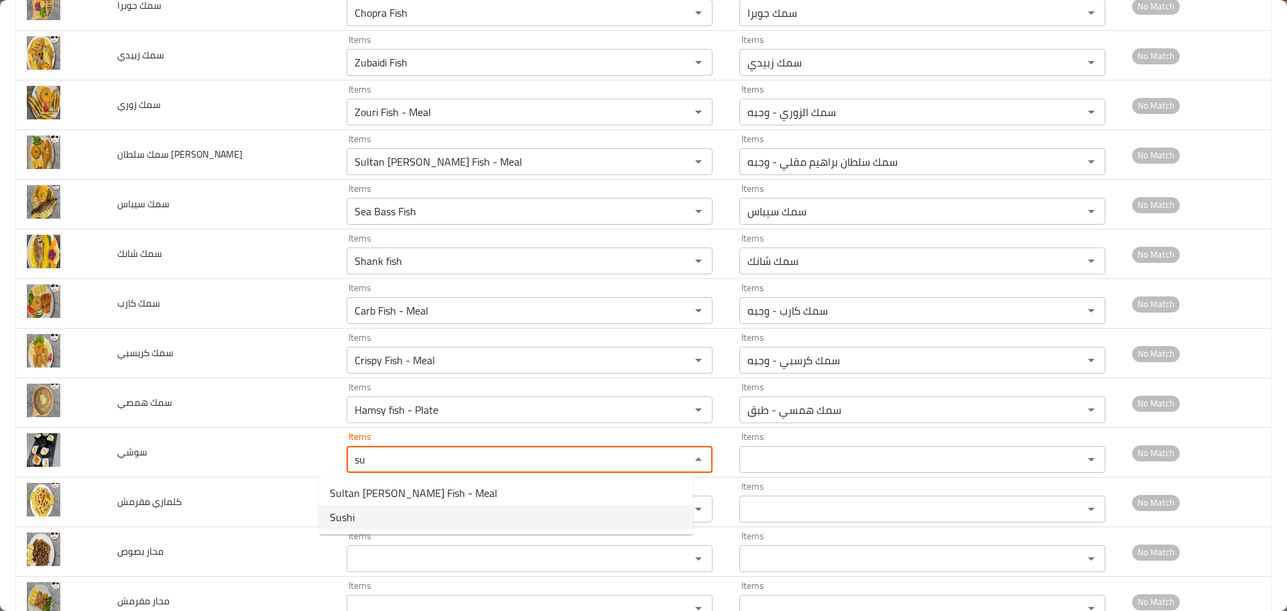
click at [345, 512] on span "Sushi" at bounding box center [342, 517] width 25 height 16
type input "Sushi"
type input "سوشي"
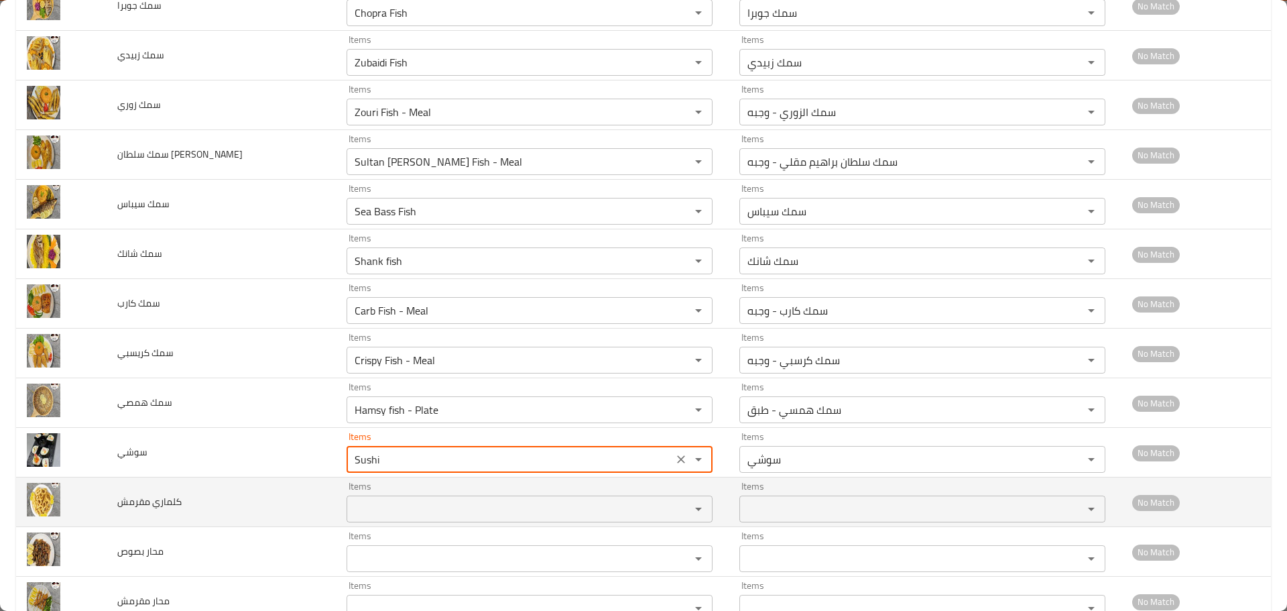
type input "Sushi"
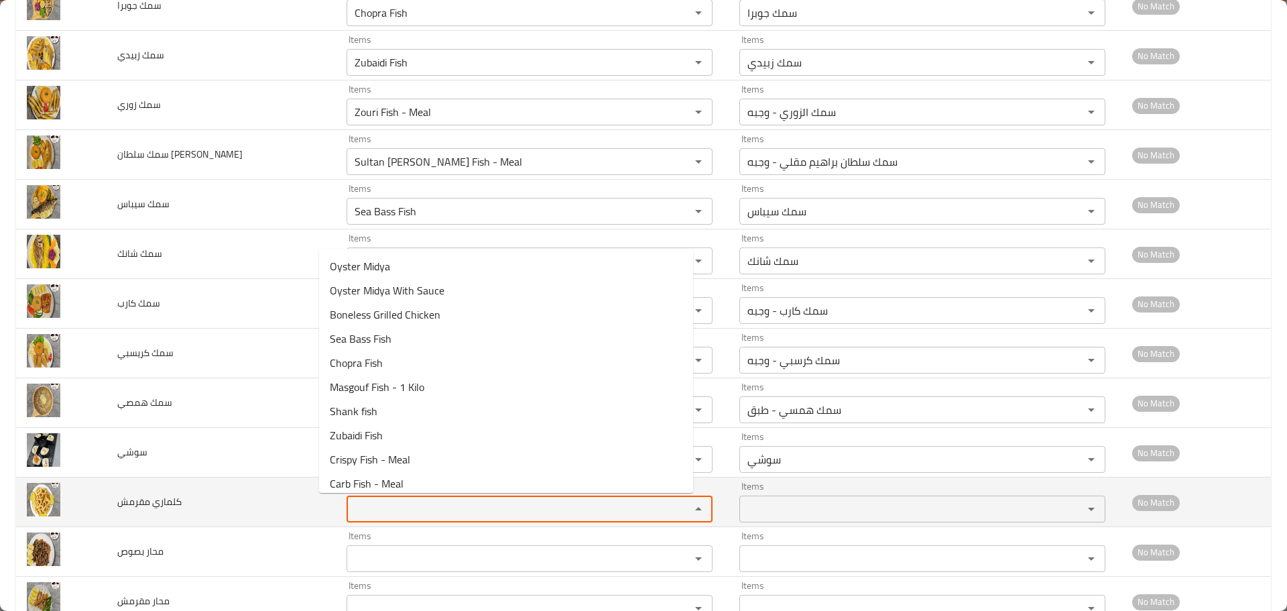
click at [357, 500] on مقرمش "Items" at bounding box center [510, 508] width 318 height 19
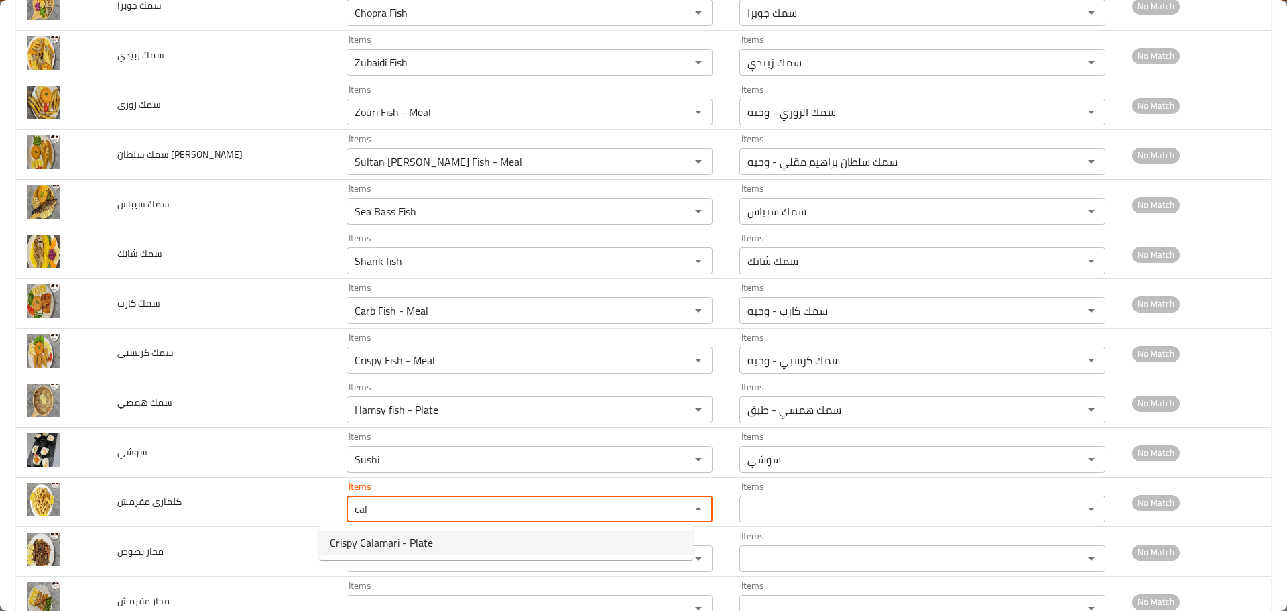
click at [372, 540] on span "Crispy Calamari - Plate" at bounding box center [381, 542] width 103 height 16
type مقرمش "Crispy Calamari - Plate"
type مقرمش-ar "كلماري مقرمش - طبق"
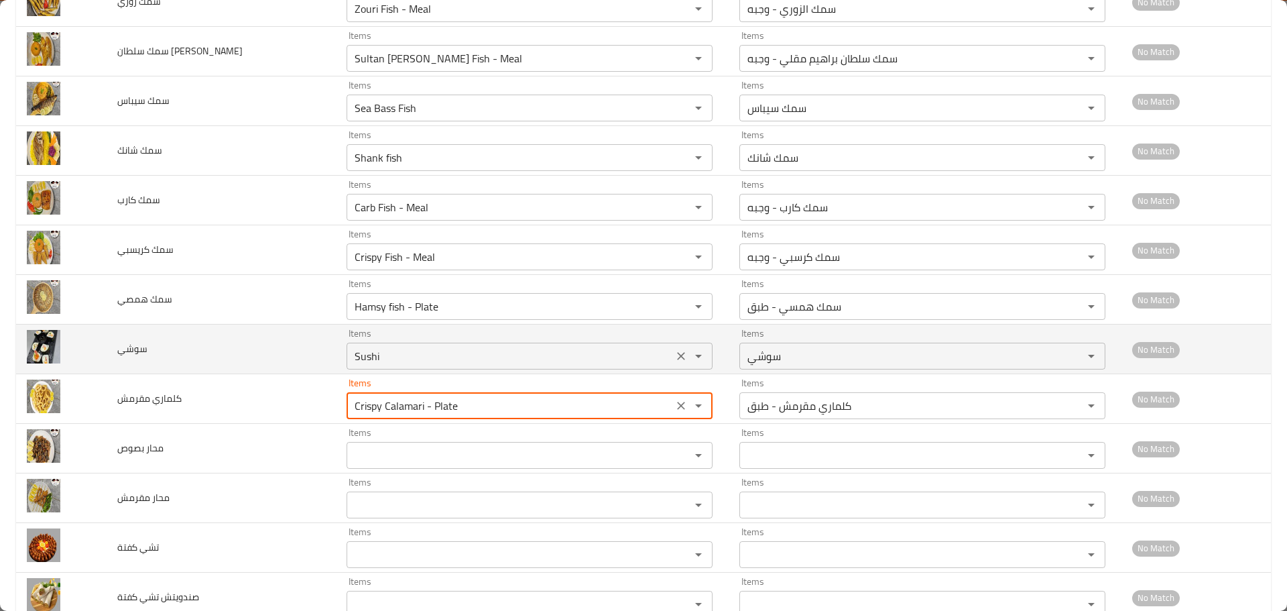
scroll to position [861, 0]
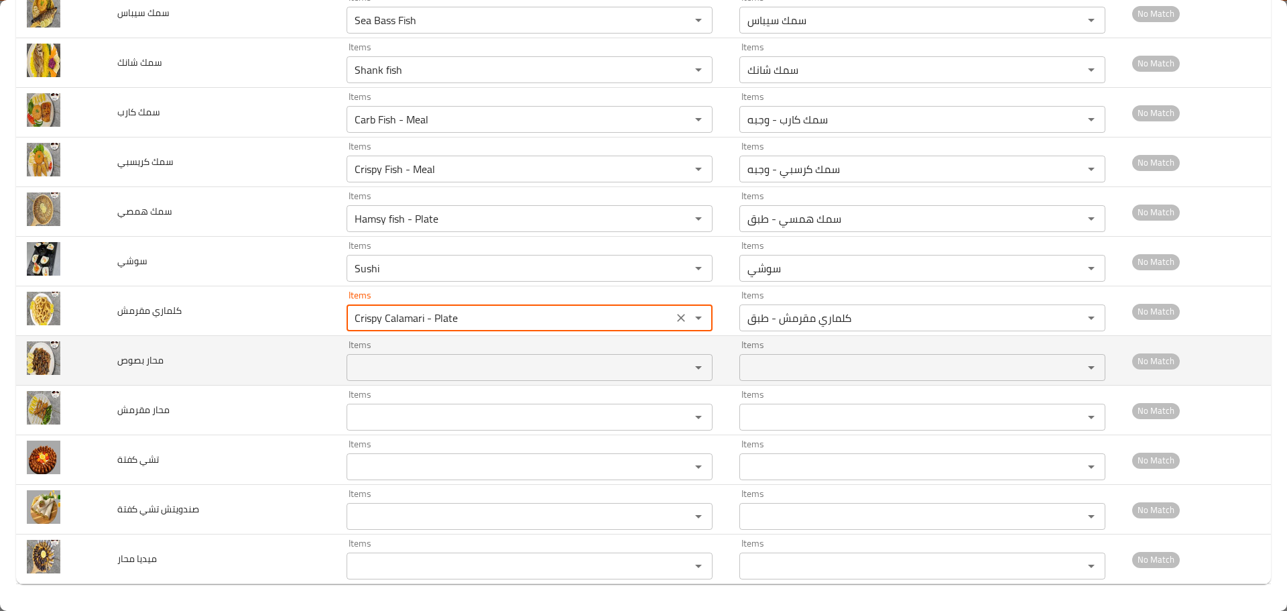
type مقرمش "Crispy Calamari - Plate"
click at [359, 370] on بصوص "Items" at bounding box center [510, 367] width 318 height 19
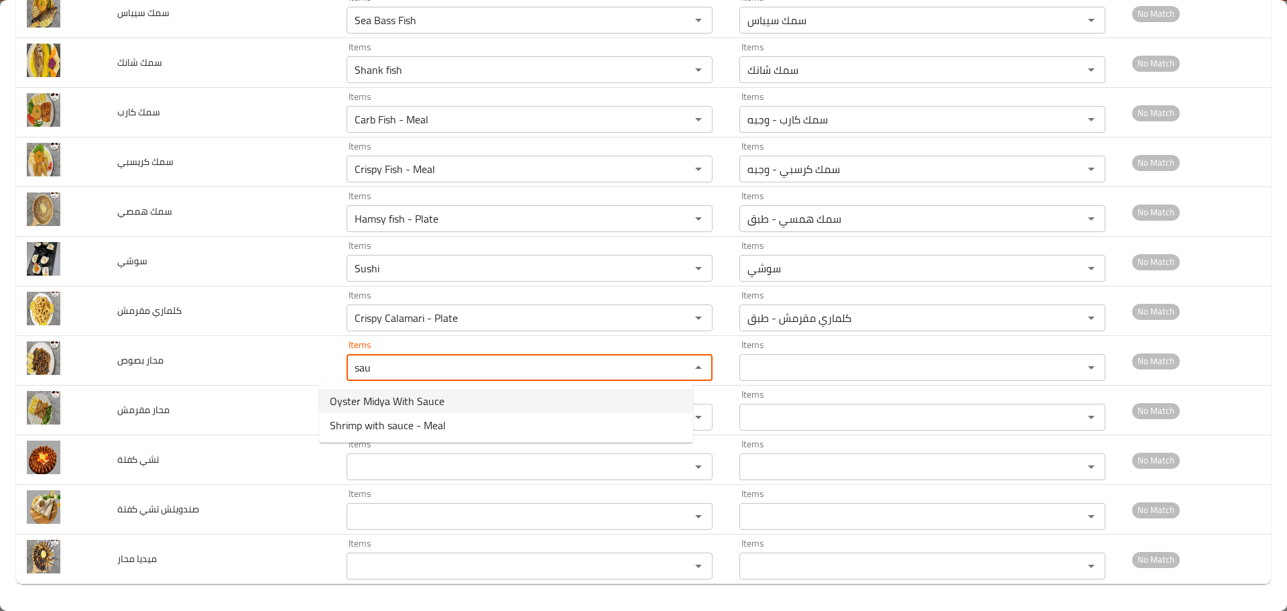
click at [361, 398] on span "Oyster Midya With Sauce" at bounding box center [387, 401] width 115 height 16
type بصوص "Oyster Midya With Sauce"
type بصوص-ar "ميديا محار مع الصلصة"
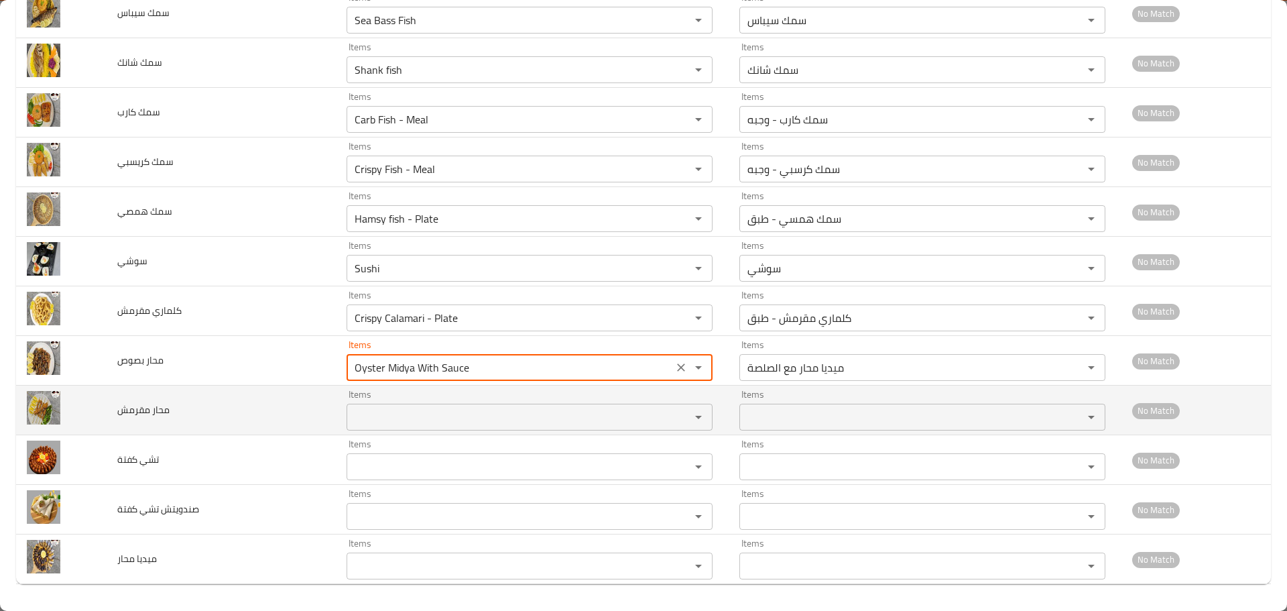
type بصوص "Oyster Midya With Sauce"
click at [359, 410] on مقرمش "Items" at bounding box center [510, 417] width 318 height 19
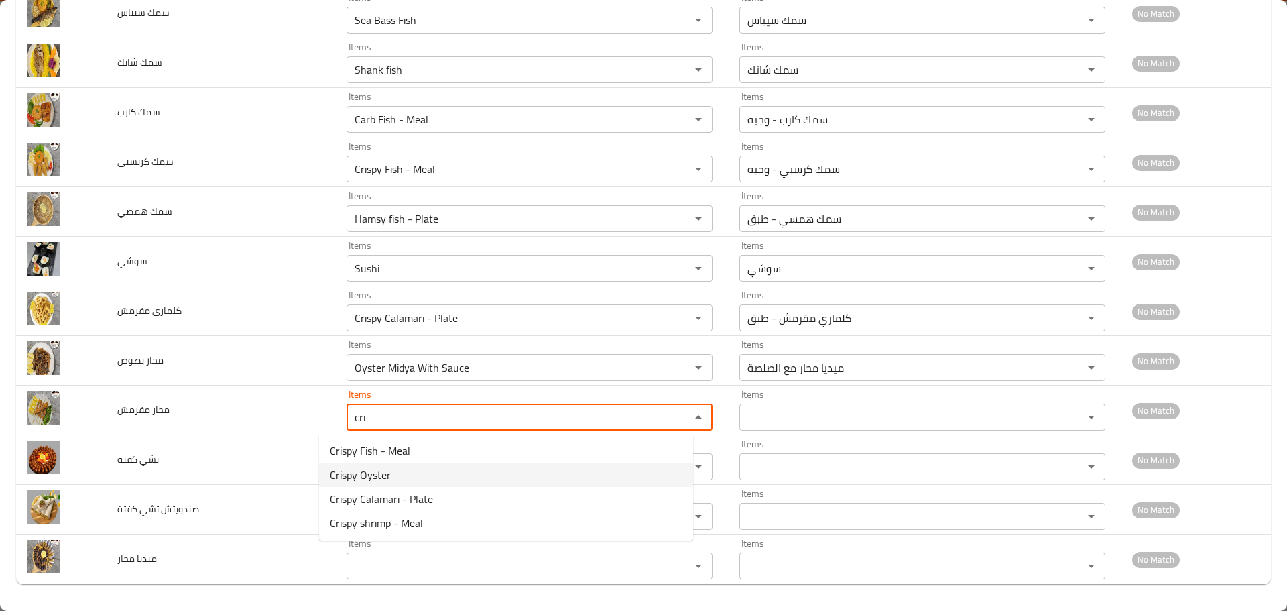
click at [379, 476] on span "Crispy Oyster" at bounding box center [360, 475] width 61 height 16
type مقرمش "Crispy Oyster"
type مقرمش-ar "محار مقرمش"
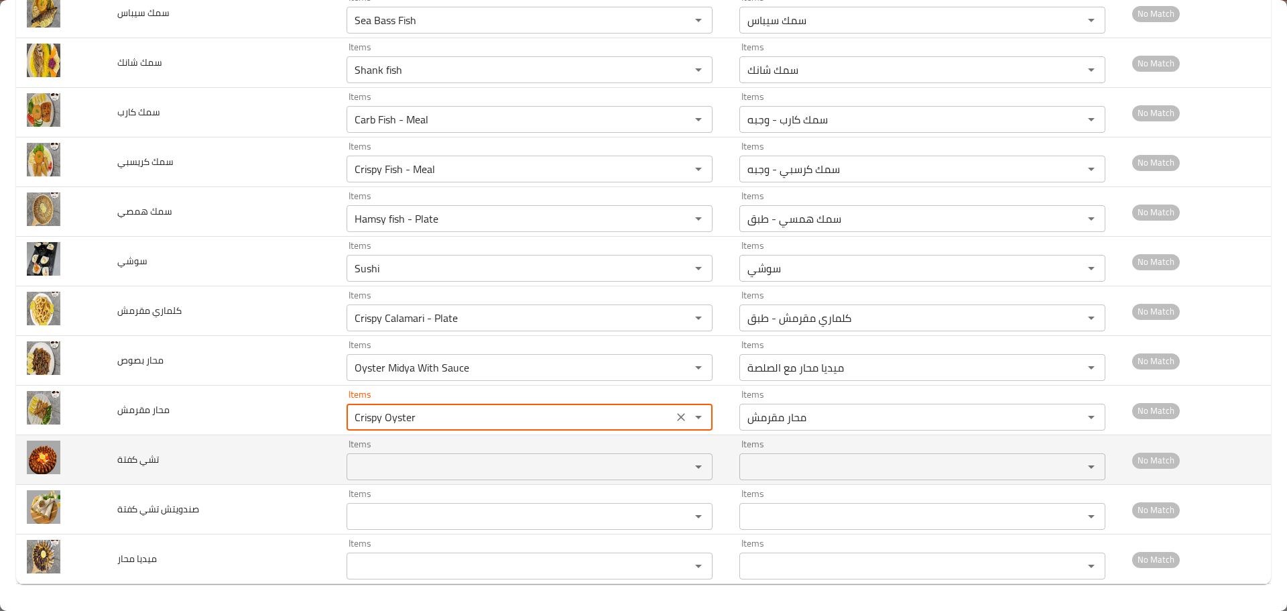
type مقرمش "Crispy Oyster"
click at [378, 462] on كفتة "Items" at bounding box center [510, 466] width 318 height 19
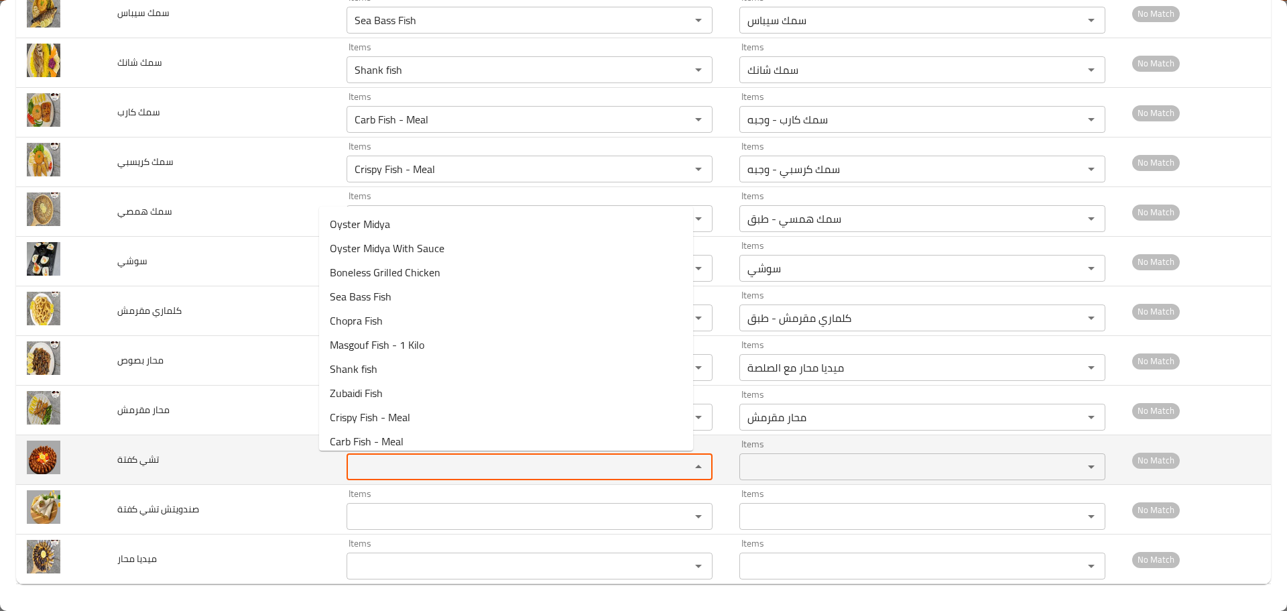
type كفتة "f"
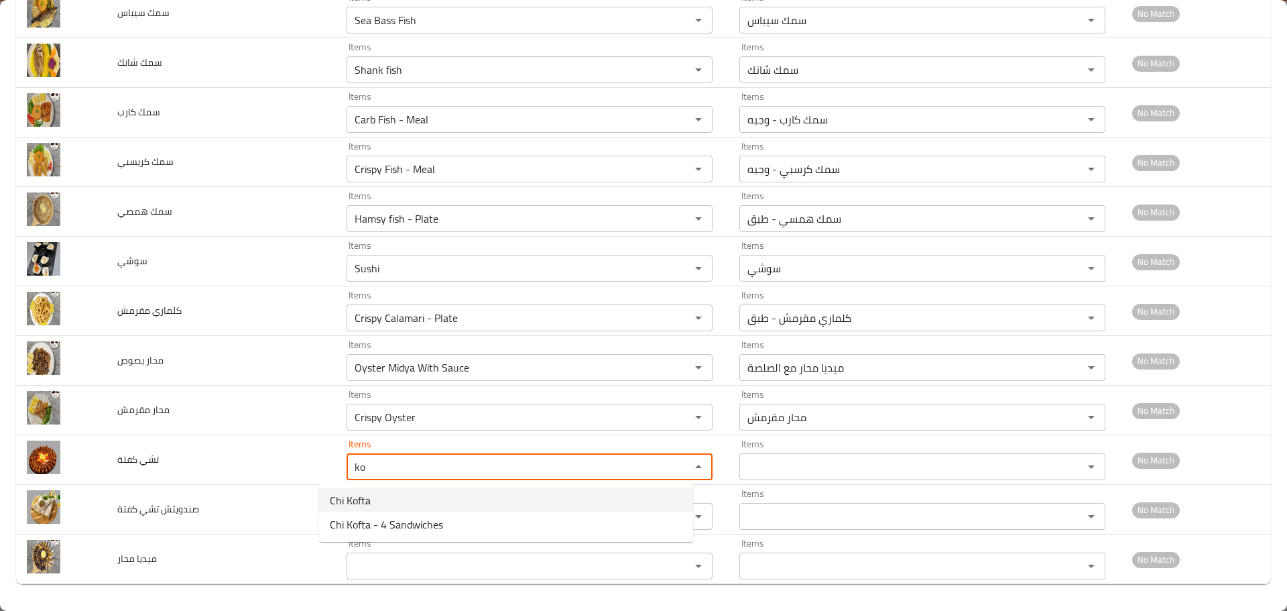
click at [380, 501] on كفتة-option-0 "Chi Kofta" at bounding box center [506, 500] width 374 height 24
type كفتة "Chi Kofta"
type كفتة-ar "تشي كفتة"
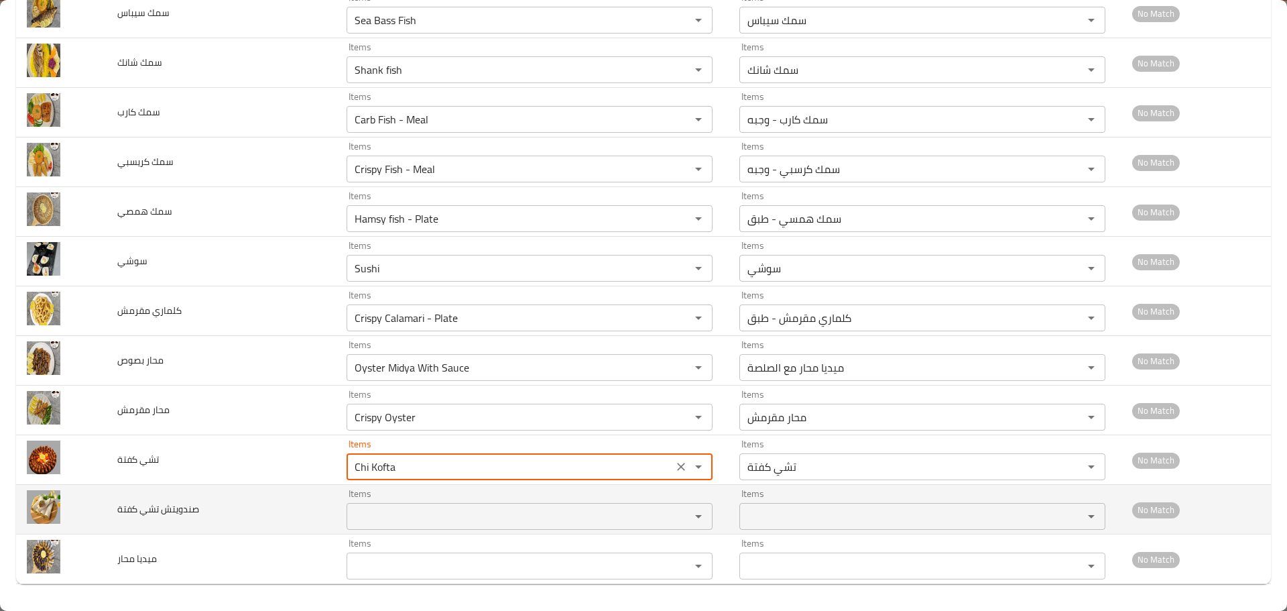
type كفتة "Chi Kofta"
click at [368, 522] on كفتة "Items" at bounding box center [510, 516] width 318 height 19
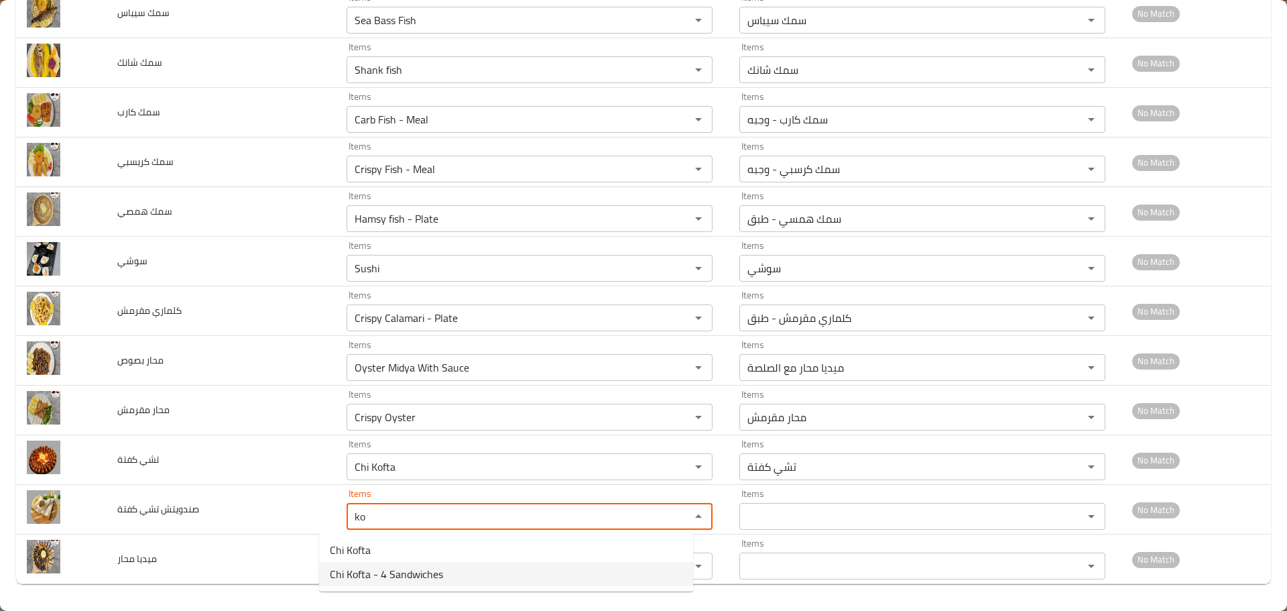
click at [407, 571] on span "Chi Kofta - 4 Sandwiches" at bounding box center [386, 574] width 113 height 16
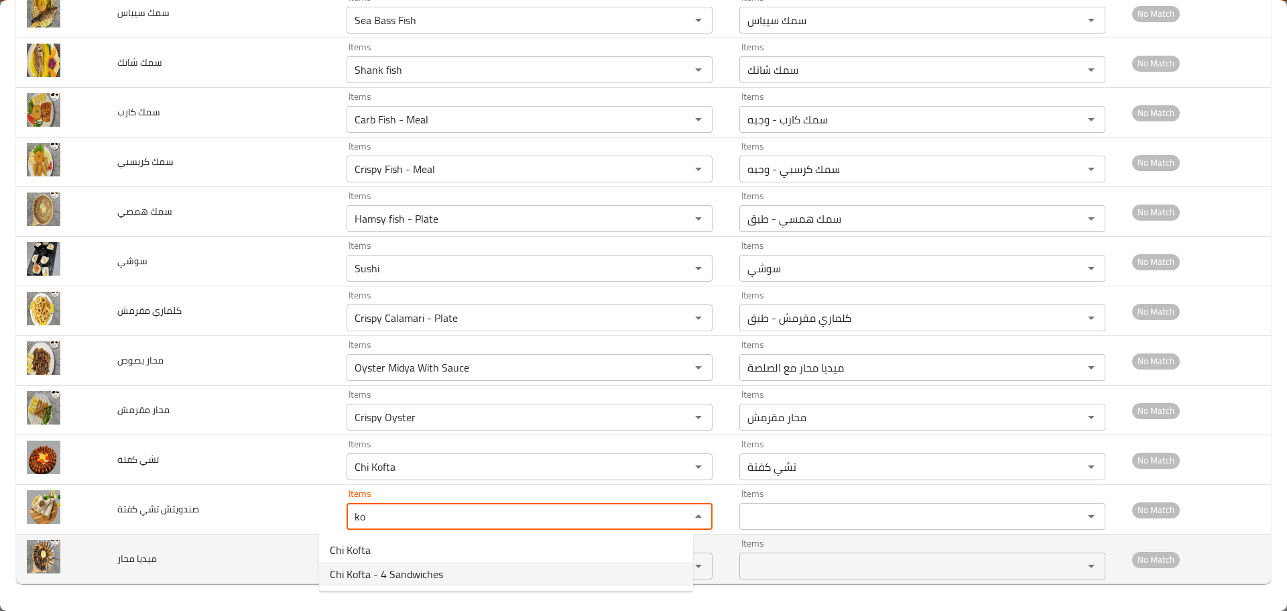
type كفتة "Chi Kofta - 4 Sandwiches"
type كفتة-ar "تشي كفتة - 4 سندويتش"
type كفتة "Chi Kofta - 4 Sandwiches"
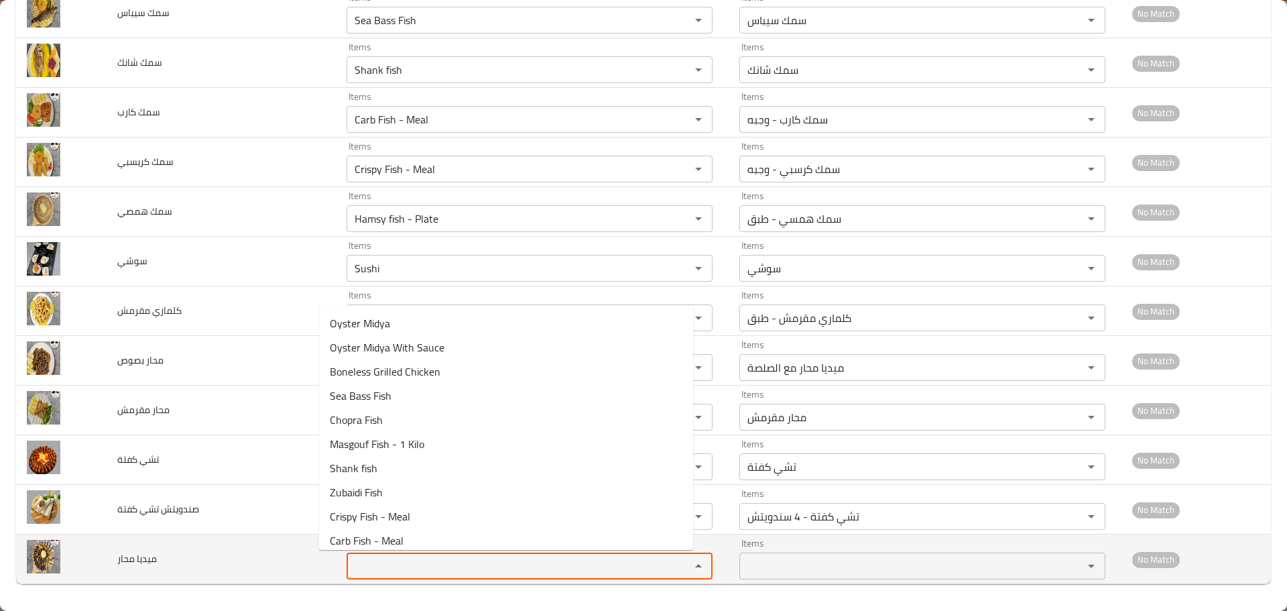
click at [382, 566] on محار "Items" at bounding box center [510, 565] width 318 height 19
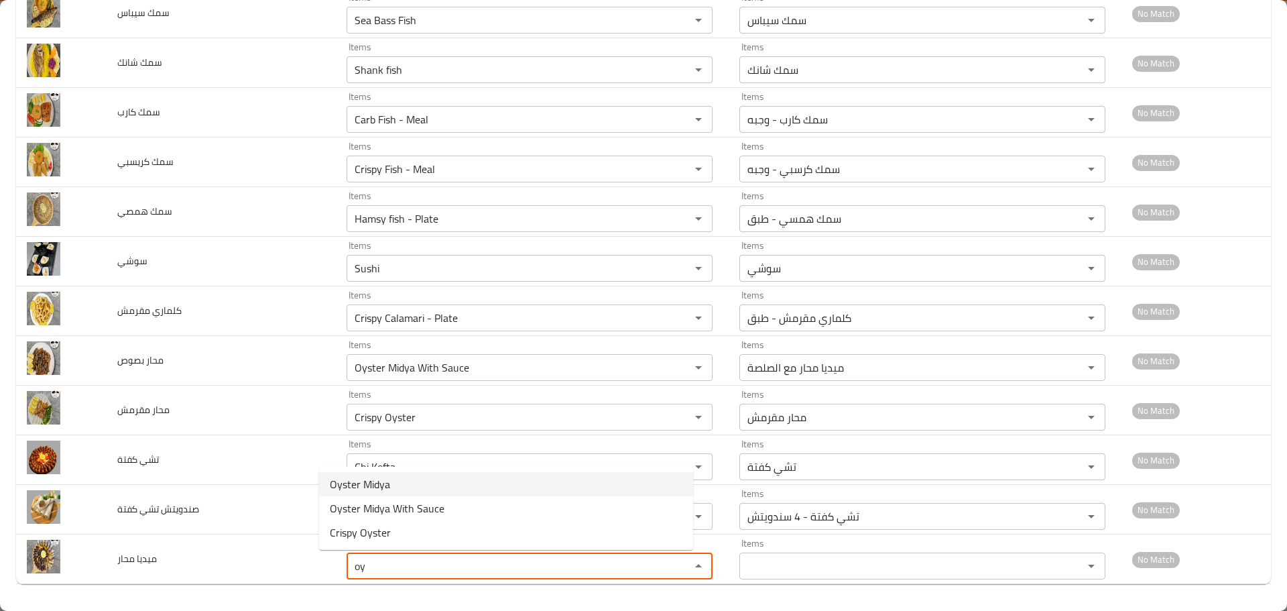
click at [345, 485] on span "Oyster Midya" at bounding box center [360, 484] width 60 height 16
type محار "Oyster Midya"
type محار-ar "ميديا محار"
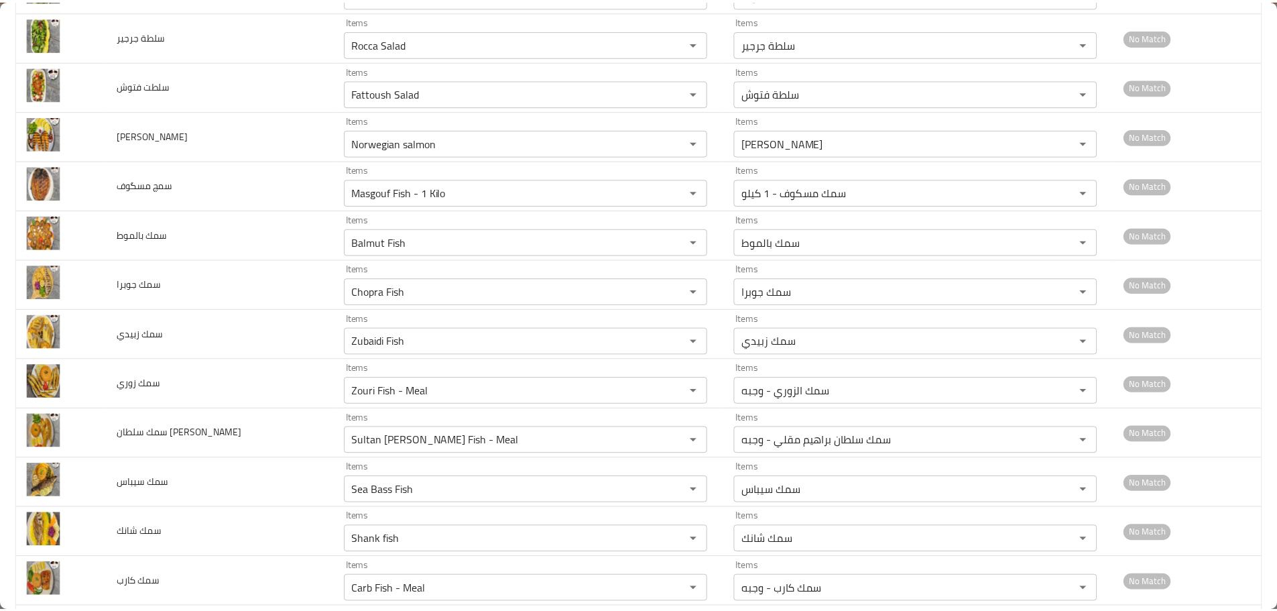
scroll to position [0, 0]
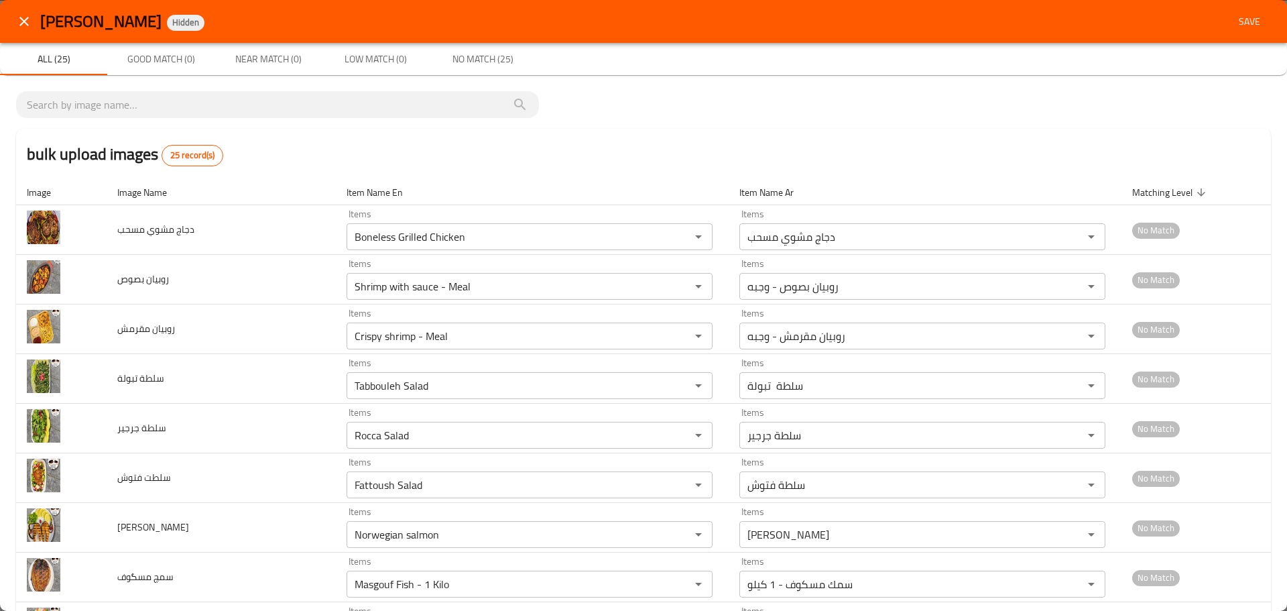
type محار "Oyster Midya"
click at [1246, 17] on span "Save" at bounding box center [1249, 21] width 32 height 17
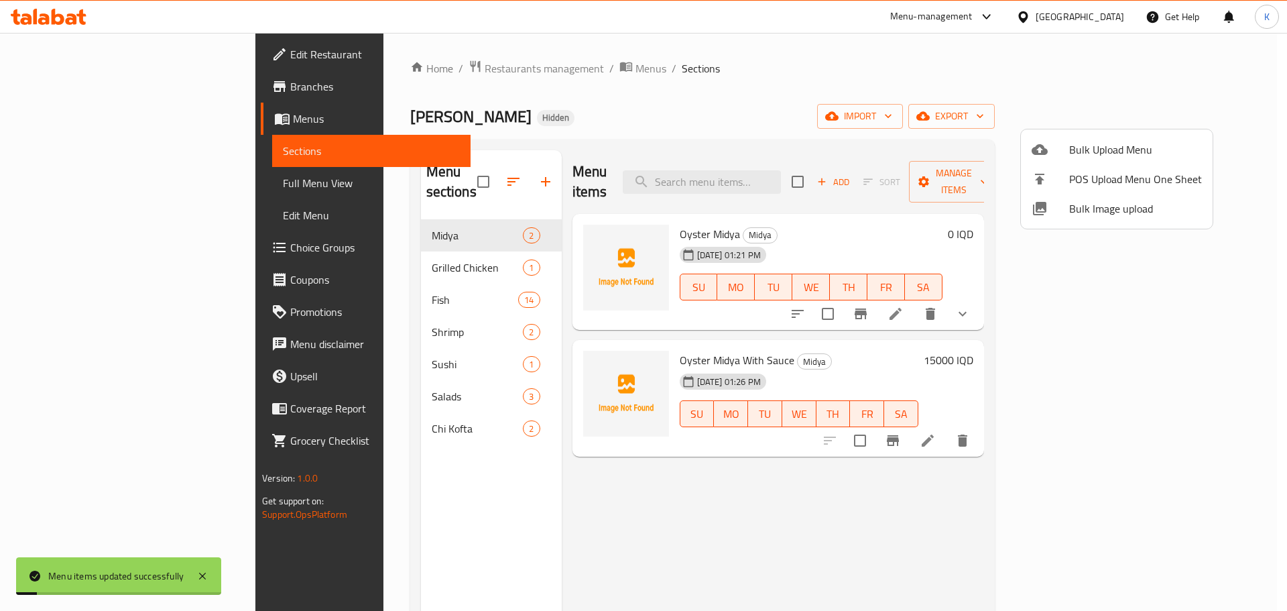
click at [90, 182] on div at bounding box center [643, 305] width 1287 height 611
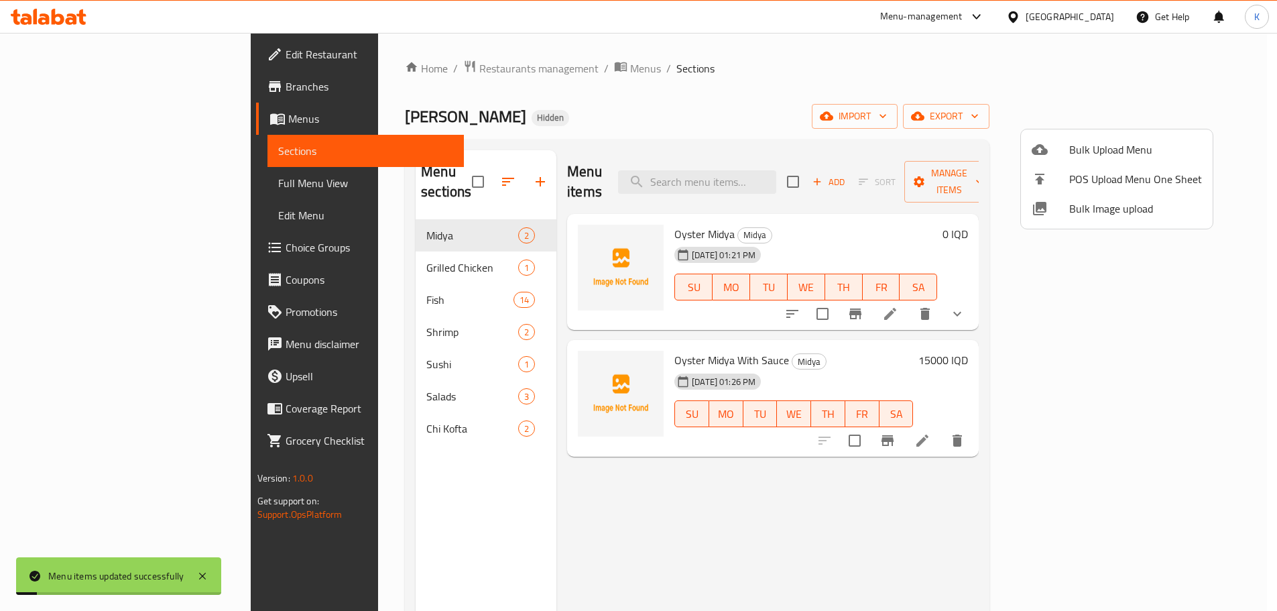
click at [278, 182] on span "Full Menu View" at bounding box center [365, 183] width 175 height 16
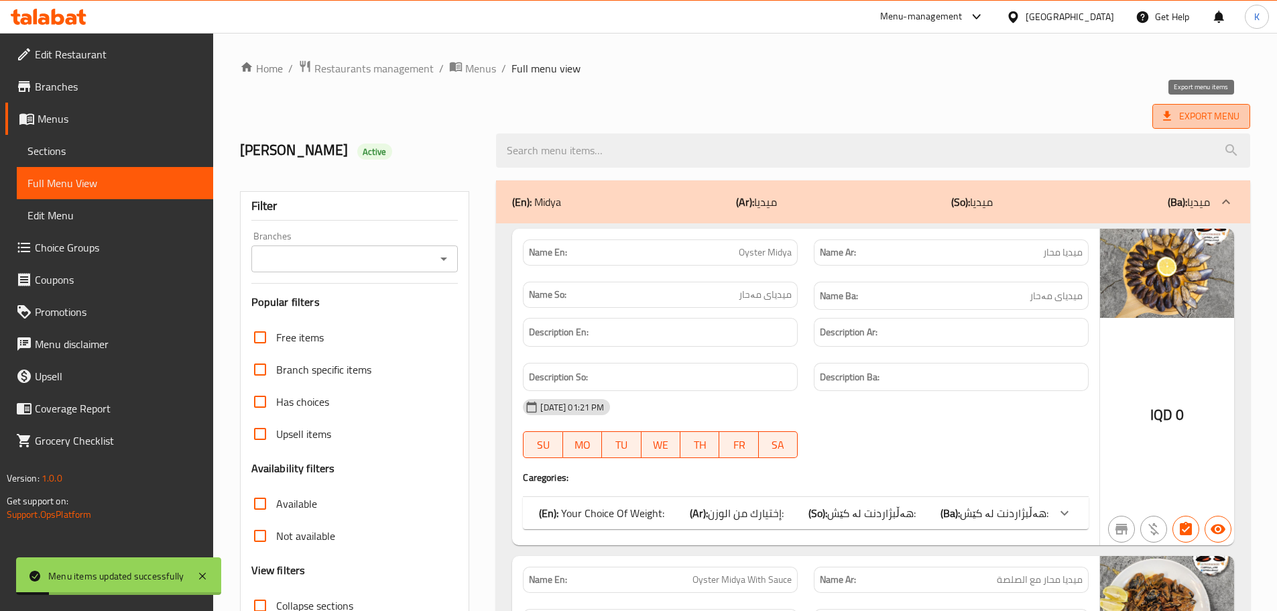
click at [1191, 112] on span "Export Menu" at bounding box center [1201, 116] width 76 height 17
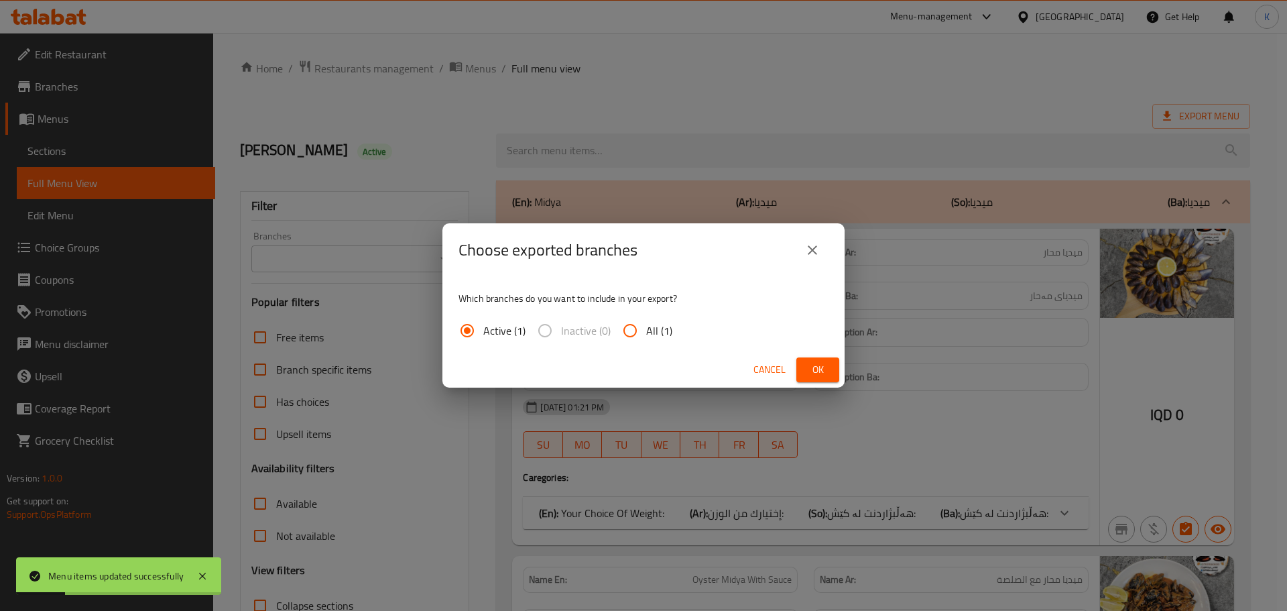
click at [651, 327] on span "All (1)" at bounding box center [659, 330] width 26 height 16
click at [646, 327] on input "All (1)" at bounding box center [630, 330] width 32 height 32
radio input "true"
click at [811, 369] on span "Ok" at bounding box center [817, 369] width 21 height 17
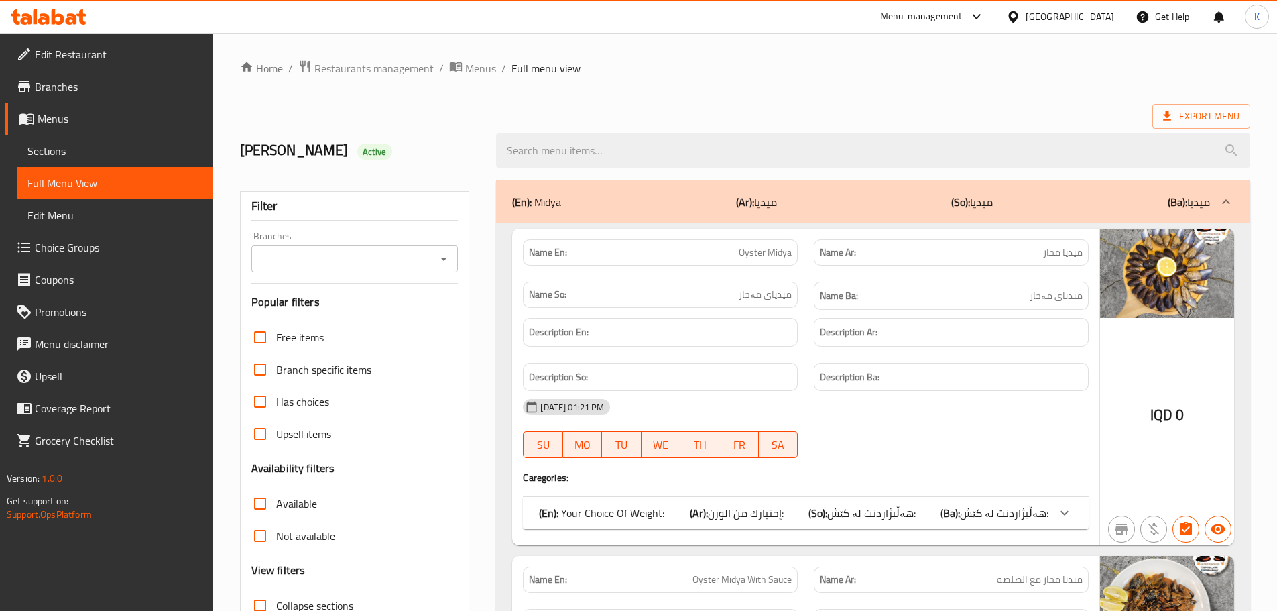
click at [1017, 20] on icon at bounding box center [1012, 16] width 9 height 11
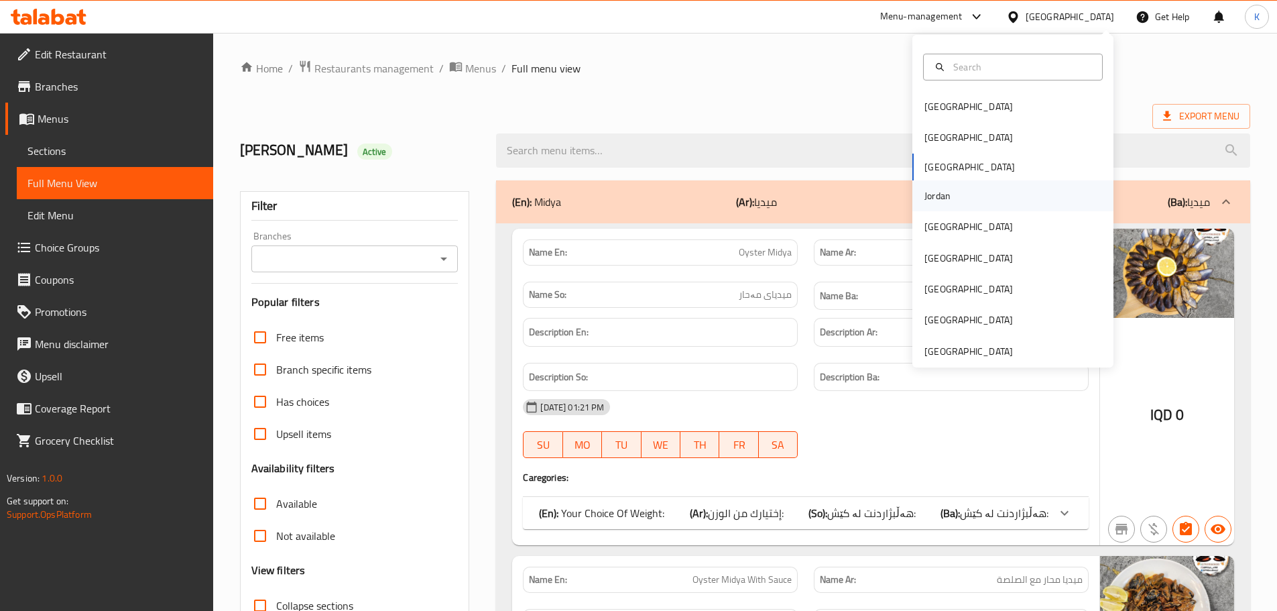
click at [938, 188] on div "Jordan" at bounding box center [937, 195] width 26 height 15
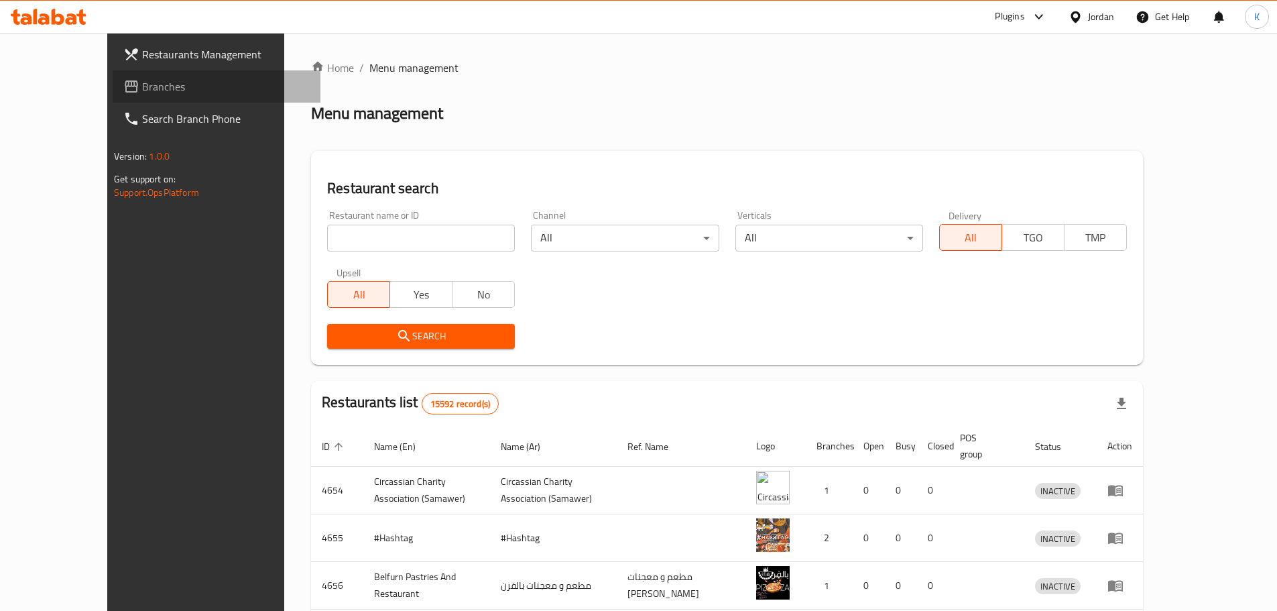
click at [142, 89] on span "Branches" at bounding box center [226, 86] width 168 height 16
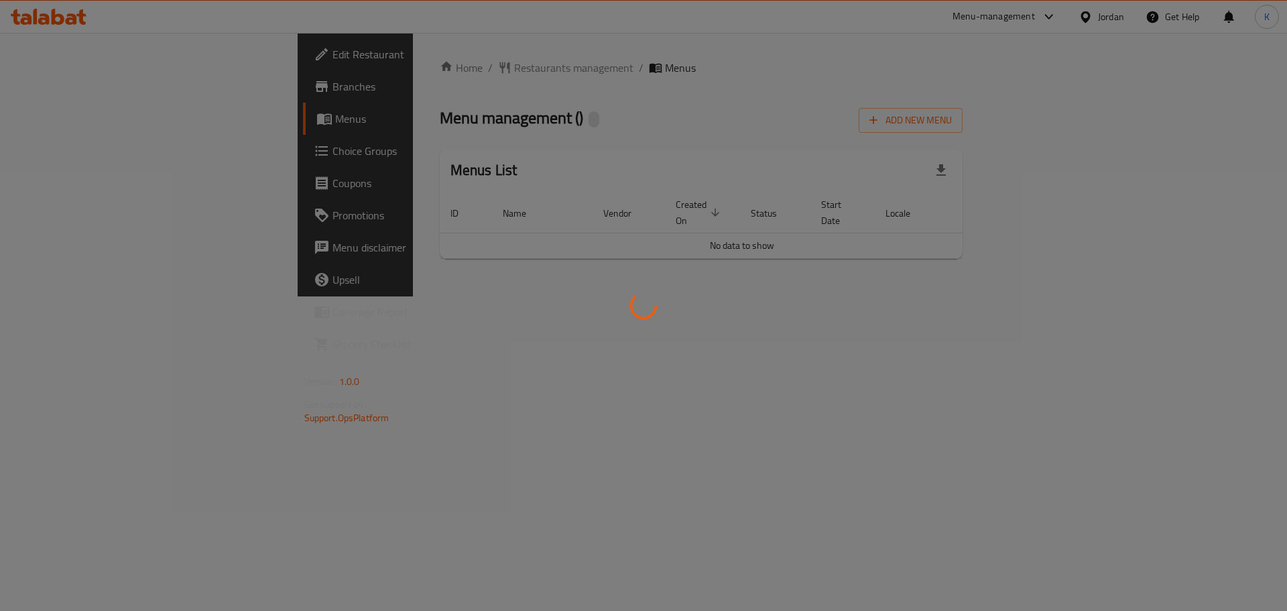
click at [672, 395] on div at bounding box center [643, 305] width 1287 height 611
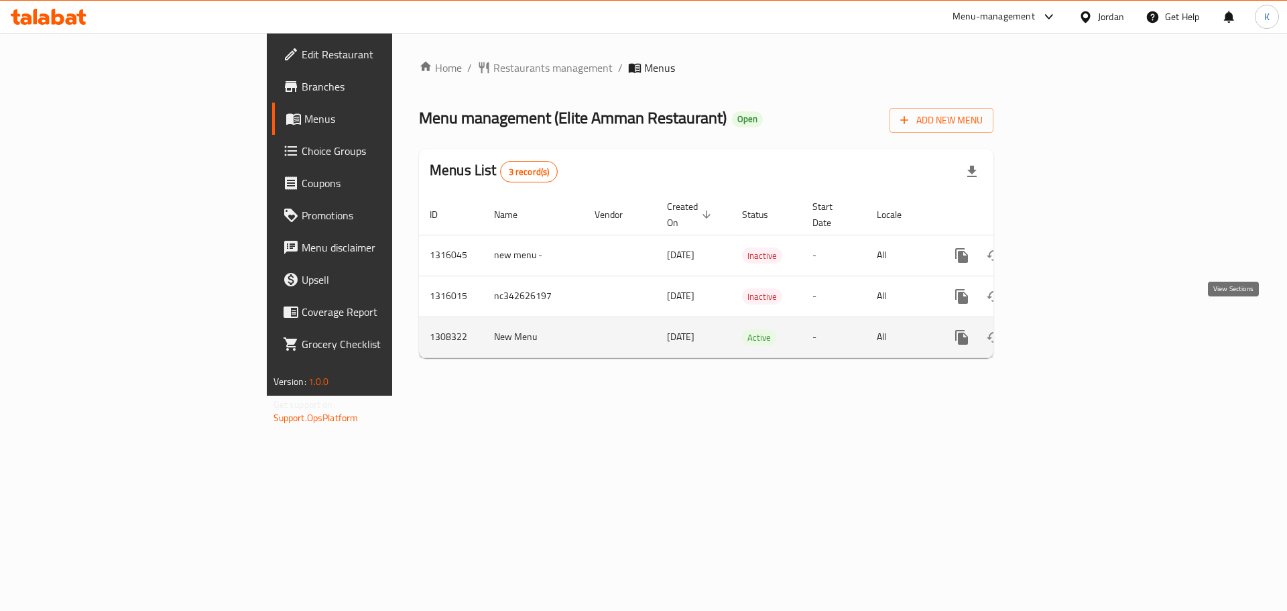
click at [1074, 321] on link "enhanced table" at bounding box center [1058, 337] width 32 height 32
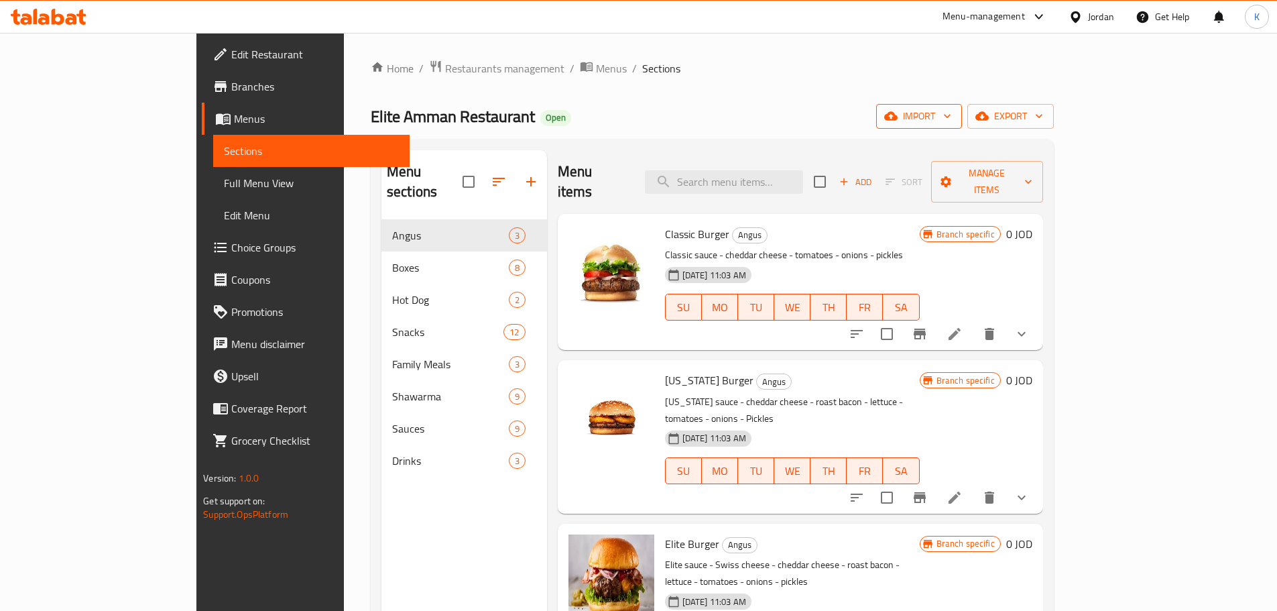
click at [951, 117] on span "import" at bounding box center [919, 116] width 64 height 17
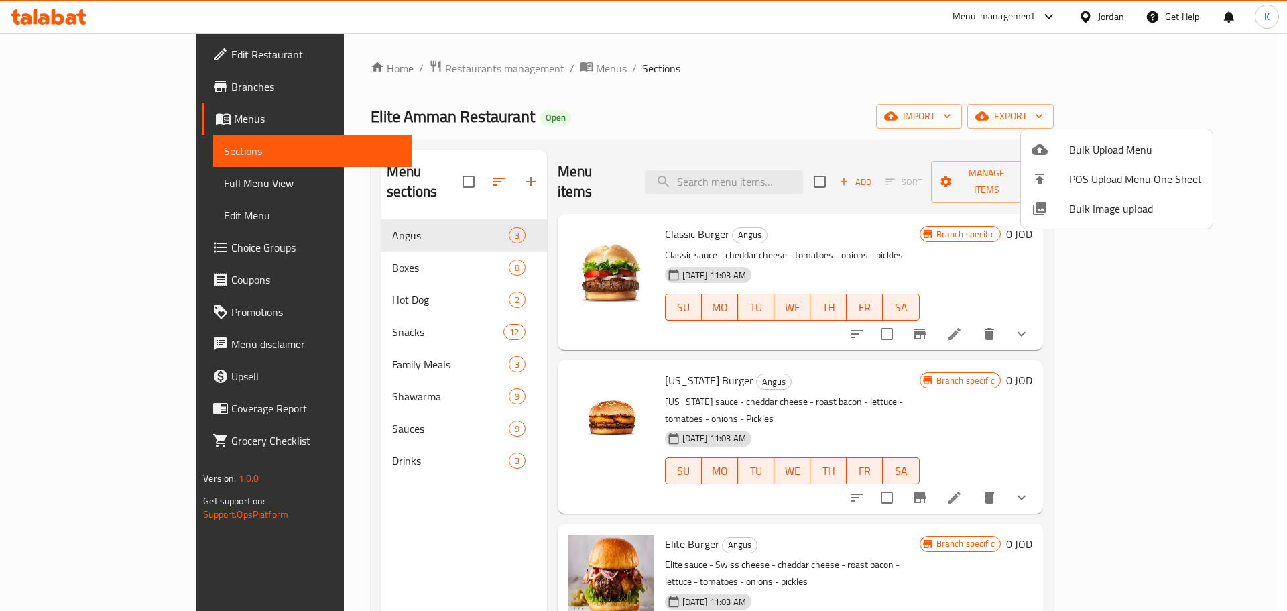
click at [1081, 209] on span "Bulk Image upload" at bounding box center [1135, 208] width 133 height 16
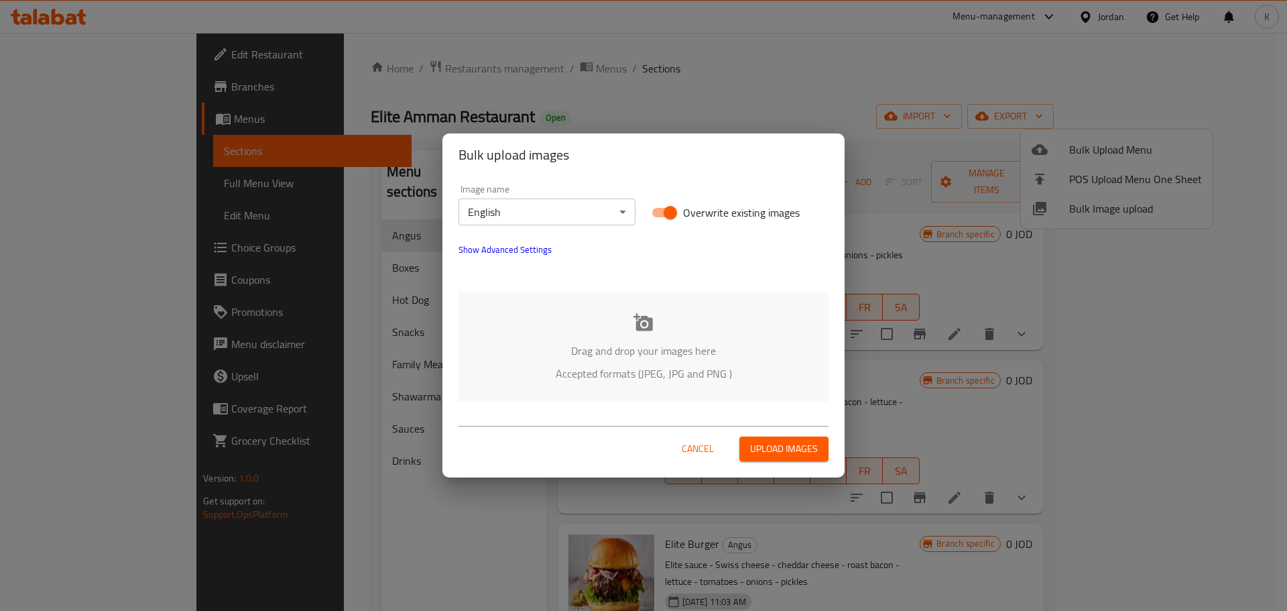
click at [580, 337] on div "Drag and drop your images here Accepted formats (JPEG, JPG and PNG )" at bounding box center [643, 346] width 370 height 109
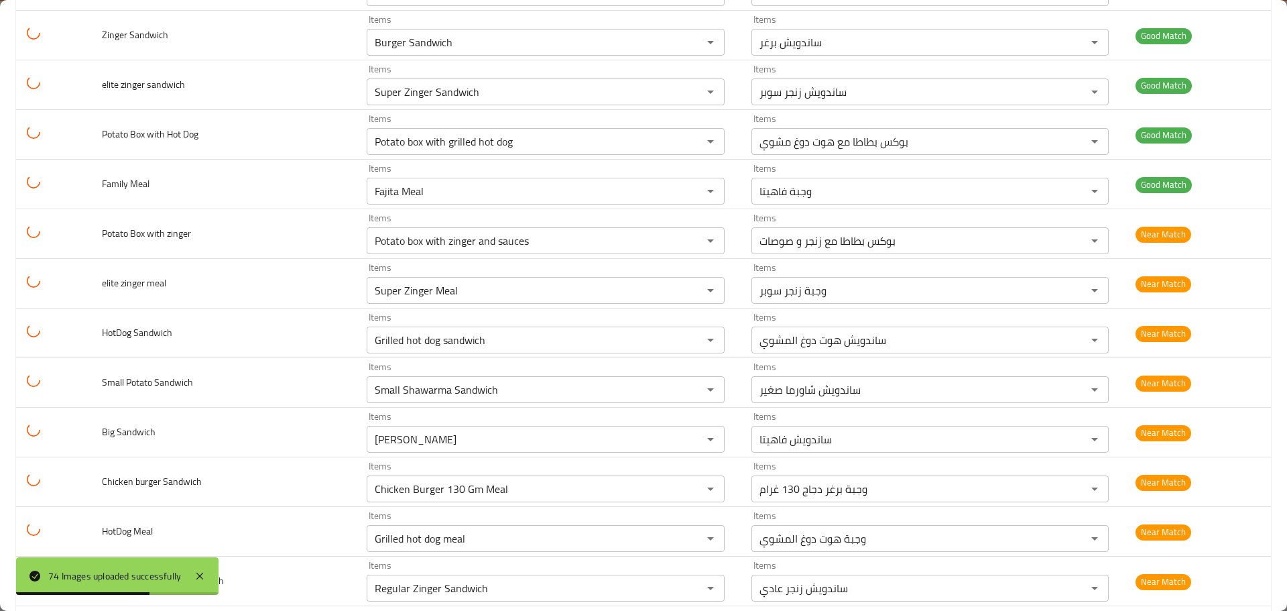
scroll to position [469, 0]
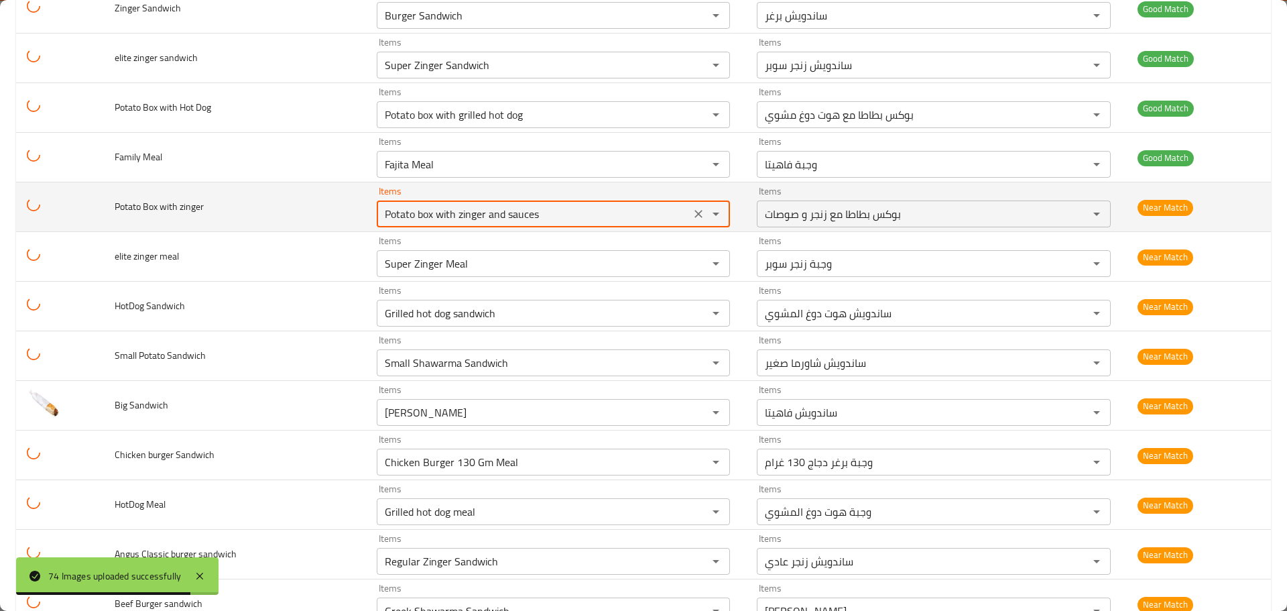
drag, startPoint x: 471, startPoint y: 210, endPoint x: 283, endPoint y: 206, distance: 188.4
click at [291, 206] on tr "Potato Box with zinger Items Potato box with zinger and sauces Items Items بوكس…" at bounding box center [643, 207] width 1255 height 50
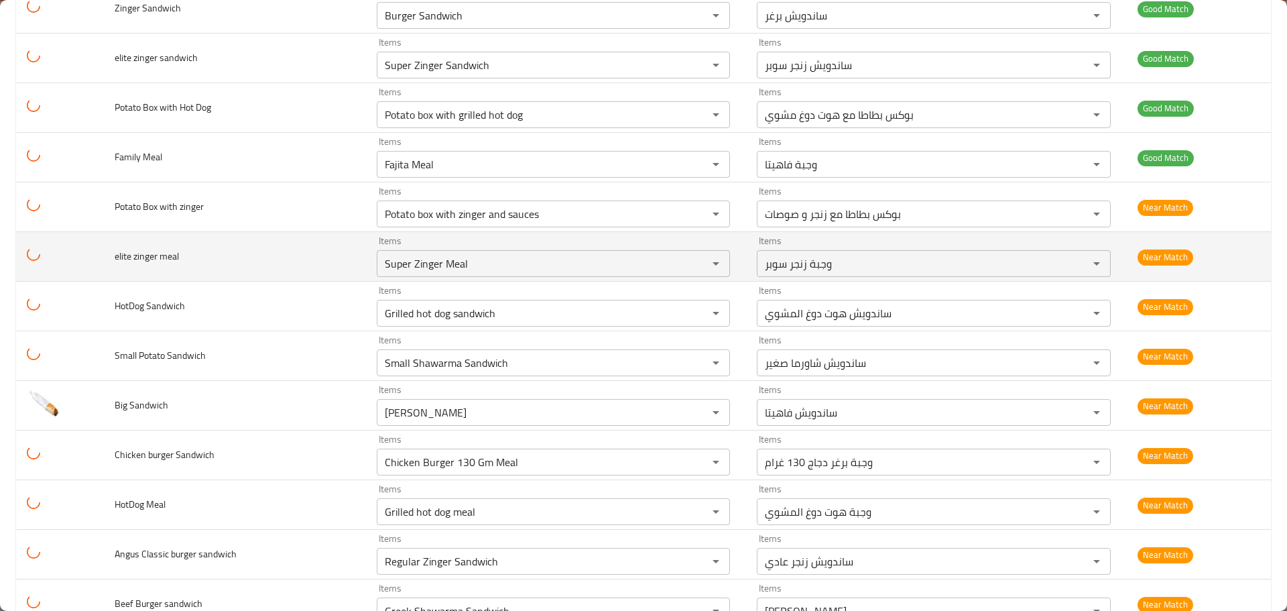
drag, startPoint x: 192, startPoint y: 251, endPoint x: 99, endPoint y: 255, distance: 93.2
click at [99, 255] on tr "elite zinger meal Items Super Zinger Meal Items Items وجبة زنجر سوبر Items Near…" at bounding box center [643, 257] width 1255 height 50
click at [381, 265] on meal "Super Zinger Meal" at bounding box center [534, 263] width 306 height 19
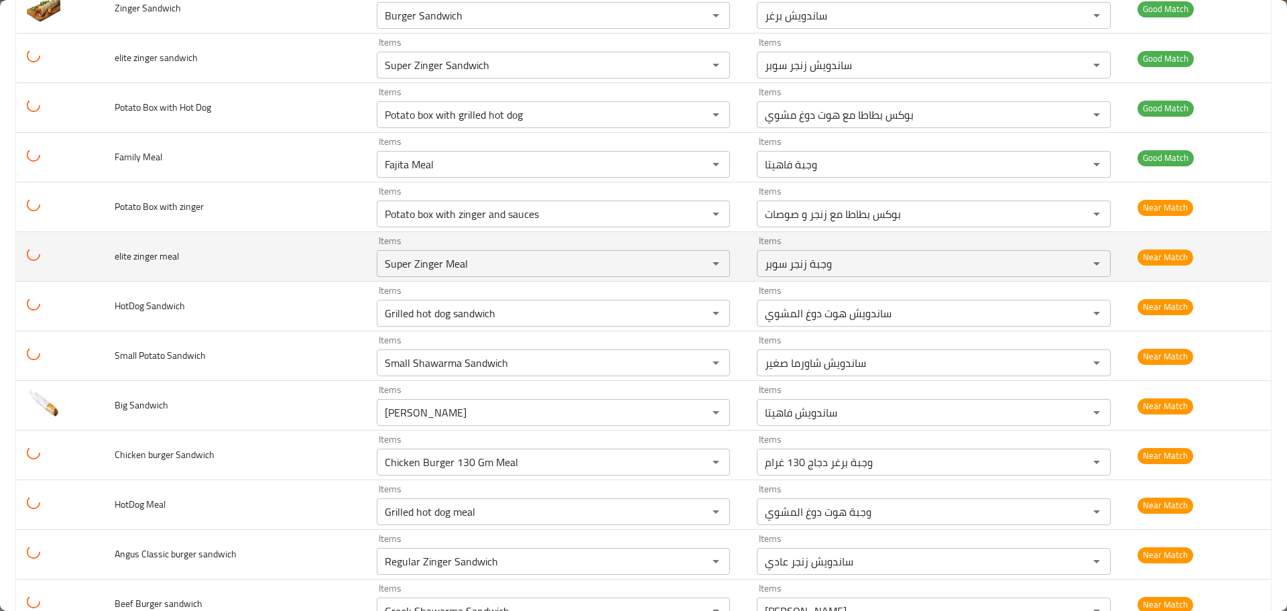
click at [118, 254] on span "elite zinger meal" at bounding box center [147, 255] width 64 height 17
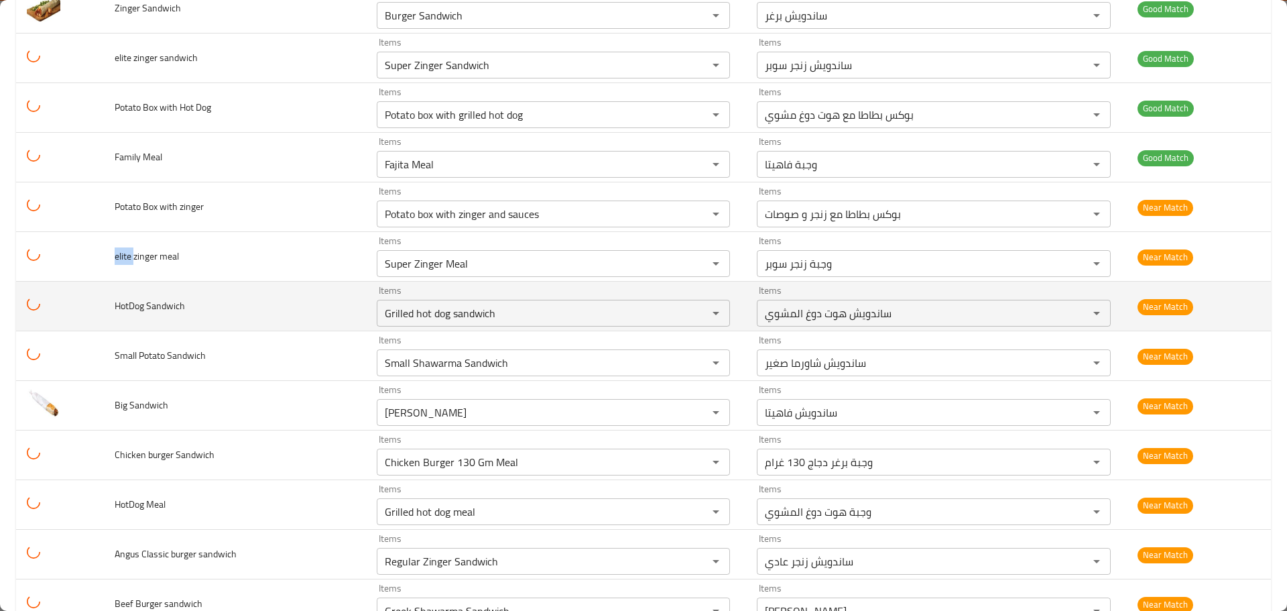
copy span "elite"
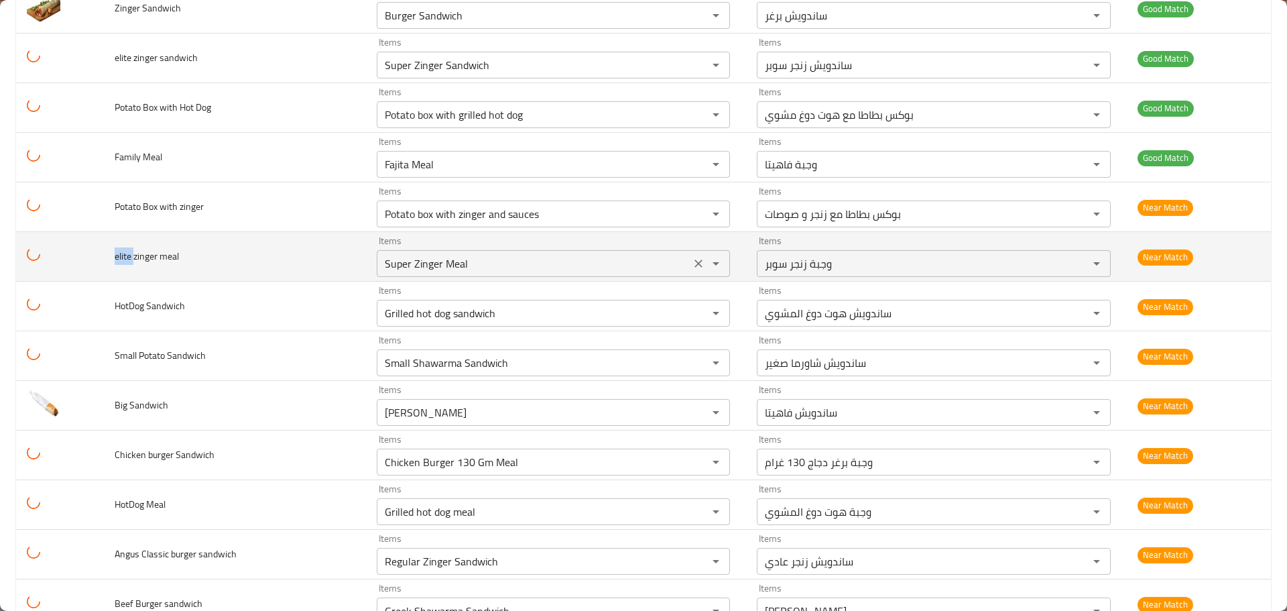
click at [381, 264] on meal "Super Zinger Meal" at bounding box center [534, 263] width 306 height 19
paste meal "elite"
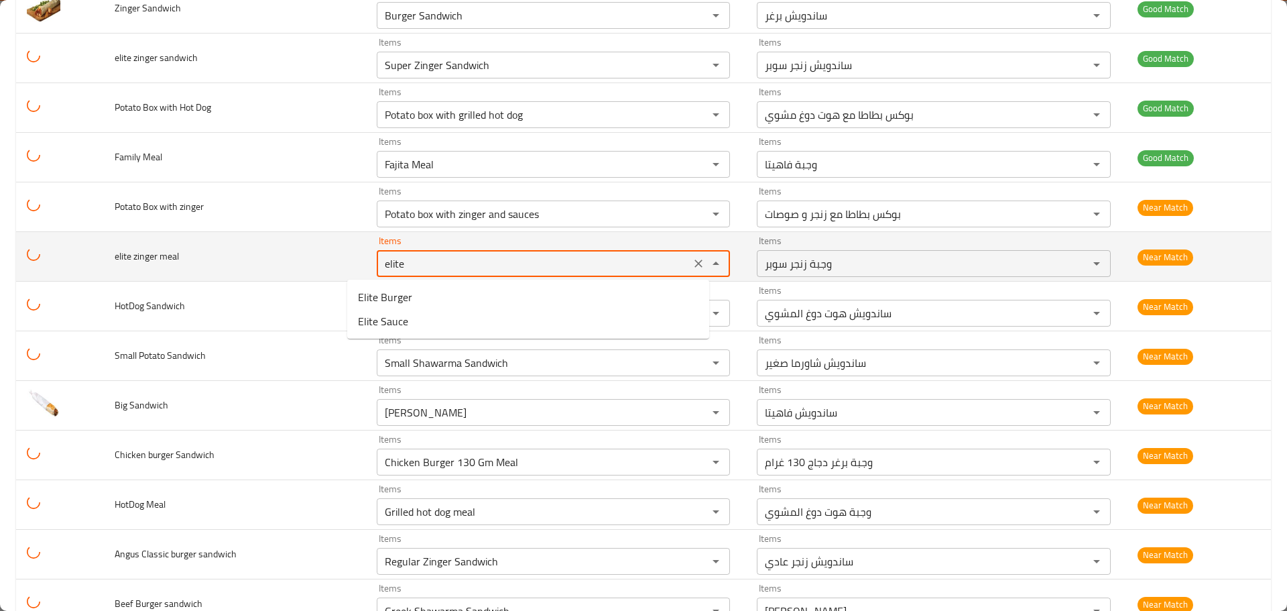
type meal "elite"
click at [692, 264] on icon "Clear" at bounding box center [698, 263] width 13 height 13
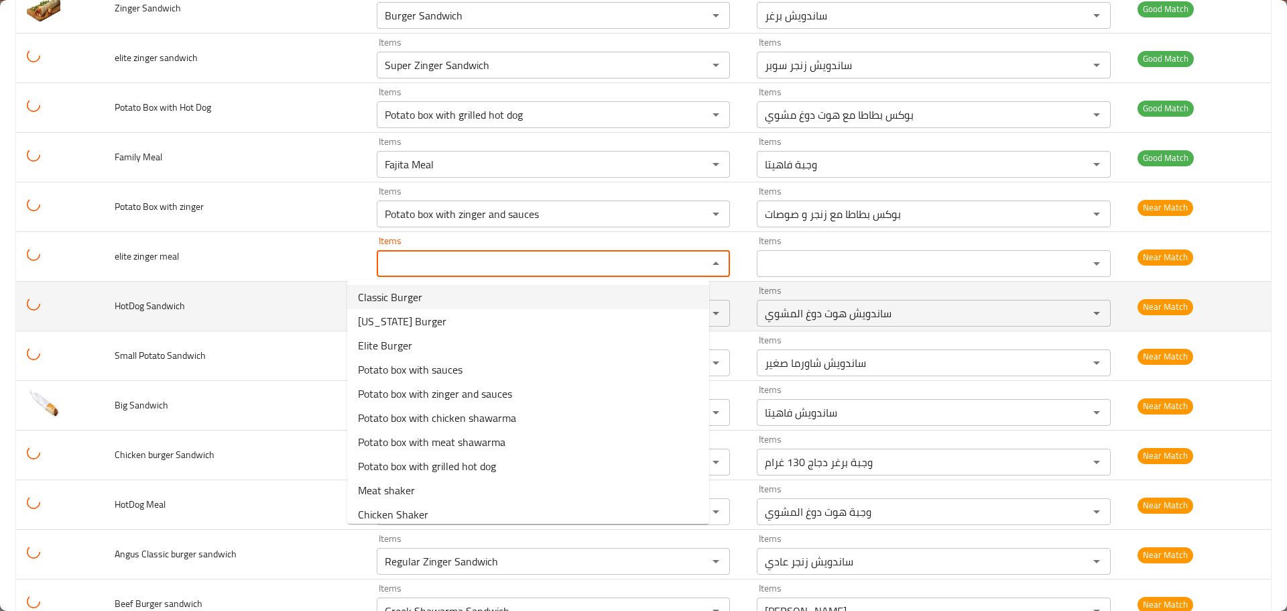
click at [260, 329] on td "HotDog Sandwich" at bounding box center [235, 307] width 262 height 50
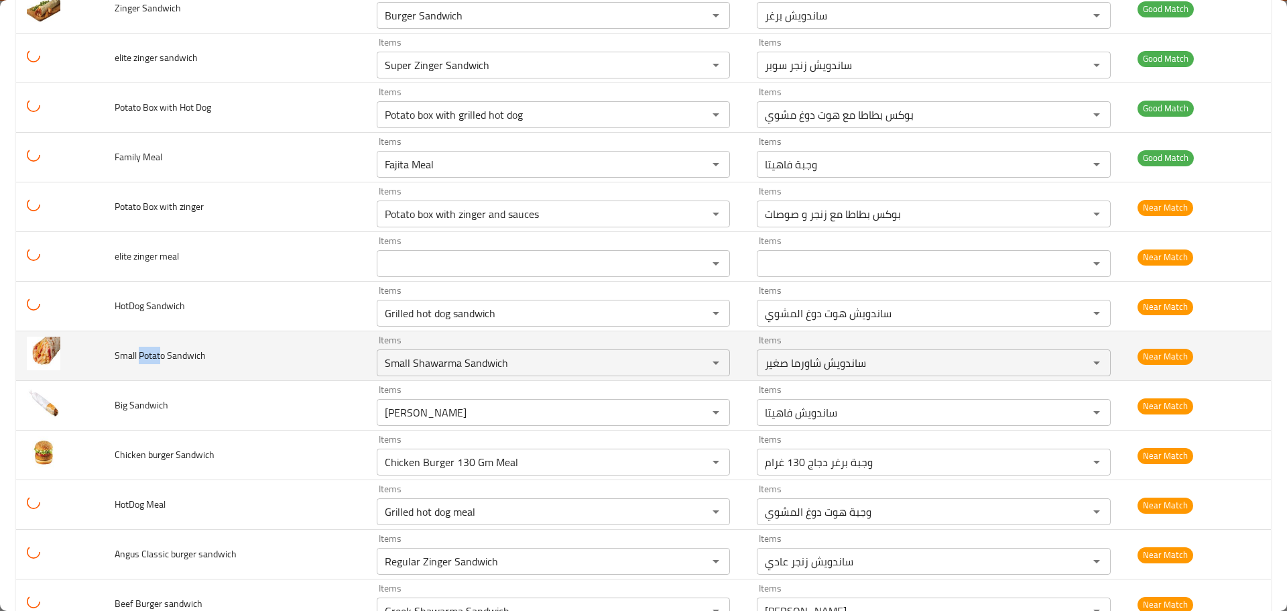
drag, startPoint x: 141, startPoint y: 355, endPoint x: 164, endPoint y: 353, distance: 22.8
click at [164, 353] on span "Small Potato Sandwich" at bounding box center [160, 355] width 91 height 17
copy span "Potat"
click at [401, 369] on Sandwich "Small Shawarma Sandwich" at bounding box center [534, 362] width 306 height 19
paste Sandwich "Potat"
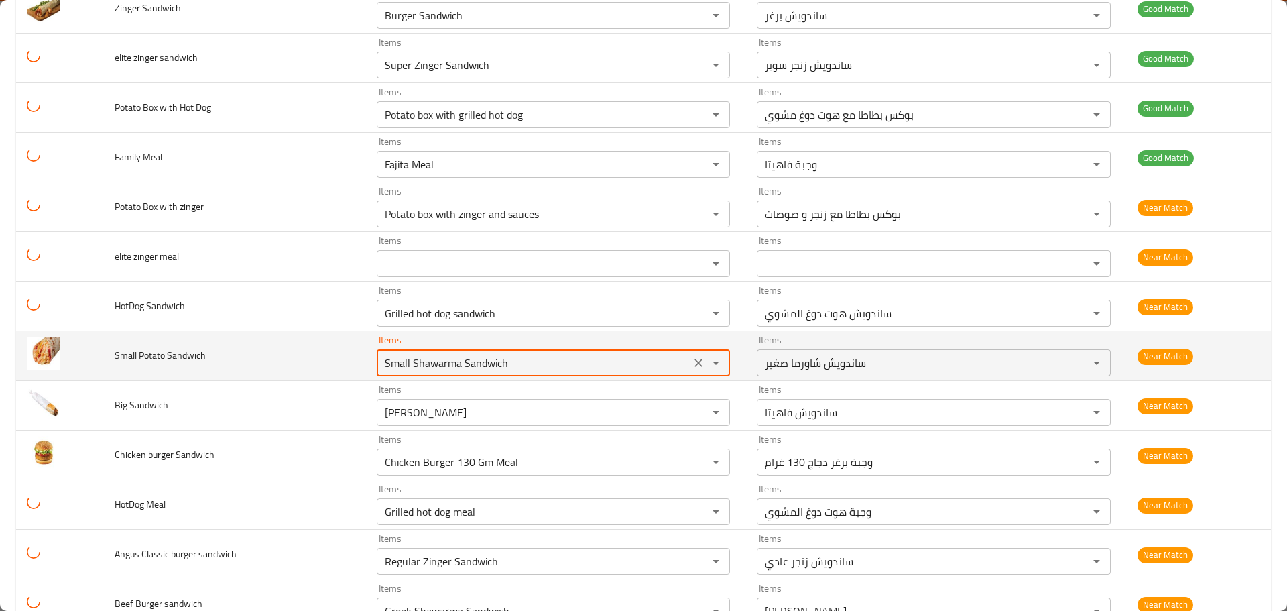
type Sandwich "Potat"
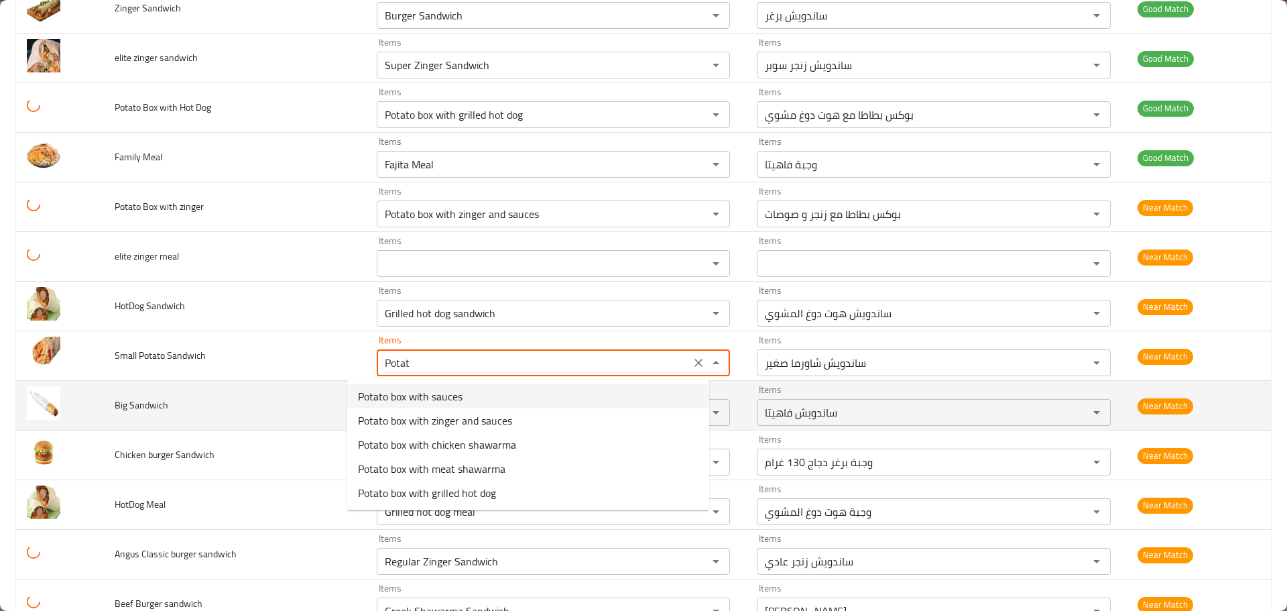
click at [695, 364] on icon "Clear" at bounding box center [699, 363] width 8 height 8
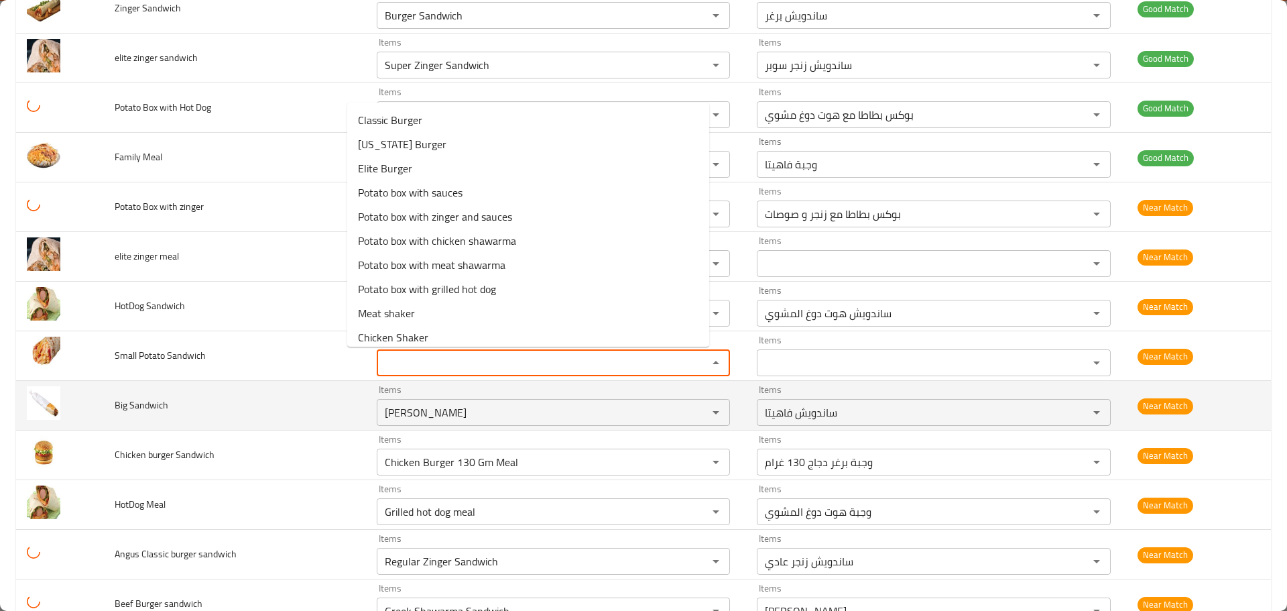
click at [147, 407] on span "Big Sandwich" at bounding box center [142, 404] width 54 height 17
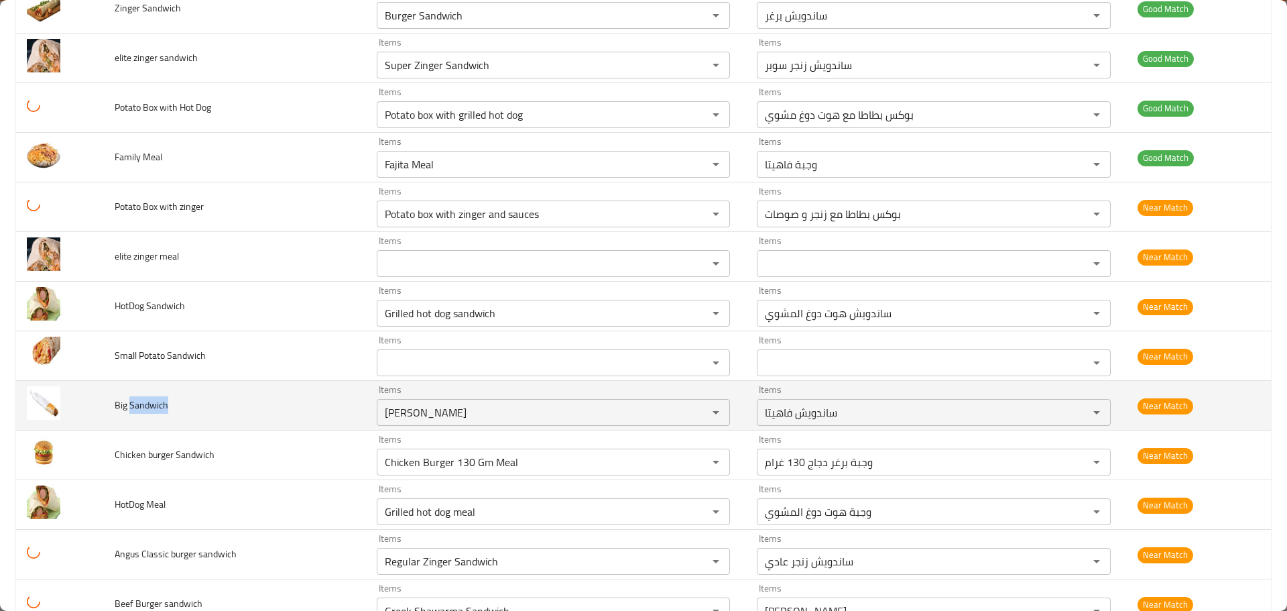
click at [147, 407] on span "Big Sandwich" at bounding box center [142, 404] width 54 height 17
copy span "Sandwich"
click at [377, 417] on div "Fajita Sandwich Items" at bounding box center [553, 412] width 353 height 27
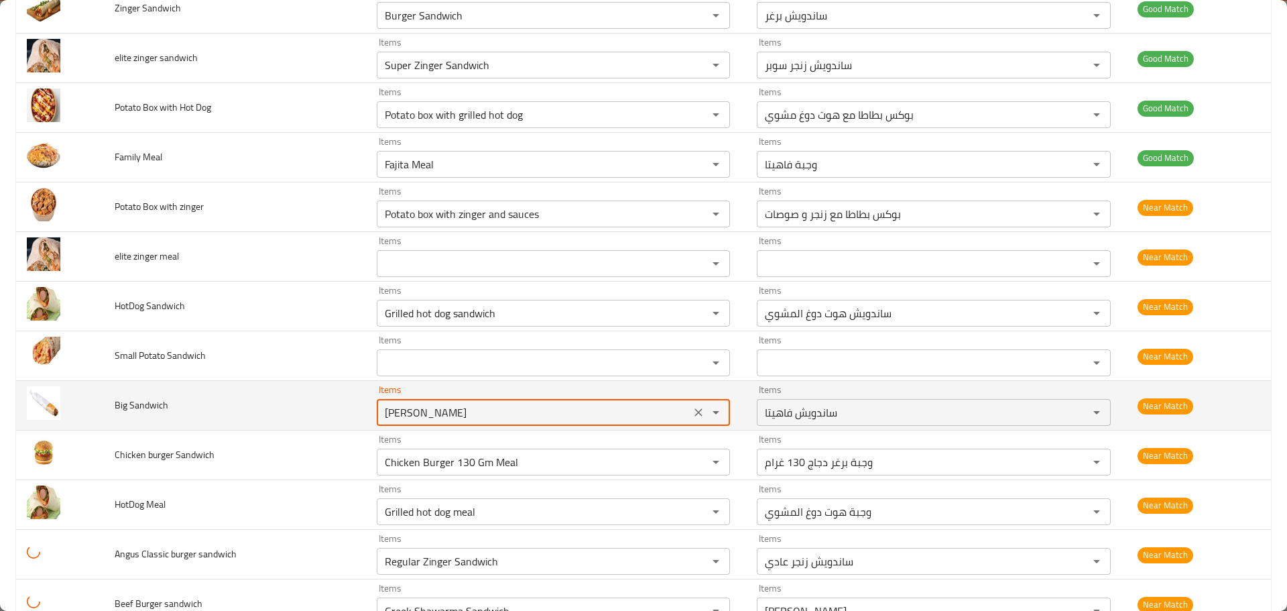
paste Sandwich "Sandwich"
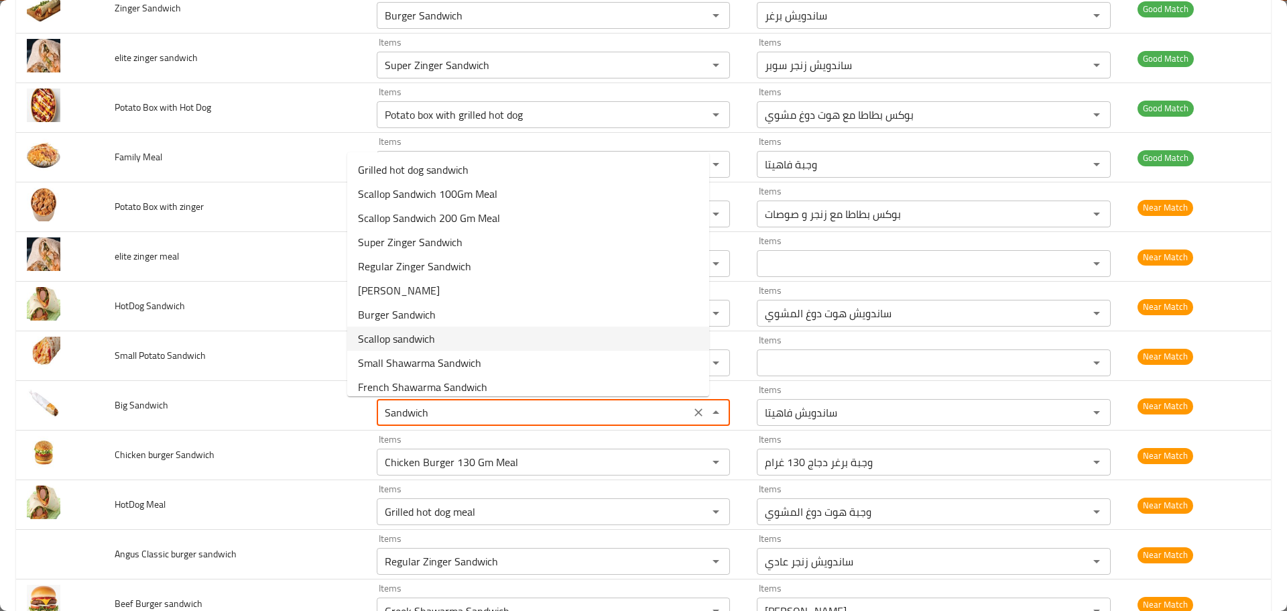
scroll to position [32, 0]
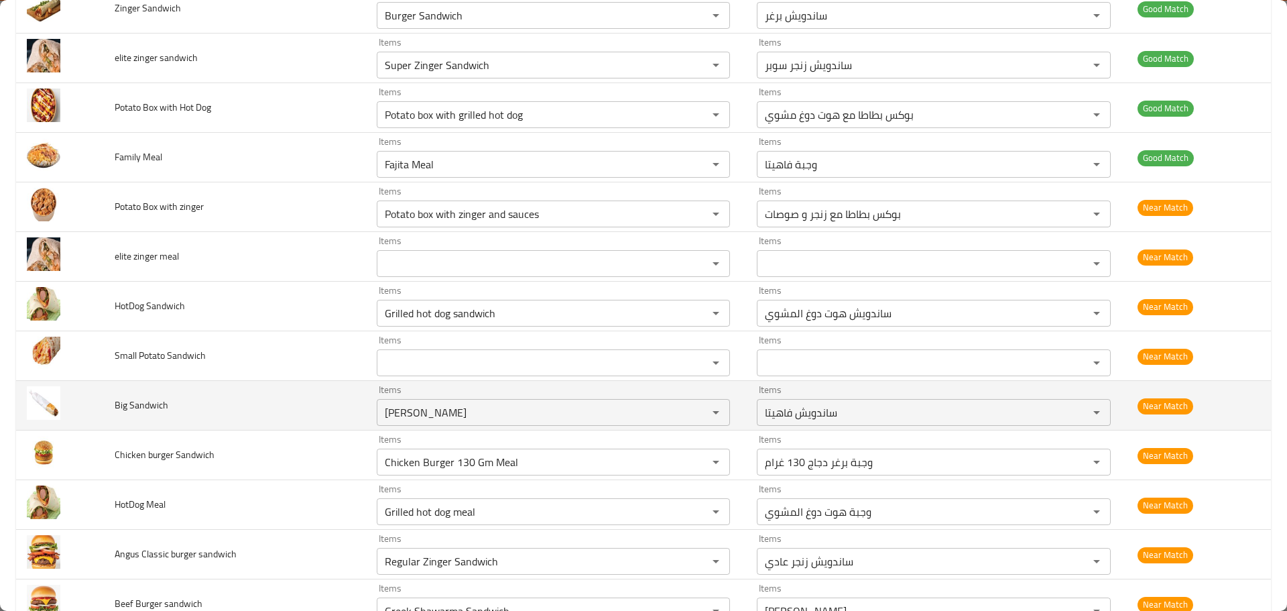
click at [123, 410] on span "Big Sandwich" at bounding box center [142, 404] width 54 height 17
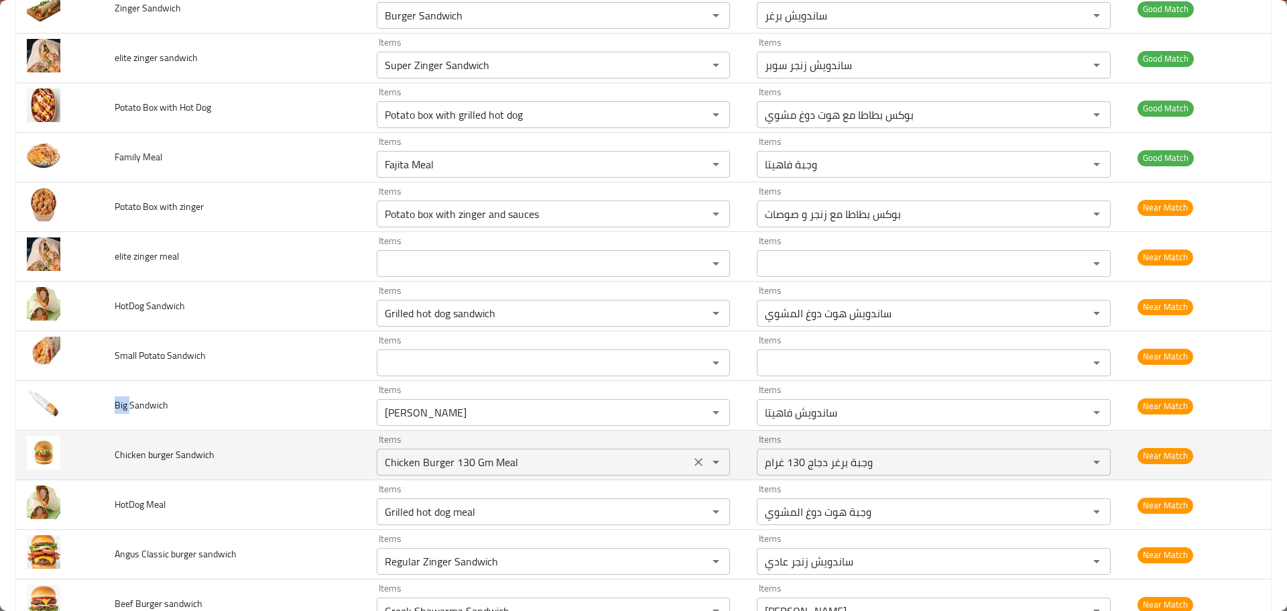
copy span "Big"
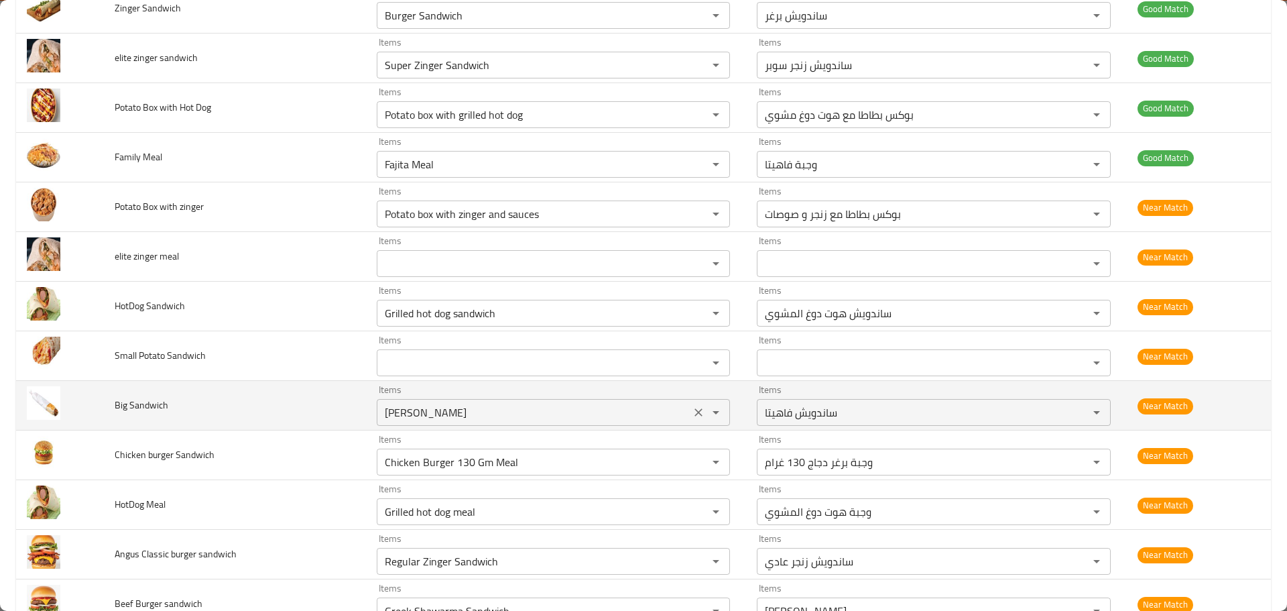
click at [419, 416] on Sandwich "[PERSON_NAME]" at bounding box center [534, 412] width 306 height 19
paste Sandwich "Big"
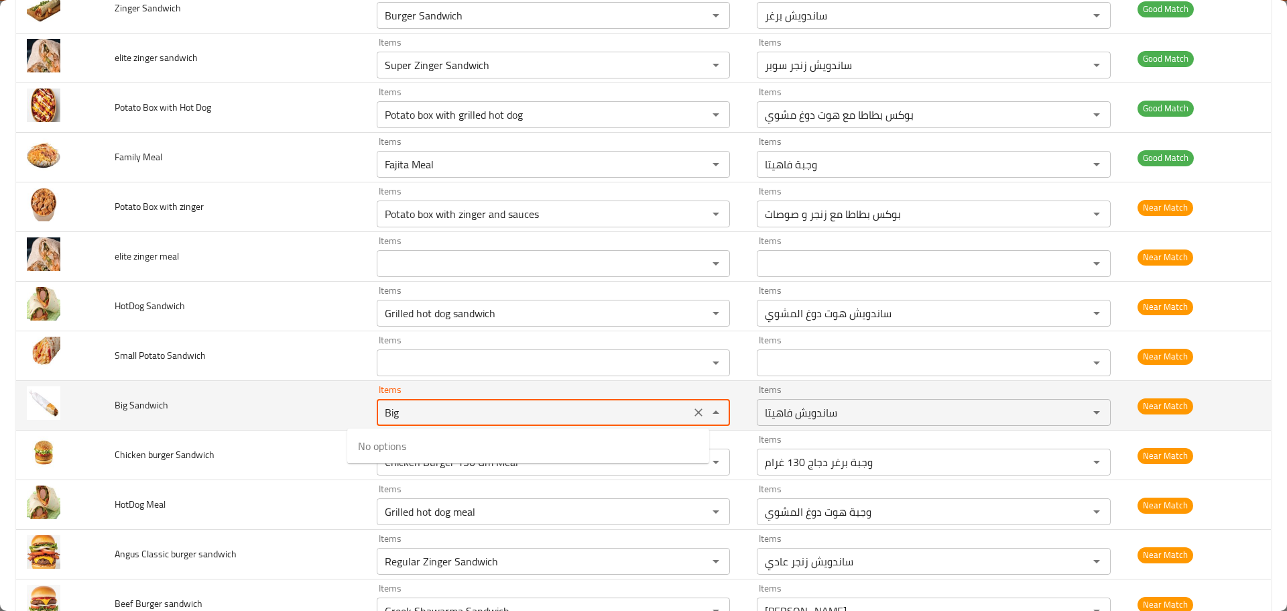
type Sandwich "Big"
click at [692, 408] on icon "Clear" at bounding box center [698, 412] width 13 height 13
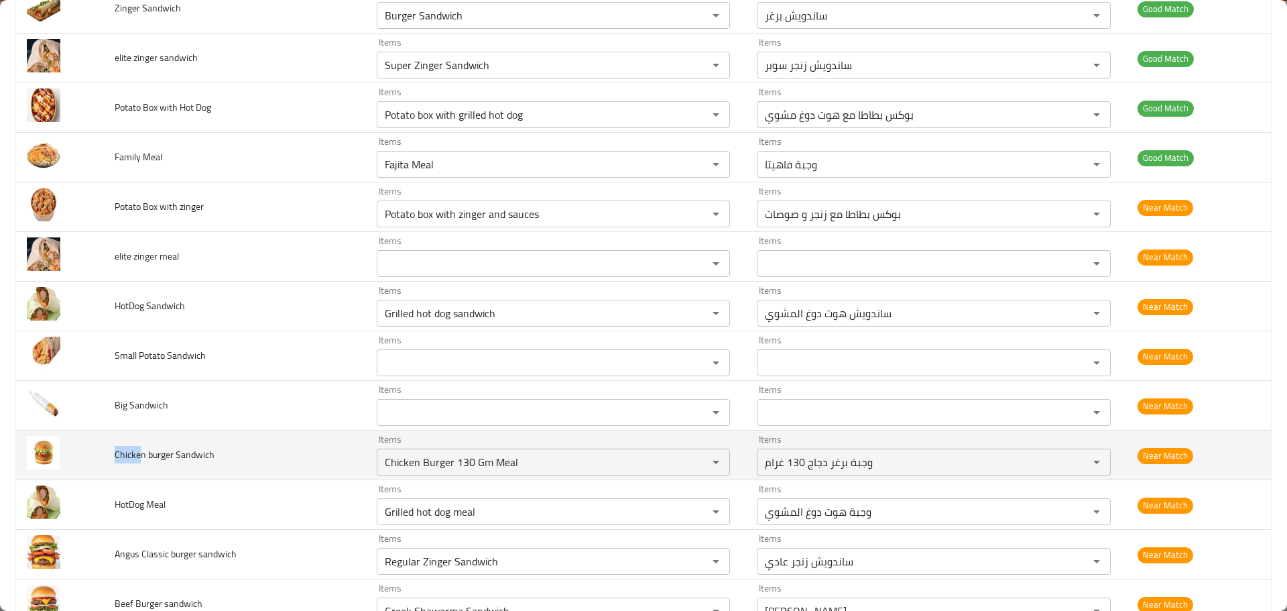
drag, startPoint x: 144, startPoint y: 456, endPoint x: 106, endPoint y: 456, distance: 38.2
click at [106, 456] on td "Chicken burger Sandwich" at bounding box center [235, 455] width 262 height 50
copy span "Chicke"
click at [461, 459] on Sandwich "Chicken Burger 130 Gm Meal" at bounding box center [534, 461] width 306 height 19
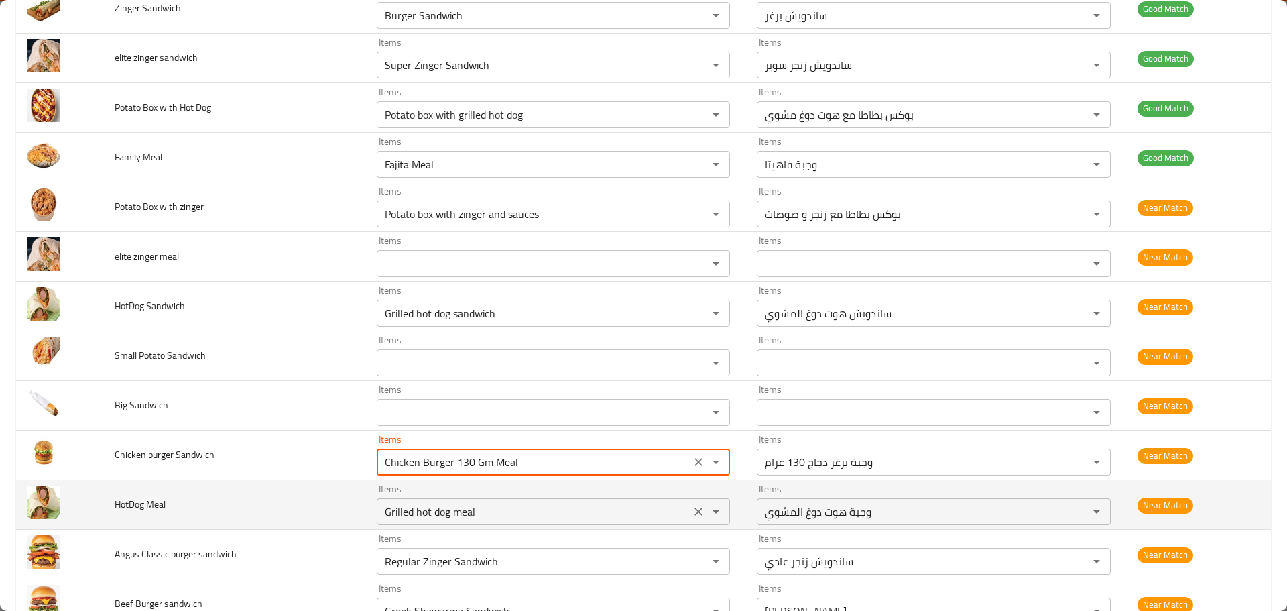
paste Sandwich "enhanced table"
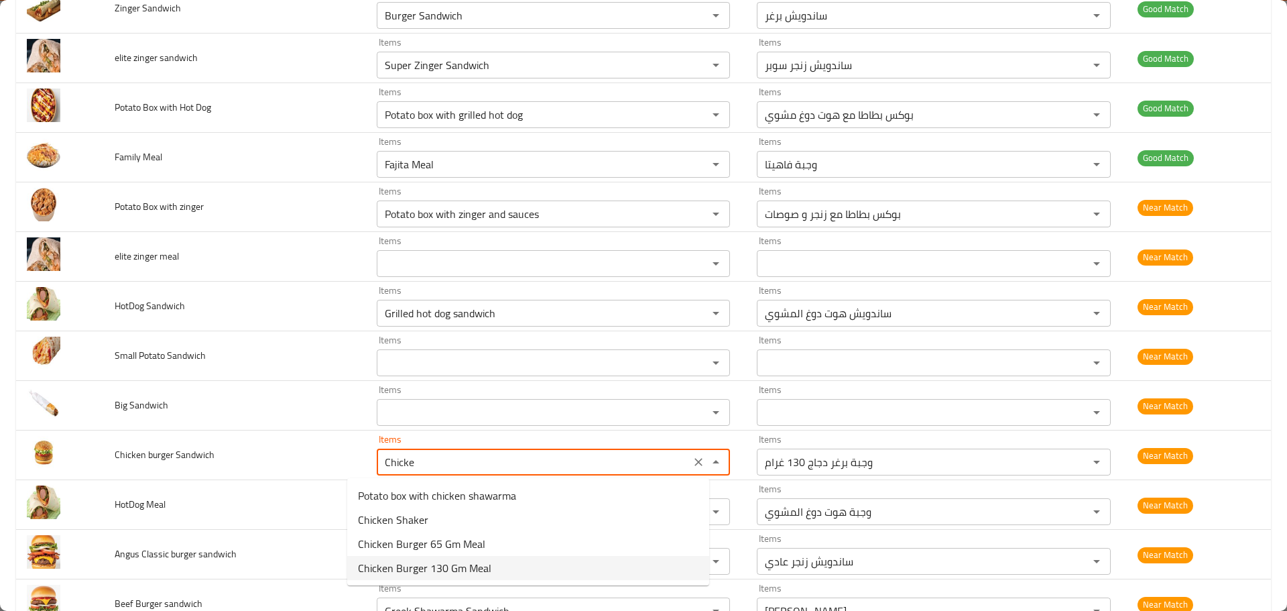
click at [486, 568] on span "Chicken Burger 130 Gm Meal" at bounding box center [424, 568] width 133 height 16
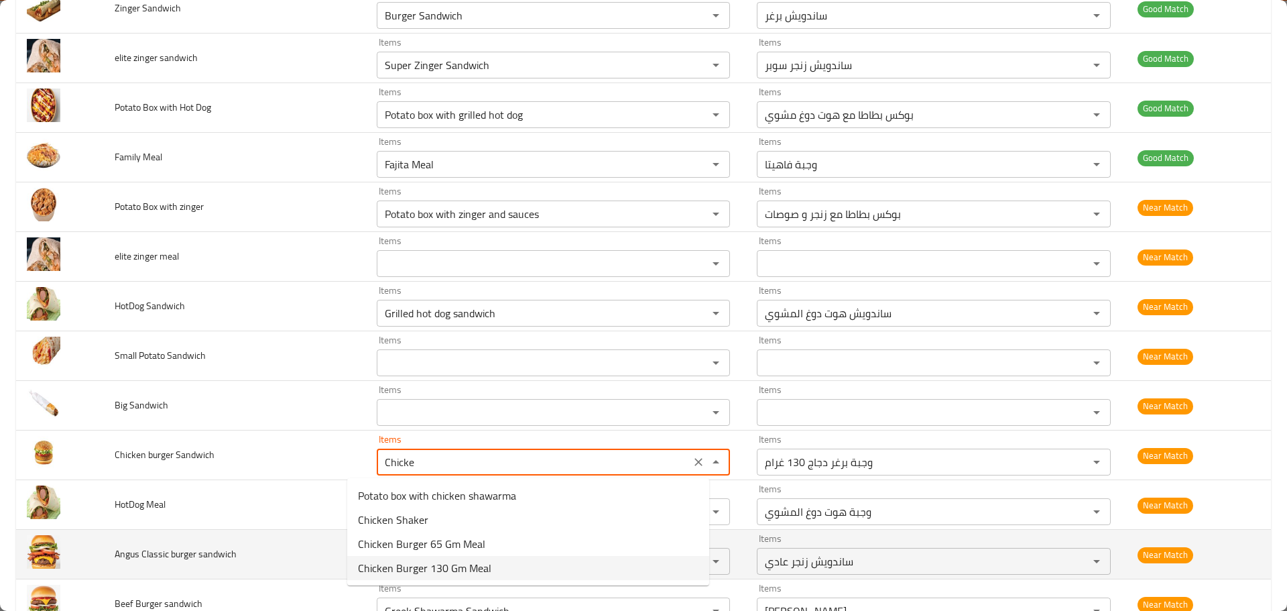
type Sandwich "Chicken Burger 130 Gm Meal"
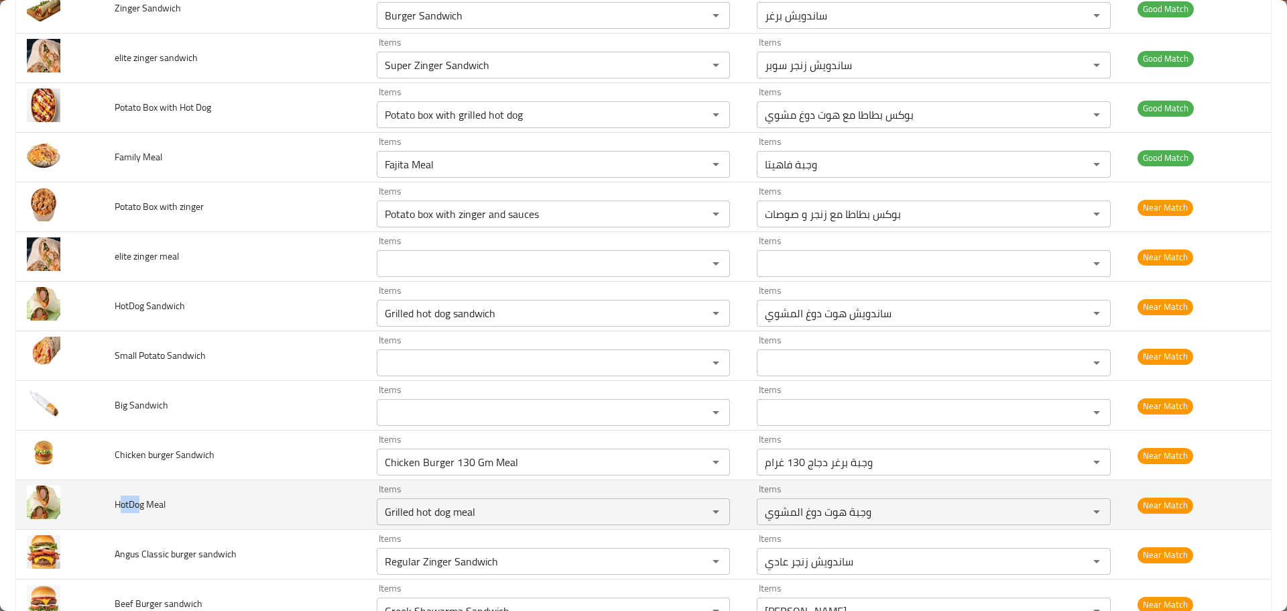
drag, startPoint x: 143, startPoint y: 507, endPoint x: 119, endPoint y: 503, distance: 25.1
click at [119, 503] on span "HotDog Meal" at bounding box center [140, 503] width 51 height 17
copy span "HotDo"
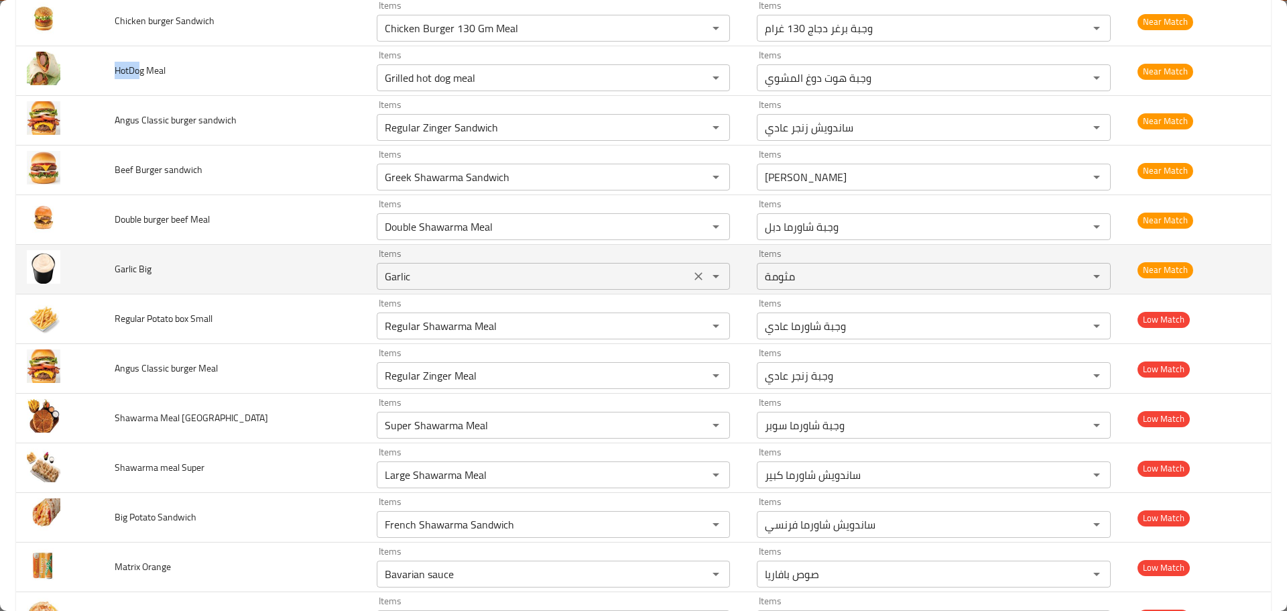
scroll to position [938, 0]
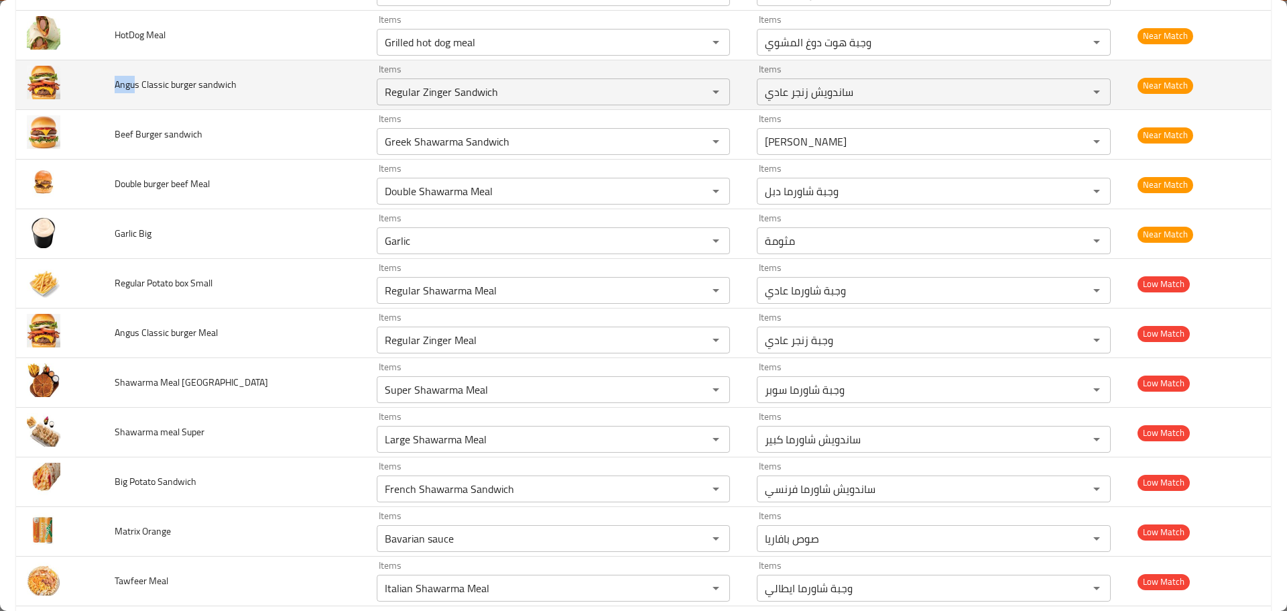
drag, startPoint x: 137, startPoint y: 85, endPoint x: 108, endPoint y: 84, distance: 29.5
click at [108, 84] on td "Angus Classic burger sandwich" at bounding box center [235, 85] width 262 height 50
copy span "Angu"
click at [505, 98] on sandwich "Regular Zinger Sandwich" at bounding box center [534, 91] width 306 height 19
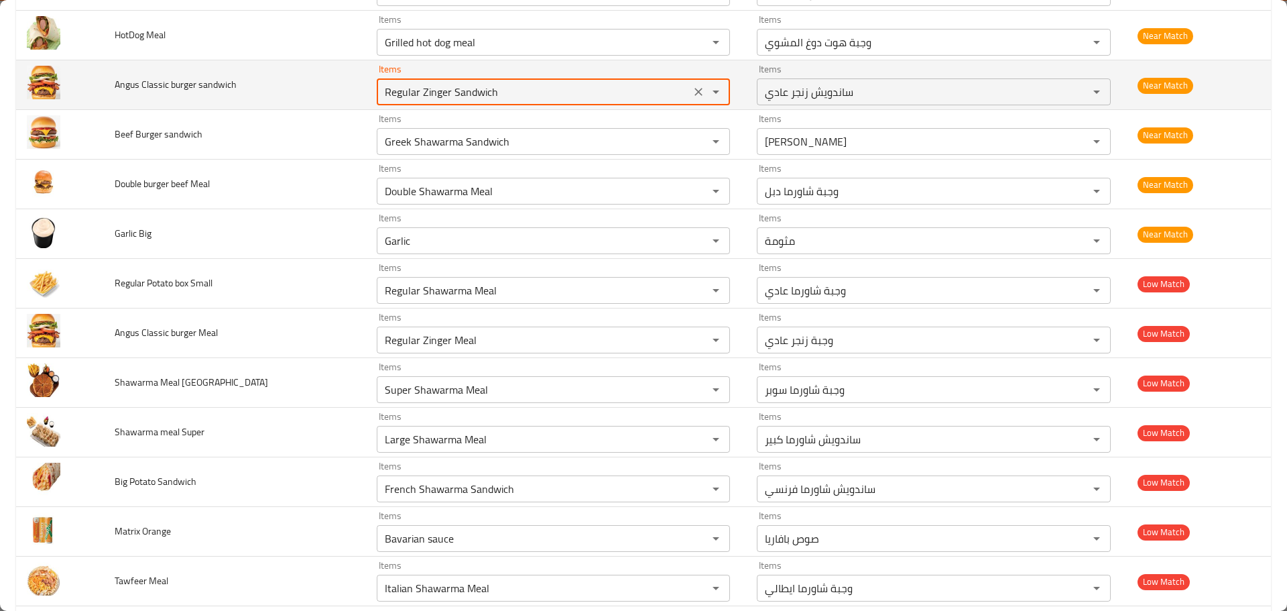
paste sandwich "Angu"
type sandwich "Angu"
click at [692, 92] on icon "Clear" at bounding box center [698, 91] width 13 height 13
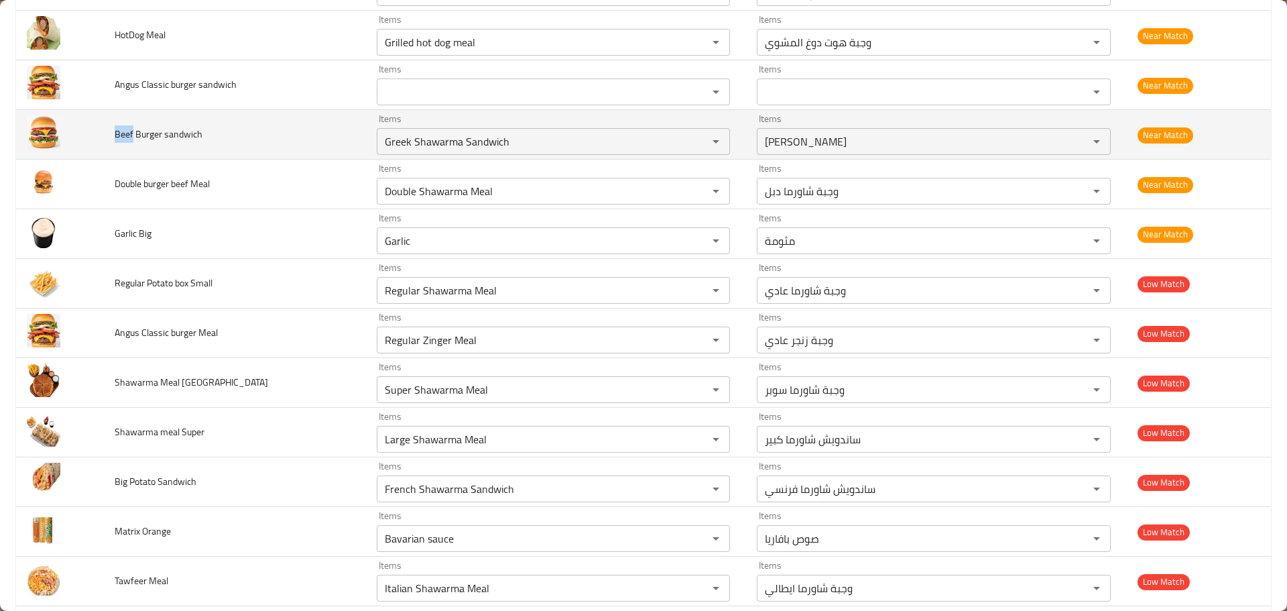
drag, startPoint x: 134, startPoint y: 139, endPoint x: 115, endPoint y: 138, distance: 19.4
click at [115, 138] on td "Beef Burger sandwich" at bounding box center [235, 135] width 262 height 50
copy span "Beef"
click at [453, 139] on sandwich "Greek Shawarma Sandwich" at bounding box center [534, 141] width 306 height 19
paste sandwich "Beef"
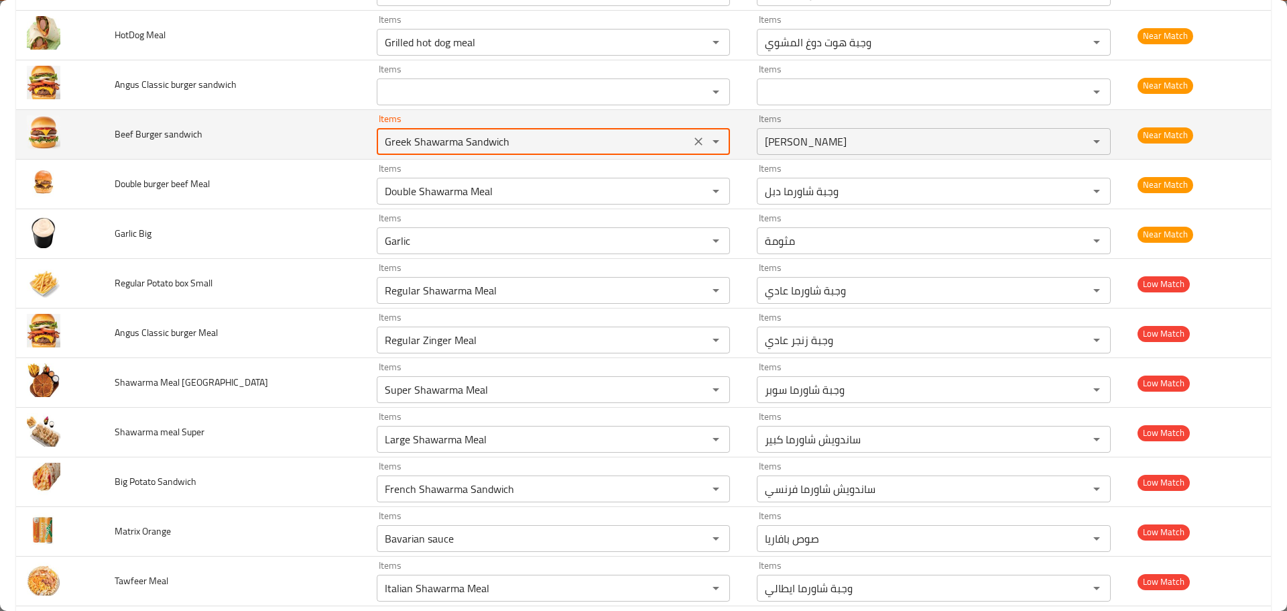
type sandwich "Beef"
click at [695, 143] on icon "Clear" at bounding box center [699, 141] width 8 height 8
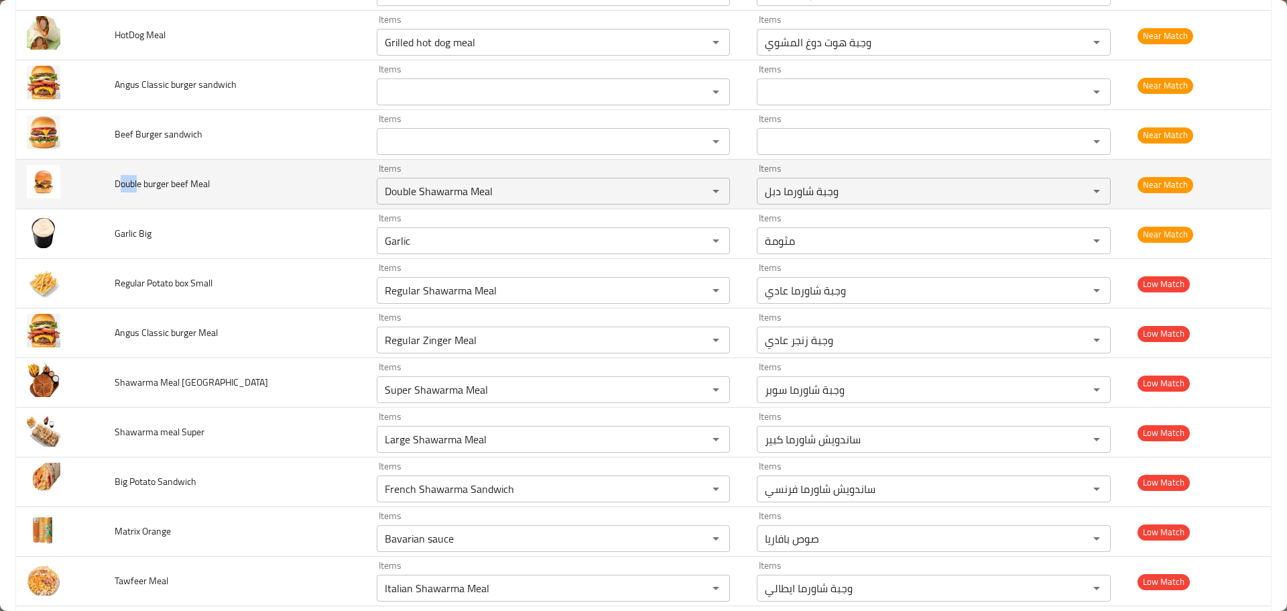
drag, startPoint x: 140, startPoint y: 182, endPoint x: 122, endPoint y: 181, distance: 18.1
click at [122, 181] on span "Double burger beef Meal" at bounding box center [162, 183] width 95 height 17
click at [412, 195] on Meal "Double Shawarma Meal" at bounding box center [534, 191] width 306 height 19
paste Meal "enhanced table"
drag, startPoint x: 387, startPoint y: 190, endPoint x: 570, endPoint y: 190, distance: 183.7
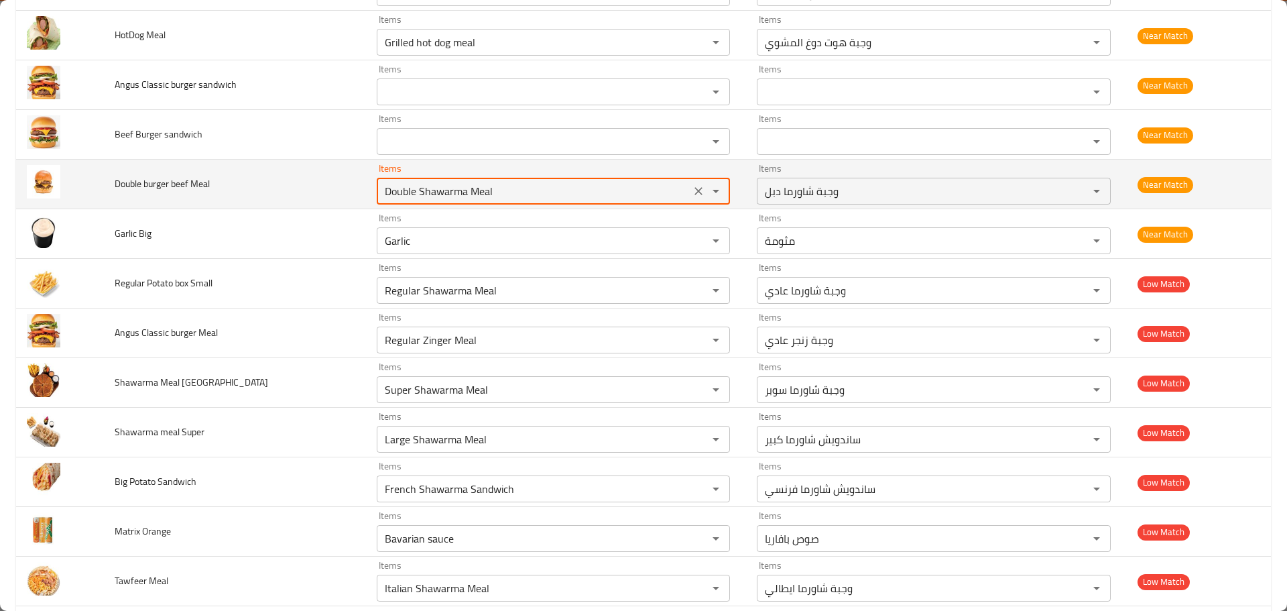
click at [570, 190] on Meal "Double Shawarma Meal" at bounding box center [534, 191] width 306 height 19
type Meal "Double"
click at [695, 188] on icon "Clear" at bounding box center [699, 191] width 8 height 8
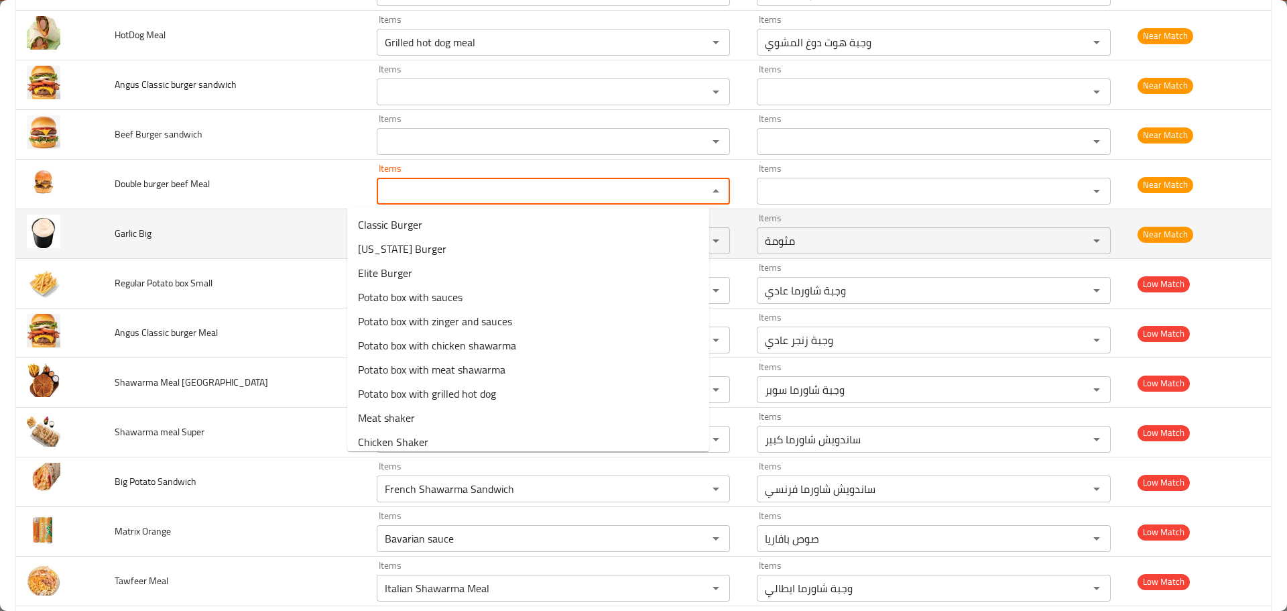
click at [194, 243] on td "Garlic Big" at bounding box center [235, 234] width 262 height 50
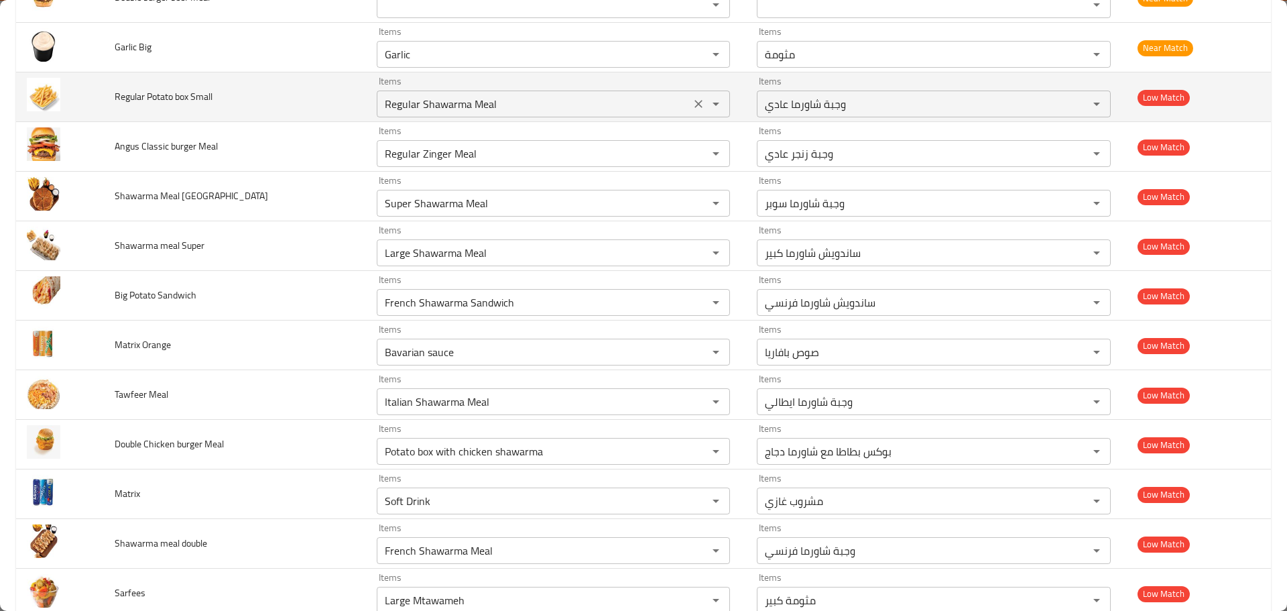
scroll to position [1139, 0]
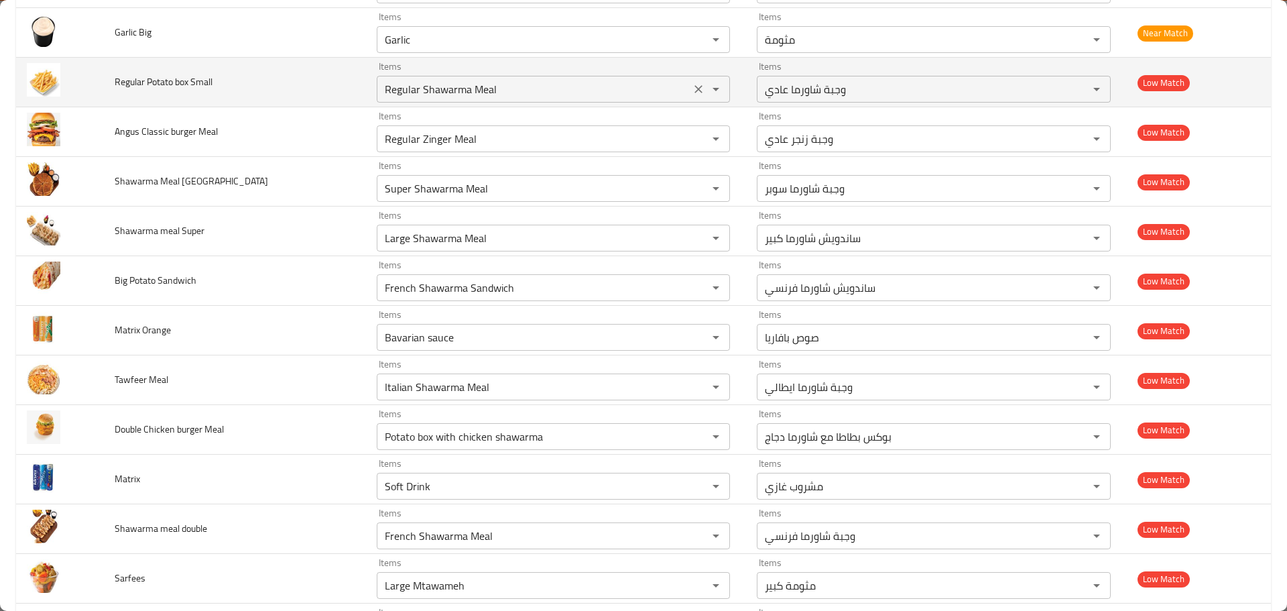
click at [395, 99] on div "Regular Shawarma Meal Items" at bounding box center [553, 89] width 353 height 27
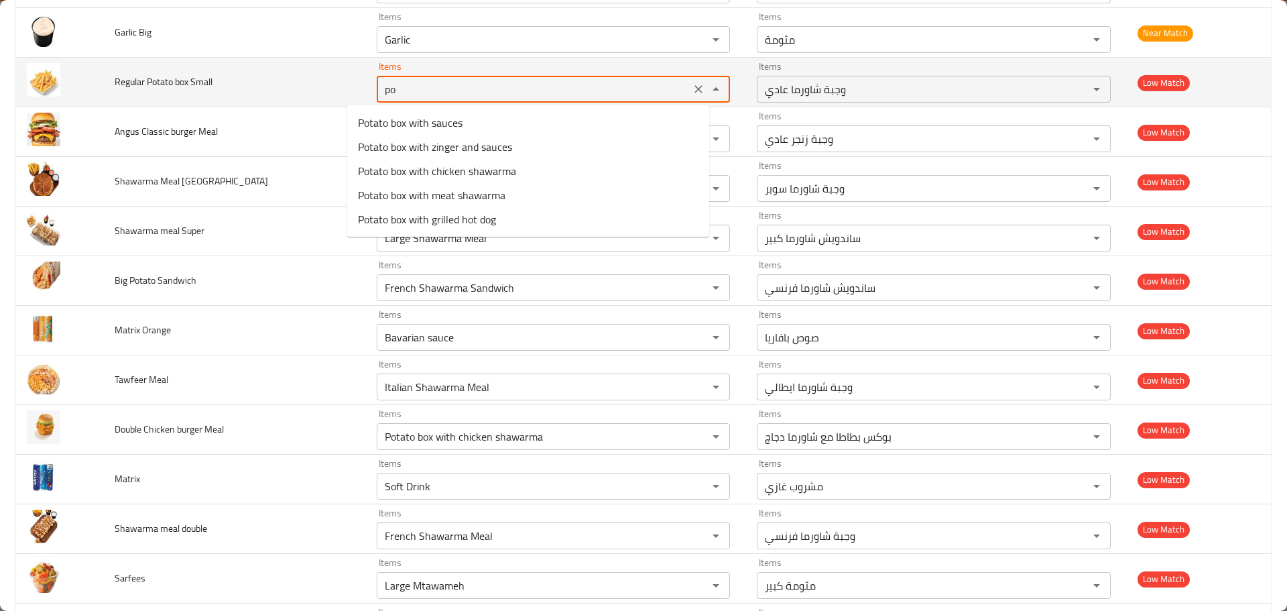
type Small "pot"
click at [692, 90] on icon "Clear" at bounding box center [698, 88] width 13 height 13
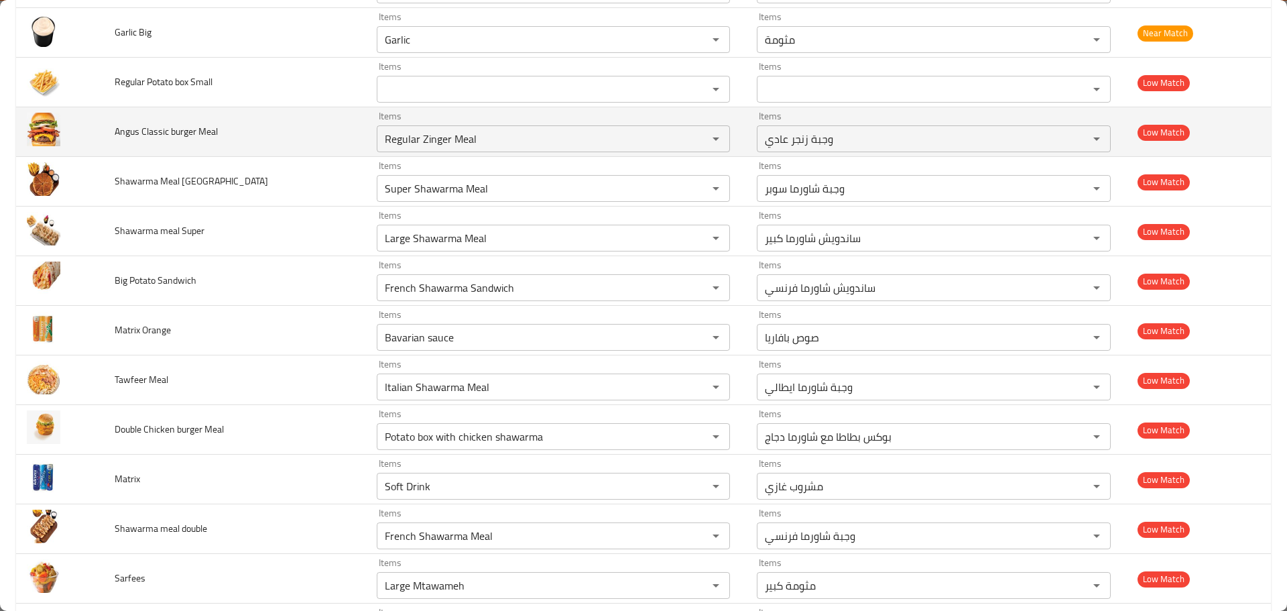
click at [206, 149] on td "Angus Classic burger Meal" at bounding box center [235, 132] width 262 height 50
click at [692, 141] on icon "Clear" at bounding box center [698, 138] width 13 height 13
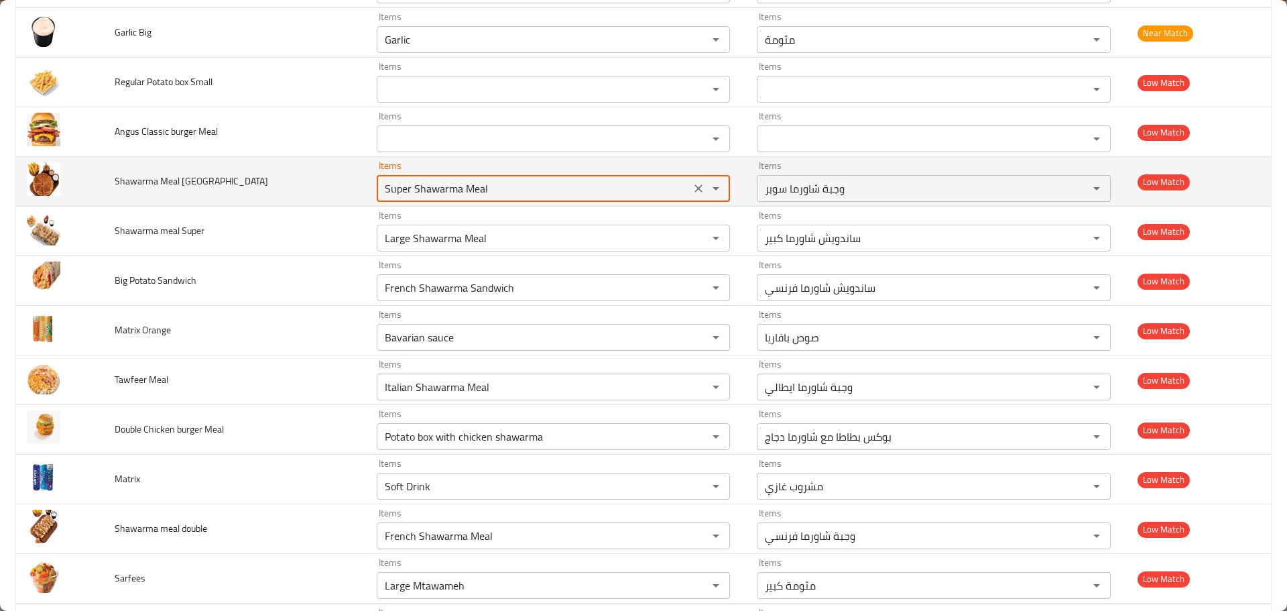
drag, startPoint x: 521, startPoint y: 190, endPoint x: 300, endPoint y: 182, distance: 221.3
click at [306, 187] on tr "Shawarma Meal Itali Items Super Shawarma Meal Items Items وجبة شاورما سوبر Item…" at bounding box center [643, 182] width 1255 height 50
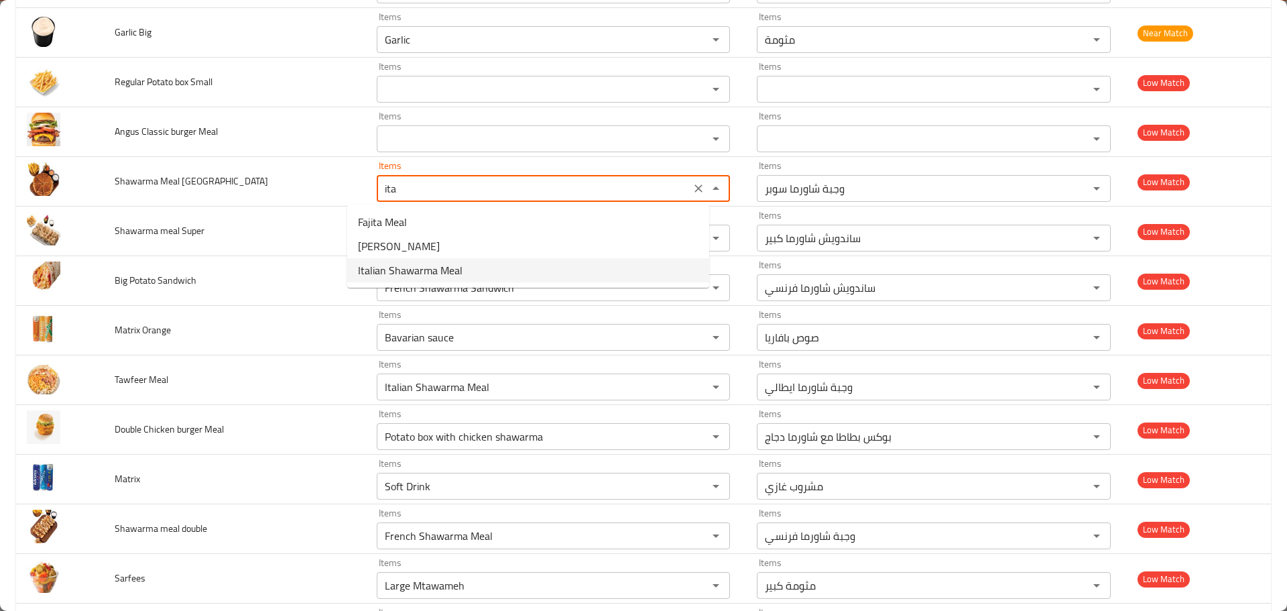
click at [365, 267] on span "Italian Shawarma Meal" at bounding box center [410, 270] width 105 height 16
type Itali "Italian Shawarma Meal"
type Itali-ar "وجبة شاورما ايطالي"
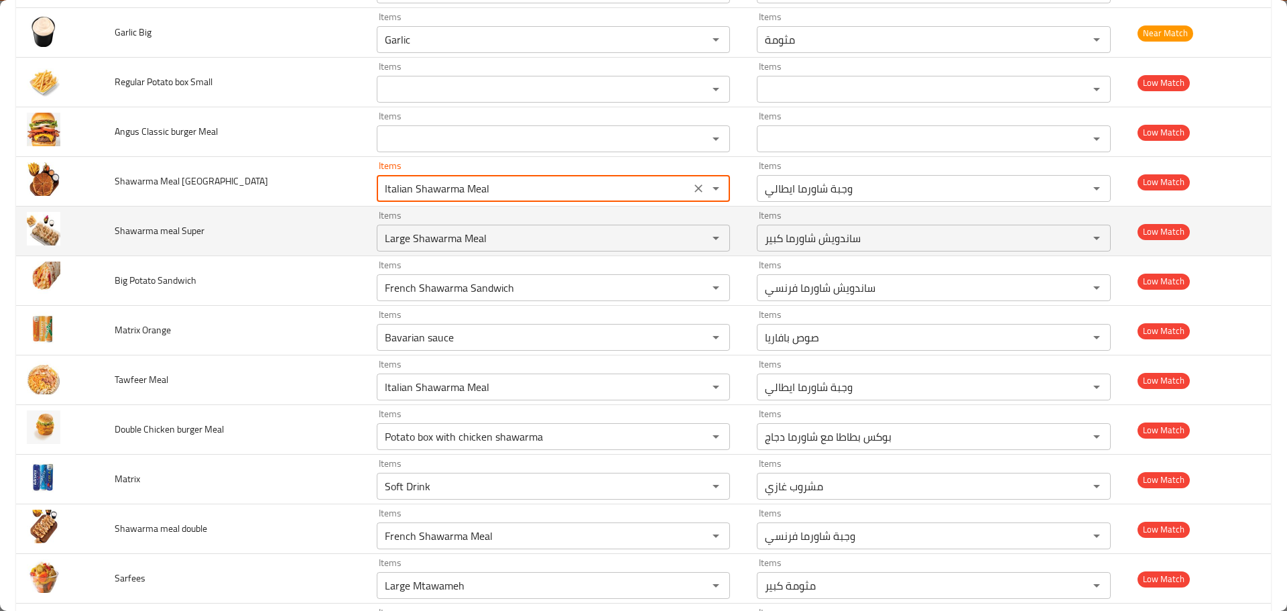
type Itali "Italian Shawarma Meal"
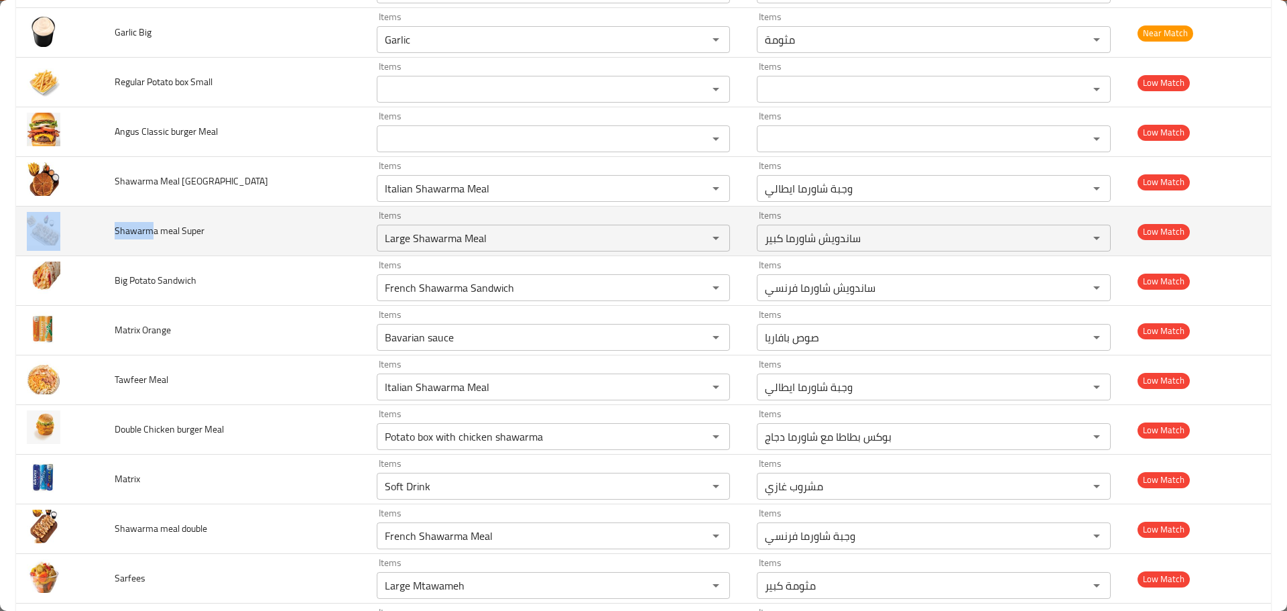
drag, startPoint x: 156, startPoint y: 229, endPoint x: 117, endPoint y: 233, distance: 38.5
click at [94, 232] on tr "Shawarma meal Super Items Large Shawarma Meal Items Items ساندويش شاورما كبير I…" at bounding box center [643, 231] width 1255 height 50
drag, startPoint x: 184, startPoint y: 229, endPoint x: 215, endPoint y: 229, distance: 30.8
click at [215, 229] on td "Shawarma meal Super" at bounding box center [235, 231] width 262 height 50
copy span "Super"
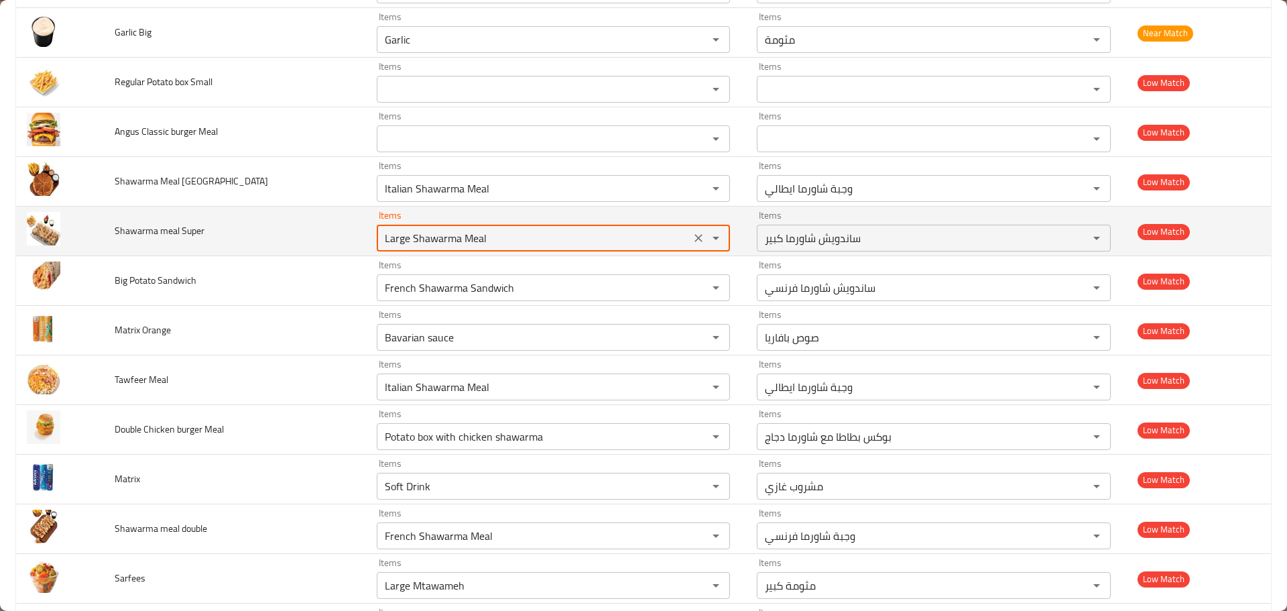
click at [385, 241] on Super "Large Shawarma Meal" at bounding box center [534, 238] width 306 height 19
paste Super "Super"
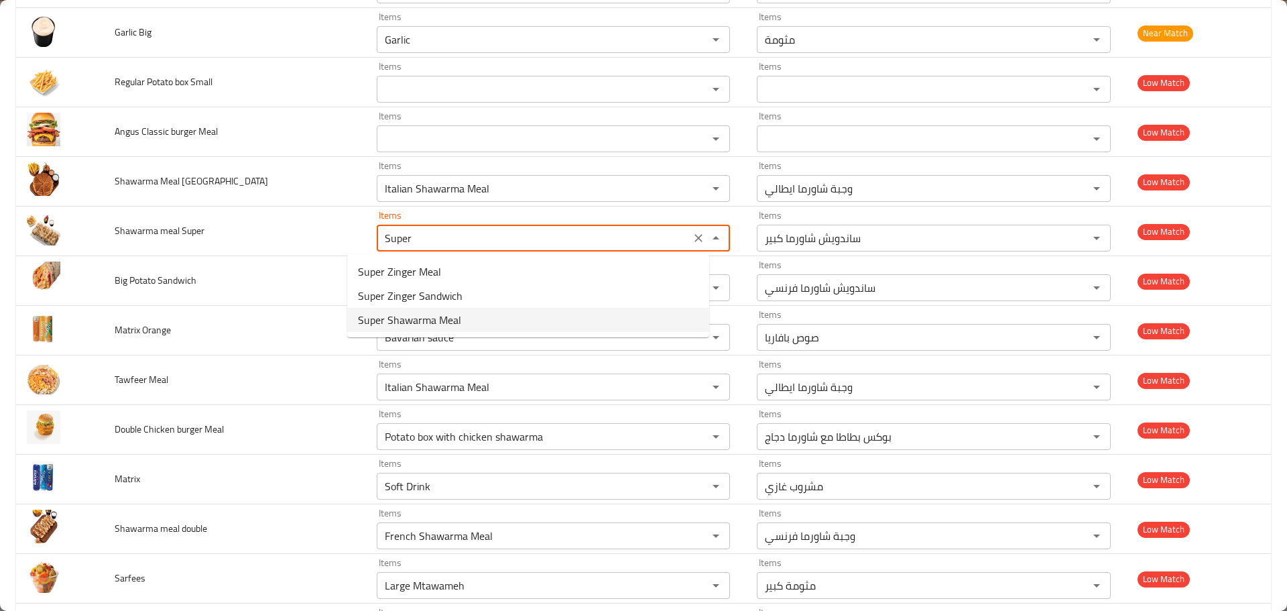
click at [414, 324] on span "Super Shawarma Meal" at bounding box center [409, 320] width 103 height 16
type Super "Super Shawarma Meal"
type Super-ar "وجبة شاورما سوبر"
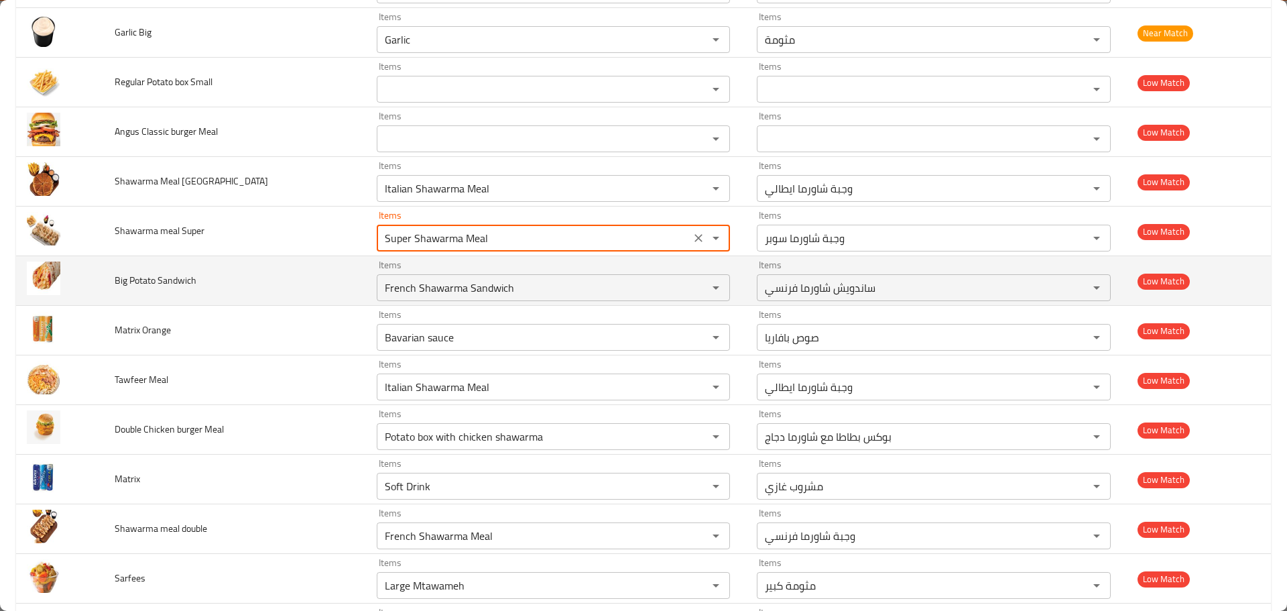
type Super "Super Shawarma Meal"
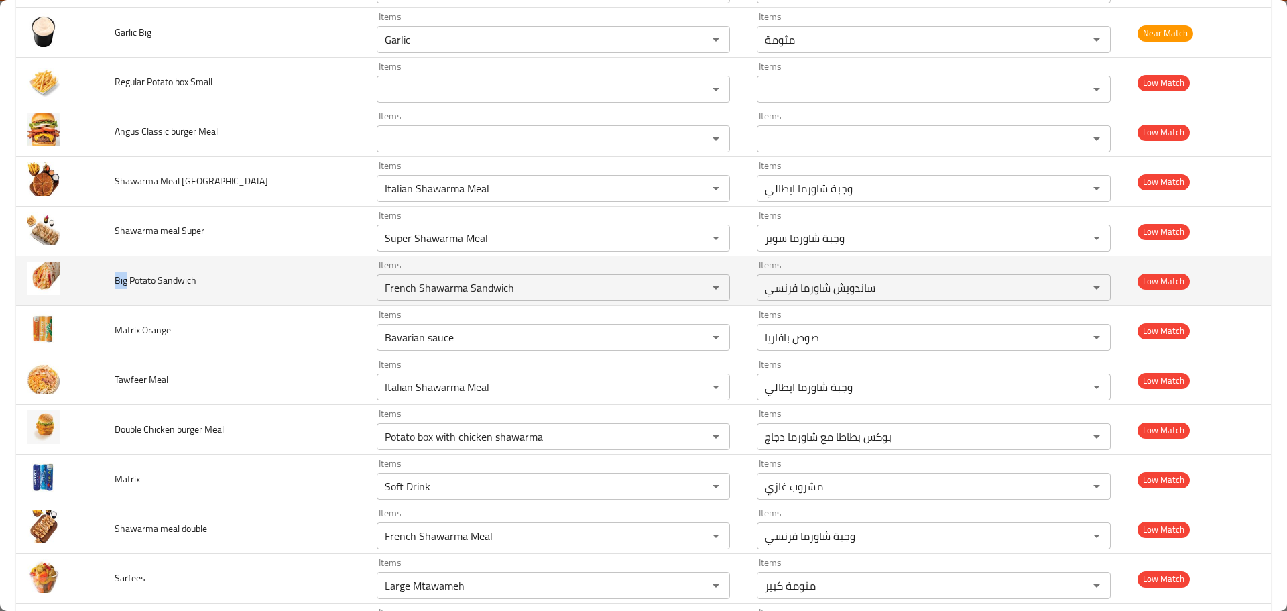
drag, startPoint x: 130, startPoint y: 281, endPoint x: 145, endPoint y: 285, distance: 15.9
click at [117, 284] on span "Big Potato Sandwich" at bounding box center [156, 279] width 82 height 17
copy span "Big"
click at [402, 295] on Sandwich "French Shawarma Sandwich" at bounding box center [534, 287] width 306 height 19
paste Sandwich "Big"
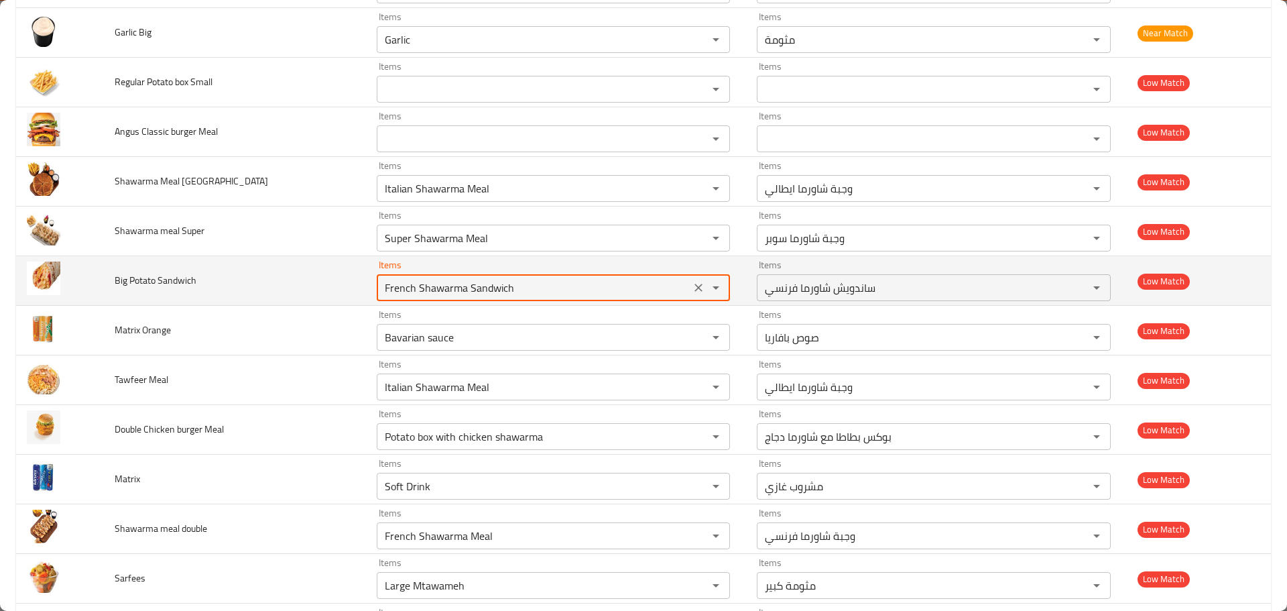
type Sandwich "Big"
click at [692, 284] on icon "Clear" at bounding box center [698, 287] width 13 height 13
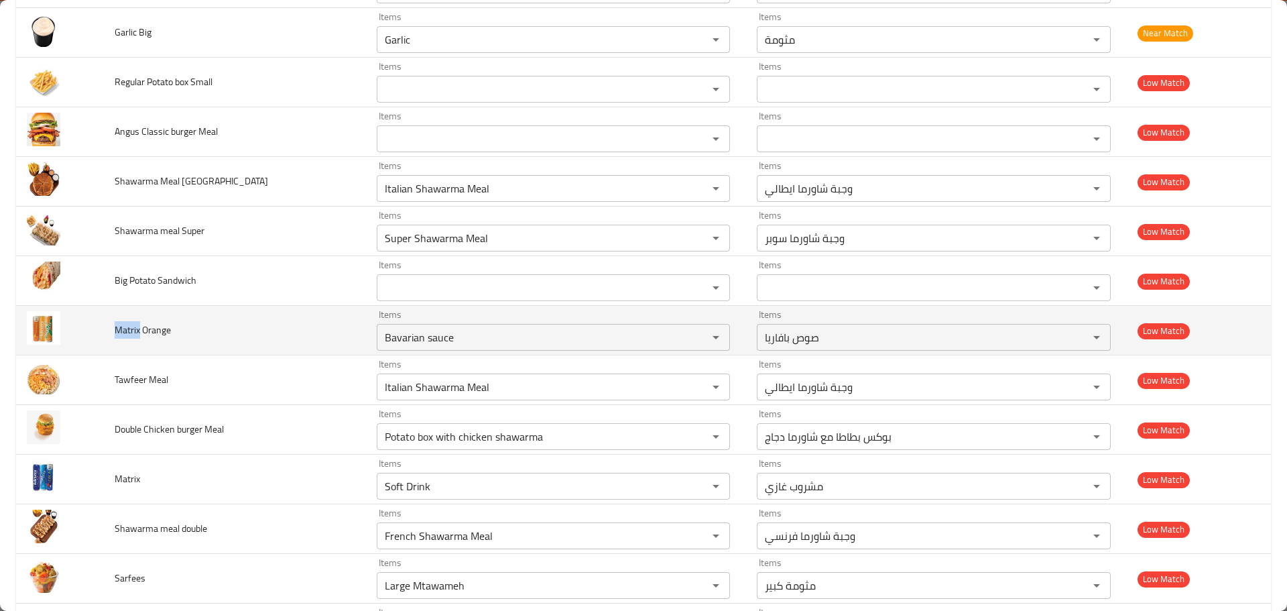
drag, startPoint x: 140, startPoint y: 326, endPoint x: 109, endPoint y: 328, distance: 30.9
click at [109, 328] on td "Matrix Orange" at bounding box center [235, 331] width 262 height 50
click at [383, 327] on div "Bavarian sauce Items" at bounding box center [553, 337] width 353 height 27
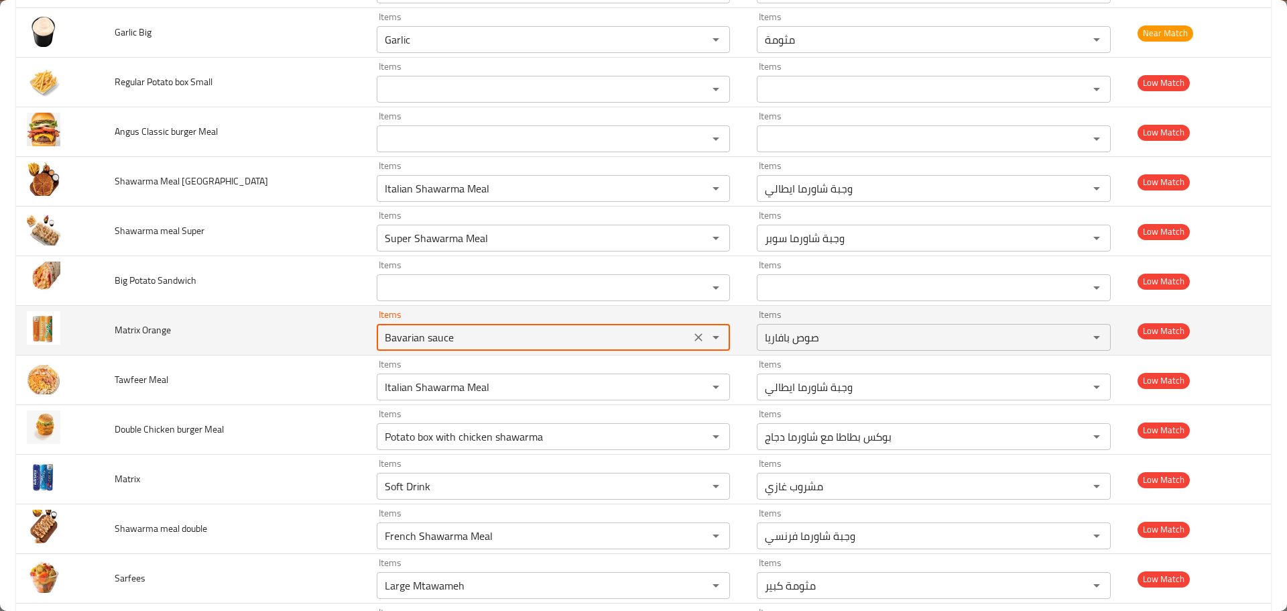
paste Orange "Matrix"
type Orange "Matrix"
click at [692, 334] on icon "Clear" at bounding box center [698, 336] width 13 height 13
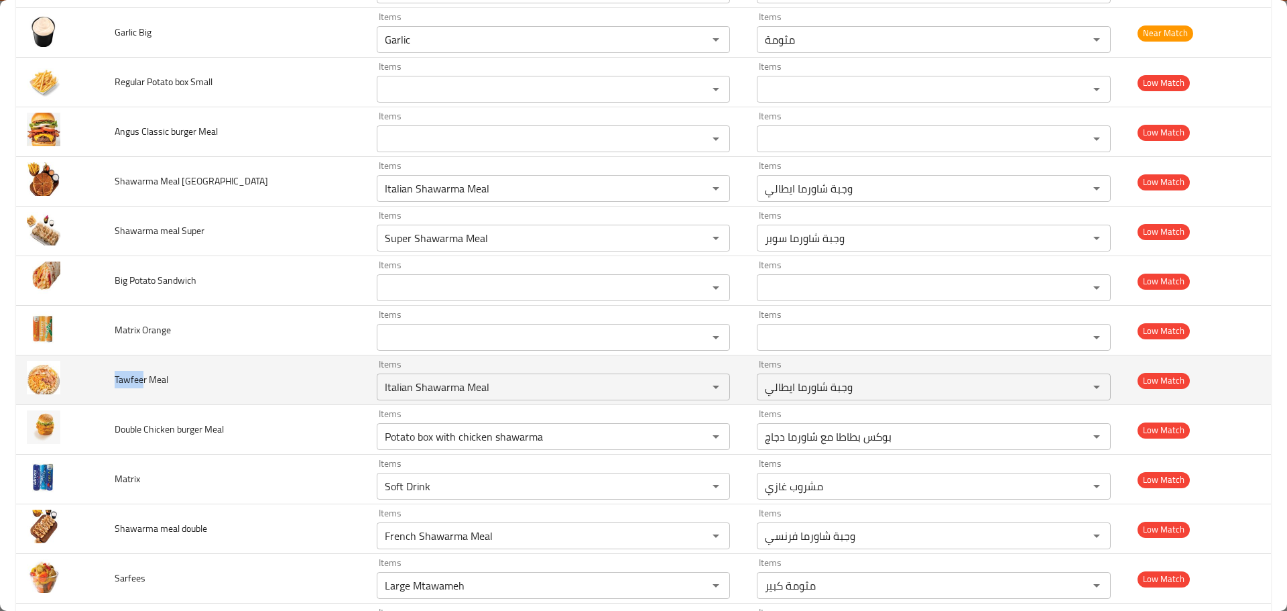
drag, startPoint x: 145, startPoint y: 375, endPoint x: 115, endPoint y: 379, distance: 29.8
click at [115, 379] on td "Tawfeer Meal" at bounding box center [235, 380] width 262 height 50
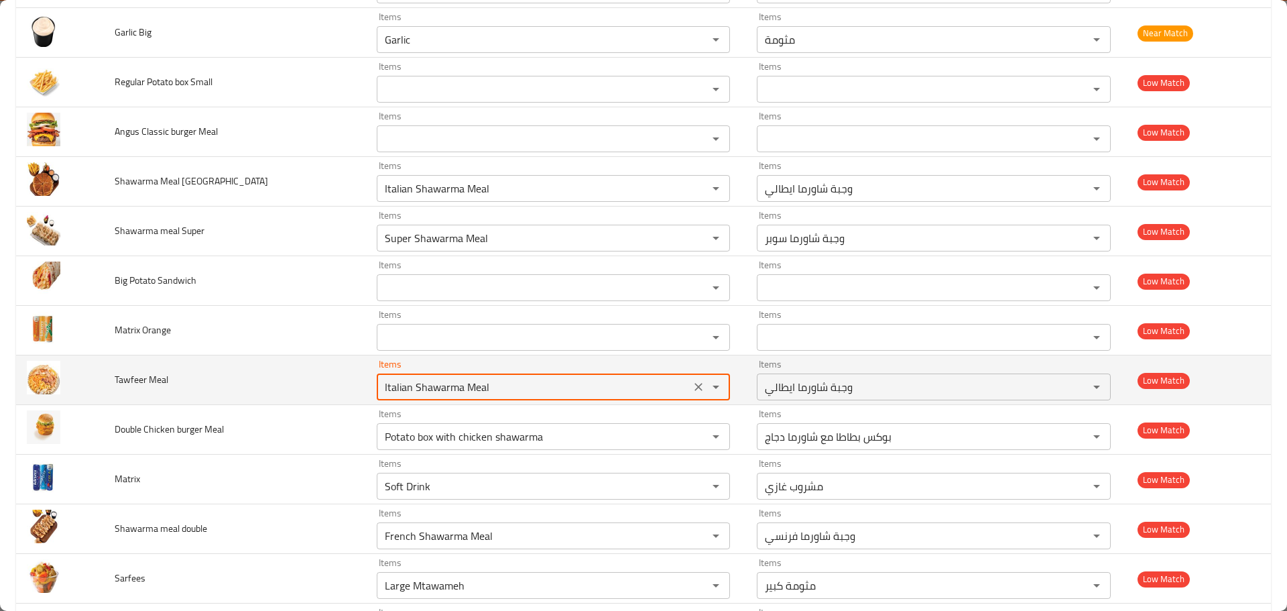
click at [441, 380] on Meal "Italian Shawarma Meal" at bounding box center [534, 386] width 306 height 19
paste Meal "Tawfee"
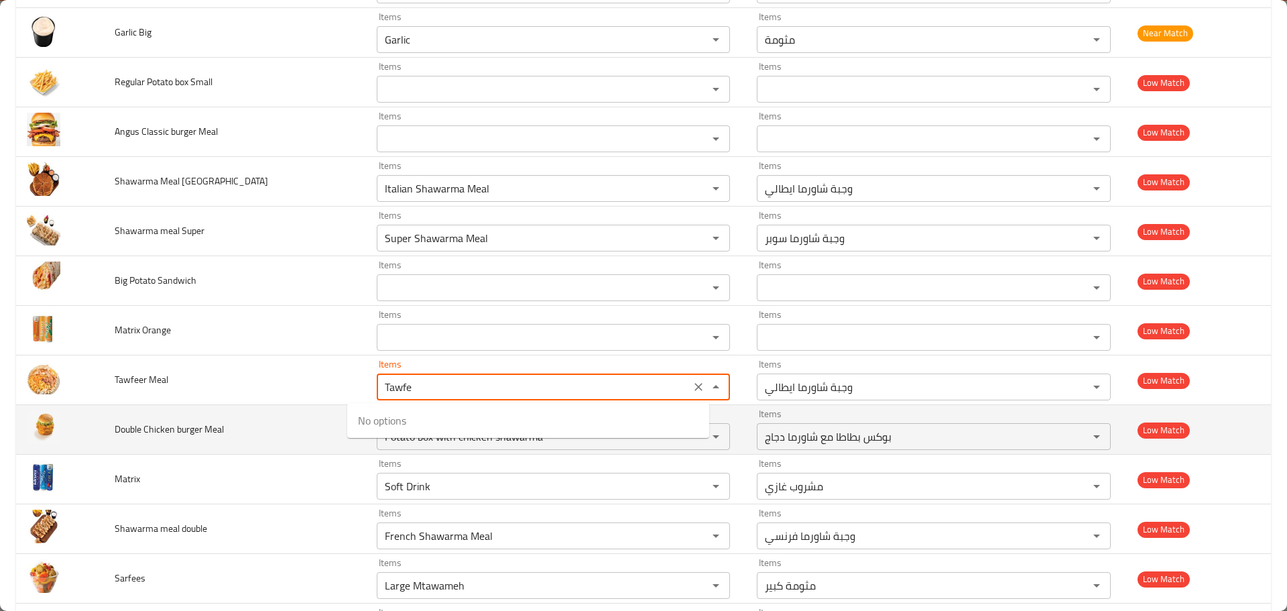
type Meal "Italian Shawarma Meal"
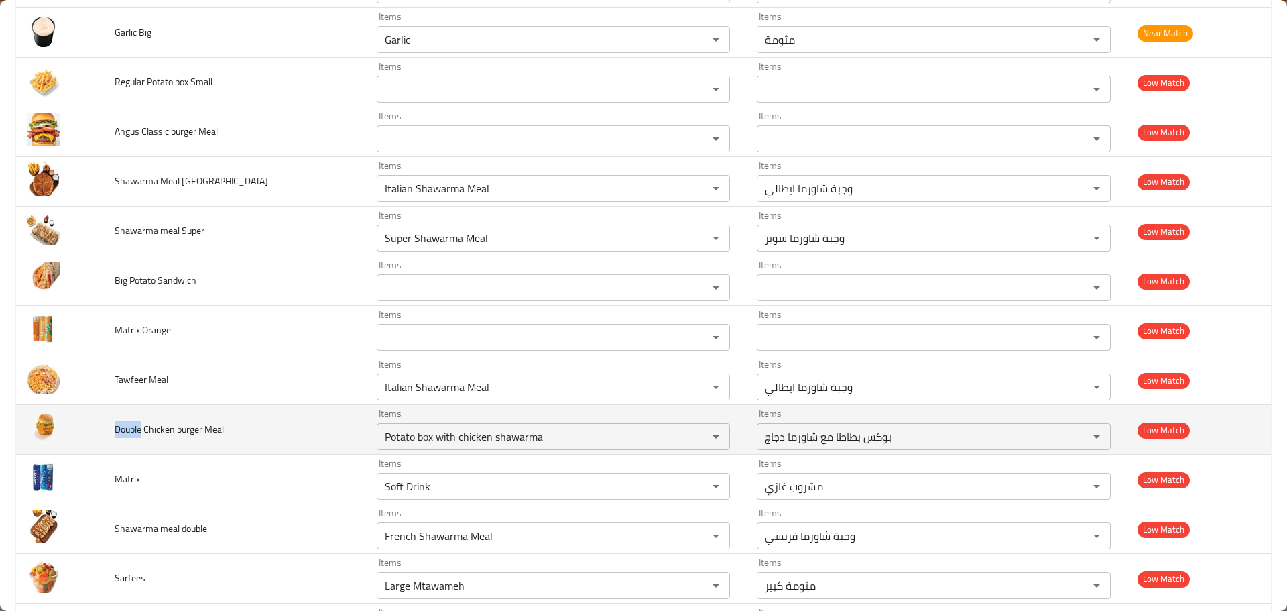
drag, startPoint x: 142, startPoint y: 430, endPoint x: 119, endPoint y: 430, distance: 22.8
click at [119, 430] on span "Double Chicken burger Meal" at bounding box center [169, 428] width 109 height 17
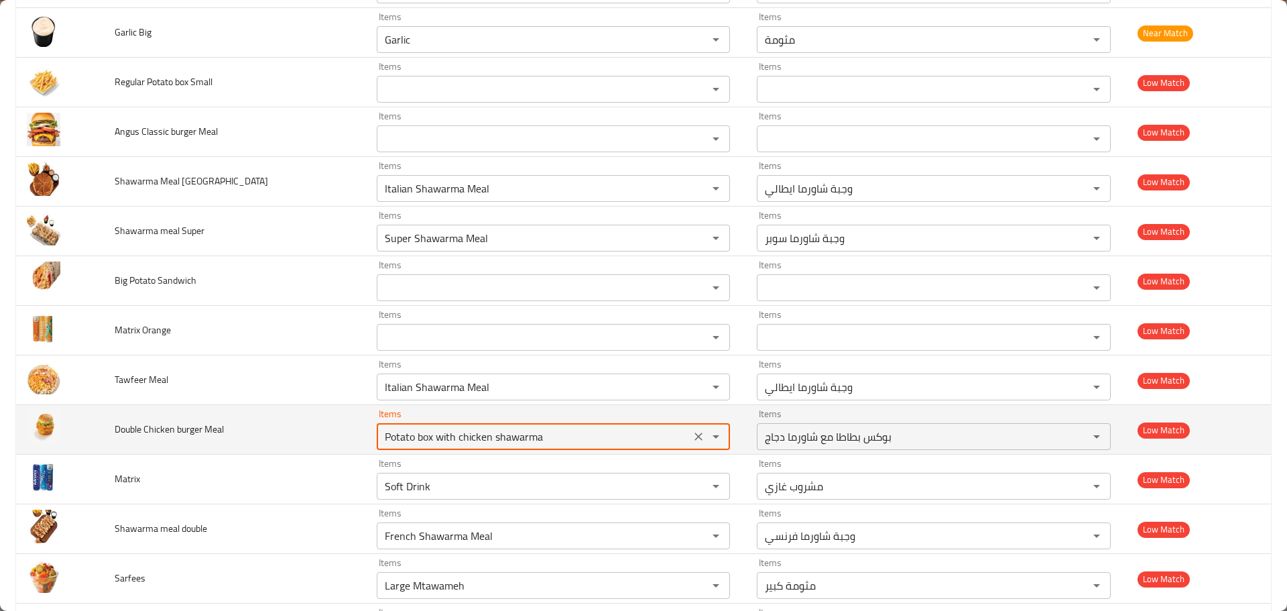
click at [399, 442] on Meal "Potato box with chicken shawarma" at bounding box center [534, 436] width 306 height 19
paste Meal "Double"
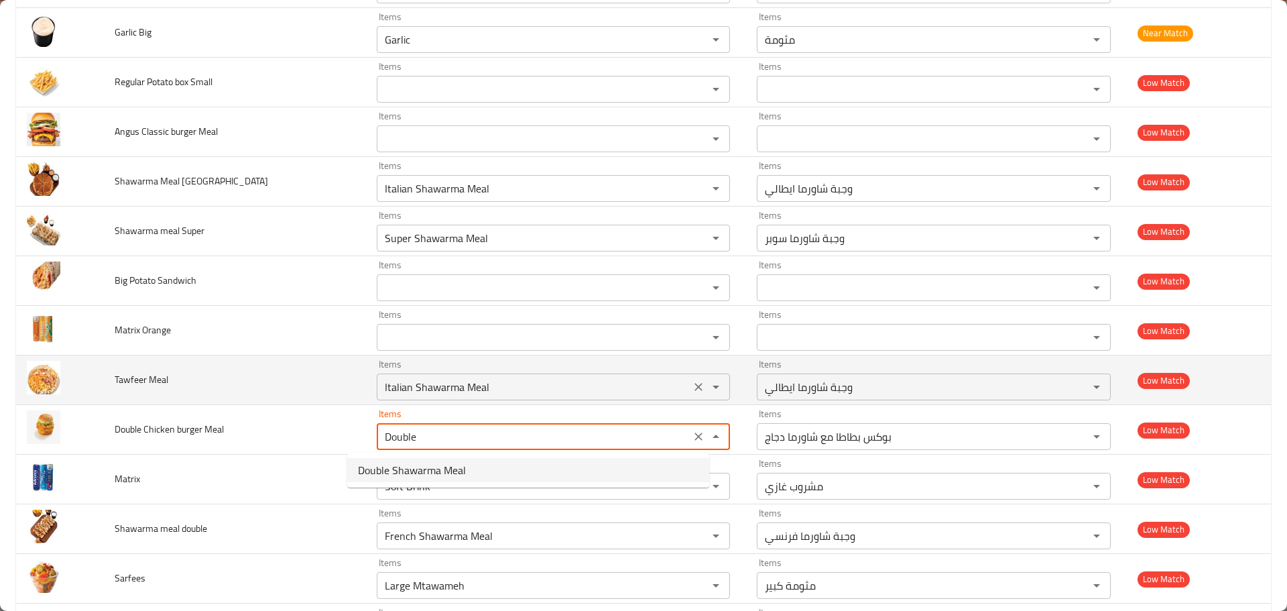
click at [692, 381] on icon "Clear" at bounding box center [698, 386] width 13 height 13
type Meal "Double"
type Meal "Potato box with chicken shawarma"
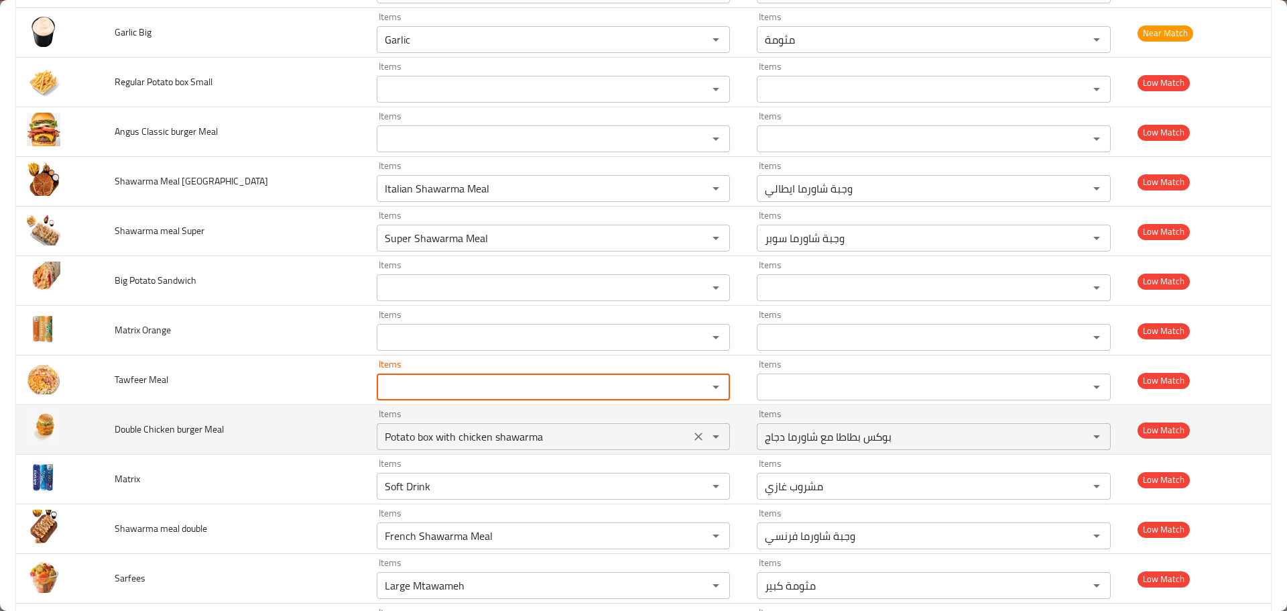
click at [692, 440] on icon "Clear" at bounding box center [698, 436] width 13 height 13
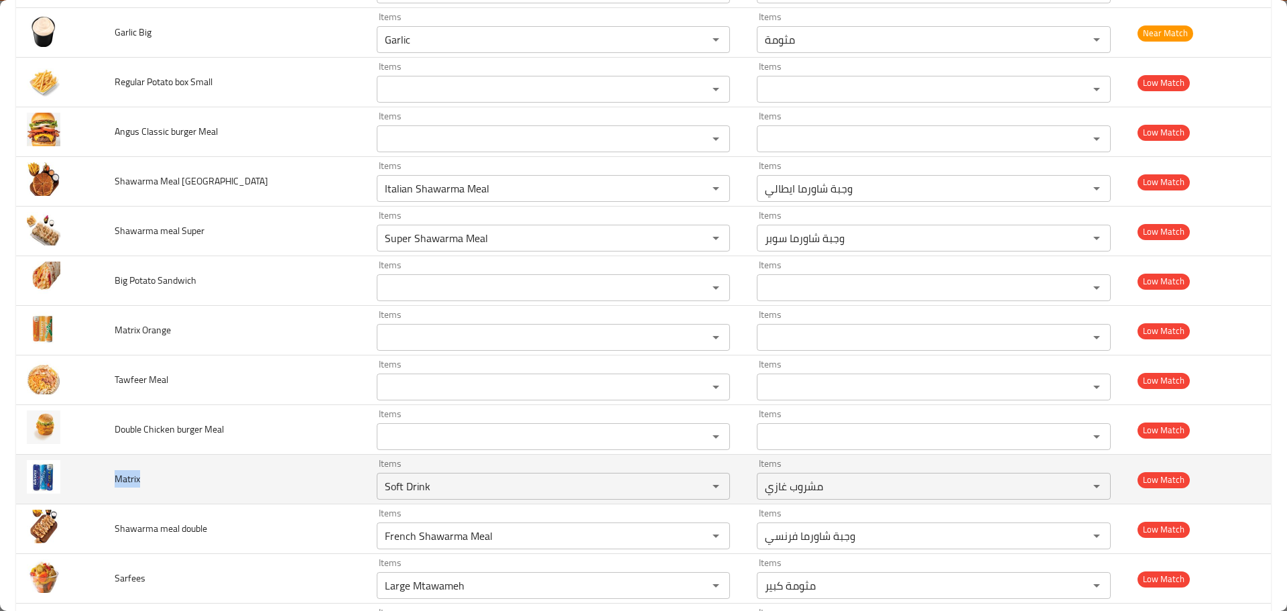
drag, startPoint x: 142, startPoint y: 485, endPoint x: 108, endPoint y: 483, distance: 34.2
click at [108, 483] on td "Matrix" at bounding box center [235, 479] width 262 height 50
click at [384, 486] on input "Soft Drink" at bounding box center [534, 486] width 306 height 19
paste input "Matrix"
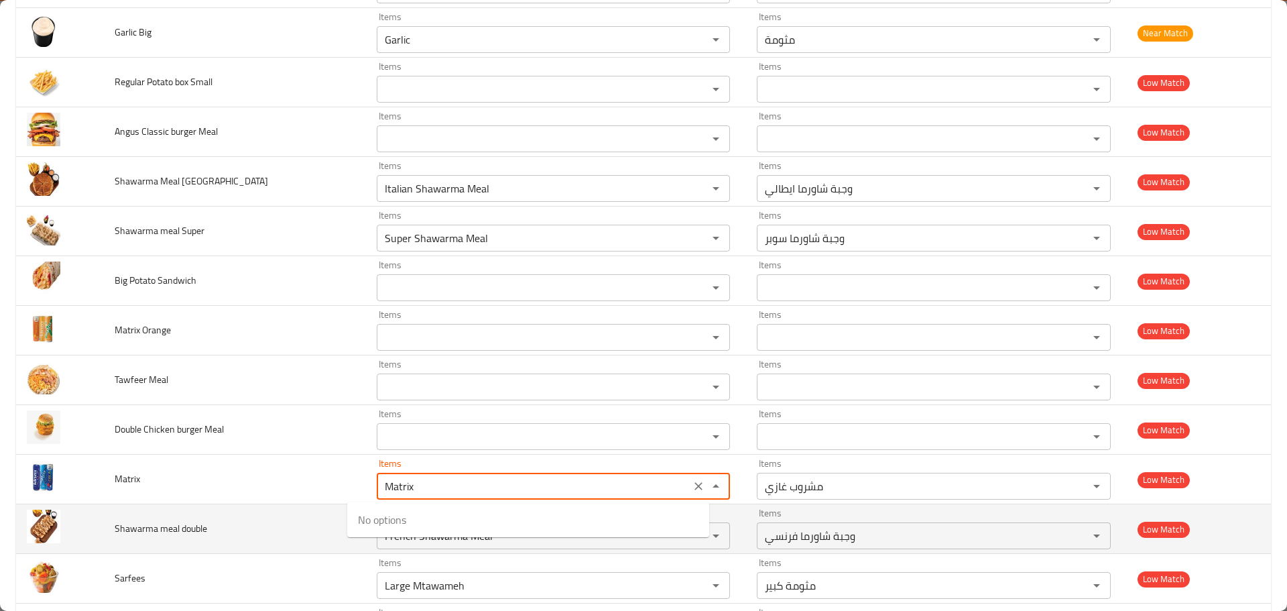
type input "Soft Drink"
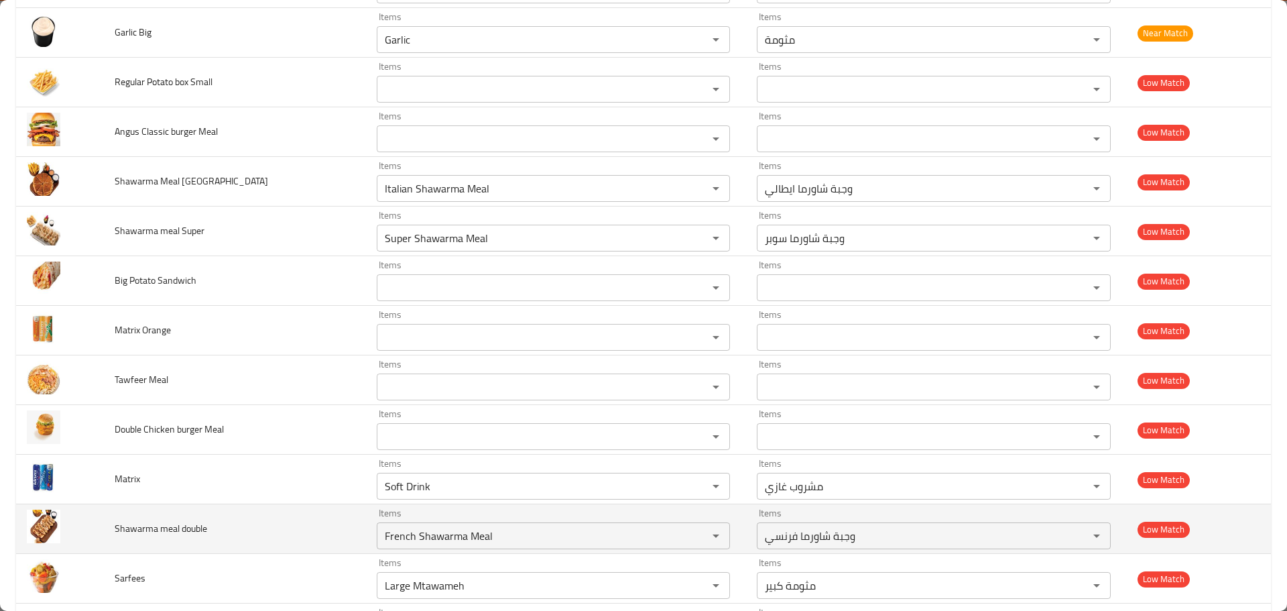
click at [335, 504] on td "Shawarma meal double" at bounding box center [235, 529] width 262 height 50
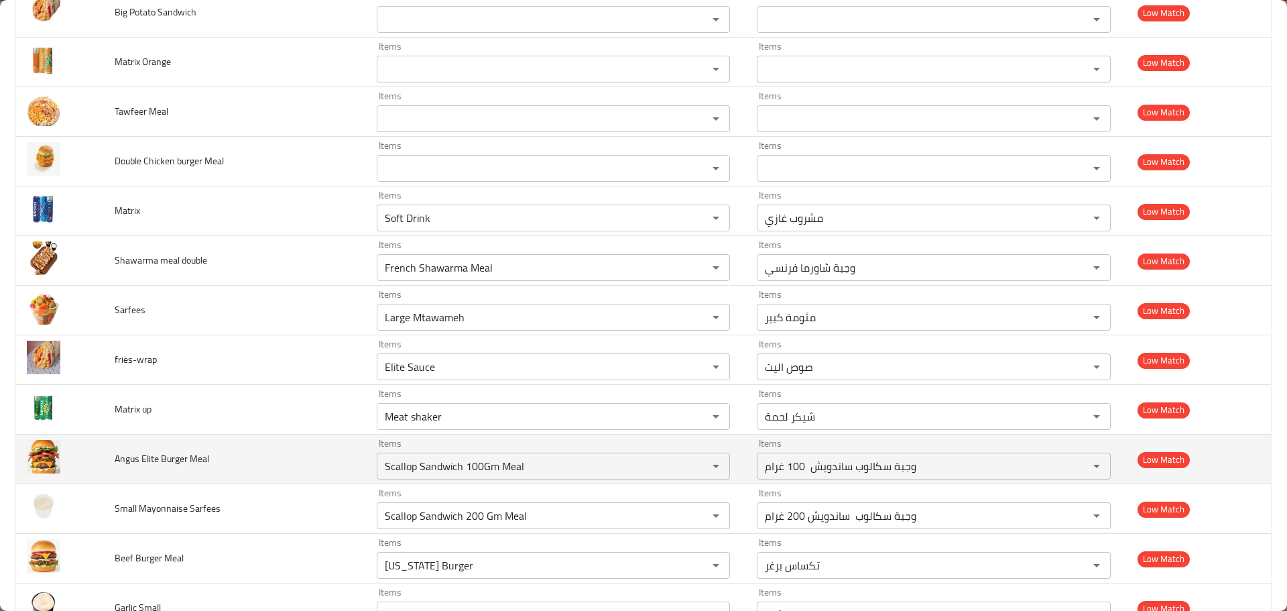
scroll to position [1609, 0]
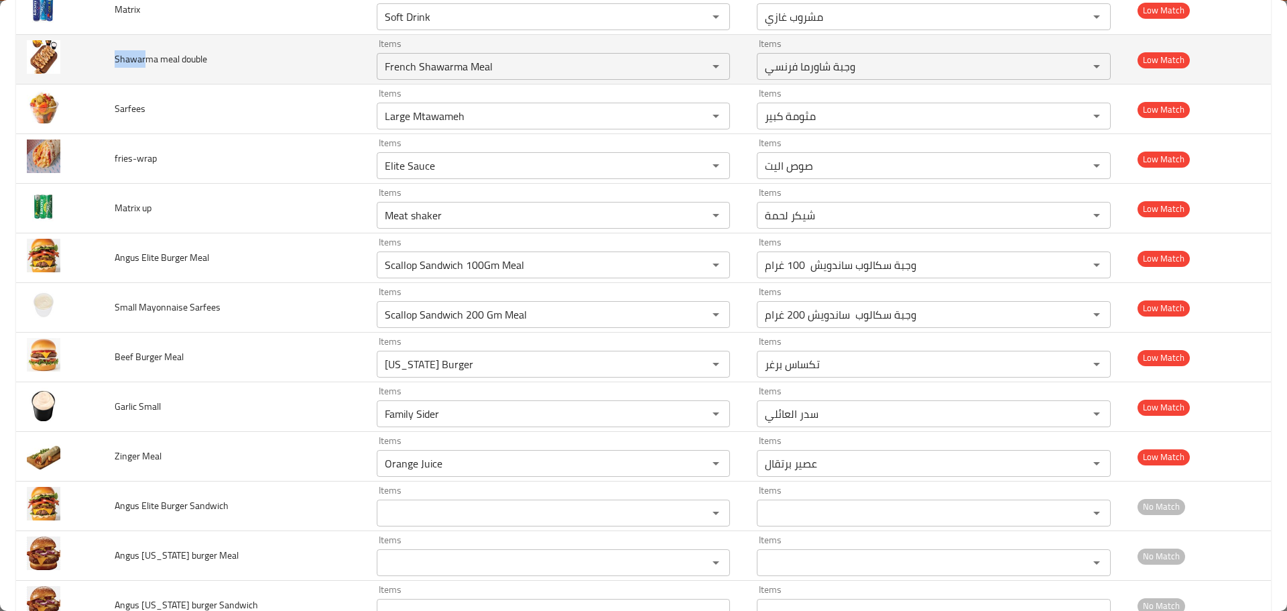
drag, startPoint x: 149, startPoint y: 56, endPoint x: 115, endPoint y: 58, distance: 34.2
click at [115, 58] on td "Shawarma meal double" at bounding box center [235, 60] width 262 height 50
click at [409, 60] on double "French Shawarma Meal" at bounding box center [534, 66] width 306 height 19
paste double "Shawar"
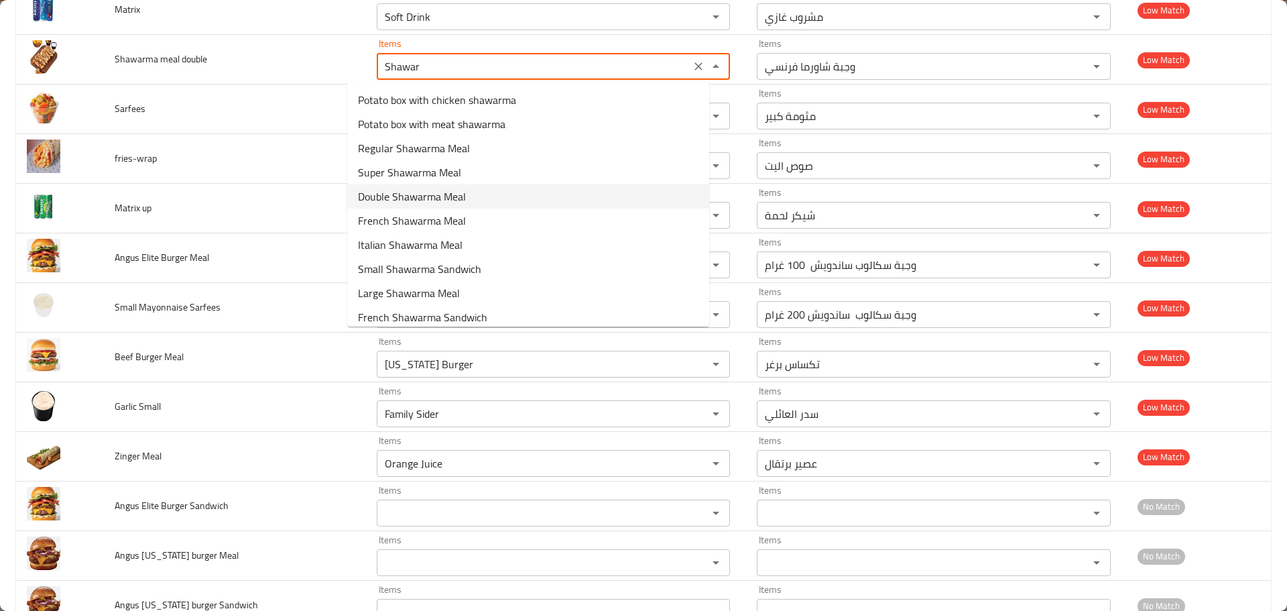
click at [423, 196] on span "Double Shawarma Meal" at bounding box center [412, 196] width 108 height 16
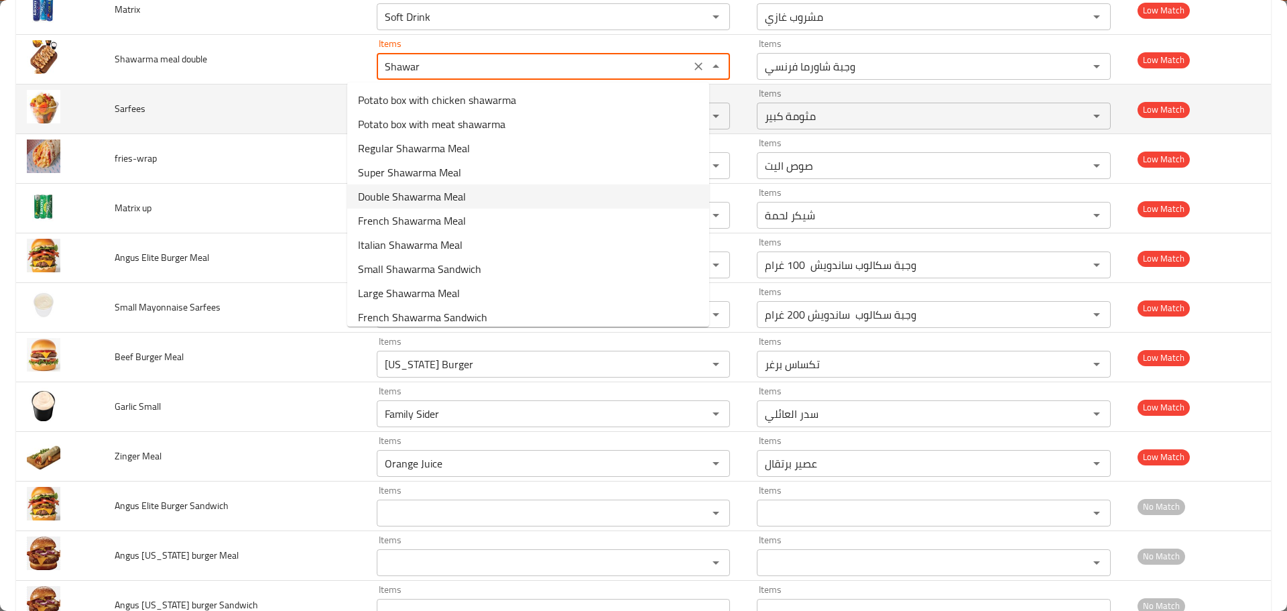
type double "Double Shawarma Meal"
type double-ar "وجبة شاورما دبل"
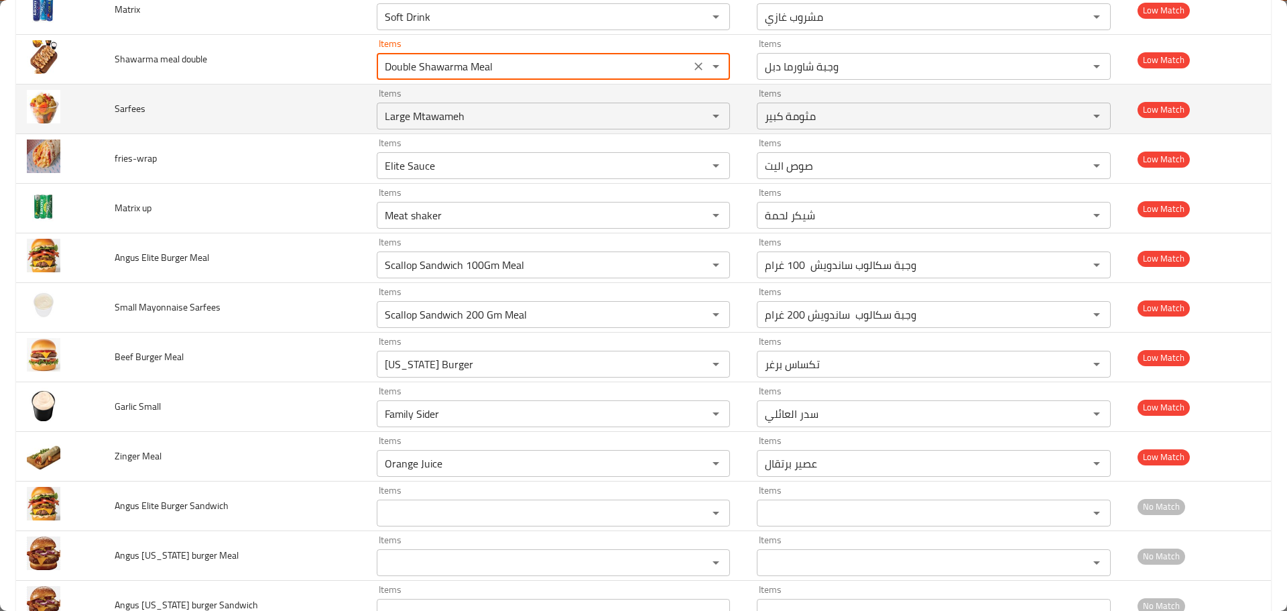
type double "Double Shawarma Meal"
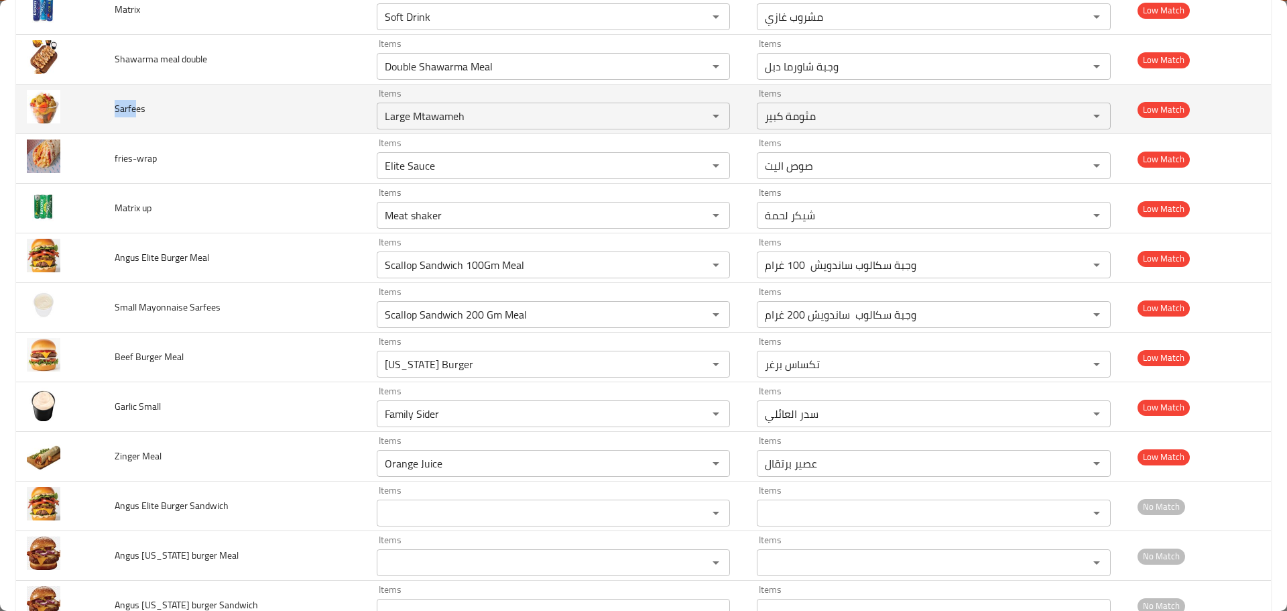
drag, startPoint x: 136, startPoint y: 106, endPoint x: 117, endPoint y: 109, distance: 19.6
click at [117, 109] on span "Sarfees" at bounding box center [130, 108] width 31 height 17
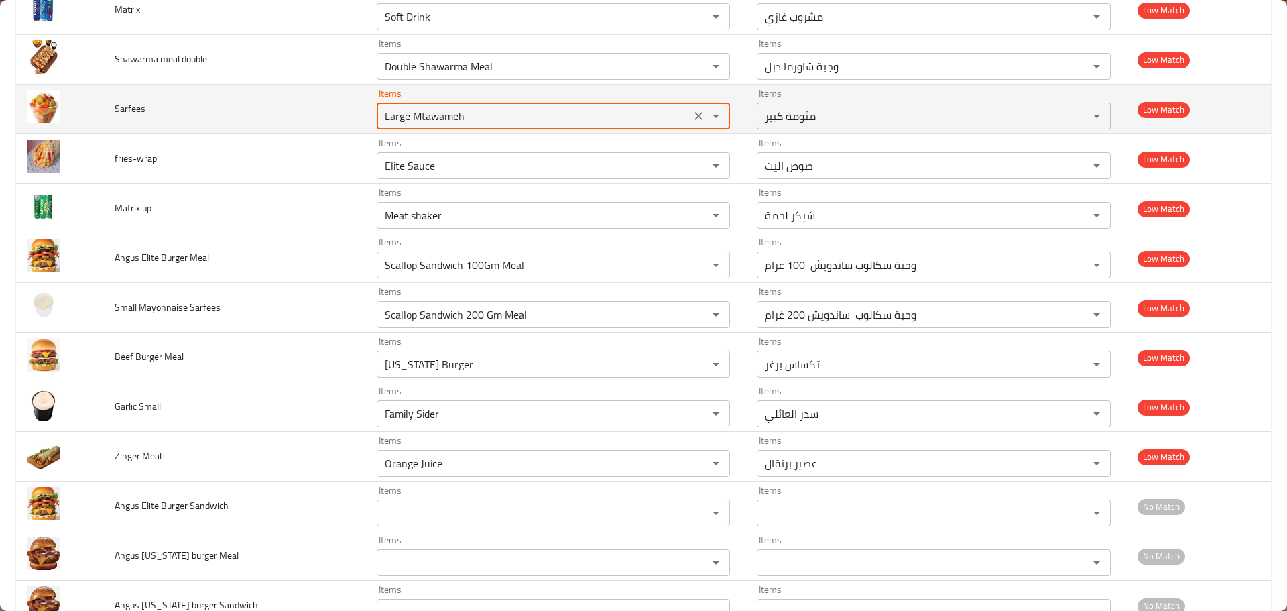
click at [404, 120] on input "Large Mtawameh" at bounding box center [534, 116] width 306 height 19
paste input "Sarfe"
type input "Sarfe"
click at [695, 116] on icon "Clear" at bounding box center [699, 116] width 8 height 8
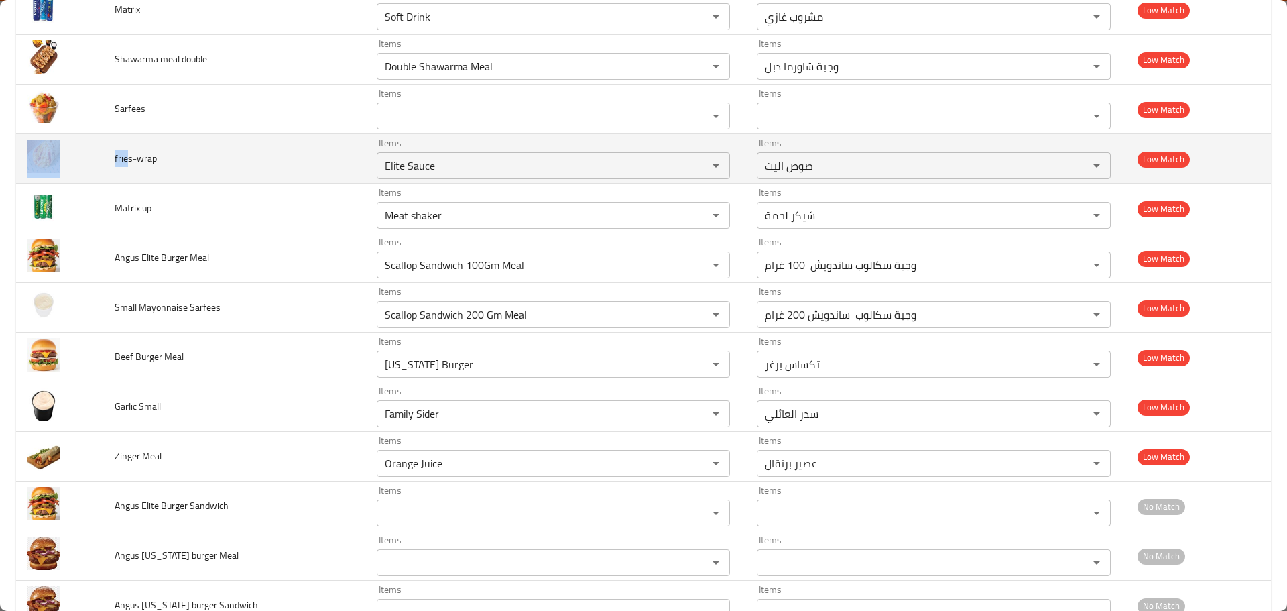
drag, startPoint x: 132, startPoint y: 158, endPoint x: 102, endPoint y: 159, distance: 30.2
click at [102, 159] on tr "fries-wrap Items Elite Sauce Items Items صوص اليت Items Low Match" at bounding box center [643, 159] width 1255 height 50
click at [393, 169] on input "Elite Sauce" at bounding box center [534, 165] width 306 height 19
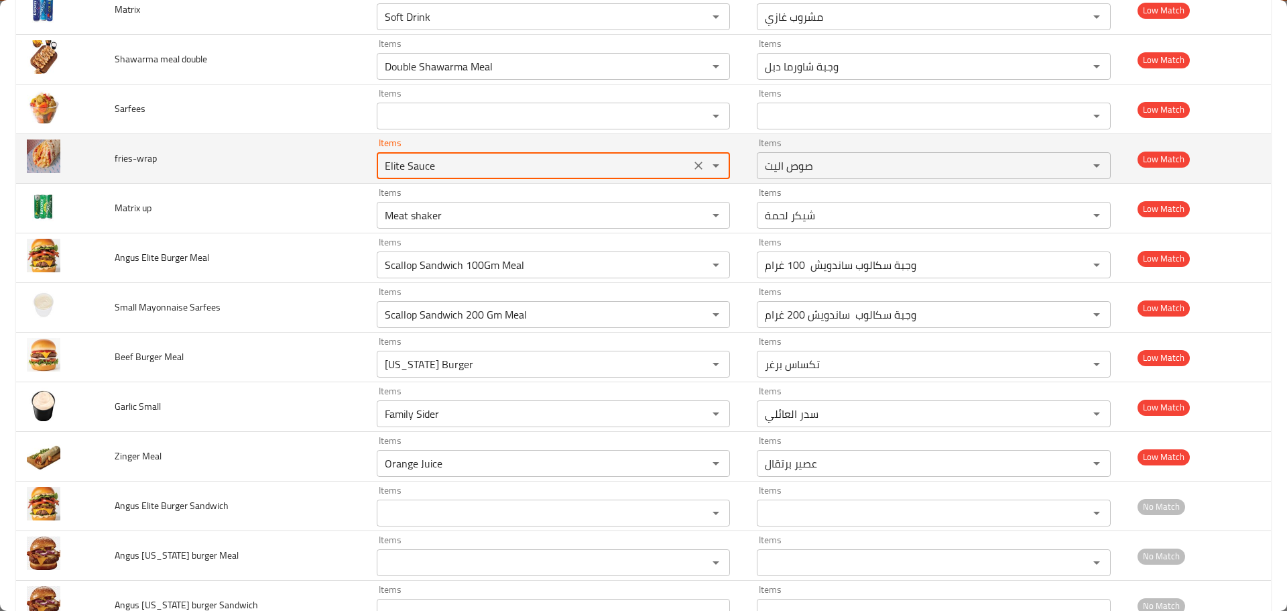
paste input "fri"
drag, startPoint x: 374, startPoint y: 168, endPoint x: 284, endPoint y: 168, distance: 90.5
click at [284, 168] on tr "fries-wrap Items frie Items Items صوص اليت Items Low Match" at bounding box center [643, 159] width 1255 height 50
type input "frie"
click at [692, 170] on icon "Clear" at bounding box center [698, 165] width 13 height 13
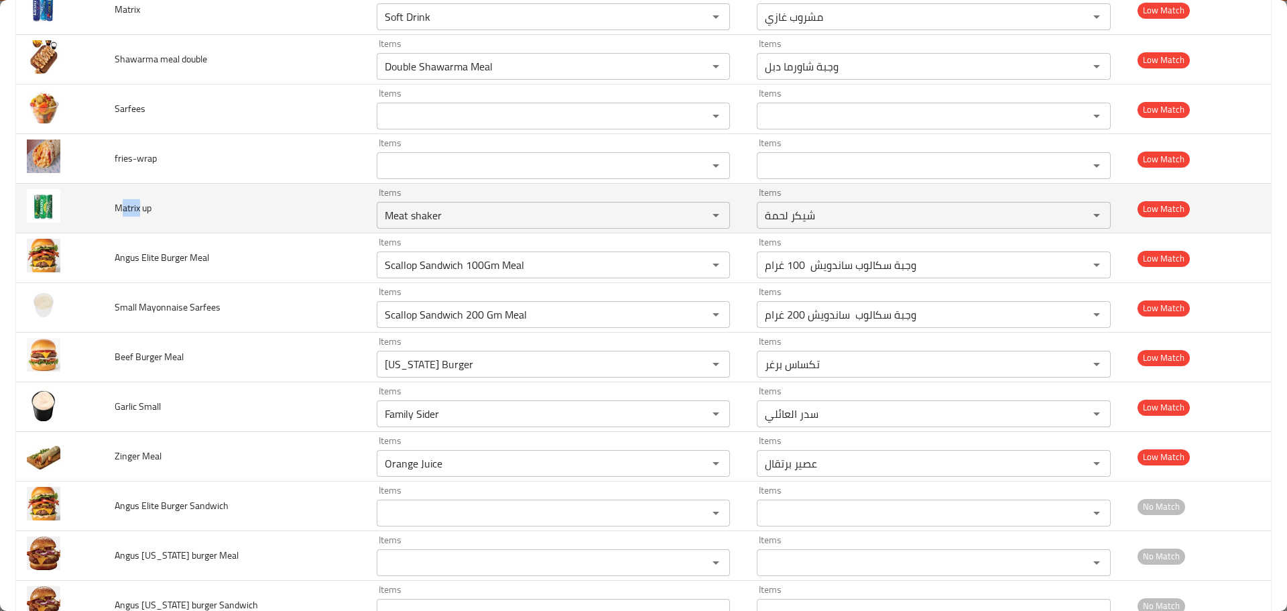
drag, startPoint x: 140, startPoint y: 210, endPoint x: 120, endPoint y: 209, distance: 20.1
click at [120, 209] on span "Matrix up" at bounding box center [133, 207] width 37 height 17
click at [412, 214] on up "Meat shaker" at bounding box center [534, 215] width 306 height 19
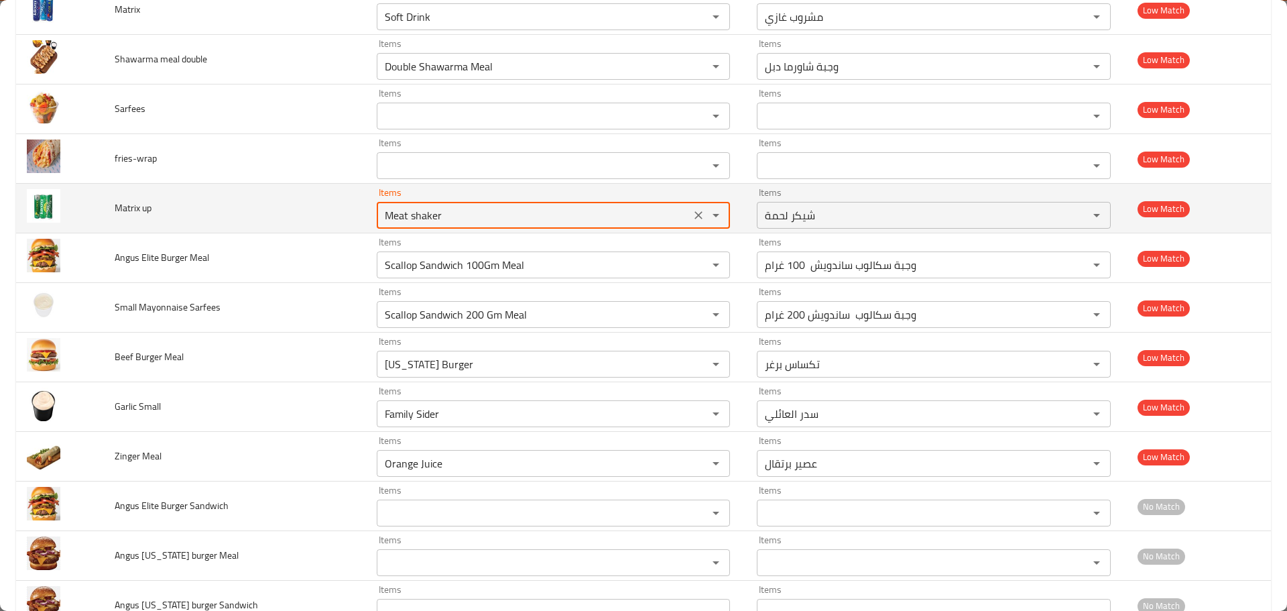
paste up "atrix"
type up "Matrix"
click at [692, 213] on icon "Clear" at bounding box center [698, 214] width 13 height 13
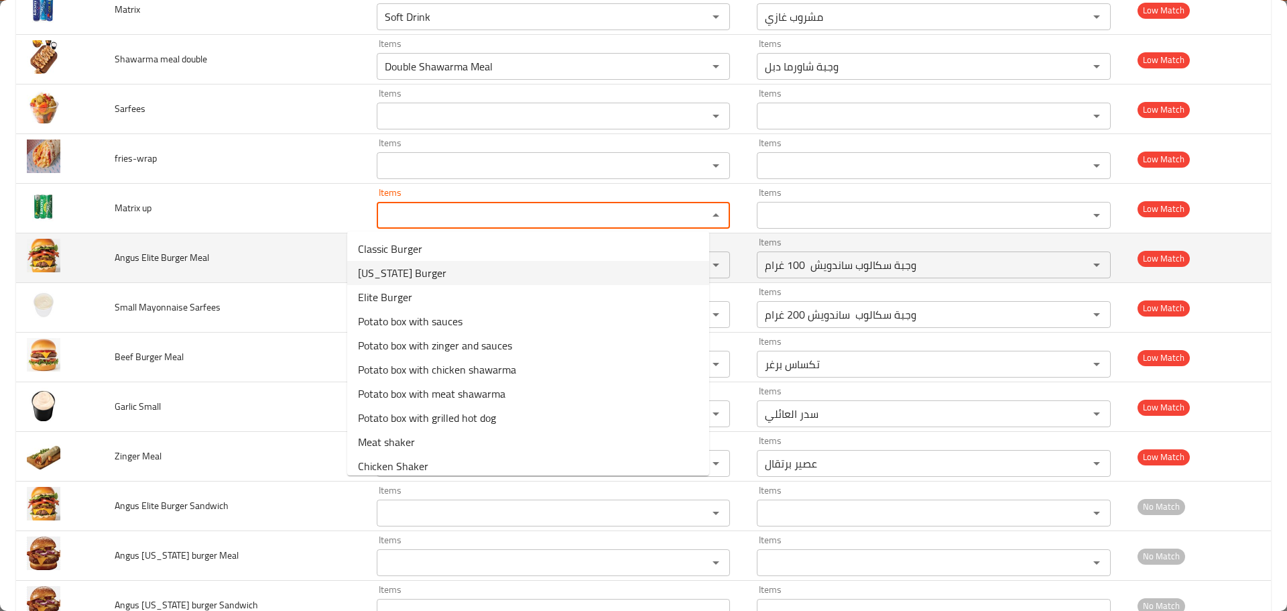
click at [223, 250] on td "Angus Elite Burger Meal" at bounding box center [235, 258] width 262 height 50
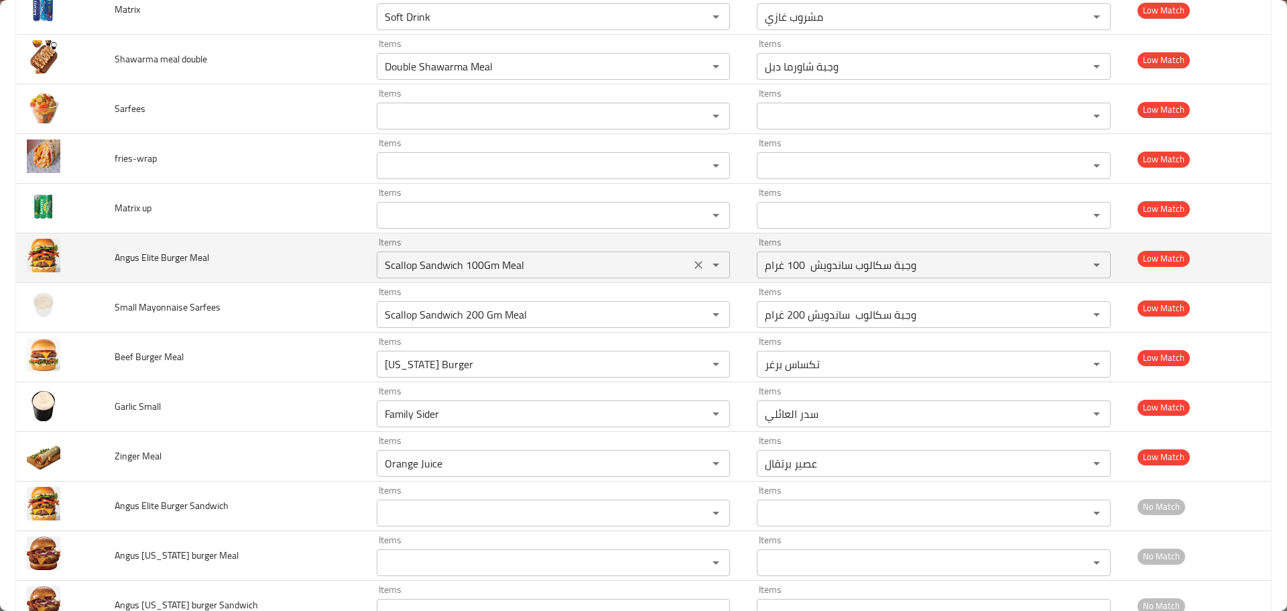
click at [695, 262] on icon "Clear" at bounding box center [699, 265] width 8 height 8
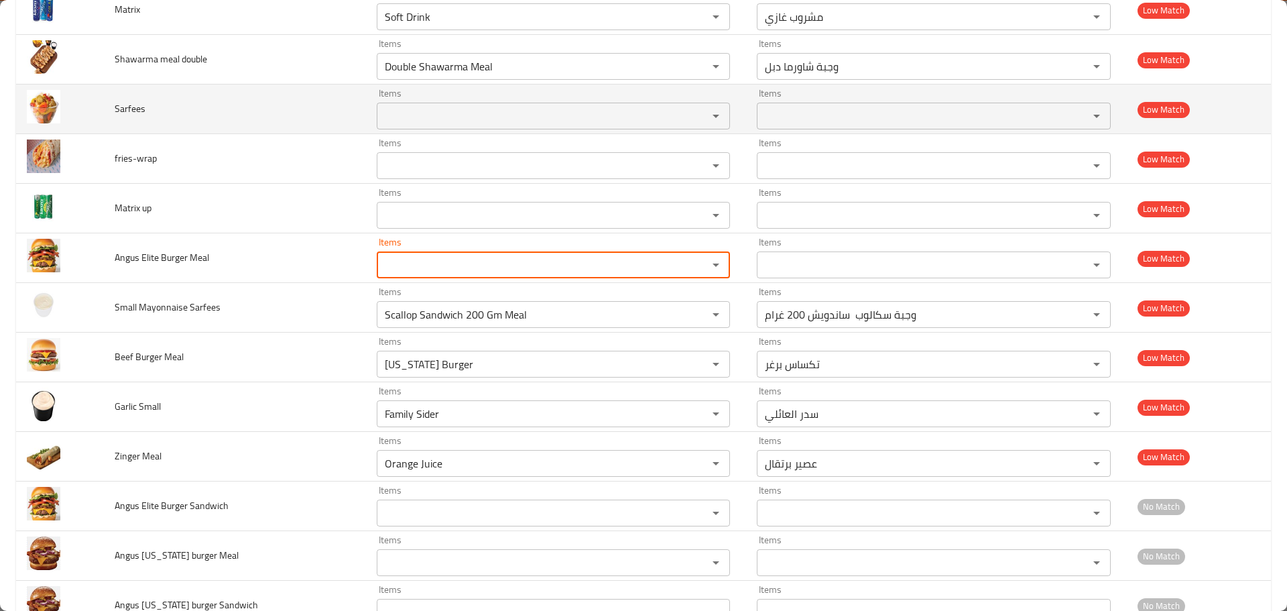
scroll to position [1542, 0]
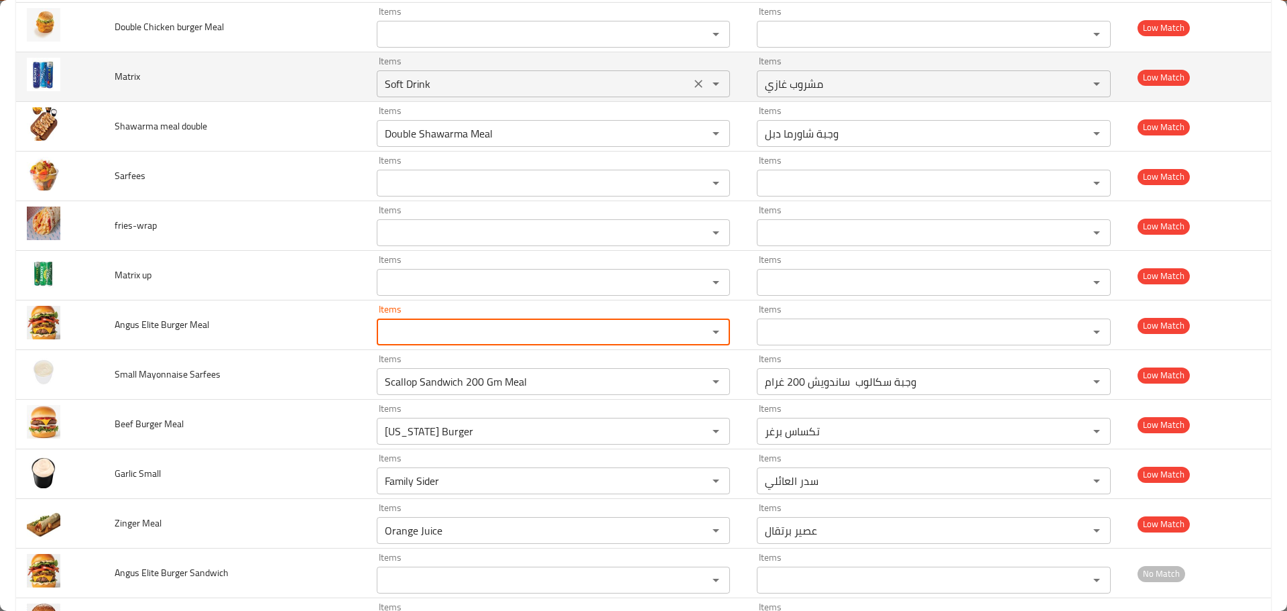
click at [692, 81] on icon "Clear" at bounding box center [698, 83] width 13 height 13
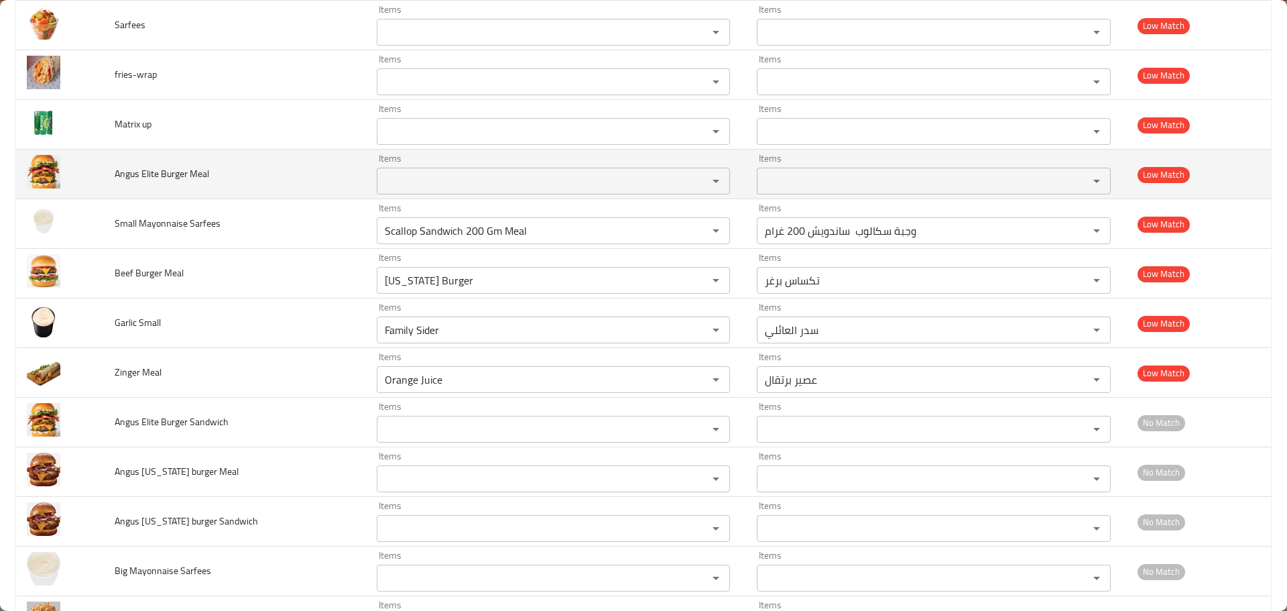
scroll to position [1743, 0]
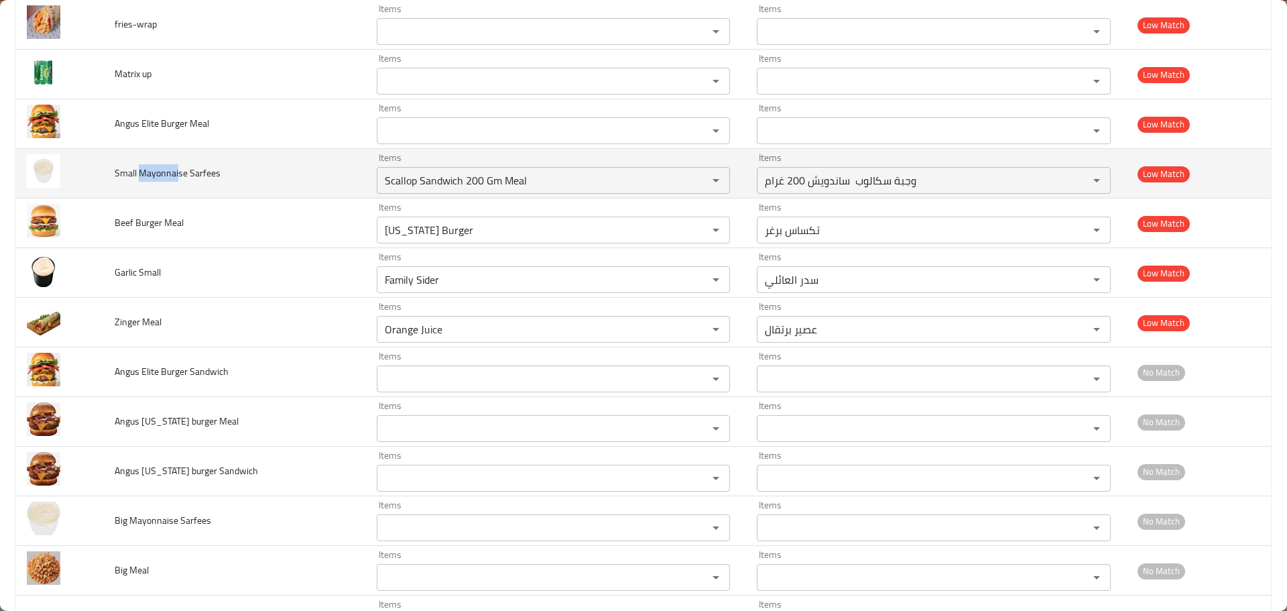
drag, startPoint x: 143, startPoint y: 176, endPoint x: 179, endPoint y: 173, distance: 36.3
click at [179, 173] on span "Small Mayonnaise Sarfees" at bounding box center [168, 172] width 106 height 17
click at [426, 180] on Sarfees "Scallop Sandwich 200 Gm Meal" at bounding box center [534, 180] width 306 height 19
paste Sarfees "Mayonnai"
type Sarfees "Mayonnai"
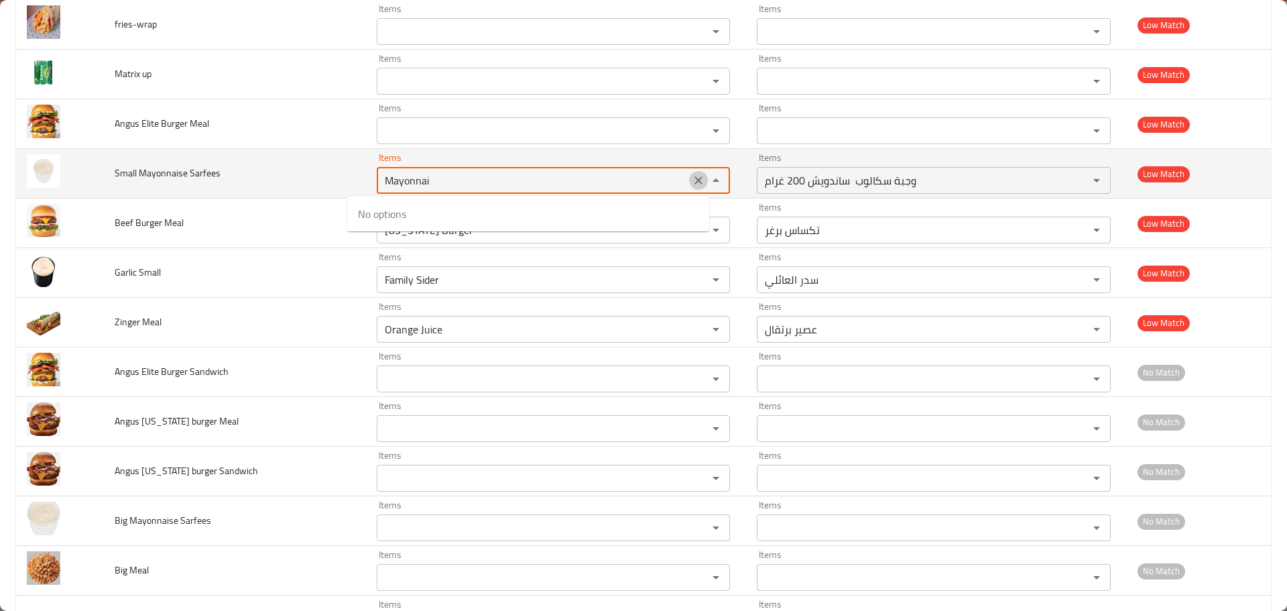
click at [695, 183] on icon "Clear" at bounding box center [699, 180] width 8 height 8
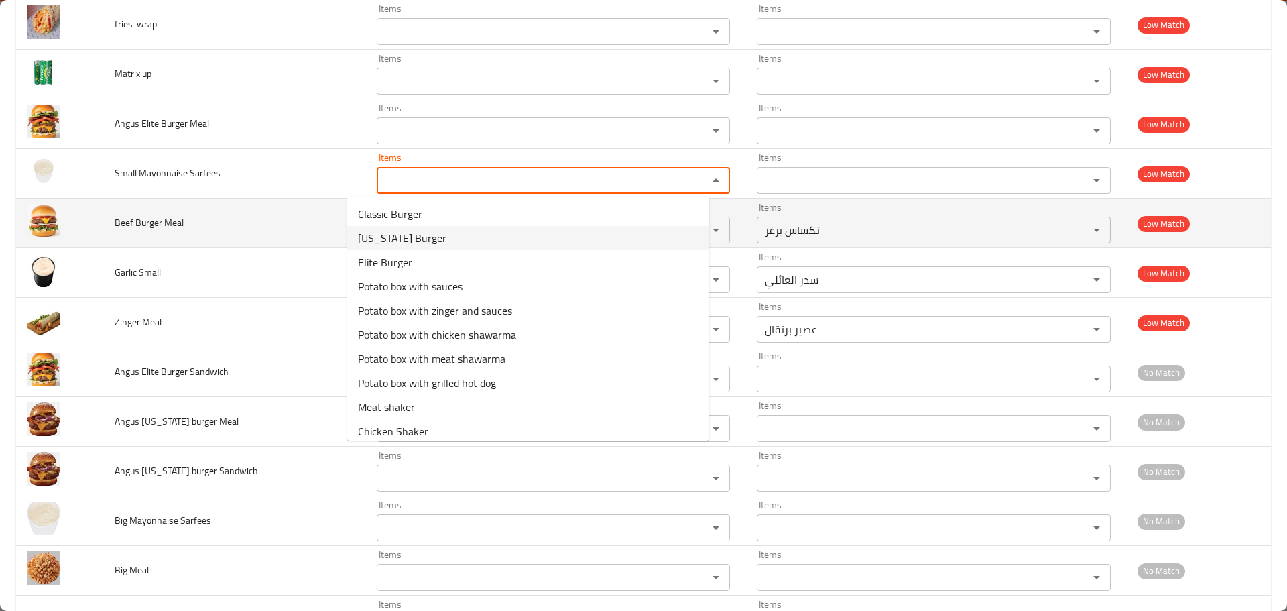
click at [151, 235] on td "Beef Burger Meal" at bounding box center [235, 223] width 262 height 50
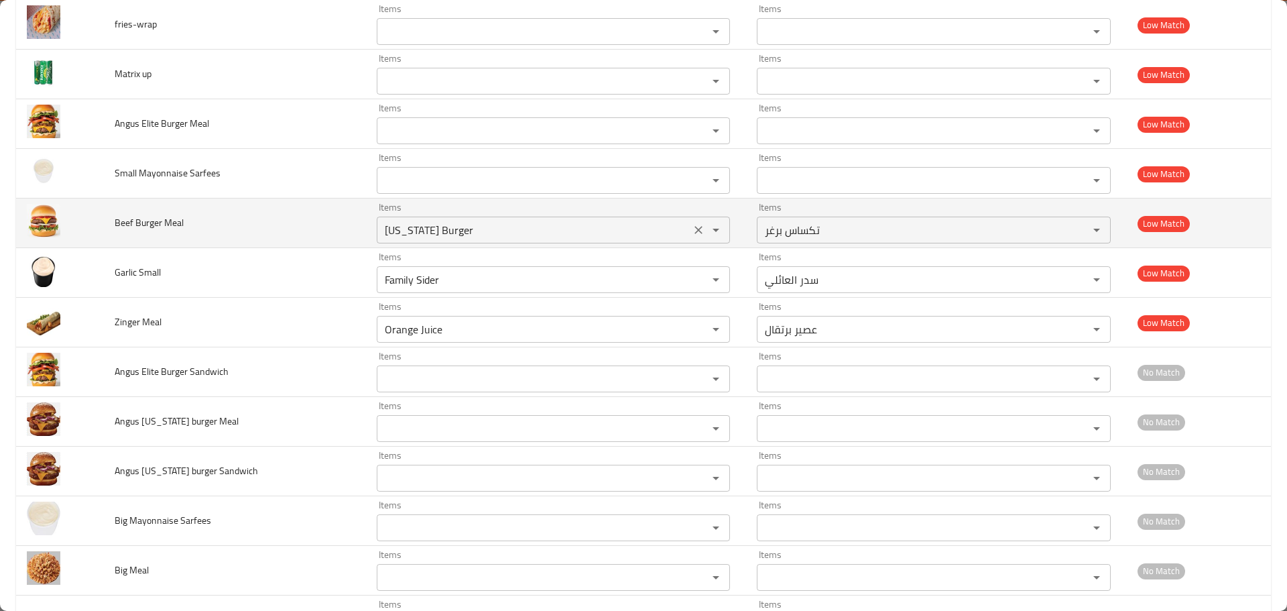
click at [692, 229] on icon "Clear" at bounding box center [698, 229] width 13 height 13
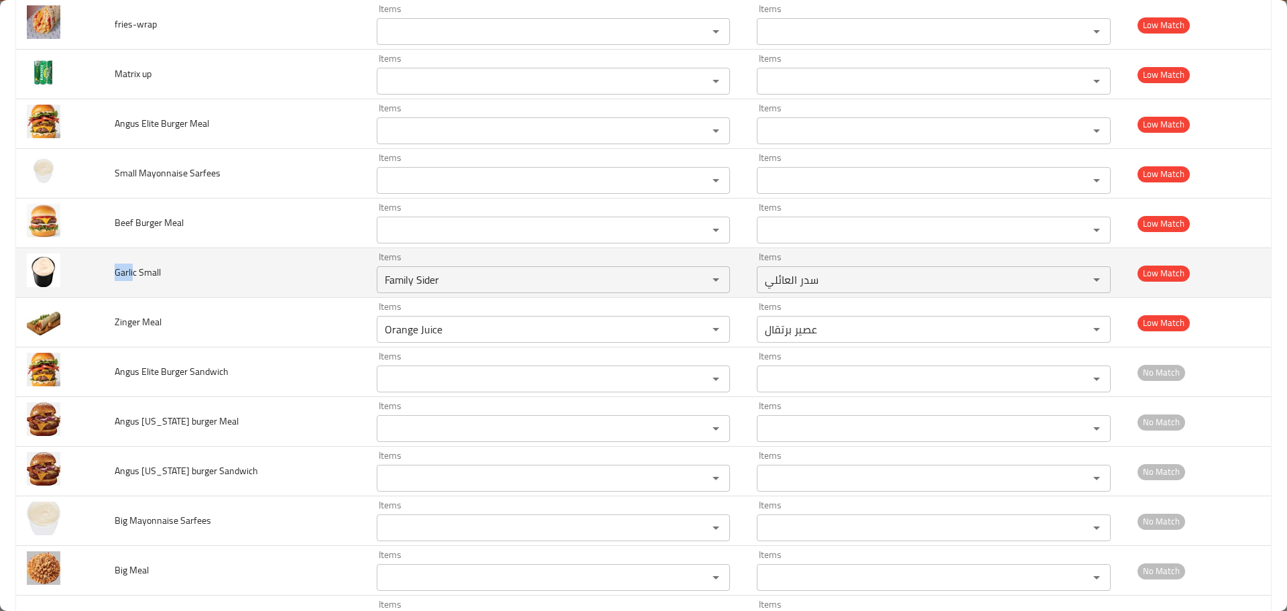
drag, startPoint x: 135, startPoint y: 276, endPoint x: 118, endPoint y: 273, distance: 17.1
click at [118, 273] on span "Garlic Small" at bounding box center [138, 271] width 46 height 17
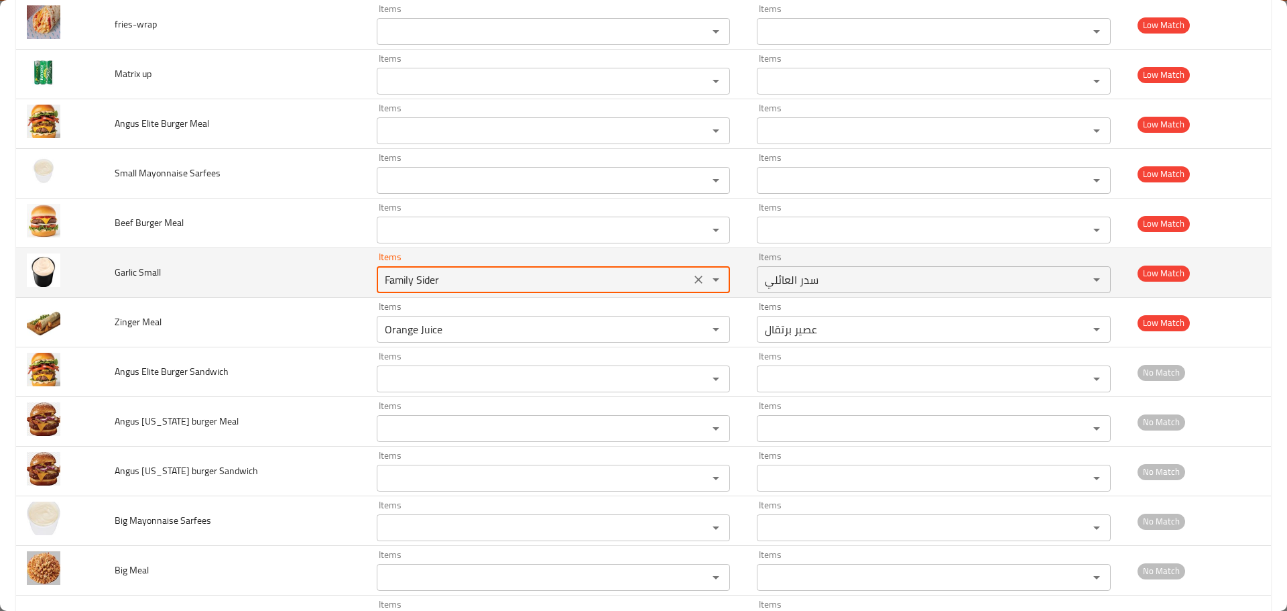
click at [392, 282] on Small "Family Sider" at bounding box center [534, 279] width 306 height 19
paste Small "Garli"
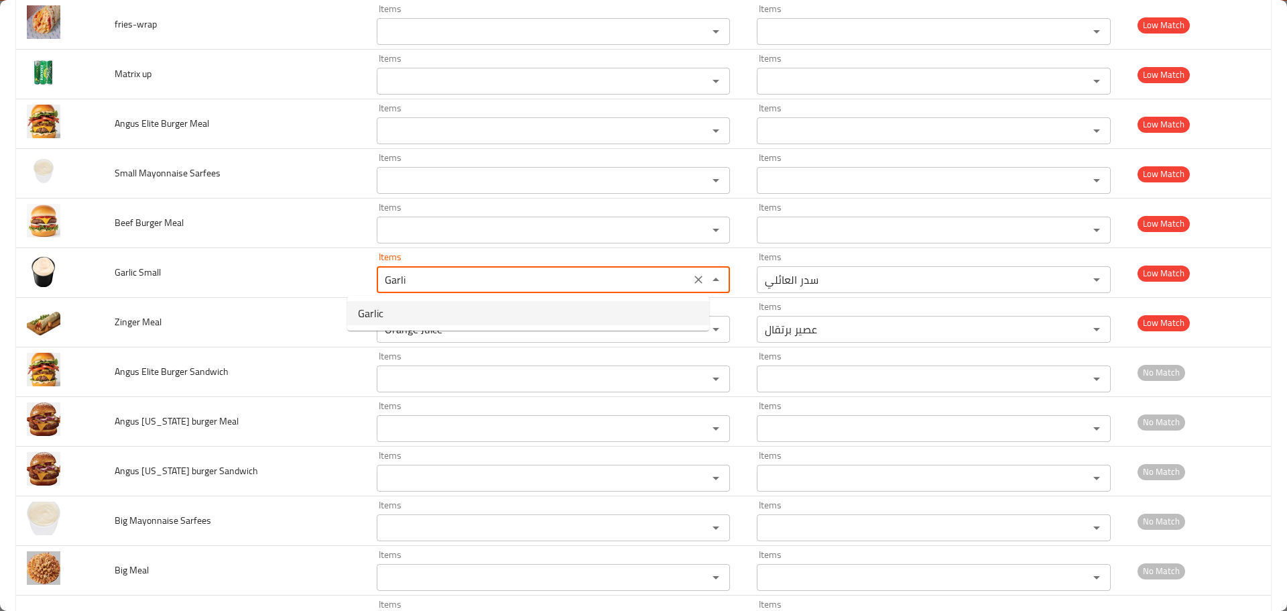
click at [393, 308] on Small-option-0 "Garlic" at bounding box center [528, 313] width 362 height 24
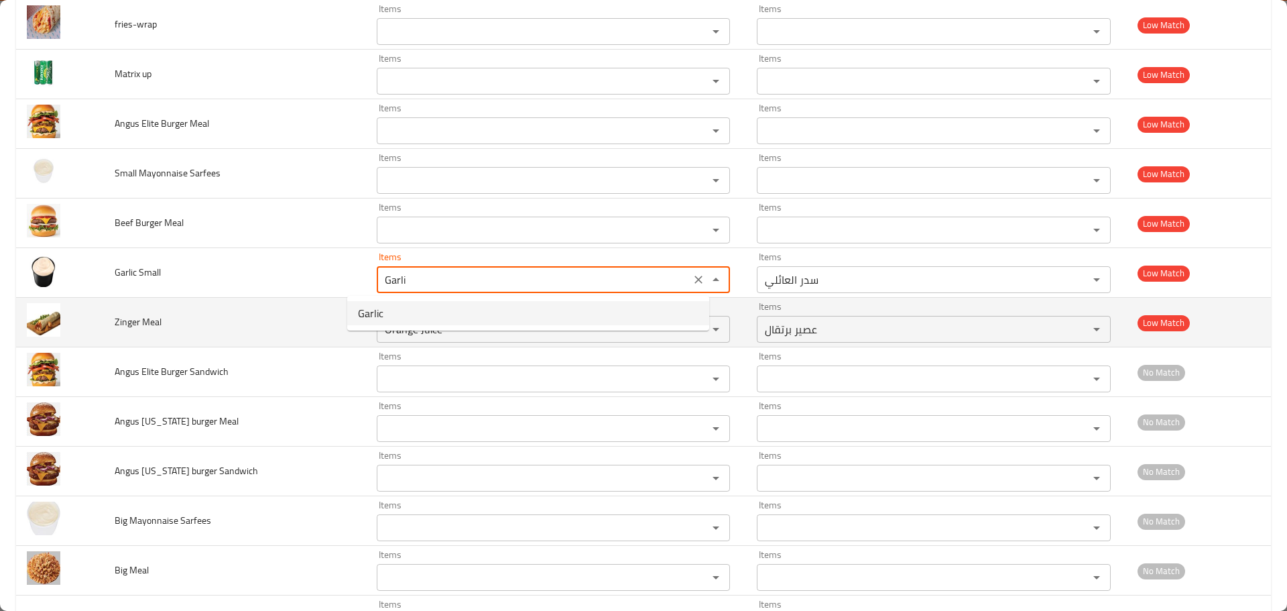
type Small "Garlic"
type Small-ar "مثومة"
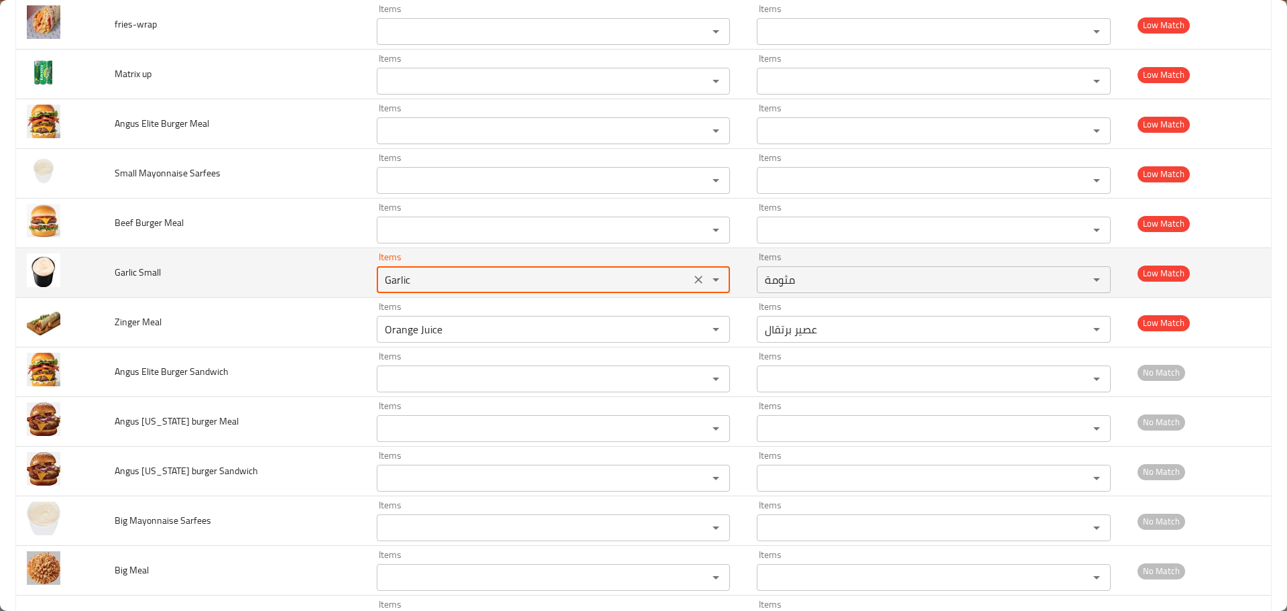
click at [692, 277] on icon "Clear" at bounding box center [698, 279] width 13 height 13
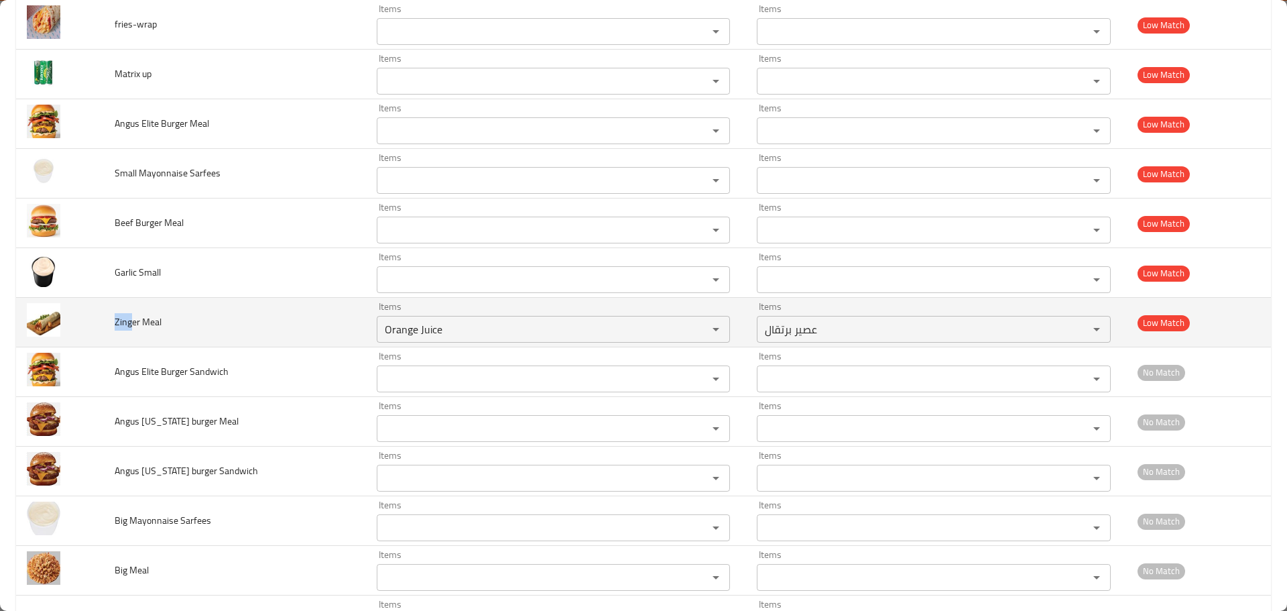
drag, startPoint x: 134, startPoint y: 321, endPoint x: 117, endPoint y: 321, distance: 17.4
click at [117, 321] on span "Zinger Meal" at bounding box center [138, 321] width 47 height 17
click at [395, 320] on Meal "Orange Juice" at bounding box center [534, 329] width 306 height 19
paste Meal "Zing"
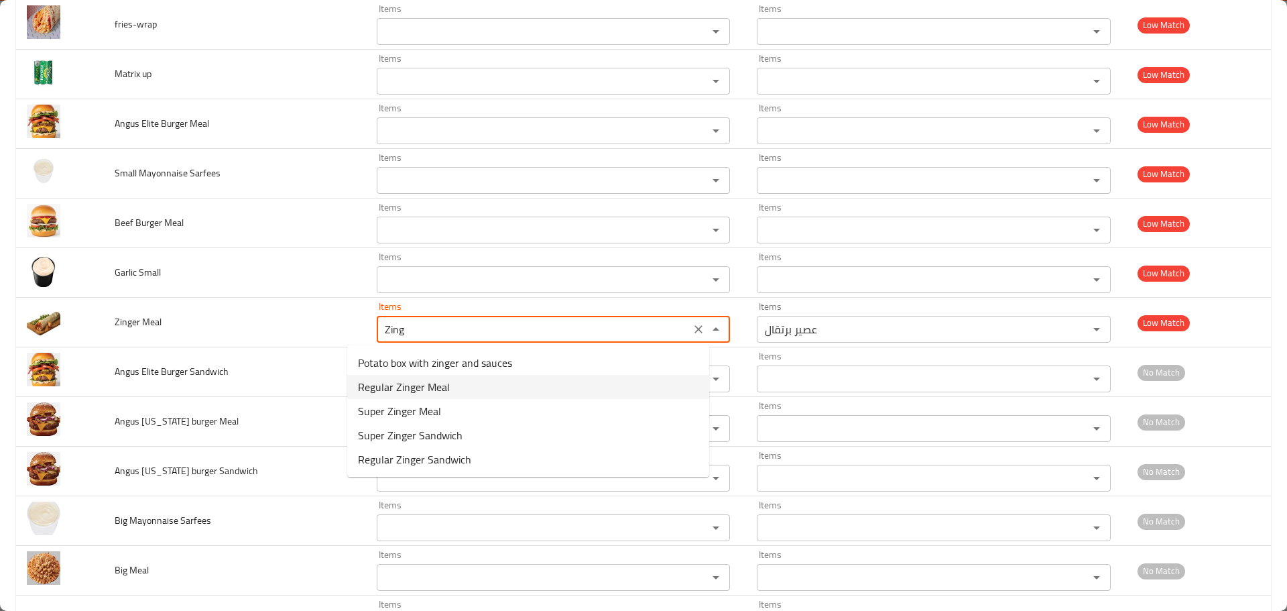
click at [393, 385] on span "Regular Zinger Meal" at bounding box center [404, 387] width 92 height 16
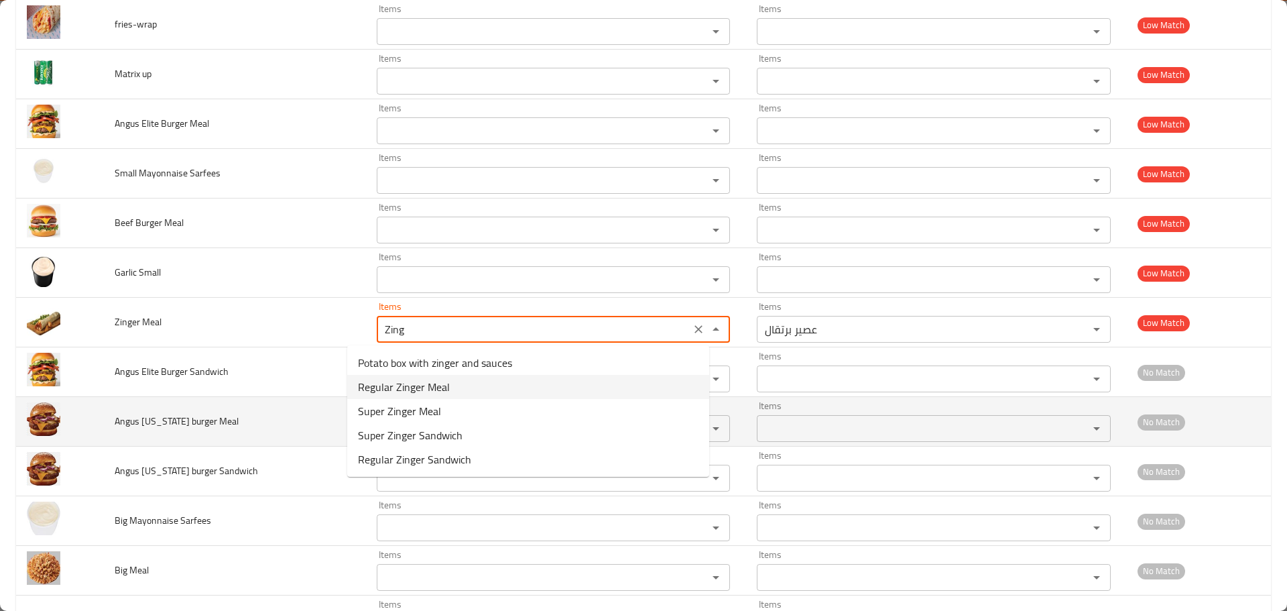
type Meal "Regular Zinger Meal"
type Meal-ar "وجبة زنجر عادي"
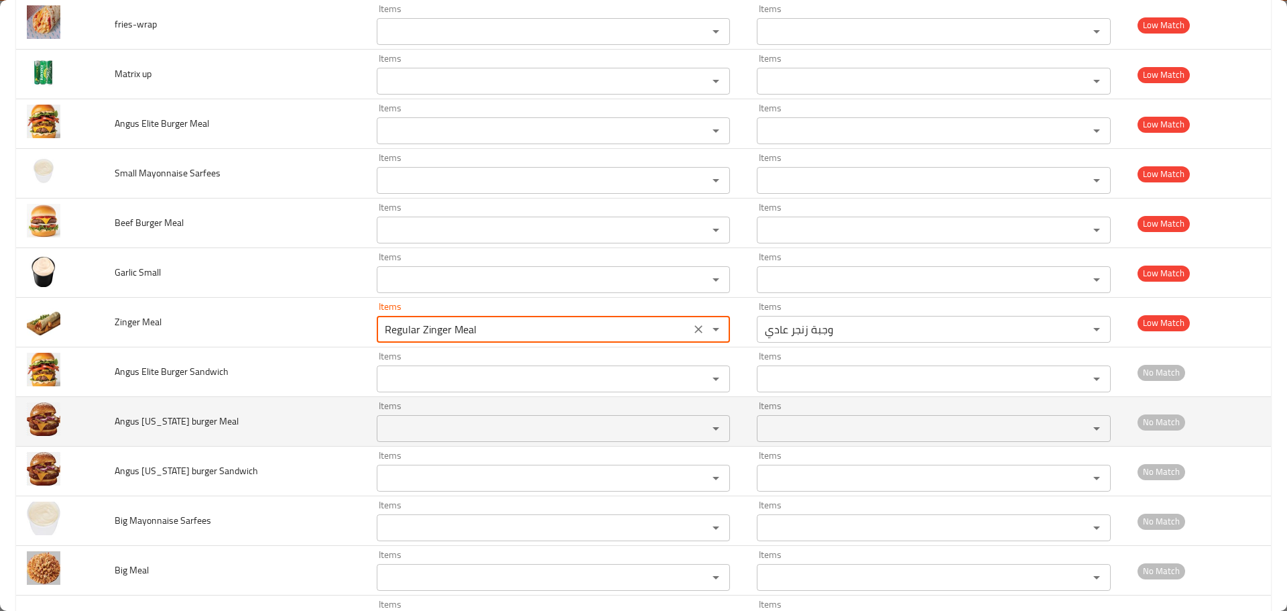
type Meal "Regular Zinger Meal"
click at [235, 401] on td "Angus Texas burger Meal" at bounding box center [235, 422] width 262 height 50
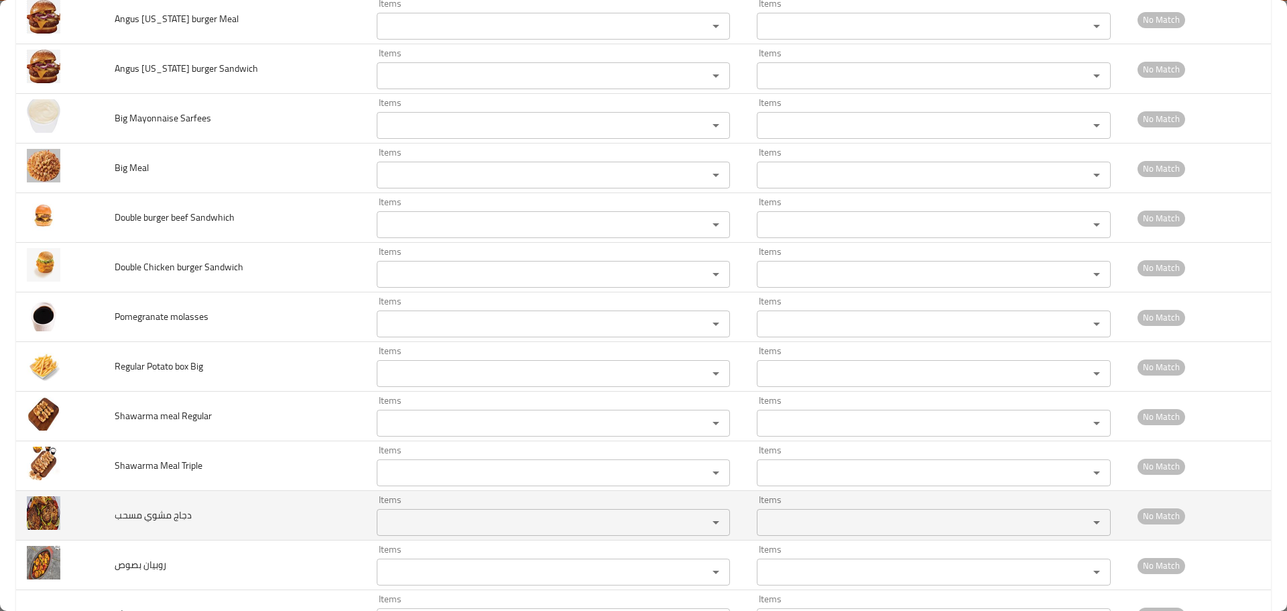
scroll to position [2279, 0]
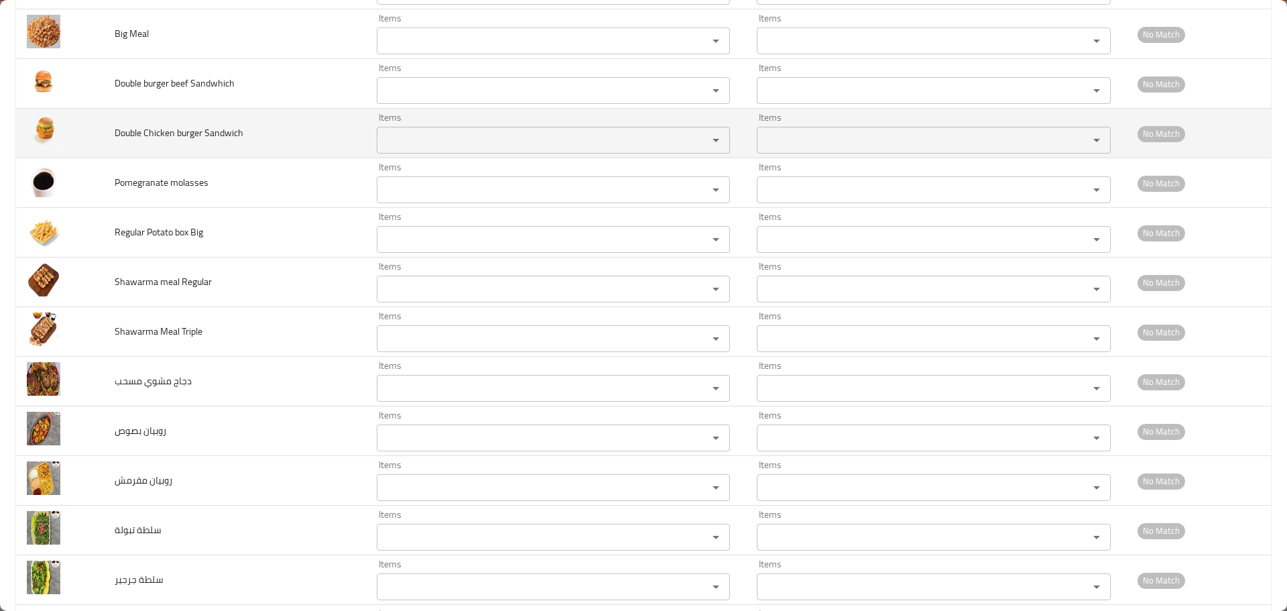
click at [156, 133] on span "Double Chicken burger Sandwich" at bounding box center [179, 132] width 129 height 17
click at [436, 151] on div "Items" at bounding box center [553, 140] width 353 height 27
paste Sandwich "Chicken"
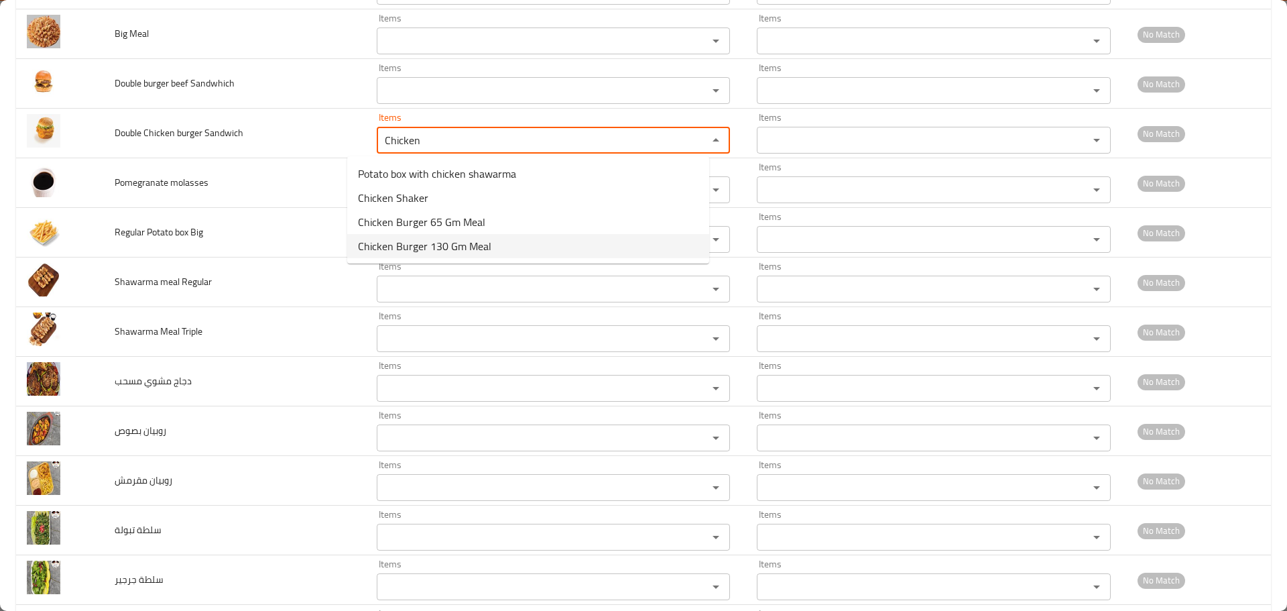
click at [462, 247] on span "Chicken Burger 130 Gm Meal" at bounding box center [424, 246] width 133 height 16
type Sandwich "Chicken Burger 130 Gm Meal"
type Sandwich-ar "وجبة برغر دجاج 130 غرام"
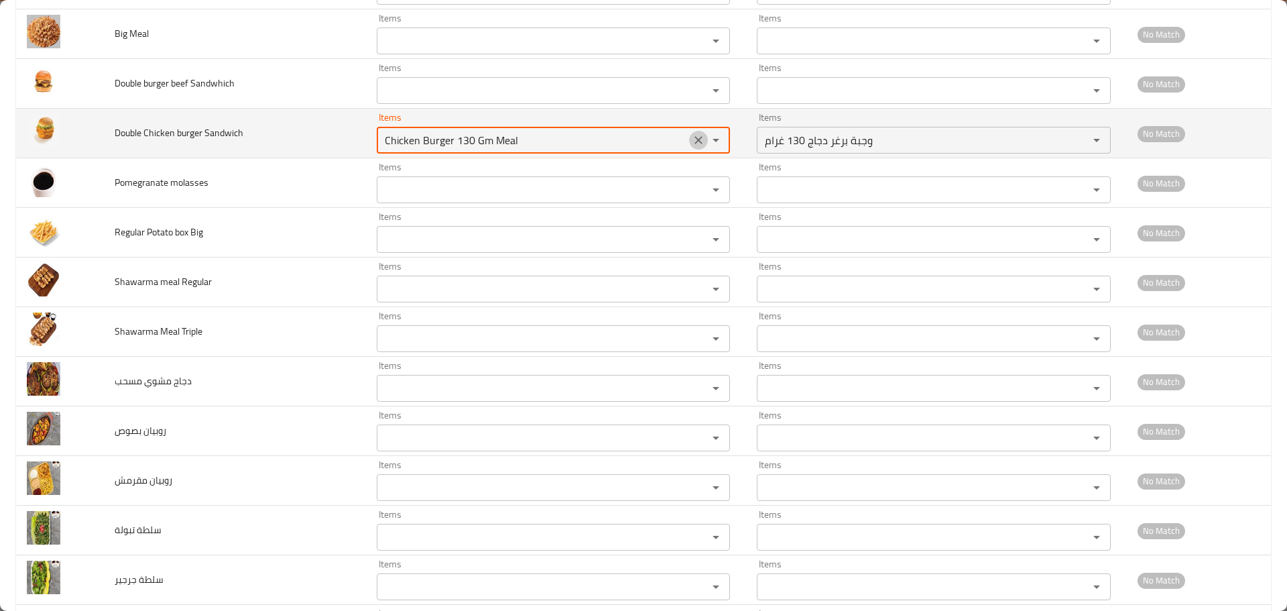
click at [695, 142] on icon "Clear" at bounding box center [699, 140] width 8 height 8
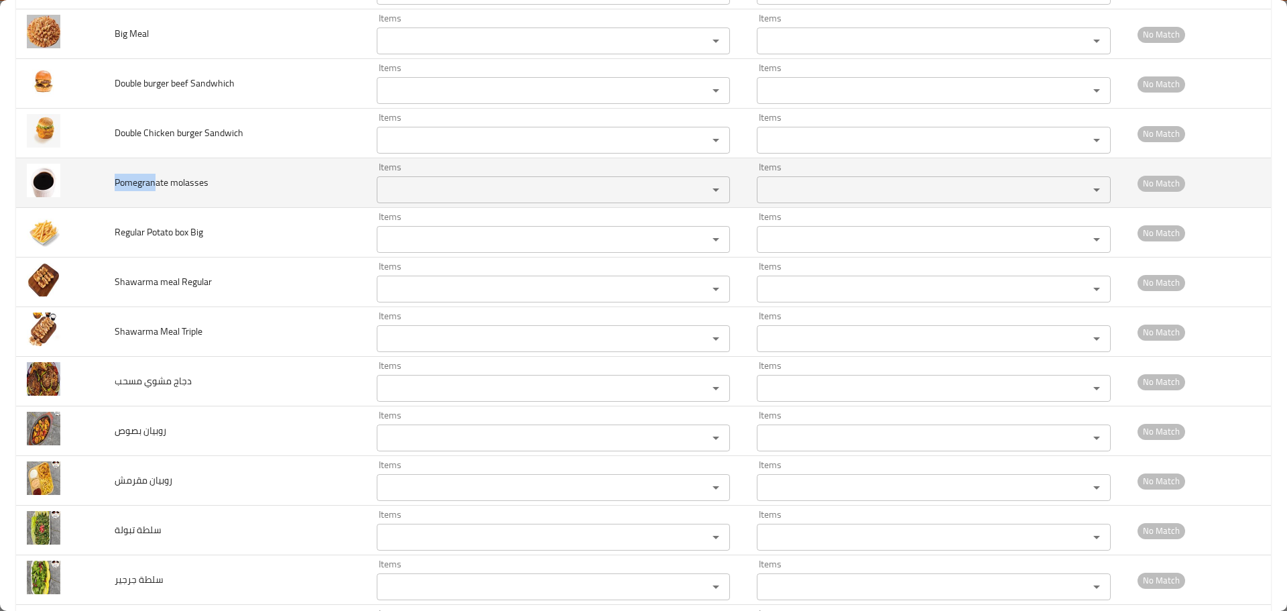
drag, startPoint x: 158, startPoint y: 181, endPoint x: 112, endPoint y: 182, distance: 45.6
click at [112, 182] on td "Pomegranate molasses" at bounding box center [235, 183] width 262 height 50
click at [439, 201] on div "Items" at bounding box center [553, 189] width 353 height 27
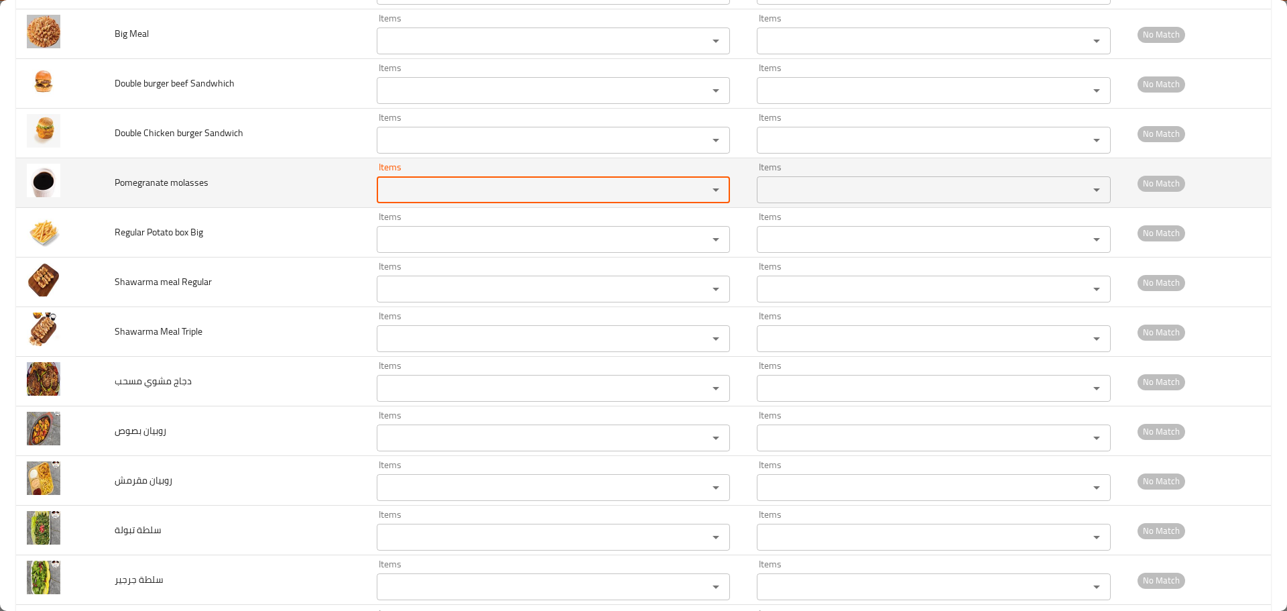
paste molasses "Pomegran"
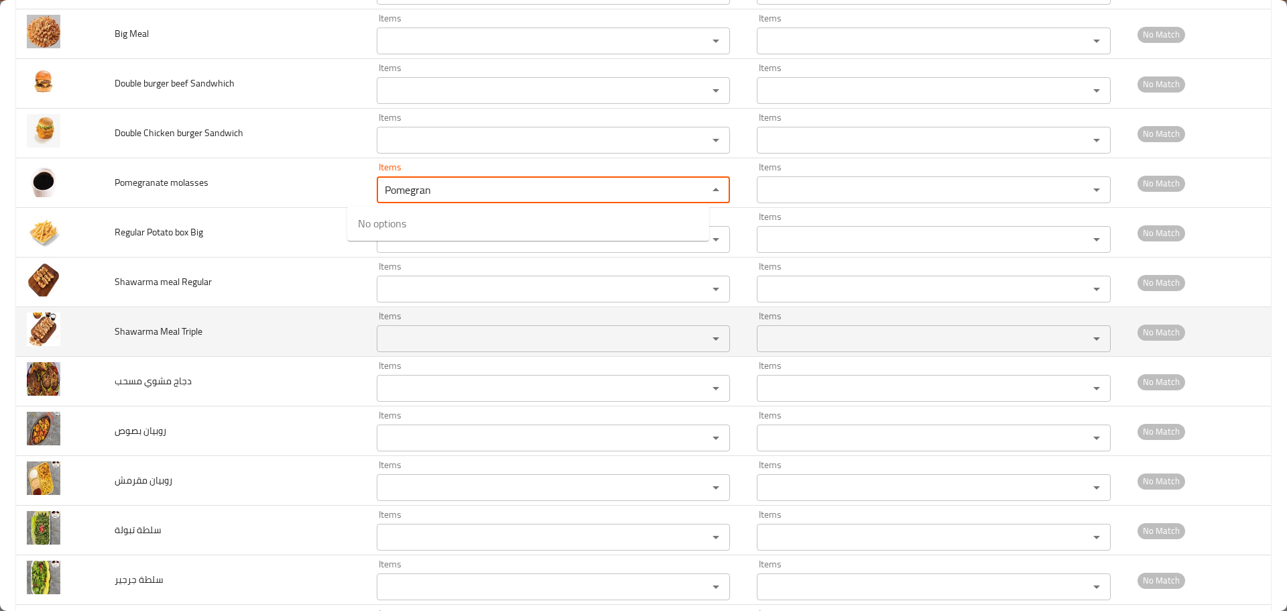
type molasses "Pomegran"
click at [292, 311] on td "Shawarma Meal Triple" at bounding box center [235, 332] width 262 height 50
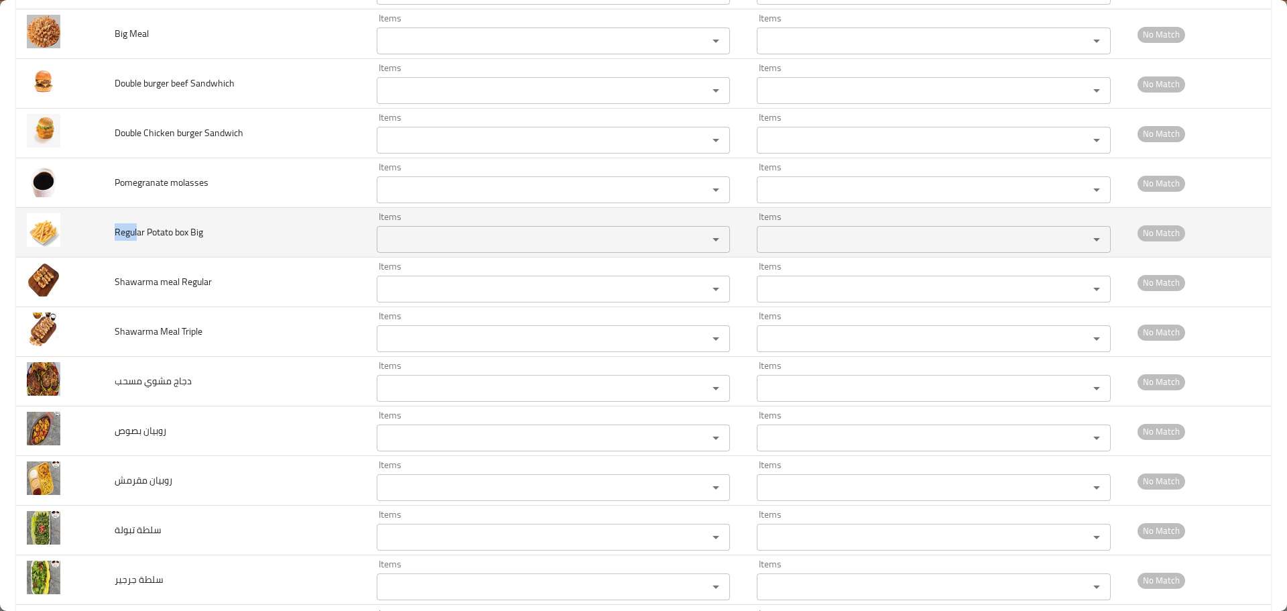
drag, startPoint x: 133, startPoint y: 231, endPoint x: 117, endPoint y: 231, distance: 15.4
click at [117, 231] on span "Regular Potato box Big" at bounding box center [159, 231] width 88 height 17
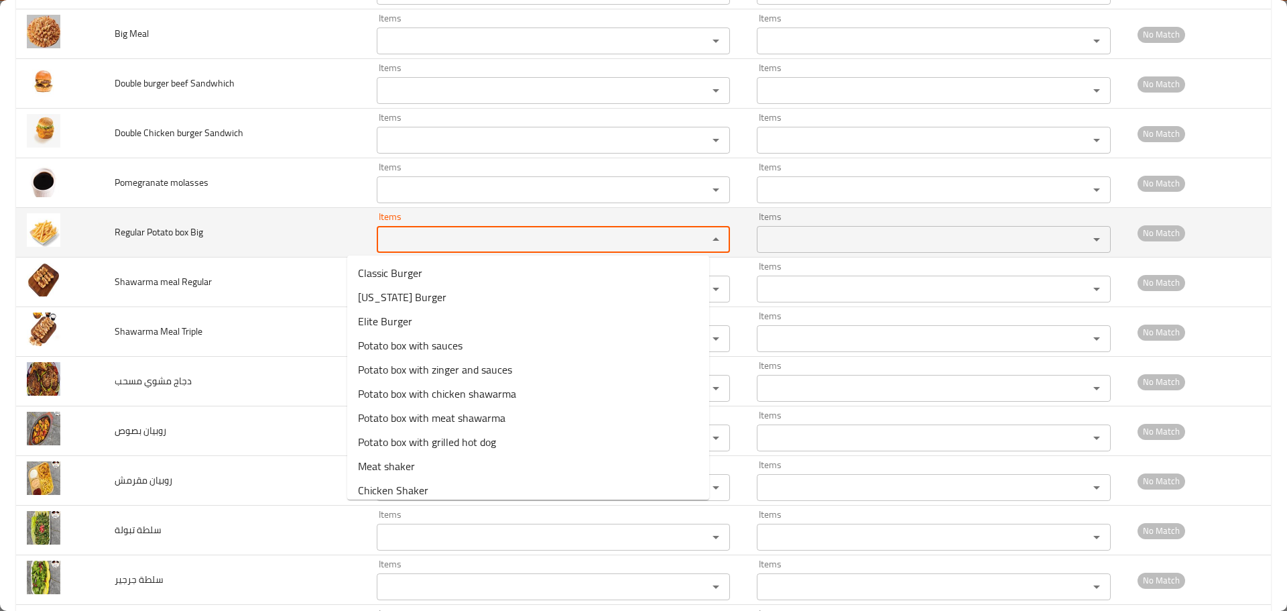
click at [385, 241] on Big "Items" at bounding box center [534, 239] width 306 height 19
paste Big "Regul"
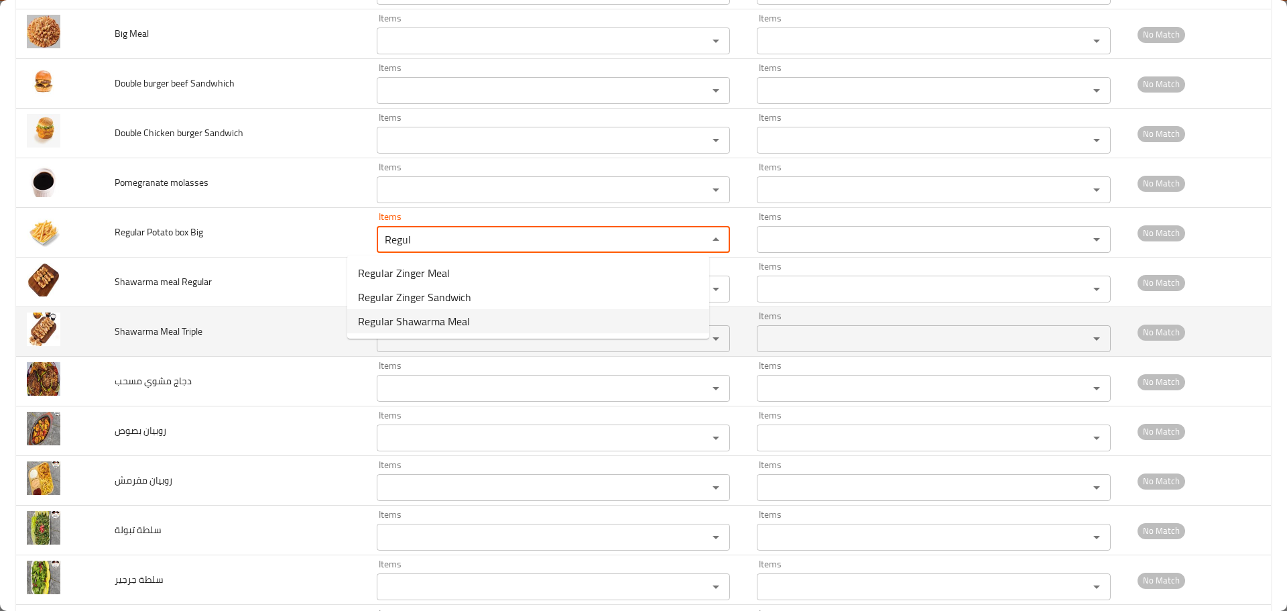
type Big "Regul"
click at [181, 318] on td "Shawarma Meal Triple" at bounding box center [235, 332] width 262 height 50
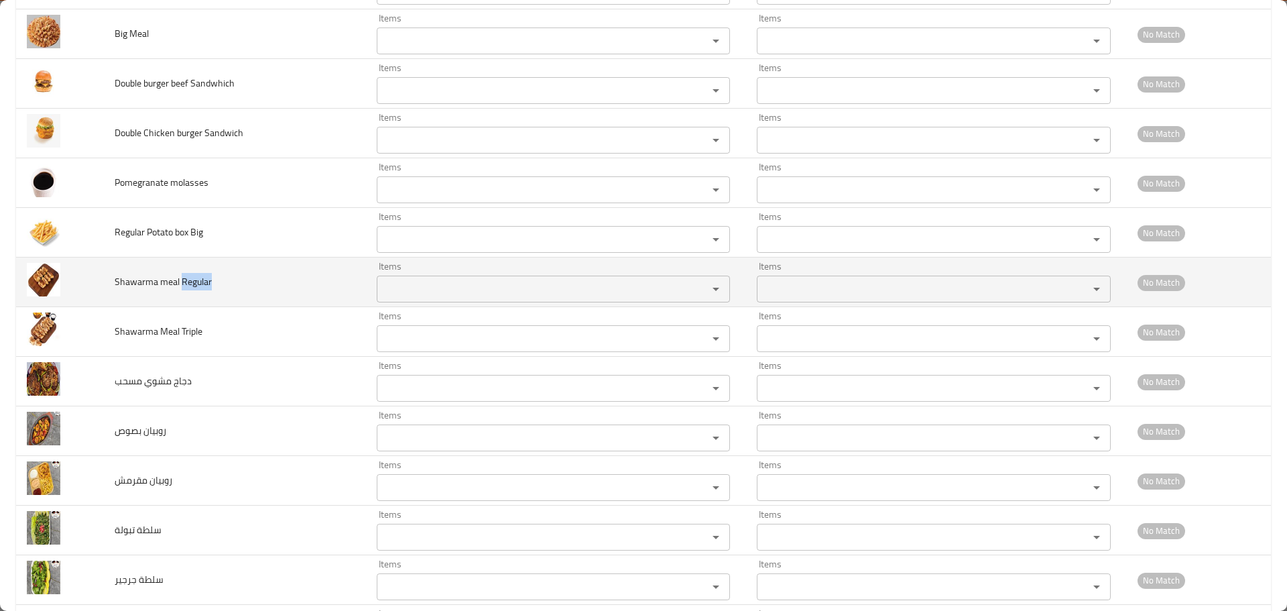
drag, startPoint x: 184, startPoint y: 279, endPoint x: 239, endPoint y: 280, distance: 54.3
click at [239, 280] on td "Shawarma meal Regular" at bounding box center [235, 282] width 262 height 50
click at [381, 296] on Regular "Items" at bounding box center [534, 289] width 306 height 19
paste Regular "Regular"
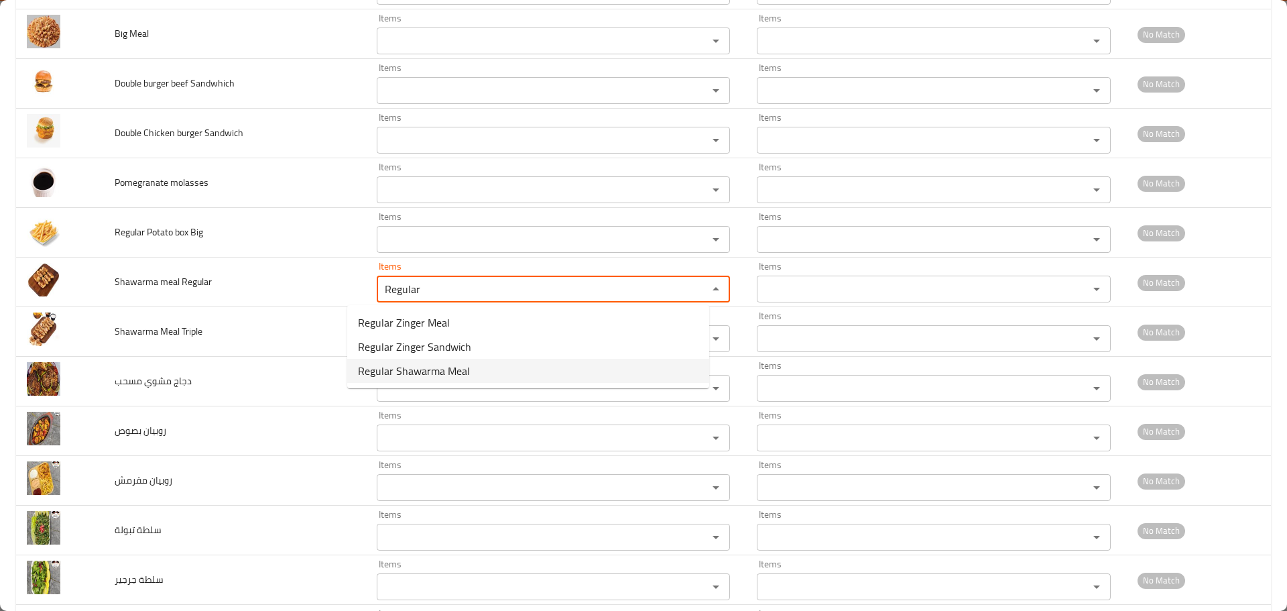
click at [439, 369] on span "Regular Shawarma Meal" at bounding box center [414, 371] width 112 height 16
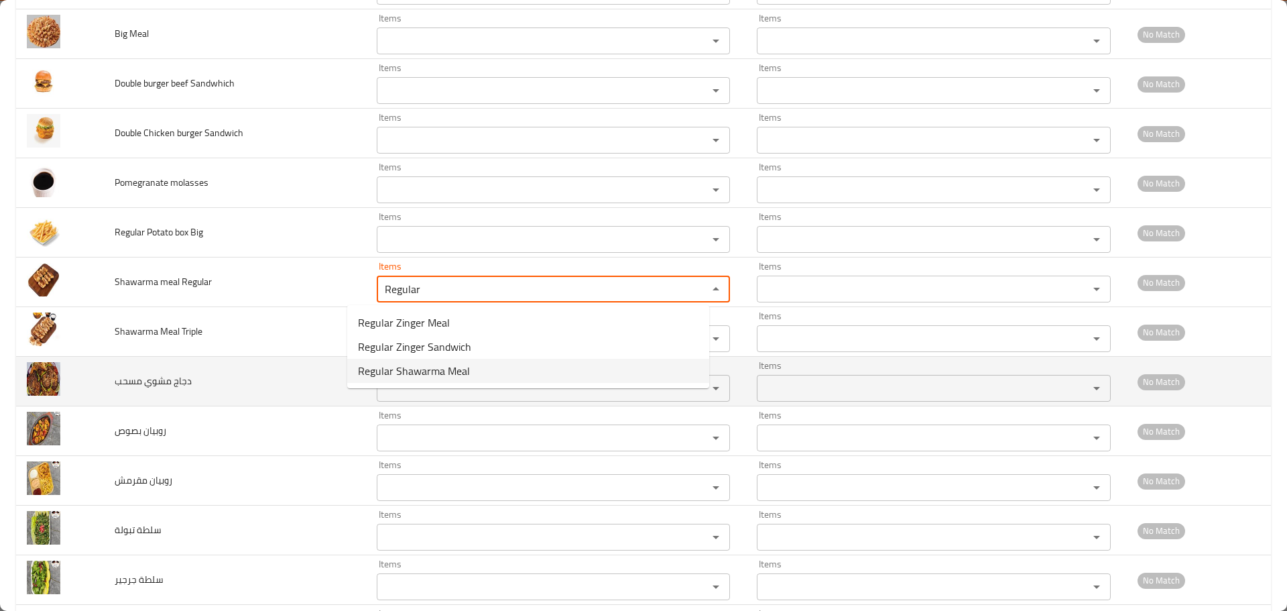
type Regular "Regular Shawarma Meal"
type Regular-ar "وجبة شاورما عادي"
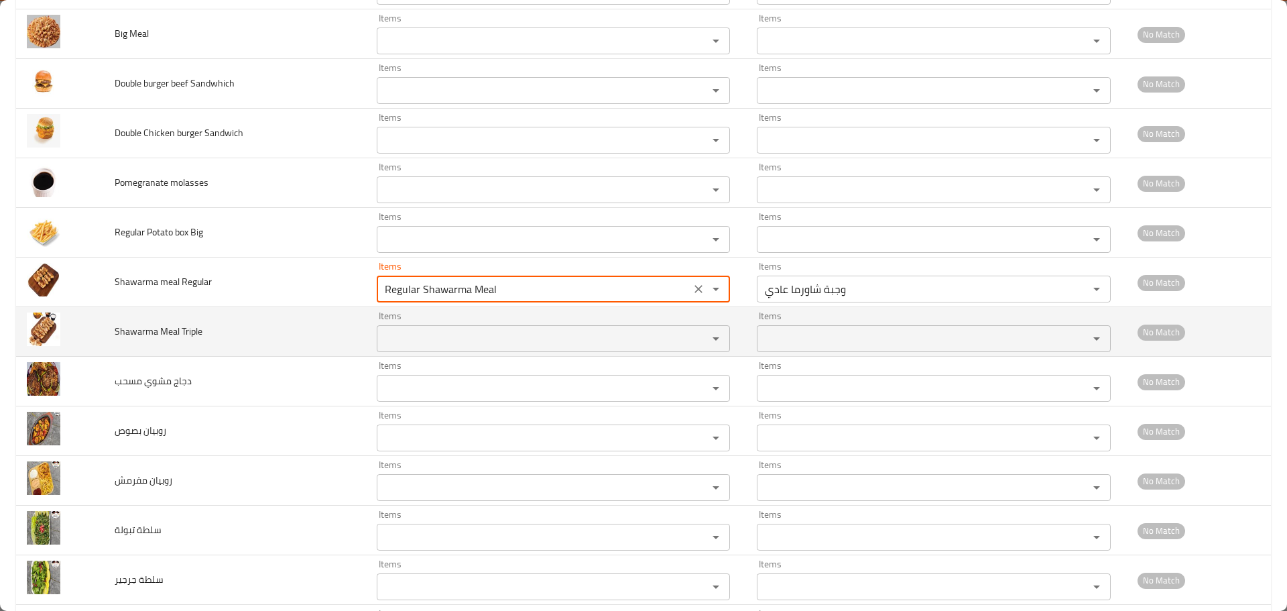
type Regular "Regular Shawarma Meal"
drag, startPoint x: 184, startPoint y: 330, endPoint x: 281, endPoint y: 329, distance: 97.2
click at [224, 328] on td "Shawarma Meal Triple" at bounding box center [235, 332] width 262 height 50
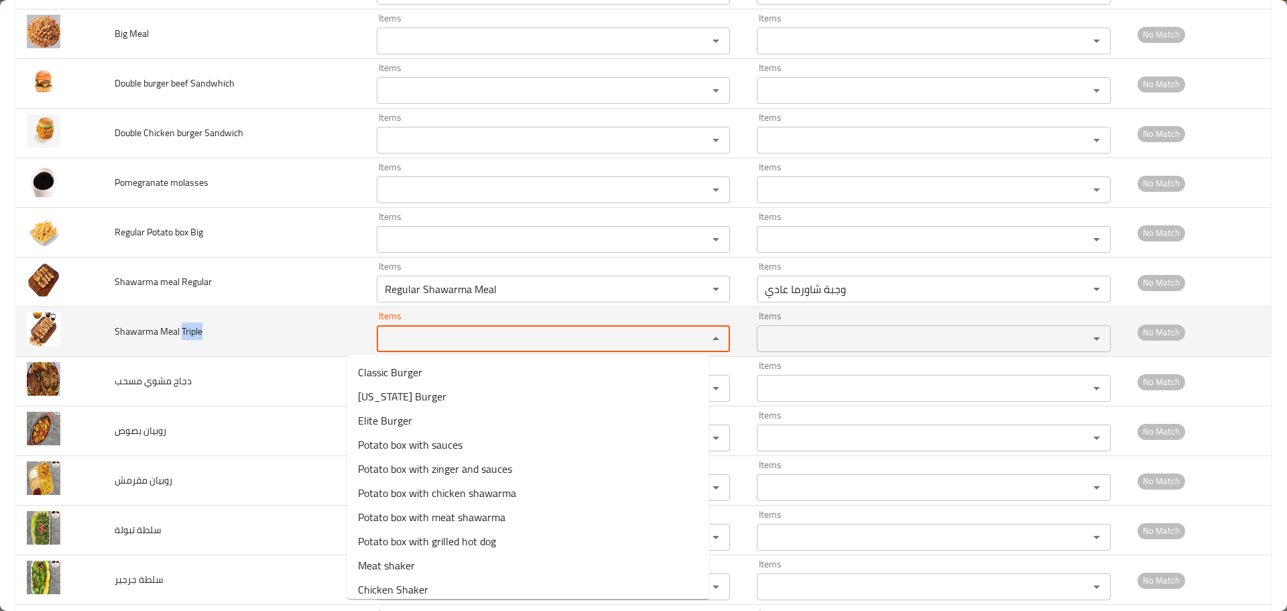
click at [391, 341] on Triple "Items" at bounding box center [534, 338] width 306 height 19
paste Triple "Triple"
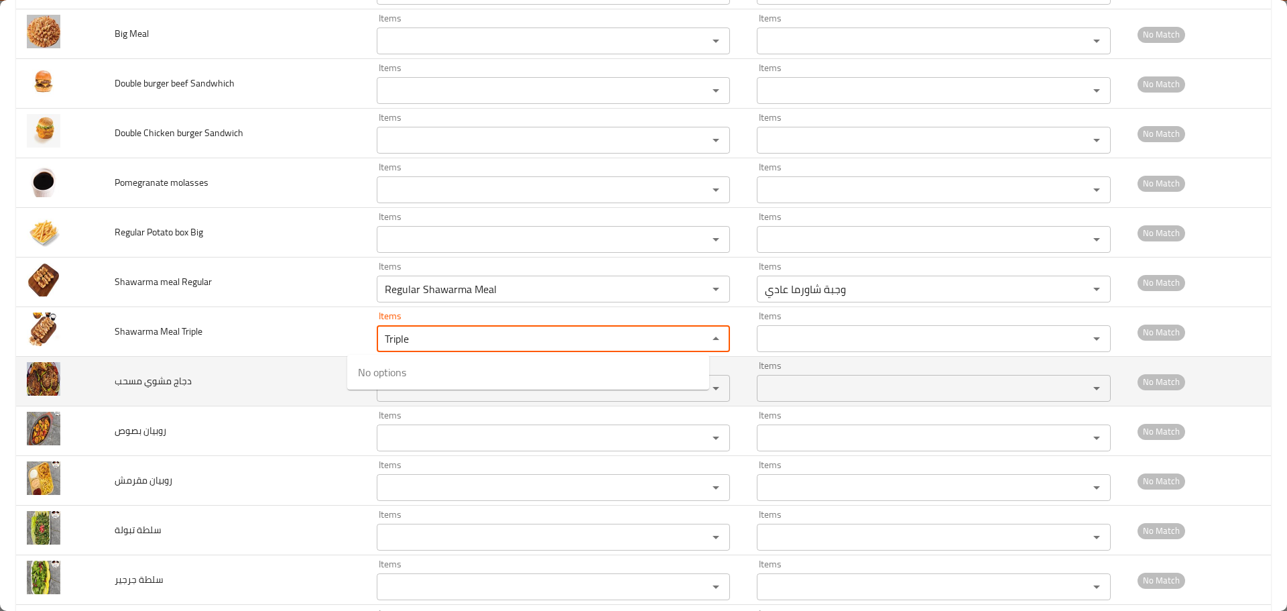
type Triple "Triple"
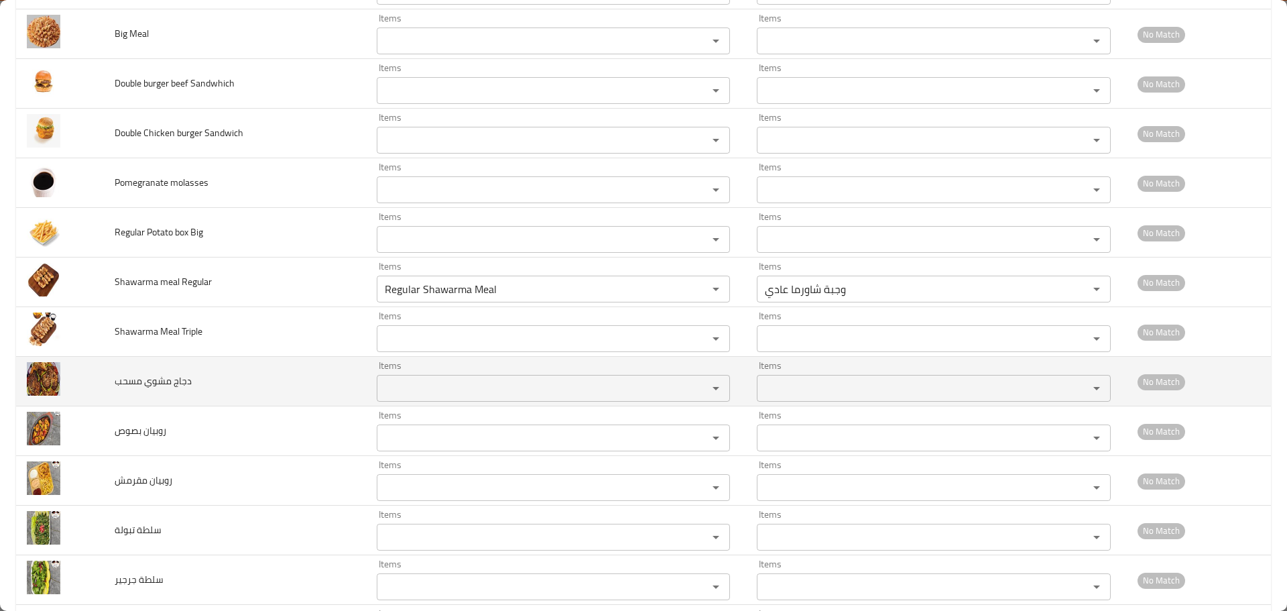
click at [257, 391] on td "دجاج مشوي مسحب" at bounding box center [235, 382] width 262 height 50
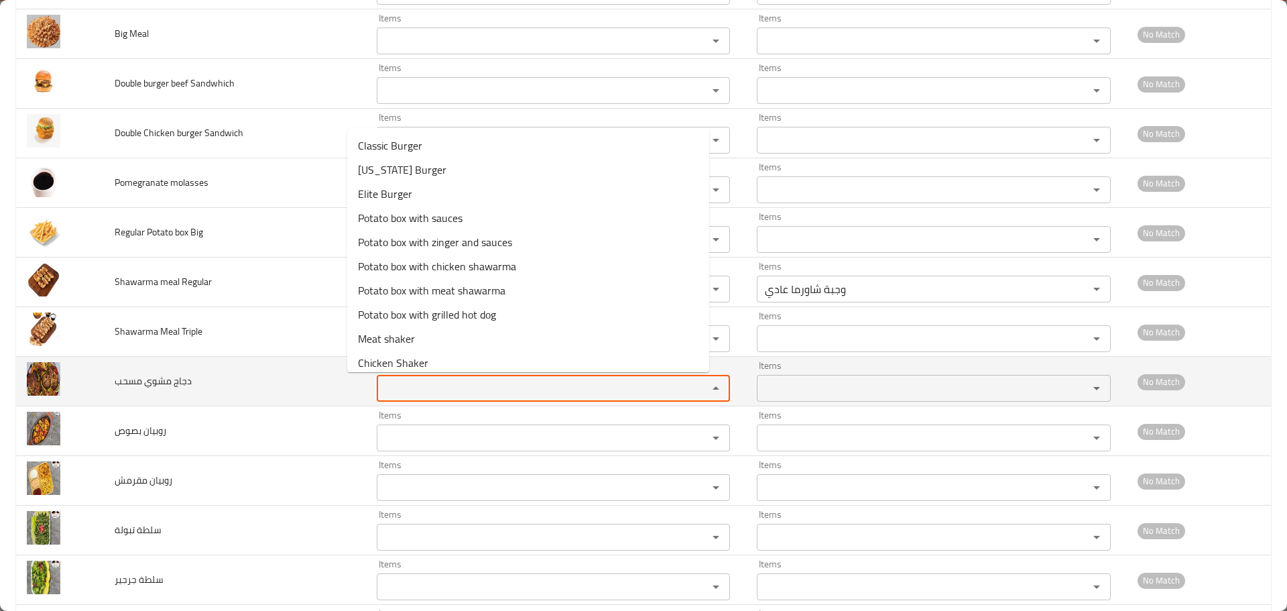
click at [387, 391] on مسحب "Items" at bounding box center [534, 388] width 306 height 19
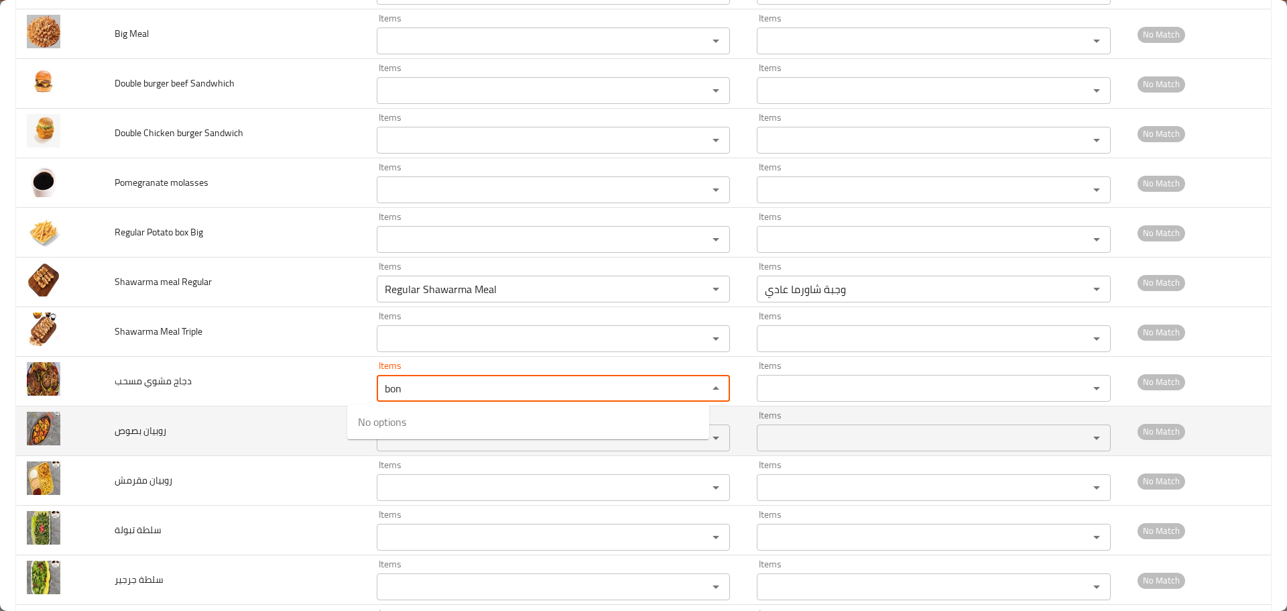
type مسحب "bon"
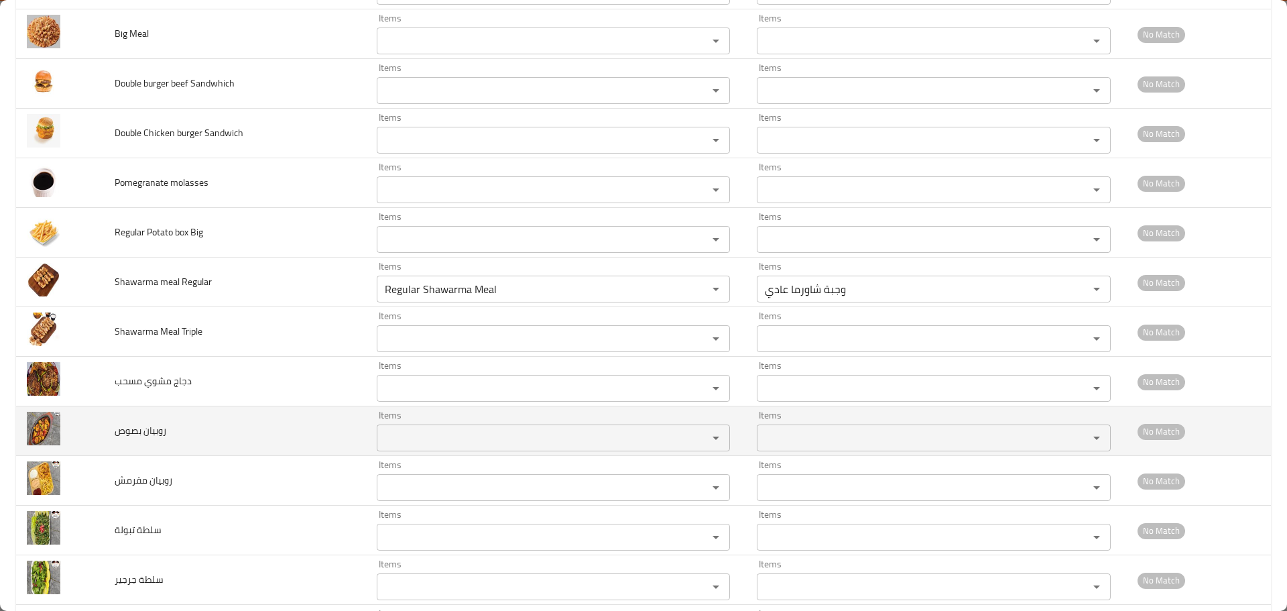
click at [264, 428] on td "روبيان بصوص" at bounding box center [235, 431] width 262 height 50
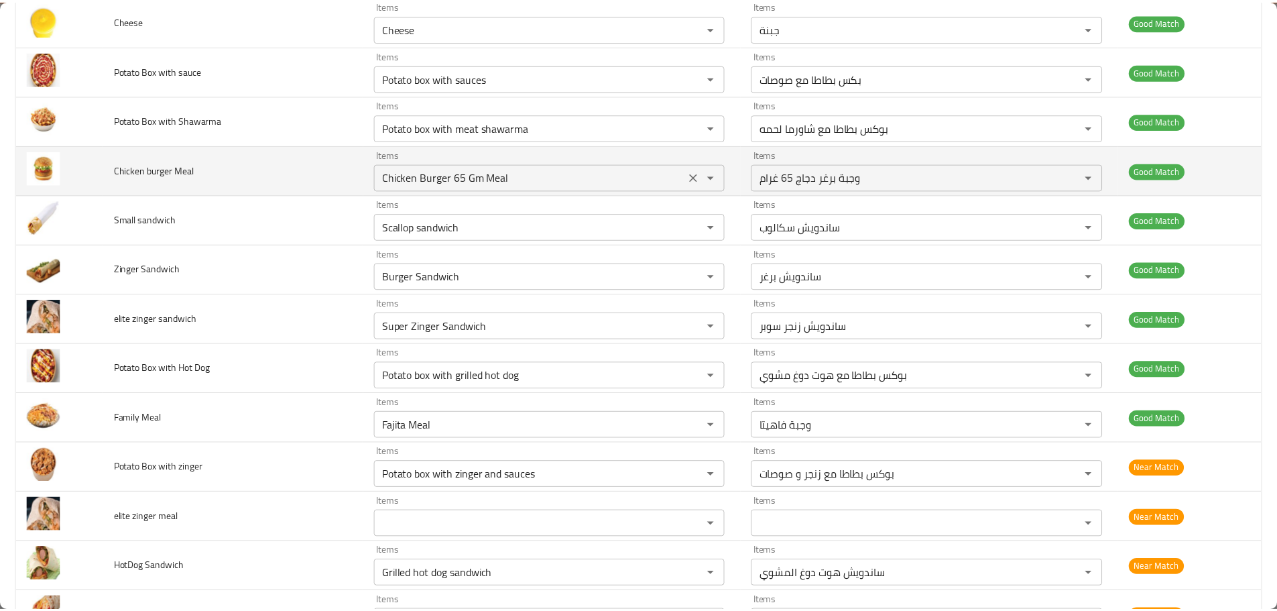
scroll to position [0, 0]
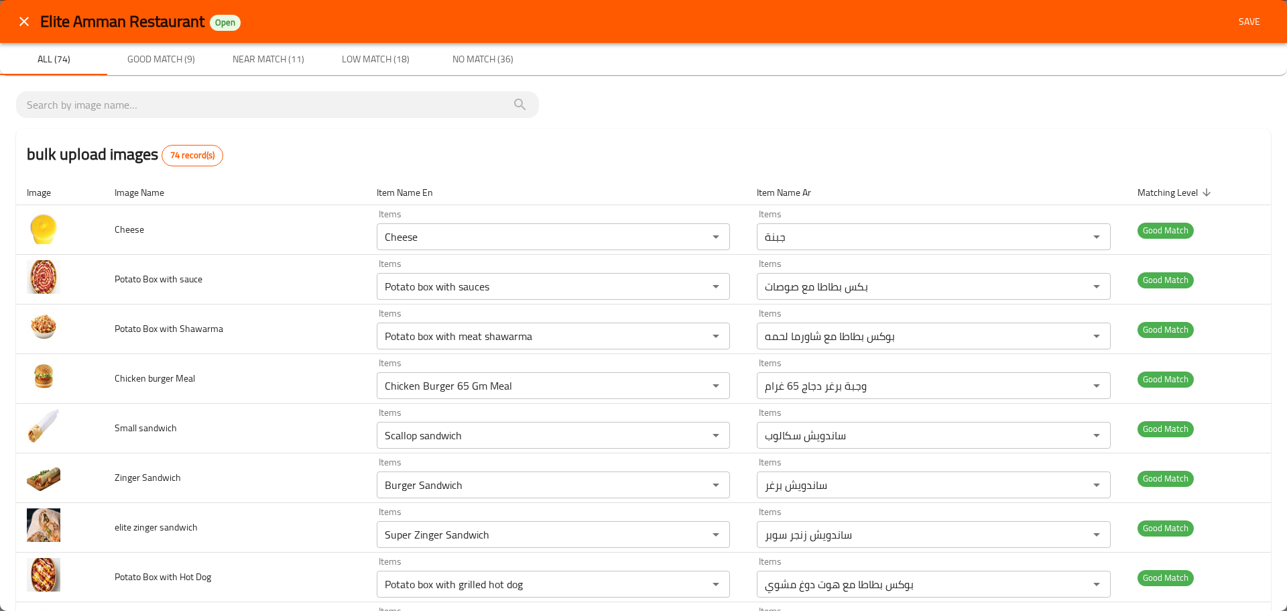
click at [1246, 22] on span "Save" at bounding box center [1249, 21] width 32 height 17
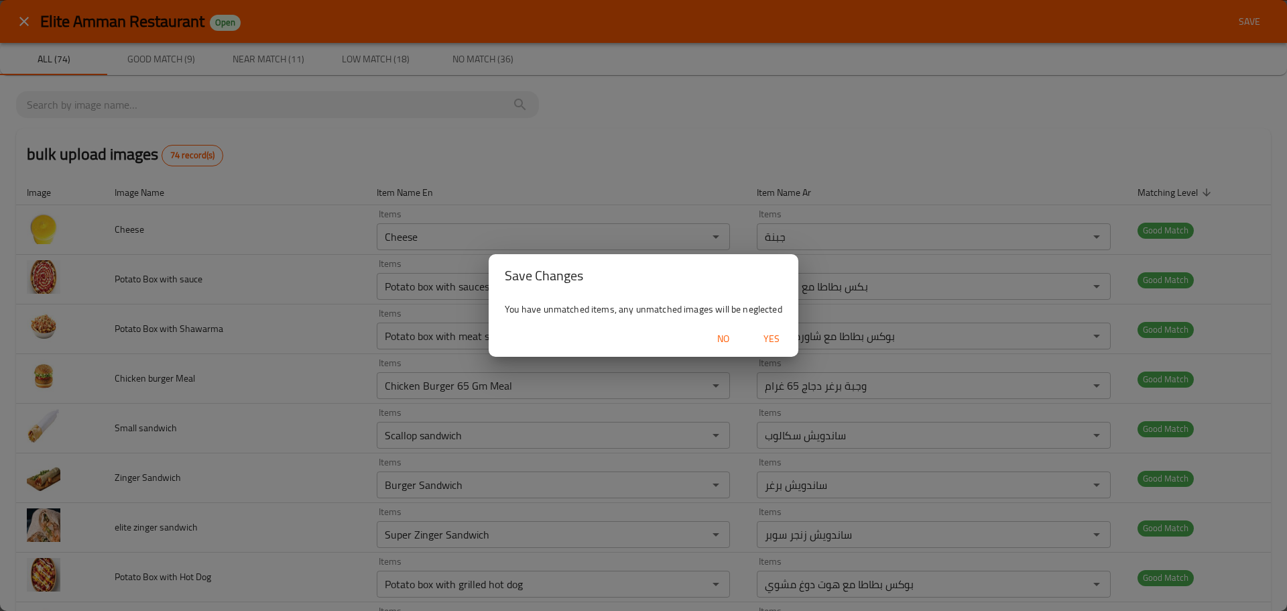
drag, startPoint x: 767, startPoint y: 332, endPoint x: 743, endPoint y: 369, distance: 43.5
click at [767, 333] on span "Yes" at bounding box center [771, 338] width 32 height 17
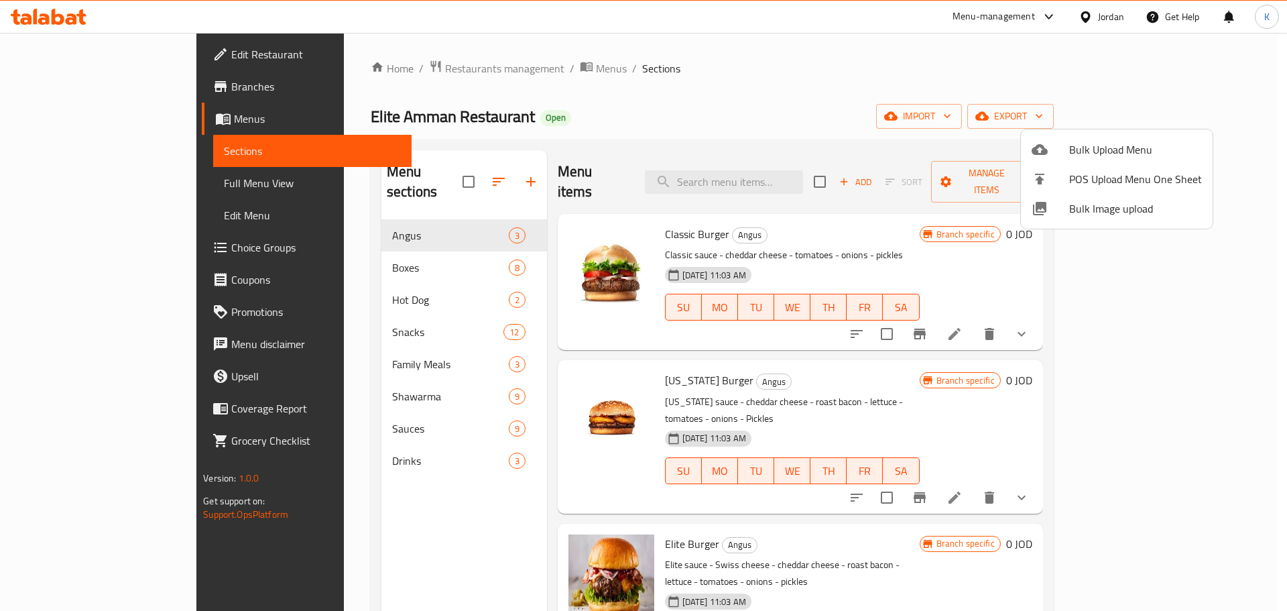
click at [828, 85] on div at bounding box center [643, 305] width 1287 height 611
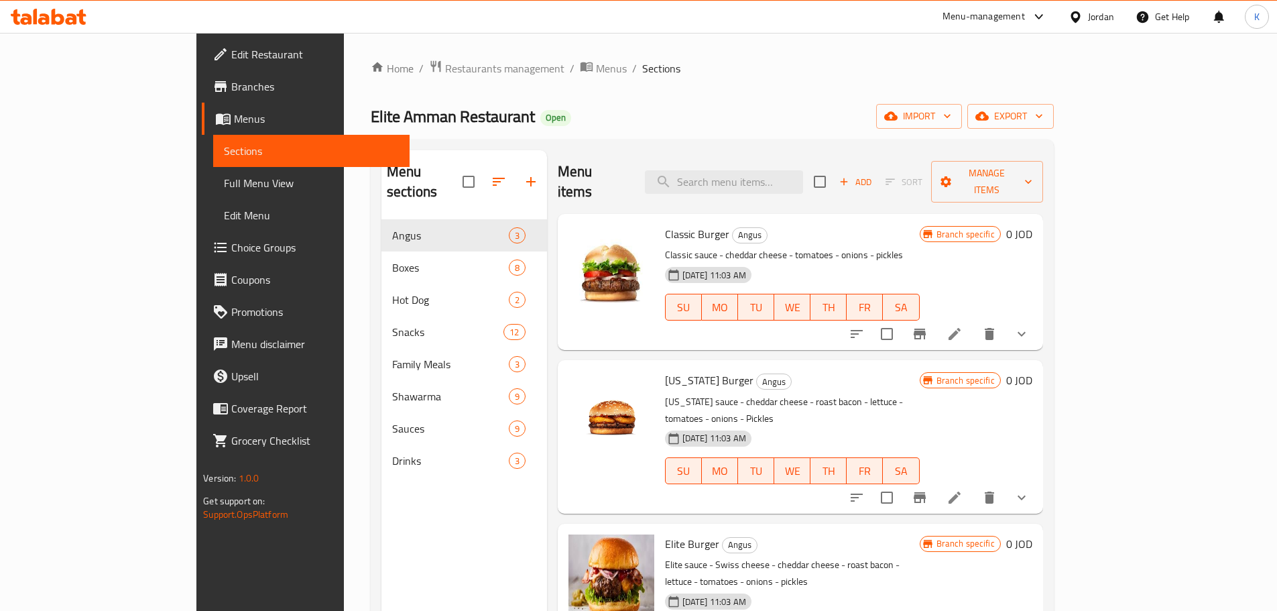
drag, startPoint x: 116, startPoint y: 179, endPoint x: 155, endPoint y: 190, distance: 40.5
click at [224, 179] on span "Full Menu View" at bounding box center [311, 183] width 175 height 16
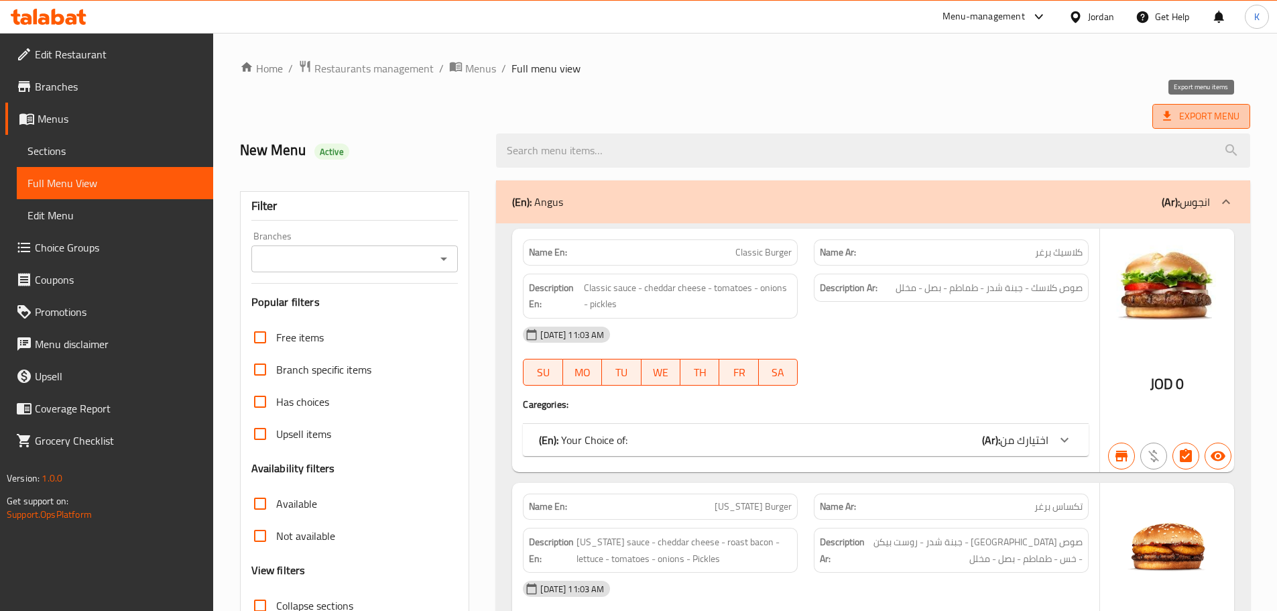
click at [1209, 125] on span "Export Menu" at bounding box center [1201, 116] width 98 height 25
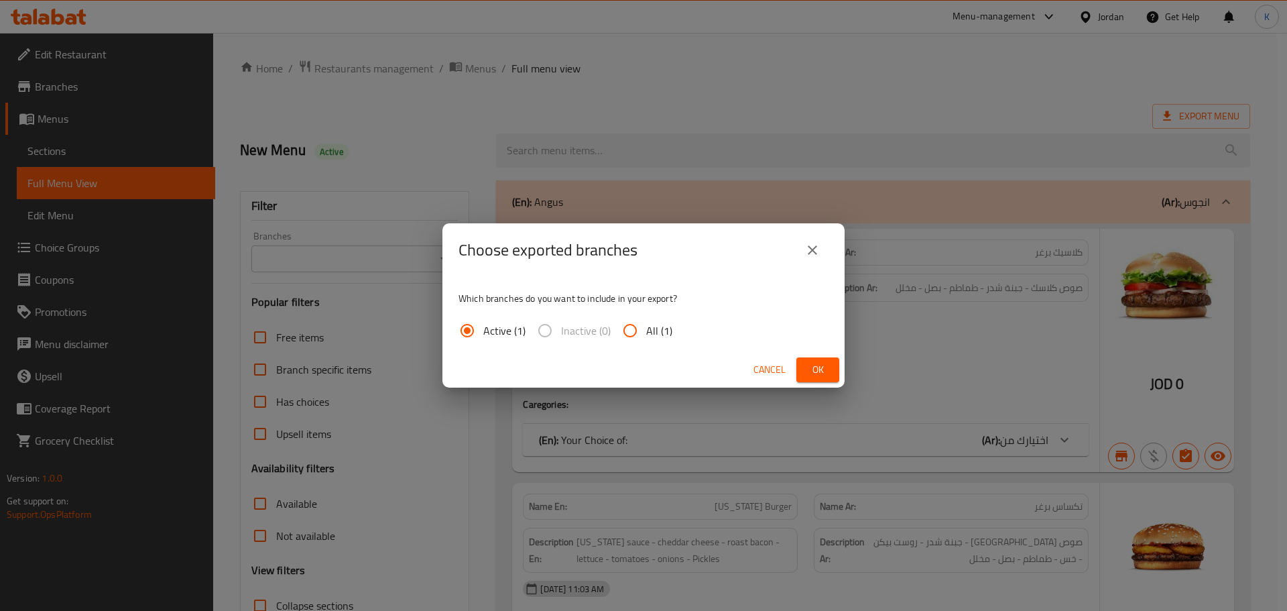
click at [628, 326] on input "All (1)" at bounding box center [630, 330] width 32 height 32
radio input "true"
click at [816, 367] on span "Ok" at bounding box center [817, 369] width 21 height 17
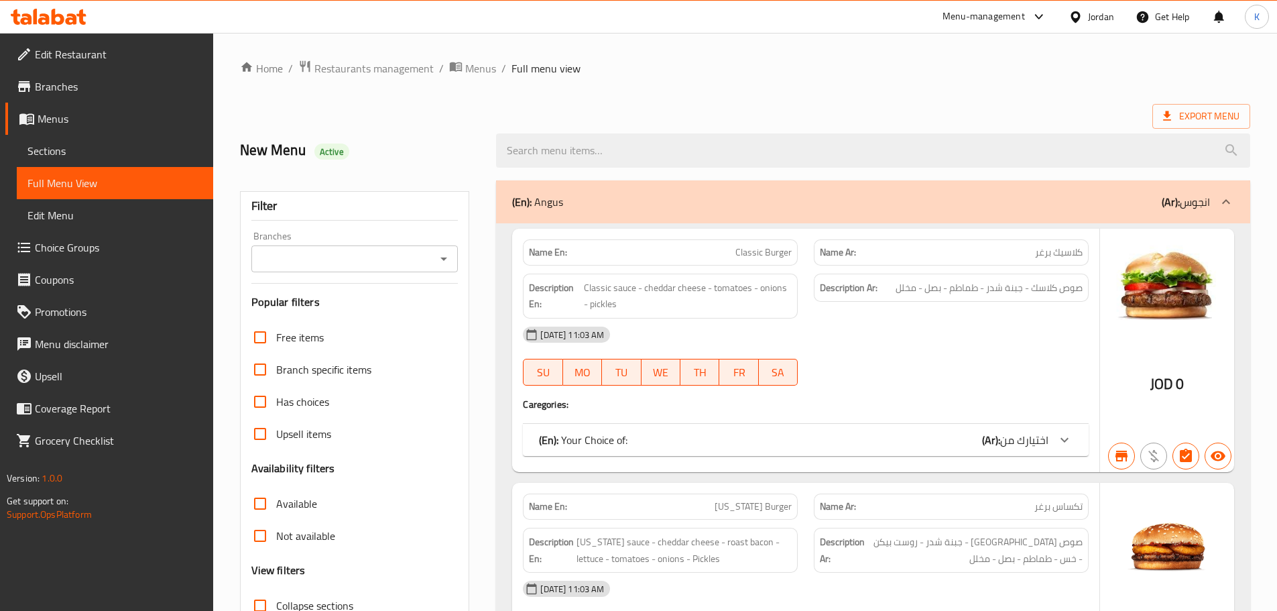
click at [17, 20] on icon at bounding box center [15, 16] width 9 height 15
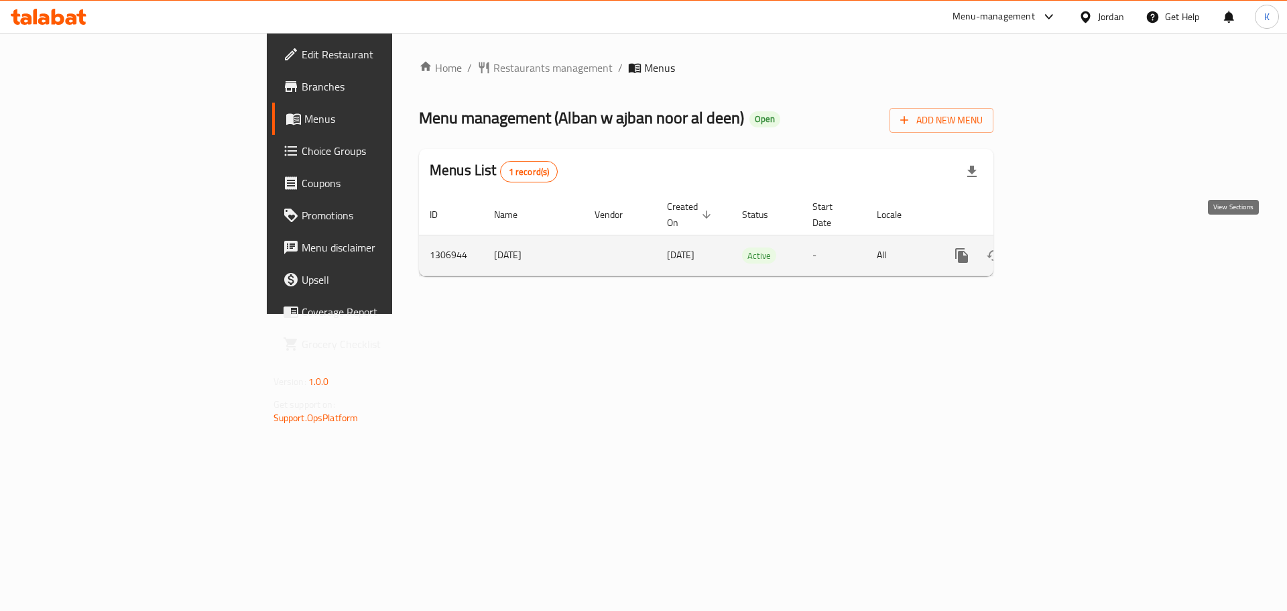
click at [1066, 247] on icon "enhanced table" at bounding box center [1058, 255] width 16 height 16
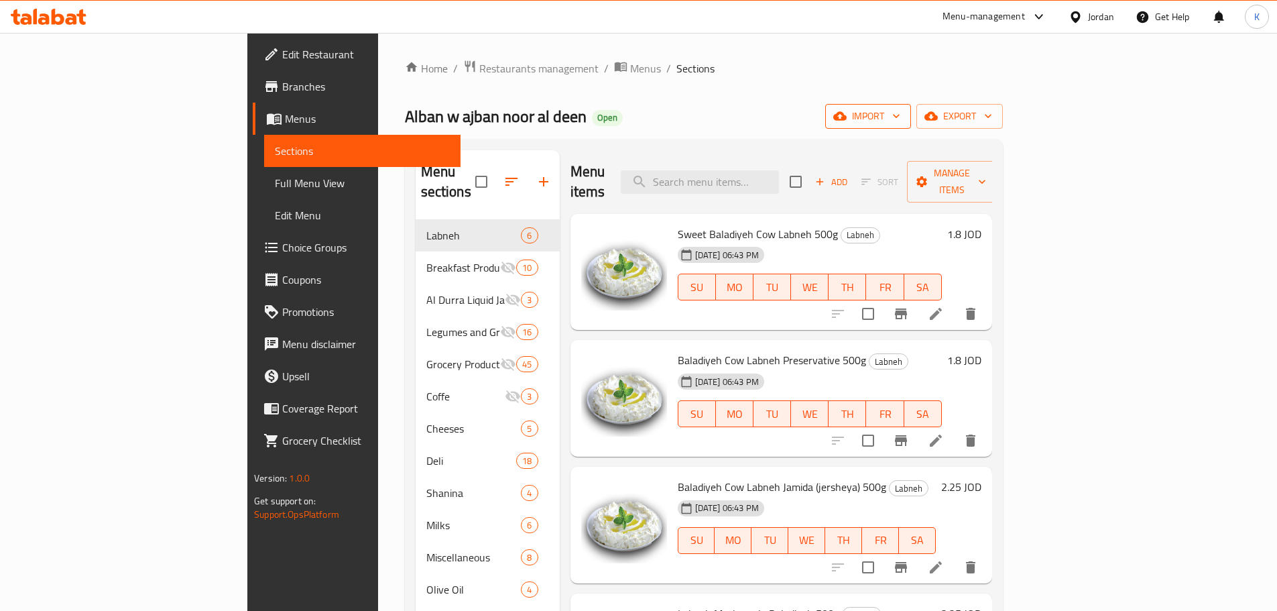
click at [900, 109] on span "import" at bounding box center [868, 116] width 64 height 17
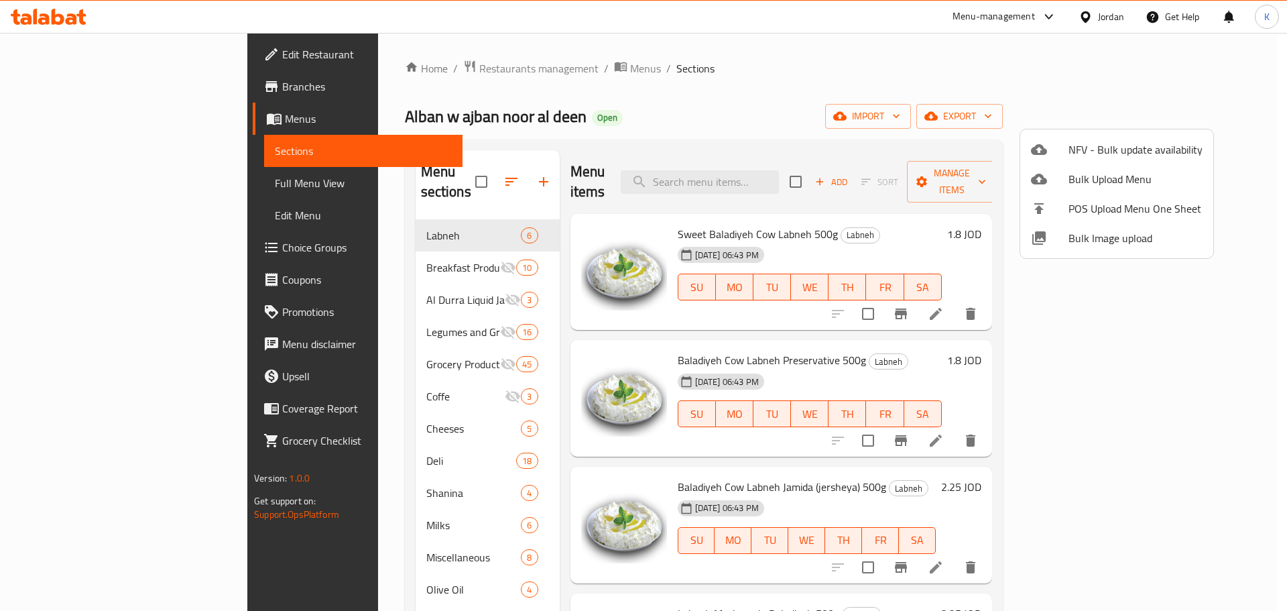
click at [1088, 235] on span "Bulk Image upload" at bounding box center [1135, 238] width 134 height 16
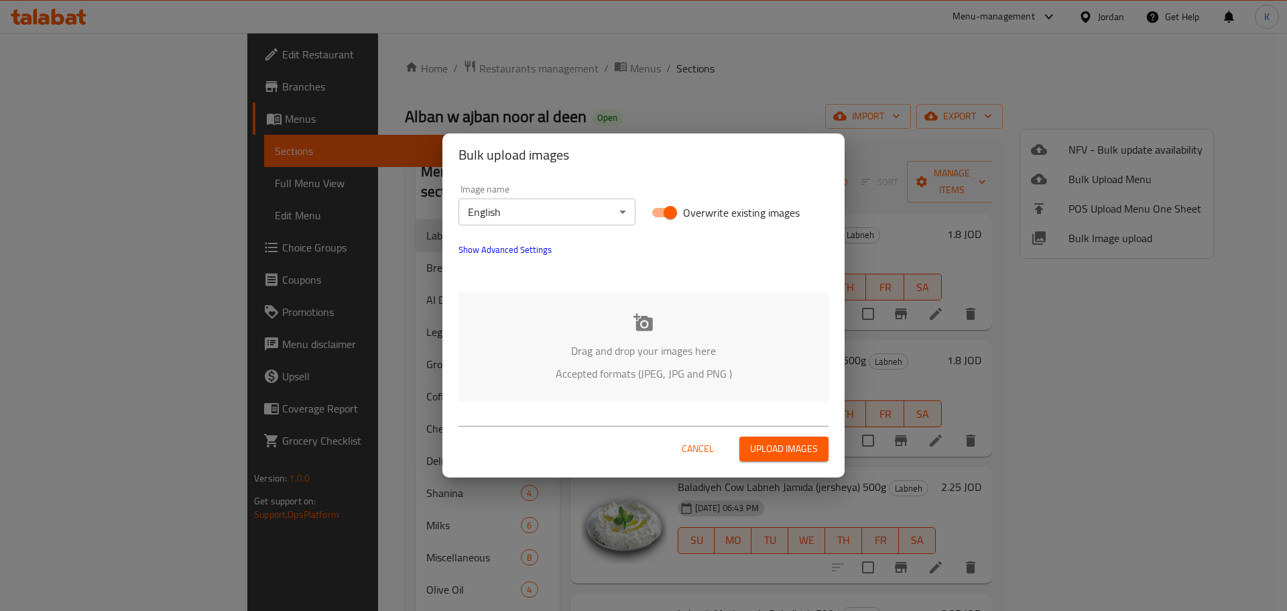
click at [618, 361] on div "Drag and drop your images here Accepted formats (JPEG, JPG and PNG )" at bounding box center [643, 346] width 370 height 109
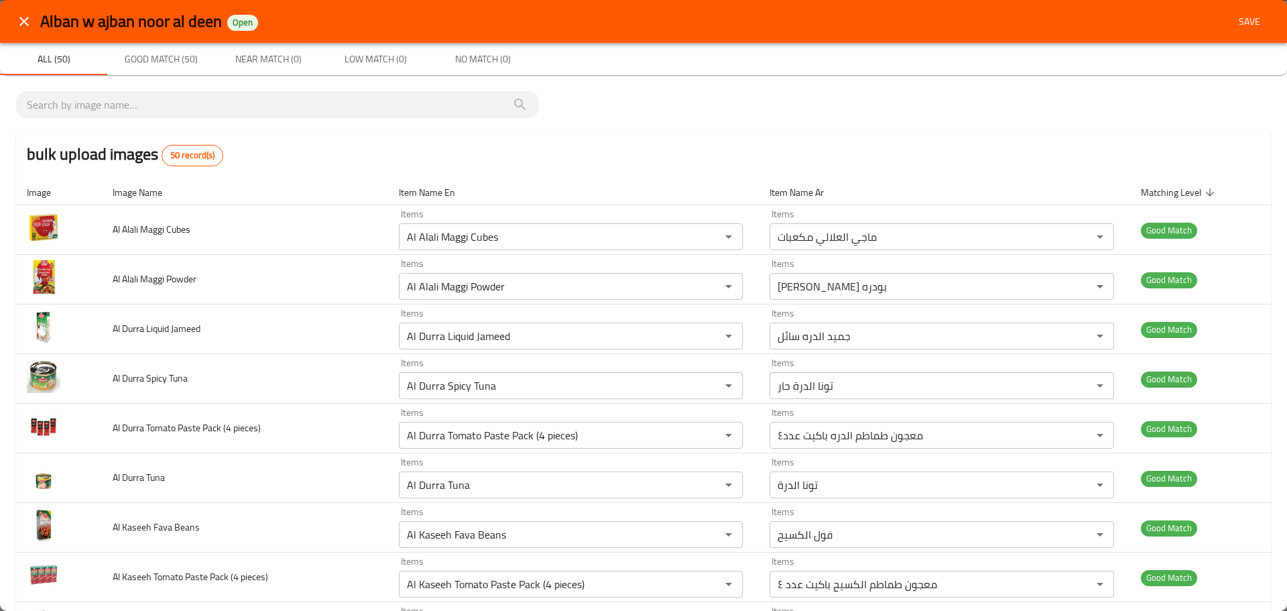
click at [1244, 20] on span "Save" at bounding box center [1249, 21] width 32 height 17
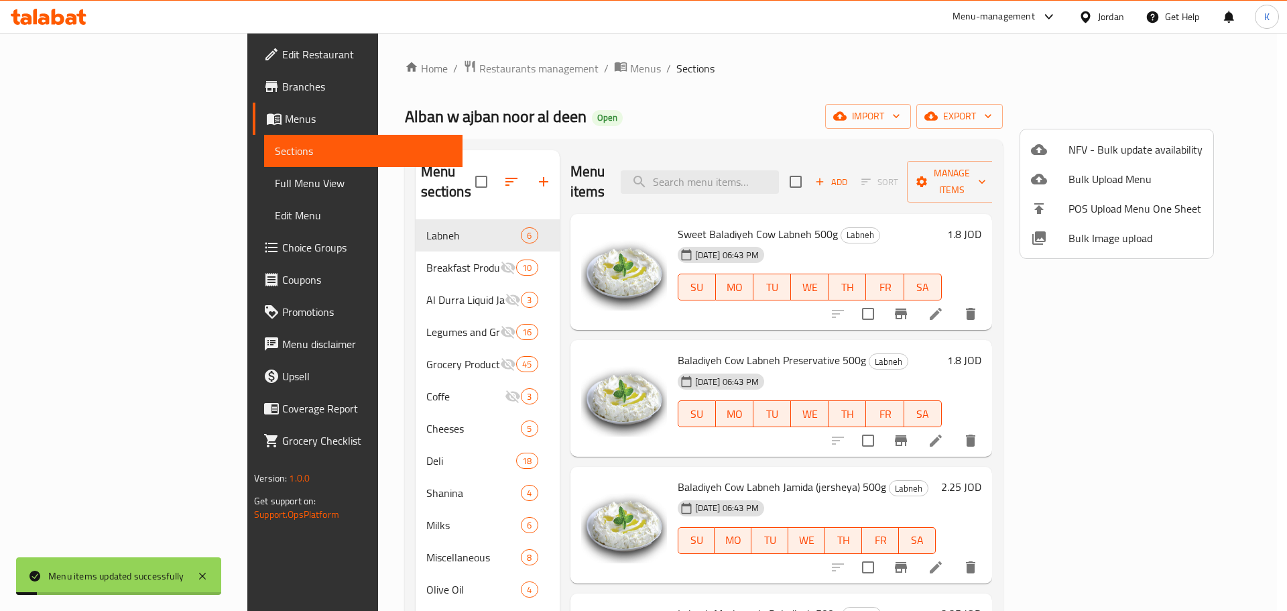
click at [688, 113] on div at bounding box center [643, 305] width 1287 height 611
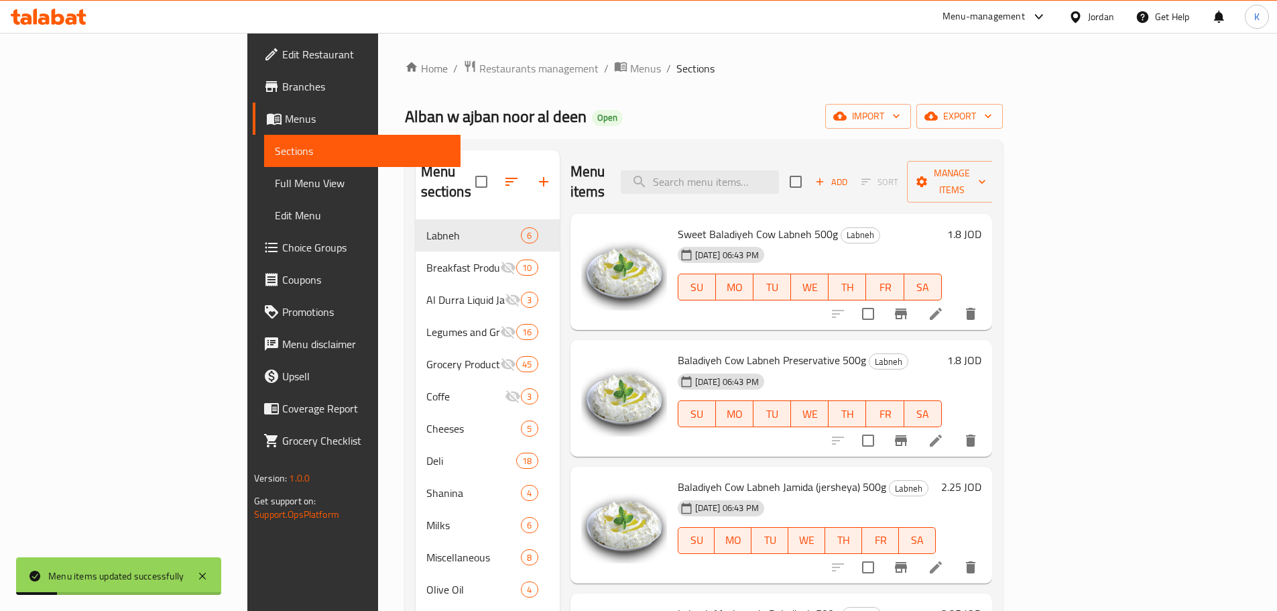
click at [275, 184] on span "Full Menu View" at bounding box center [362, 183] width 175 height 16
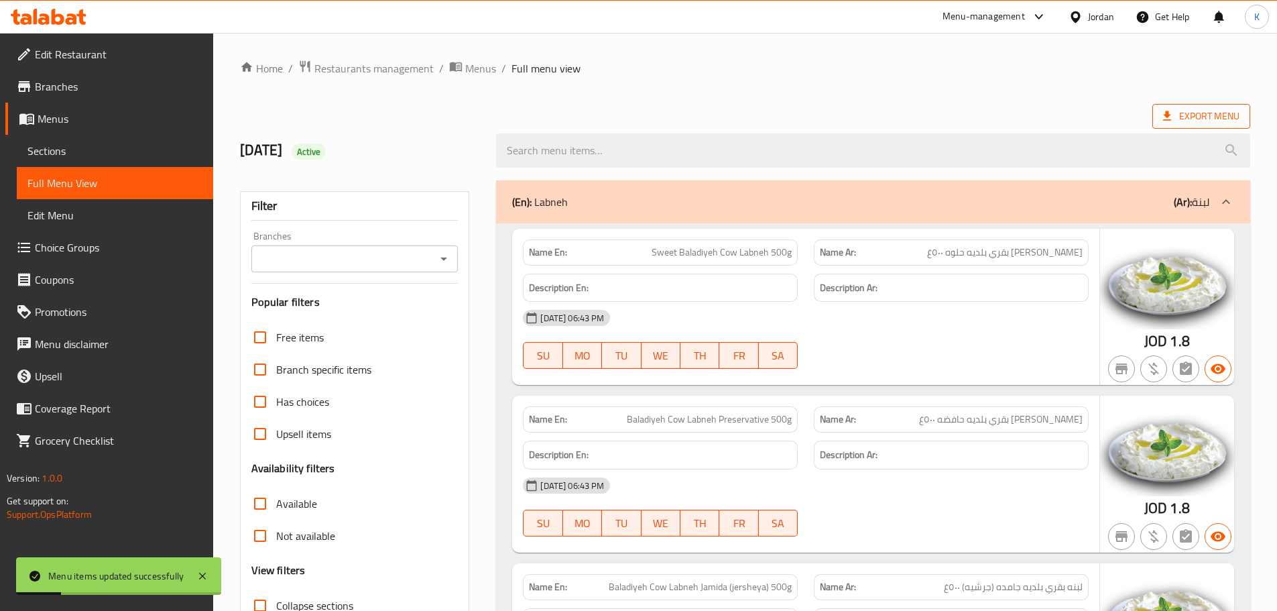
click at [1190, 114] on span "Export Menu" at bounding box center [1201, 116] width 76 height 17
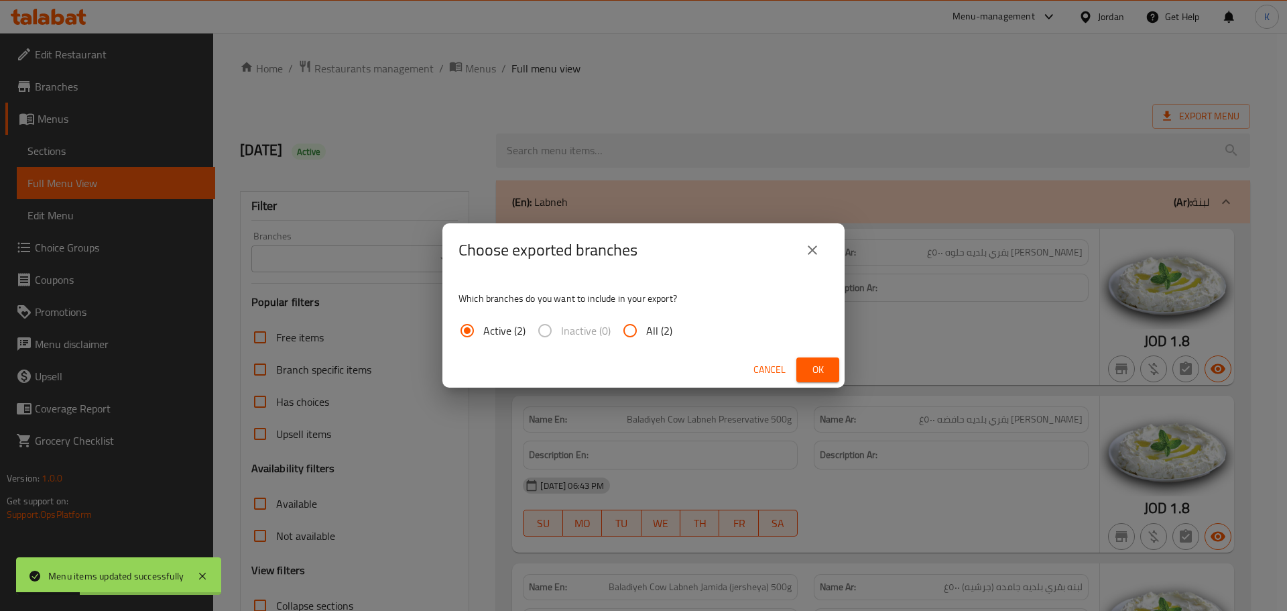
click at [664, 334] on span "All (2)" at bounding box center [659, 330] width 26 height 16
click at [646, 334] on input "All (2)" at bounding box center [630, 330] width 32 height 32
radio input "true"
click at [812, 369] on span "Ok" at bounding box center [817, 369] width 21 height 17
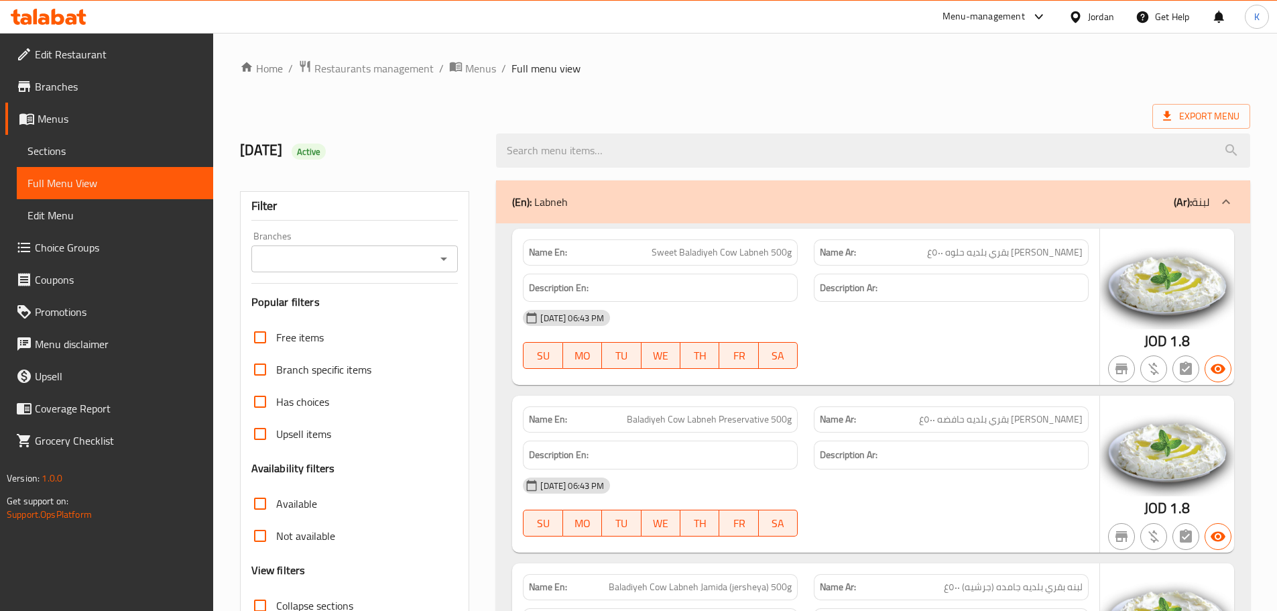
click at [1088, 16] on div "Jordan" at bounding box center [1101, 16] width 26 height 15
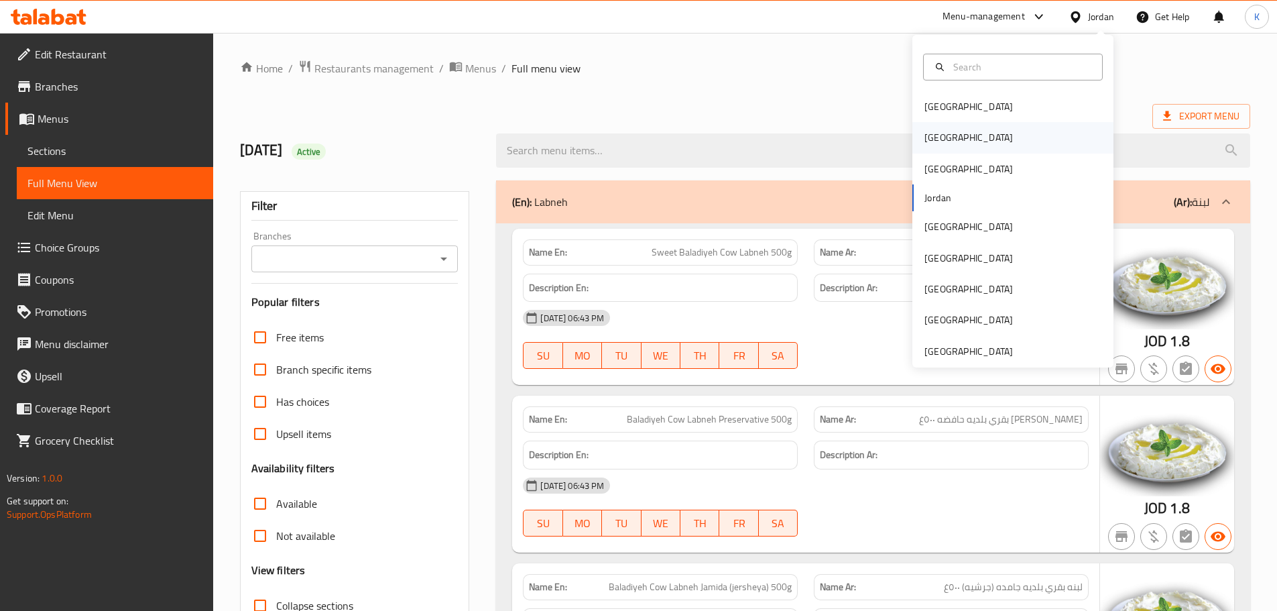
click at [937, 147] on div "[GEOGRAPHIC_DATA]" at bounding box center [969, 137] width 110 height 31
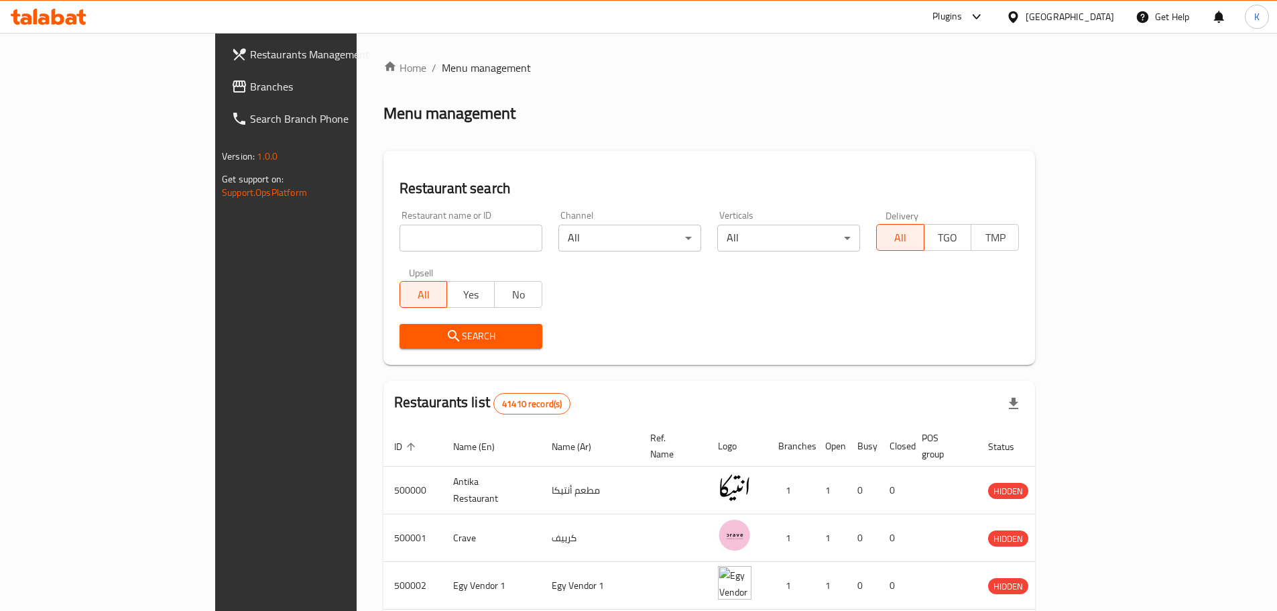
click at [250, 88] on span "Branches" at bounding box center [334, 86] width 168 height 16
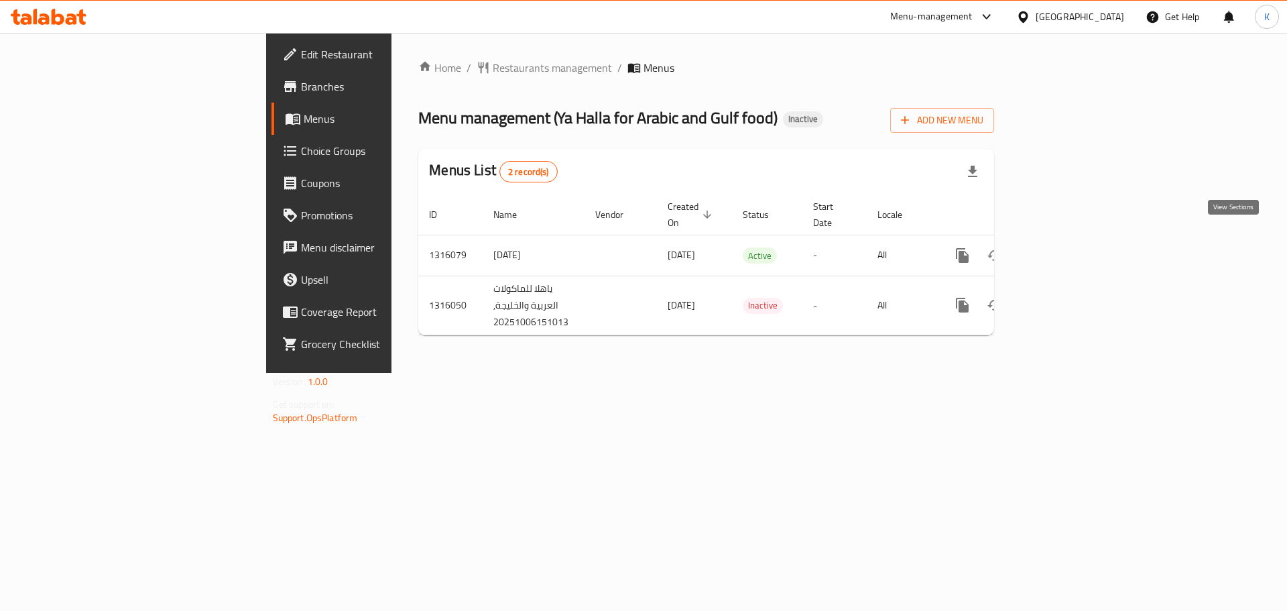
click at [1067, 247] on icon "enhanced table" at bounding box center [1059, 255] width 16 height 16
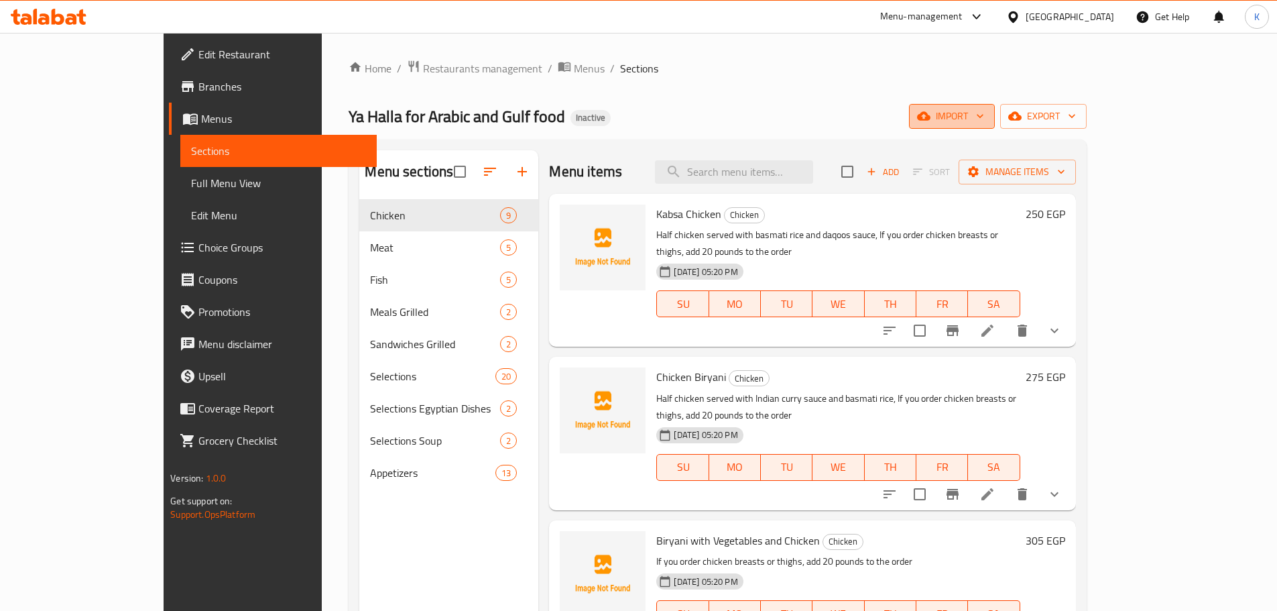
click at [995, 126] on button "import" at bounding box center [952, 116] width 86 height 25
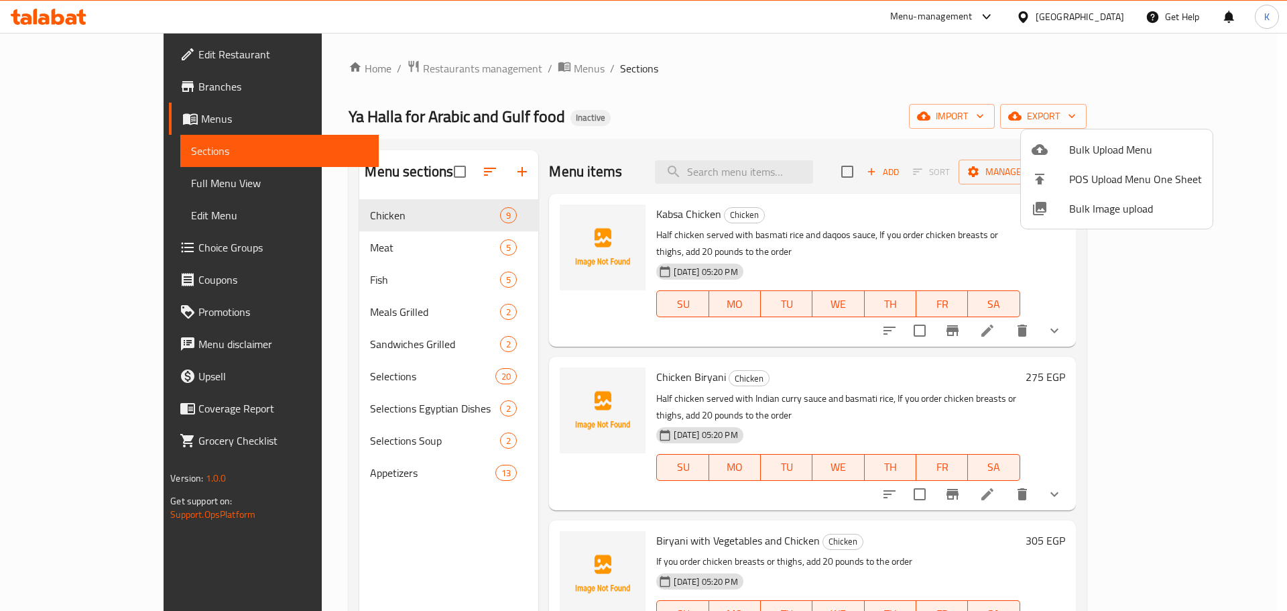
click at [1078, 208] on span "Bulk Image upload" at bounding box center [1135, 208] width 133 height 16
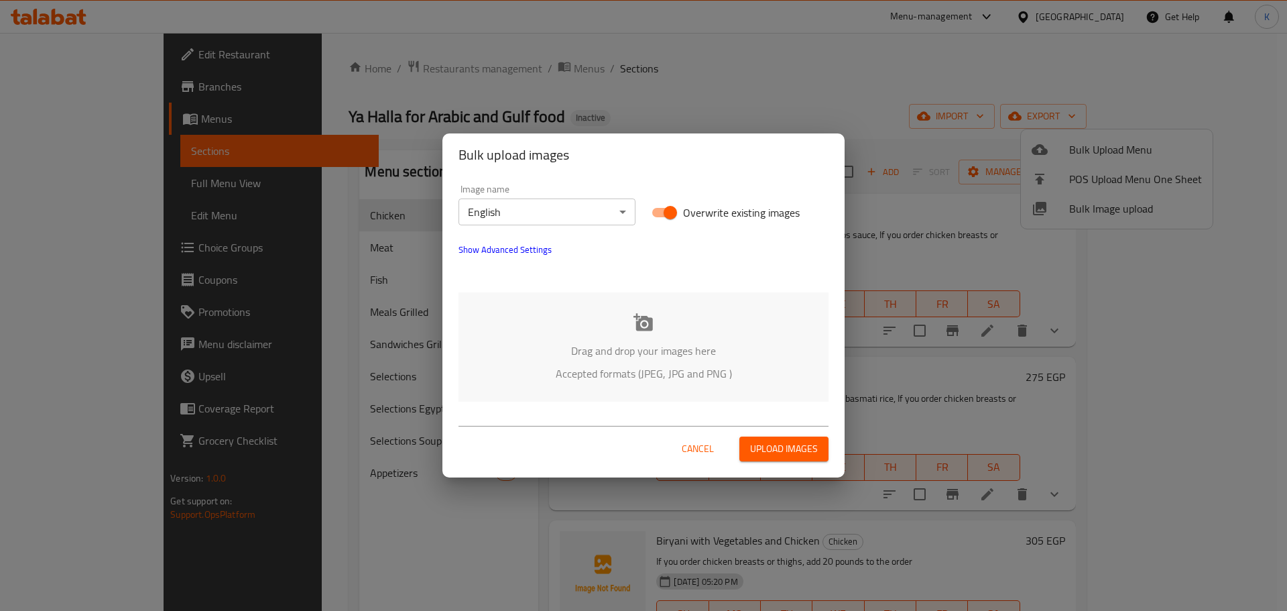
click at [571, 312] on div "Drag and drop your images here Accepted formats (JPEG, JPG and PNG )" at bounding box center [643, 346] width 370 height 109
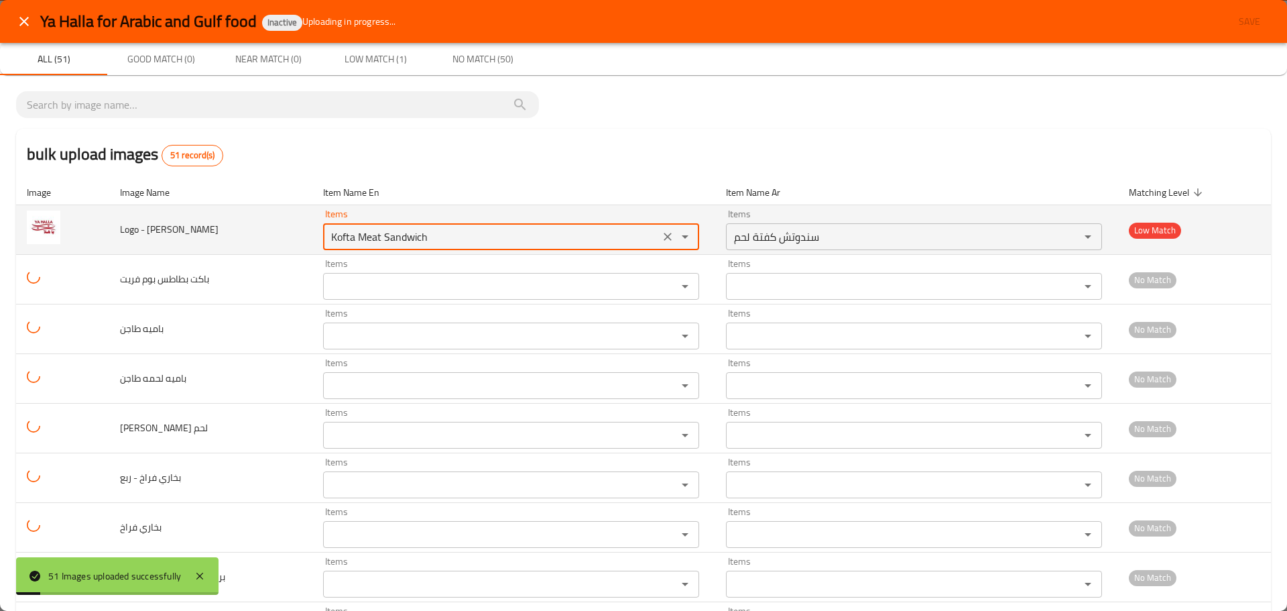
drag, startPoint x: 430, startPoint y: 228, endPoint x: 184, endPoint y: 214, distance: 247.0
click at [184, 214] on tr "Logo - [PERSON_NAME] Items Kofta Meat Sandwich Items Items سندوتش كفتة لحم Item…" at bounding box center [643, 230] width 1255 height 50
click at [664, 237] on icon "Clear" at bounding box center [668, 237] width 8 height 8
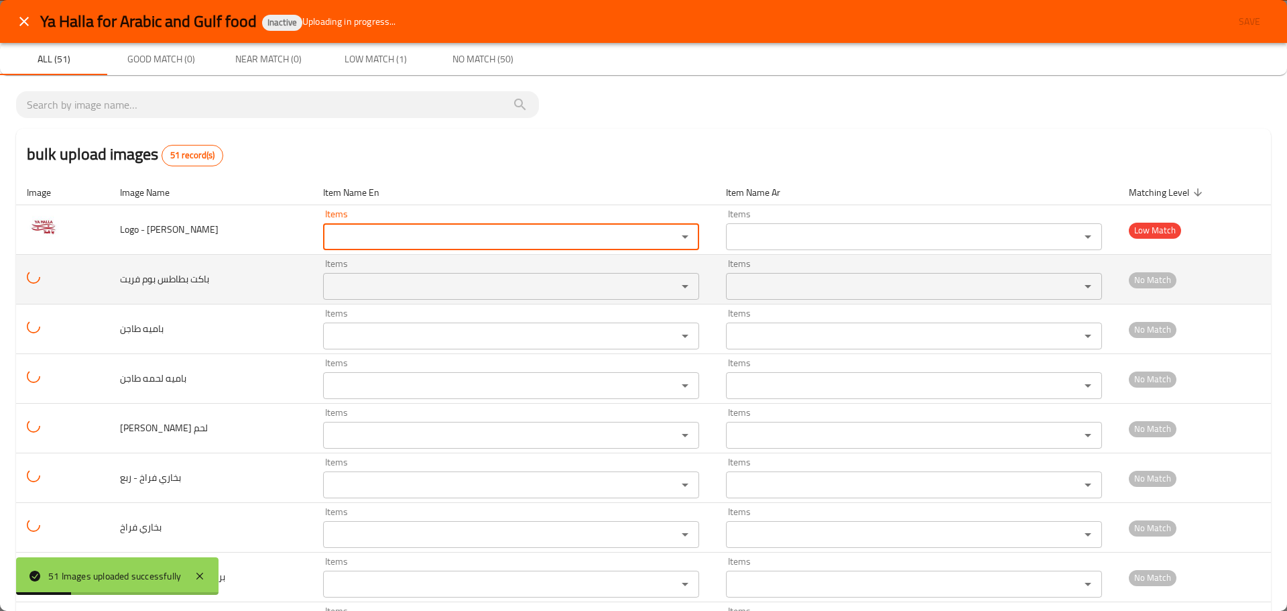
click at [424, 284] on فريت "Items" at bounding box center [491, 286] width 328 height 19
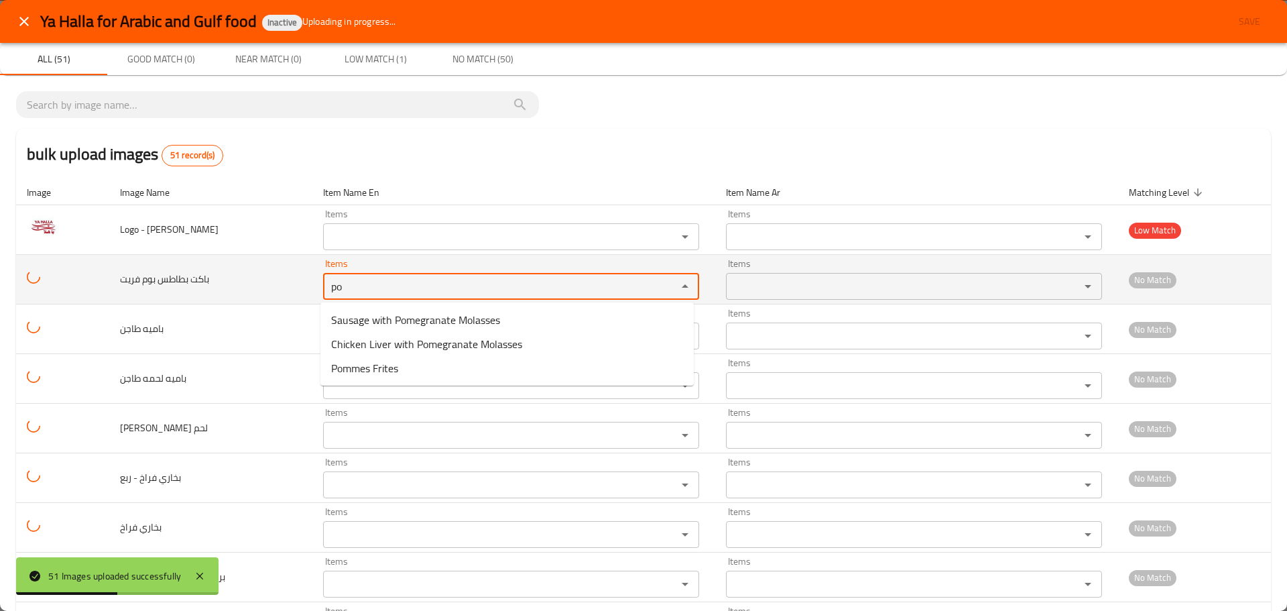
drag, startPoint x: 372, startPoint y: 293, endPoint x: 220, endPoint y: 280, distance: 152.7
click at [220, 280] on tr "باكت بطاطس بوم فريت Items po Items Items Items No Match" at bounding box center [643, 280] width 1255 height 50
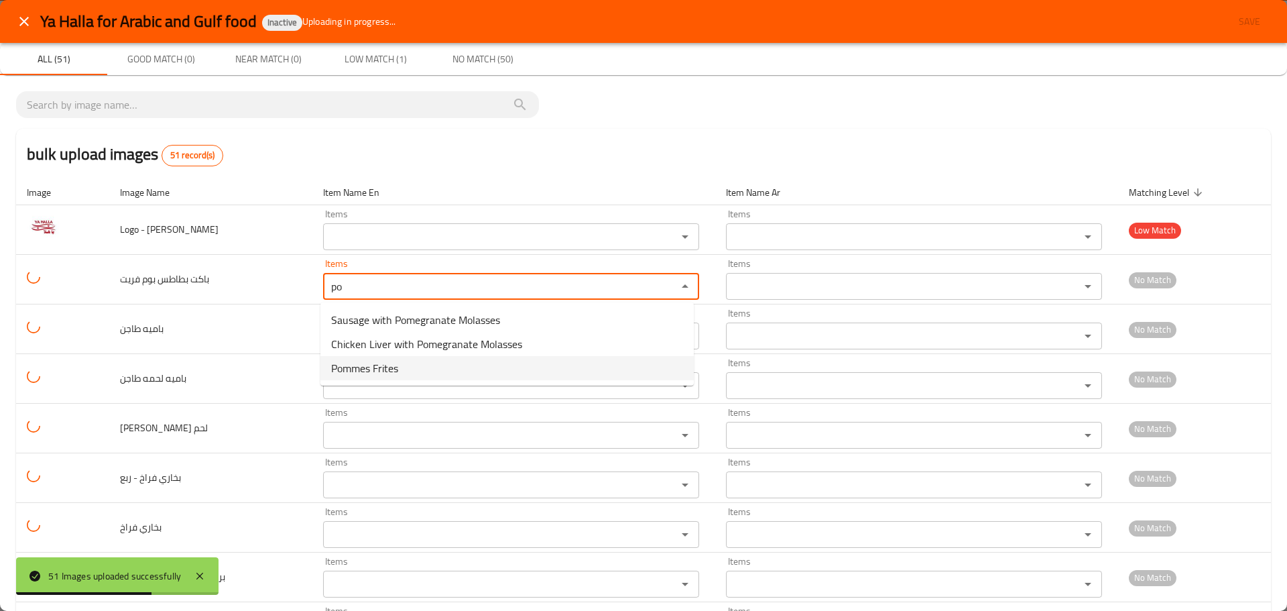
click at [354, 366] on span "Pommes Frites" at bounding box center [364, 368] width 67 height 16
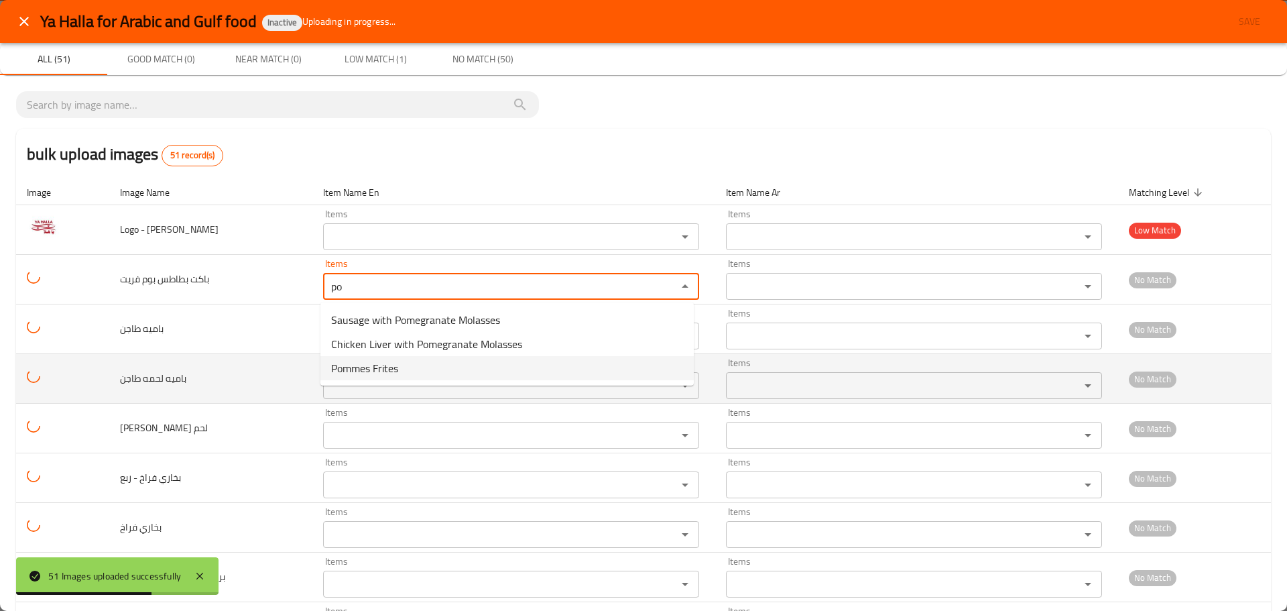
type فريت "Pommes Frites"
type فريت-ar "بوم فريت"
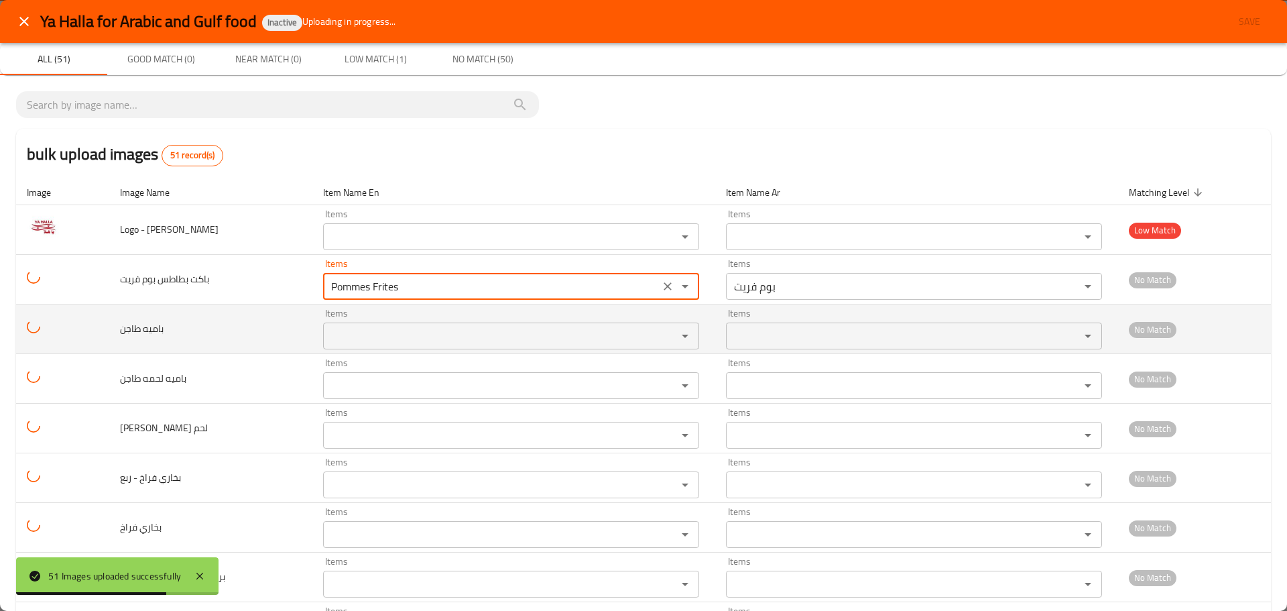
type فريت "Pommes Frites"
click at [344, 340] on طاجن "Items" at bounding box center [491, 335] width 328 height 19
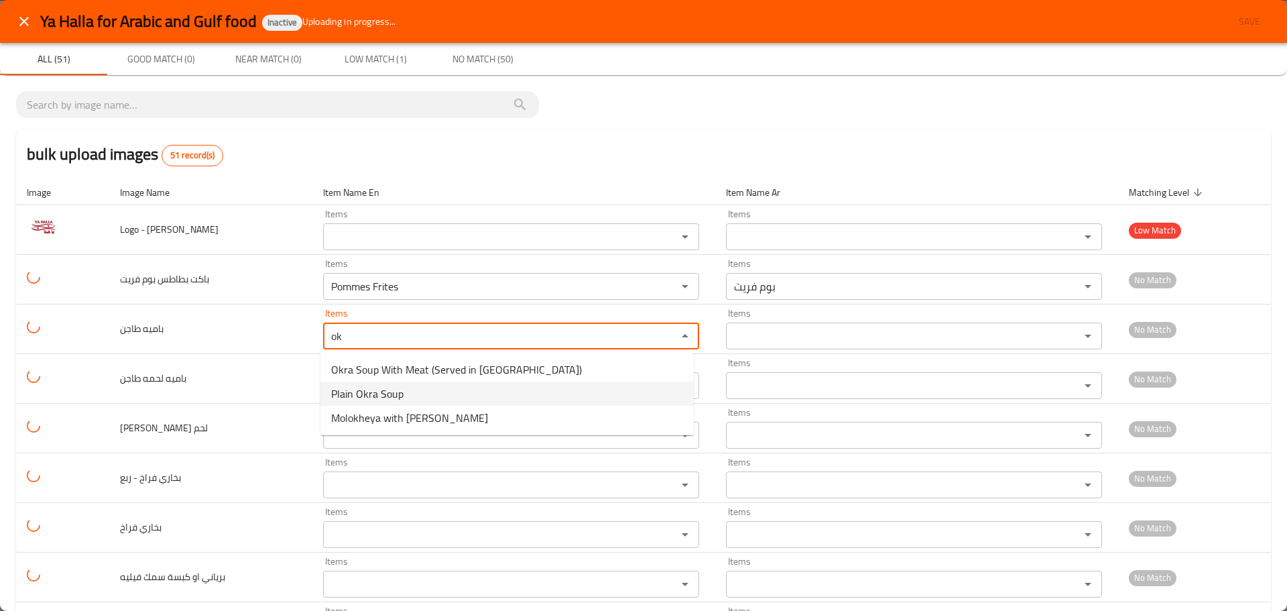
click at [454, 389] on طاجن-option-1 "Plain Okra Soup" at bounding box center [506, 393] width 373 height 24
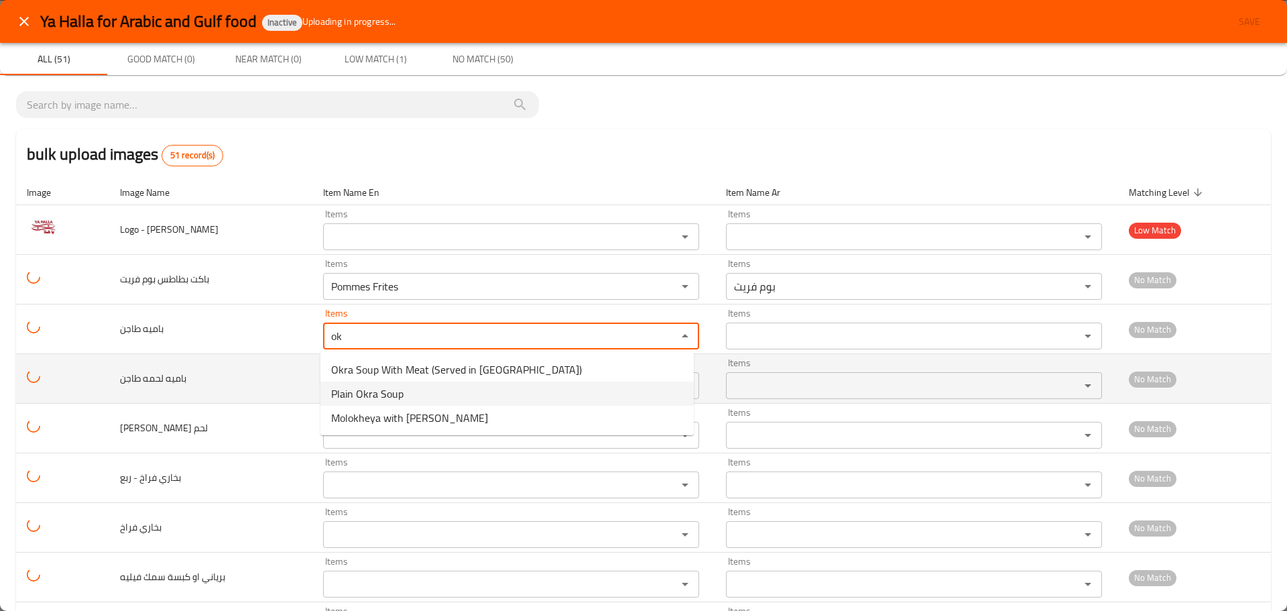
type طاجن "Plain Okra Soup"
type طاجن-ar "مرقة بامية سادة"
type طاجن "Plain Okra Soup"
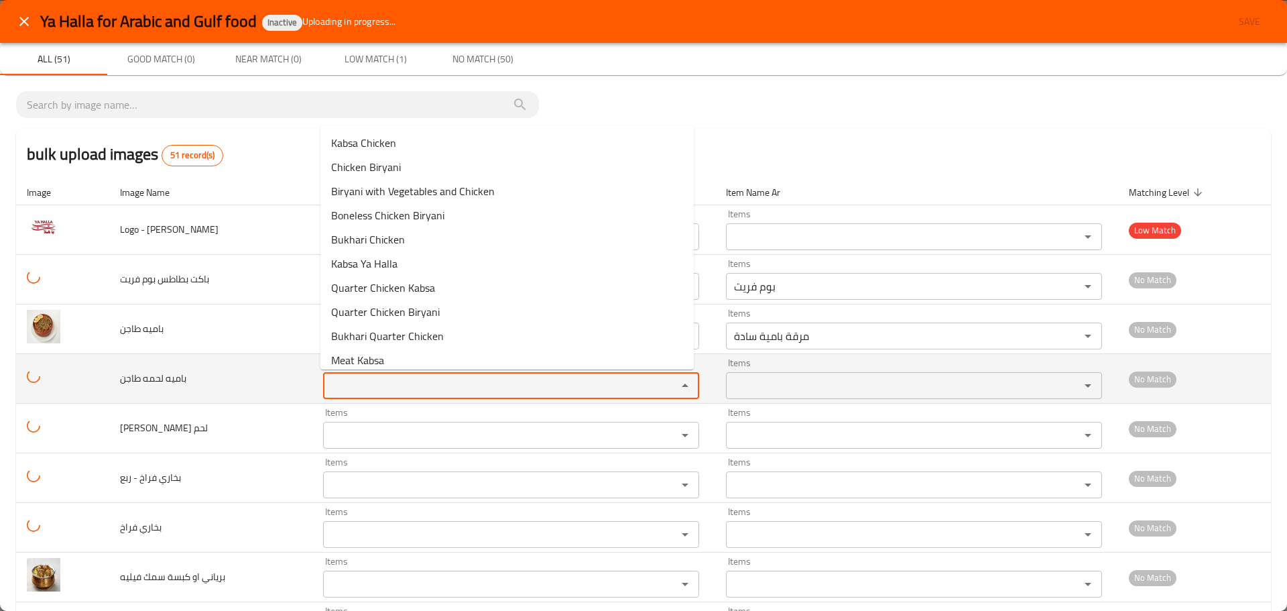
click at [405, 387] on طاجن "Items" at bounding box center [491, 385] width 328 height 19
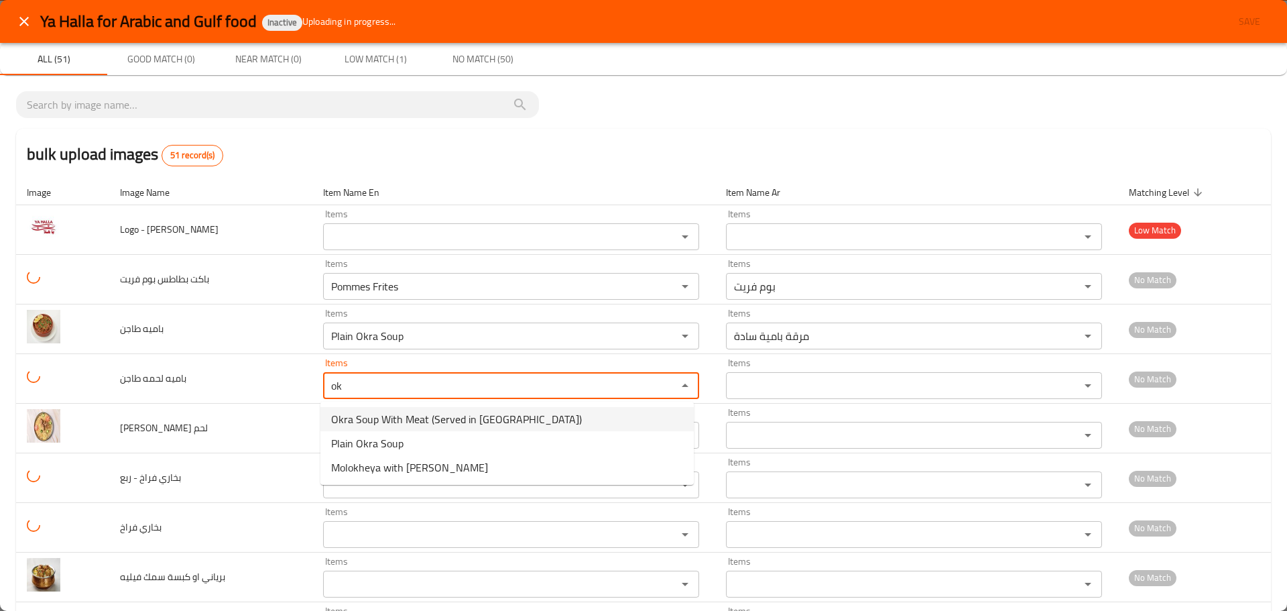
click at [398, 420] on span "Okra Soup With Meat (Served in Bram)" at bounding box center [456, 419] width 251 height 16
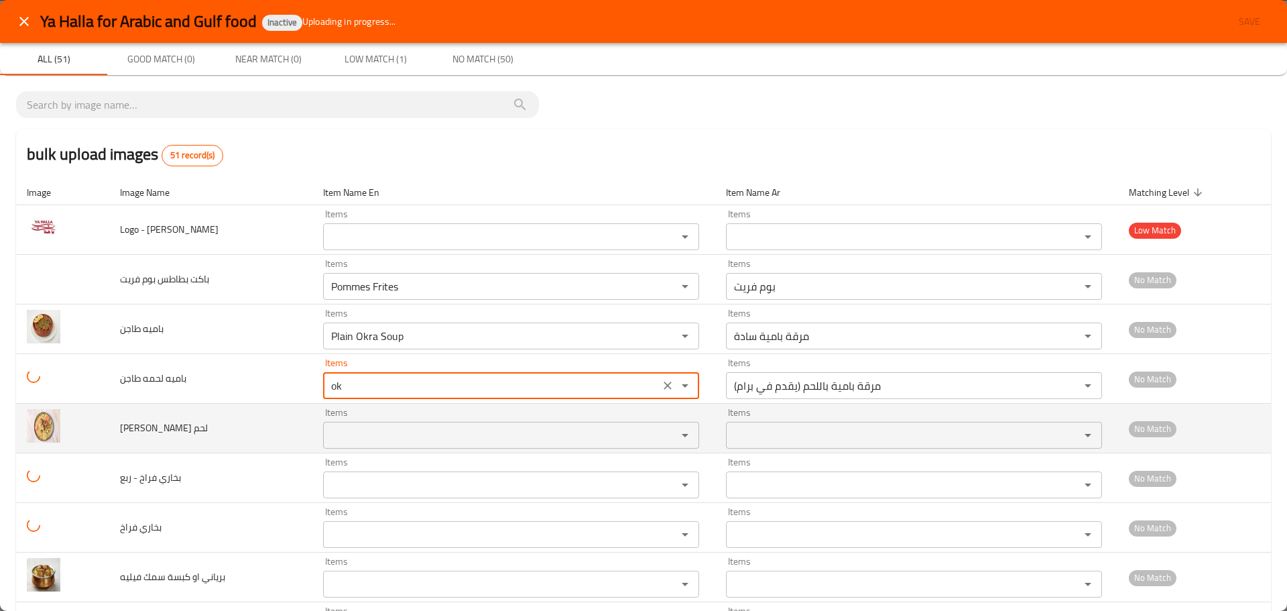
type طاجن "Okra Soup With Meat (Served in Bram)"
type طاجن-ar "مرقة بامية باللحم (يقدم في برام)"
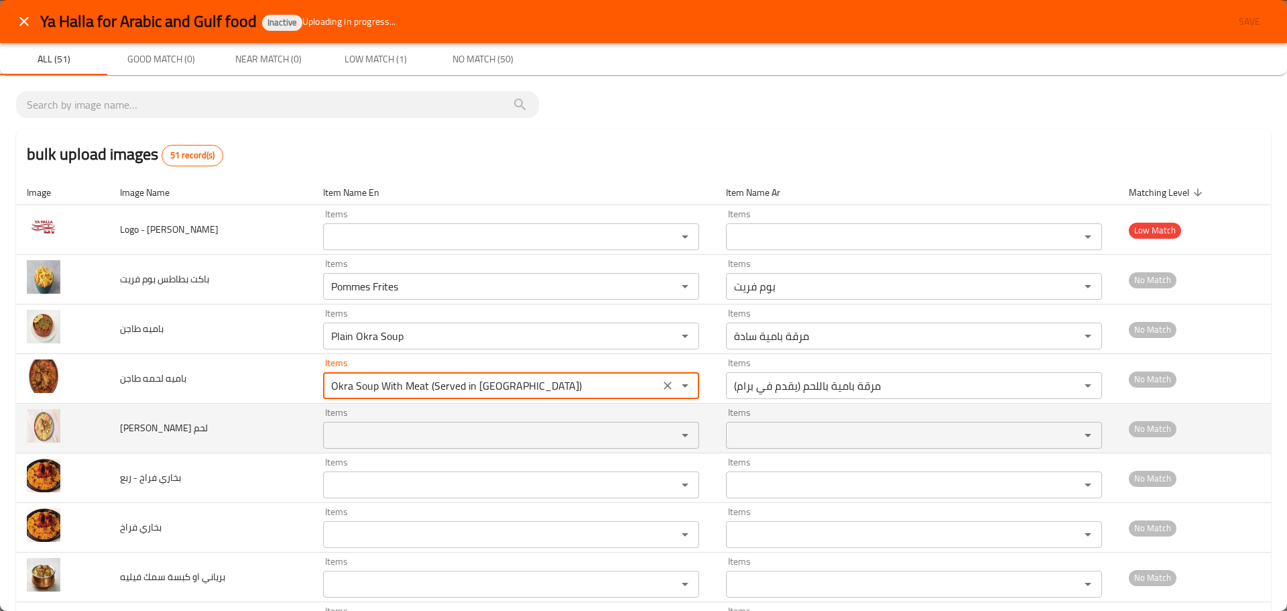
type طاجن "Okra Soup With Meat (Served in Bram)"
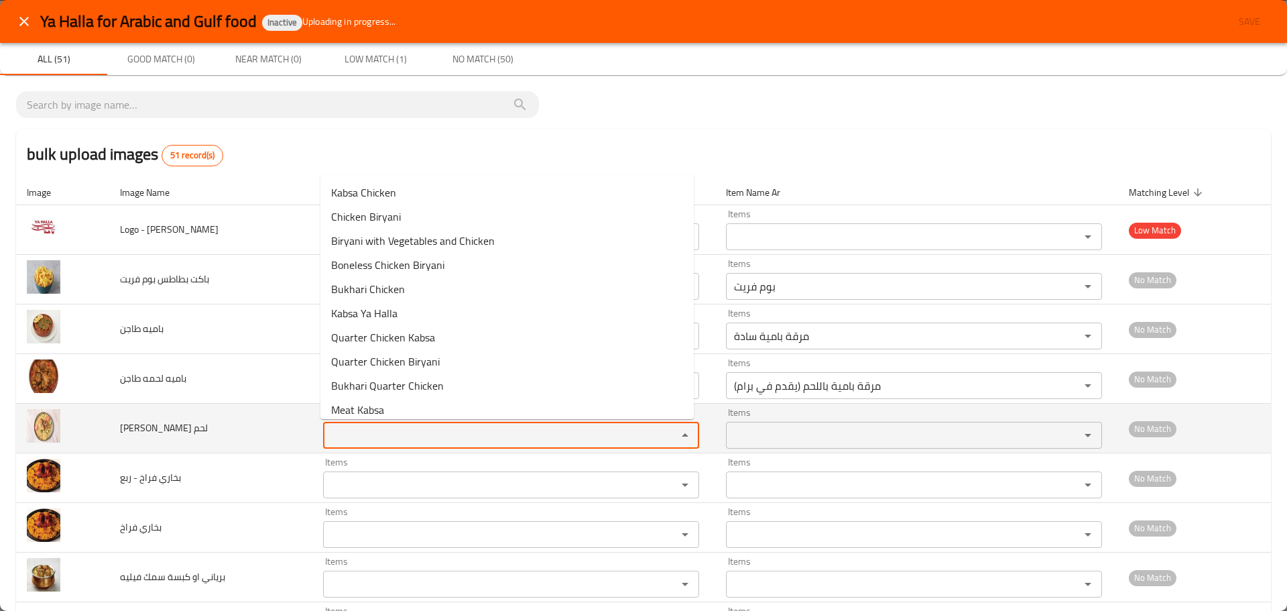
click at [374, 431] on لحم "Items" at bounding box center [491, 435] width 328 height 19
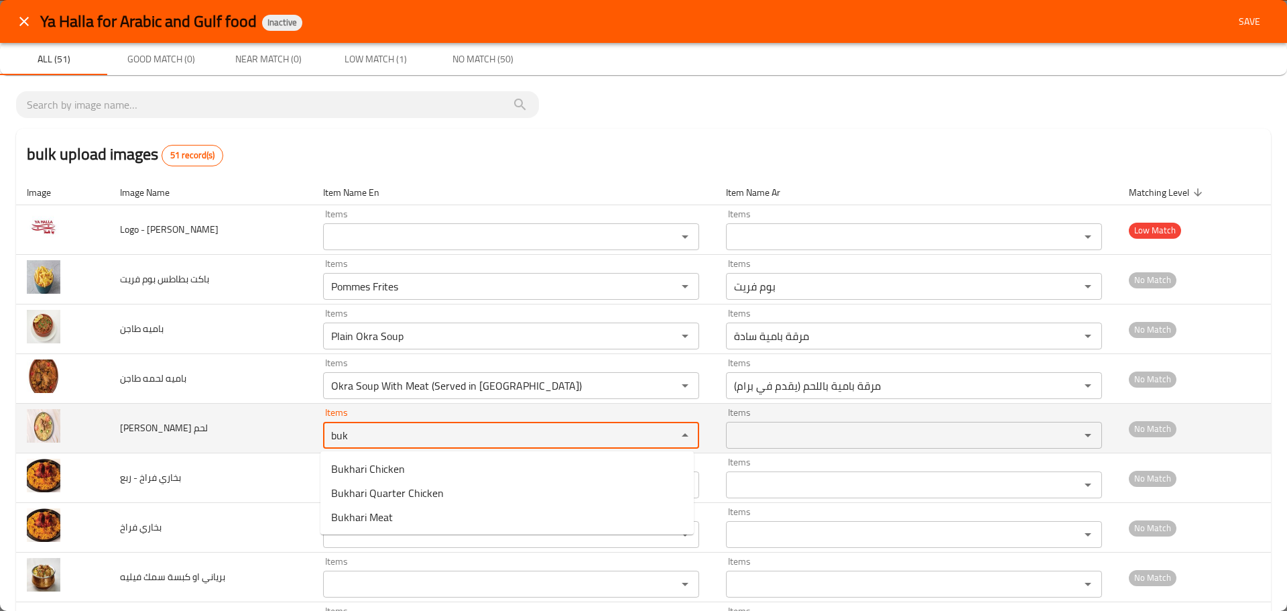
drag, startPoint x: 367, startPoint y: 439, endPoint x: 290, endPoint y: 422, distance: 78.9
click at [290, 422] on tr "بخااري لحم Items buk Items Items Items No Match" at bounding box center [643, 429] width 1255 height 50
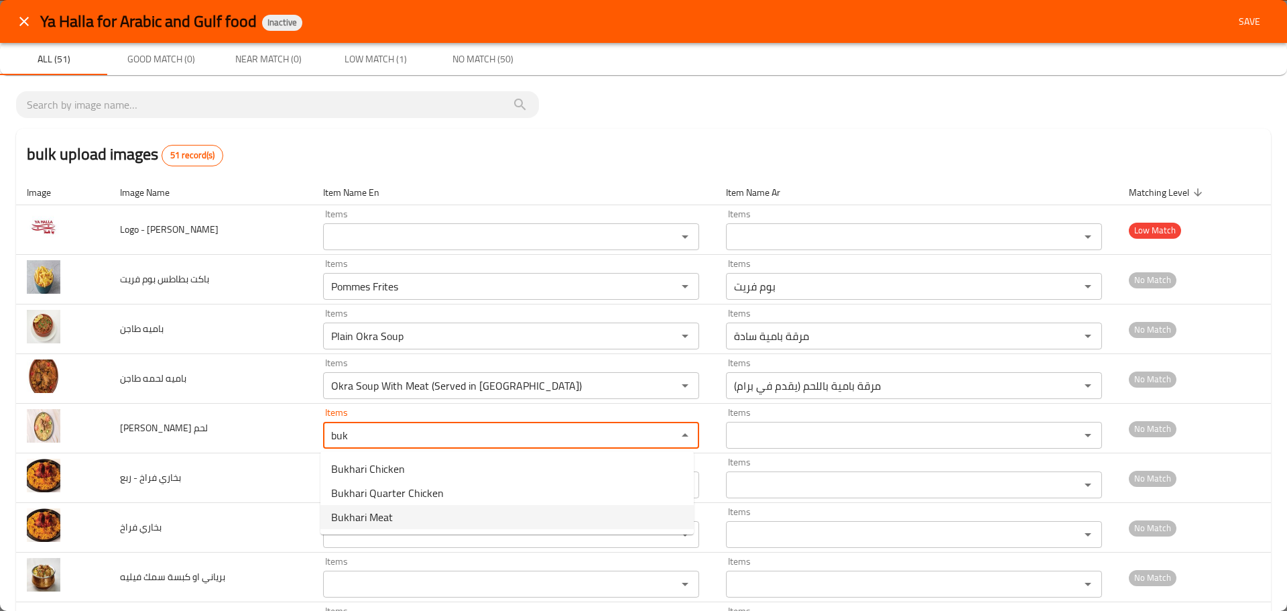
click at [379, 515] on span "Bukhari Meat" at bounding box center [362, 517] width 62 height 16
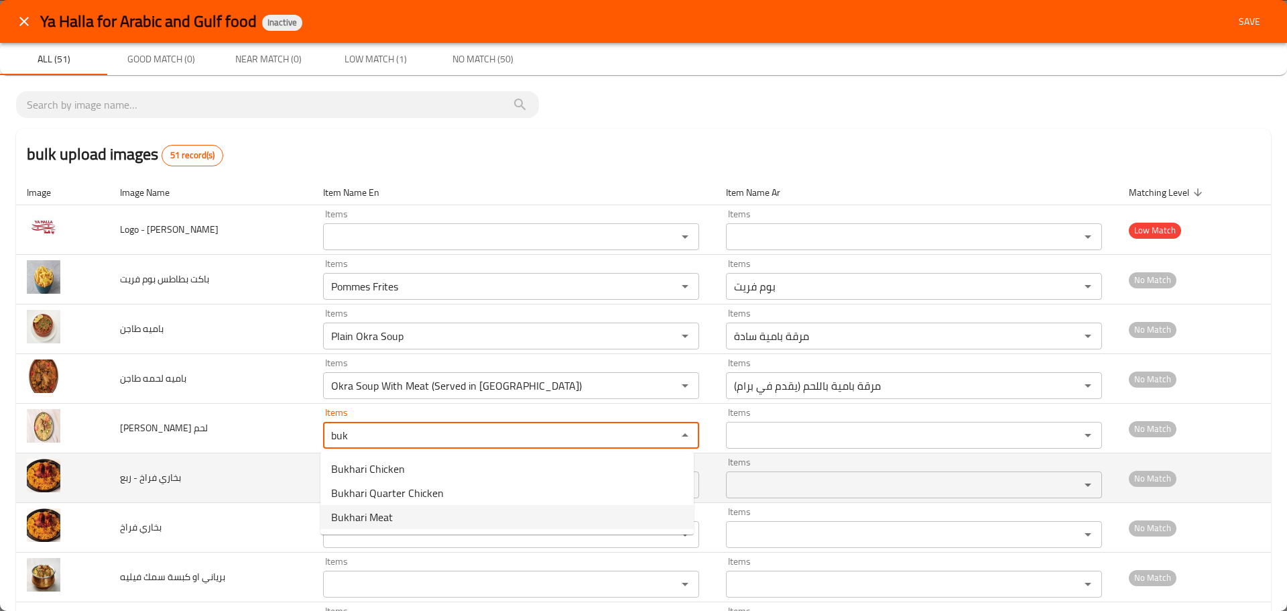
type لحم "Bukhari Meat"
type لحم-ar "بخاري لحم"
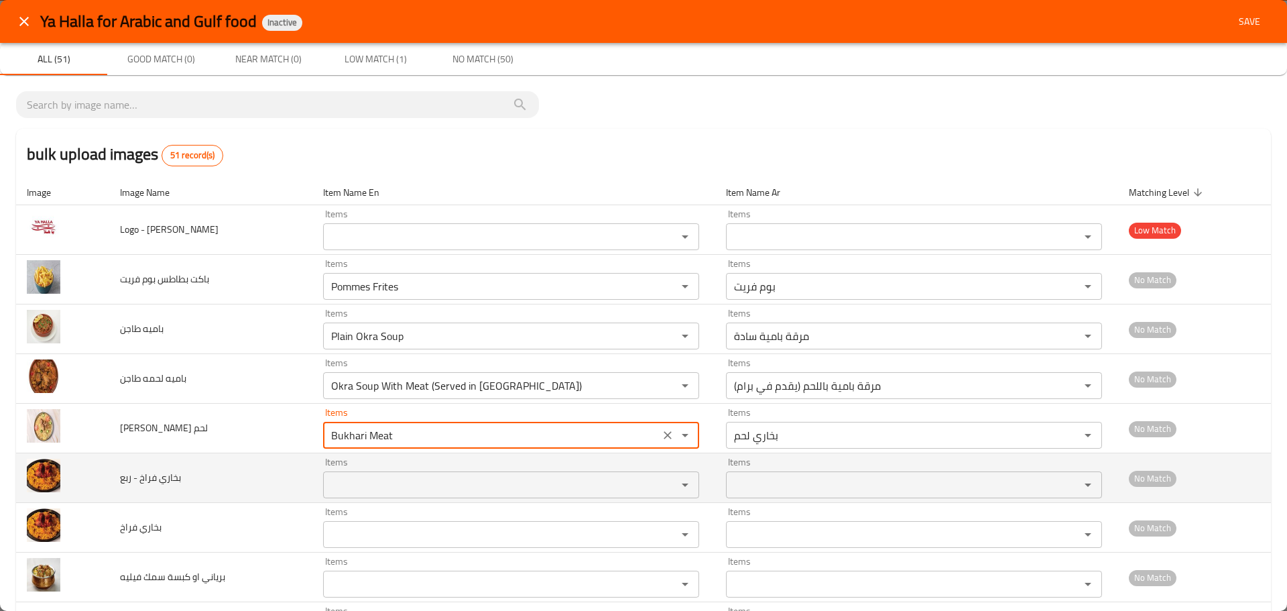
type لحم "Bukhari Meat"
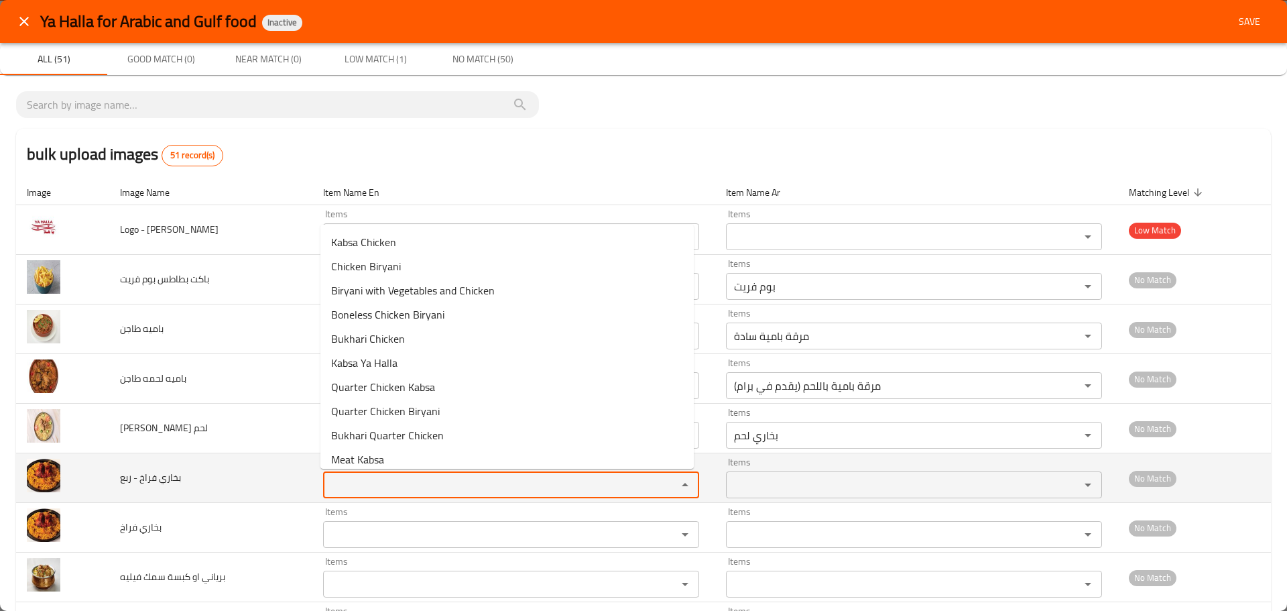
click at [353, 481] on ربع "Items" at bounding box center [491, 484] width 328 height 19
paste ربع "buk"
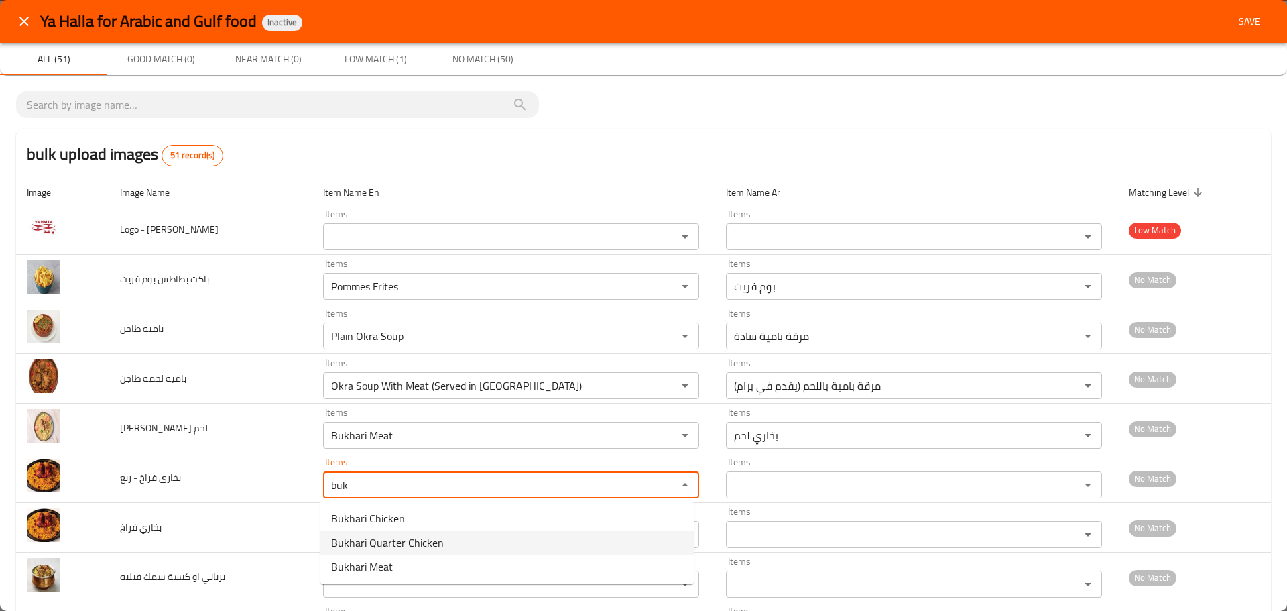
click at [377, 548] on span "Bukhari Quarter Chicken" at bounding box center [387, 542] width 113 height 16
type ربع "Bukhari Quarter Chicken"
type ربع-ar "بخاري ربع دجاج"
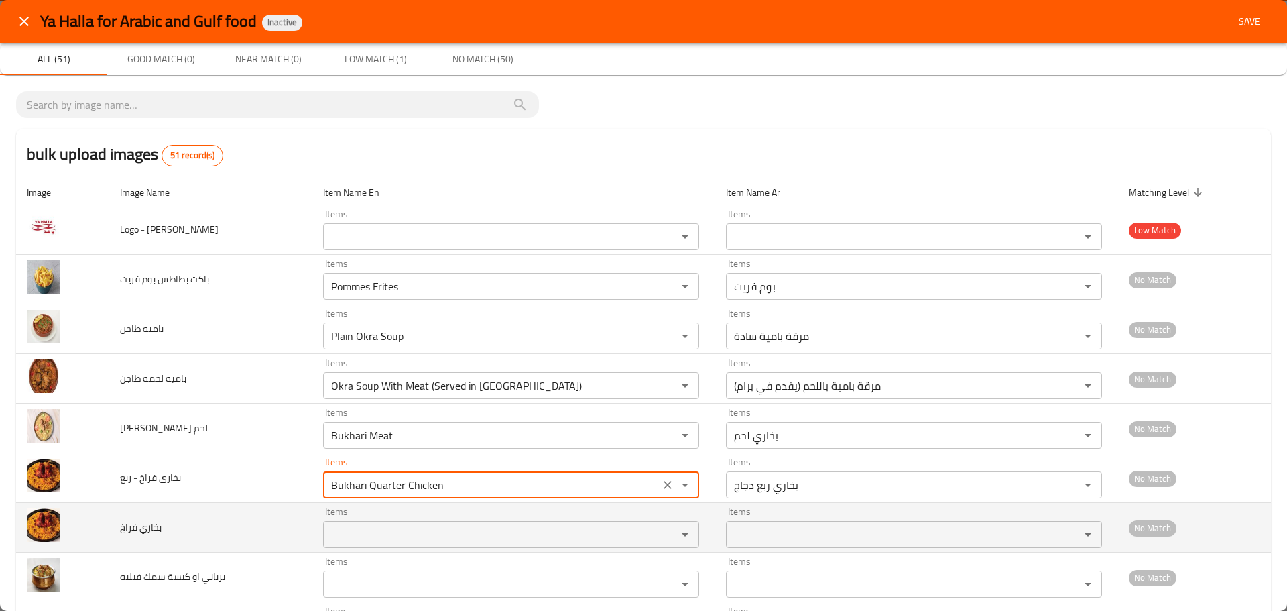
type ربع "Bukhari Quarter Chicken"
click at [368, 544] on فراخ "Items" at bounding box center [491, 534] width 328 height 19
paste فراخ "buk"
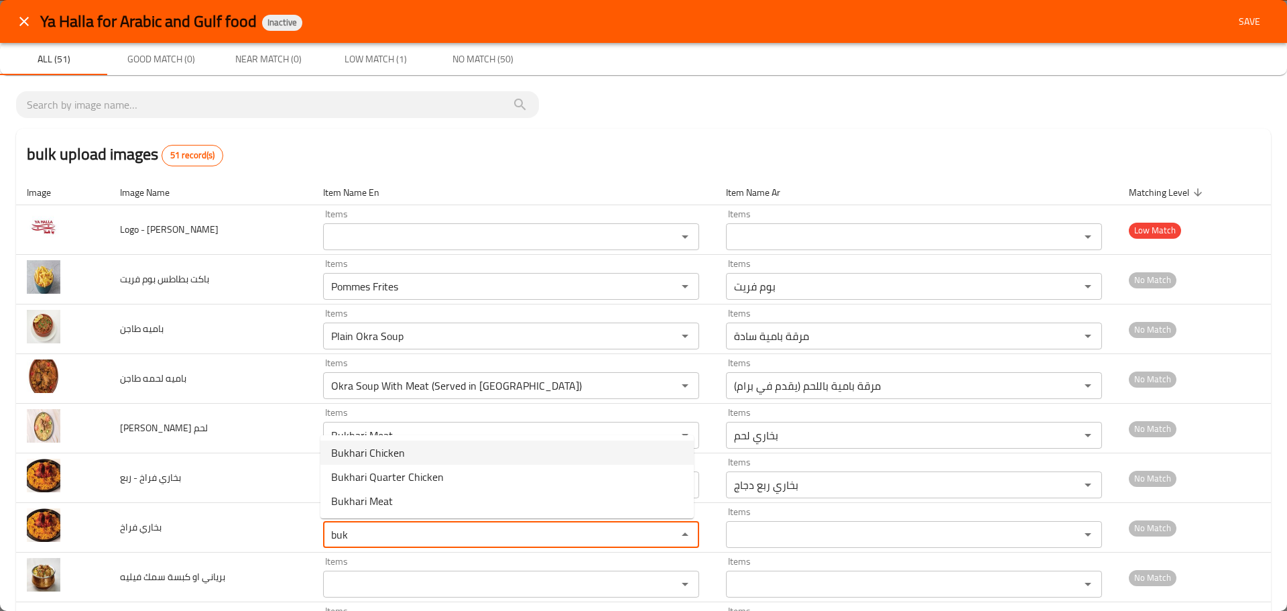
click at [361, 457] on span "Bukhari Chicken" at bounding box center [368, 452] width 74 height 16
type فراخ "Bukhari Chicken"
type فراخ-ar "بخاري دجاج"
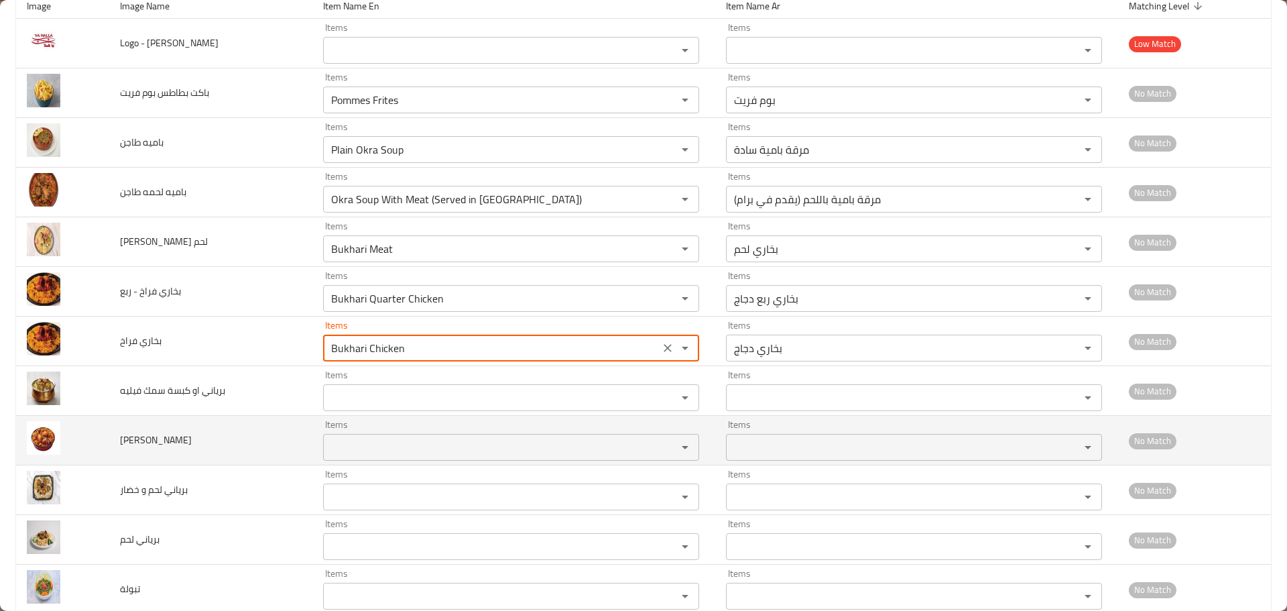
scroll to position [268, 0]
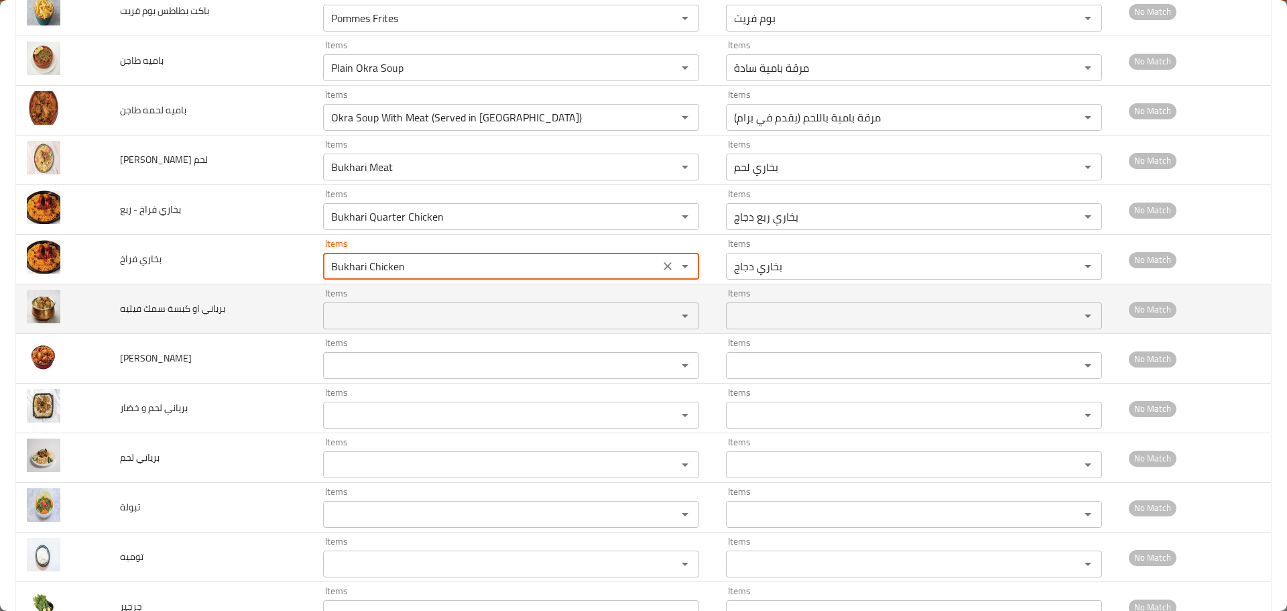
type فراخ "Bukhari Chicken"
click at [359, 308] on فيليه "Items" at bounding box center [491, 315] width 328 height 19
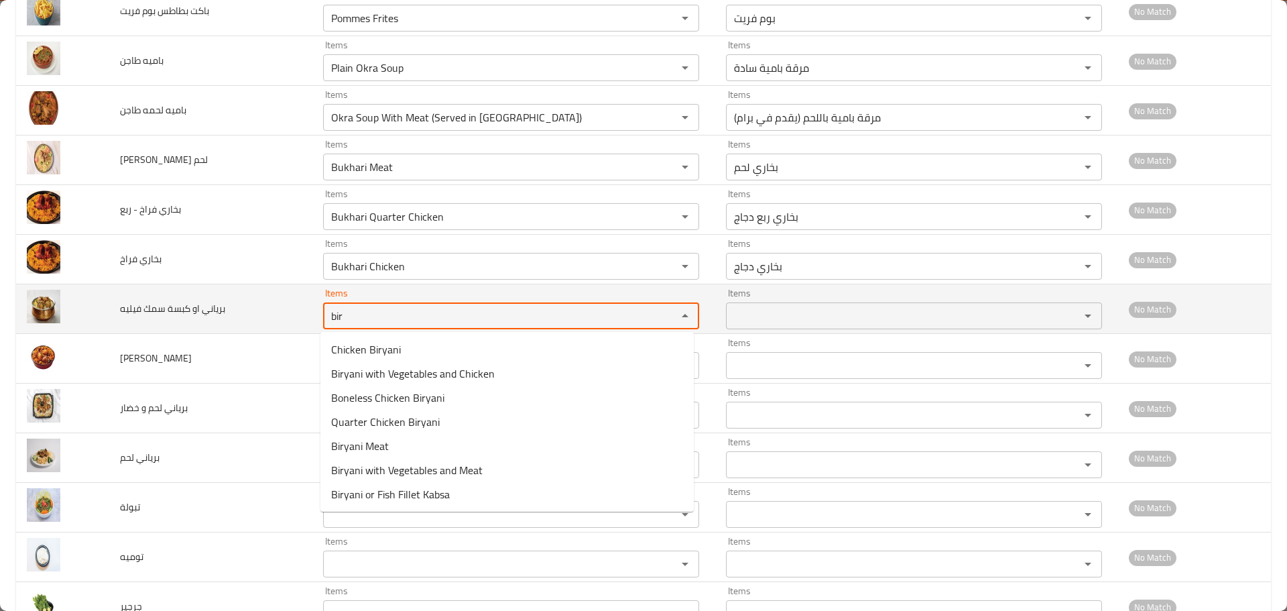
drag, startPoint x: 352, startPoint y: 316, endPoint x: 246, endPoint y: 303, distance: 106.8
click at [246, 303] on tr "برياني او كبسة سمك فيليه Items bir Items Items Items No Match" at bounding box center [643, 309] width 1255 height 50
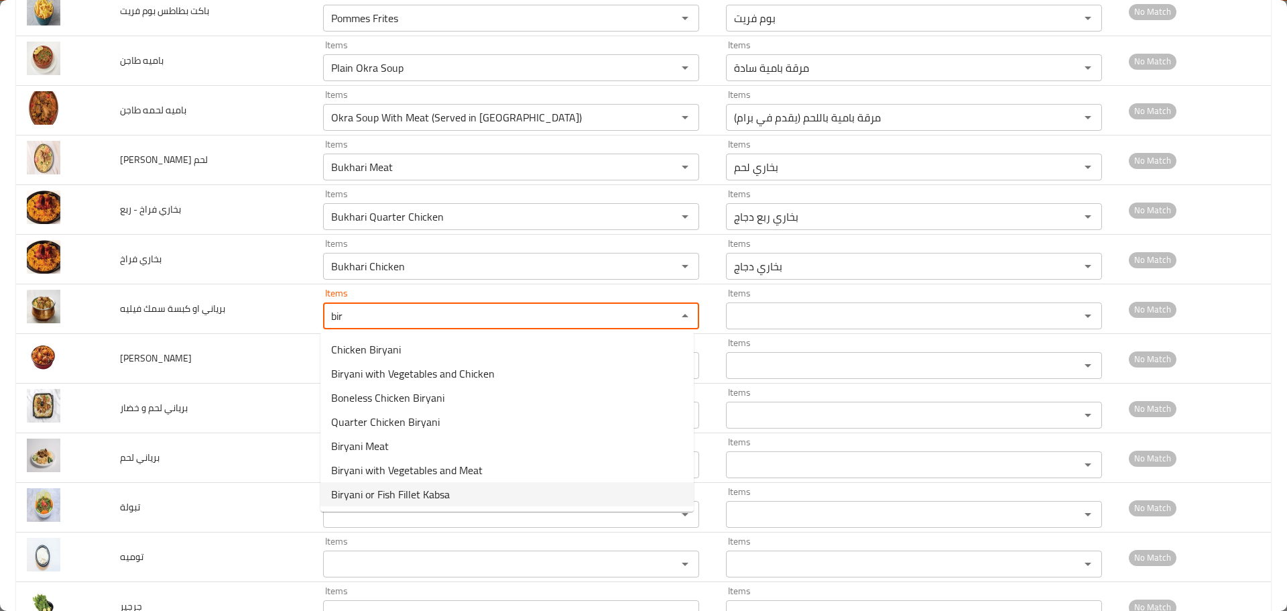
click at [384, 499] on span "Biryani or Fish Fillet Kabsa" at bounding box center [390, 494] width 119 height 16
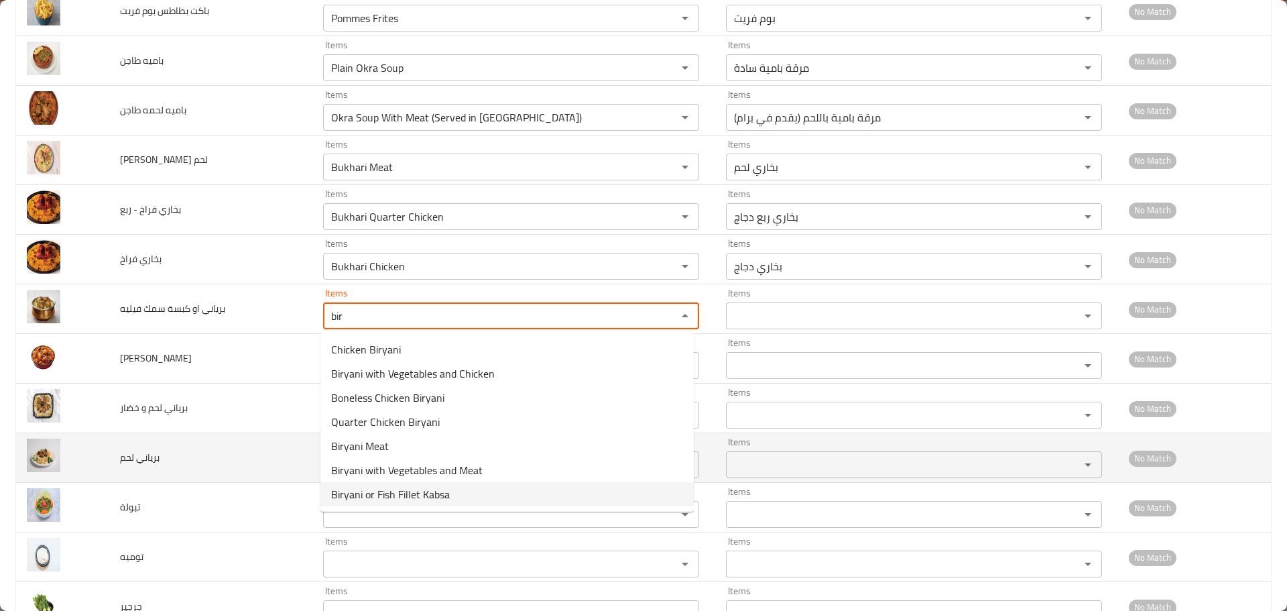
type فيليه "Biryani or Fish Fillet Kabsa"
type فيليه-ar "برياني أو كبسة سمك فيليه"
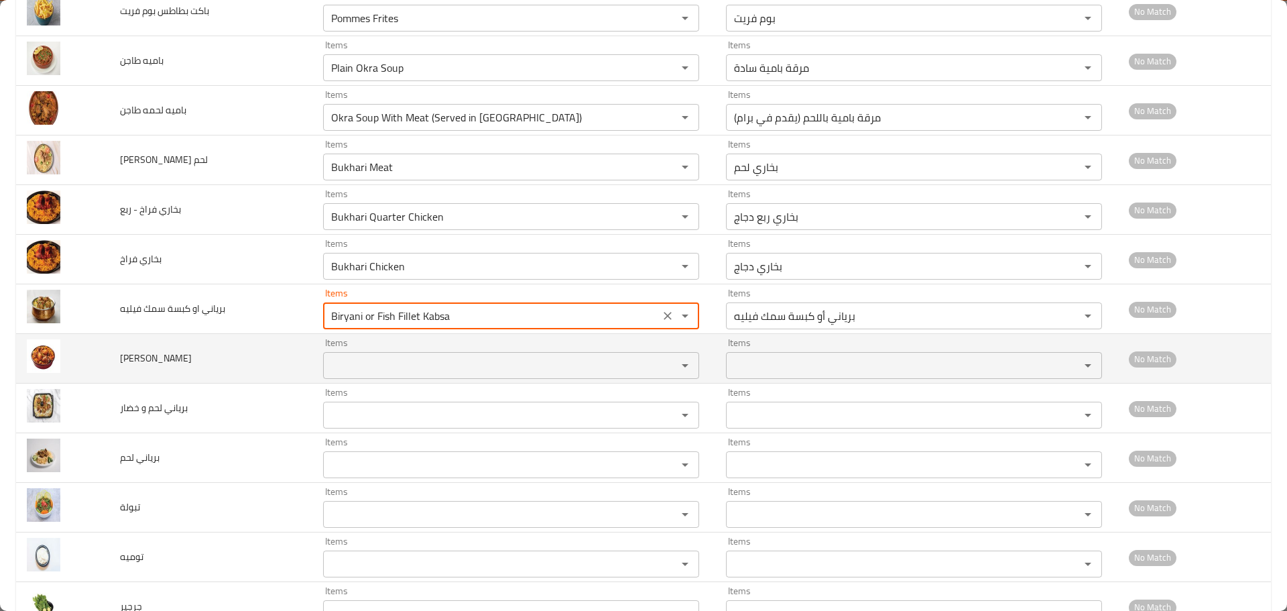
type فيليه "Biryani or Fish Fillet Kabsa"
click at [353, 358] on مخلي "Items" at bounding box center [491, 365] width 328 height 19
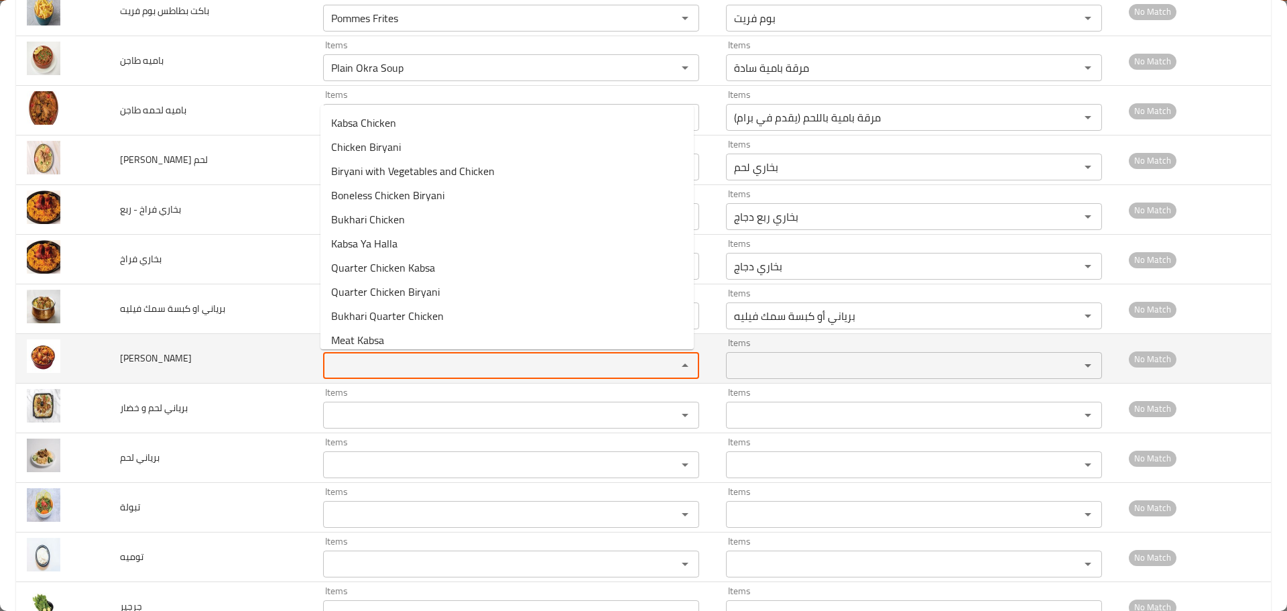
paste مخلي "bir"
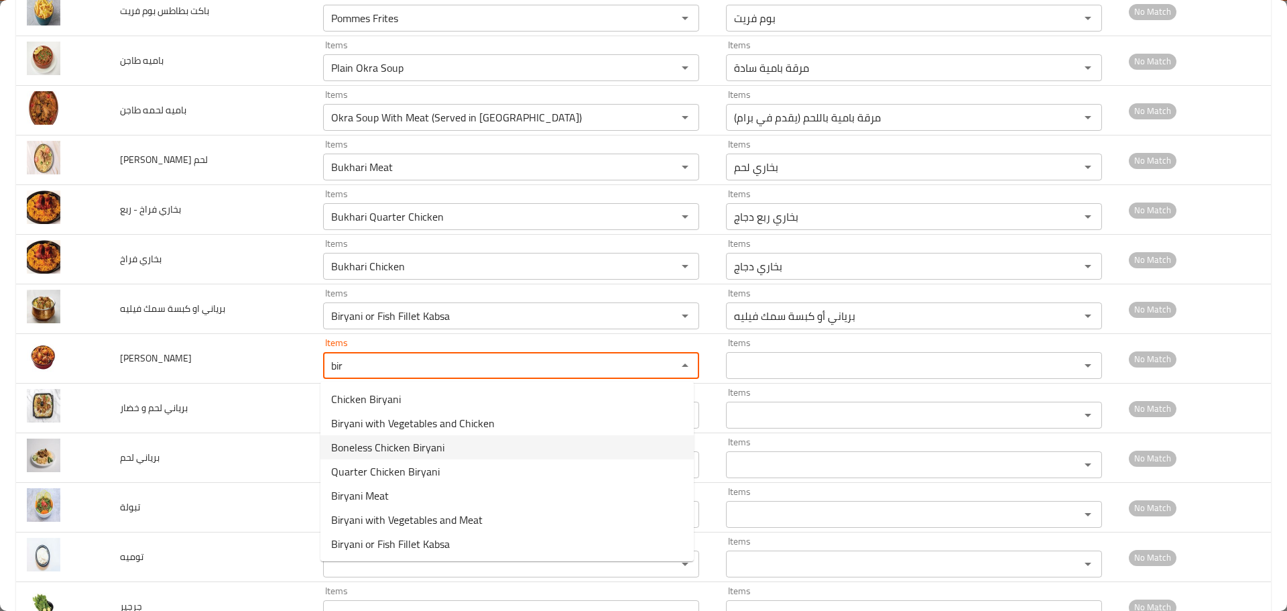
click at [373, 450] on span "Boneless Chicken Biryani" at bounding box center [387, 447] width 113 height 16
type مخلي "Boneless Chicken Biryani"
type مخلي-ar "برياني دجاج مخلي"
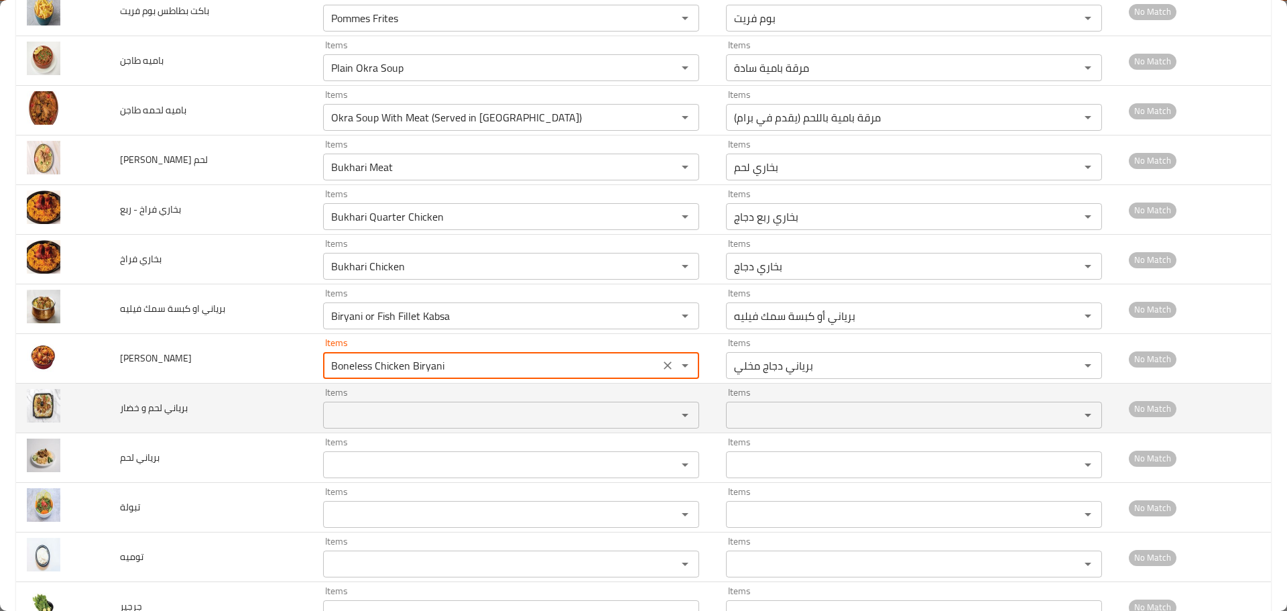
type مخلي "Boneless Chicken Biryani"
click at [357, 412] on خضار "Items" at bounding box center [491, 415] width 328 height 19
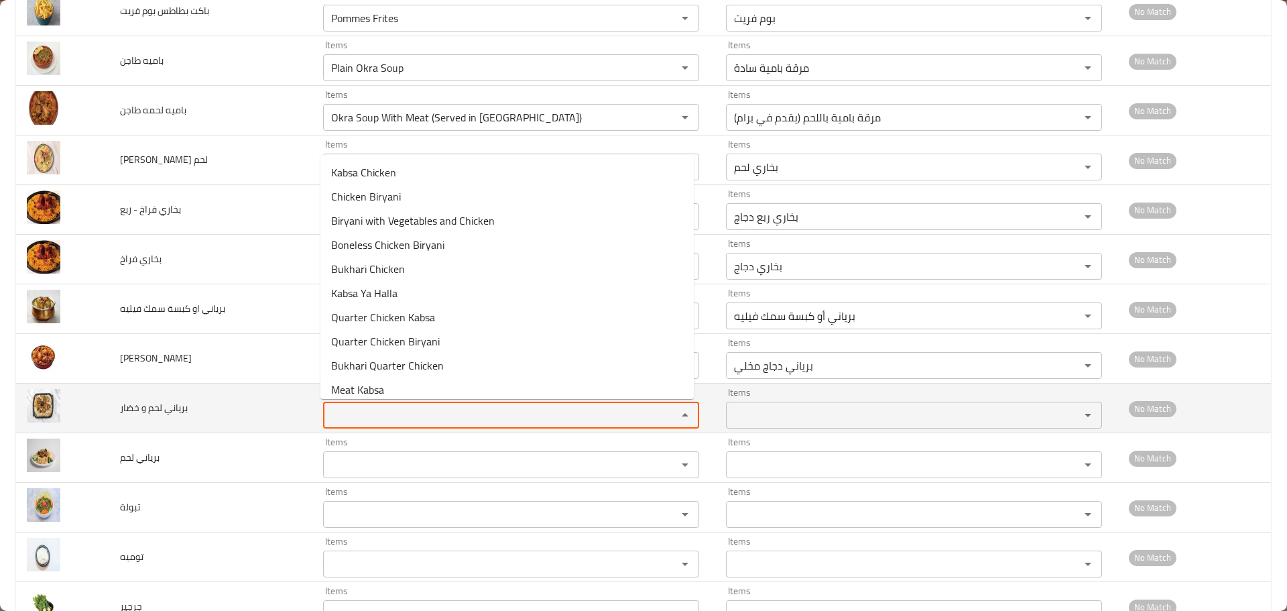
paste خضار "bir"
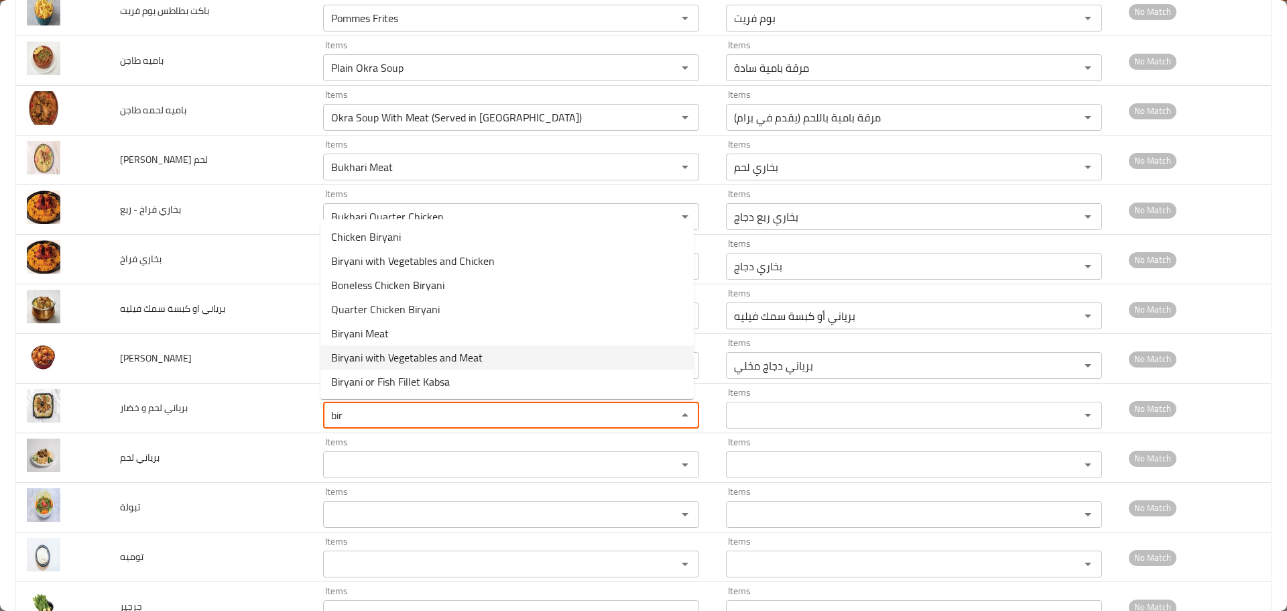
click at [420, 359] on span "Biryani with Vegetables and Meat" at bounding box center [406, 357] width 151 height 16
type خضار "Biryani with Vegetables and Meat"
type خضار-ar "برياني والخضار واللحم"
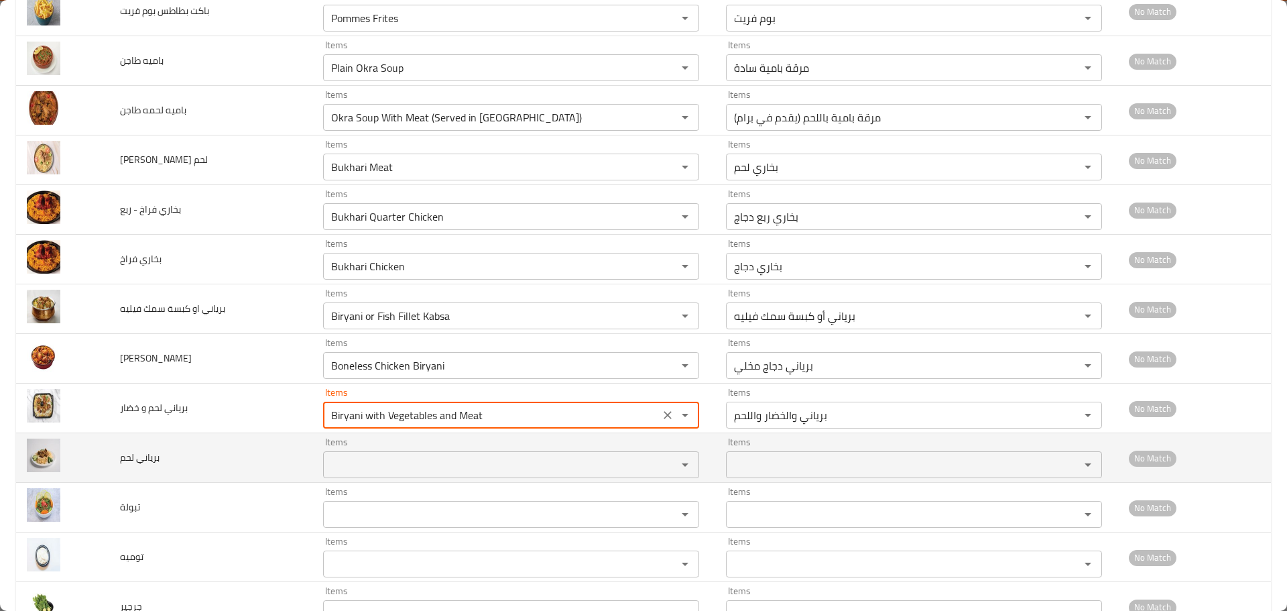
type خضار "Biryani with Vegetables and Meat"
click at [357, 465] on لحم "Items" at bounding box center [491, 464] width 328 height 19
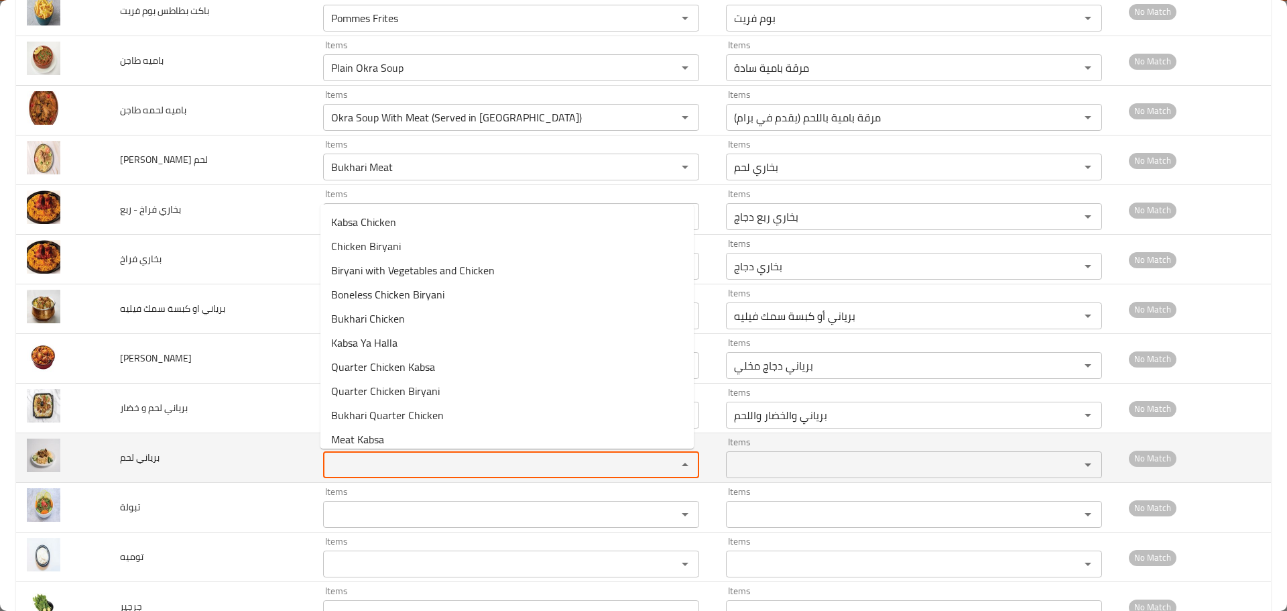
paste لحم "bir"
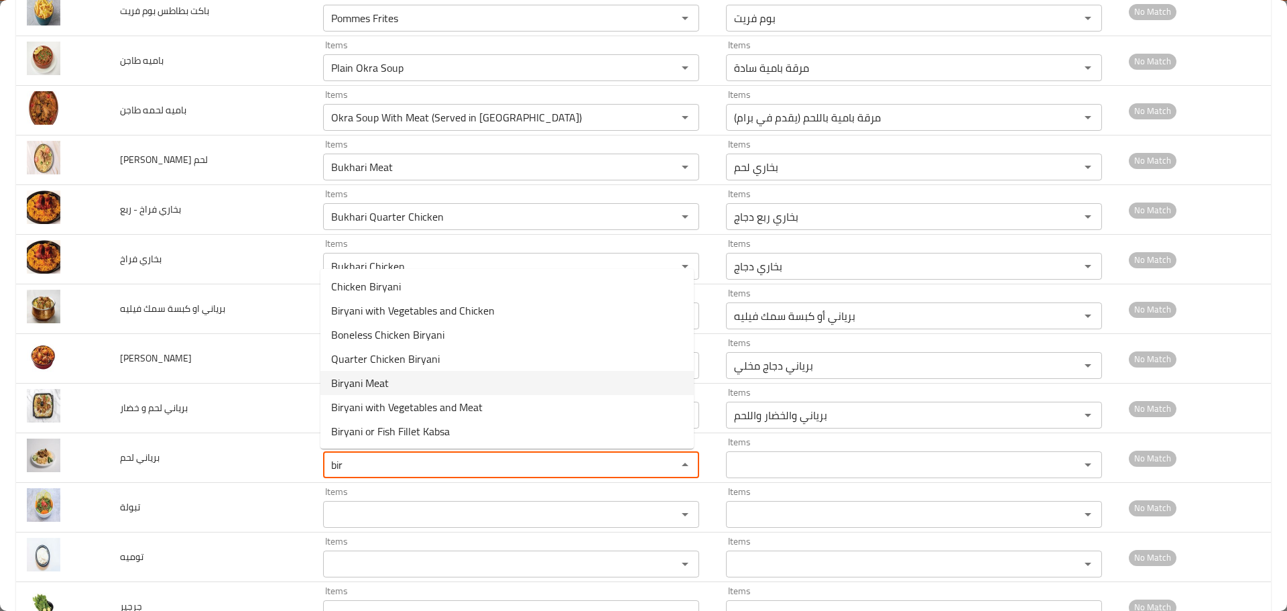
click at [366, 386] on span "Biryani Meat" at bounding box center [360, 383] width 58 height 16
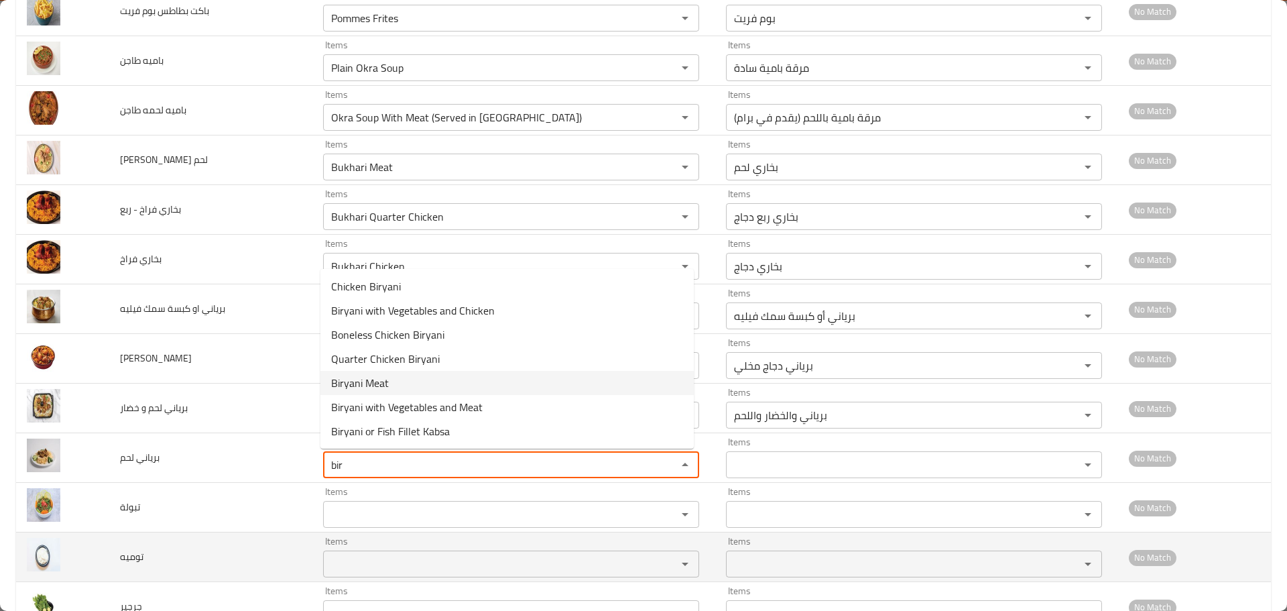
type لحم "Biryani Meat"
type لحم-ar "برياني لحم"
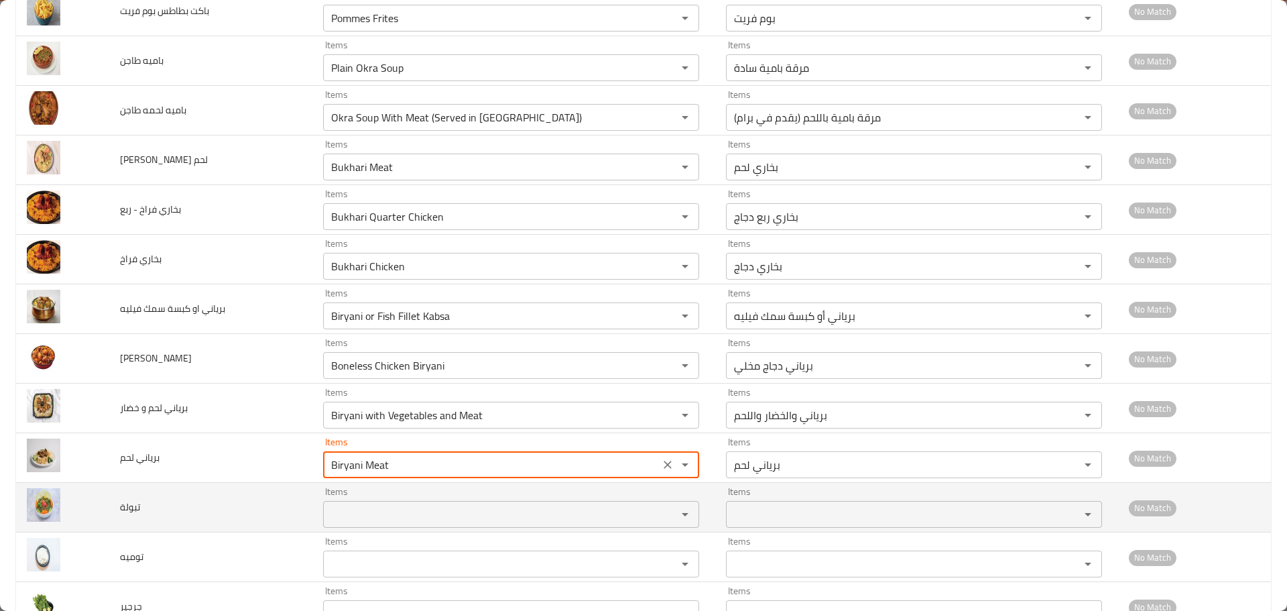
type لحم "Biryani Meat"
click at [362, 507] on input "Items" at bounding box center [491, 514] width 328 height 19
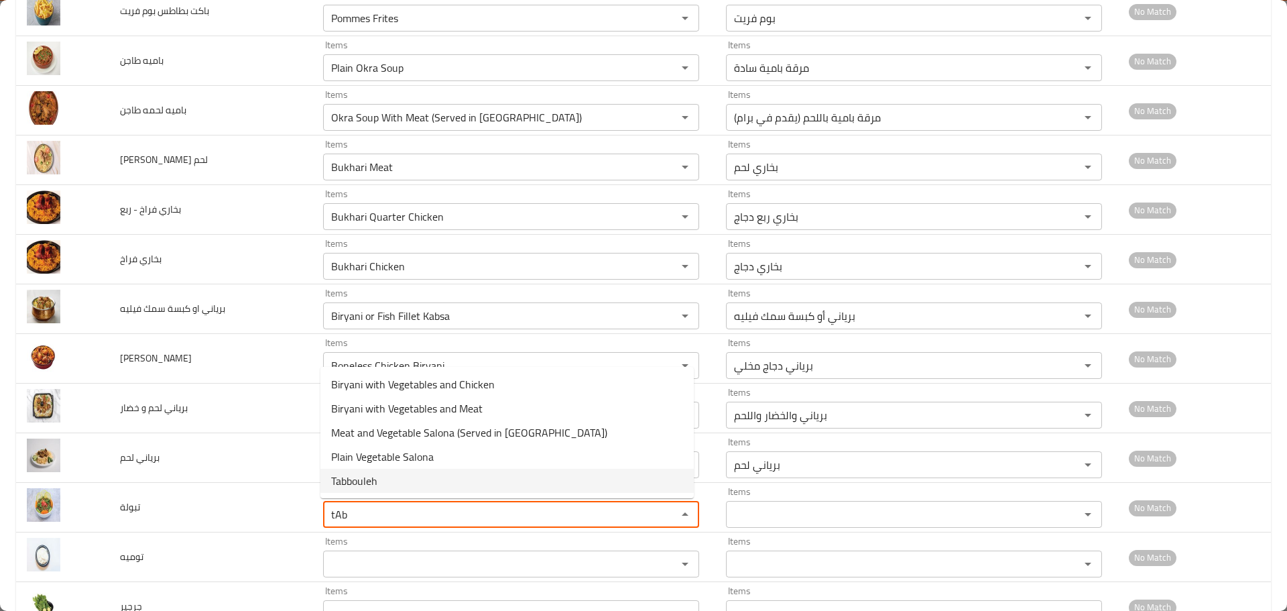
click at [370, 479] on span "Tabbouleh" at bounding box center [354, 481] width 46 height 16
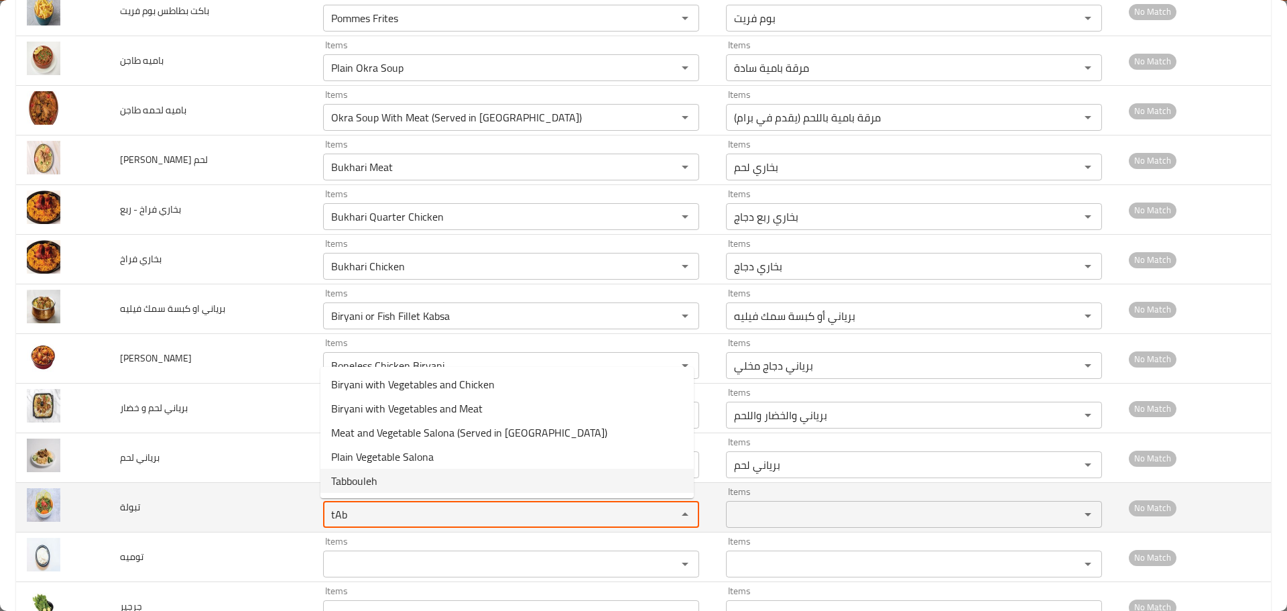
type input "Tabbouleh"
type input "تبولة"
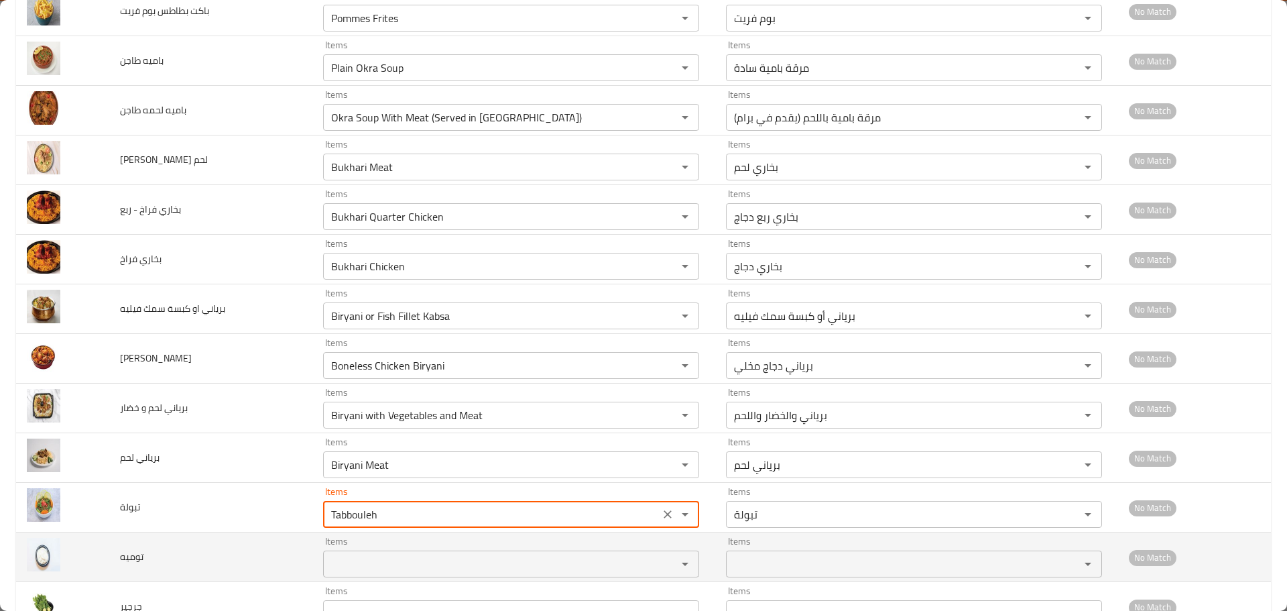
type input "Tabbouleh"
click at [361, 564] on input "Items" at bounding box center [491, 563] width 328 height 19
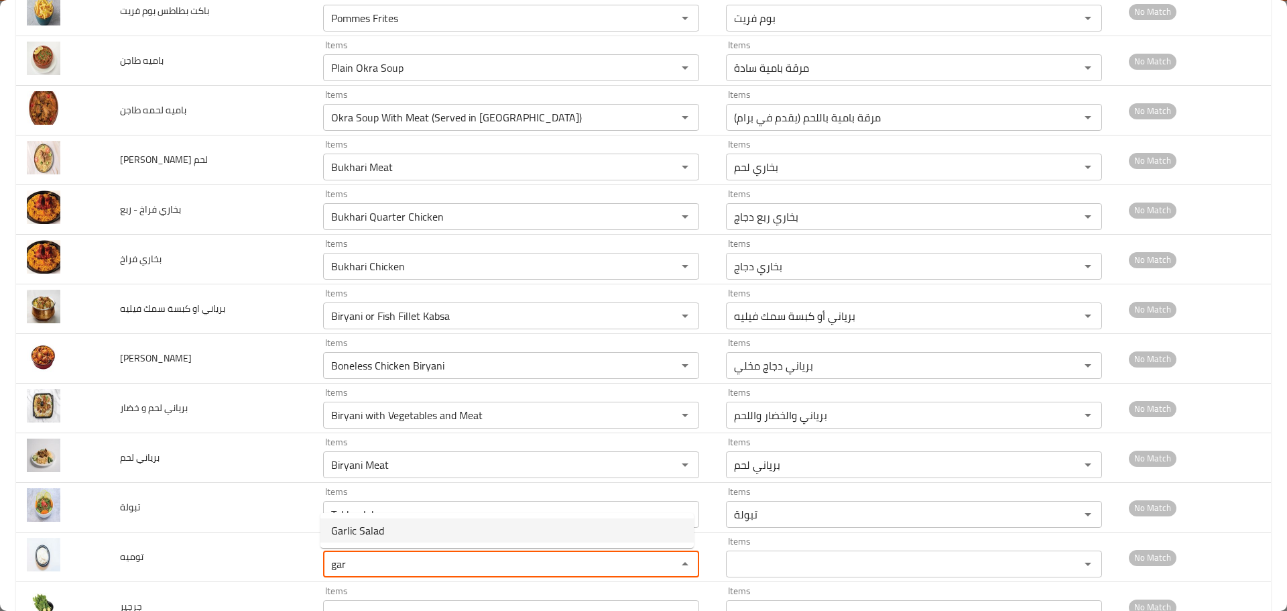
click at [359, 532] on span "Garlic Salad" at bounding box center [357, 530] width 53 height 16
type input "Garlic Salad"
type input "سلطة ثومية"
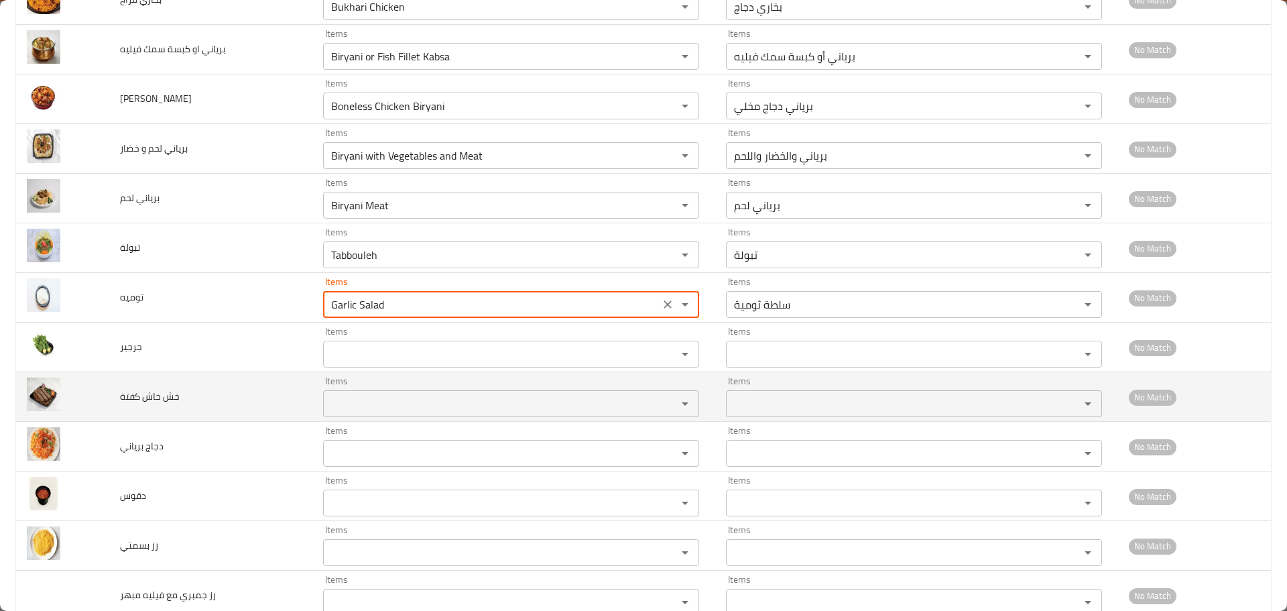
scroll to position [536, 0]
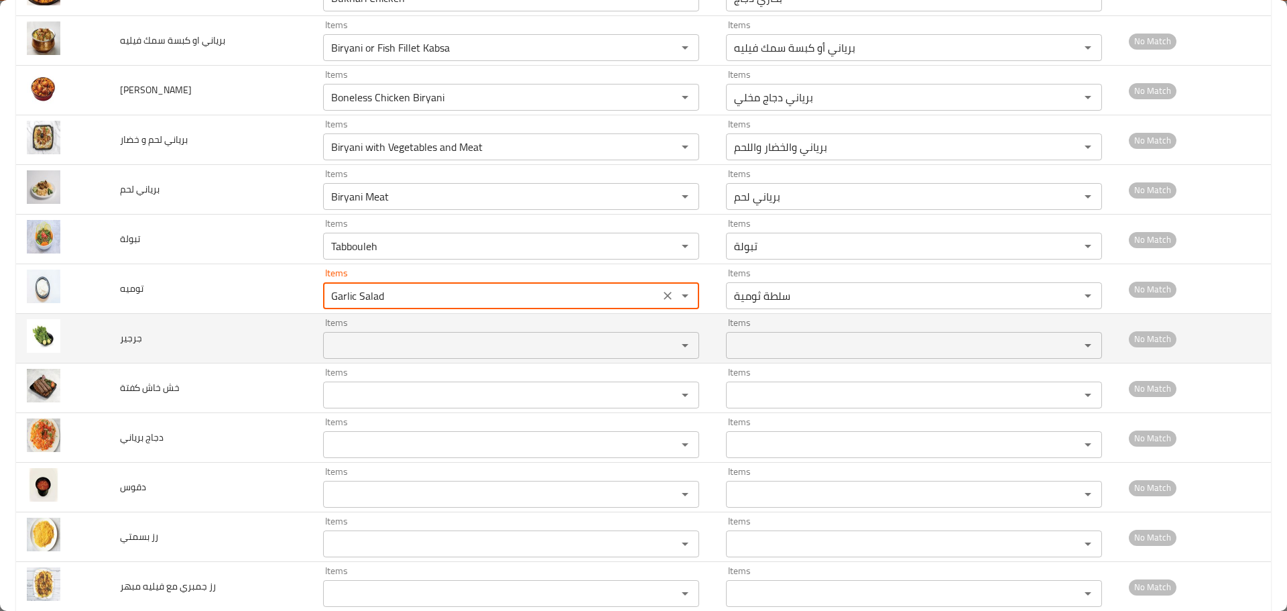
type input "Garlic Salad"
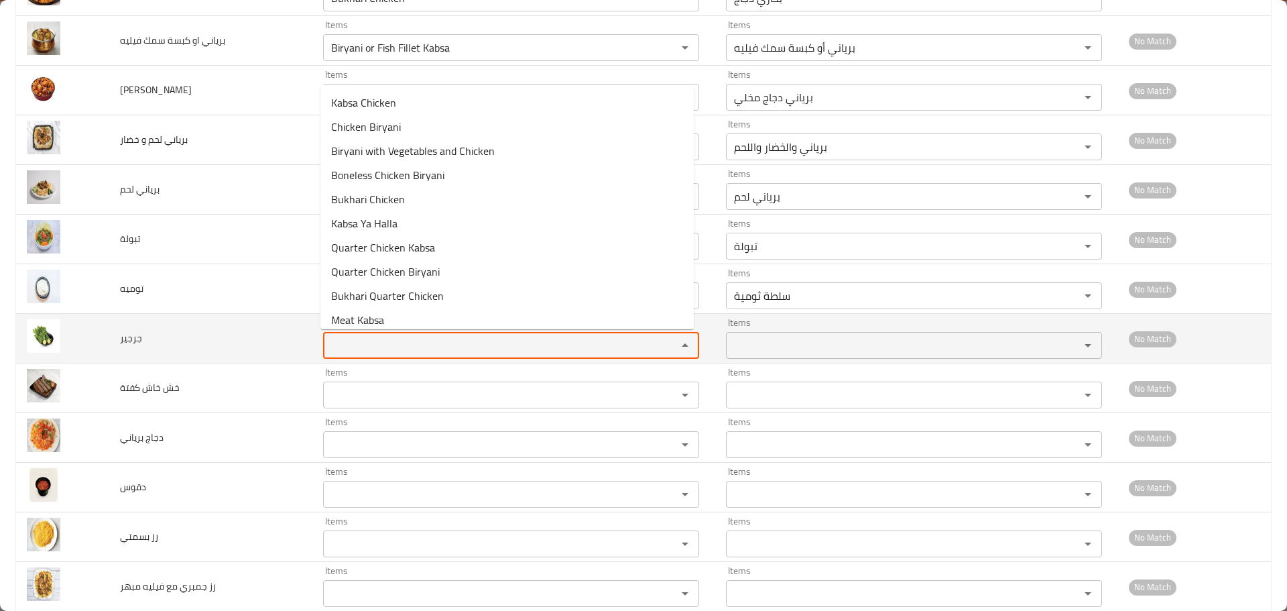
click at [379, 341] on input "Items" at bounding box center [491, 345] width 328 height 19
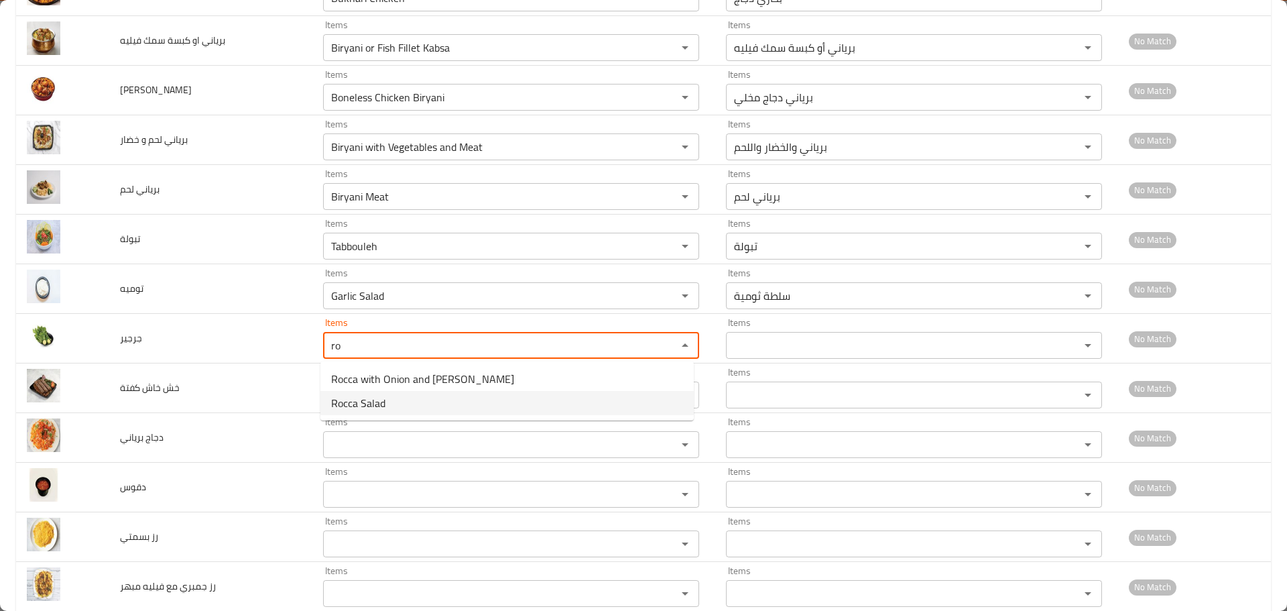
click at [350, 403] on span "Rocca Salad" at bounding box center [358, 403] width 54 height 16
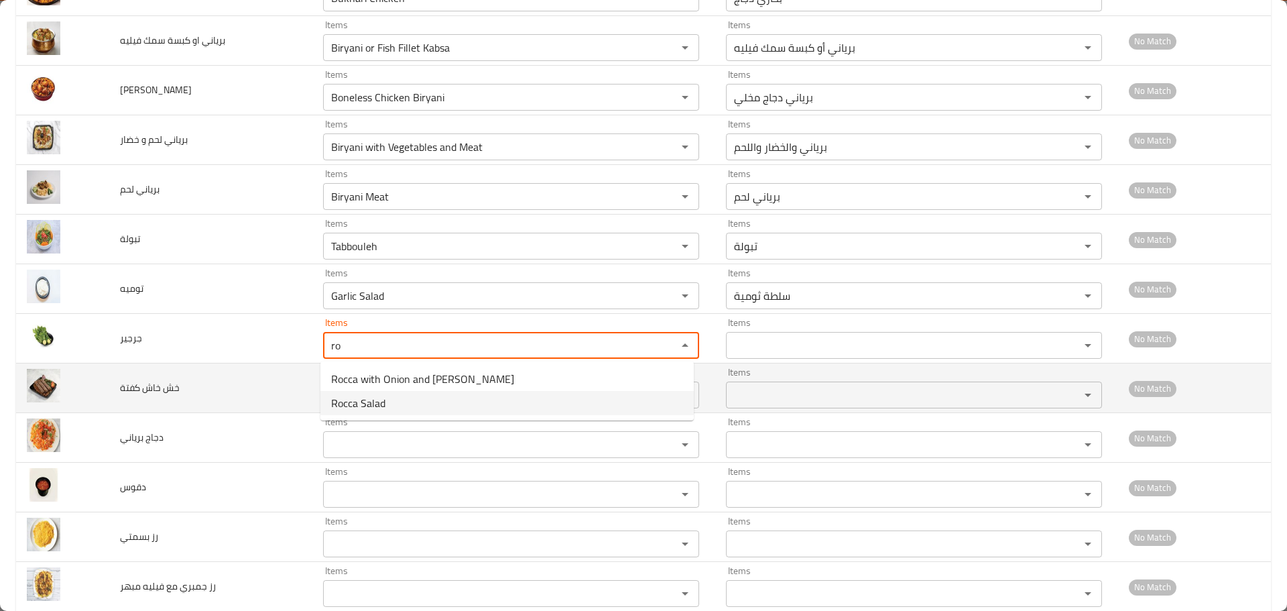
type input "Rocca Salad"
type input "سلطة جرجير"
type input "Rocca Salad"
click at [355, 402] on كفتة "Items" at bounding box center [491, 394] width 328 height 19
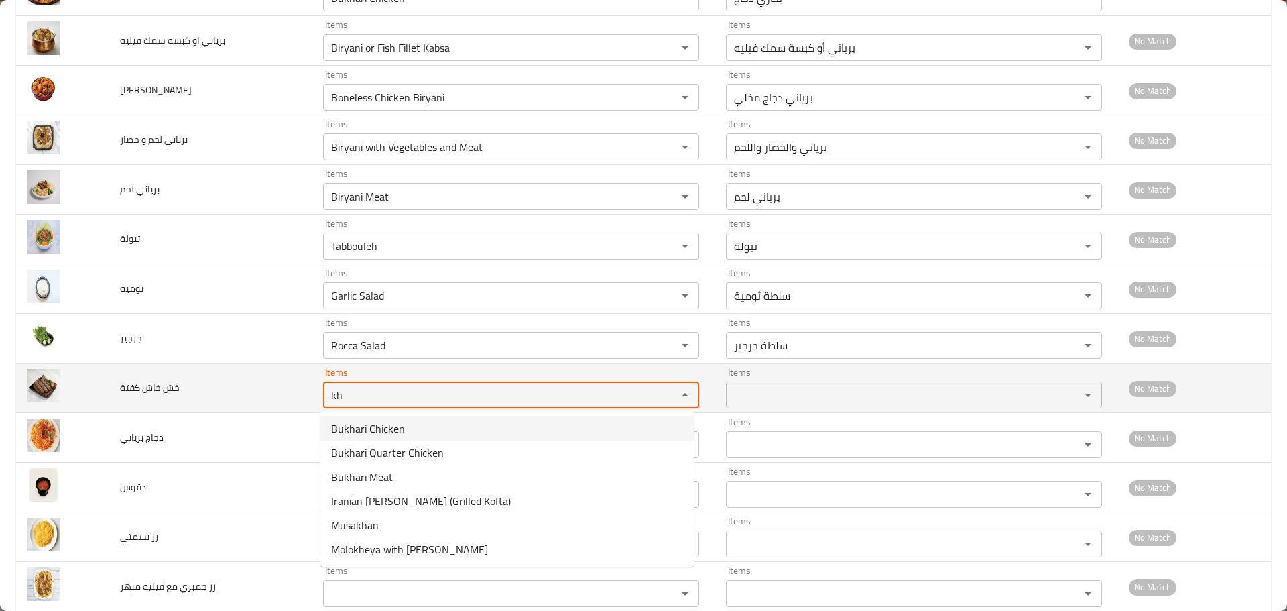
drag, startPoint x: 345, startPoint y: 395, endPoint x: 278, endPoint y: 385, distance: 67.7
click at [278, 385] on tr "خش خاش كفتة Items kh Items Items Items No Match" at bounding box center [643, 388] width 1255 height 50
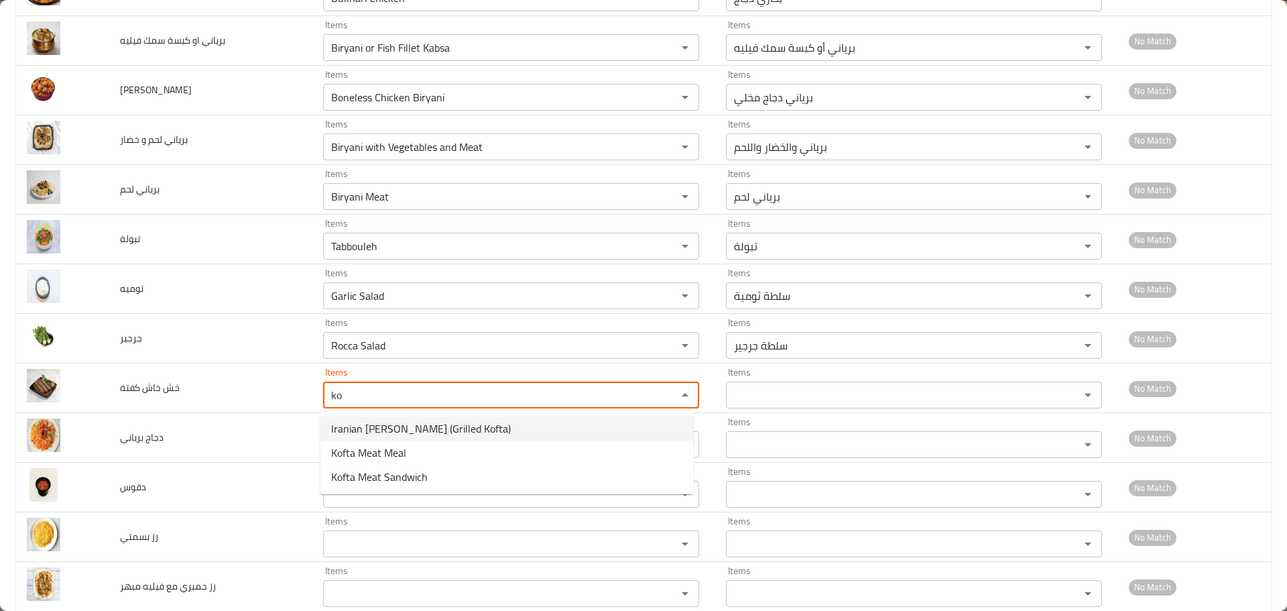
click at [417, 432] on span "Iranian Khash Khash (Grilled Kofta)" at bounding box center [421, 428] width 180 height 16
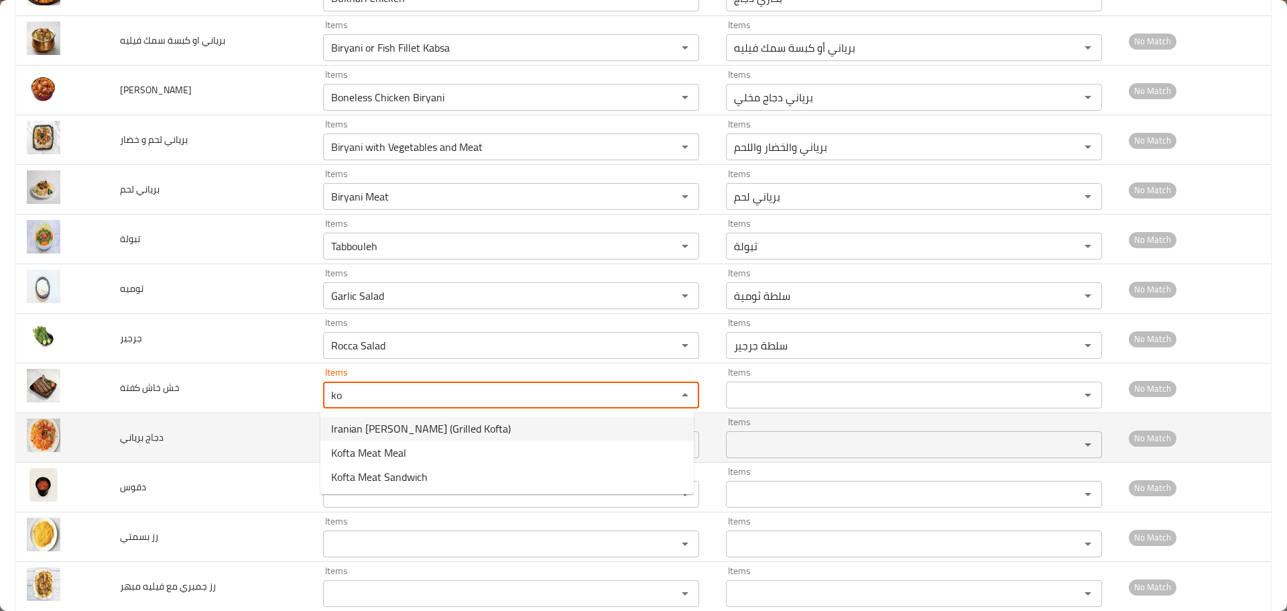
type كفتة "Iranian Khash Khash (Grilled Kofta)"
type كفتة-ar "خش خاش إيراني ( كفتة مشوية )"
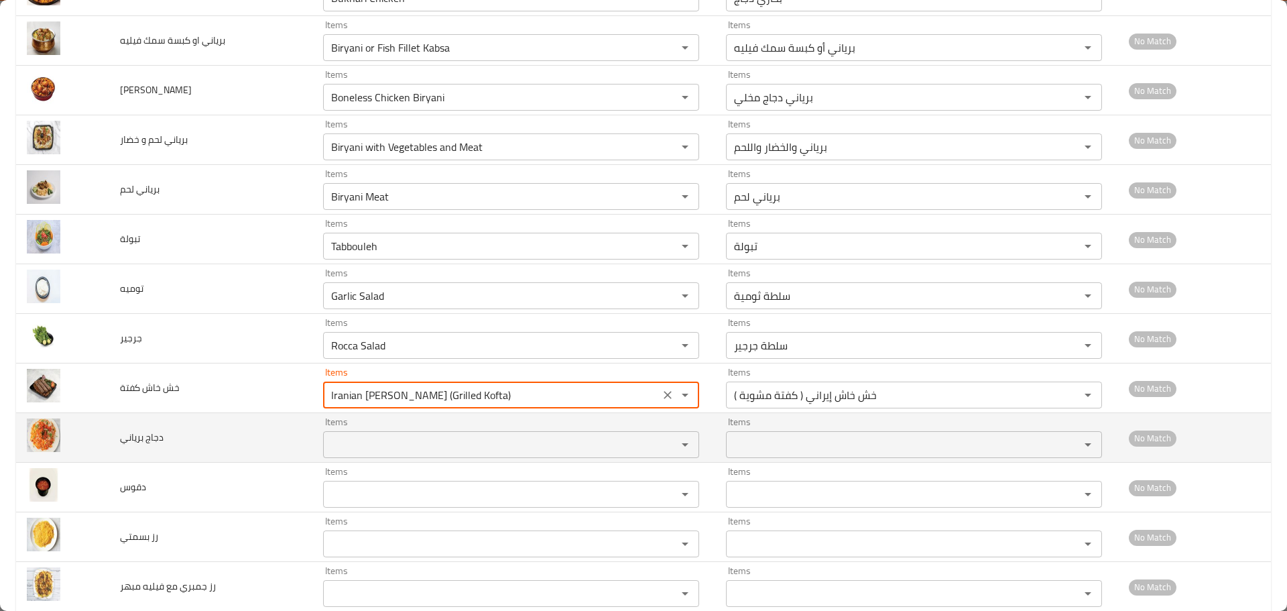
type كفتة "Iranian Khash Khash (Grilled Kofta)"
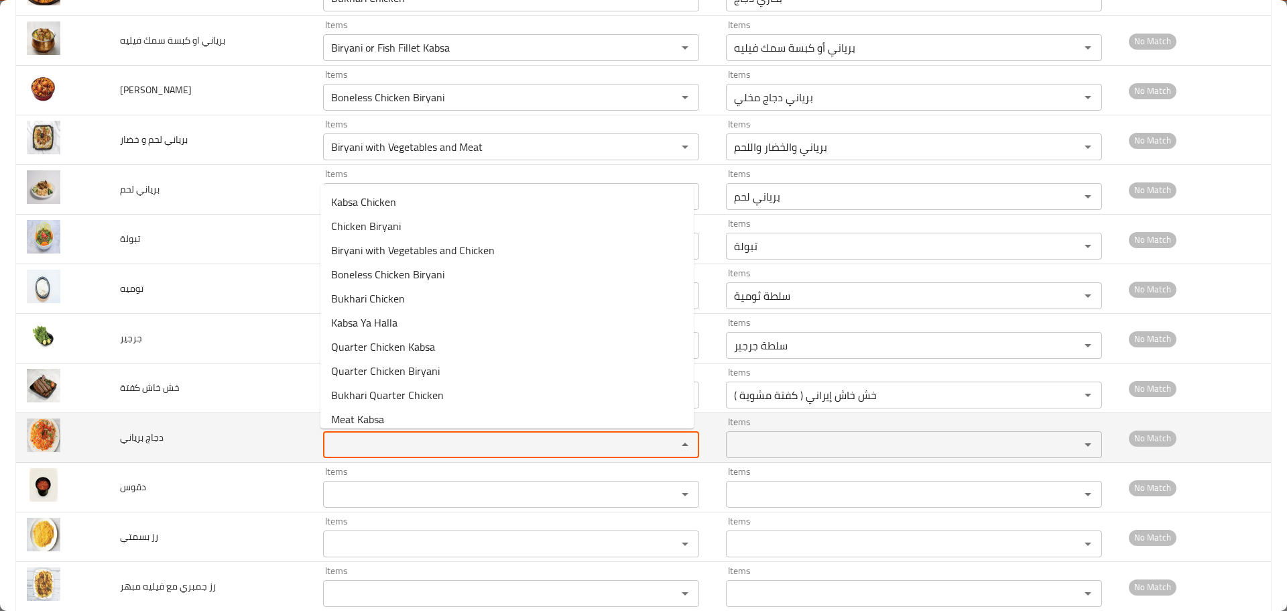
click at [380, 443] on برياني "Items" at bounding box center [491, 444] width 328 height 19
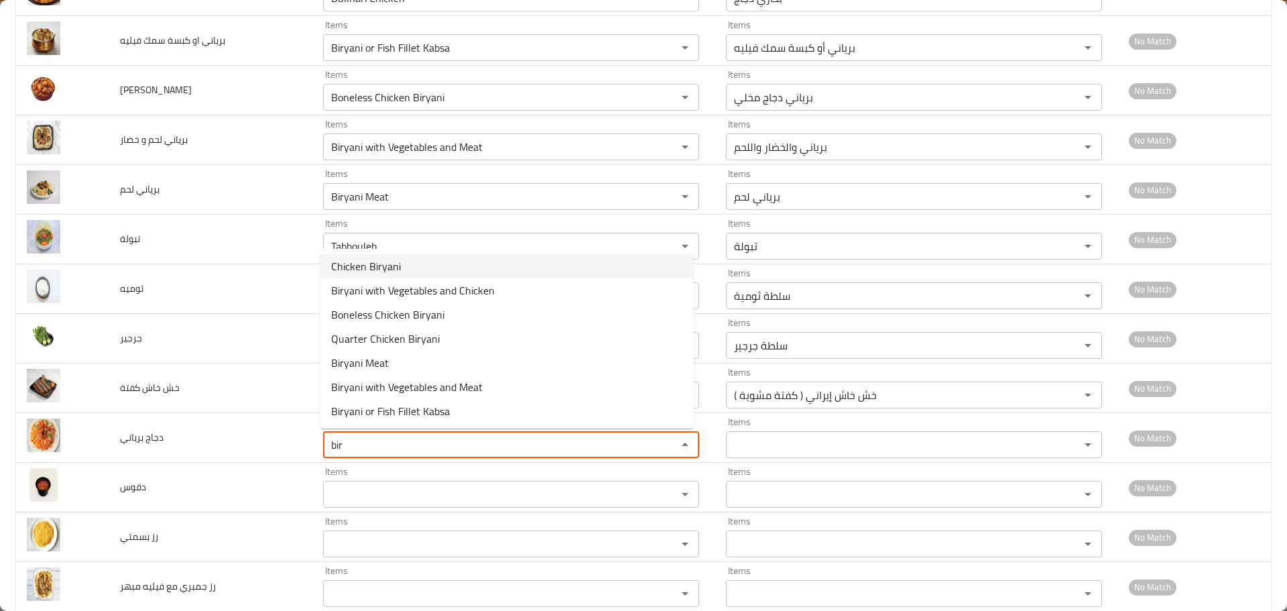
click at [378, 271] on span "Chicken Biryani" at bounding box center [366, 266] width 70 height 16
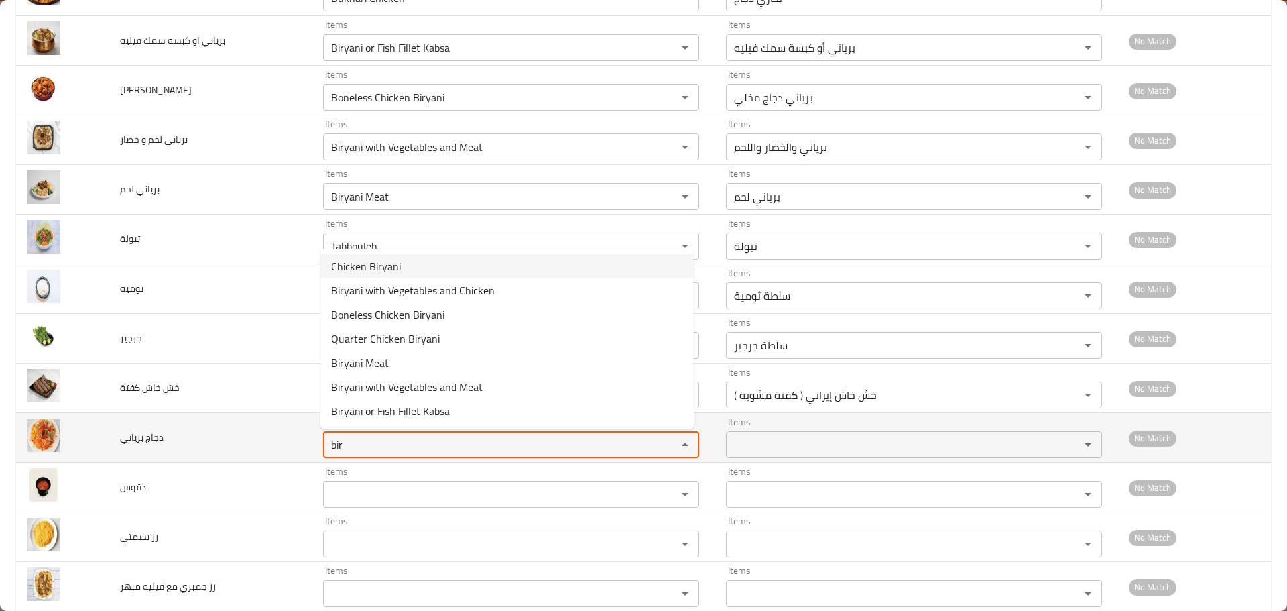
type برياني "Chicken Biryani"
type برياني-ar "برياني دجاج"
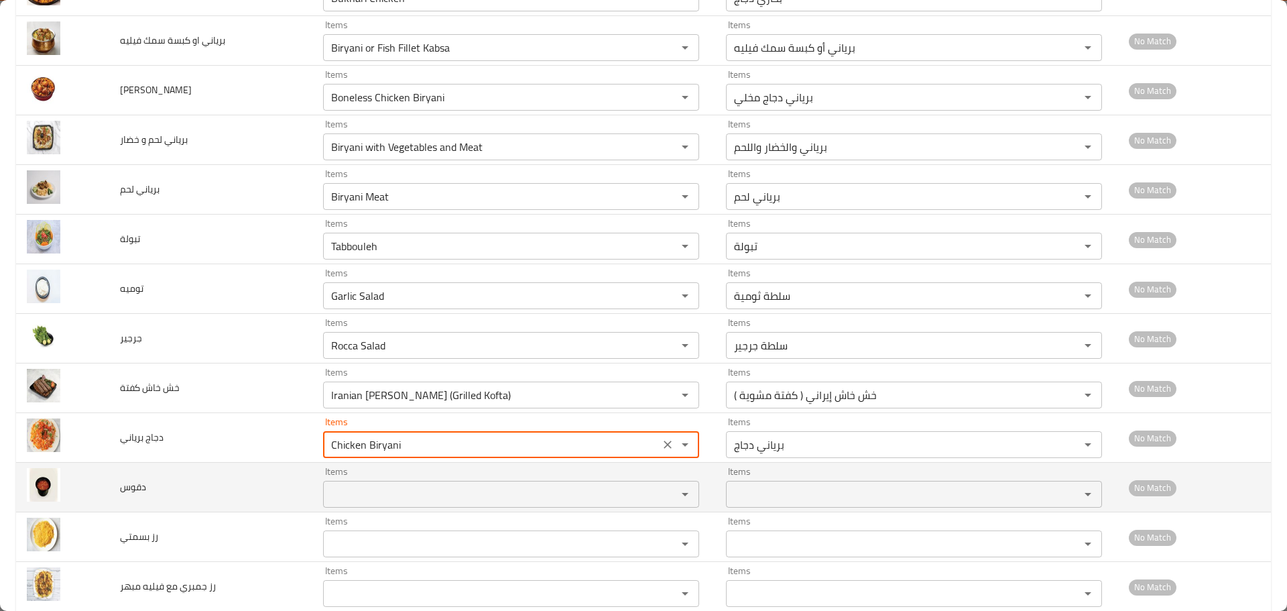
type برياني "Chicken Biryani"
click at [361, 493] on input "Items" at bounding box center [491, 494] width 328 height 19
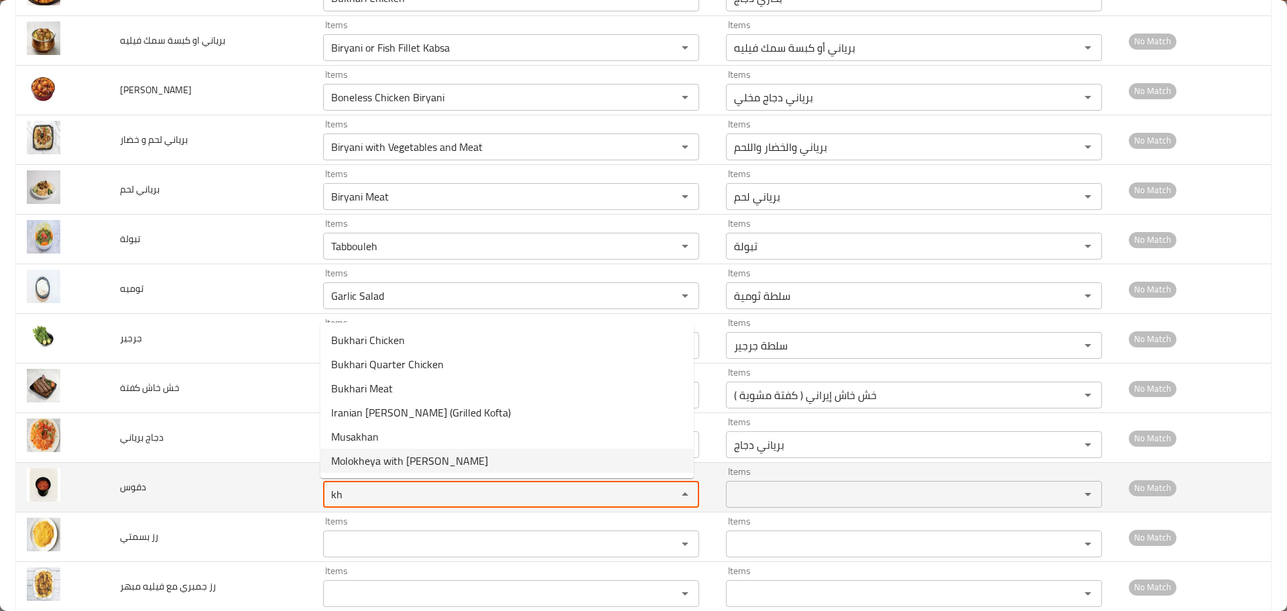
drag, startPoint x: 355, startPoint y: 488, endPoint x: 306, endPoint y: 490, distance: 48.3
click at [308, 490] on tr "دقوس Items kh Items Items Items No Match" at bounding box center [643, 487] width 1255 height 50
type input "kh"
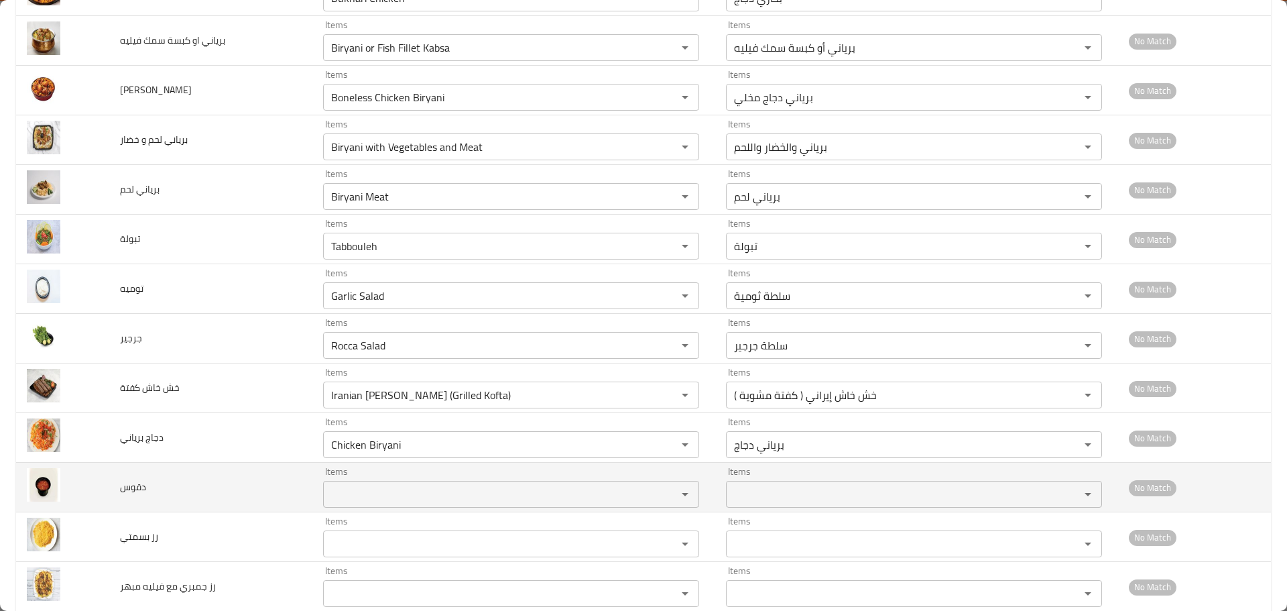
click at [273, 496] on td "دقوس" at bounding box center [211, 487] width 204 height 50
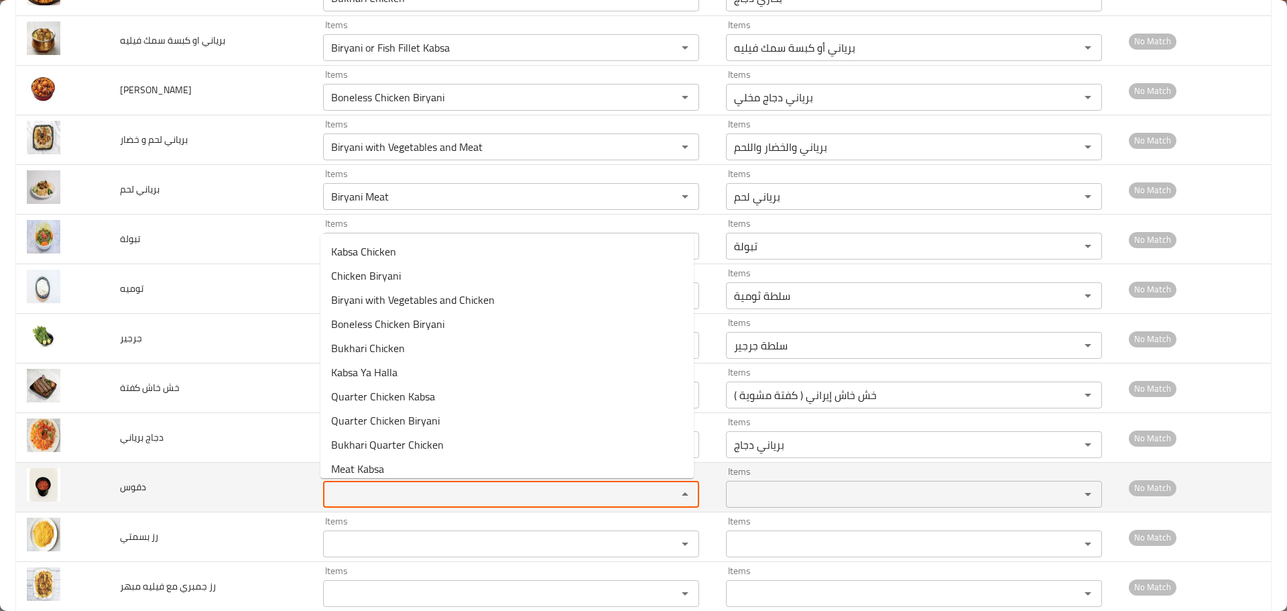
click at [359, 499] on input "Items" at bounding box center [491, 494] width 328 height 19
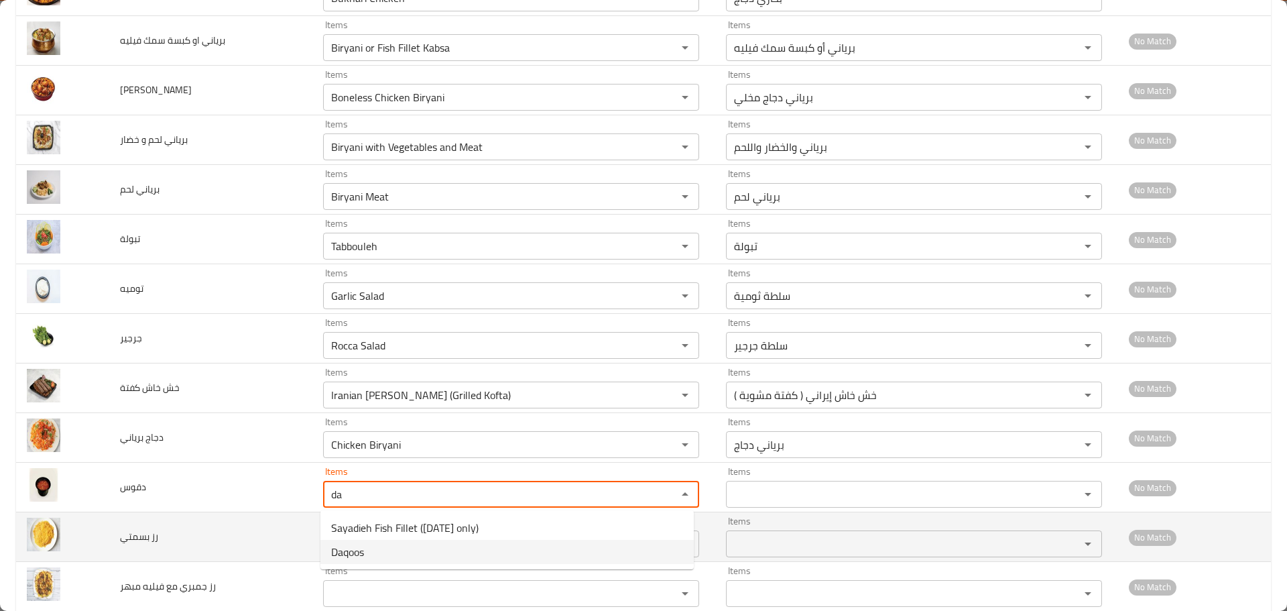
click at [367, 553] on li "Daqoos" at bounding box center [506, 552] width 373 height 24
type input "Daqoos"
type input "دقوس"
type input "Daqoos"
click at [361, 543] on بسمتي "Items" at bounding box center [491, 543] width 328 height 19
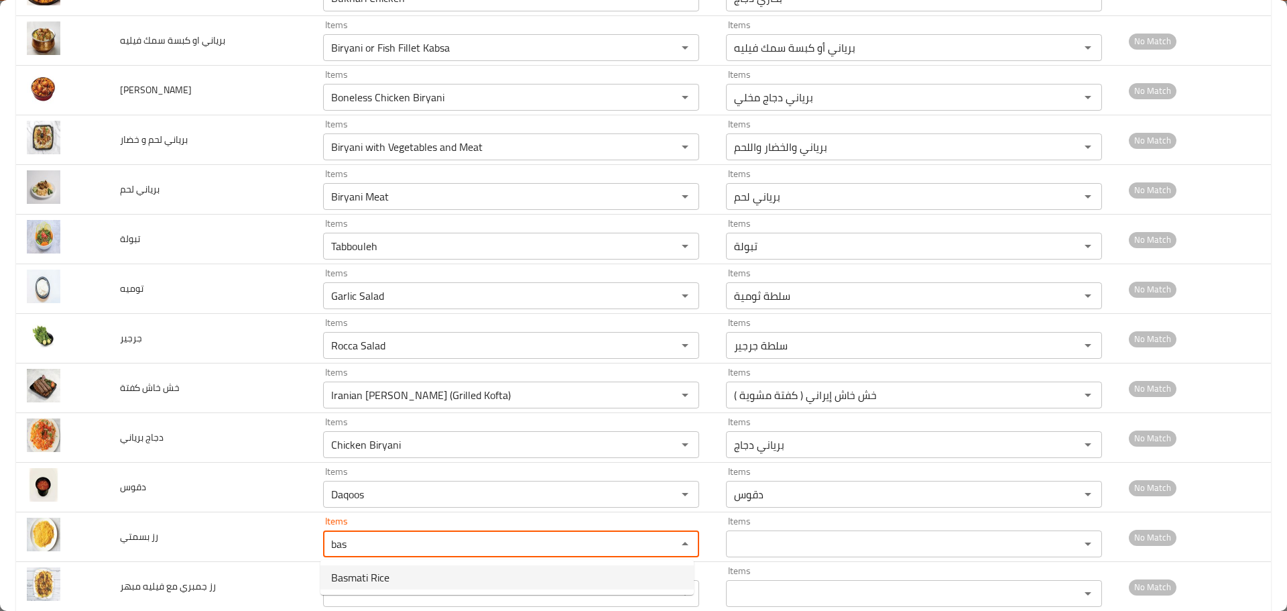
click at [360, 572] on span "Basmati Rice" at bounding box center [360, 577] width 58 height 16
type بسمتي "Basmati Rice"
type بسمتي-ar "أرز بسمتي"
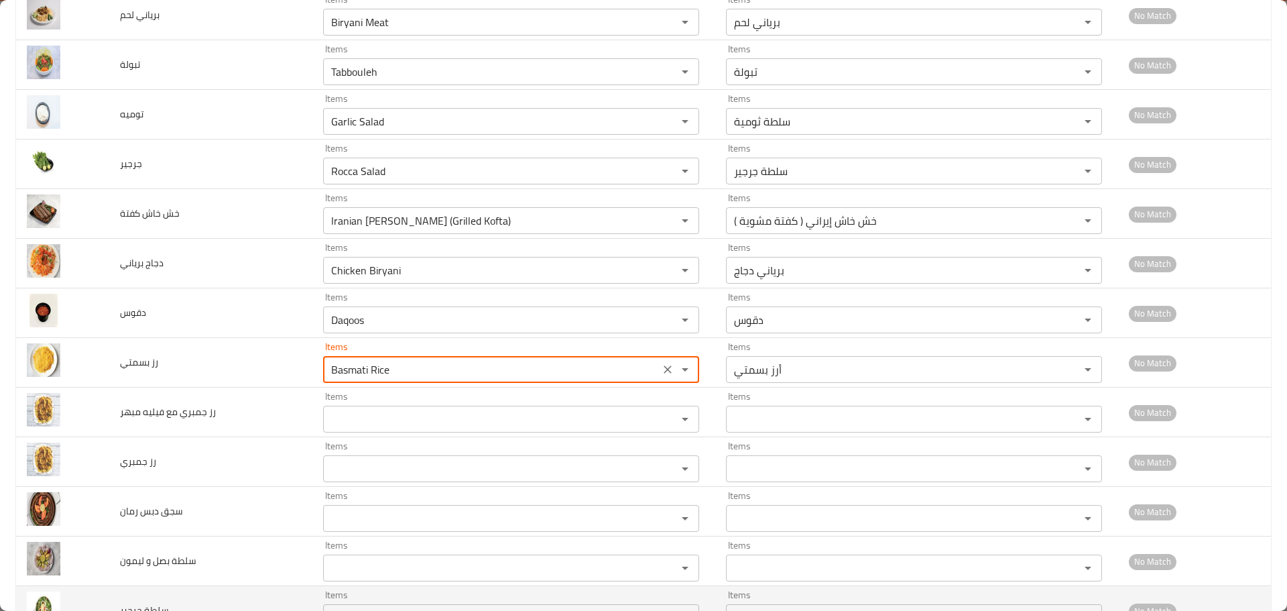
scroll to position [804, 0]
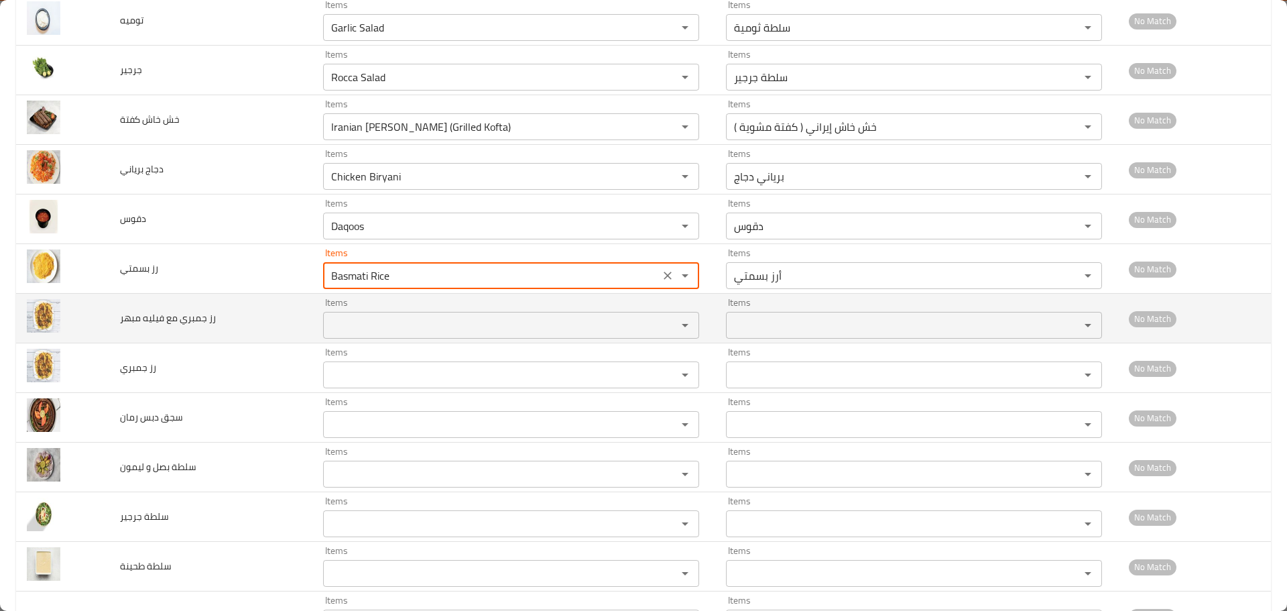
type بسمتي "Basmati Rice"
click at [353, 325] on مبهر "Items" at bounding box center [491, 325] width 328 height 19
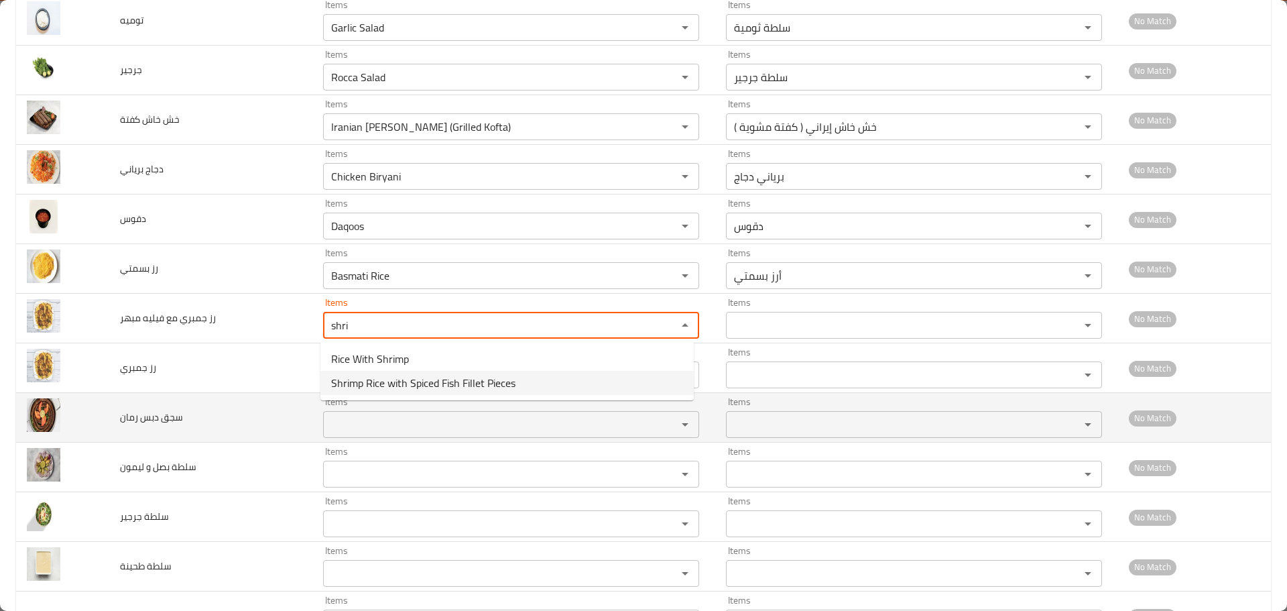
click at [356, 391] on span "Shrimp Rice with Spiced Fish Fillet Pieces" at bounding box center [423, 383] width 184 height 16
type مبهر "Shrimp Rice with Spiced Fish Fillet Pieces"
type مبهر-ar "أرز بالجمبري مع قطع سمك فليه المبهر"
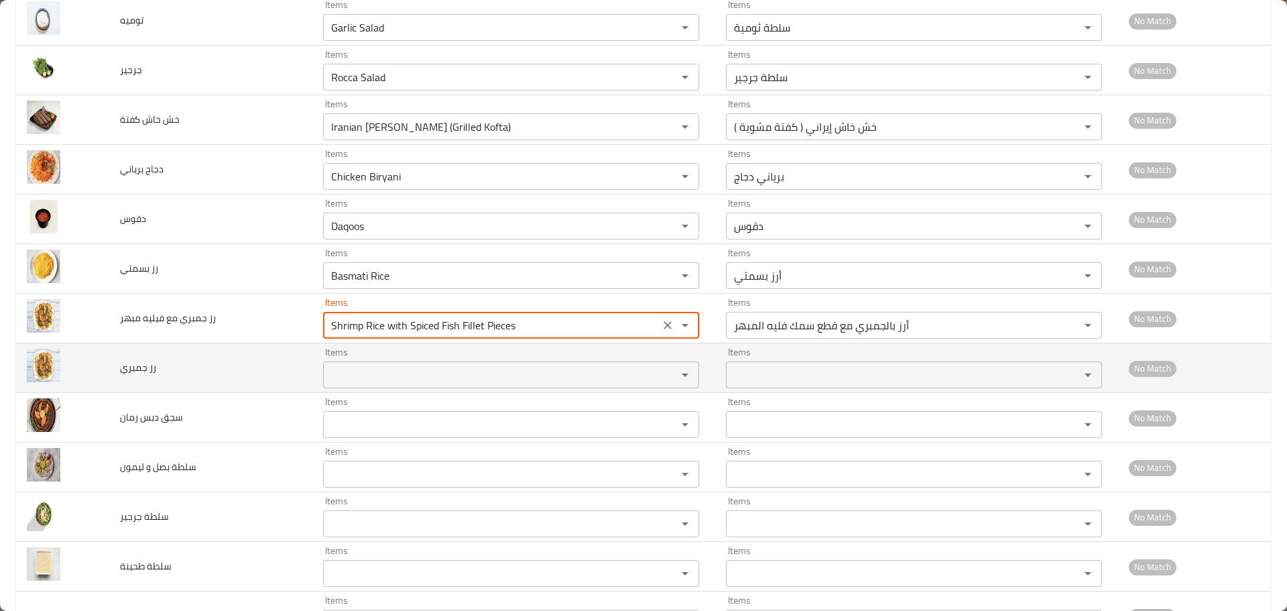
type مبهر "Shrimp Rice with Spiced Fish Fillet Pieces"
click at [356, 381] on جمبري "Items" at bounding box center [491, 374] width 328 height 19
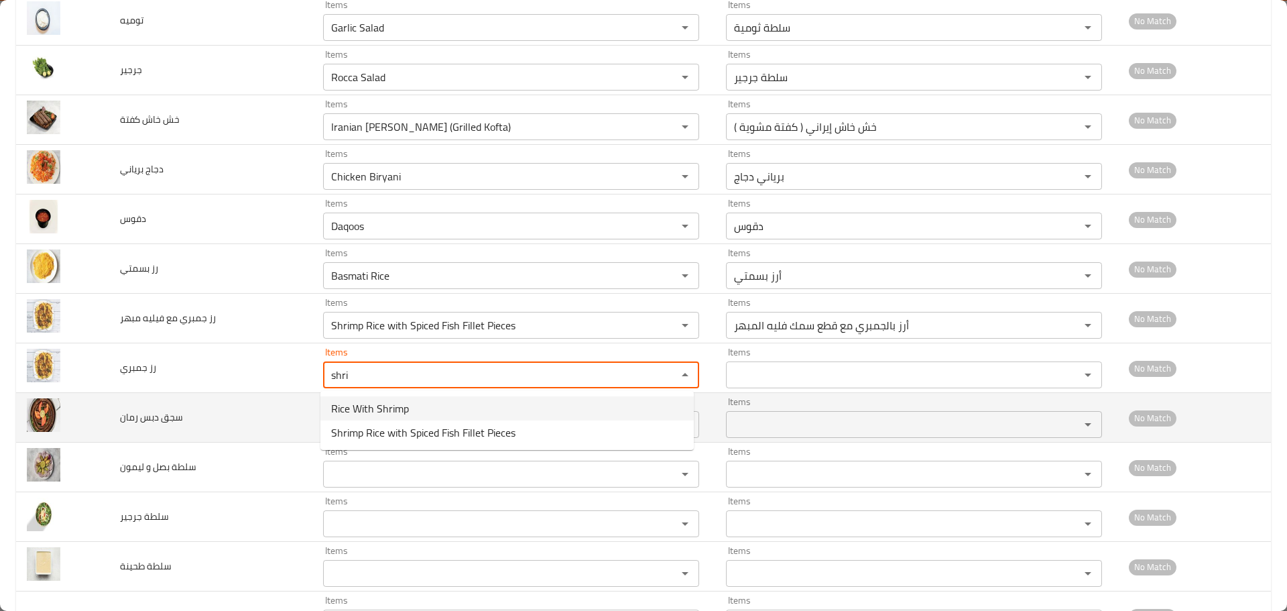
drag, startPoint x: 348, startPoint y: 403, endPoint x: 349, endPoint y: 411, distance: 8.1
click at [348, 405] on span "Rice With Shrimp" at bounding box center [370, 408] width 78 height 16
type جمبري "Rice With Shrimp"
type جمبري-ar "أرز بالجمبري"
type جمبري "Rice With Shrimp"
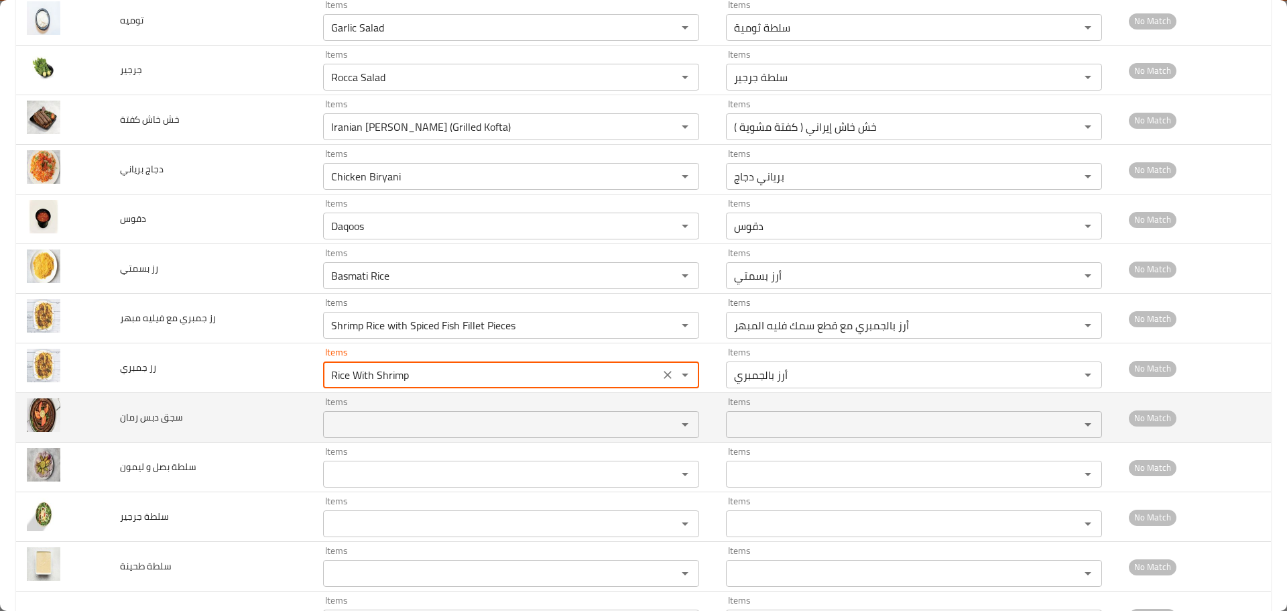
click at [351, 427] on رمان "Items" at bounding box center [491, 424] width 328 height 19
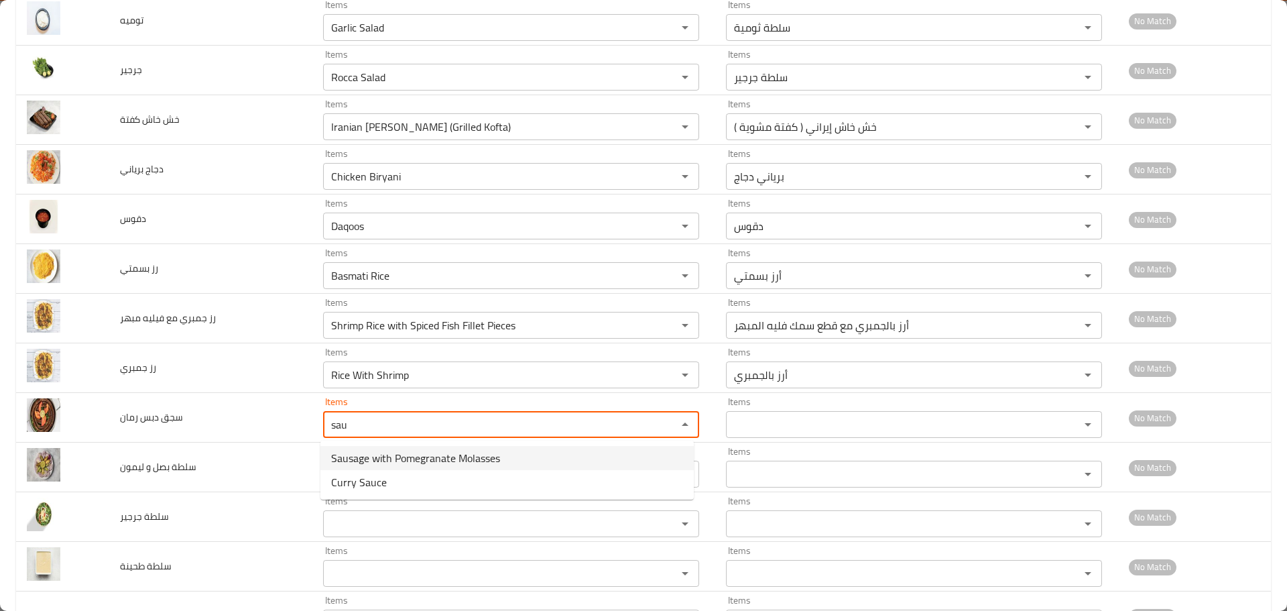
click at [376, 460] on span "Sausage with Pomegranate Molasses" at bounding box center [415, 458] width 169 height 16
type رمان "Sausage with Pomegranate Molasses"
type رمان-ar "سجق بدبس الرمان"
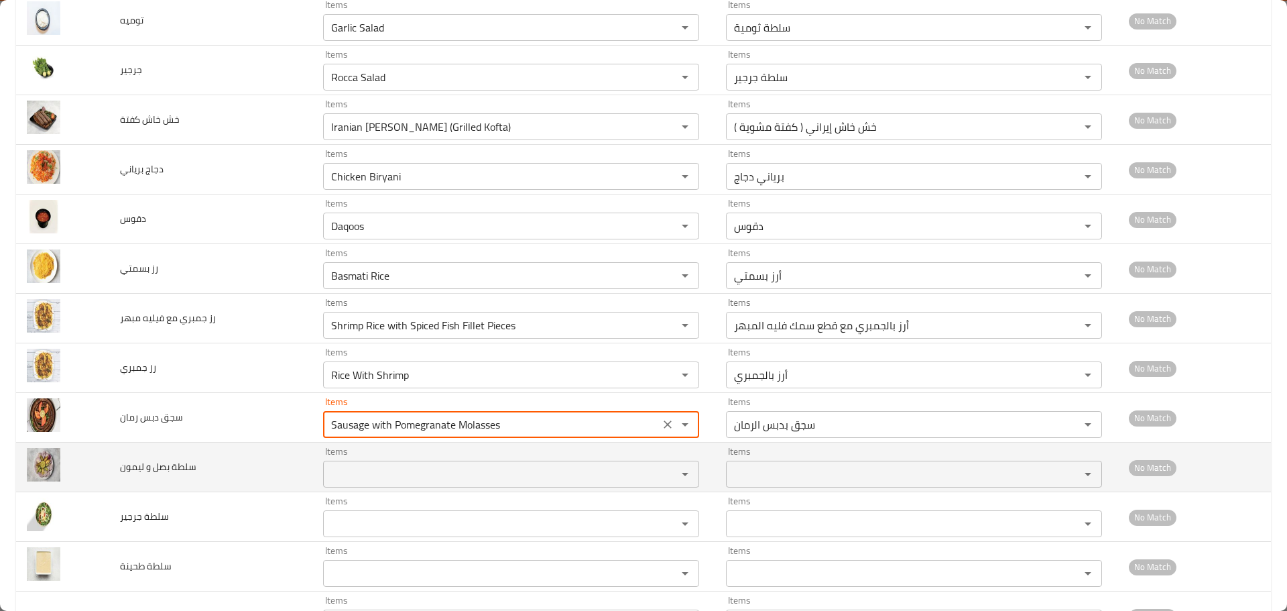
type رمان "Sausage with Pomegranate Molasses"
click at [368, 473] on ليمون "Items" at bounding box center [491, 474] width 328 height 19
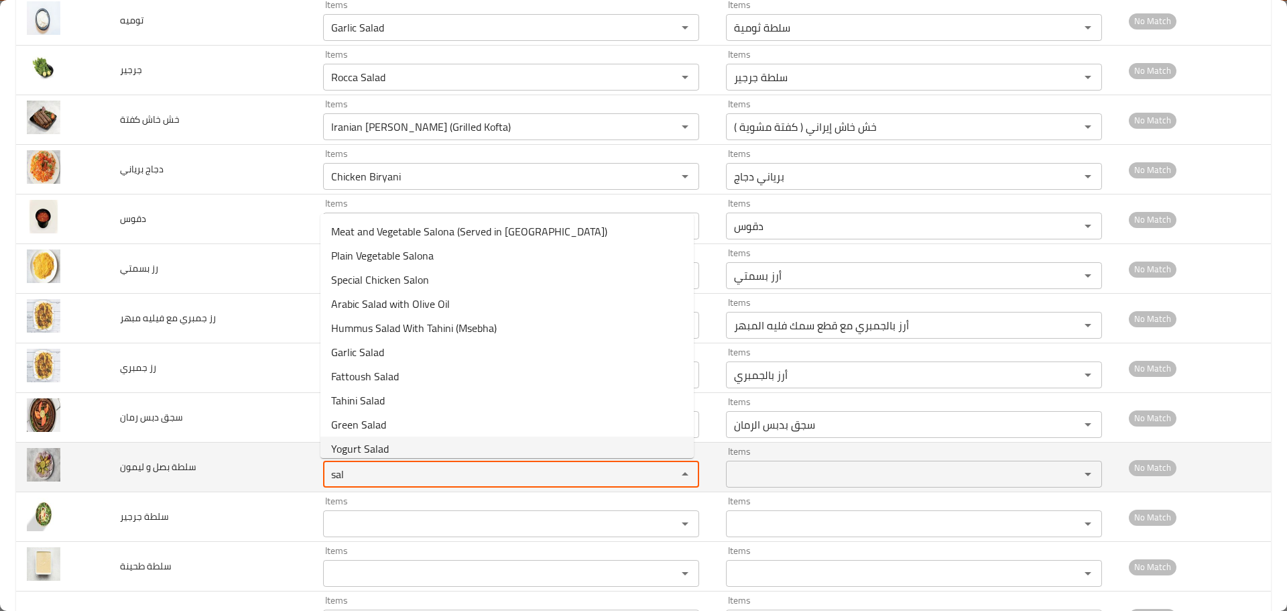
drag, startPoint x: 363, startPoint y: 471, endPoint x: 286, endPoint y: 453, distance: 79.0
click at [286, 453] on tr "سلطة بصل و ليمون Items sal Items Items Items No Match" at bounding box center [643, 467] width 1255 height 50
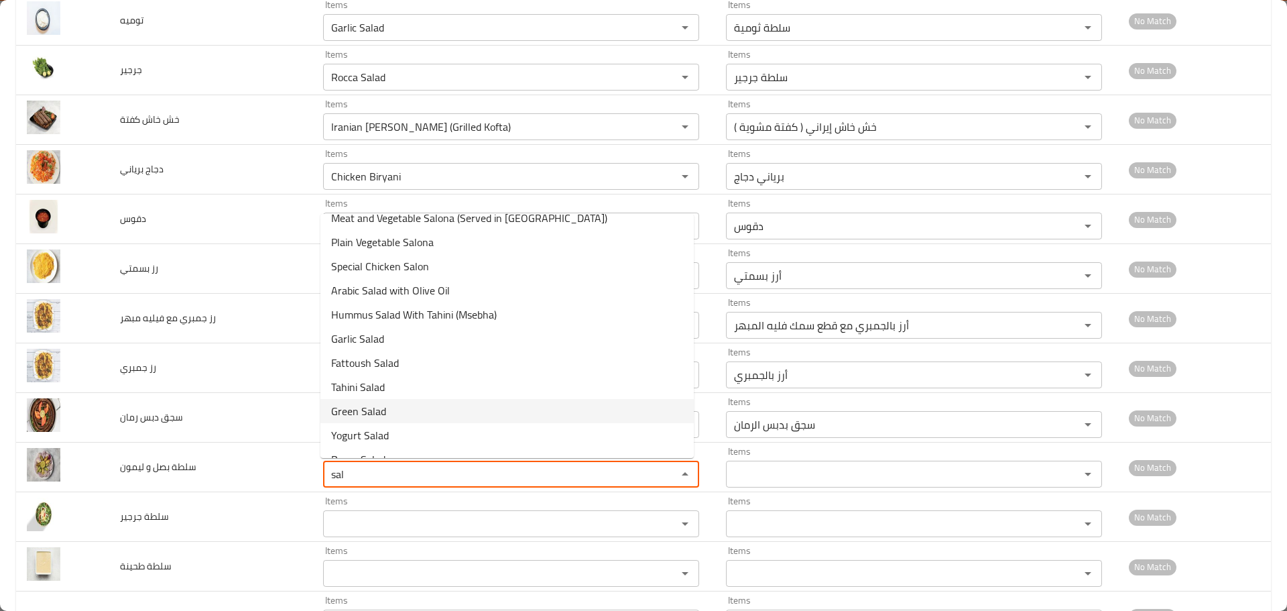
scroll to position [0, 0]
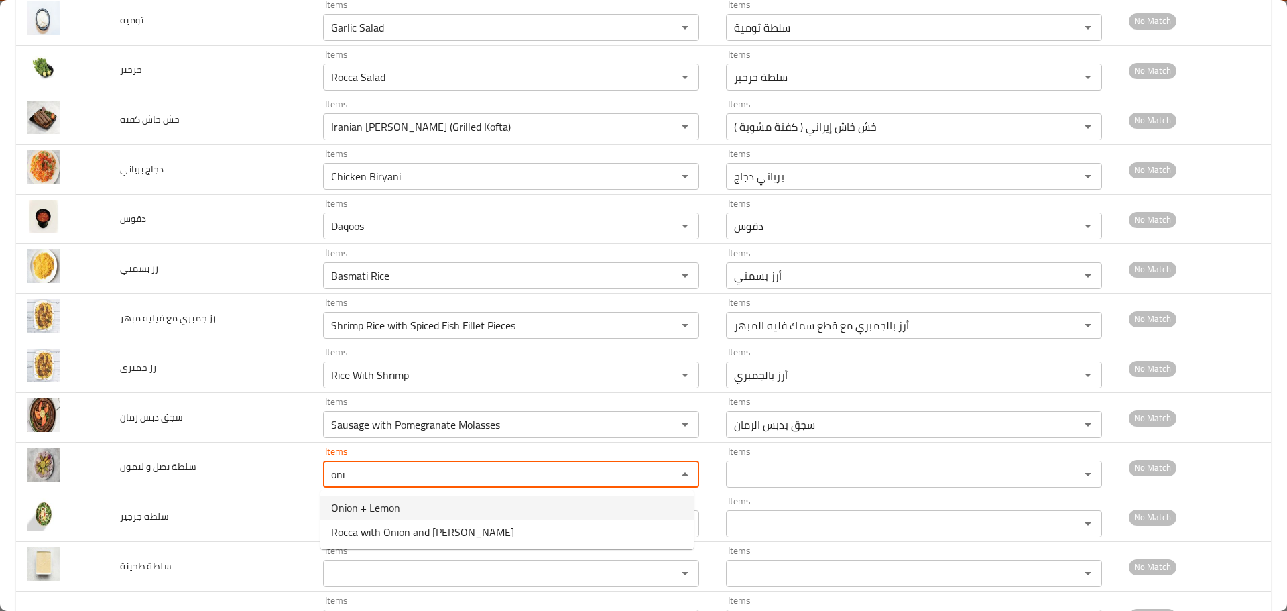
click at [376, 507] on span "Onion + Lemon" at bounding box center [365, 507] width 69 height 16
type ليمون "Onion + Lemon"
type ليمون-ar "بصل + ليمون"
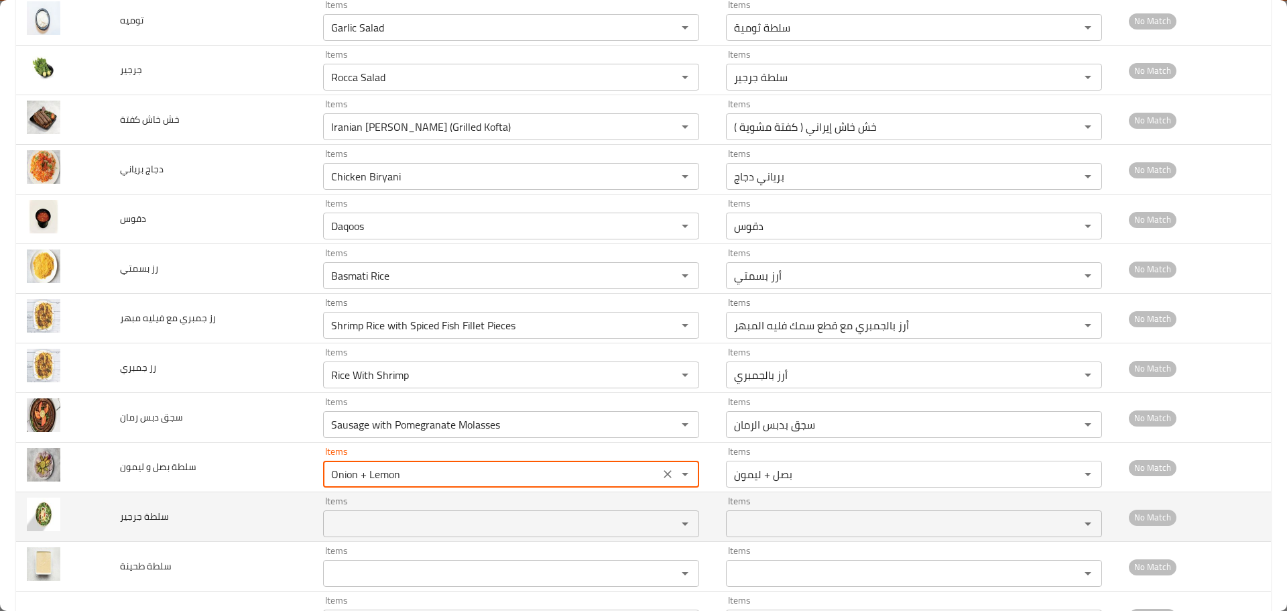
type ليمون "Onion + Lemon"
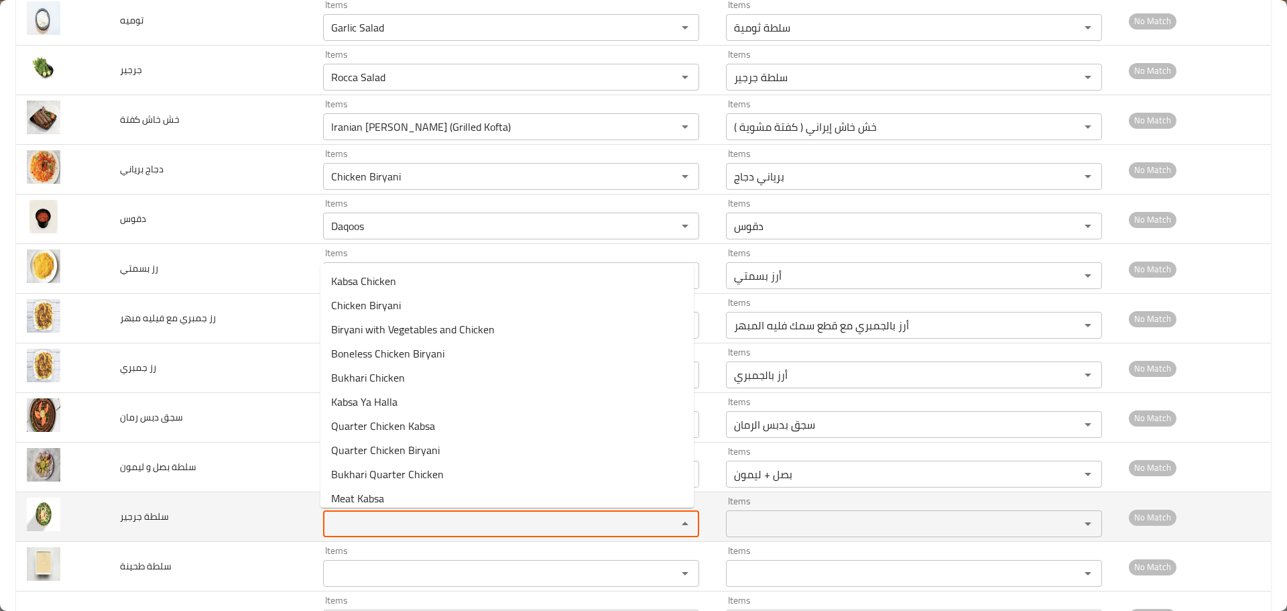
click at [373, 520] on جرجير "Items" at bounding box center [491, 523] width 328 height 19
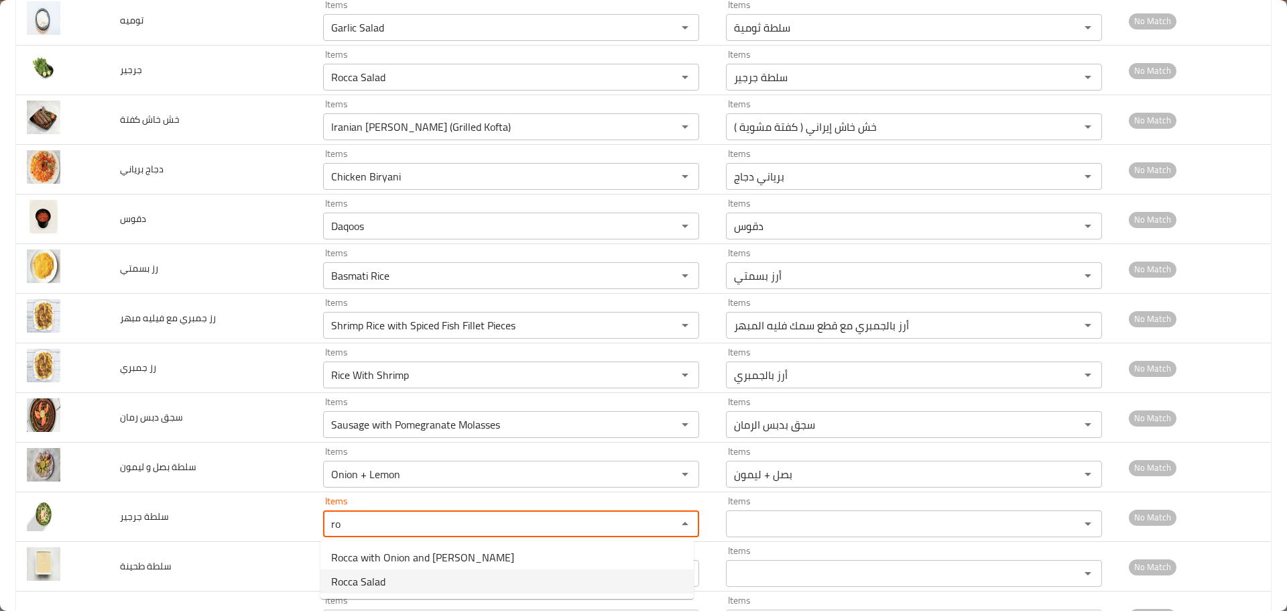
click at [369, 576] on span "Rocca Salad" at bounding box center [358, 581] width 54 height 16
type جرجير "Rocca Salad"
type جرجير-ar "سلطة جرجير"
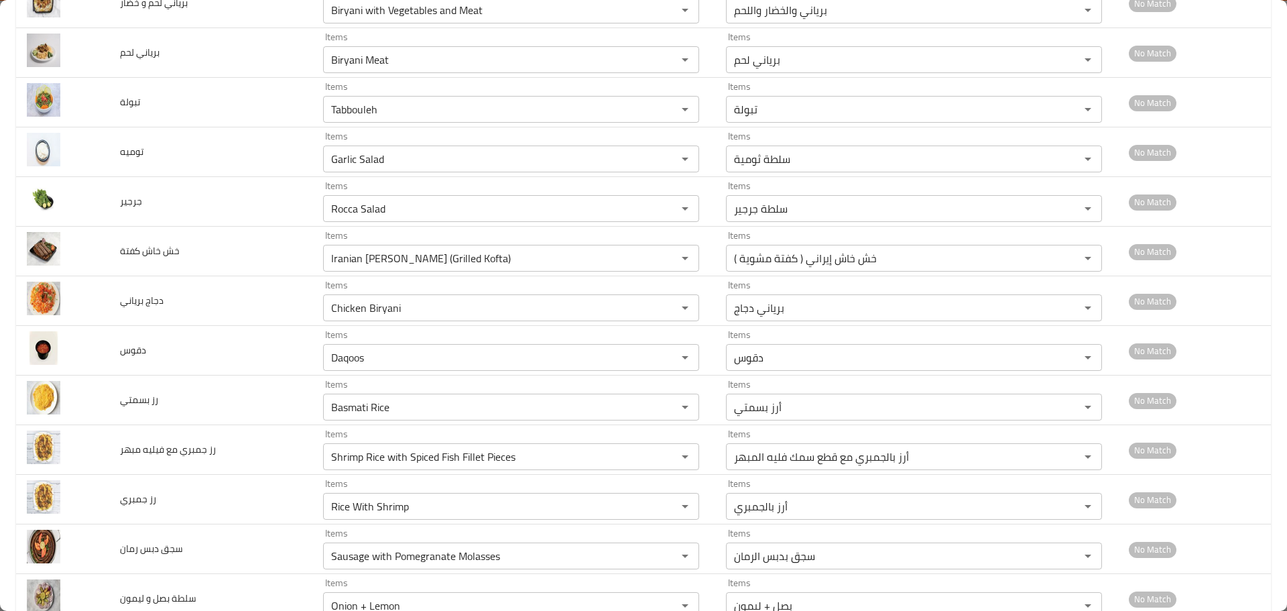
scroll to position [670, 0]
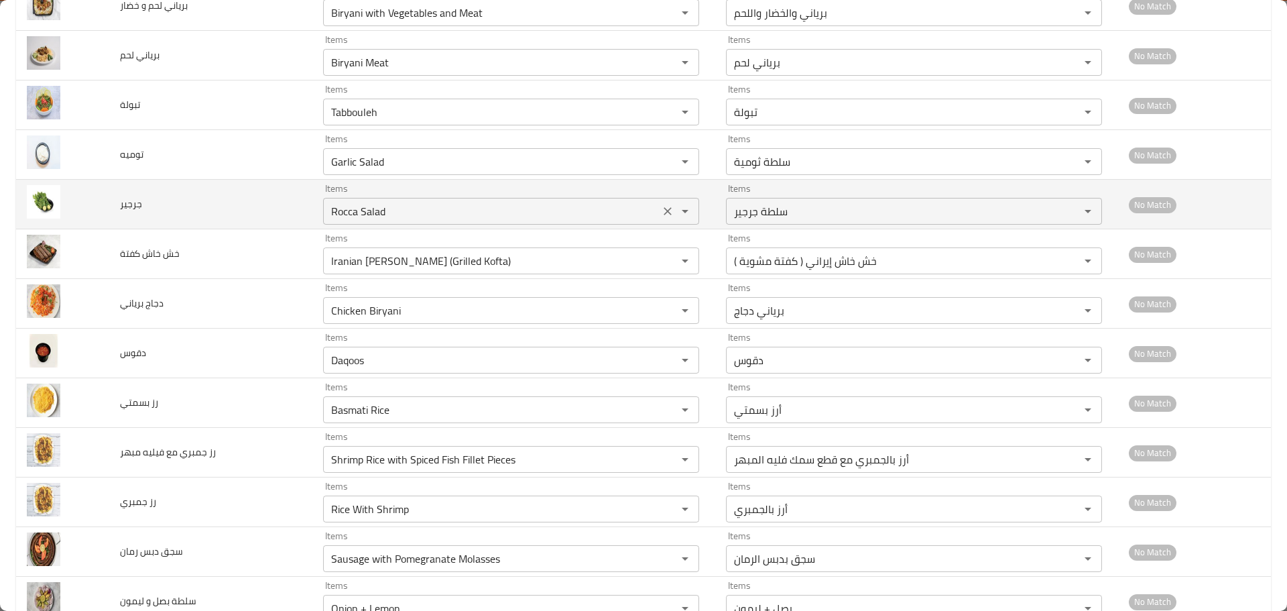
type جرجير "Rocca Salad"
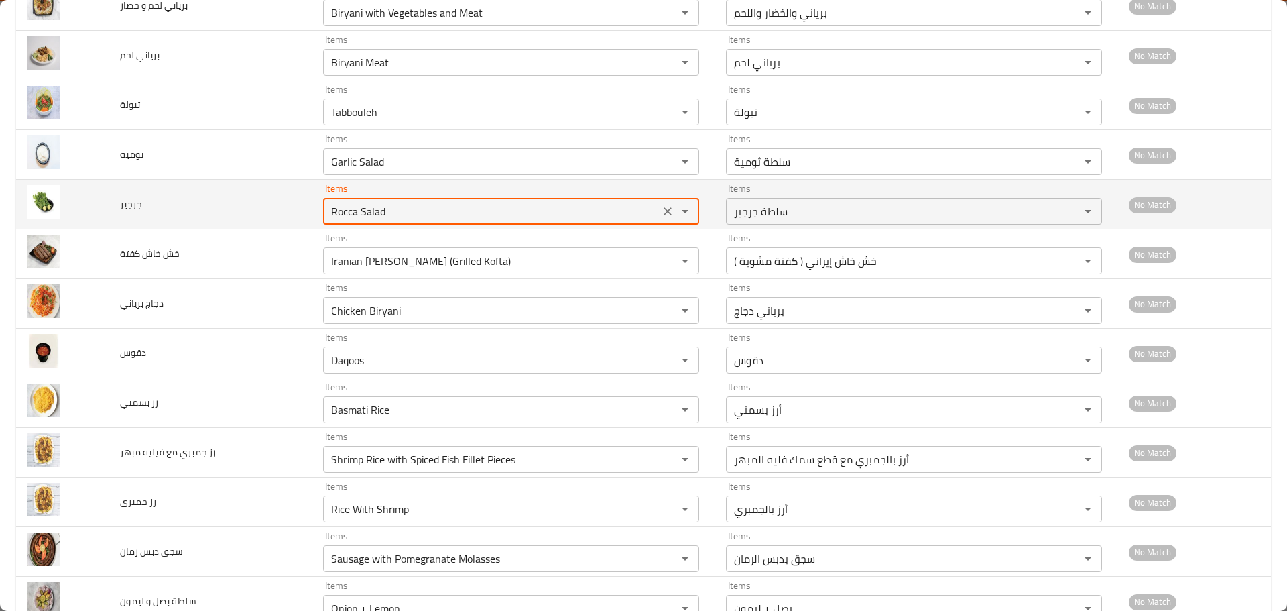
drag, startPoint x: 398, startPoint y: 213, endPoint x: 356, endPoint y: 216, distance: 42.3
click at [356, 216] on input "Rocca Salad" at bounding box center [491, 211] width 328 height 19
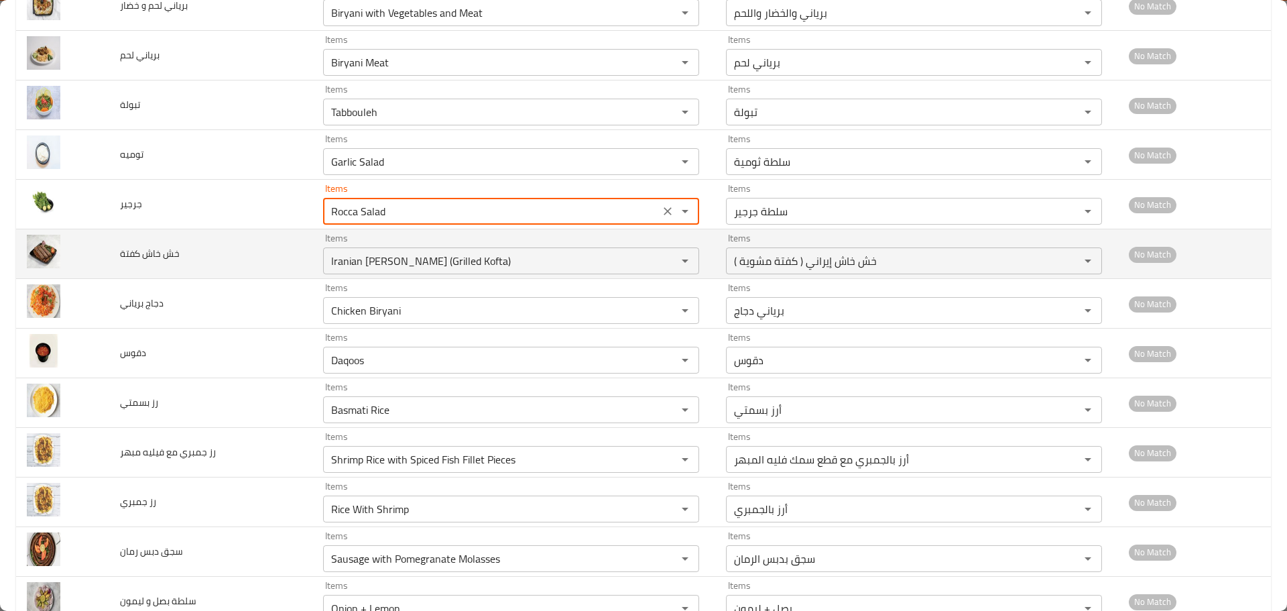
type input "Rocca"
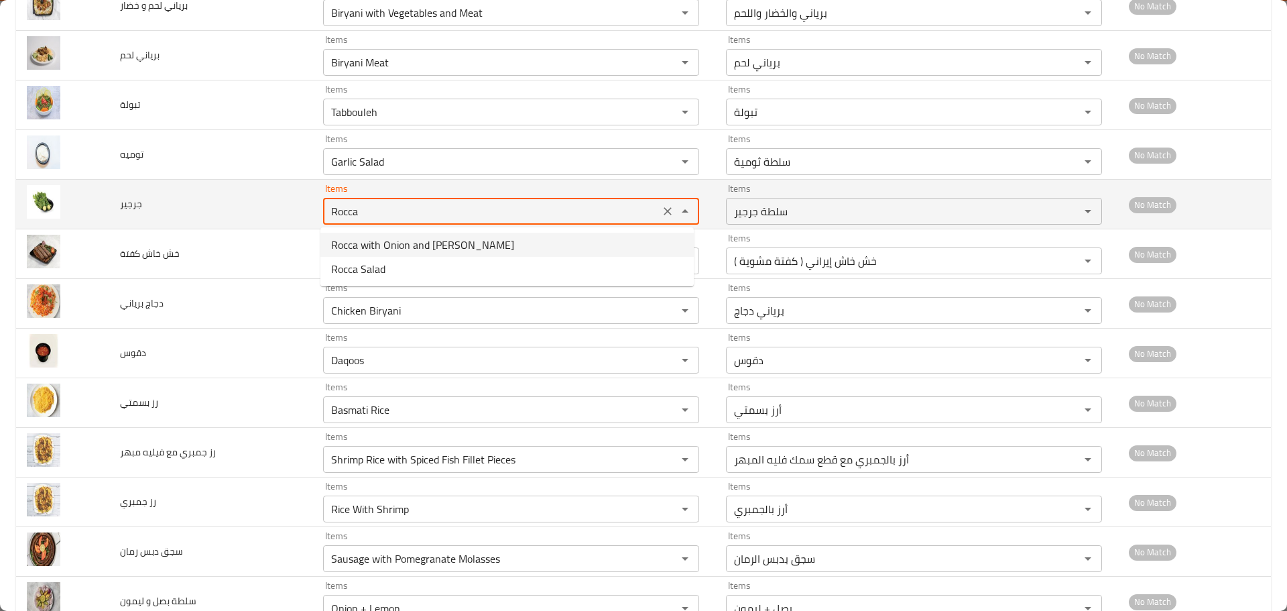
click at [667, 212] on icon "Clear" at bounding box center [667, 210] width 13 height 13
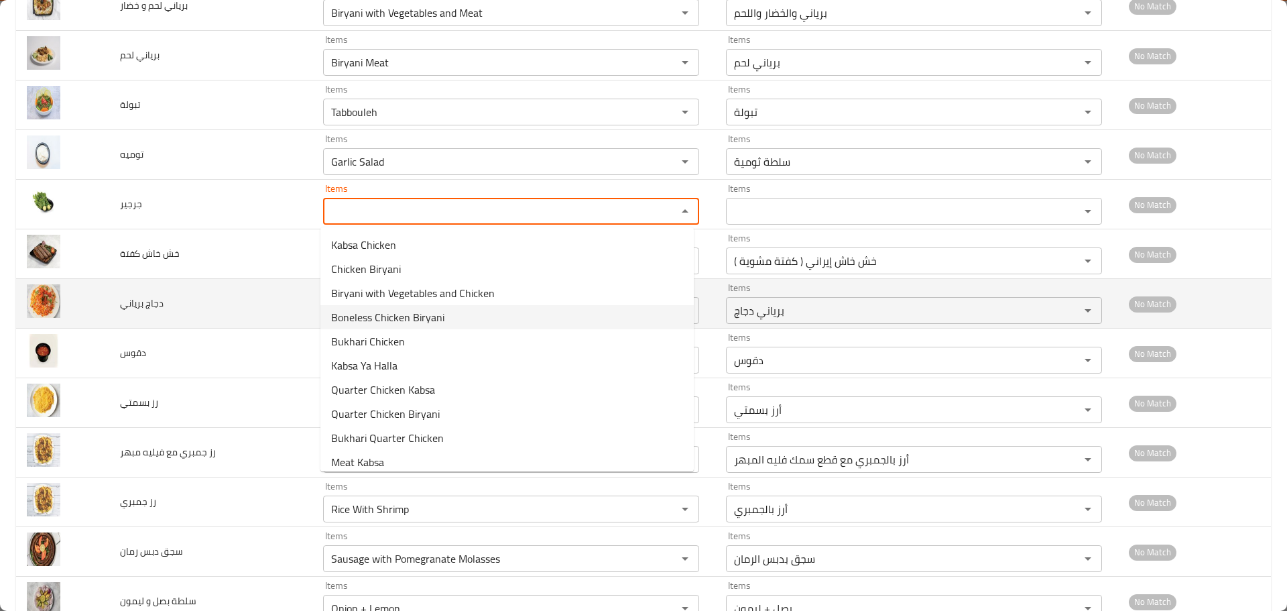
click at [231, 322] on td "دجاج برياني" at bounding box center [211, 304] width 204 height 50
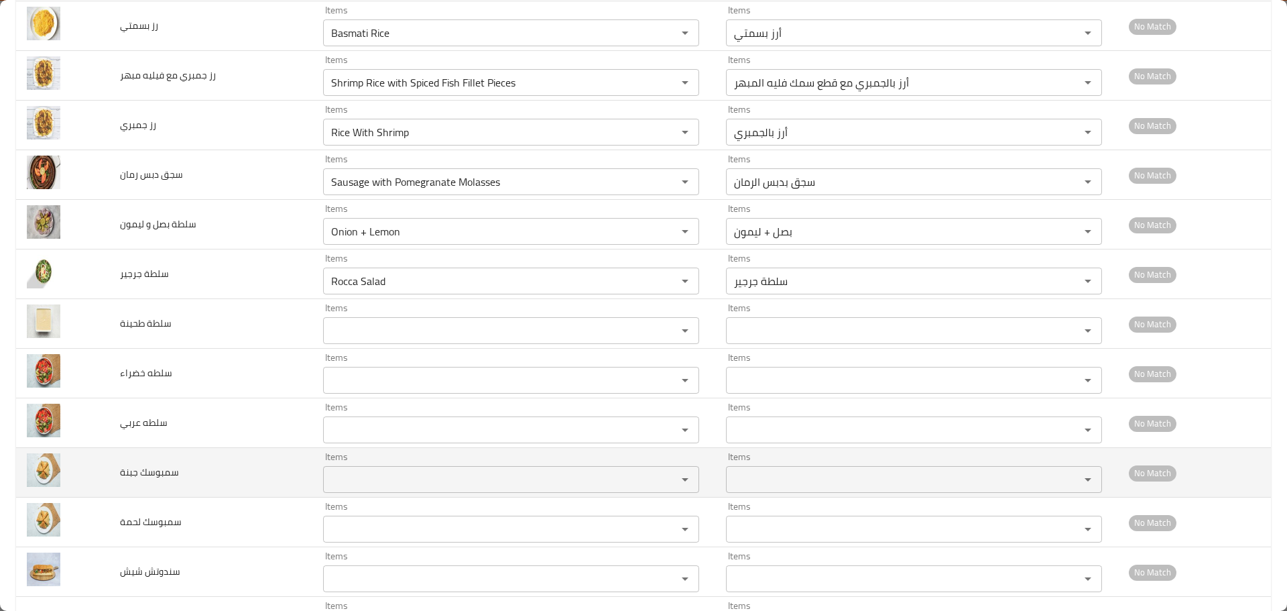
scroll to position [1139, 0]
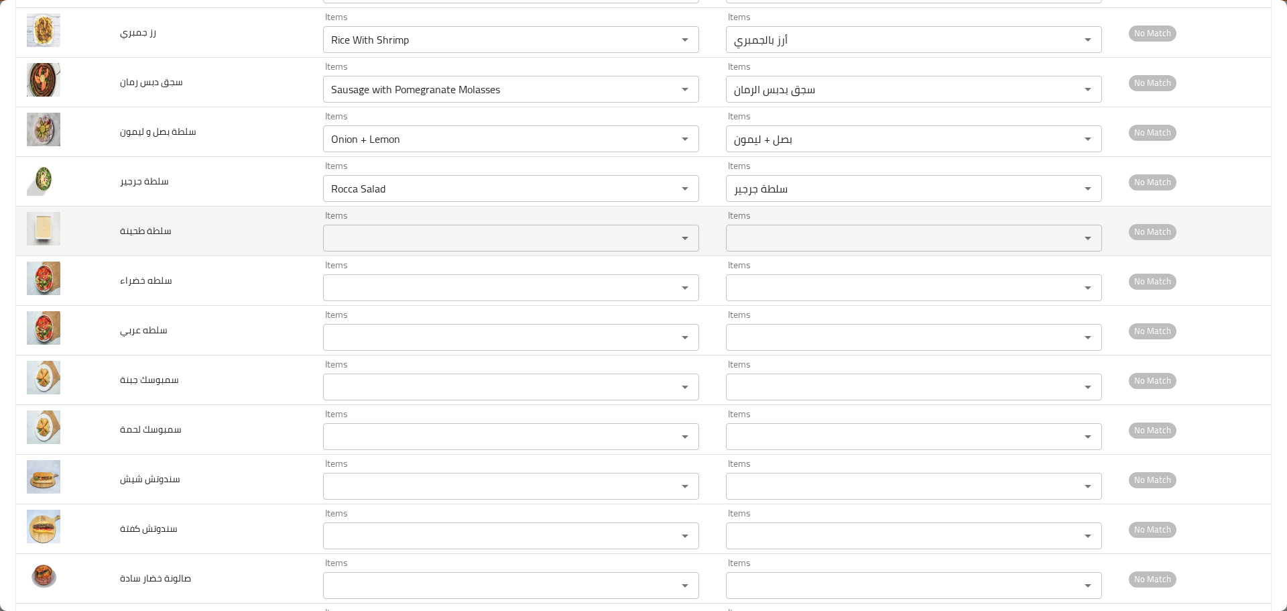
click at [368, 235] on طحينة "Items" at bounding box center [491, 238] width 328 height 19
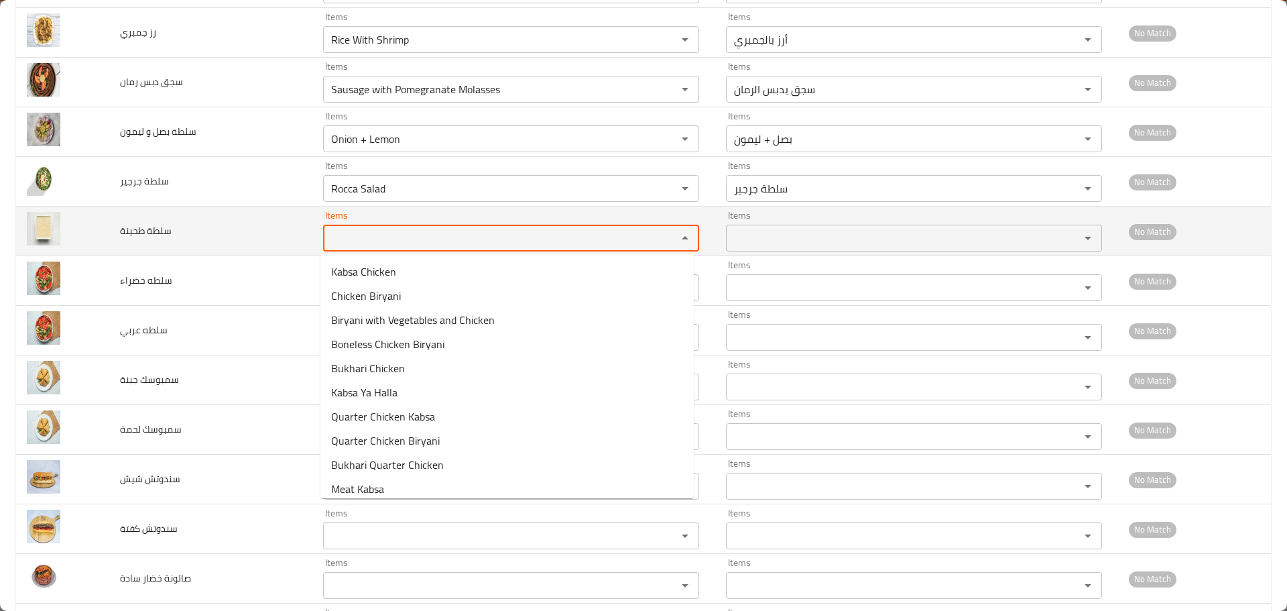
paste طحينة "sal"
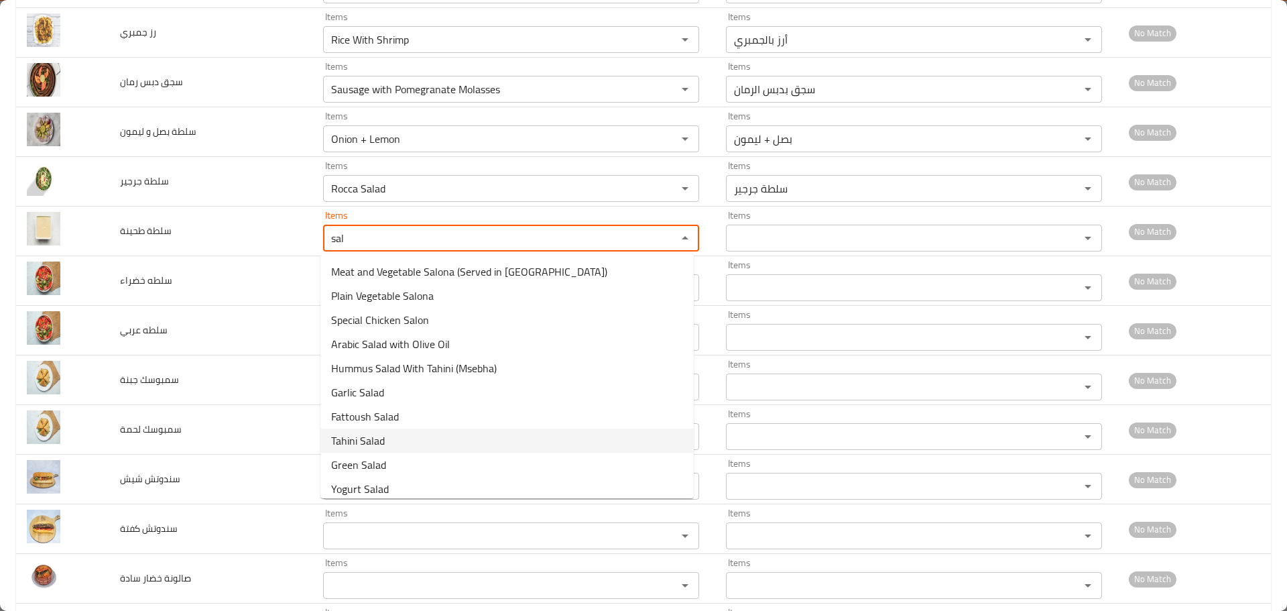
click at [369, 438] on span "Tahini Salad" at bounding box center [358, 440] width 54 height 16
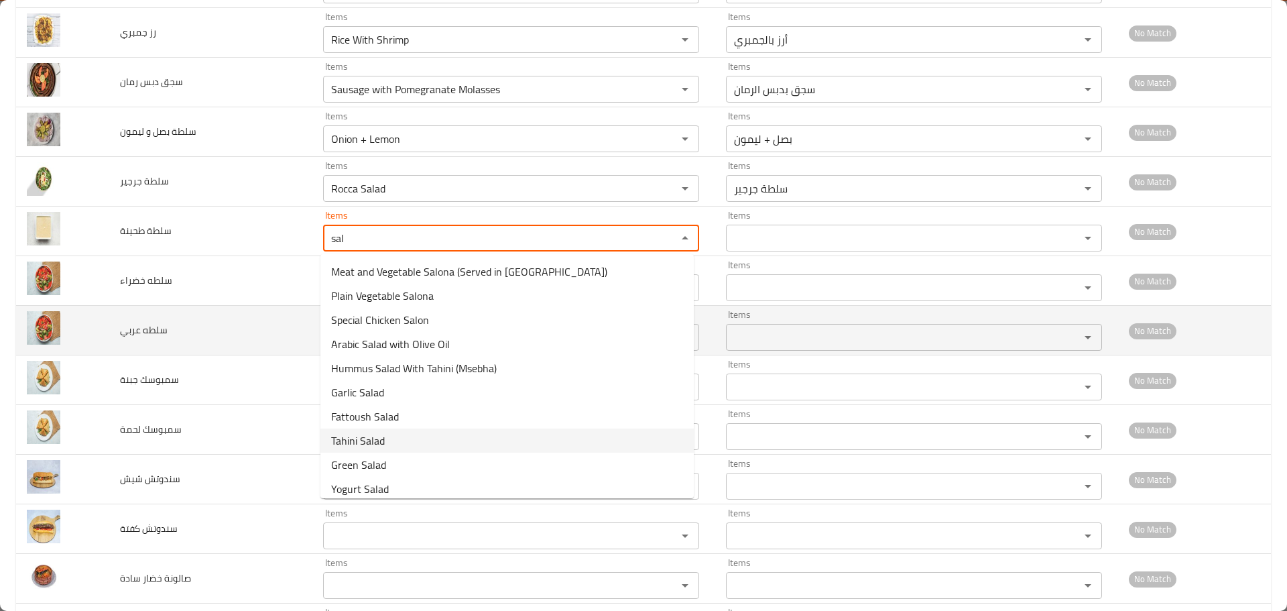
type طحينة "Tahini Salad"
type طحينة-ar "سلطة طحينة"
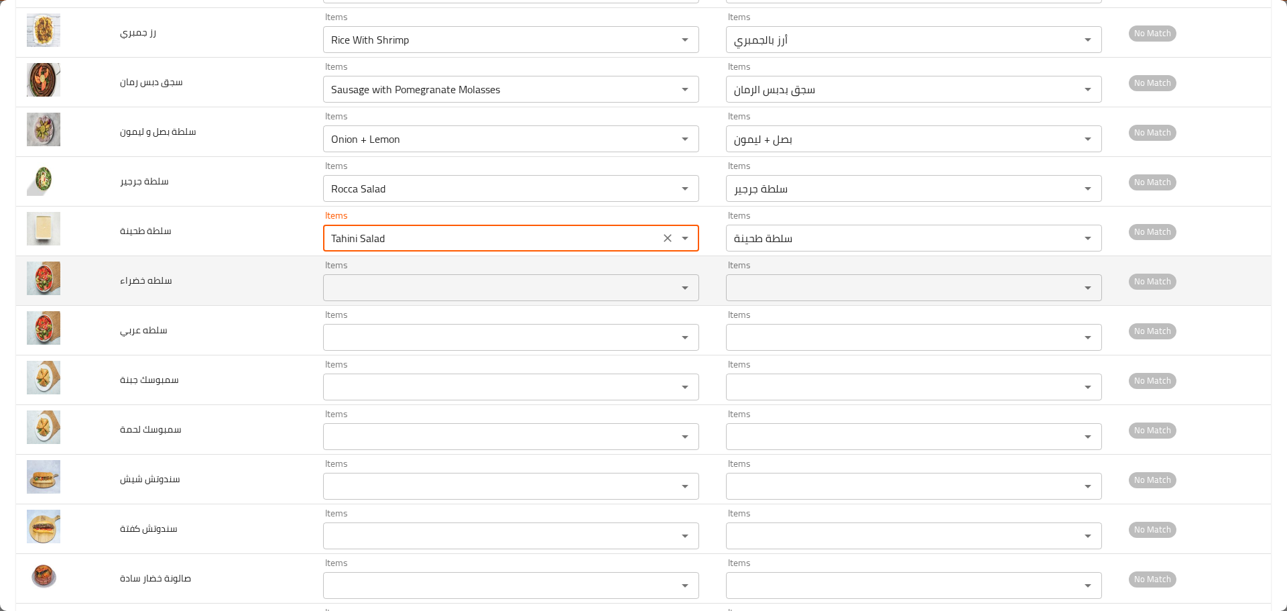
type طحينة "Tahini Salad"
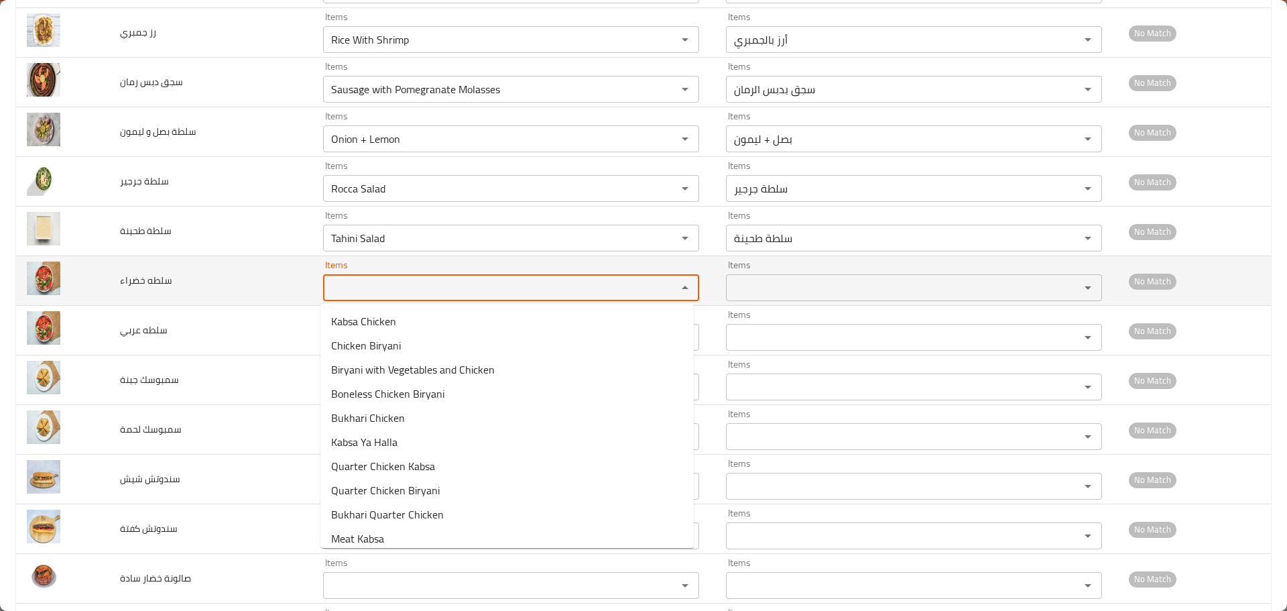
click at [385, 286] on خضراء "Items" at bounding box center [491, 287] width 328 height 19
paste خضراء "sal"
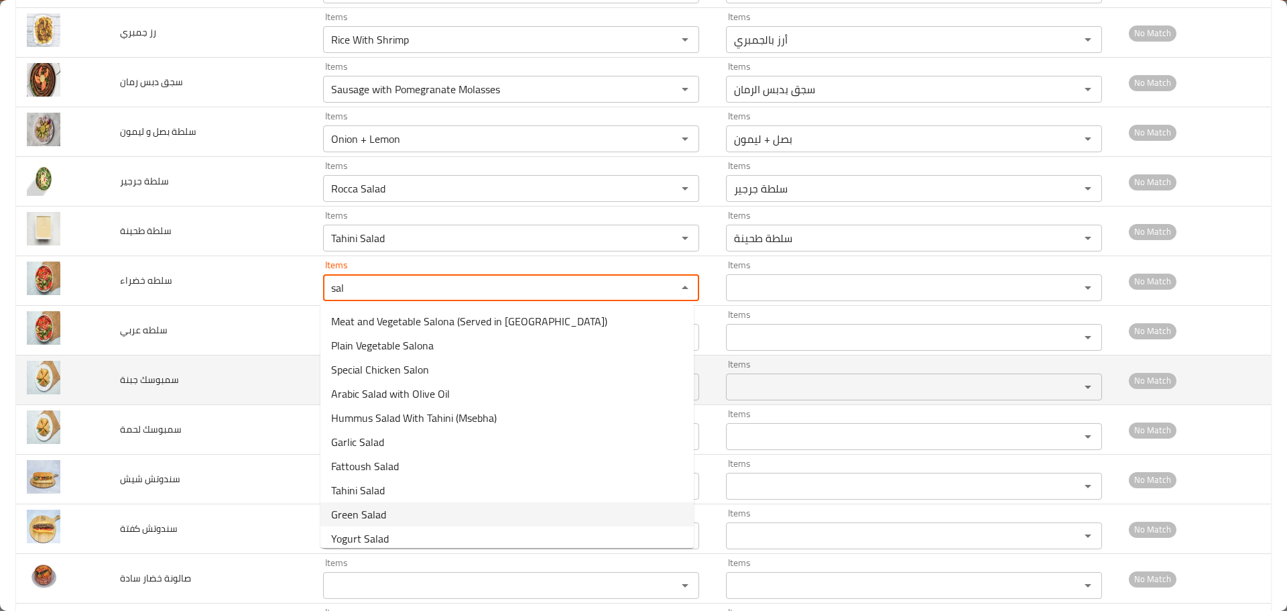
drag, startPoint x: 355, startPoint y: 509, endPoint x: 374, endPoint y: 401, distance: 110.2
click at [355, 510] on span "Green Salad" at bounding box center [358, 514] width 55 height 16
type خضراء "Green Salad"
type خضراء-ar "سلطة خضراء"
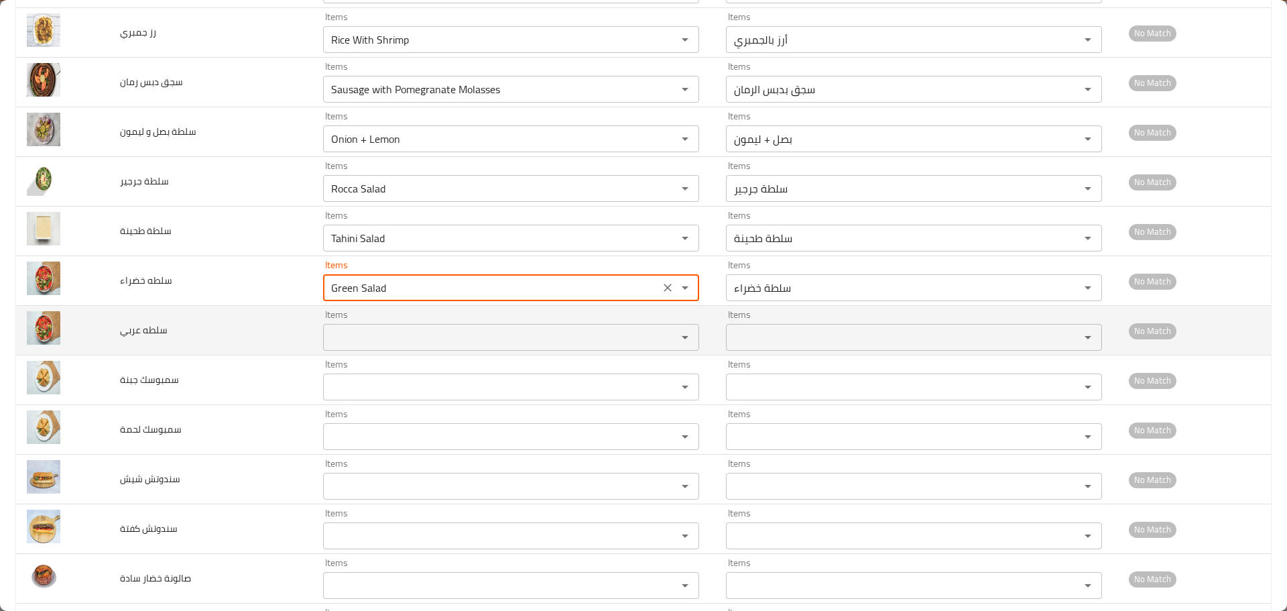
type خضراء "Green Salad"
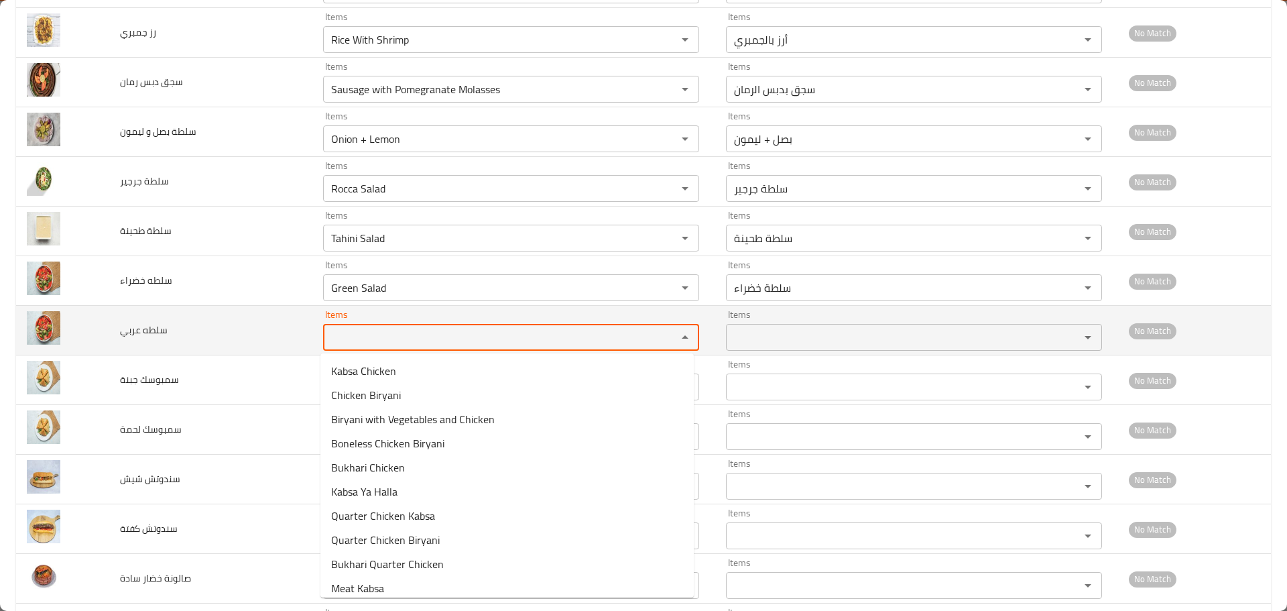
click at [383, 332] on عربي "Items" at bounding box center [491, 337] width 328 height 19
paste عربي "sal"
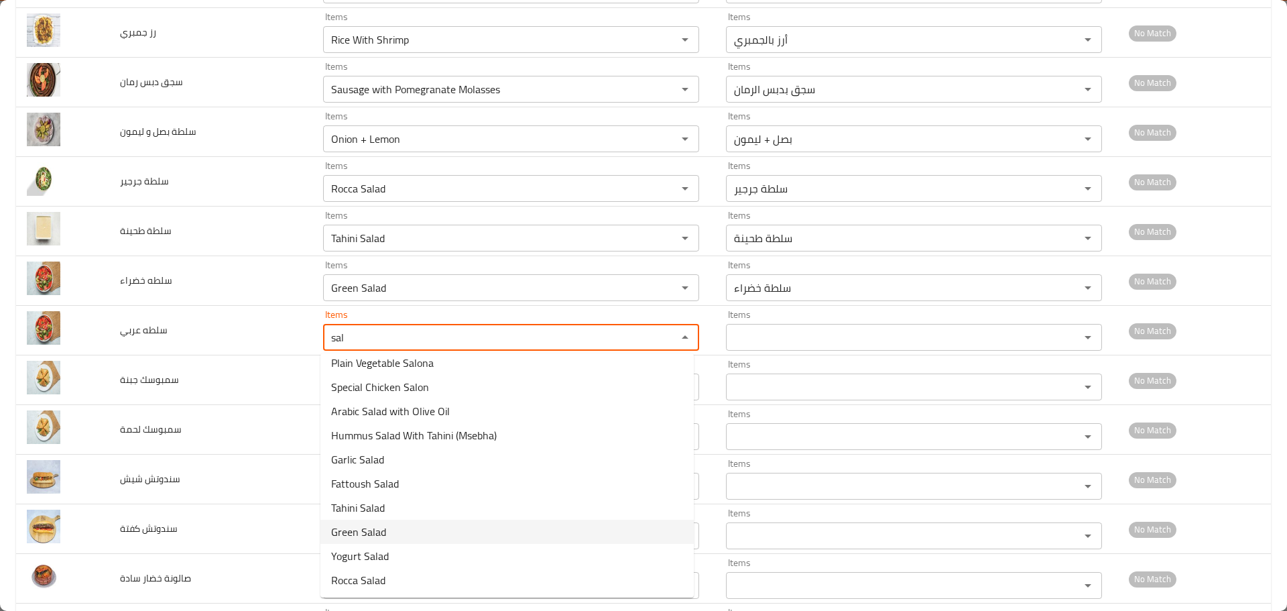
scroll to position [0, 0]
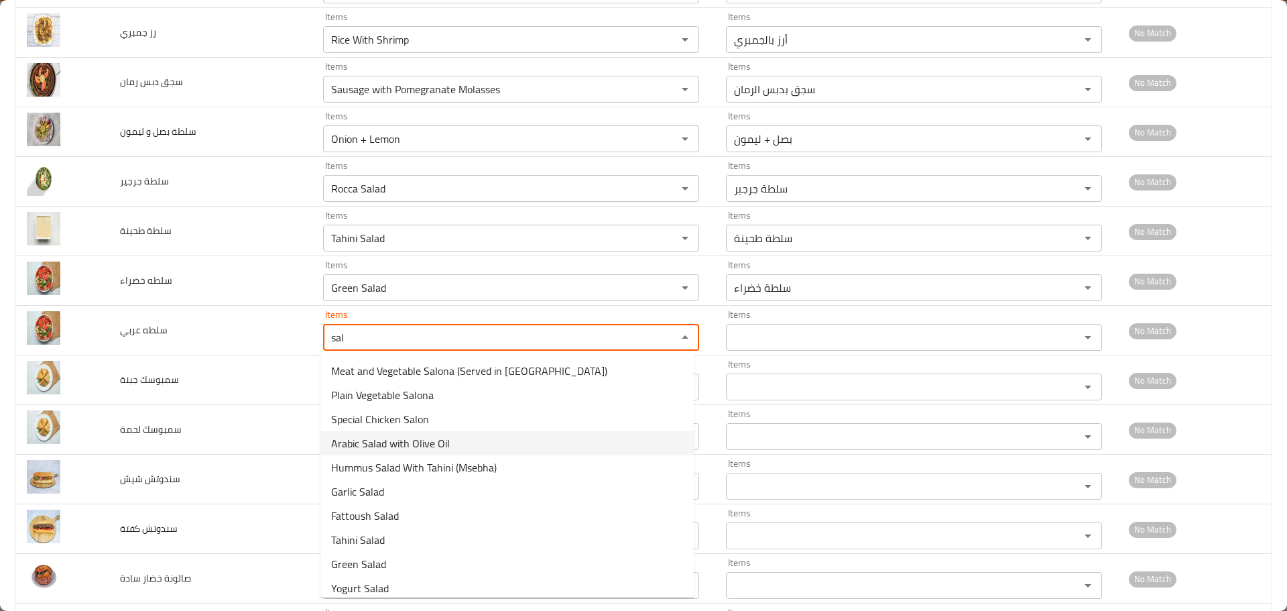
click at [378, 444] on span "Arabic Salad with Olive Oil" at bounding box center [390, 443] width 119 height 16
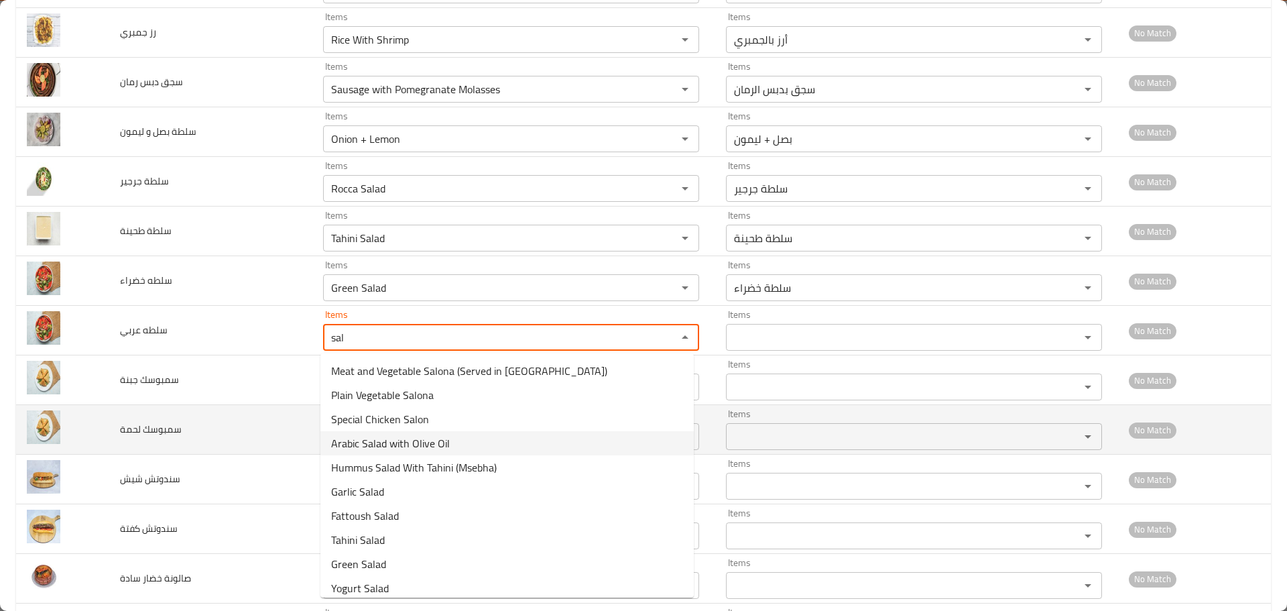
type عربي "Arabic Salad with Olive Oil"
type عربي-ar "سلطة عربي بزيت الزيتون"
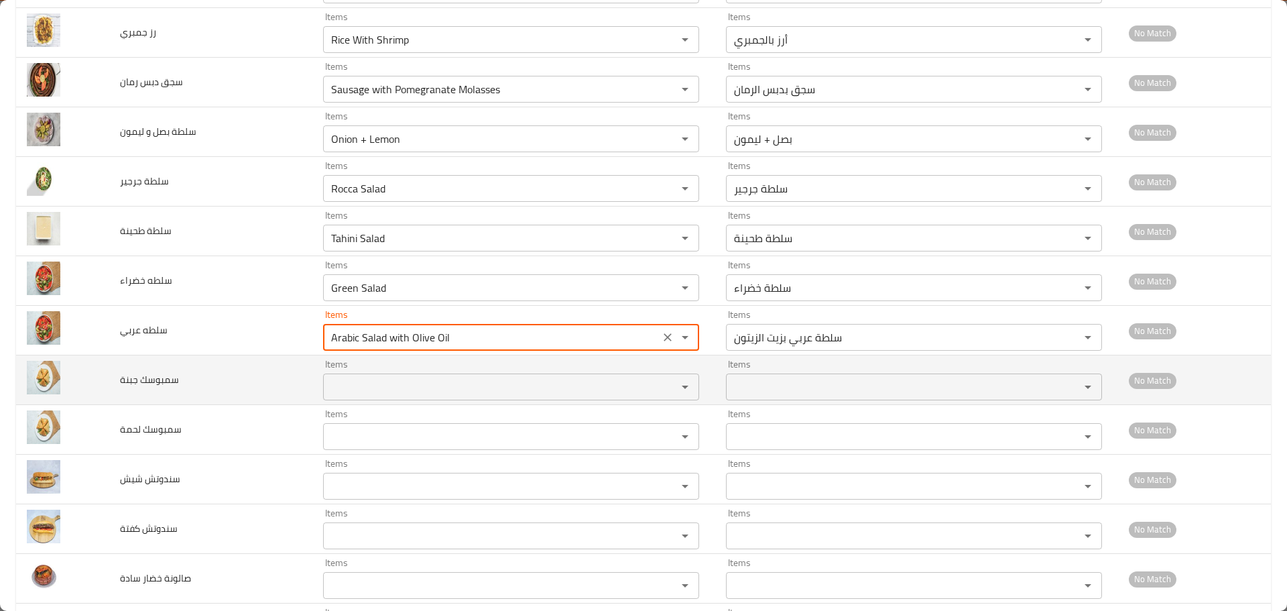
type عربي "Arabic Salad with Olive Oil"
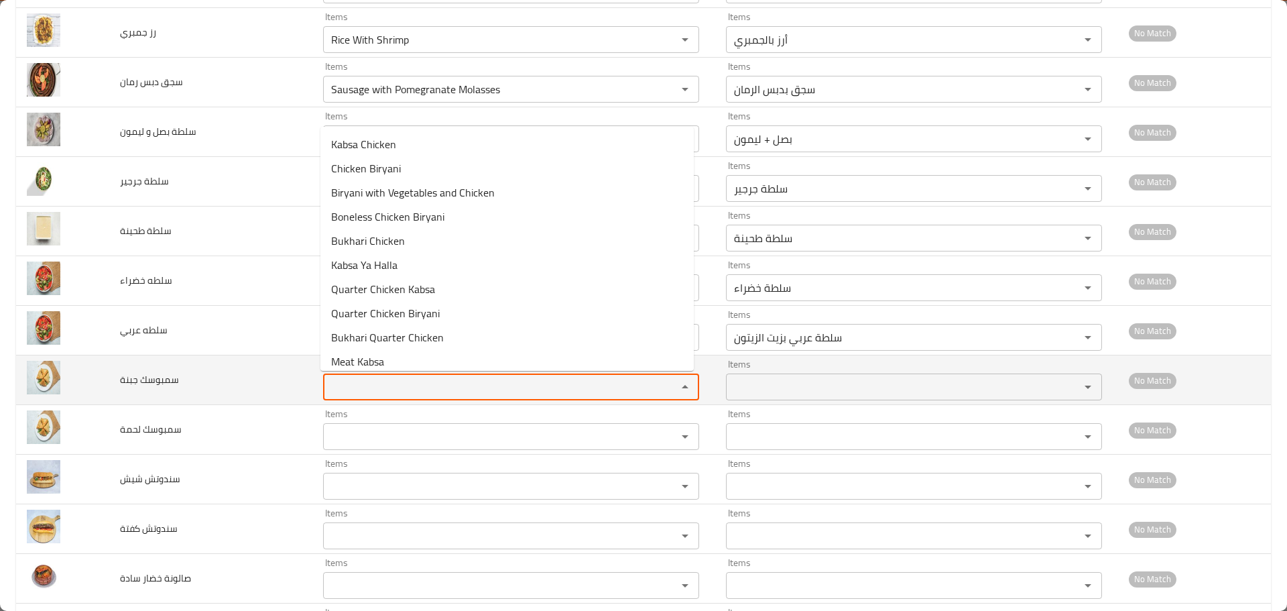
click at [381, 391] on جبنة "Items" at bounding box center [491, 386] width 328 height 19
paste جبنة "sal"
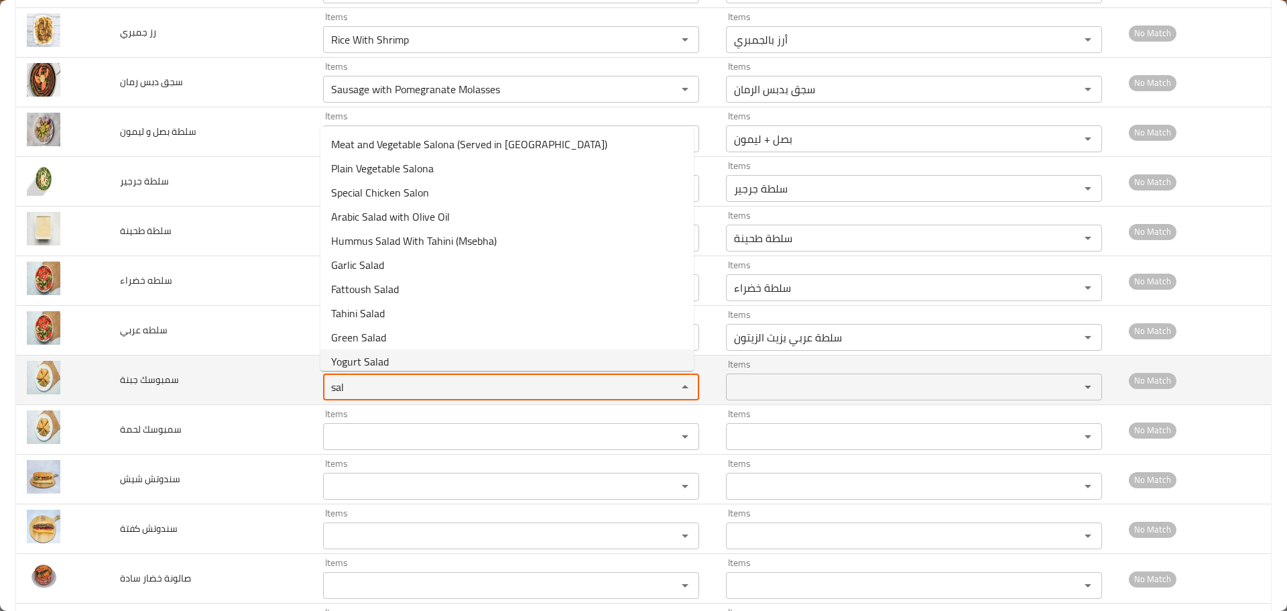
drag, startPoint x: 345, startPoint y: 387, endPoint x: 267, endPoint y: 387, distance: 78.4
click at [268, 387] on tr "سمبوسك جبنة Items sal Items Items Items No Match" at bounding box center [643, 380] width 1255 height 50
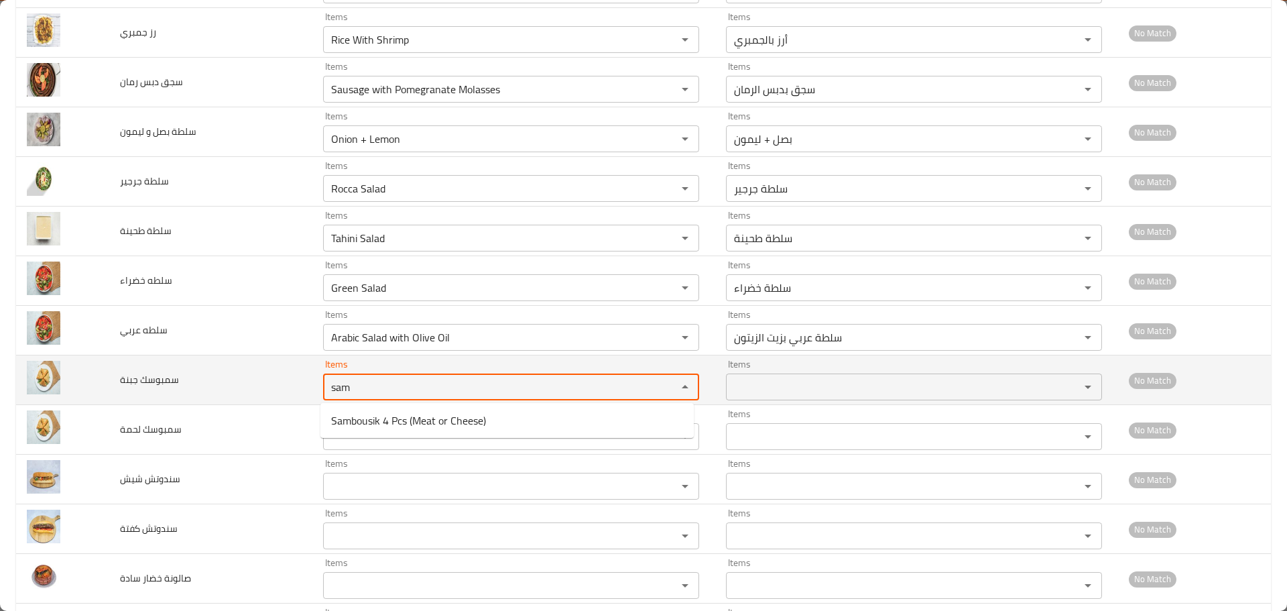
drag, startPoint x: 290, startPoint y: 386, endPoint x: 274, endPoint y: 384, distance: 15.5
click at [275, 384] on tr "سمبوسك جبنة Items sam Items Items Items No Match" at bounding box center [643, 380] width 1255 height 50
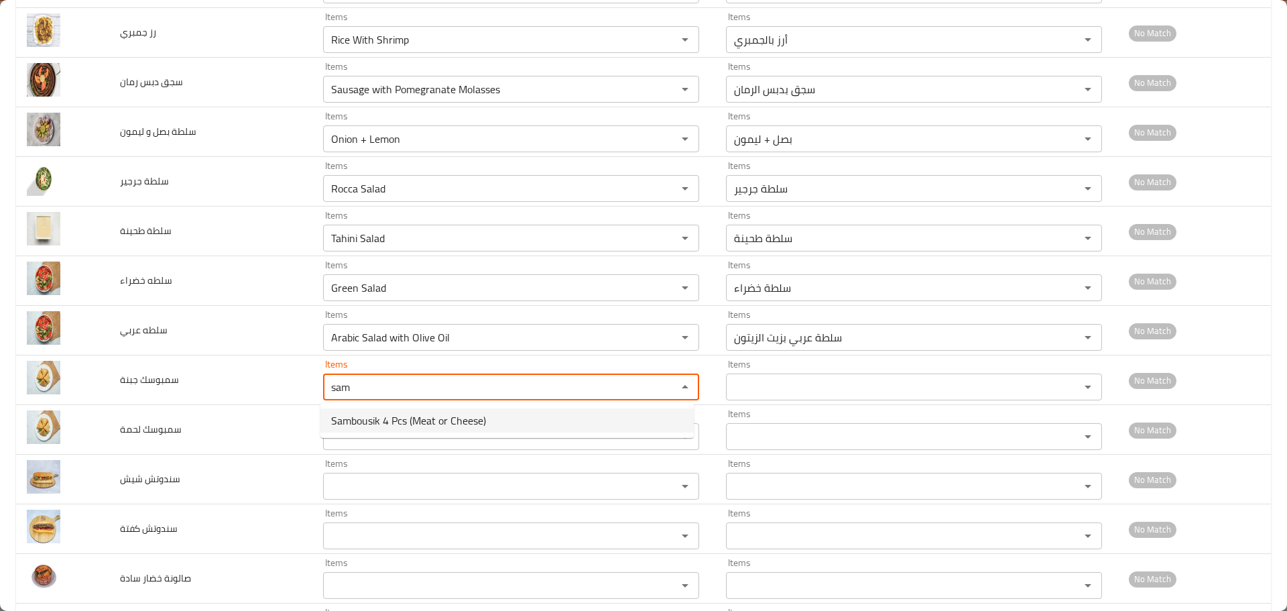
click at [360, 421] on span "Sambousik 4 Pcs (Meat or Cheese)" at bounding box center [408, 420] width 155 height 16
type جبنة "Sambousik 4 Pcs (Meat or Cheese)"
type جبنة-ar "سمبوسك ٤ قطع ( لحم أو جبنة )"
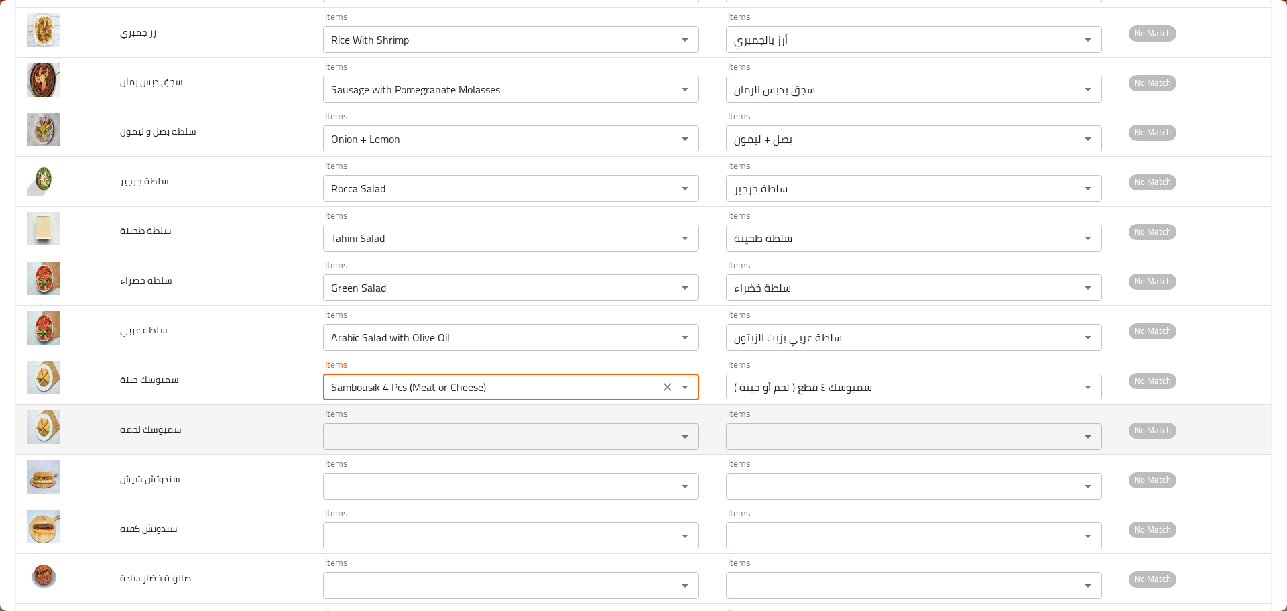
type جبنة "Sambousik 4 Pcs (Meat or Cheese)"
click at [353, 431] on لحمة "Items" at bounding box center [491, 436] width 328 height 19
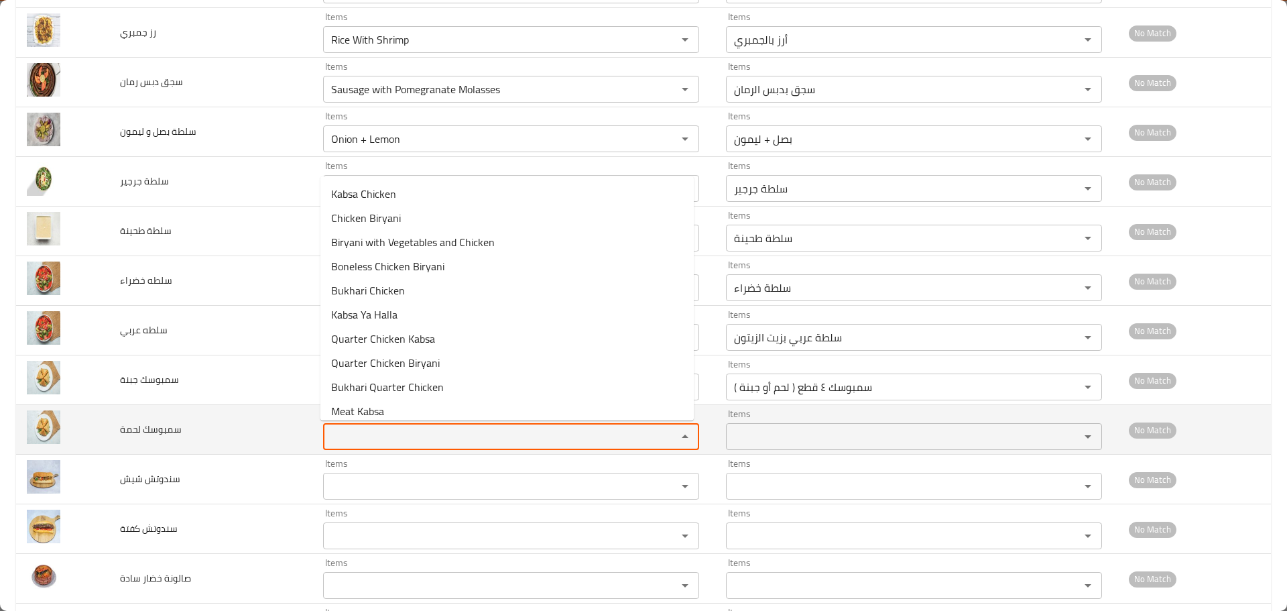
paste لحمة "sam"
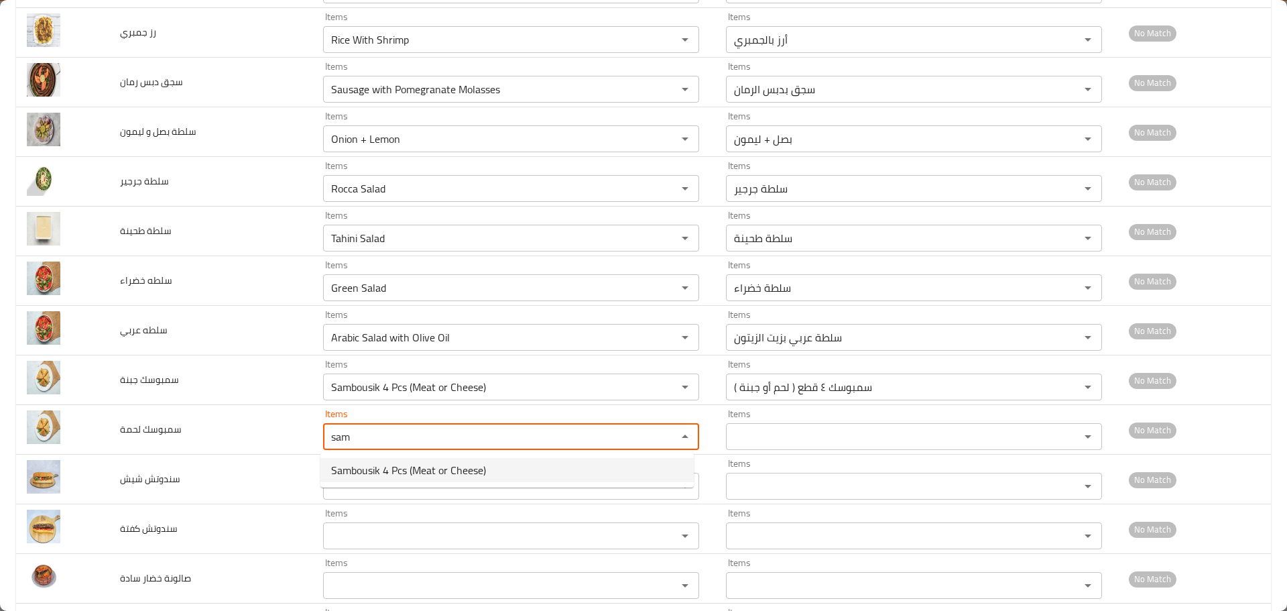
click at [373, 474] on span "Sambousik 4 Pcs (Meat or Cheese)" at bounding box center [408, 470] width 155 height 16
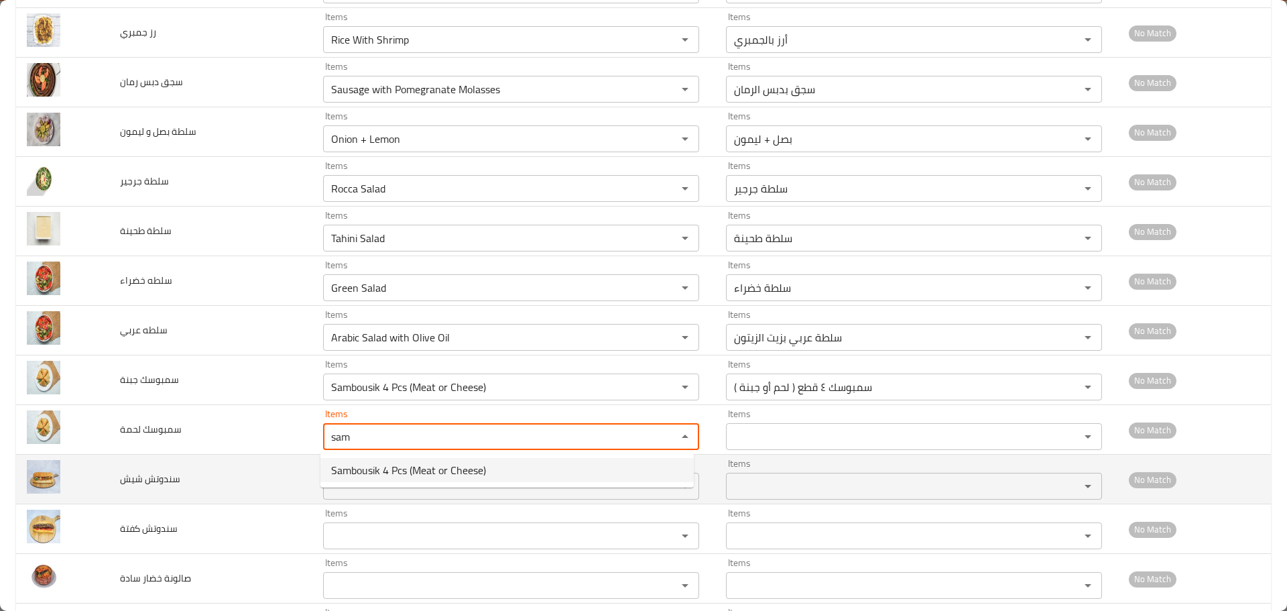
type لحمة "Sambousik 4 Pcs (Meat or Cheese)"
type لحمة-ar "سمبوسك ٤ قطع ( لحم أو جبنة )"
click at [363, 497] on div "Items" at bounding box center [511, 486] width 376 height 27
type لحمة "Sambousik 4 Pcs (Meat or Cheese)"
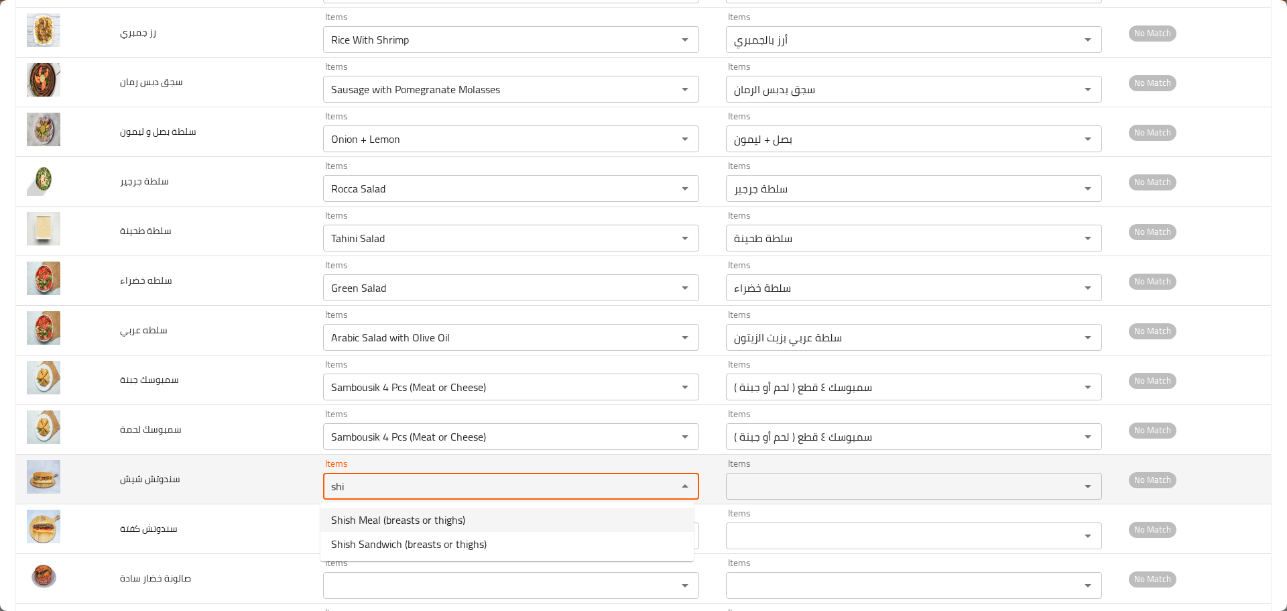
drag, startPoint x: 358, startPoint y: 477, endPoint x: 290, endPoint y: 479, distance: 67.8
click at [290, 479] on tr "سندوتش شيش Items shi Items Items Items No Match" at bounding box center [643, 479] width 1255 height 50
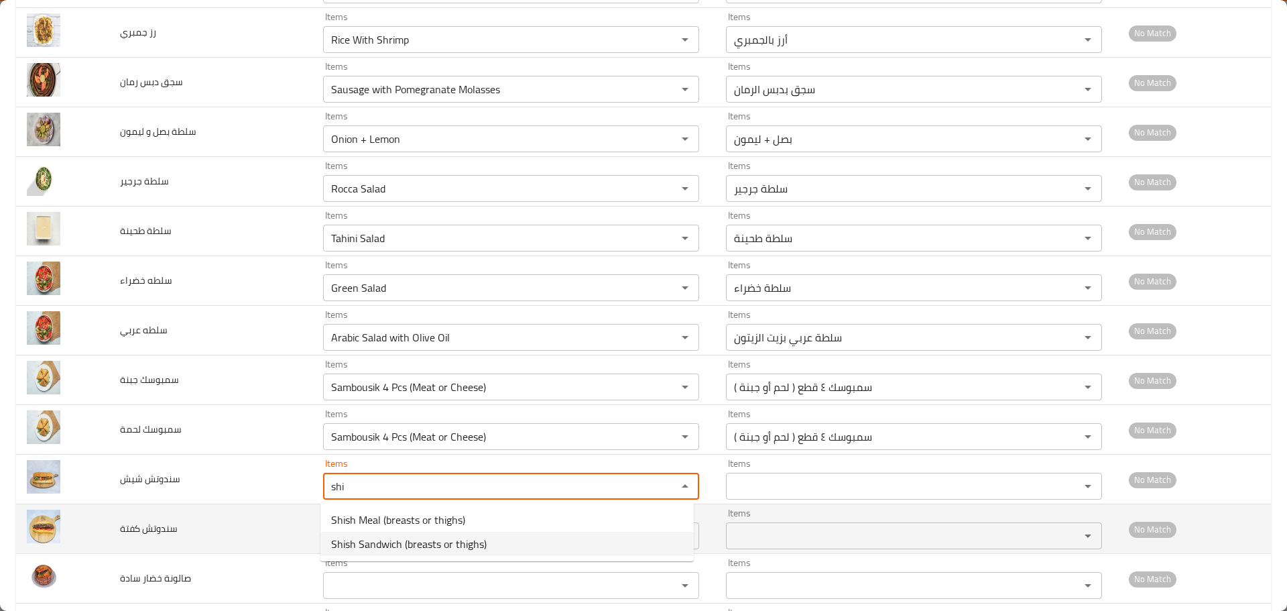
click at [363, 544] on span "Shish Sandwich (breasts or thighs)" at bounding box center [409, 544] width 156 height 16
type شيش "Shish Sandwich (breasts or thighs)"
type شيش-ar "سندوتش شيش (صدور او وراك)"
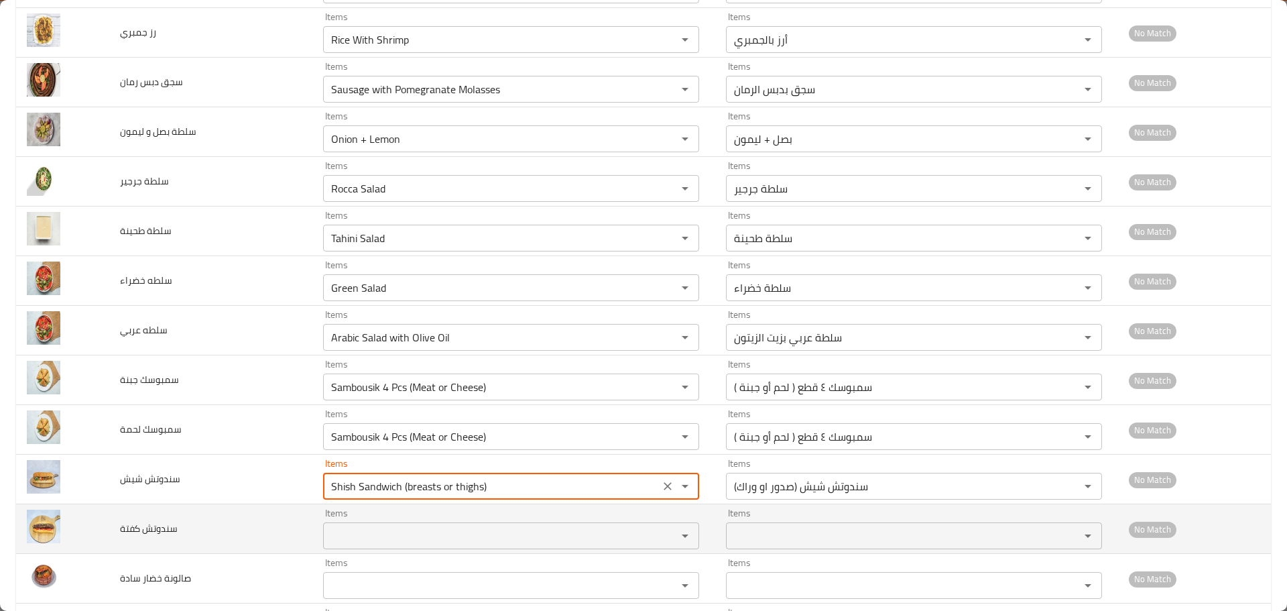
type شيش "Shish Sandwich (breasts or thighs)"
click at [366, 531] on كفتة "Items" at bounding box center [491, 535] width 328 height 19
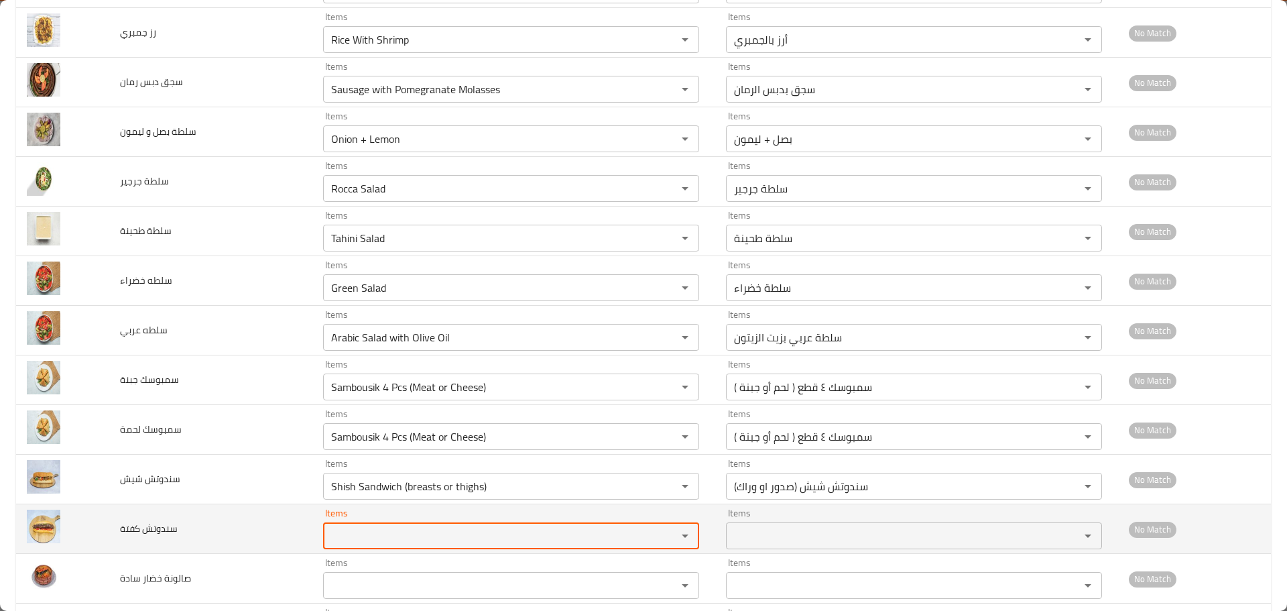
click at [363, 539] on كفتة "Items" at bounding box center [491, 535] width 328 height 19
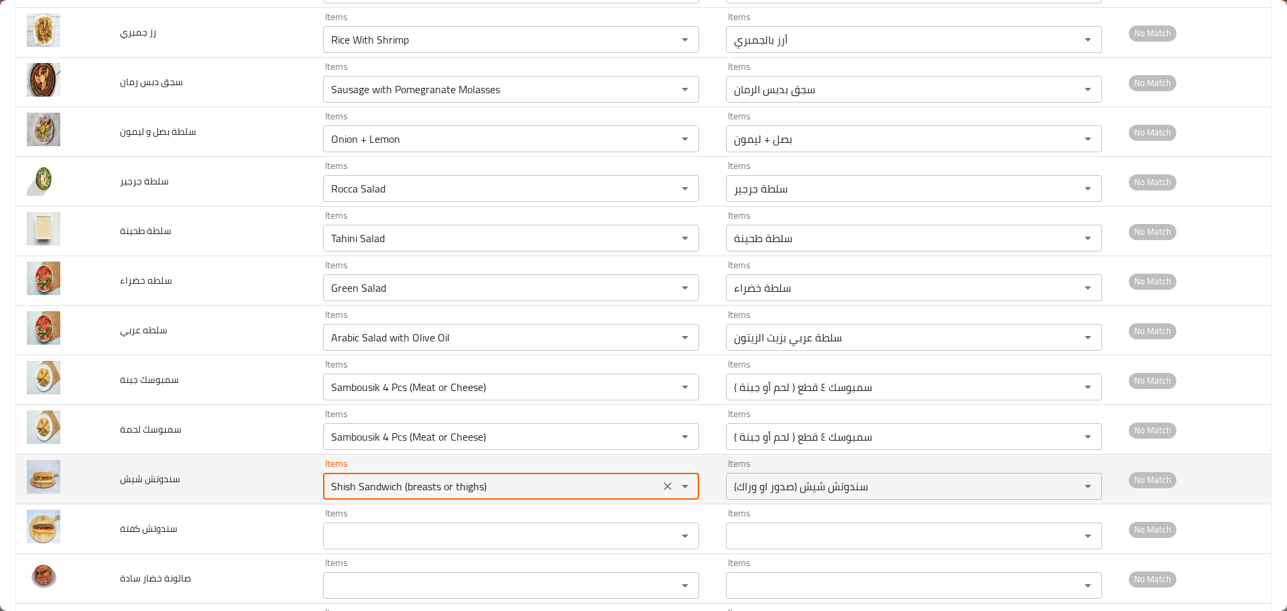
click at [369, 491] on شيش "Shish Sandwich (breasts or thighs)" at bounding box center [491, 486] width 328 height 19
click at [386, 486] on شيش "Shish Sandwich (breasts or thighs)" at bounding box center [491, 486] width 328 height 19
drag, startPoint x: 398, startPoint y: 489, endPoint x: 357, endPoint y: 489, distance: 41.6
click at [357, 489] on شيش "Shish Sandwich (breasts or thighs)" at bounding box center [491, 486] width 328 height 19
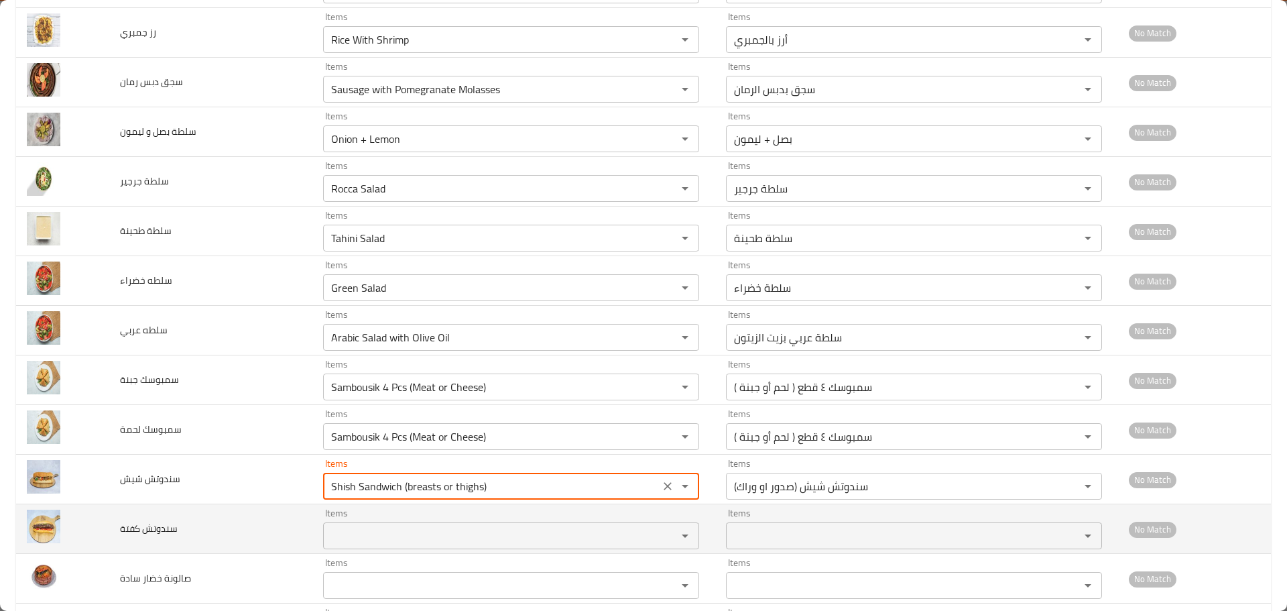
click at [355, 523] on div "Items" at bounding box center [511, 535] width 376 height 27
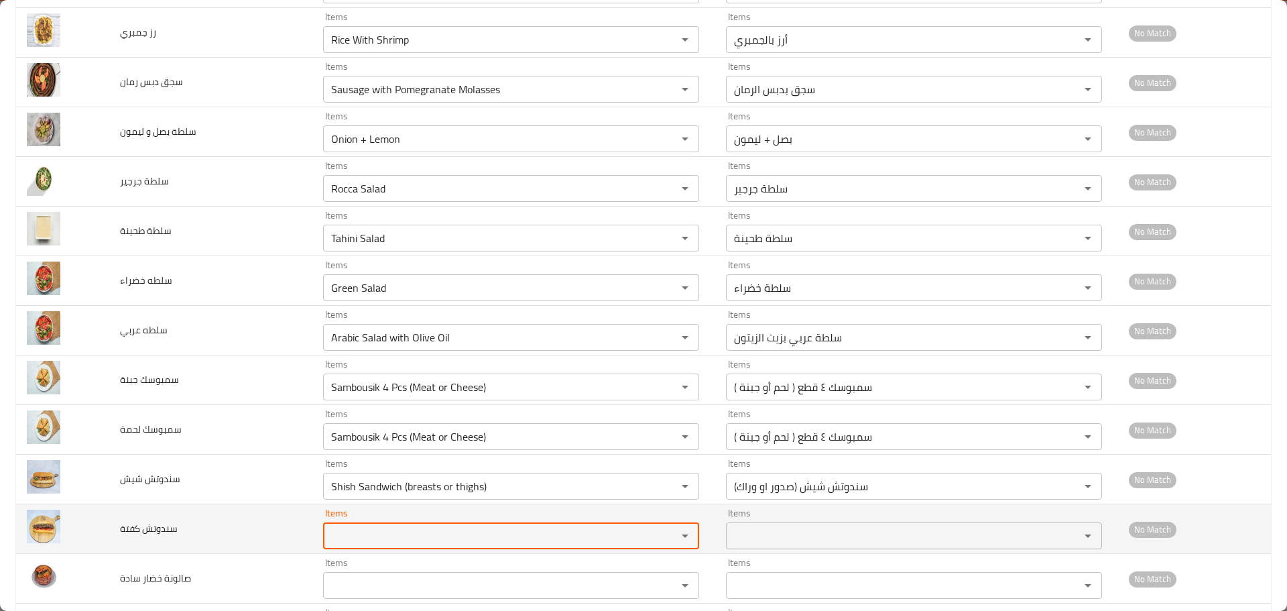
paste كفتة "Sandwich"
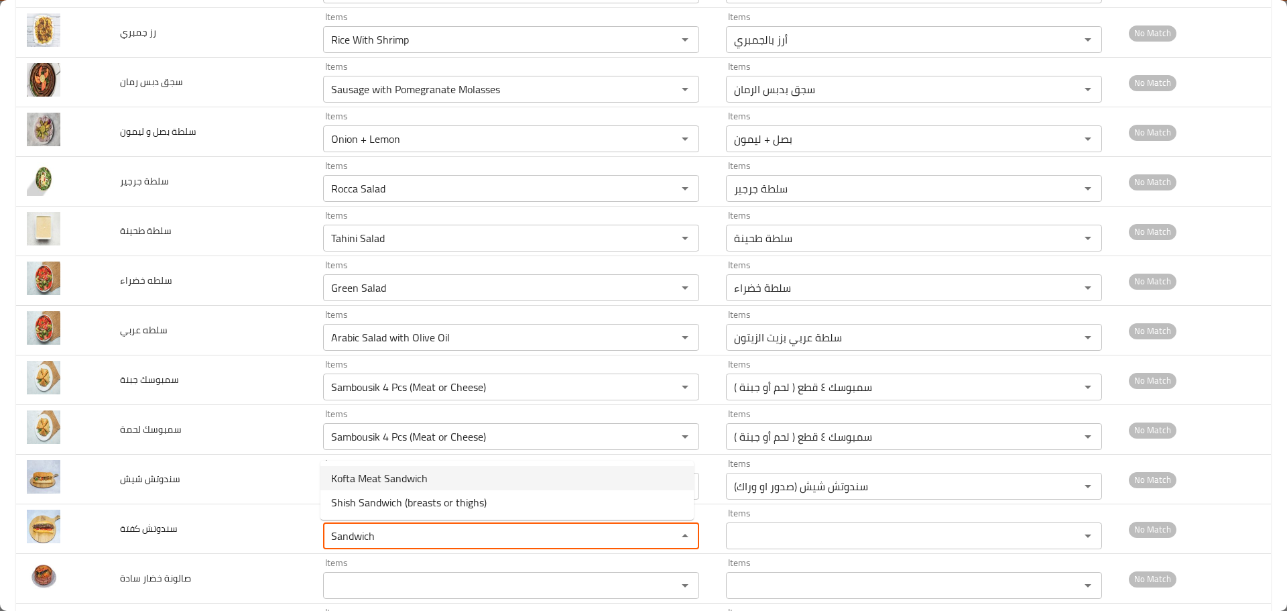
click at [385, 476] on span "Kofta Meat Sandwich" at bounding box center [379, 478] width 97 height 16
type كفتة "Kofta Meat Sandwich"
type كفتة-ar "سندوتش كفتة لحم"
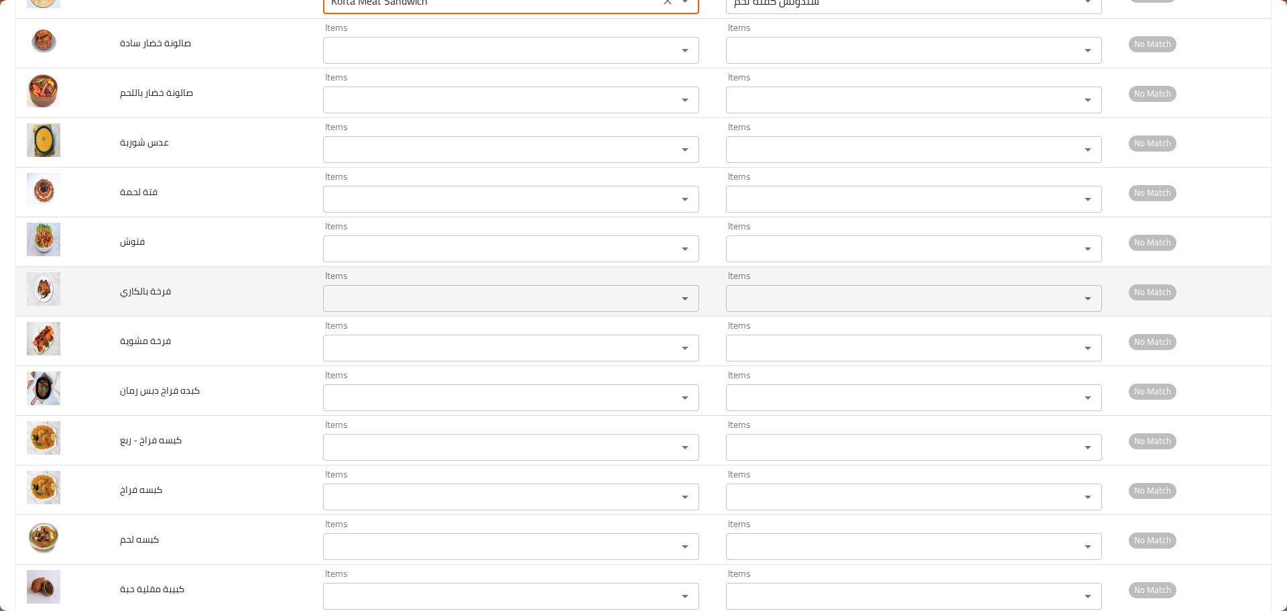
scroll to position [1676, 0]
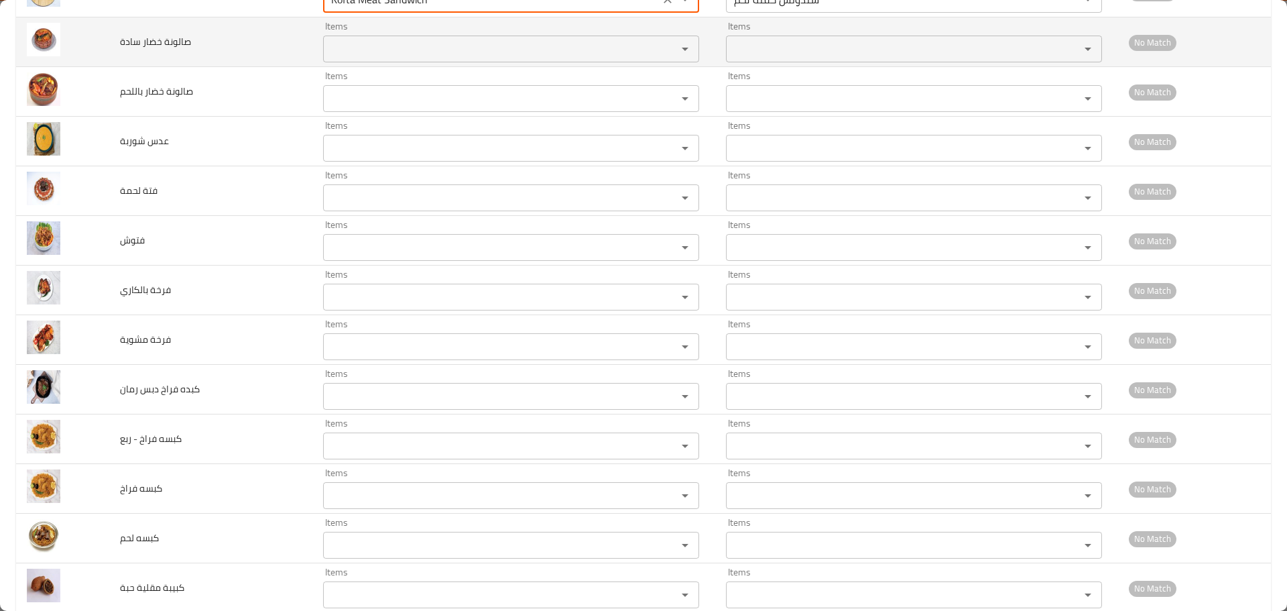
type كفتة "Kofta Meat Sandwich"
click at [371, 44] on سادة "Items" at bounding box center [491, 49] width 328 height 19
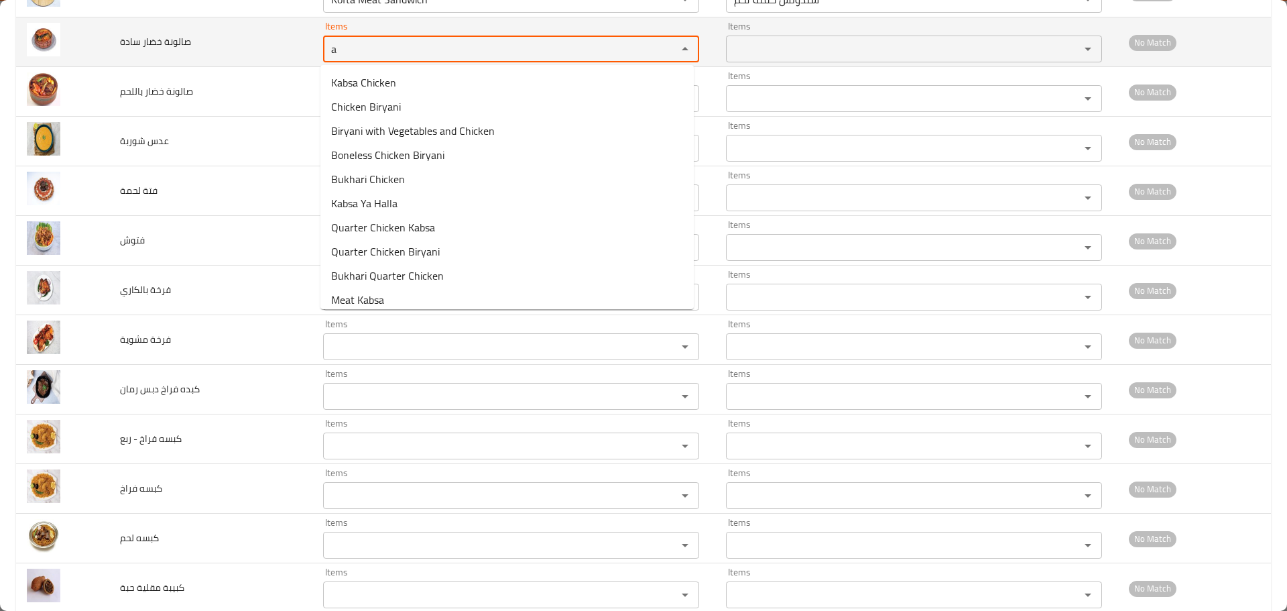
drag, startPoint x: 363, startPoint y: 58, endPoint x: 266, endPoint y: 40, distance: 98.9
click at [266, 40] on tr "صالونة خضار سادة Items a Items Items Items No Match" at bounding box center [643, 42] width 1255 height 50
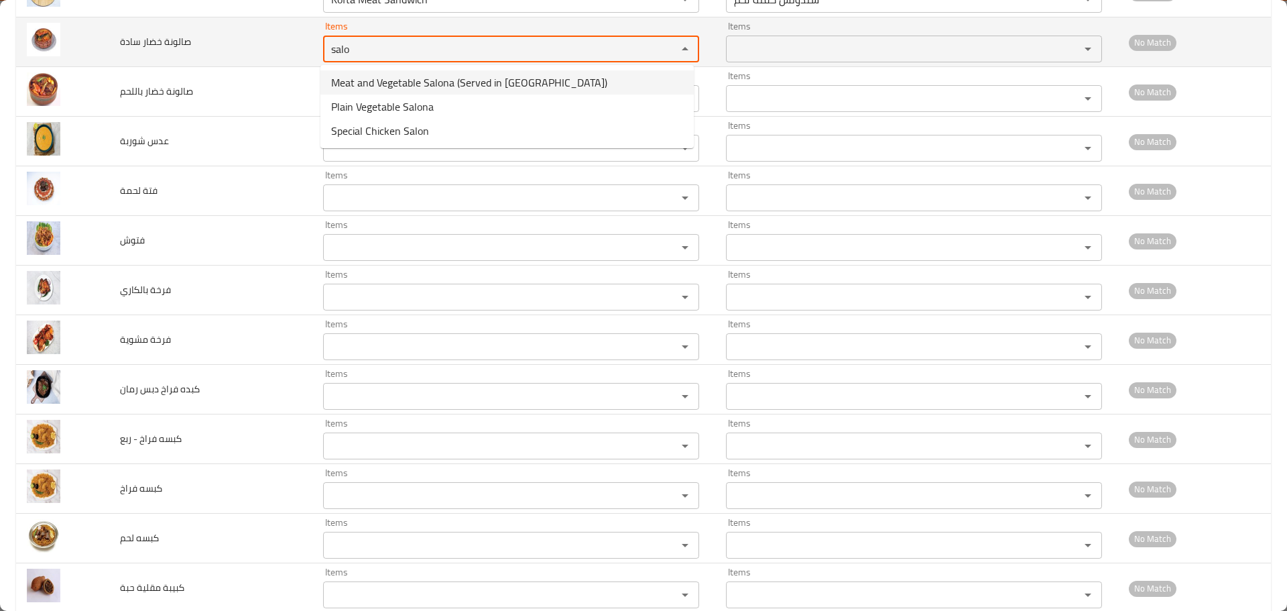
drag, startPoint x: 365, startPoint y: 45, endPoint x: 192, endPoint y: 34, distance: 172.6
click at [194, 34] on tr "صالونة خضار سادة Items salo Items Items Items No Match" at bounding box center [643, 42] width 1255 height 50
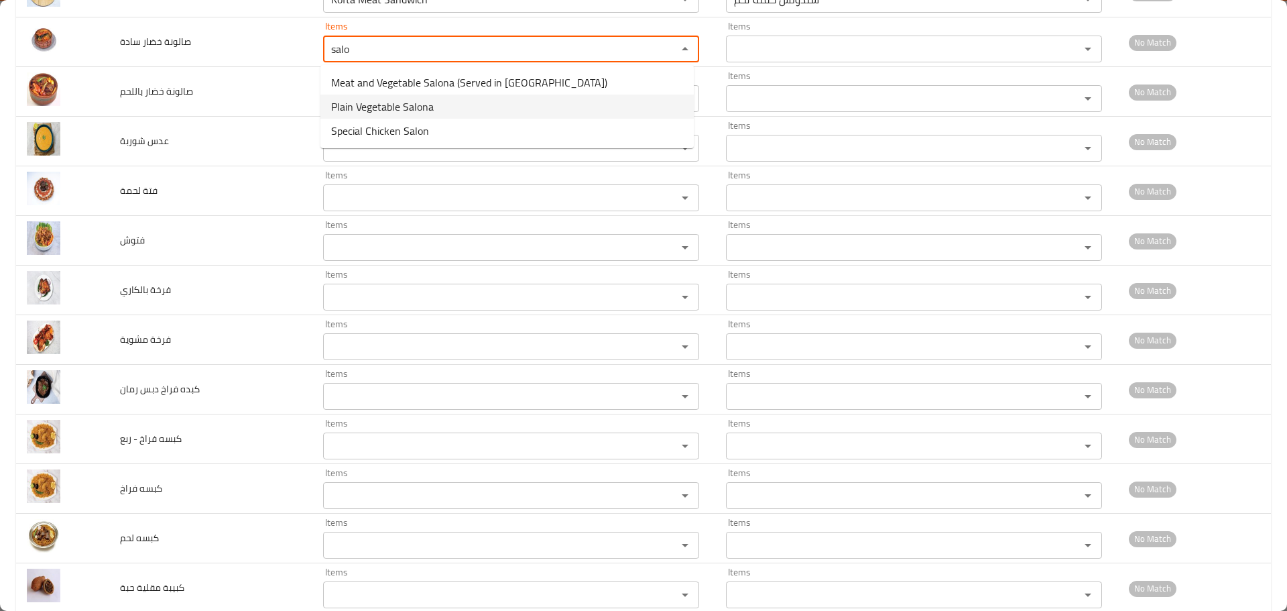
click at [369, 100] on span "Plain Vegetable Salona" at bounding box center [382, 107] width 103 height 16
type سادة "Plain Vegetable Salona"
type سادة-ar "صالونة خضار سادة"
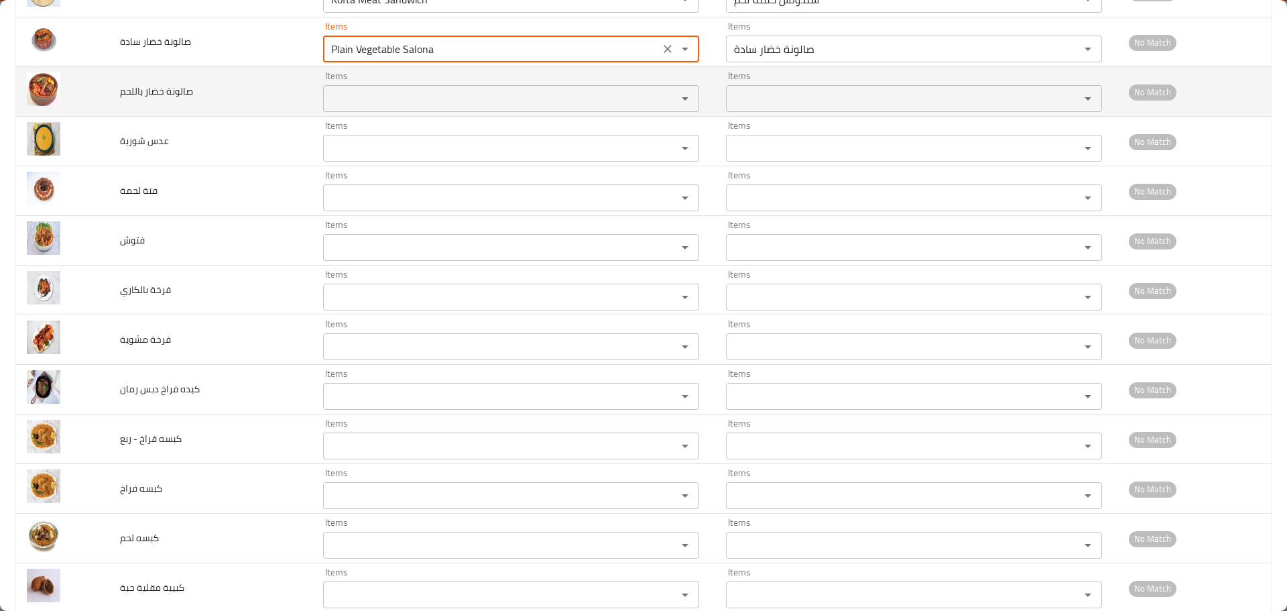
type سادة "Plain Vegetable Salona"
click at [369, 104] on باللحم "Items" at bounding box center [491, 98] width 328 height 19
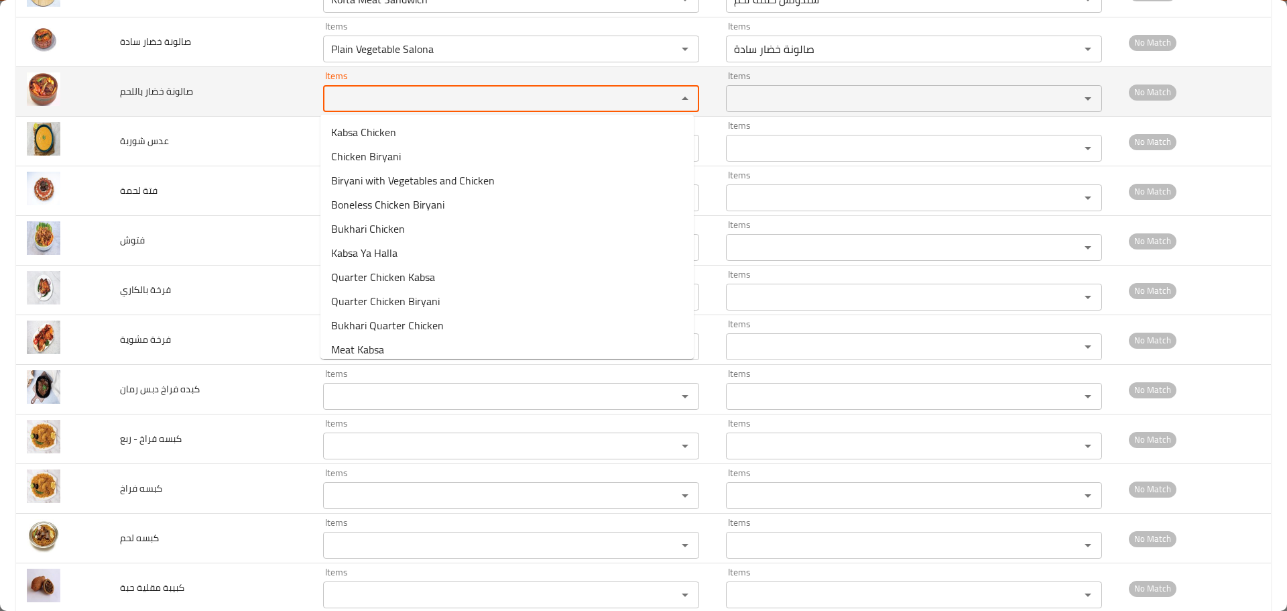
paste باللحم "salo"
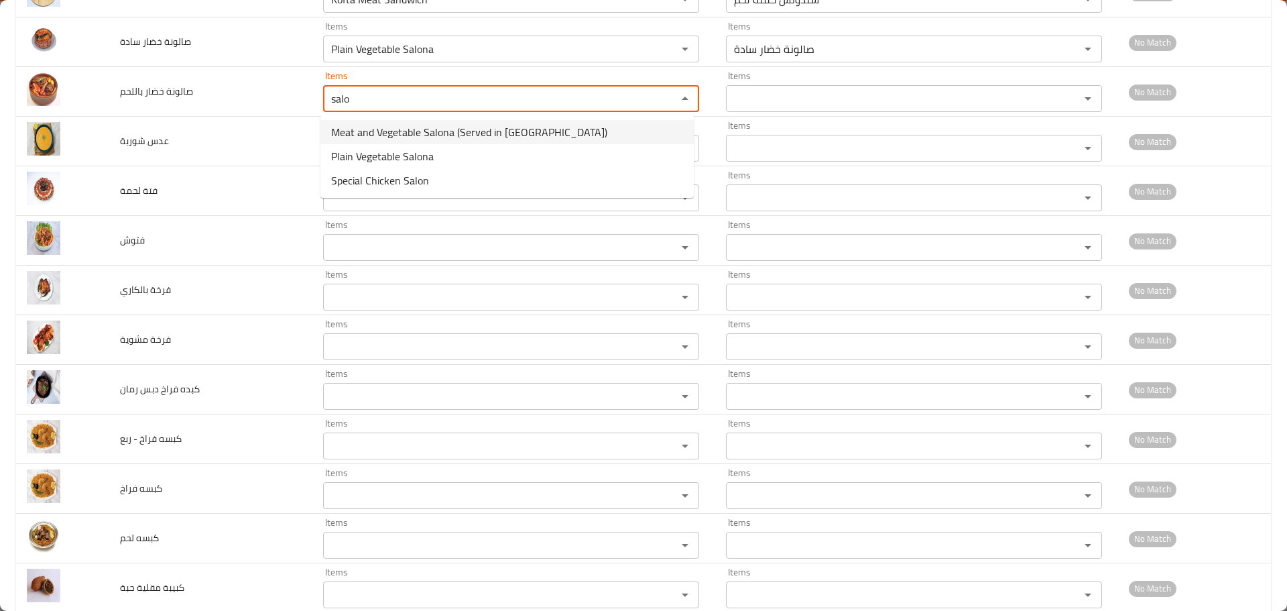
click at [398, 140] on span "Meat and Vegetable Salona (Served in Bram)" at bounding box center [469, 132] width 276 height 16
type باللحم "Meat and Vegetable Salona (Served in Bram)"
type باللحم-ar "صالونة خضار باللحم (يقدم في برام)"
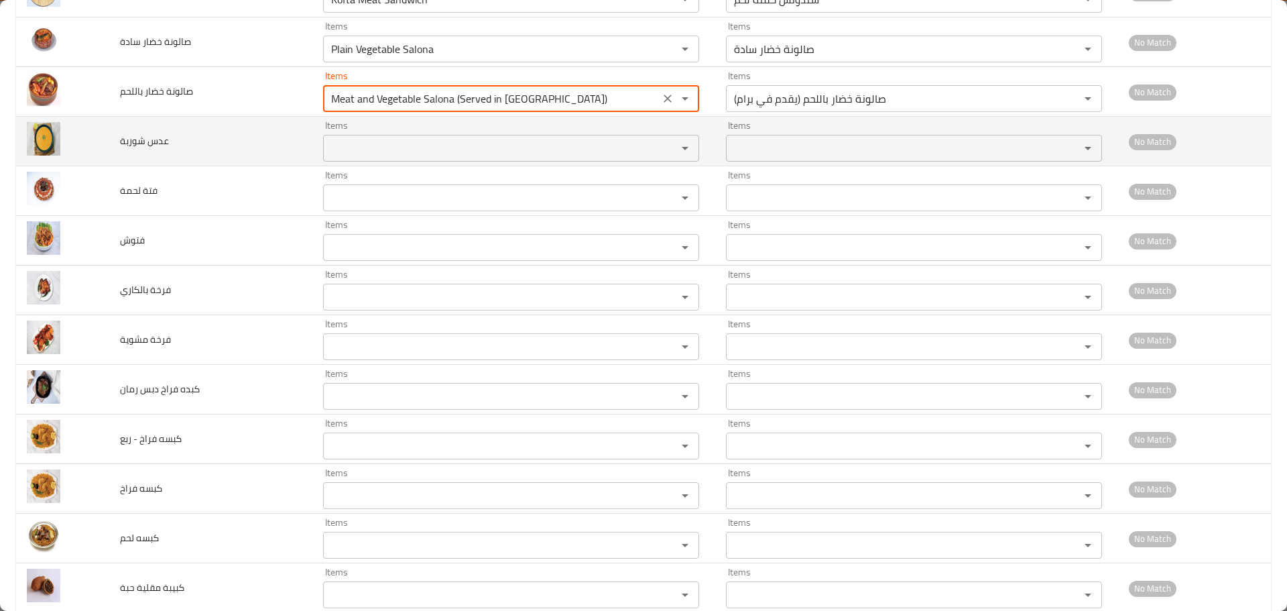
type باللحم "Meat and Vegetable Salona (Served in Bram)"
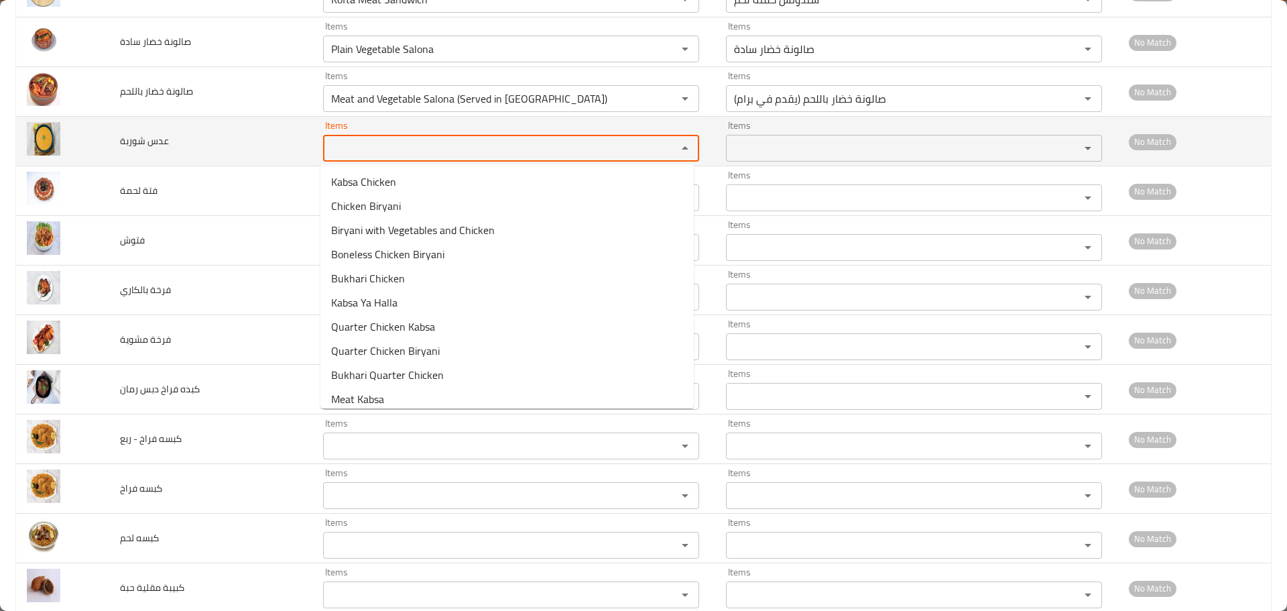
click at [379, 146] on شوربة "Items" at bounding box center [491, 148] width 328 height 19
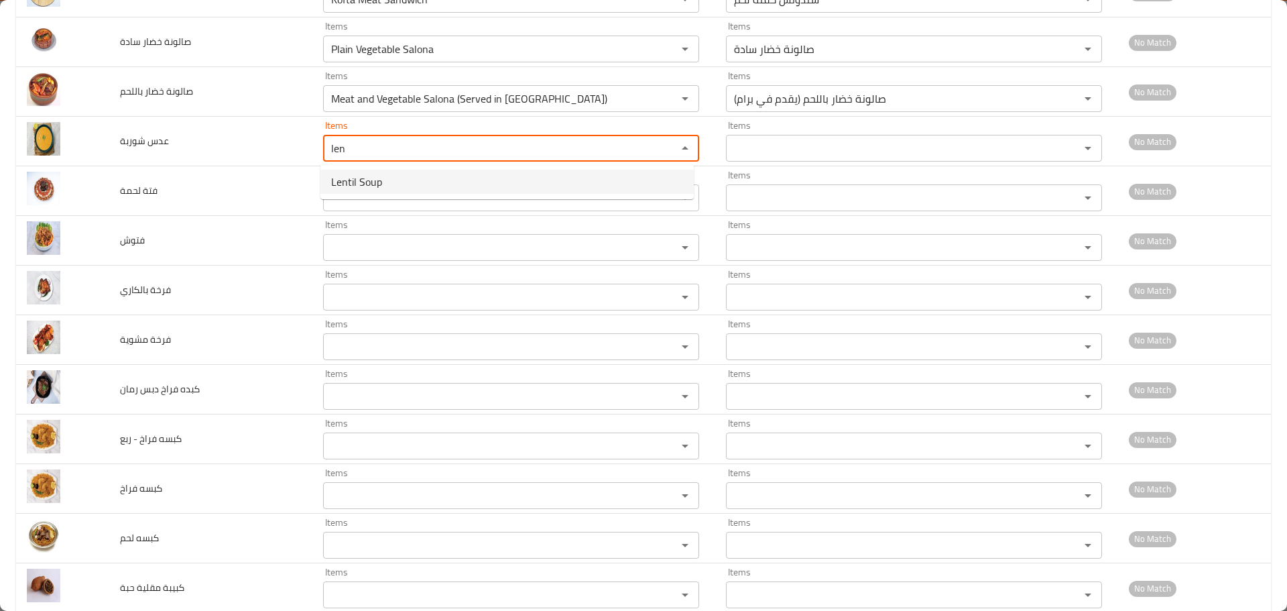
click at [389, 188] on شوربة-option-0 "Lentil Soup" at bounding box center [506, 182] width 373 height 24
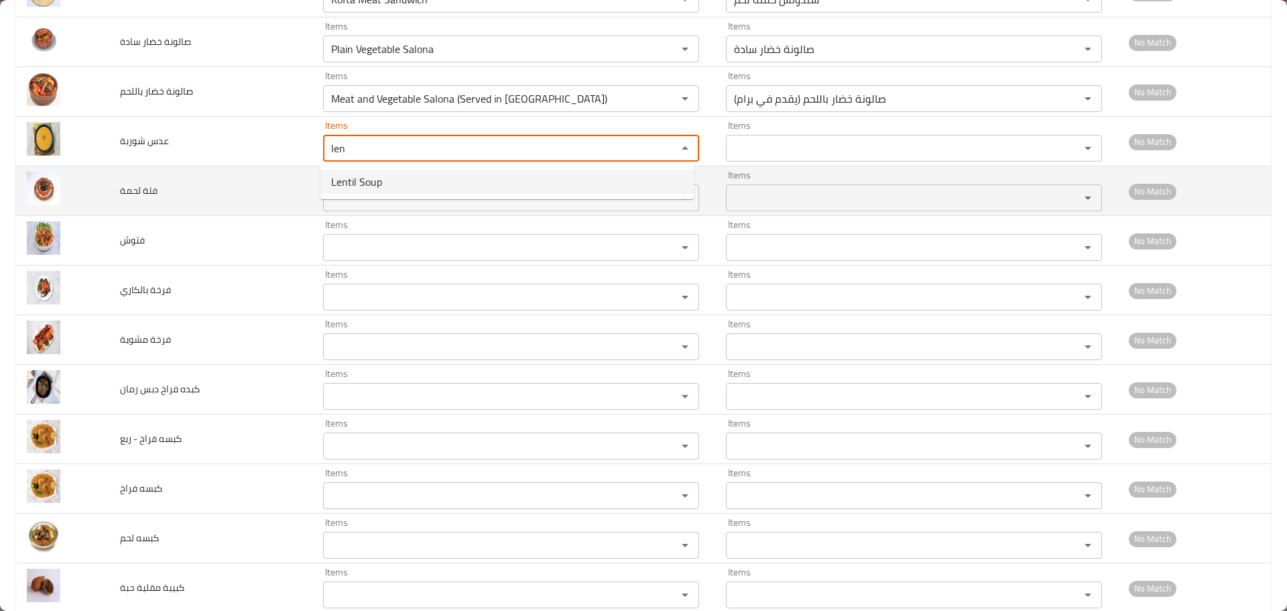
type شوربة "Lentil Soup"
type شوربة-ar "شوربة عدس"
type شوربة "Lentil Soup"
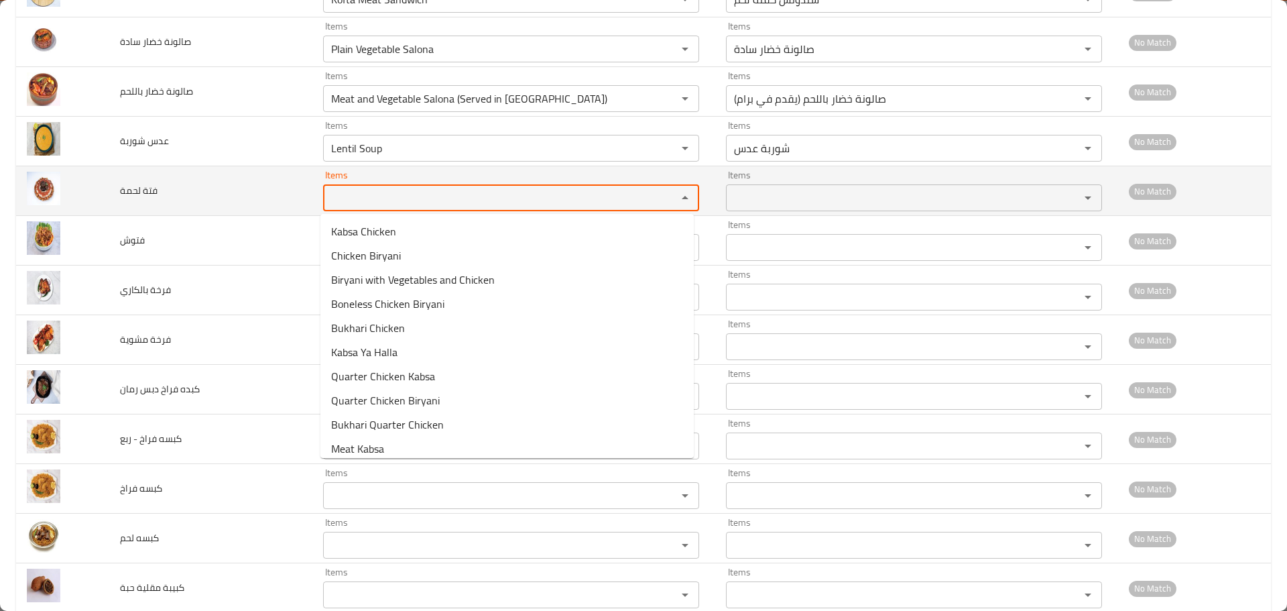
click at [372, 204] on لحمة "Items" at bounding box center [491, 197] width 328 height 19
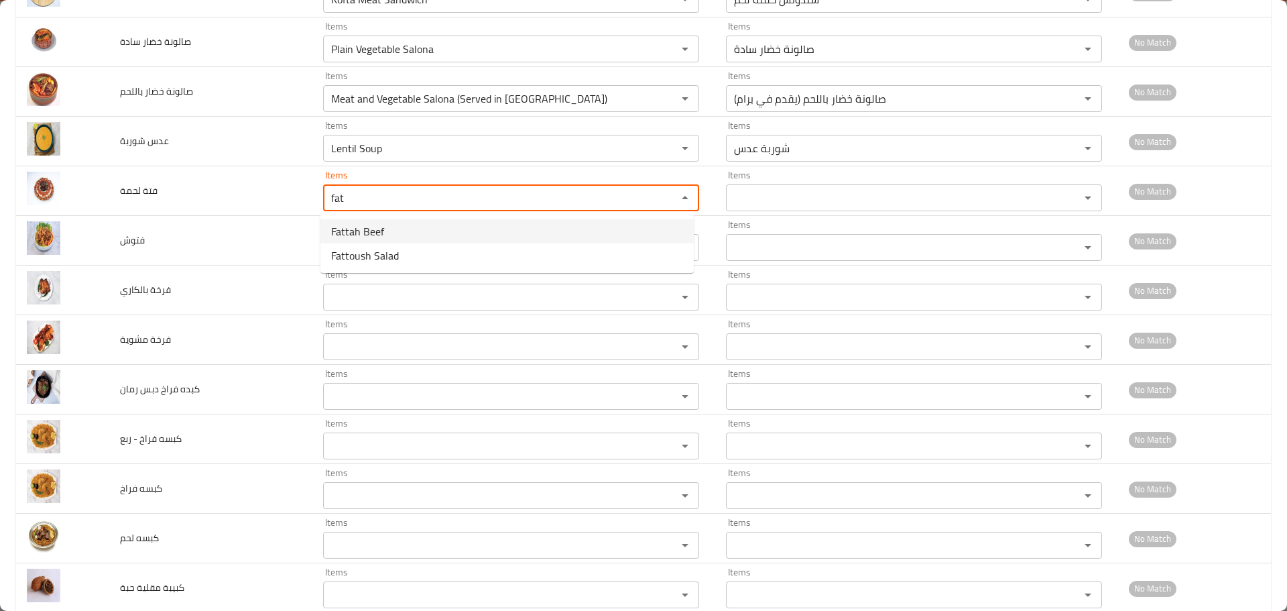
click at [387, 237] on لحمة-option-0 "Fattah Beef" at bounding box center [506, 231] width 373 height 24
type لحمة "Fattah Beef"
type لحمة-ar "فتة لحم بقري"
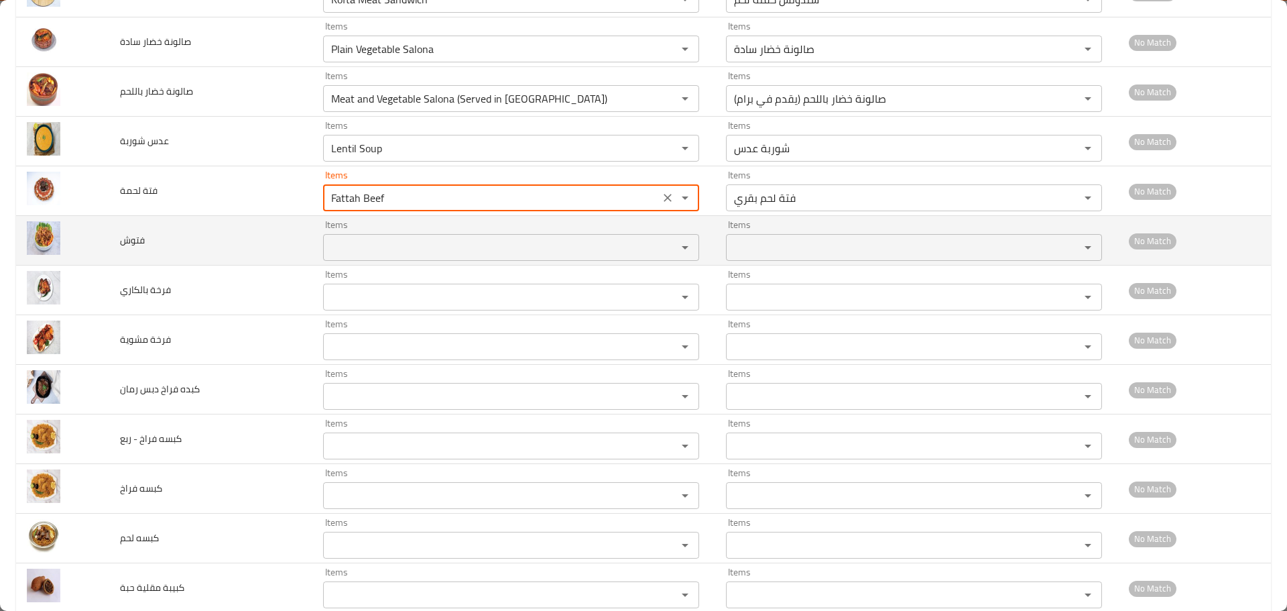
type لحمة "Fattah Beef"
click at [383, 245] on input "Items" at bounding box center [491, 247] width 328 height 19
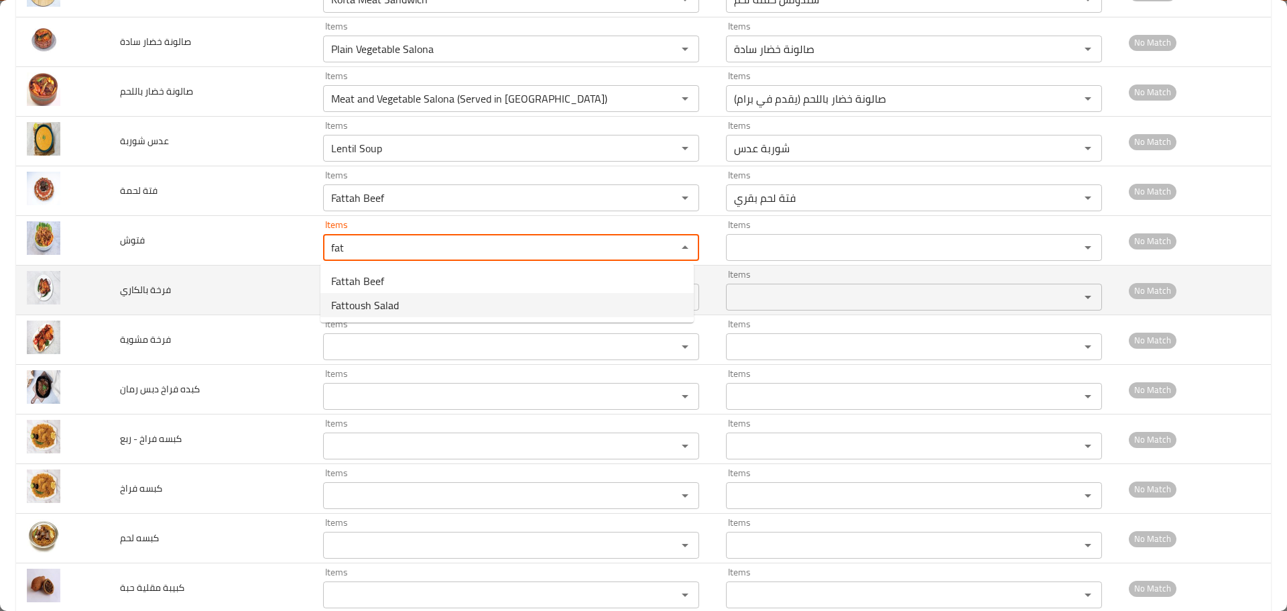
click at [371, 302] on span "Fattoush Salad" at bounding box center [365, 305] width 68 height 16
type input "Fattoush Salad"
type input "سلطة فتوش"
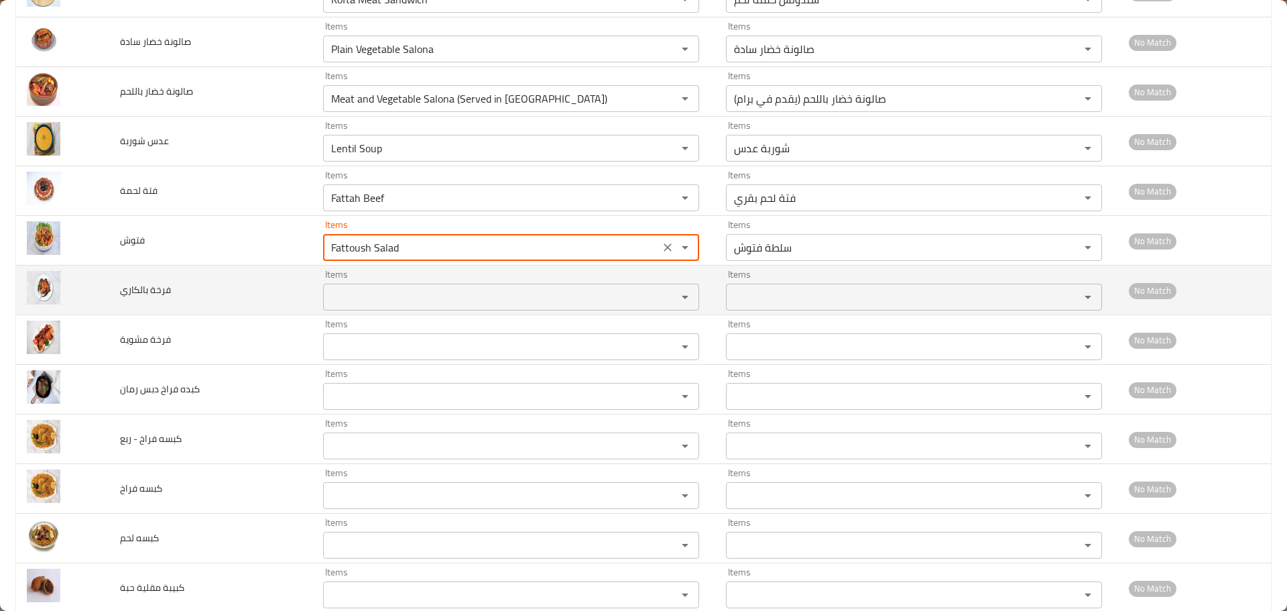
type input "Fattoush Salad"
click at [365, 294] on بالكاري "Items" at bounding box center [491, 297] width 328 height 19
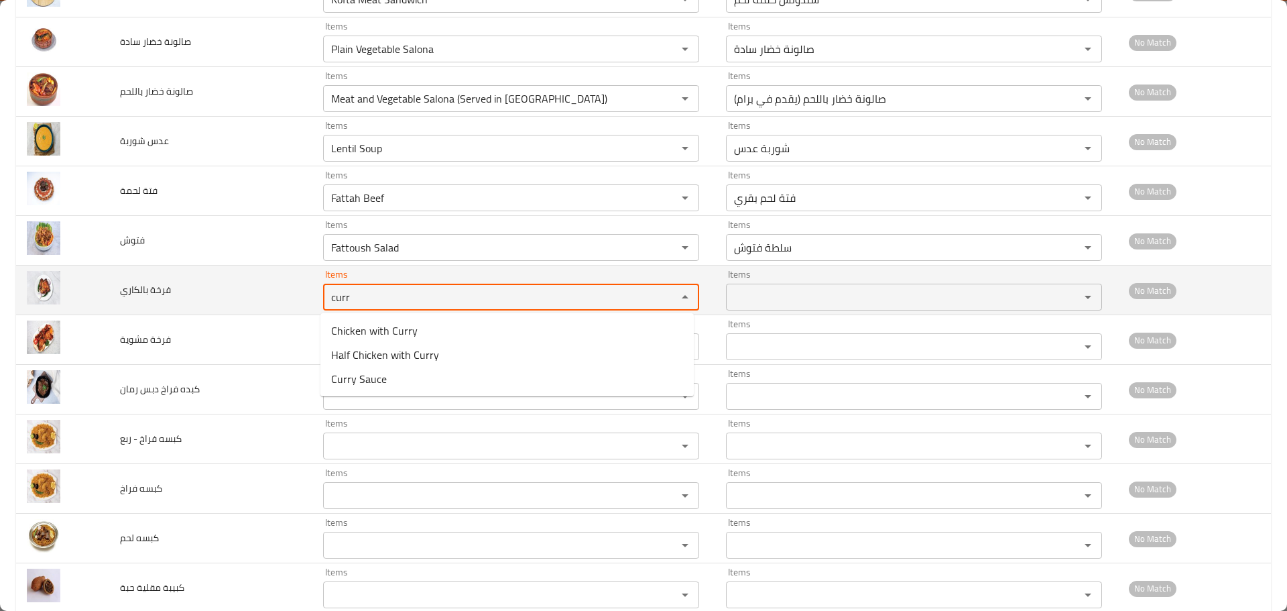
drag, startPoint x: 359, startPoint y: 298, endPoint x: 277, endPoint y: 284, distance: 83.8
click at [277, 284] on tr "فرخة بالكاري Items curr Items Items Items No Match" at bounding box center [643, 290] width 1255 height 50
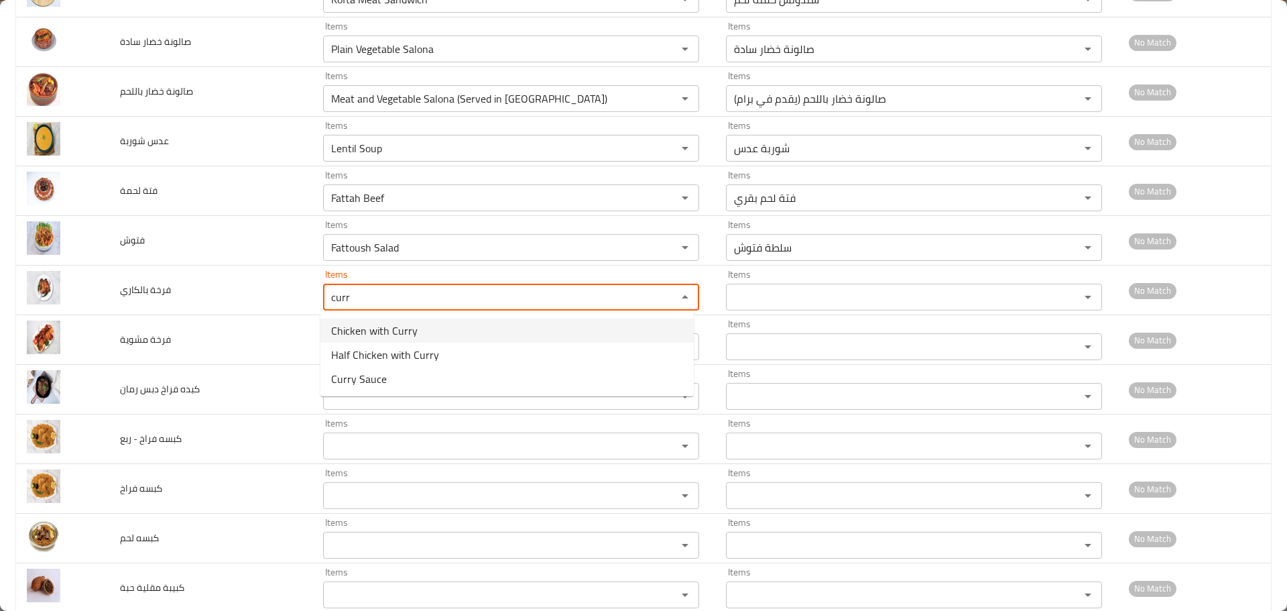
click at [375, 329] on span "Chicken with Curry" at bounding box center [374, 330] width 86 height 16
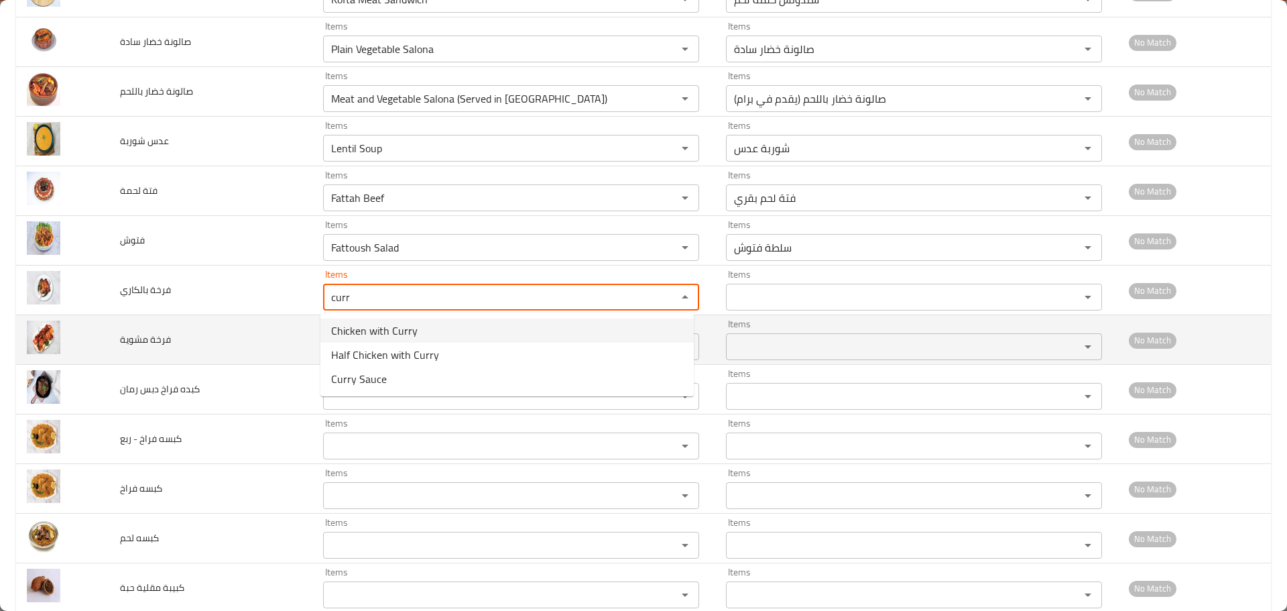
type بالكاري "Chicken with Curry"
type بالكاري-ar "دجاجة بالكاري"
type بالكاري "Chicken with Curry"
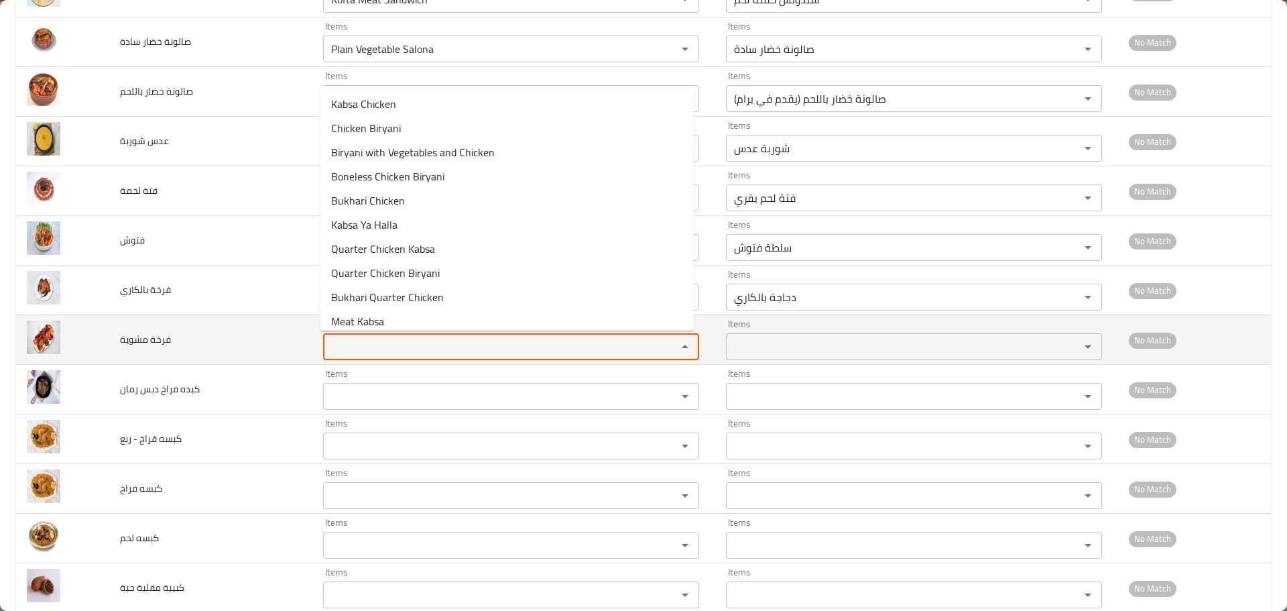
click at [363, 355] on مشوية "Items" at bounding box center [491, 346] width 328 height 19
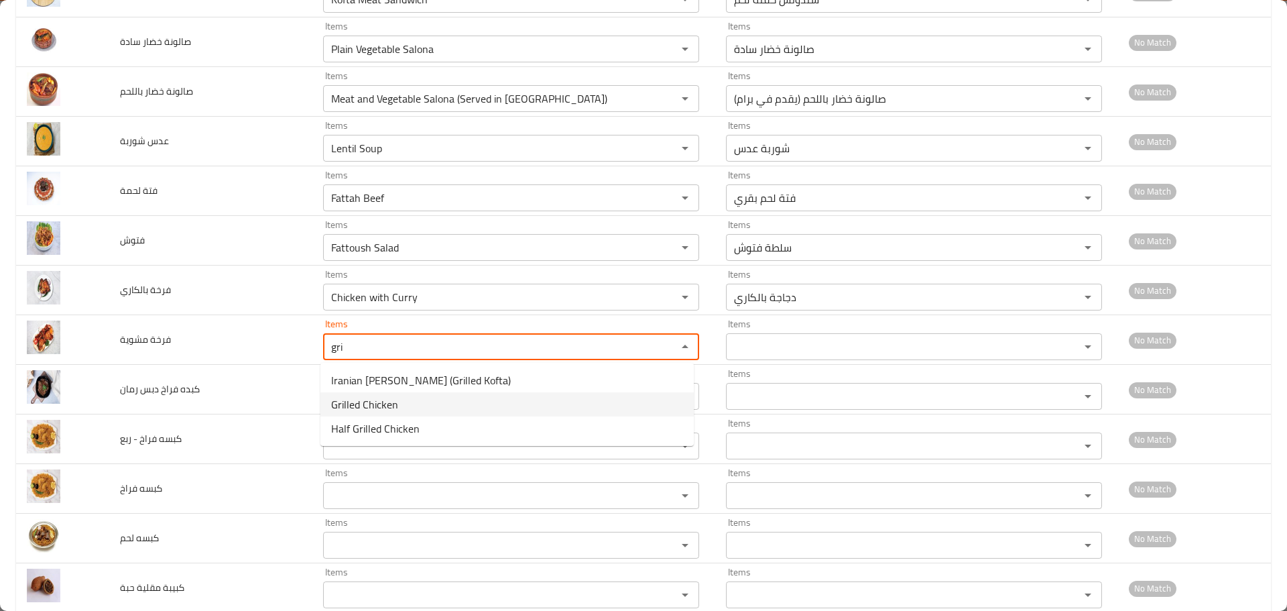
click at [369, 399] on span "Grilled Chicken" at bounding box center [364, 404] width 67 height 16
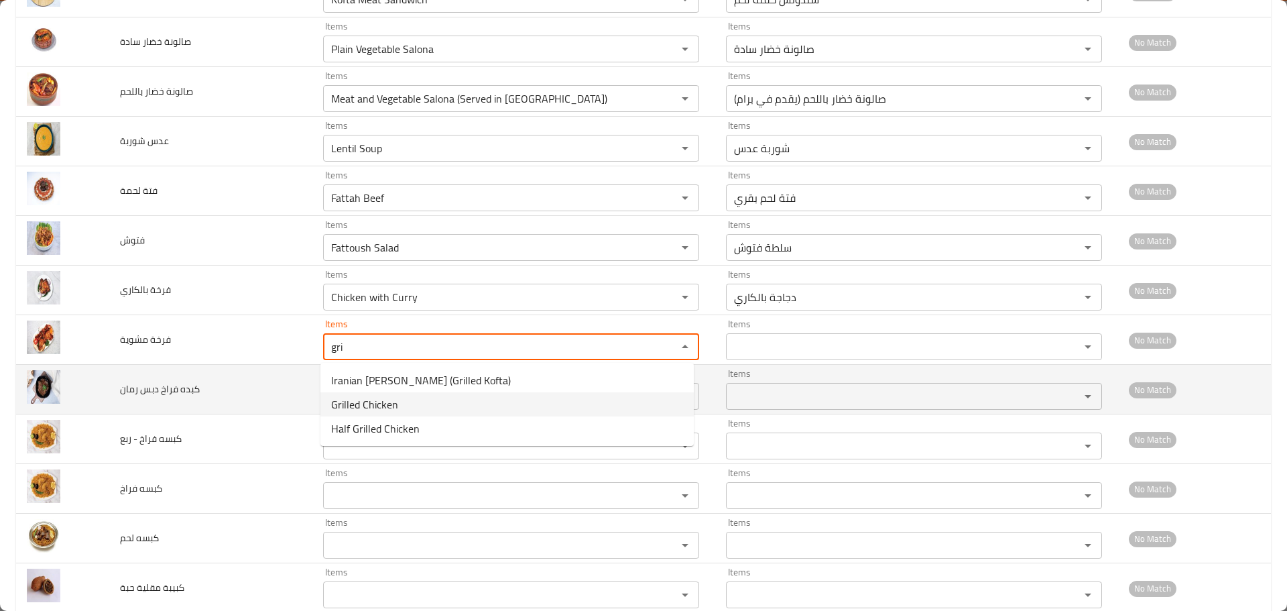
type مشوية "Grilled Chicken"
type مشوية-ar "دجاج مشوي"
type مشوية "Grilled Chicken"
click at [365, 398] on رمان "Items" at bounding box center [491, 396] width 328 height 19
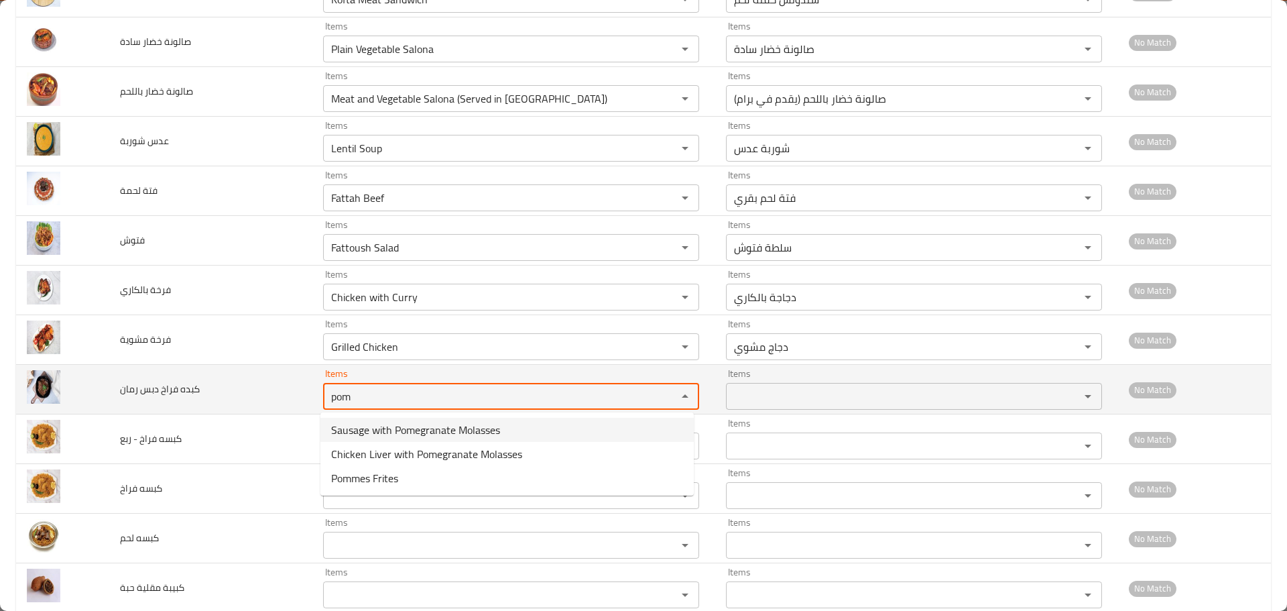
drag, startPoint x: 343, startPoint y: 397, endPoint x: 294, endPoint y: 393, distance: 48.5
click at [294, 393] on tr "كبده فراخ دبس رمان Items pom Items Items Items No Match" at bounding box center [643, 390] width 1255 height 50
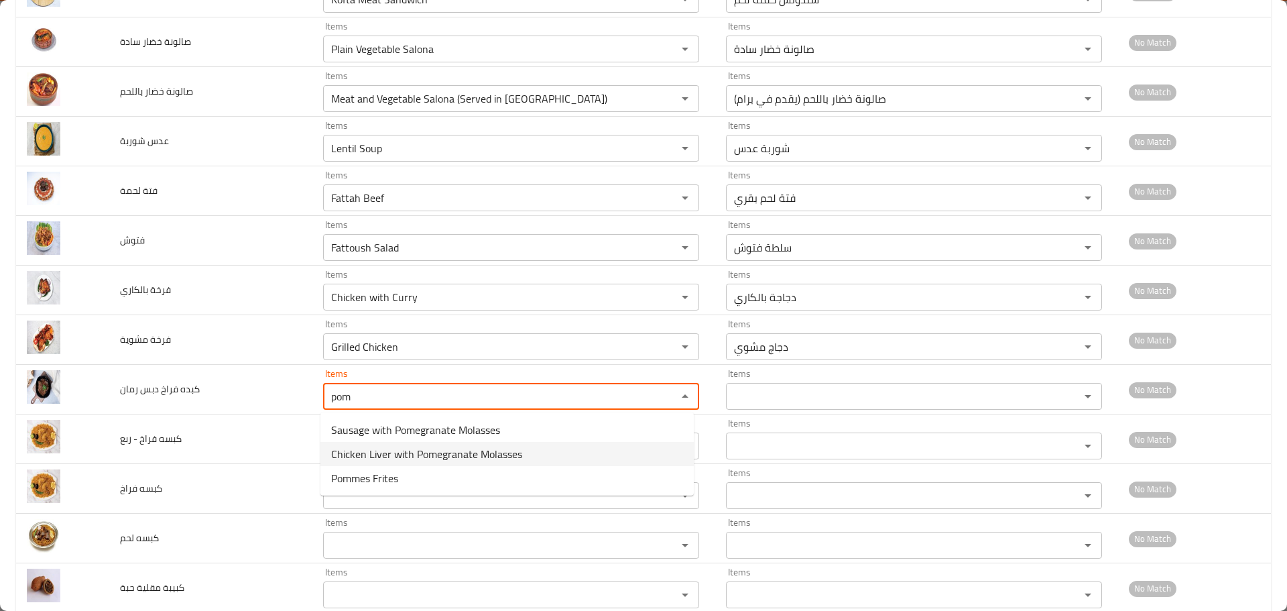
click at [373, 458] on span "Chicken Liver with Pomegranate Molasses" at bounding box center [426, 454] width 191 height 16
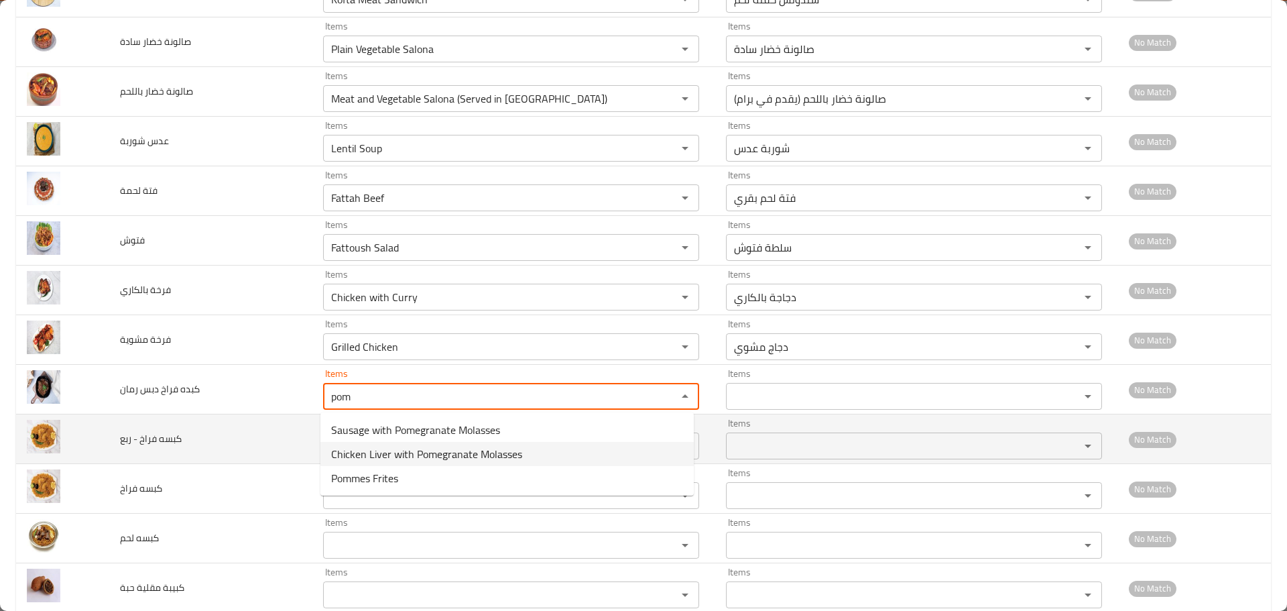
type رمان "Chicken Liver with Pomegranate Molasses"
type رمان-ar "كبدة فراخ بدبس الرمان"
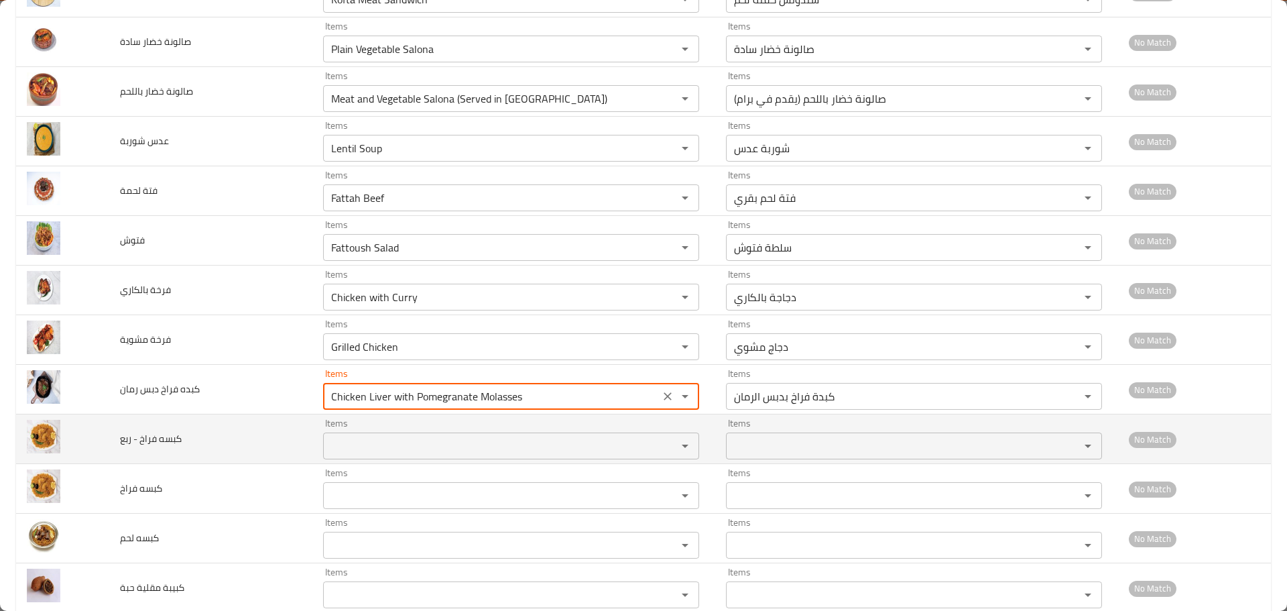
type رمان "Chicken Liver with Pomegranate Molasses"
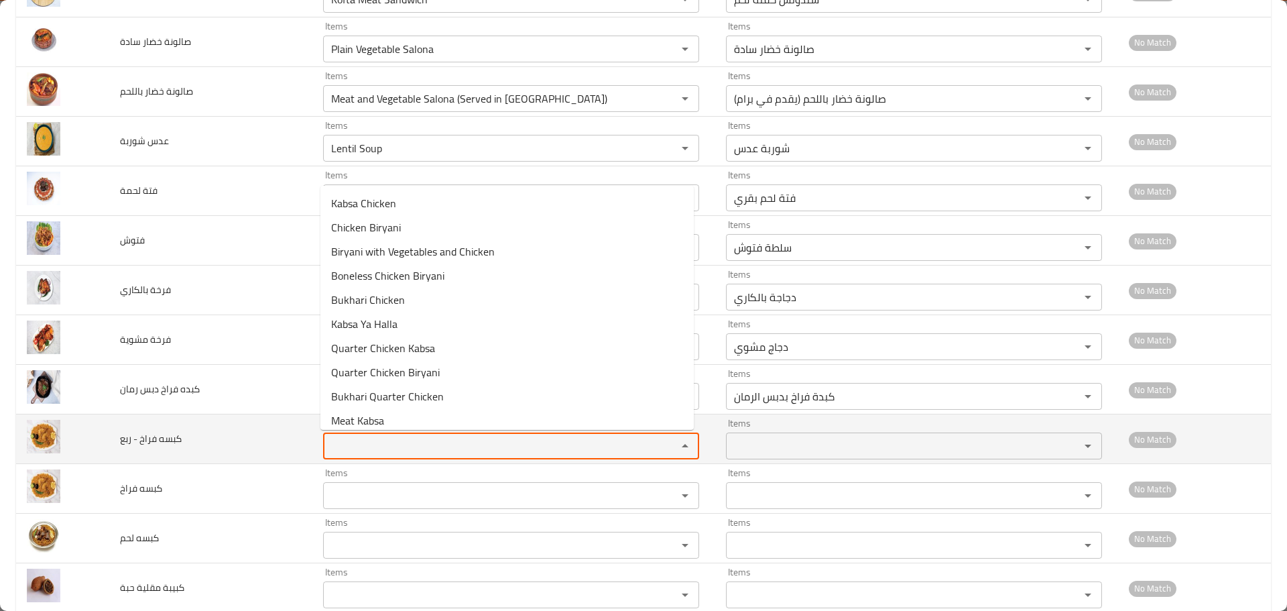
click at [373, 447] on ربع "Items" at bounding box center [491, 445] width 328 height 19
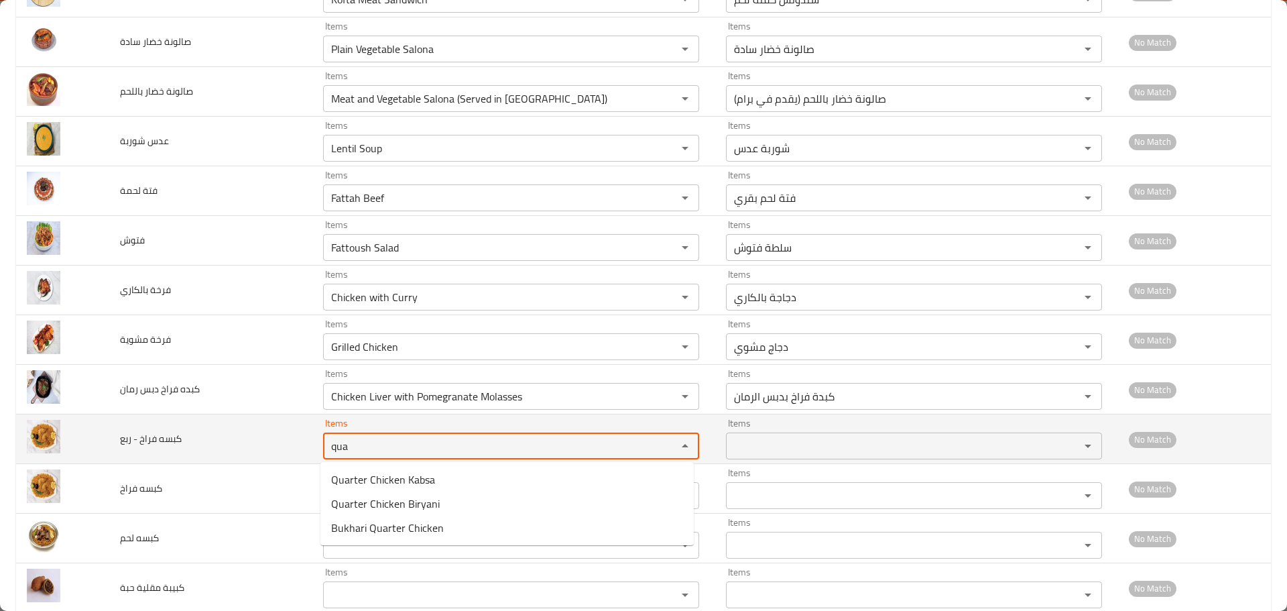
drag, startPoint x: 358, startPoint y: 445, endPoint x: 282, endPoint y: 431, distance: 77.0
click at [283, 431] on tr "كبسه فراخ - ربع Items qua Items Items Items No Match" at bounding box center [643, 439] width 1255 height 50
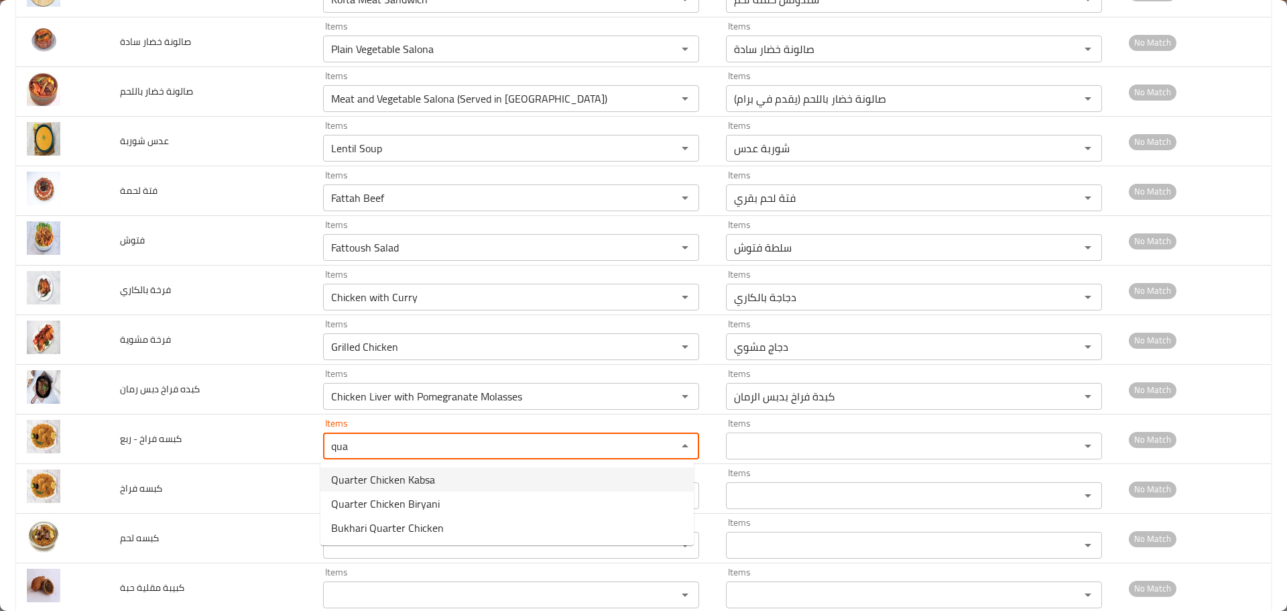
click at [375, 480] on span "Quarter Chicken Kabsa" at bounding box center [383, 479] width 104 height 16
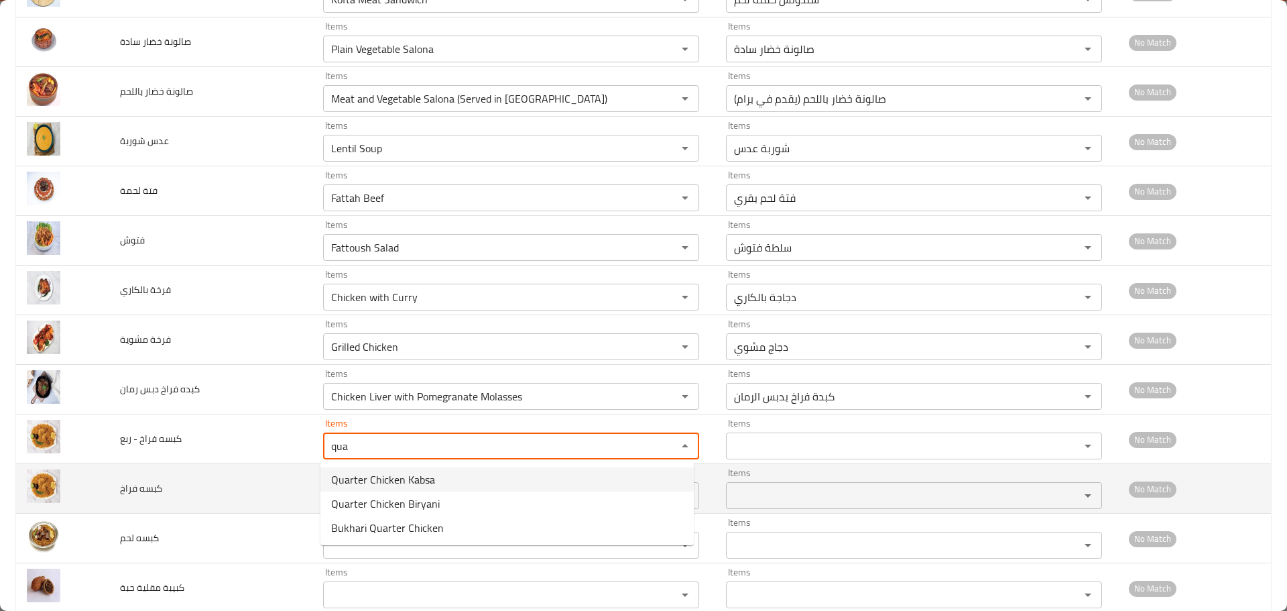
type ربع "Quarter Chicken Kabsa"
type ربع-ar "كبسة ربع دجاج"
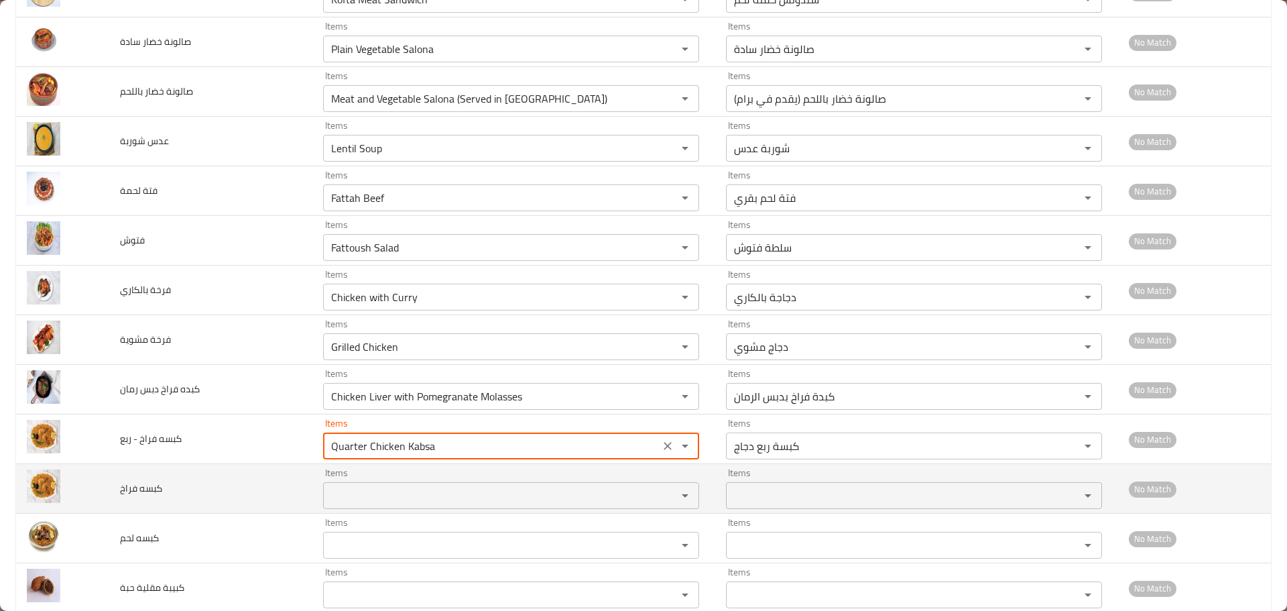
type ربع "Quarter Chicken Kabsa"
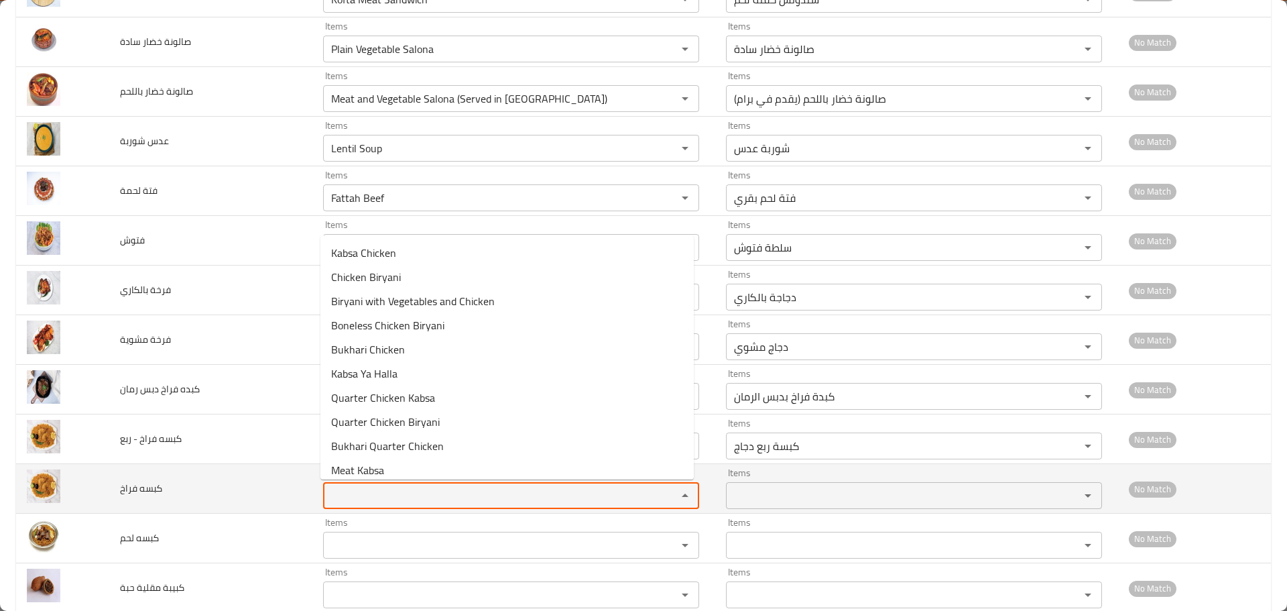
click at [366, 499] on فراخ "Items" at bounding box center [491, 495] width 328 height 19
paste فراخ "qua"
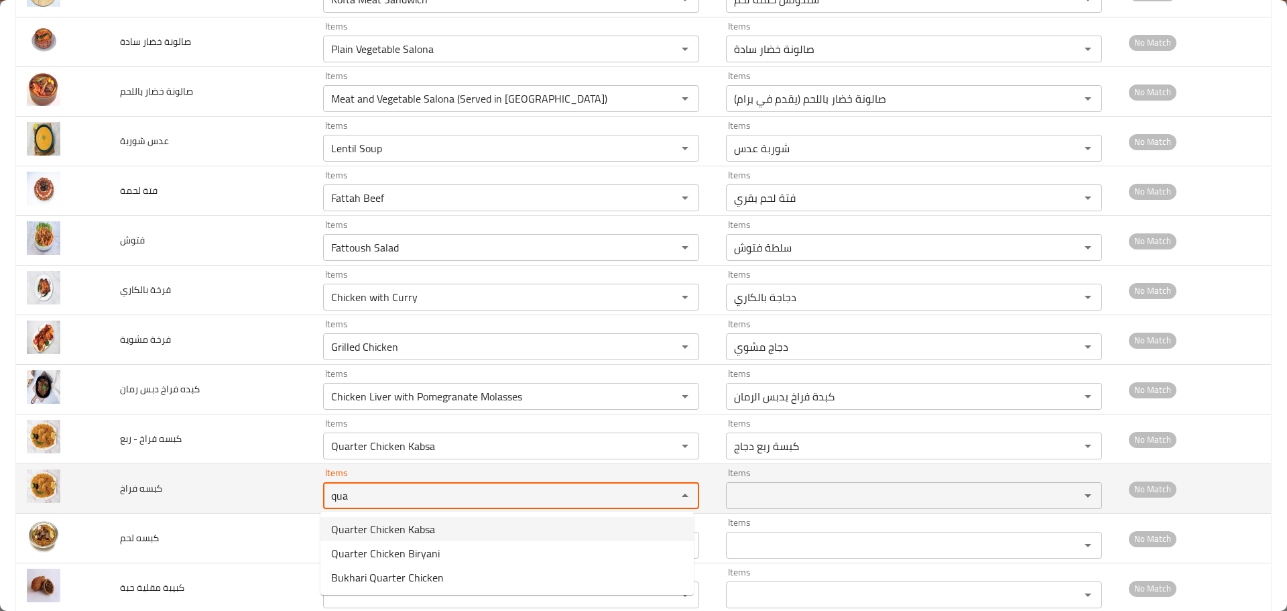
drag, startPoint x: 362, startPoint y: 493, endPoint x: 283, endPoint y: 478, distance: 80.5
click at [283, 478] on tr "كبسه فراخ Items qua Items Items Items No Match" at bounding box center [643, 489] width 1255 height 50
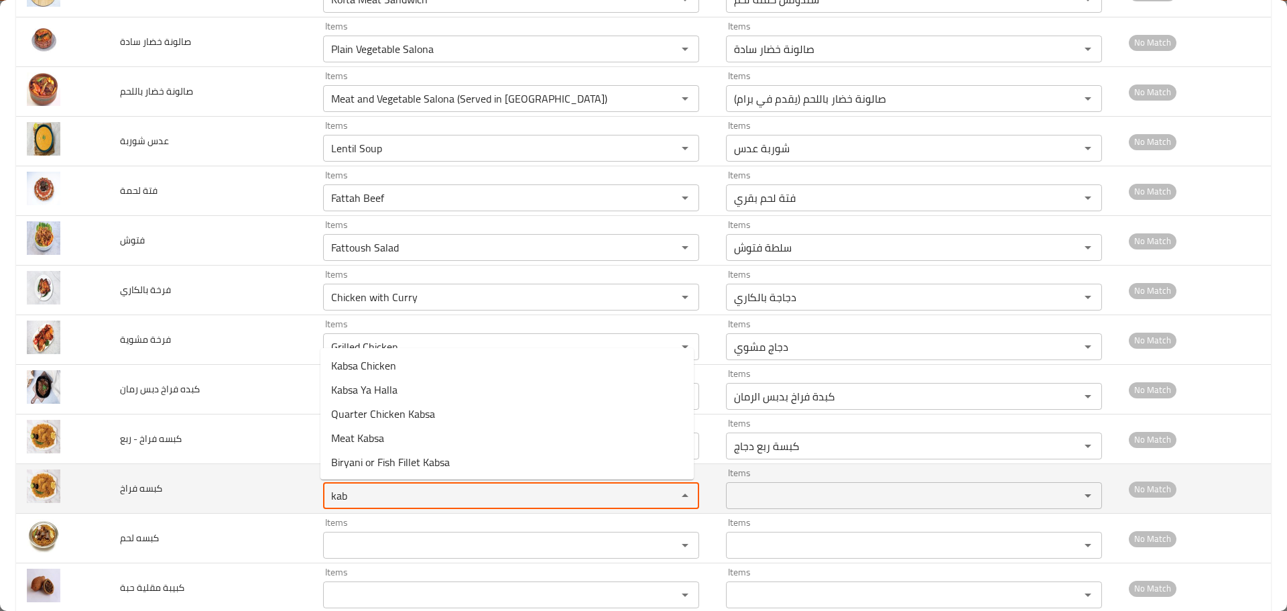
drag, startPoint x: 356, startPoint y: 492, endPoint x: 288, endPoint y: 489, distance: 68.4
click at [288, 489] on tr "كبسه فراخ Items kab Items Items Items No Match" at bounding box center [643, 489] width 1255 height 50
drag, startPoint x: 379, startPoint y: 368, endPoint x: 345, endPoint y: 473, distance: 110.6
click at [379, 368] on span "Kabsa Chicken" at bounding box center [363, 365] width 65 height 16
type فراخ "Kabsa Chicken"
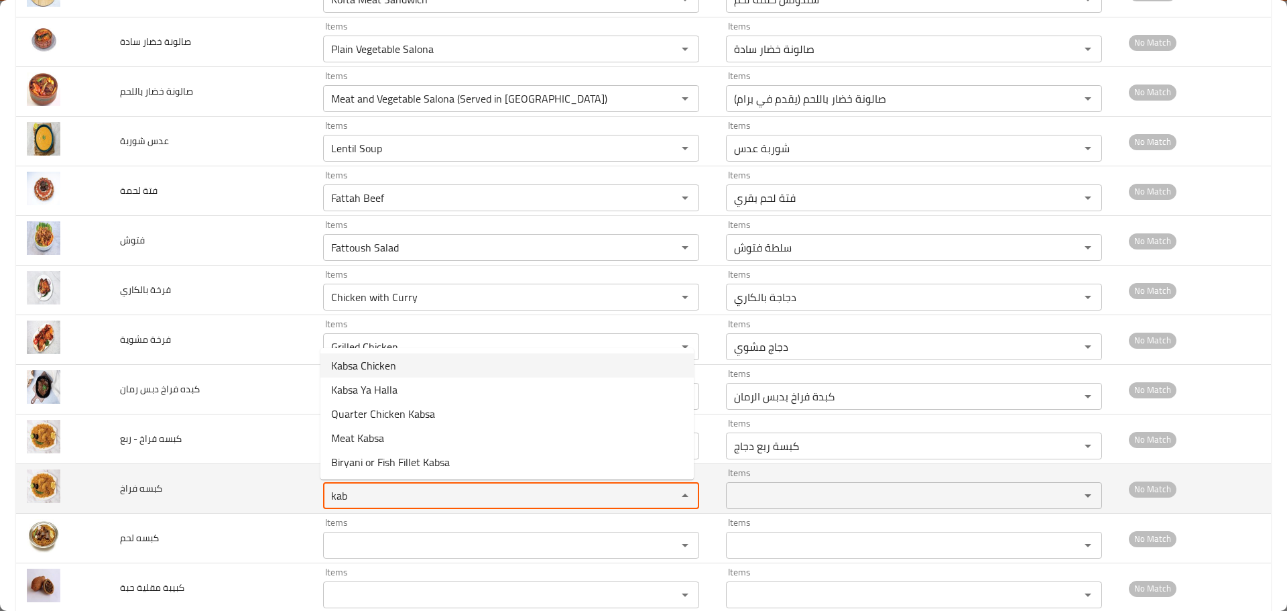
type فراخ-ar "كبسة دجاج"
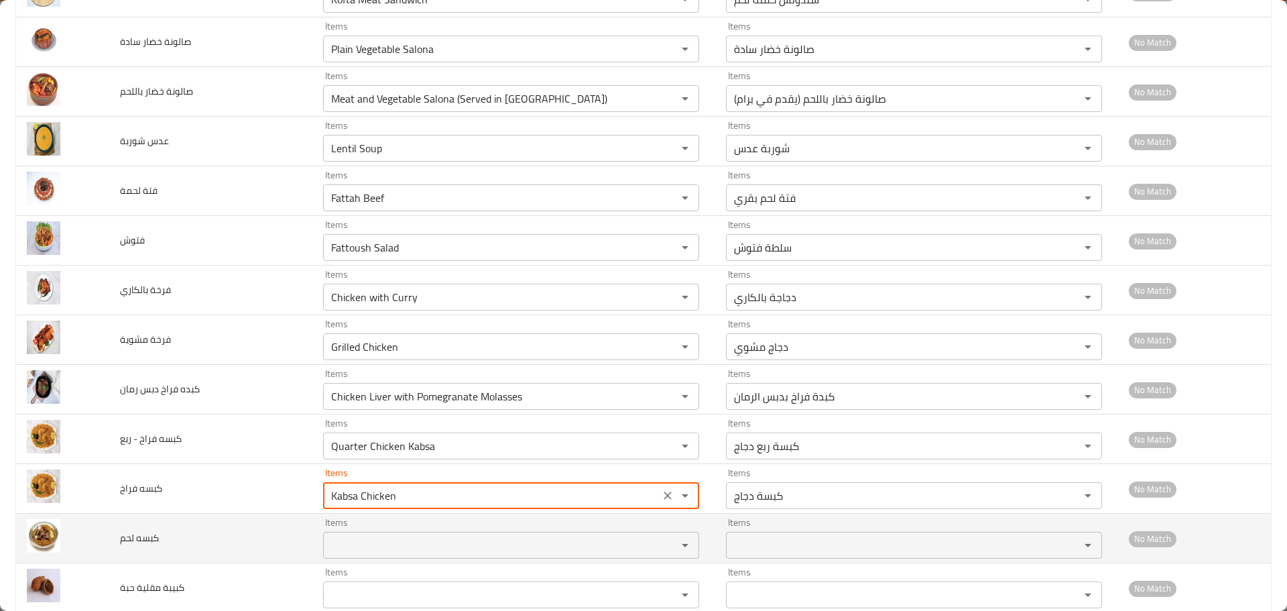
type فراخ "Kabsa Chicken"
click at [355, 542] on لحم "Items" at bounding box center [491, 545] width 328 height 19
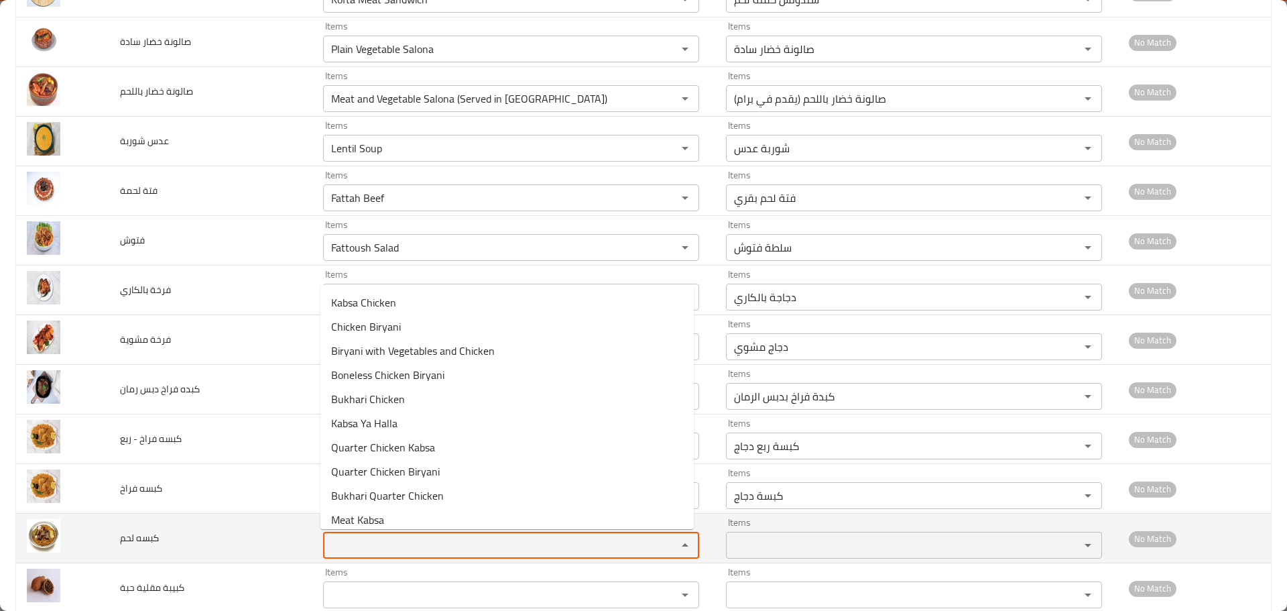
paste لحم "kab"
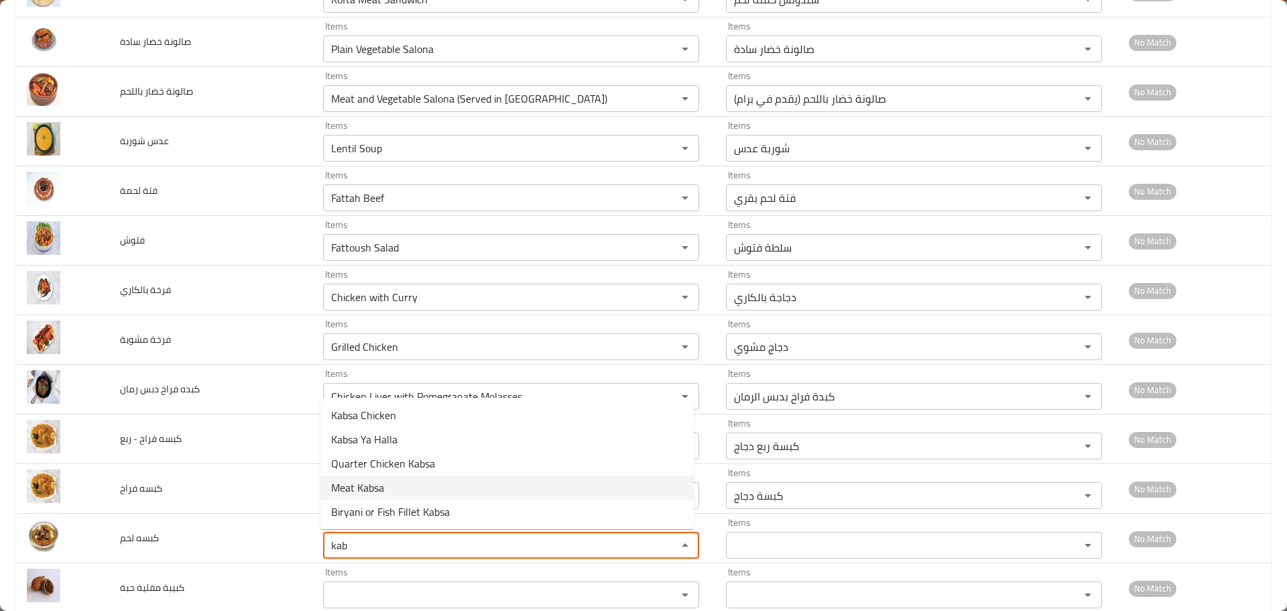
click at [353, 486] on span "Meat Kabsa" at bounding box center [357, 487] width 53 height 16
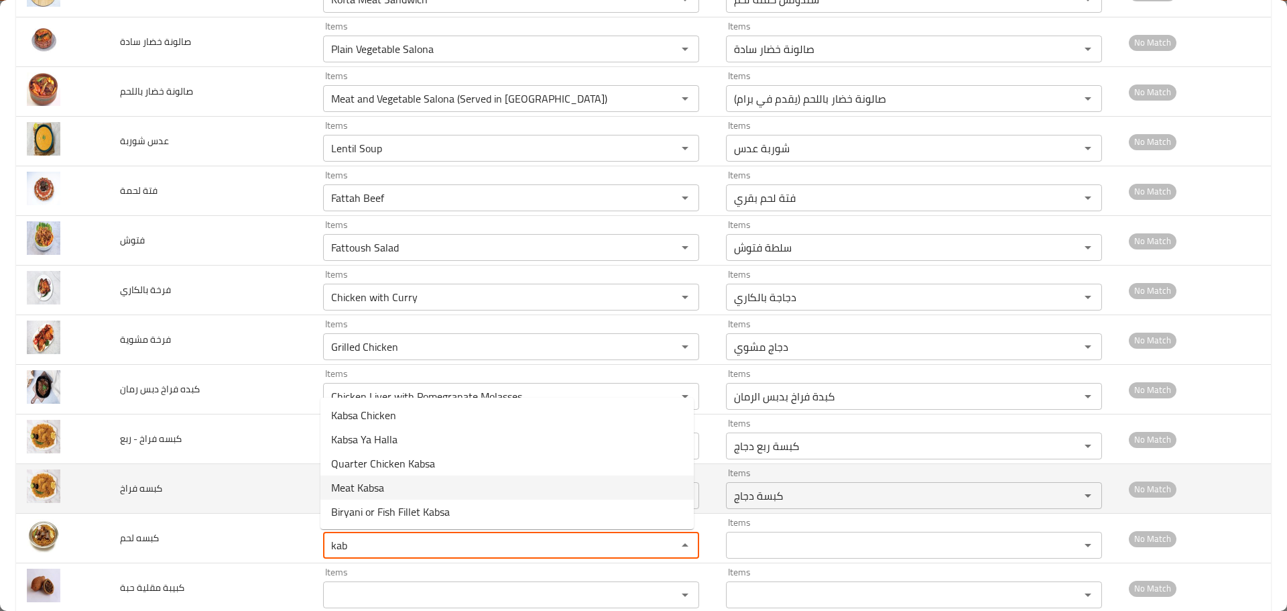
type لحم "Meat Kabsa"
type لحم-ar "كبسة لحم"
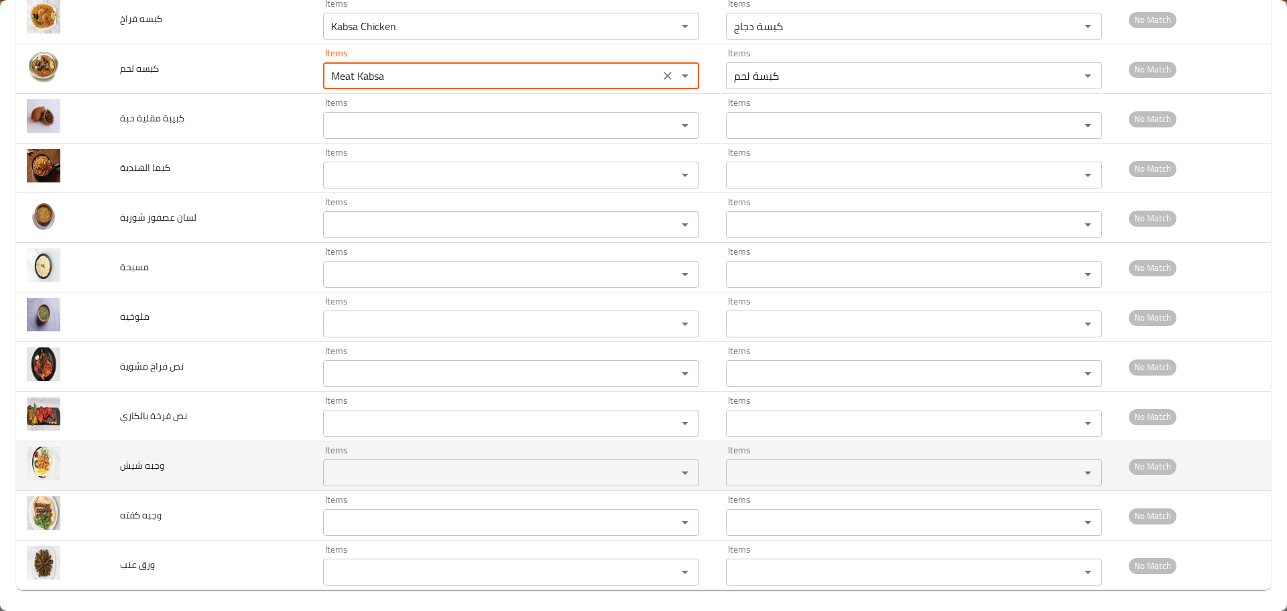
scroll to position [2151, 0]
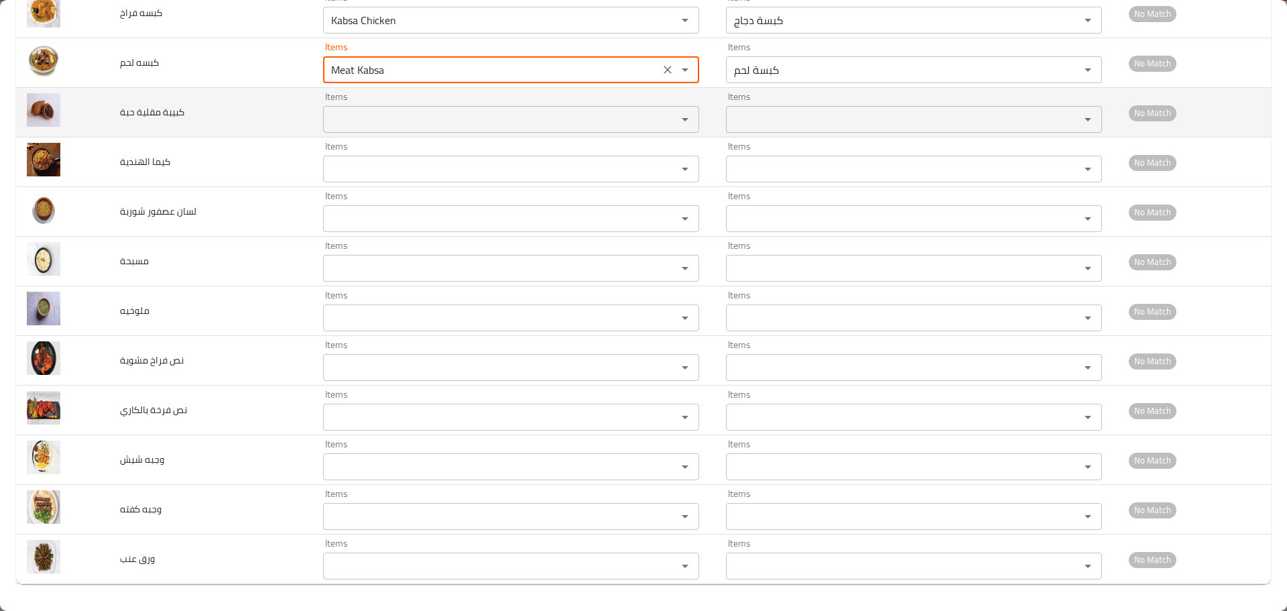
type لحم "Meat Kabsa"
click at [381, 125] on حبة "Items" at bounding box center [491, 119] width 328 height 19
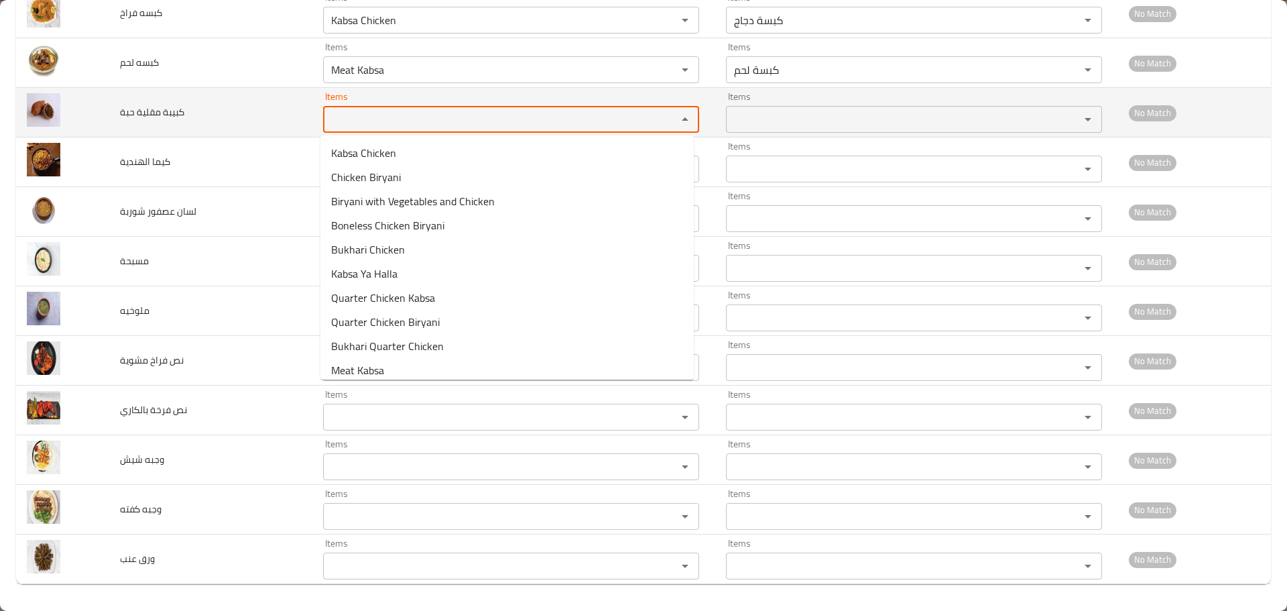
paste حبة "kab"
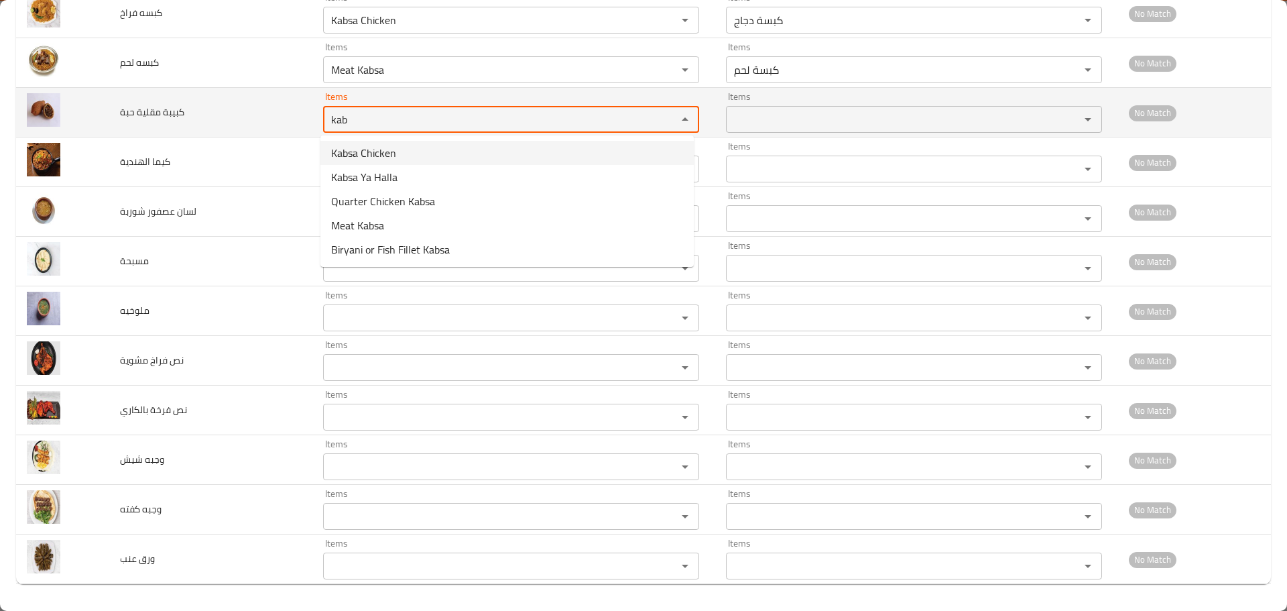
drag, startPoint x: 371, startPoint y: 120, endPoint x: 241, endPoint y: 102, distance: 131.3
click at [241, 102] on tr "كبيبة مقلية حبة Items kab Items Items Items No Match" at bounding box center [643, 113] width 1255 height 50
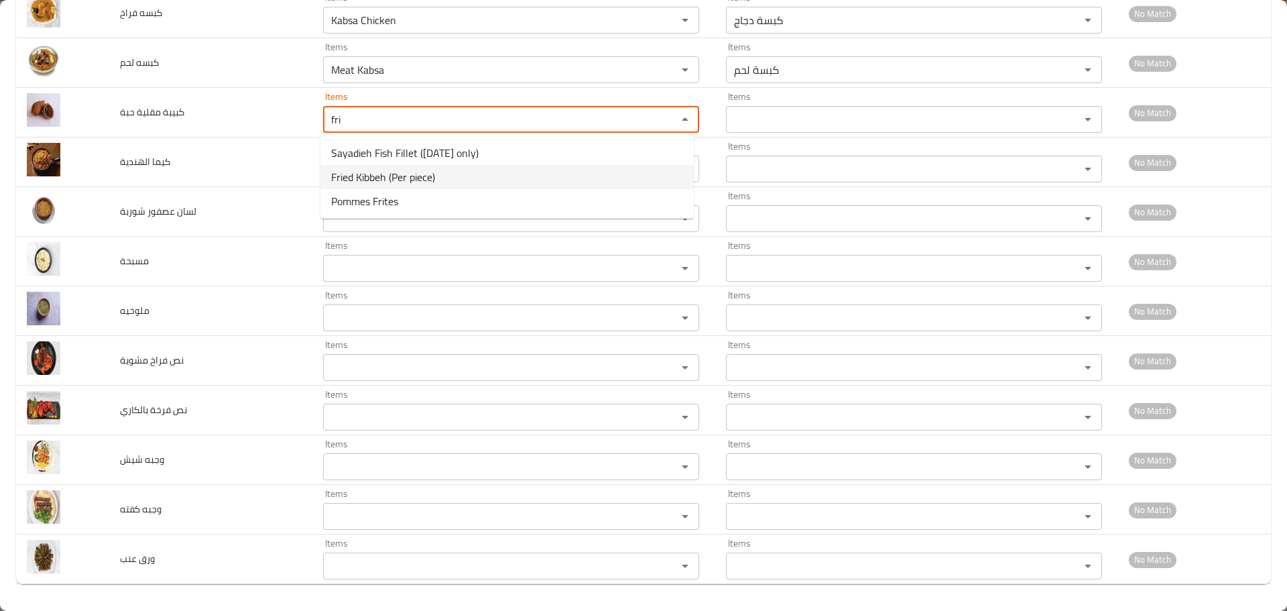
click at [382, 183] on span "Fried Kibbeh (Per piece)" at bounding box center [383, 177] width 104 height 16
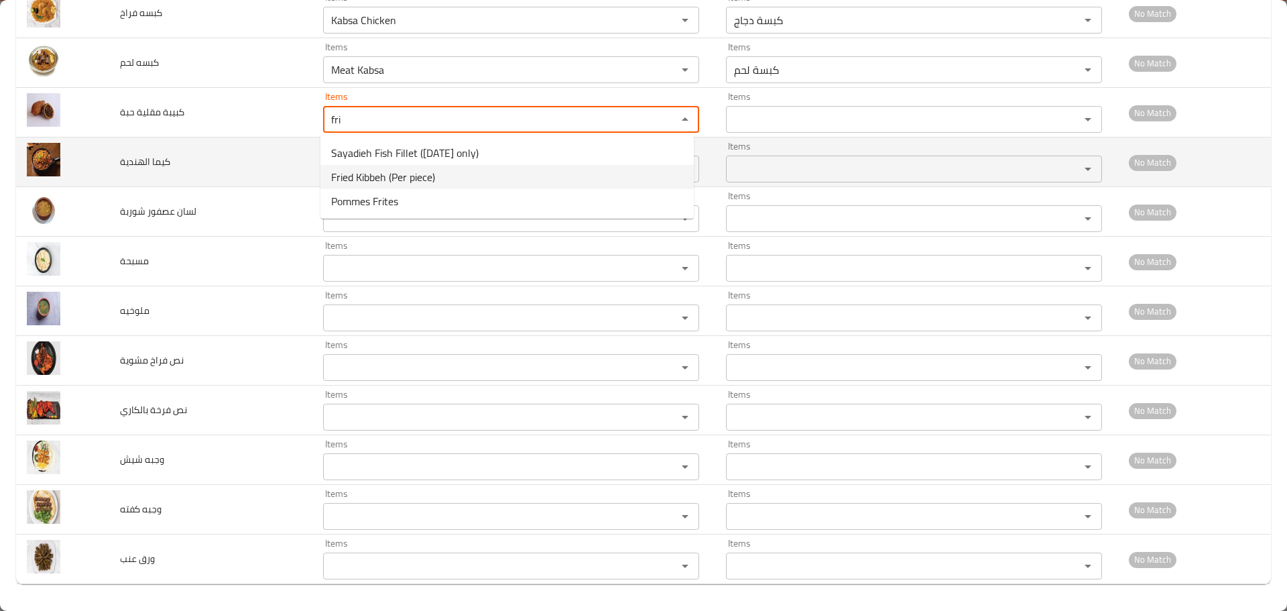
type حبة "Fried Kibbeh (Per piece)"
type حبة-ar "كبة مقلية ( بالحبة )"
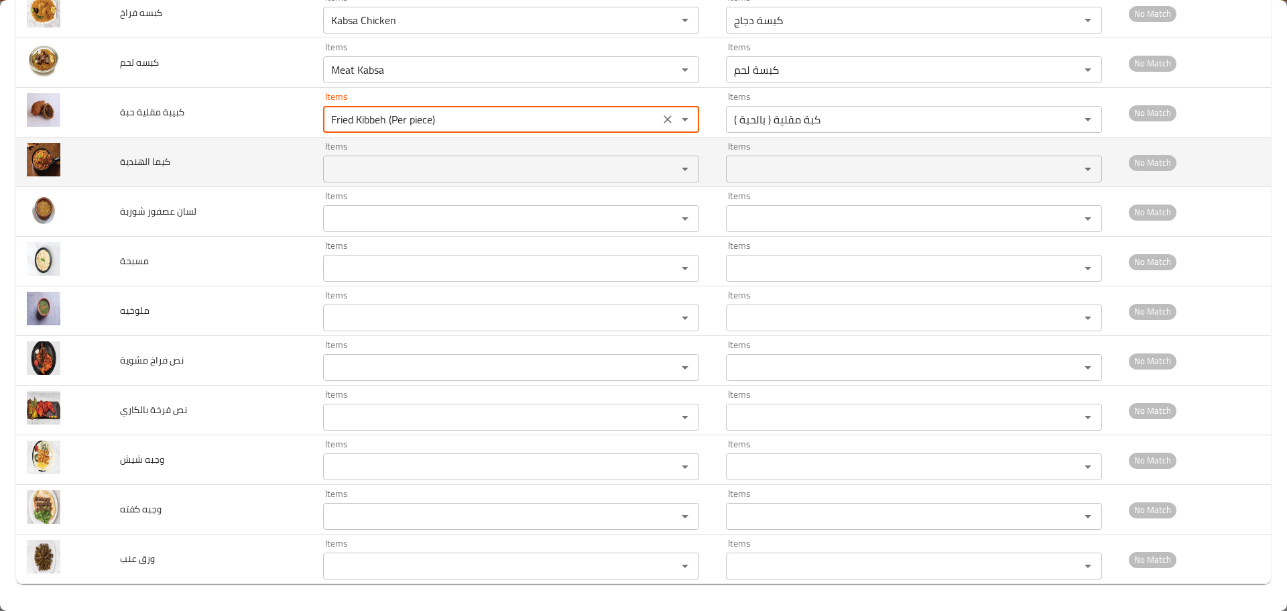
type حبة "Fried Kibbeh (Per piece)"
click at [351, 167] on الهندية "Items" at bounding box center [491, 169] width 328 height 19
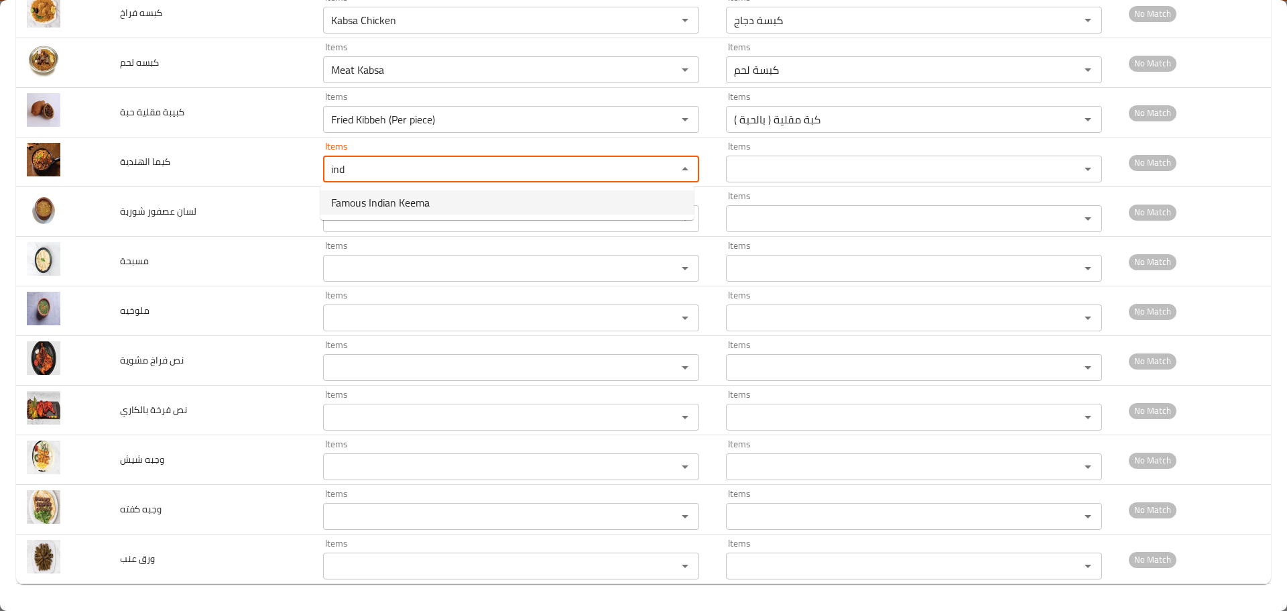
click at [367, 210] on span "Famous Indian Keema" at bounding box center [380, 202] width 99 height 16
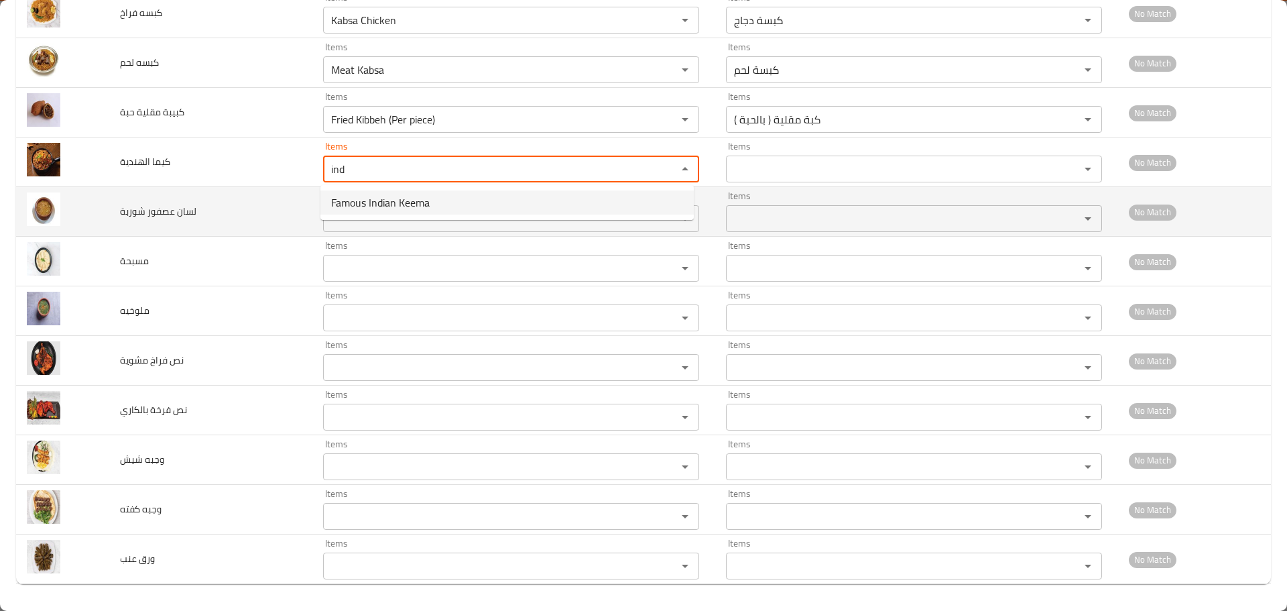
type الهندية "Famous Indian Keema"
type الهندية-ar "كيما الهندية الشهيرة"
type الهندية "Famous Indian Keema"
click at [361, 225] on شوربة "Items" at bounding box center [491, 218] width 328 height 19
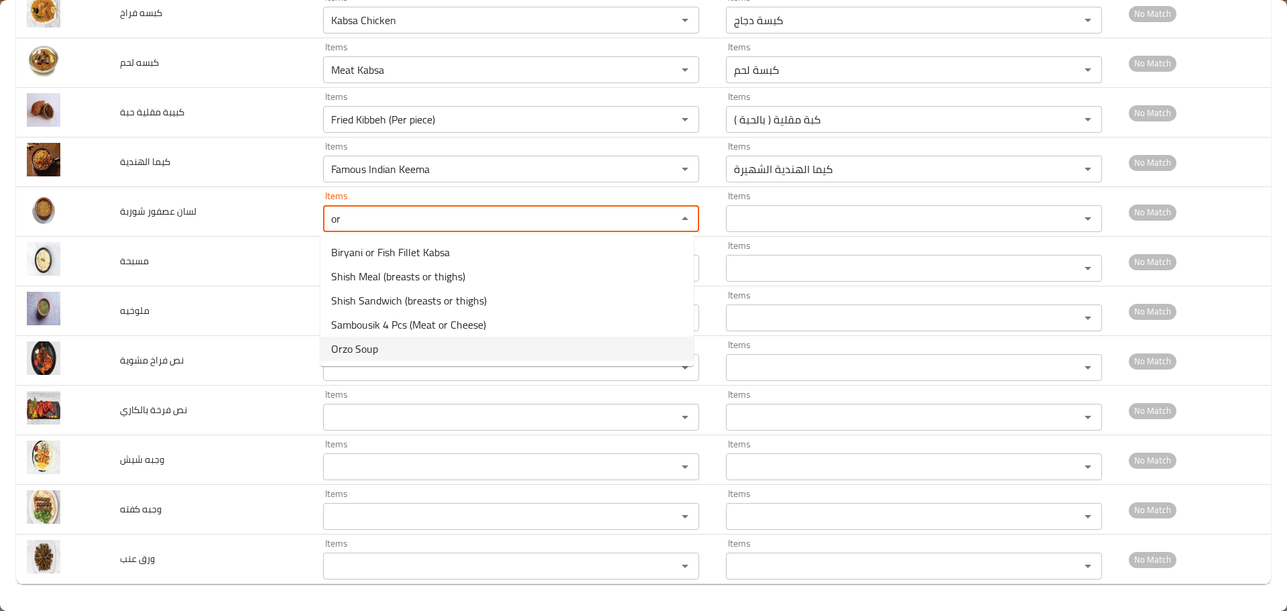
click at [375, 341] on span "Orzo Soup" at bounding box center [354, 349] width 47 height 16
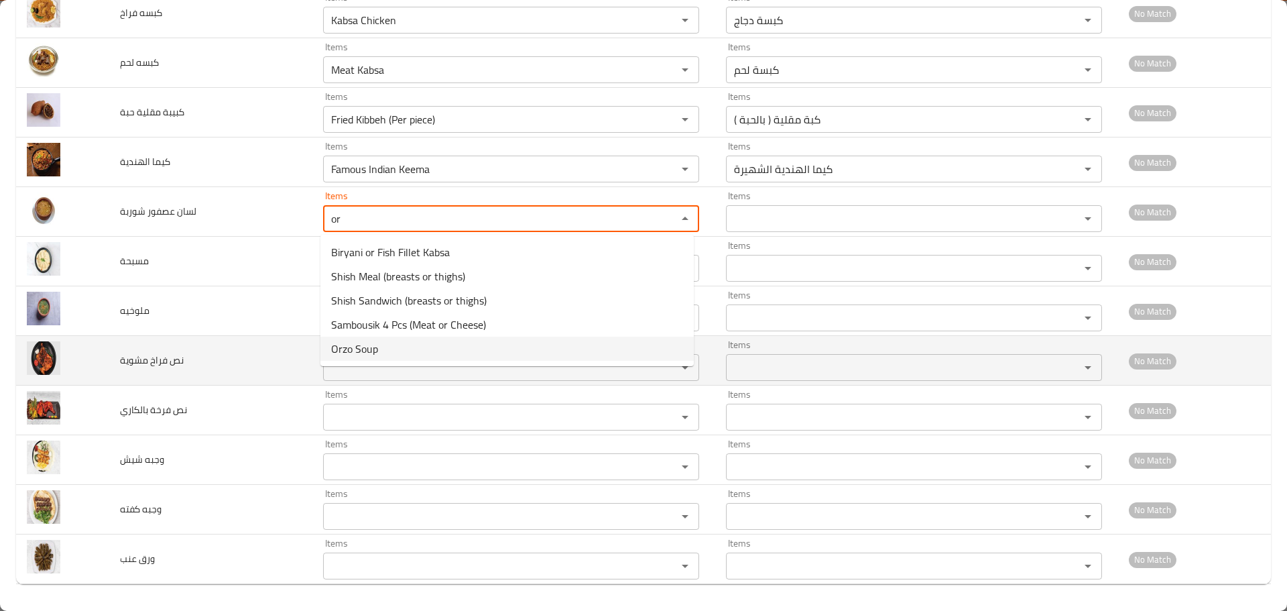
type شوربة "Orzo Soup"
type شوربة-ar "شوربة لسان العصفور"
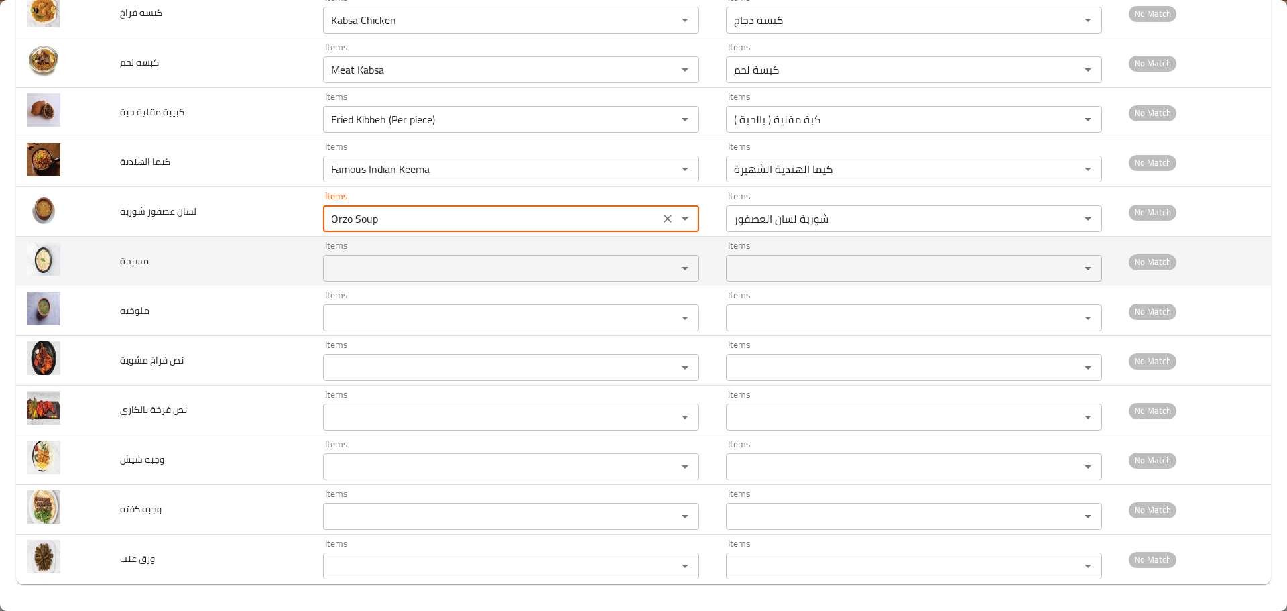
type شوربة "Orzo Soup"
click at [384, 275] on input "Items" at bounding box center [491, 268] width 328 height 19
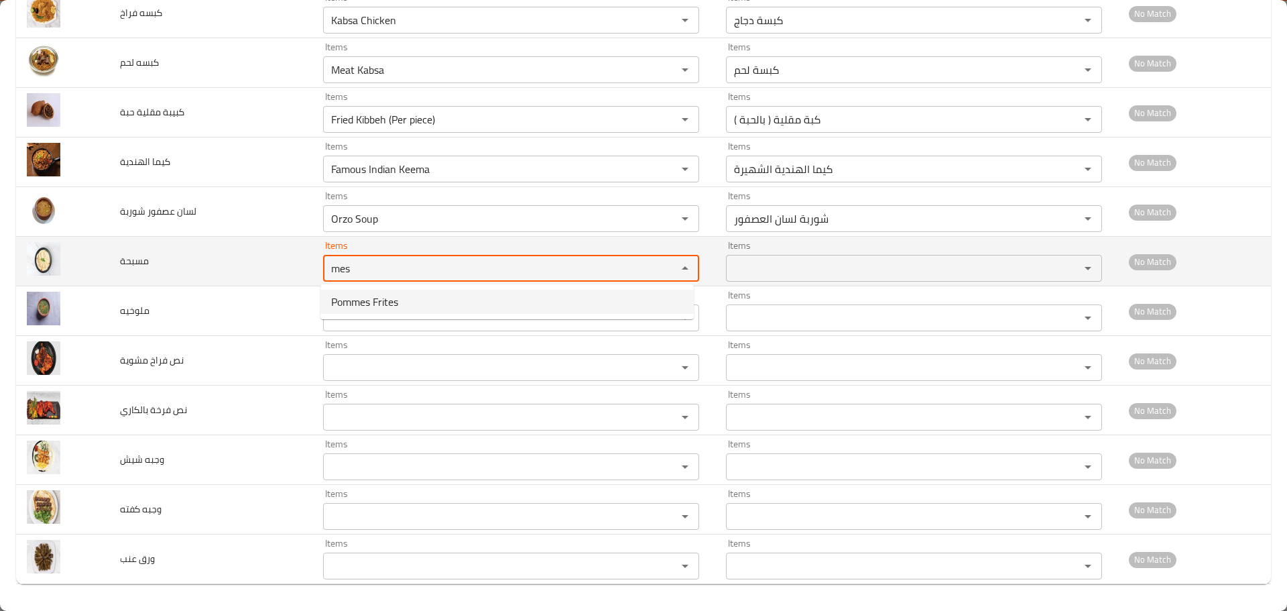
drag, startPoint x: 299, startPoint y: 267, endPoint x: 281, endPoint y: 267, distance: 18.1
click at [281, 267] on tr "مسبحة Items mes Items Items Items No Match" at bounding box center [643, 262] width 1255 height 50
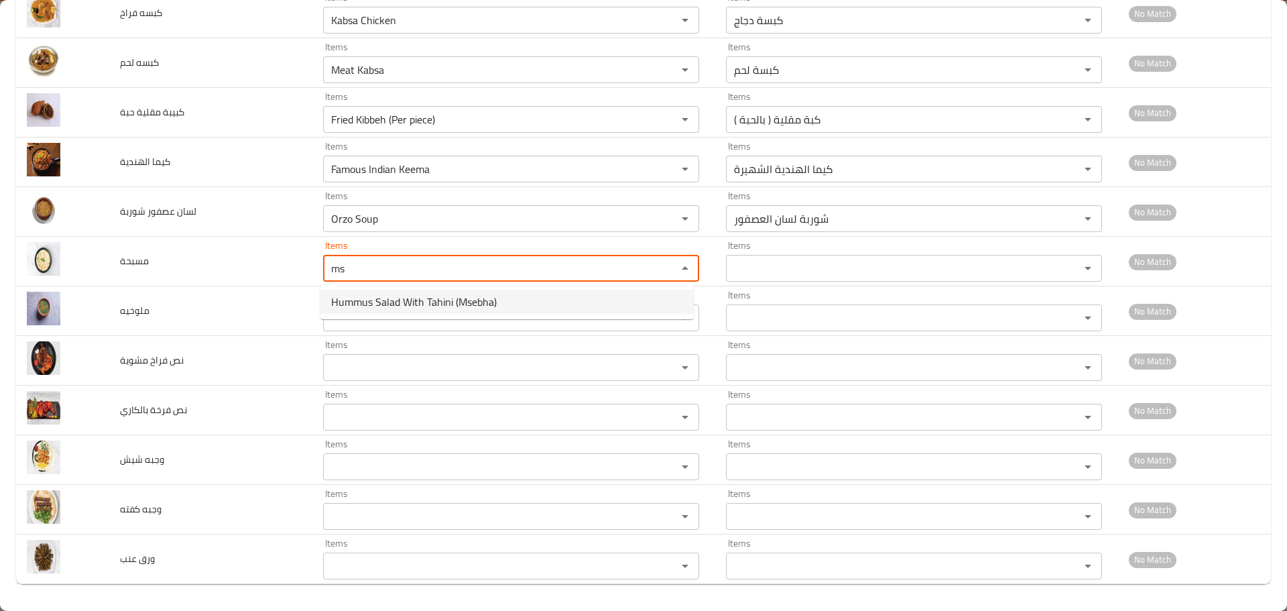
click at [379, 299] on span "Hummus Salad With Tahini (Msebha)" at bounding box center [414, 302] width 166 height 16
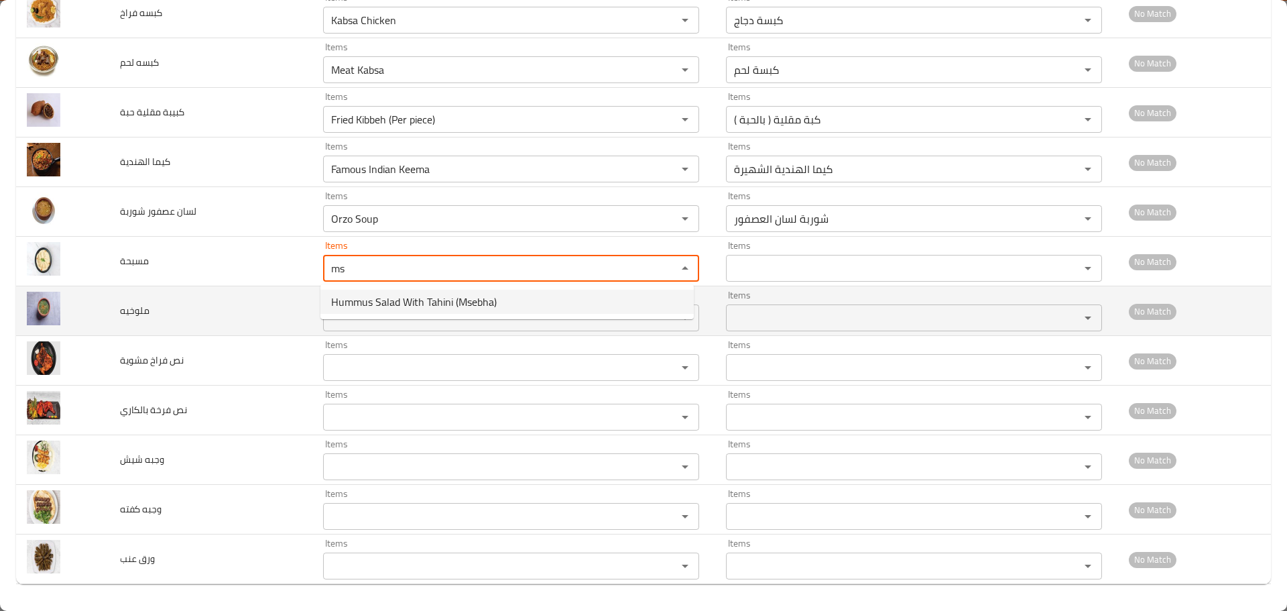
type input "Hummus Salad With Tahini (Msebha)"
type input "سلطة حمص بالطحينة ( مسبحة )"
type input "Hummus Salad With Tahini (Msebha)"
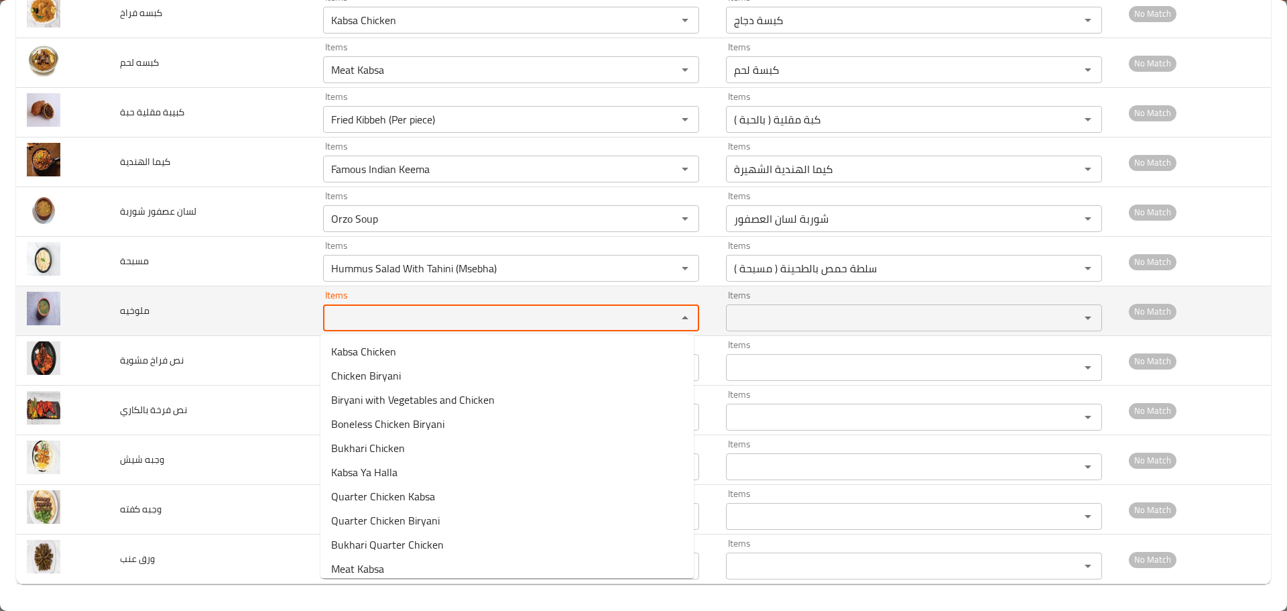
click at [375, 320] on input "Items" at bounding box center [491, 317] width 328 height 19
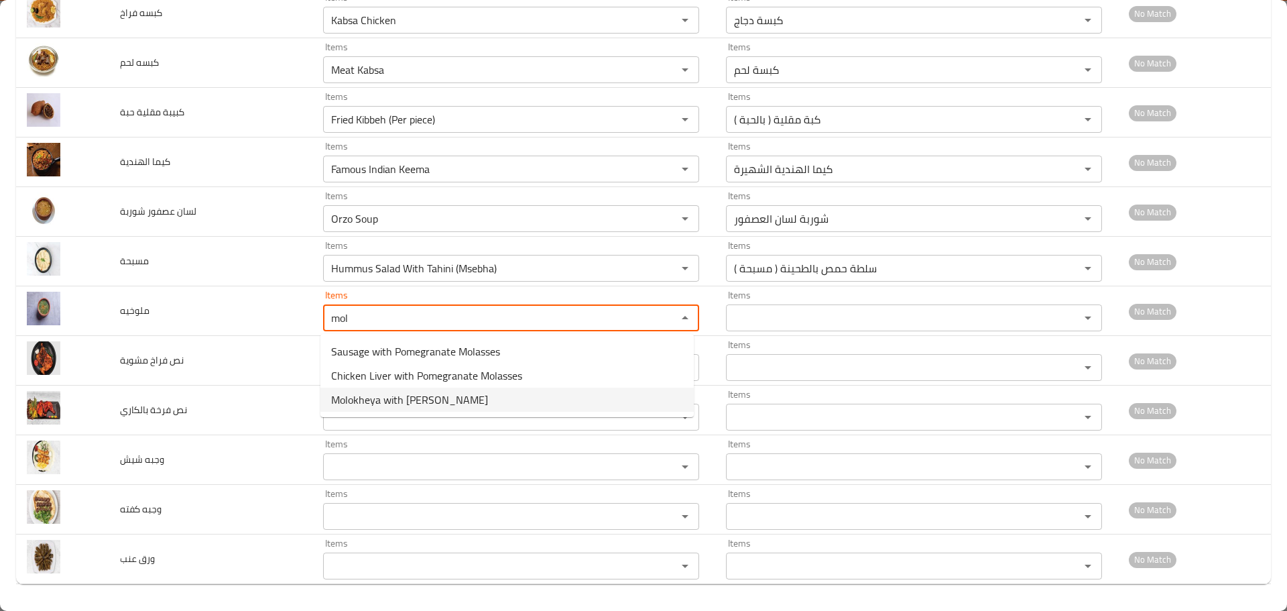
click at [368, 397] on span "Molokheya with Tasha" at bounding box center [409, 399] width 157 height 16
type input "Molokheya with Tasha"
type input "ملوخية بالطشة"
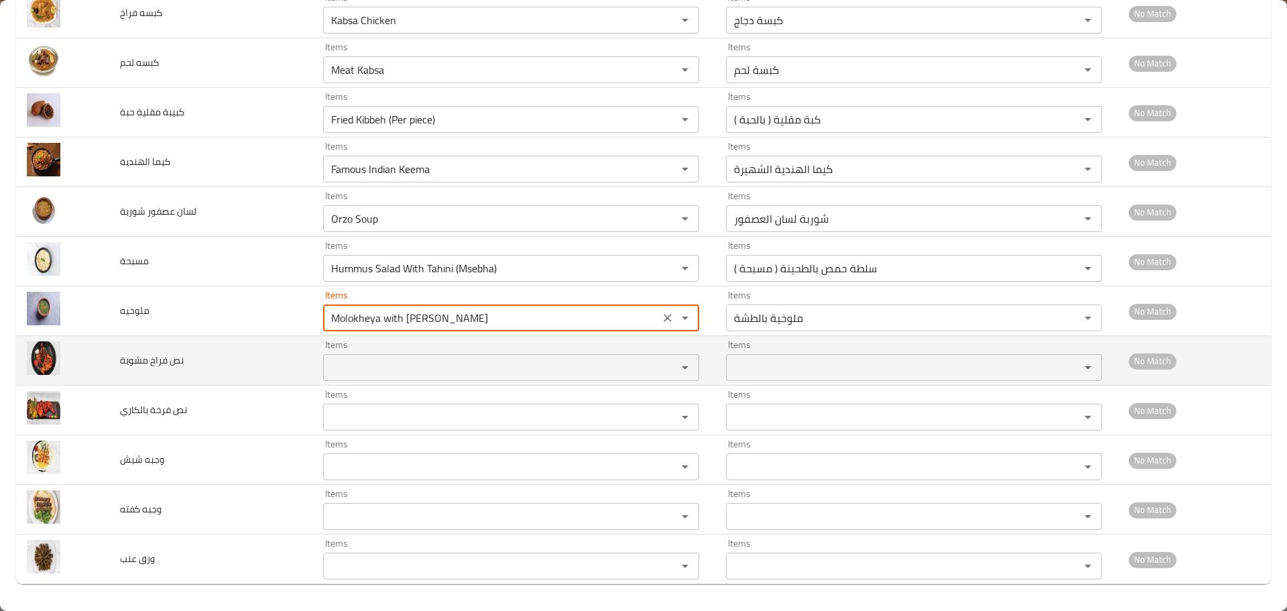
type input "Molokheya with Tasha"
click at [349, 368] on مشوية "Items" at bounding box center [491, 367] width 328 height 19
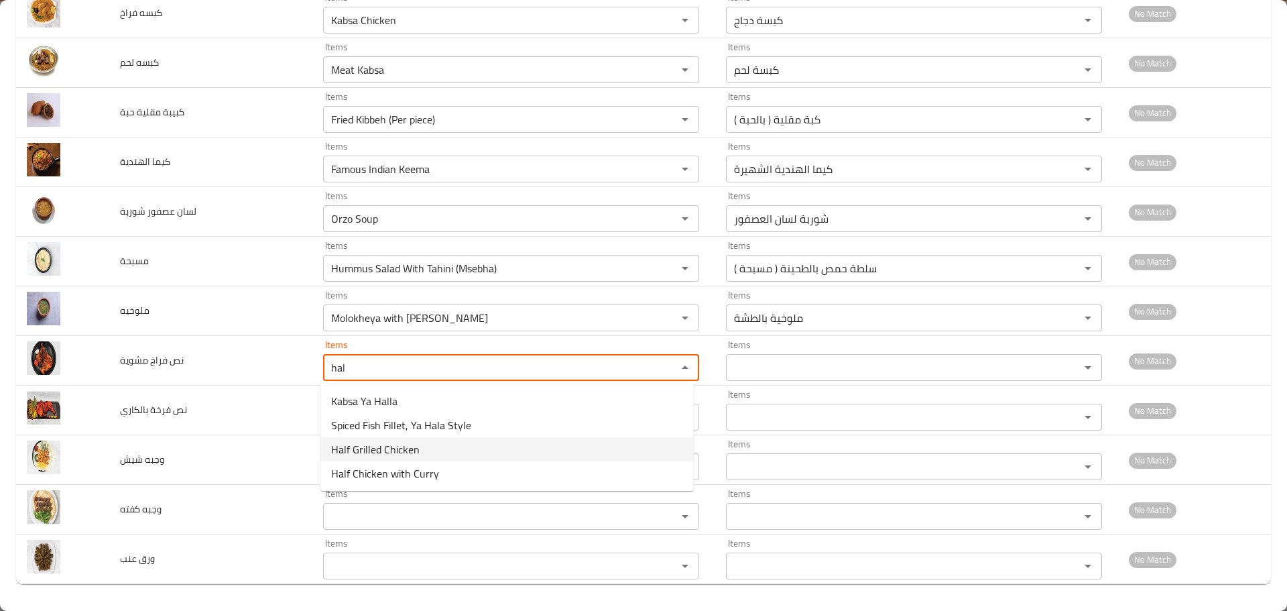
click at [375, 450] on span "Half Grilled Chicken" at bounding box center [375, 449] width 88 height 16
type مشوية "Half Grilled Chicken"
type مشوية-ar "نصف دجاجة مشوية"
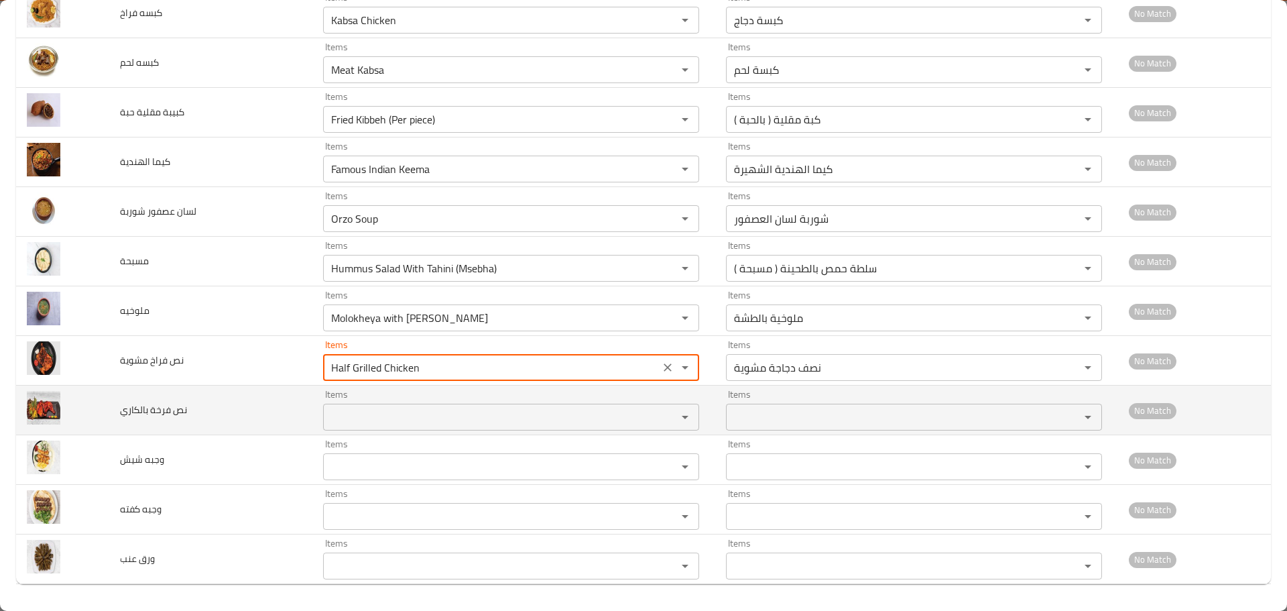
type مشوية "Half Grilled Chicken"
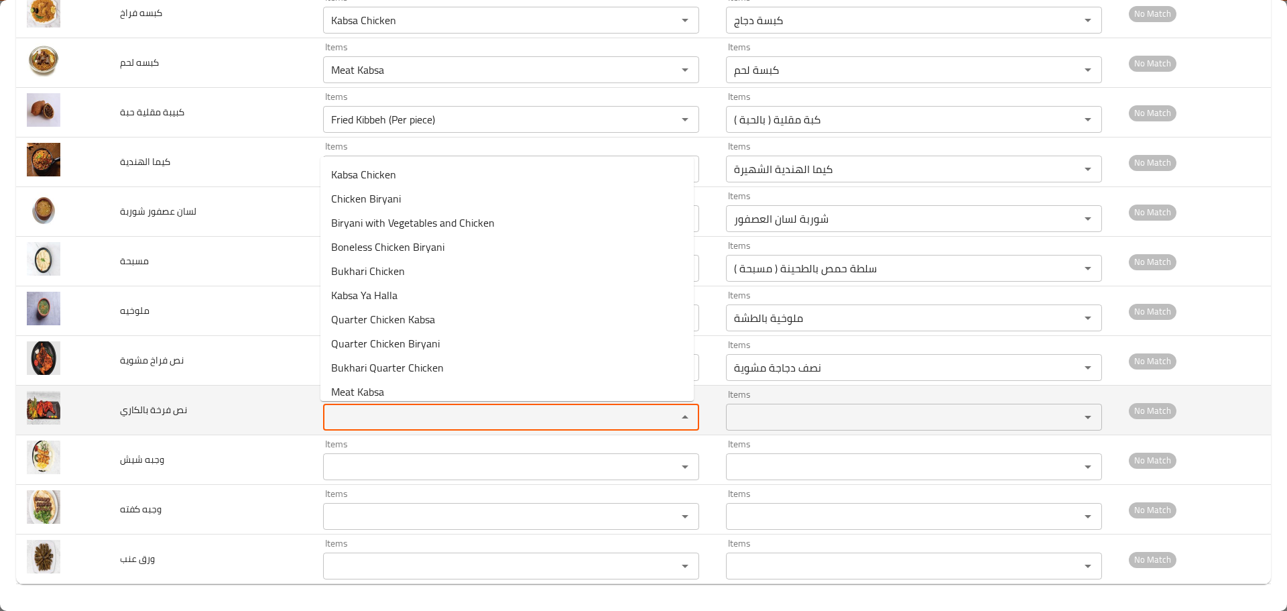
click at [367, 424] on بالكاري "Items" at bounding box center [491, 417] width 328 height 19
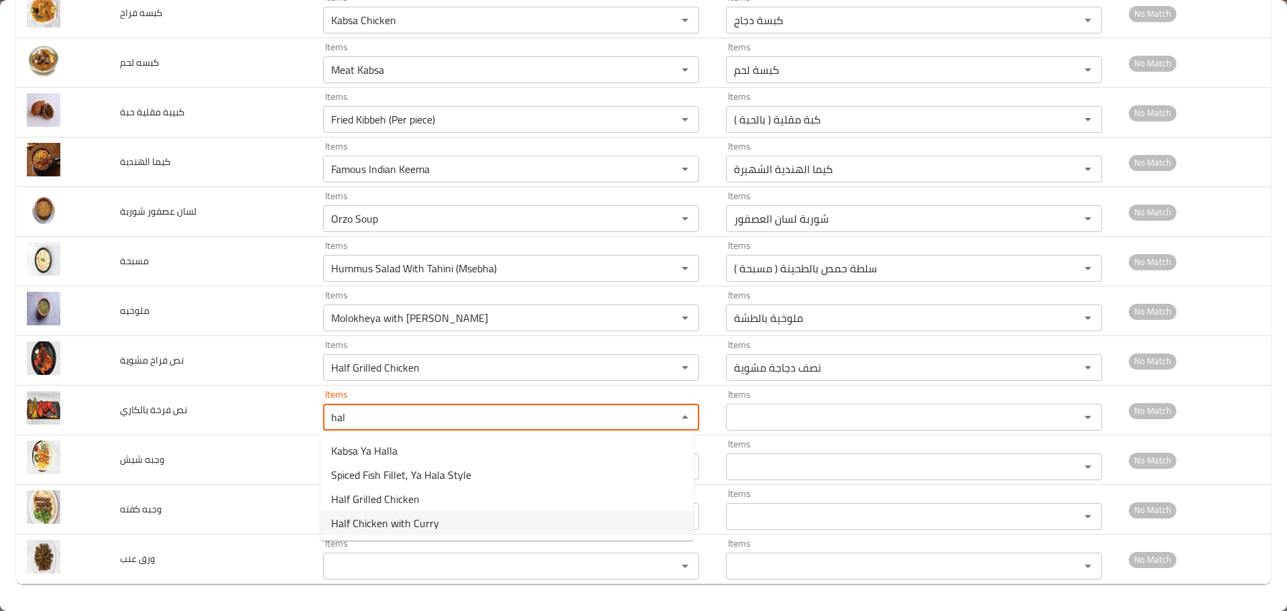
click at [378, 519] on span "Half Chicken with Curry" at bounding box center [385, 523] width 108 height 16
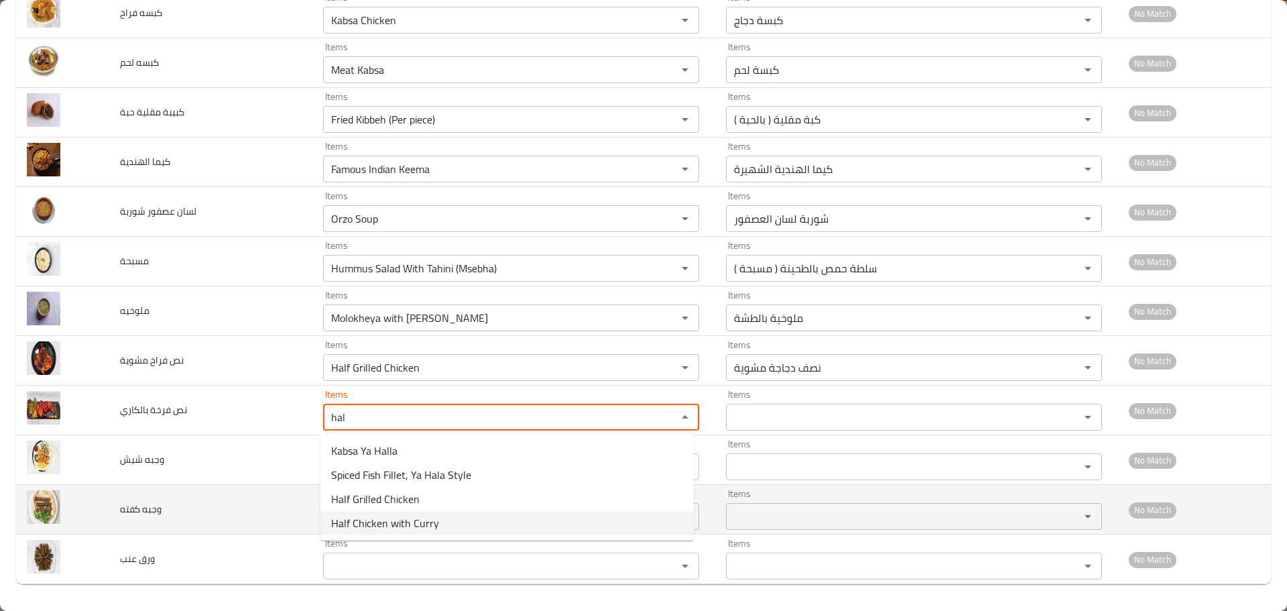
type بالكاري "Half Chicken with Curry"
type بالكاري-ar "نصف دجاجة بالكاري"
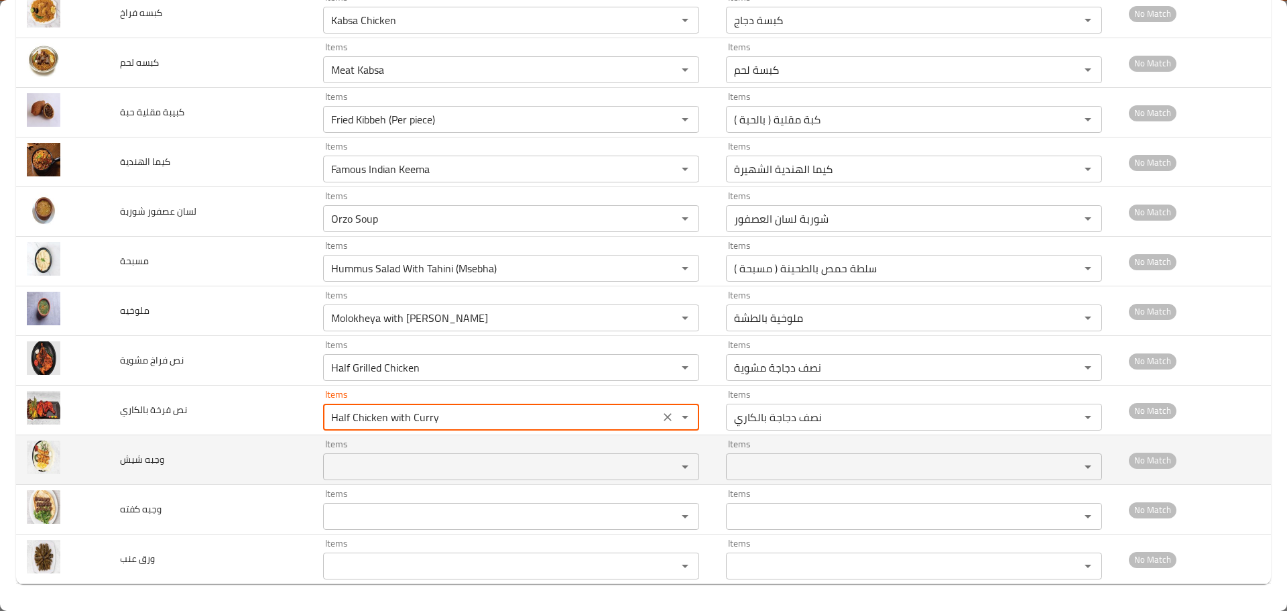
type بالكاري "Half Chicken with Curry"
click at [371, 467] on شيش "Items" at bounding box center [491, 466] width 328 height 19
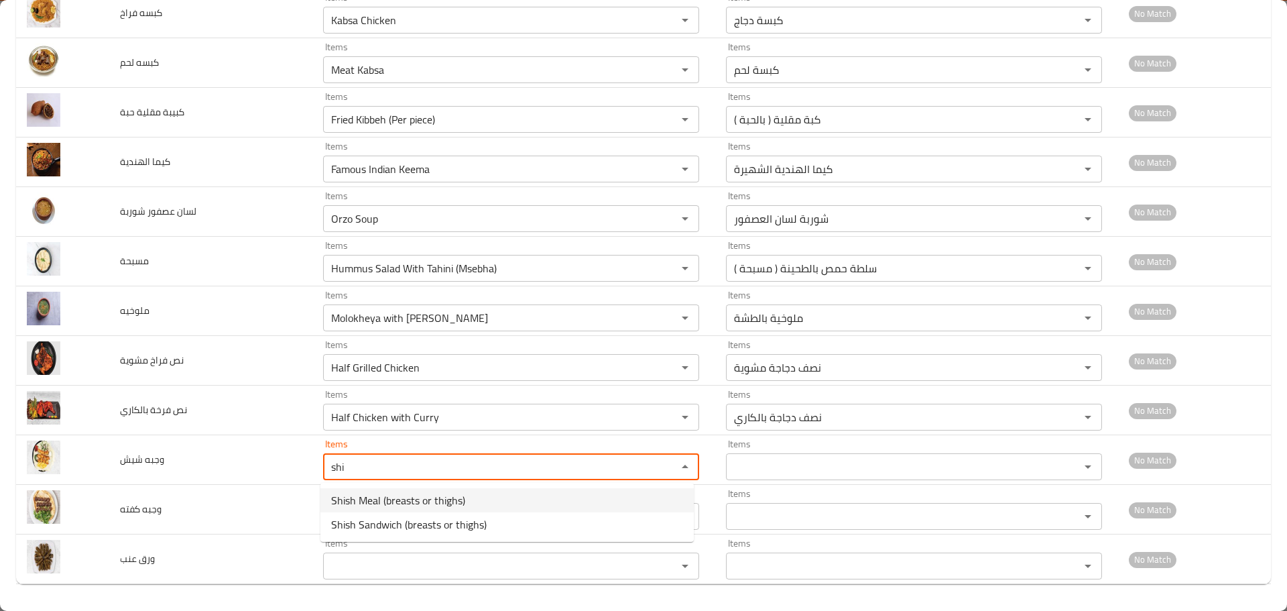
click at [394, 503] on span "Shish Meal (breasts or thighs)" at bounding box center [398, 500] width 134 height 16
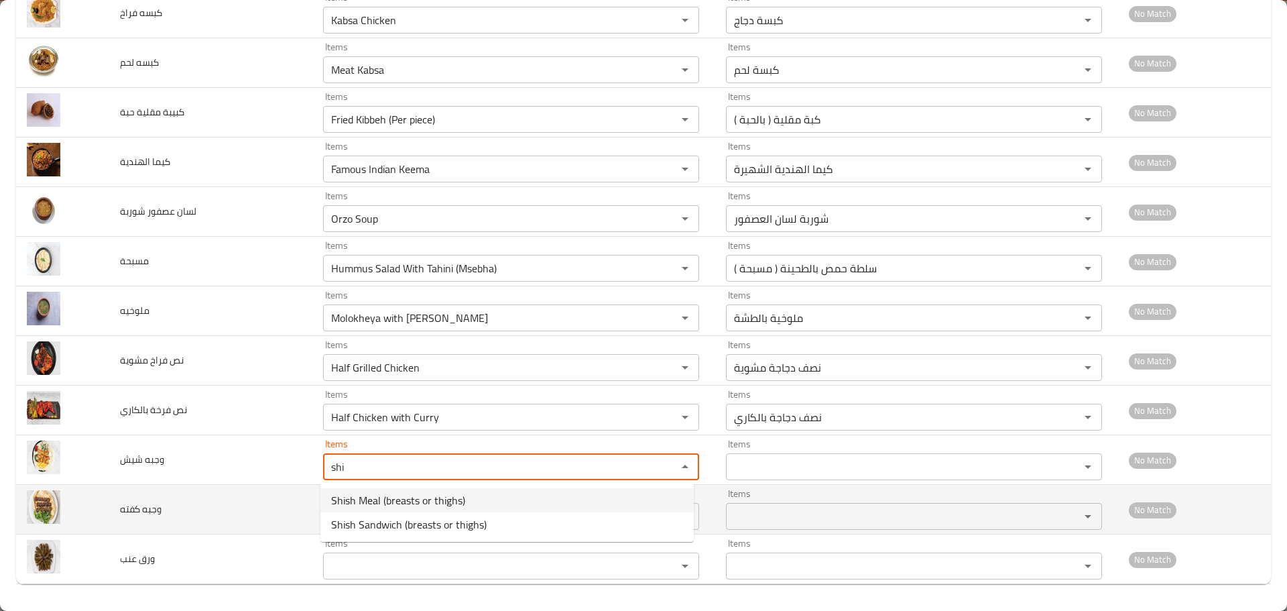
type شيش "Shish Meal (breasts or thighs)"
type شيش-ar "وجبة شيش (صدور او وراك)"
type شيش "Shish Meal (breasts or thighs)"
click at [386, 516] on كفته "Items" at bounding box center [491, 516] width 328 height 19
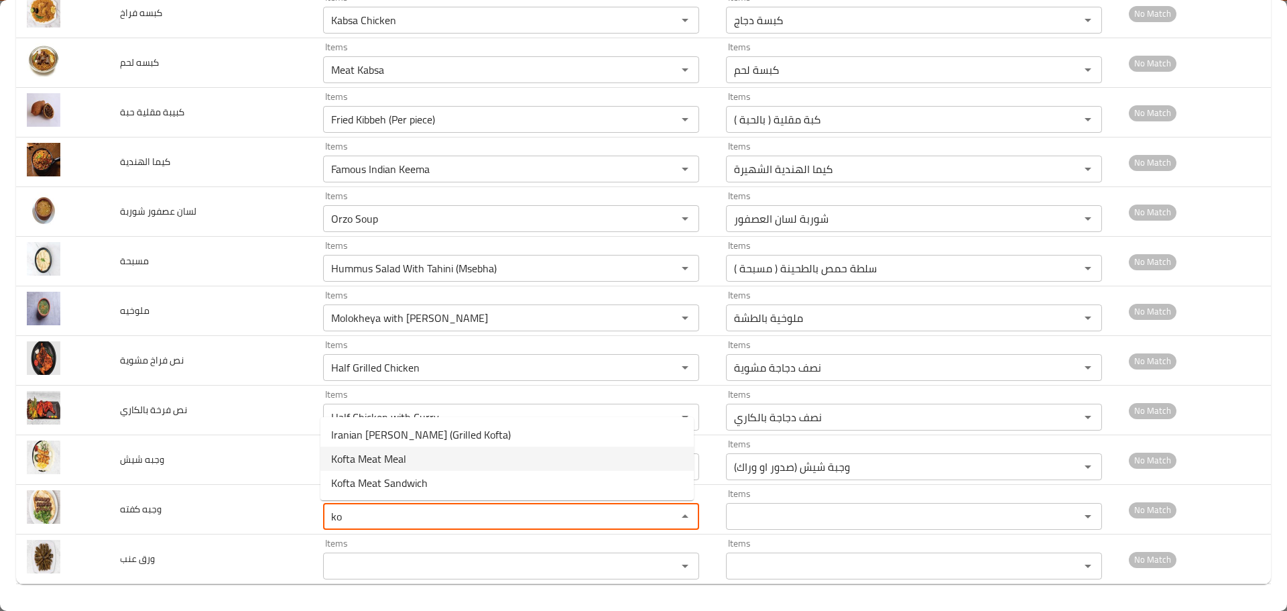
click at [369, 460] on span "Kofta Meat Meal" at bounding box center [368, 458] width 75 height 16
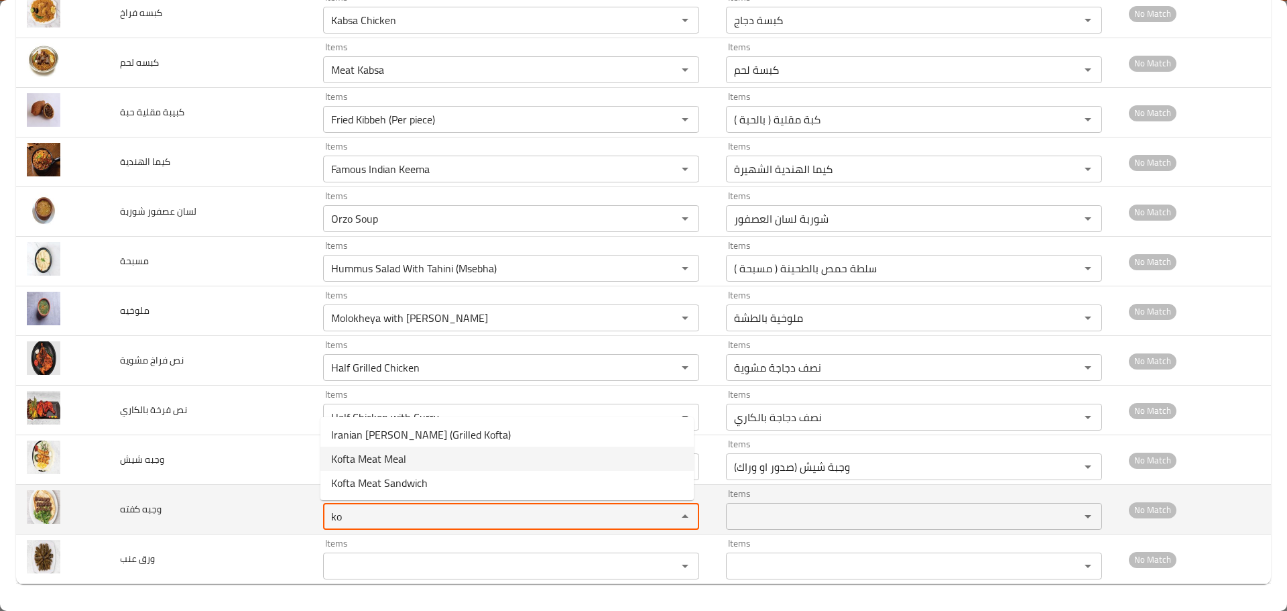
type كفته "Kofta Meat Meal"
type كفته-ar "وجبة كفتة لحم"
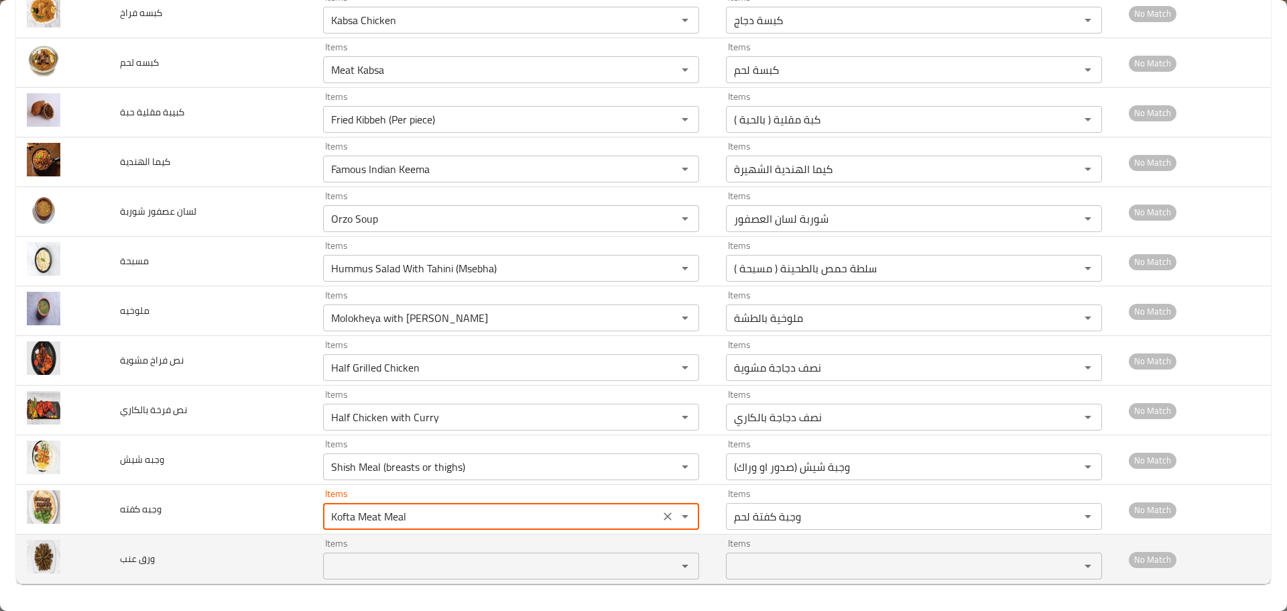
type كفته "Kofta Meat Meal"
click at [364, 562] on عنب "Items" at bounding box center [491, 565] width 328 height 19
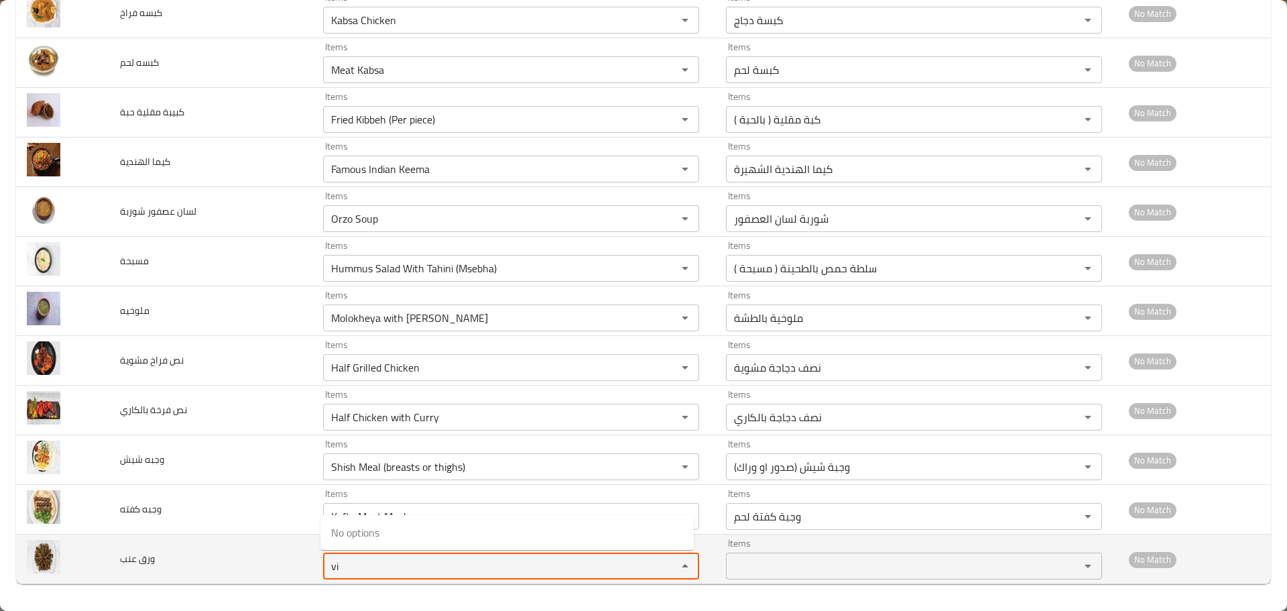
click at [302, 558] on tr "ورق عنب Items vi Items Items Items No Match" at bounding box center [643, 559] width 1255 height 50
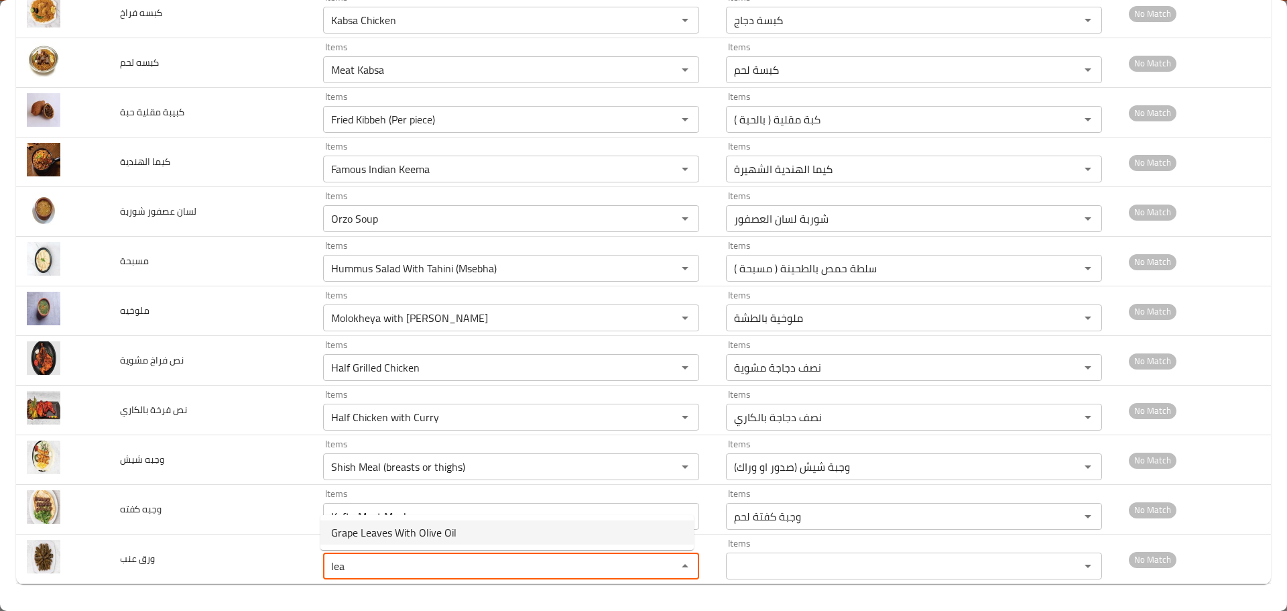
click at [379, 536] on span "Grape Leaves With Olive Oil" at bounding box center [393, 532] width 125 height 16
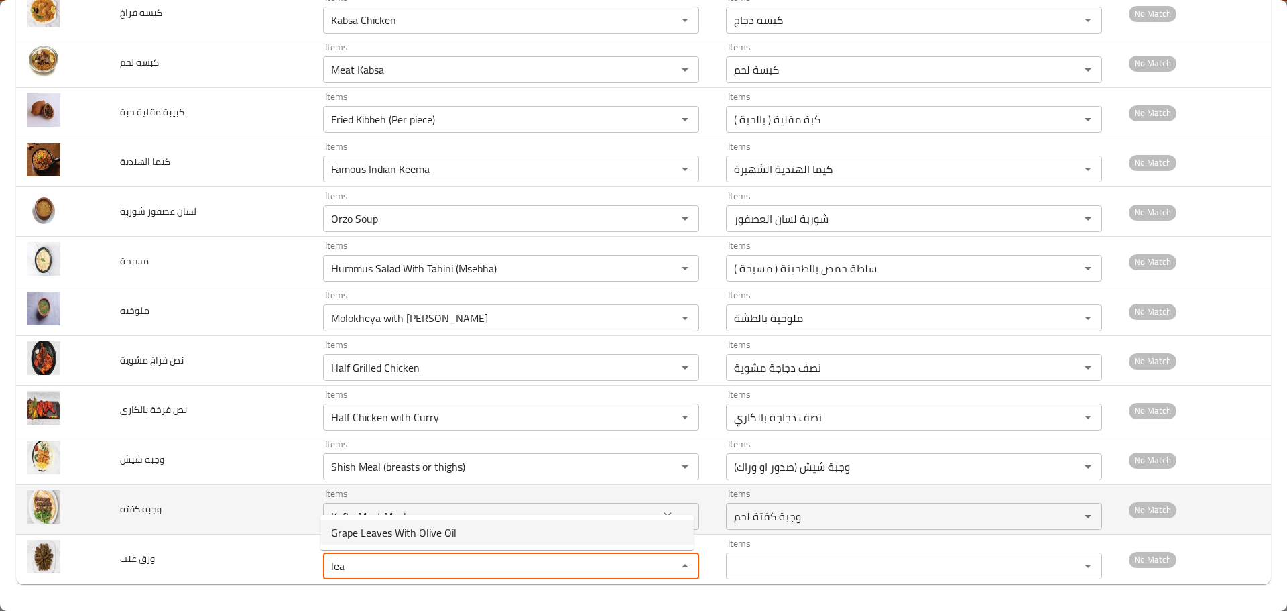
type عنب "Grape Leaves With Olive Oil"
type عنب-ar "ورق عنب بزيت الزيتون"
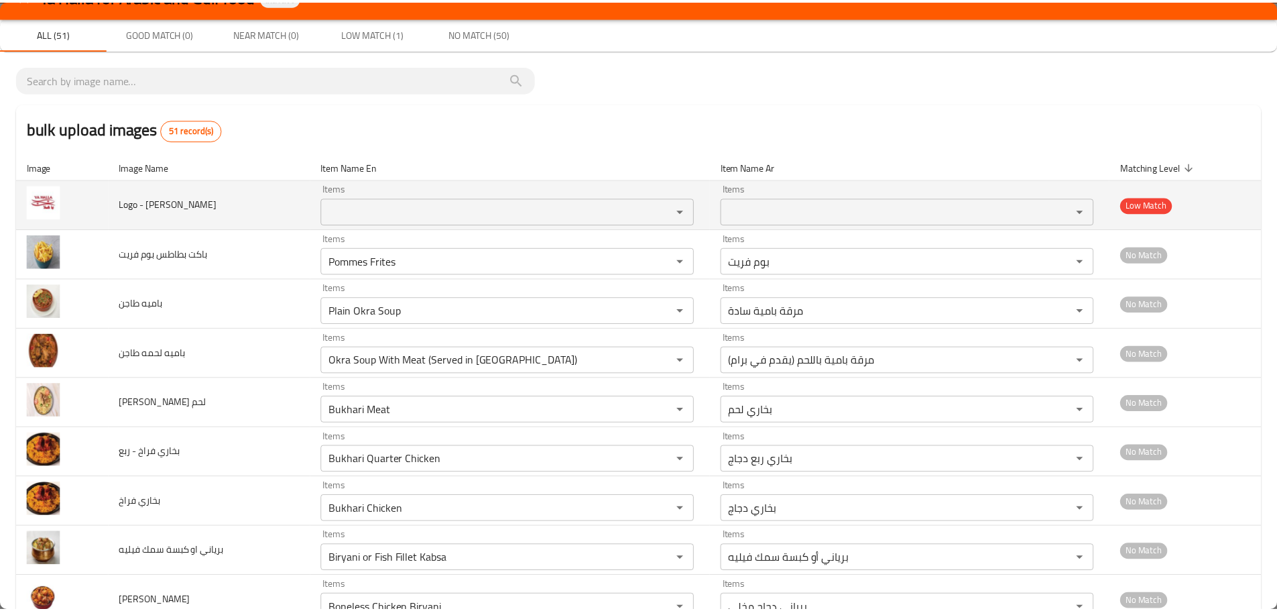
scroll to position [0, 0]
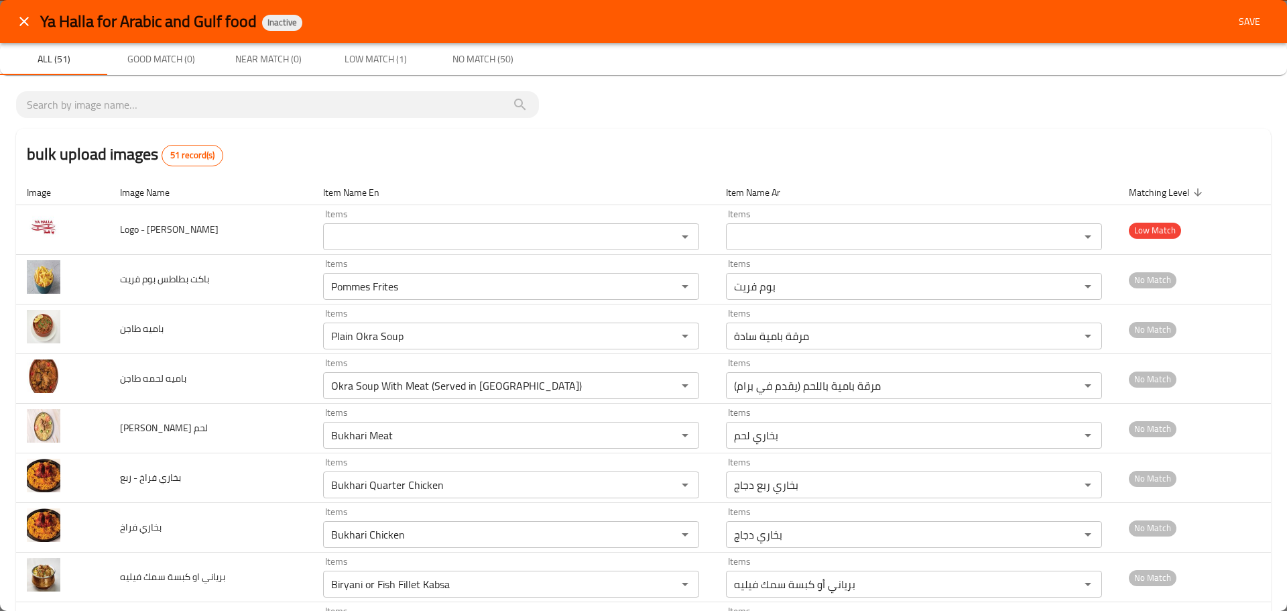
type عنب "Grape Leaves With Olive Oil"
click at [1243, 16] on span "Save" at bounding box center [1249, 21] width 32 height 17
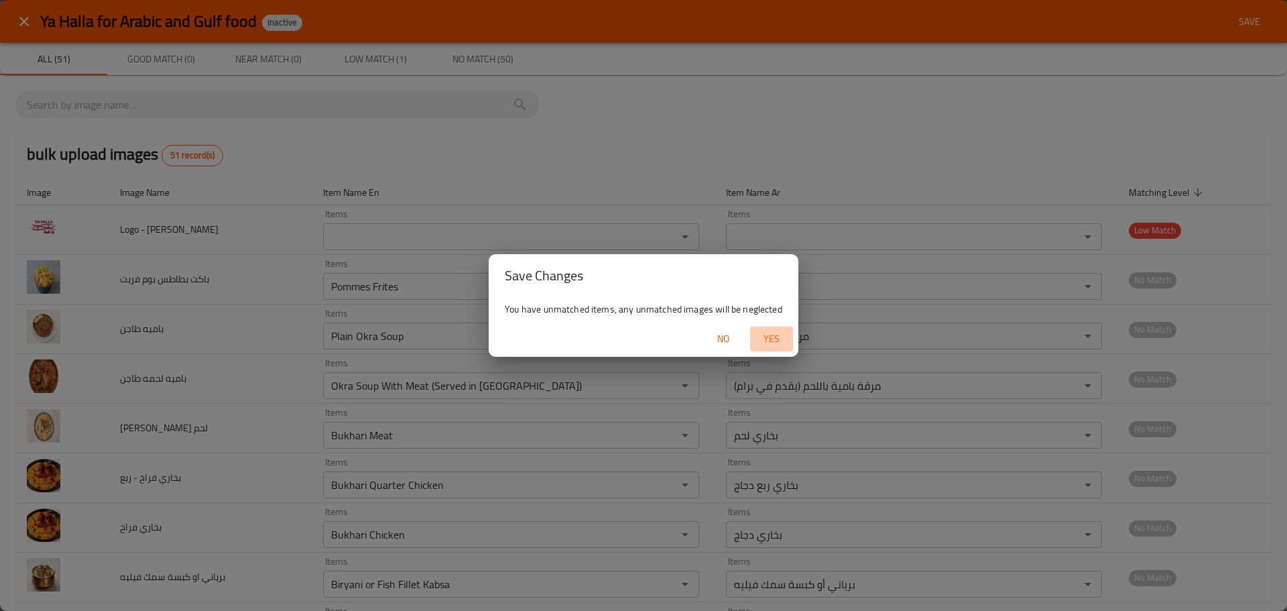
click at [774, 343] on span "Yes" at bounding box center [771, 338] width 32 height 17
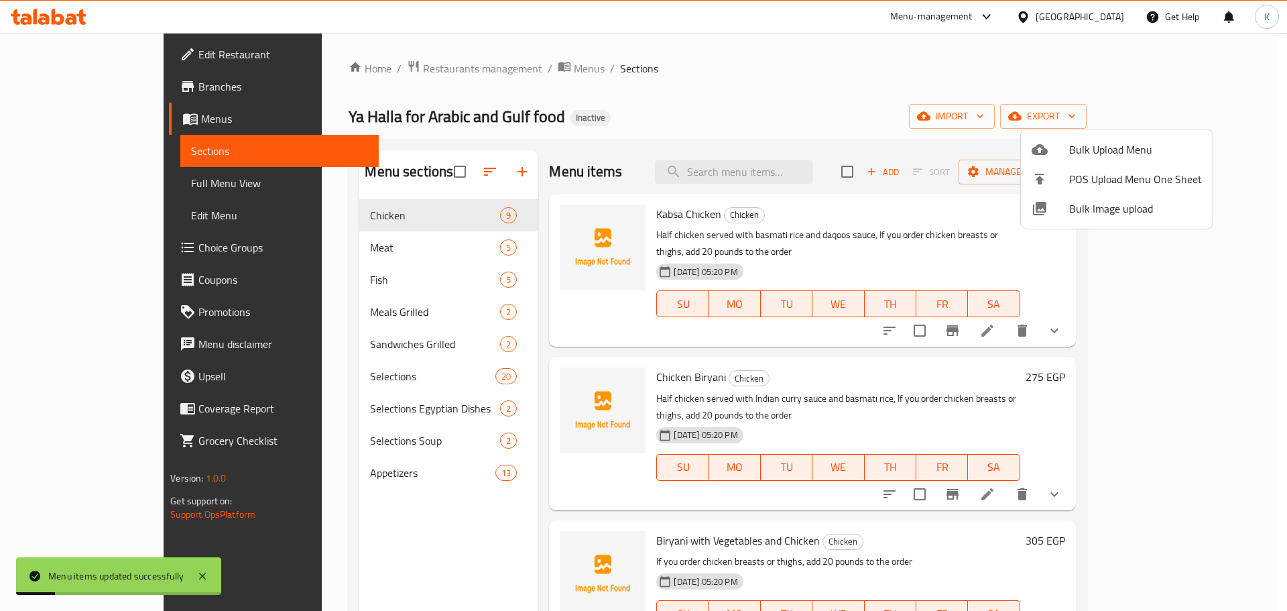
click at [88, 184] on div at bounding box center [643, 305] width 1287 height 611
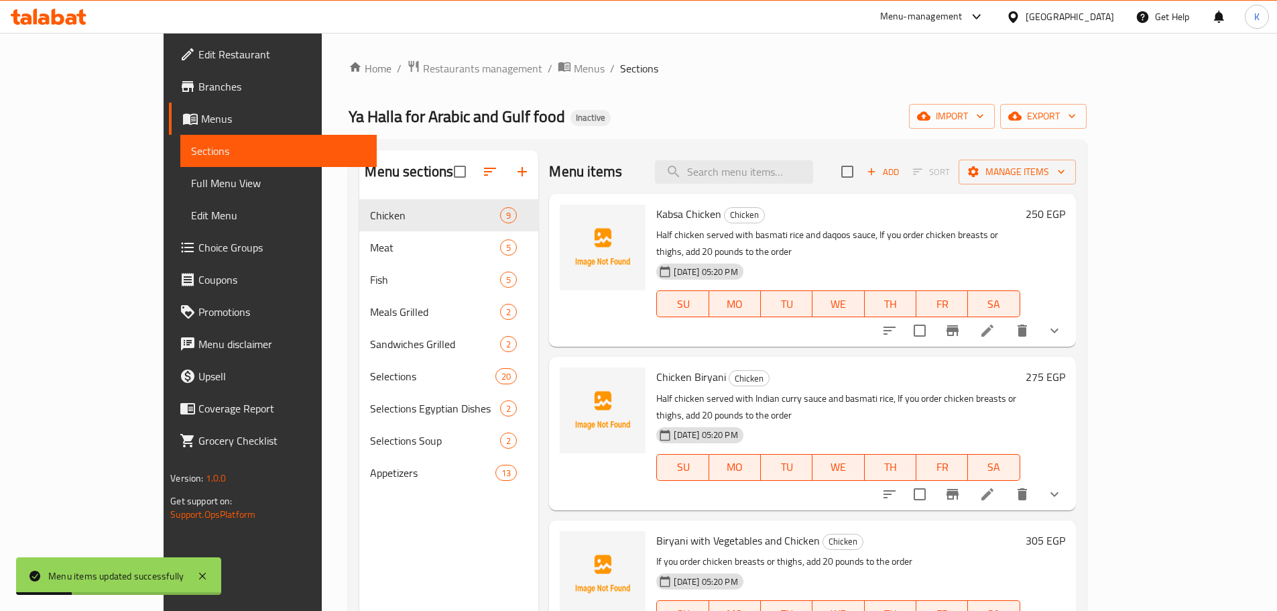
click at [191, 188] on span "Full Menu View" at bounding box center [278, 183] width 175 height 16
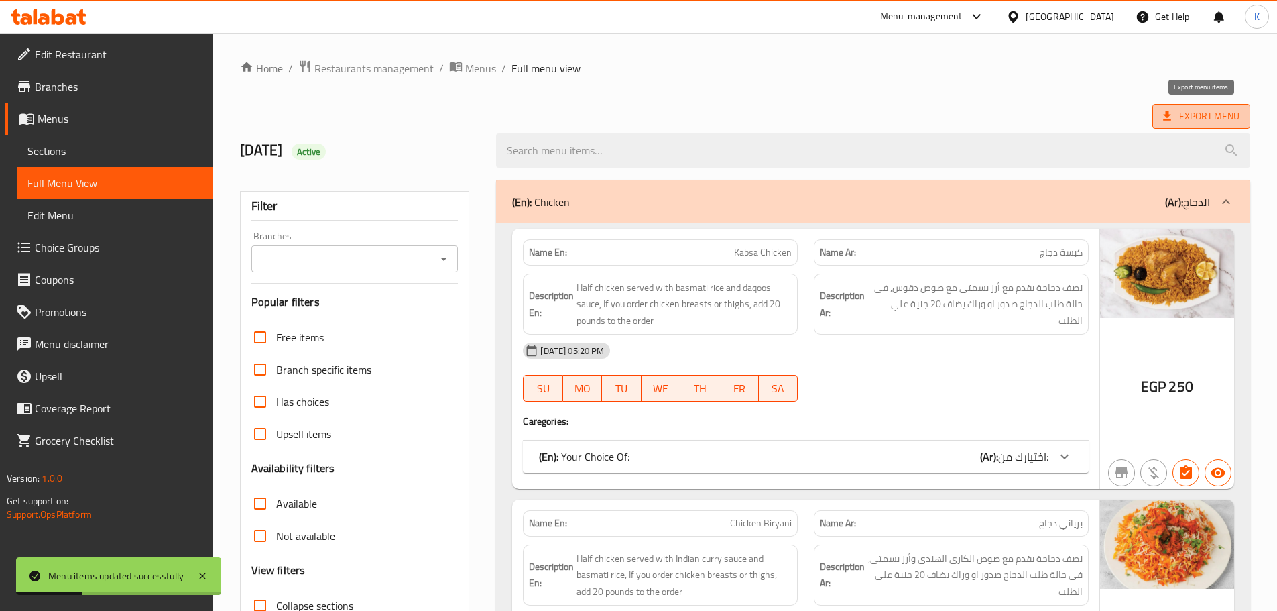
click at [1199, 118] on span "Export Menu" at bounding box center [1201, 116] width 76 height 17
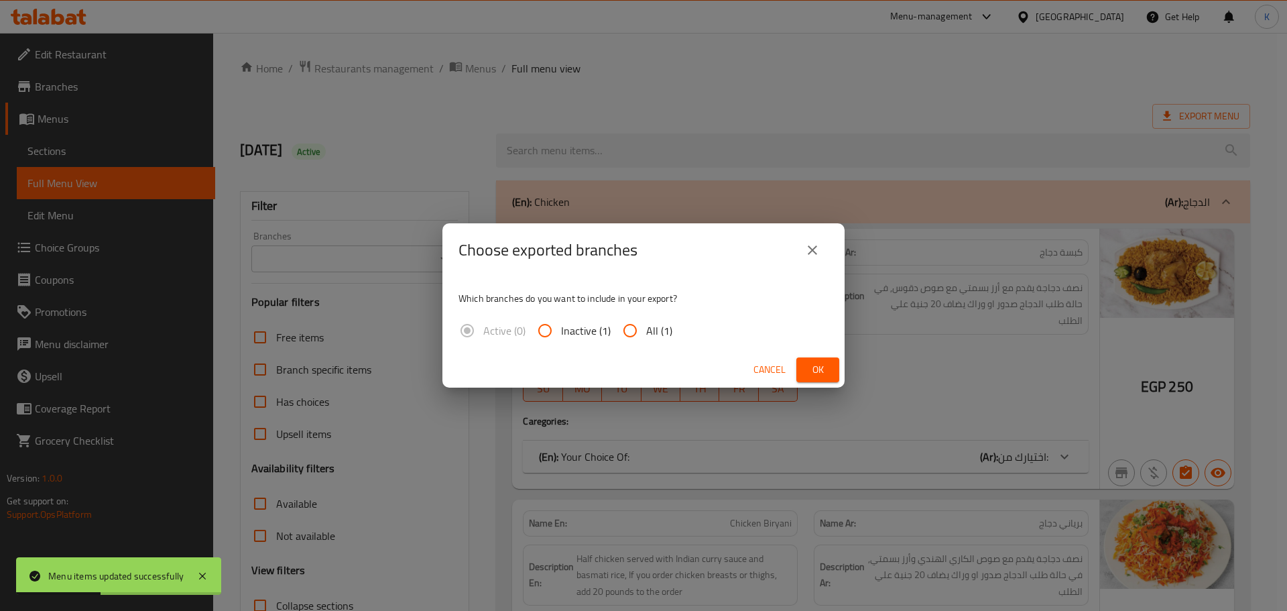
click at [641, 333] on input "All (1)" at bounding box center [630, 330] width 32 height 32
radio input "true"
click at [804, 370] on button "Ok" at bounding box center [817, 369] width 43 height 25
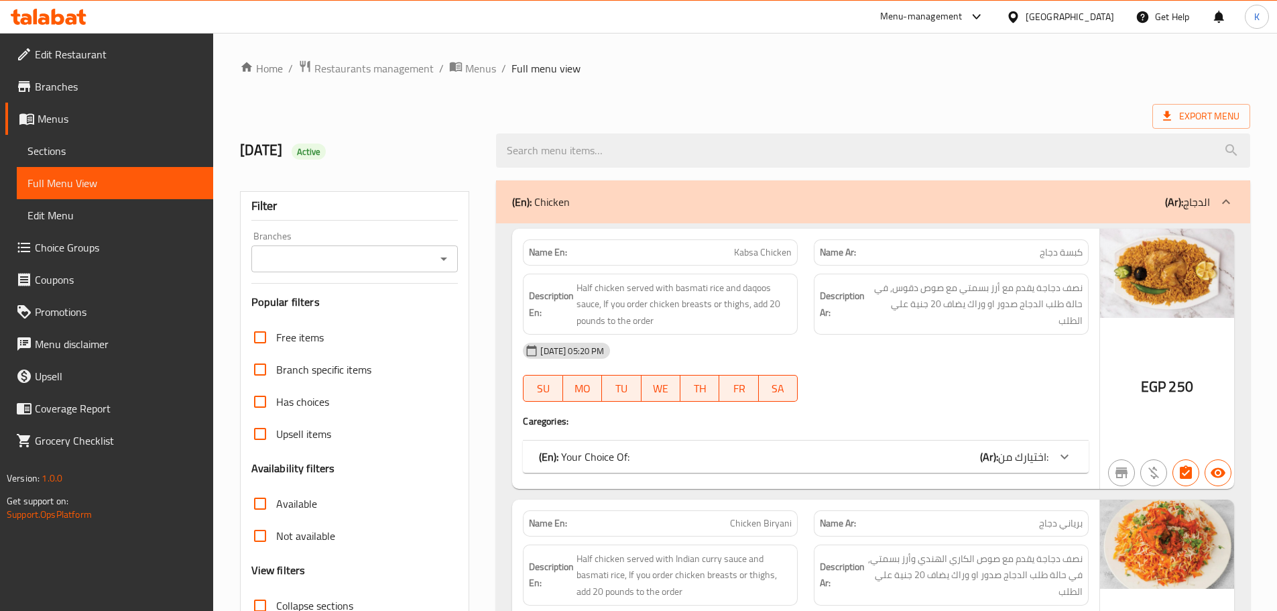
click at [1096, 25] on div "Egypt" at bounding box center [1059, 17] width 129 height 32
click at [1101, 21] on div "Egypt" at bounding box center [1070, 16] width 88 height 15
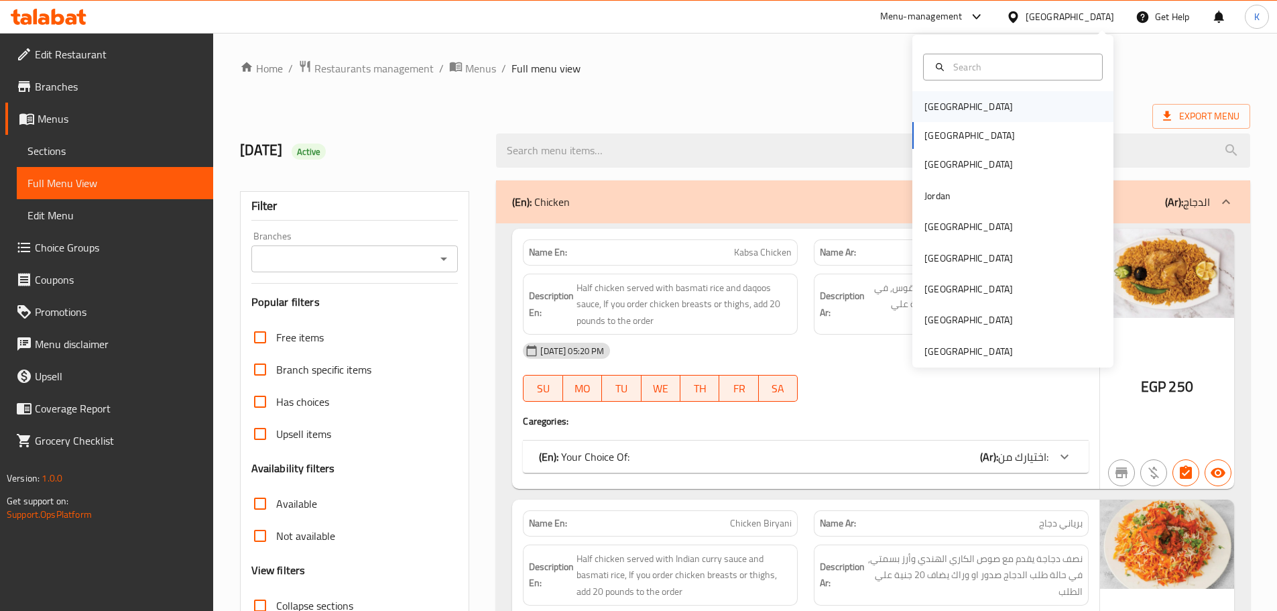
click at [967, 109] on div "Bahrain" at bounding box center [1012, 106] width 201 height 31
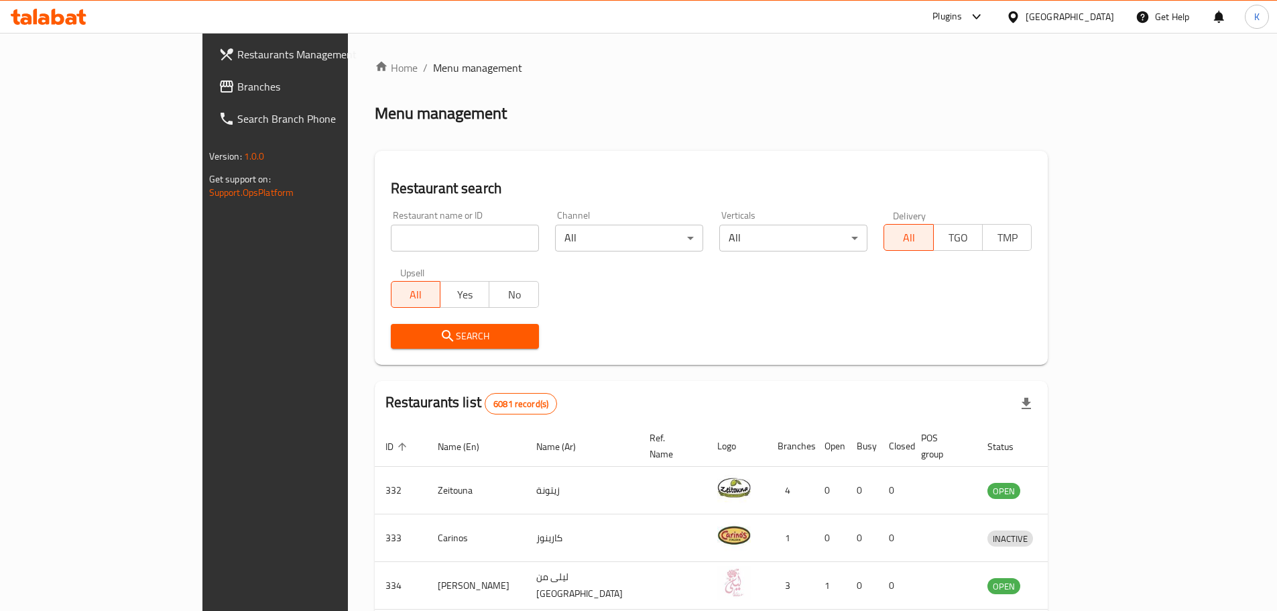
click at [237, 94] on span "Branches" at bounding box center [321, 86] width 168 height 16
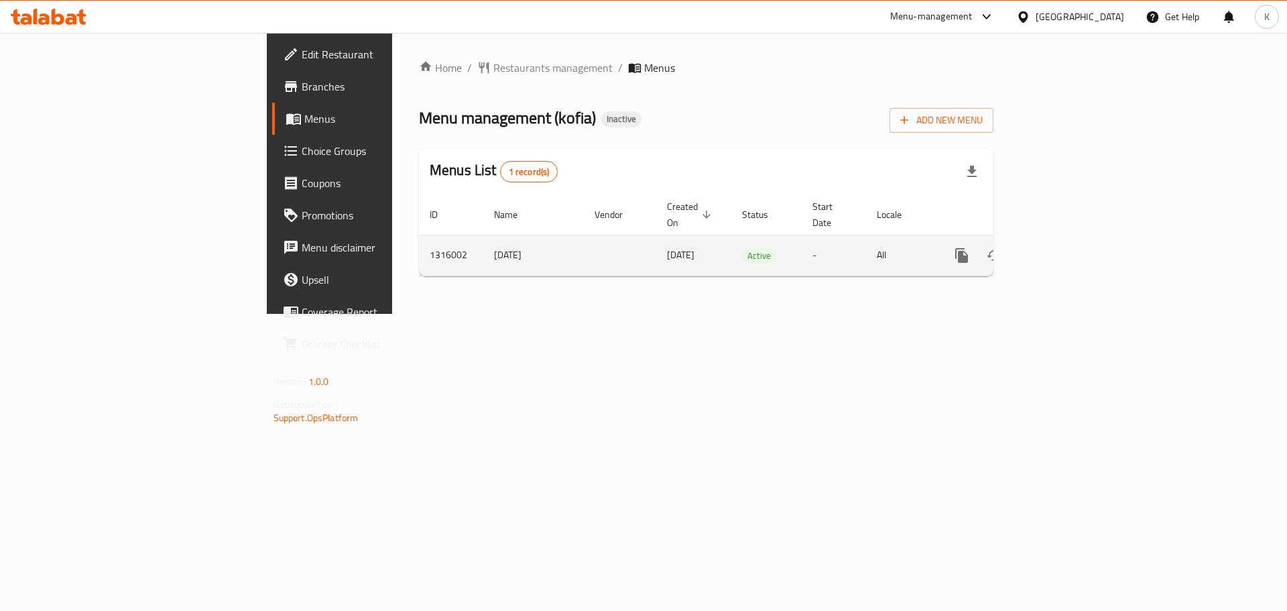
click at [1066, 247] on icon "enhanced table" at bounding box center [1058, 255] width 16 height 16
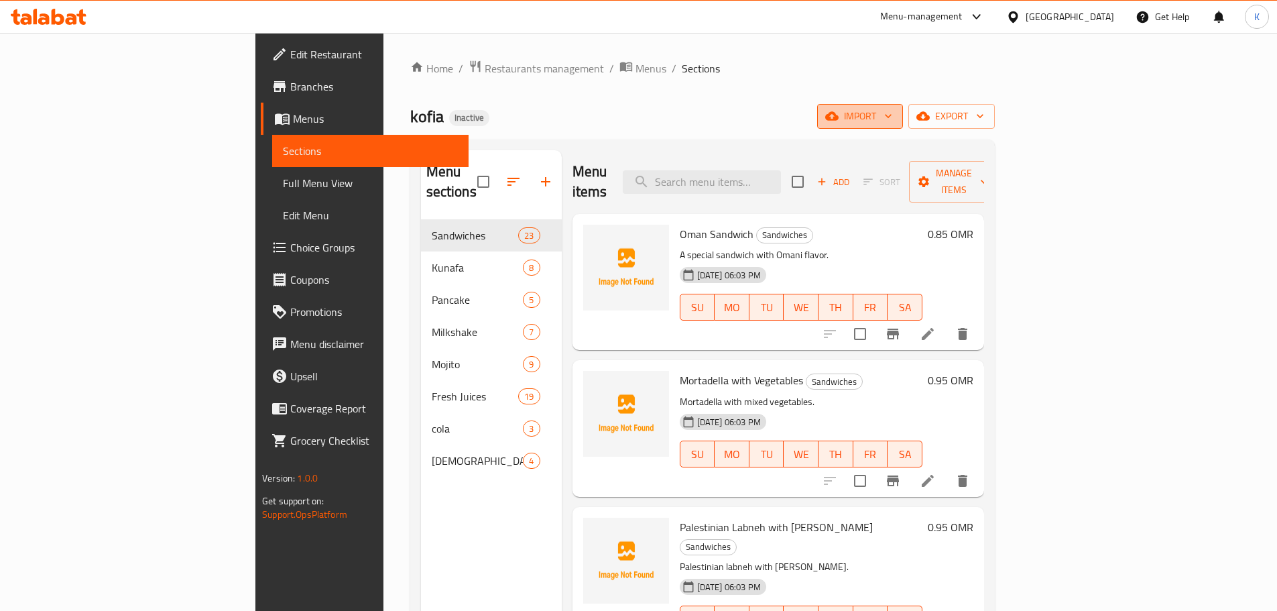
click at [903, 106] on button "import" at bounding box center [860, 116] width 86 height 25
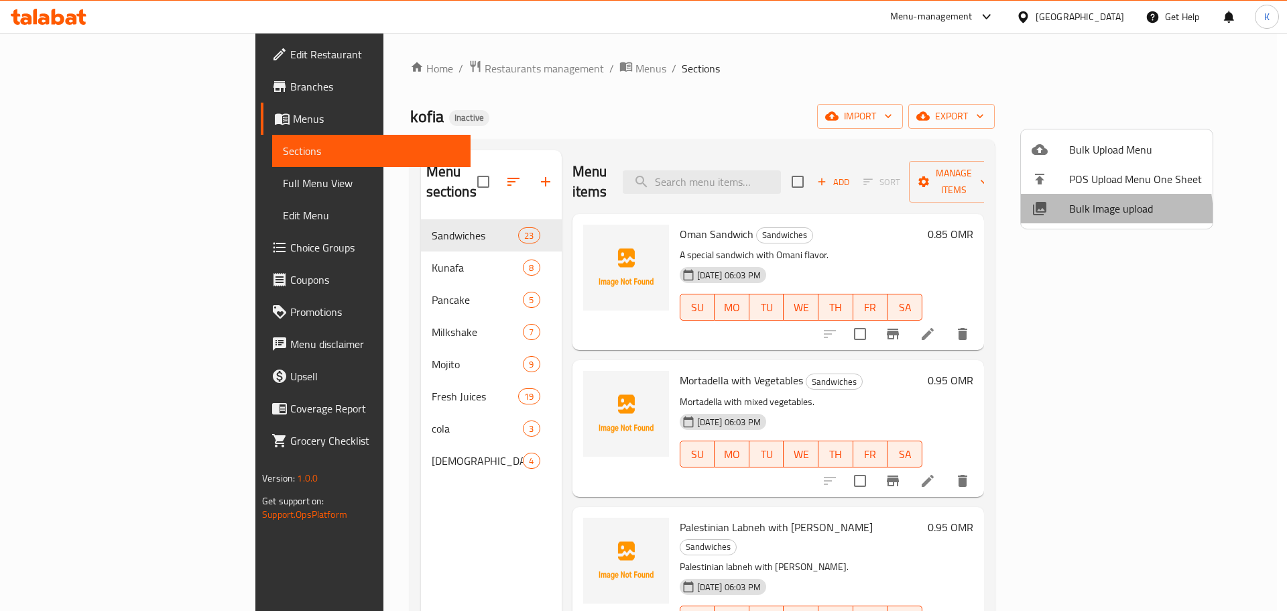
click at [1065, 217] on li "Bulk Image upload" at bounding box center [1117, 208] width 192 height 29
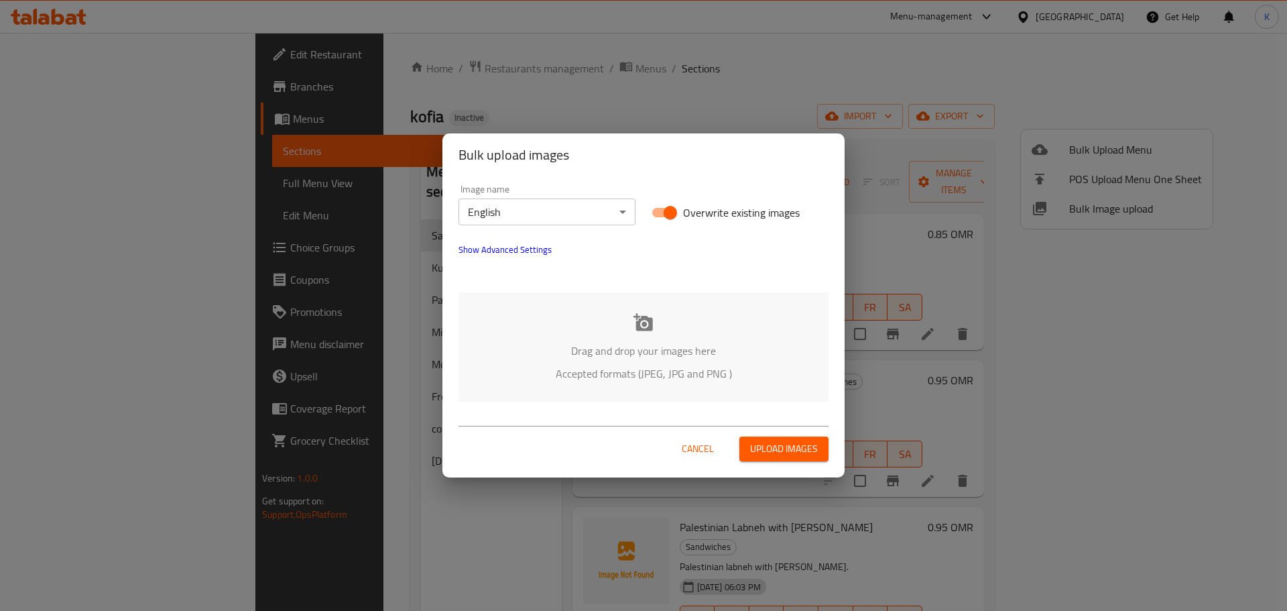
click at [704, 333] on div "Drag and drop your images here Accepted formats (JPEG, JPG and PNG )" at bounding box center [643, 346] width 370 height 109
